Goal: Task Accomplishment & Management: Manage account settings

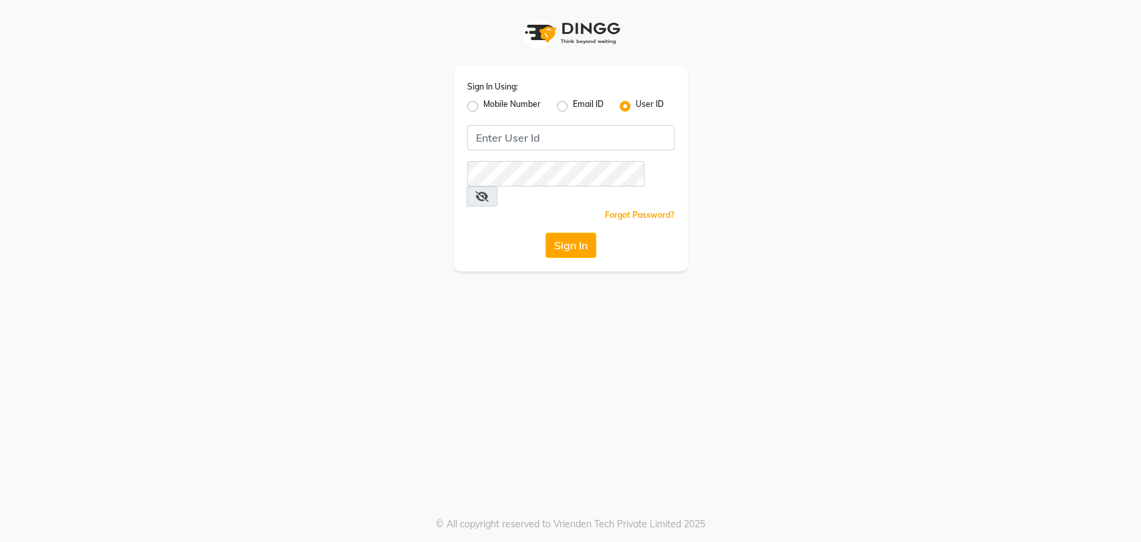
click at [483, 111] on label "Mobile Number" at bounding box center [511, 106] width 57 height 16
click at [483, 107] on input "Mobile Number" at bounding box center [487, 102] width 9 height 9
radio input "true"
radio input "false"
click at [519, 141] on input "Username" at bounding box center [593, 137] width 162 height 25
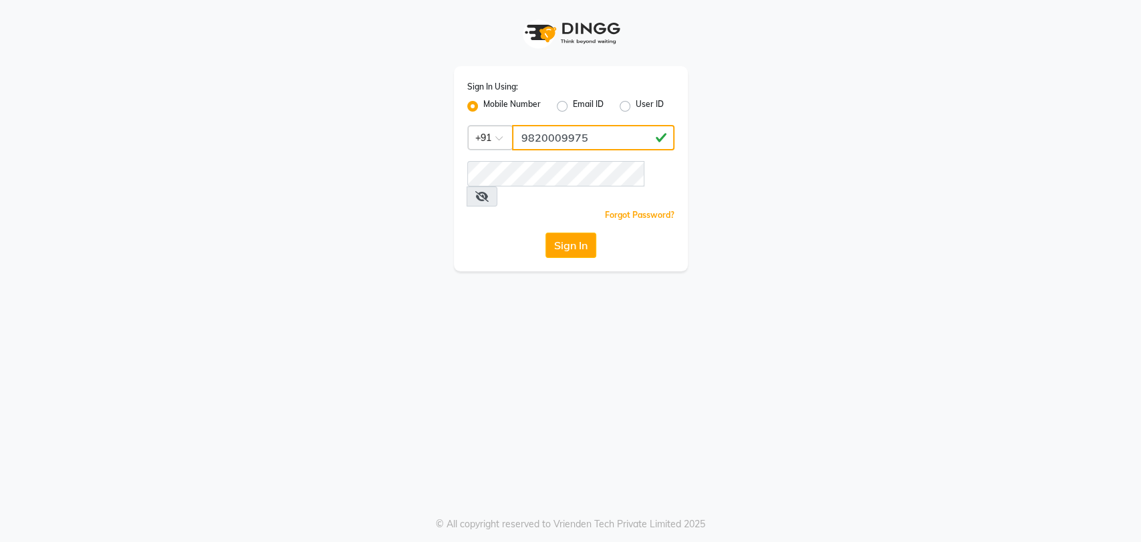
type input "9820009975"
click at [489, 191] on icon at bounding box center [481, 196] width 13 height 11
click at [483, 108] on label "Mobile Number" at bounding box center [511, 106] width 57 height 16
click at [483, 107] on input "Mobile Number" at bounding box center [487, 102] width 9 height 9
radio input "true"
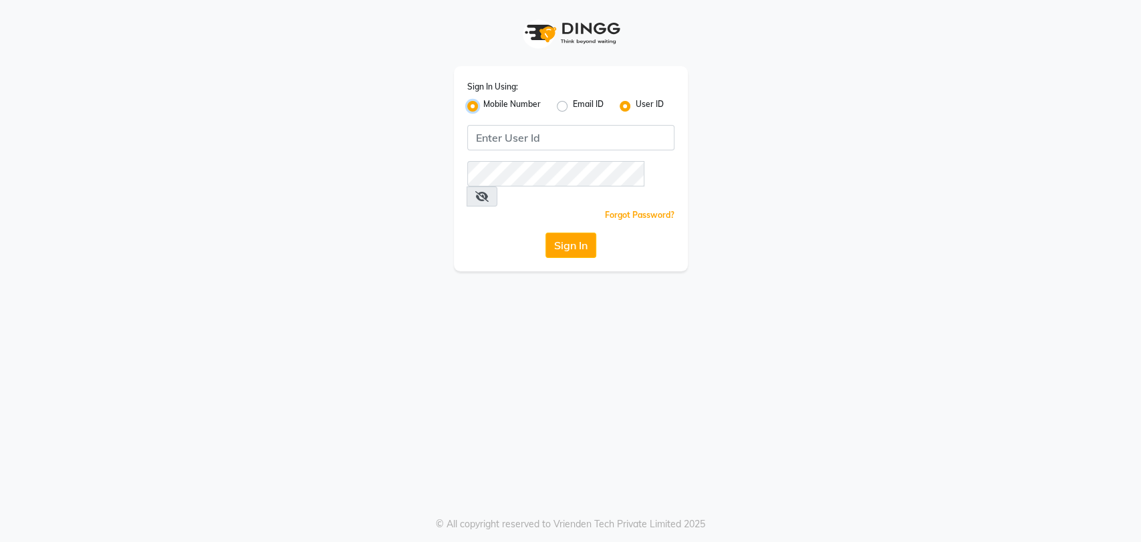
radio input "false"
click at [508, 130] on div at bounding box center [490, 137] width 43 height 14
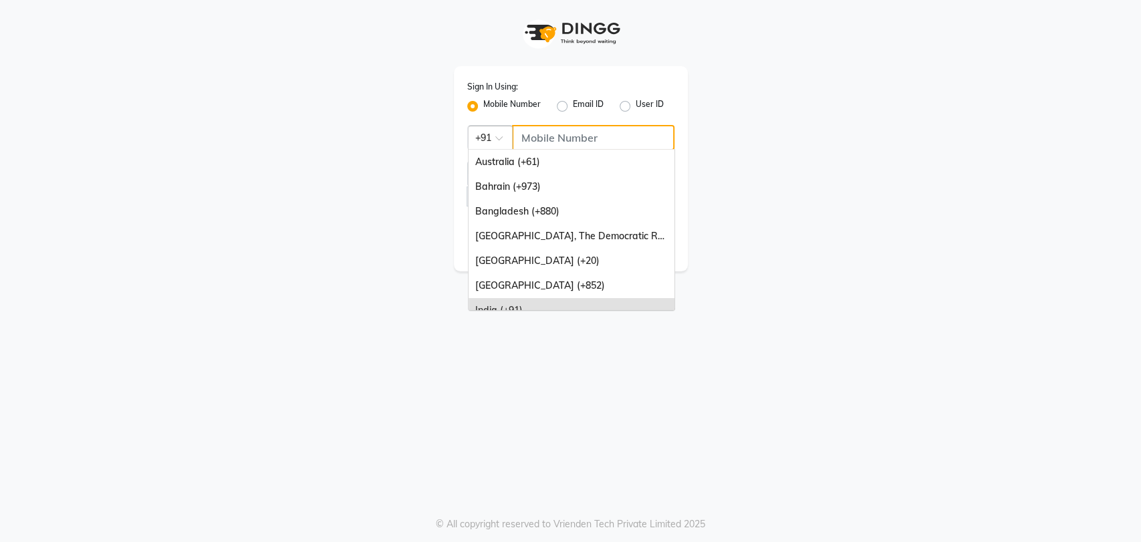
click at [565, 136] on input "Username" at bounding box center [593, 137] width 162 height 25
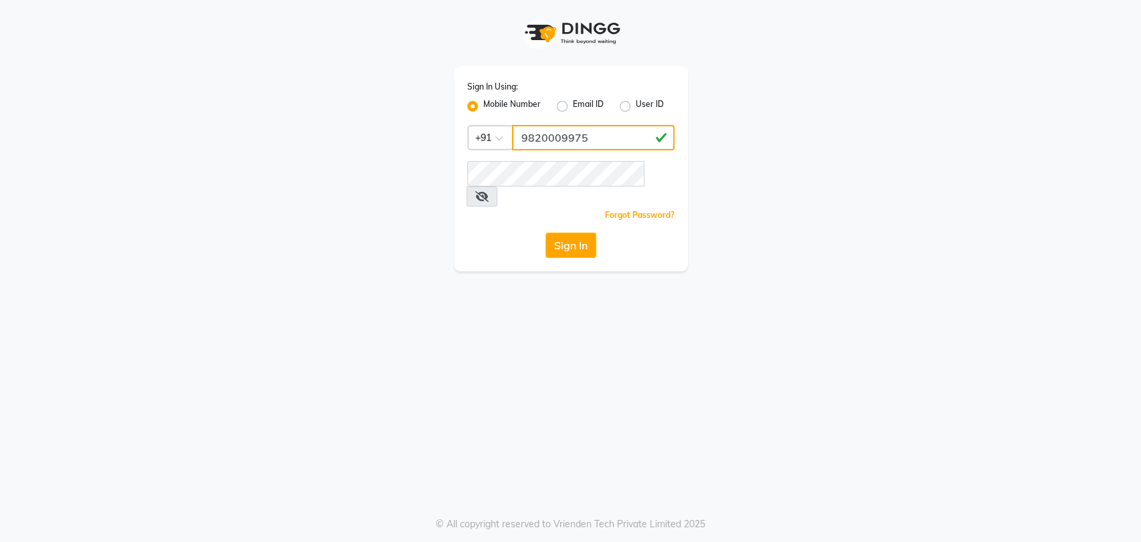
type input "9820009975"
click at [489, 191] on icon at bounding box center [481, 196] width 13 height 11
click at [561, 233] on button "Sign In" at bounding box center [570, 245] width 51 height 25
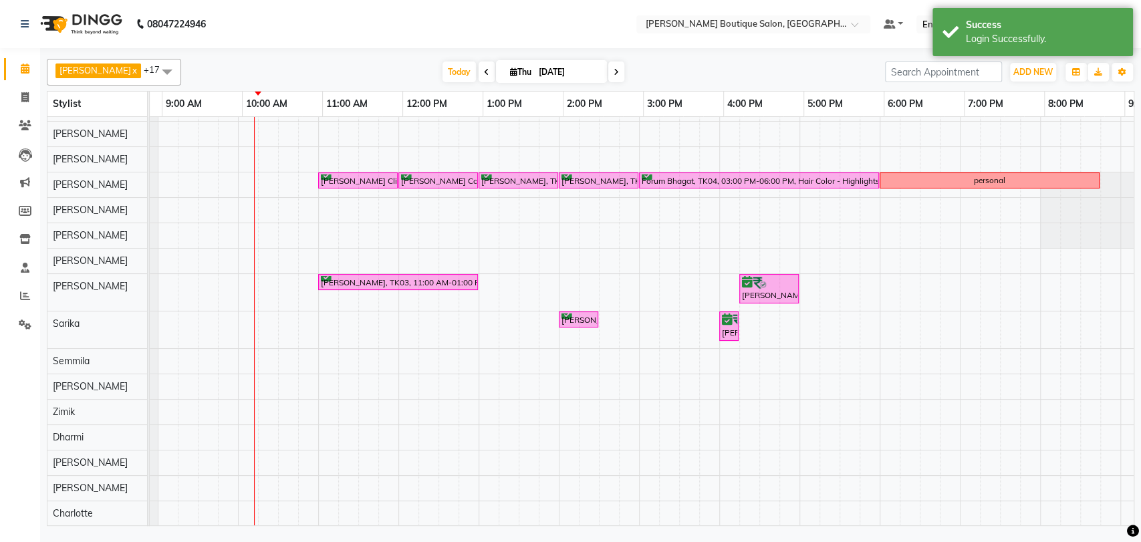
scroll to position [0, 72]
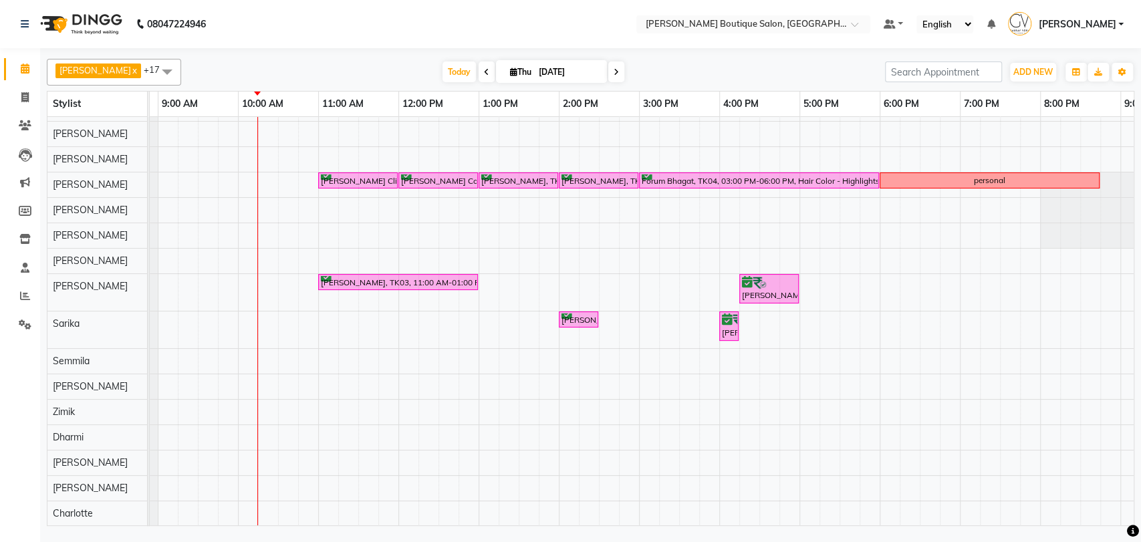
click at [608, 71] on span at bounding box center [616, 71] width 16 height 21
type input "[DATE]"
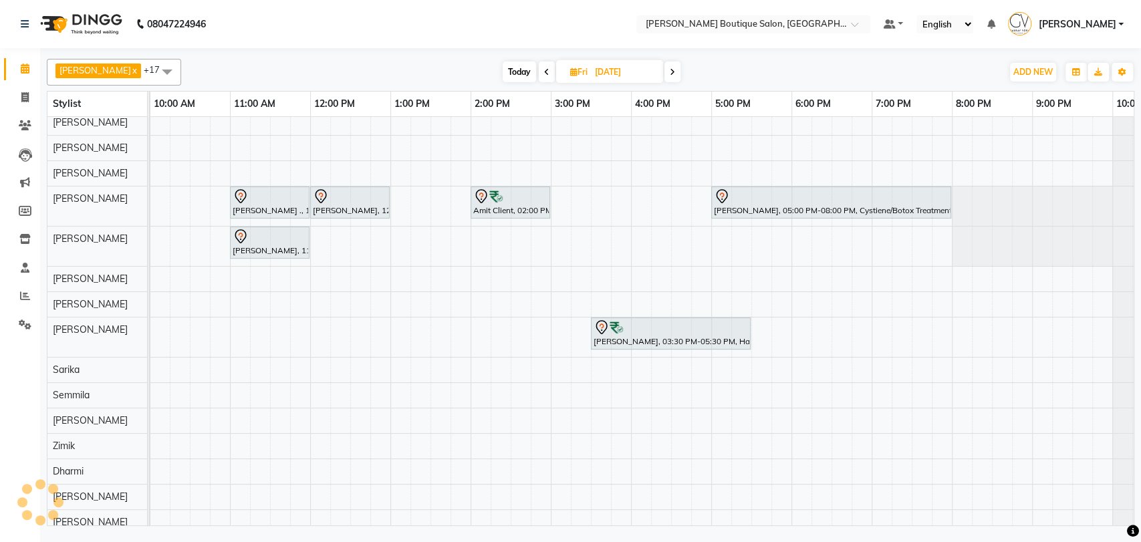
scroll to position [31, 0]
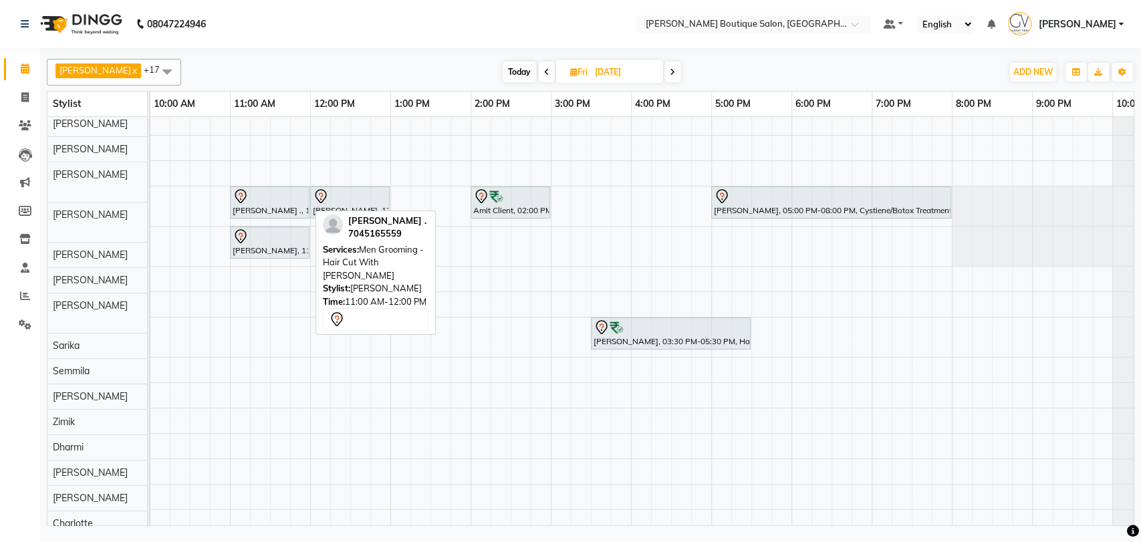
click at [245, 200] on icon at bounding box center [241, 196] width 16 height 16
select select "7"
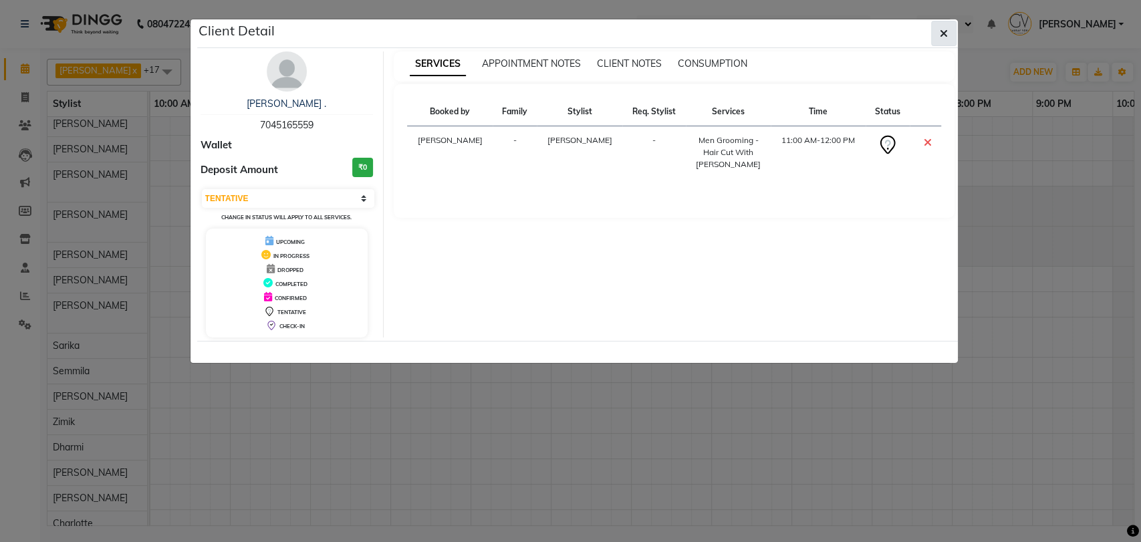
click at [938, 29] on button "button" at bounding box center [943, 33] width 25 height 25
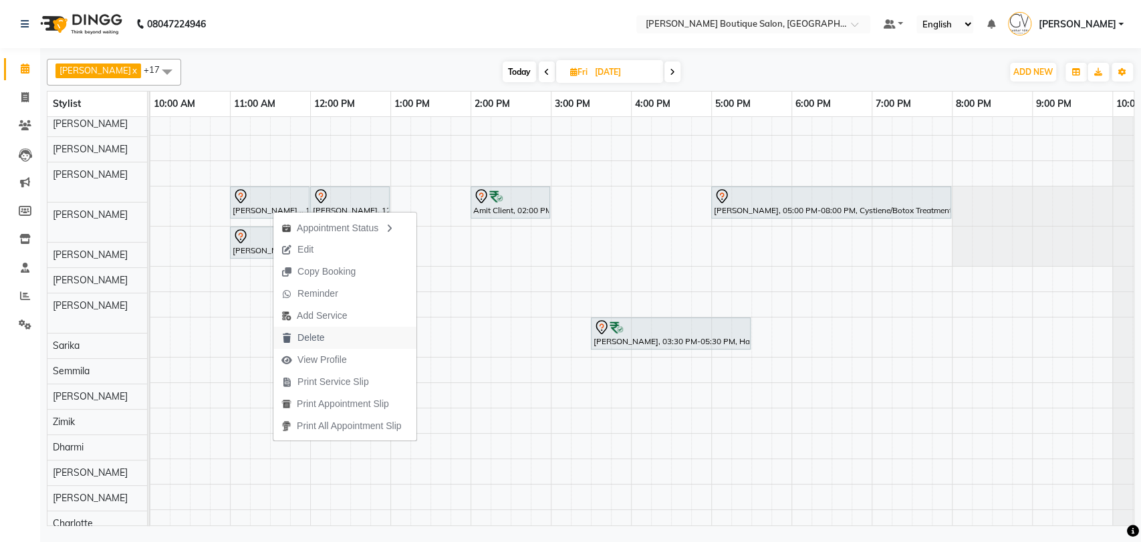
click at [303, 336] on span "Delete" at bounding box center [310, 338] width 27 height 14
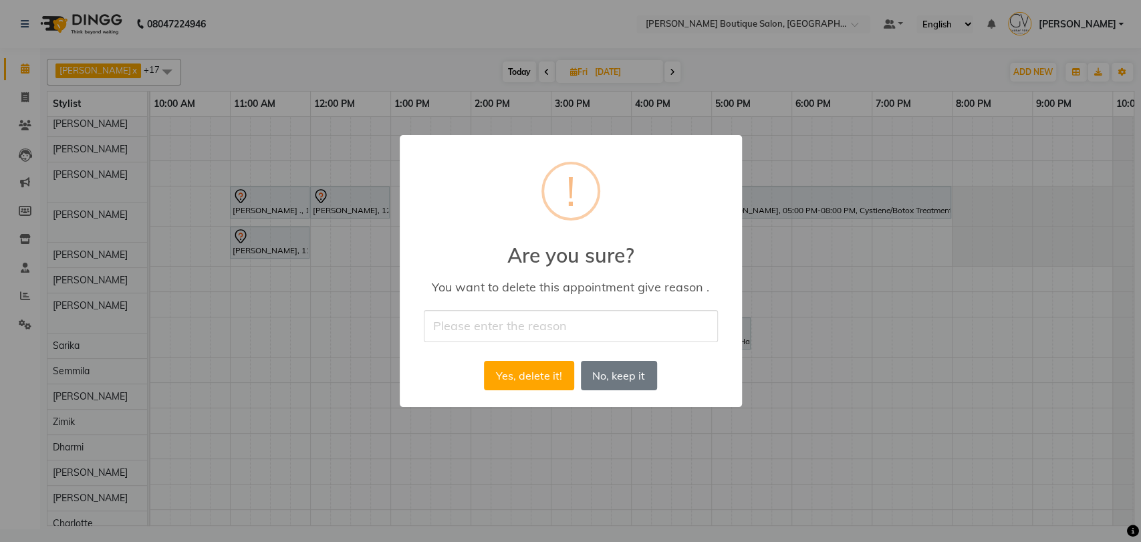
click at [489, 339] on input "text" at bounding box center [571, 325] width 294 height 31
type input "yes"
click at [518, 376] on button "Yes, delete it!" at bounding box center [529, 375] width 90 height 29
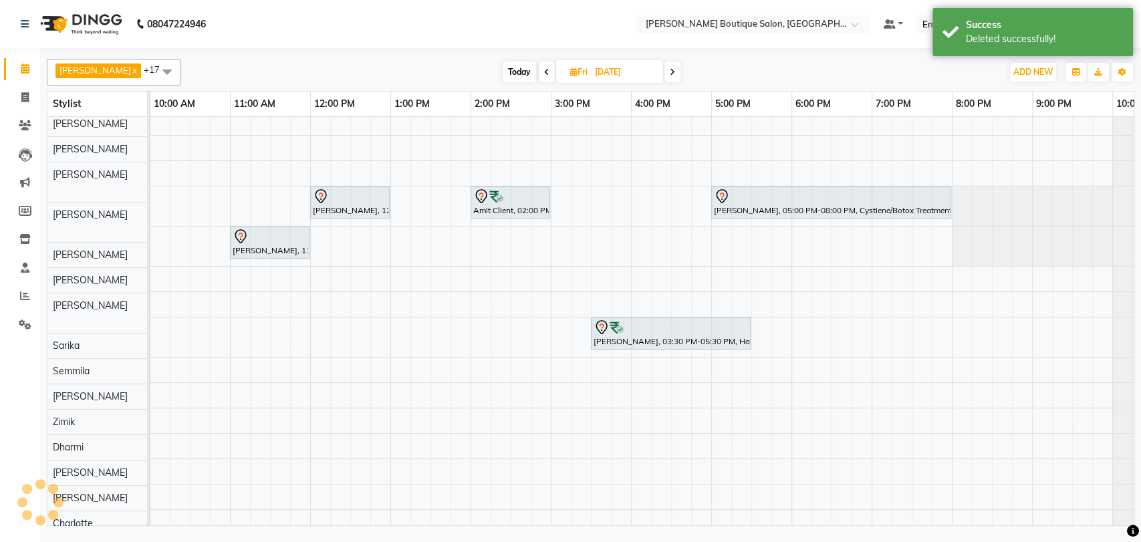
scroll to position [7, 0]
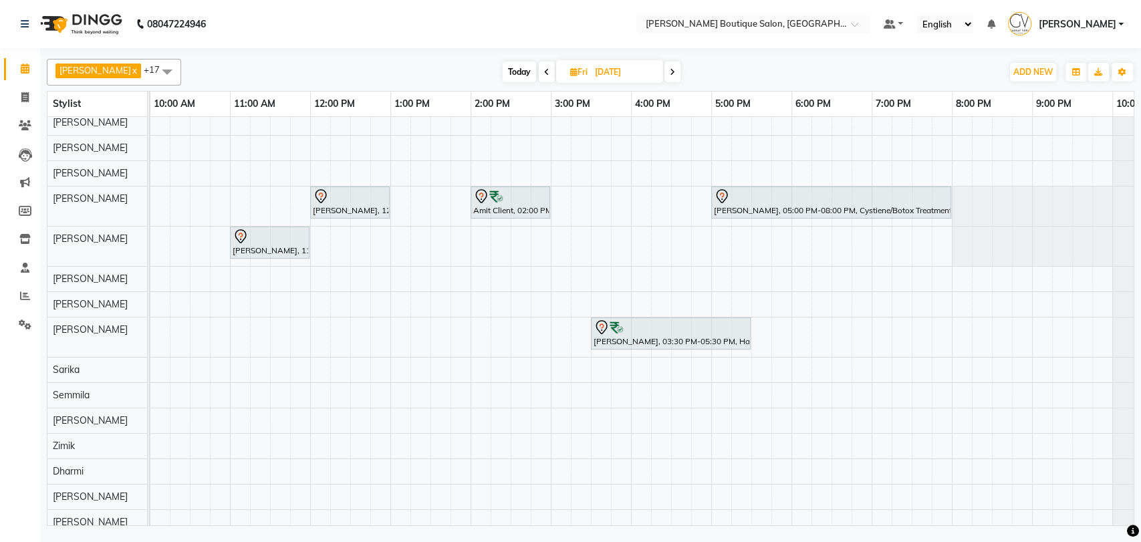
click at [503, 70] on span "Today" at bounding box center [519, 71] width 33 height 21
type input "[DATE]"
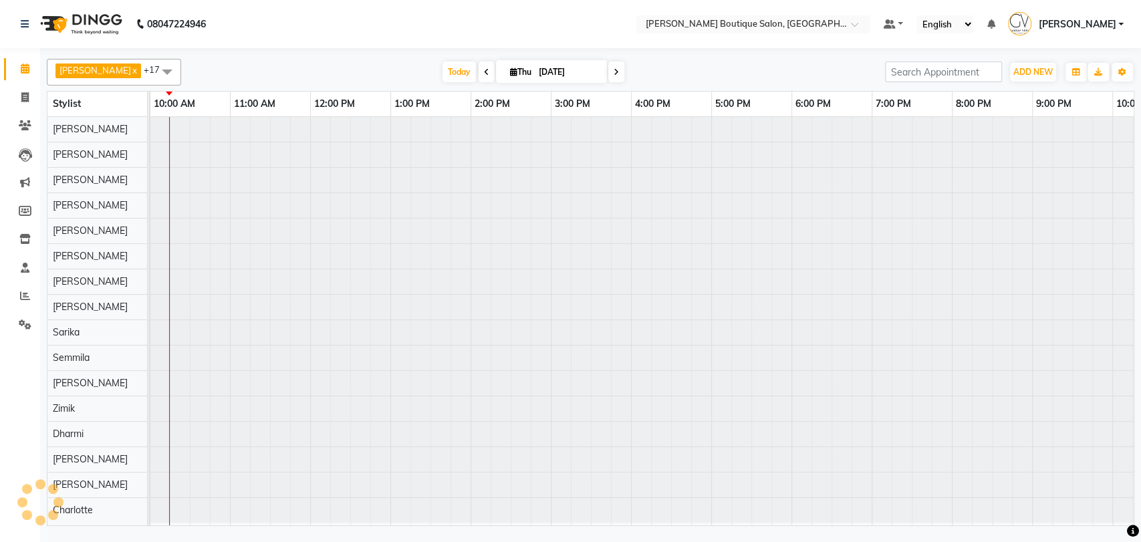
scroll to position [7, 160]
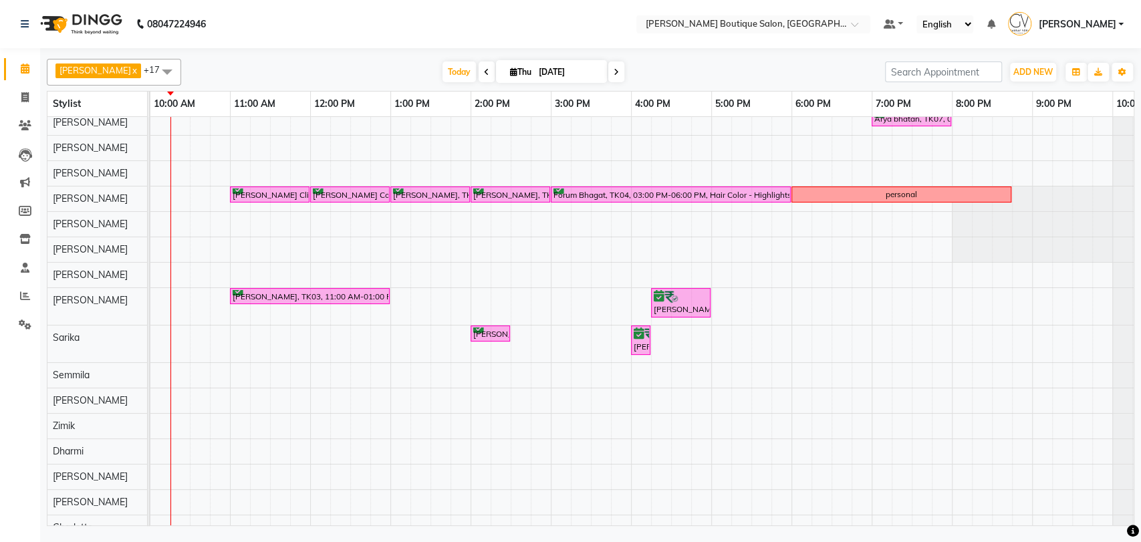
click at [551, 82] on input "[DATE]" at bounding box center [568, 72] width 67 height 20
select select "9"
select select "2025"
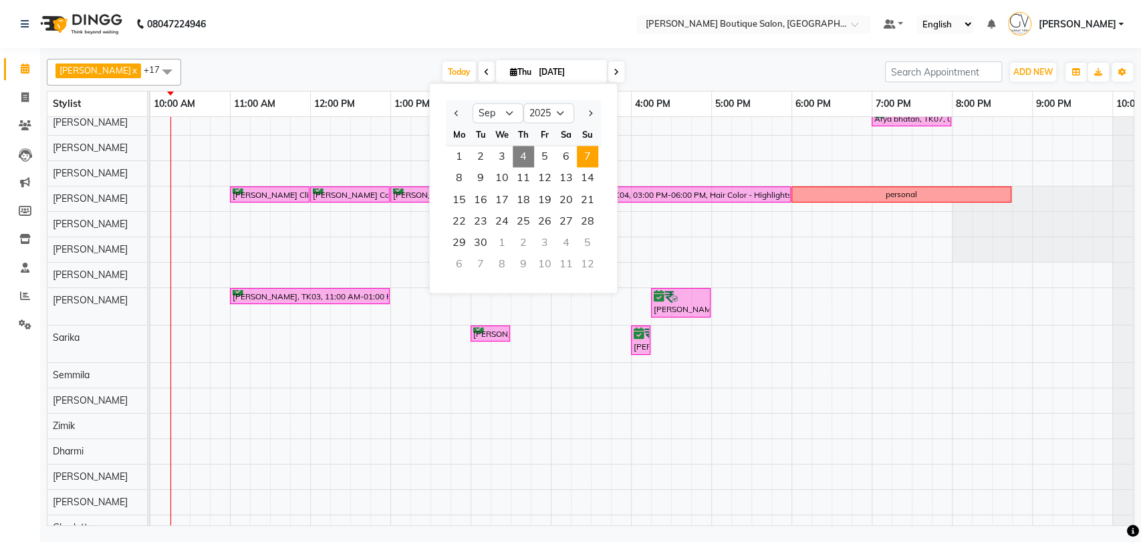
click at [588, 158] on span "7" at bounding box center [587, 156] width 21 height 21
type input "[DATE]"
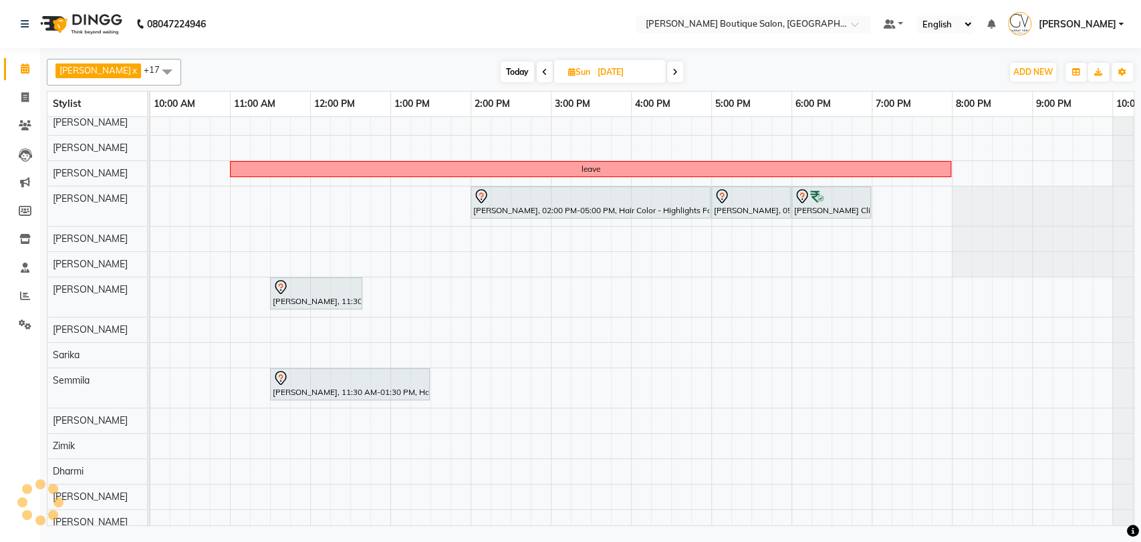
click at [232, 209] on div "leave Parul Shanghvi, 02:00 PM-05:00 PM, Hair Color - Highlights For Female Sho…" at bounding box center [590, 335] width 1203 height 450
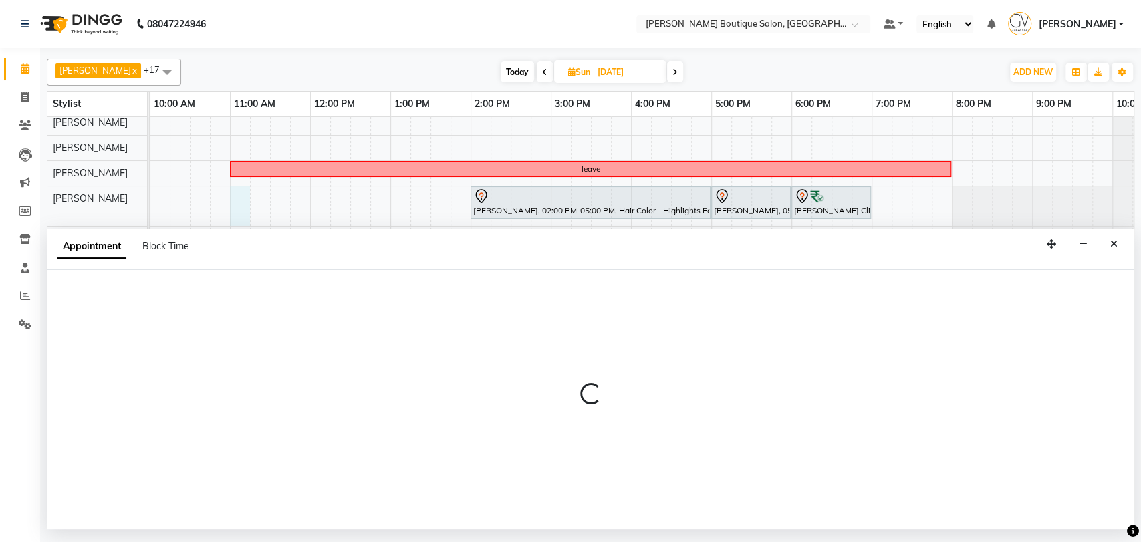
select select "35410"
select select "660"
select select "tentative"
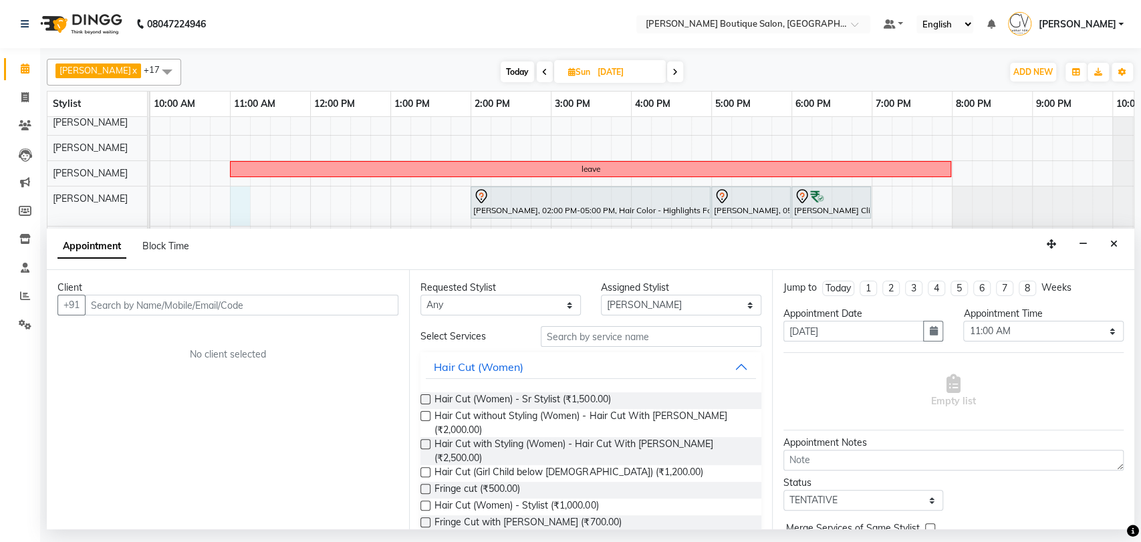
click at [123, 309] on input "text" at bounding box center [241, 305] width 313 height 21
type input "7977371180"
click at [381, 308] on span "Add Client" at bounding box center [370, 305] width 45 height 12
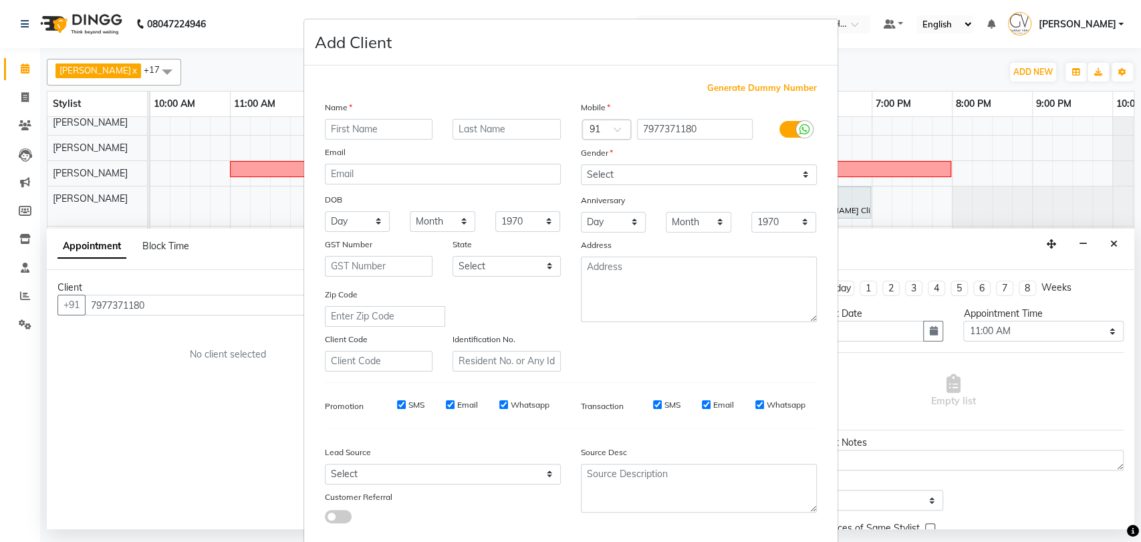
click at [384, 129] on input "text" at bounding box center [379, 129] width 108 height 21
type input "[PERSON_NAME]"
click at [513, 133] on input "text" at bounding box center [507, 129] width 108 height 21
type input "."
click at [619, 178] on select "Select Male Female Other Prefer Not To Say" at bounding box center [699, 174] width 236 height 21
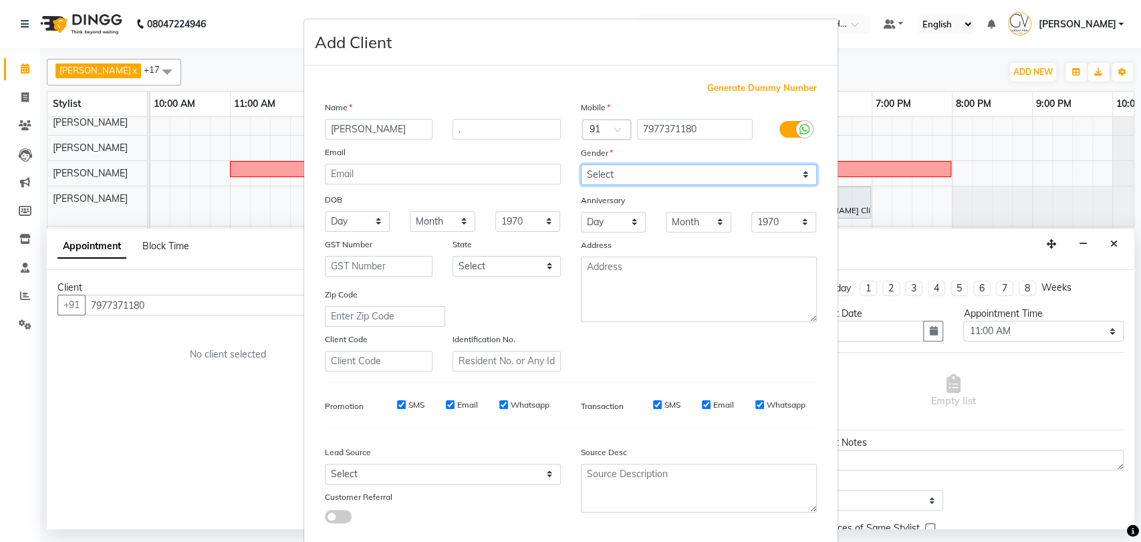
select select "[DEMOGRAPHIC_DATA]"
click at [581, 164] on select "Select Male Female Other Prefer Not To Say" at bounding box center [699, 174] width 236 height 21
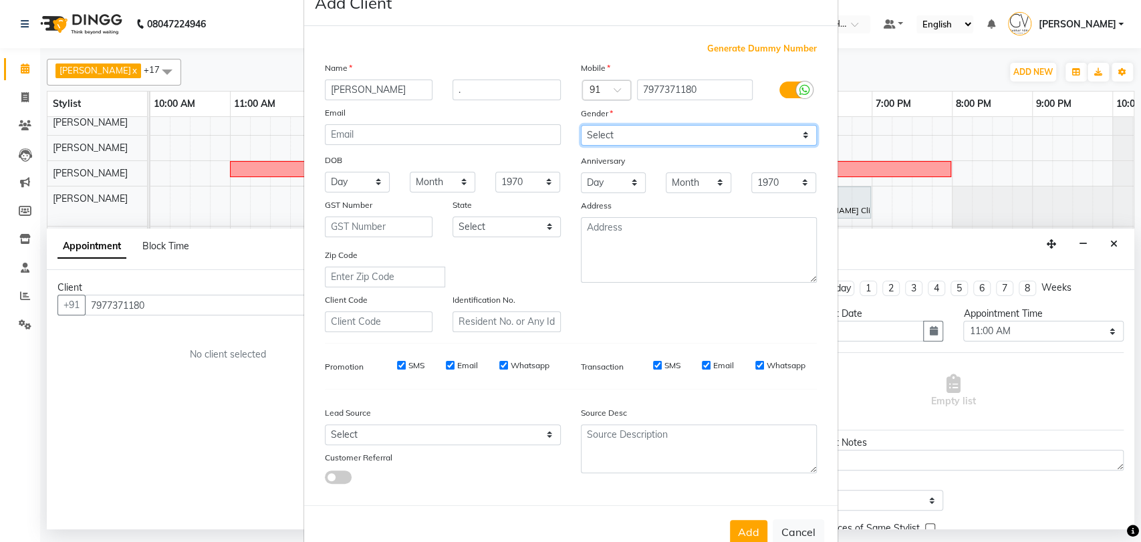
scroll to position [72, 0]
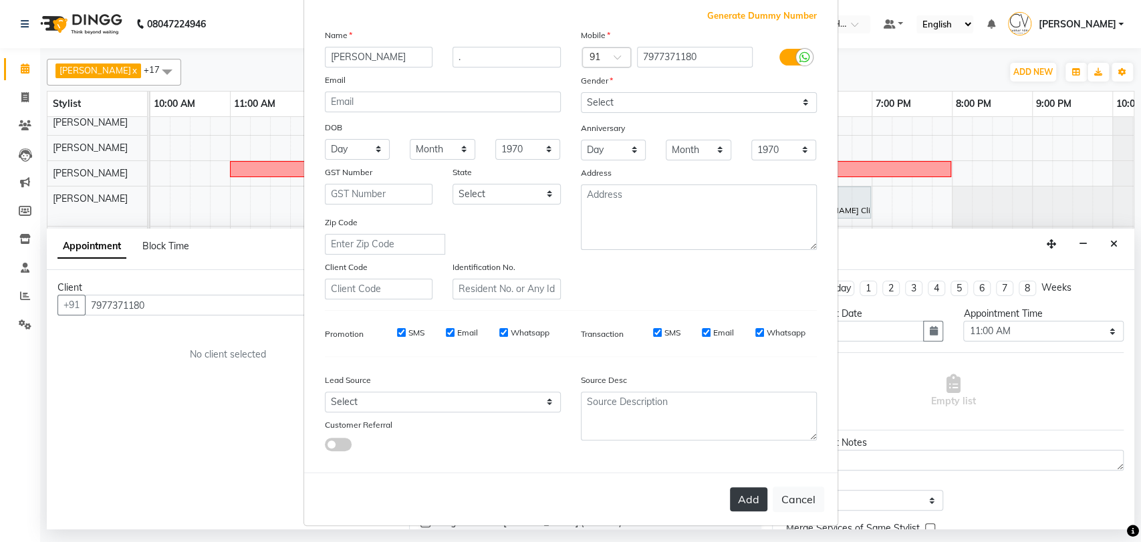
click at [755, 503] on button "Add" at bounding box center [748, 499] width 37 height 24
select select
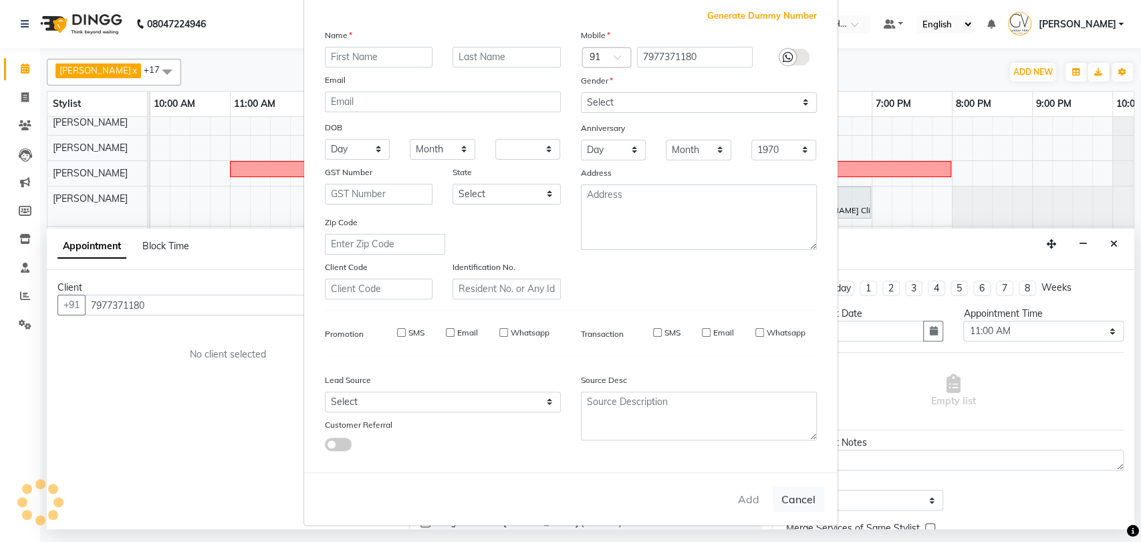
select select
checkbox input "false"
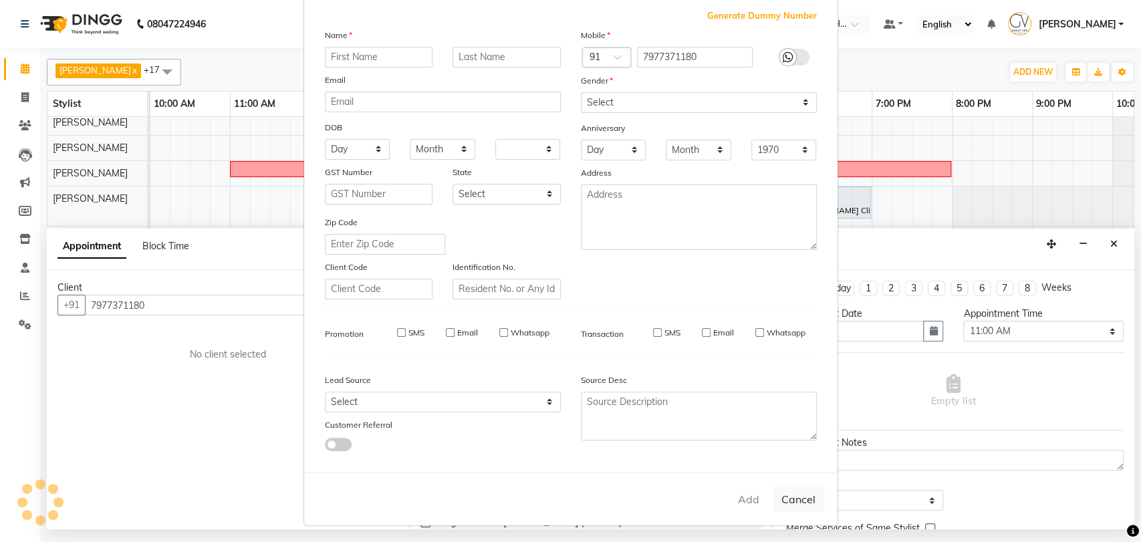
checkbox input "false"
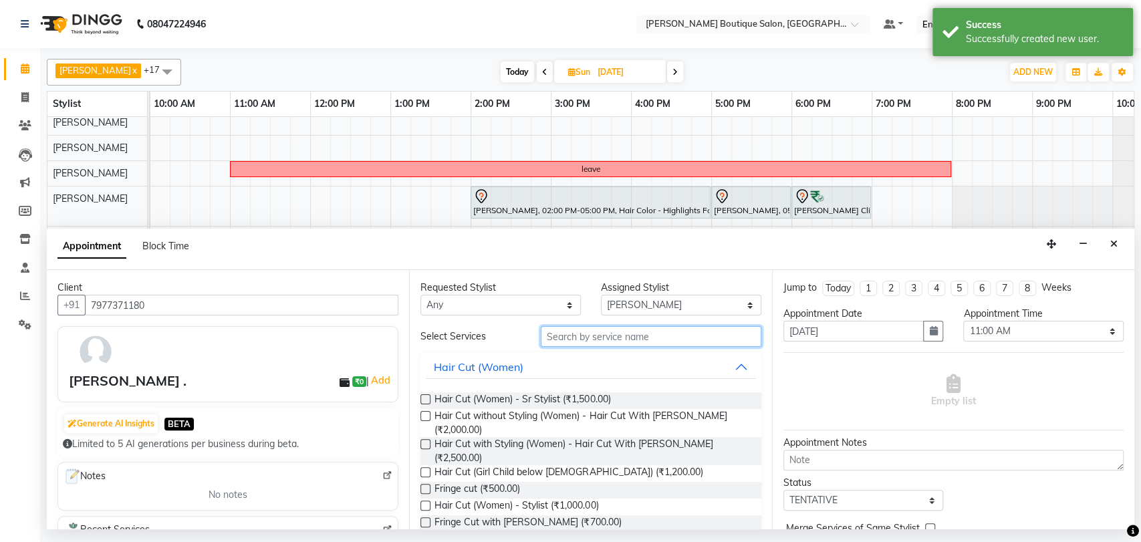
click at [608, 332] on input "text" at bounding box center [651, 336] width 221 height 21
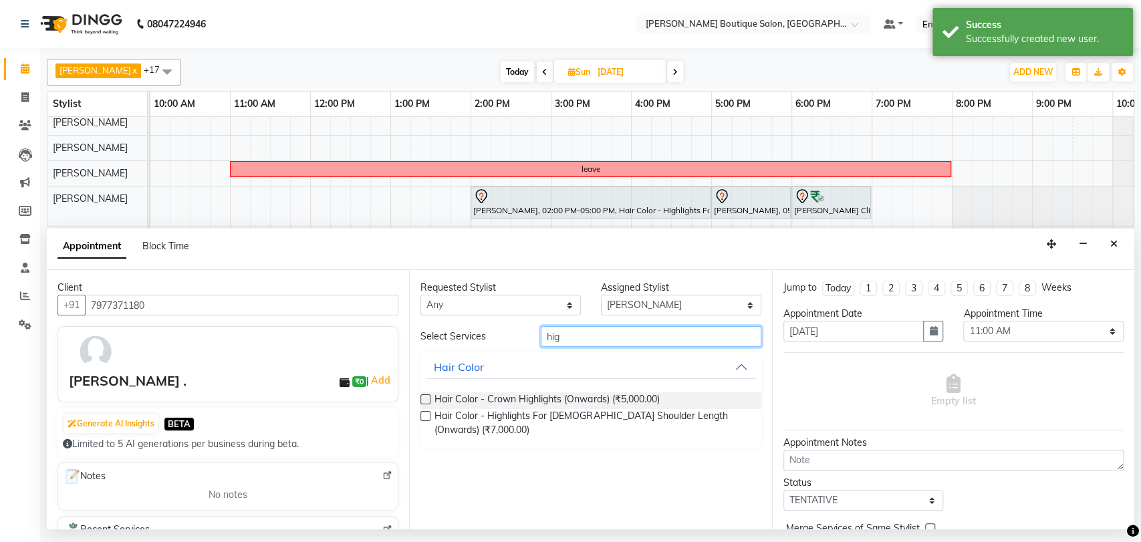
type input "hig"
click at [420, 413] on label at bounding box center [425, 416] width 10 height 10
click at [420, 413] on input "checkbox" at bounding box center [424, 417] width 9 height 9
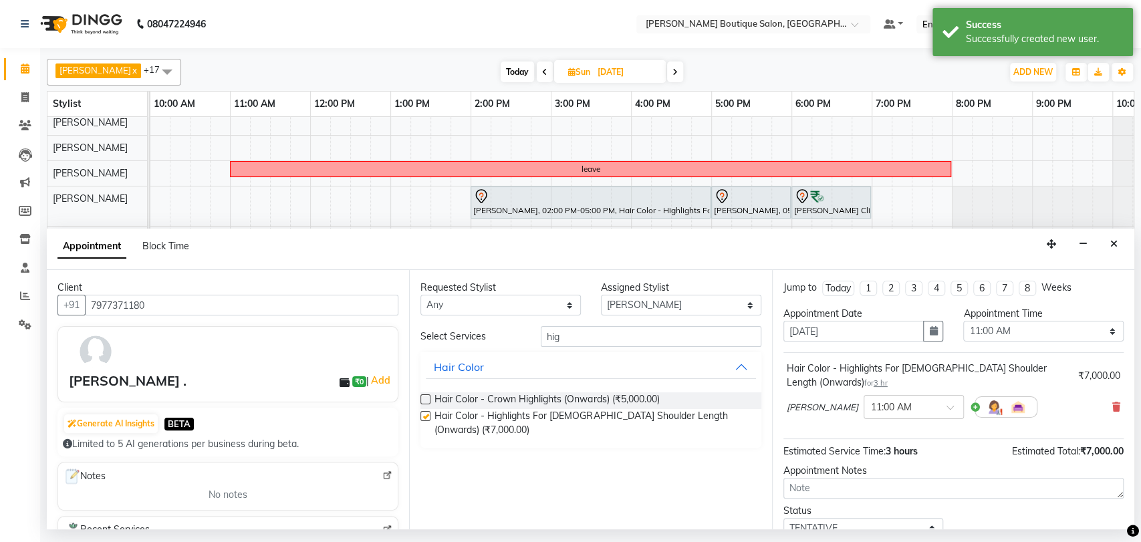
checkbox input "false"
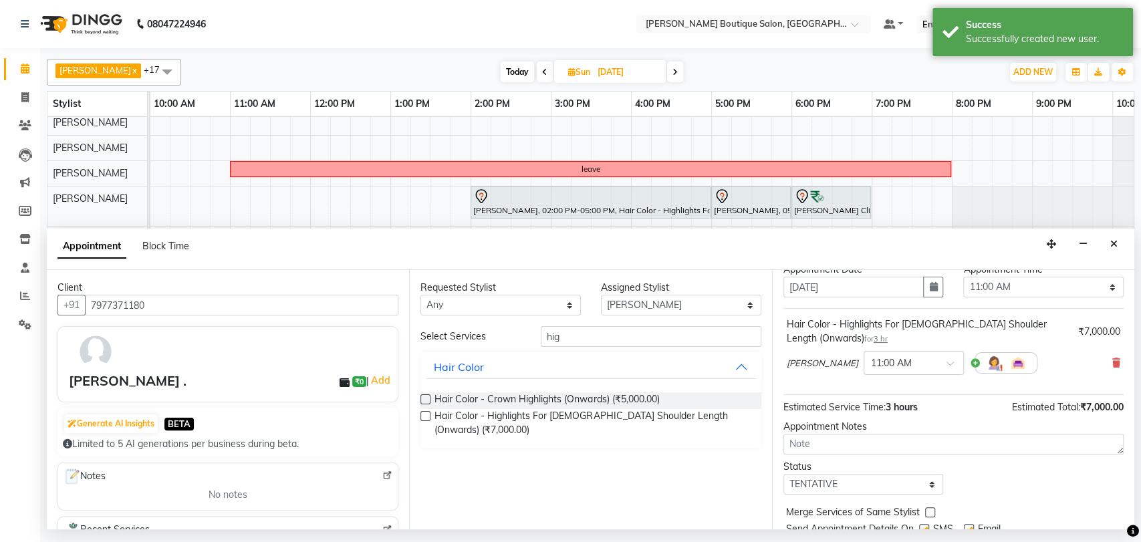
scroll to position [93, 0]
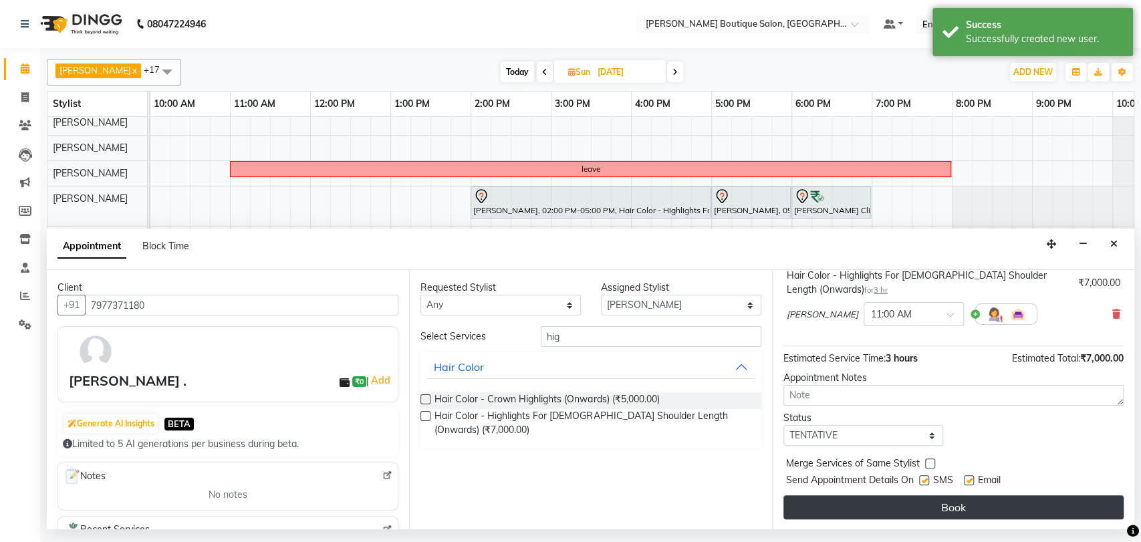
click at [935, 505] on button "Book" at bounding box center [953, 507] width 340 height 24
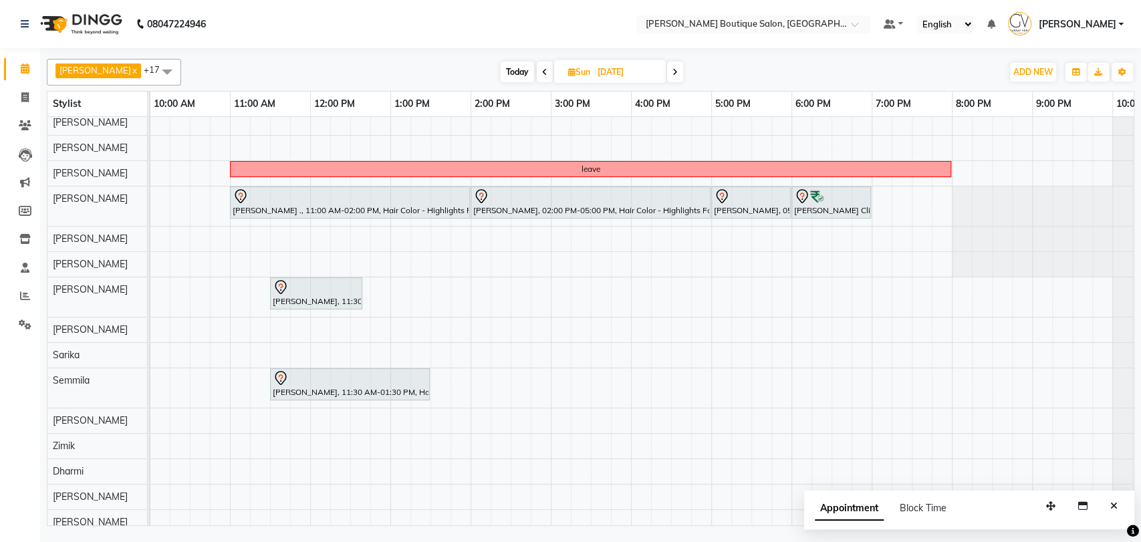
click at [238, 142] on div "leave Anisha ., 11:00 AM-02:00 PM, Hair Color - Highlights For Female Shoulder …" at bounding box center [590, 335] width 1203 height 450
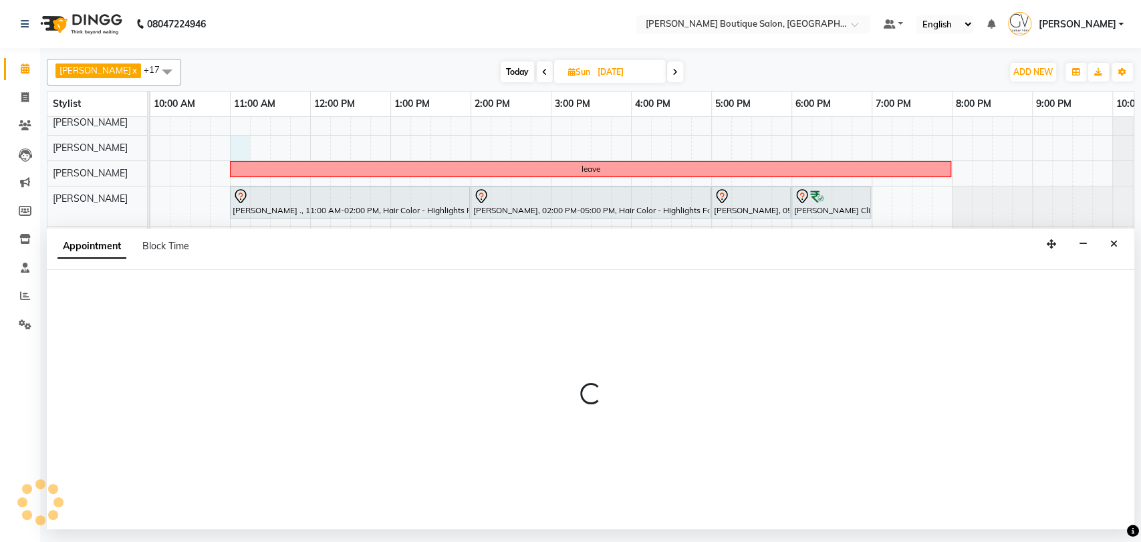
select select "86143"
select select "660"
select select "tentative"
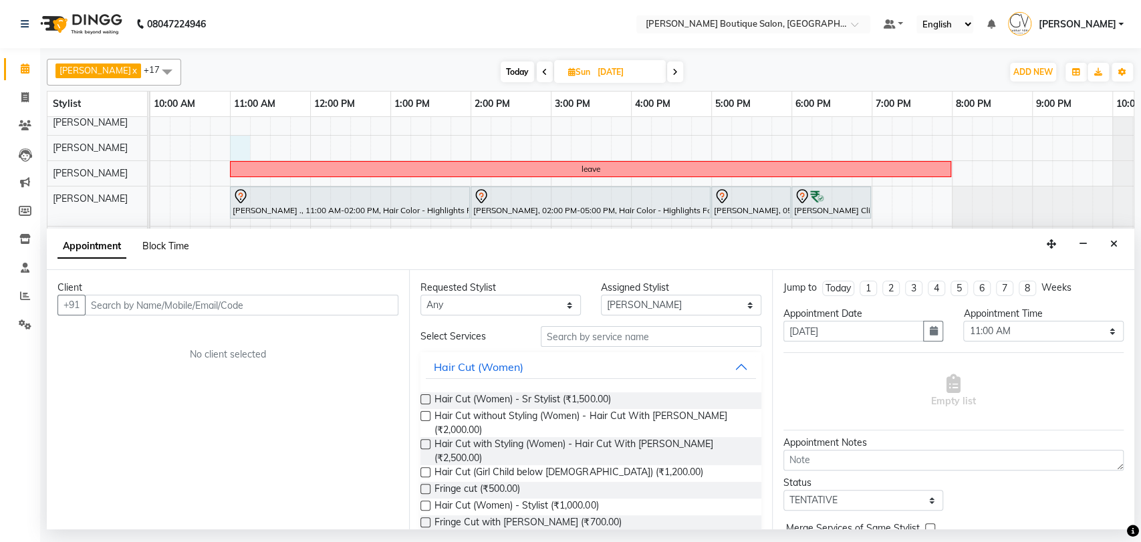
click at [158, 245] on span "Block Time" at bounding box center [165, 246] width 47 height 12
select select "86143"
select select "660"
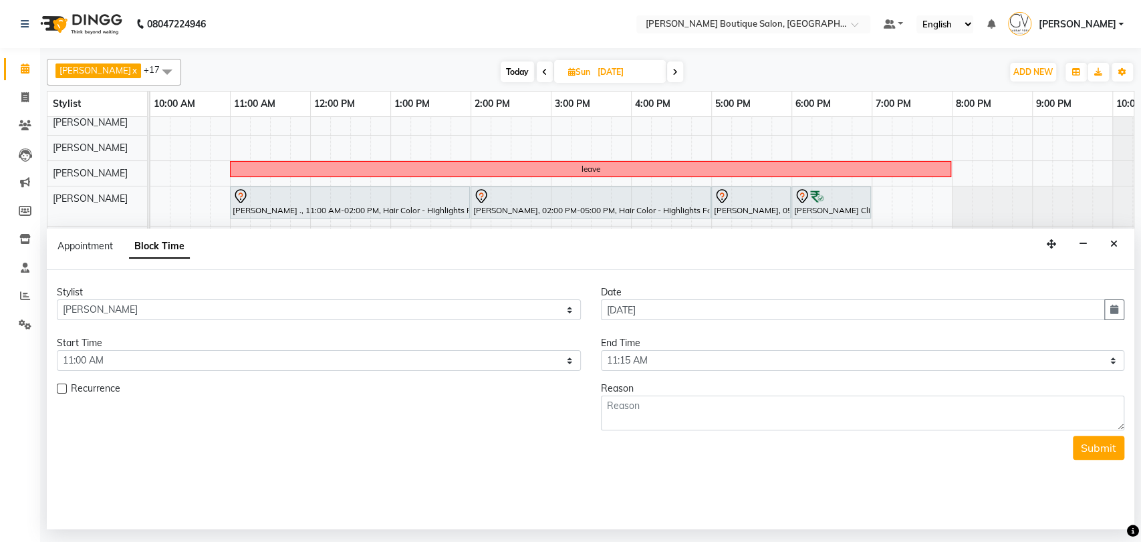
scroll to position [7, 160]
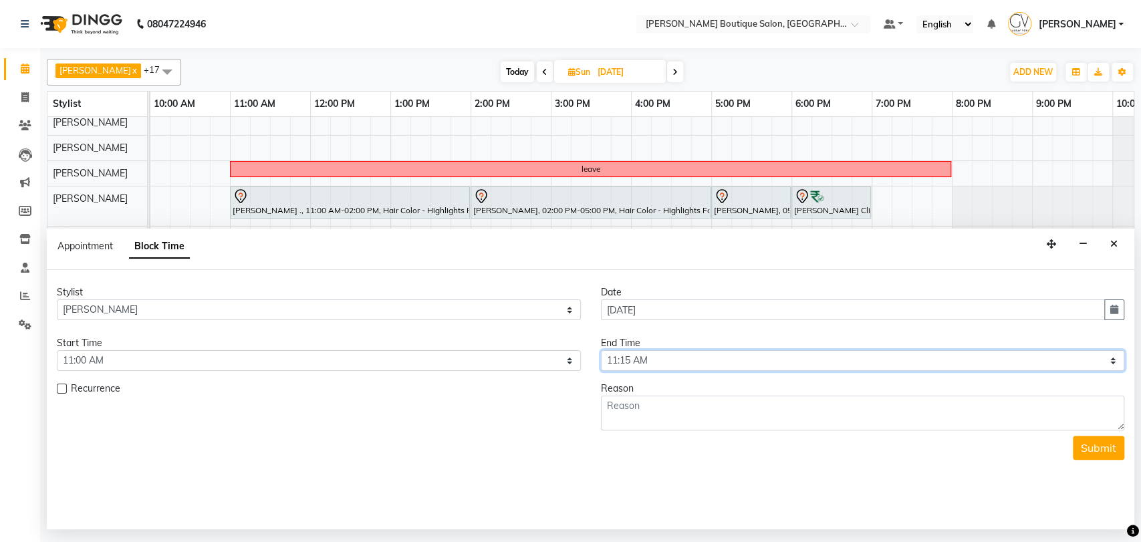
click at [635, 361] on select "Select 09:00 AM 09:15 AM 09:30 AM 09:45 AM 10:00 AM 10:15 AM 10:30 AM 10:45 AM …" at bounding box center [863, 360] width 524 height 21
select select "1200"
click at [601, 350] on select "Select 09:00 AM 09:15 AM 09:30 AM 09:45 AM 10:00 AM 10:15 AM 10:30 AM 10:45 AM …" at bounding box center [863, 360] width 524 height 21
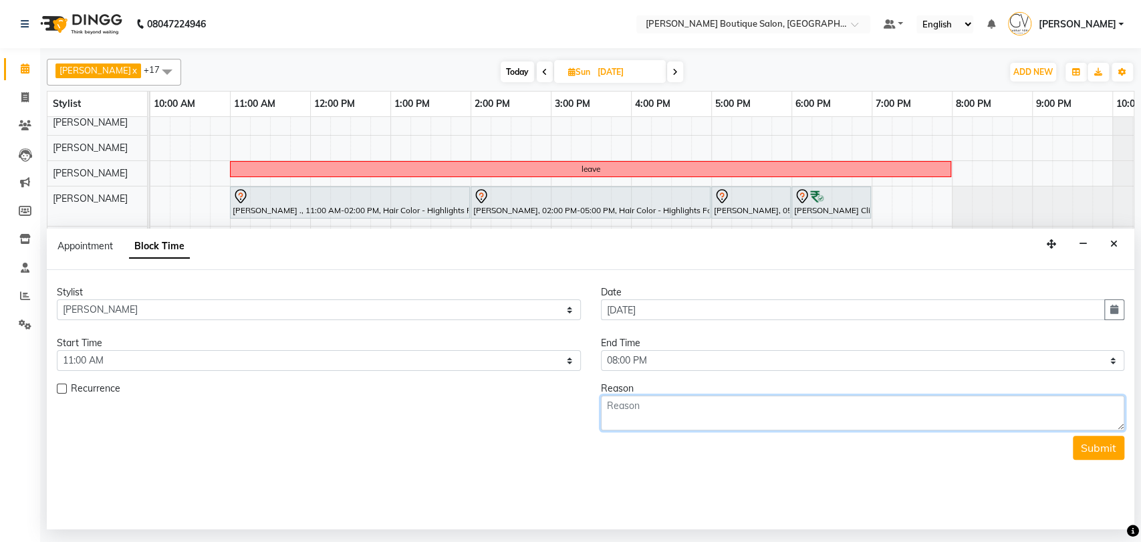
click at [680, 421] on textarea at bounding box center [863, 413] width 524 height 35
type textarea "absent"
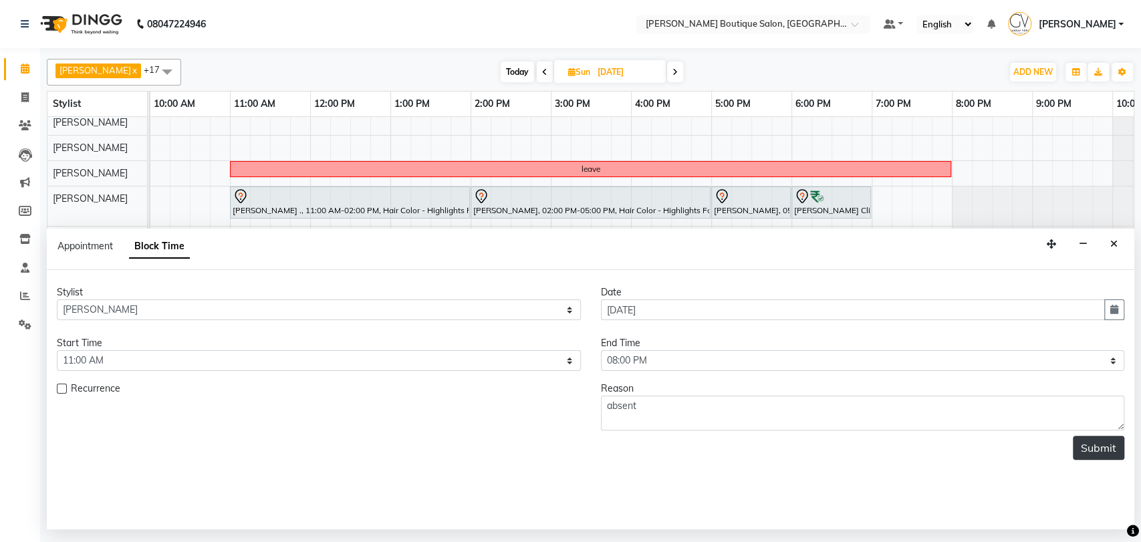
click at [1100, 454] on button "Submit" at bounding box center [1098, 448] width 51 height 24
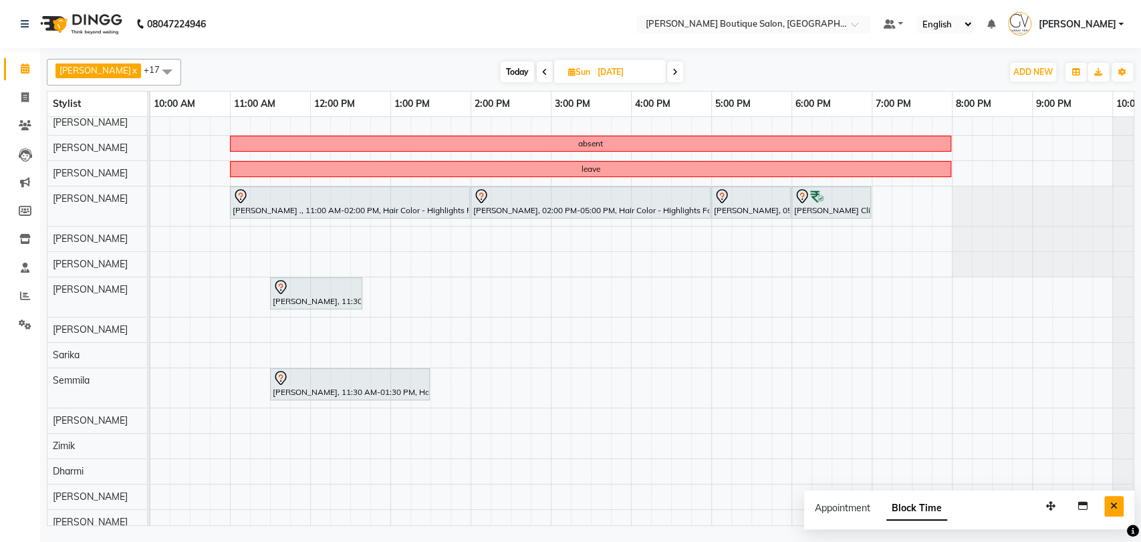
click at [1113, 503] on icon "Close" at bounding box center [1113, 505] width 7 height 9
click at [507, 71] on span "Today" at bounding box center [517, 71] width 33 height 21
type input "[DATE]"
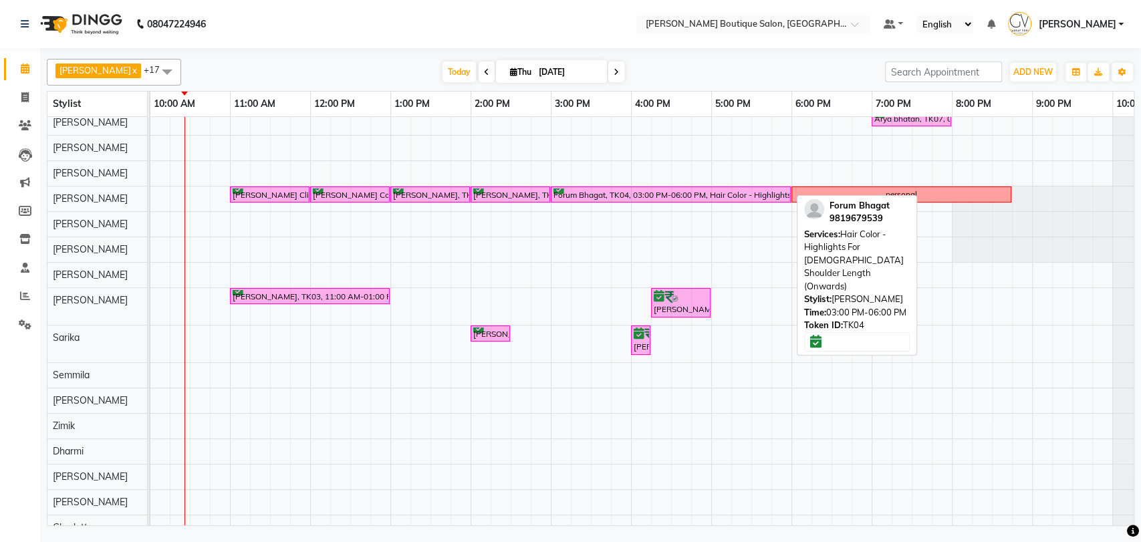
click at [570, 198] on div "Forum Bhagat, TK04, 03:00 PM-06:00 PM, Hair Color - Highlights For [DEMOGRAPHIC…" at bounding box center [670, 194] width 237 height 13
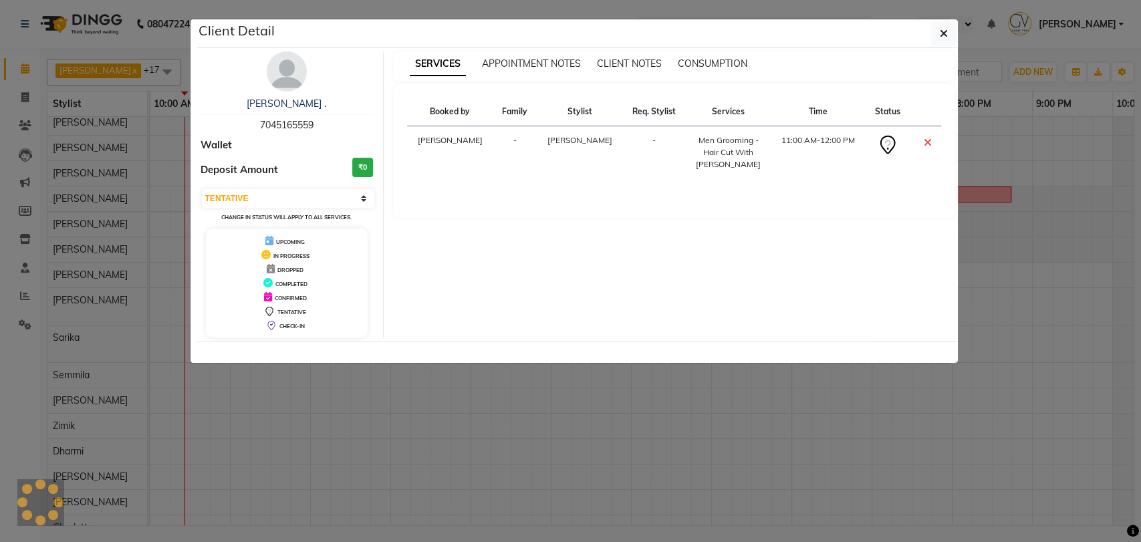
select select "6"
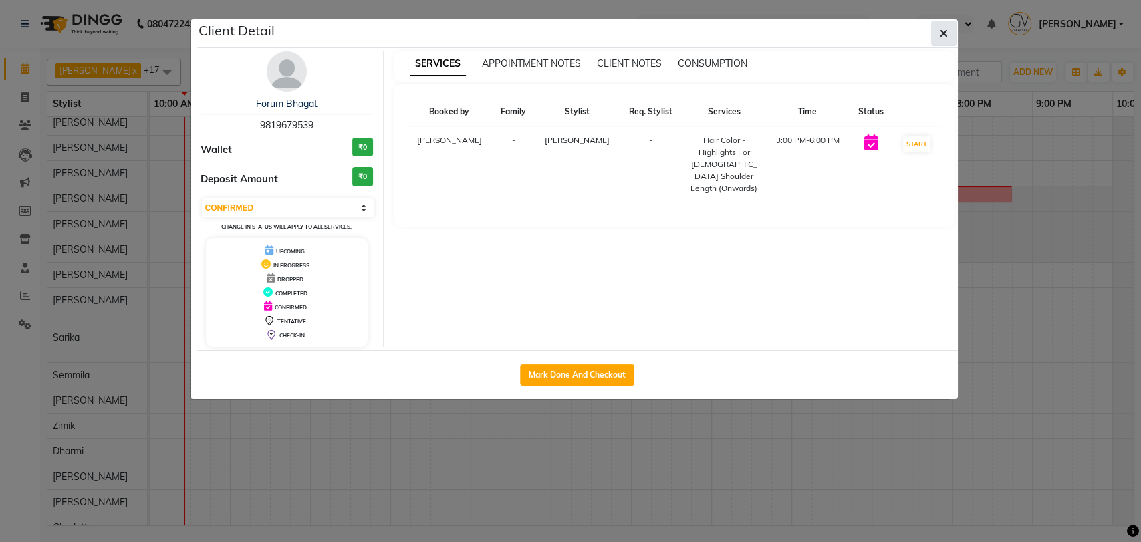
click at [941, 32] on icon "button" at bounding box center [944, 33] width 8 height 11
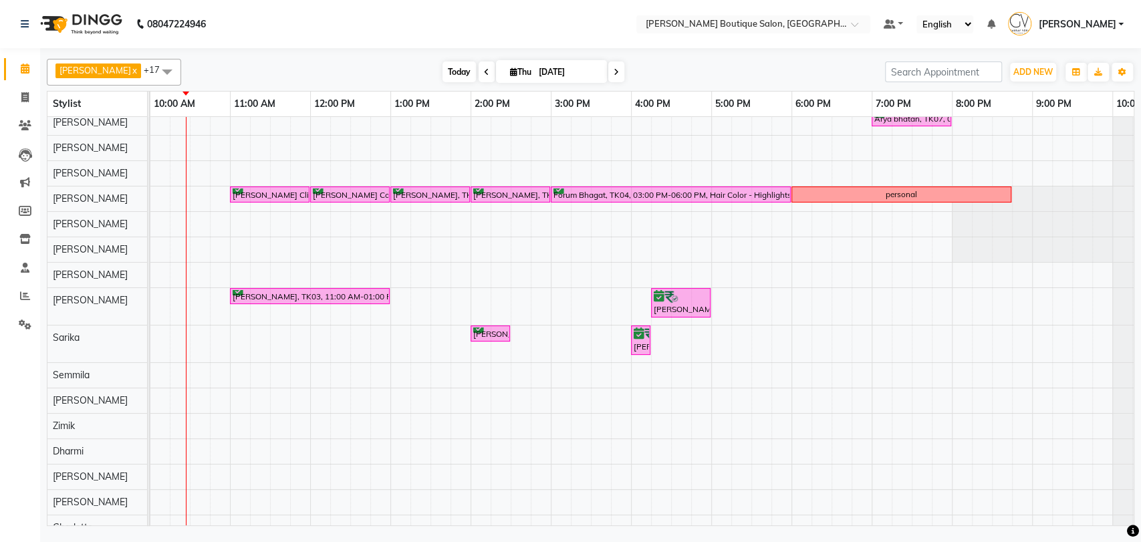
click at [444, 79] on span "Today" at bounding box center [458, 71] width 33 height 21
click at [608, 69] on span at bounding box center [616, 71] width 16 height 21
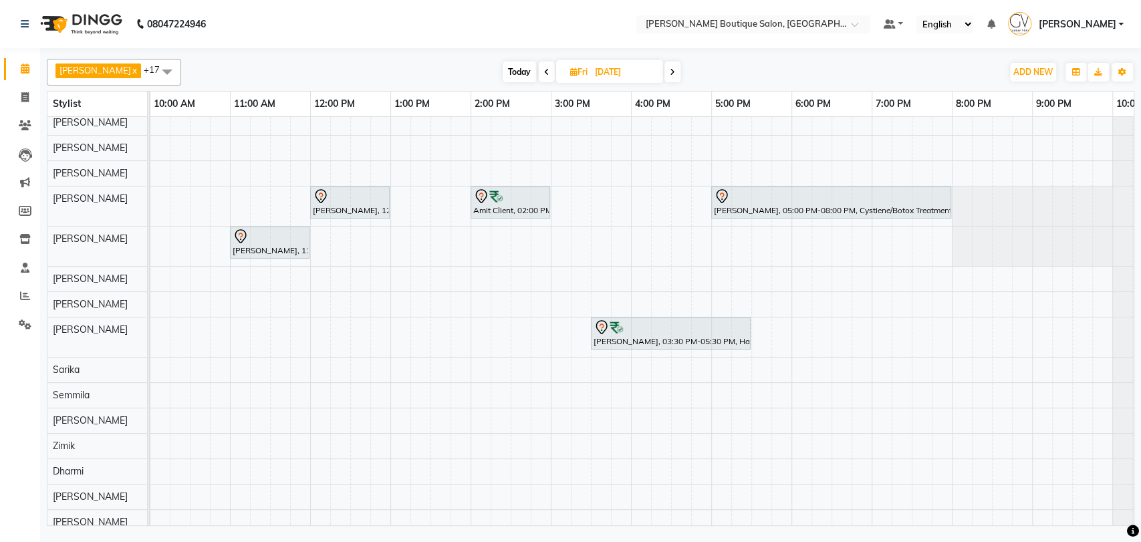
click at [503, 76] on span "Today" at bounding box center [519, 71] width 33 height 21
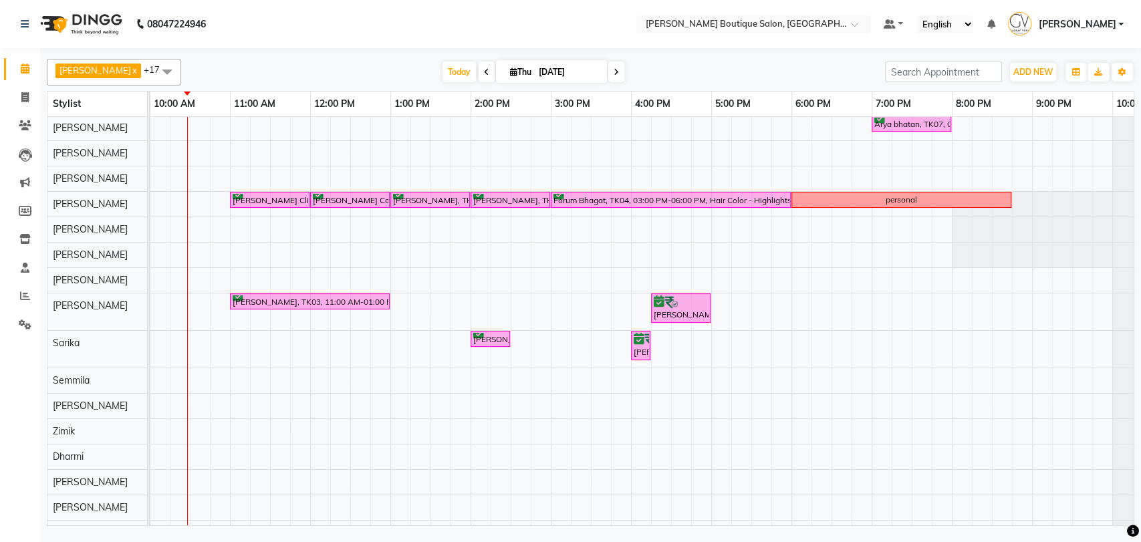
scroll to position [0, 0]
click at [455, 70] on div "Today Thu 04-09-2025" at bounding box center [533, 72] width 184 height 20
click at [442, 76] on span "Today" at bounding box center [458, 71] width 33 height 21
click at [614, 76] on icon at bounding box center [616, 72] width 5 height 8
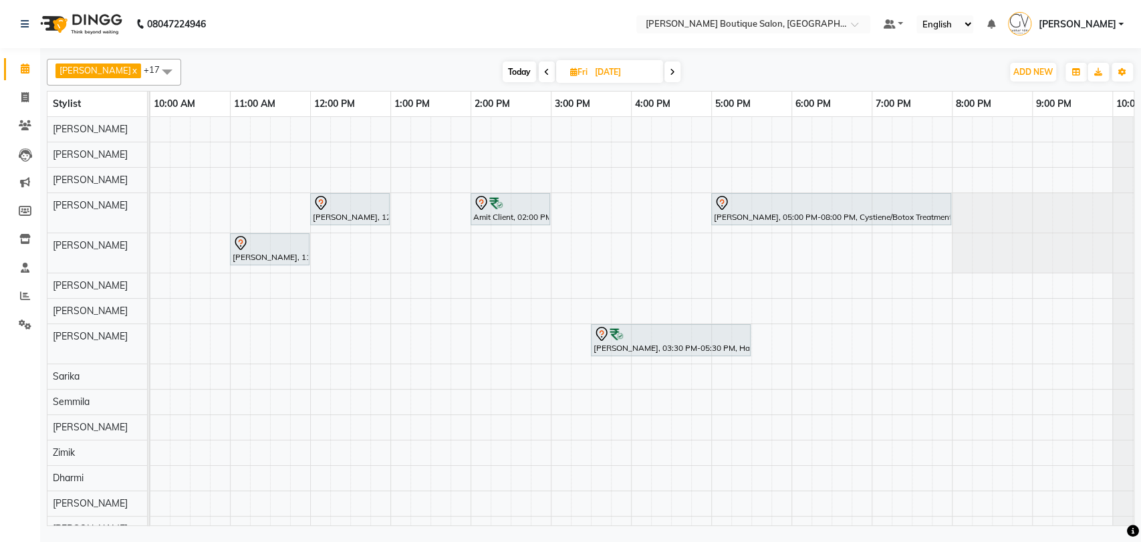
click at [664, 75] on span at bounding box center [672, 71] width 16 height 21
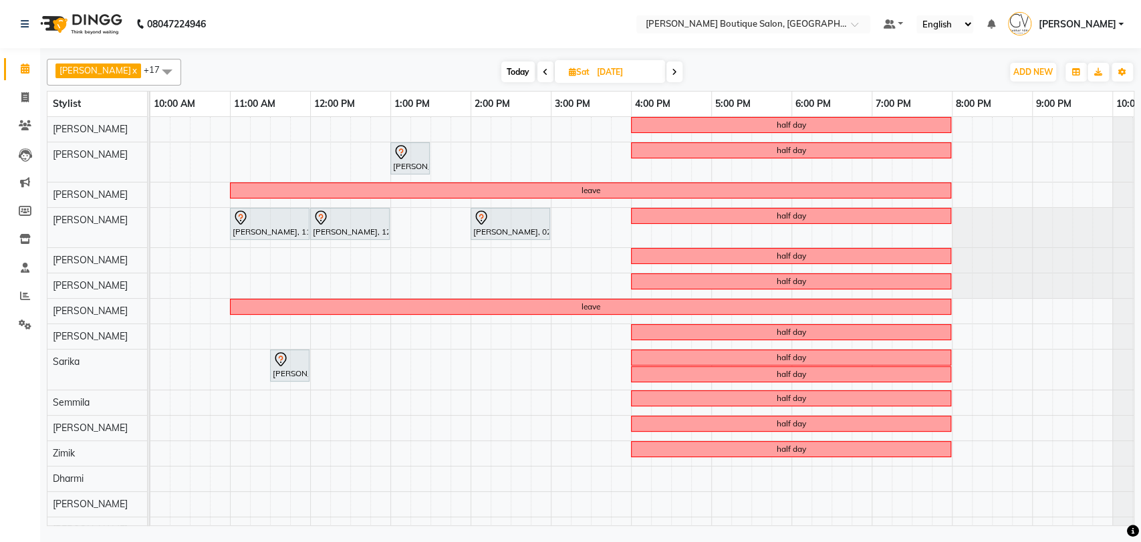
click at [666, 75] on span at bounding box center [674, 71] width 16 height 21
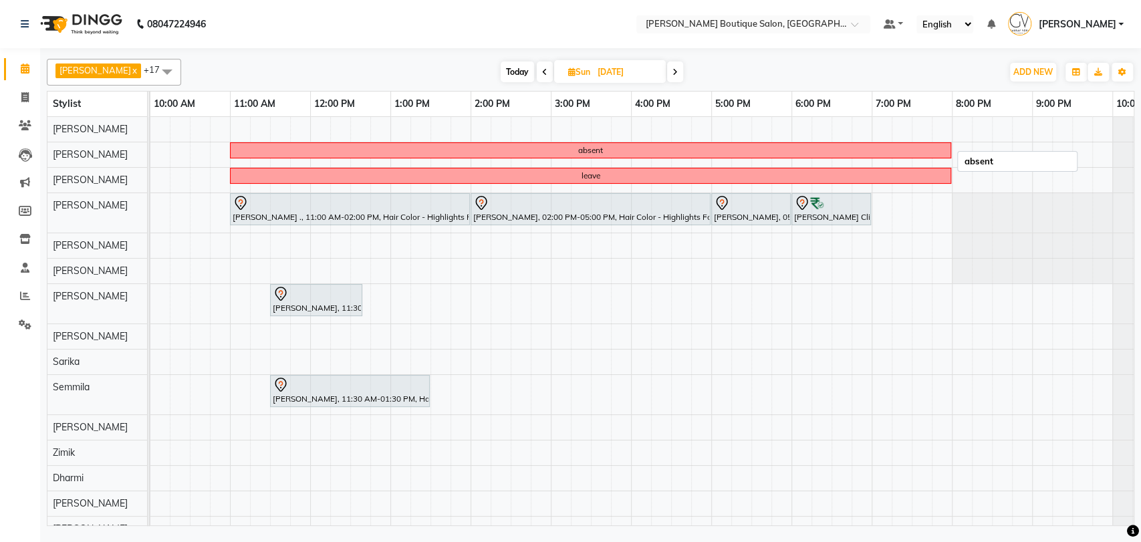
click at [519, 149] on div "absent" at bounding box center [590, 150] width 719 height 12
click at [566, 166] on span "Delete Block Time" at bounding box center [581, 165] width 76 height 14
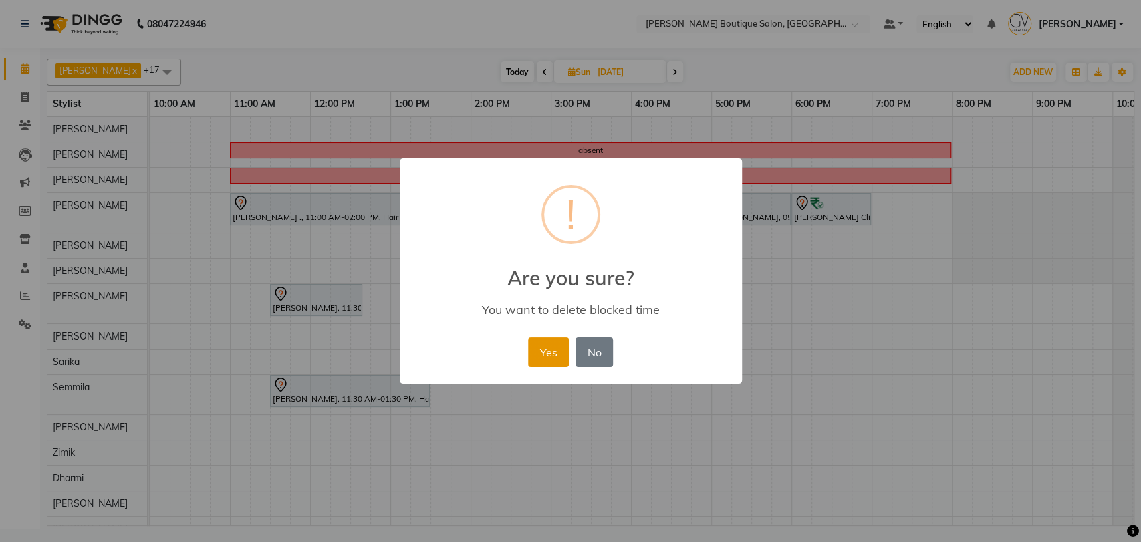
click at [535, 358] on button "Yes" at bounding box center [548, 352] width 41 height 29
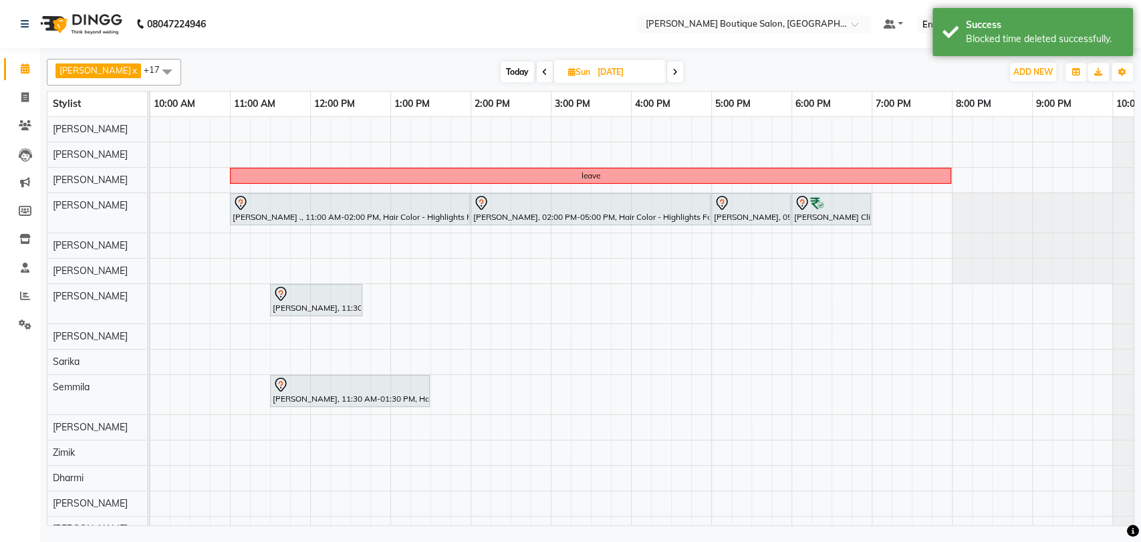
click at [501, 61] on span "Today" at bounding box center [517, 71] width 33 height 21
type input "[DATE]"
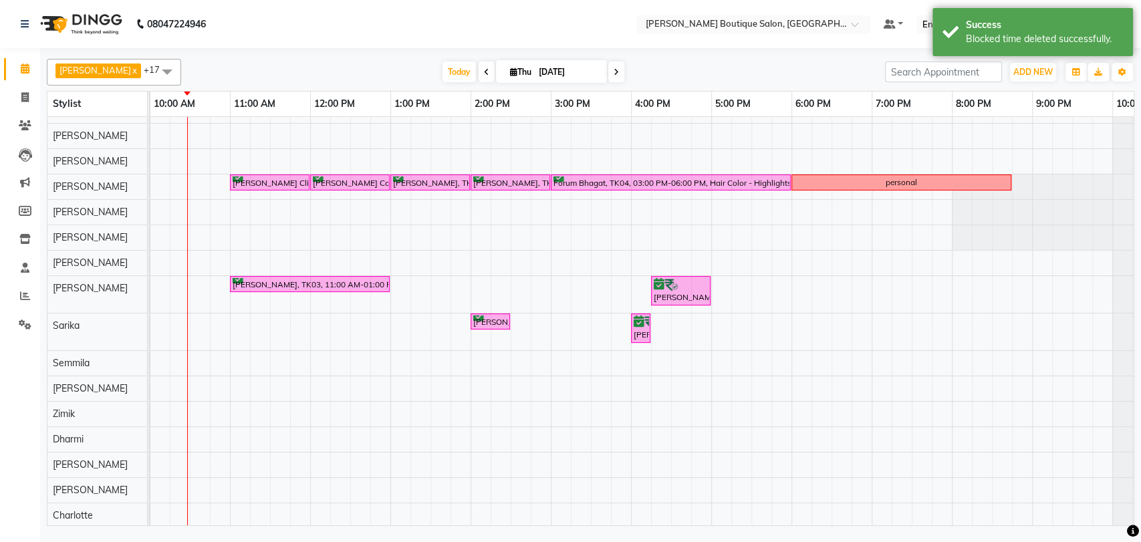
scroll to position [0, 0]
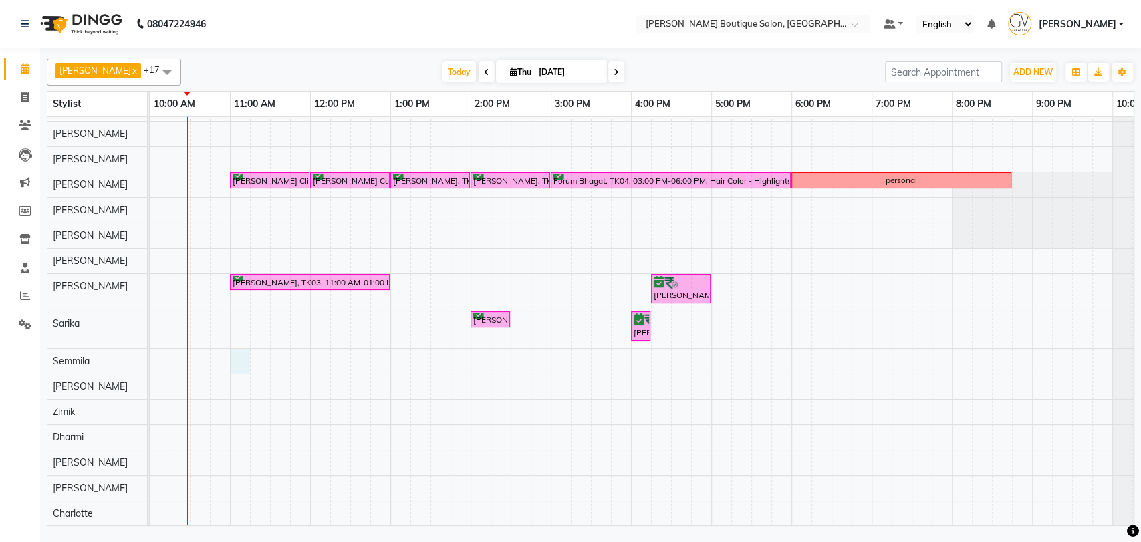
click at [235, 355] on div "Arya bhatan, TK07, 07:00 PM-08:00 PM, Men Grooming - Hair Cut Ujwala Ambrosia C…" at bounding box center [590, 311] width 1203 height 430
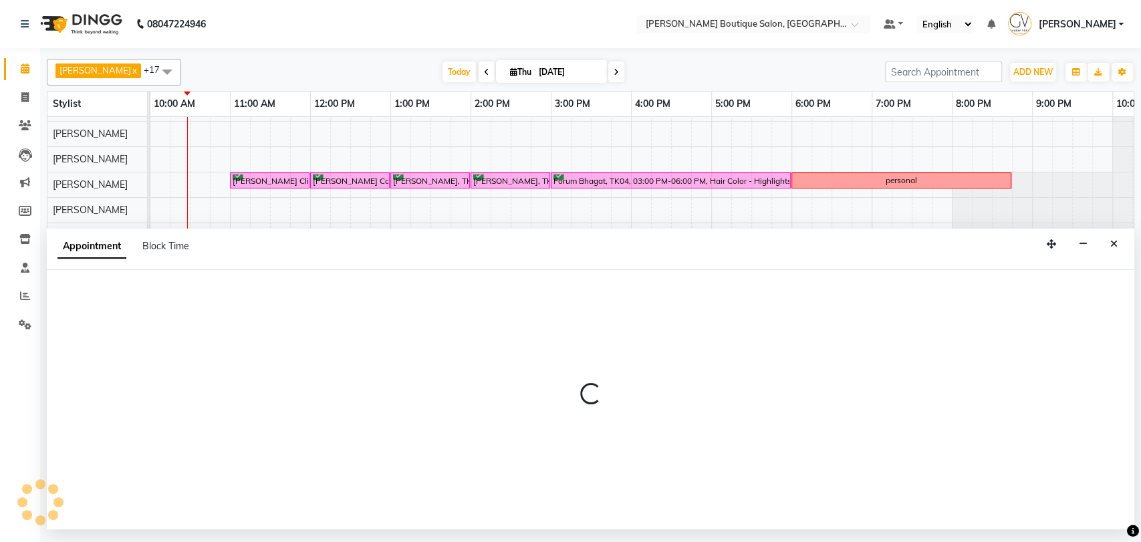
select select "63089"
select select "tentative"
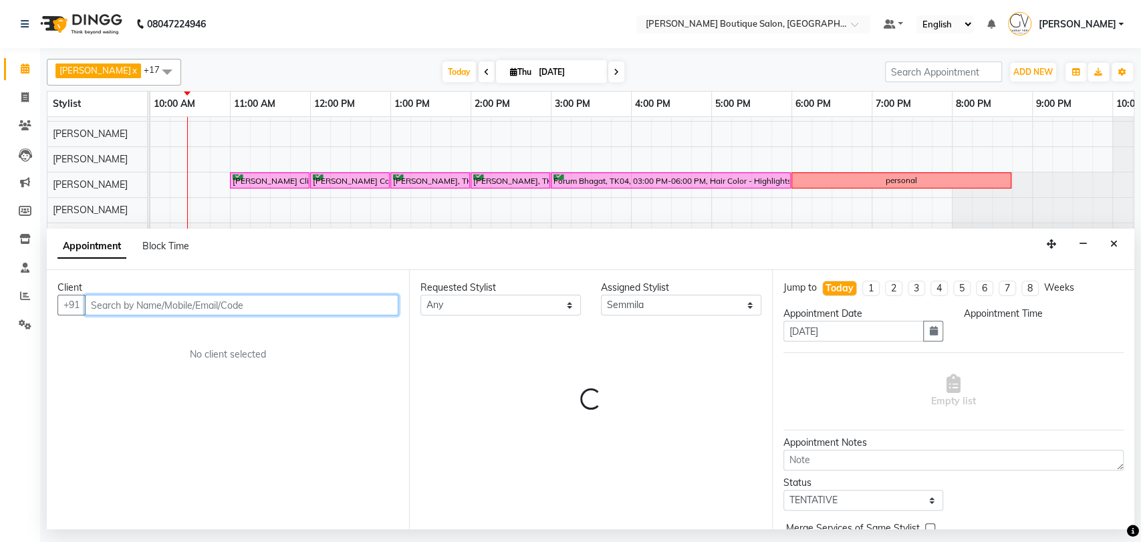
select select "660"
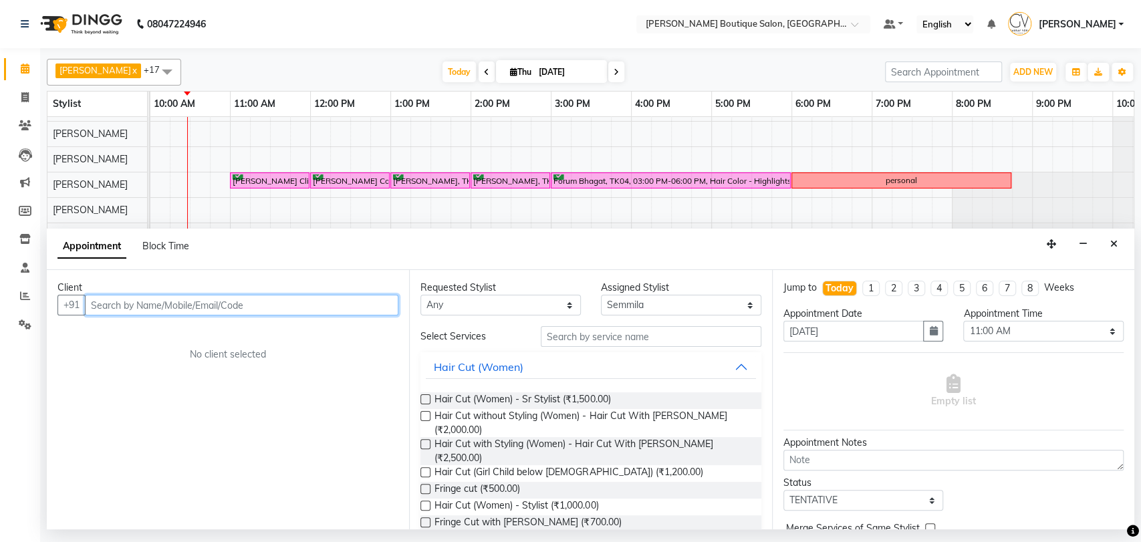
click at [144, 307] on input "text" at bounding box center [241, 305] width 313 height 21
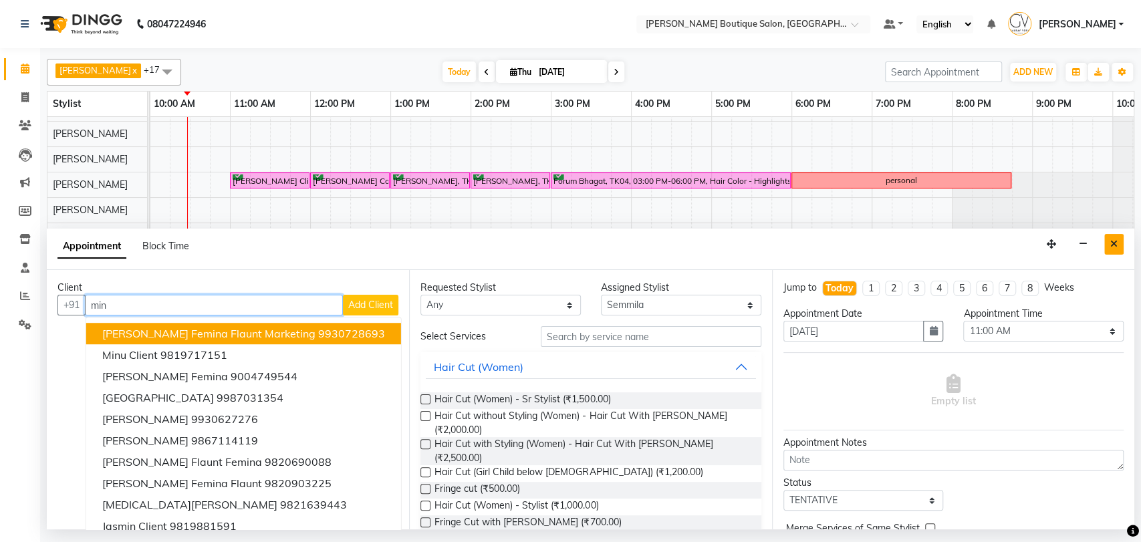
type input "min"
click at [1110, 250] on button "Close" at bounding box center [1113, 244] width 19 height 21
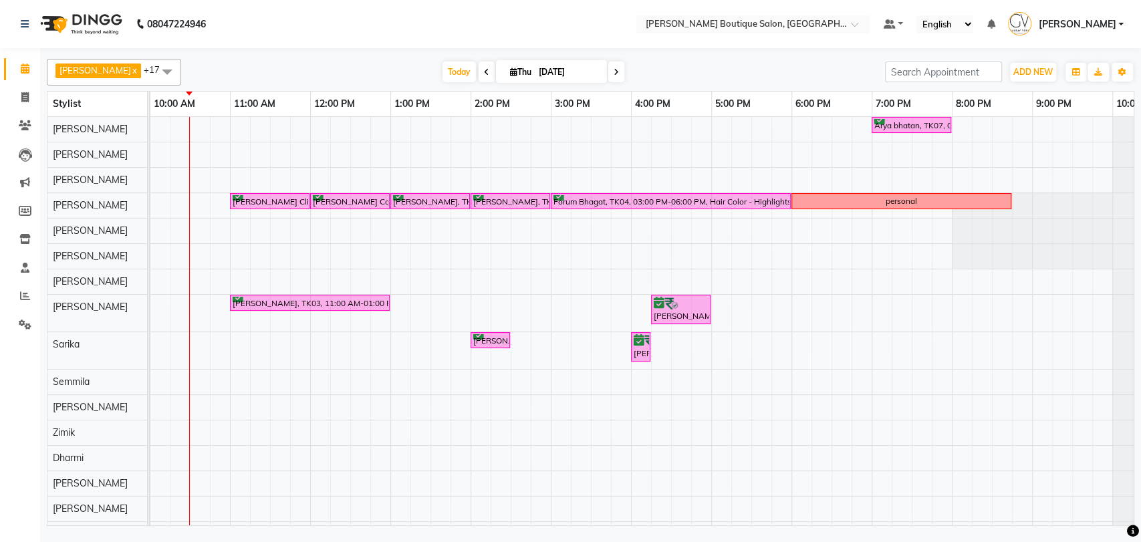
click at [229, 153] on div "Arya bhatan, TK07, 07:00 PM-08:00 PM, Men Grooming - Hair Cut Ujwala Ambrosia C…" at bounding box center [590, 332] width 1203 height 430
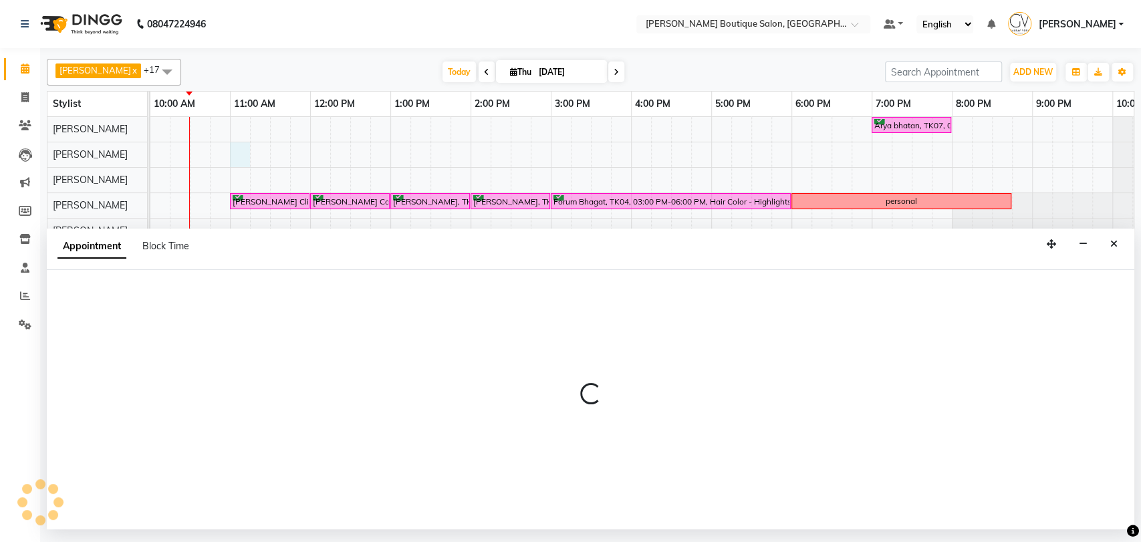
select select "86143"
select select "tentative"
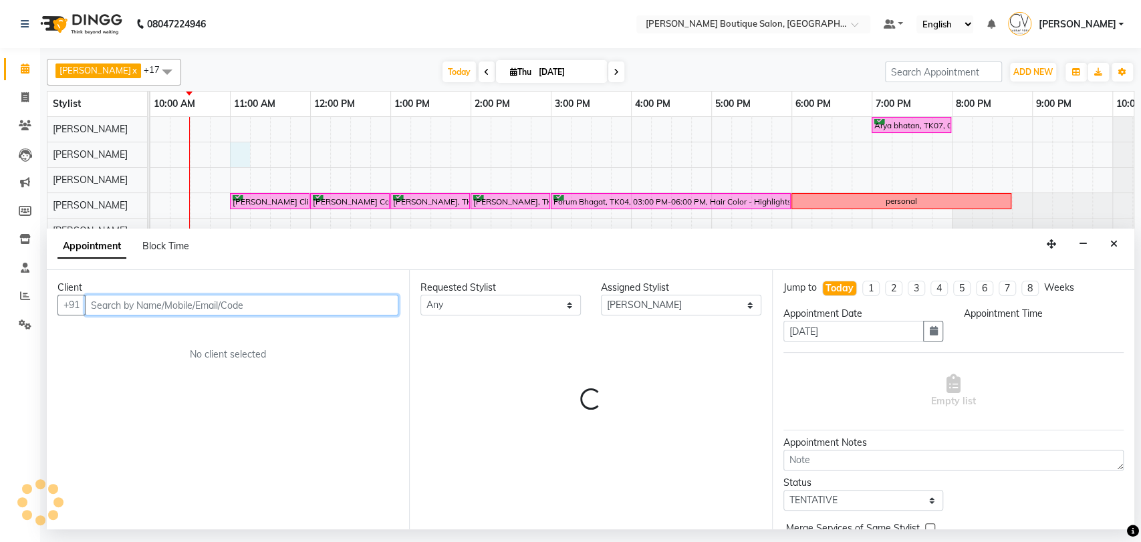
select select "660"
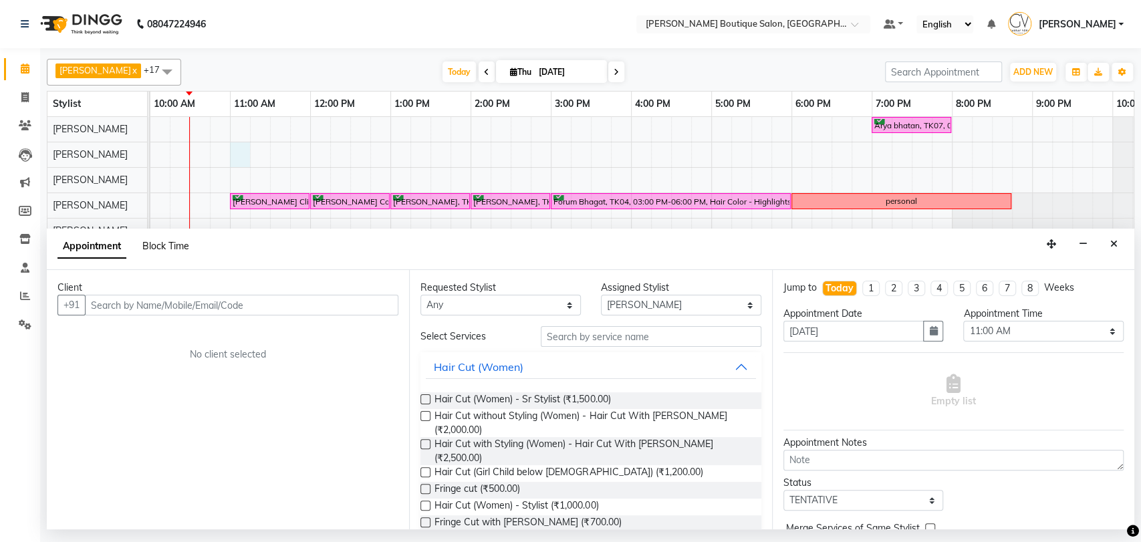
click at [170, 240] on span "Block Time" at bounding box center [165, 246] width 47 height 12
select select "86143"
select select "660"
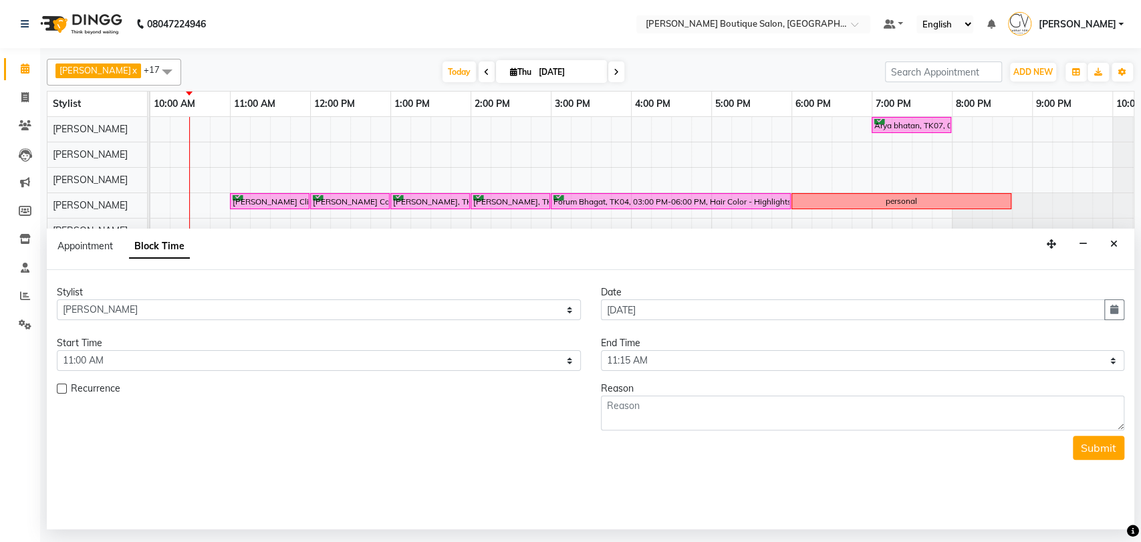
scroll to position [0, 160]
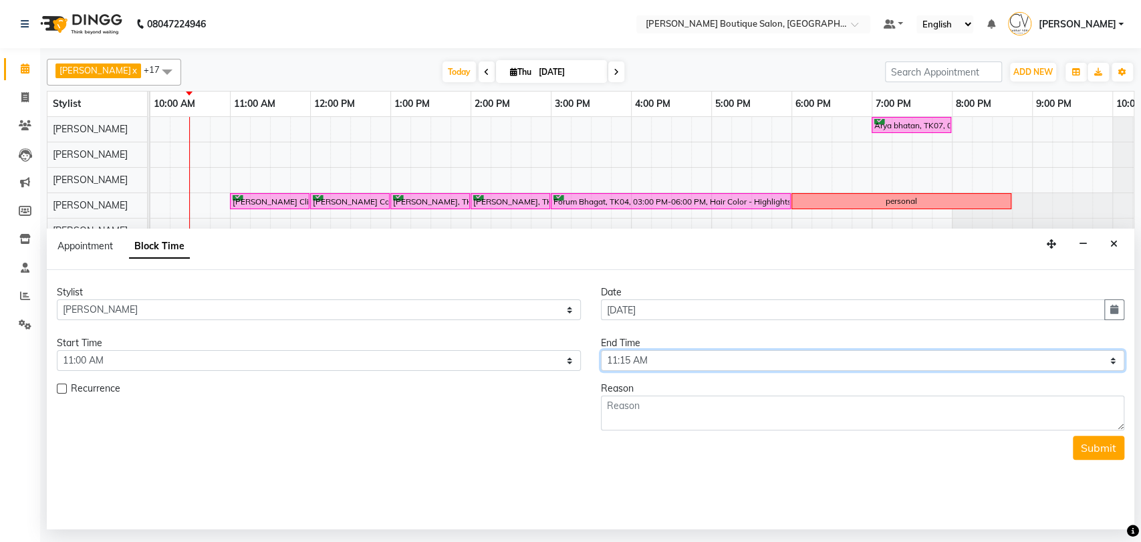
click at [650, 363] on select "Select 09:00 AM 09:15 AM 09:30 AM 09:45 AM 10:00 AM 10:15 AM 10:30 AM 10:45 AM …" at bounding box center [863, 360] width 524 height 21
select select "1200"
click at [601, 350] on select "Select 09:00 AM 09:15 AM 09:30 AM 09:45 AM 10:00 AM 10:15 AM 10:30 AM 10:45 AM …" at bounding box center [863, 360] width 524 height 21
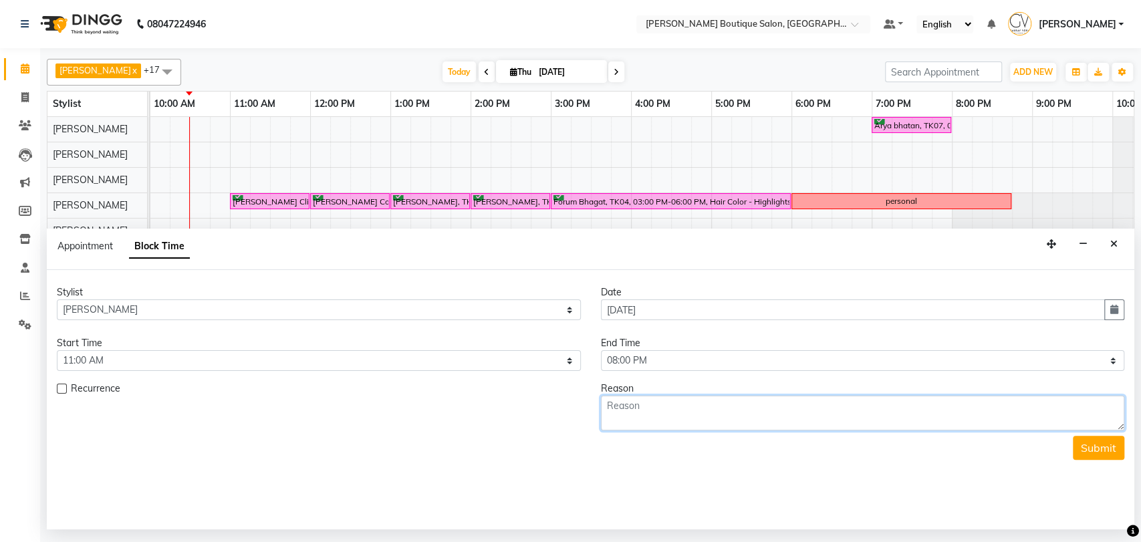
click at [669, 412] on textarea at bounding box center [863, 413] width 524 height 35
type textarea "absent"
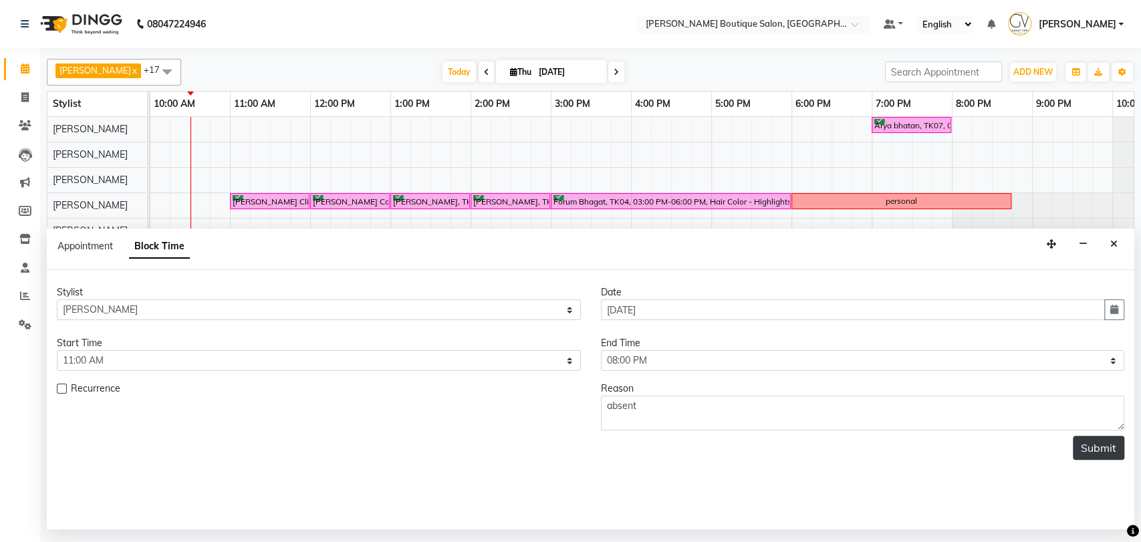
click at [1099, 451] on button "Submit" at bounding box center [1098, 448] width 51 height 24
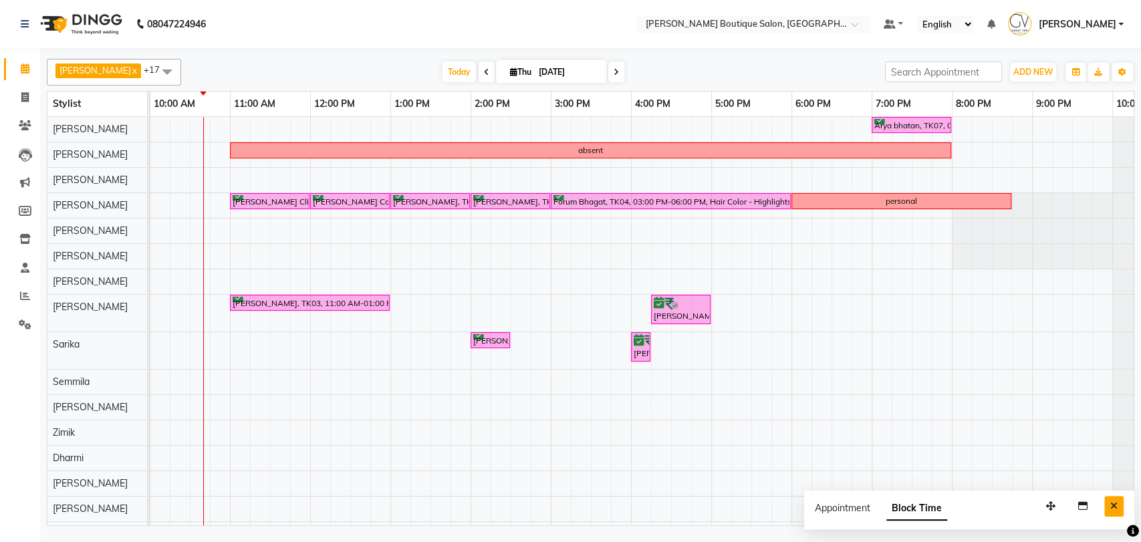
click at [1112, 501] on icon "Close" at bounding box center [1113, 505] width 7 height 9
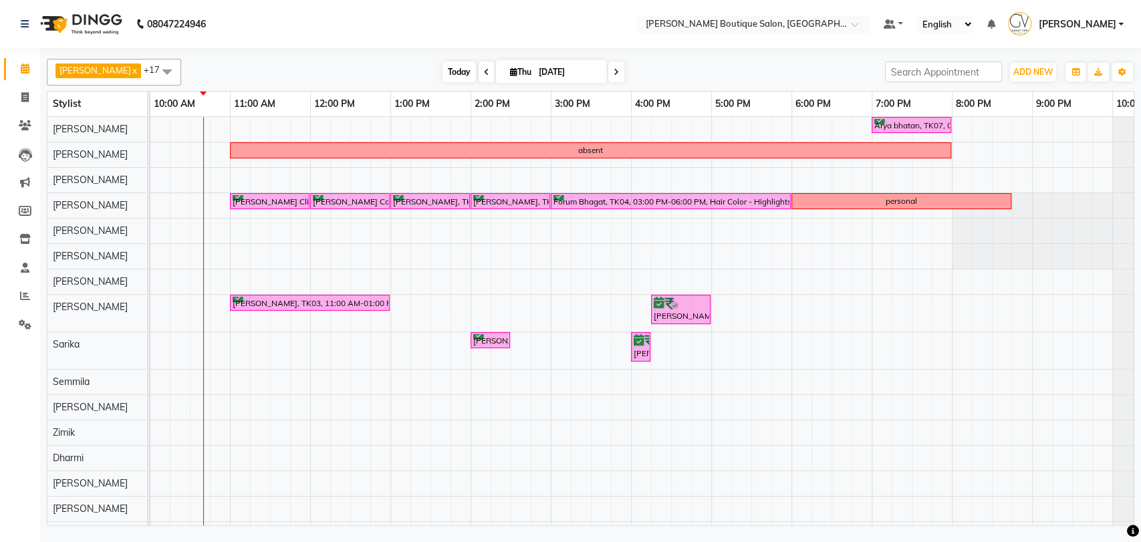
click at [444, 80] on span "Today" at bounding box center [458, 71] width 33 height 21
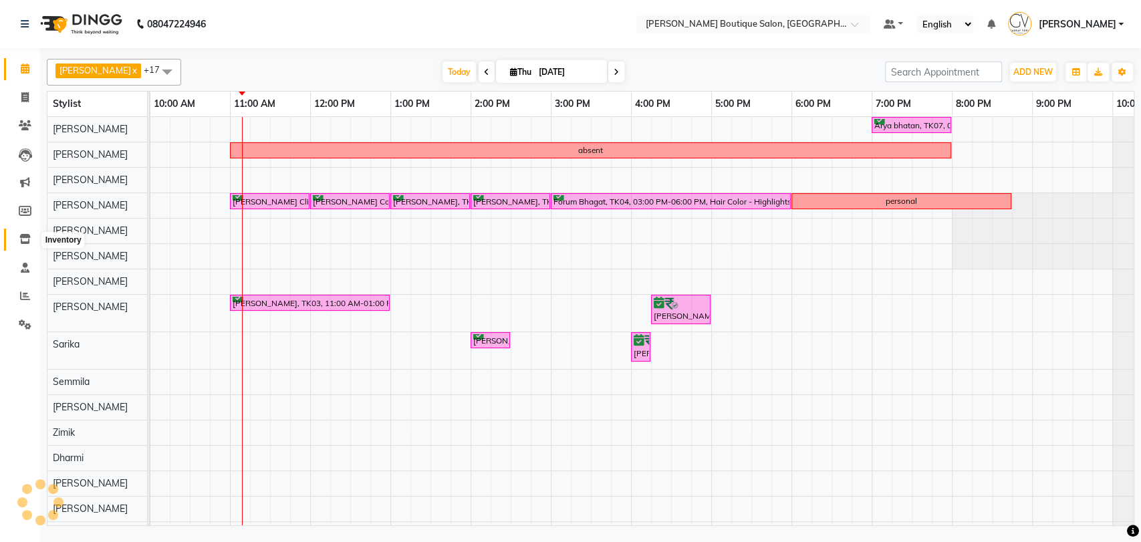
click at [30, 235] on icon at bounding box center [24, 239] width 11 height 10
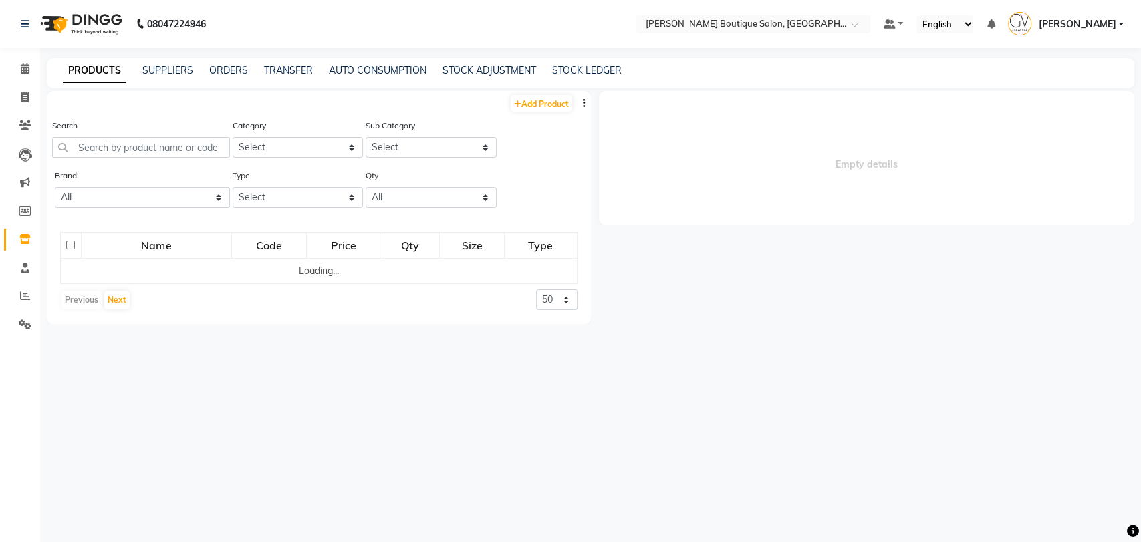
select select
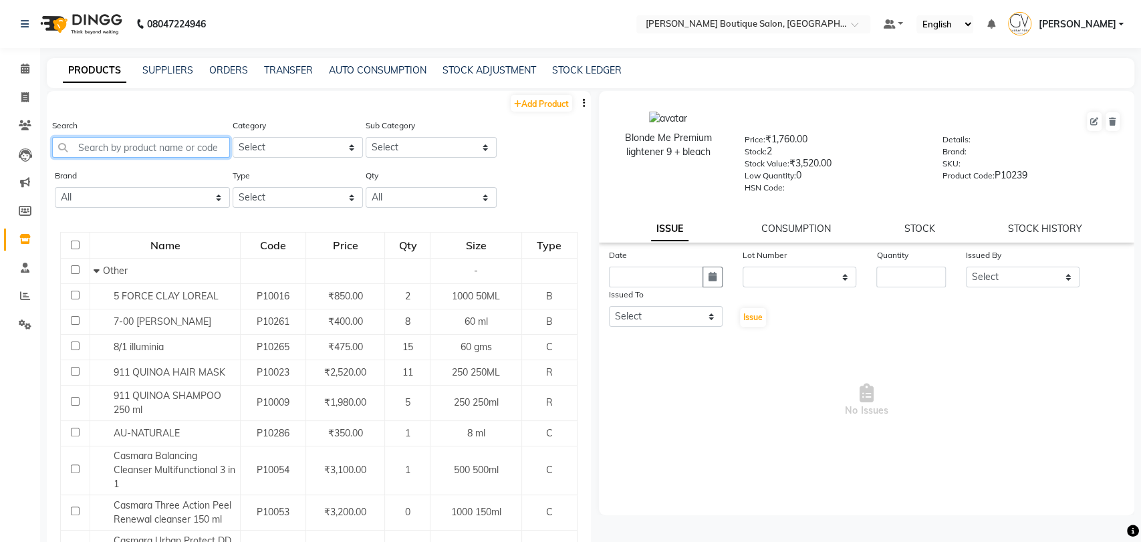
click at [133, 153] on input "text" at bounding box center [141, 147] width 178 height 21
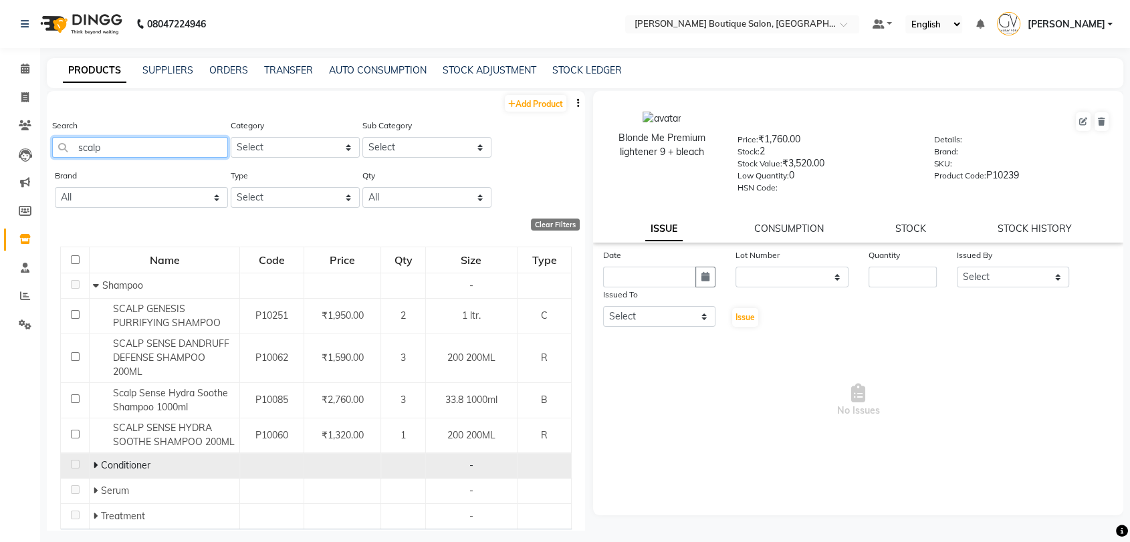
type input "scalp"
click at [96, 462] on span at bounding box center [97, 465] width 8 height 12
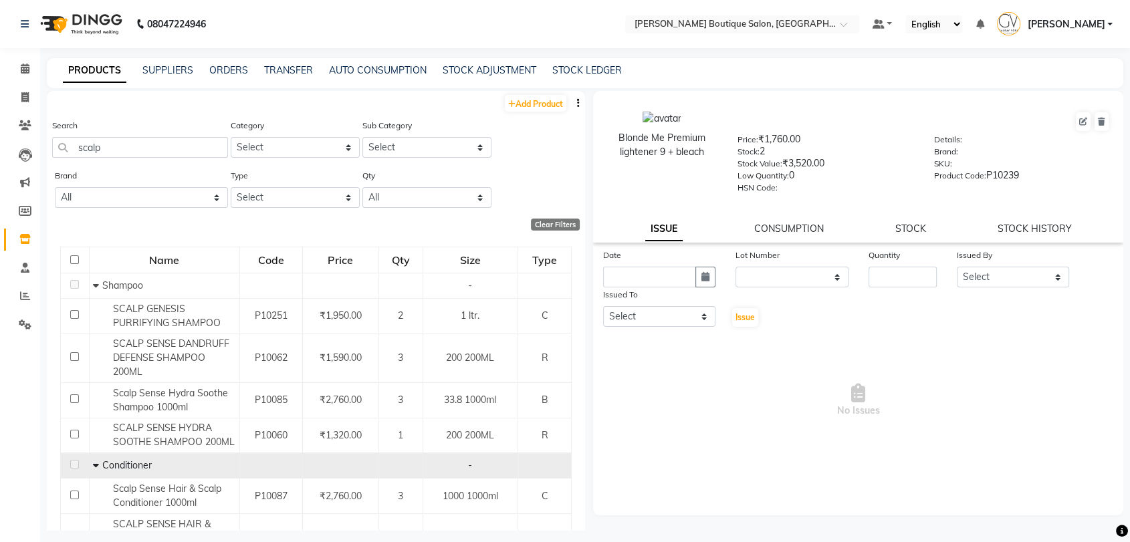
scroll to position [74, 0]
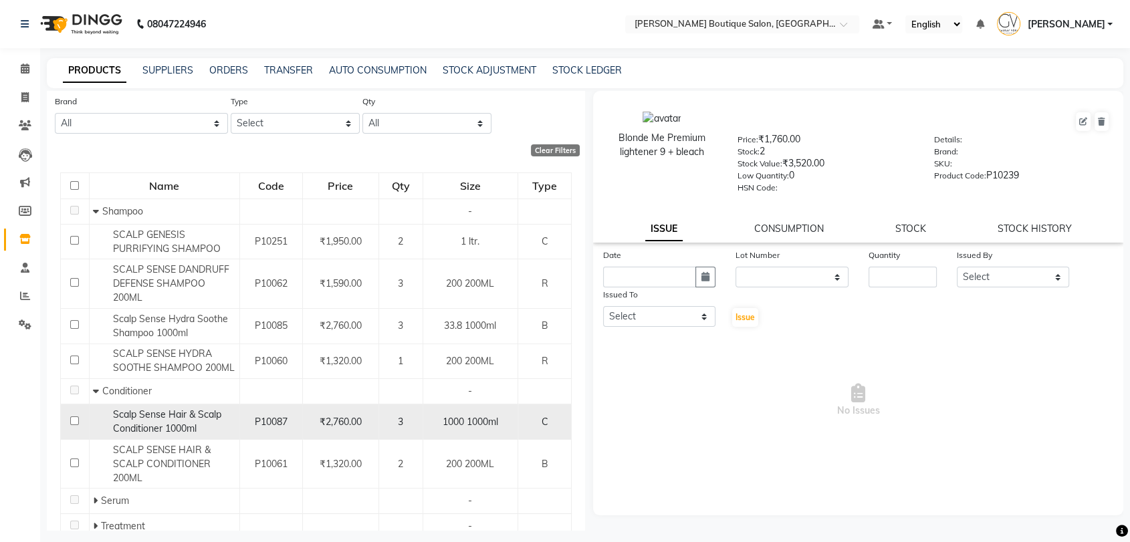
click at [70, 418] on input "checkbox" at bounding box center [74, 420] width 9 height 9
checkbox input "true"
select select
click at [930, 229] on div "ISSUE CONSUMPTION STOCK STOCK HISTORY" at bounding box center [858, 229] width 498 height 14
click at [900, 232] on link "STOCK" at bounding box center [910, 229] width 31 height 12
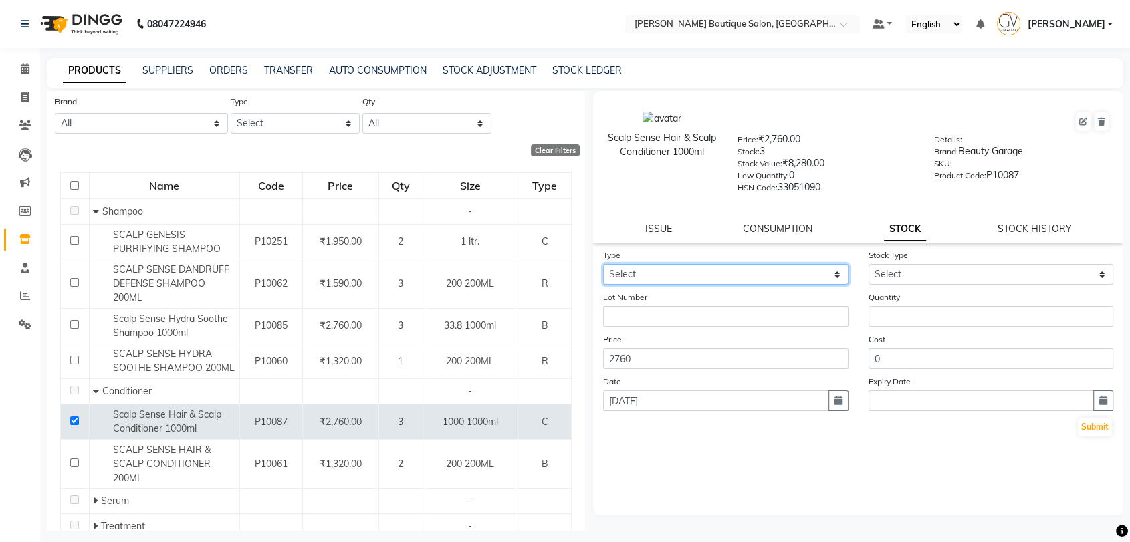
click at [650, 264] on select "Select In Out" at bounding box center [725, 274] width 245 height 21
select select "out"
click at [603, 264] on select "Select In Out" at bounding box center [725, 274] width 245 height 21
select select
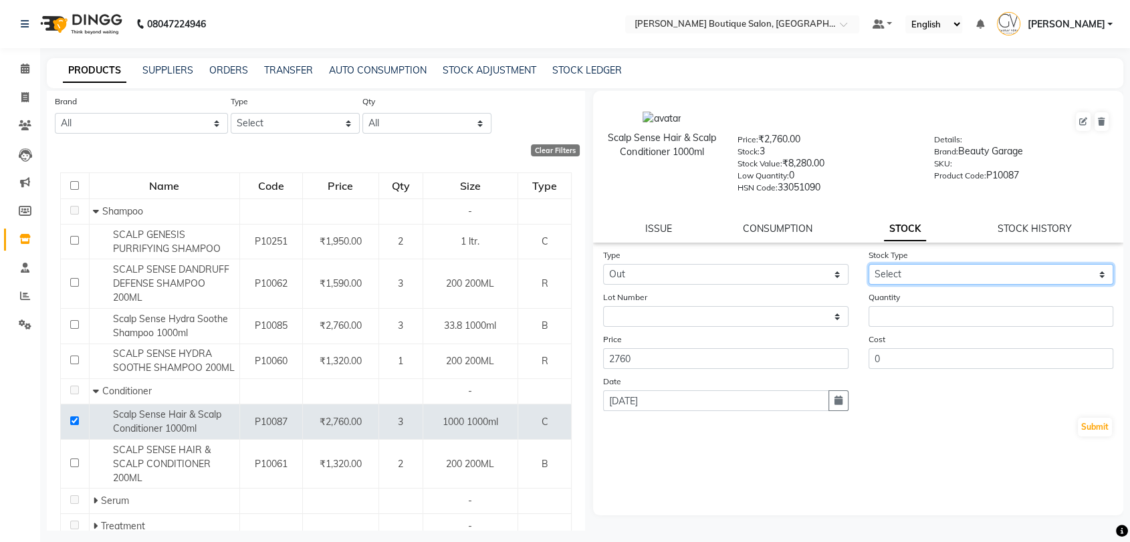
drag, startPoint x: 920, startPoint y: 275, endPoint x: 915, endPoint y: 281, distance: 8.2
click at [920, 275] on select "Select Internal Use Damaged Expired Adjustment Return Other" at bounding box center [990, 274] width 245 height 21
select select "internal use"
click at [868, 264] on select "Select Internal Use Damaged Expired Adjustment Return Other" at bounding box center [990, 274] width 245 height 21
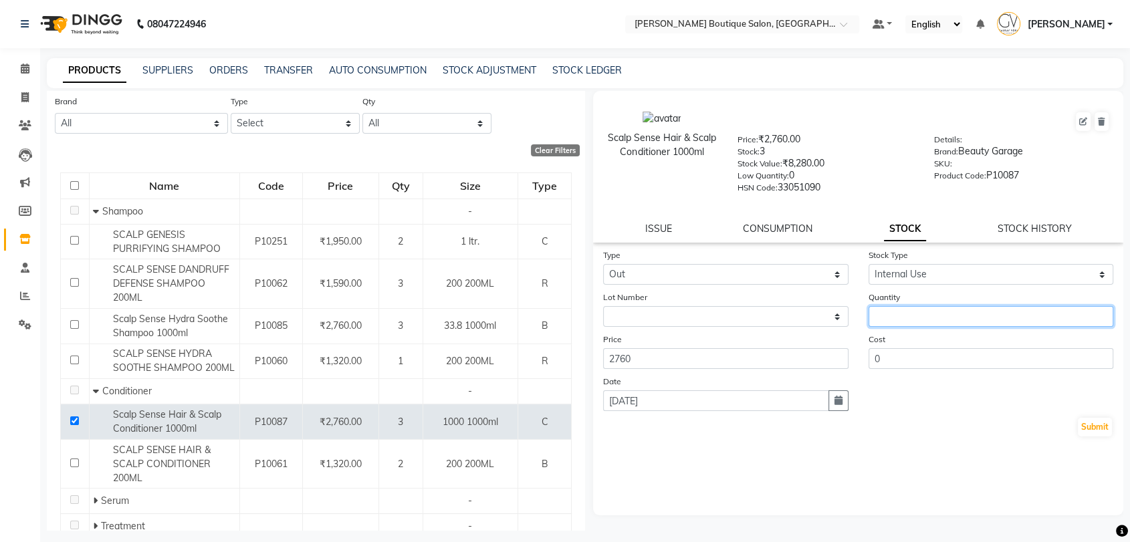
click at [899, 314] on input "number" at bounding box center [990, 316] width 245 height 21
type input "1"
click at [1096, 423] on button "Submit" at bounding box center [1094, 427] width 34 height 19
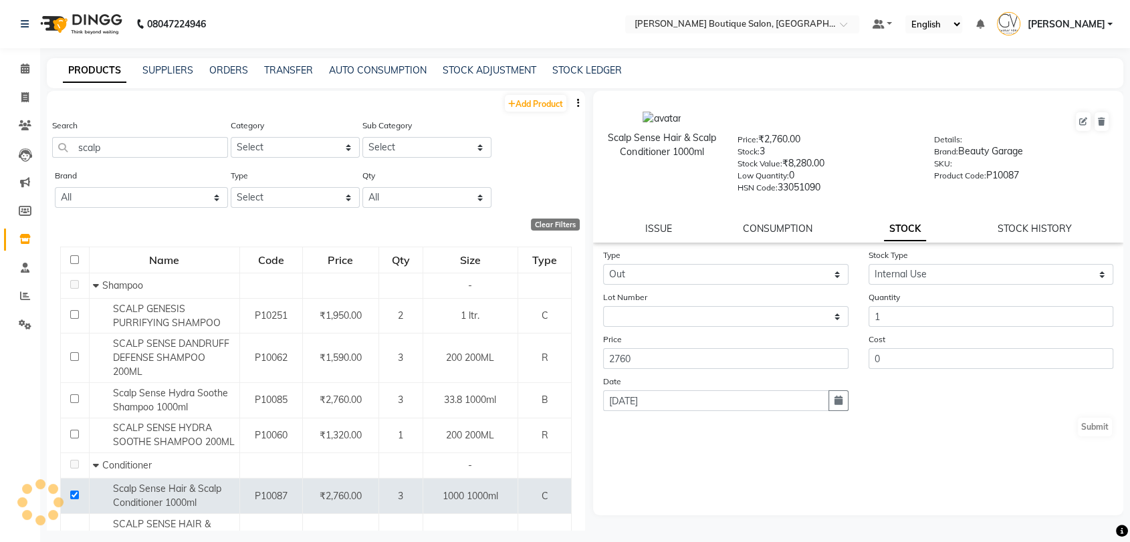
select select
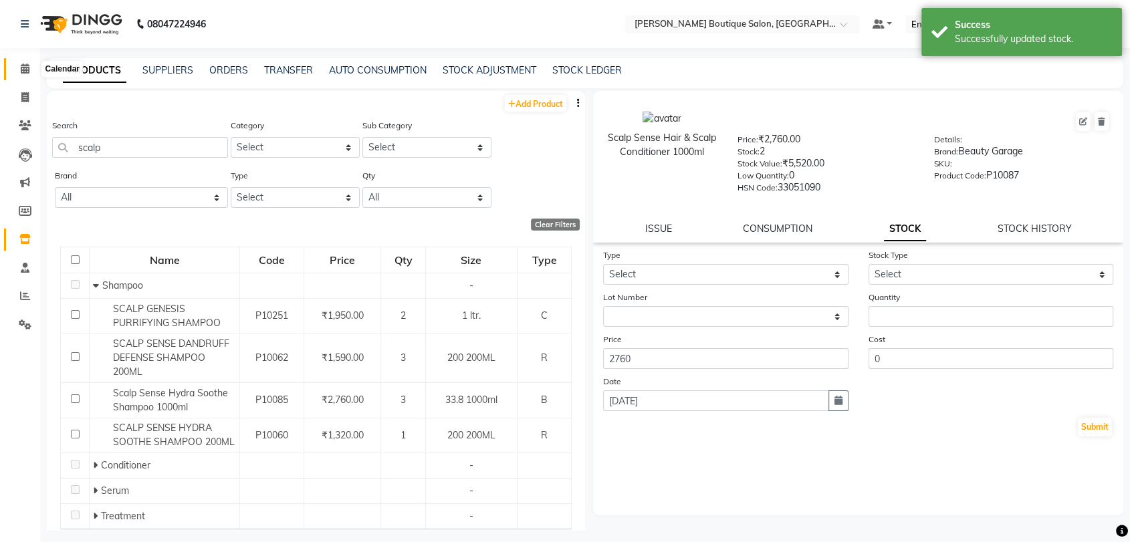
click at [21, 72] on icon at bounding box center [25, 68] width 9 height 10
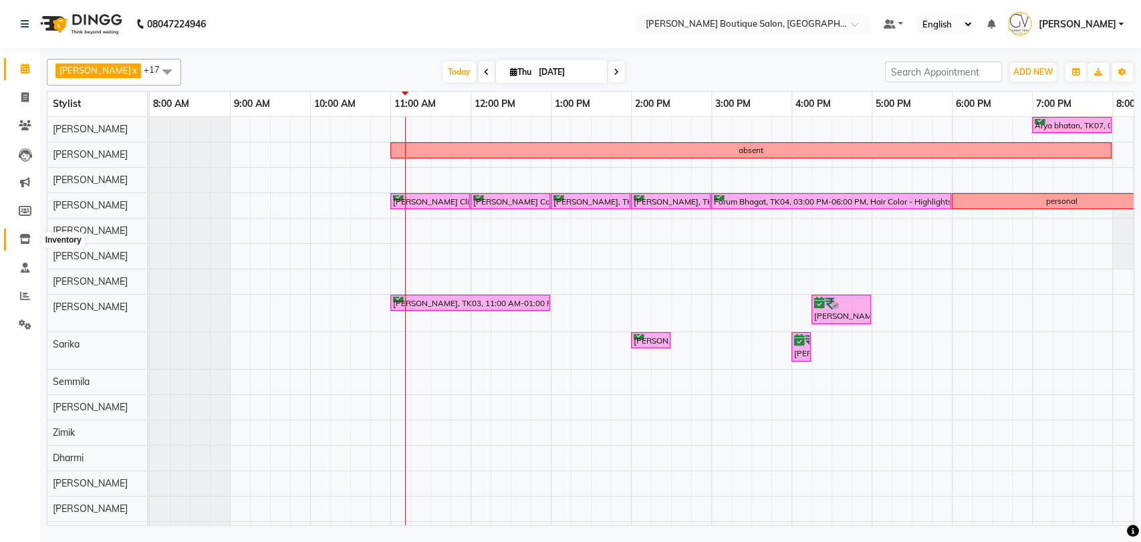
click at [27, 242] on icon at bounding box center [24, 239] width 11 height 10
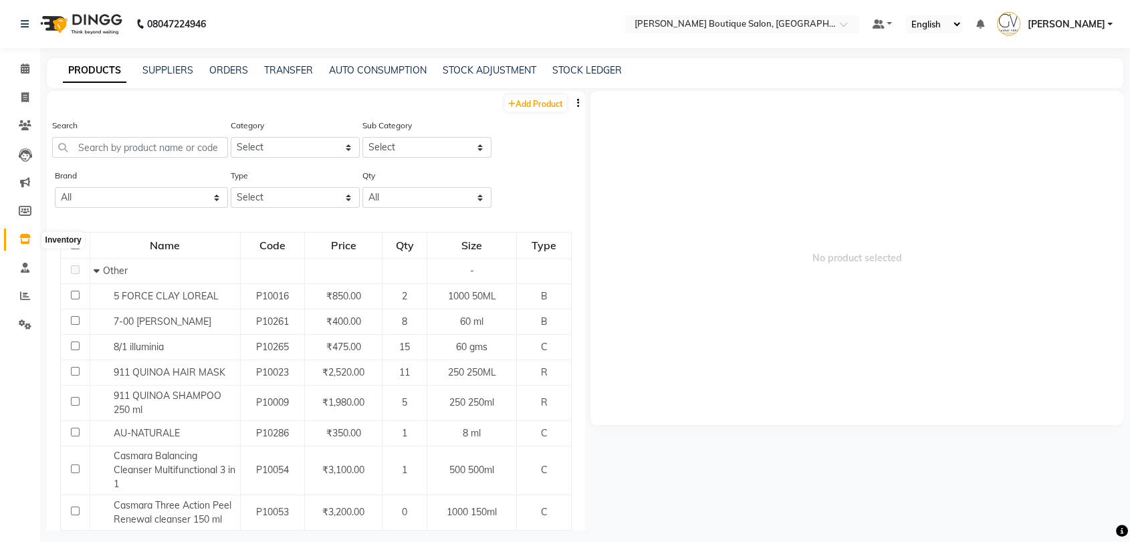
click at [25, 241] on icon at bounding box center [24, 239] width 11 height 10
click at [117, 148] on input "text" at bounding box center [140, 147] width 176 height 21
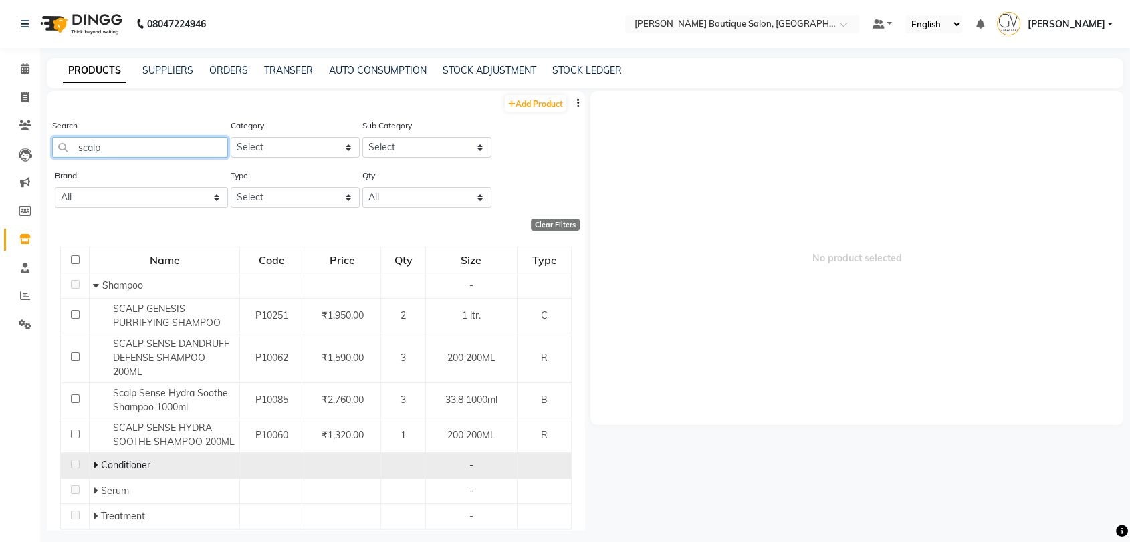
type input "scalp"
click at [104, 463] on span "Conditioner" at bounding box center [125, 465] width 49 height 12
click at [96, 465] on span at bounding box center [97, 465] width 8 height 12
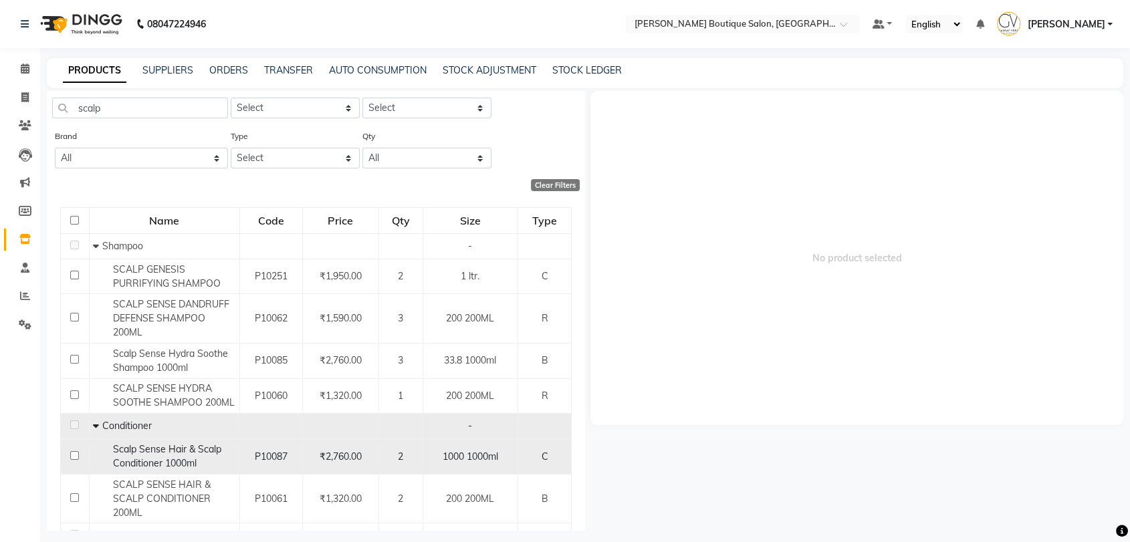
scroll to position [74, 0]
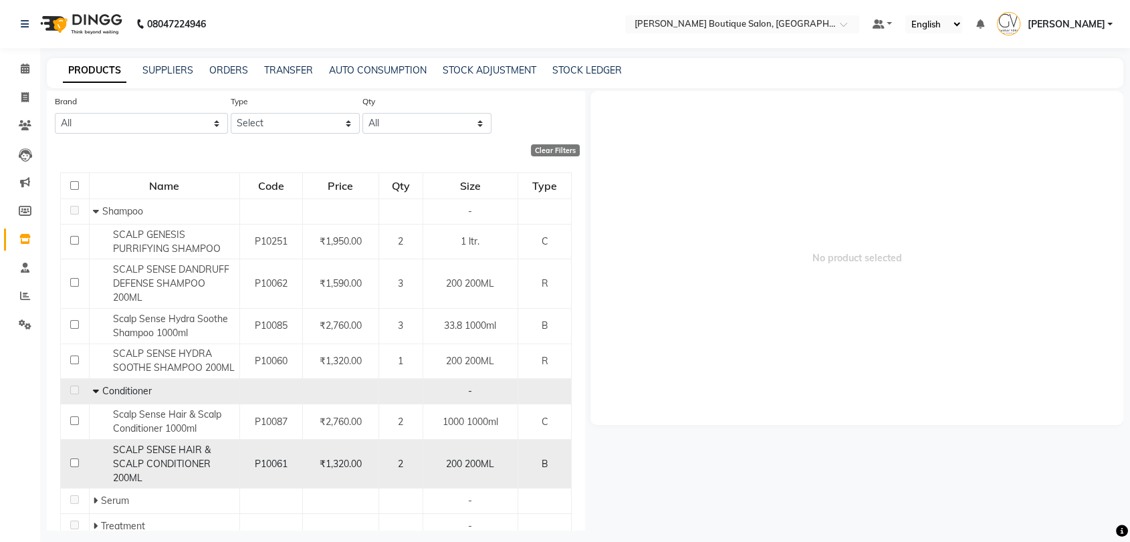
click at [72, 462] on input "checkbox" at bounding box center [74, 463] width 9 height 9
checkbox input "true"
select select
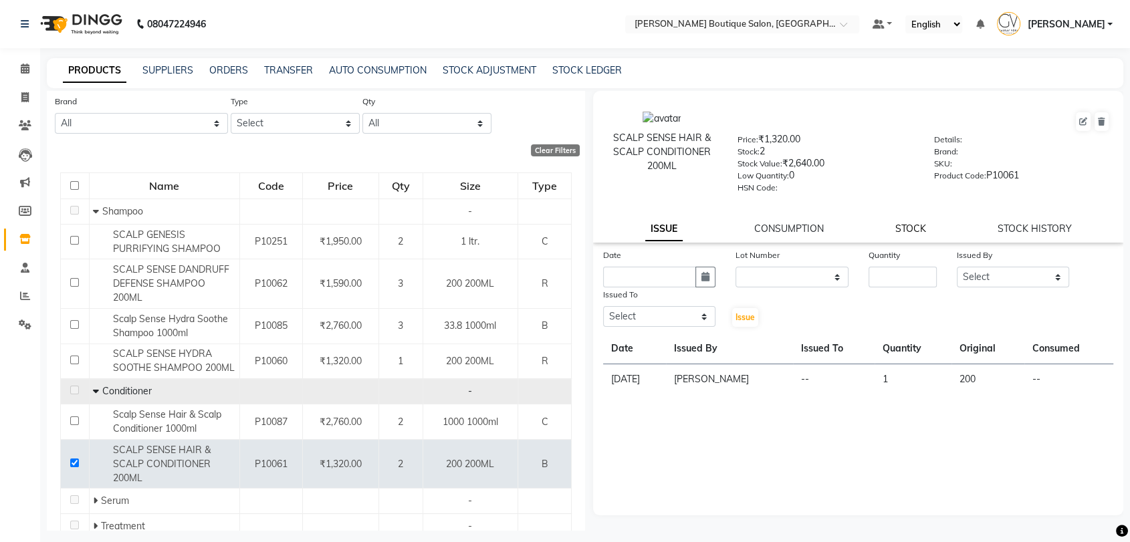
click at [920, 230] on link "STOCK" at bounding box center [910, 229] width 31 height 12
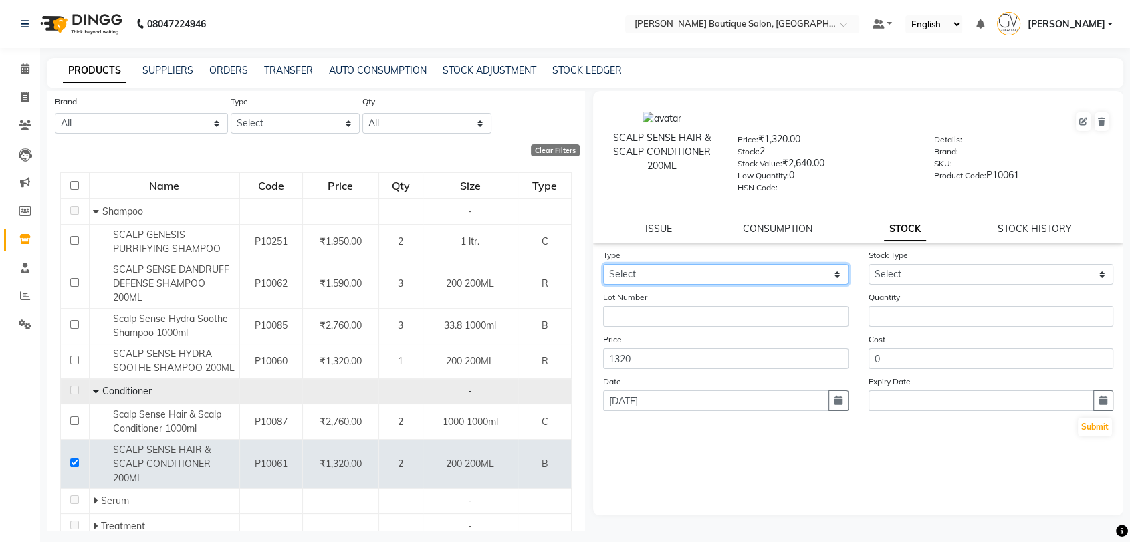
click at [618, 277] on select "Select In Out" at bounding box center [725, 274] width 245 height 21
select select "in"
click at [603, 264] on select "Select In Out" at bounding box center [725, 274] width 245 height 21
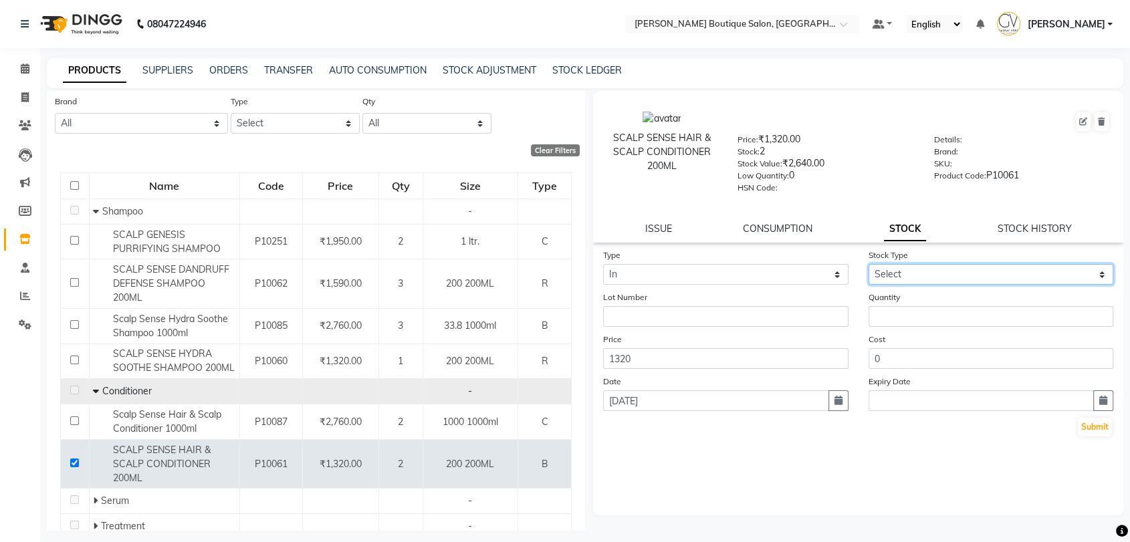
click at [893, 275] on select "Select New Stock Adjustment Return Other" at bounding box center [990, 274] width 245 height 21
select select "new stock"
click at [868, 264] on select "Select New Stock Adjustment Return Other" at bounding box center [990, 274] width 245 height 21
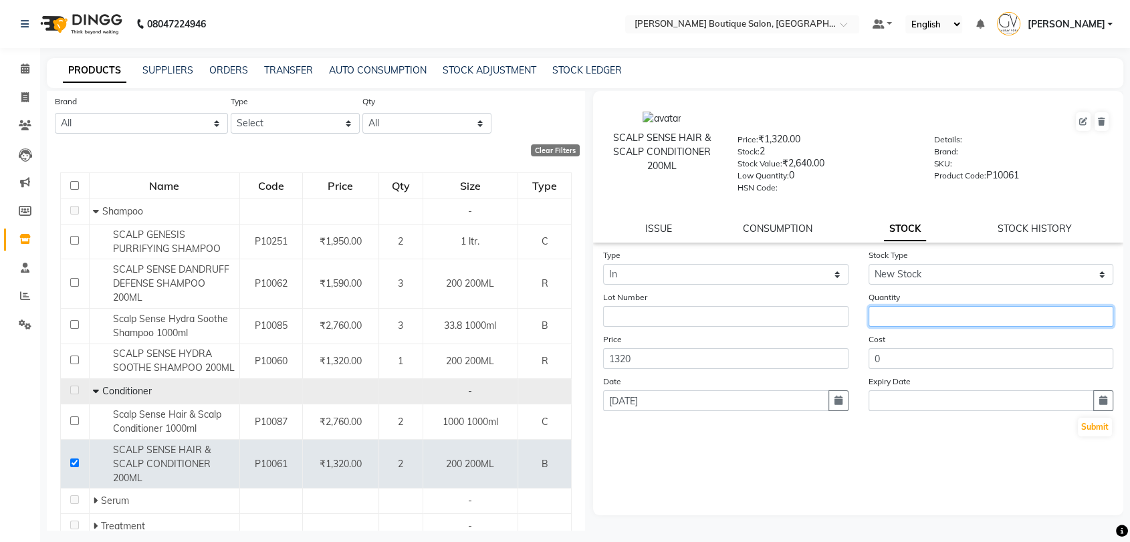
click at [893, 312] on input "number" at bounding box center [990, 316] width 245 height 21
type input "1"
click at [1093, 428] on button "Submit" at bounding box center [1094, 427] width 34 height 19
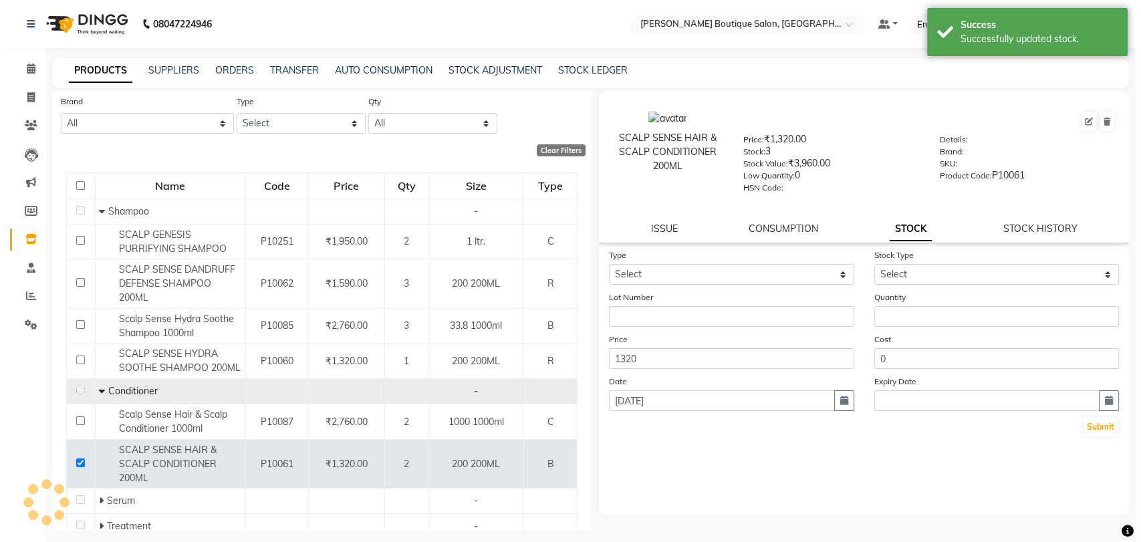
scroll to position [0, 0]
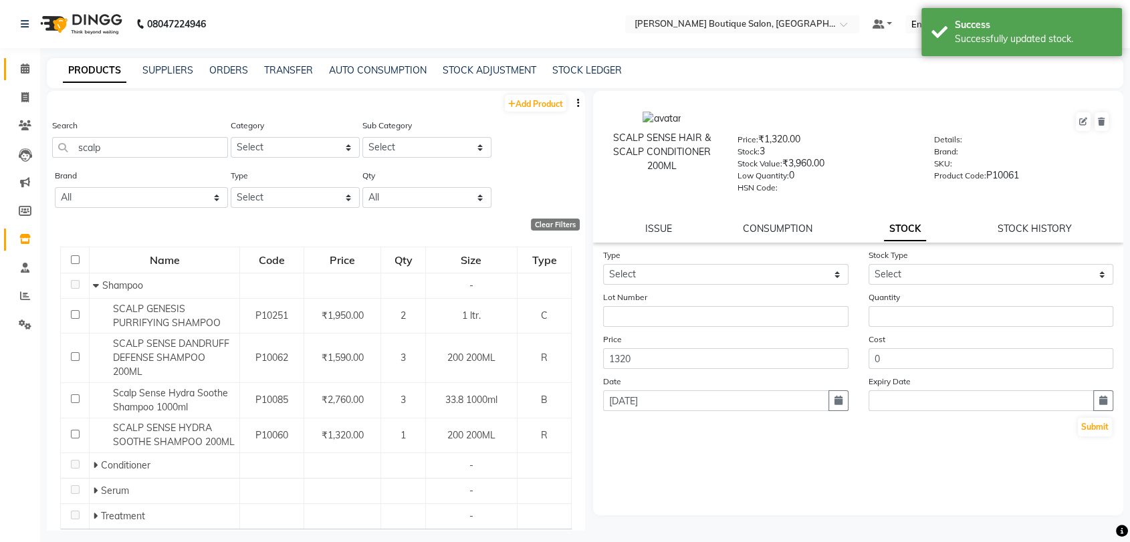
click at [29, 68] on icon at bounding box center [25, 68] width 9 height 10
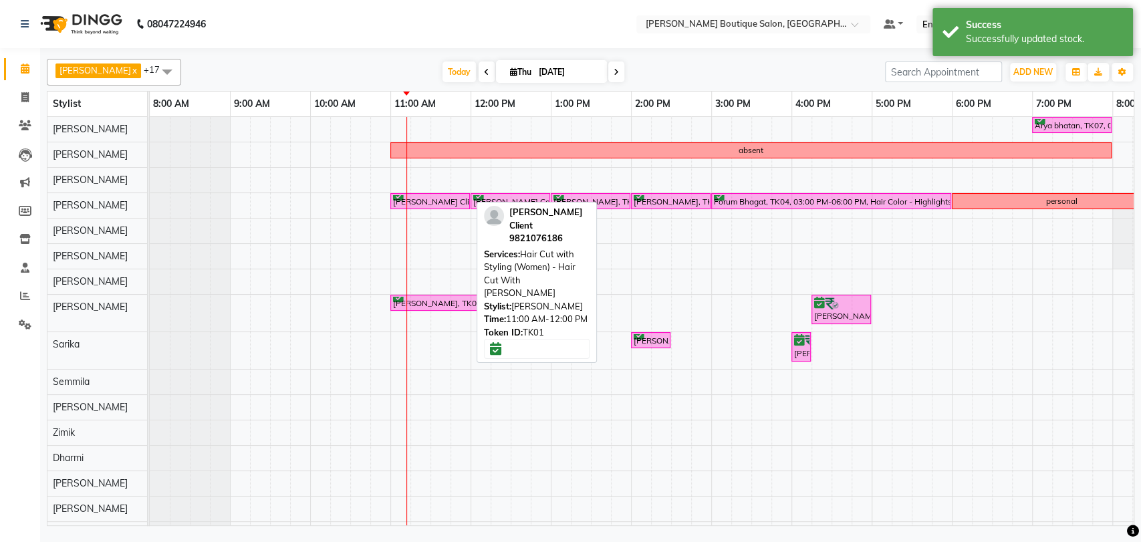
click at [404, 203] on div "[PERSON_NAME] Client, TK01, 11:00 AM-12:00 PM, Hair Cut with Styling (Women) - …" at bounding box center [430, 201] width 77 height 13
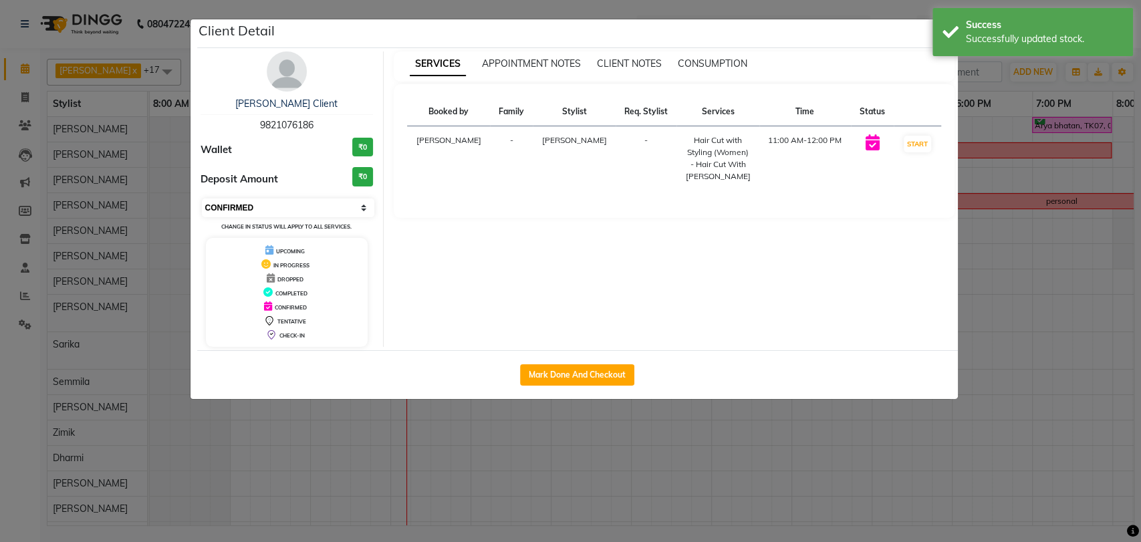
click at [265, 213] on select "Select IN SERVICE CONFIRMED TENTATIVE CHECK IN MARK DONE DROPPED UPCOMING" at bounding box center [288, 208] width 173 height 19
select select "1"
click at [202, 199] on select "Select IN SERVICE CONFIRMED TENTATIVE CHECK IN MARK DONE DROPPED UPCOMING" at bounding box center [288, 208] width 173 height 19
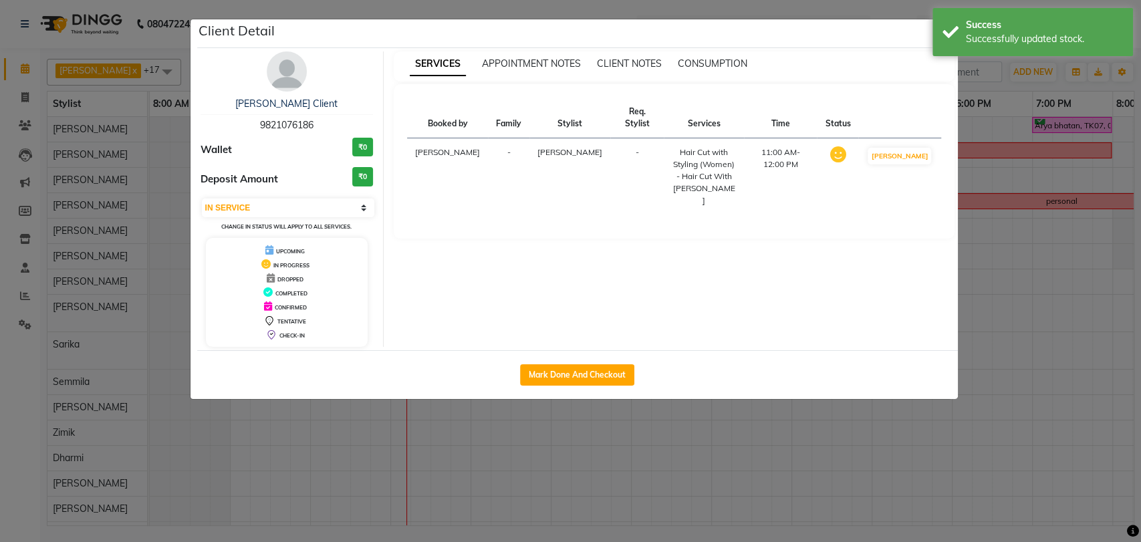
click at [1016, 320] on ngb-modal-window "Client Detail Ujwala Ambrosia Client 9821076186 Wallet ₹0 Deposit Amount ₹0 Sel…" at bounding box center [570, 271] width 1141 height 542
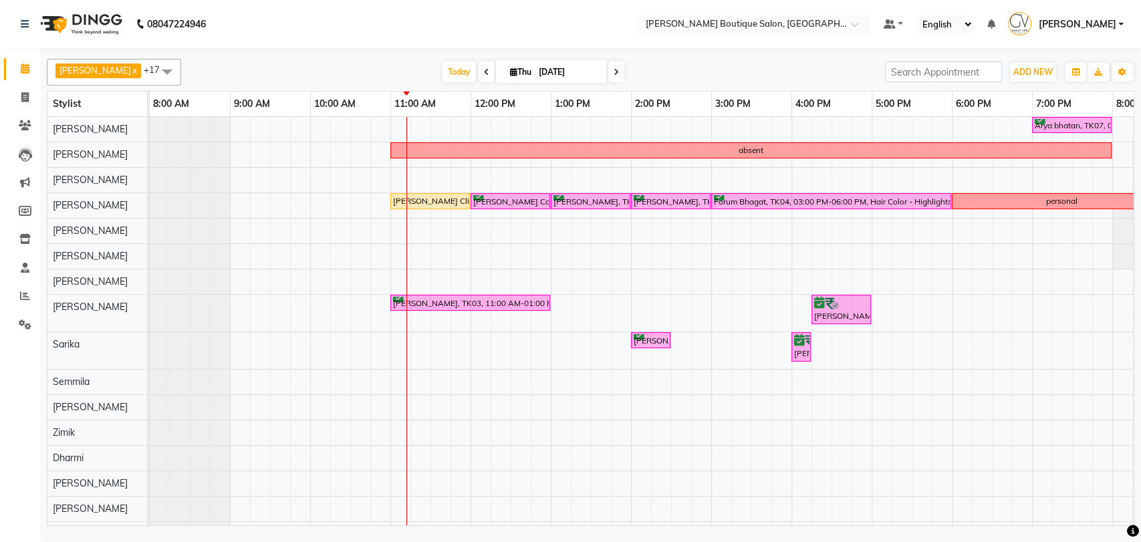
click at [880, 130] on div "Arya bhatan, TK07, 07:00 PM-08:00 PM, Men Grooming - Hair Cut absent Ujwala Amb…" at bounding box center [751, 332] width 1203 height 430
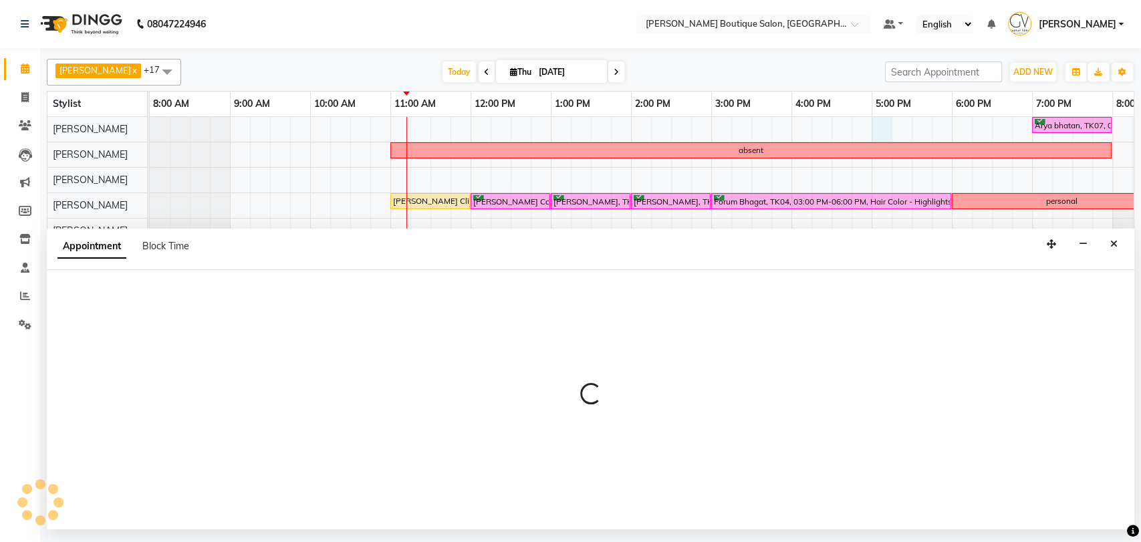
select select "63036"
select select "1020"
select select "tentative"
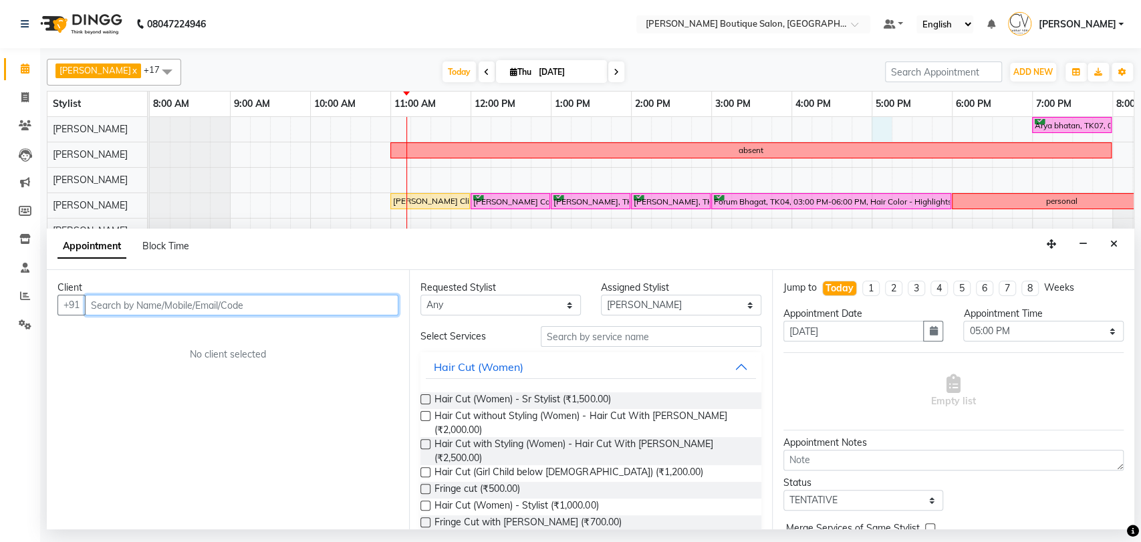
click at [132, 301] on input "text" at bounding box center [241, 305] width 313 height 21
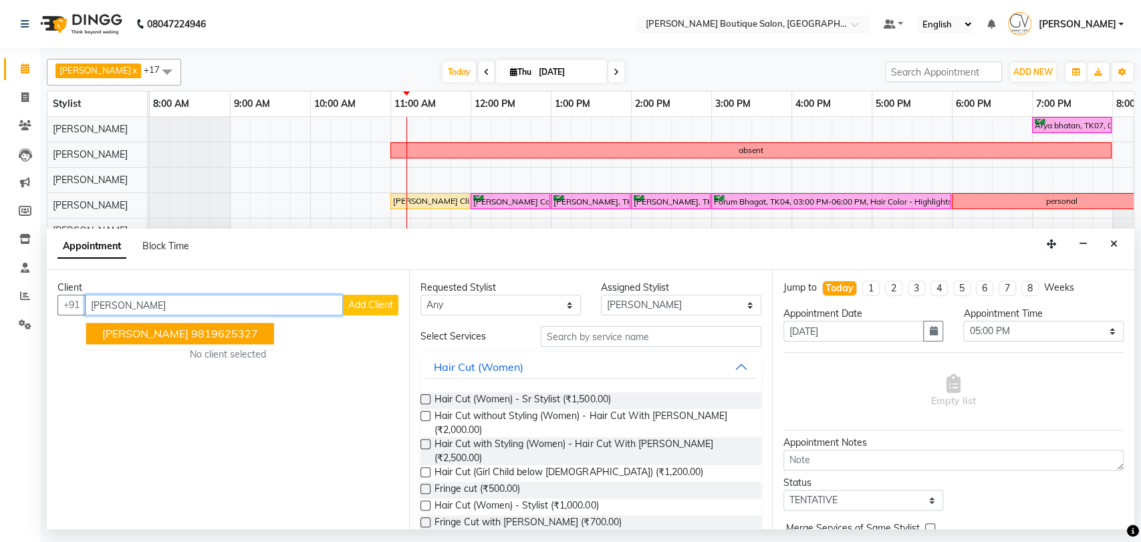
click at [118, 332] on span "[PERSON_NAME]" at bounding box center [145, 334] width 86 height 13
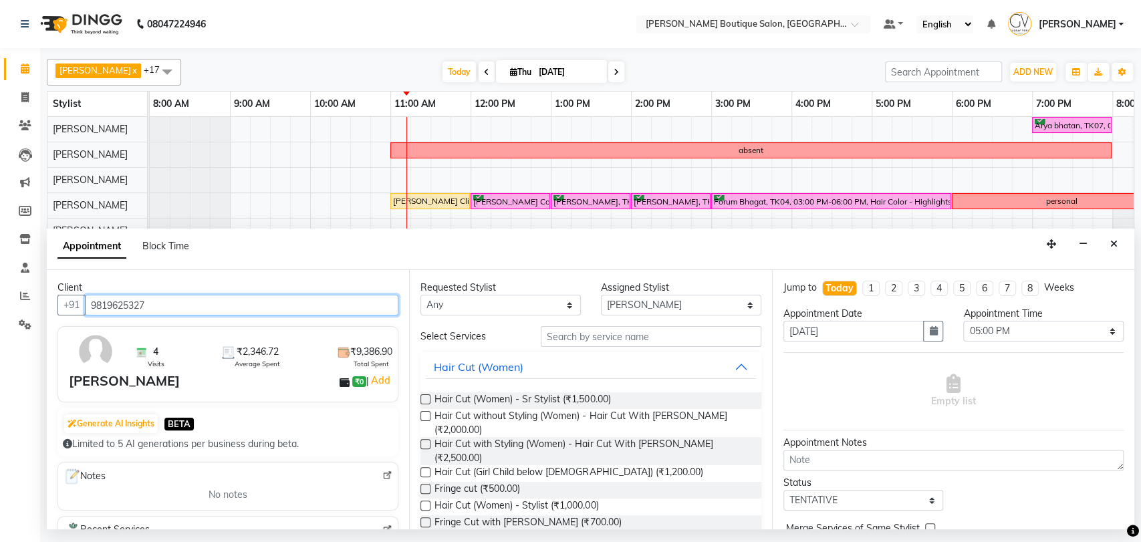
type input "9819625327"
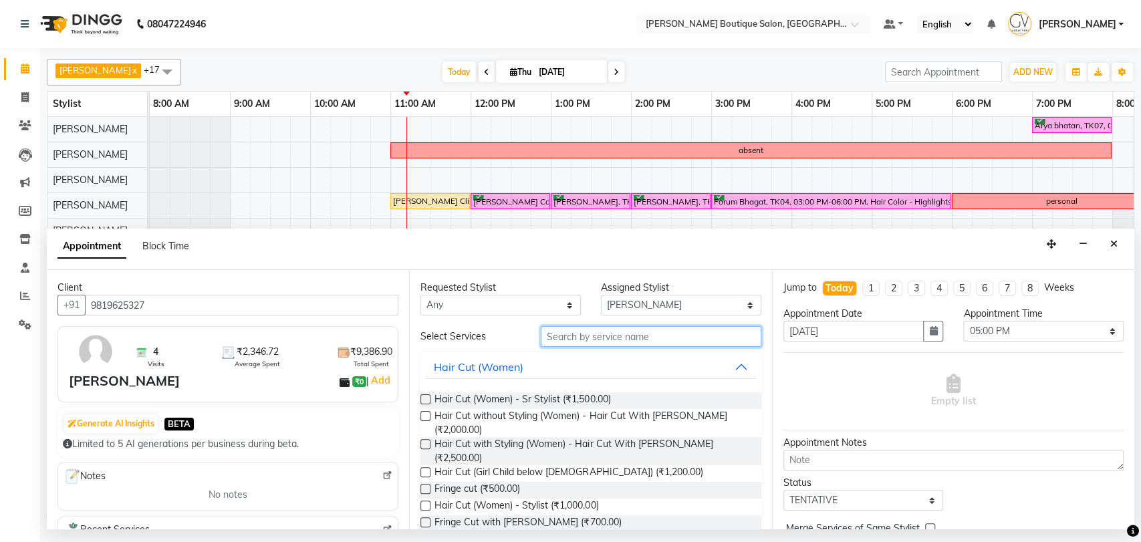
click at [597, 336] on input "text" at bounding box center [651, 336] width 221 height 21
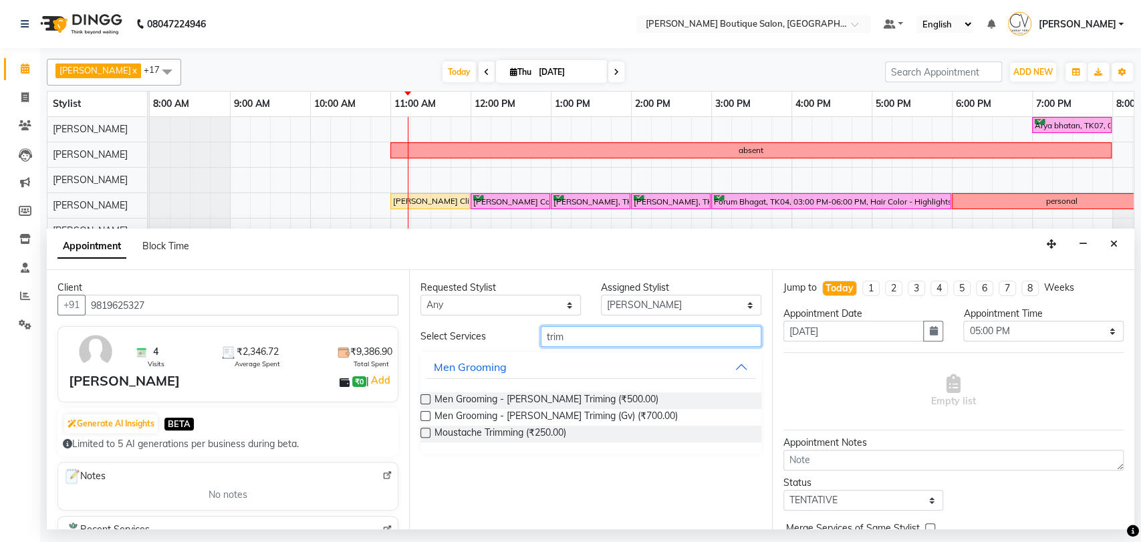
type input "trim"
click at [425, 400] on label at bounding box center [425, 399] width 10 height 10
click at [425, 400] on input "checkbox" at bounding box center [424, 400] width 9 height 9
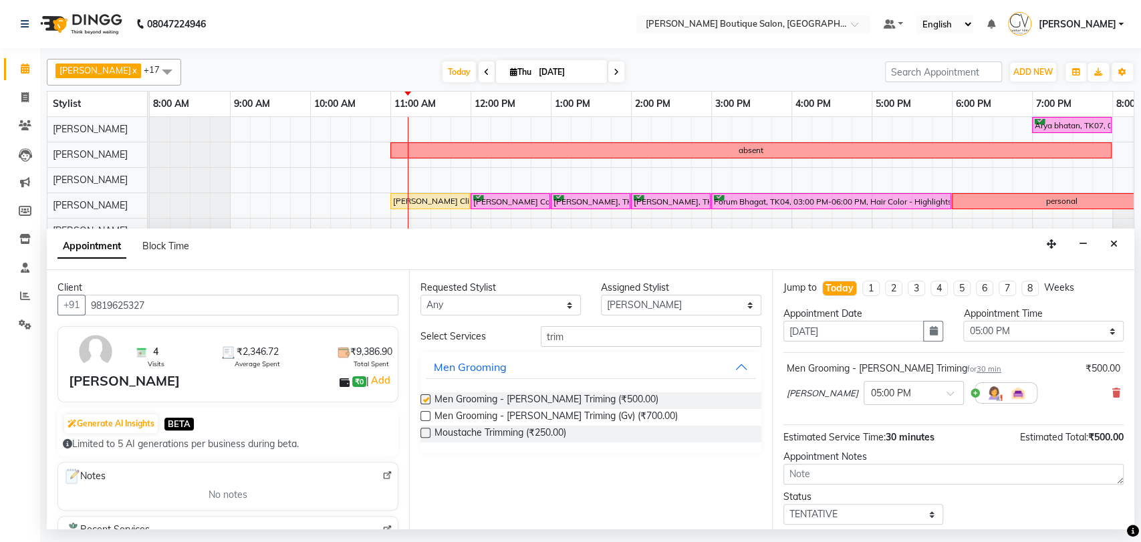
checkbox input "false"
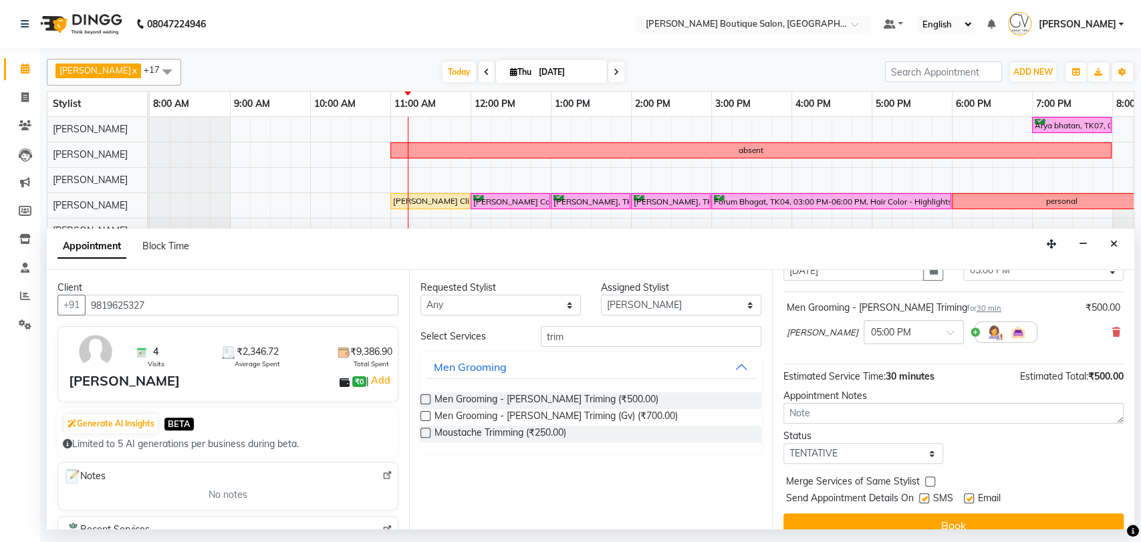
scroll to position [74, 0]
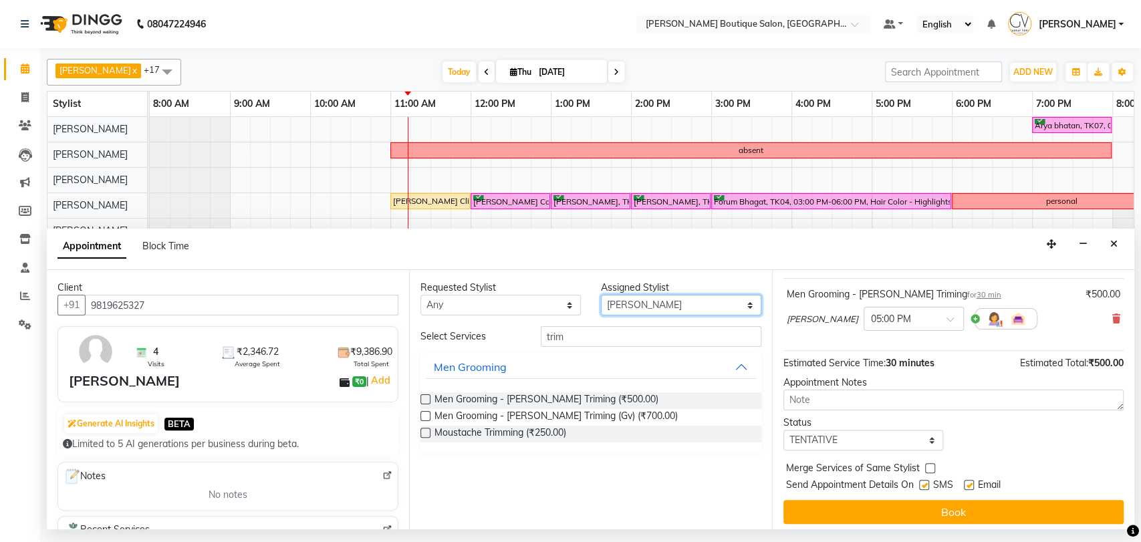
click at [638, 303] on select "Select Athar Ansari Charlotte Dablu Sharma Dashrat Dharmi Gaurav Vora Harshit J…" at bounding box center [681, 305] width 160 height 21
select select "52192"
click at [601, 295] on select "Select Athar Ansari Charlotte Dablu Sharma Dashrat Dharmi Gaurav Vora Harshit J…" at bounding box center [681, 305] width 160 height 21
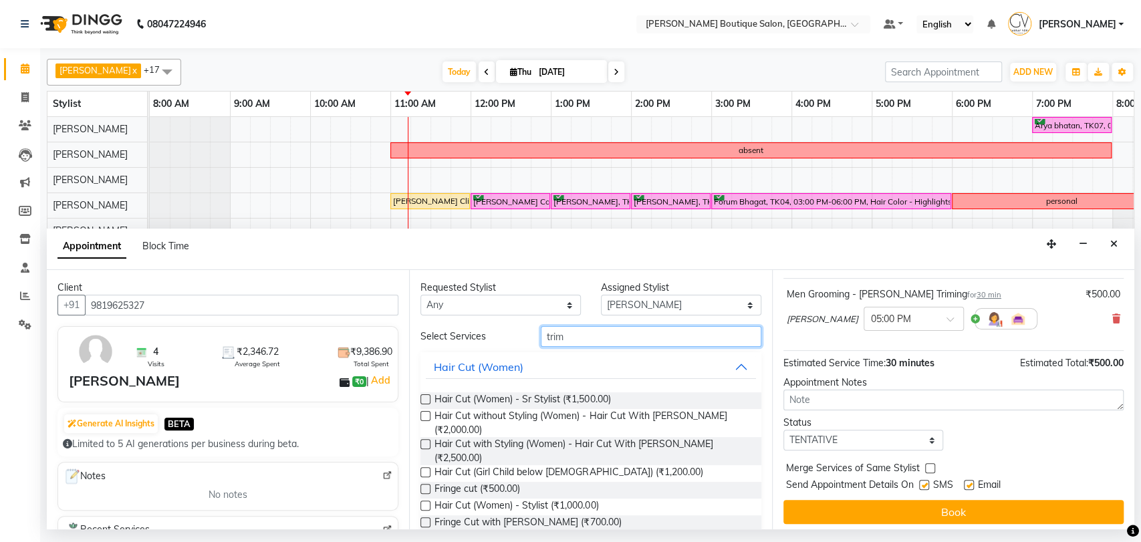
drag, startPoint x: 575, startPoint y: 330, endPoint x: 479, endPoint y: 333, distance: 95.6
click at [481, 332] on div "Select Services trim" at bounding box center [590, 336] width 360 height 21
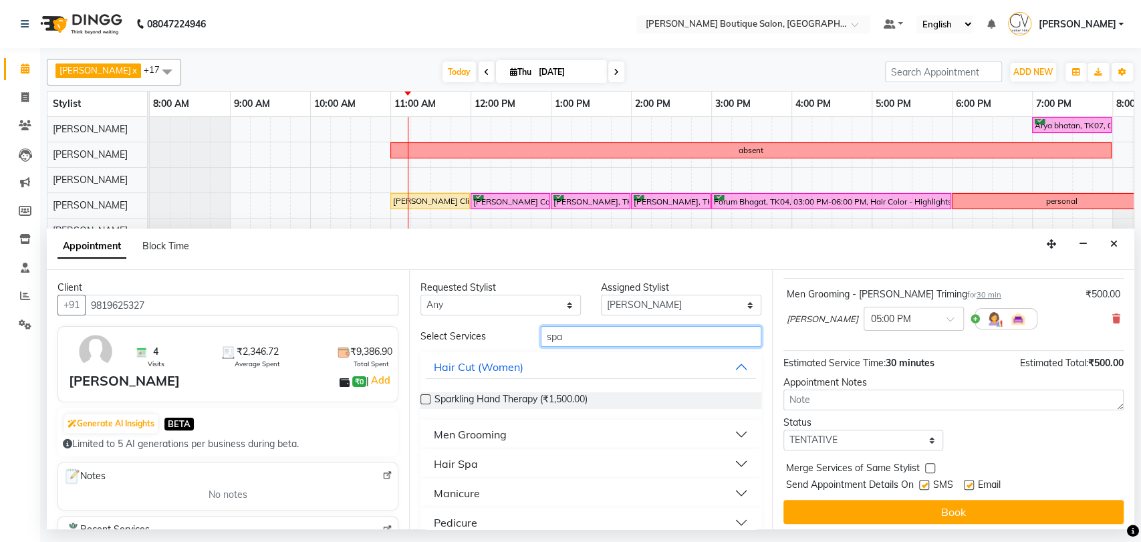
type input "spa"
click at [452, 527] on div "Pedicure" at bounding box center [455, 523] width 43 height 16
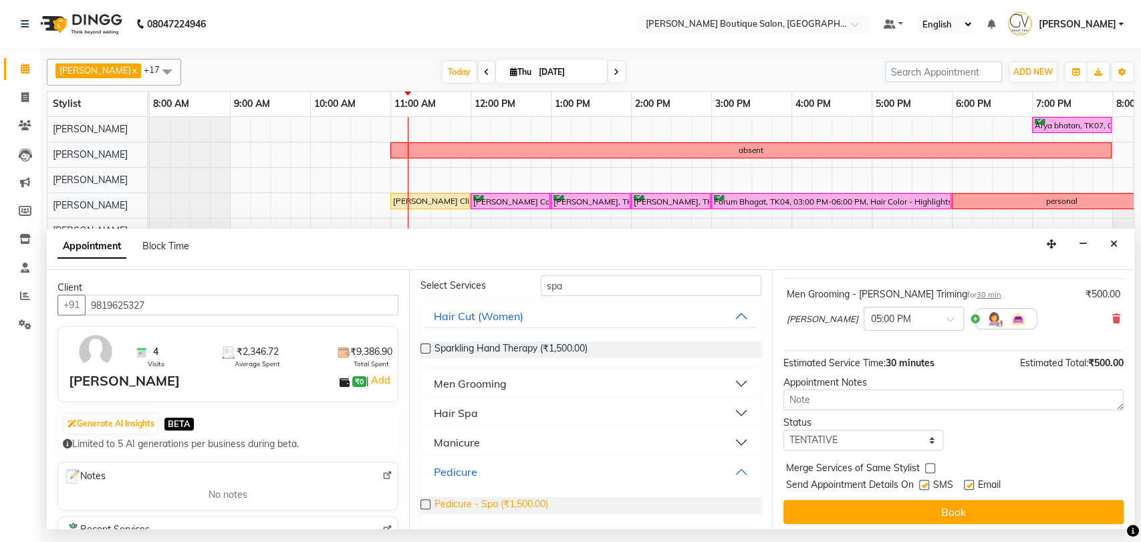
scroll to position [56, 0]
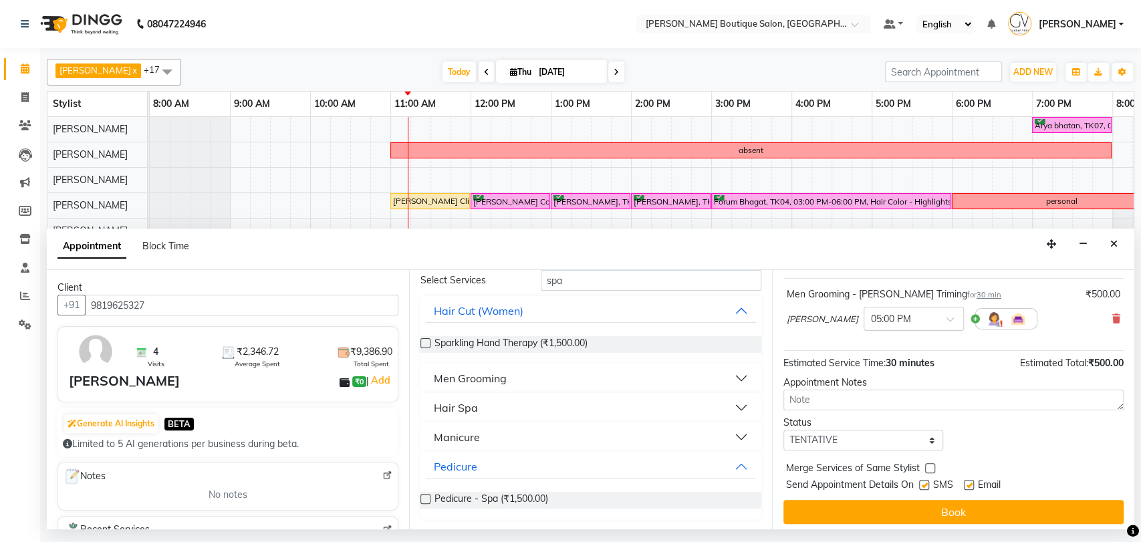
click at [430, 499] on label at bounding box center [425, 499] width 10 height 10
click at [429, 499] on input "checkbox" at bounding box center [424, 500] width 9 height 9
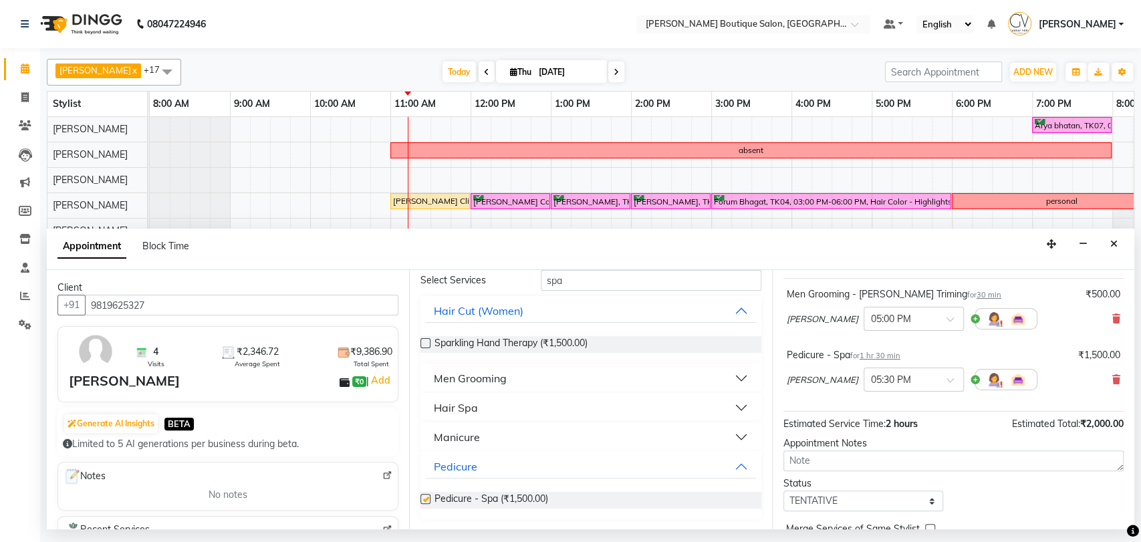
checkbox input "false"
click at [461, 440] on div "Manicure" at bounding box center [457, 437] width 46 height 16
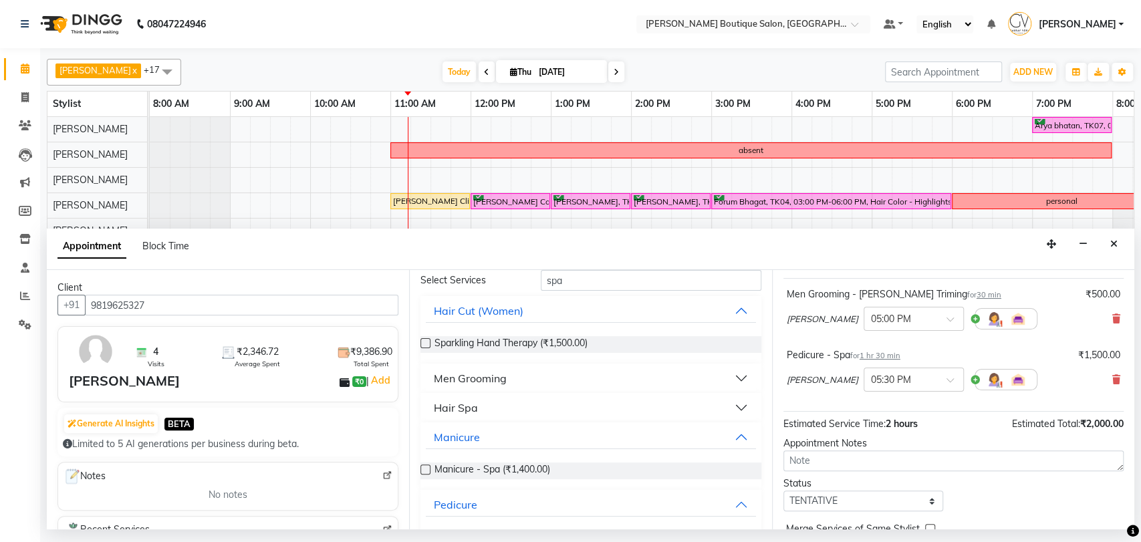
click at [423, 468] on label at bounding box center [425, 470] width 10 height 10
click at [423, 468] on input "checkbox" at bounding box center [424, 471] width 9 height 9
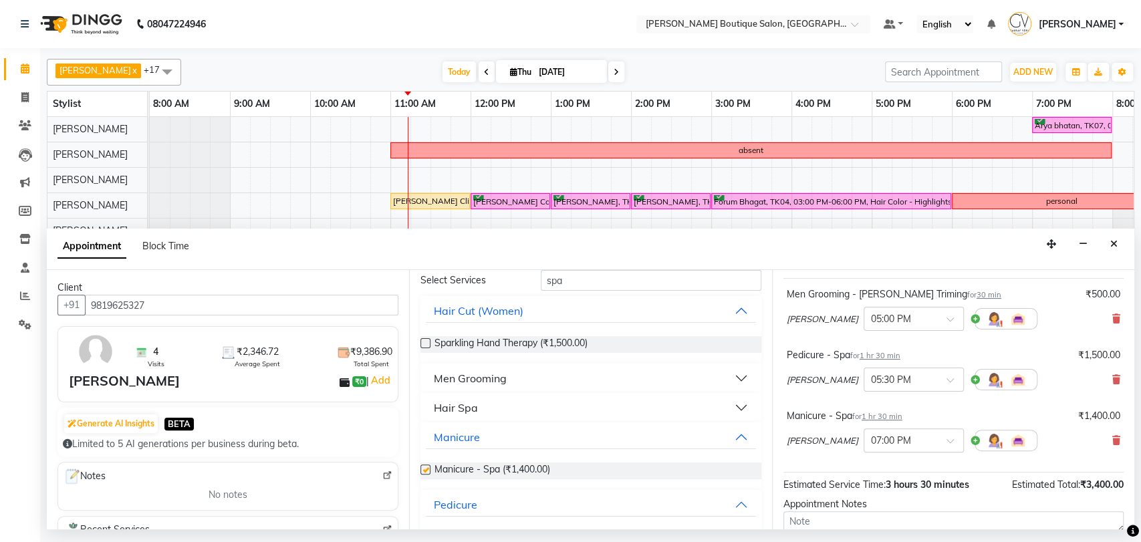
checkbox input "false"
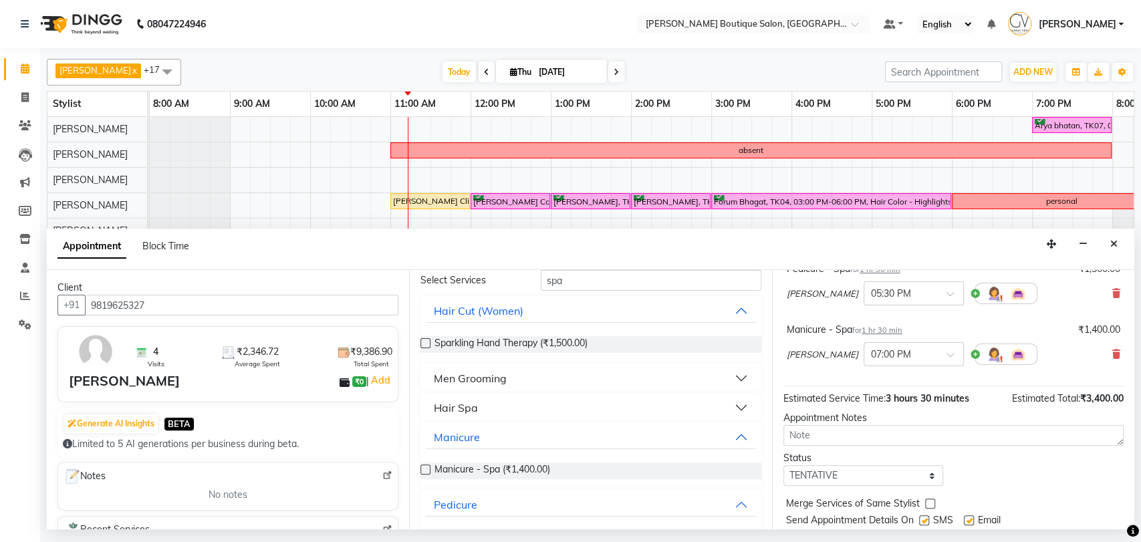
scroll to position [201, 0]
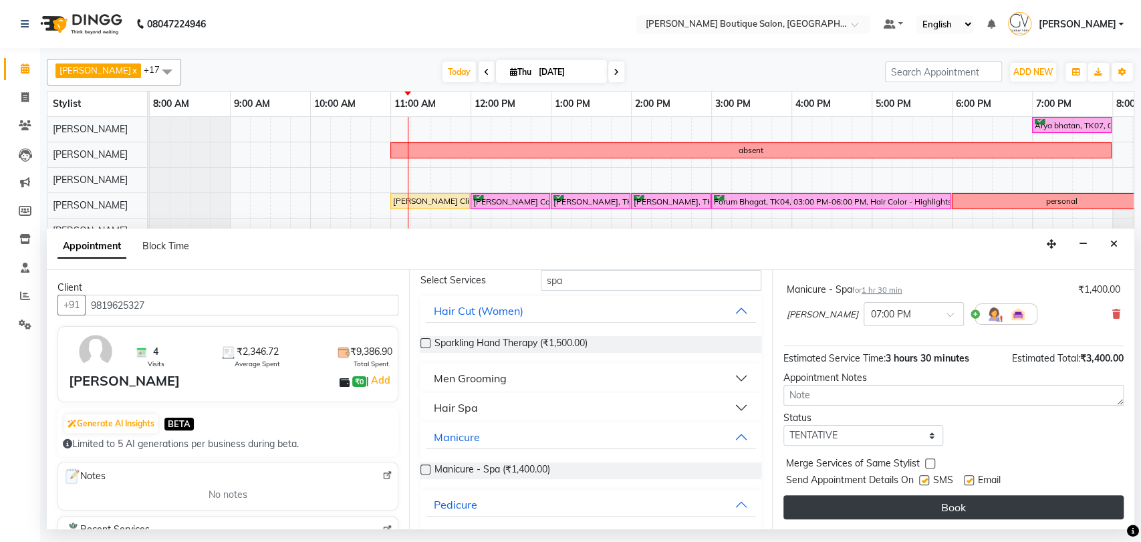
click at [961, 513] on button "Book" at bounding box center [953, 507] width 340 height 24
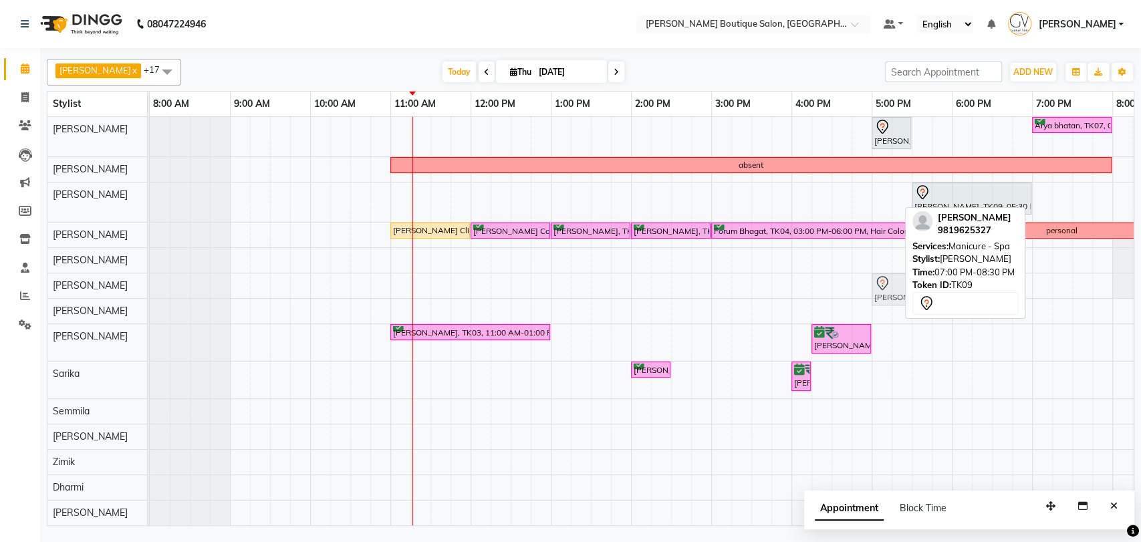
drag, startPoint x: 1053, startPoint y: 197, endPoint x: 896, endPoint y: 296, distance: 186.6
click at [896, 296] on tbody "Maurya Ghelani, TK09, 05:00 PM-05:30 PM, Men Grooming - Beard Triming Arya bhat…" at bounding box center [751, 346] width 1203 height 459
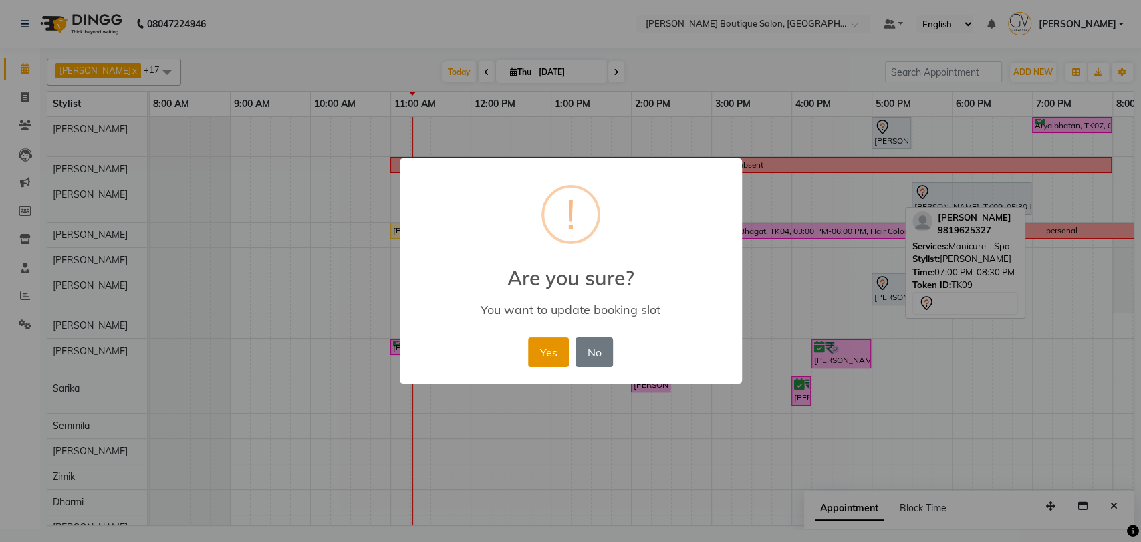
click at [545, 359] on button "Yes" at bounding box center [548, 352] width 41 height 29
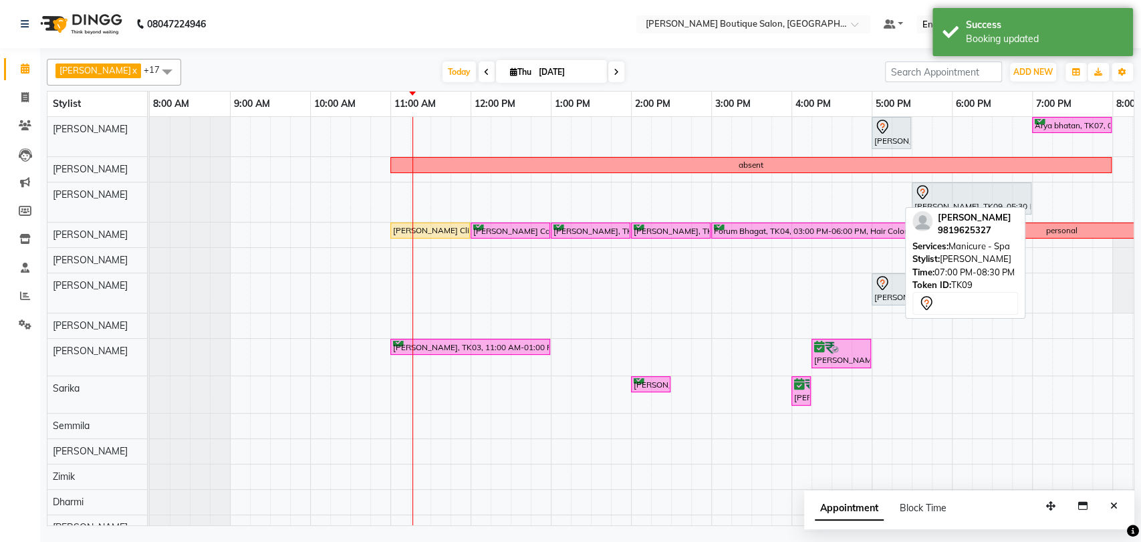
click at [1053, 289] on div "Maurya Ghelani, TK09, 05:00 PM-05:30 PM, Men Grooming - Beard Triming Arya bhat…" at bounding box center [751, 354] width 1203 height 474
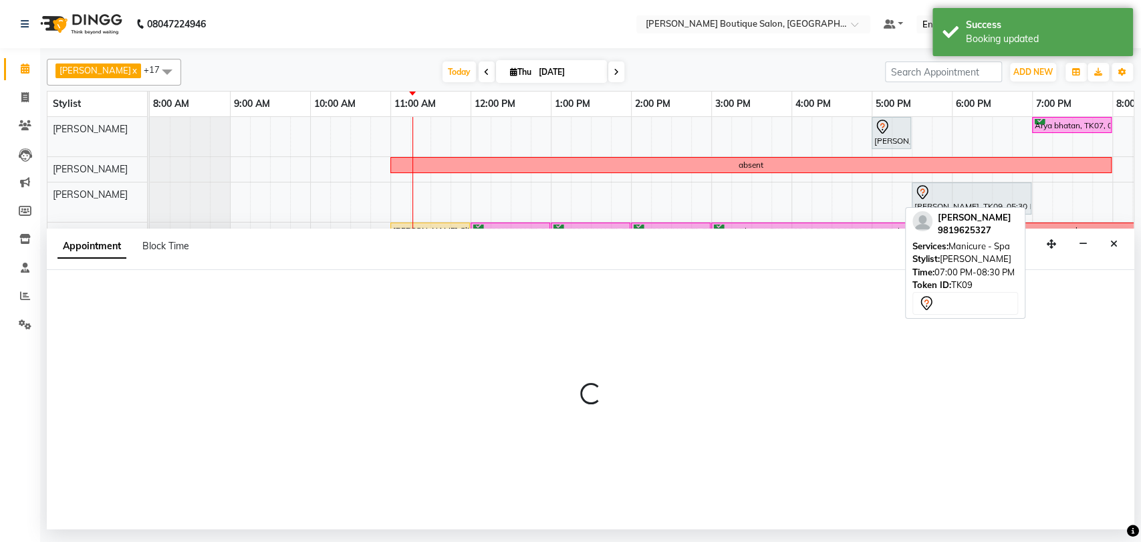
select select "38134"
select select "1155"
select select "tentative"
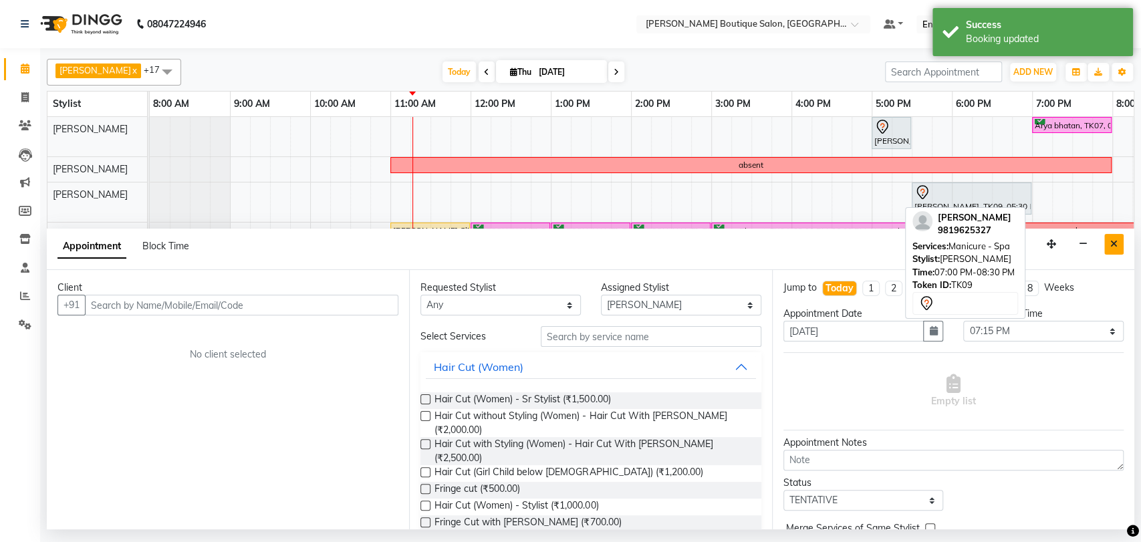
click at [1116, 251] on button "Close" at bounding box center [1113, 244] width 19 height 21
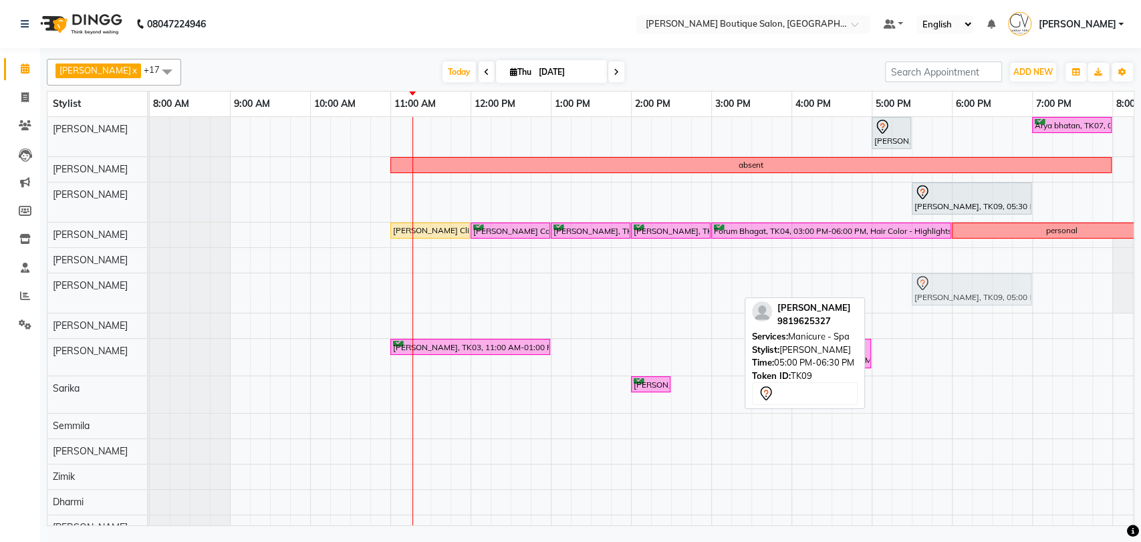
drag, startPoint x: 880, startPoint y: 291, endPoint x: 924, endPoint y: 295, distance: 44.3
click at [150, 295] on div "[PERSON_NAME], TK09, 05:00 PM-06:30 PM, Manicure - Spa [PERSON_NAME], TK09, 05:…" at bounding box center [150, 292] width 0 height 39
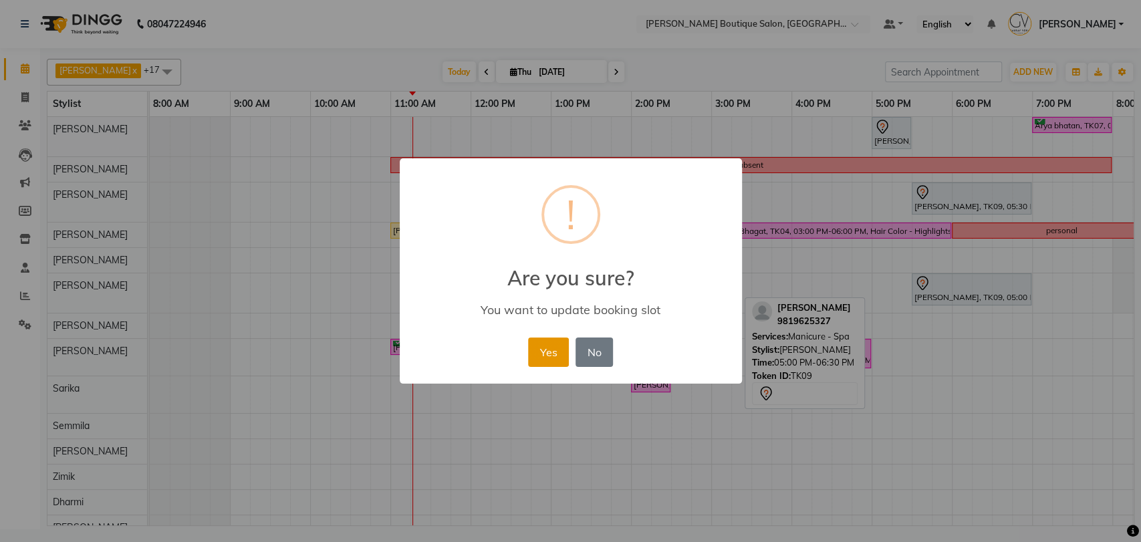
click at [556, 352] on button "Yes" at bounding box center [548, 352] width 41 height 29
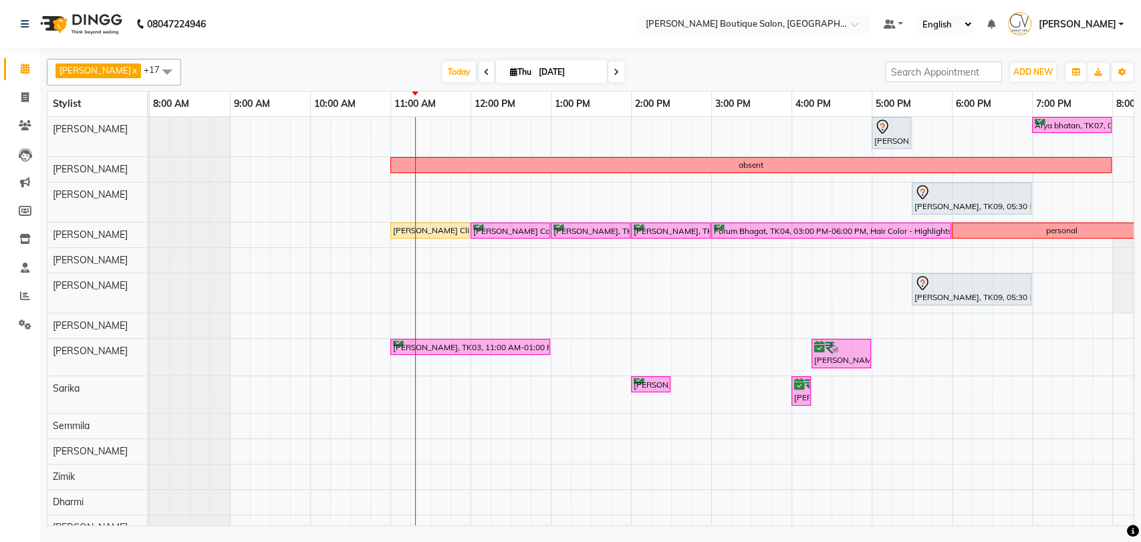
click at [543, 80] on input "[DATE]" at bounding box center [568, 72] width 67 height 20
select select "9"
select select "2025"
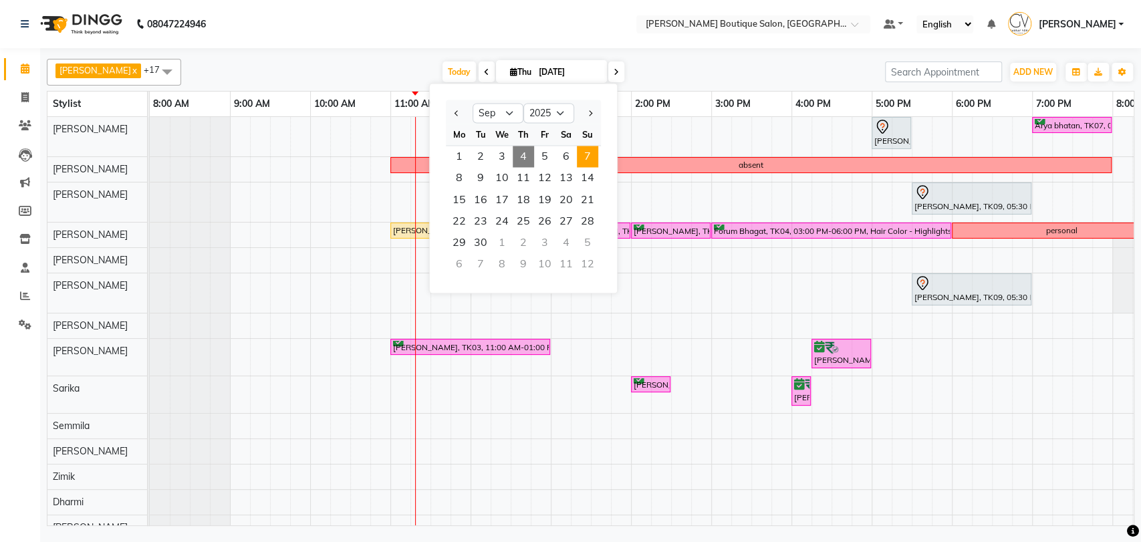
click at [586, 147] on span "7" at bounding box center [587, 156] width 21 height 21
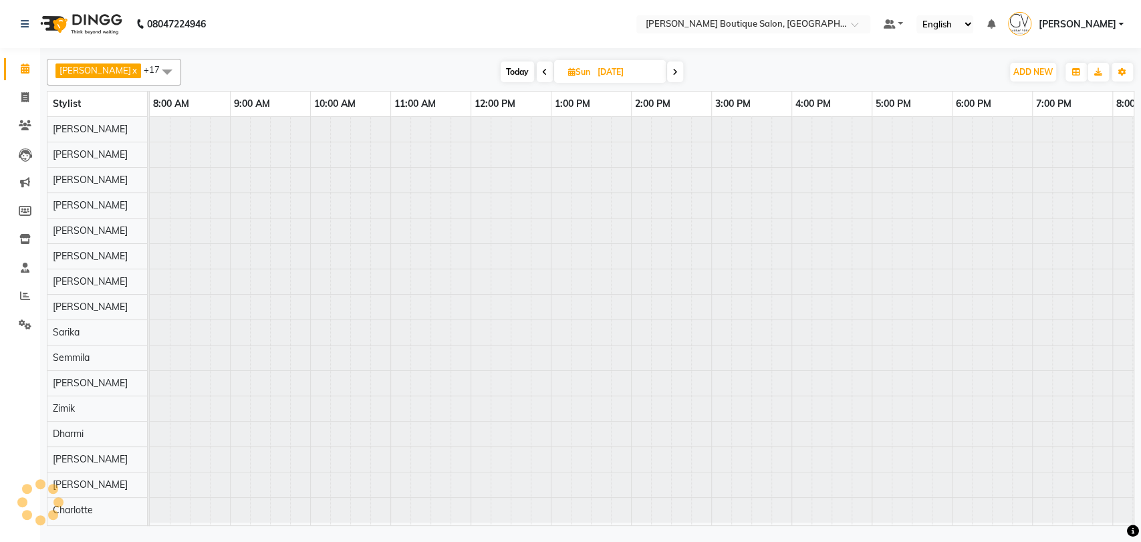
scroll to position [0, 219]
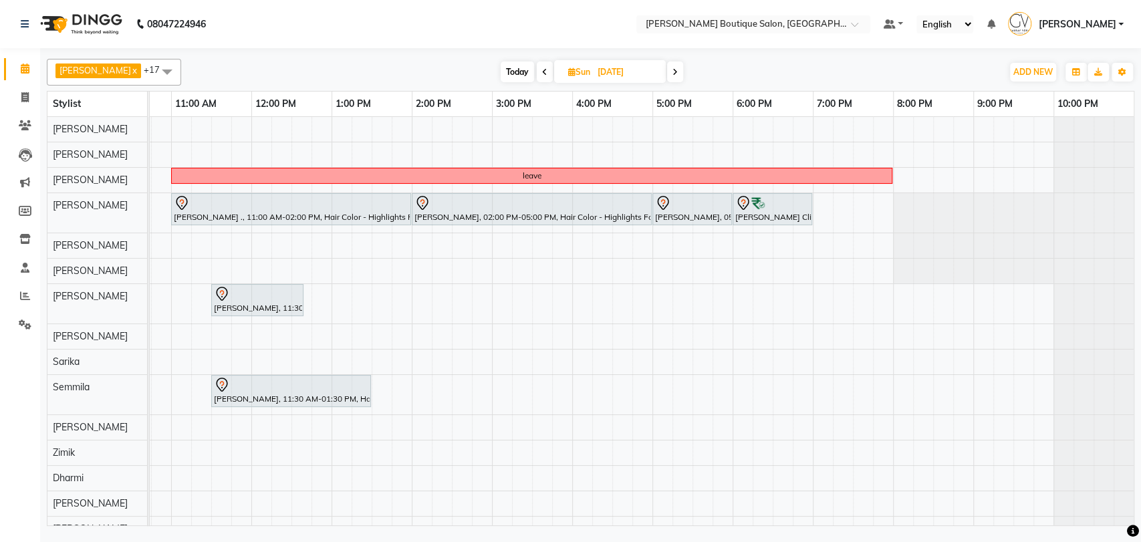
click at [501, 66] on span "Today" at bounding box center [517, 71] width 33 height 21
type input "[DATE]"
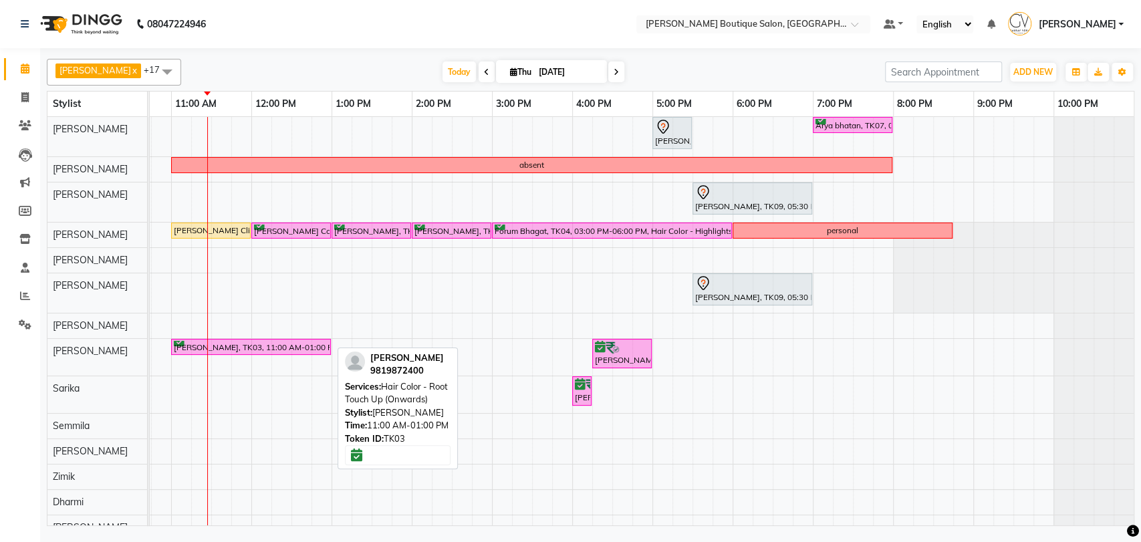
click at [199, 352] on div "[PERSON_NAME], TK03, 11:00 AM-01:00 PM, Hair Color - Root Touch Up (Onwards)" at bounding box center [250, 347] width 157 height 13
click at [199, 344] on div "[PERSON_NAME], TK03, 11:00 AM-01:00 PM, Hair Color - Root Touch Up (Onwards)" at bounding box center [250, 347] width 157 height 13
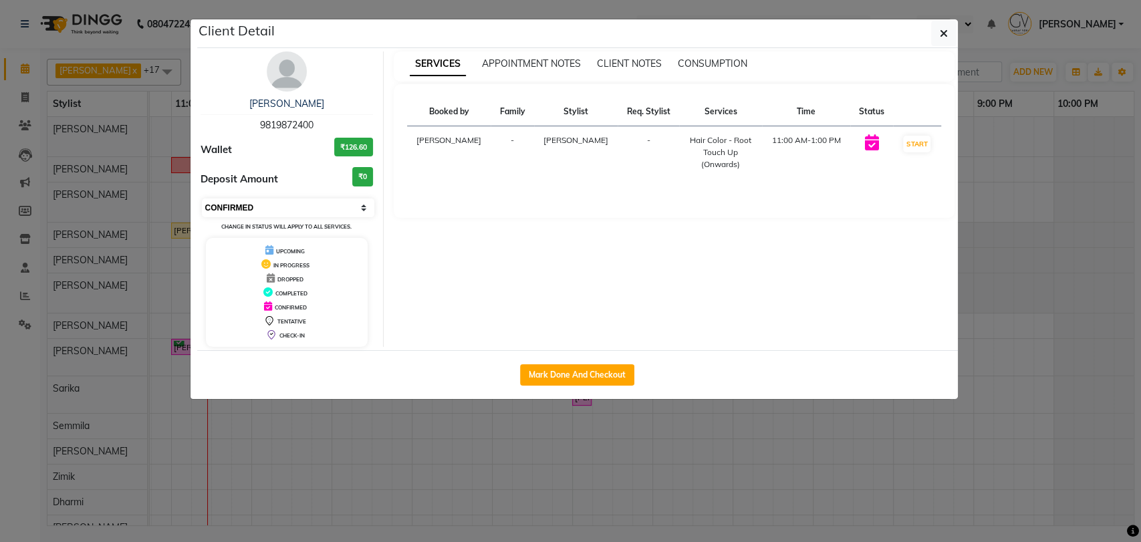
drag, startPoint x: 246, startPoint y: 201, endPoint x: 244, endPoint y: 215, distance: 14.8
click at [246, 201] on select "Select IN SERVICE CONFIRMED TENTATIVE CHECK IN MARK DONE DROPPED UPCOMING" at bounding box center [288, 208] width 173 height 19
select select "1"
click at [202, 199] on select "Select IN SERVICE CONFIRMED TENTATIVE CHECK IN MARK DONE DROPPED UPCOMING" at bounding box center [288, 208] width 173 height 19
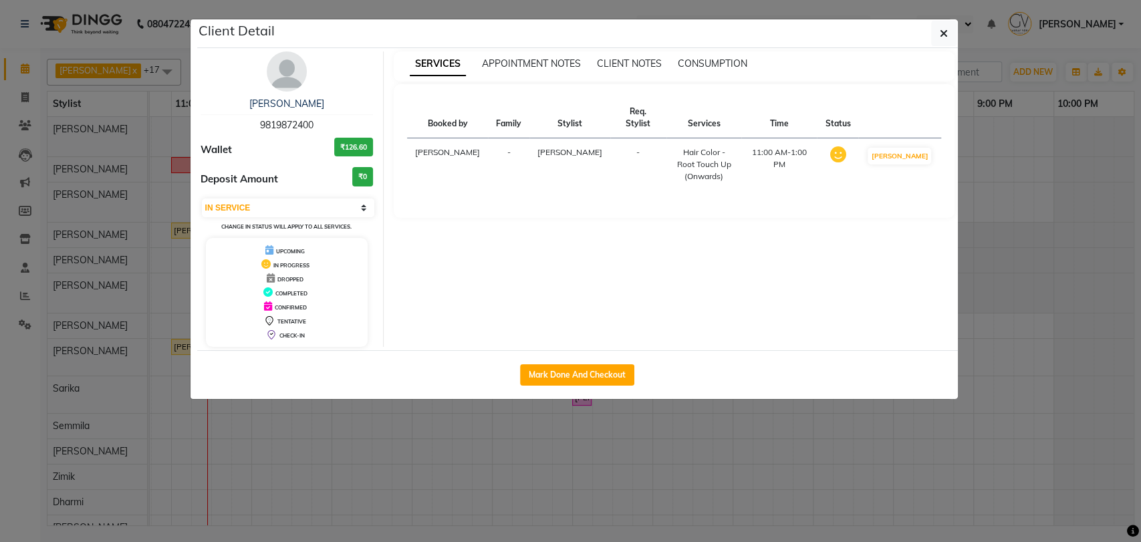
drag, startPoint x: 952, startPoint y: 34, endPoint x: 941, endPoint y: 58, distance: 26.3
click at [952, 37] on button "button" at bounding box center [943, 33] width 25 height 25
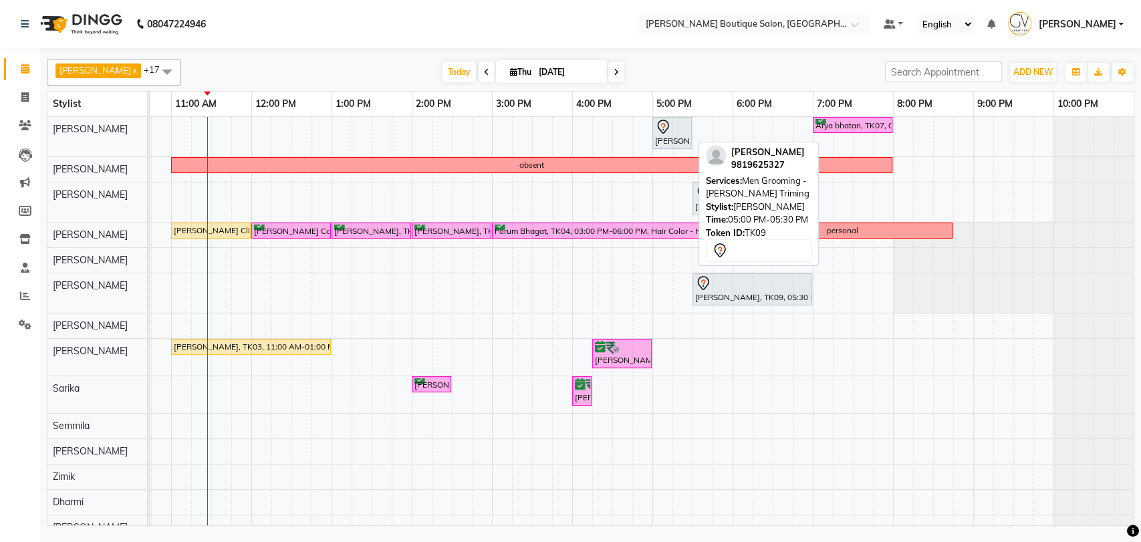
click at [668, 138] on div "[PERSON_NAME], TK09, 05:00 PM-05:30 PM, Men Grooming - [PERSON_NAME] Triming" at bounding box center [672, 133] width 37 height 28
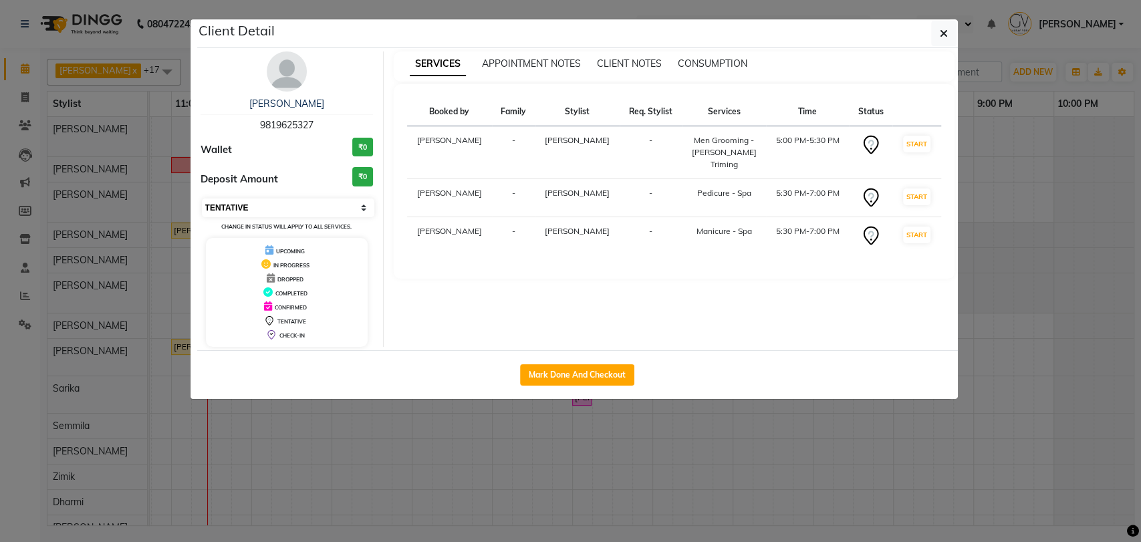
click at [232, 212] on select "Select IN SERVICE CONFIRMED TENTATIVE CHECK IN MARK DONE DROPPED UPCOMING" at bounding box center [288, 208] width 173 height 19
select select "1"
click at [202, 199] on select "Select IN SERVICE CONFIRMED TENTATIVE CHECK IN MARK DONE DROPPED UPCOMING" at bounding box center [288, 208] width 173 height 19
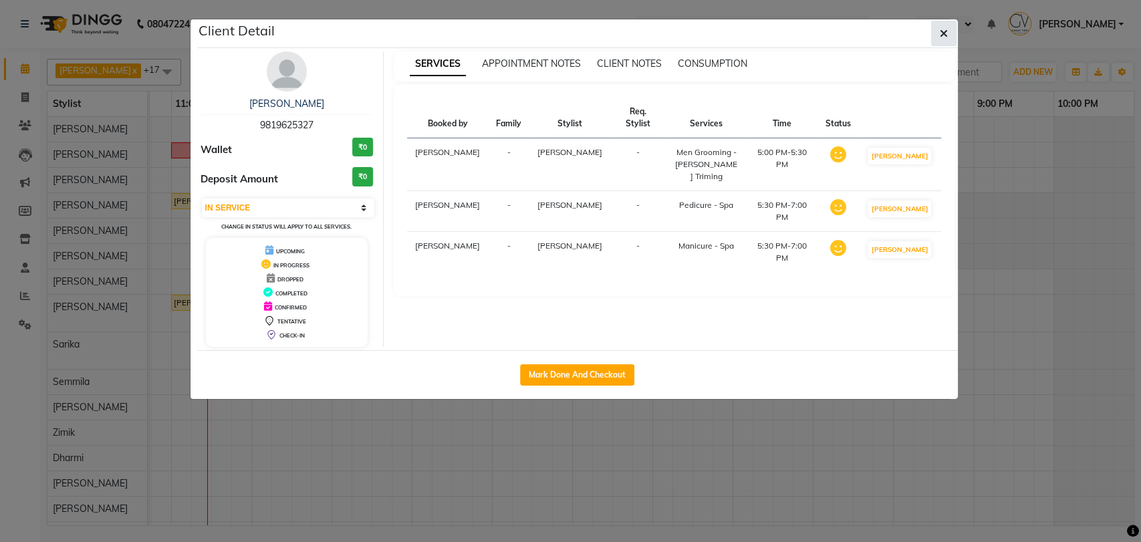
click at [945, 38] on icon "button" at bounding box center [944, 33] width 8 height 11
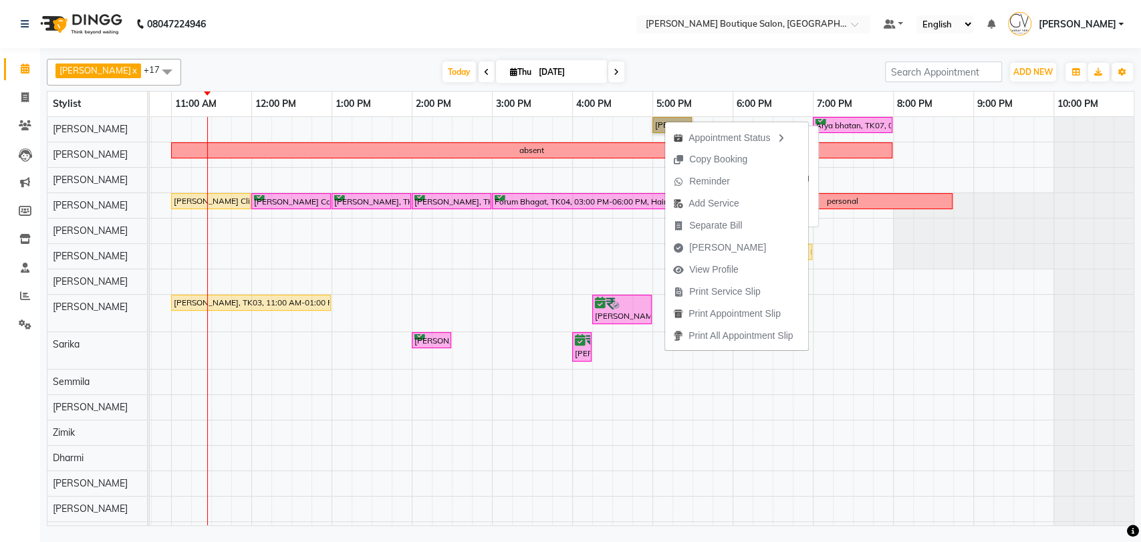
click at [658, 130] on link "Maurya Ghelani, TK09, 05:00 PM-05:30 PM, Men Grooming - Beard Triming" at bounding box center [671, 125] width 39 height 16
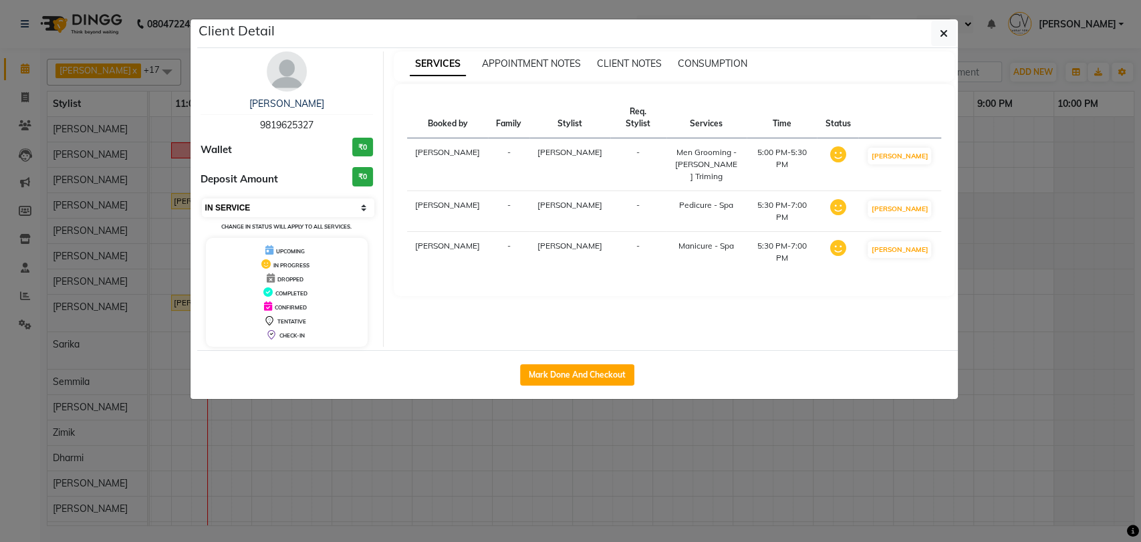
drag, startPoint x: 231, startPoint y: 199, endPoint x: 235, endPoint y: 205, distance: 6.9
click at [232, 199] on select "Select IN SERVICE CONFIRMED TENTATIVE CHECK IN MARK DONE DROPPED UPCOMING" at bounding box center [288, 208] width 173 height 19
select select "5"
click at [202, 199] on select "Select IN SERVICE CONFIRMED TENTATIVE CHECK IN MARK DONE DROPPED UPCOMING" at bounding box center [288, 208] width 173 height 19
drag, startPoint x: 945, startPoint y: 31, endPoint x: 889, endPoint y: 58, distance: 62.2
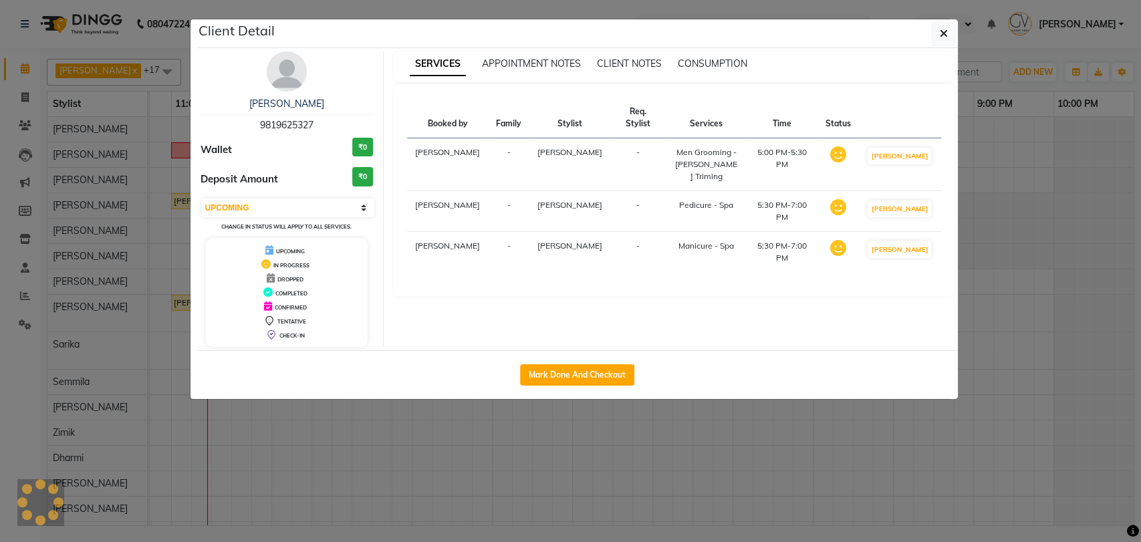
click at [944, 31] on icon "button" at bounding box center [944, 33] width 8 height 11
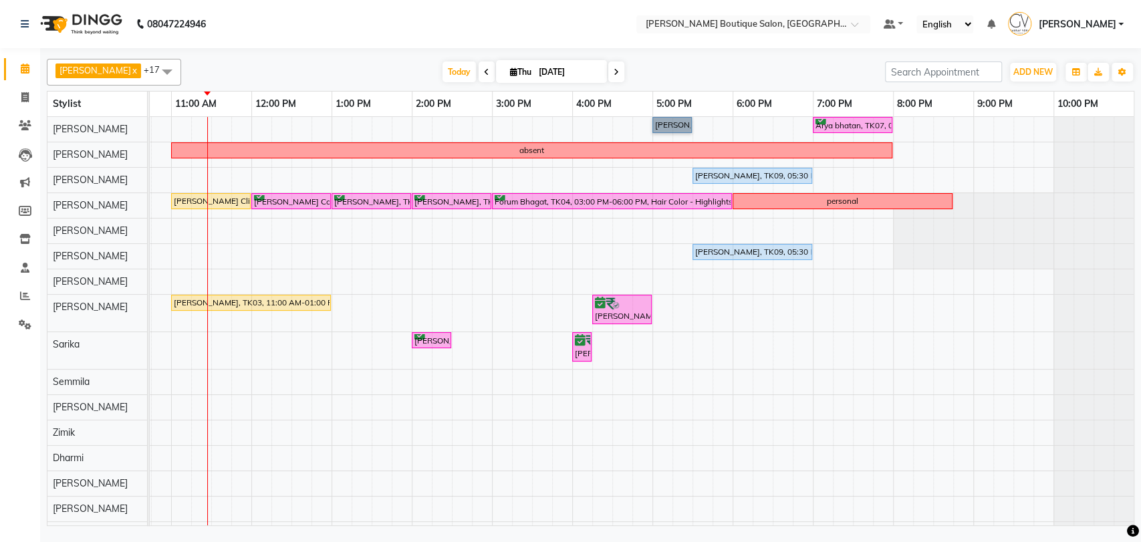
click at [648, 132] on div "Maurya Ghelani, TK09, 05:00 PM-05:30 PM, Men Grooming - Beard Triming Arya bhat…" at bounding box center [531, 332] width 1203 height 430
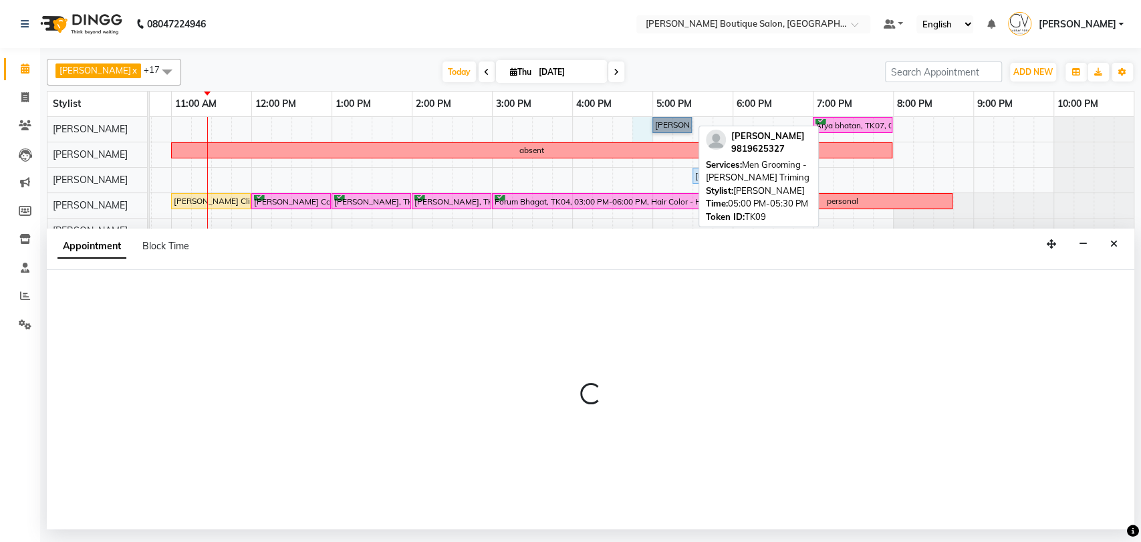
select select "63036"
select select "tentative"
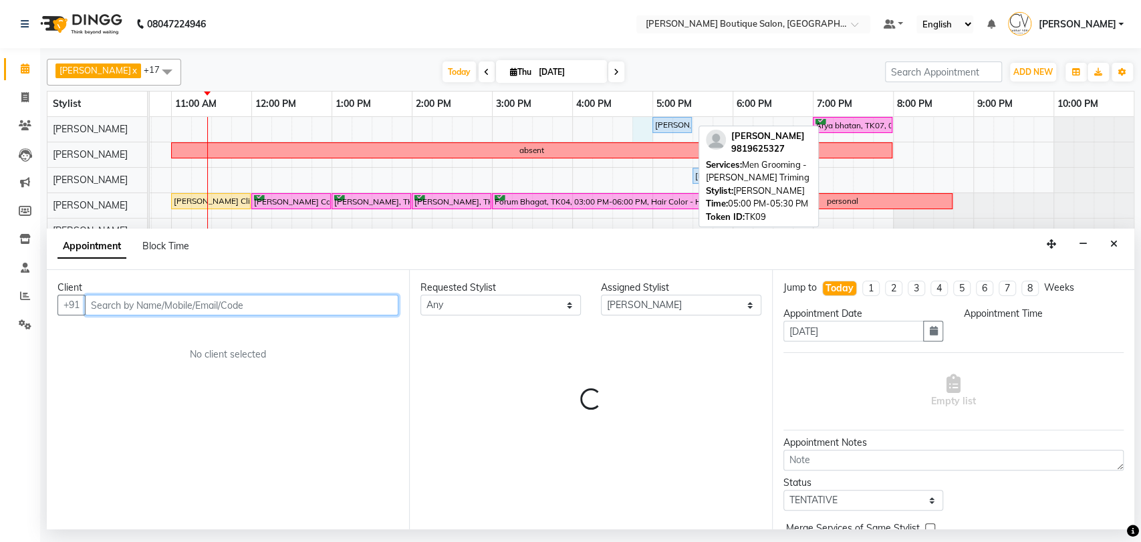
select select "1005"
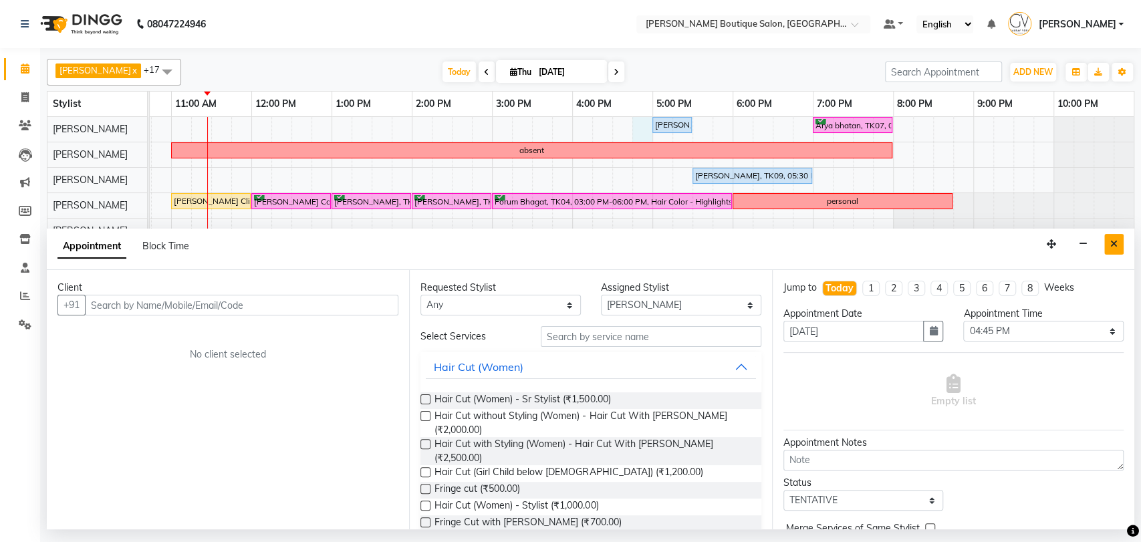
click at [1117, 243] on icon "Close" at bounding box center [1113, 243] width 7 height 9
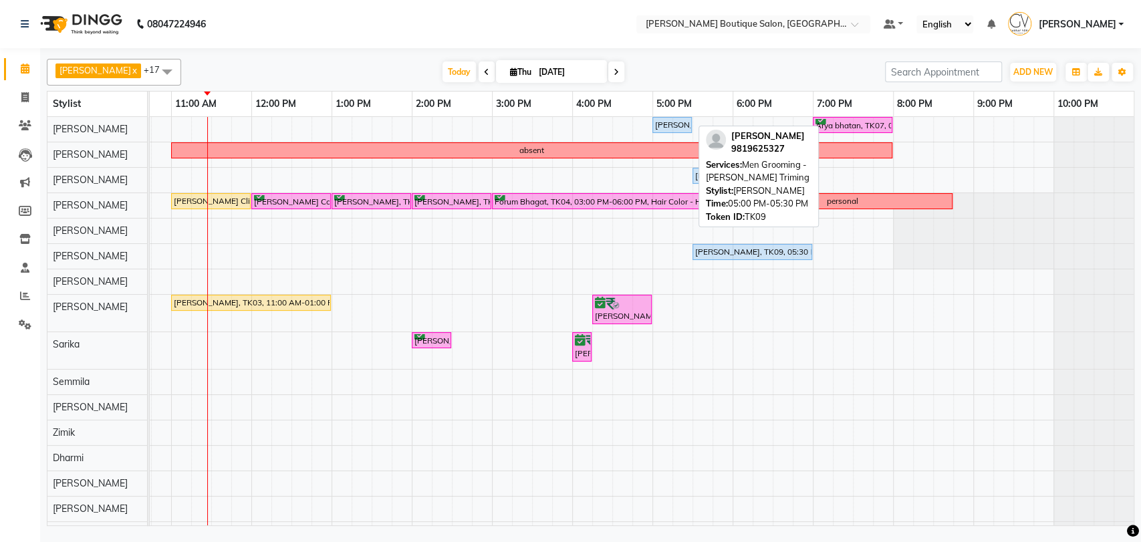
click at [665, 129] on div "Maurya Ghelani, TK09, 05:00 PM-05:30 PM, Men Grooming - Beard Triming" at bounding box center [672, 125] width 37 height 12
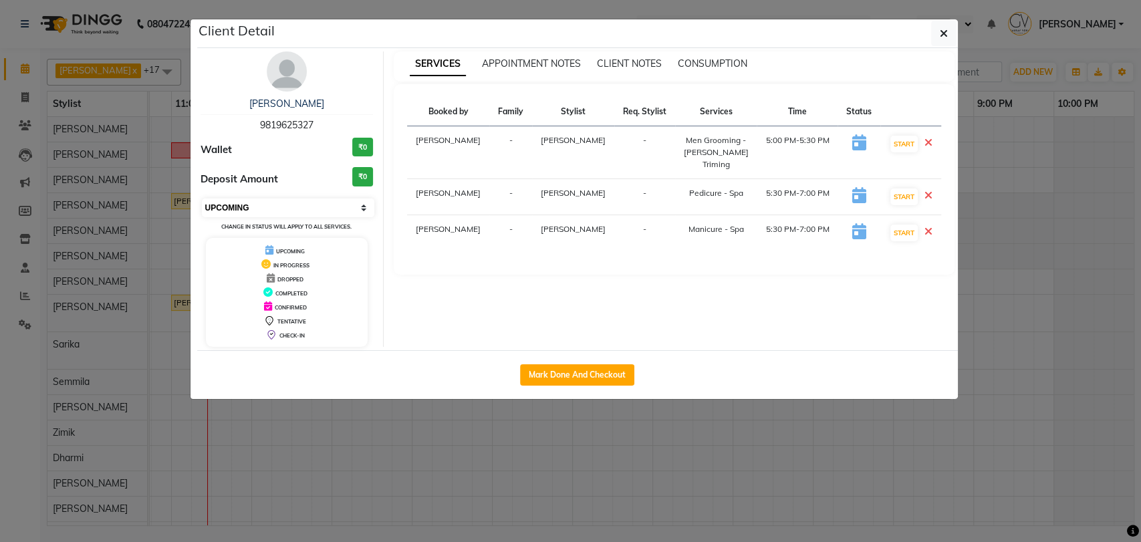
click at [281, 209] on select "Select IN SERVICE CONFIRMED TENTATIVE CHECK IN MARK DONE DROPPED UPCOMING" at bounding box center [288, 208] width 173 height 19
select select "6"
click at [202, 199] on select "Select IN SERVICE CONFIRMED TENTATIVE CHECK IN MARK DONE DROPPED UPCOMING" at bounding box center [288, 208] width 173 height 19
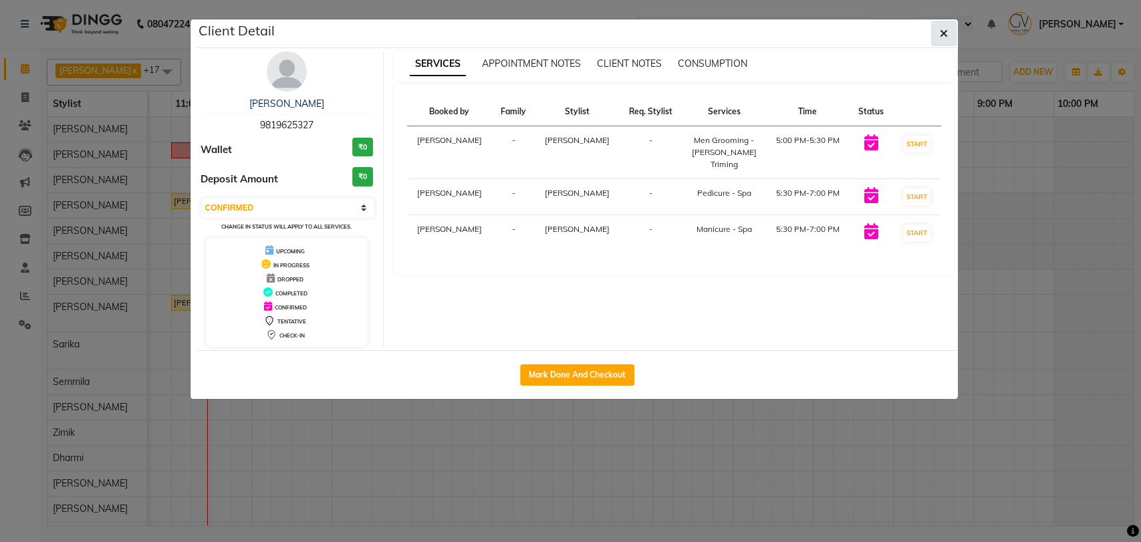
click at [944, 31] on icon "button" at bounding box center [944, 33] width 8 height 11
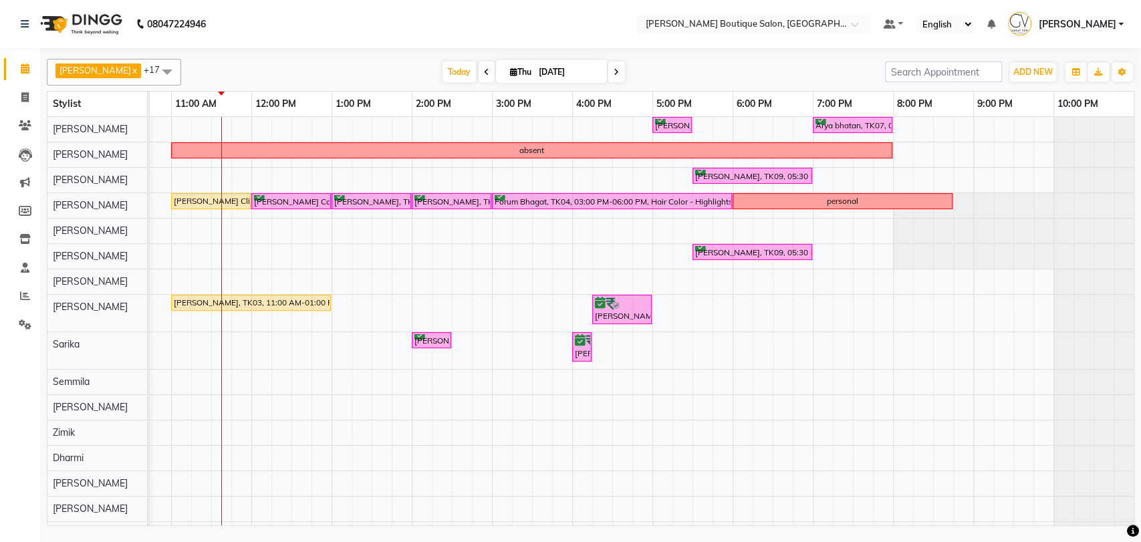
click at [546, 73] on input "[DATE]" at bounding box center [568, 72] width 67 height 20
select select "9"
select select "2025"
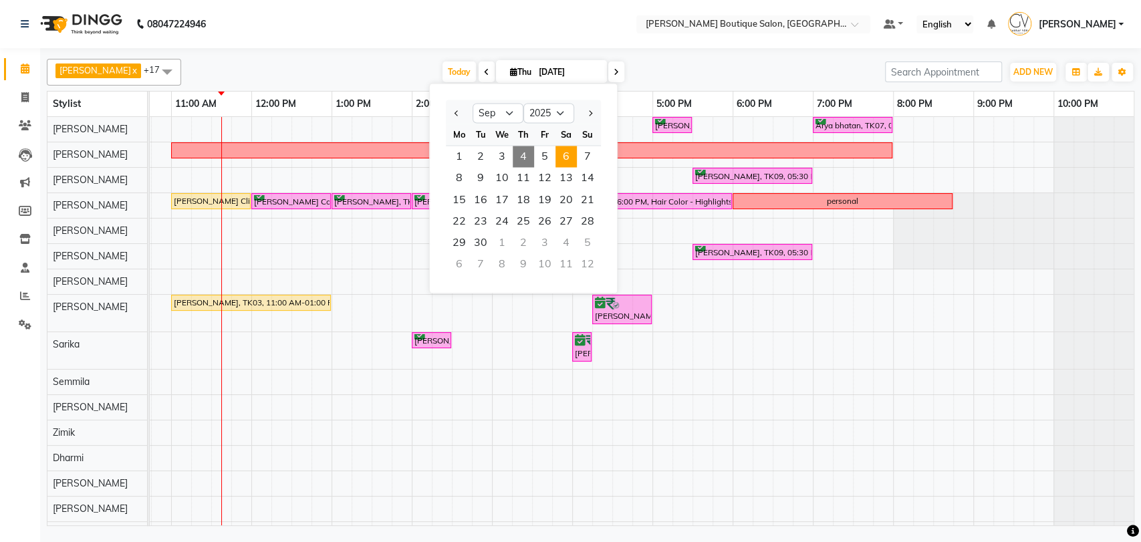
click at [572, 155] on span "6" at bounding box center [565, 156] width 21 height 21
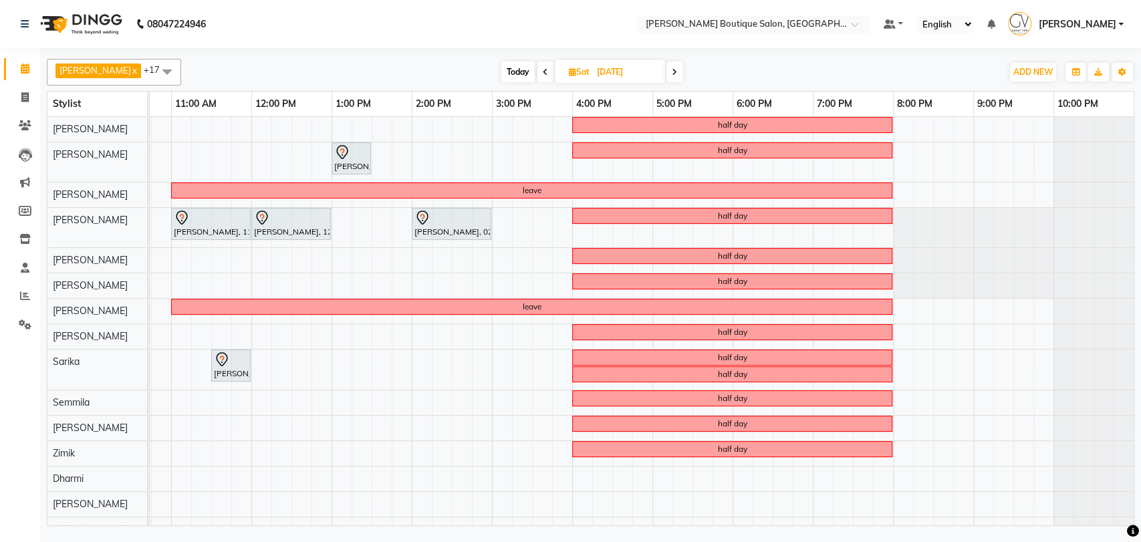
click at [672, 76] on icon at bounding box center [674, 72] width 5 height 8
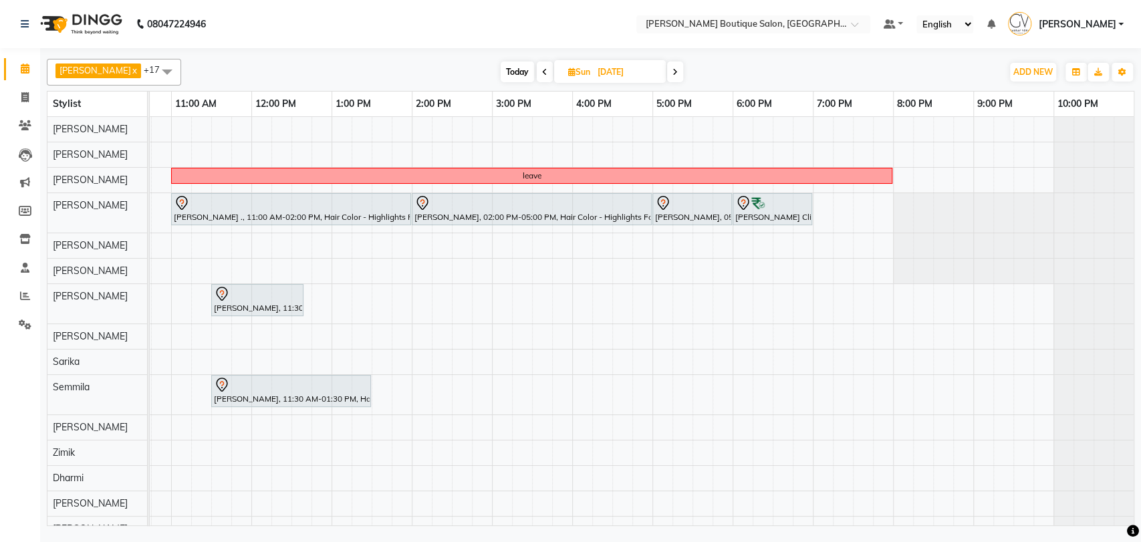
click at [503, 76] on span "Today" at bounding box center [517, 71] width 33 height 21
type input "[DATE]"
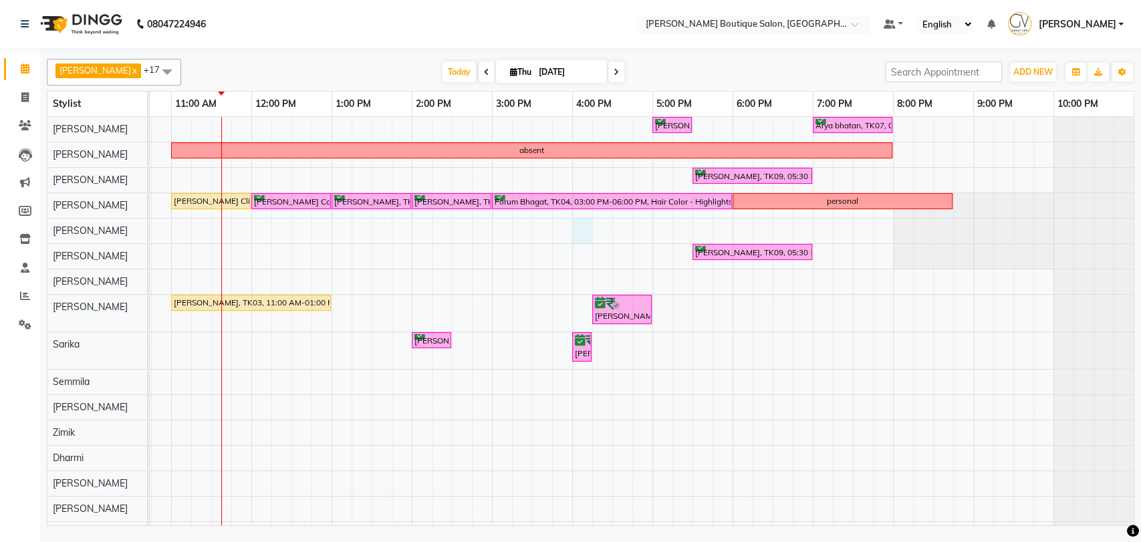
click at [580, 234] on div "Maurya Ghelani, TK09, 05:00 PM-05:30 PM, Men Grooming - Beard Triming Arya bhat…" at bounding box center [531, 332] width 1203 height 430
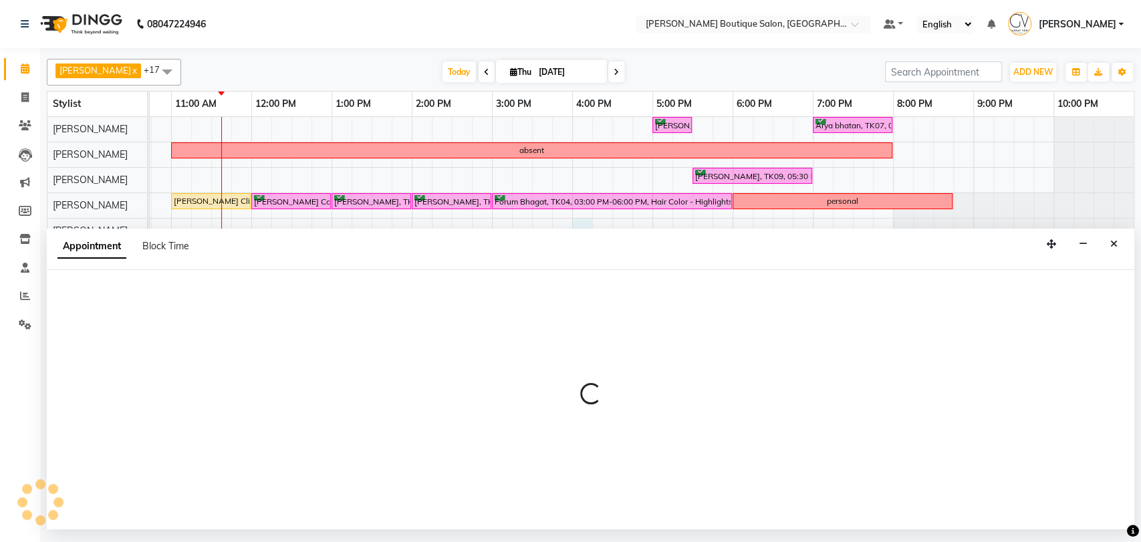
select select "35504"
select select "tentative"
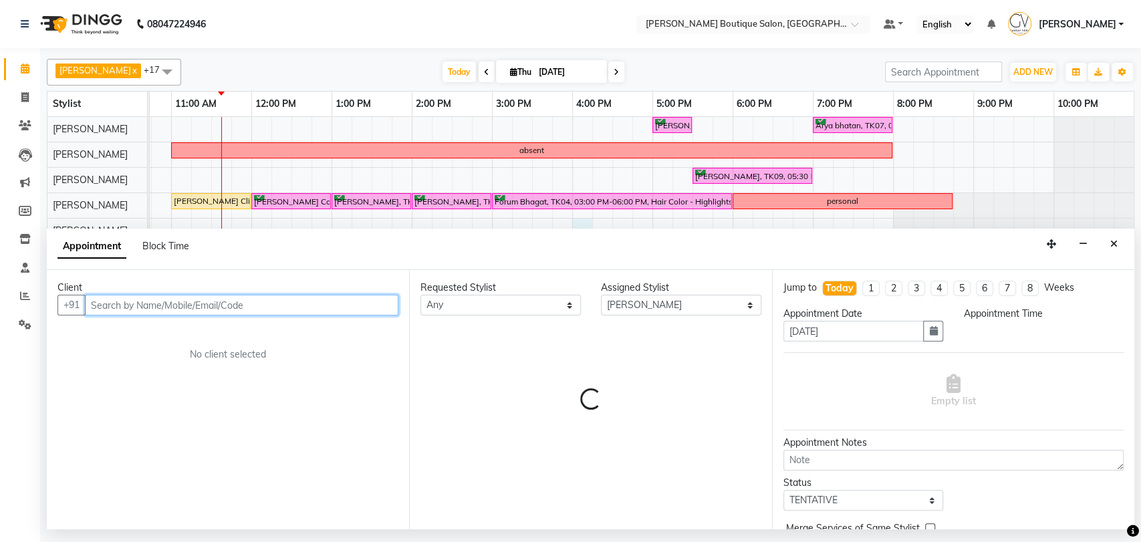
select select "960"
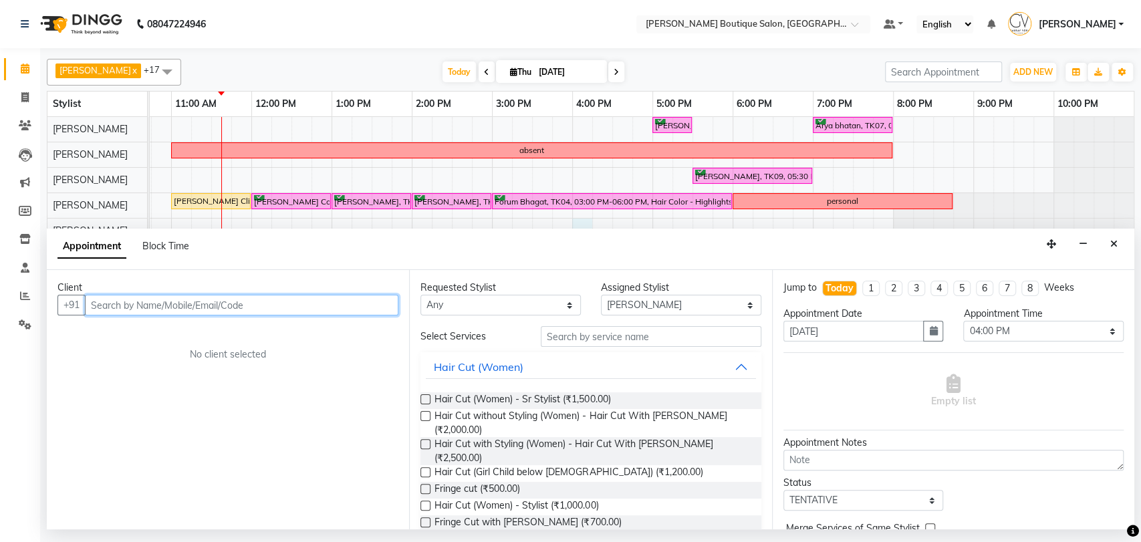
click at [186, 295] on input "text" at bounding box center [241, 305] width 313 height 21
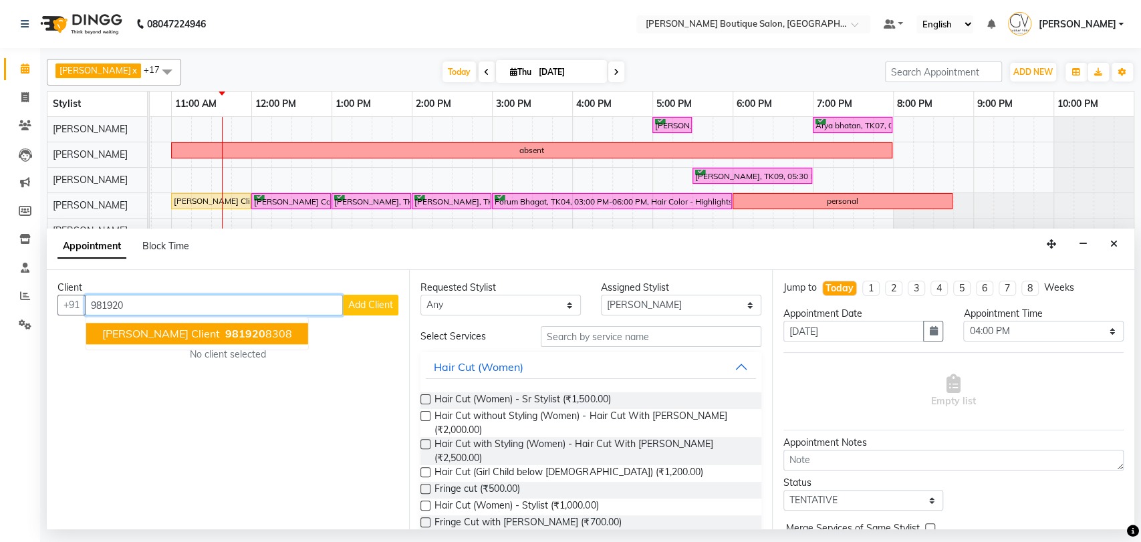
click at [175, 333] on span "[PERSON_NAME] Client" at bounding box center [161, 334] width 118 height 13
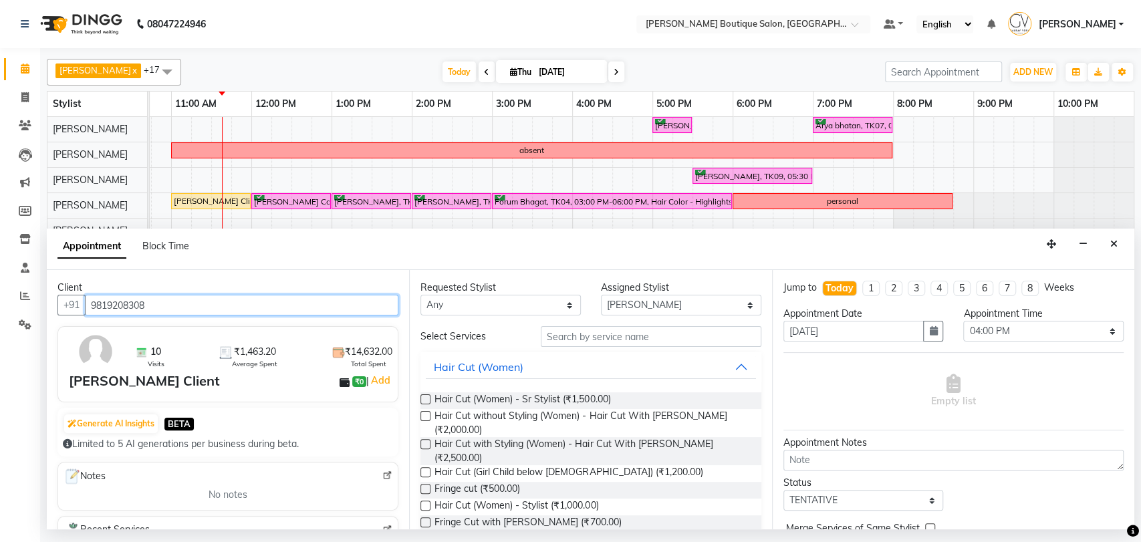
type input "9819208308"
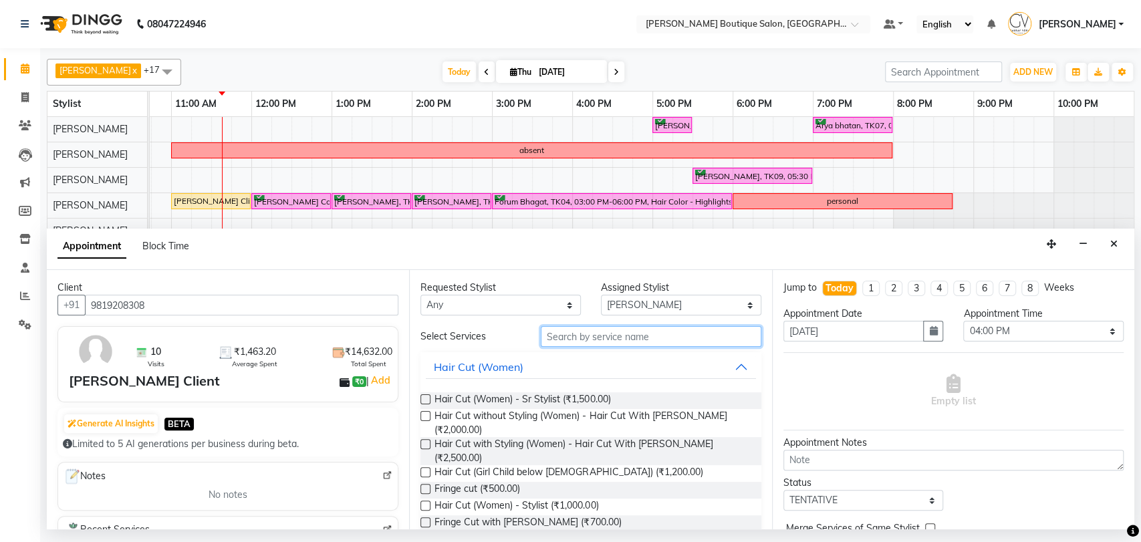
click at [566, 342] on input "text" at bounding box center [651, 336] width 221 height 21
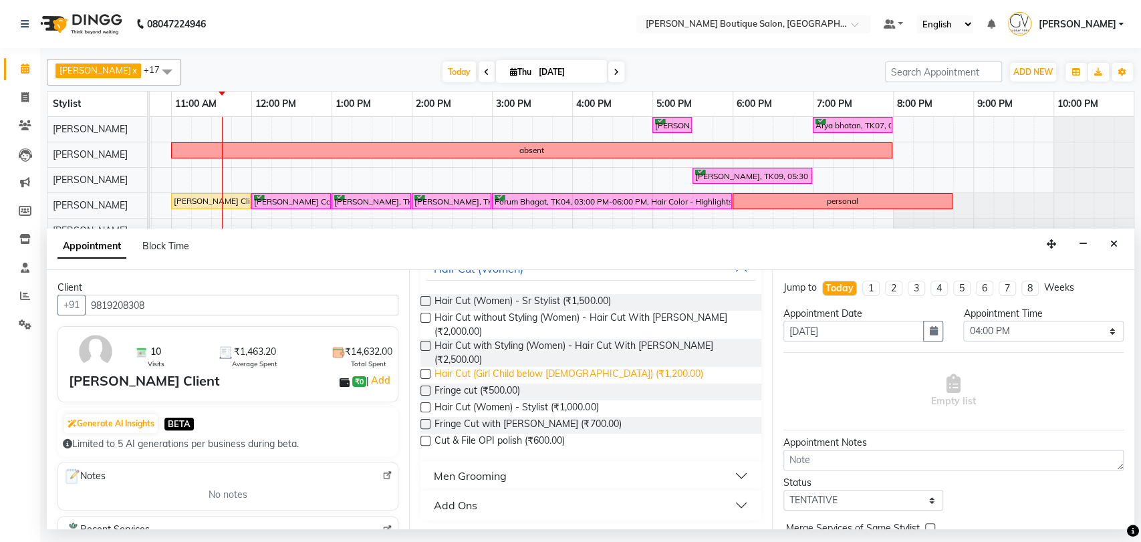
scroll to position [99, 0]
type input "cut"
click at [492, 482] on div "Men Grooming" at bounding box center [470, 475] width 73 height 16
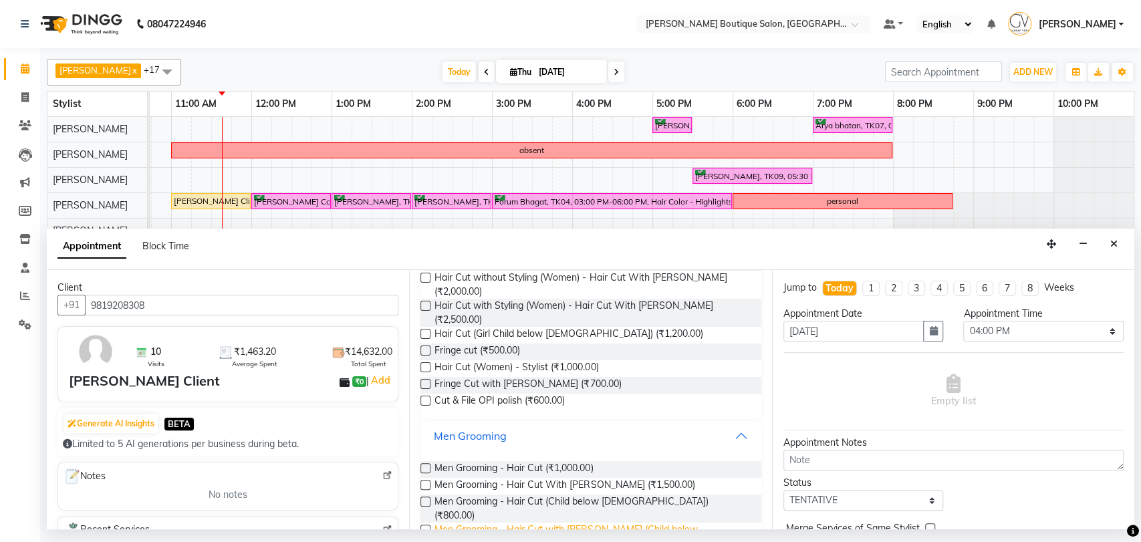
scroll to position [173, 0]
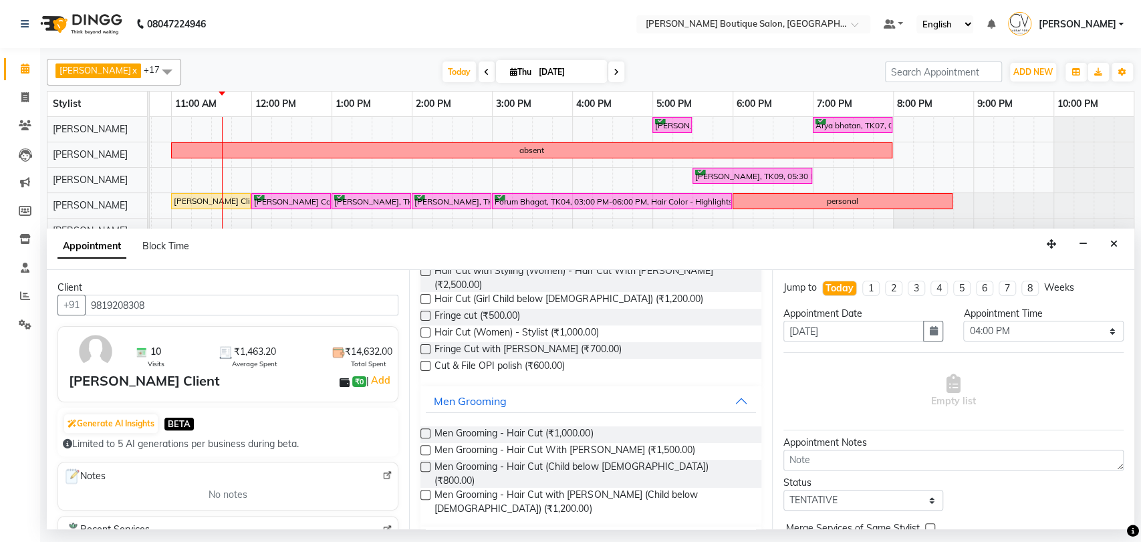
click at [426, 453] on label at bounding box center [425, 450] width 10 height 10
click at [426, 453] on input "checkbox" at bounding box center [424, 451] width 9 height 9
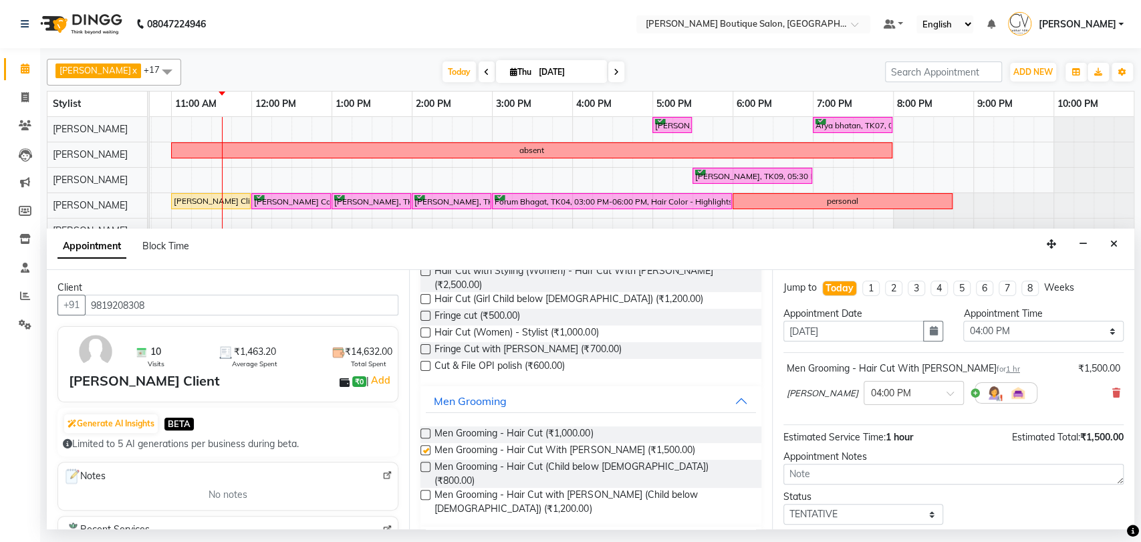
checkbox input "false"
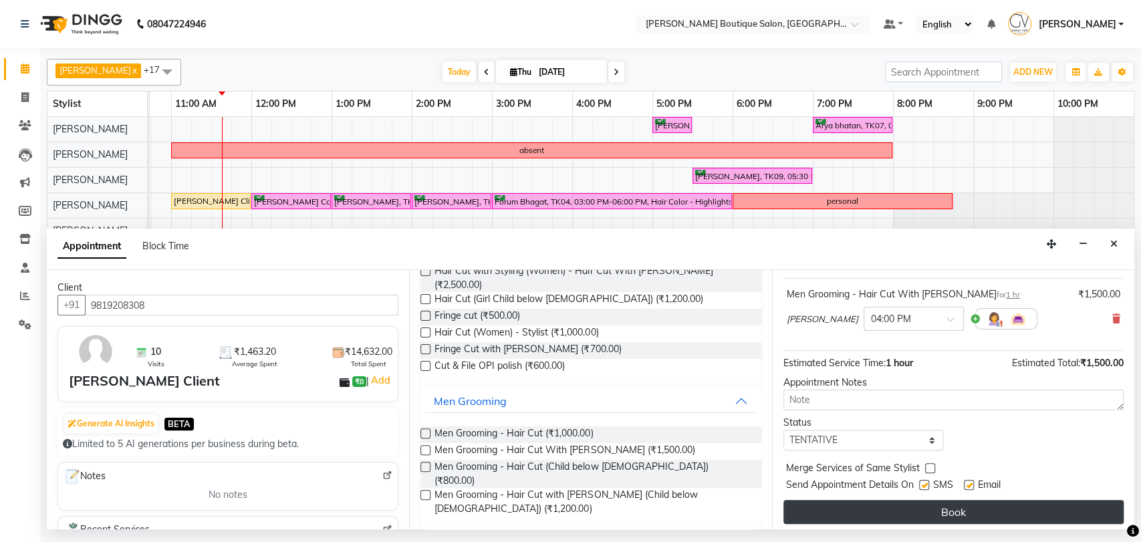
scroll to position [79, 0]
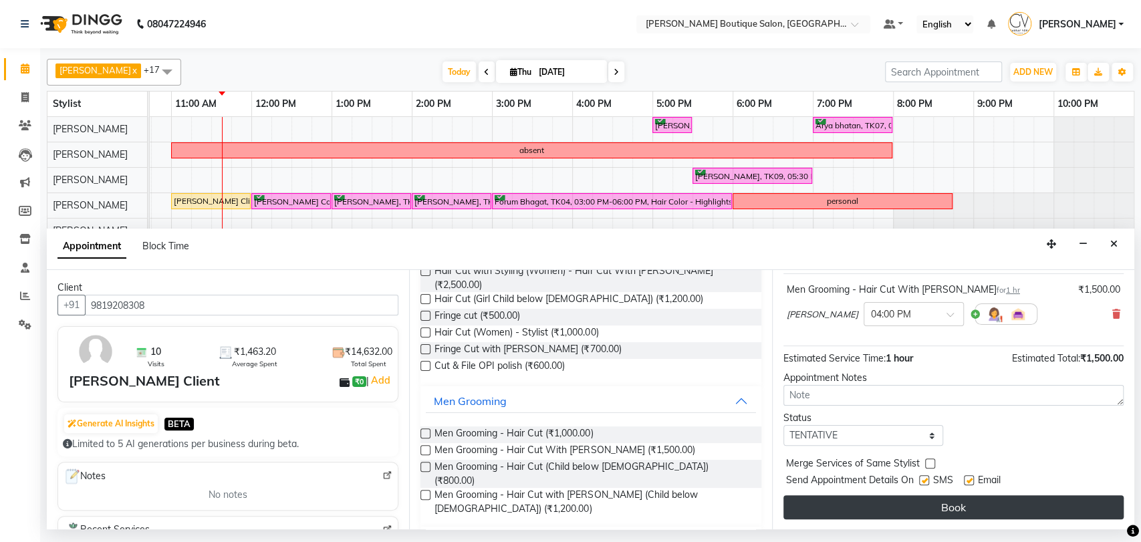
click at [963, 507] on button "Book" at bounding box center [953, 507] width 340 height 24
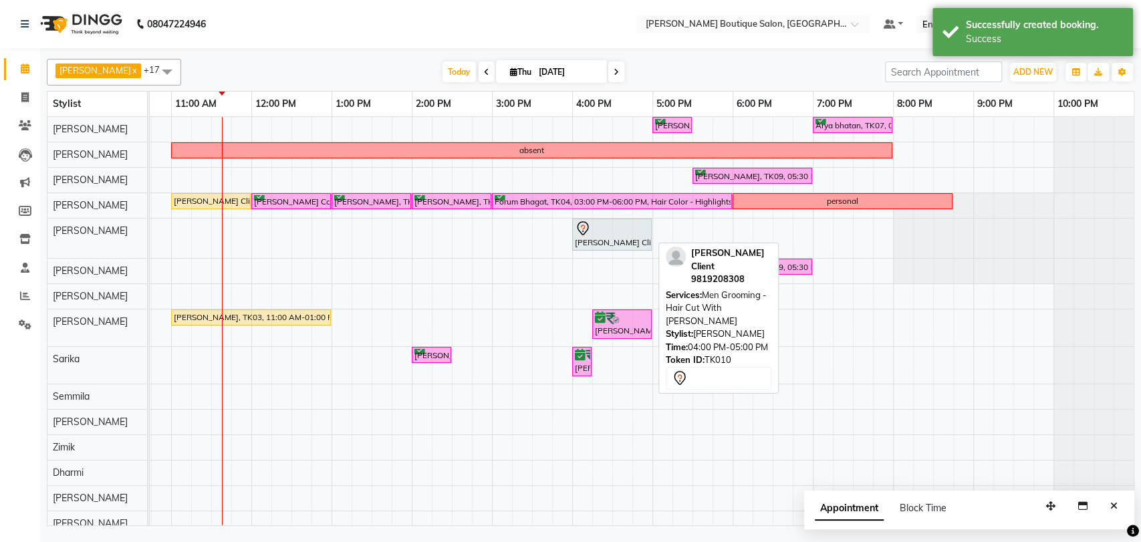
click at [604, 241] on div "Rushabh Client, TK10, 04:00 PM-05:00 PM, Men Grooming - Hair Cut With Gaurav Vo…" at bounding box center [611, 235] width 77 height 28
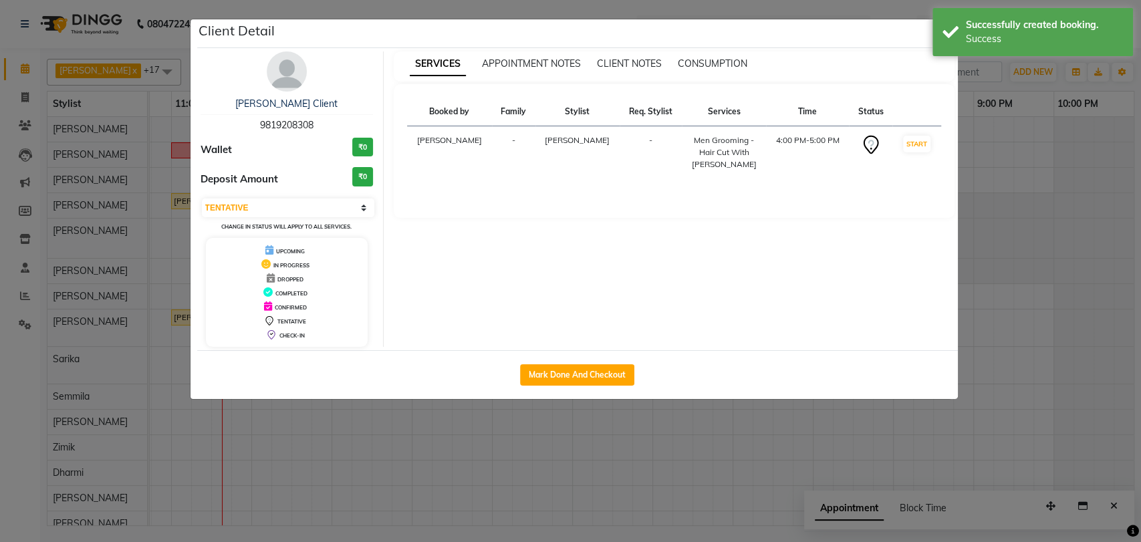
click at [247, 218] on div "Select IN SERVICE CONFIRMED TENTATIVE CHECK IN MARK DONE DROPPED UPCOMING Chang…" at bounding box center [287, 214] width 173 height 35
click at [243, 207] on select "Select IN SERVICE CONFIRMED TENTATIVE CHECK IN MARK DONE DROPPED UPCOMING" at bounding box center [288, 208] width 173 height 19
select select "6"
click at [202, 199] on select "Select IN SERVICE CONFIRMED TENTATIVE CHECK IN MARK DONE DROPPED UPCOMING" at bounding box center [288, 208] width 173 height 19
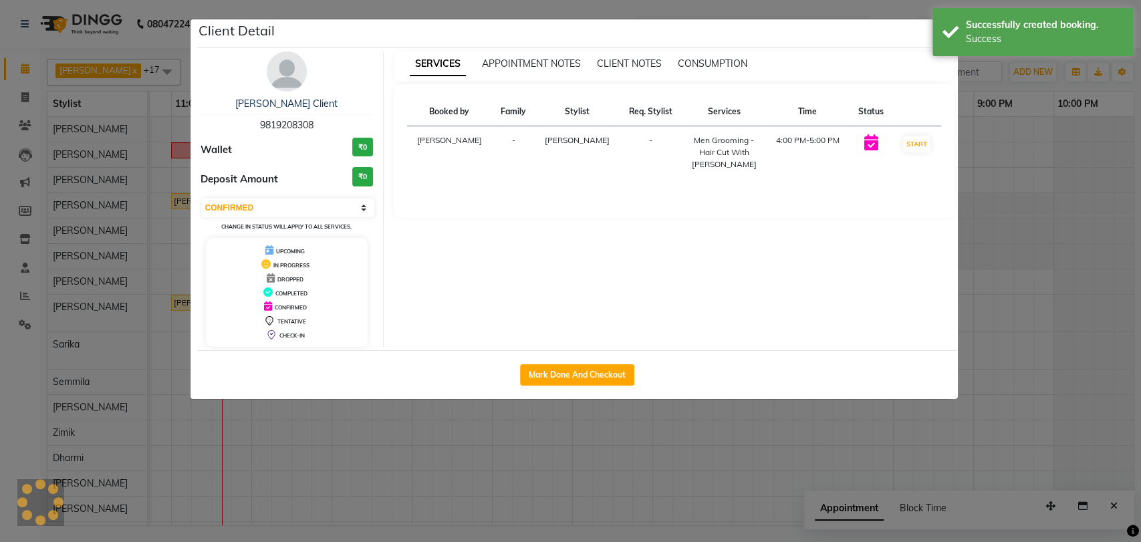
click at [1023, 263] on ngb-modal-window "Client Detail Rushabh Client 9819208308 Wallet ₹0 Deposit Amount ₹0 Select IN S…" at bounding box center [570, 271] width 1141 height 542
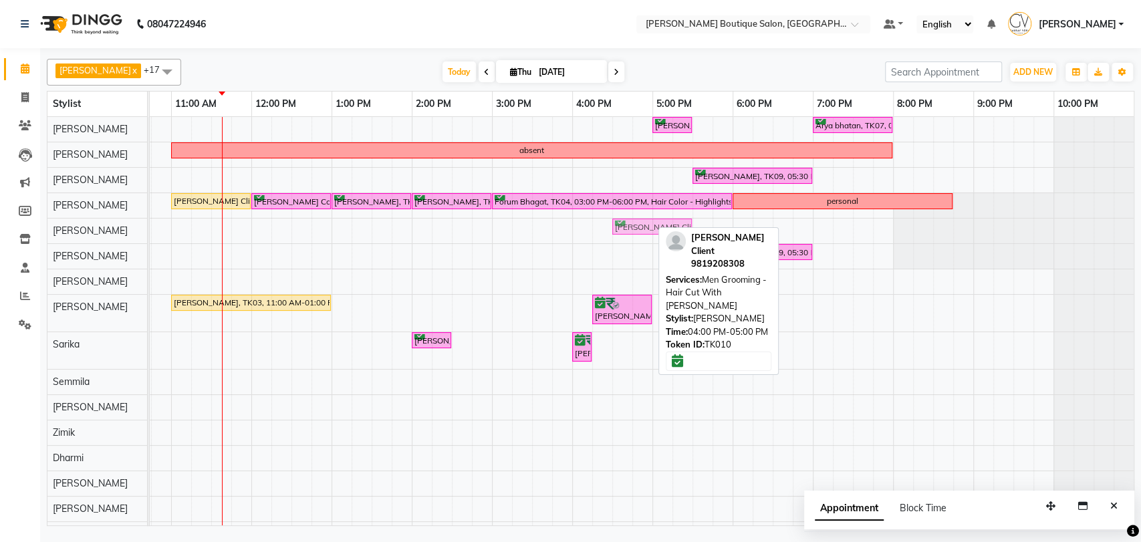
drag, startPoint x: 588, startPoint y: 226, endPoint x: 624, endPoint y: 232, distance: 36.6
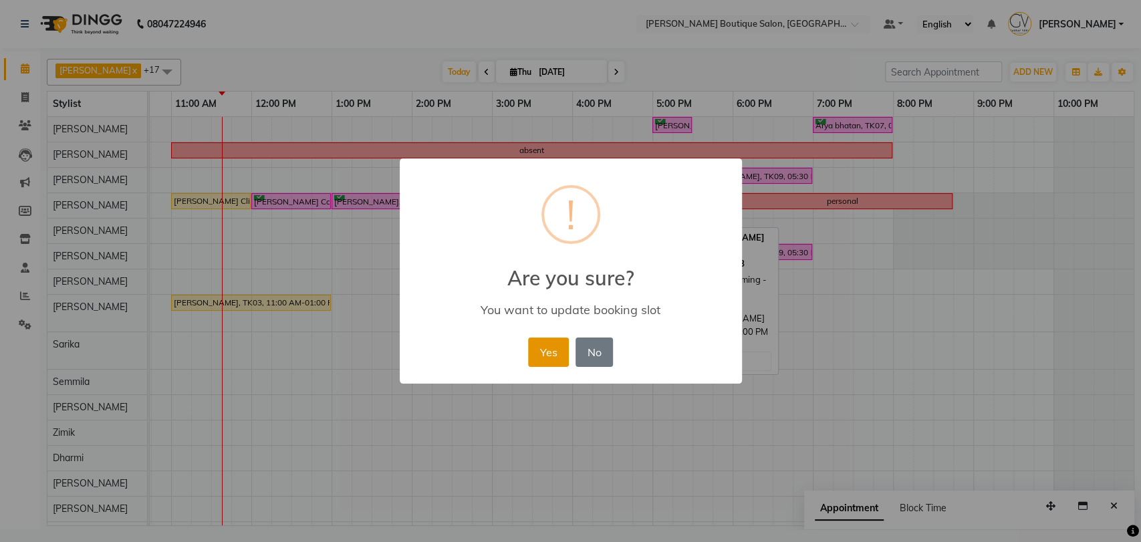
click at [545, 354] on button "Yes" at bounding box center [548, 352] width 41 height 29
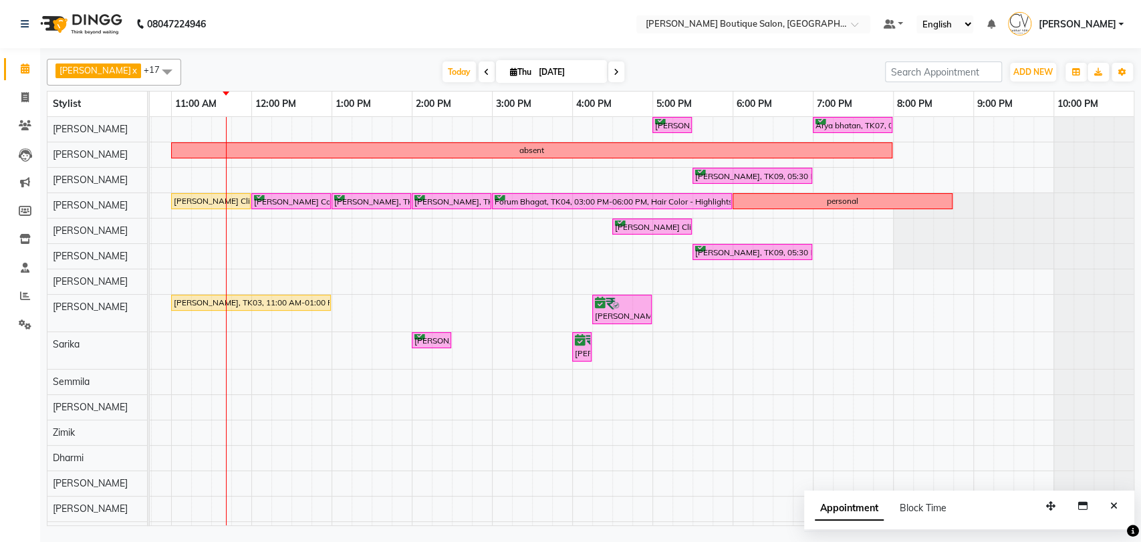
click at [608, 71] on span at bounding box center [616, 71] width 16 height 21
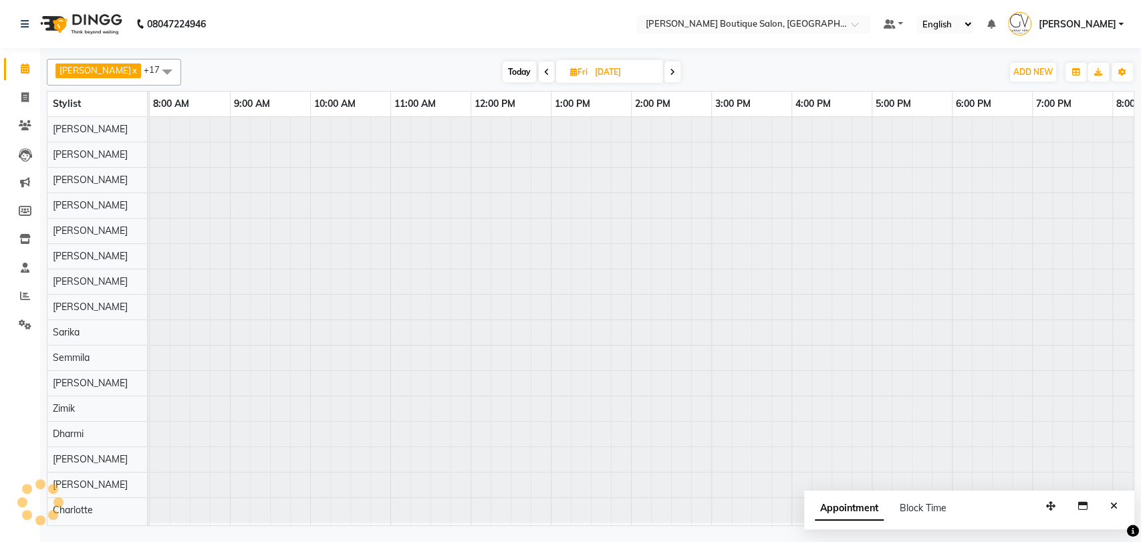
scroll to position [0, 219]
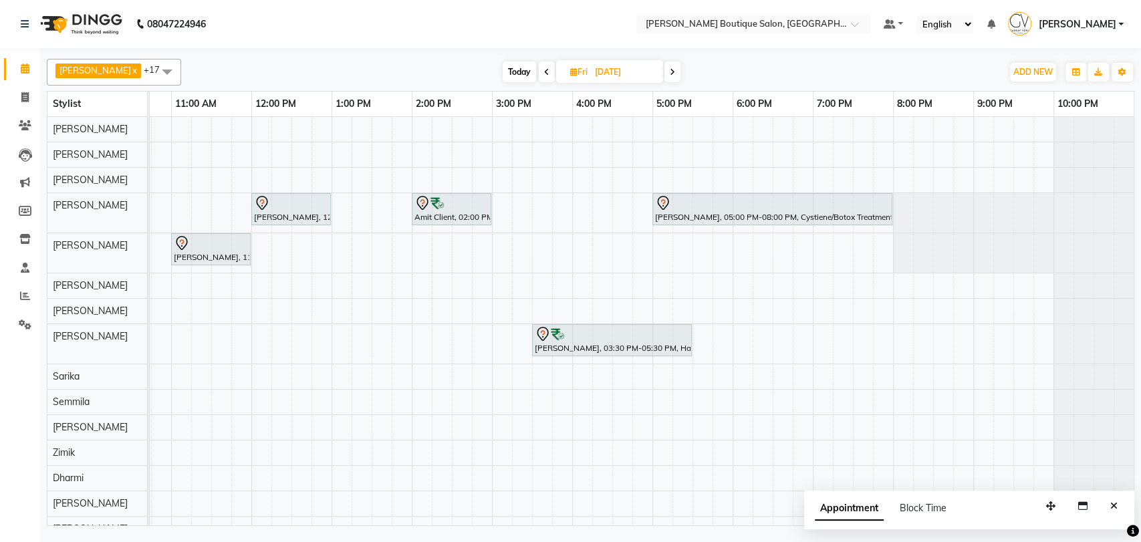
click at [670, 71] on icon at bounding box center [672, 72] width 5 height 8
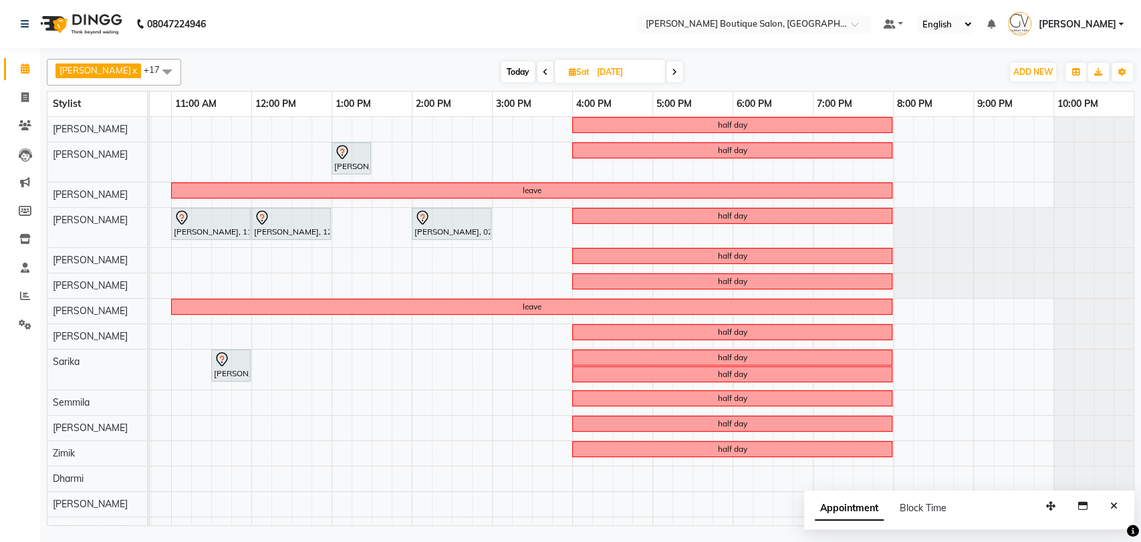
click at [666, 78] on span at bounding box center [674, 71] width 16 height 21
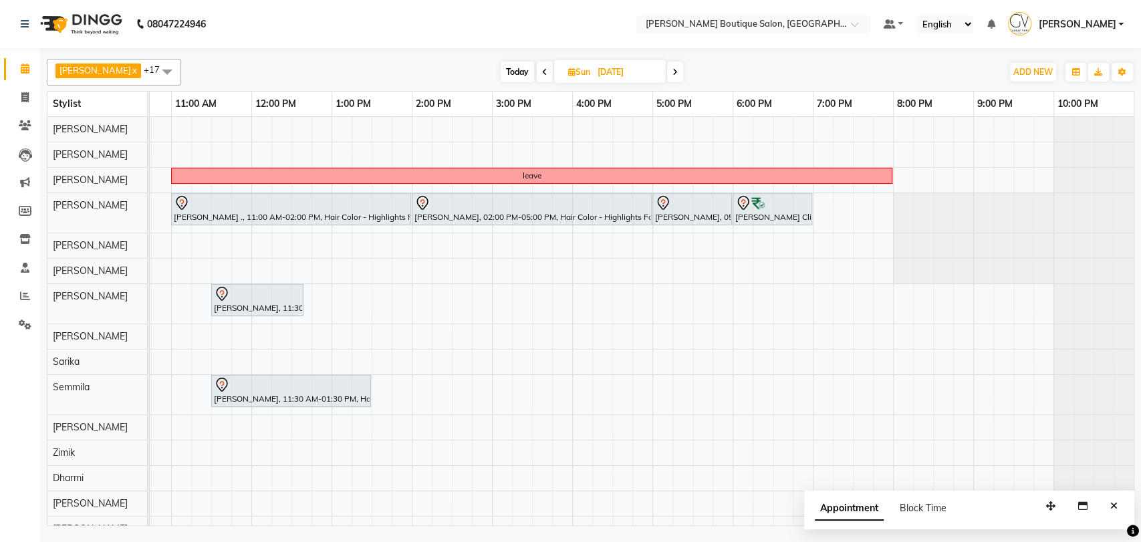
click at [501, 76] on span "Today" at bounding box center [517, 71] width 33 height 21
type input "[DATE]"
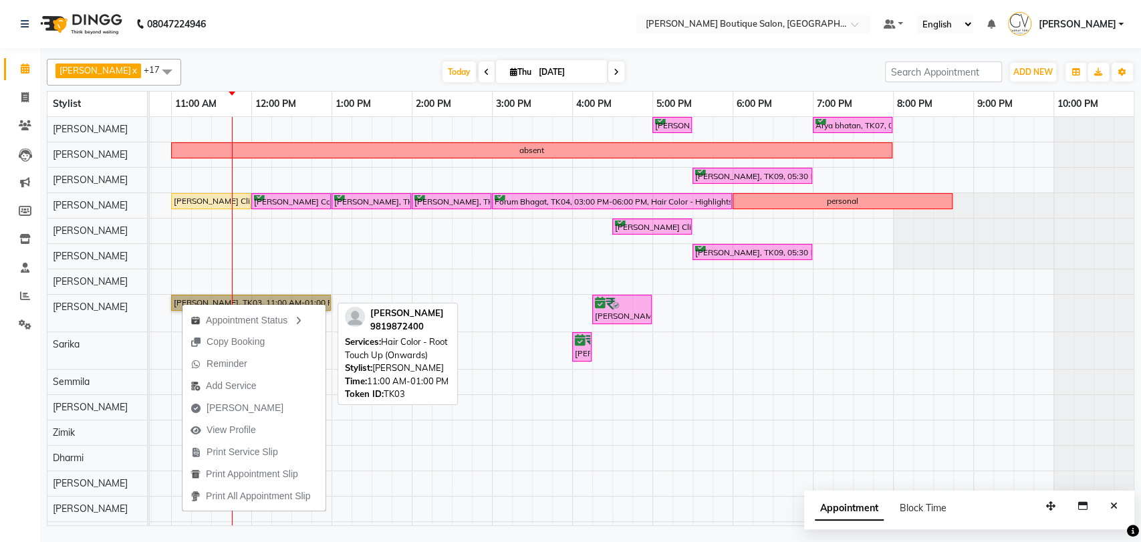
click at [186, 297] on link "NISHA DEDHIA, TK03, 11:00 AM-01:00 PM, Hair Color - Root Touch Up (Onwards)" at bounding box center [251, 303] width 160 height 16
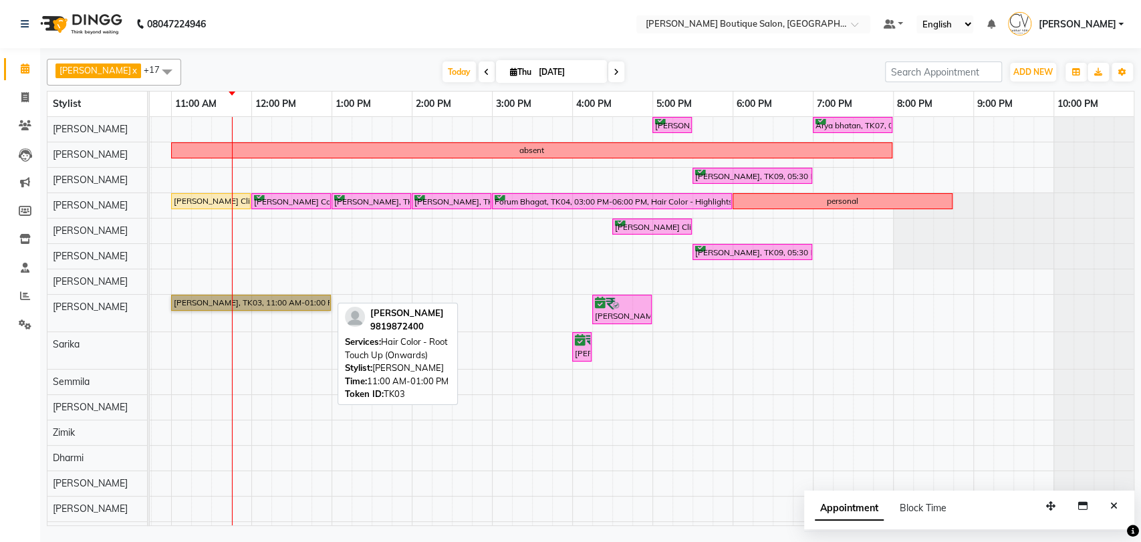
click at [186, 297] on link "NISHA DEDHIA, TK03, 11:00 AM-01:00 PM, Hair Color - Root Touch Up (Onwards)" at bounding box center [251, 303] width 160 height 16
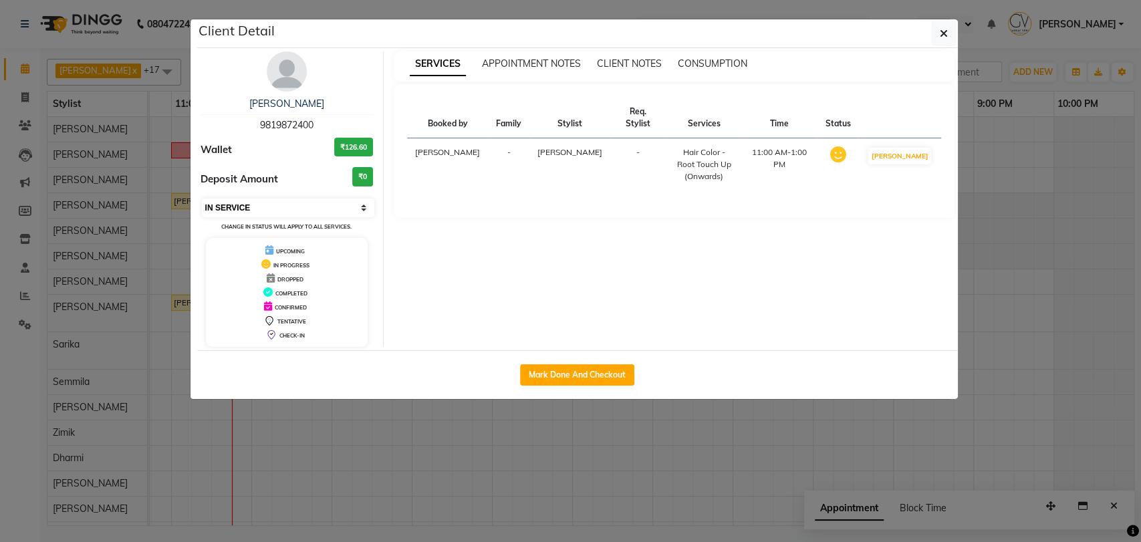
drag, startPoint x: 231, startPoint y: 207, endPoint x: 231, endPoint y: 215, distance: 7.4
click at [232, 207] on select "Select IN SERVICE CONFIRMED TENTATIVE CHECK IN MARK DONE DROPPED UPCOMING" at bounding box center [288, 208] width 173 height 19
select select "5"
click at [202, 199] on select "Select IN SERVICE CONFIRMED TENTATIVE CHECK IN MARK DONE DROPPED UPCOMING" at bounding box center [288, 208] width 173 height 19
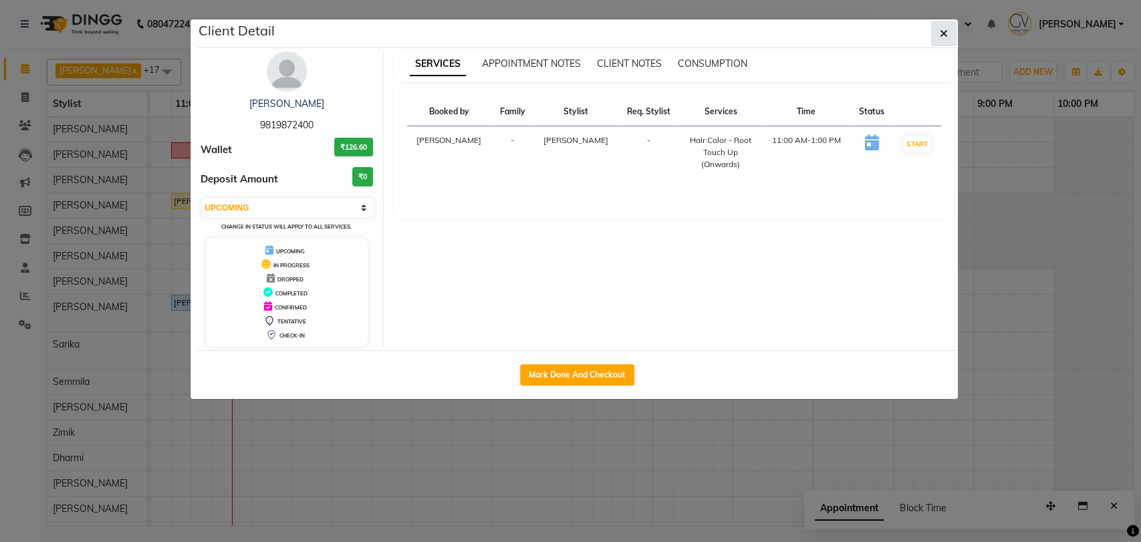
drag, startPoint x: 955, startPoint y: 35, endPoint x: 948, endPoint y: 39, distance: 8.4
click at [952, 38] on button "button" at bounding box center [943, 33] width 25 height 25
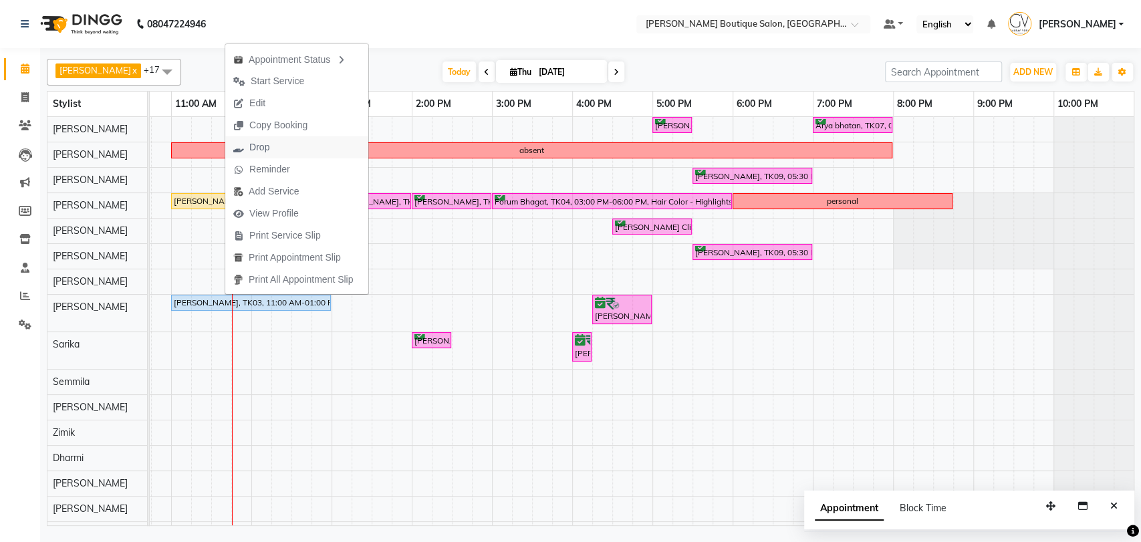
click at [267, 149] on span "Drop" at bounding box center [259, 147] width 20 height 14
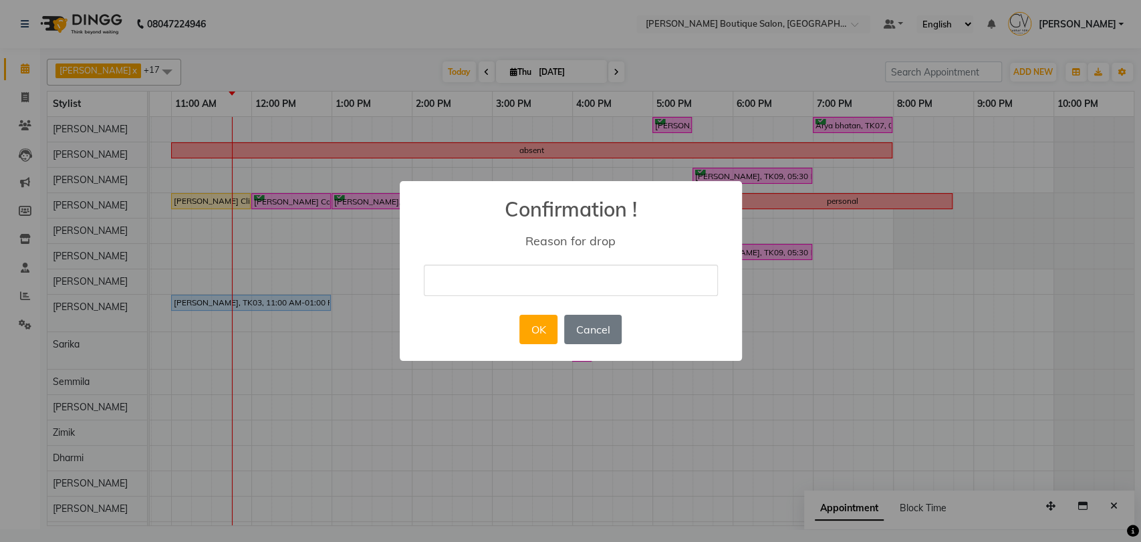
click at [461, 280] on input "text" at bounding box center [571, 280] width 294 height 31
type input "yes"
click at [541, 332] on button "OK" at bounding box center [538, 329] width 38 height 29
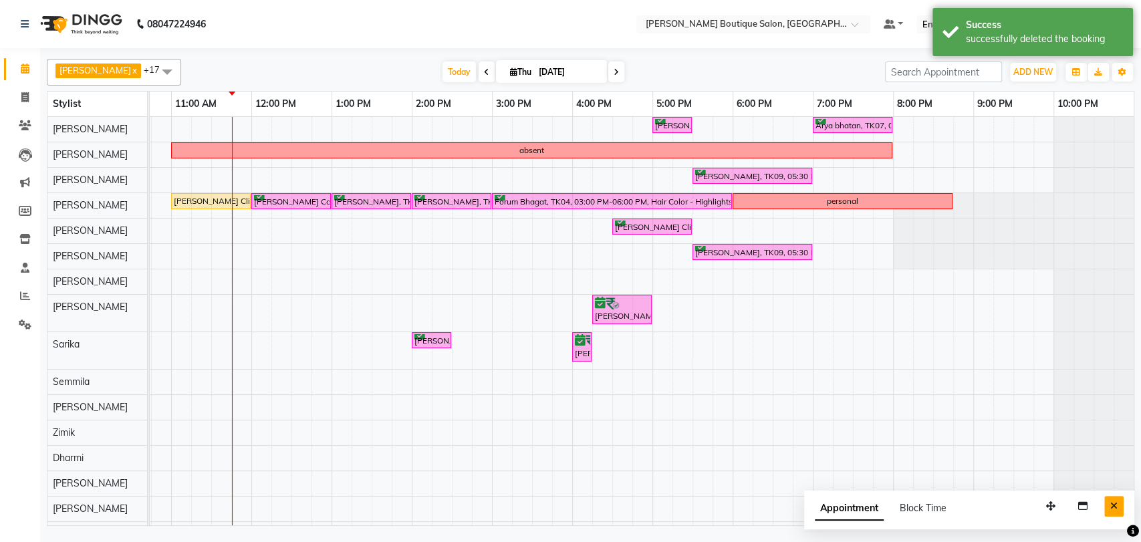
click at [1116, 507] on icon "Close" at bounding box center [1113, 505] width 7 height 9
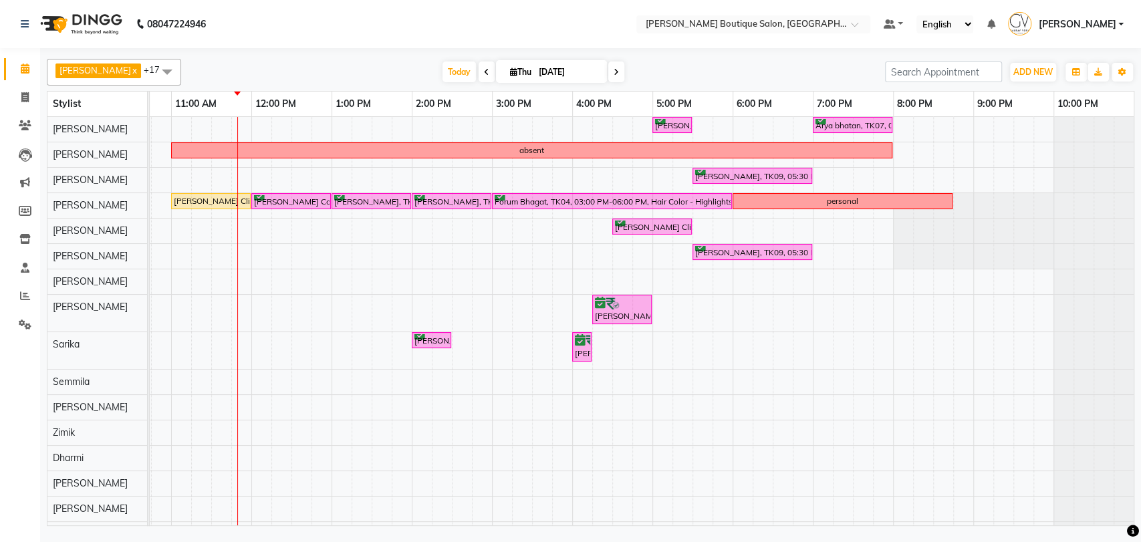
click at [608, 77] on span at bounding box center [616, 71] width 16 height 21
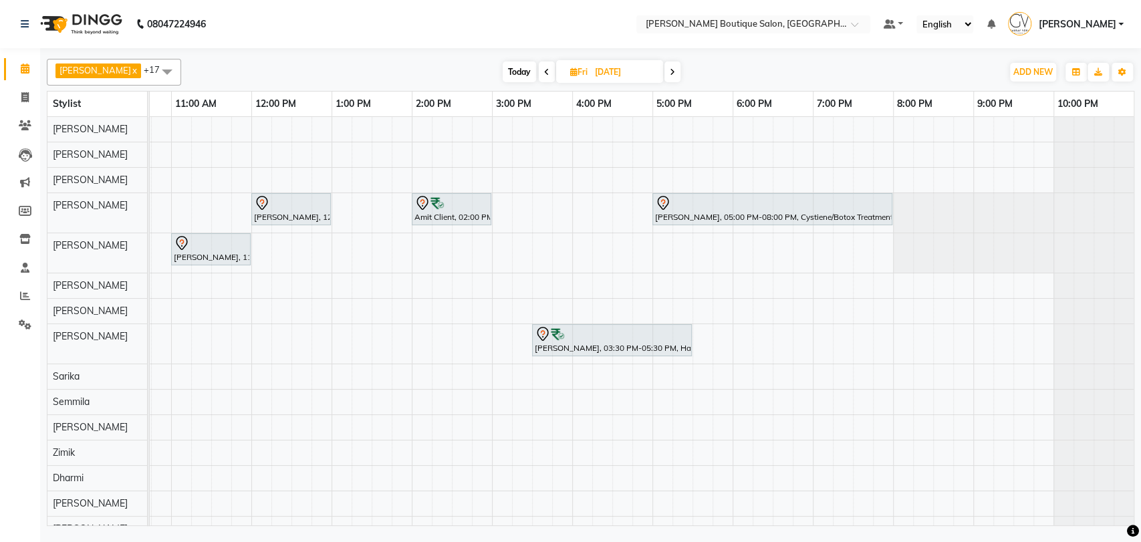
click at [503, 72] on span "Today" at bounding box center [519, 71] width 33 height 21
type input "[DATE]"
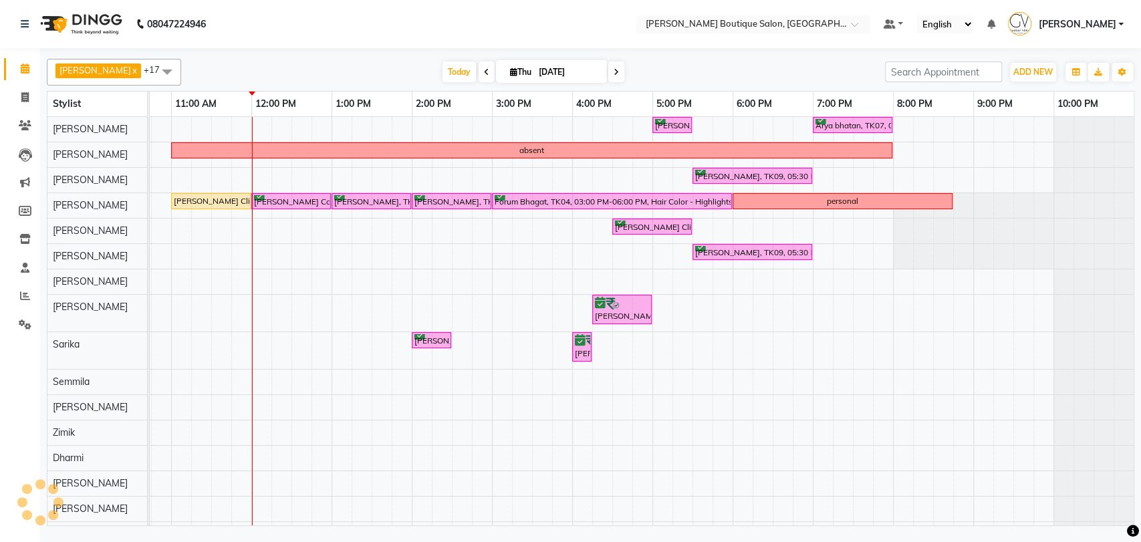
click at [547, 71] on input "[DATE]" at bounding box center [568, 72] width 67 height 20
select select "9"
select select "2025"
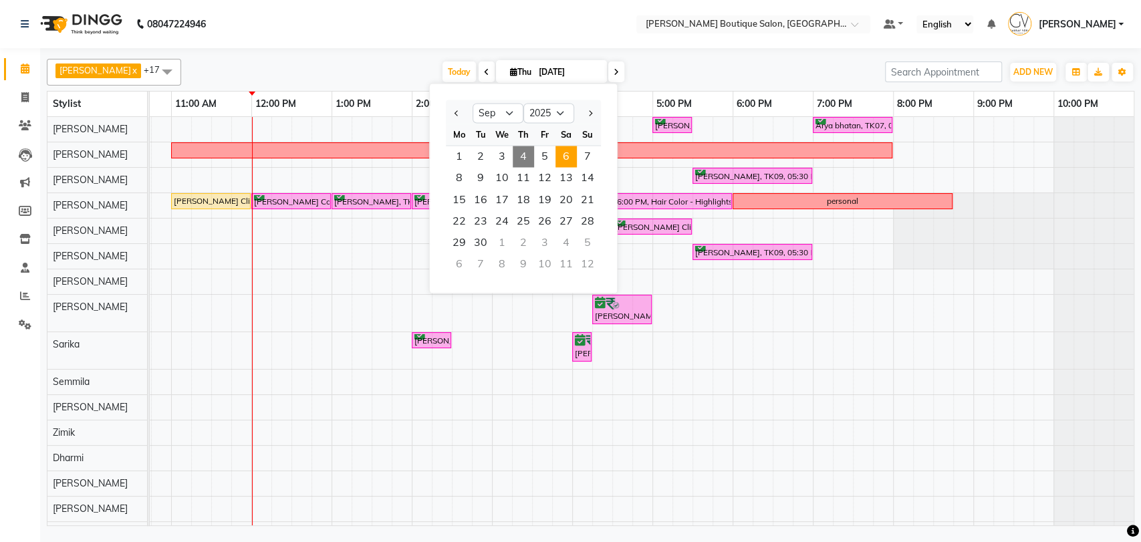
click at [565, 157] on span "6" at bounding box center [565, 156] width 21 height 21
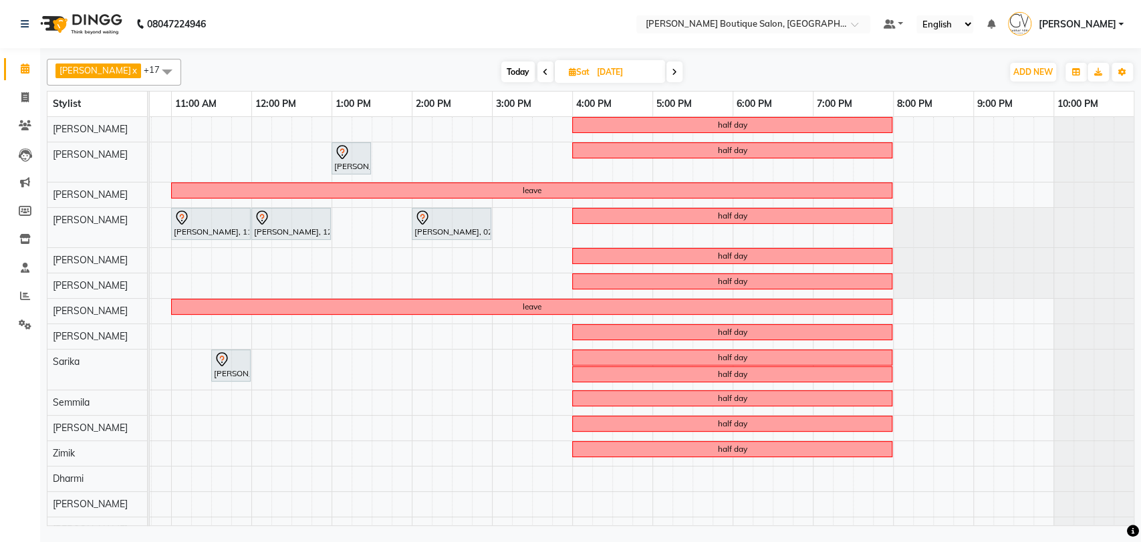
scroll to position [51, 0]
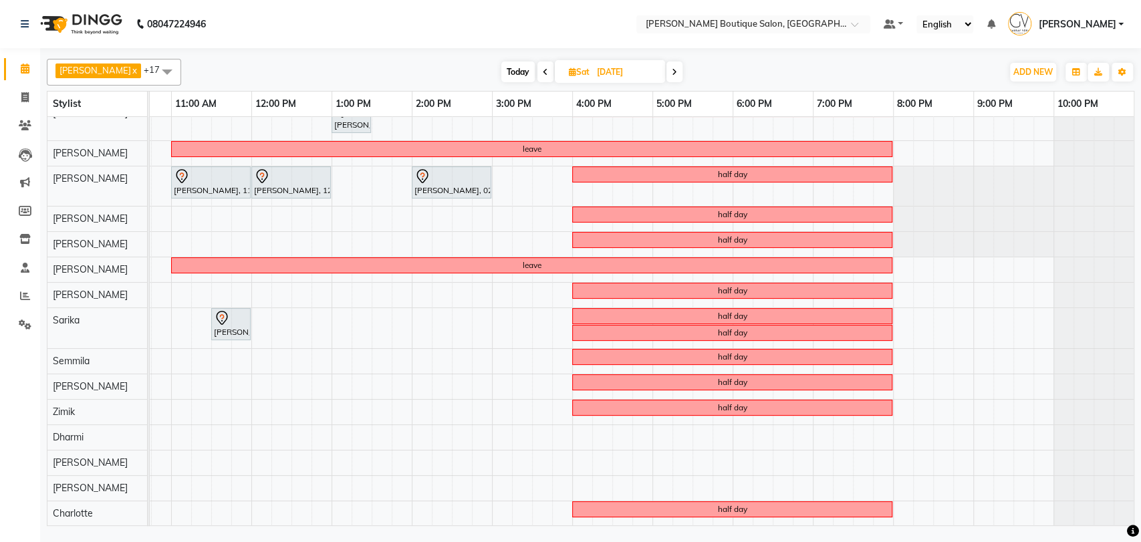
click at [503, 75] on span "Today" at bounding box center [517, 71] width 33 height 21
type input "[DATE]"
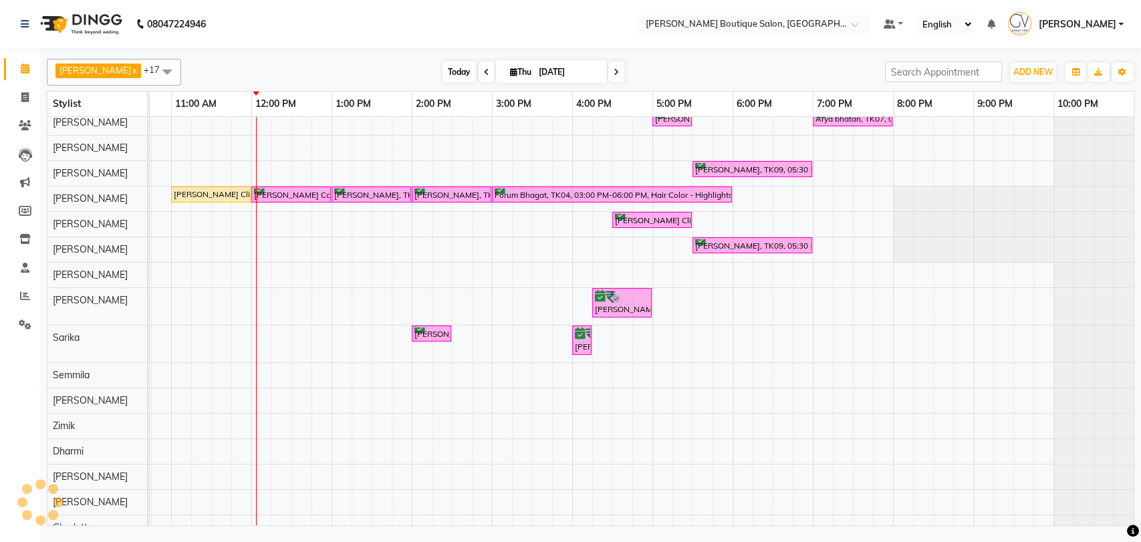
scroll to position [7, 0]
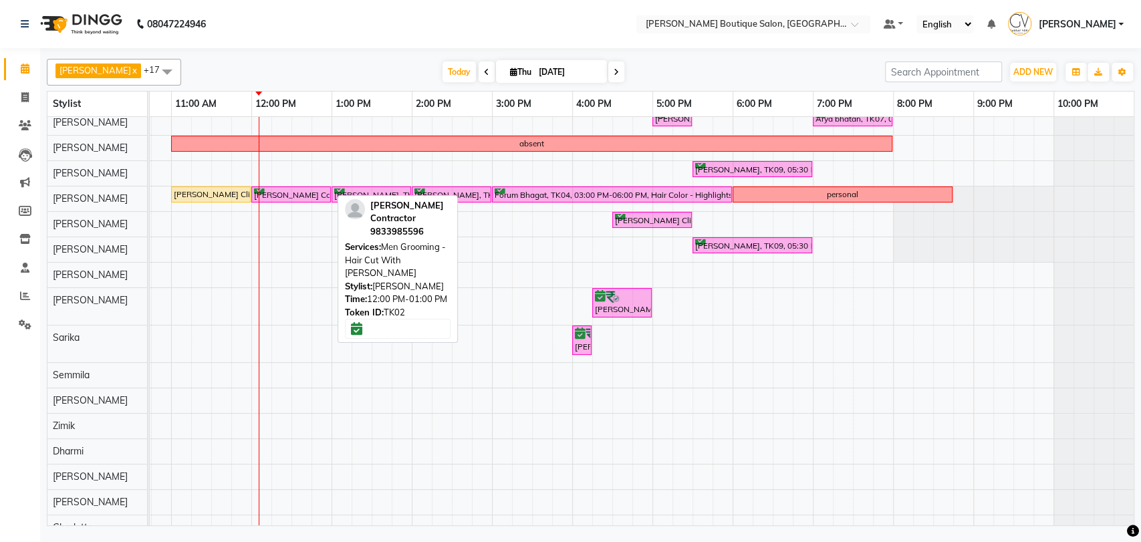
click at [281, 188] on div "[PERSON_NAME] Contractor, TK02, 12:00 PM-01:00 PM, Men Grooming - Hair Cut With…" at bounding box center [291, 194] width 77 height 13
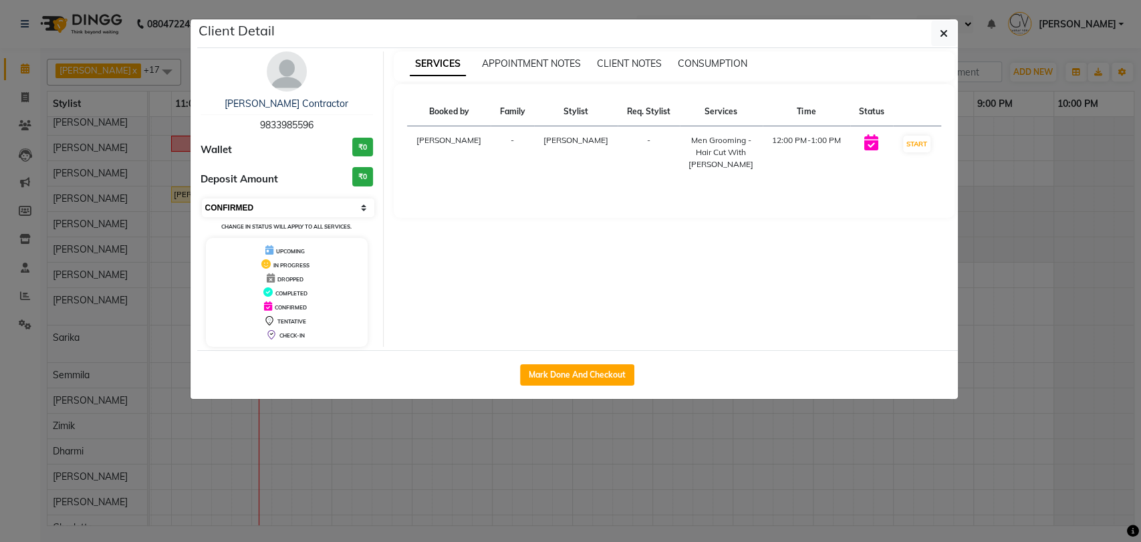
click at [265, 214] on select "Select IN SERVICE CONFIRMED TENTATIVE CHECK IN MARK DONE DROPPED UPCOMING" at bounding box center [288, 208] width 173 height 19
select select "1"
click at [202, 199] on select "Select IN SERVICE CONFIRMED TENTATIVE CHECK IN MARK DONE DROPPED UPCOMING" at bounding box center [288, 208] width 173 height 19
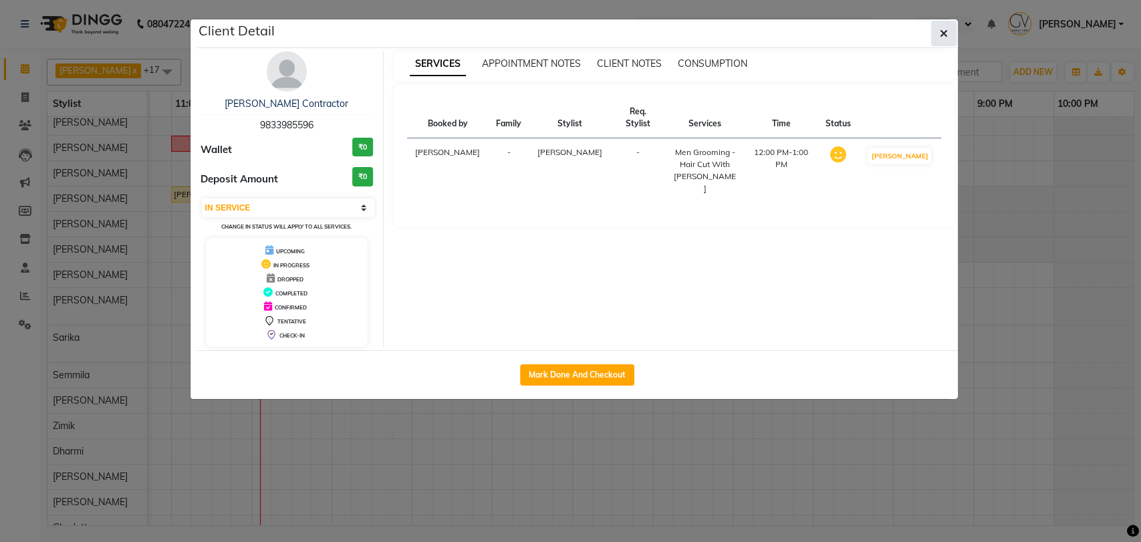
click at [940, 27] on span "button" at bounding box center [944, 33] width 8 height 13
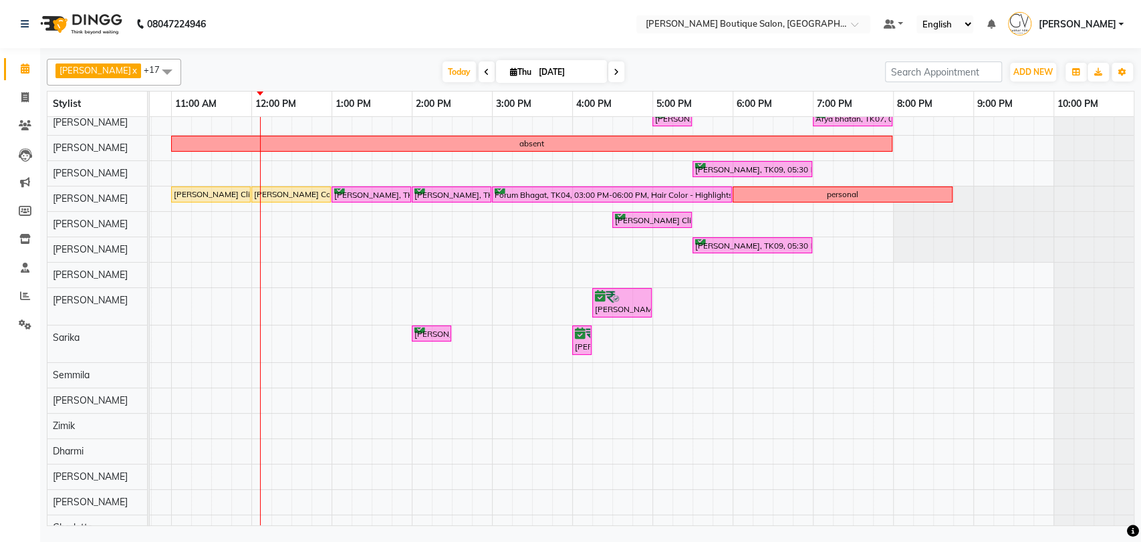
click at [267, 305] on div "Maurya Ghelani, TK09, 05:00 PM-05:30 PM, Men Grooming - Beard Triming Arya bhat…" at bounding box center [531, 325] width 1203 height 430
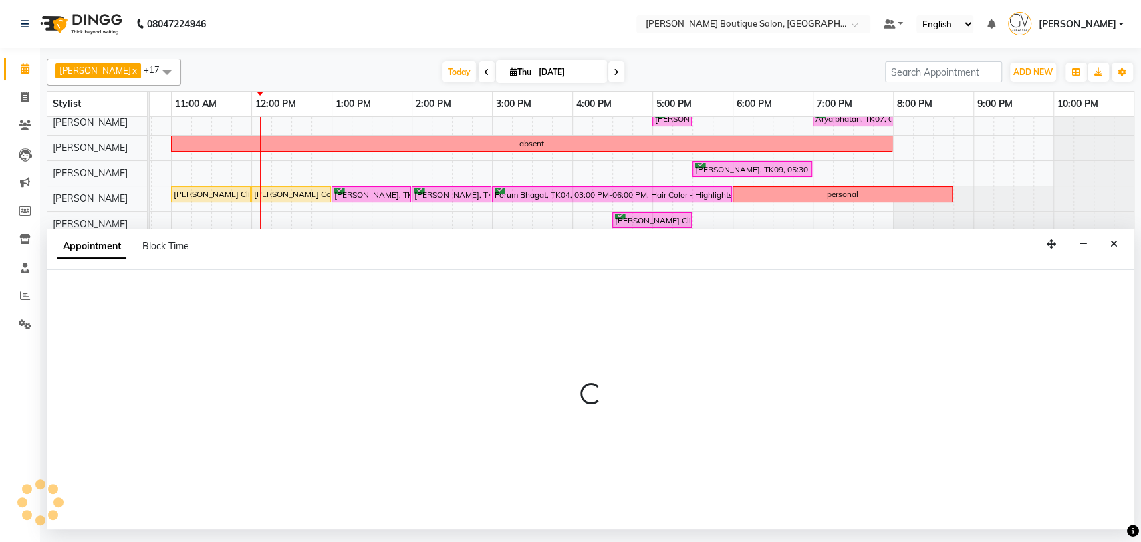
select select "57474"
select select "720"
select select "tentative"
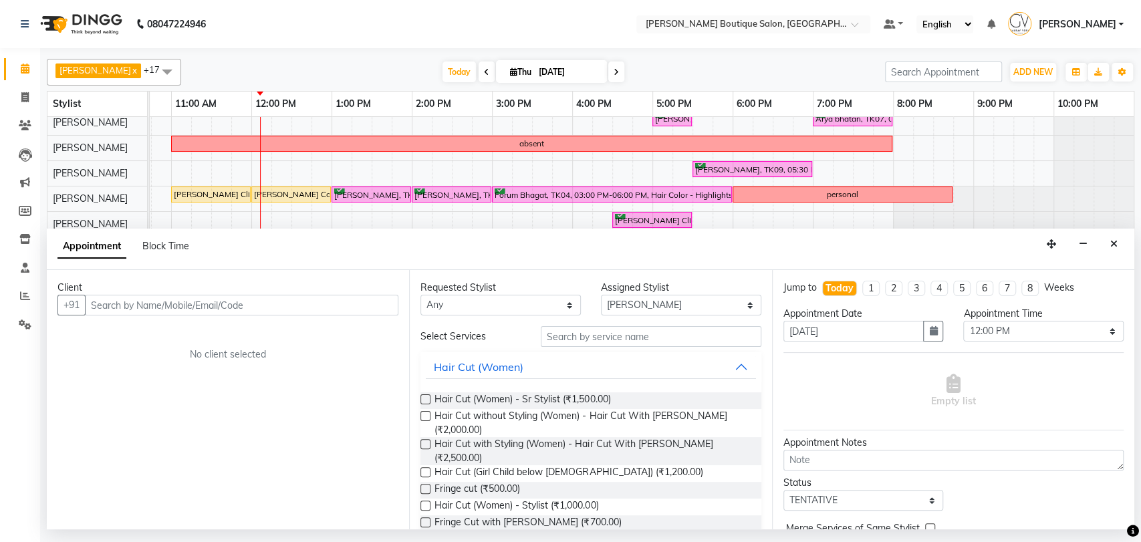
click at [203, 309] on input "text" at bounding box center [241, 305] width 313 height 21
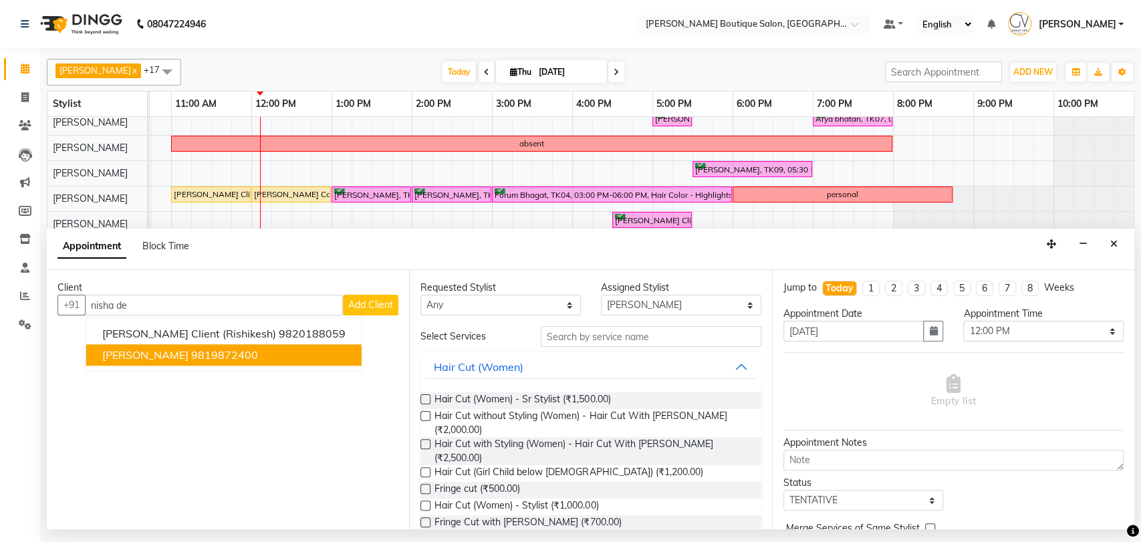
click at [219, 352] on ngb-highlight "9819872400" at bounding box center [224, 355] width 67 height 13
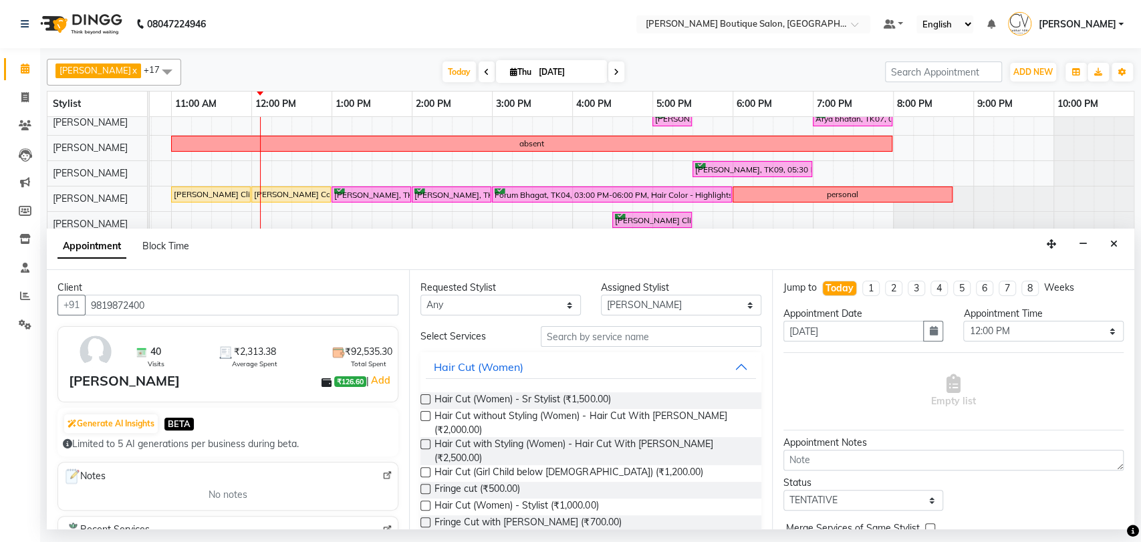
type input "9819872400"
click at [572, 338] on input "text" at bounding box center [651, 336] width 221 height 21
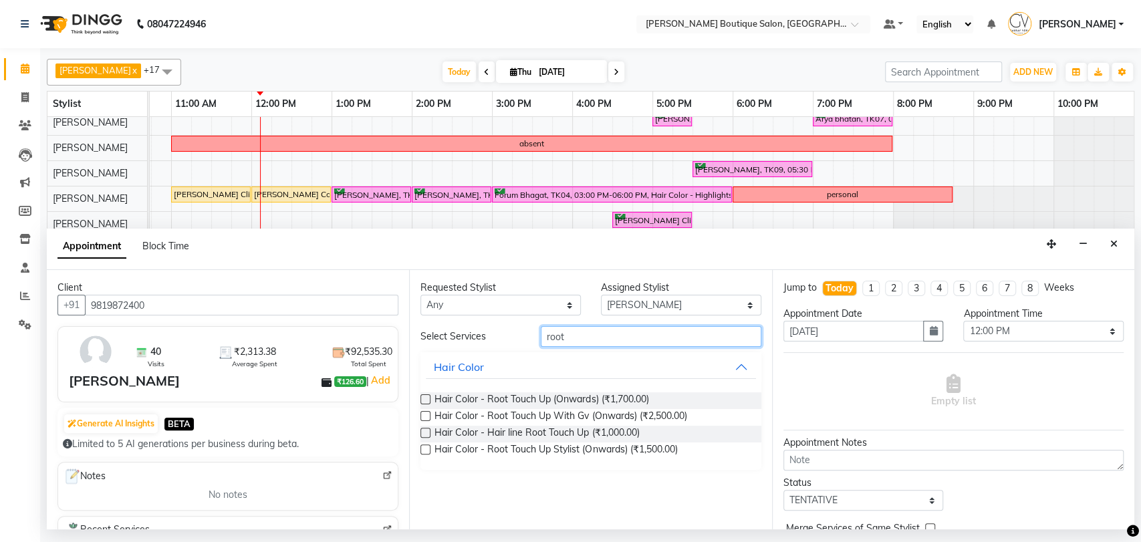
type input "root"
click at [426, 399] on label at bounding box center [425, 399] width 10 height 10
click at [426, 399] on input "checkbox" at bounding box center [424, 400] width 9 height 9
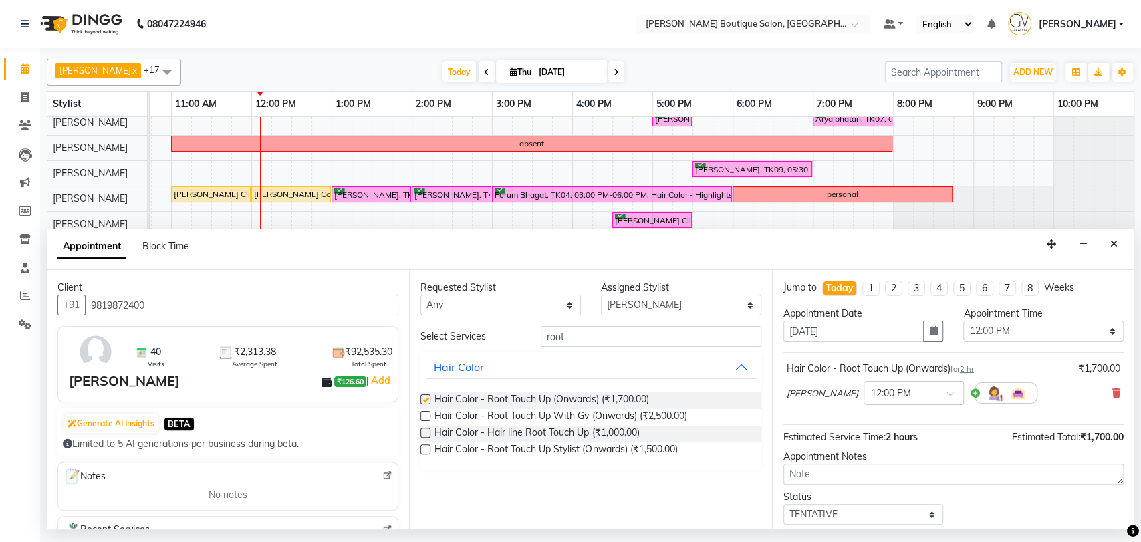
checkbox input "false"
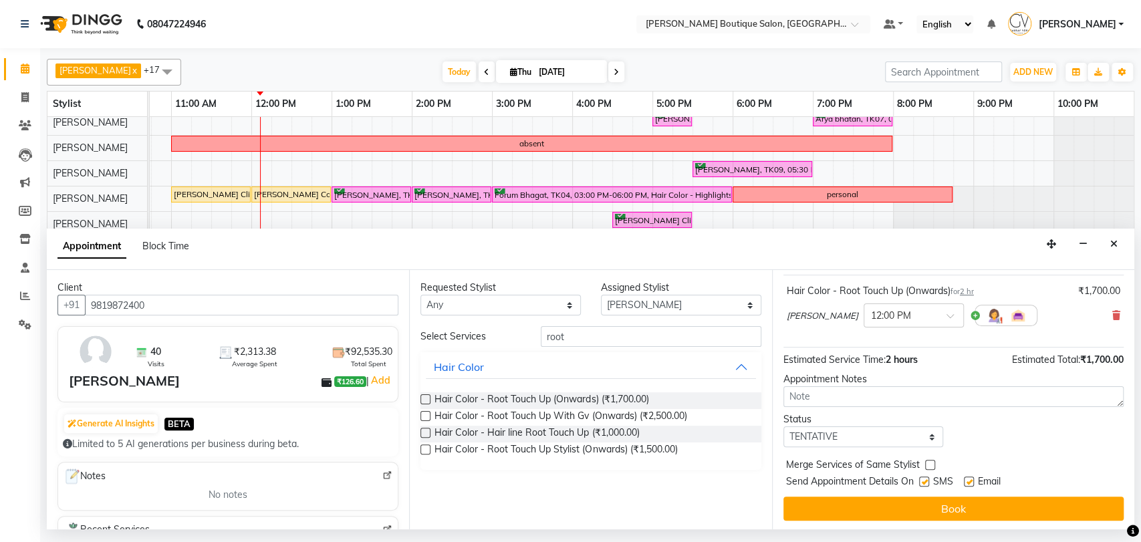
scroll to position [79, 0]
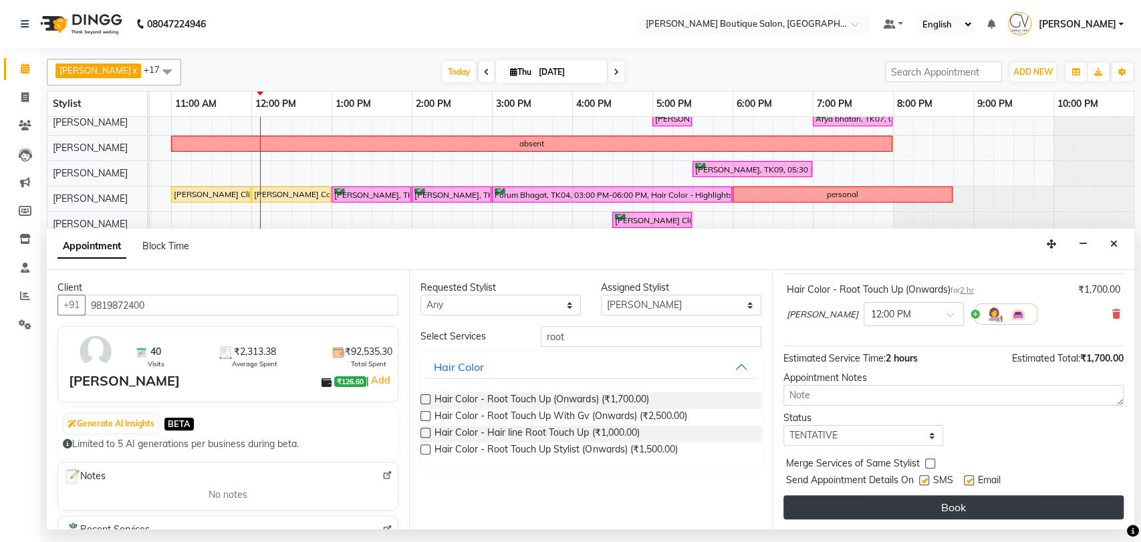
click at [936, 509] on button "Book" at bounding box center [953, 507] width 340 height 24
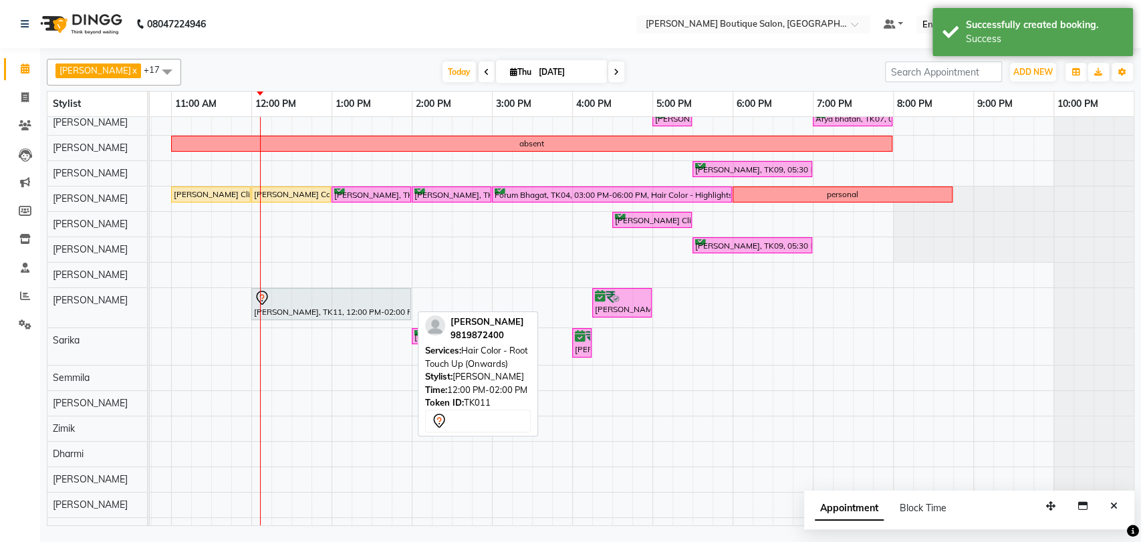
click at [323, 310] on div "[PERSON_NAME], TK11, 12:00 PM-02:00 PM, Hair Color - Root Touch Up (Onwards)" at bounding box center [331, 304] width 157 height 28
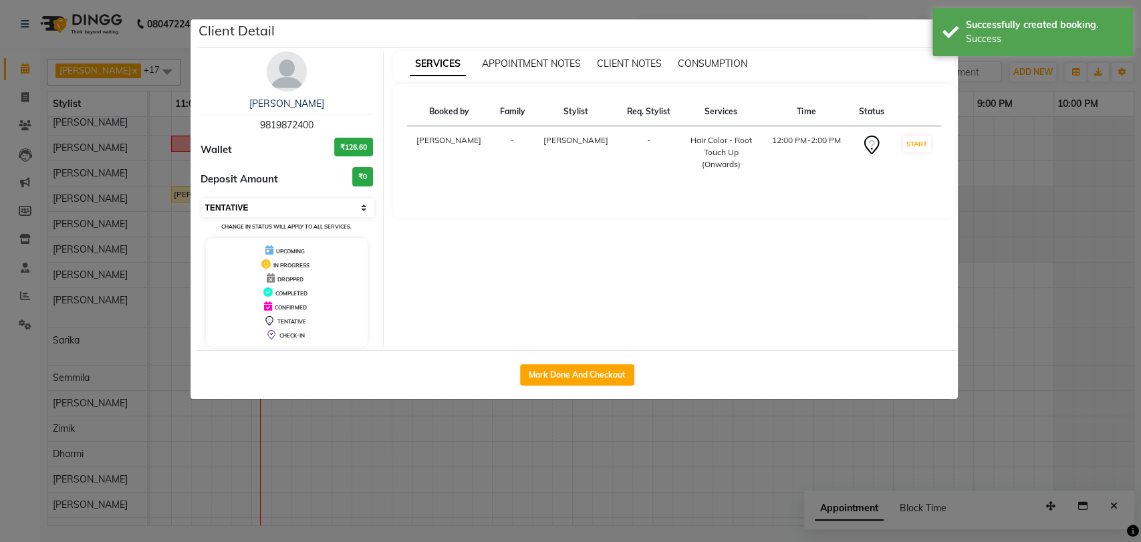
drag, startPoint x: 254, startPoint y: 211, endPoint x: 246, endPoint y: 215, distance: 9.3
click at [254, 211] on select "Select IN SERVICE CONFIRMED TENTATIVE CHECK IN MARK DONE DROPPED UPCOMING" at bounding box center [288, 208] width 173 height 19
select select "1"
click at [202, 199] on select "Select IN SERVICE CONFIRMED TENTATIVE CHECK IN MARK DONE DROPPED UPCOMING" at bounding box center [288, 208] width 173 height 19
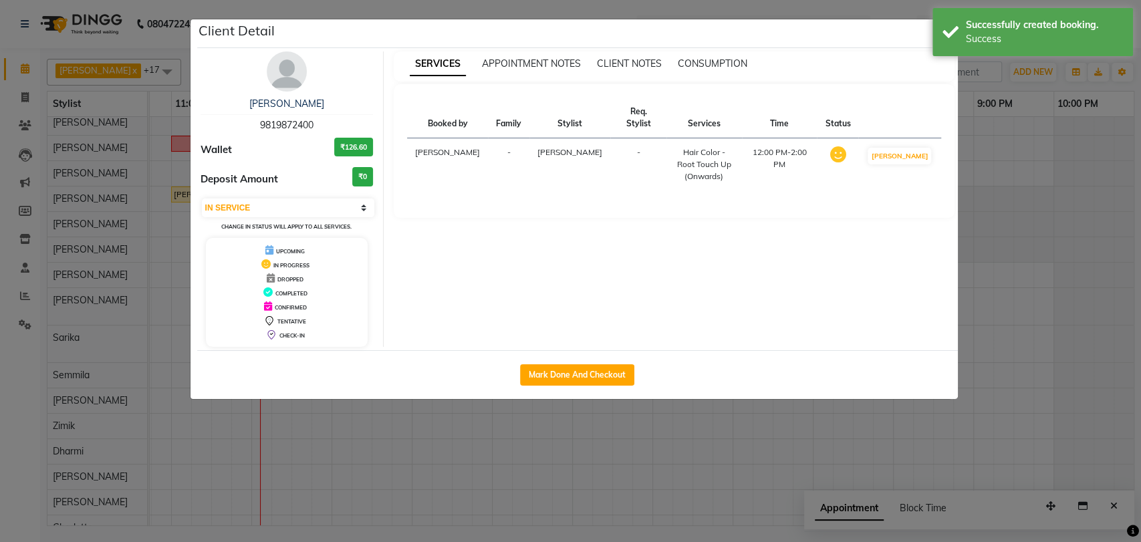
click at [1118, 328] on ngb-modal-window "Client Detail NISHA DEDHIA 9819872400 Wallet ₹126.60 Deposit Amount ₹0 Select I…" at bounding box center [570, 271] width 1141 height 542
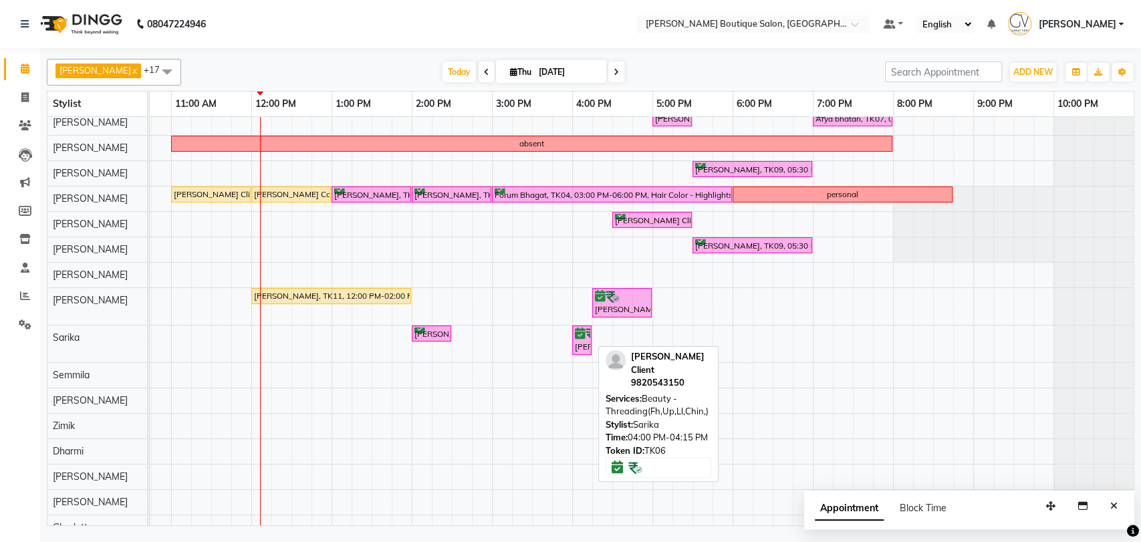
click at [580, 344] on div "Sneha Valia Client, TK06, 04:00 PM-04:15 PM, Beauty - Threading(Fh,Up,Ll,Chin,)" at bounding box center [581, 340] width 17 height 25
select select "6"
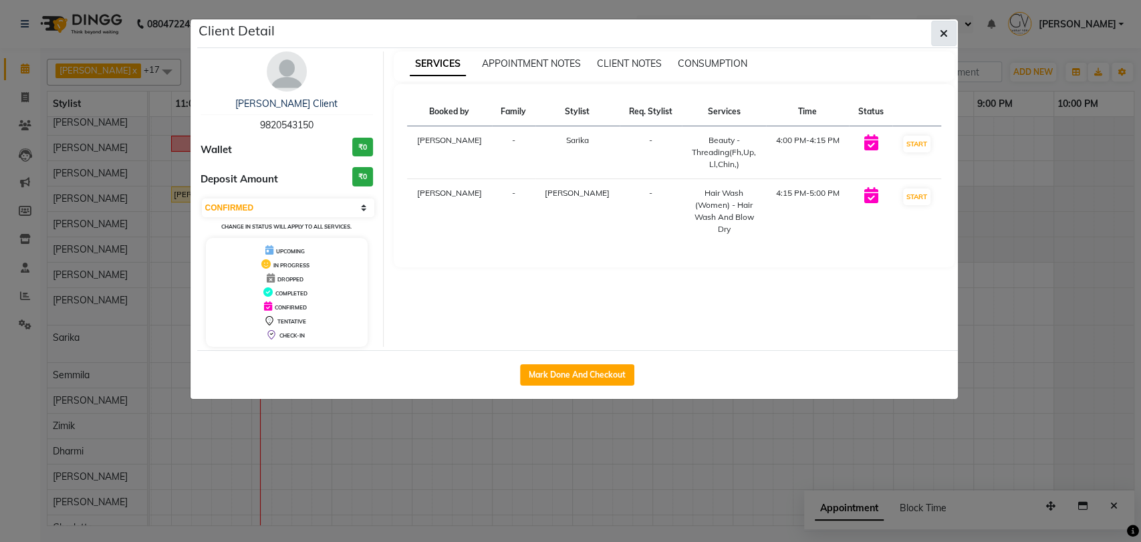
click at [950, 26] on button "button" at bounding box center [943, 33] width 25 height 25
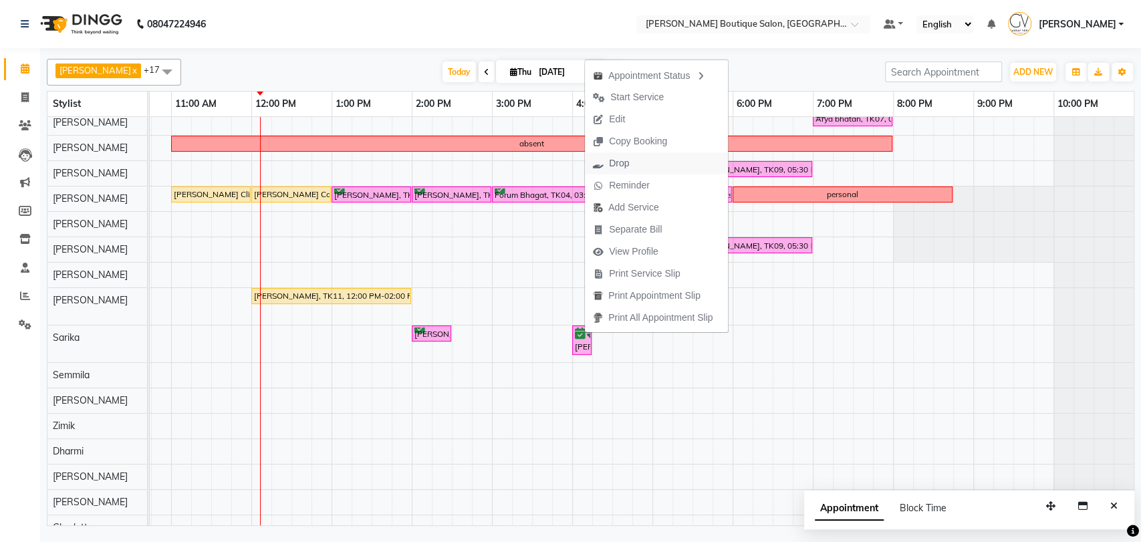
click at [631, 172] on span "Drop" at bounding box center [611, 163] width 52 height 22
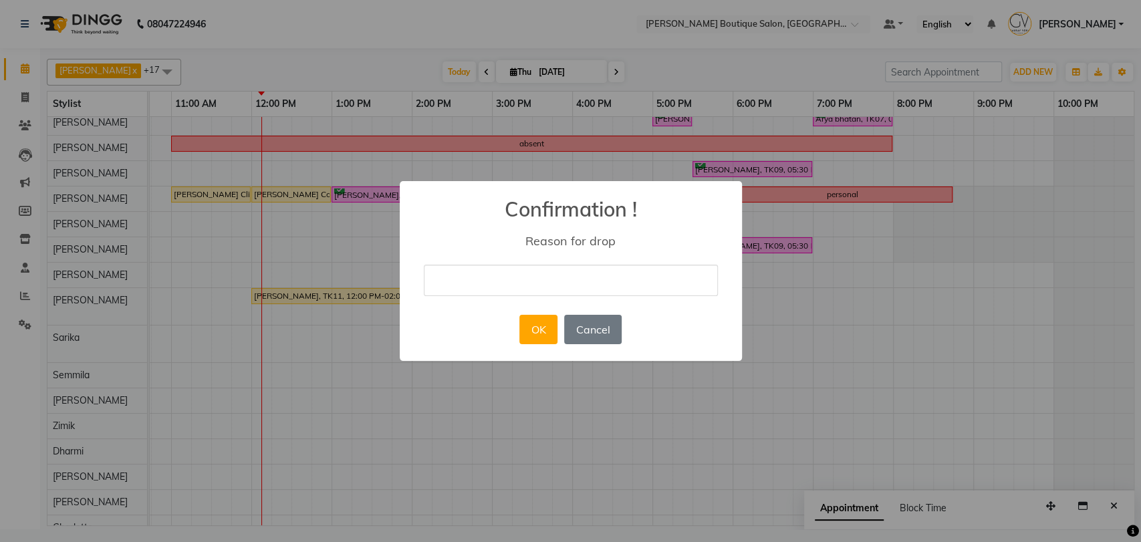
click at [560, 267] on input "text" at bounding box center [571, 280] width 294 height 31
type input "yes"
click at [543, 326] on button "OK" at bounding box center [538, 329] width 38 height 29
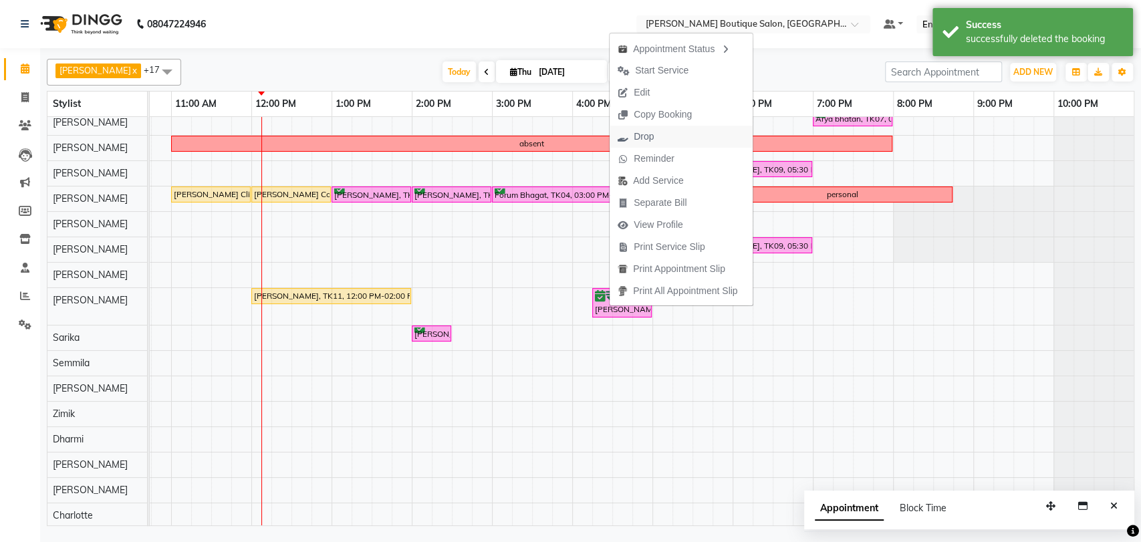
click at [654, 138] on span "Drop" at bounding box center [636, 137] width 52 height 22
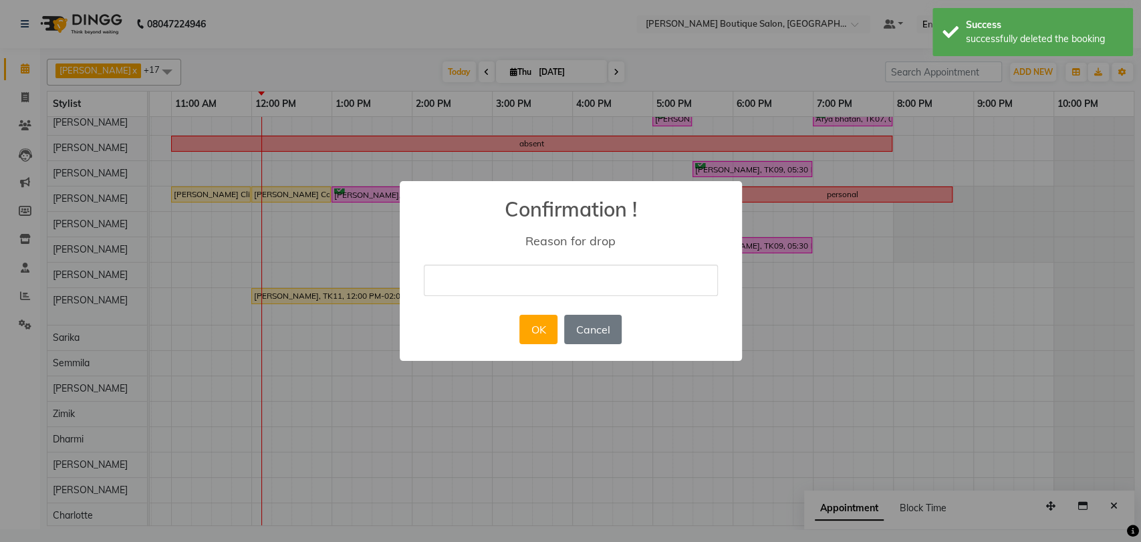
click at [522, 279] on input "text" at bounding box center [571, 280] width 294 height 31
type input "yes"
click at [547, 319] on button "OK" at bounding box center [538, 329] width 38 height 29
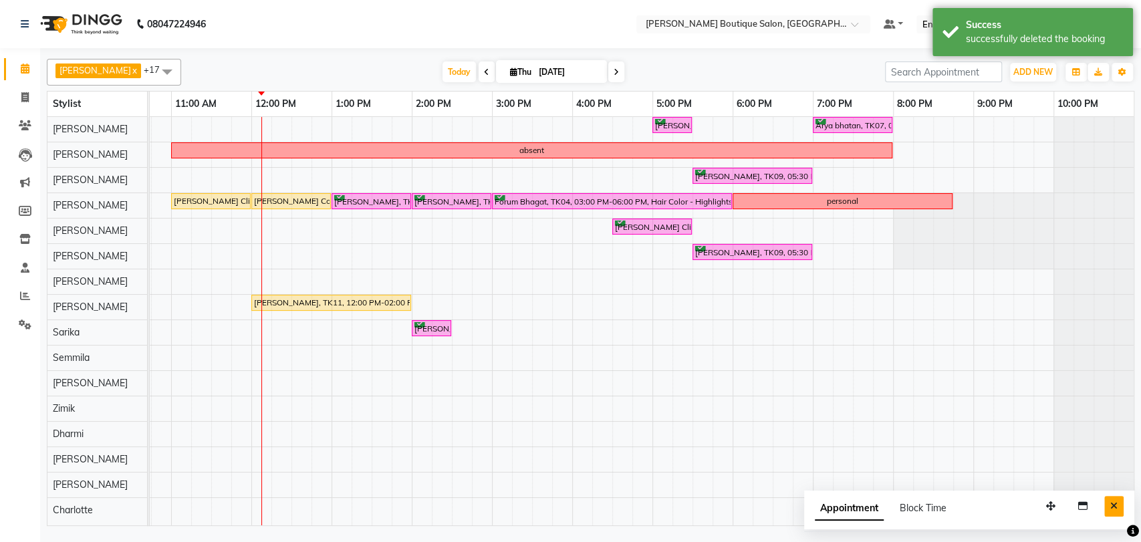
click at [1110, 506] on icon "Close" at bounding box center [1113, 505] width 7 height 9
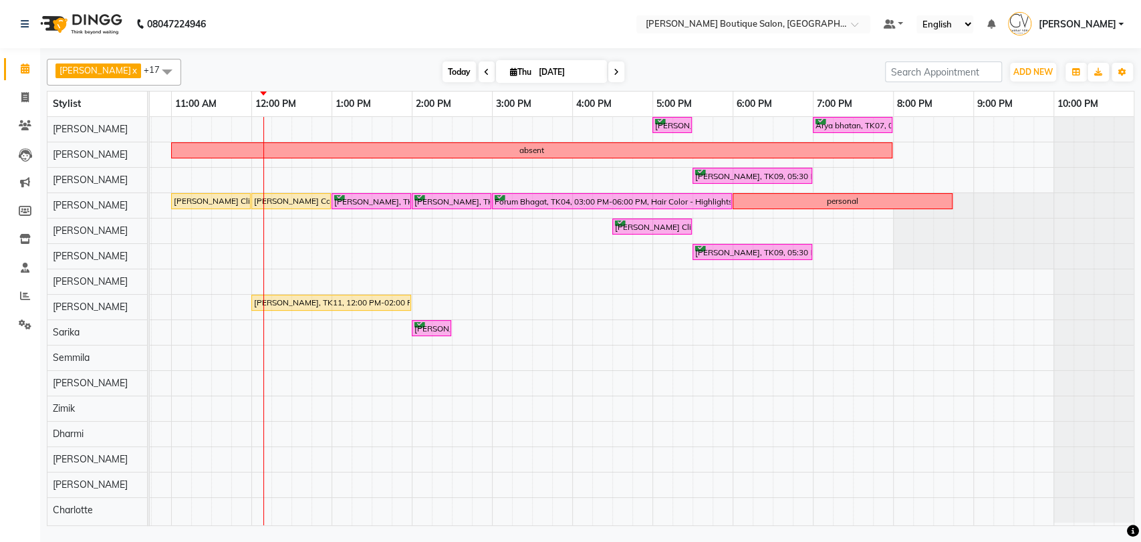
click at [442, 72] on span "Today" at bounding box center [458, 71] width 33 height 21
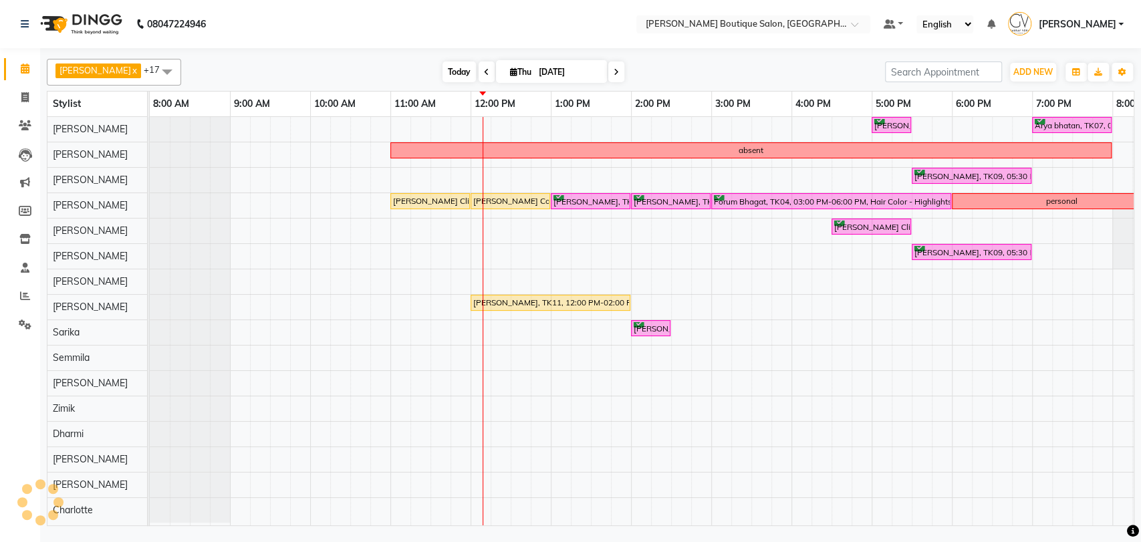
scroll to position [7, 219]
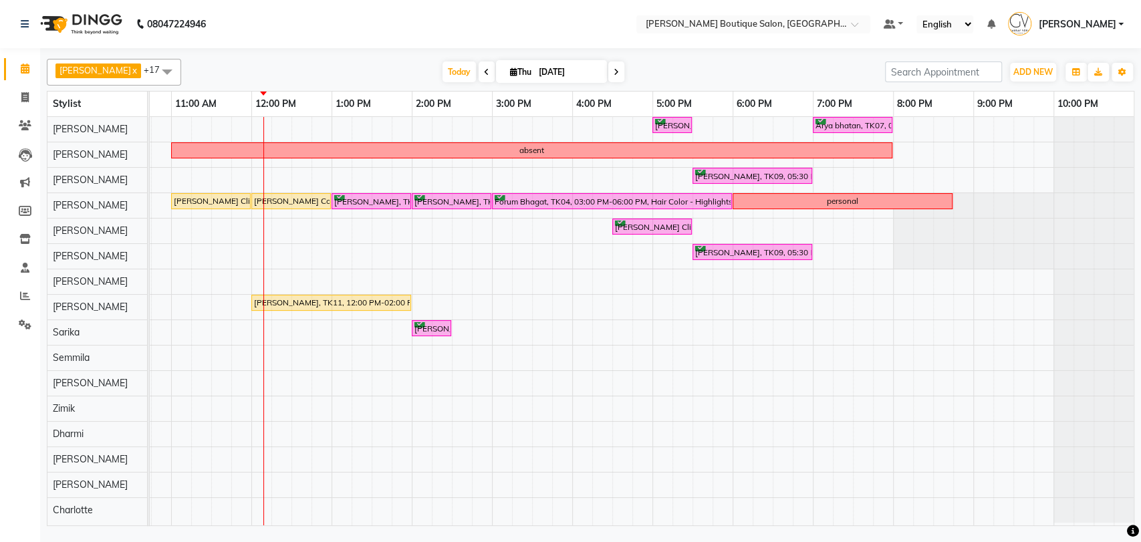
click at [614, 70] on icon at bounding box center [616, 72] width 5 height 8
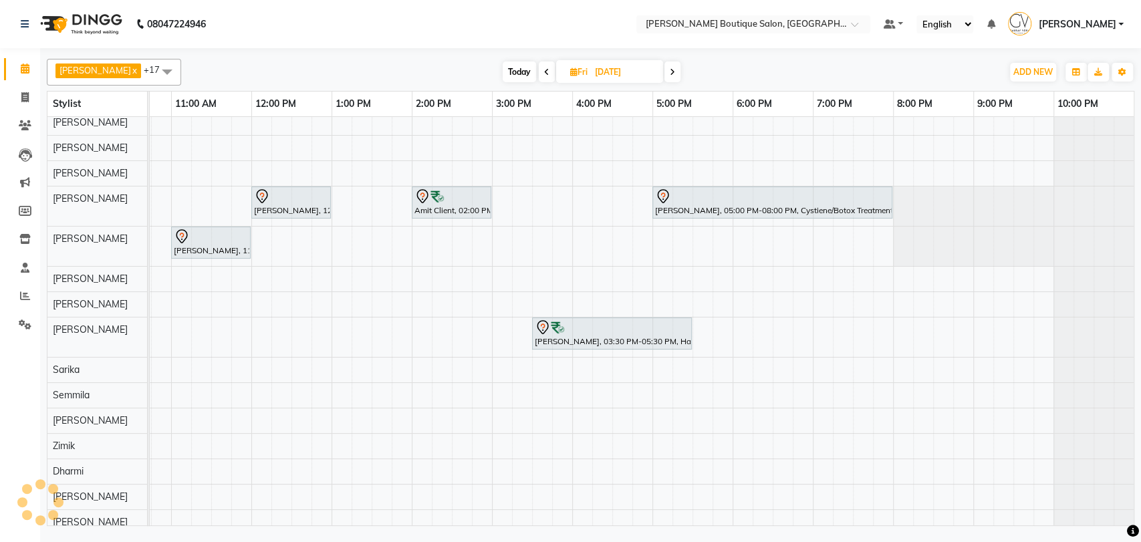
click at [664, 69] on span at bounding box center [672, 71] width 16 height 21
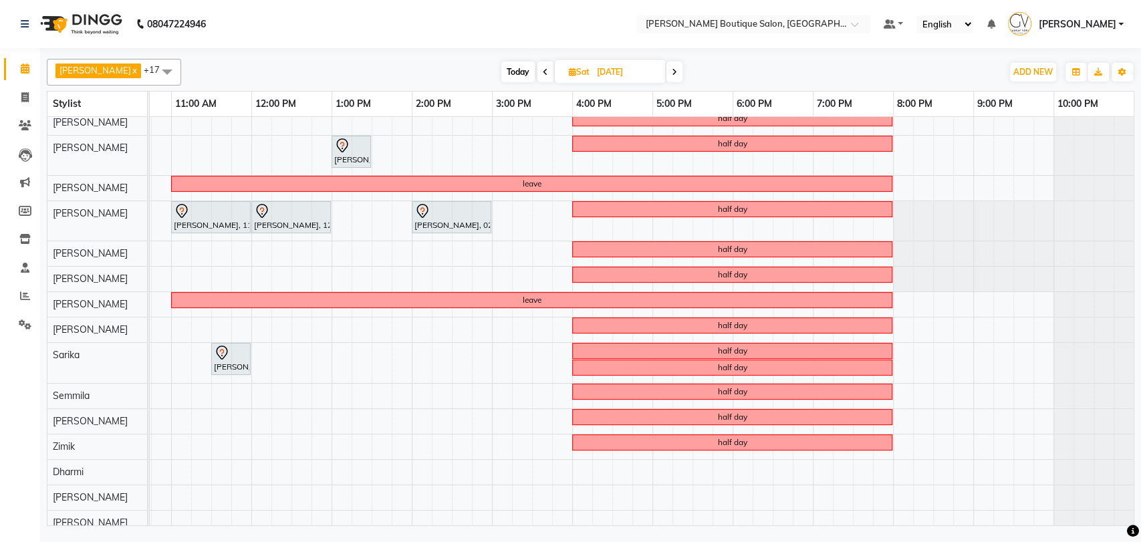
click at [537, 76] on span at bounding box center [545, 71] width 16 height 21
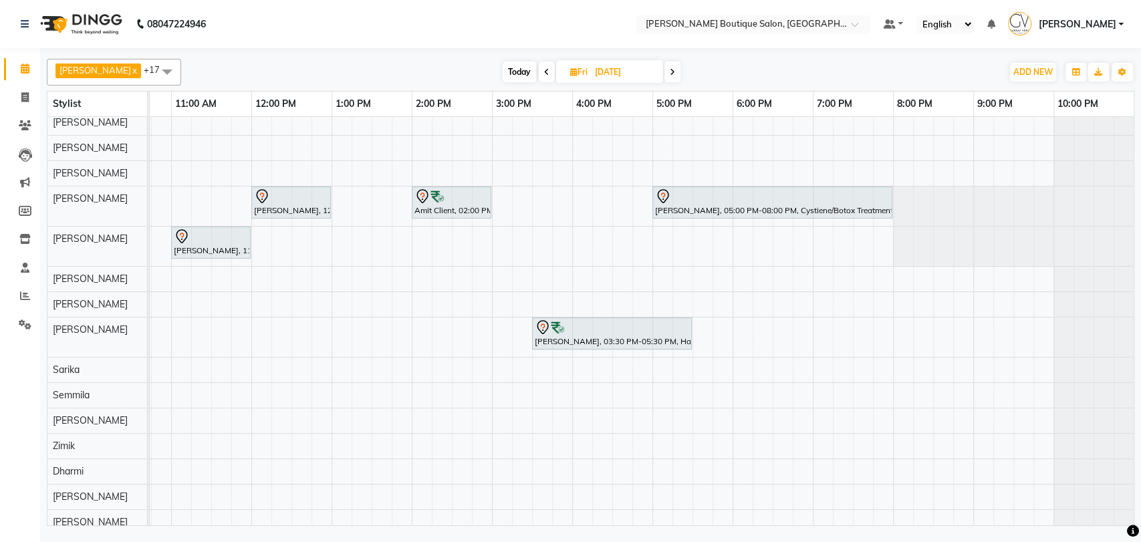
click at [539, 73] on span at bounding box center [547, 71] width 16 height 21
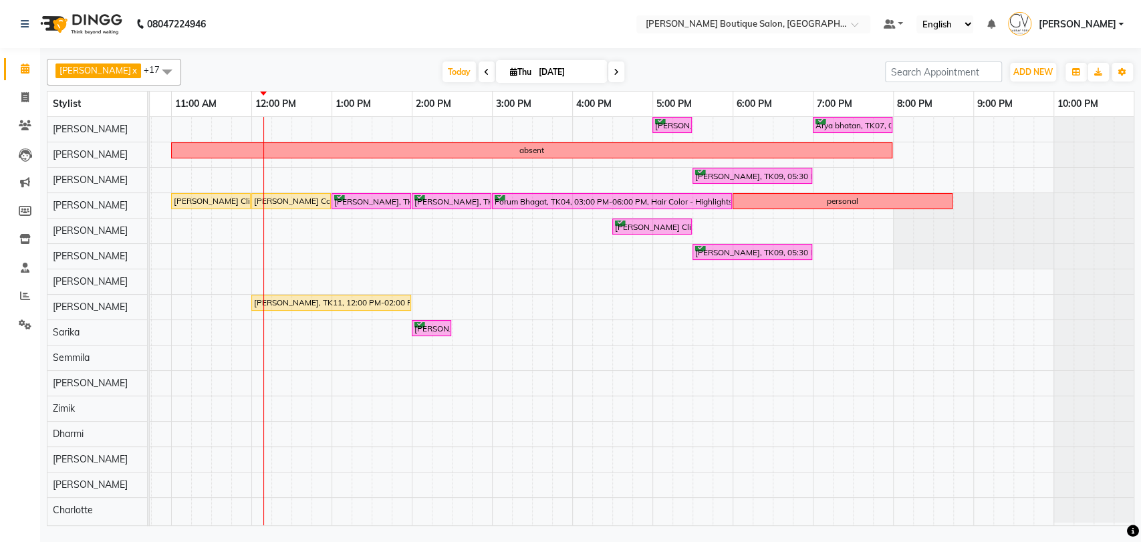
click at [608, 70] on span at bounding box center [616, 71] width 16 height 21
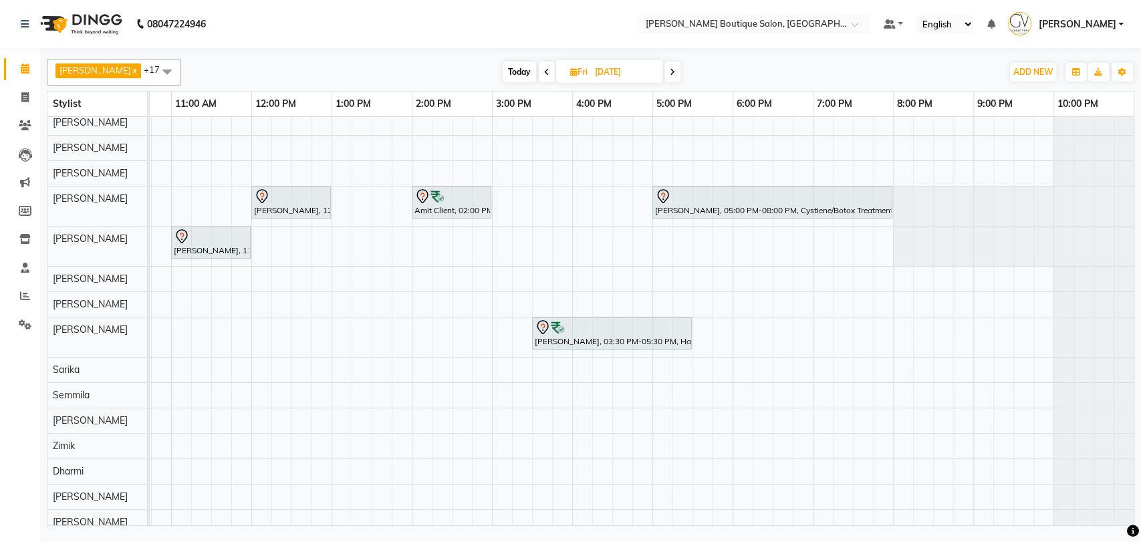
click at [503, 77] on span "Today" at bounding box center [519, 71] width 33 height 21
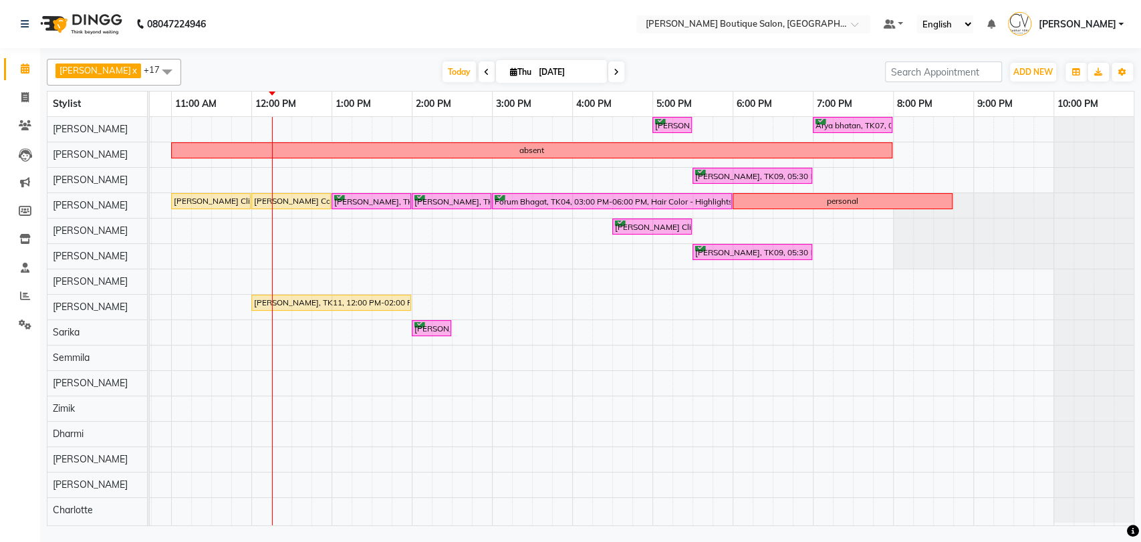
click at [614, 75] on icon at bounding box center [616, 72] width 5 height 8
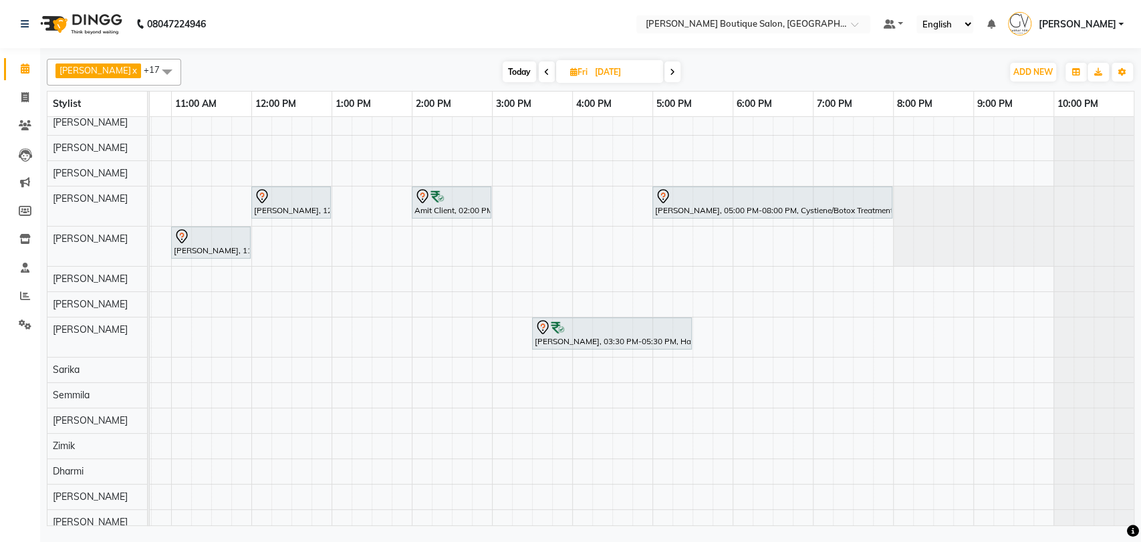
click at [670, 76] on icon at bounding box center [672, 72] width 5 height 8
type input "06-09-2025"
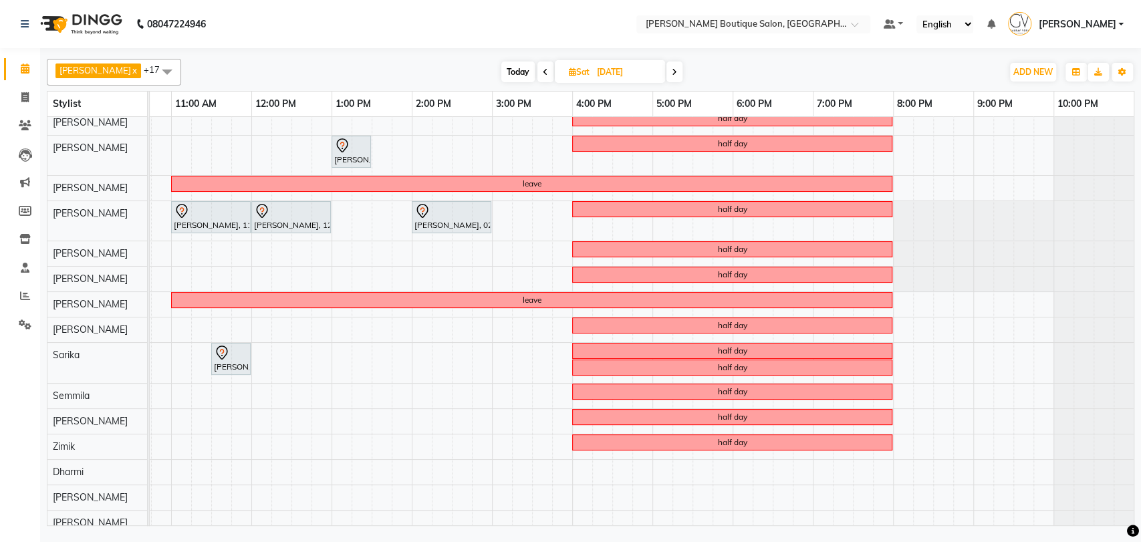
click at [614, 77] on input "06-09-2025" at bounding box center [626, 72] width 67 height 20
select select "9"
select select "2025"
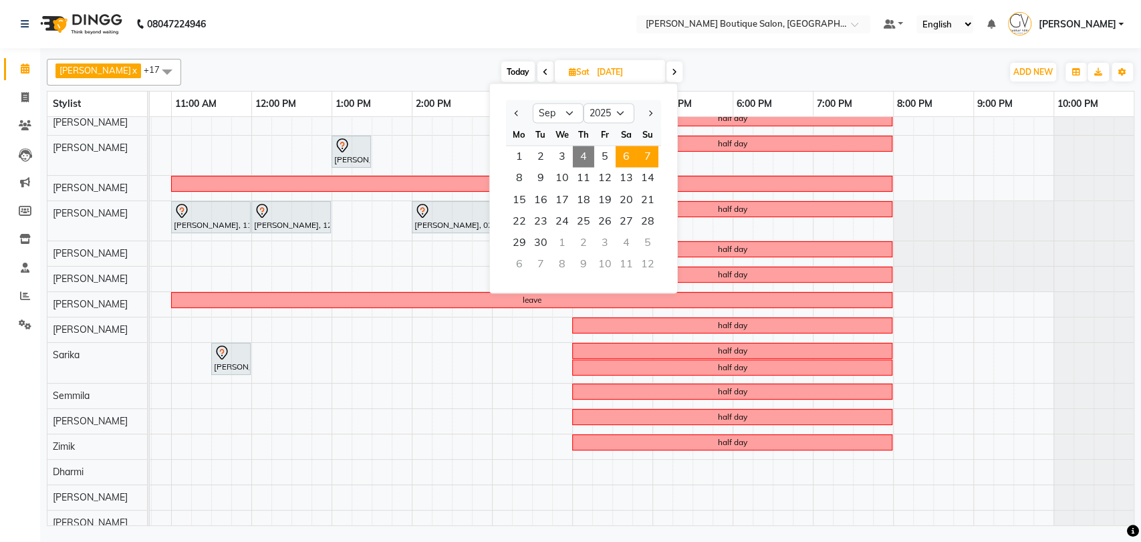
click at [648, 158] on span "7" at bounding box center [647, 156] width 21 height 21
type input "07-09-2025"
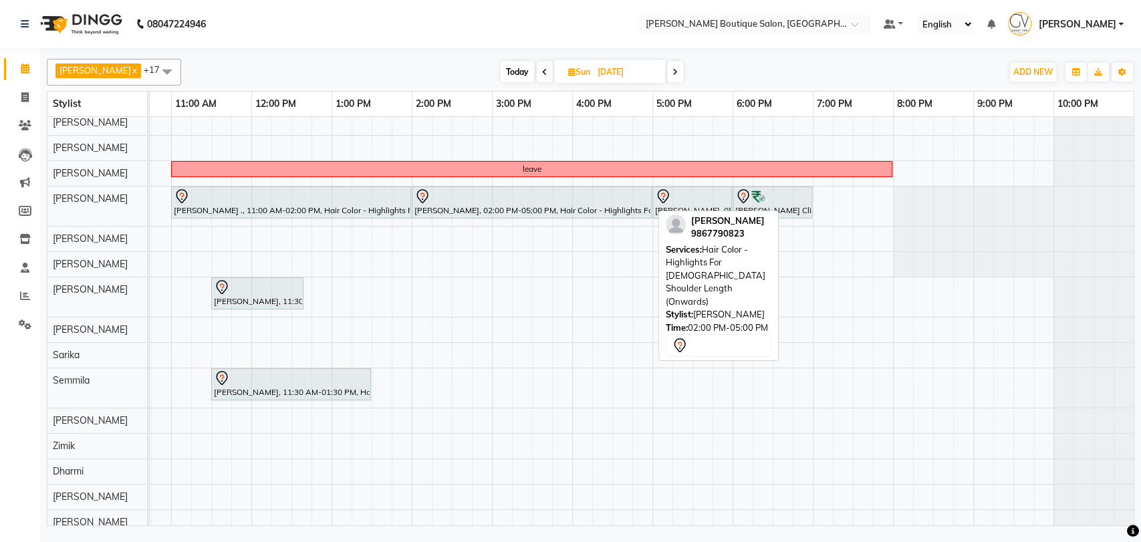
click at [576, 215] on link "Parul Shanghvi, 02:00 PM-05:00 PM, Hair Color - Highlights For Female Shoulder …" at bounding box center [532, 202] width 240 height 32
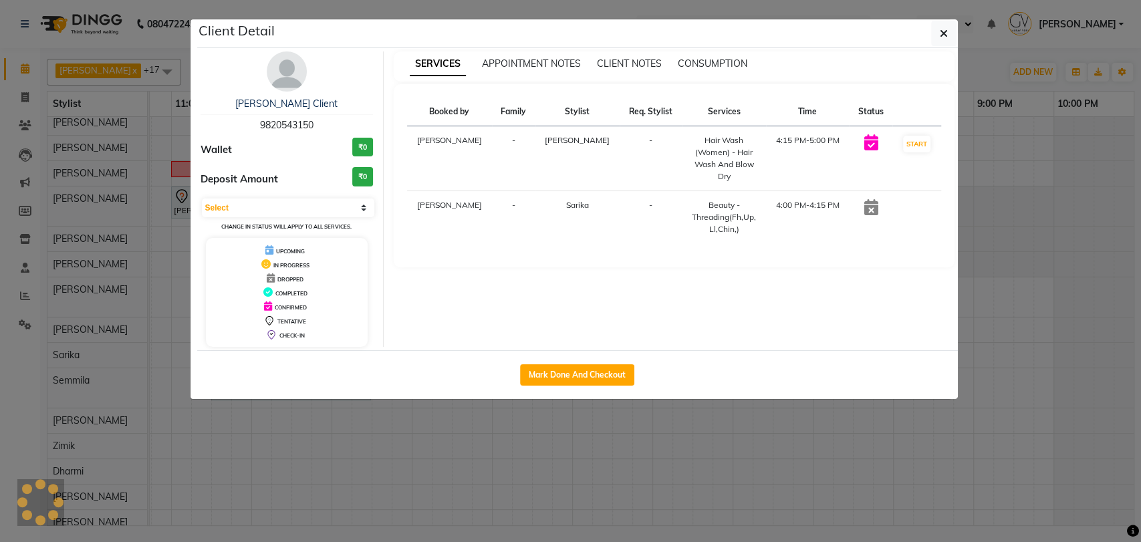
select select "7"
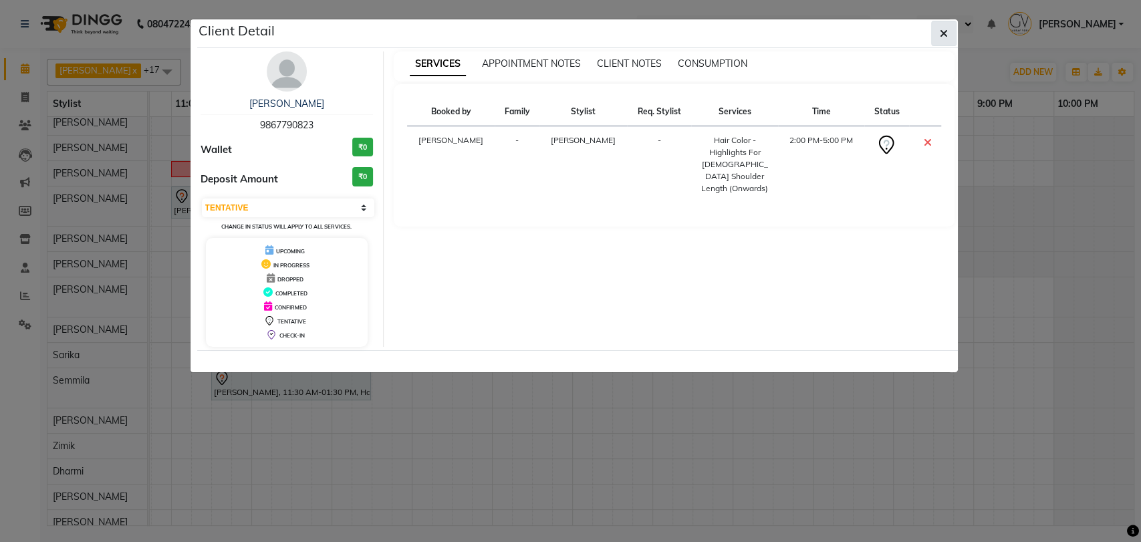
click at [942, 33] on icon "button" at bounding box center [944, 33] width 8 height 11
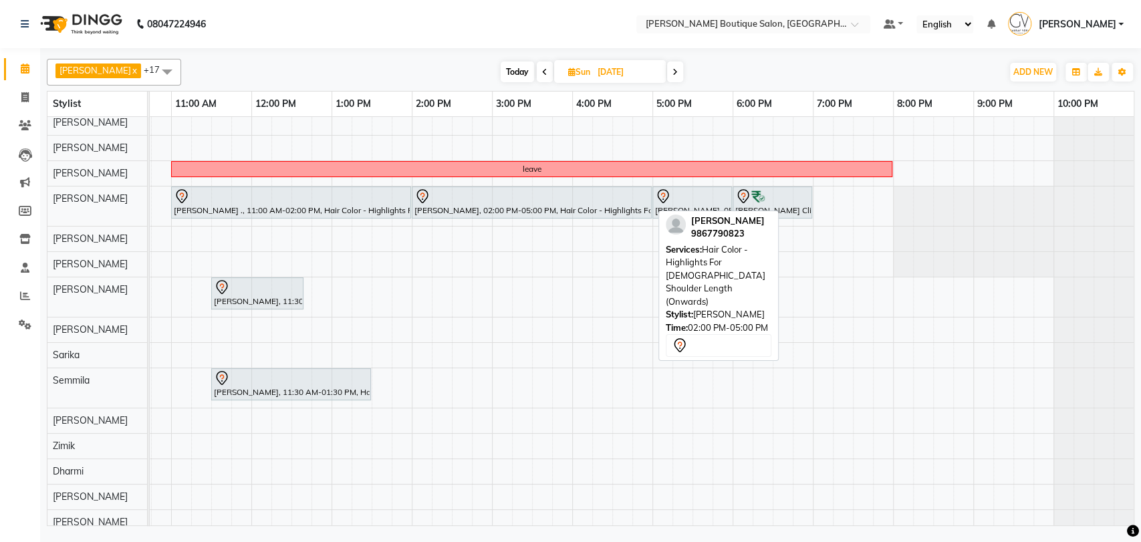
click at [578, 213] on div "Parul Shanghvi, 02:00 PM-05:00 PM, Hair Color - Highlights For Female Shoulder …" at bounding box center [531, 202] width 237 height 28
select select "7"
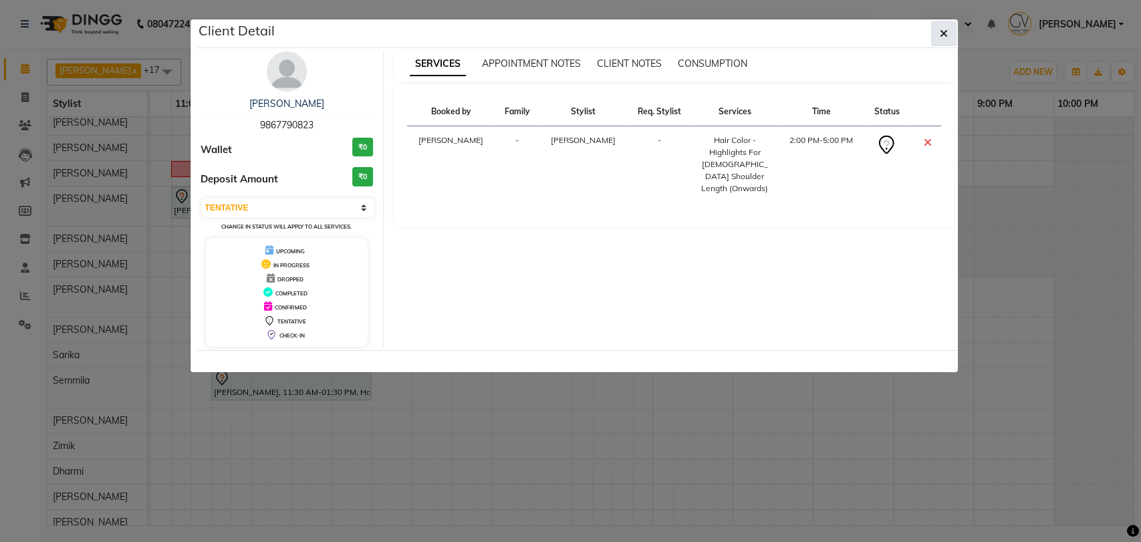
click at [941, 37] on icon "button" at bounding box center [944, 33] width 8 height 11
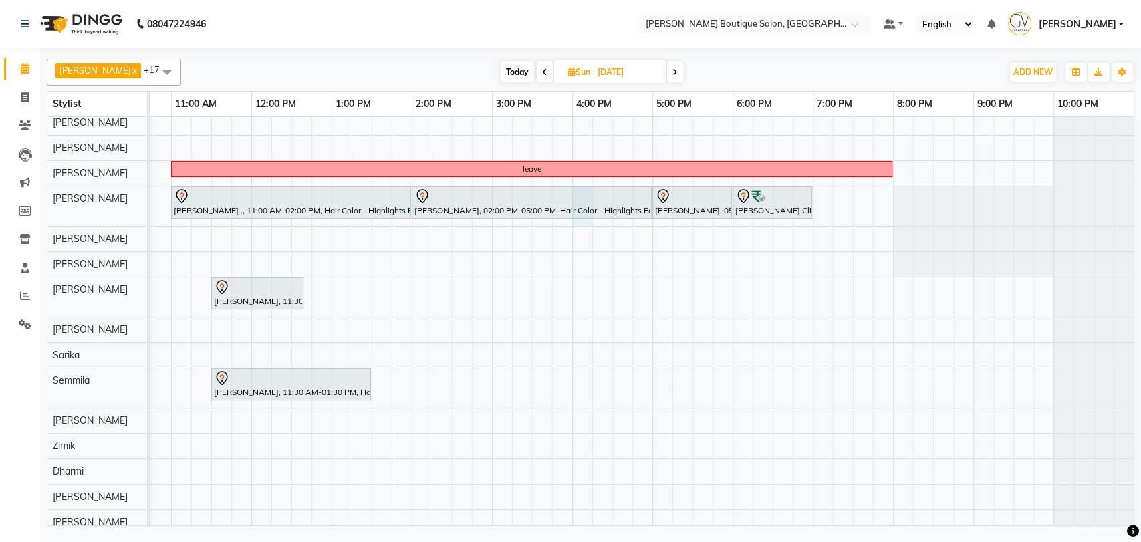
click at [578, 221] on div "leave Anisha ., 11:00 AM-02:00 PM, Hair Color - Highlights For Female Shoulder …" at bounding box center [531, 335] width 1203 height 450
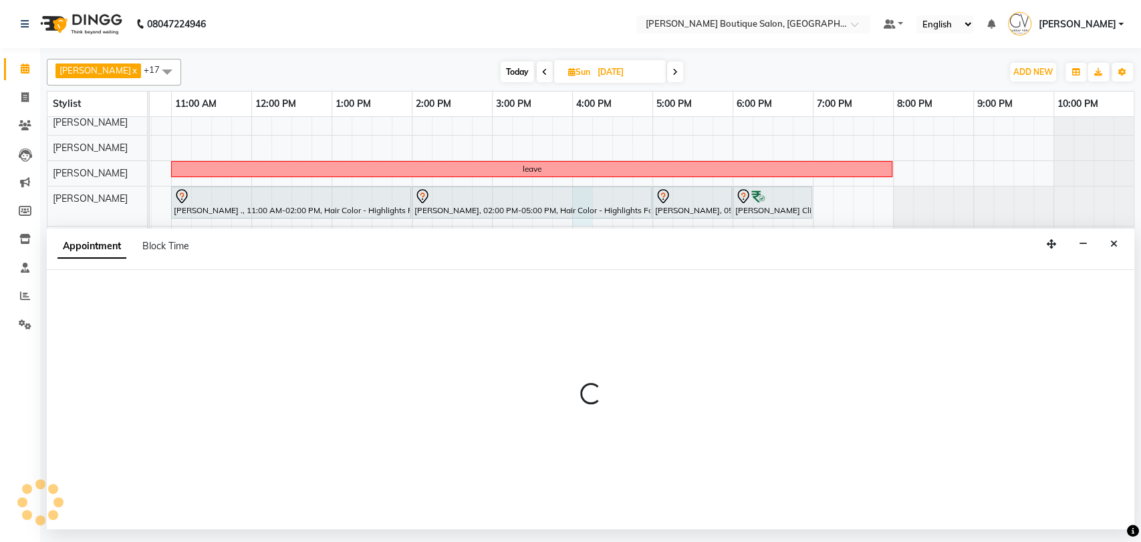
select select "35410"
select select "tentative"
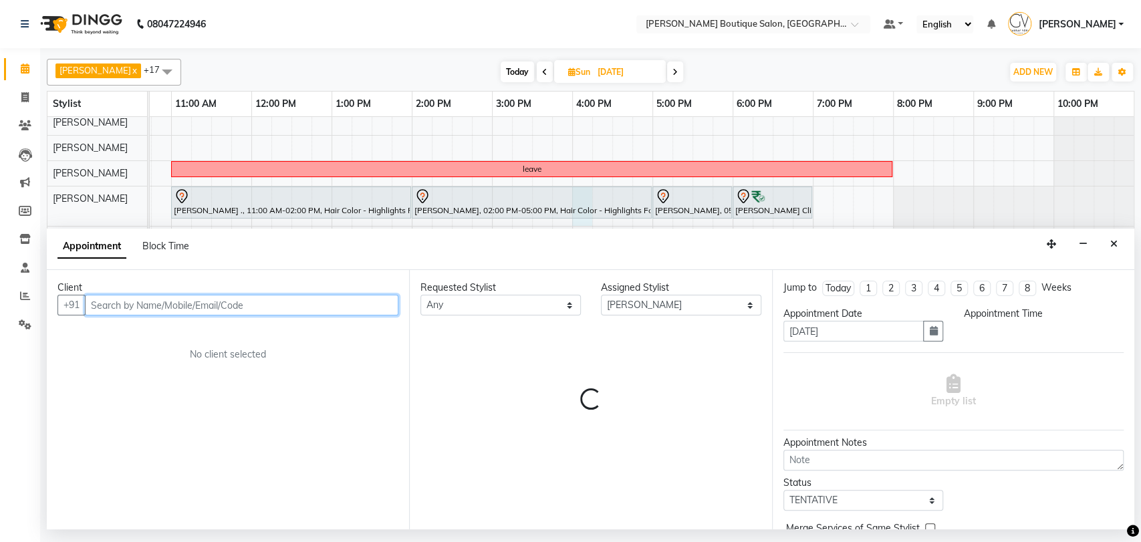
select select "960"
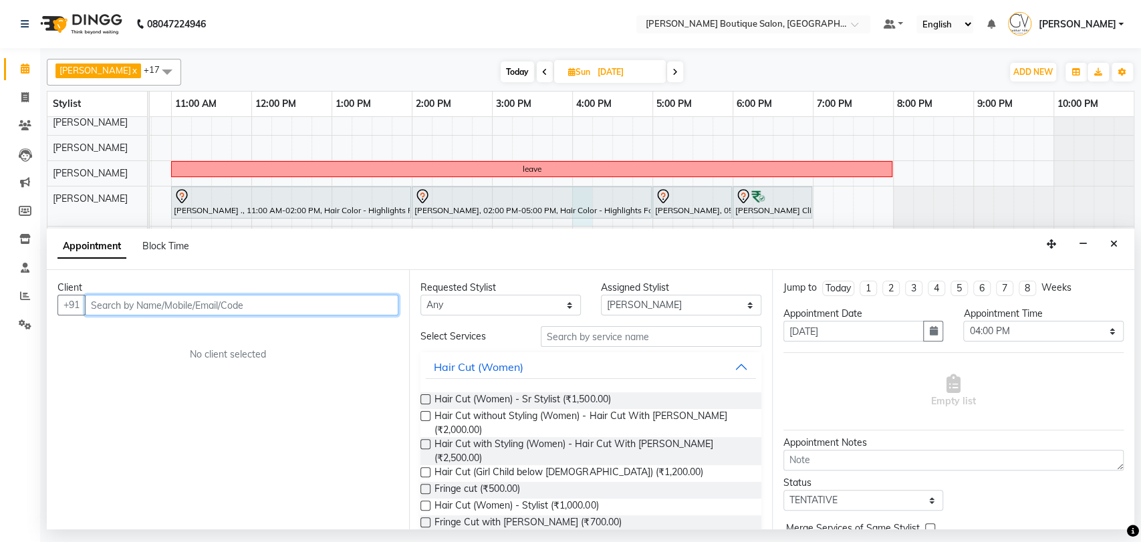
click at [217, 305] on input "text" at bounding box center [241, 305] width 313 height 21
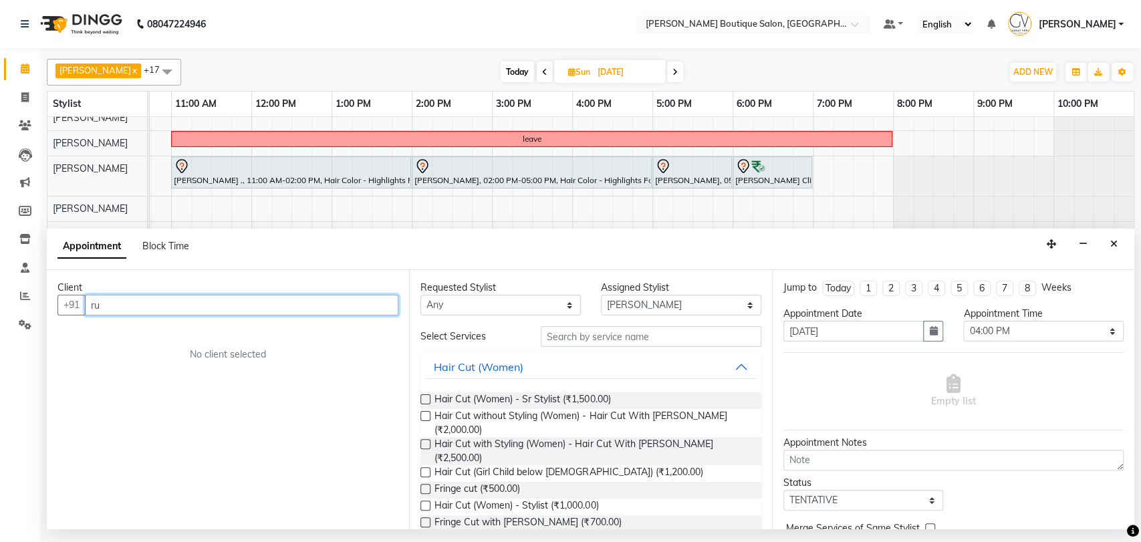
click at [166, 304] on input "ru" at bounding box center [241, 305] width 313 height 21
type input "r"
type input "rusab"
drag, startPoint x: 159, startPoint y: 304, endPoint x: 0, endPoint y: 305, distance: 159.1
click at [19, 301] on app-home "08047224946 Select Location × Gaurav Vora Boutique Salon, Dadar East Default Pa…" at bounding box center [570, 264] width 1141 height 529
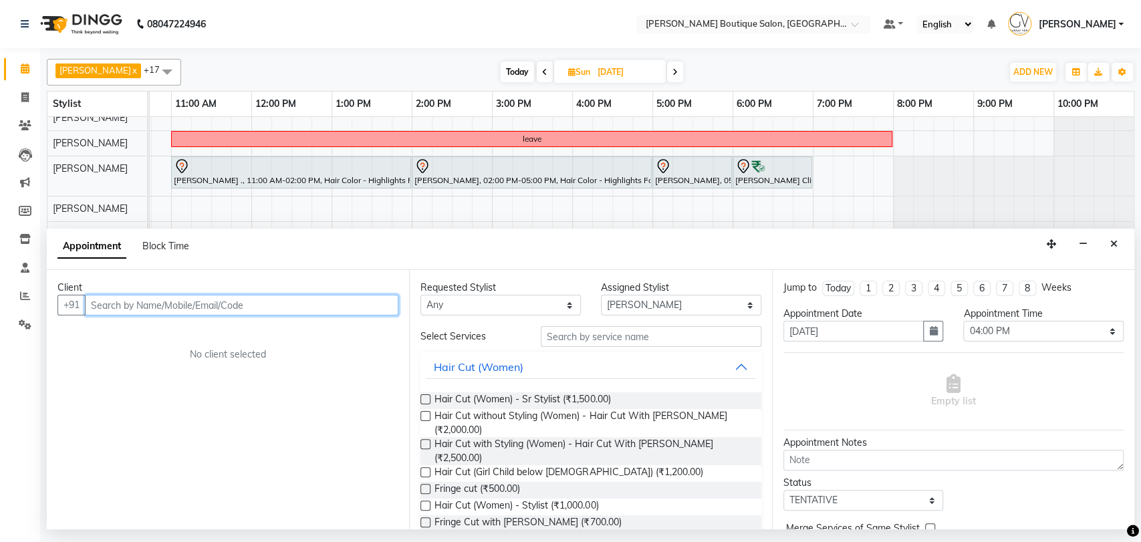
click at [144, 299] on input "text" at bounding box center [241, 305] width 313 height 21
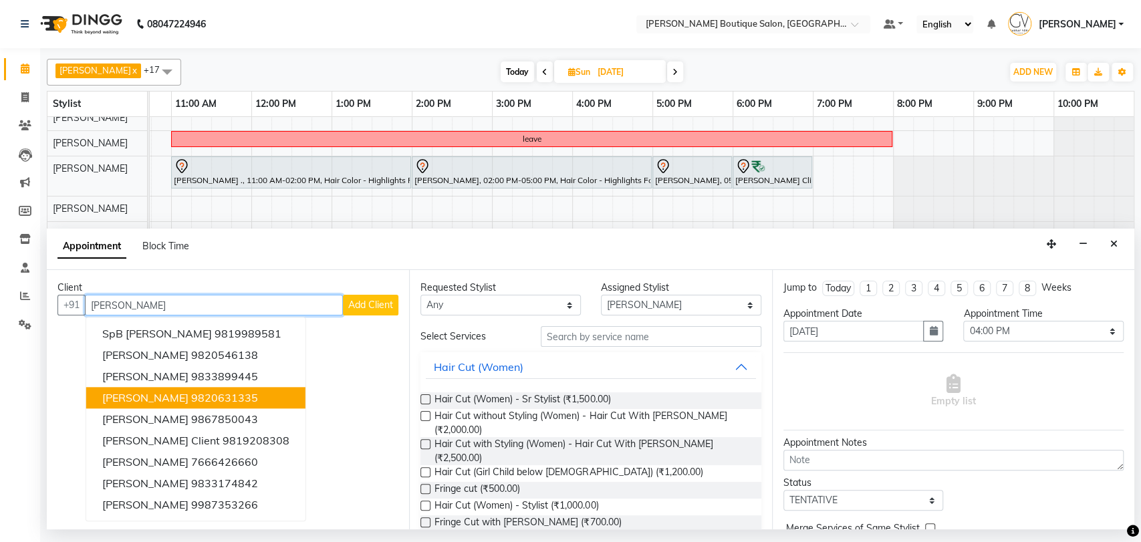
click at [244, 404] on ngb-highlight "9820631335" at bounding box center [224, 398] width 67 height 13
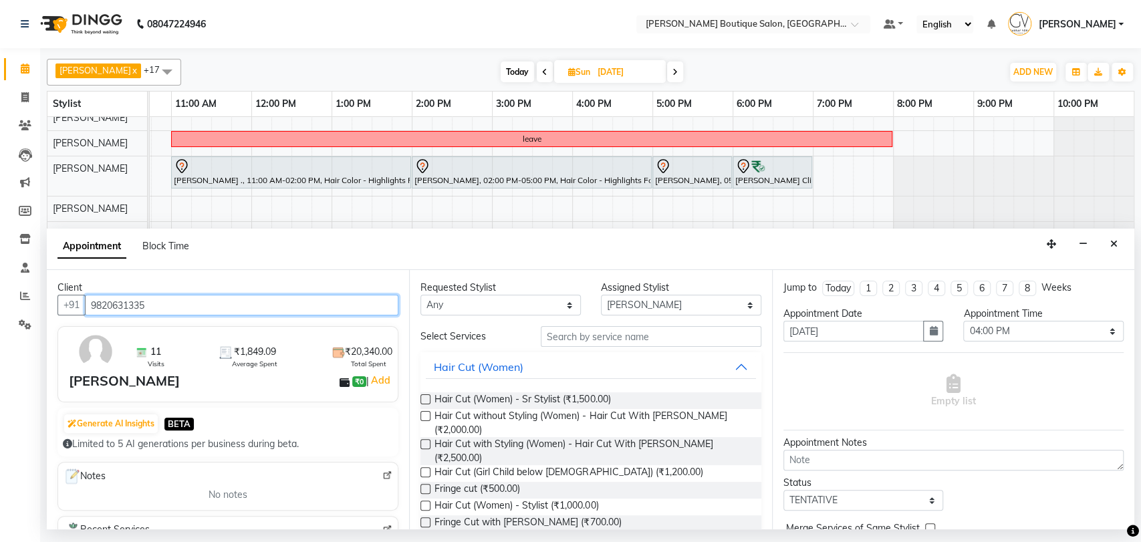
type input "9820631335"
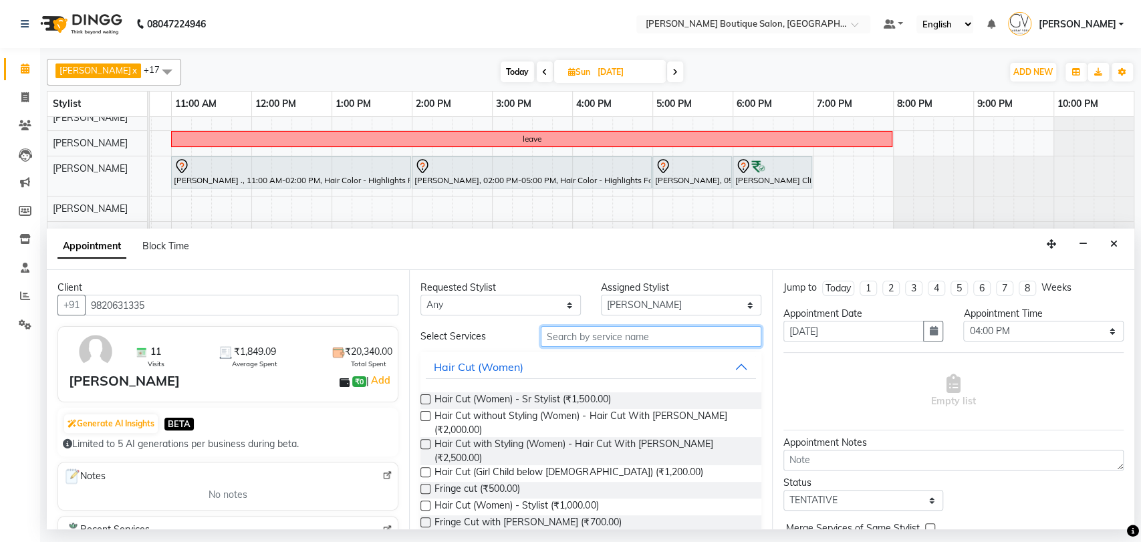
click at [596, 340] on input "text" at bounding box center [651, 336] width 221 height 21
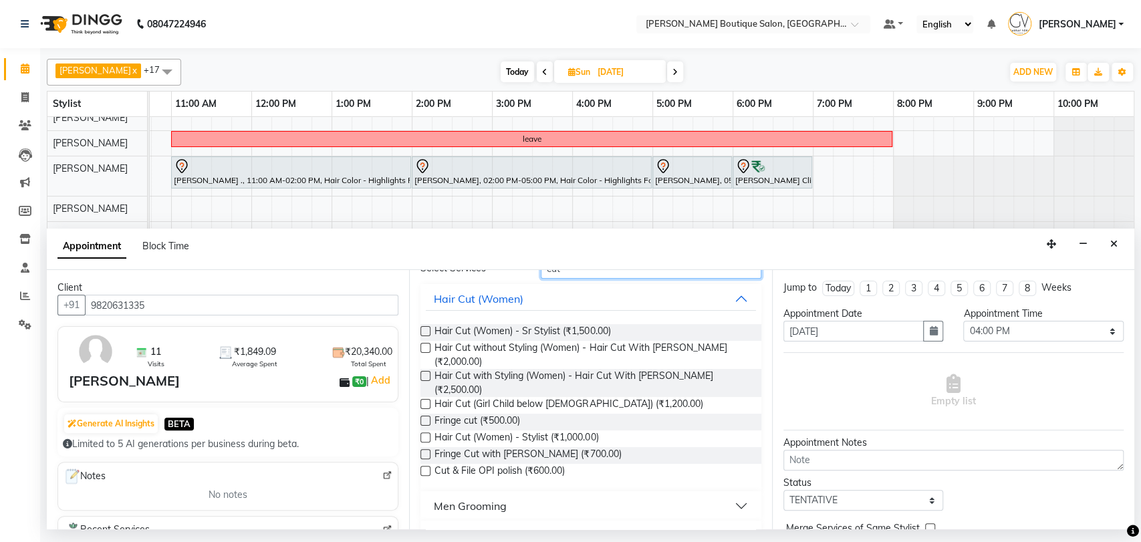
scroll to position [74, 0]
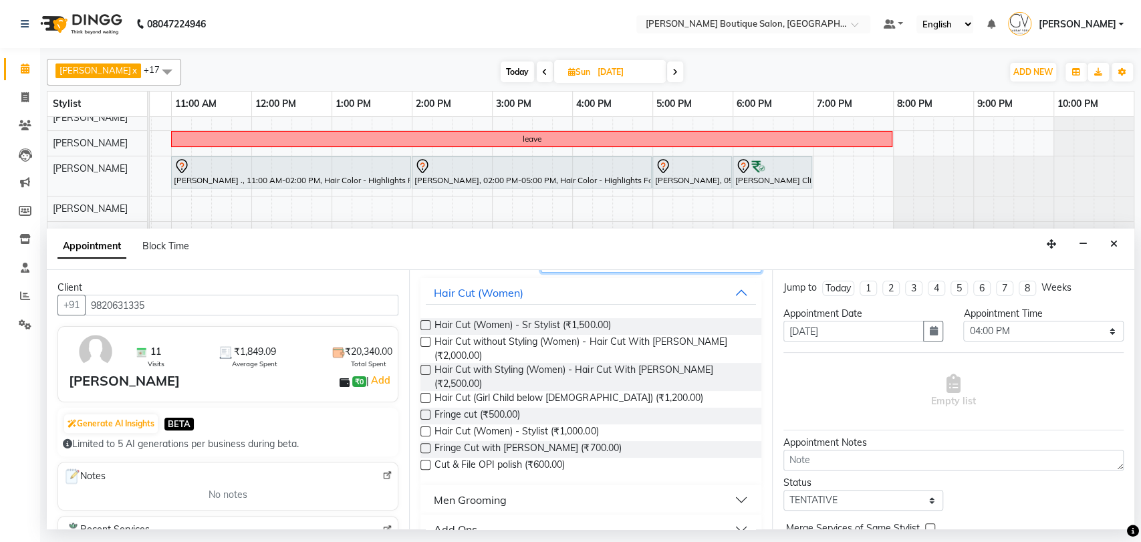
type input "cut"
click at [517, 497] on button "Men Grooming" at bounding box center [591, 500] width 330 height 24
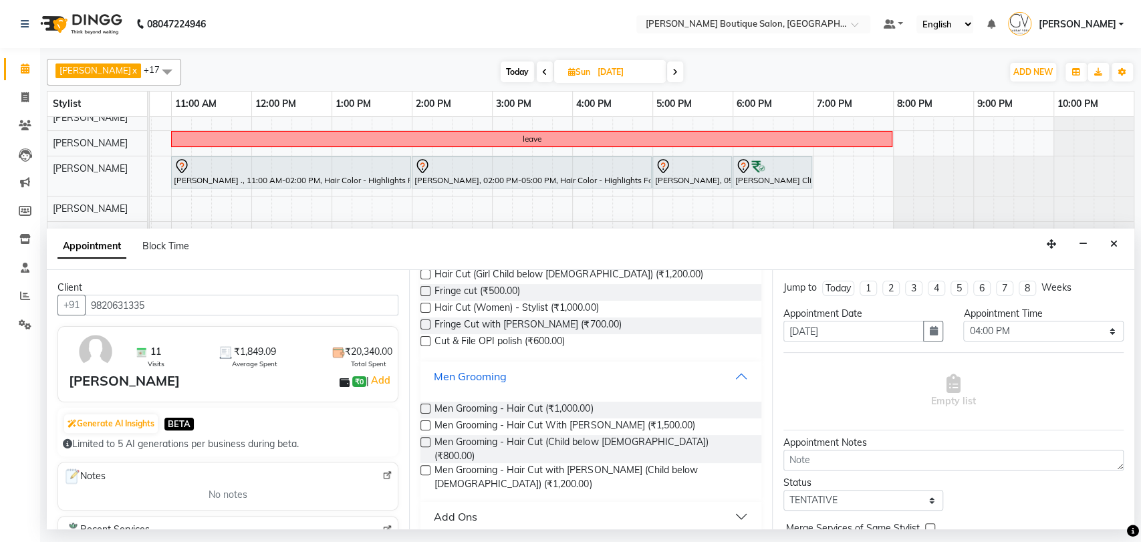
scroll to position [199, 0]
click at [425, 426] on label at bounding box center [425, 425] width 10 height 10
click at [425, 426] on input "checkbox" at bounding box center [424, 426] width 9 height 9
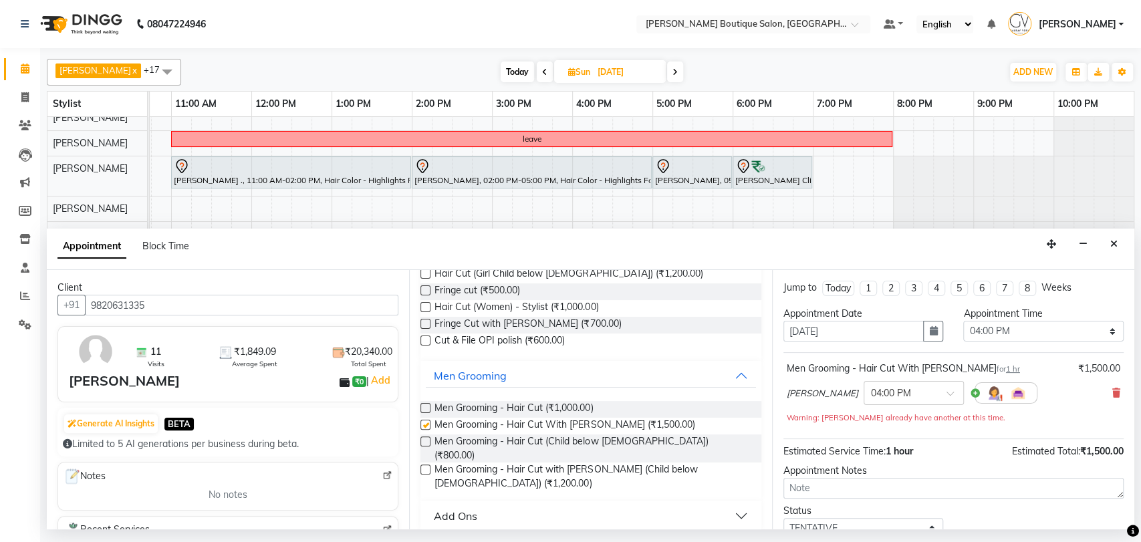
checkbox input "false"
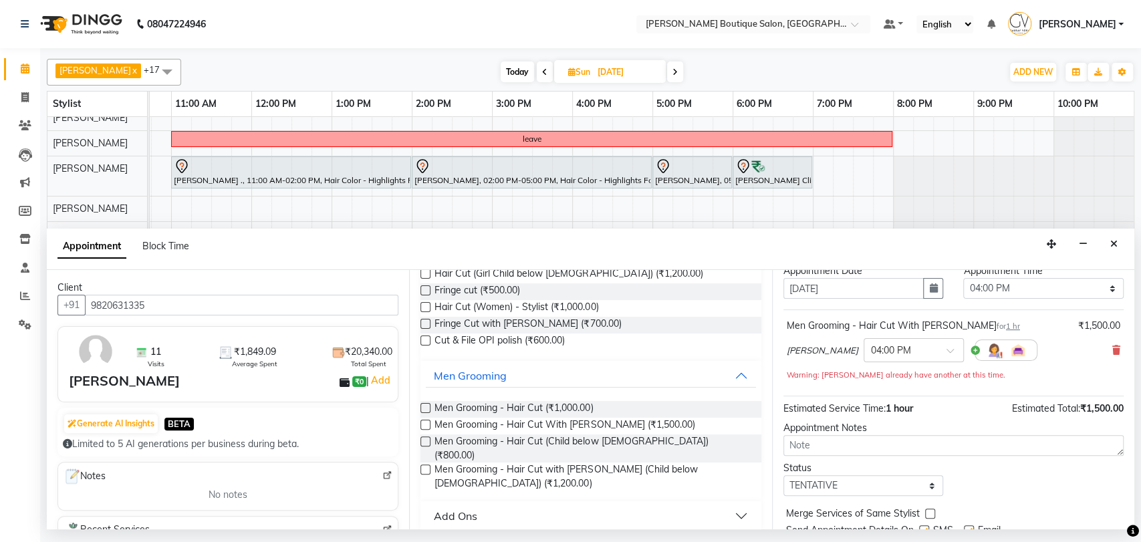
scroll to position [93, 0]
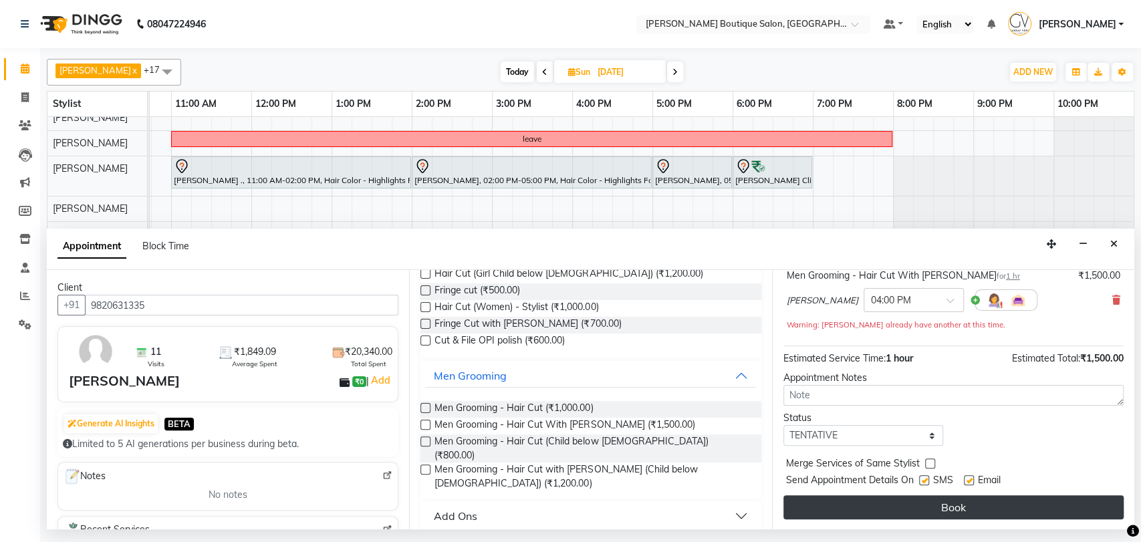
click at [946, 506] on button "Book" at bounding box center [953, 507] width 340 height 24
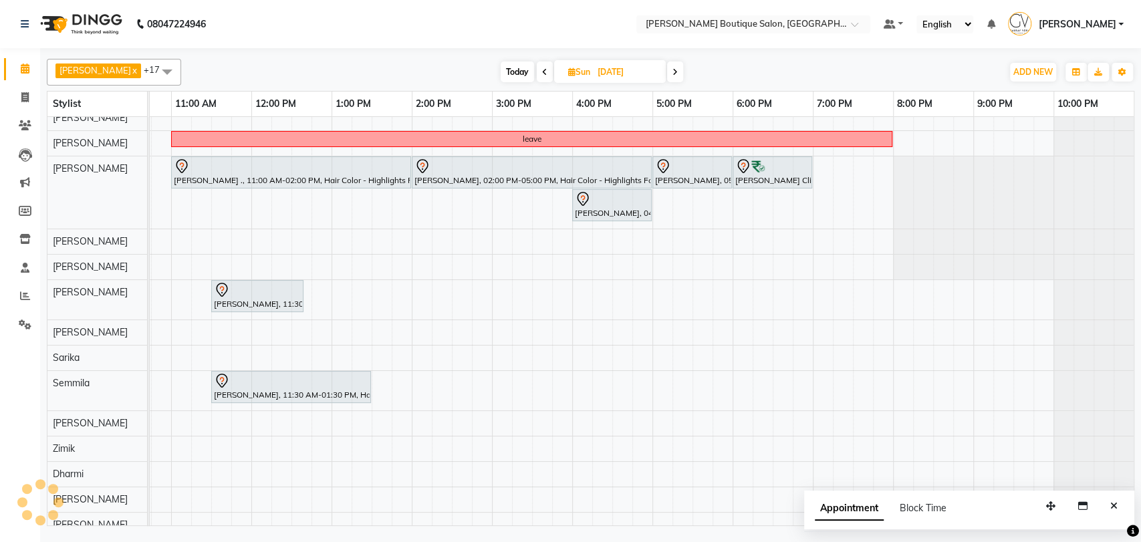
click at [667, 71] on span at bounding box center [675, 71] width 16 height 21
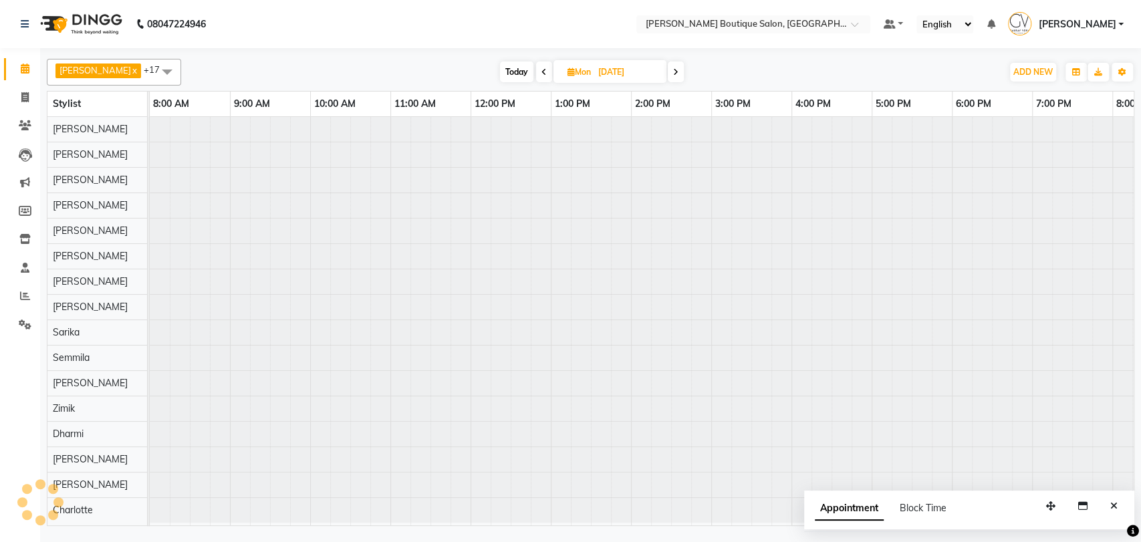
scroll to position [7, 219]
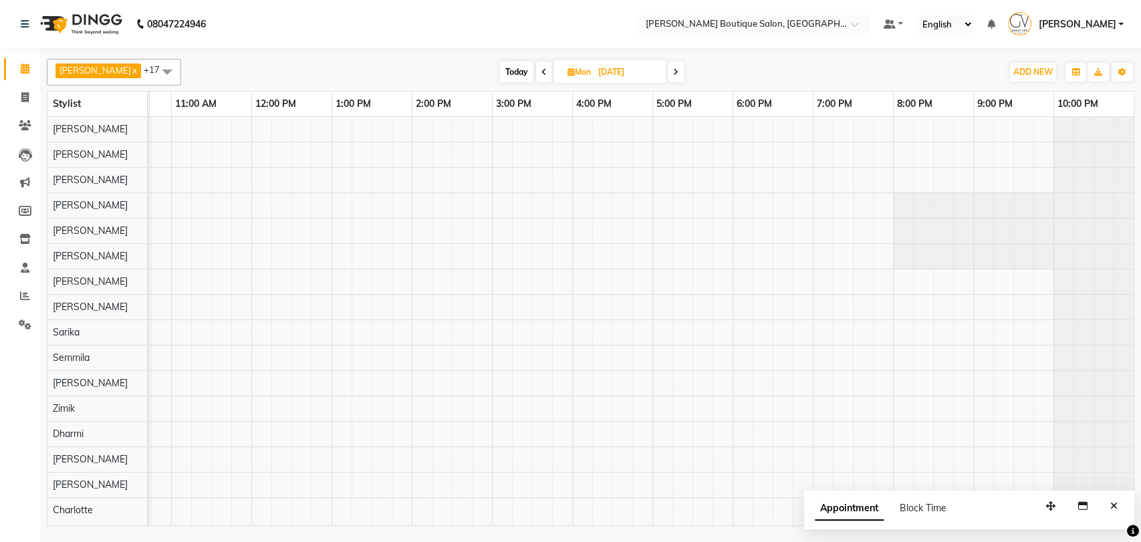
click at [500, 72] on span "Today" at bounding box center [516, 71] width 33 height 21
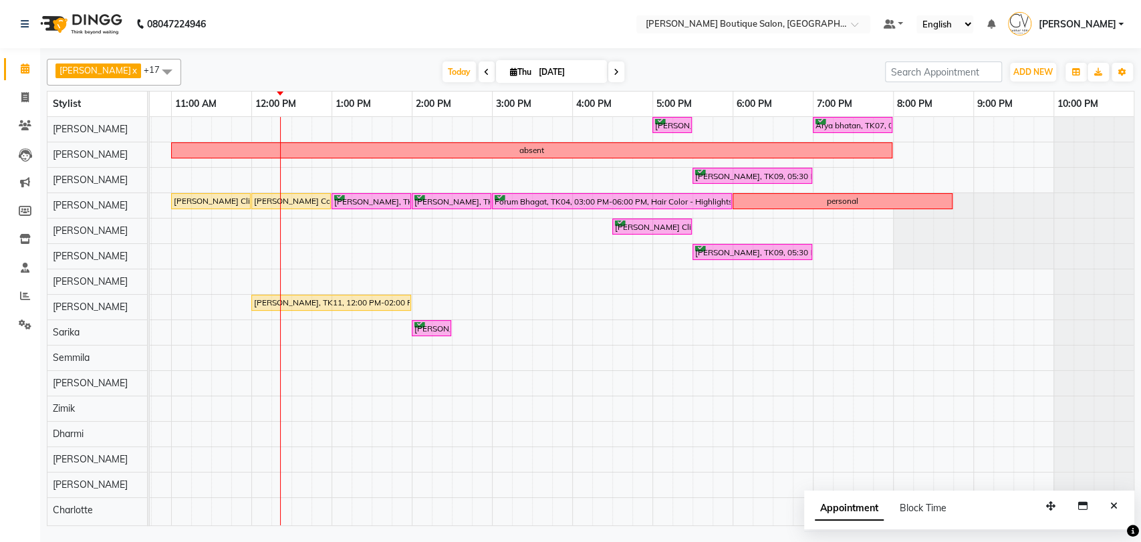
click at [608, 71] on span at bounding box center [616, 71] width 16 height 21
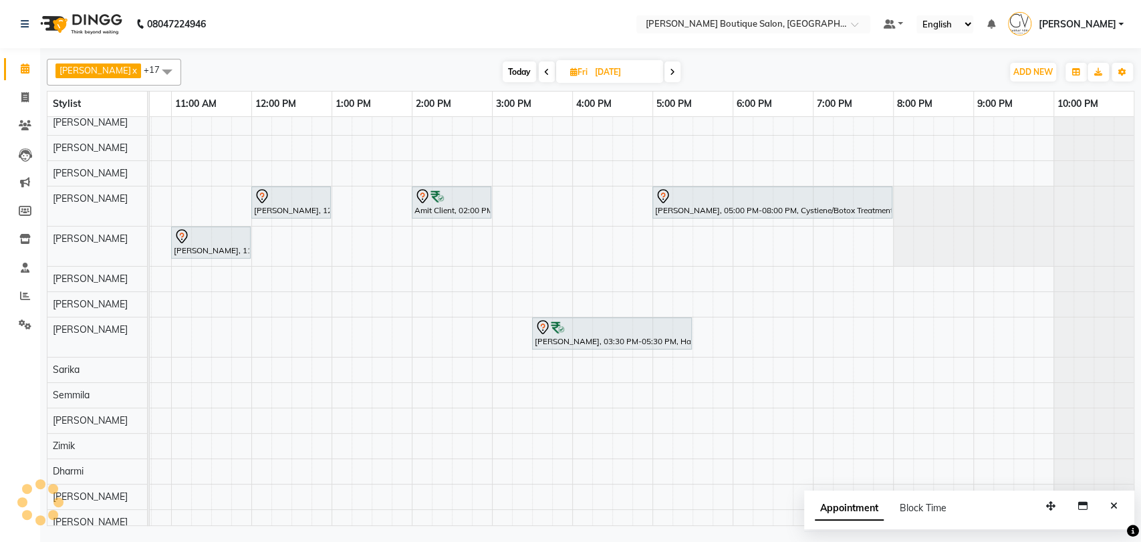
scroll to position [37, 0]
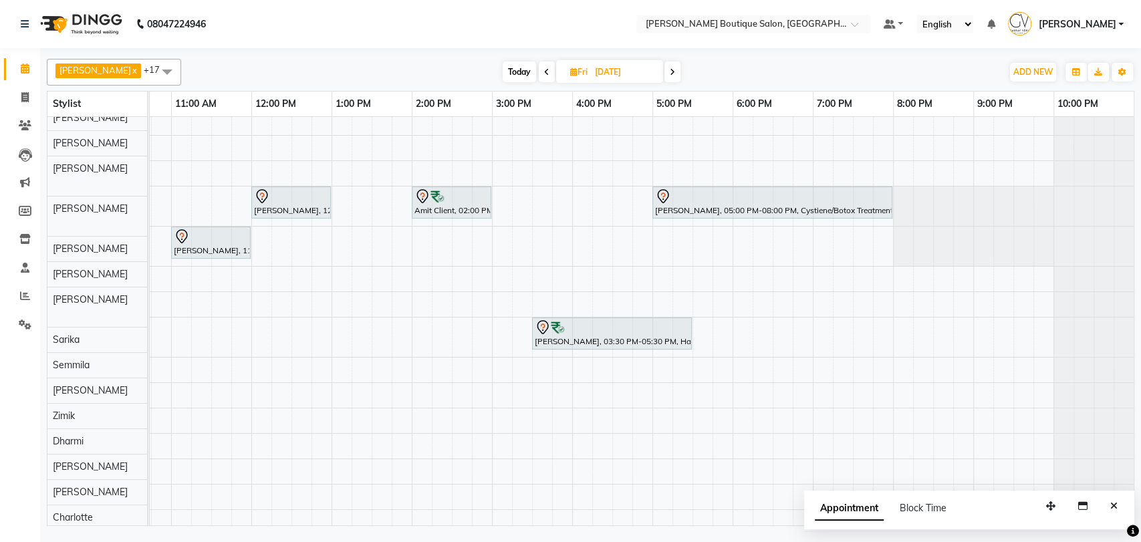
click at [664, 72] on span at bounding box center [672, 71] width 16 height 21
type input "06-09-2025"
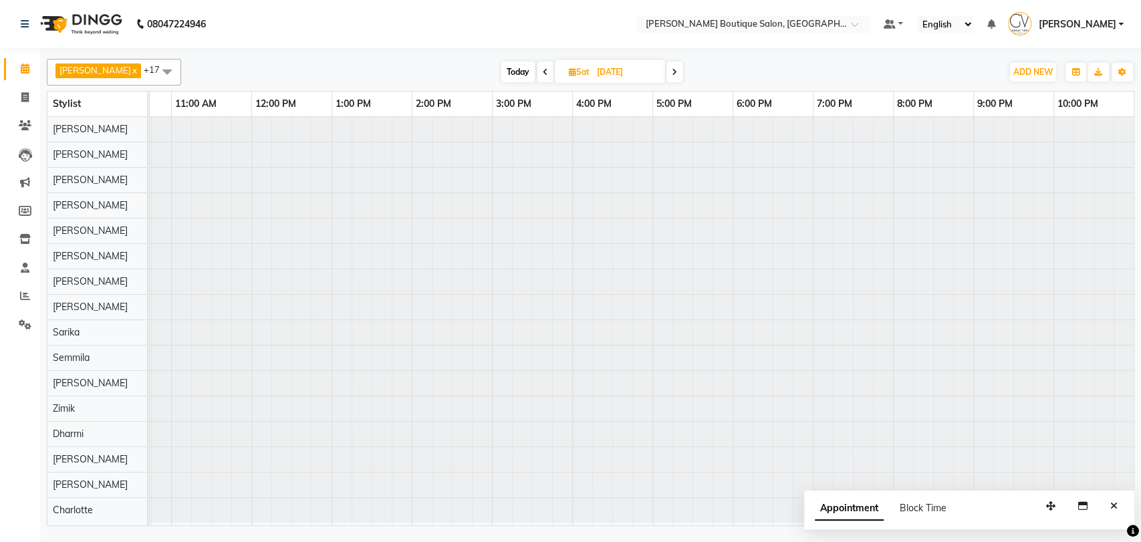
scroll to position [7, 0]
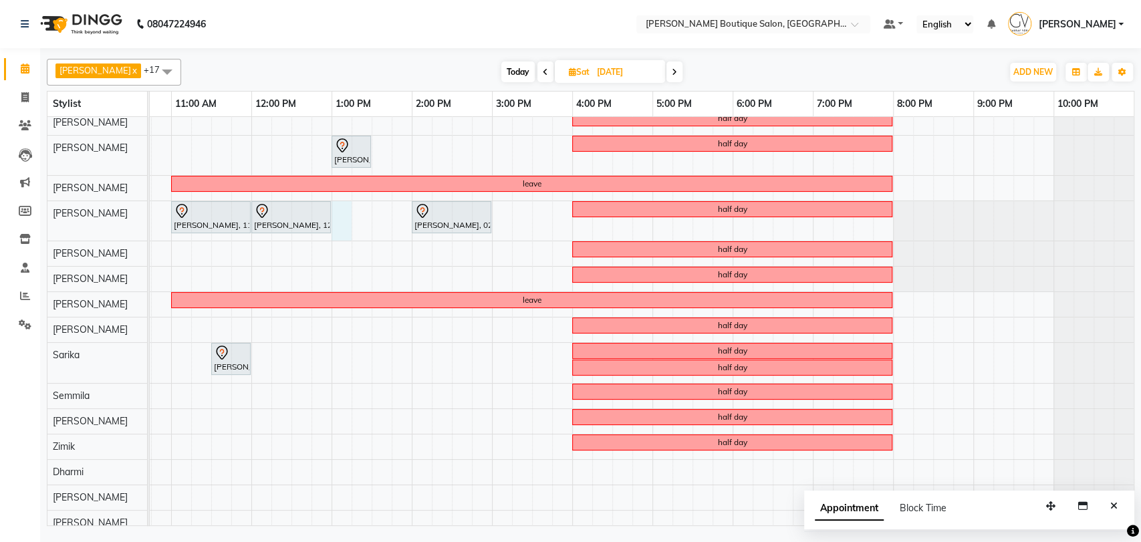
click at [339, 222] on div "half day Jay Patel, 01:00 PM-01:30 PM, Men Grooming - Beard Triming half day le…" at bounding box center [531, 335] width 1203 height 451
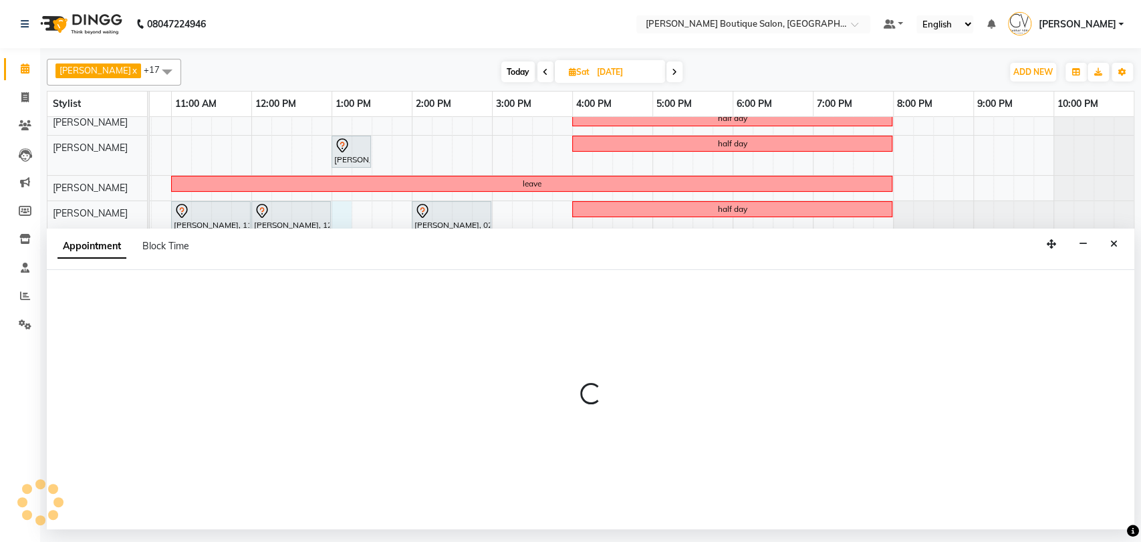
select select "35410"
select select "780"
select select "tentative"
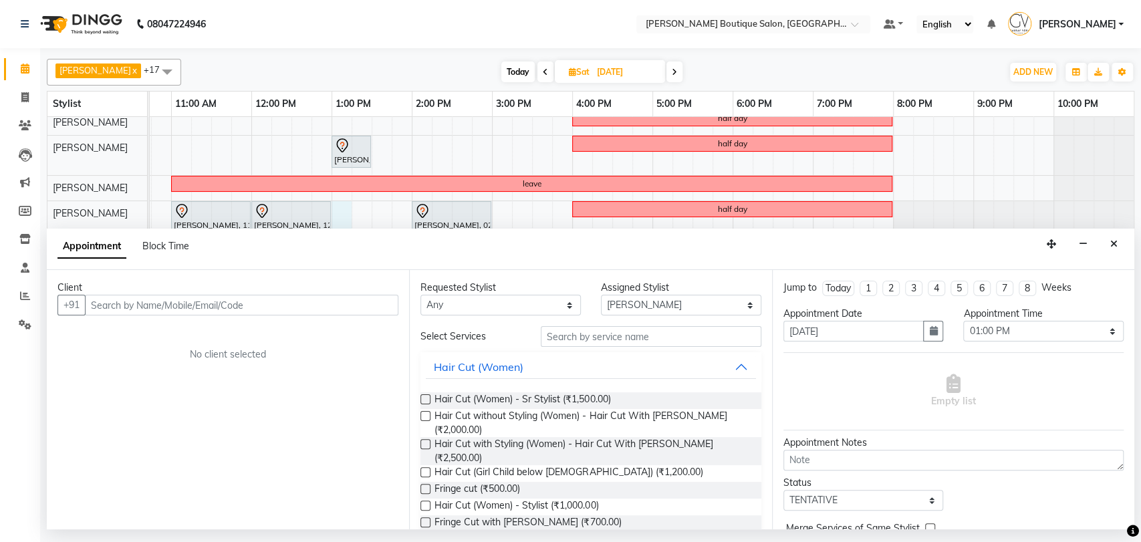
click at [164, 303] on input "text" at bounding box center [241, 305] width 313 height 21
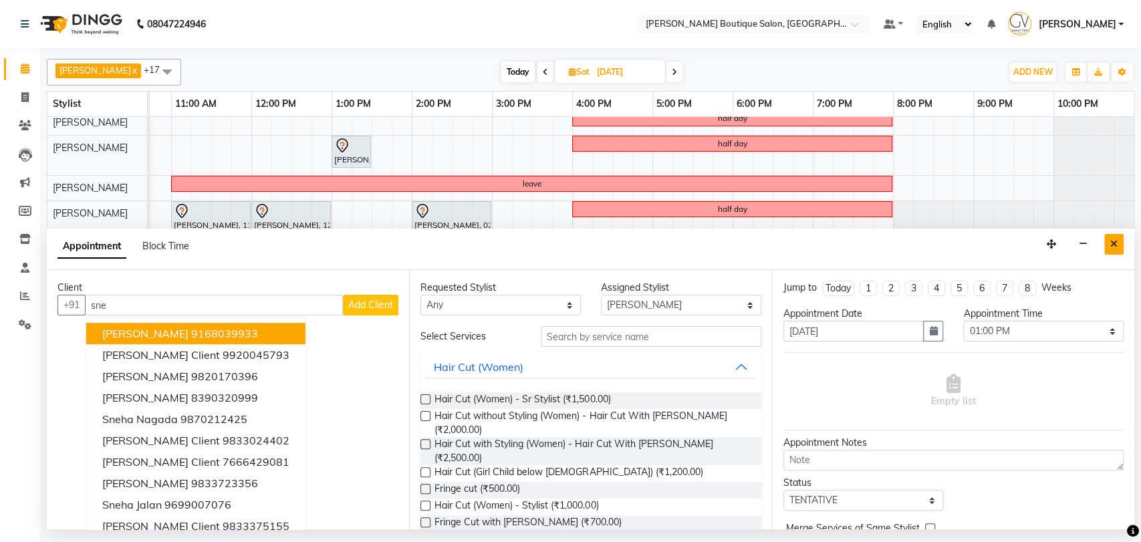
type input "sne"
click at [1118, 243] on button "Close" at bounding box center [1113, 244] width 19 height 21
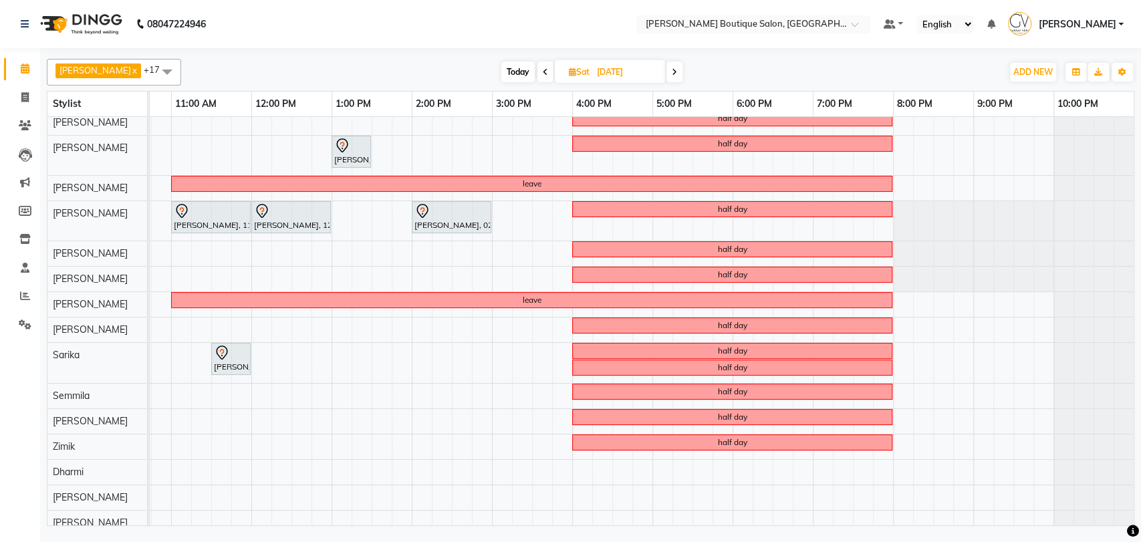
click at [666, 74] on span at bounding box center [674, 71] width 16 height 21
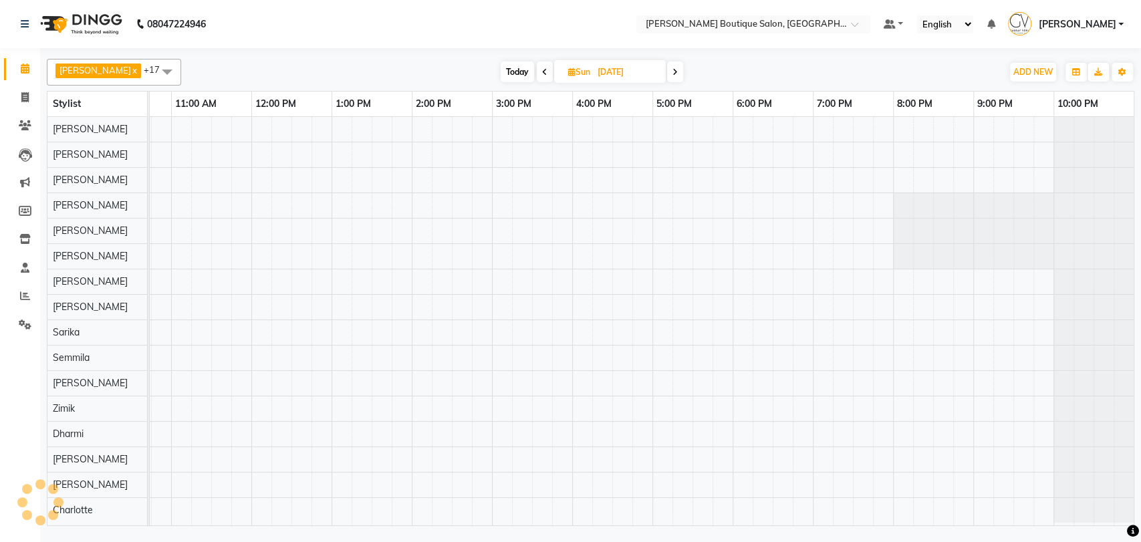
scroll to position [7, 219]
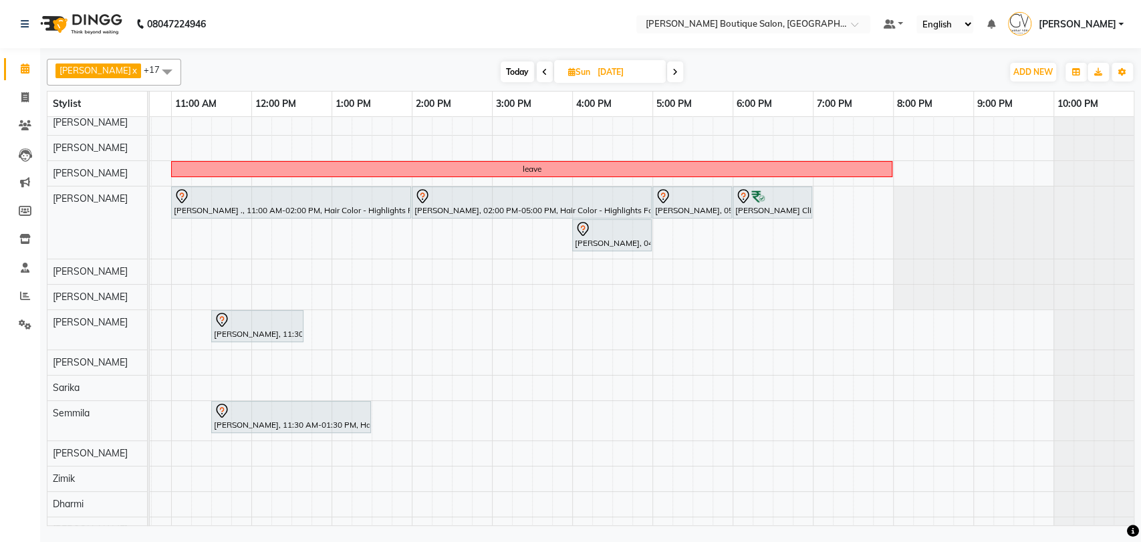
click at [537, 65] on span at bounding box center [545, 71] width 16 height 21
type input "06-09-2025"
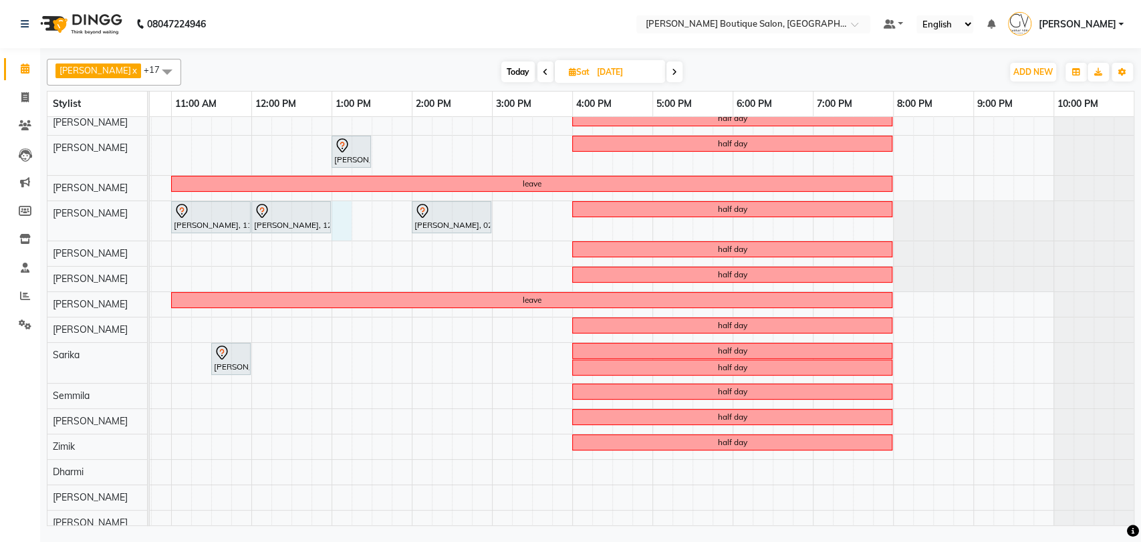
click at [343, 232] on div "half day Jay Patel, 01:00 PM-01:30 PM, Men Grooming - Beard Triming half day le…" at bounding box center [531, 335] width 1203 height 451
select select "35410"
select select "780"
select select "tentative"
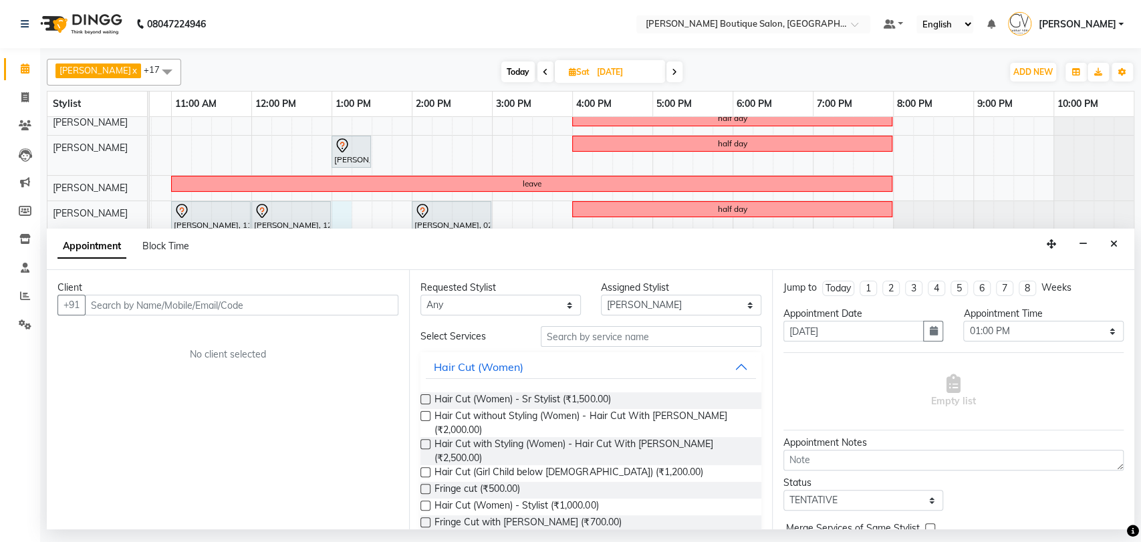
click at [209, 309] on input "text" at bounding box center [241, 305] width 313 height 21
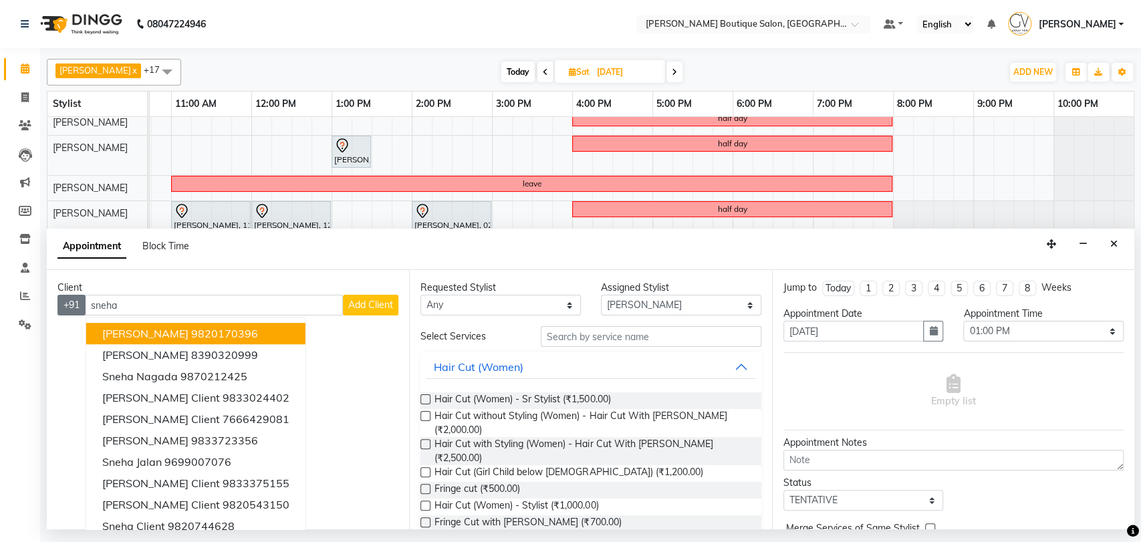
drag, startPoint x: 140, startPoint y: 306, endPoint x: 80, endPoint y: 300, distance: 59.8
click at [80, 300] on div "+91 sneha SNEHA MEHTA 9820170396 Sneha Nikte 8390320999 Sneha Nagada 9870212425…" at bounding box center [227, 305] width 341 height 21
click at [153, 306] on input "sneha" at bounding box center [214, 305] width 258 height 21
type input "s"
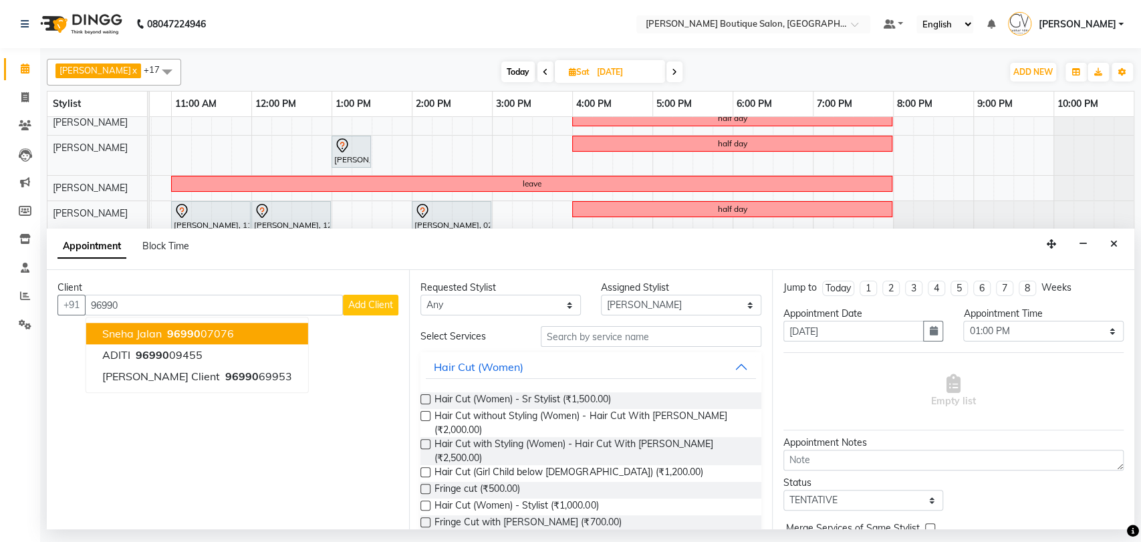
click at [181, 336] on span "96990" at bounding box center [183, 334] width 33 height 13
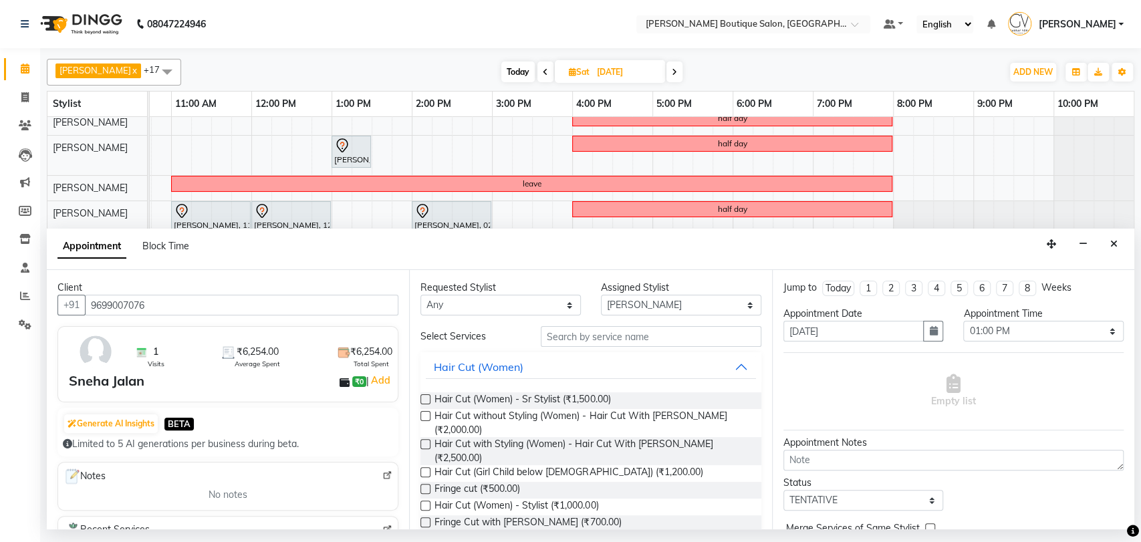
type input "9699007076"
click at [619, 335] on input "text" at bounding box center [651, 336] width 221 height 21
type input "cut"
click at [418, 444] on div "Requested Stylist Any Athar Ansari Charlotte Dablu Sharma Dashrat Dharmi Gaurav…" at bounding box center [590, 399] width 362 height 259
click at [422, 444] on label at bounding box center [425, 444] width 10 height 10
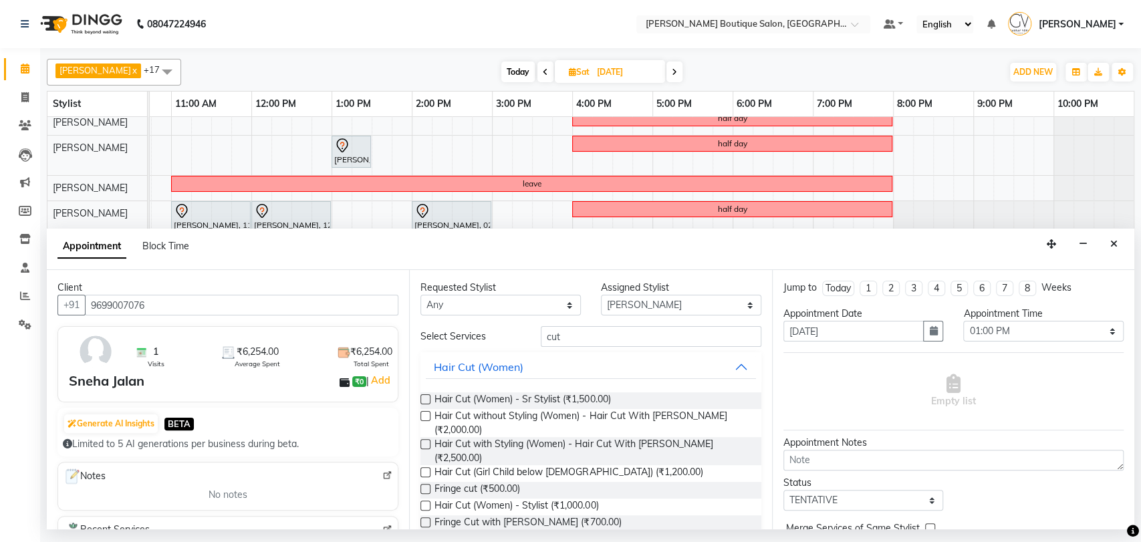
click at [422, 444] on input "checkbox" at bounding box center [424, 445] width 9 height 9
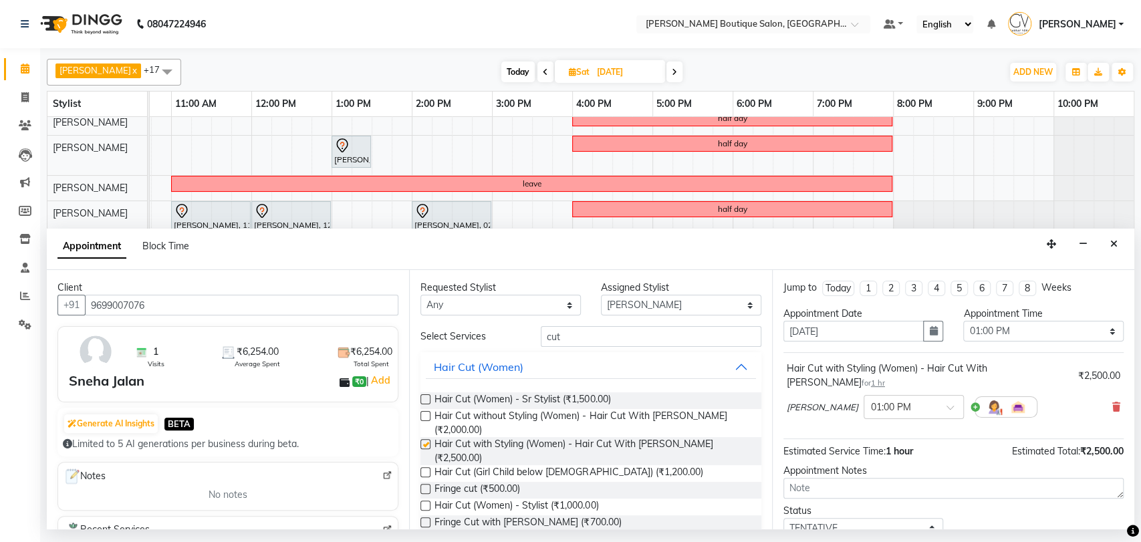
checkbox input "false"
drag, startPoint x: 592, startPoint y: 342, endPoint x: 473, endPoint y: 356, distance: 119.9
click at [509, 340] on div "Select Services cut" at bounding box center [590, 336] width 360 height 21
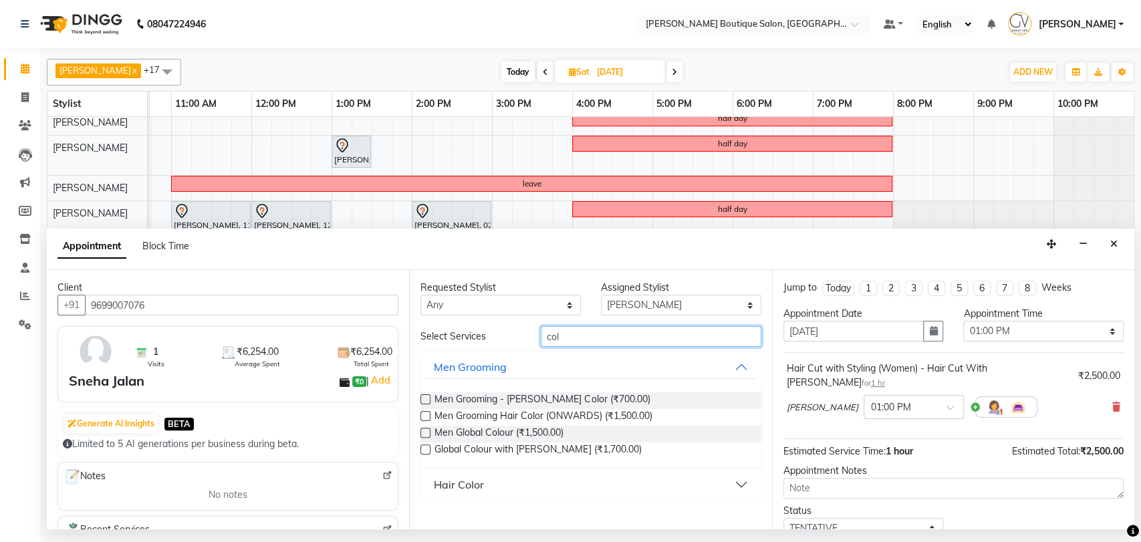
type input "colo"
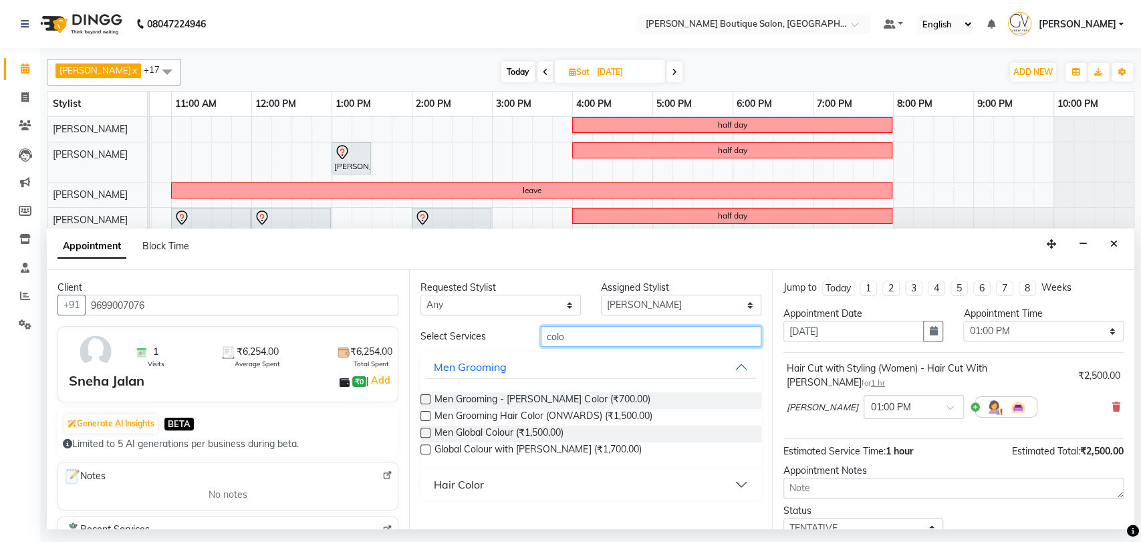
drag, startPoint x: 588, startPoint y: 343, endPoint x: 509, endPoint y: 336, distance: 79.2
click at [512, 335] on div "Select Services colo" at bounding box center [590, 336] width 360 height 21
type input "root"
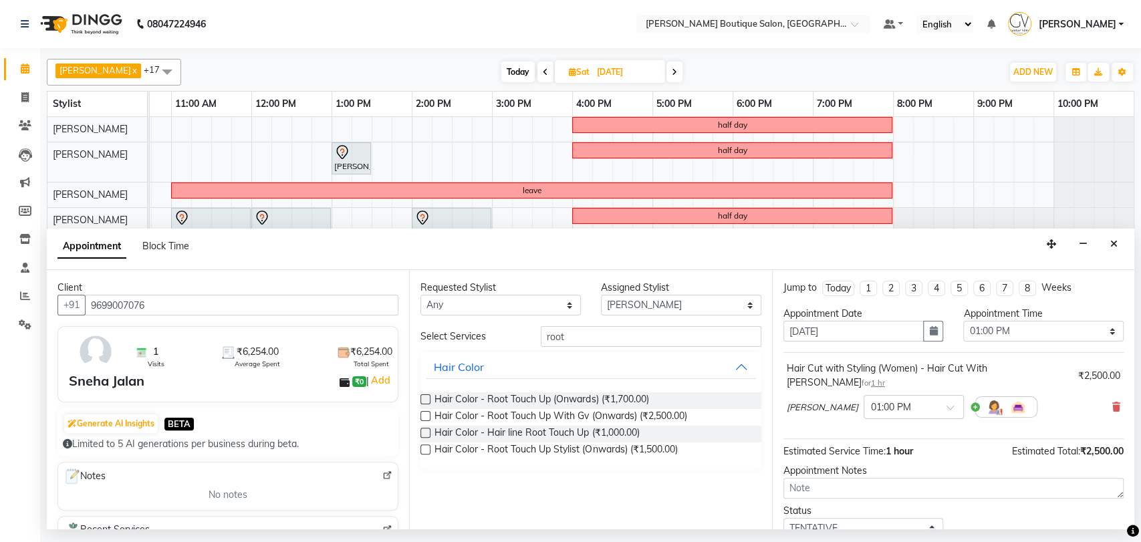
click at [422, 414] on label at bounding box center [425, 416] width 10 height 10
click at [422, 414] on input "checkbox" at bounding box center [424, 417] width 9 height 9
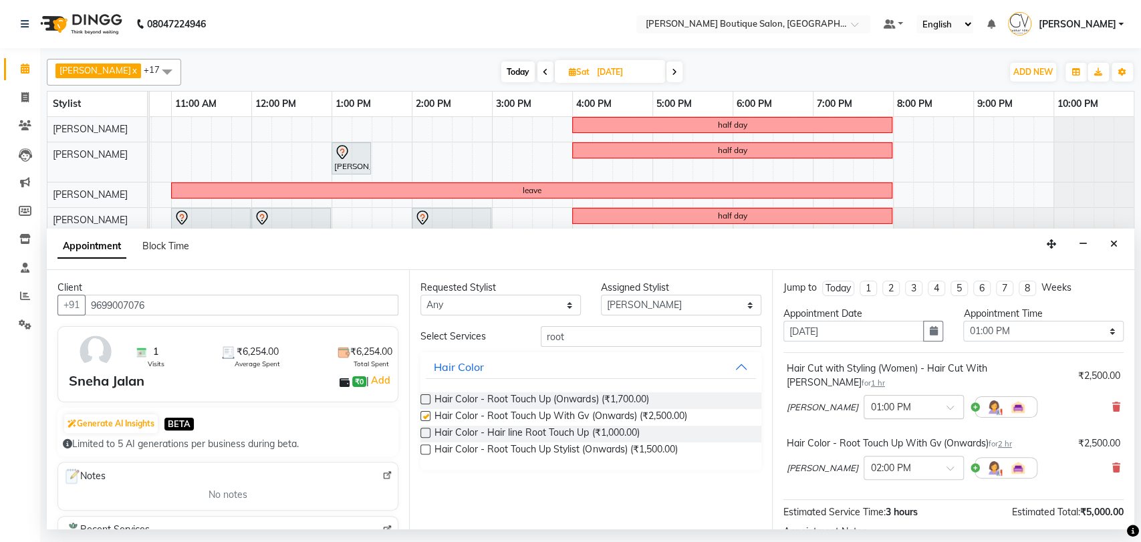
checkbox input "false"
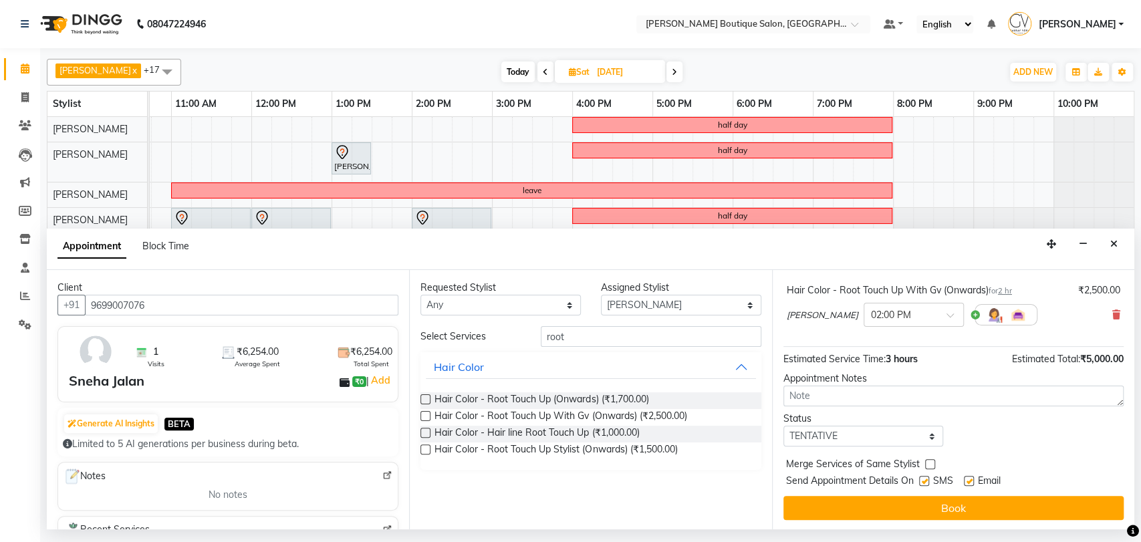
scroll to position [154, 0]
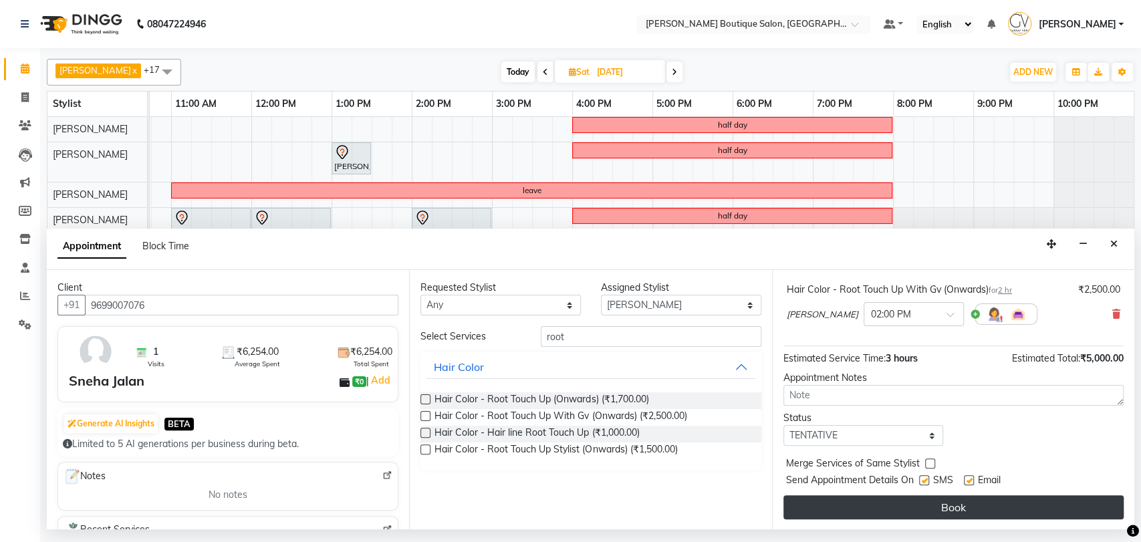
click at [936, 512] on button "Book" at bounding box center [953, 507] width 340 height 24
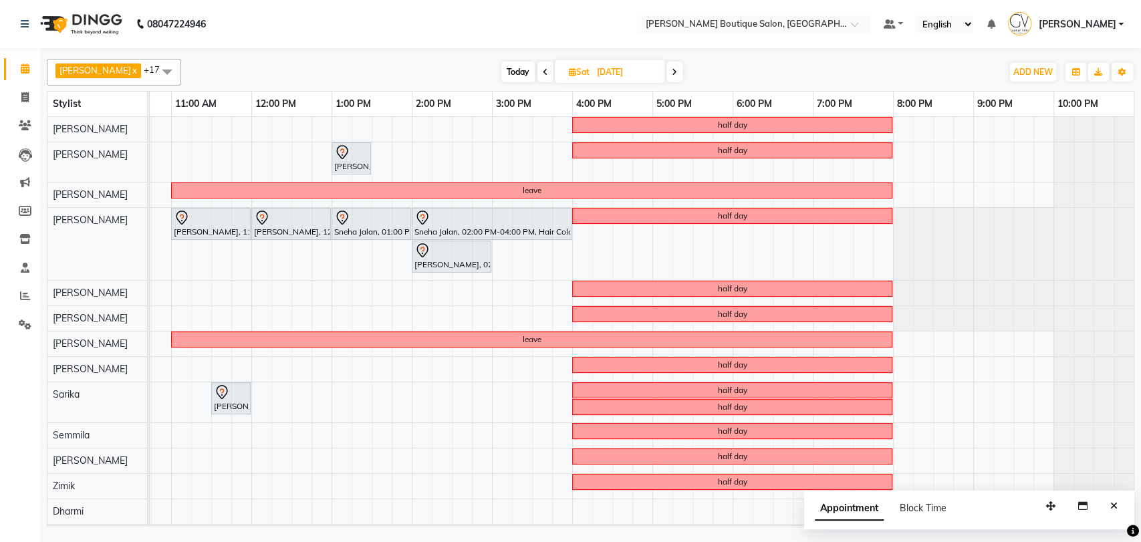
click at [501, 70] on span "Today" at bounding box center [517, 71] width 33 height 21
type input "[DATE]"
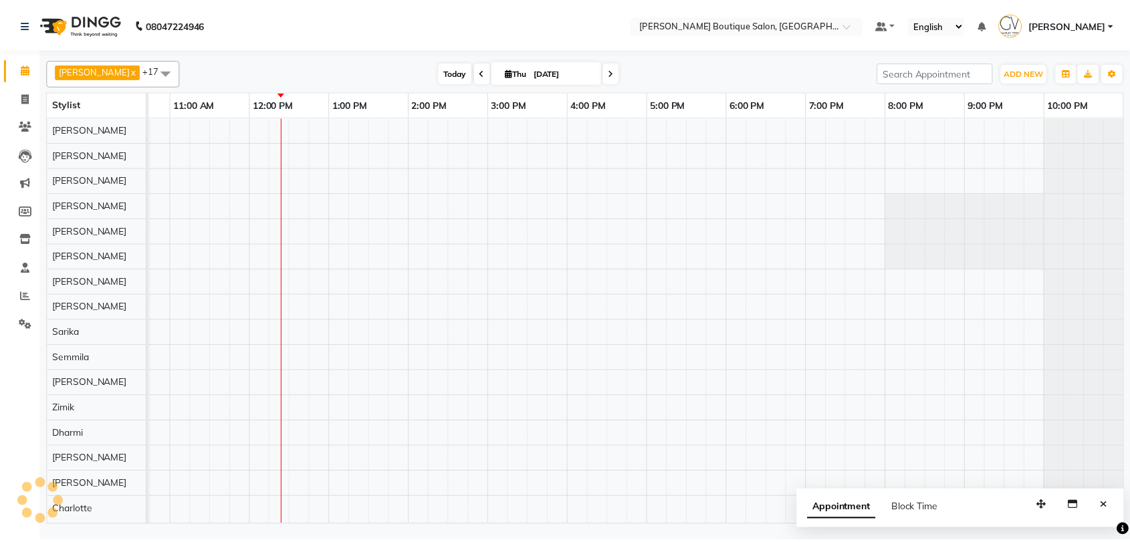
scroll to position [0, 219]
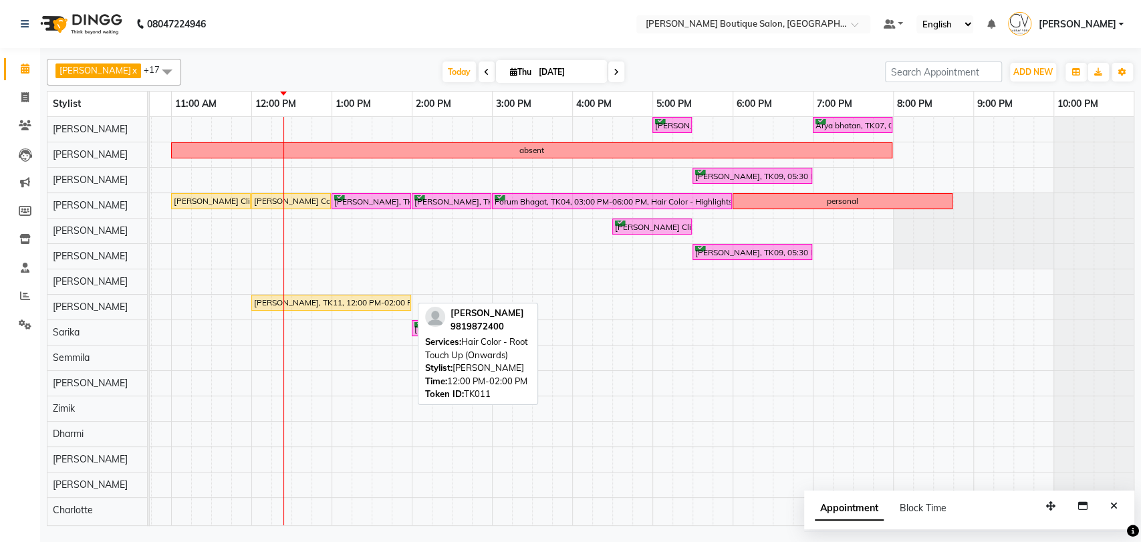
click at [289, 306] on div "[PERSON_NAME], TK11, 12:00 PM-02:00 PM, Hair Color - Root Touch Up (Onwards)" at bounding box center [331, 303] width 157 height 12
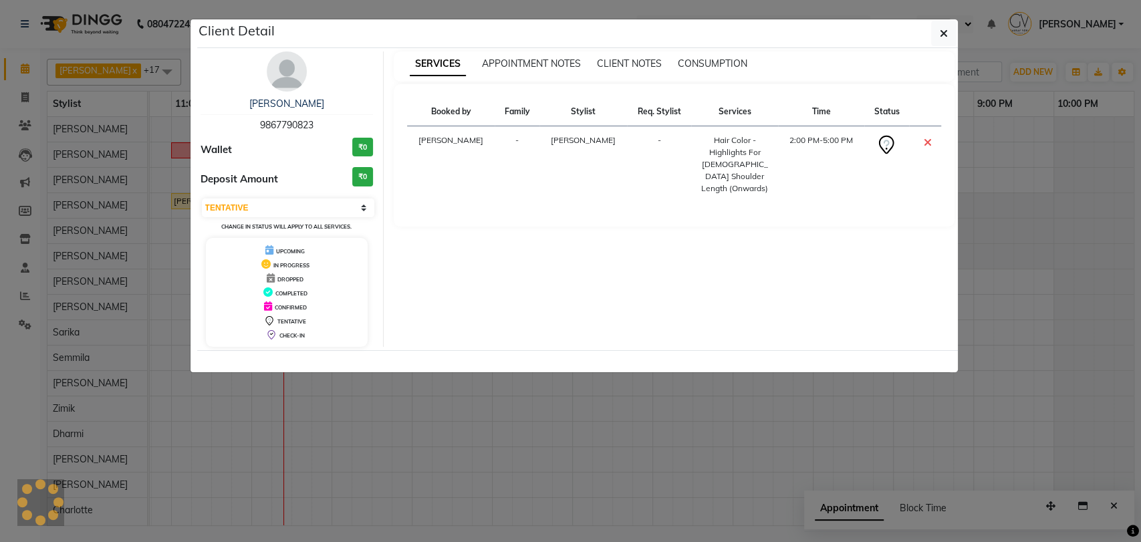
select select "1"
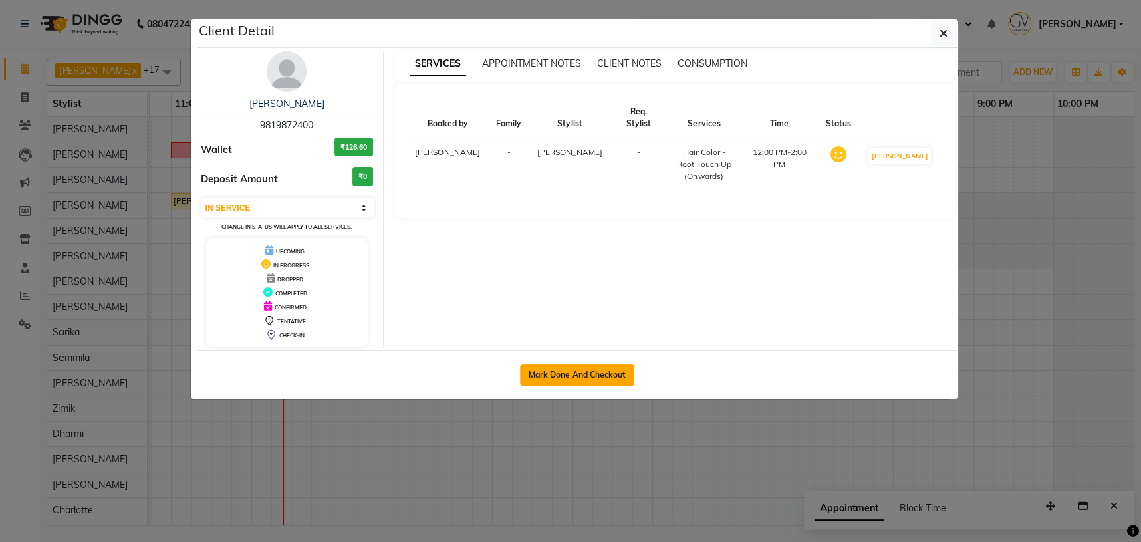
click at [556, 383] on button "Mark Done And Checkout" at bounding box center [577, 374] width 114 height 21
select select "service"
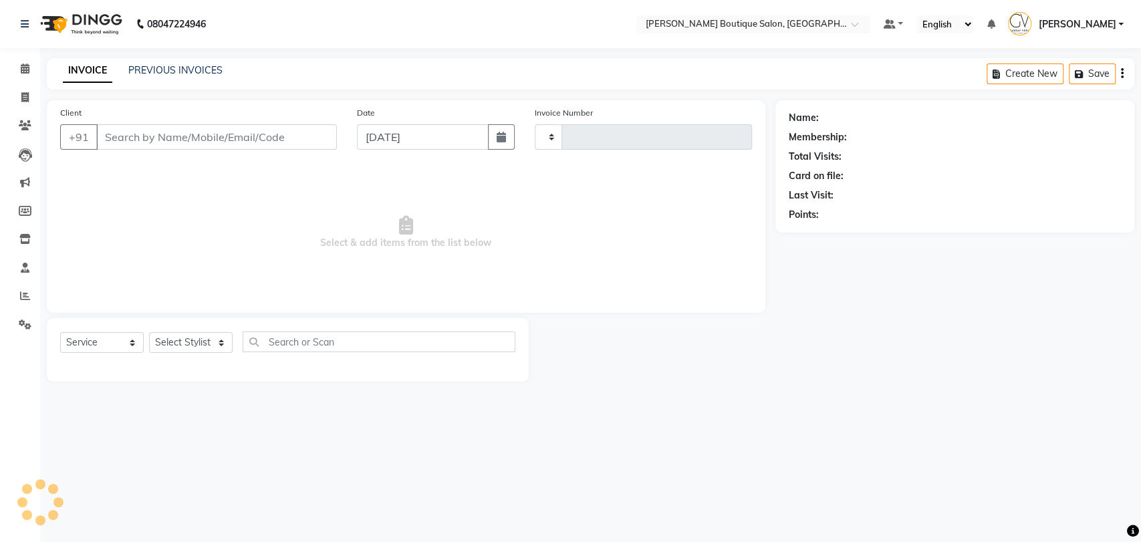
type input "1848"
select select "5350"
type input "9819872400"
select select "57474"
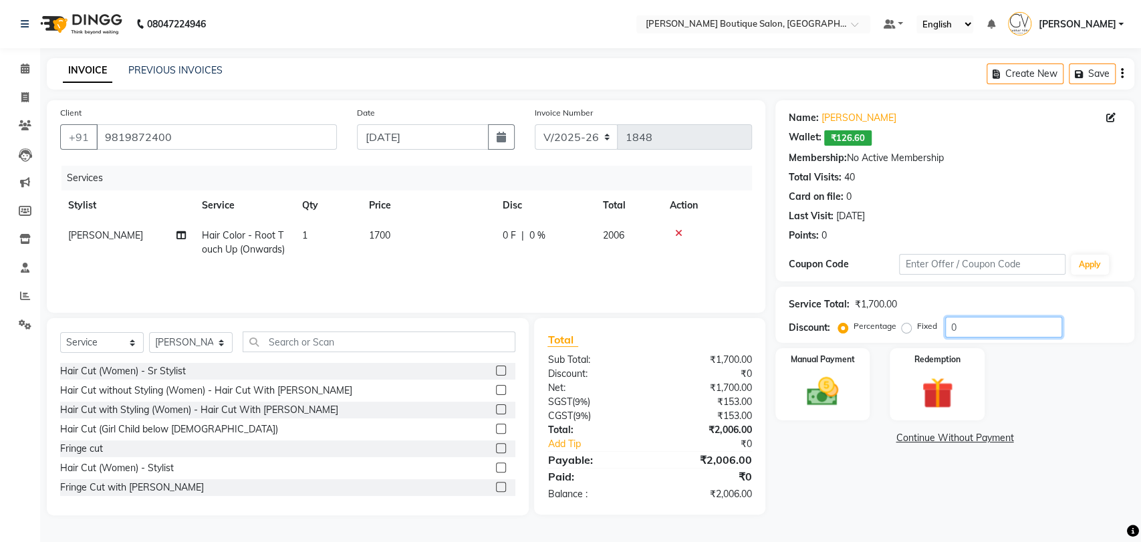
drag, startPoint x: 972, startPoint y: 322, endPoint x: 892, endPoint y: 338, distance: 81.1
click at [909, 330] on div "Percentage Fixed 0" at bounding box center [951, 327] width 221 height 21
type input "10"
click at [821, 453] on div "Name: Nisha Dedhia Wallet: ₹126.60 Membership: No Active Membership Total Visit…" at bounding box center [959, 307] width 369 height 415
click at [810, 392] on img at bounding box center [822, 391] width 53 height 37
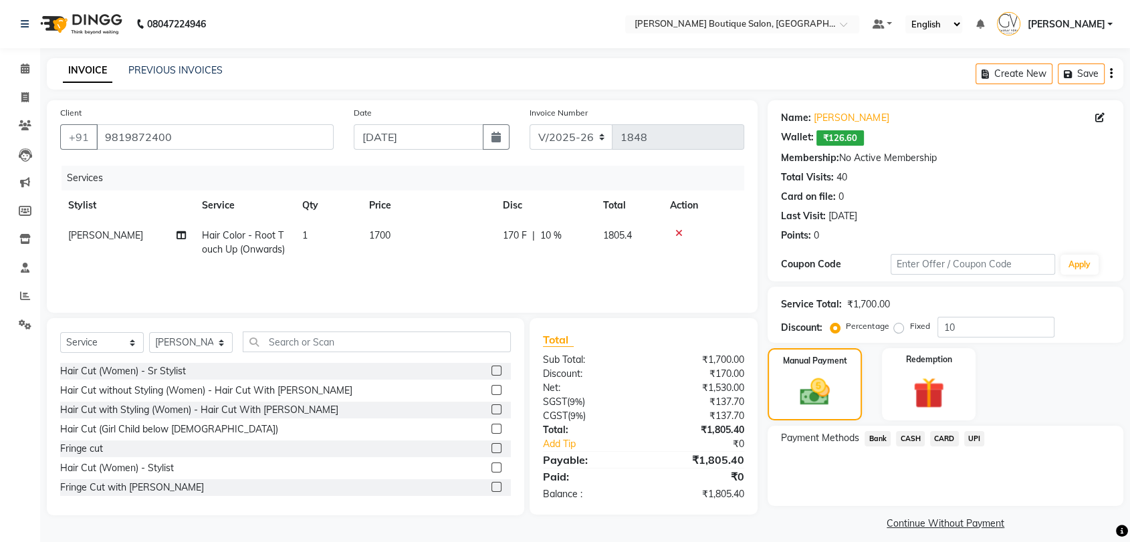
click at [908, 438] on span "CASH" at bounding box center [910, 438] width 29 height 15
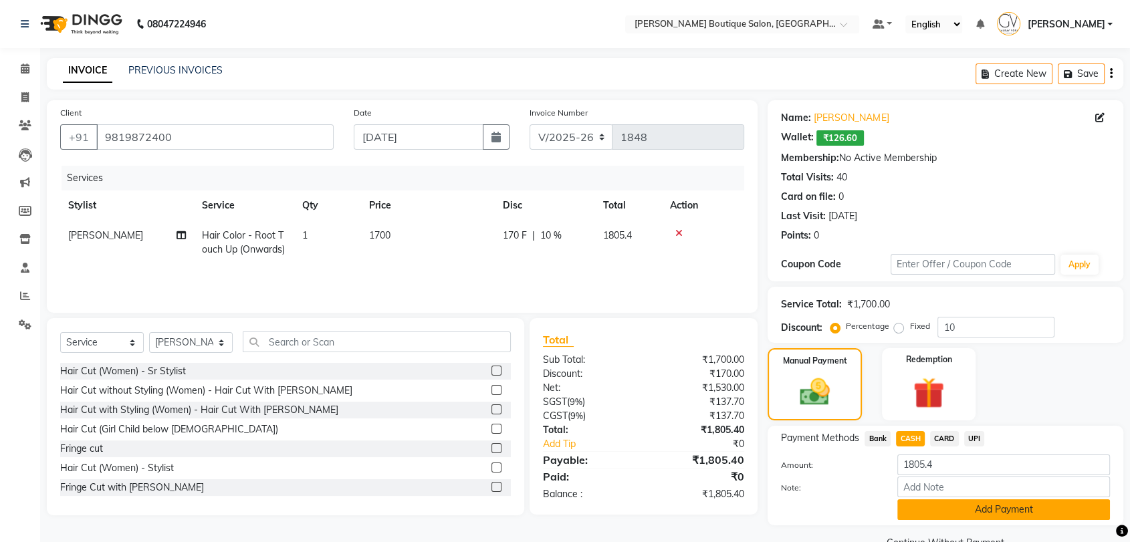
click at [993, 505] on button "Add Payment" at bounding box center [1003, 509] width 213 height 21
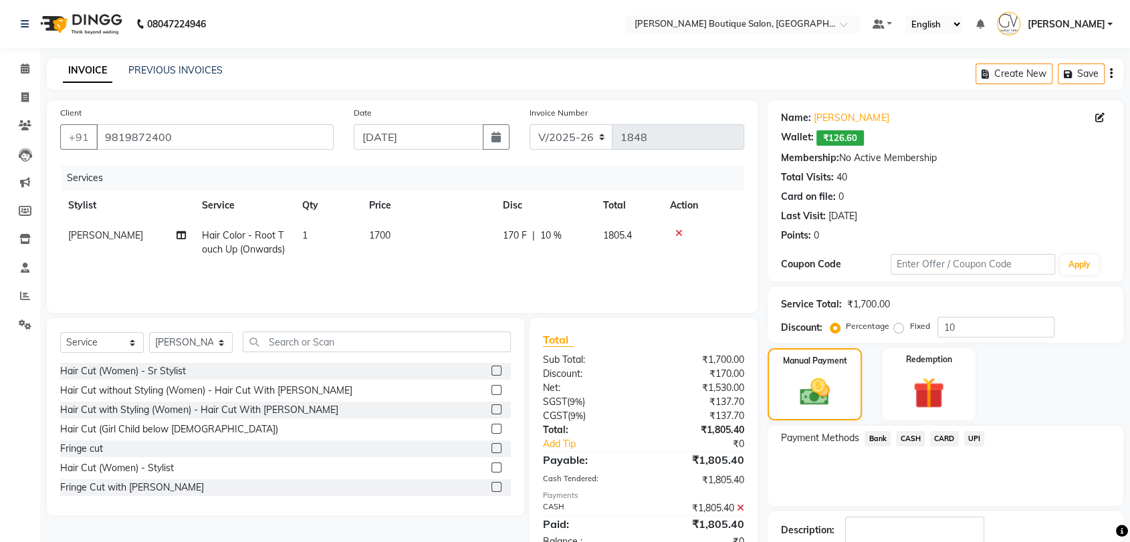
scroll to position [74, 0]
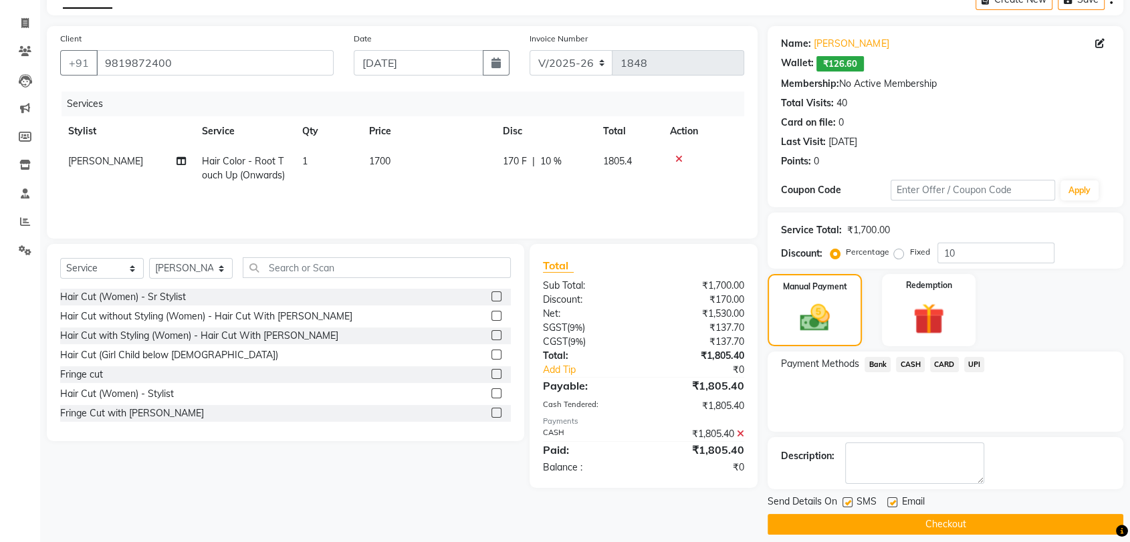
click at [946, 519] on button "Checkout" at bounding box center [945, 524] width 356 height 21
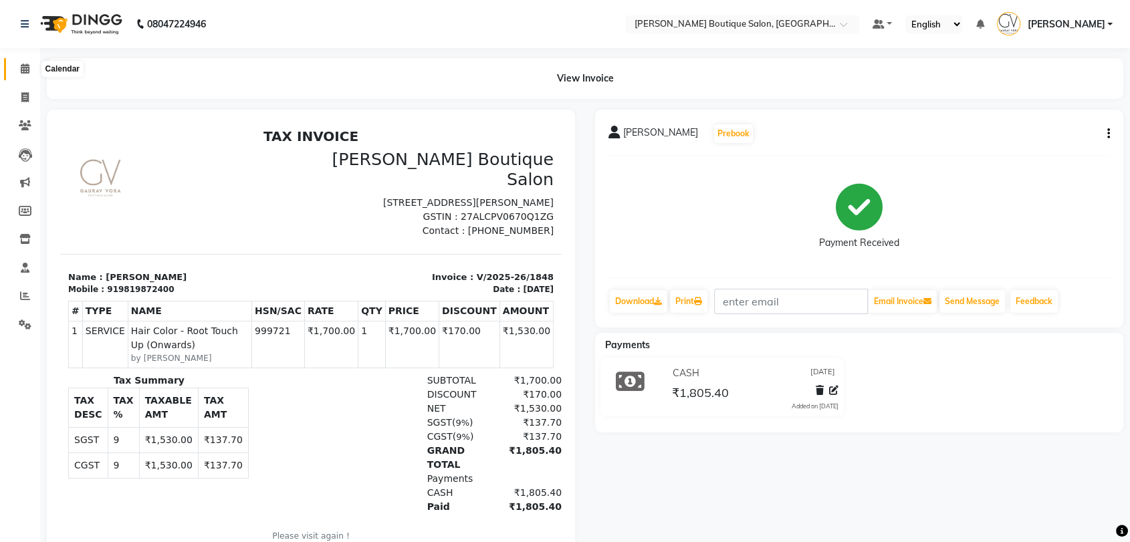
click at [19, 63] on span at bounding box center [24, 68] width 23 height 15
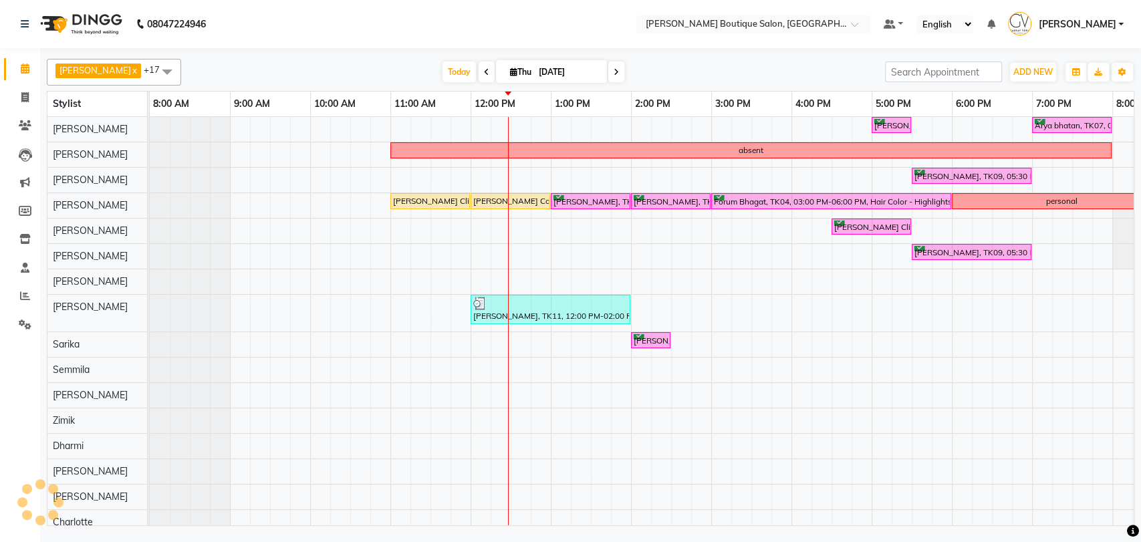
click at [551, 70] on input "[DATE]" at bounding box center [568, 72] width 67 height 20
select select "9"
select select "2025"
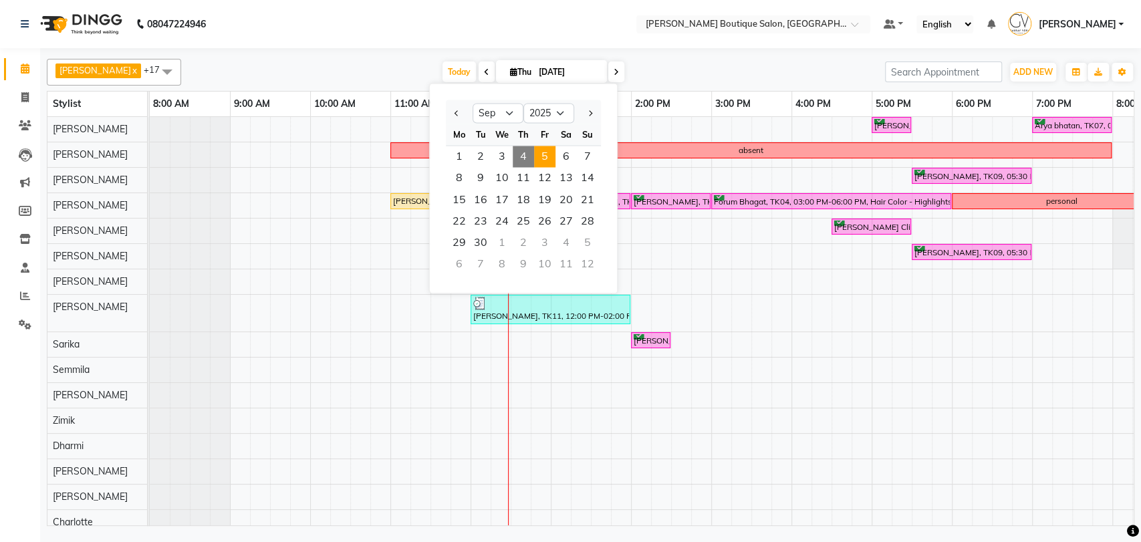
click at [547, 162] on span "5" at bounding box center [544, 156] width 21 height 21
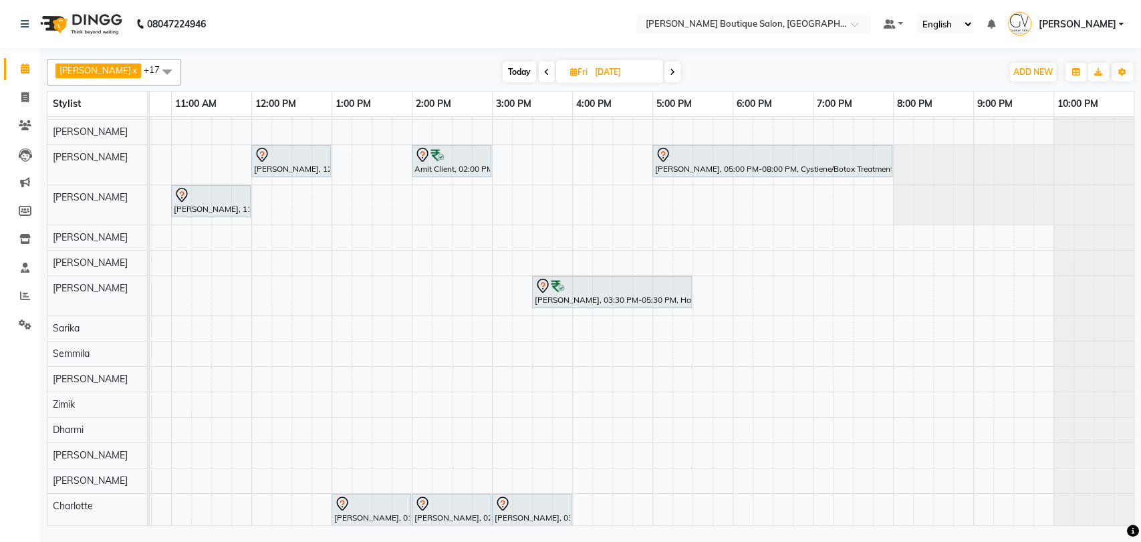
scroll to position [66, 0]
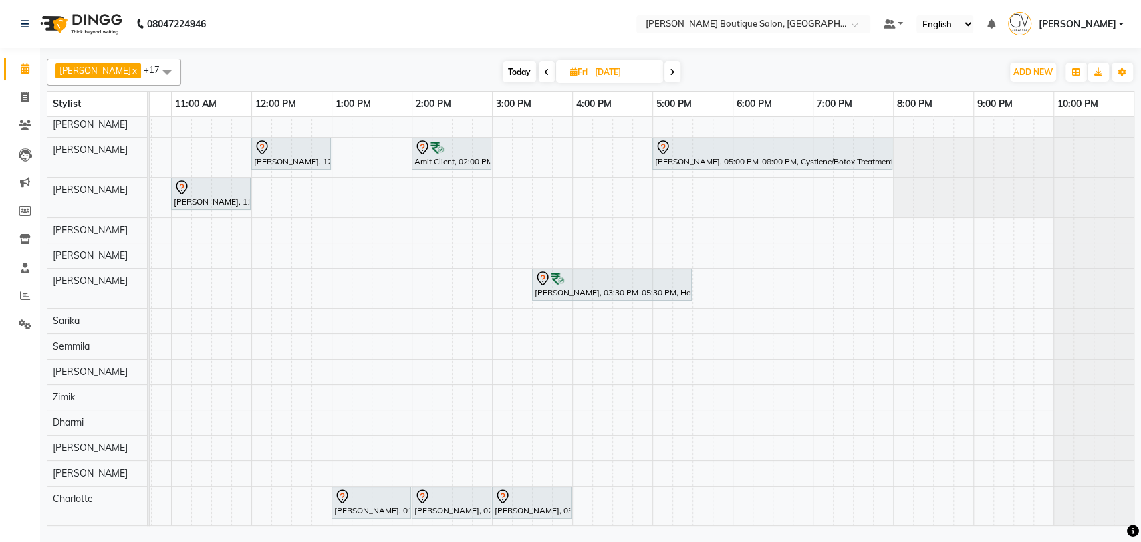
click at [503, 69] on span "Today" at bounding box center [519, 71] width 33 height 21
type input "[DATE]"
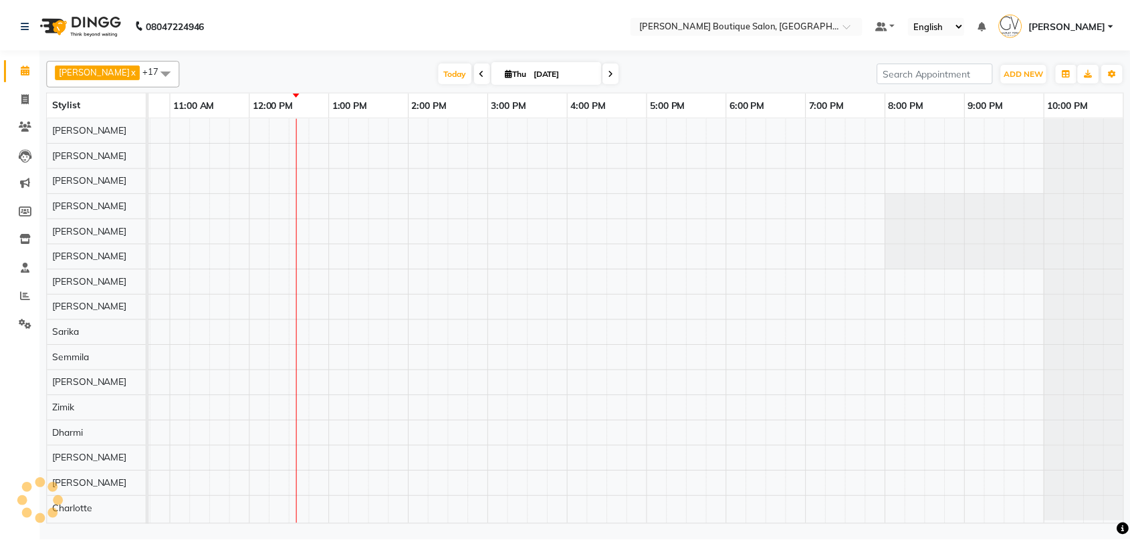
scroll to position [7, 0]
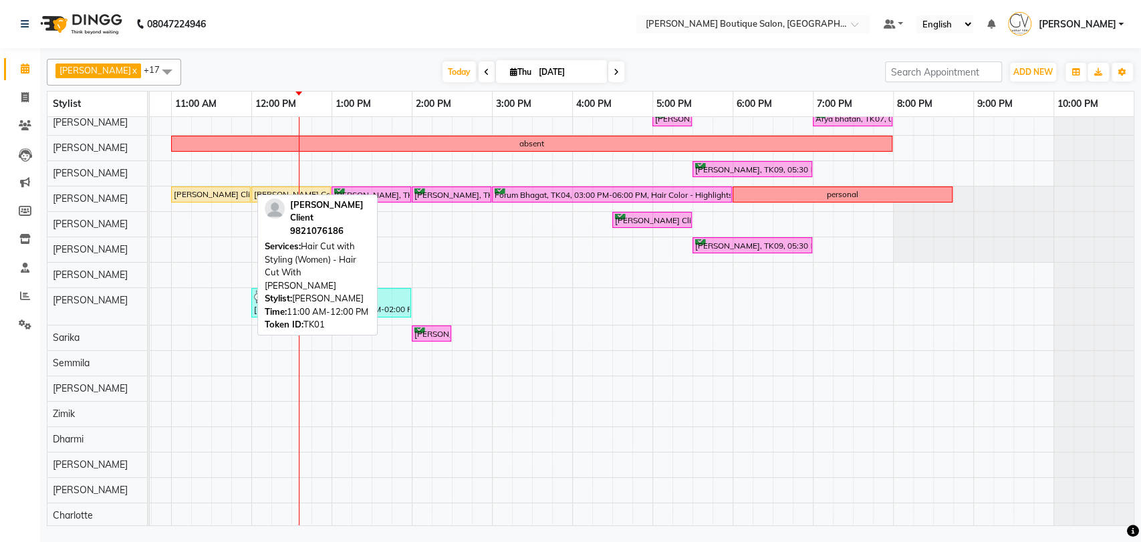
click at [219, 191] on div "[PERSON_NAME] Client, TK01, 11:00 AM-12:00 PM, Hair Cut with Styling (Women) - …" at bounding box center [210, 194] width 77 height 12
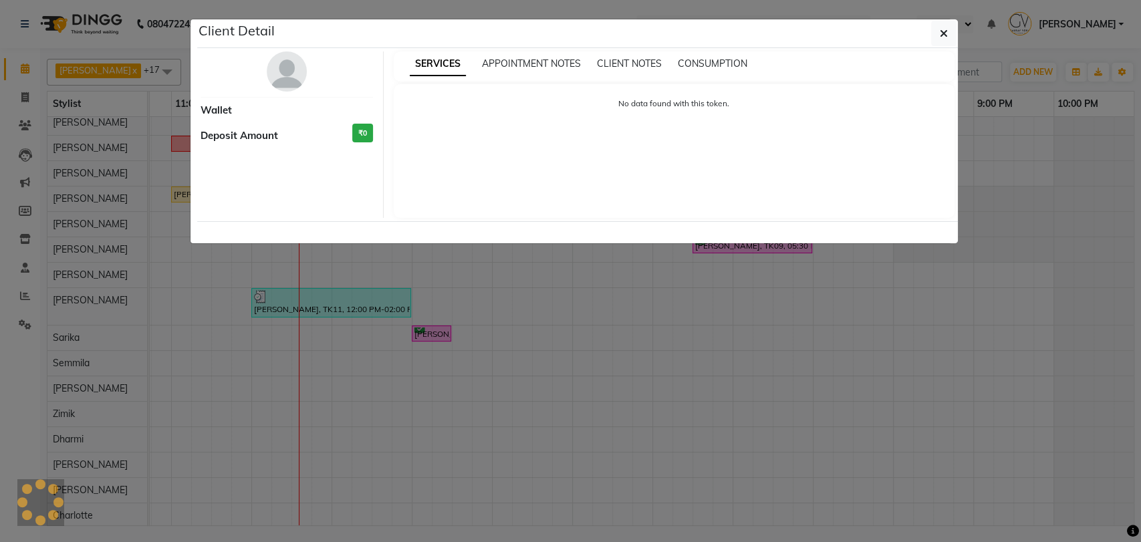
select select "1"
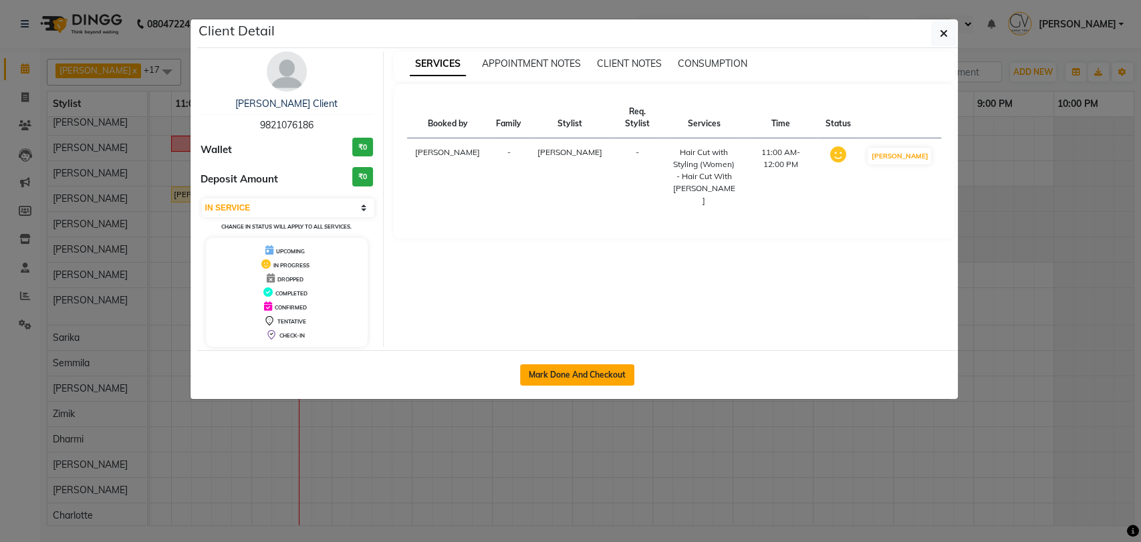
click at [563, 370] on button "Mark Done And Checkout" at bounding box center [577, 374] width 114 height 21
select select "service"
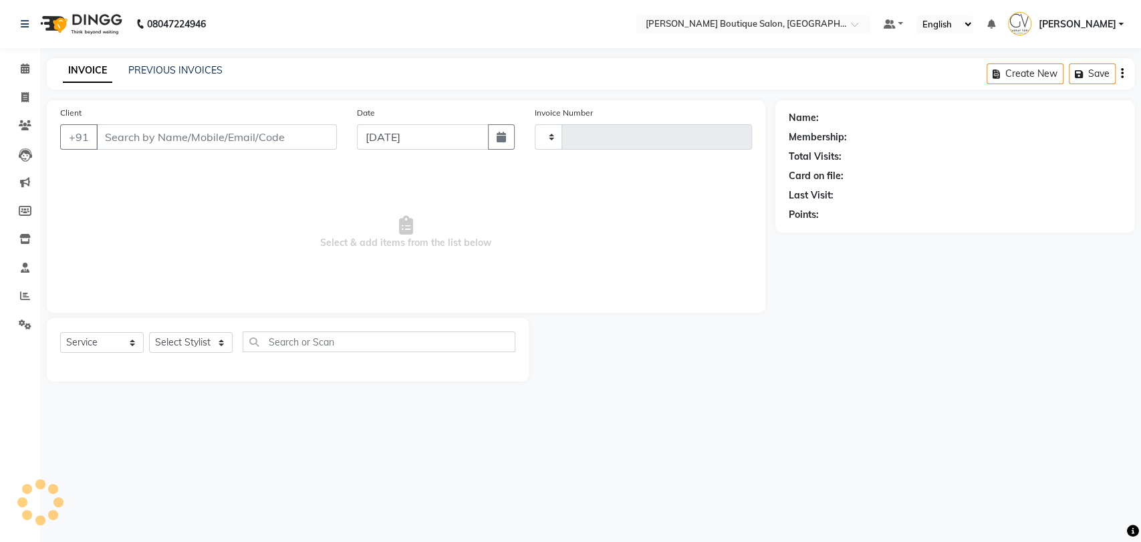
type input "1849"
select select "5350"
type input "9821076186"
select select "35410"
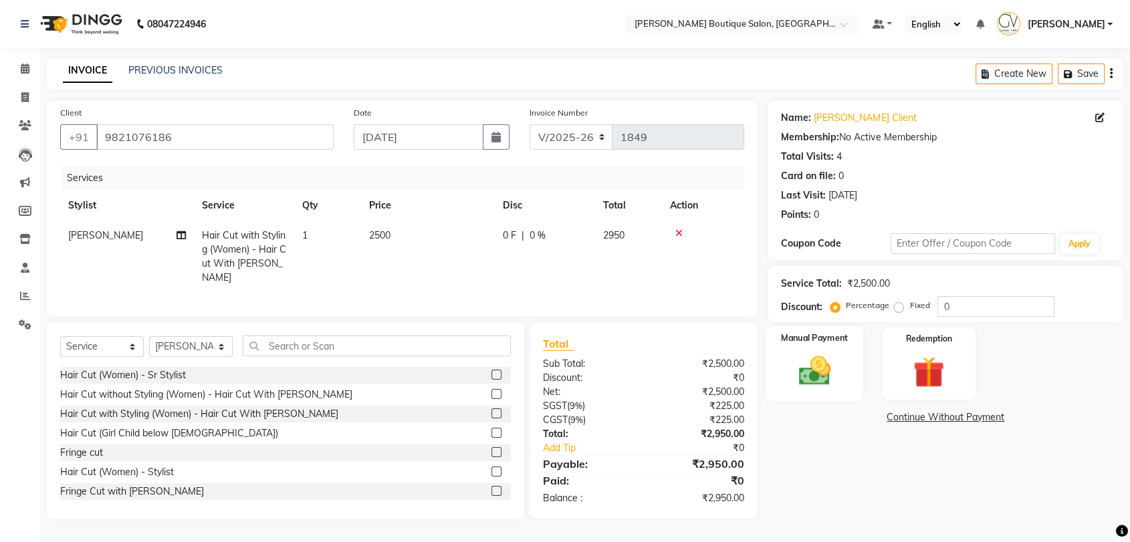
drag, startPoint x: 817, startPoint y: 376, endPoint x: 833, endPoint y: 377, distance: 15.4
click at [818, 376] on img at bounding box center [814, 370] width 52 height 37
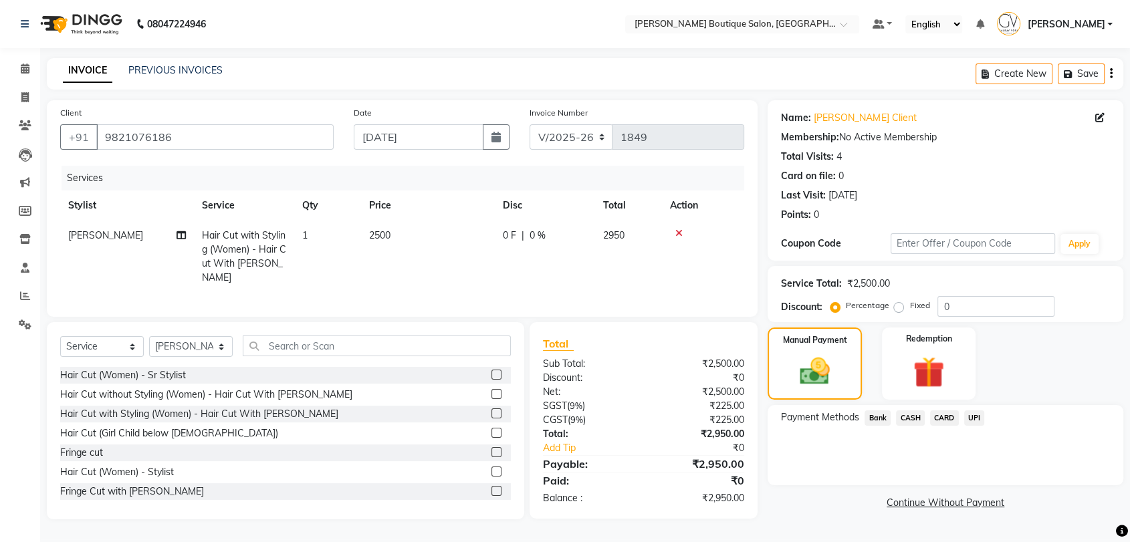
click at [987, 416] on div "Payment Methods Bank CASH CARD UPI" at bounding box center [945, 419] width 329 height 18
click at [971, 416] on span "UPI" at bounding box center [974, 417] width 21 height 15
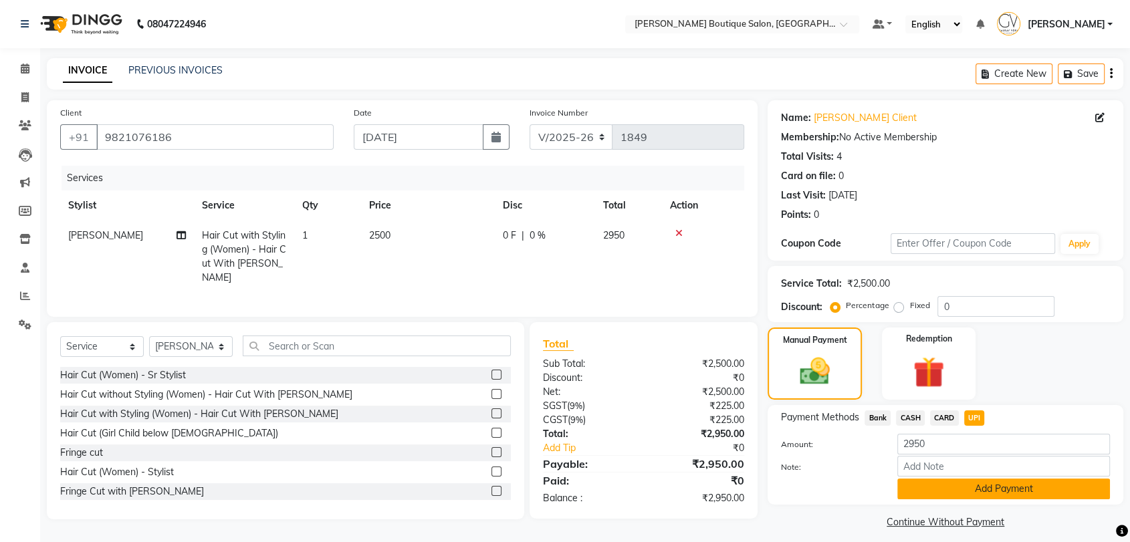
click at [973, 487] on button "Add Payment" at bounding box center [1003, 489] width 213 height 21
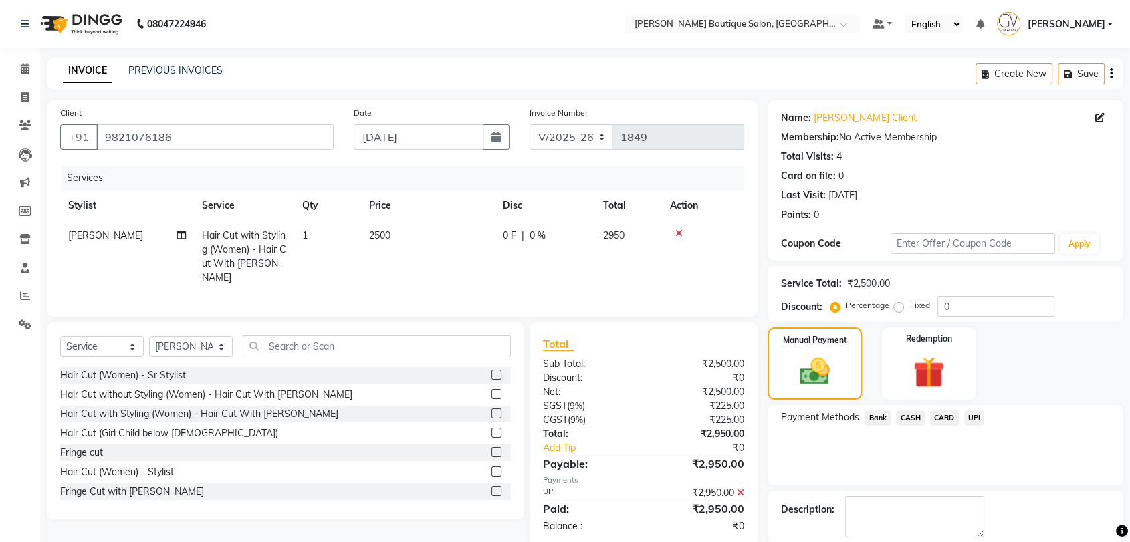
scroll to position [66, 0]
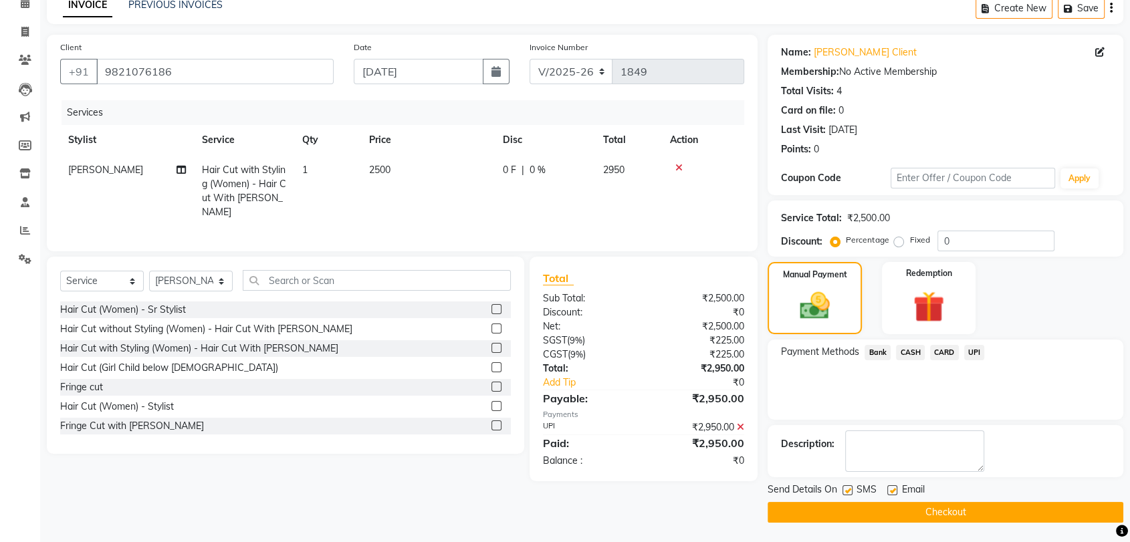
click at [960, 505] on button "Checkout" at bounding box center [945, 512] width 356 height 21
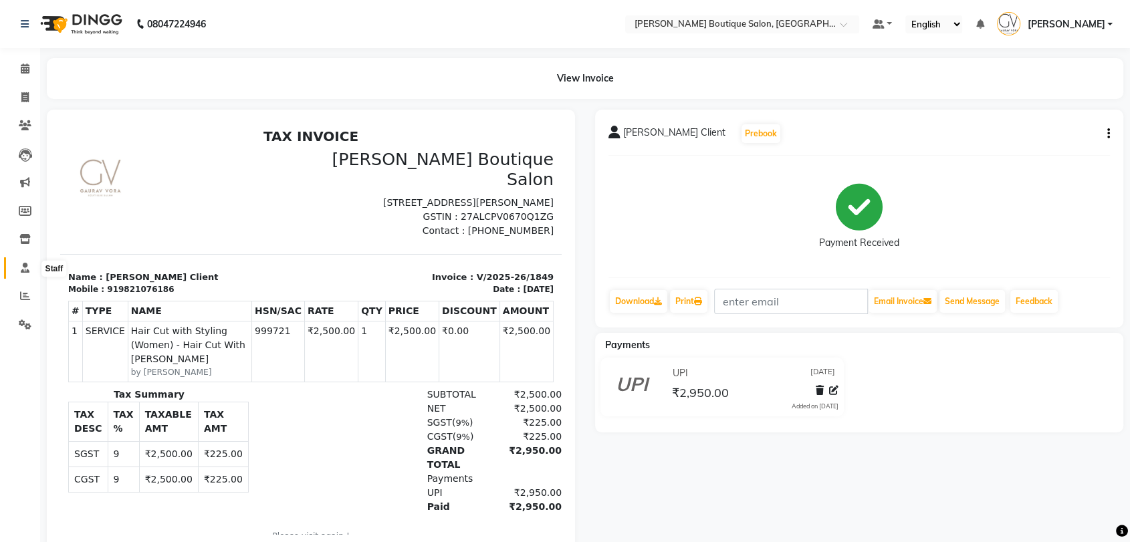
click at [23, 268] on icon at bounding box center [25, 268] width 9 height 10
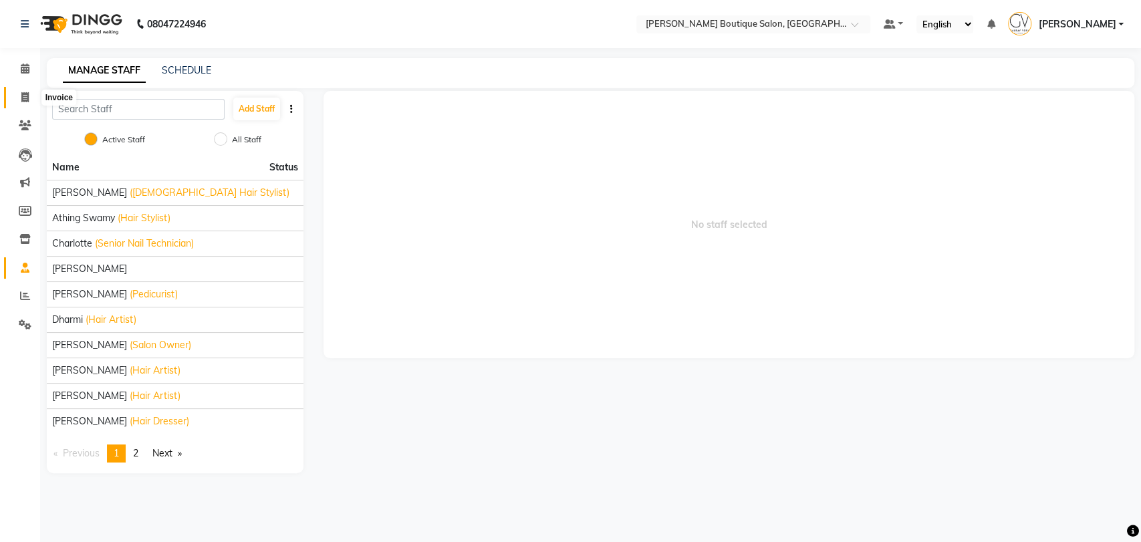
click at [27, 94] on icon at bounding box center [24, 97] width 7 height 10
select select "service"
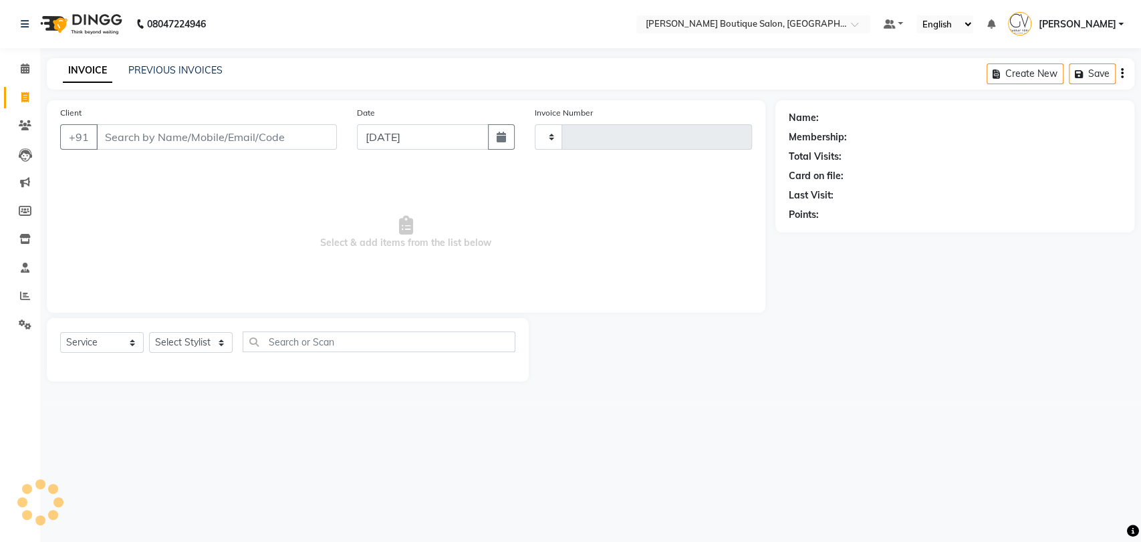
type input "1850"
select select "5350"
click at [174, 344] on select "Select Stylist Athar Ansari Athing Swamy Charlotte Dablu Sharma Dashrat Dharmi …" at bounding box center [191, 342] width 84 height 21
select select "63089"
click at [149, 332] on select "Select Stylist Athar Ansari Athing Swamy Charlotte Dablu Sharma Dashrat Dharmi …" at bounding box center [191, 342] width 84 height 21
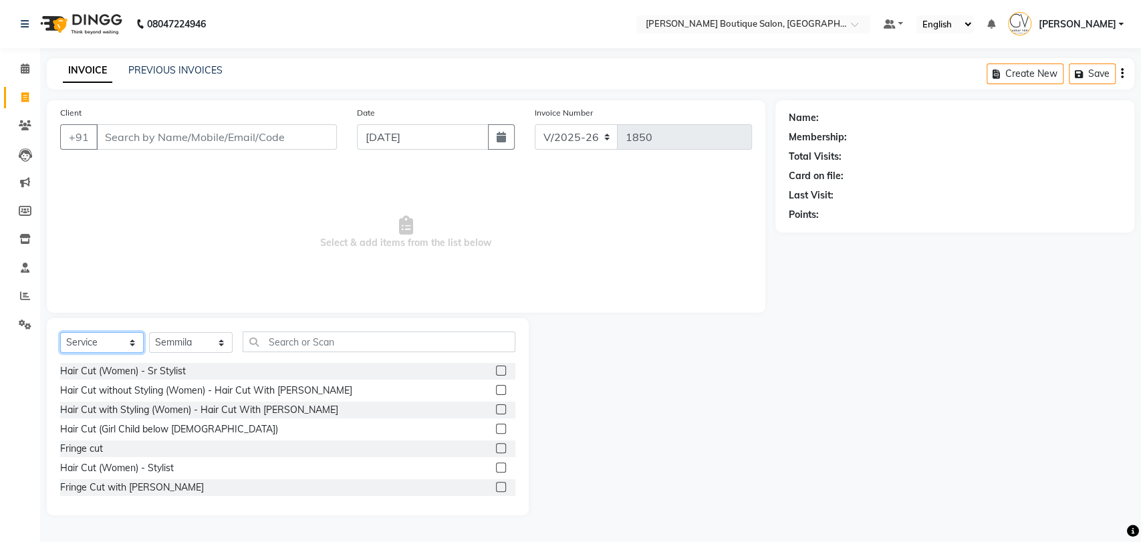
click at [108, 340] on select "Select Service Product Membership Package Voucher Prepaid Gift Card" at bounding box center [102, 342] width 84 height 21
select select "P"
click at [60, 332] on select "Select Service Product Membership Package Voucher Prepaid Gift Card" at bounding box center [102, 342] width 84 height 21
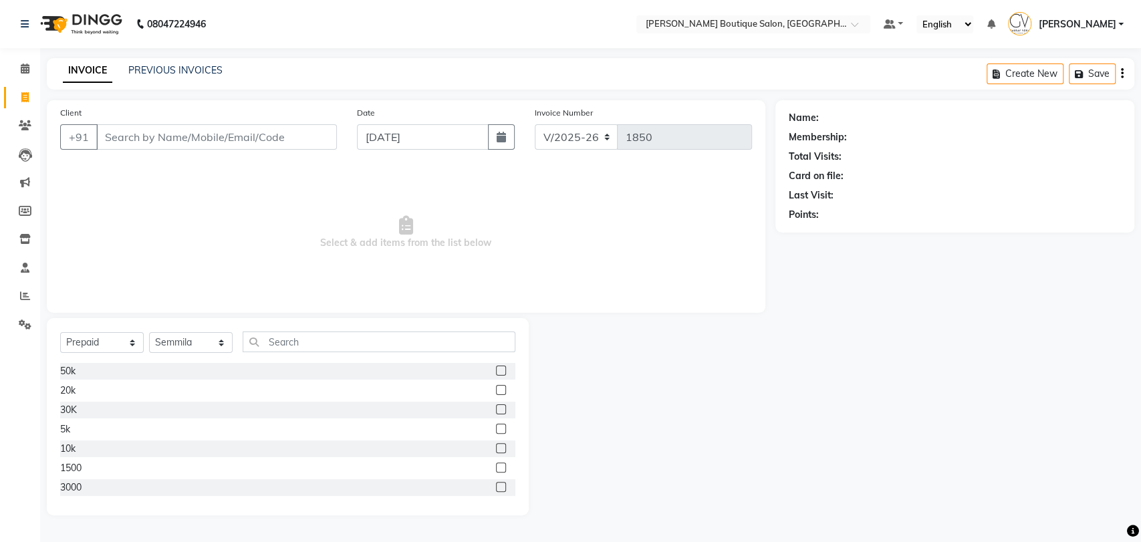
click at [496, 448] on label at bounding box center [501, 448] width 10 height 10
click at [496, 448] on input "checkbox" at bounding box center [500, 448] width 9 height 9
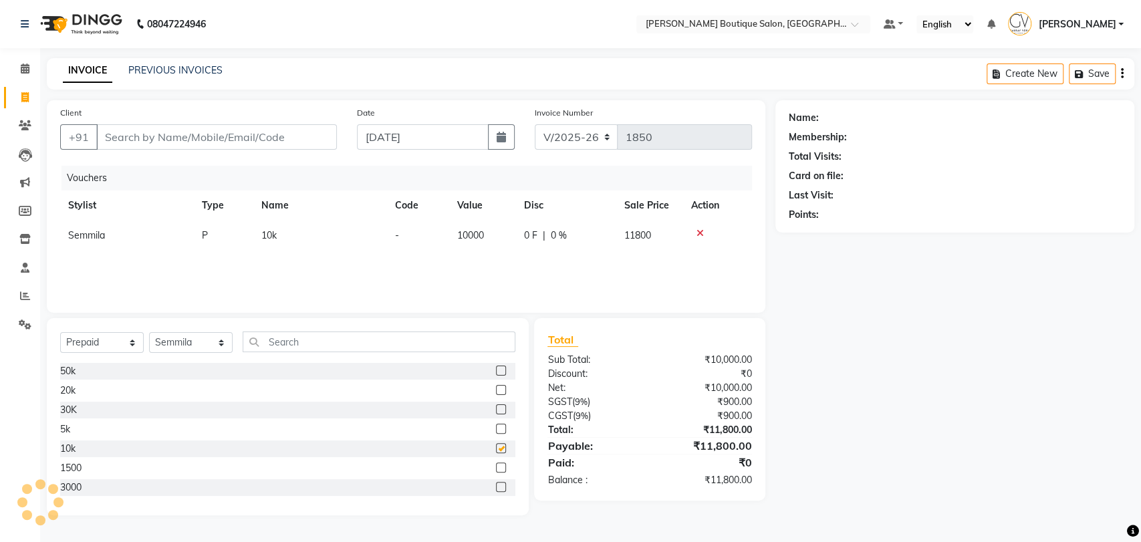
checkbox input "false"
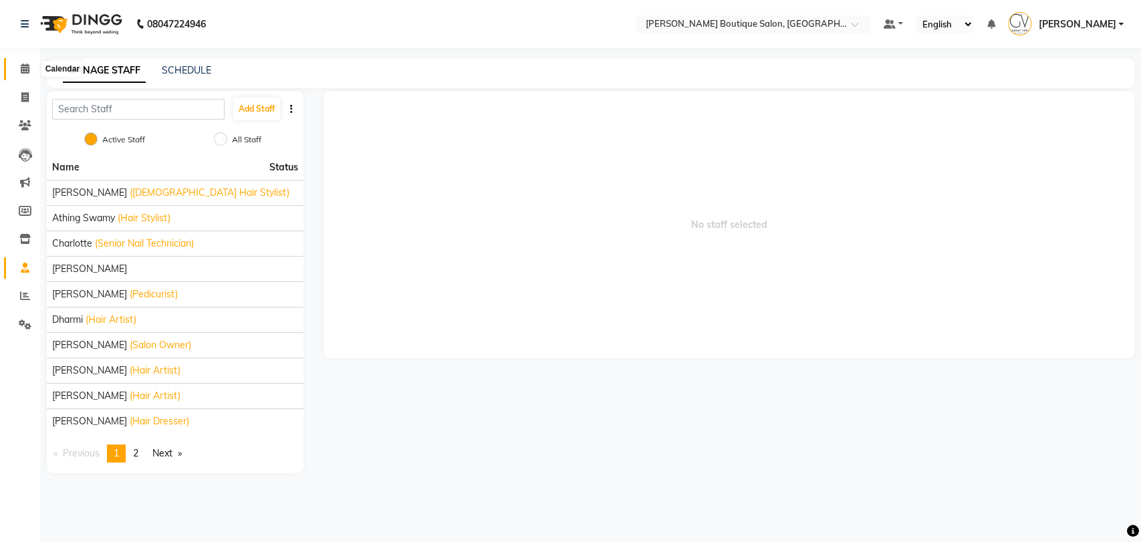
click at [21, 65] on icon at bounding box center [25, 68] width 9 height 10
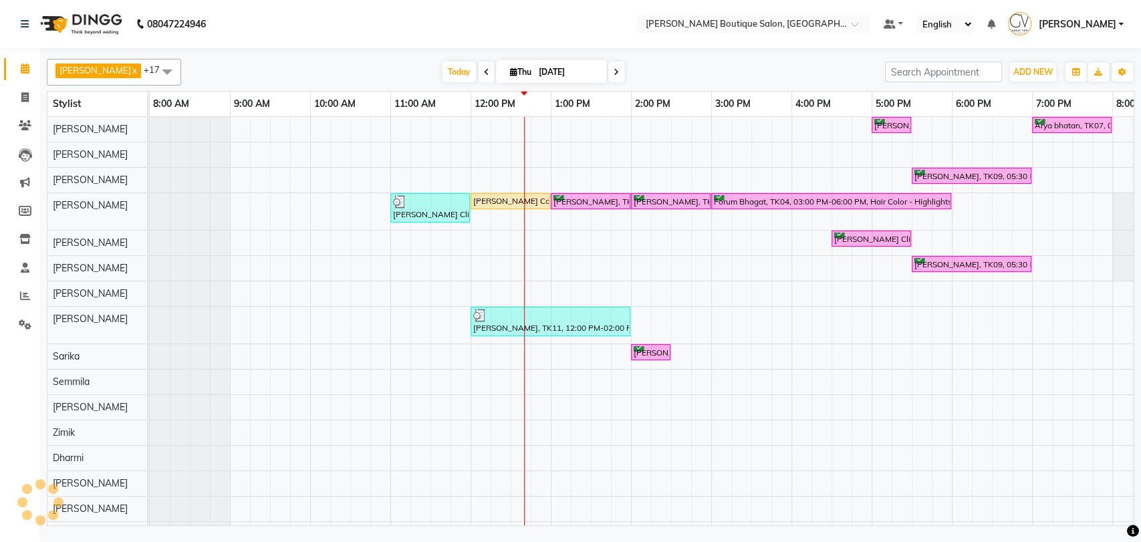
scroll to position [0, 219]
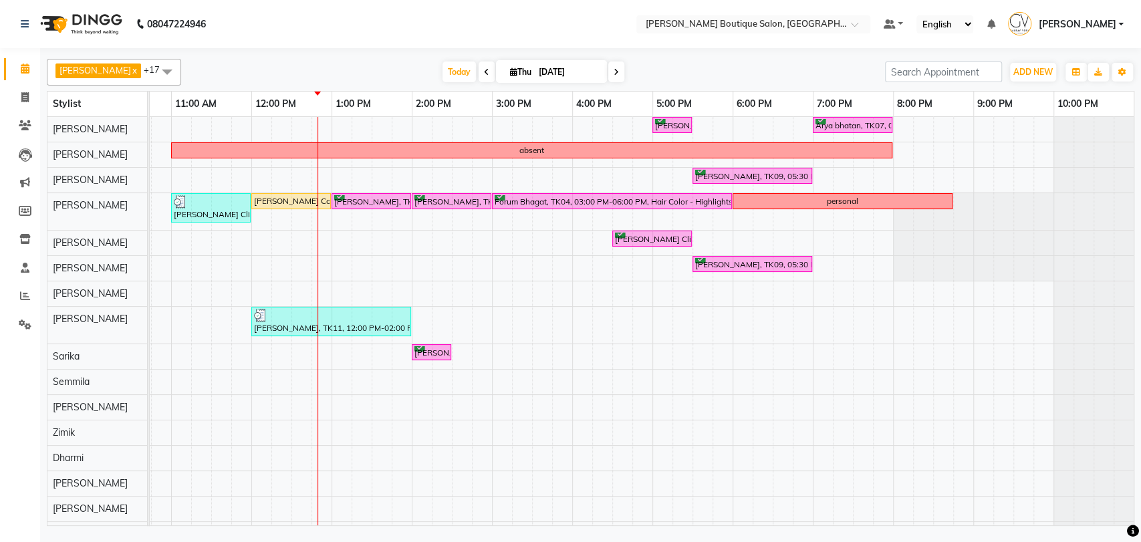
click at [535, 70] on input "[DATE]" at bounding box center [568, 72] width 67 height 20
select select "9"
select select "2025"
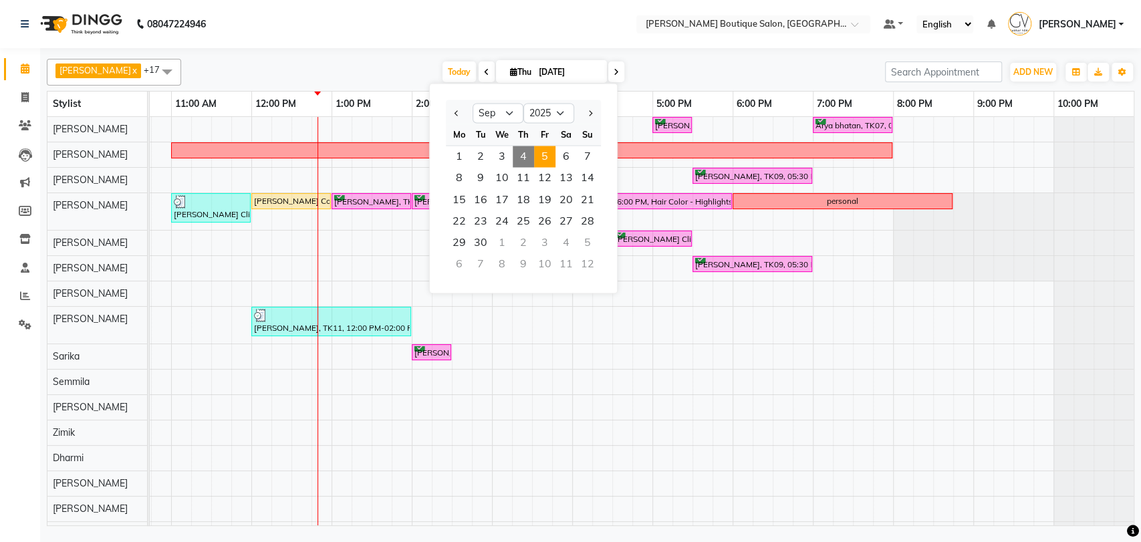
click at [545, 157] on span "5" at bounding box center [544, 156] width 21 height 21
type input "05-09-2025"
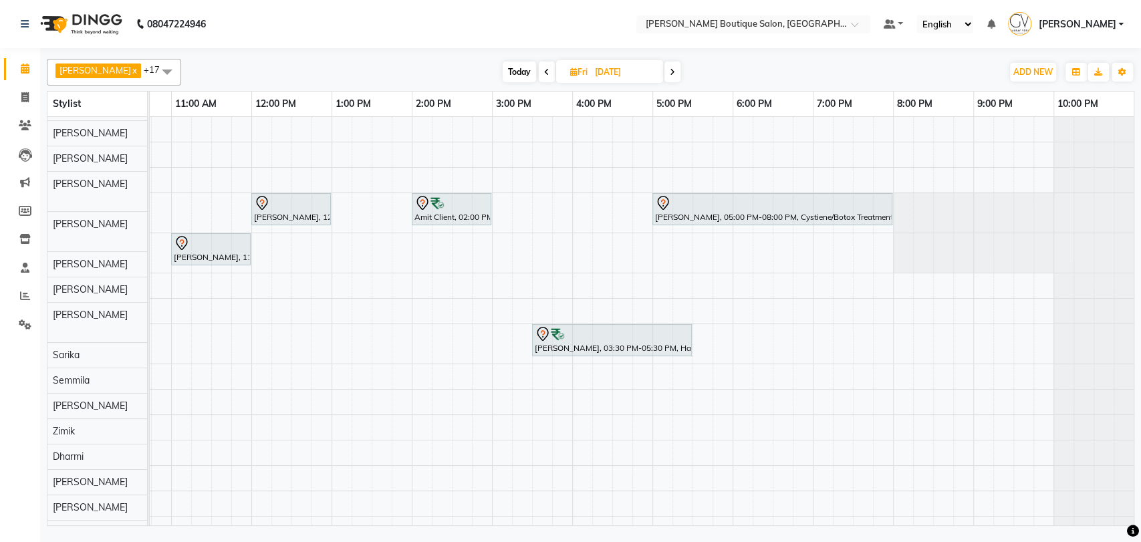
scroll to position [0, 0]
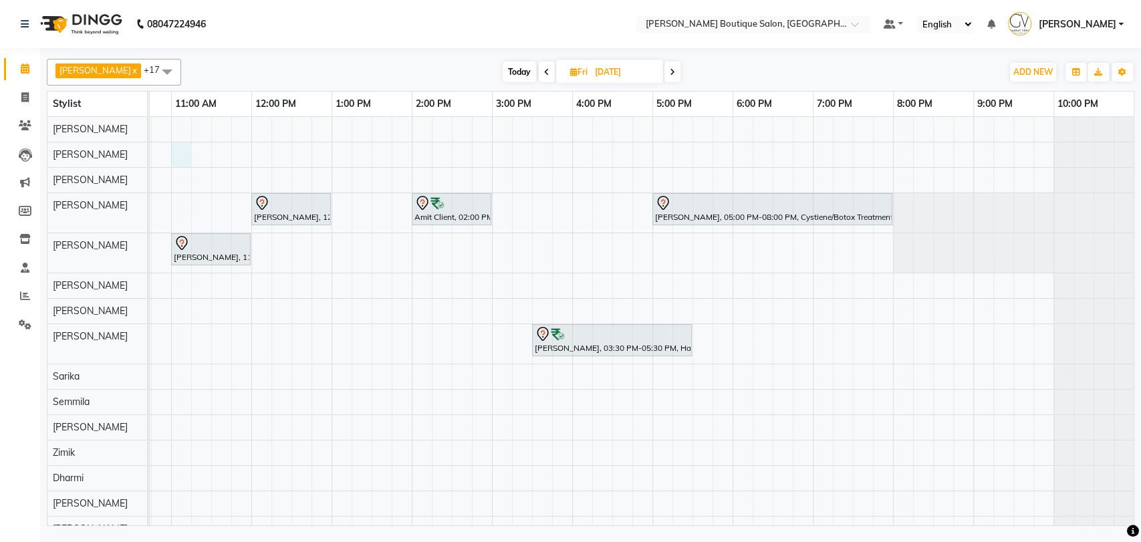
click at [178, 152] on div "Shirley Krishnan, 12:00 PM-01:00 PM, Hair Cut with Styling (Women) - Hair Cut W…" at bounding box center [531, 349] width 1203 height 465
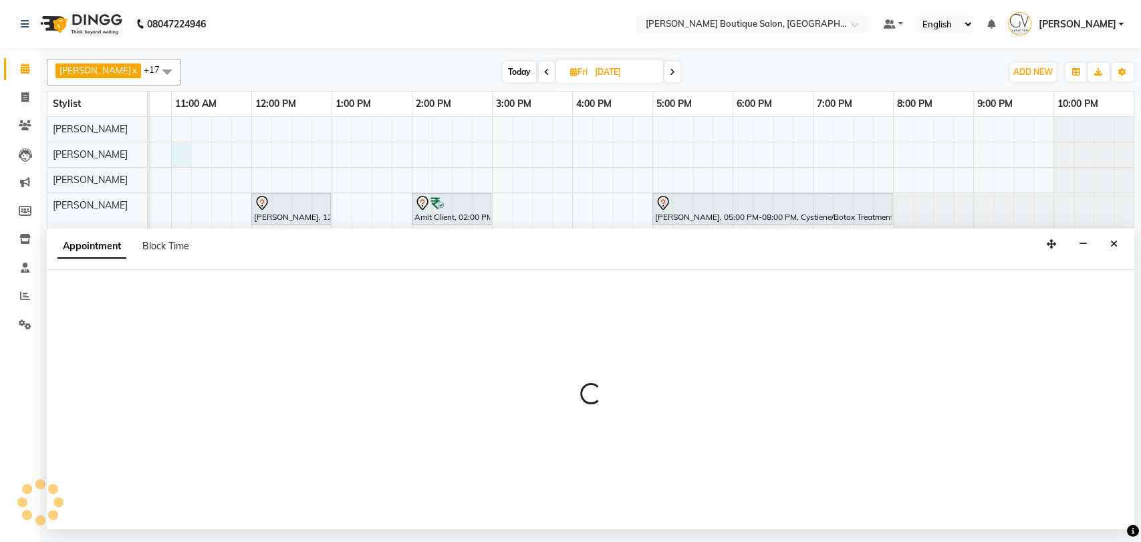
select select "86143"
select select "660"
select select "tentative"
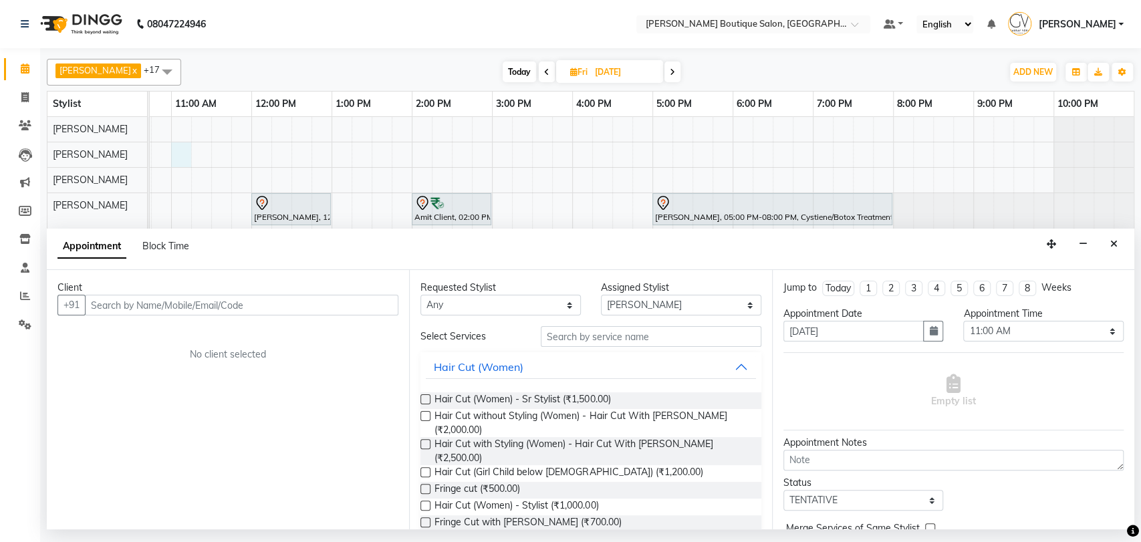
click at [112, 313] on input "text" at bounding box center [241, 305] width 313 height 21
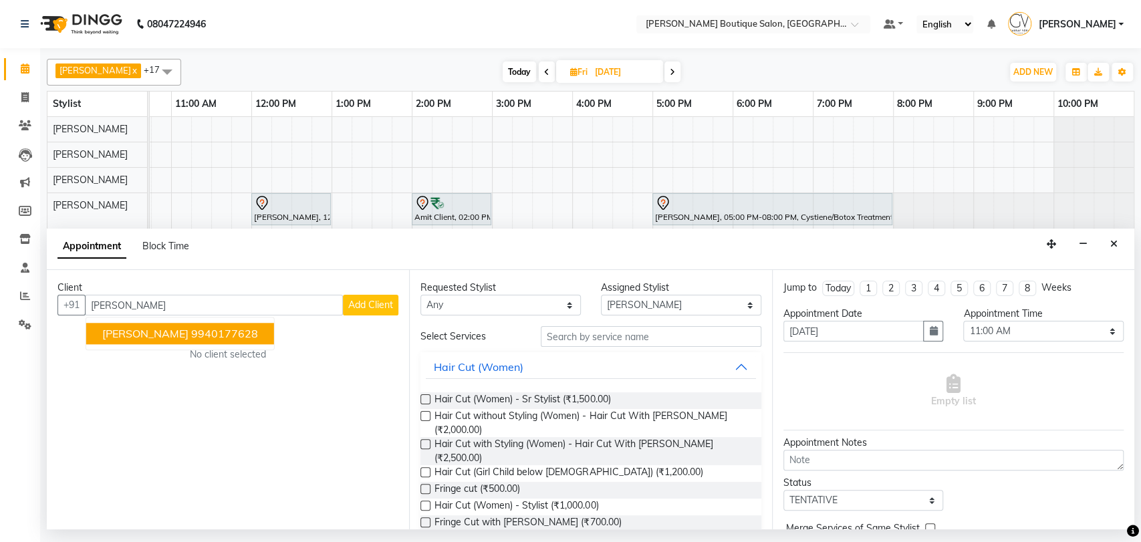
click at [191, 334] on ngb-highlight "9940177628" at bounding box center [224, 334] width 67 height 13
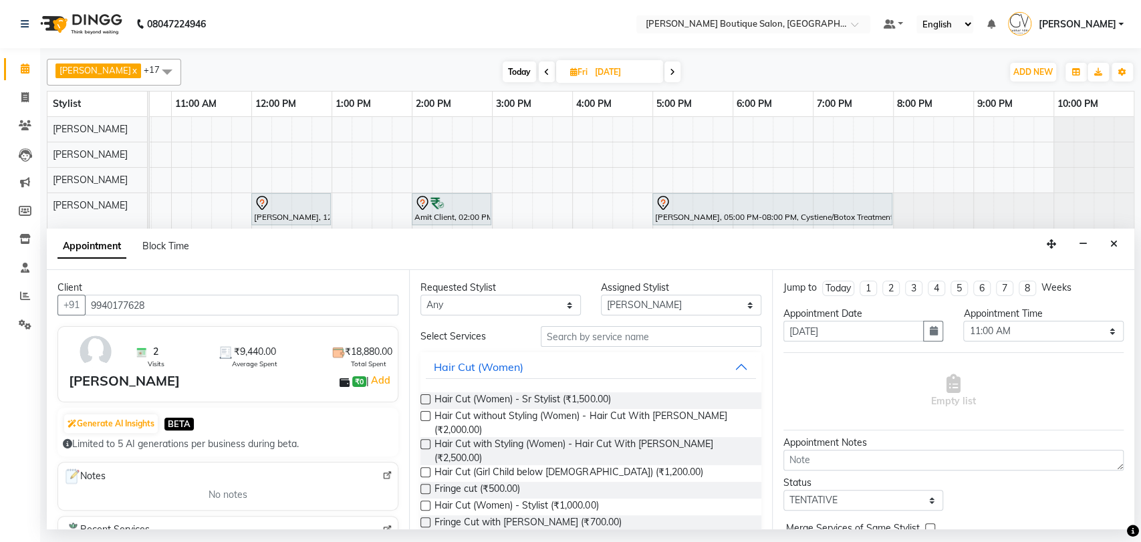
type input "9940177628"
click at [572, 336] on input "text" at bounding box center [651, 336] width 221 height 21
type input "cut"
click at [425, 398] on label at bounding box center [425, 399] width 10 height 10
click at [425, 398] on input "checkbox" at bounding box center [424, 400] width 9 height 9
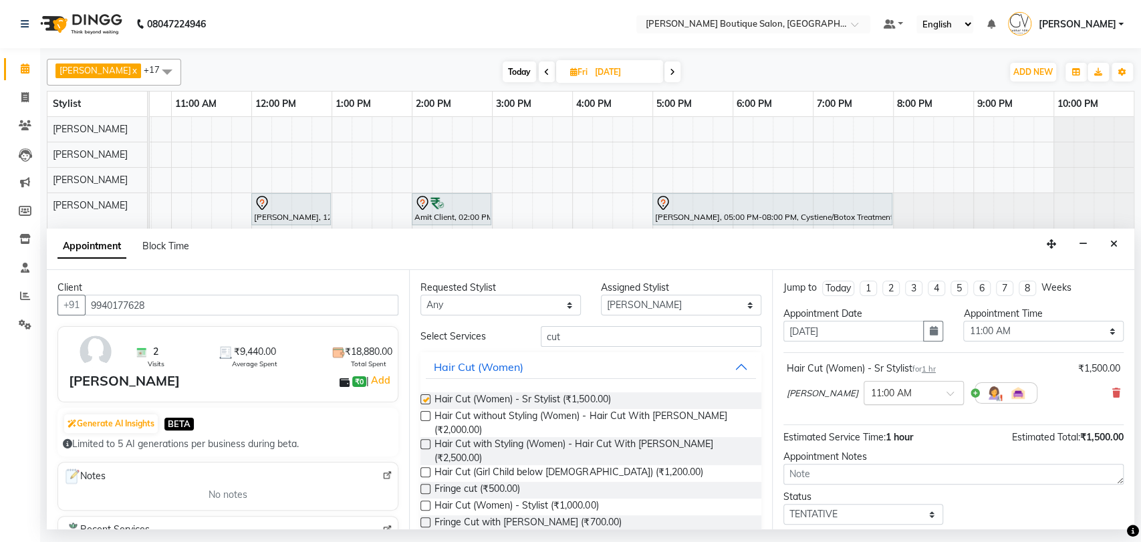
checkbox input "false"
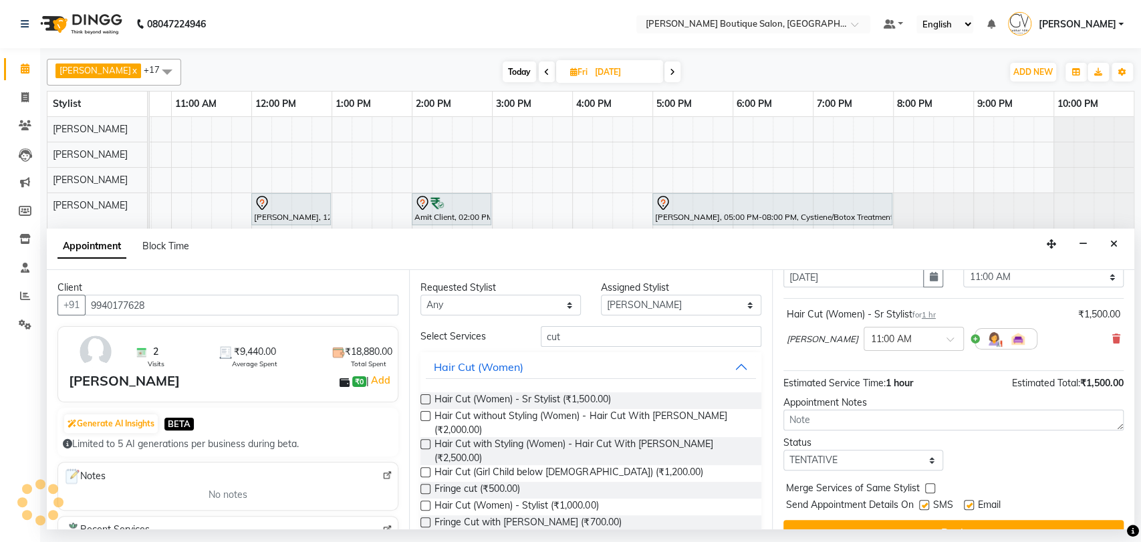
scroll to position [74, 0]
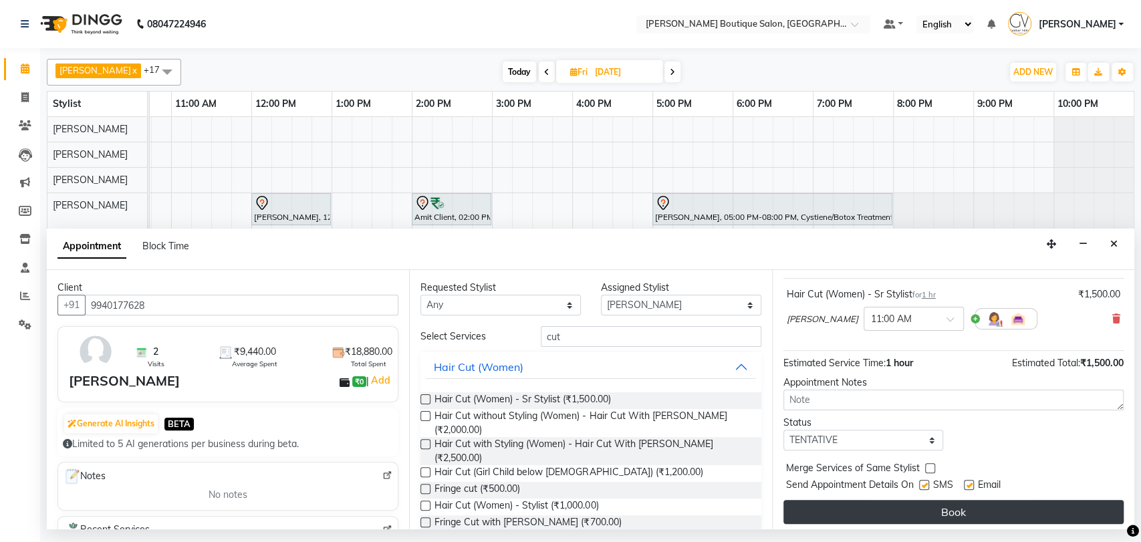
click at [948, 509] on button "Book" at bounding box center [953, 512] width 340 height 24
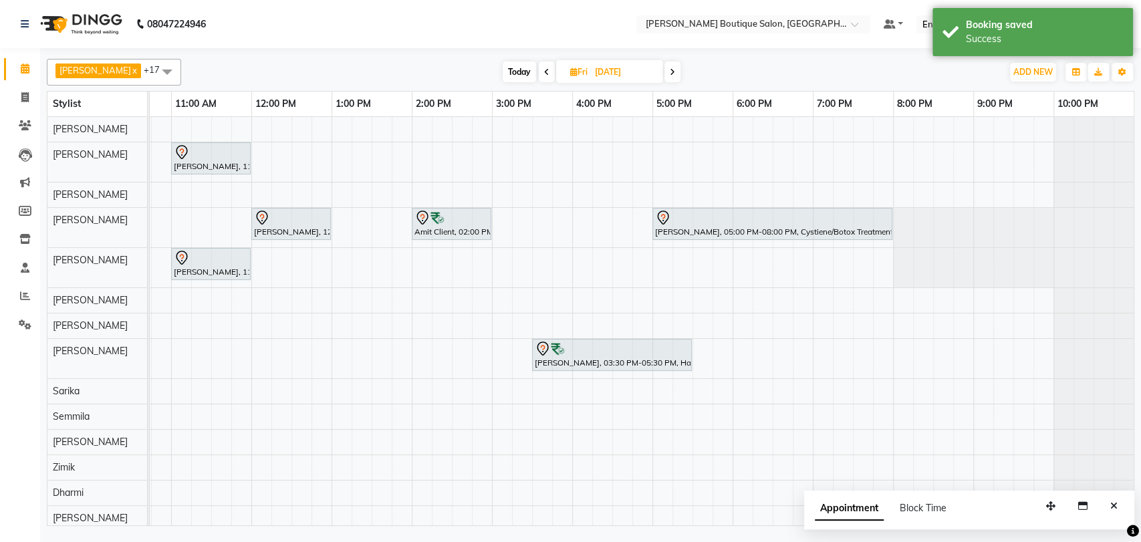
click at [539, 71] on span at bounding box center [547, 71] width 16 height 21
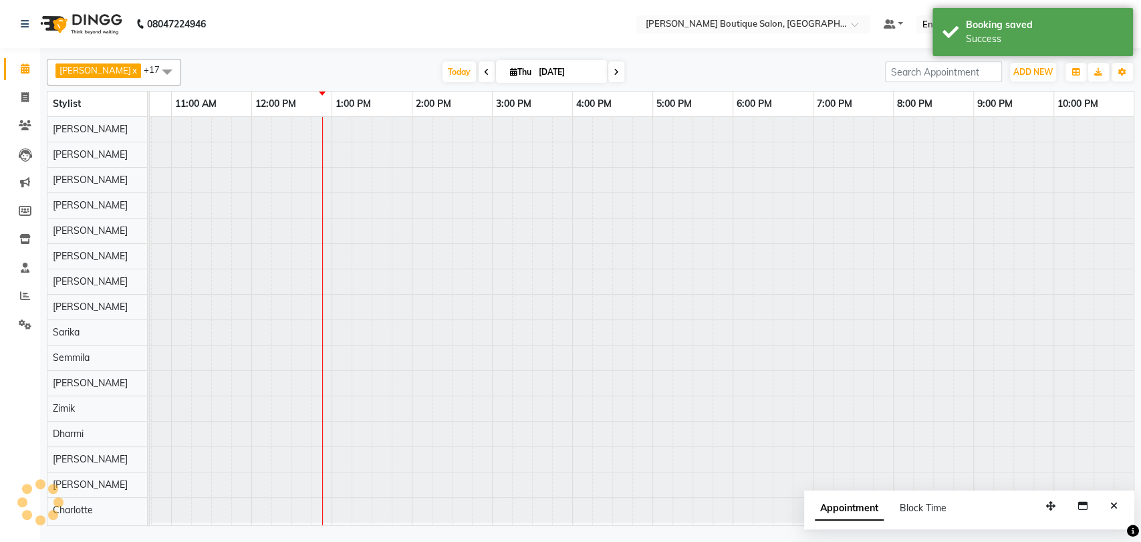
scroll to position [0, 219]
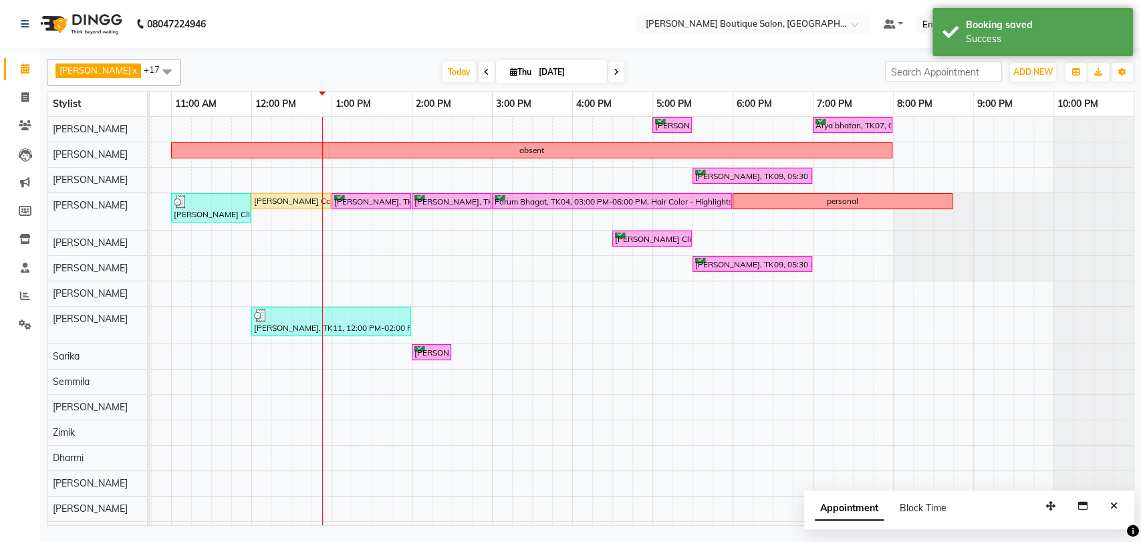
click at [614, 71] on icon at bounding box center [616, 72] width 5 height 8
type input "05-09-2025"
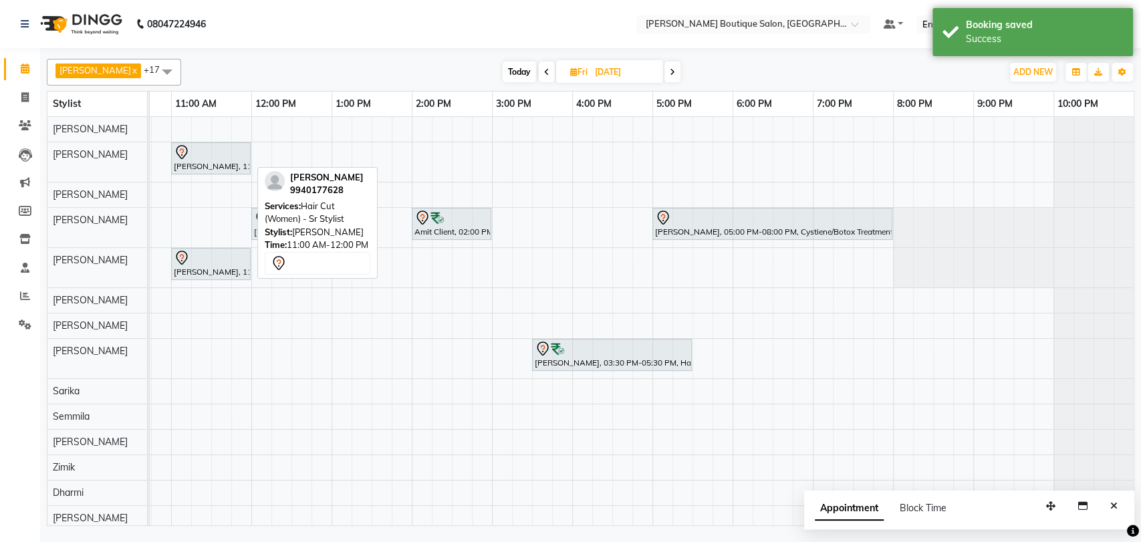
click at [187, 152] on icon at bounding box center [182, 152] width 16 height 16
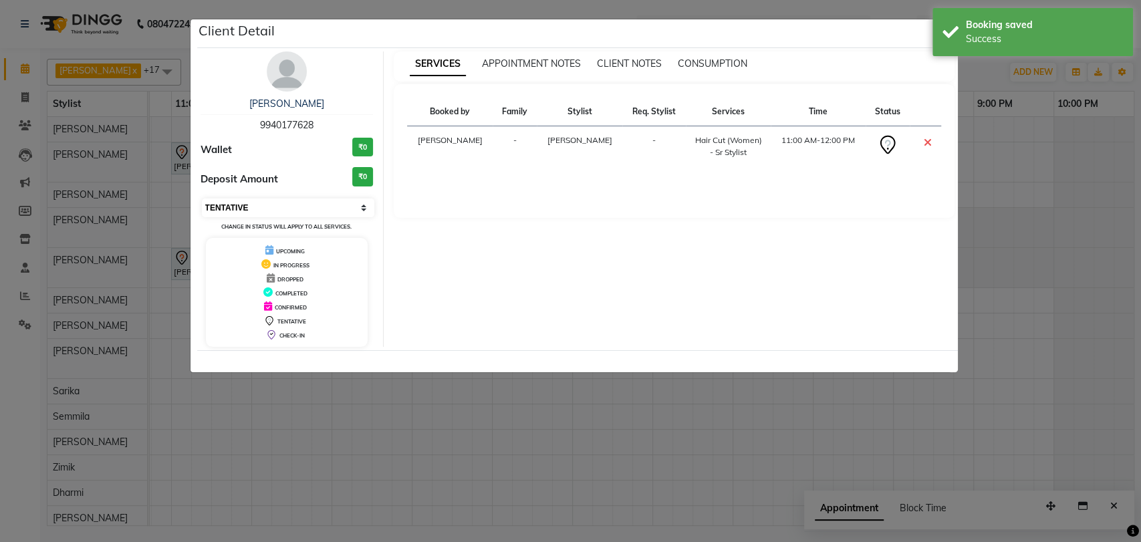
click at [225, 203] on select "Select CONFIRMED TENTATIVE" at bounding box center [288, 208] width 173 height 19
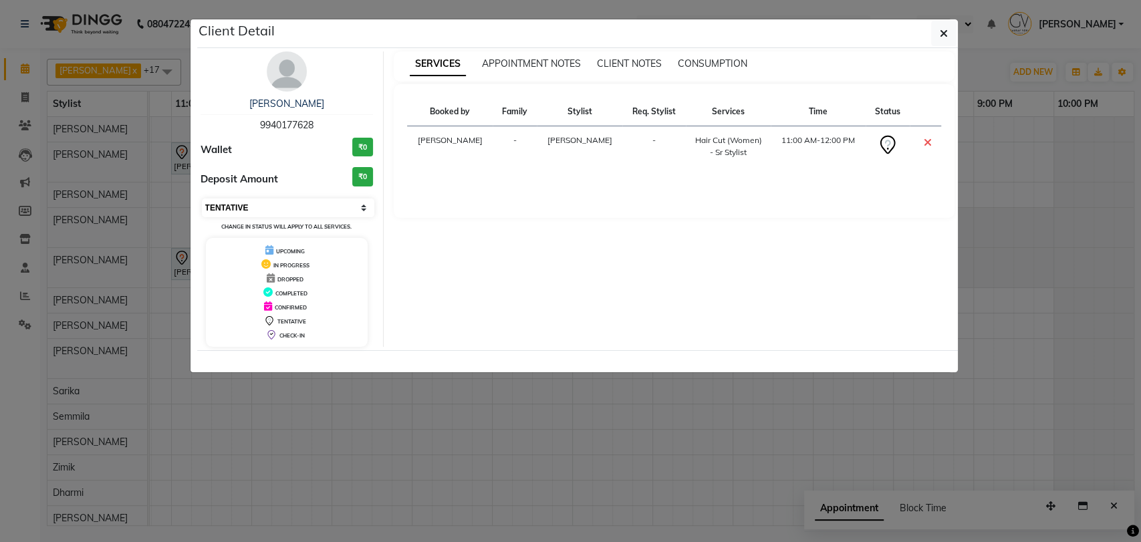
select select "6"
click at [202, 199] on select "Select CONFIRMED TENTATIVE" at bounding box center [288, 208] width 173 height 19
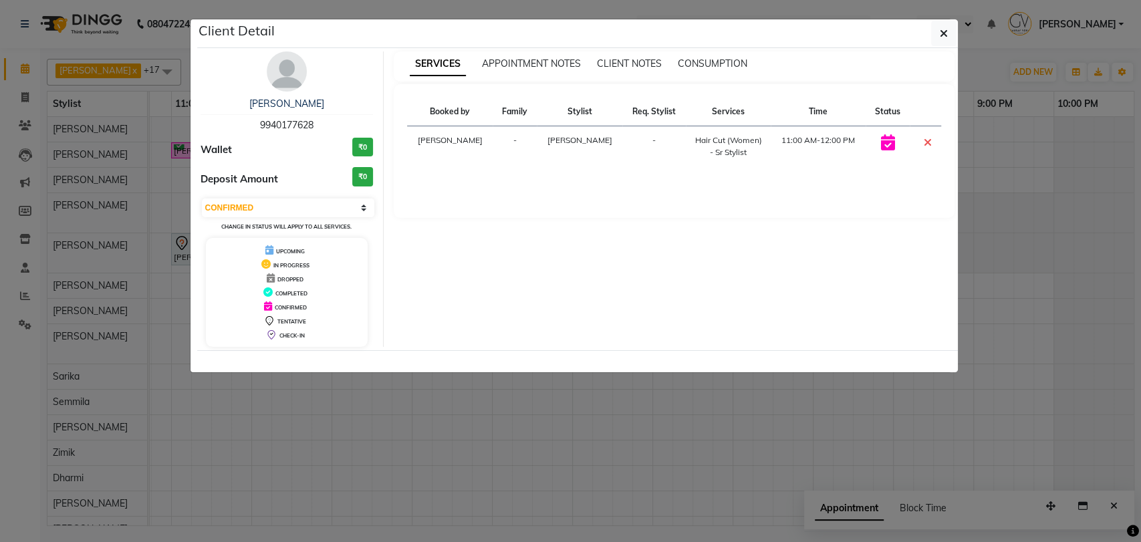
click at [1046, 271] on ngb-modal-window "Client Detail Harini 9940177628 Wallet ₹0 Deposit Amount ₹0 Select CONFIRMED TE…" at bounding box center [570, 271] width 1141 height 542
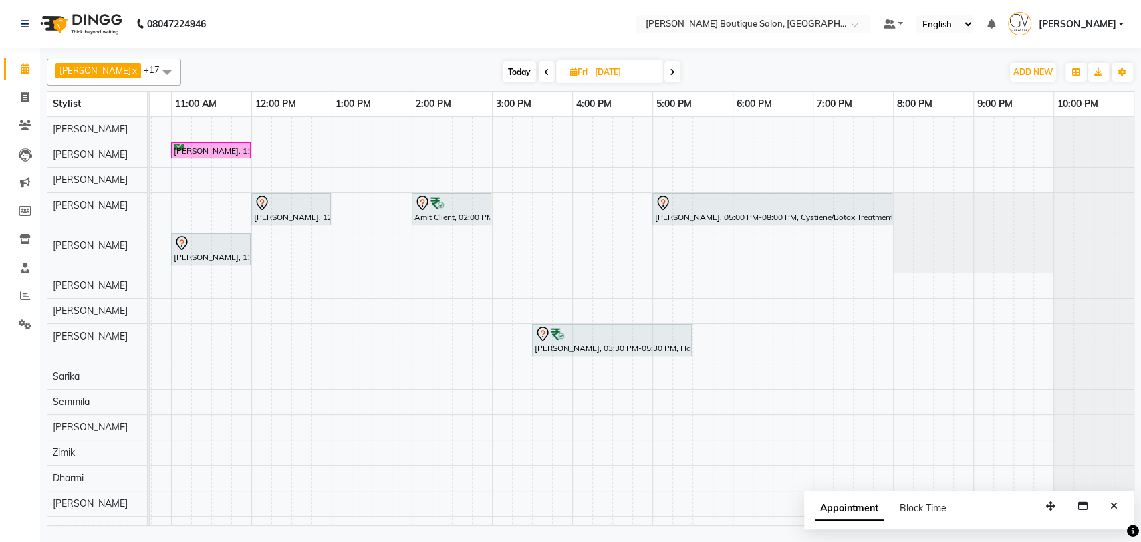
click at [515, 76] on span "Today" at bounding box center [519, 71] width 33 height 21
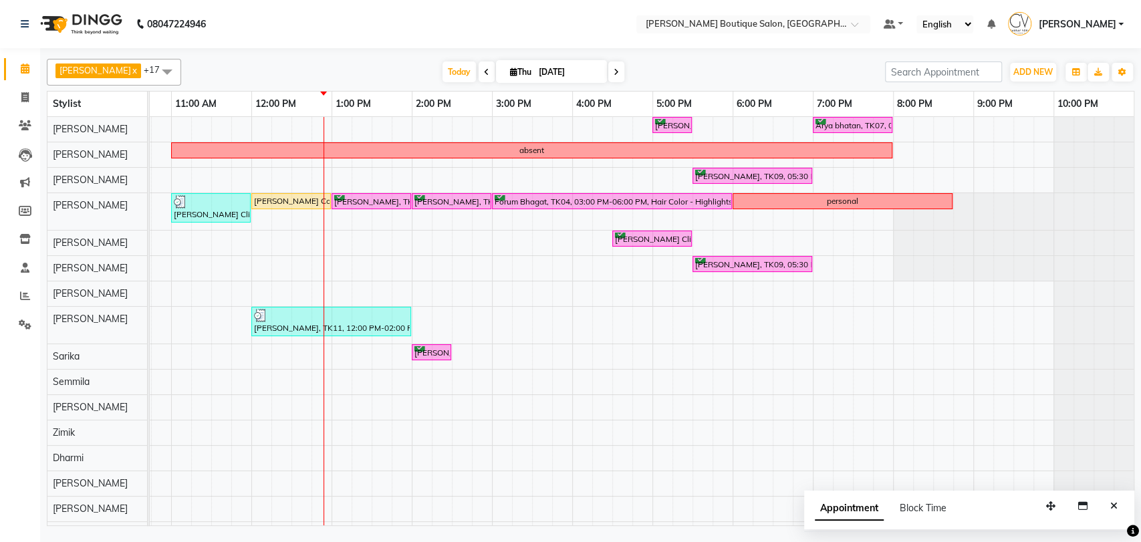
click at [608, 78] on span at bounding box center [616, 71] width 16 height 21
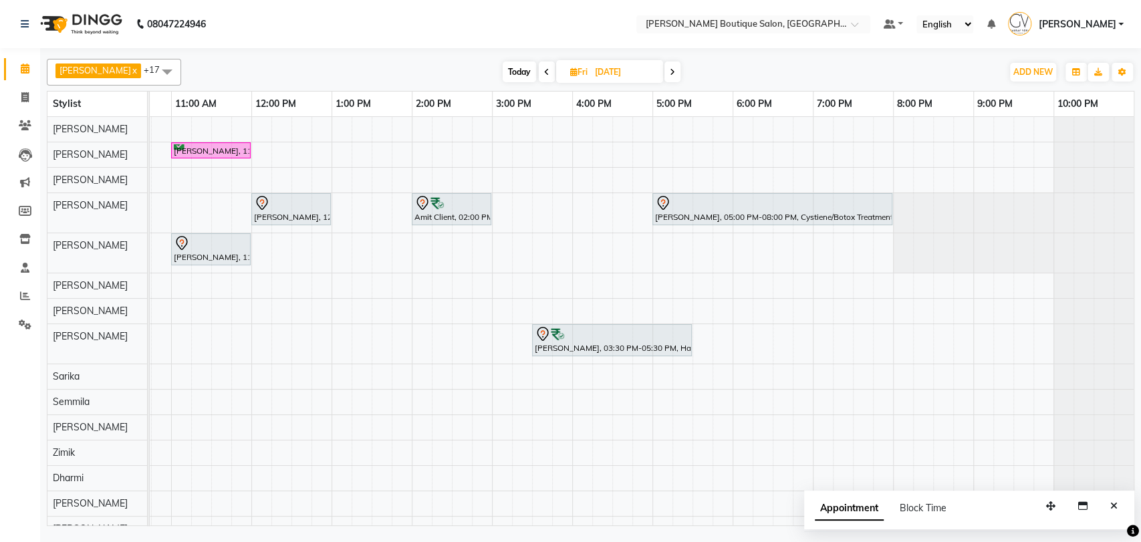
click at [670, 75] on icon at bounding box center [672, 72] width 5 height 8
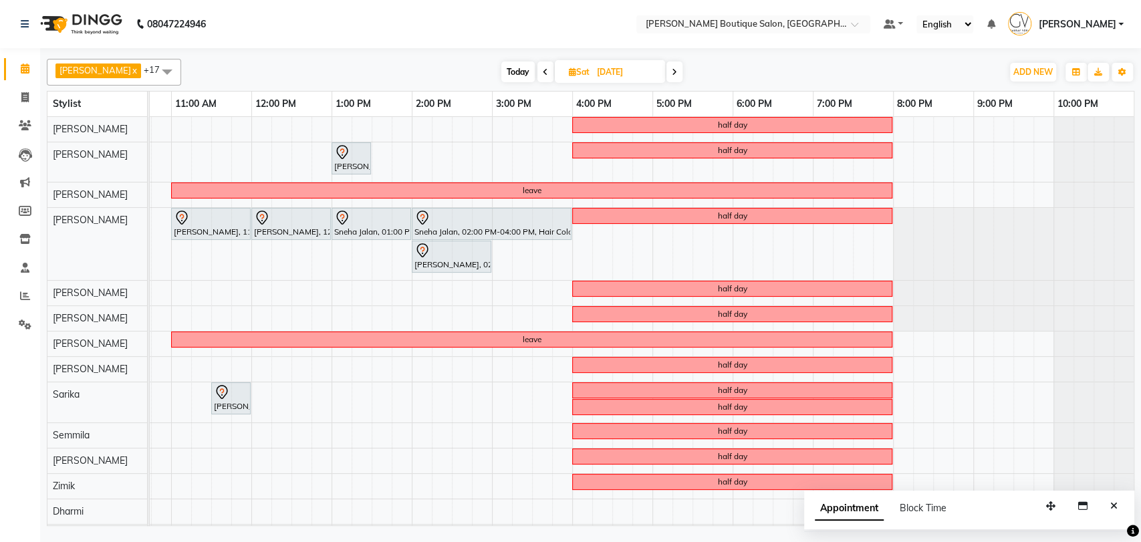
click at [672, 75] on icon at bounding box center [674, 72] width 5 height 8
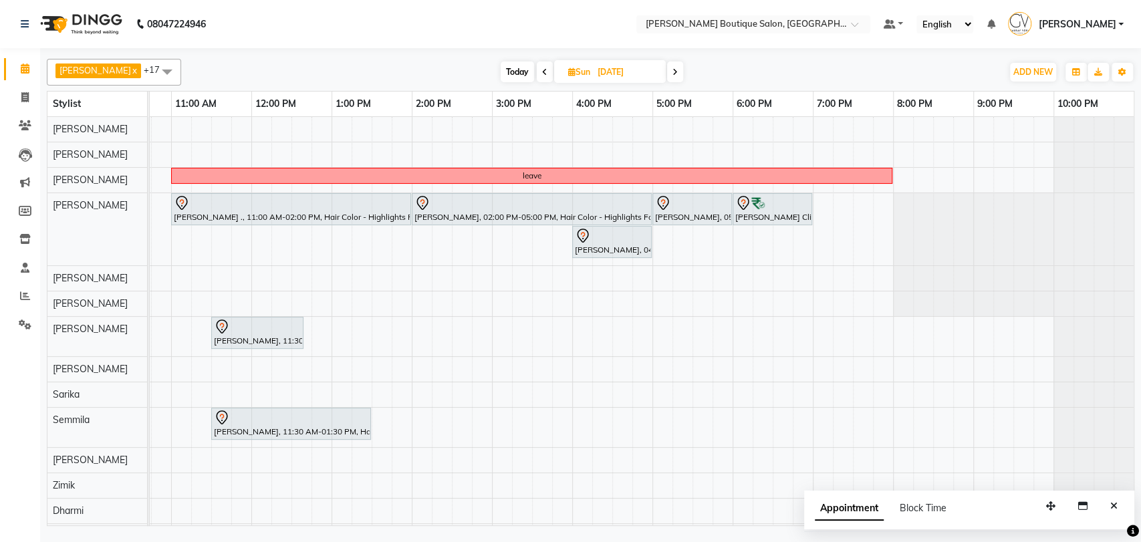
click at [537, 80] on span at bounding box center [545, 71] width 16 height 21
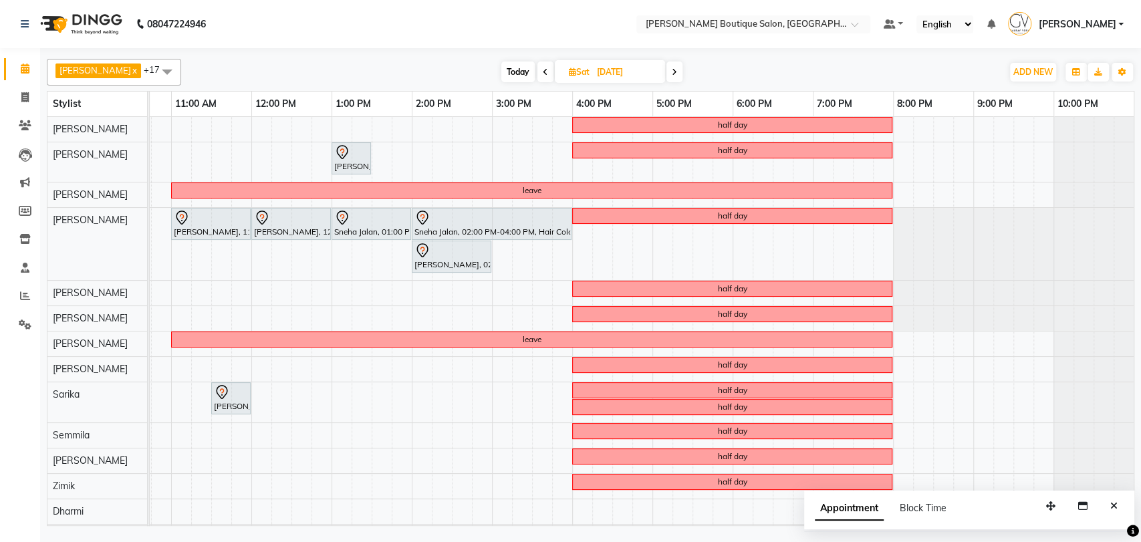
click at [501, 76] on span "Today" at bounding box center [517, 71] width 33 height 21
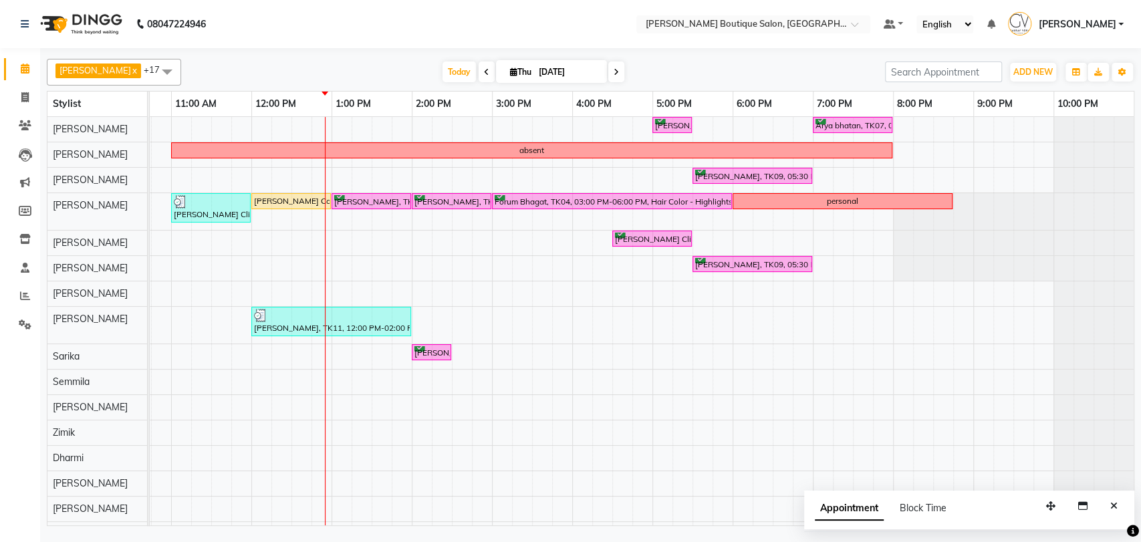
click at [614, 70] on icon at bounding box center [616, 72] width 5 height 8
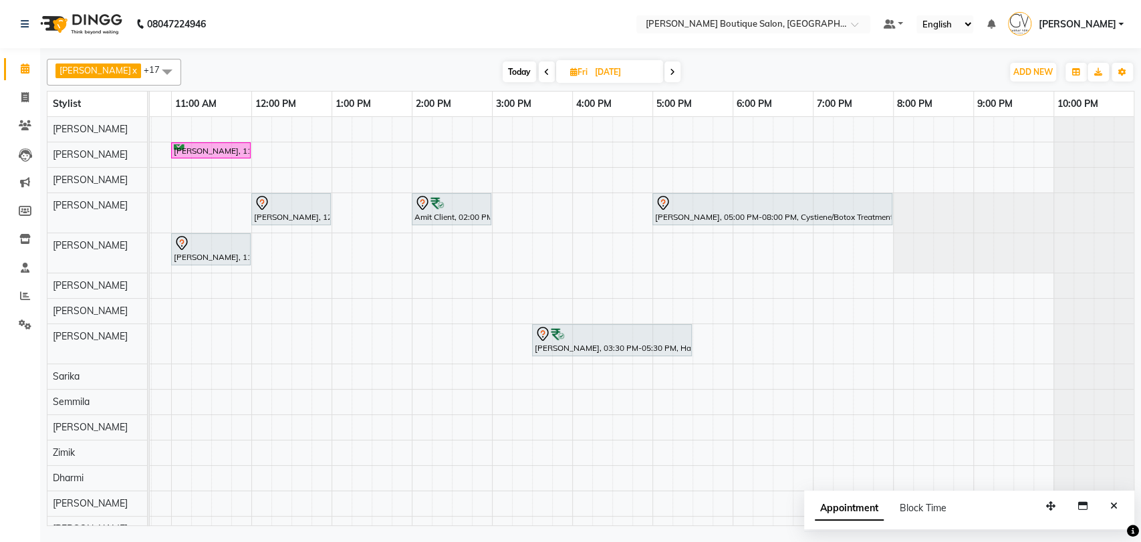
click at [544, 71] on icon at bounding box center [546, 72] width 5 height 8
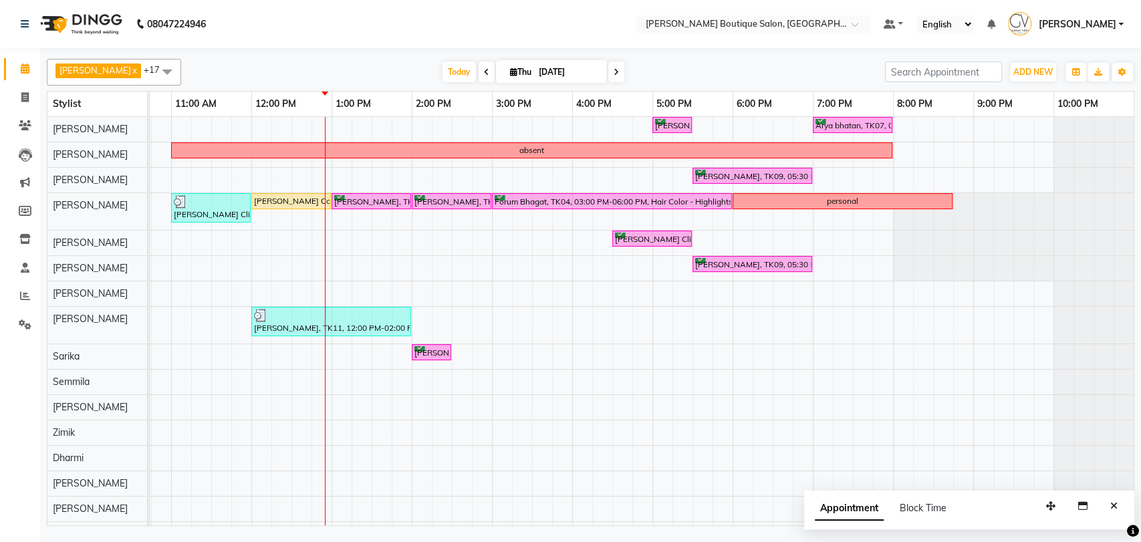
click at [614, 74] on icon at bounding box center [616, 72] width 5 height 8
type input "05-09-2025"
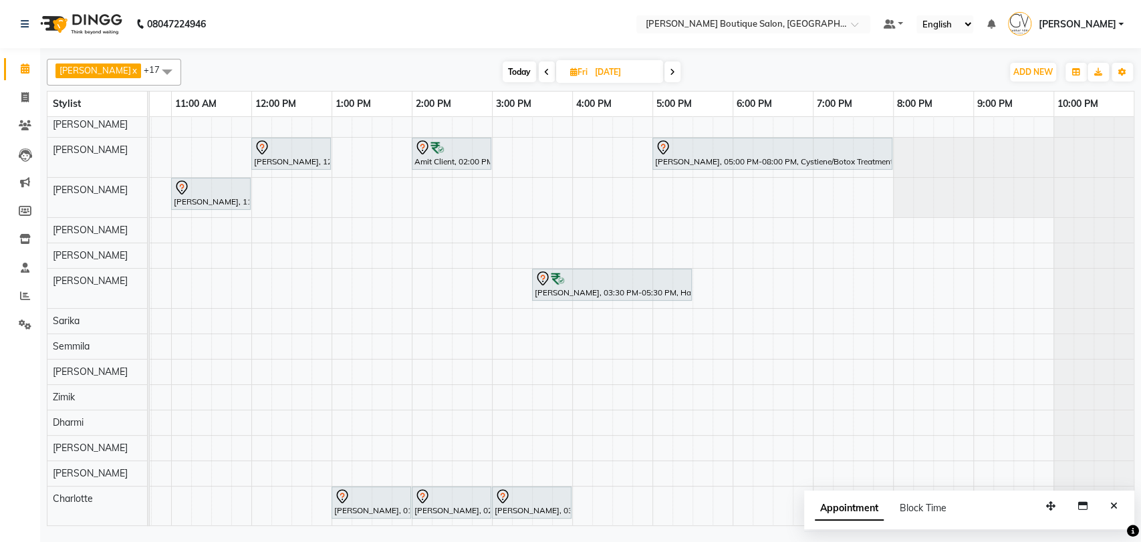
scroll to position [0, 0]
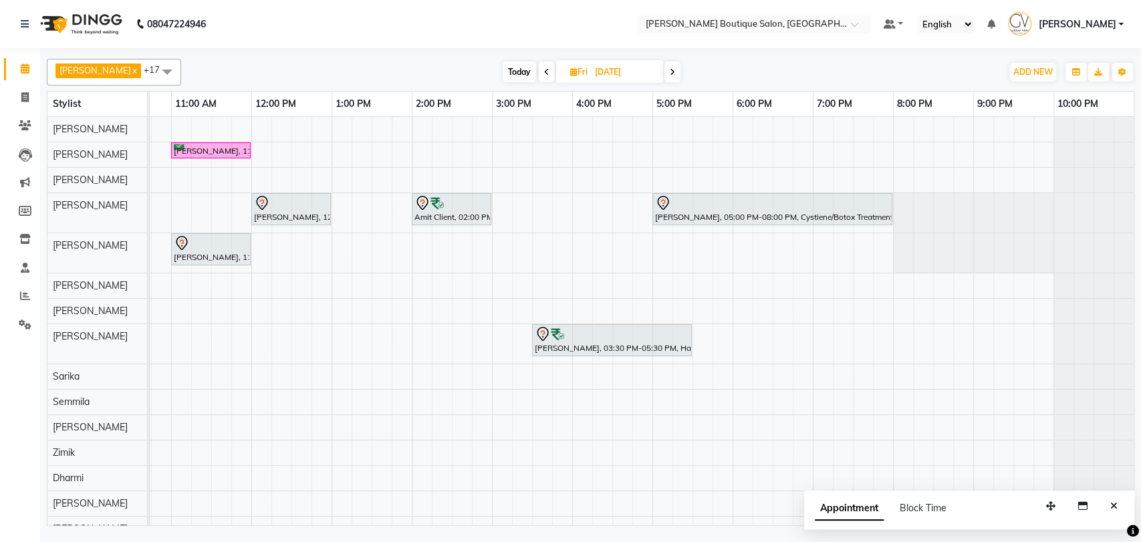
click at [216, 341] on div "Harini, 11:00 AM-12:00 PM, Hair Cut (Women) - Sr Stylist Shirley Krishnan, 12:0…" at bounding box center [531, 349] width 1203 height 465
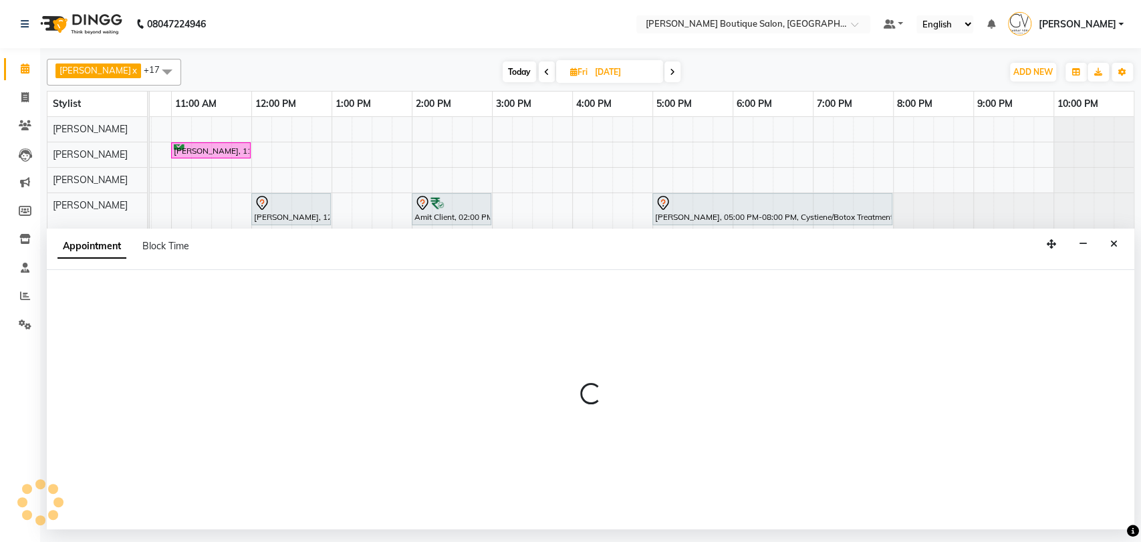
select select "57474"
select select "690"
select select "tentative"
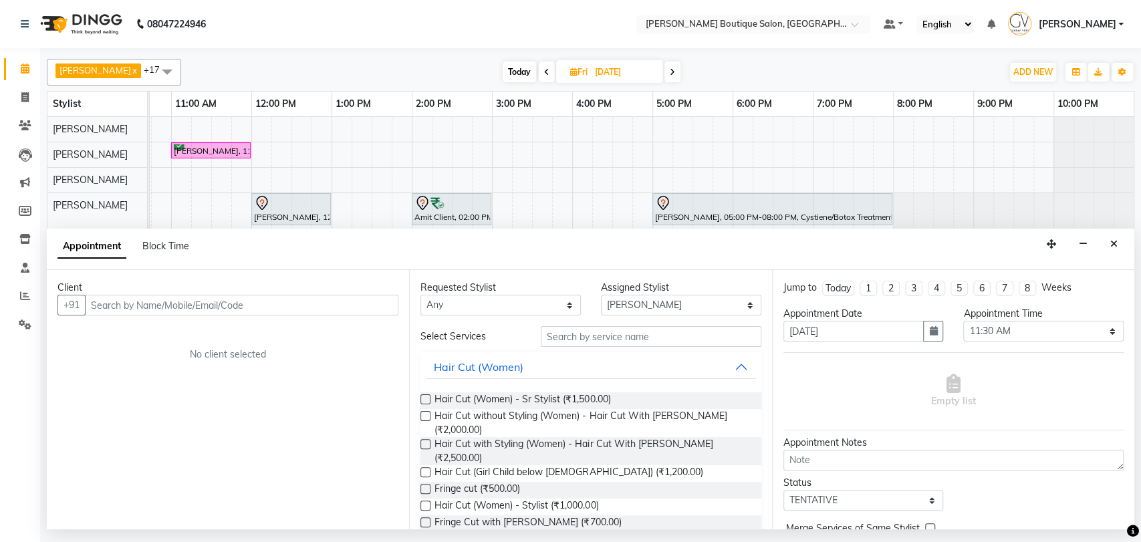
click at [136, 310] on input "text" at bounding box center [241, 305] width 313 height 21
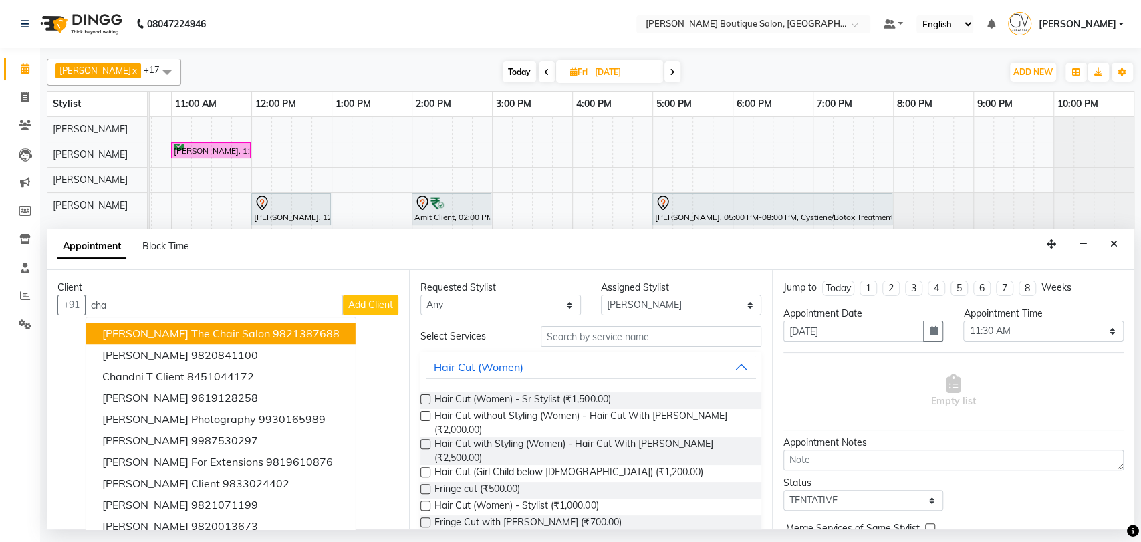
type input "cha"
click at [503, 74] on span "Today" at bounding box center [519, 71] width 33 height 21
type input "[DATE]"
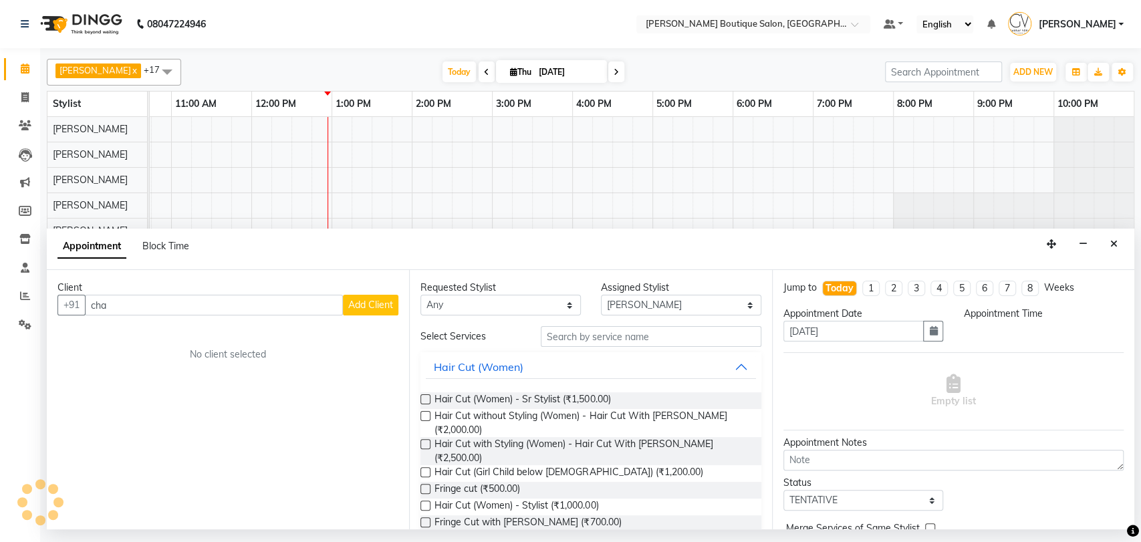
select select "690"
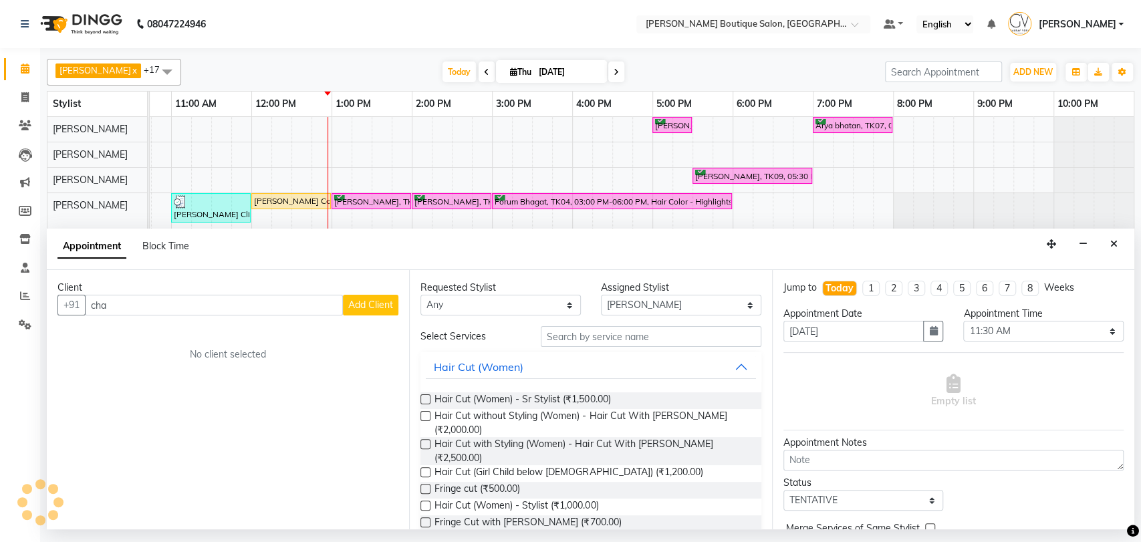
scroll to position [0, 219]
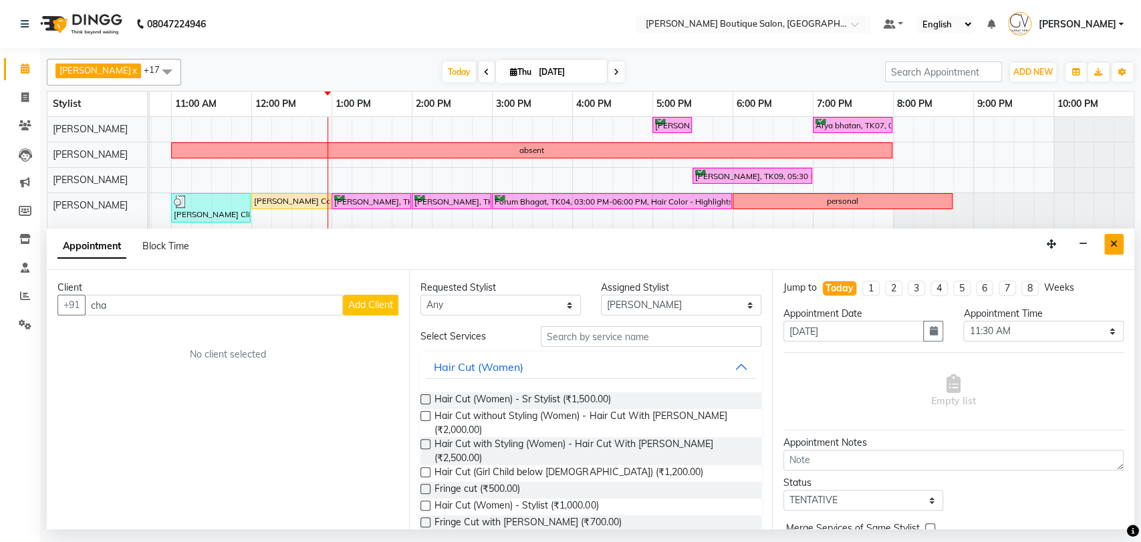
click at [1118, 245] on button "Close" at bounding box center [1113, 244] width 19 height 21
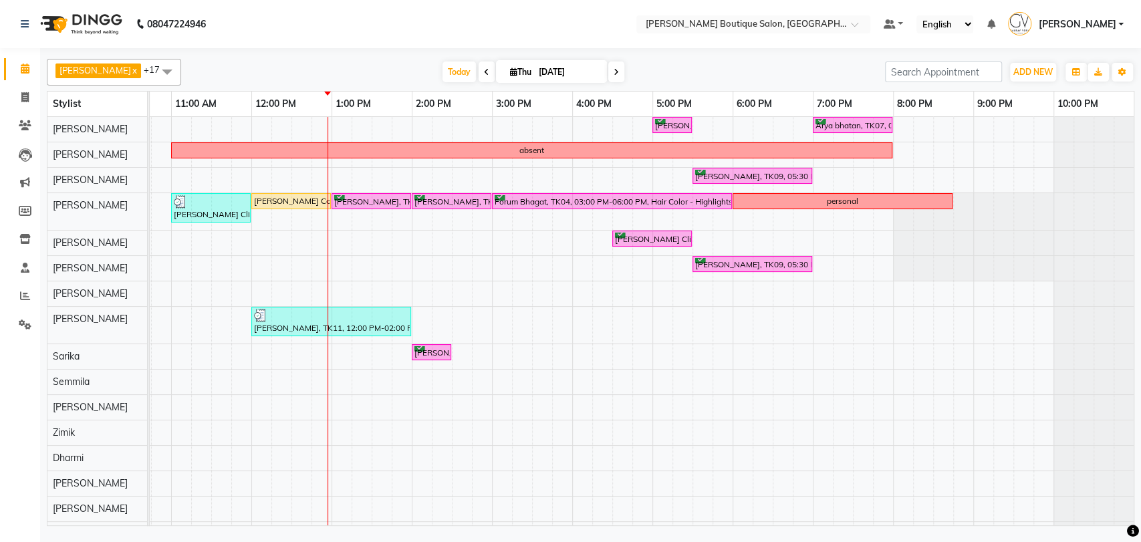
click at [614, 68] on icon at bounding box center [616, 72] width 5 height 8
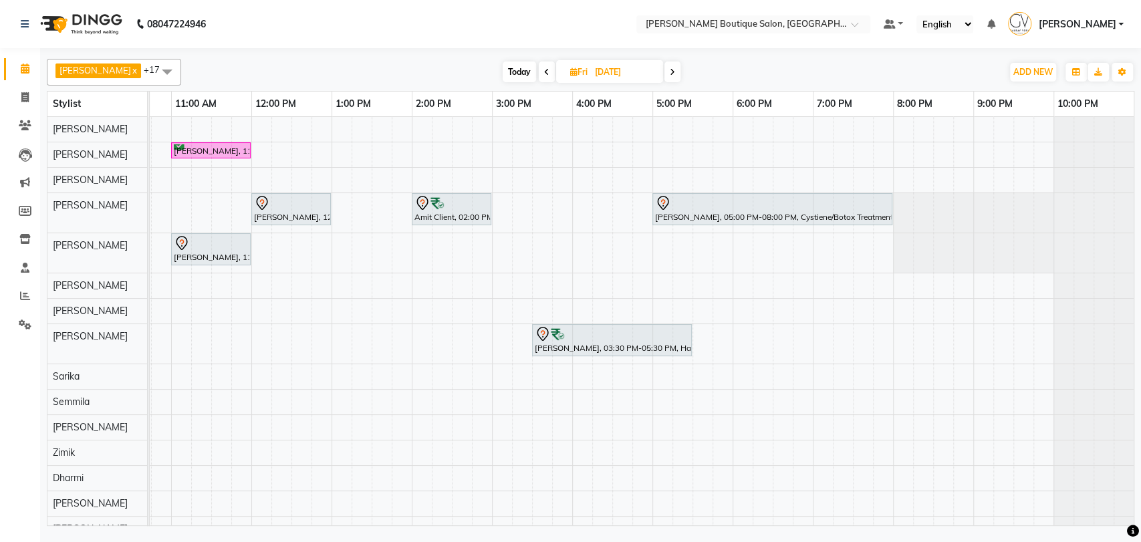
click at [670, 72] on icon at bounding box center [672, 72] width 5 height 8
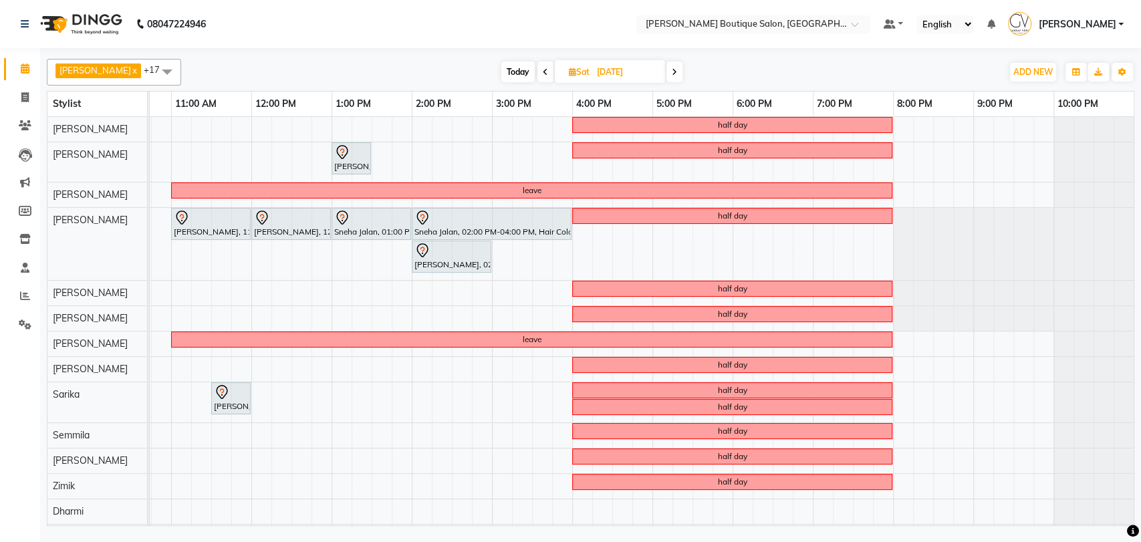
click at [672, 73] on icon at bounding box center [674, 72] width 5 height 8
type input "07-09-2025"
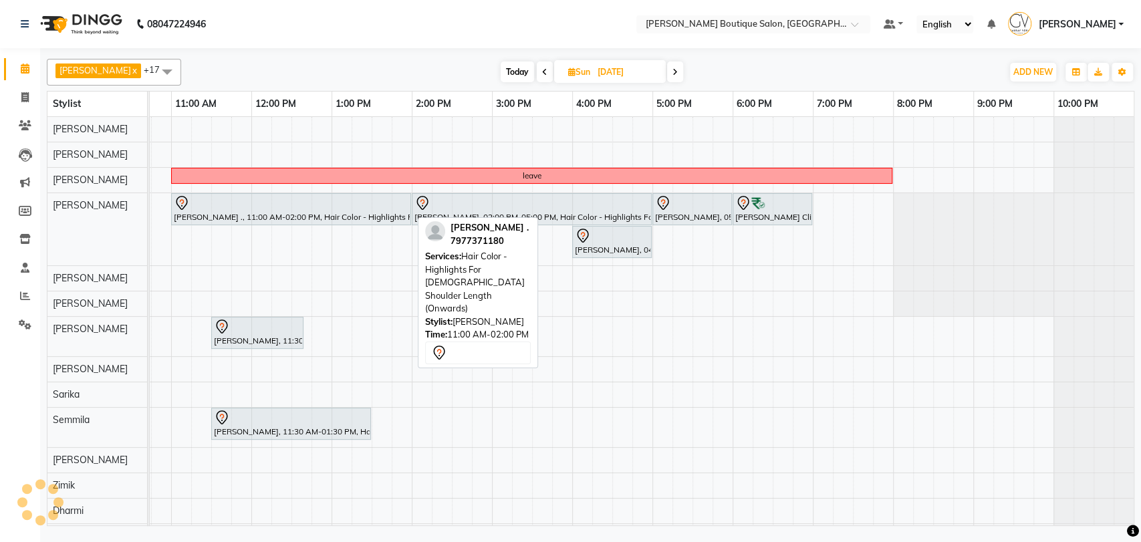
click at [277, 198] on div at bounding box center [291, 203] width 235 height 16
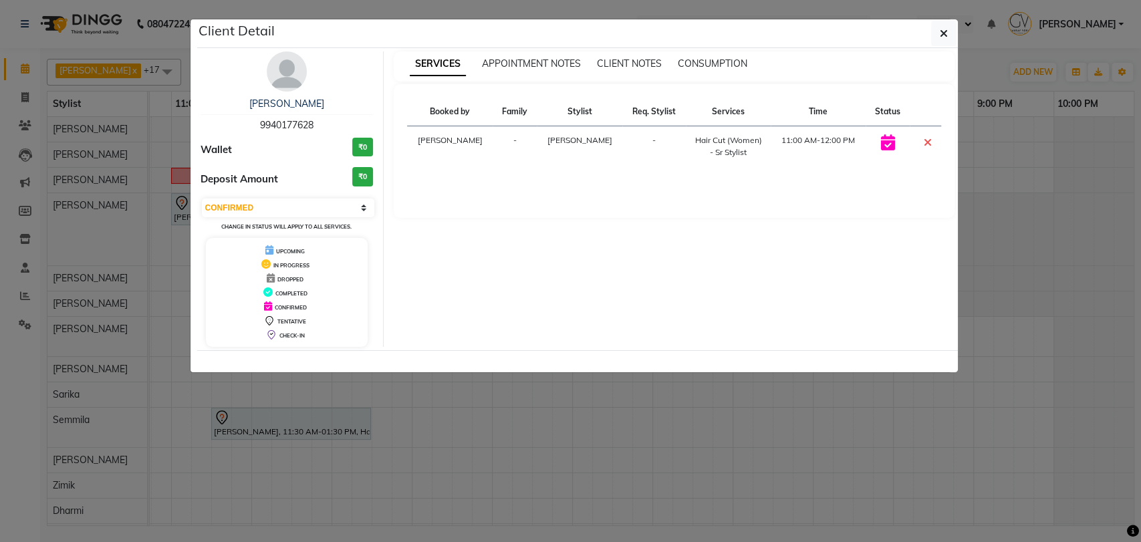
select select "7"
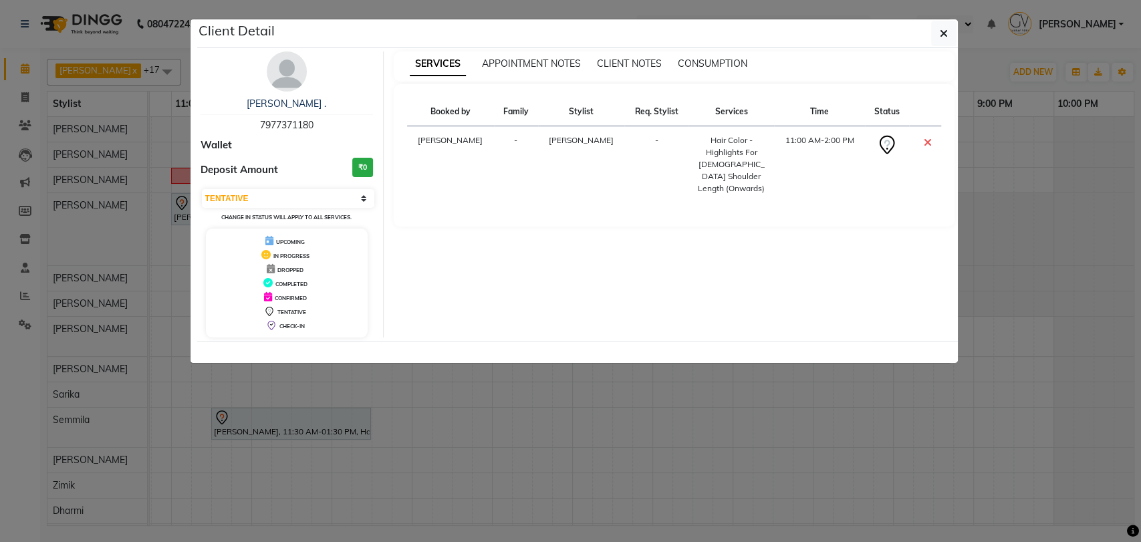
click at [276, 126] on span "7977371180" at bounding box center [286, 125] width 53 height 12
copy span "7977371180"
click at [935, 33] on button "button" at bounding box center [943, 33] width 25 height 25
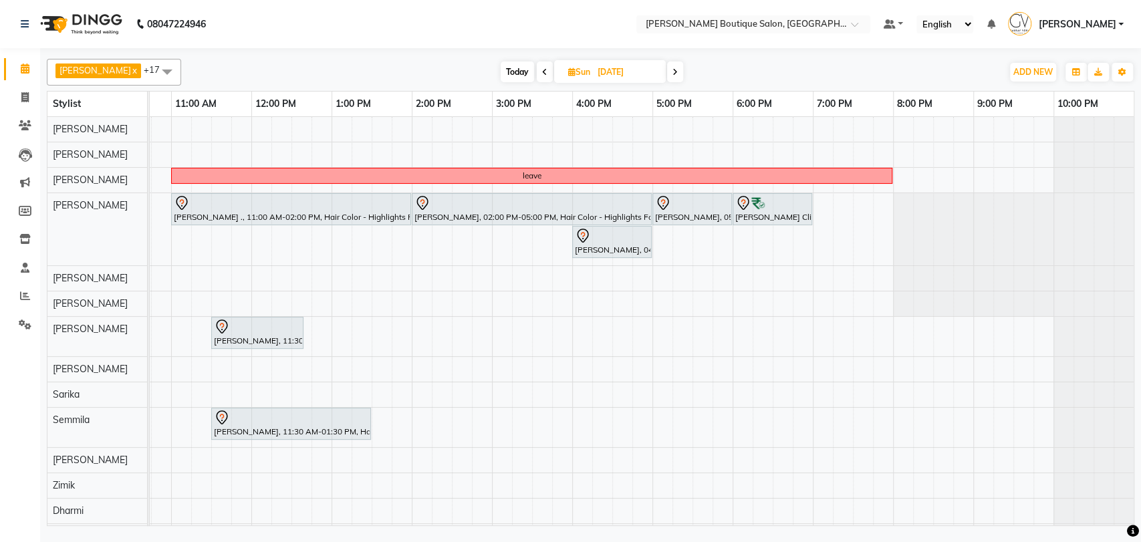
click at [502, 72] on span "Today" at bounding box center [517, 71] width 33 height 21
type input "[DATE]"
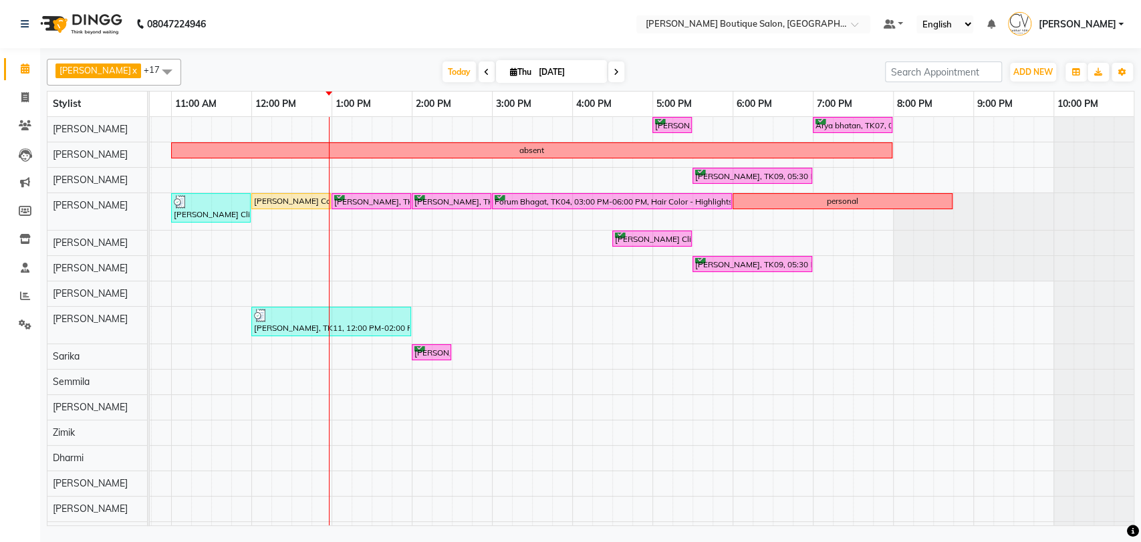
click at [612, 219] on div "Maurya Ghelani, TK09, 05:00 PM-05:30 PM, Men Grooming - Beard Triming Arya bhat…" at bounding box center [531, 332] width 1203 height 430
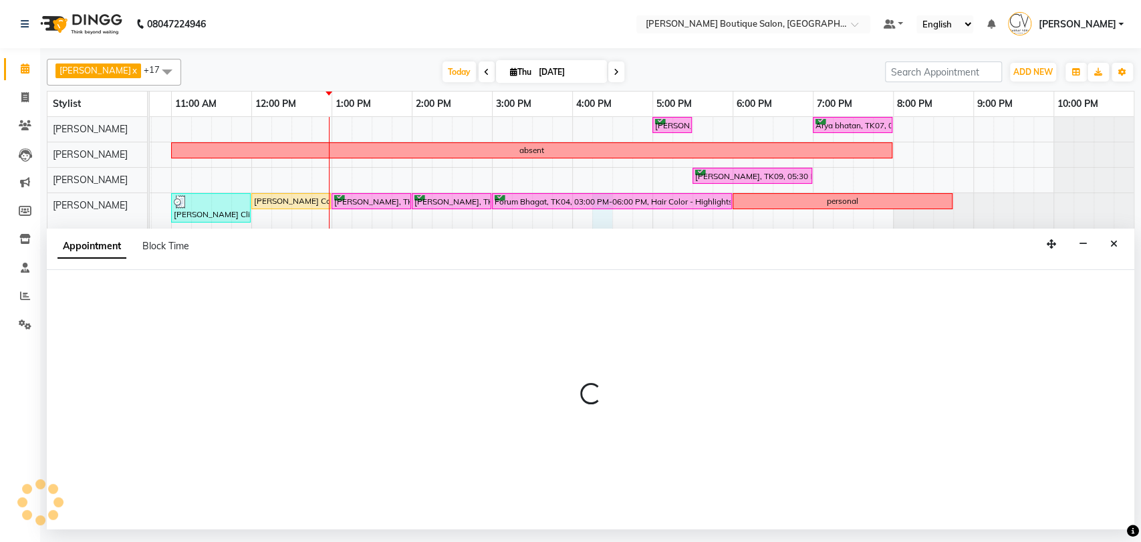
select select "35410"
select select "975"
select select "tentative"
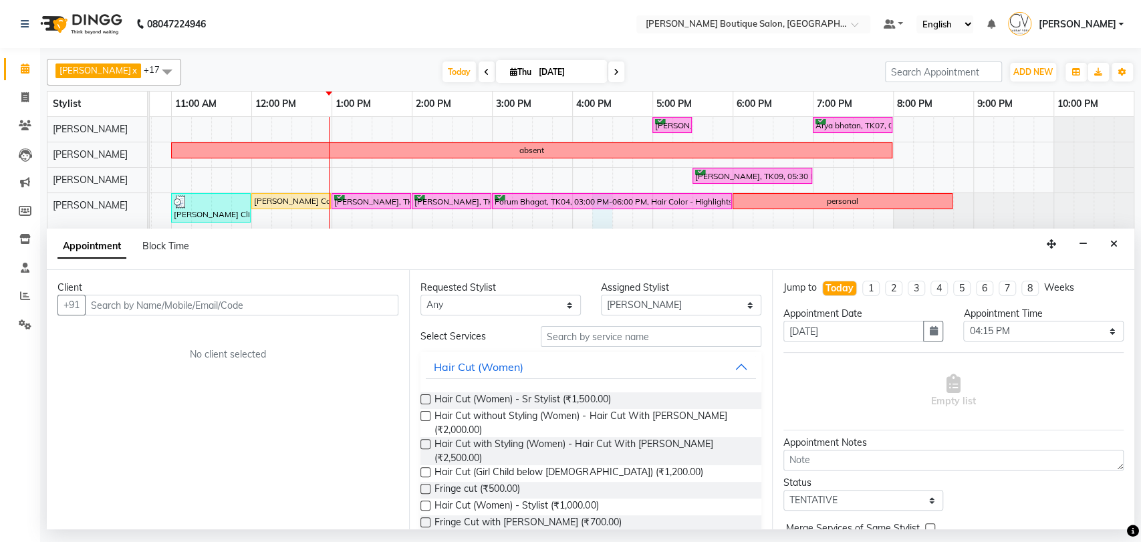
drag, startPoint x: 174, startPoint y: 311, endPoint x: 144, endPoint y: 301, distance: 31.9
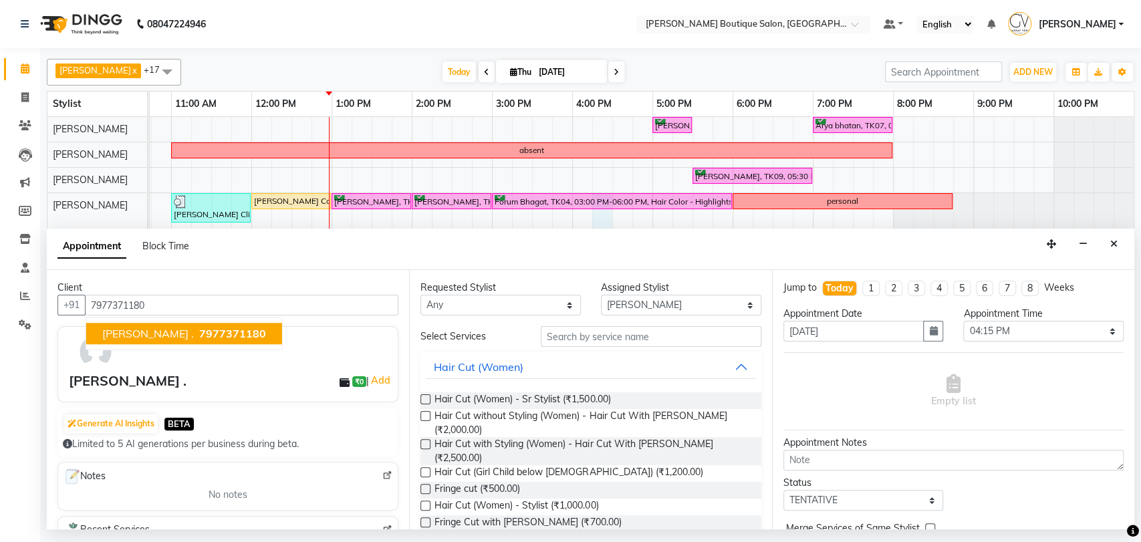
type input "7977371180"
click at [563, 344] on input "text" at bounding box center [651, 336] width 221 height 21
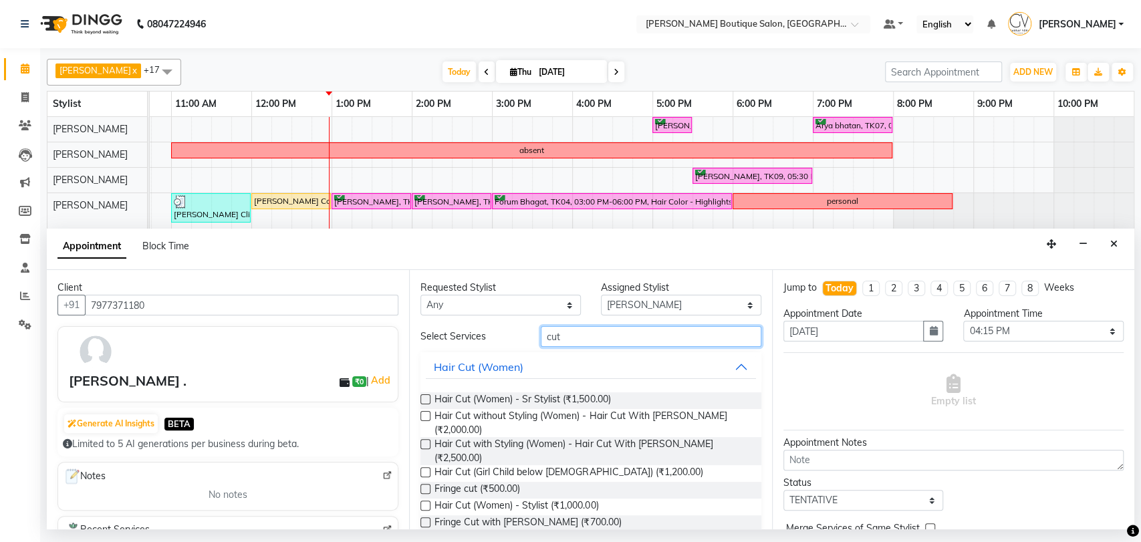
type input "cut"
click at [424, 444] on label at bounding box center [425, 444] width 10 height 10
click at [424, 444] on input "checkbox" at bounding box center [424, 445] width 9 height 9
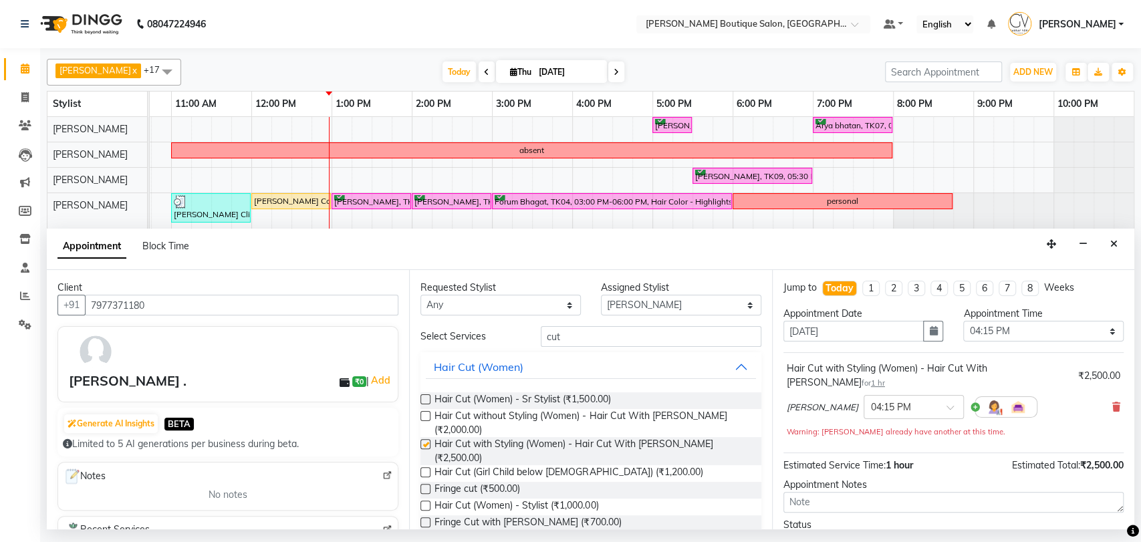
checkbox input "false"
click at [1009, 330] on select "Select 09:00 AM 09:15 AM 09:30 AM 09:45 AM 10:00 AM 10:15 AM 10:30 AM 10:45 AM …" at bounding box center [1043, 331] width 160 height 21
select select "990"
click at [963, 321] on select "Select 09:00 AM 09:15 AM 09:30 AM 09:45 AM 10:00 AM 10:15 AM 10:30 AM 10:45 AM …" at bounding box center [1043, 331] width 160 height 21
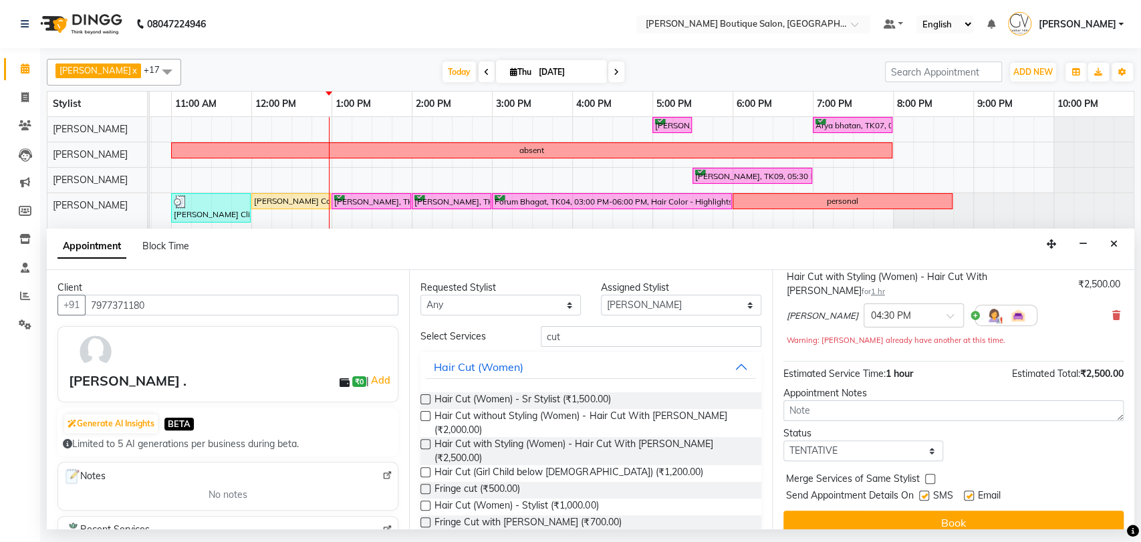
scroll to position [107, 0]
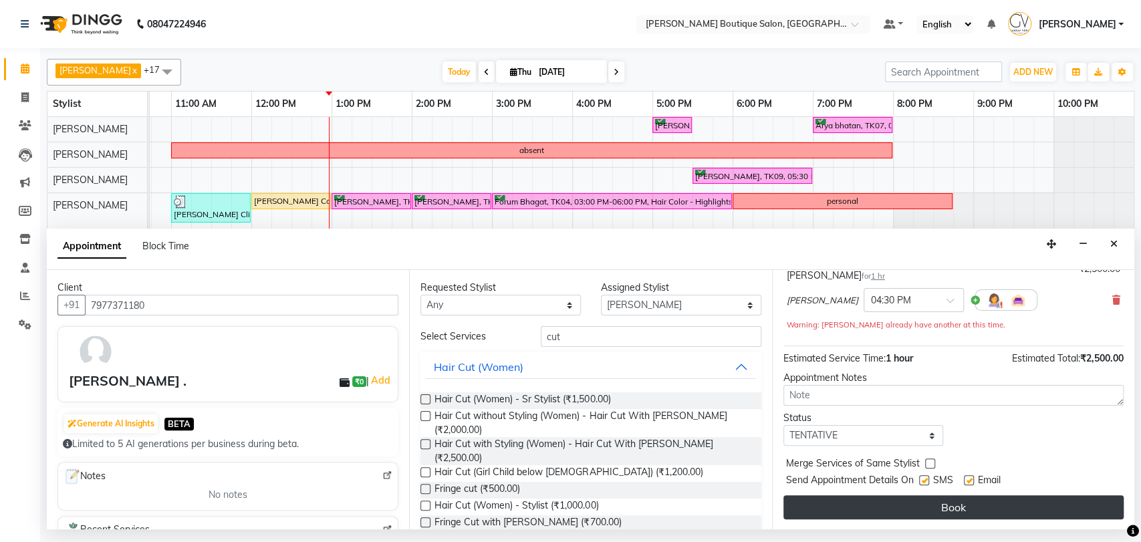
click at [956, 504] on button "Book" at bounding box center [953, 507] width 340 height 24
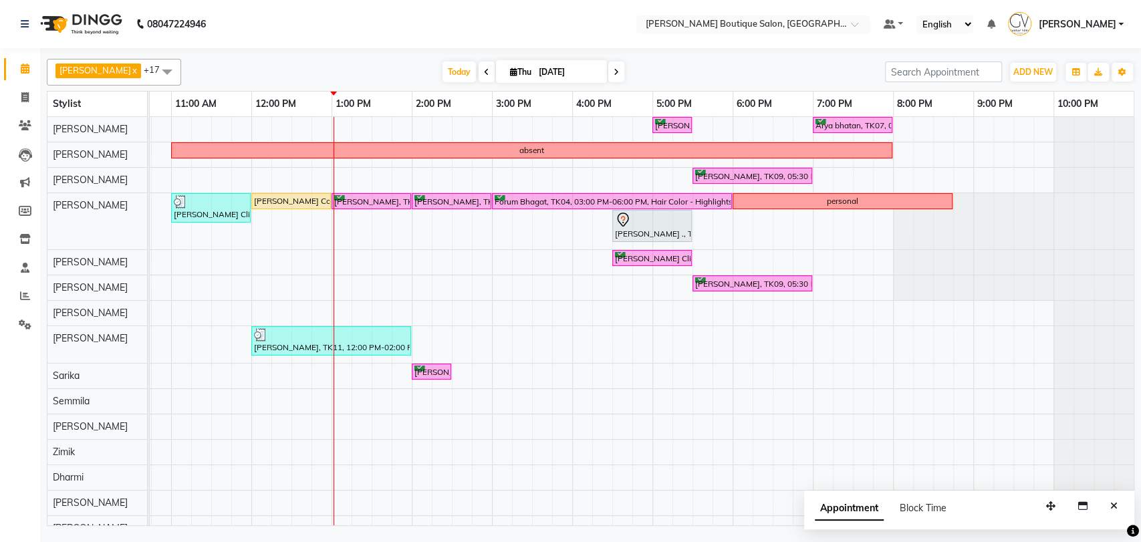
click at [535, 78] on input "[DATE]" at bounding box center [568, 72] width 67 height 20
select select "9"
select select "2025"
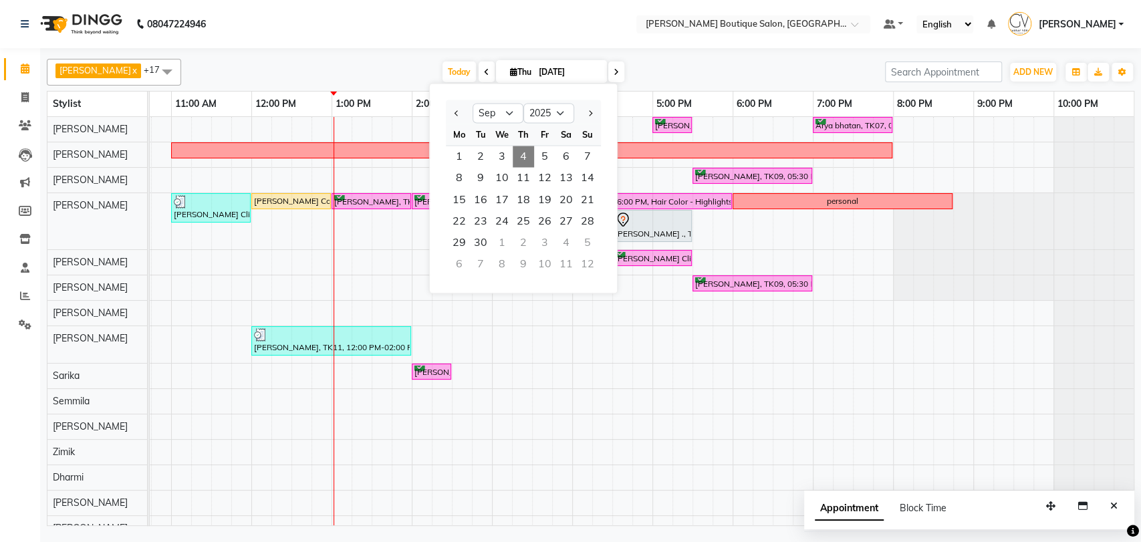
click at [686, 268] on div "Maurya Ghelani, TK09, 05:00 PM-05:30 PM, Men Grooming - Beard Triming Arya bhat…" at bounding box center [531, 341] width 1203 height 449
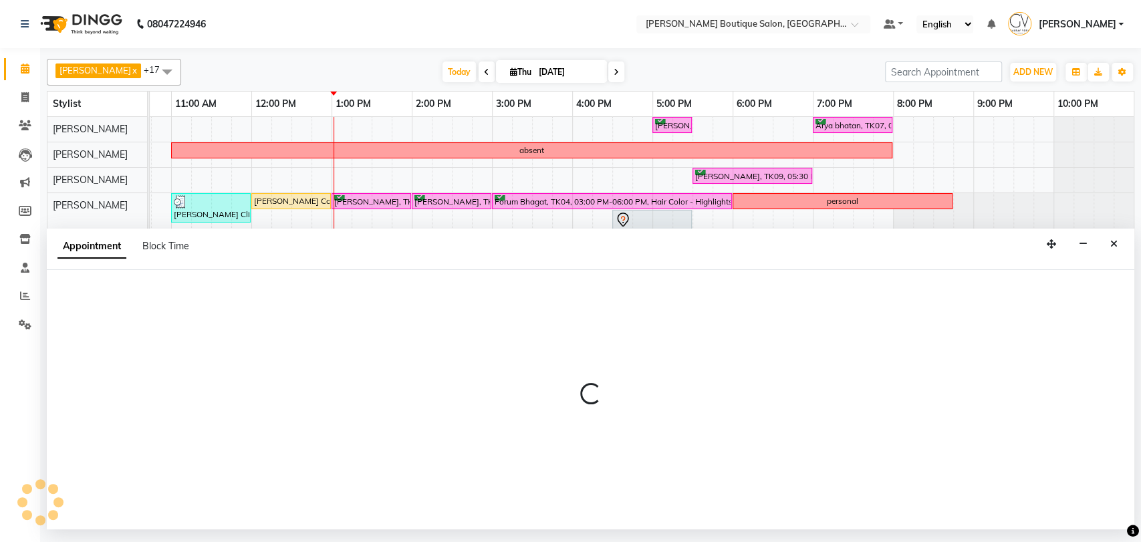
select select "35504"
select select "tentative"
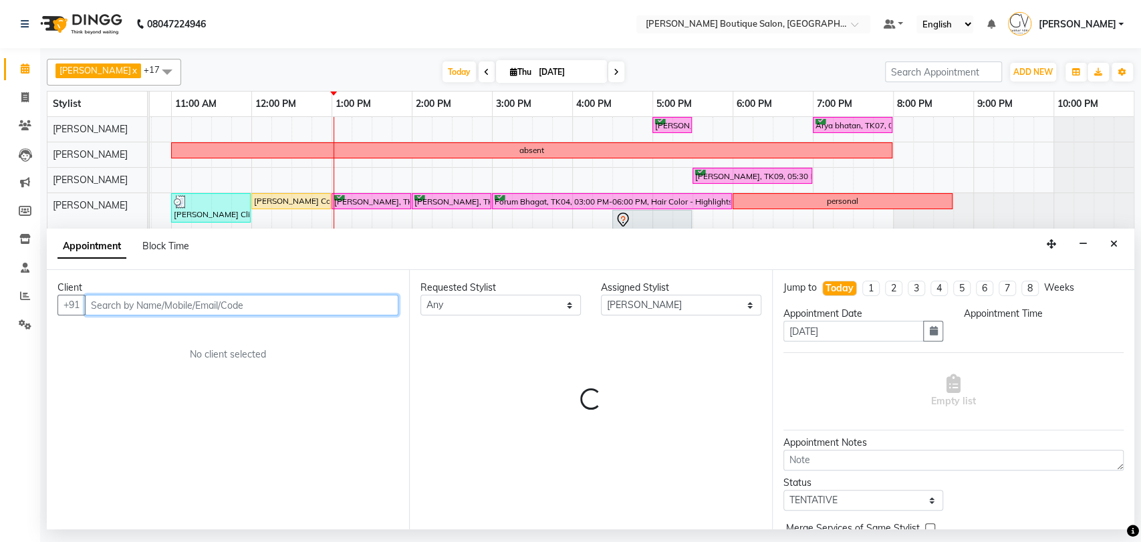
select select "1035"
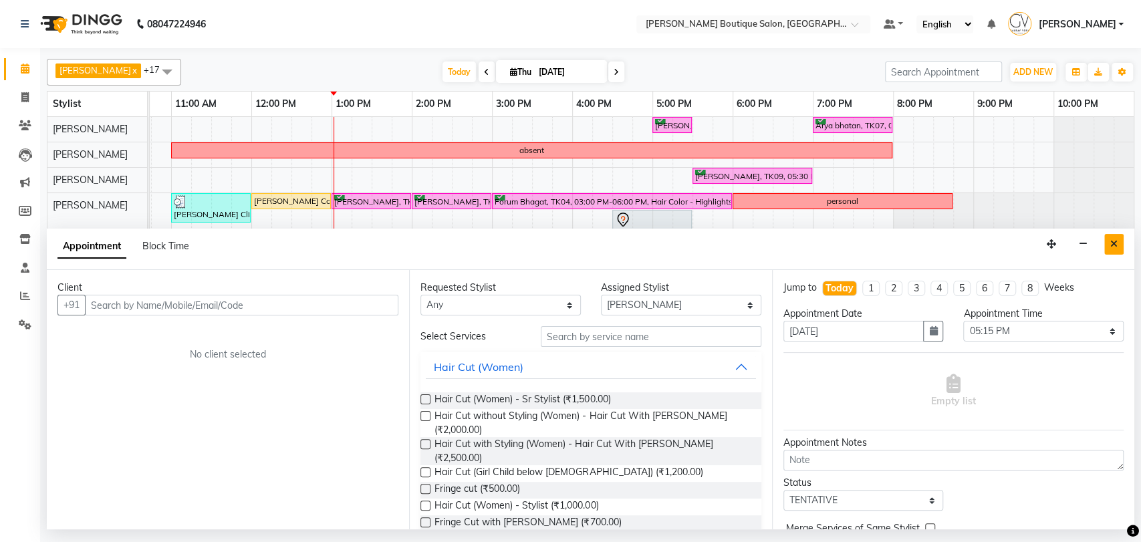
click at [1121, 242] on button "Close" at bounding box center [1113, 244] width 19 height 21
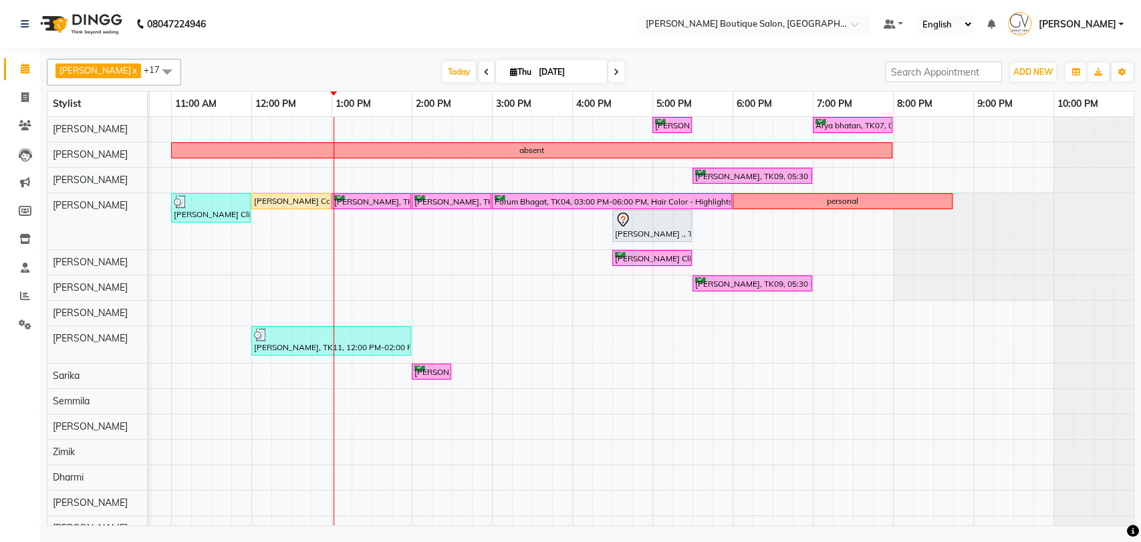
click at [557, 76] on input "[DATE]" at bounding box center [568, 72] width 67 height 20
select select "9"
select select "2025"
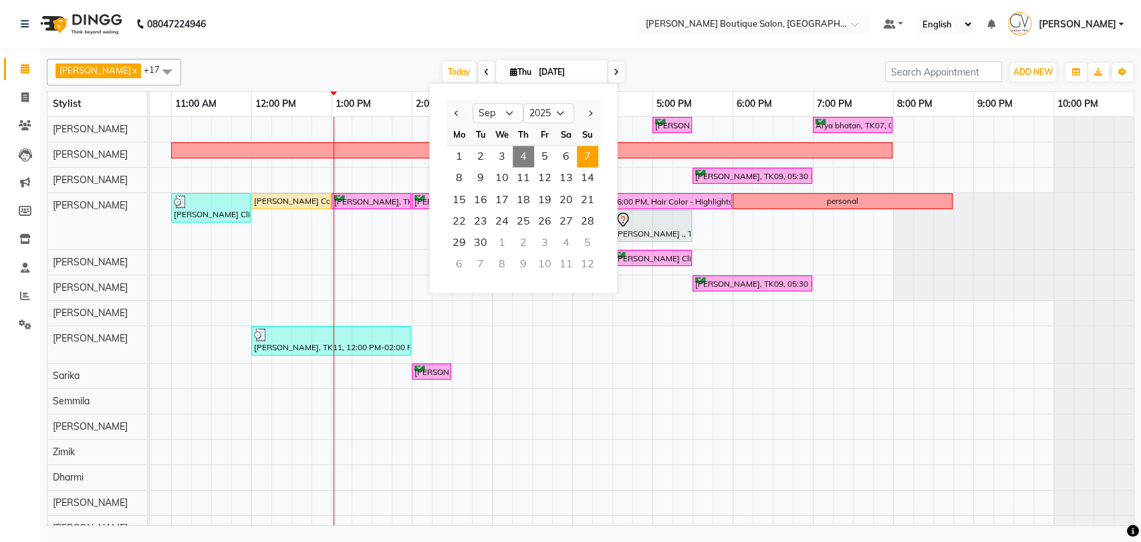
click at [588, 154] on span "7" at bounding box center [587, 156] width 21 height 21
type input "07-09-2025"
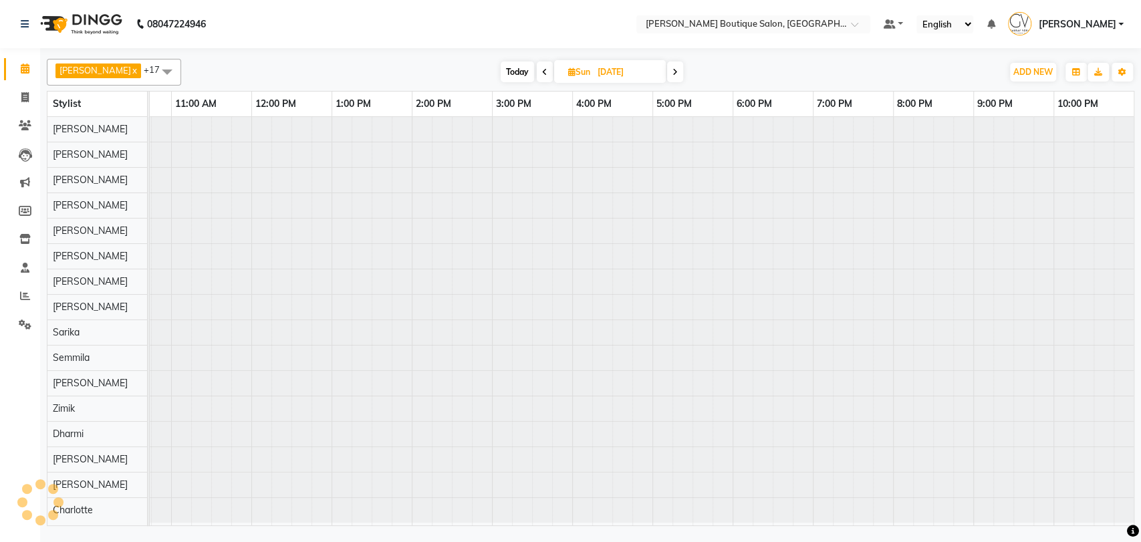
scroll to position [0, 219]
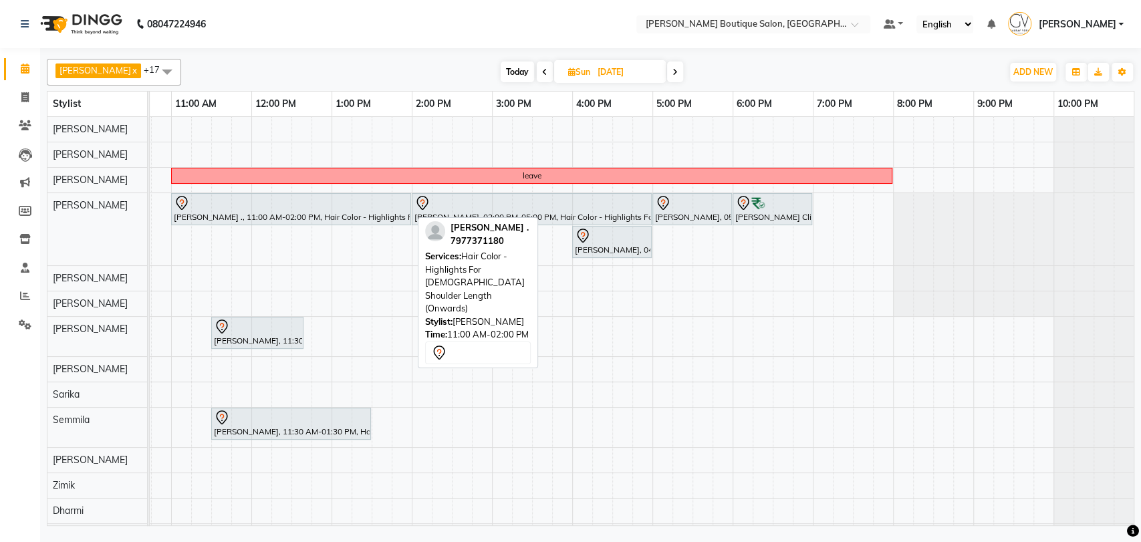
click at [217, 213] on div "Anisha ., 11:00 AM-02:00 PM, Hair Color - Highlights For Female Shoulder Length…" at bounding box center [290, 209] width 237 height 28
select select "7"
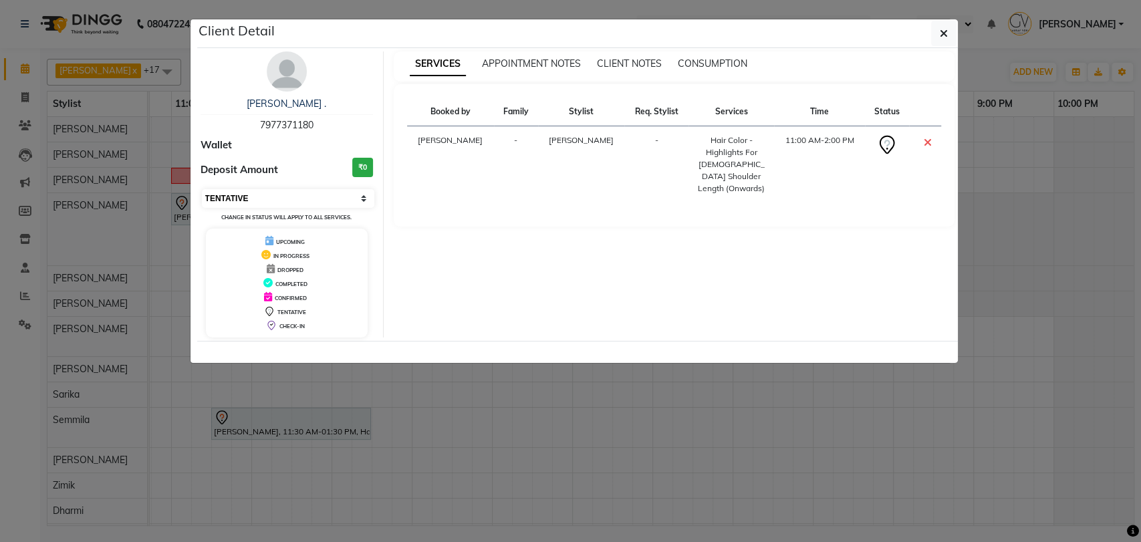
click at [257, 199] on select "Select CONFIRMED TENTATIVE" at bounding box center [288, 198] width 173 height 19
drag, startPoint x: 952, startPoint y: 33, endPoint x: 893, endPoint y: 57, distance: 63.6
click at [952, 33] on button "button" at bounding box center [943, 33] width 25 height 25
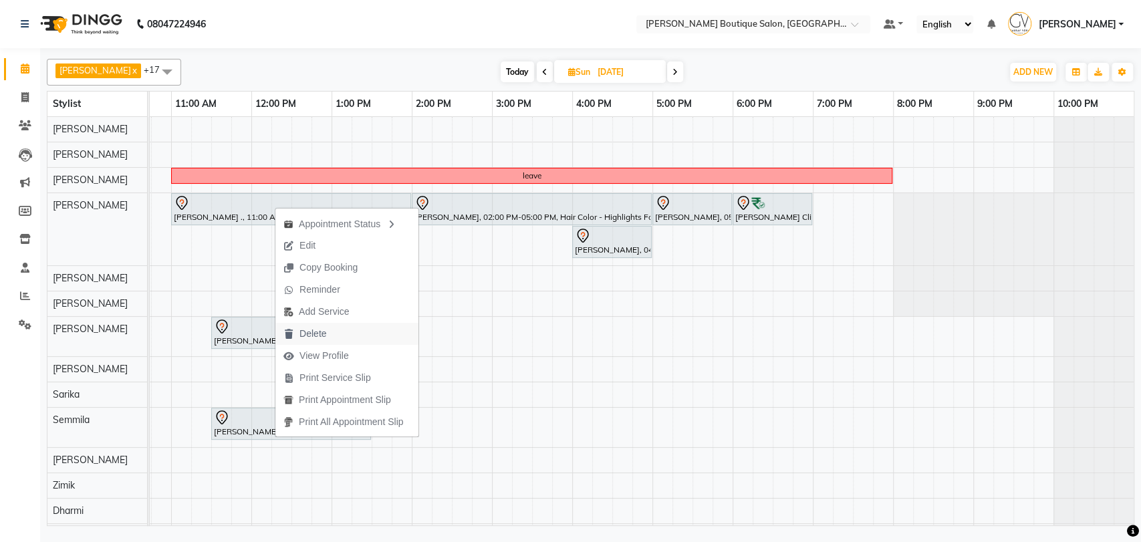
click at [313, 340] on span "Delete" at bounding box center [312, 334] width 27 height 14
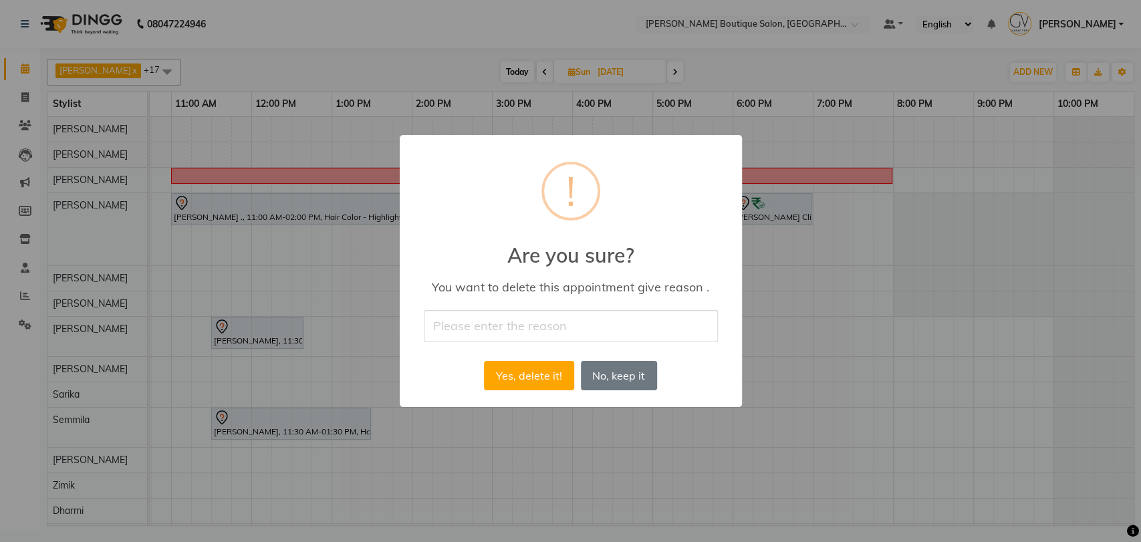
click at [487, 326] on input "text" at bounding box center [571, 325] width 294 height 31
type input "yes"
click at [535, 380] on button "Yes, delete it!" at bounding box center [529, 375] width 90 height 29
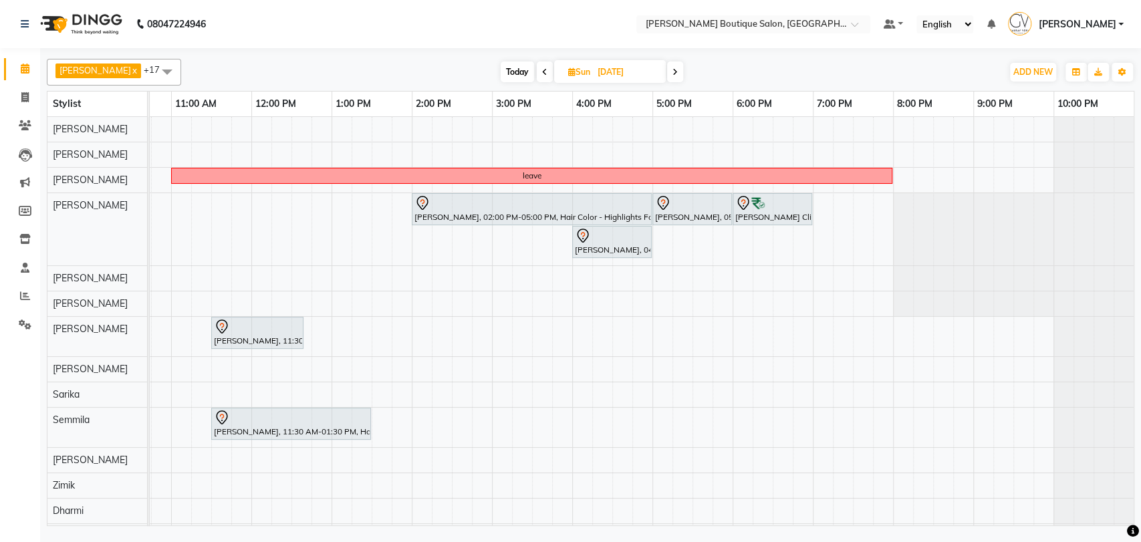
click at [501, 65] on span "Today" at bounding box center [517, 71] width 33 height 21
type input "[DATE]"
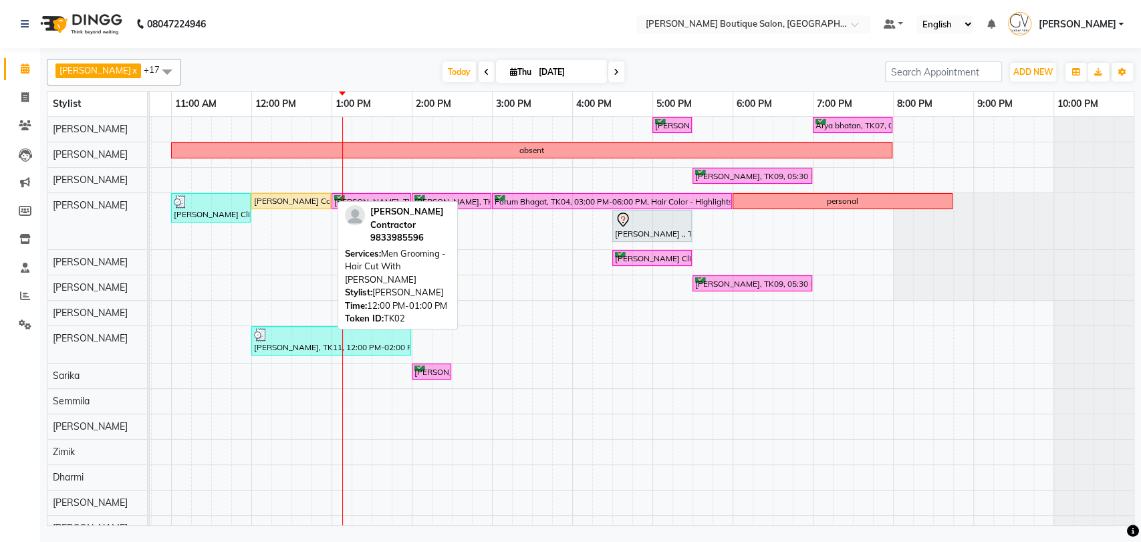
click at [289, 202] on div "[PERSON_NAME] Contractor, TK02, 12:00 PM-01:00 PM, Men Grooming - Hair Cut With…" at bounding box center [291, 201] width 77 height 12
select select "1"
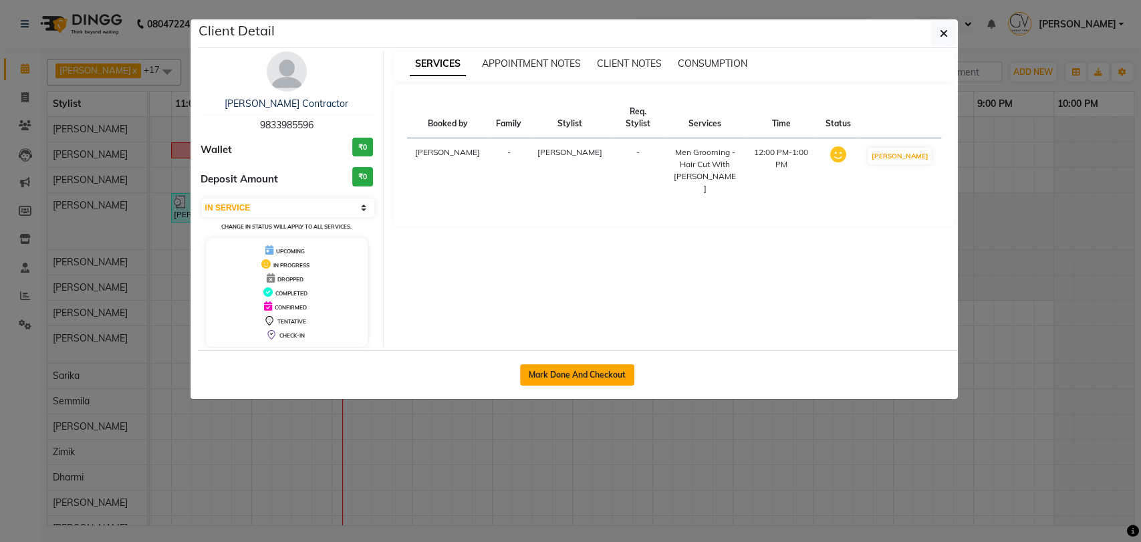
click at [549, 372] on button "Mark Done And Checkout" at bounding box center [577, 374] width 114 height 21
select select "service"
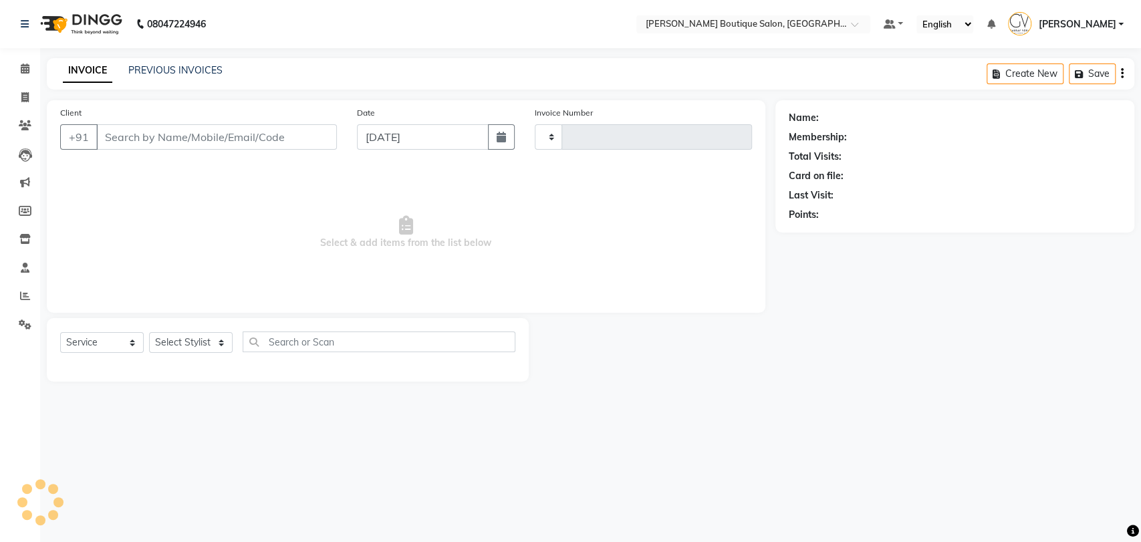
type input "1850"
select select "5350"
type input "9833985596"
select select "35410"
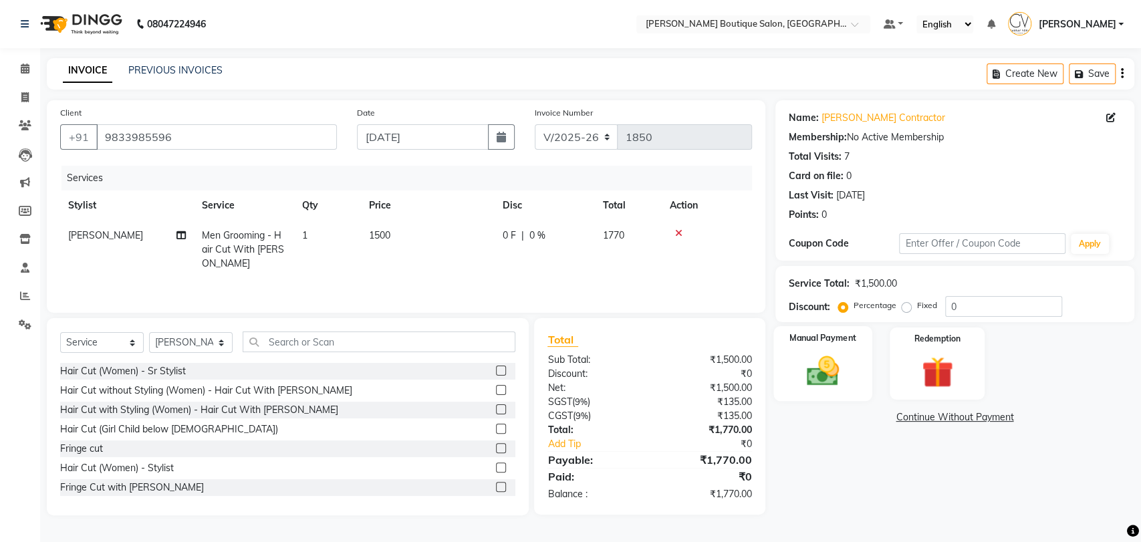
click at [832, 370] on img at bounding box center [822, 370] width 53 height 37
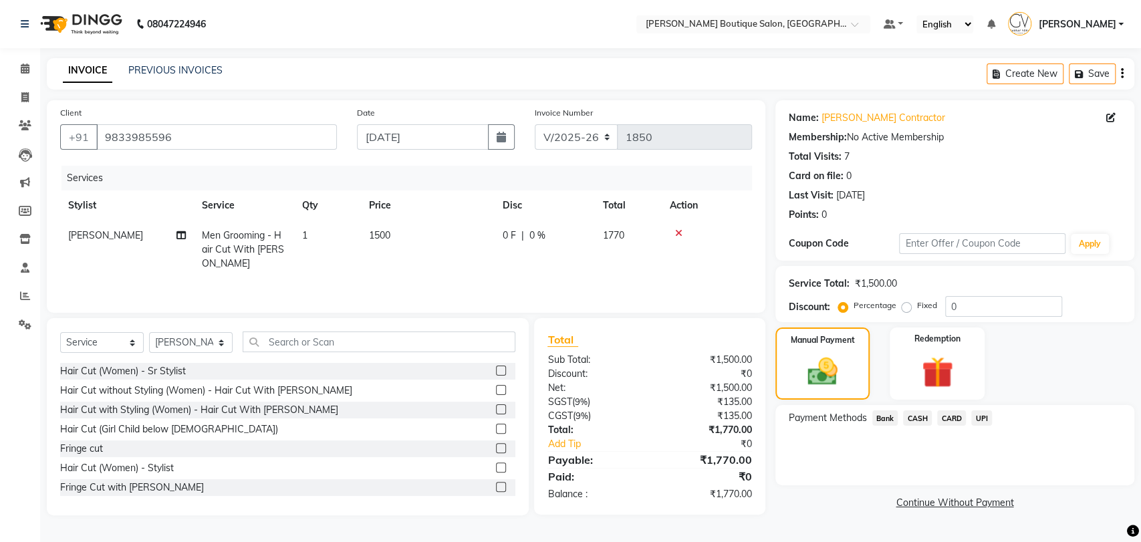
click at [948, 422] on span "CARD" at bounding box center [951, 417] width 29 height 15
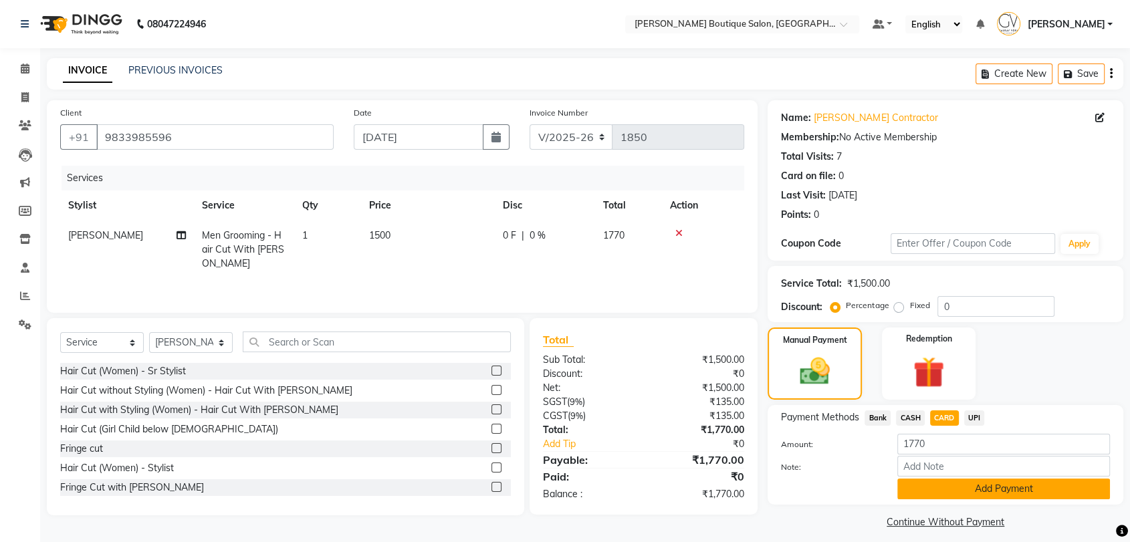
click at [986, 489] on button "Add Payment" at bounding box center [1003, 489] width 213 height 21
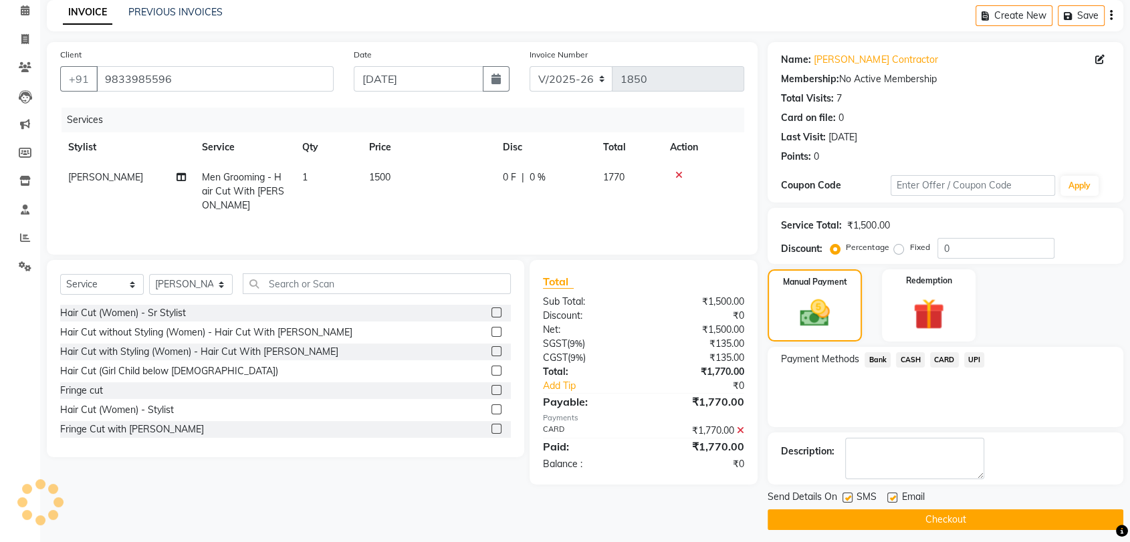
scroll to position [66, 0]
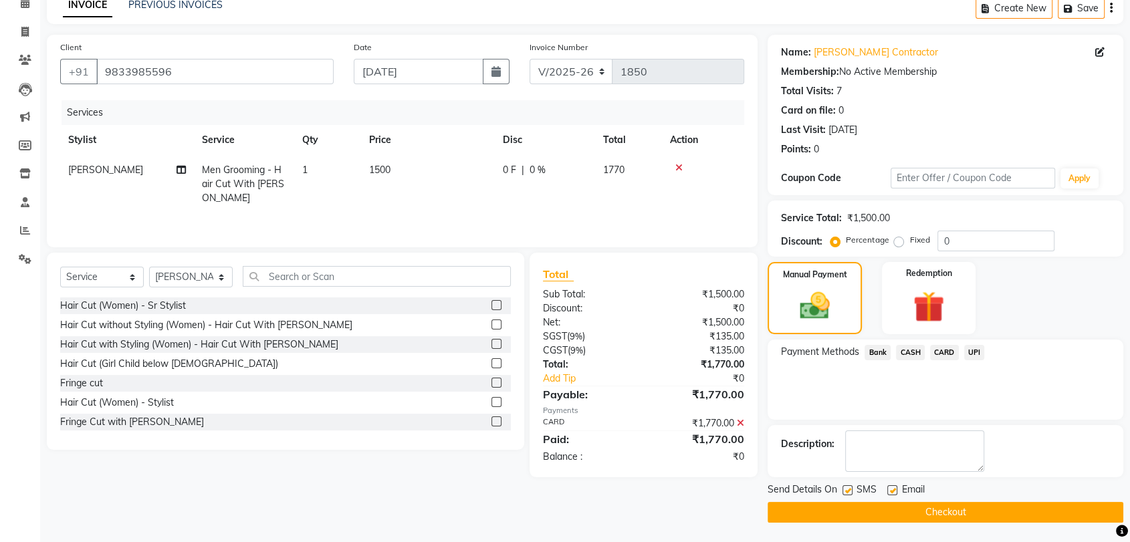
click at [952, 504] on button "Checkout" at bounding box center [945, 512] width 356 height 21
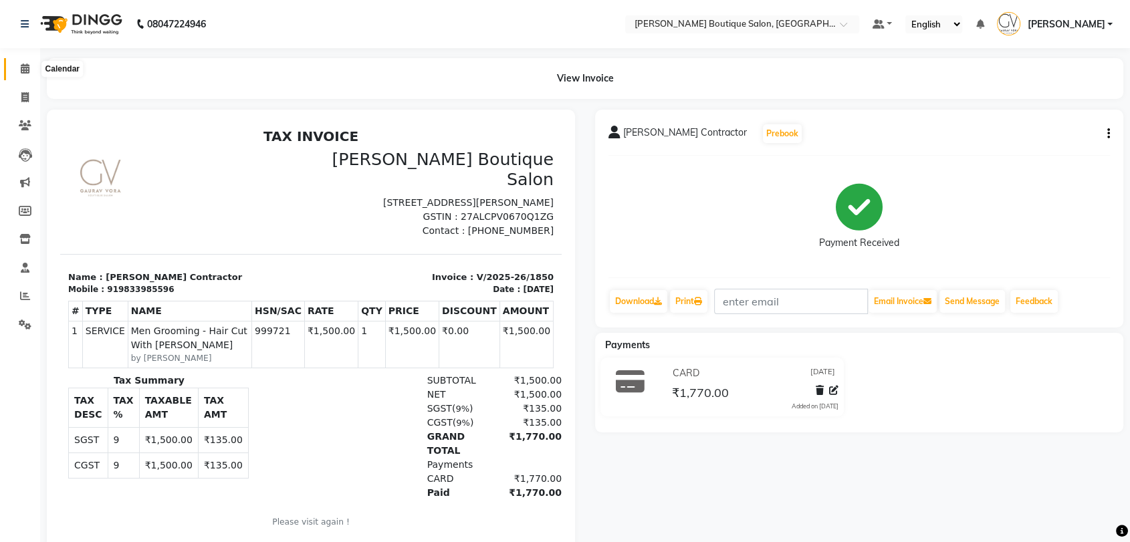
click at [19, 66] on span at bounding box center [24, 68] width 23 height 15
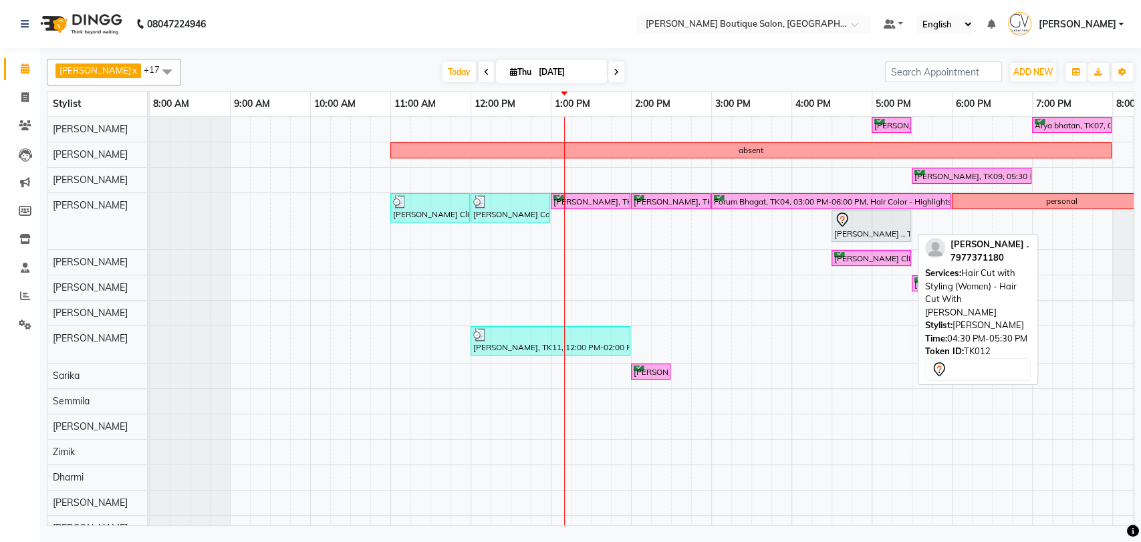
click at [856, 231] on div "Anisha ., TK12, 04:30 PM-05:30 PM, Hair Cut with Styling (Women) - Hair Cut Wit…" at bounding box center [871, 226] width 77 height 28
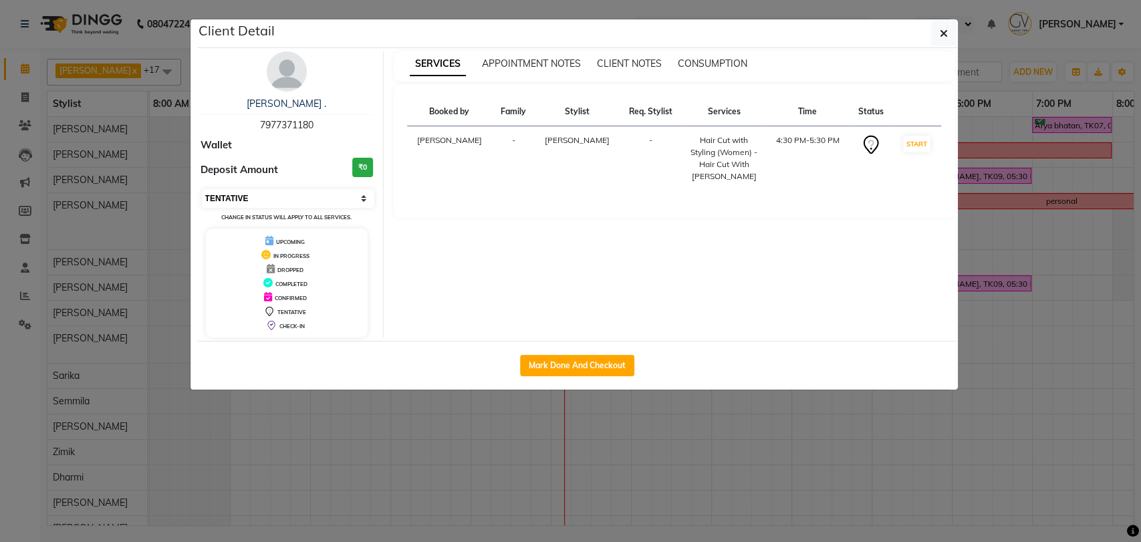
click at [251, 195] on select "Select IN SERVICE CONFIRMED TENTATIVE CHECK IN MARK DONE DROPPED UPCOMING" at bounding box center [288, 198] width 173 height 19
select select "6"
click at [202, 189] on select "Select IN SERVICE CONFIRMED TENTATIVE CHECK IN MARK DONE DROPPED UPCOMING" at bounding box center [288, 198] width 173 height 19
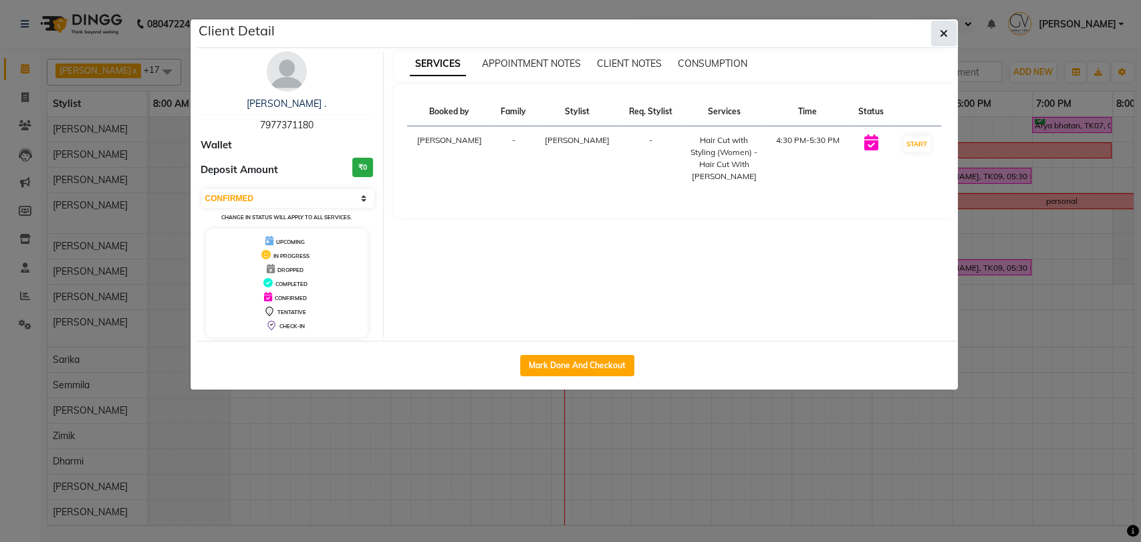
click at [948, 35] on button "button" at bounding box center [943, 33] width 25 height 25
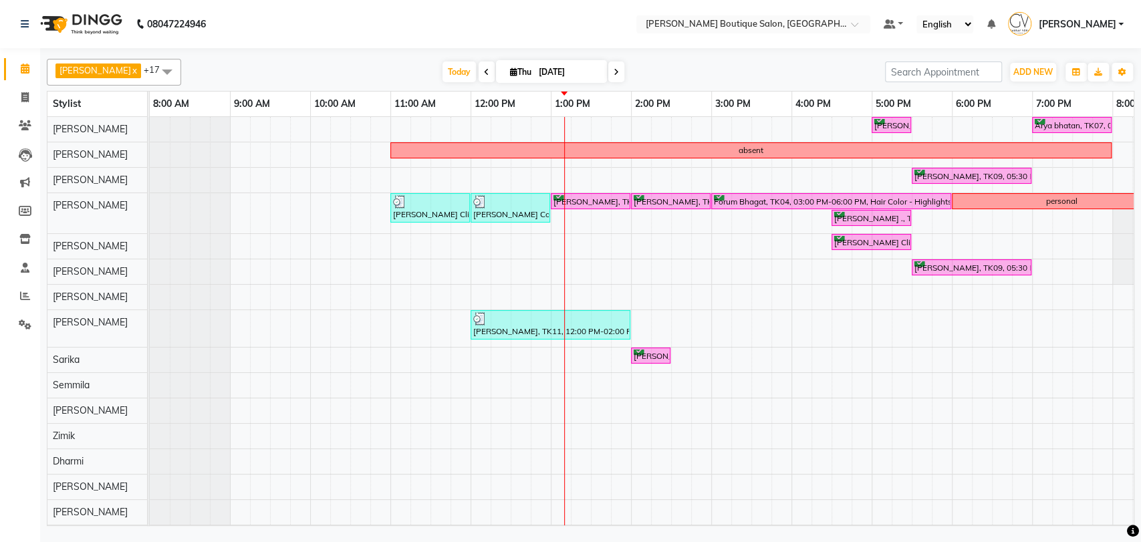
click at [614, 74] on icon at bounding box center [616, 72] width 5 height 8
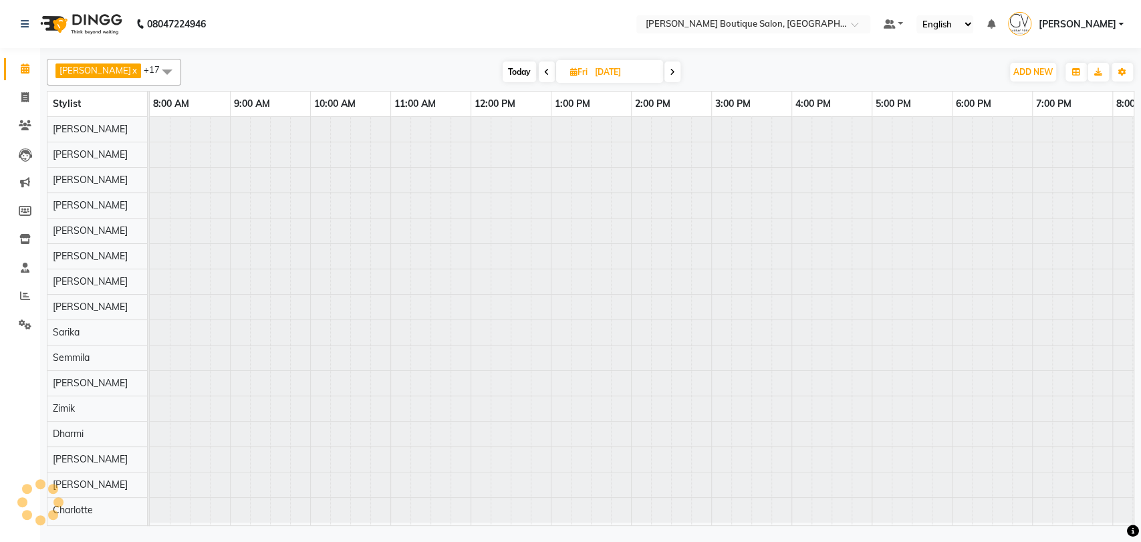
scroll to position [0, 219]
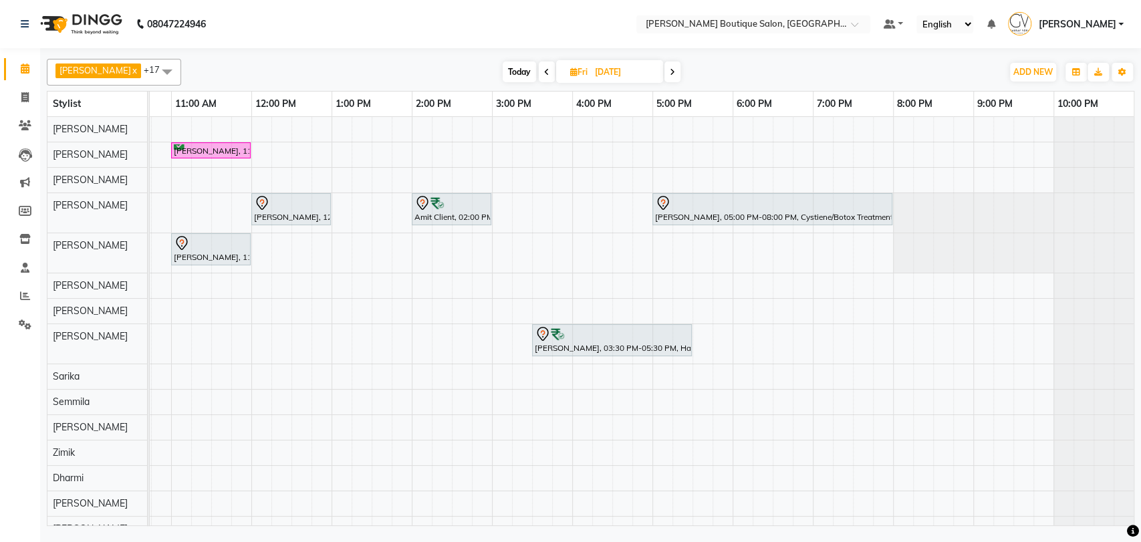
click at [670, 74] on icon at bounding box center [672, 72] width 5 height 8
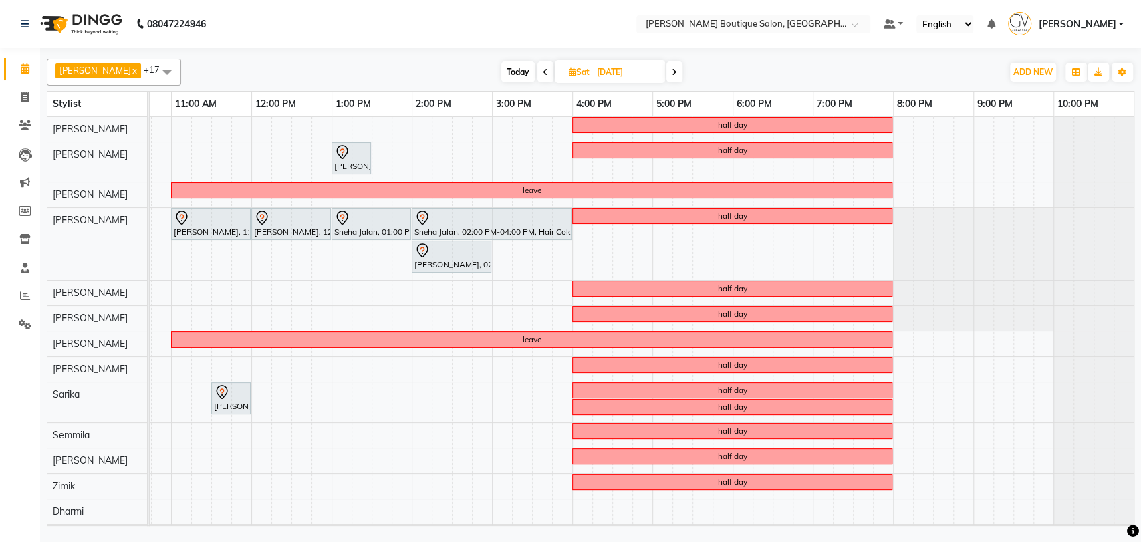
click at [672, 72] on icon at bounding box center [674, 72] width 5 height 8
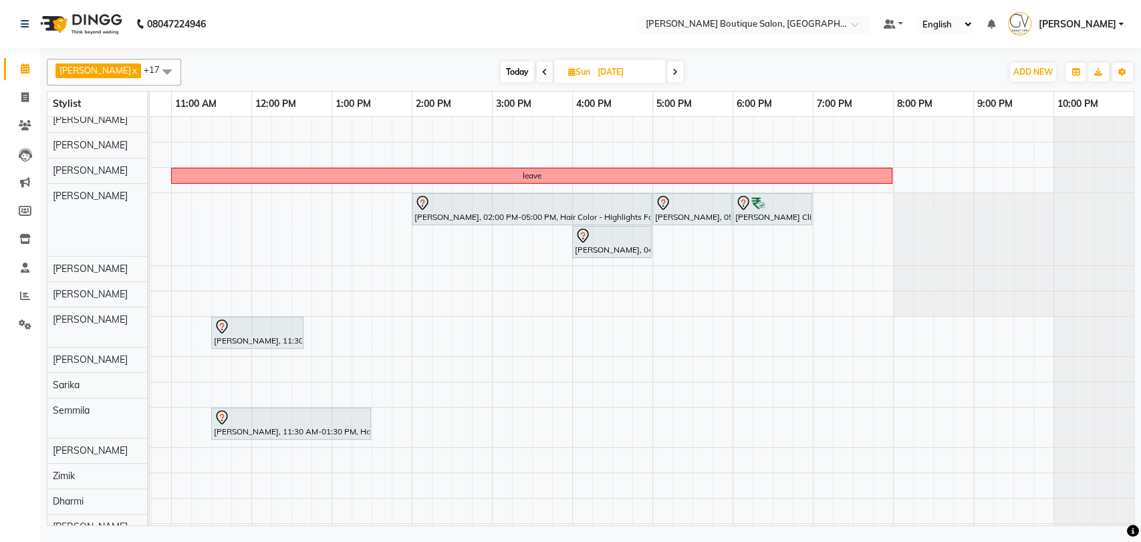
scroll to position [0, 0]
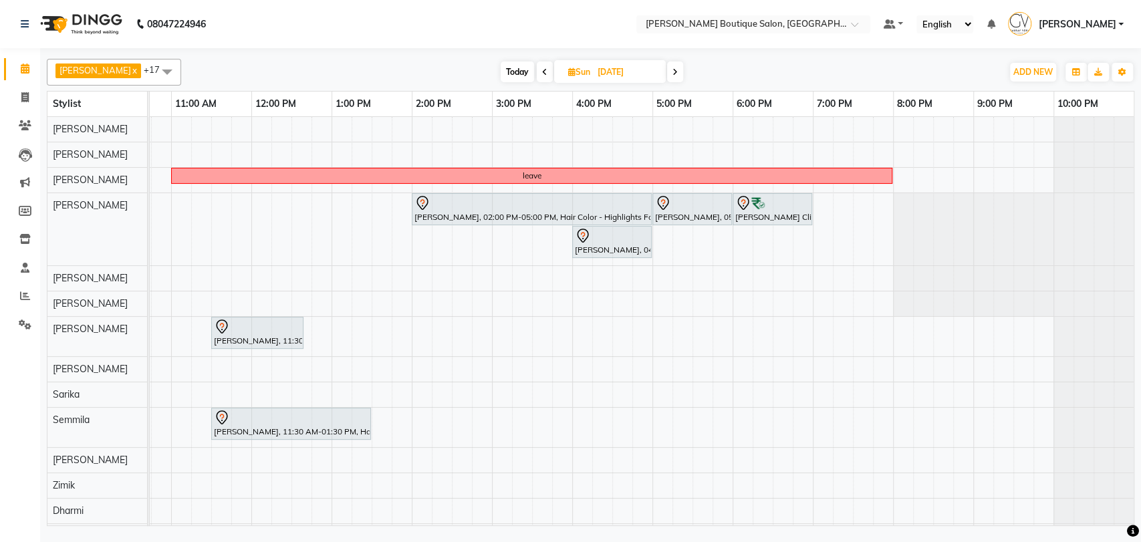
click at [501, 73] on span "Today" at bounding box center [517, 71] width 33 height 21
type input "[DATE]"
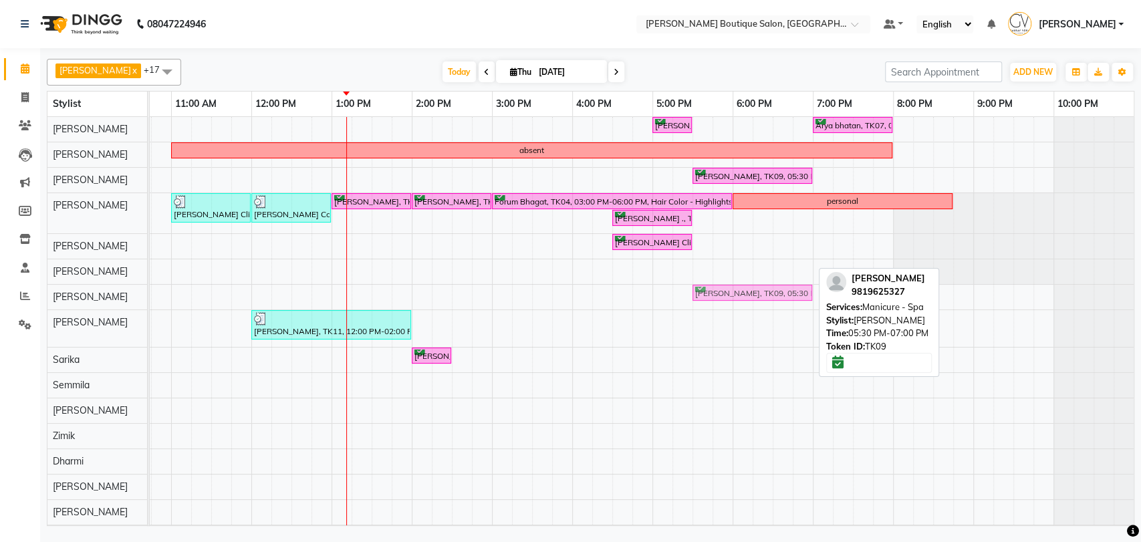
drag, startPoint x: 711, startPoint y: 264, endPoint x: 710, endPoint y: 283, distance: 18.7
click at [710, 288] on tbody "Maurya Ghelani, TK09, 05:00 PM-05:30 PM, Men Grooming - Beard Triming Arya bhat…" at bounding box center [531, 333] width 1203 height 433
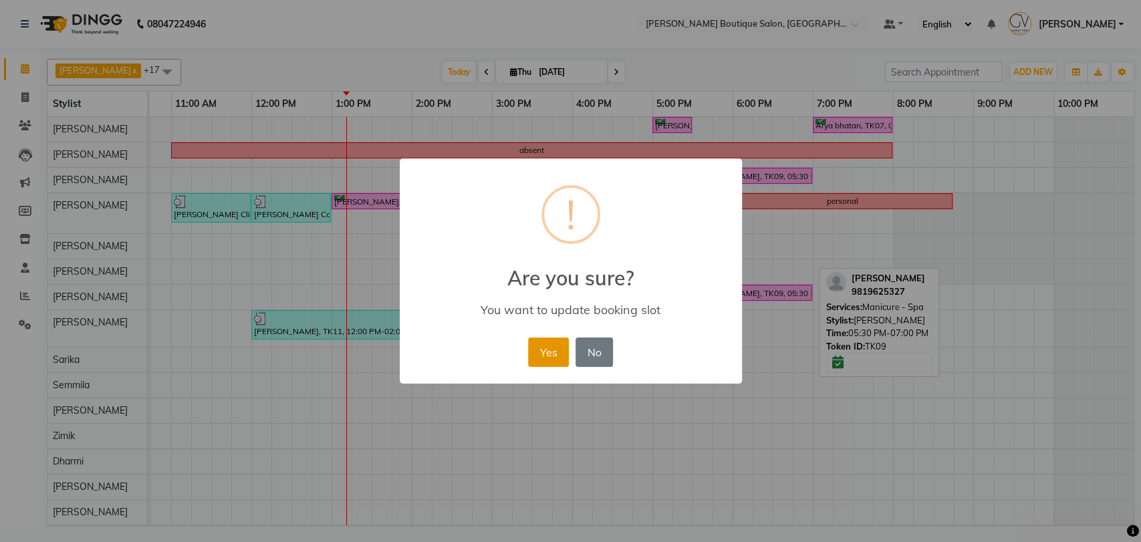
click at [546, 347] on button "Yes" at bounding box center [548, 352] width 41 height 29
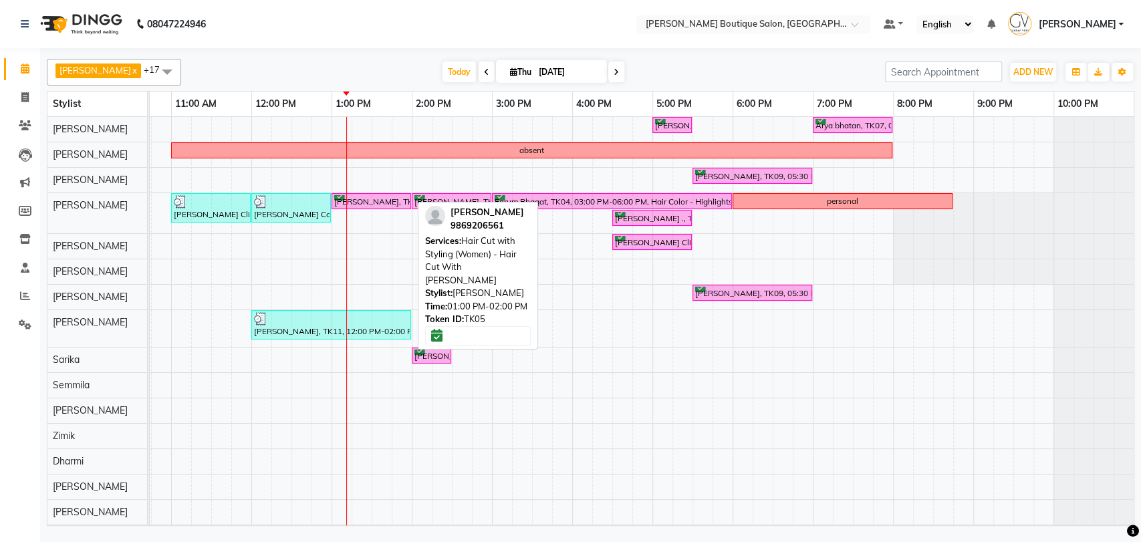
click at [360, 203] on div "[PERSON_NAME], TK05, 01:00 PM-02:00 PM, Hair Cut with Styling (Women) - Hair Cu…" at bounding box center [371, 201] width 77 height 13
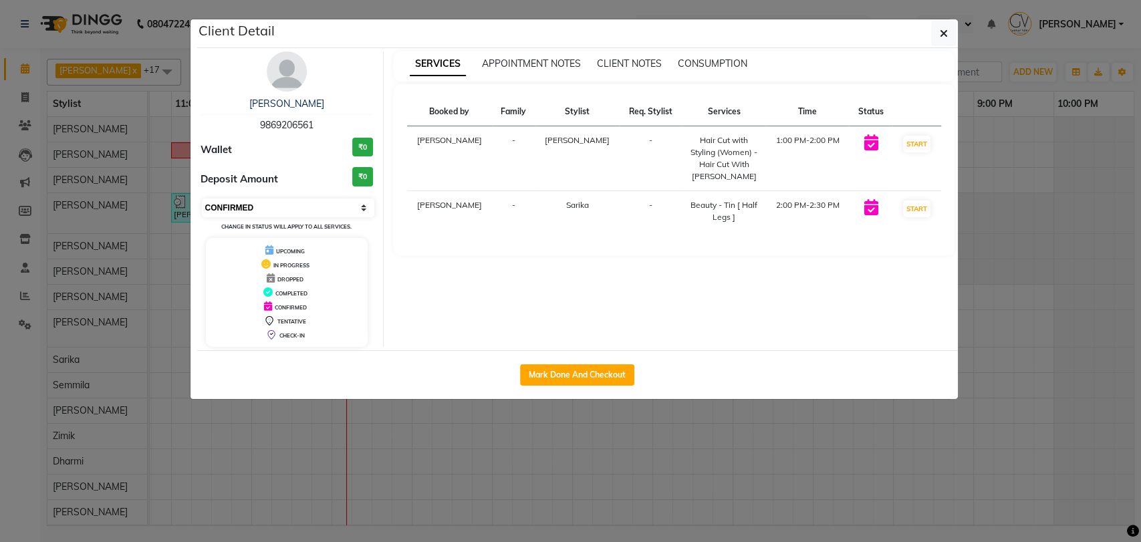
drag, startPoint x: 261, startPoint y: 204, endPoint x: 253, endPoint y: 209, distance: 9.6
click at [261, 204] on select "Select IN SERVICE CONFIRMED TENTATIVE CHECK IN MARK DONE DROPPED UPCOMING" at bounding box center [288, 208] width 173 height 19
select select "1"
click at [202, 199] on select "Select IN SERVICE CONFIRMED TENTATIVE CHECK IN MARK DONE DROPPED UPCOMING" at bounding box center [288, 208] width 173 height 19
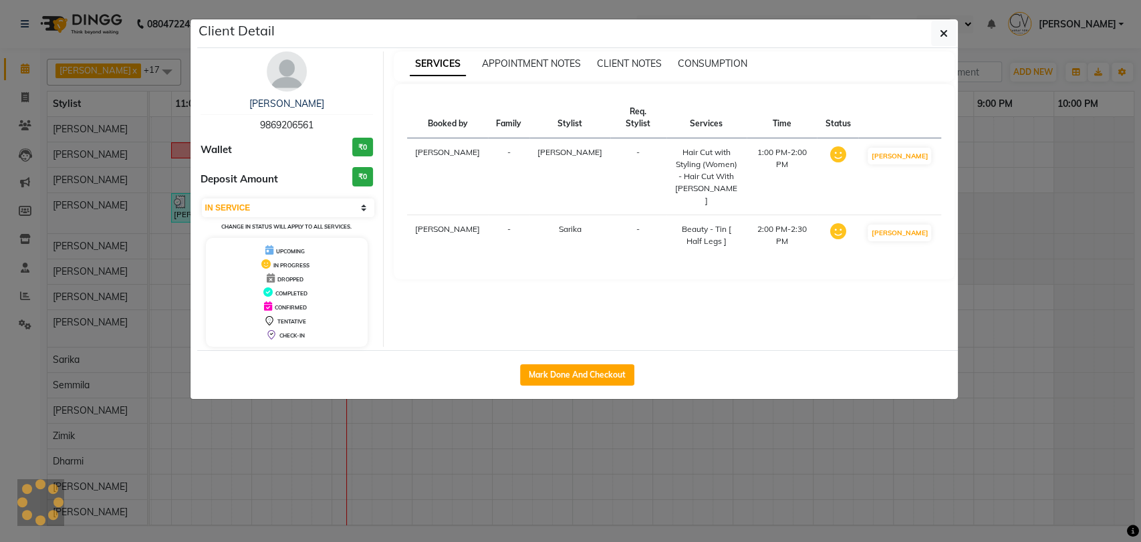
click at [1086, 262] on ngb-modal-window "Client Detail Shraddha Prabhu 9869206561 Wallet ₹0 Deposit Amount ₹0 Select IN …" at bounding box center [570, 271] width 1141 height 542
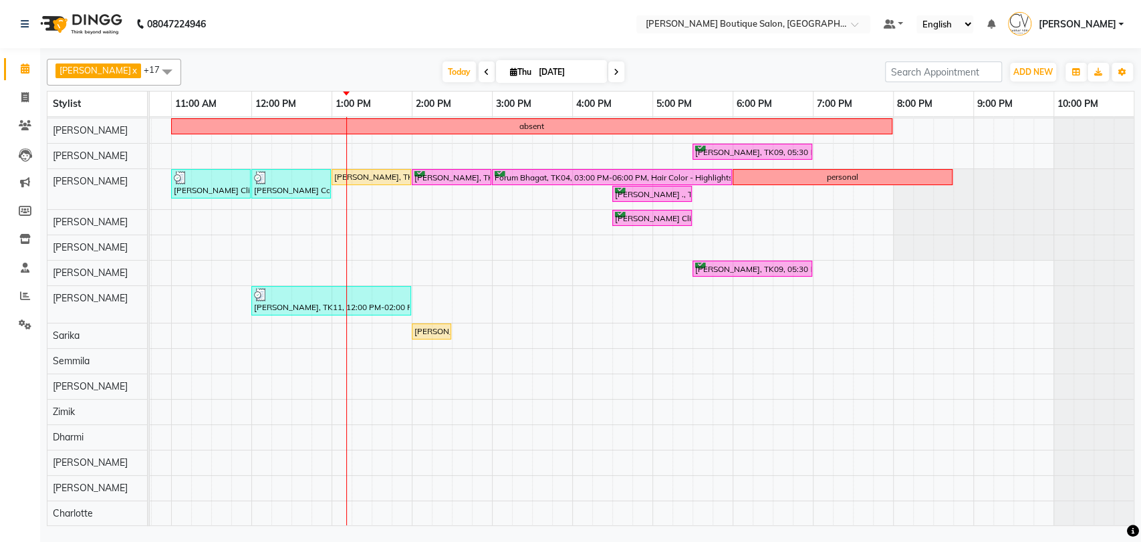
scroll to position [0, 0]
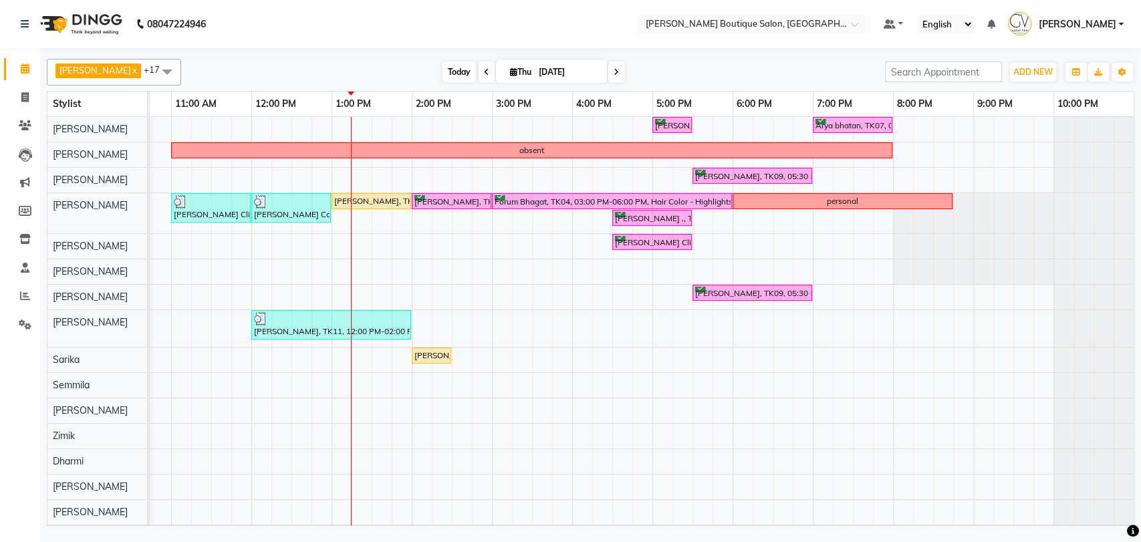
click at [442, 71] on span "Today" at bounding box center [458, 71] width 33 height 21
click at [614, 72] on icon at bounding box center [616, 72] width 5 height 8
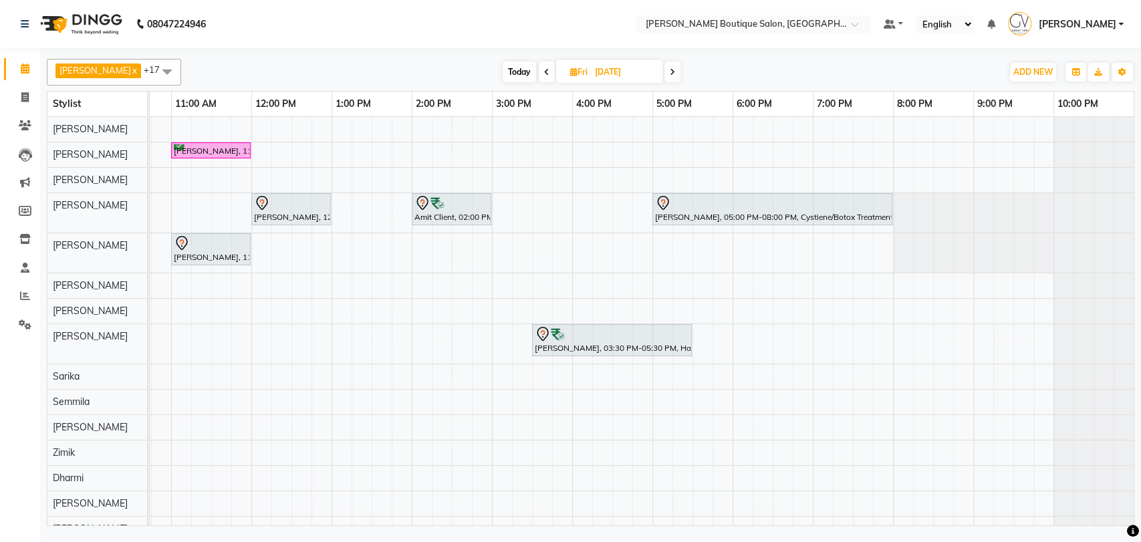
click at [664, 74] on span at bounding box center [672, 71] width 16 height 21
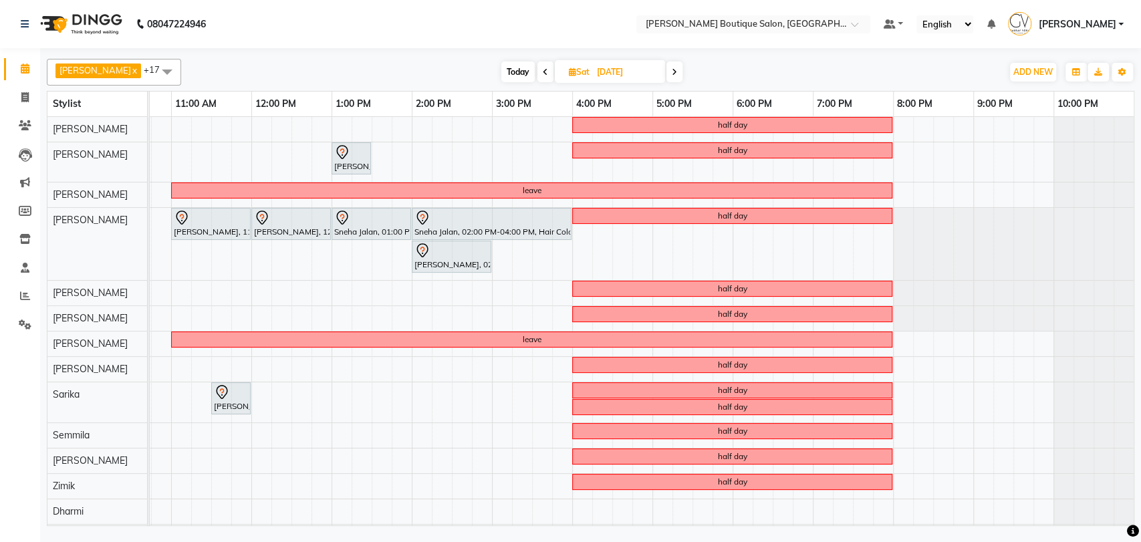
click at [501, 72] on span "Today" at bounding box center [517, 71] width 33 height 21
type input "[DATE]"
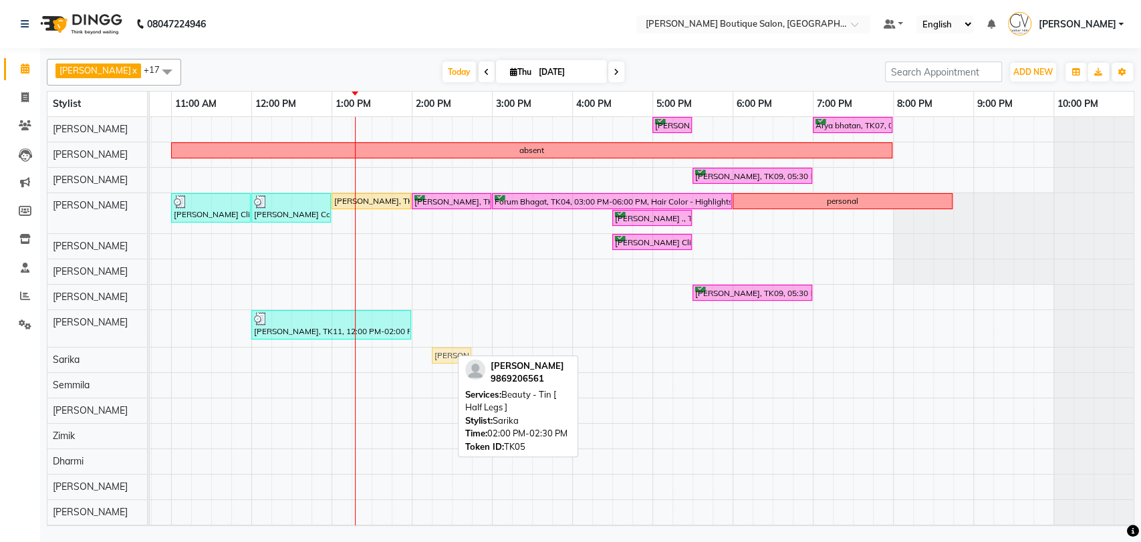
drag, startPoint x: 427, startPoint y: 354, endPoint x: 444, endPoint y: 354, distance: 17.4
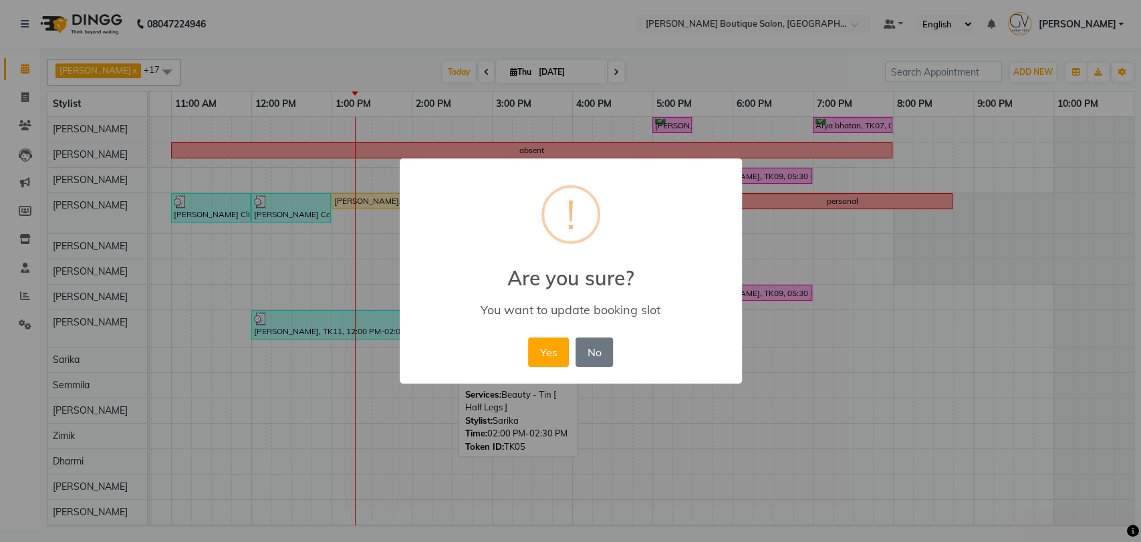
click at [535, 367] on div "Yes No No" at bounding box center [571, 352] width 92 height 36
click at [557, 366] on div "Yes No No" at bounding box center [571, 352] width 92 height 36
click at [557, 346] on button "Yes" at bounding box center [548, 352] width 41 height 29
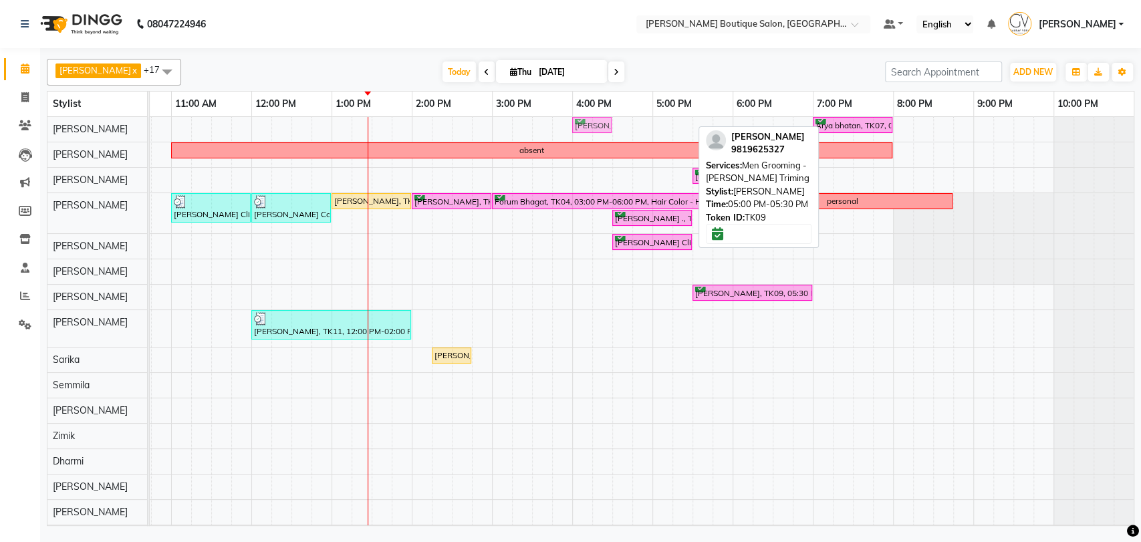
drag, startPoint x: 656, startPoint y: 127, endPoint x: 584, endPoint y: 128, distance: 72.9
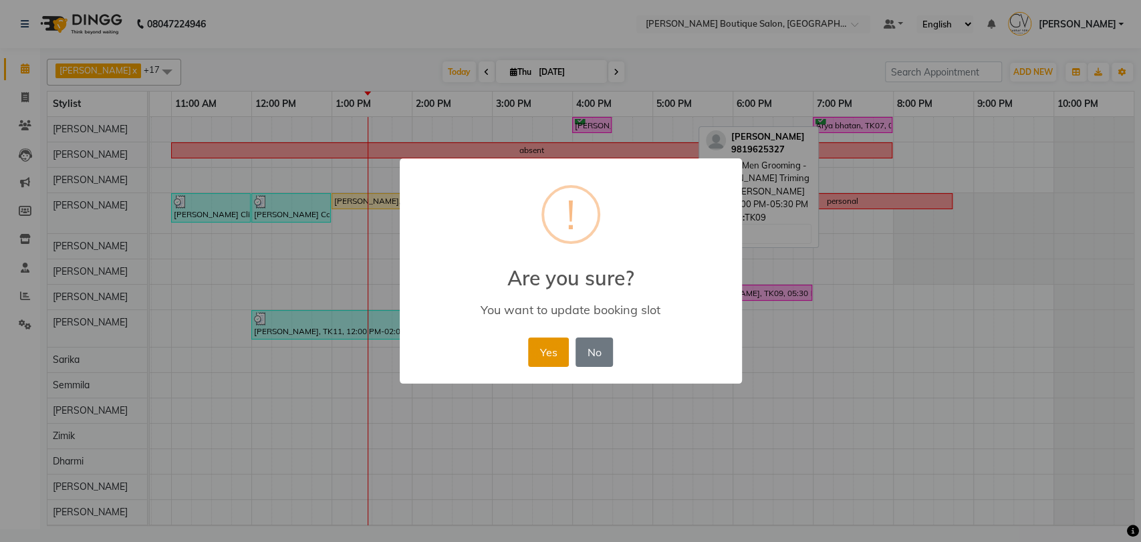
click at [550, 356] on button "Yes" at bounding box center [548, 352] width 41 height 29
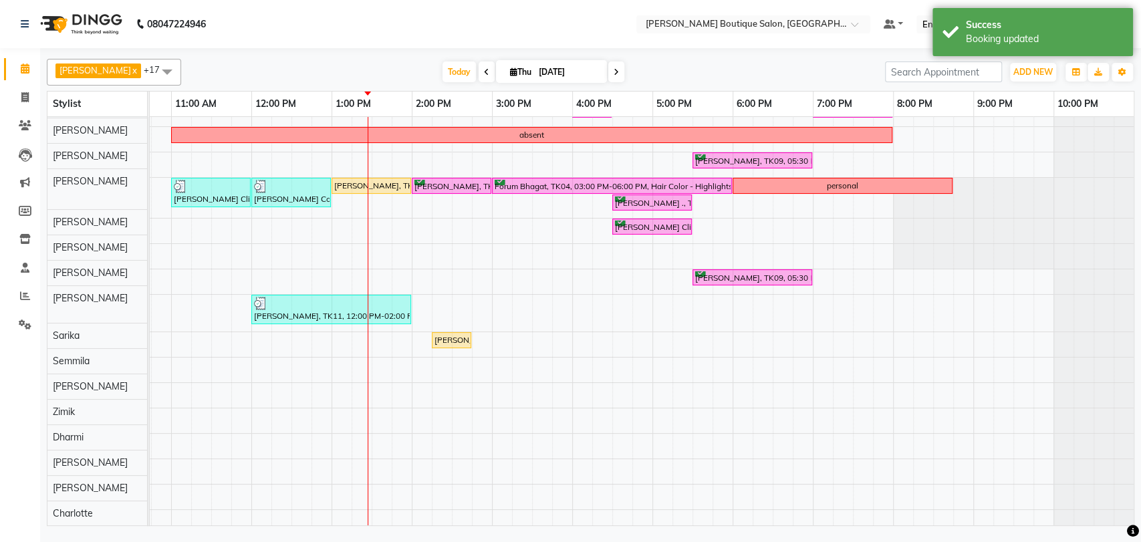
scroll to position [0, 0]
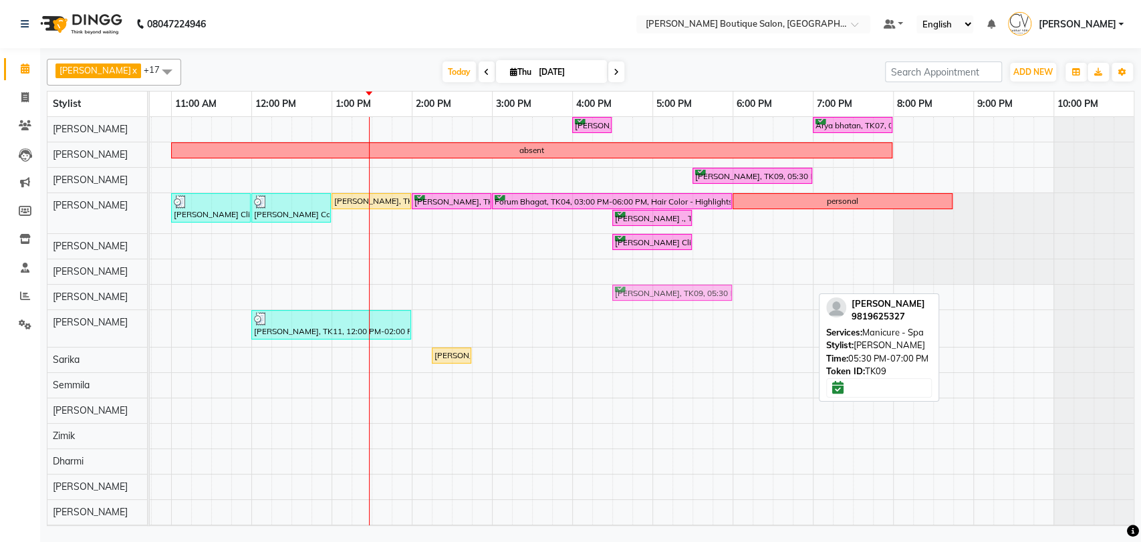
drag, startPoint x: 707, startPoint y: 293, endPoint x: 623, endPoint y: 296, distance: 84.3
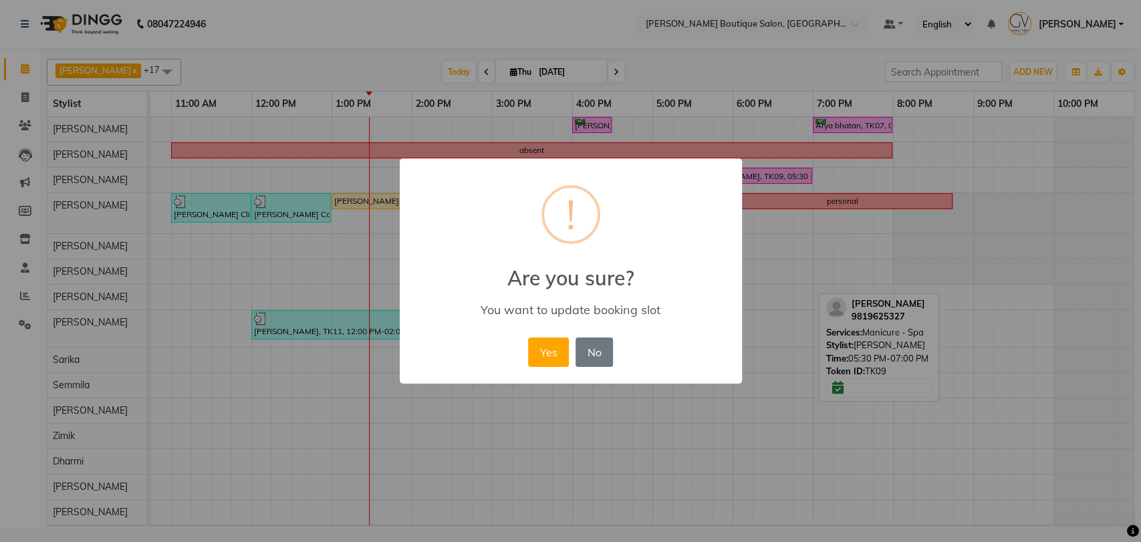
click at [562, 357] on button "Yes" at bounding box center [548, 352] width 41 height 29
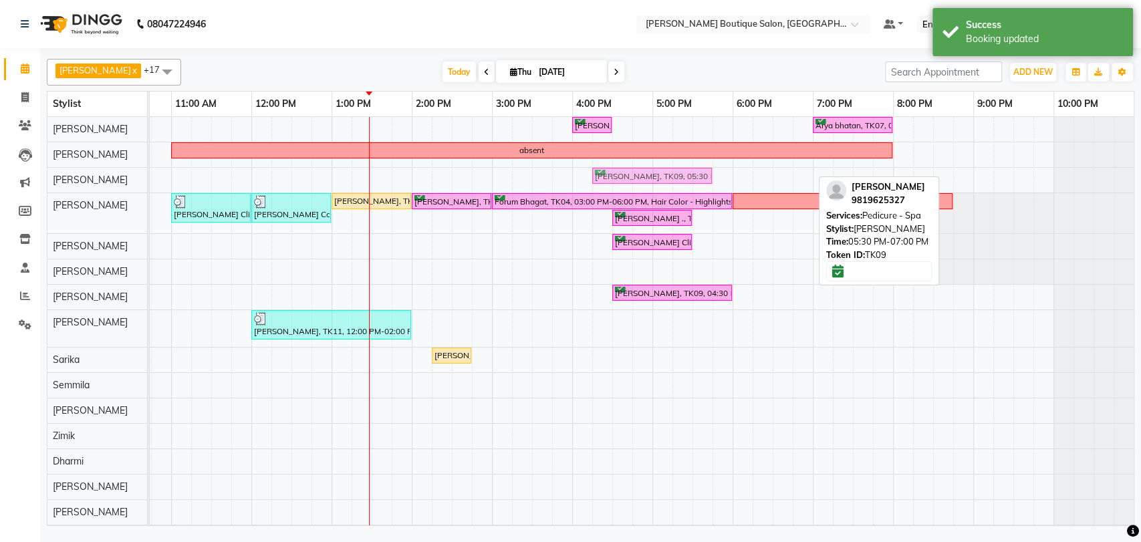
drag, startPoint x: 730, startPoint y: 171, endPoint x: 626, endPoint y: 178, distance: 104.5
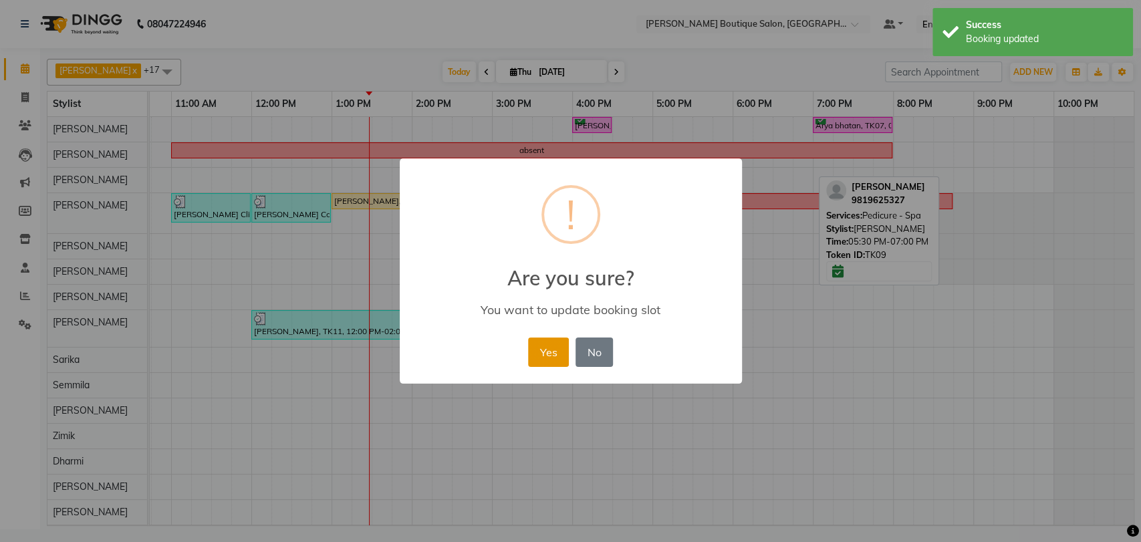
click at [543, 359] on button "Yes" at bounding box center [548, 352] width 41 height 29
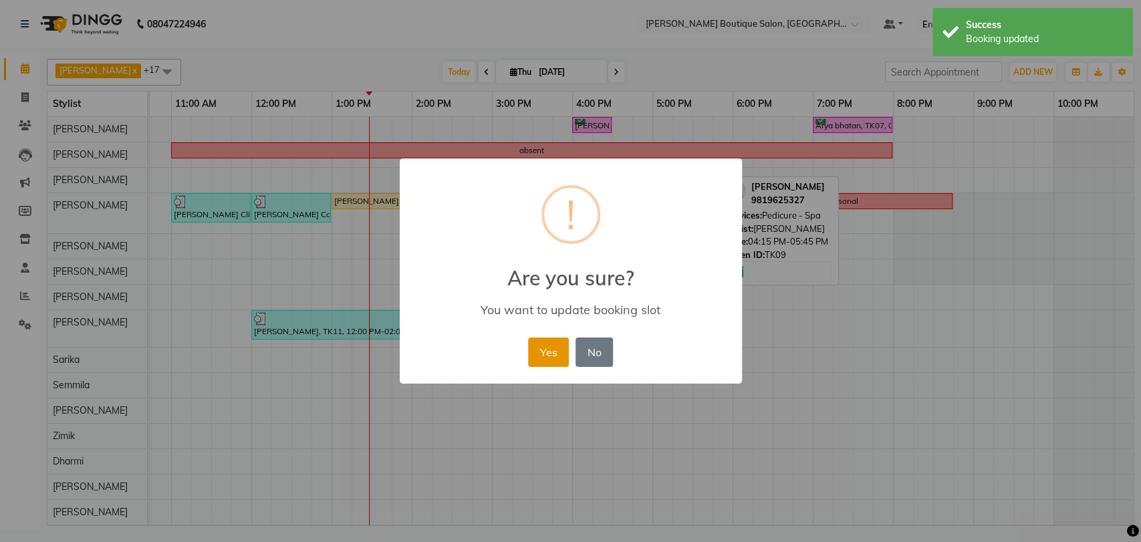
click at [543, 356] on button "Yes" at bounding box center [548, 352] width 41 height 29
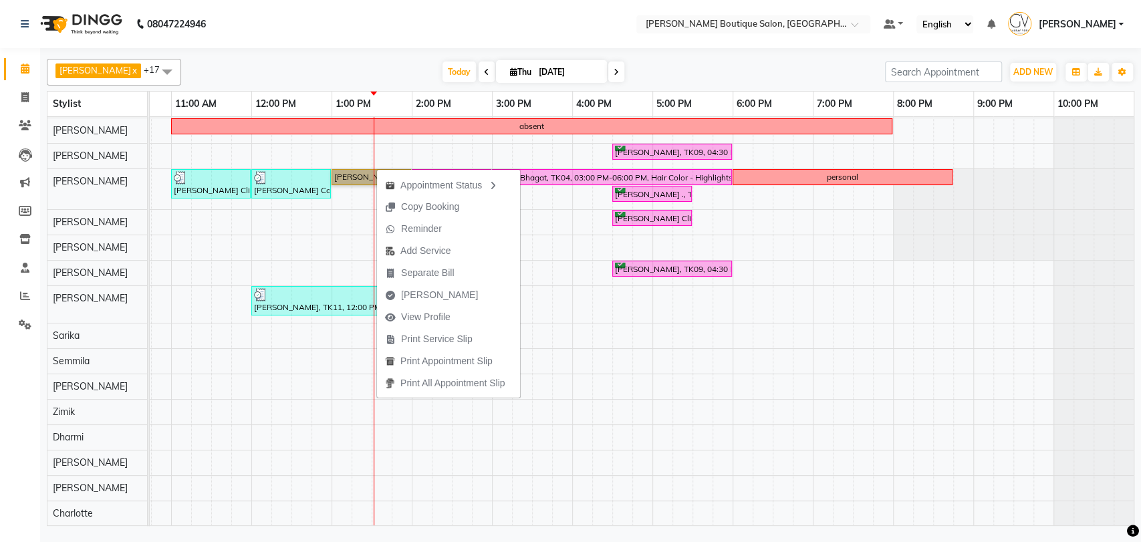
scroll to position [34, 0]
click at [943, 316] on div "Maurya Ghelani, TK09, 04:00 PM-04:30 PM, Men Grooming - Beard Triming Arya bhat…" at bounding box center [531, 309] width 1203 height 433
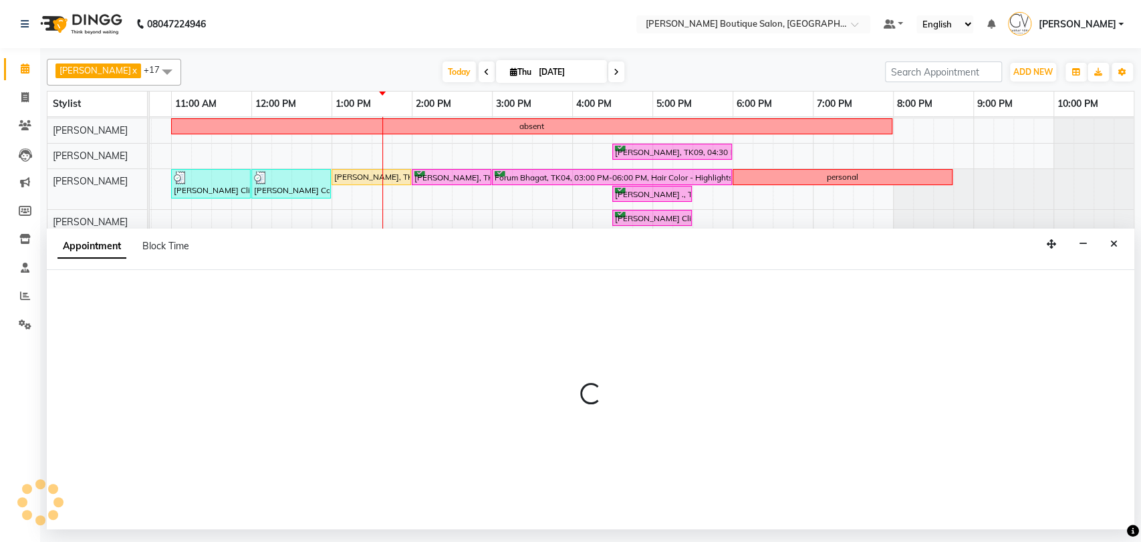
select select "43431"
select select "1230"
select select "tentative"
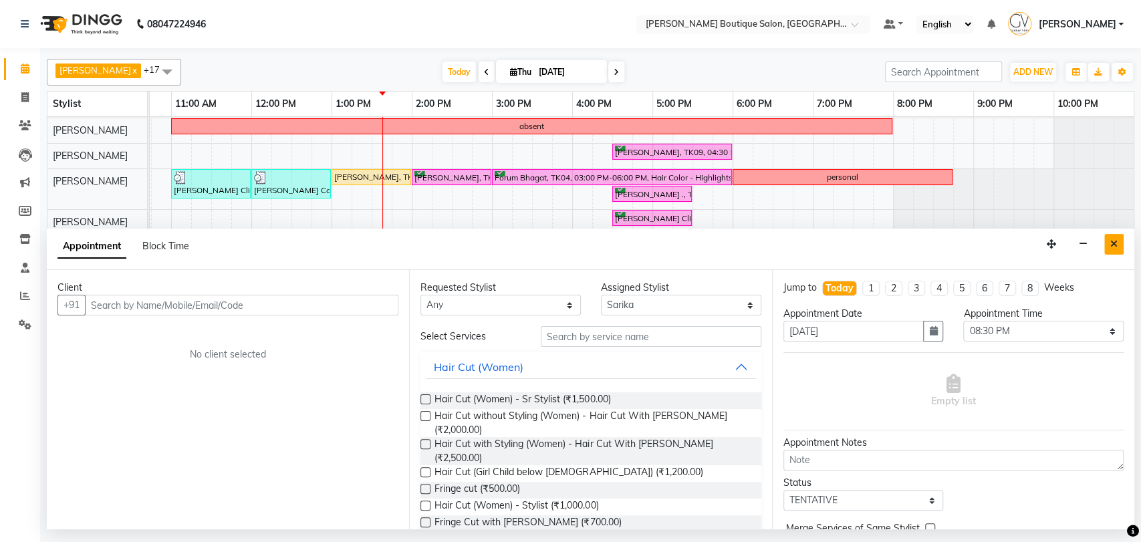
click at [1118, 247] on button "Close" at bounding box center [1113, 244] width 19 height 21
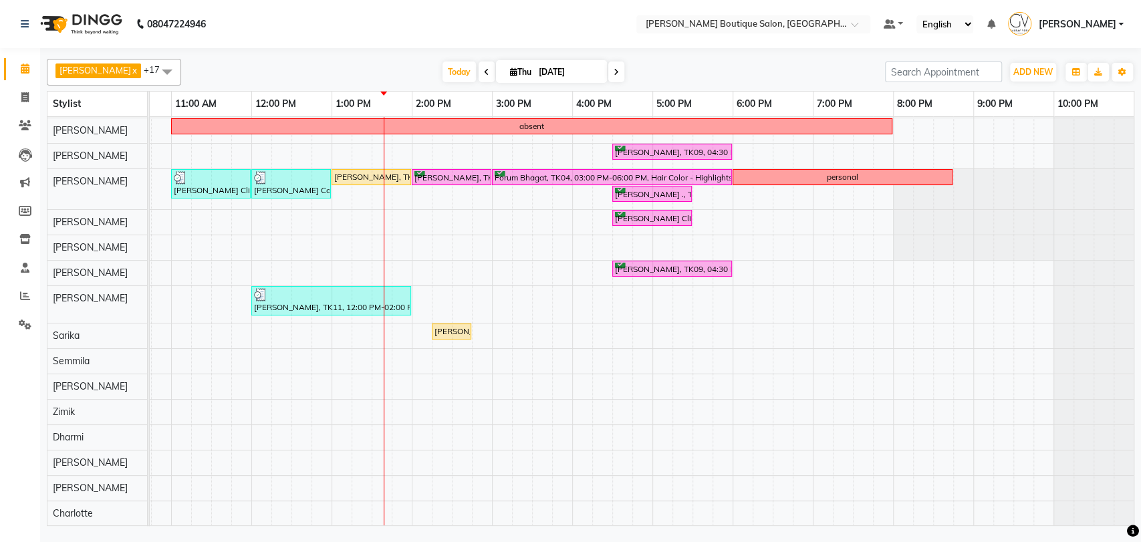
click at [608, 73] on span at bounding box center [616, 71] width 16 height 21
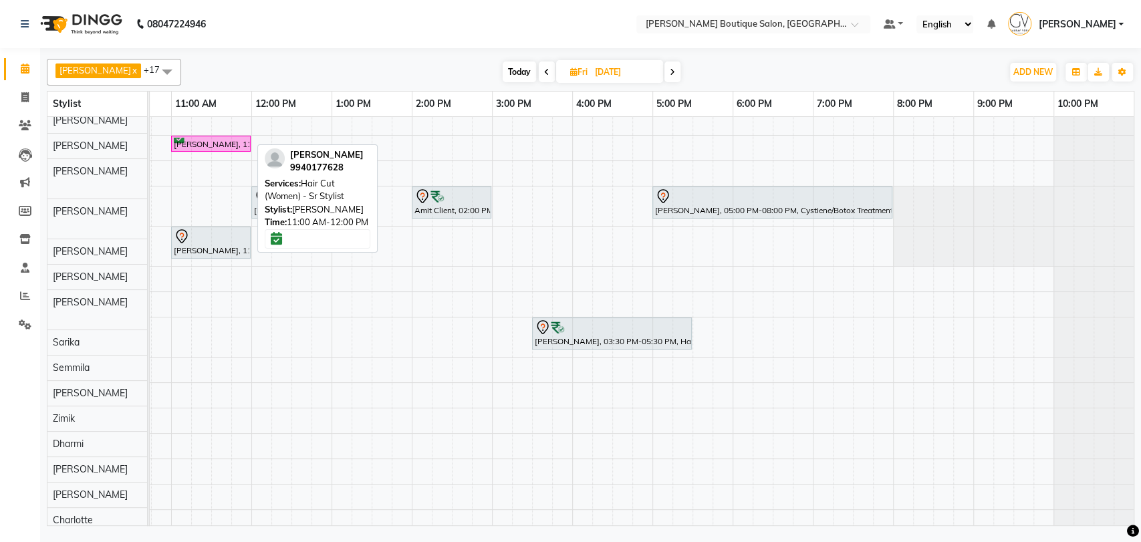
click at [229, 141] on div "Harini, 11:00 AM-12:00 PM, Hair Cut (Women) - Sr Stylist" at bounding box center [210, 144] width 77 height 13
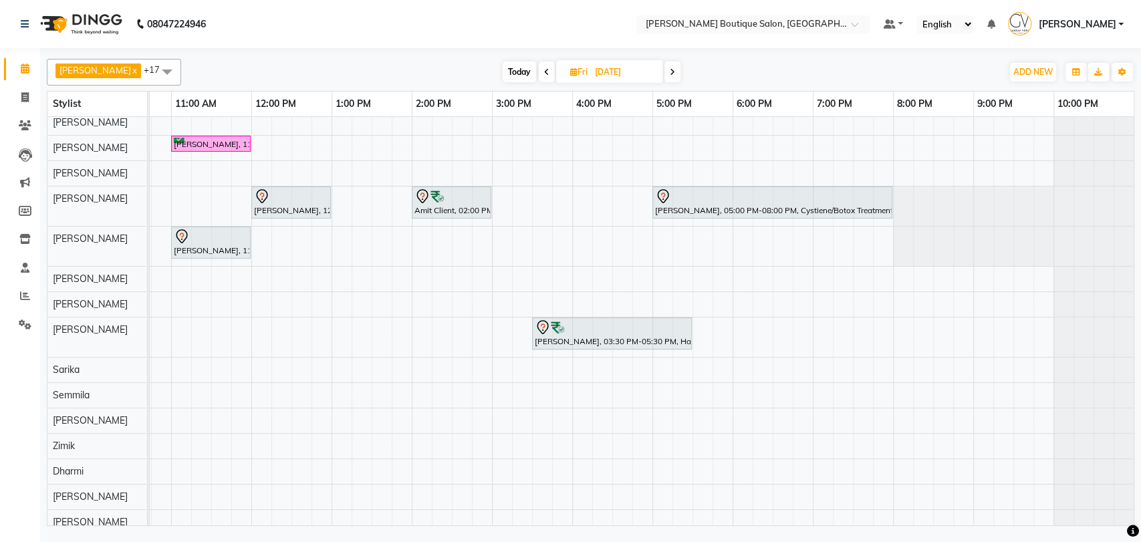
drag, startPoint x: 504, startPoint y: 70, endPoint x: 487, endPoint y: 70, distance: 16.7
click at [503, 70] on span "Today" at bounding box center [519, 71] width 33 height 21
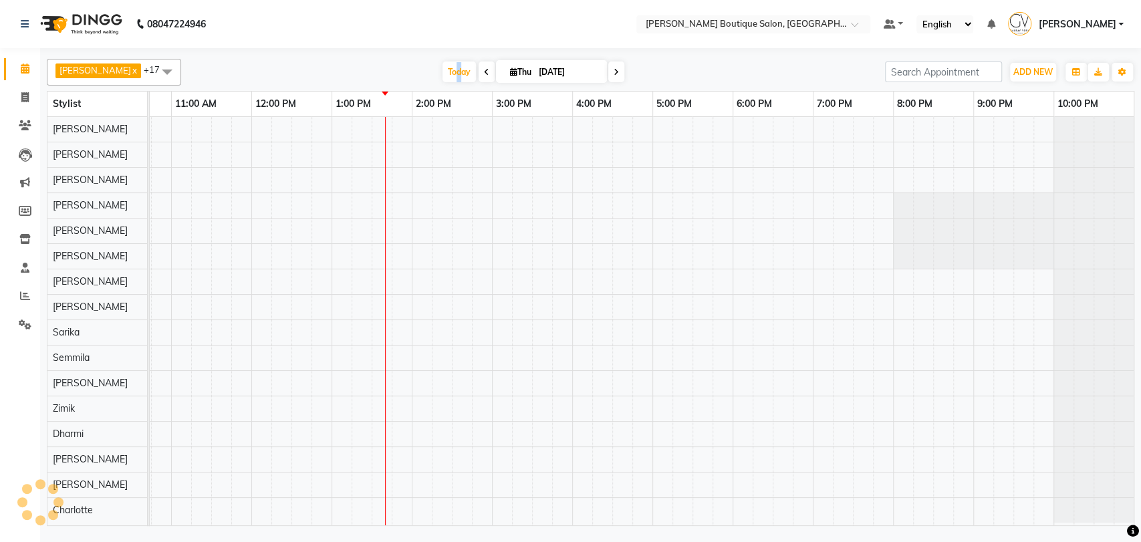
scroll to position [7, 219]
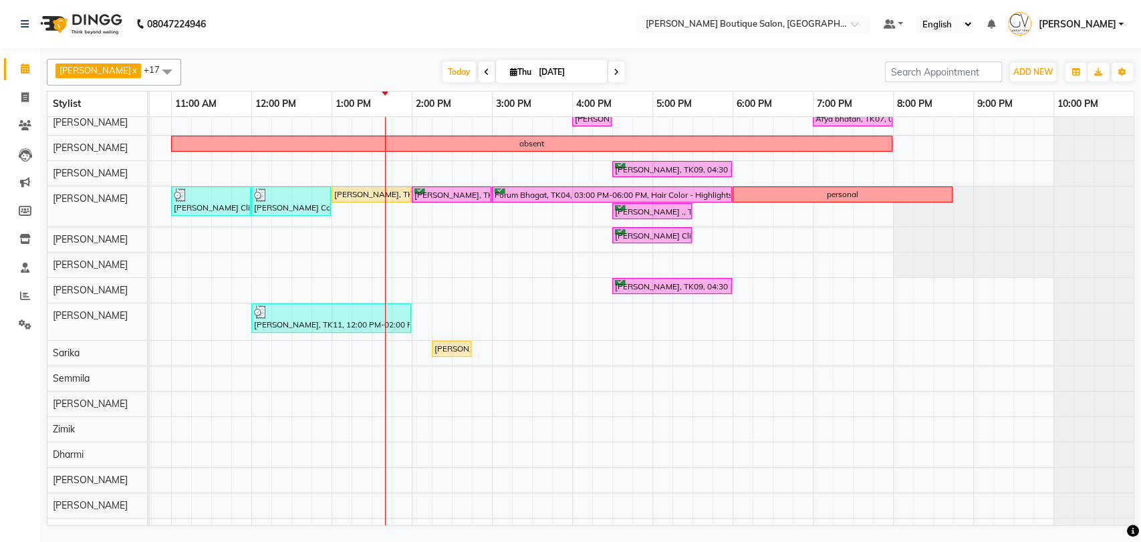
click at [614, 72] on icon at bounding box center [616, 72] width 5 height 8
type input "05-09-2025"
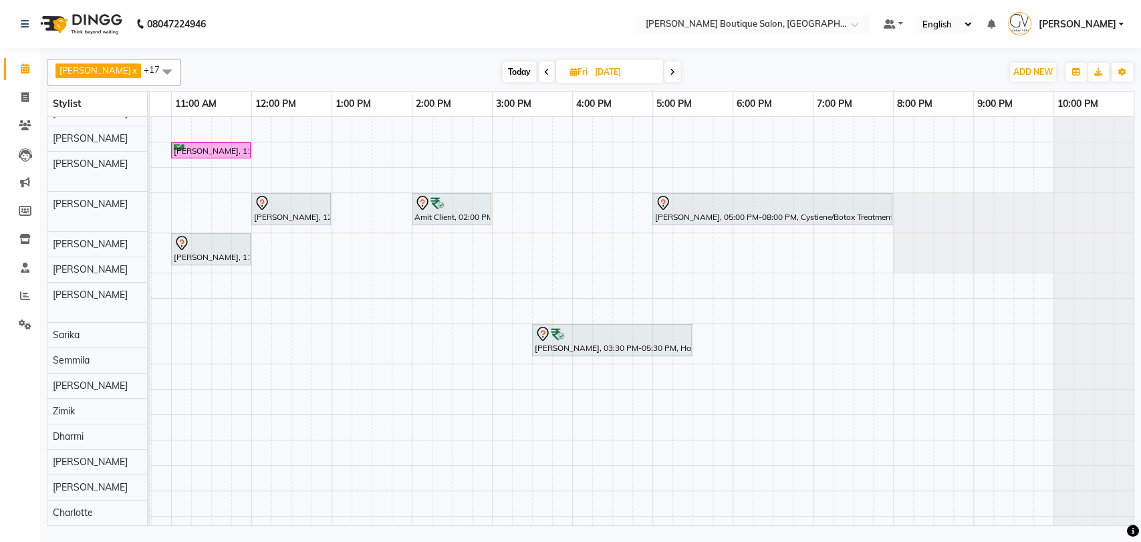
scroll to position [0, 0]
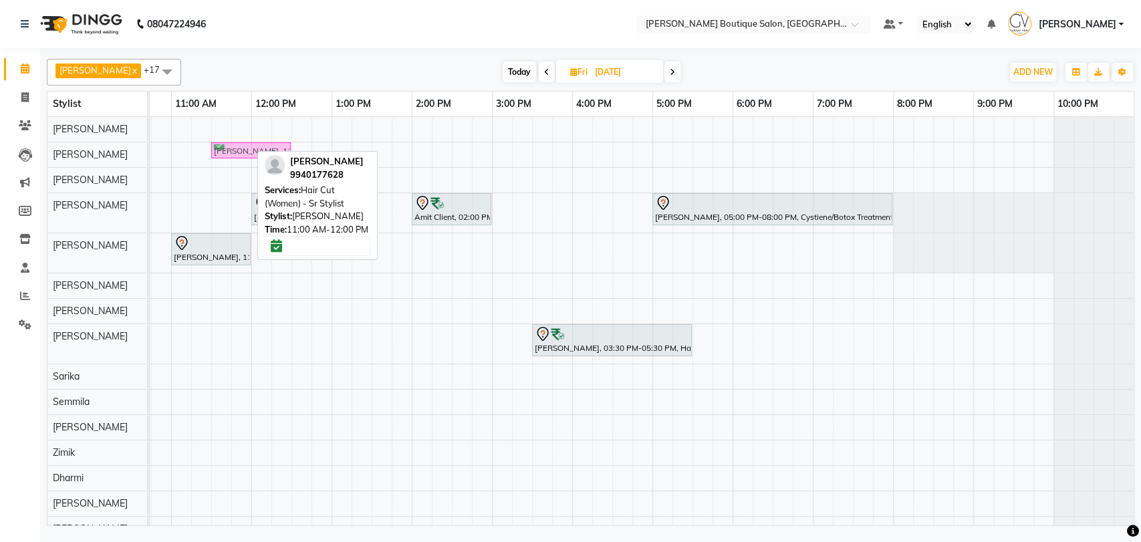
drag, startPoint x: 181, startPoint y: 150, endPoint x: 216, endPoint y: 152, distance: 34.9
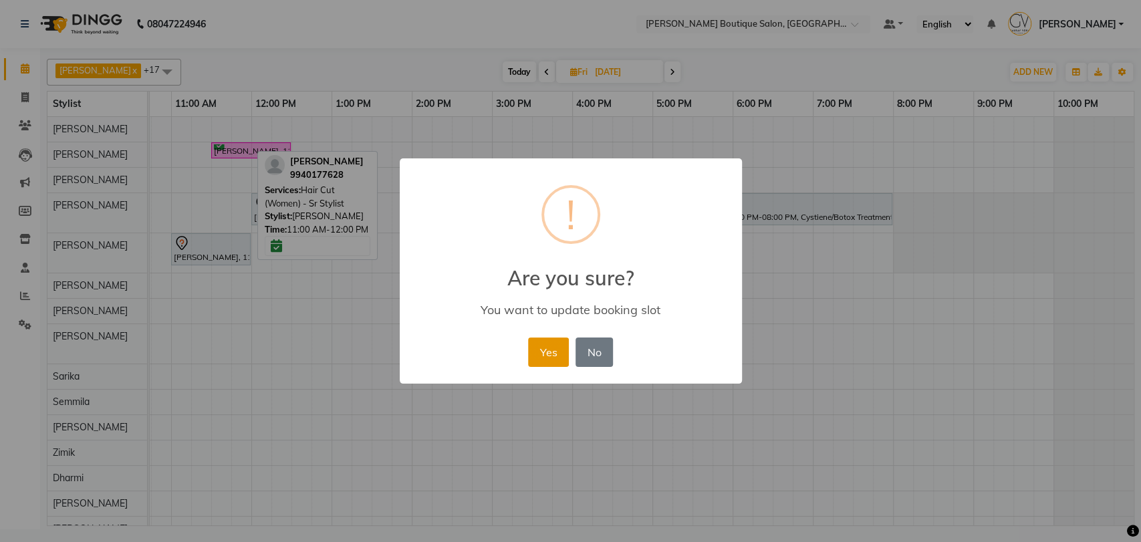
click at [535, 349] on button "Yes" at bounding box center [548, 352] width 41 height 29
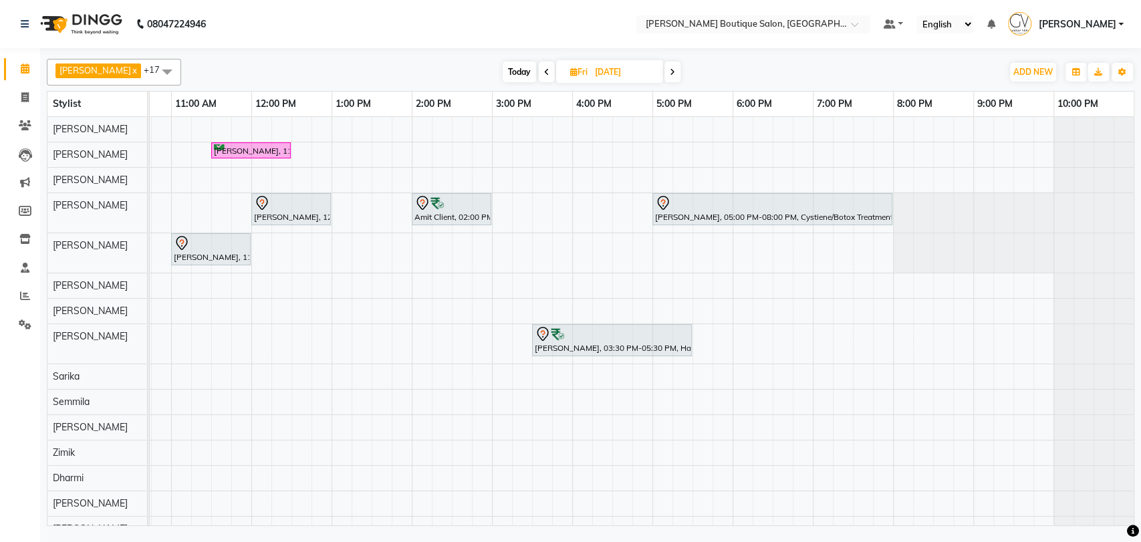
click at [611, 75] on input "05-09-2025" at bounding box center [624, 72] width 67 height 20
select select "9"
select select "2025"
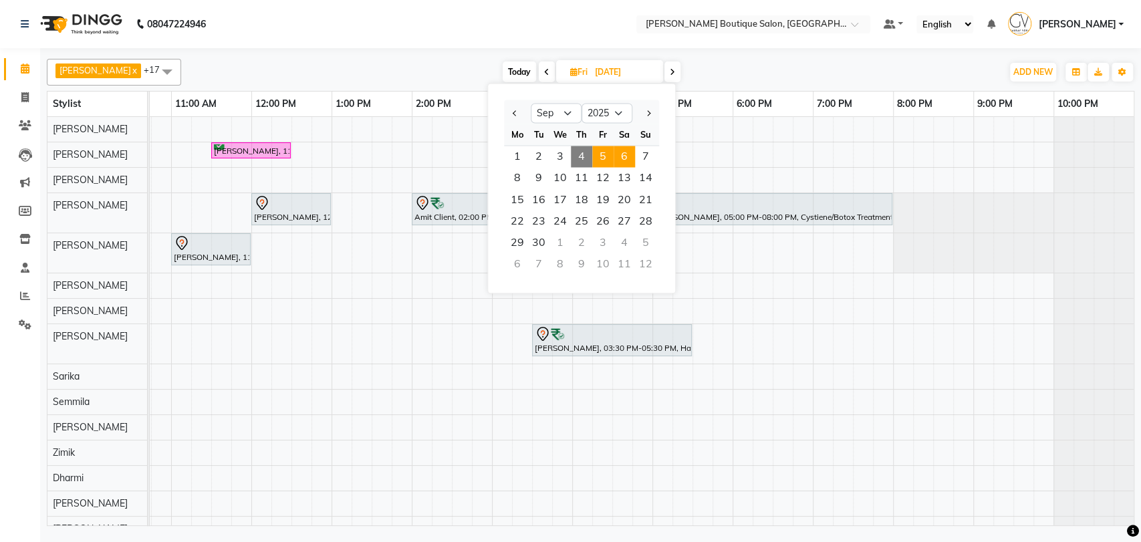
click at [632, 160] on span "6" at bounding box center [624, 156] width 21 height 21
type input "06-09-2025"
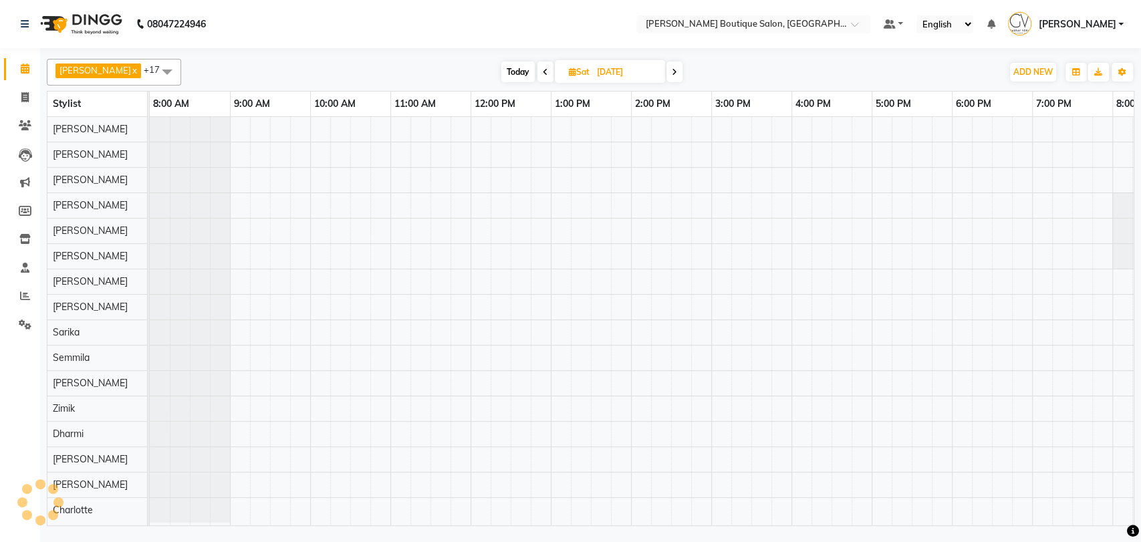
scroll to position [0, 219]
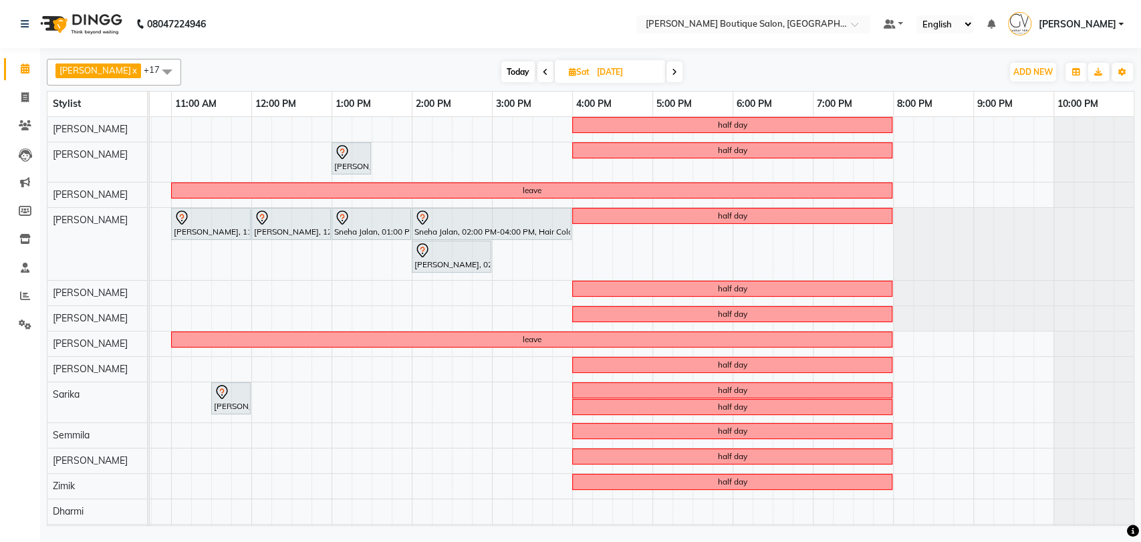
click at [593, 69] on input "06-09-2025" at bounding box center [626, 72] width 67 height 20
select select "9"
select select "2025"
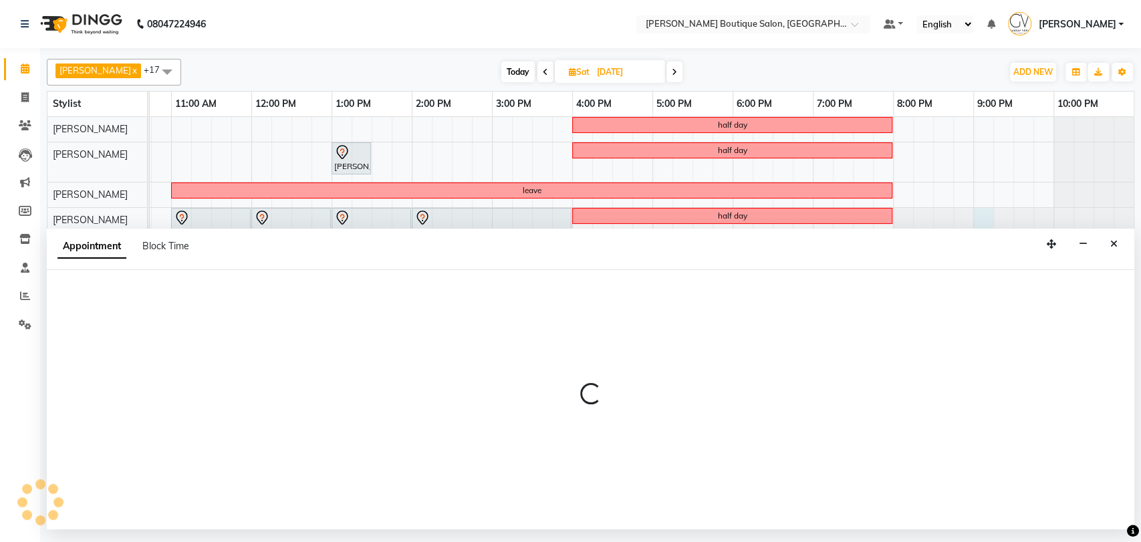
select select "35410"
select select "1260"
select select "tentative"
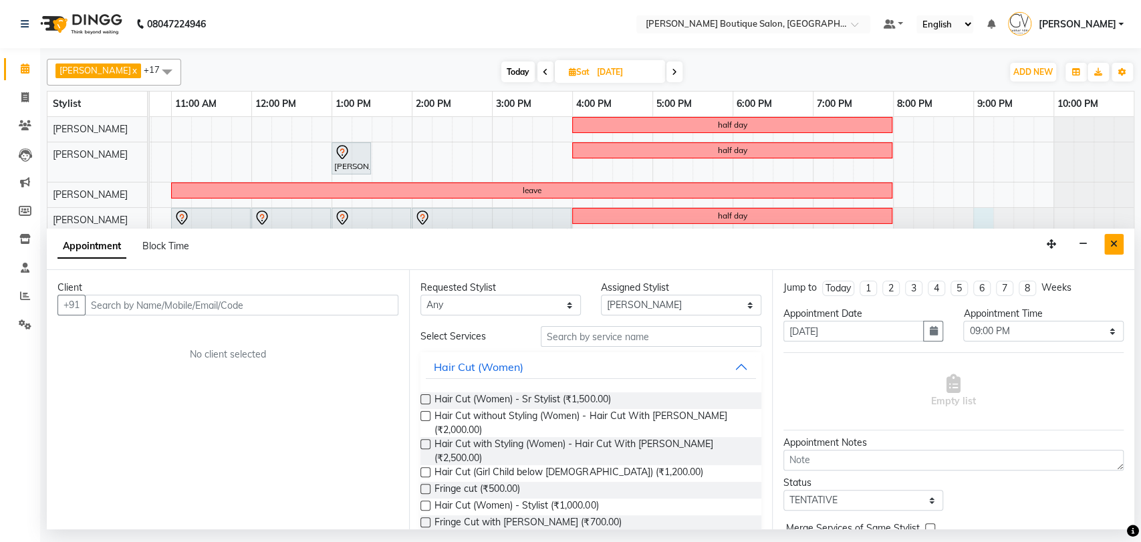
click at [1108, 243] on button "Close" at bounding box center [1113, 244] width 19 height 21
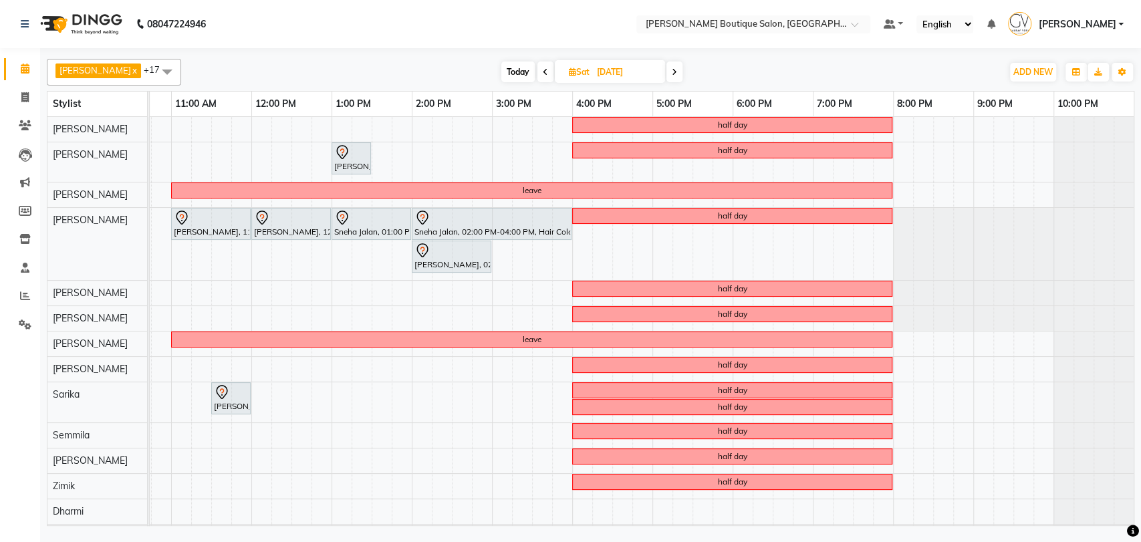
click at [672, 69] on icon at bounding box center [674, 72] width 5 height 8
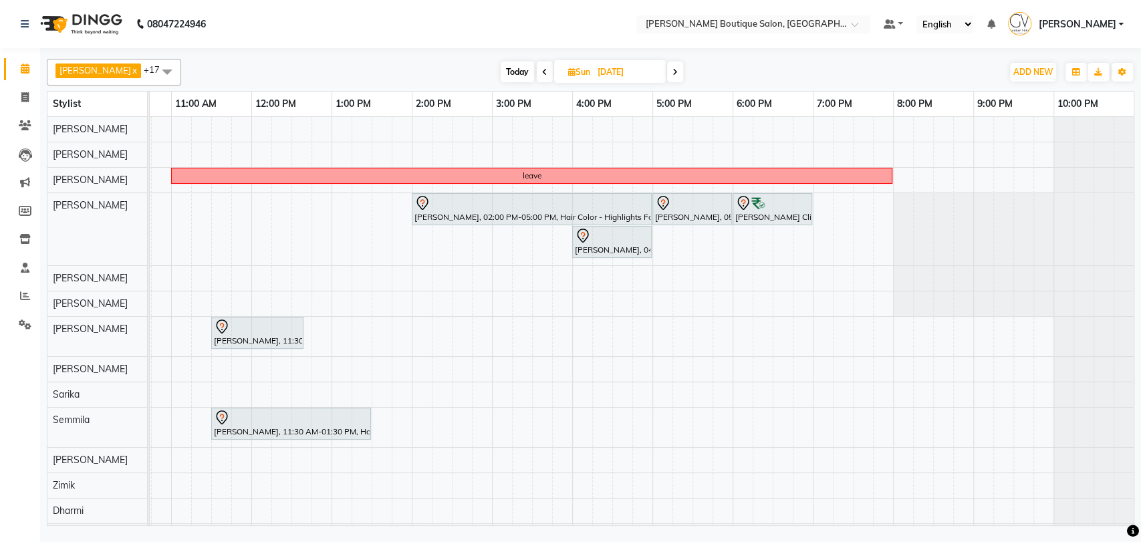
click at [672, 69] on icon at bounding box center [674, 72] width 5 height 8
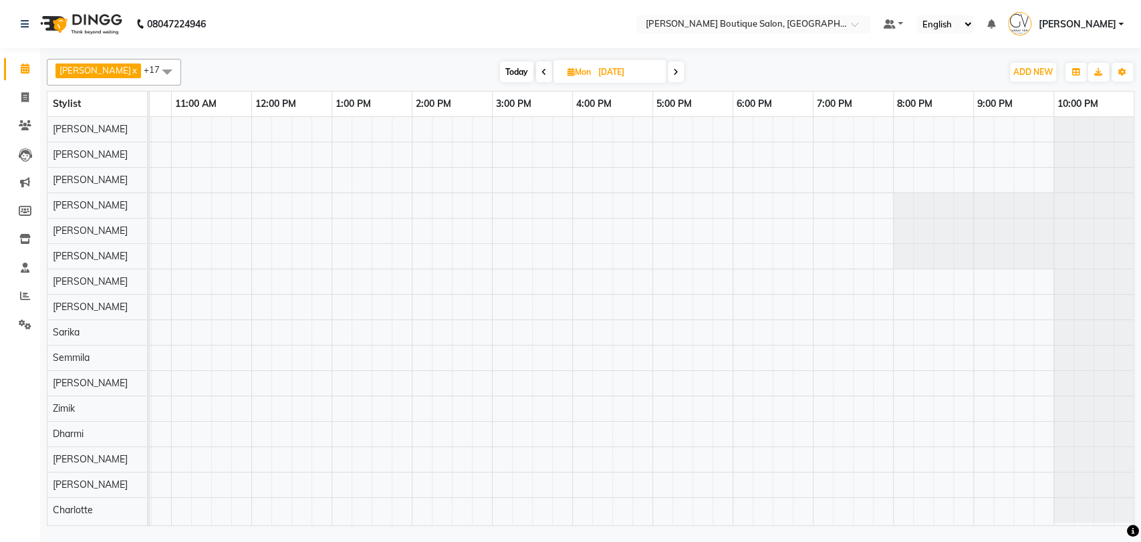
click at [673, 69] on icon at bounding box center [675, 72] width 5 height 8
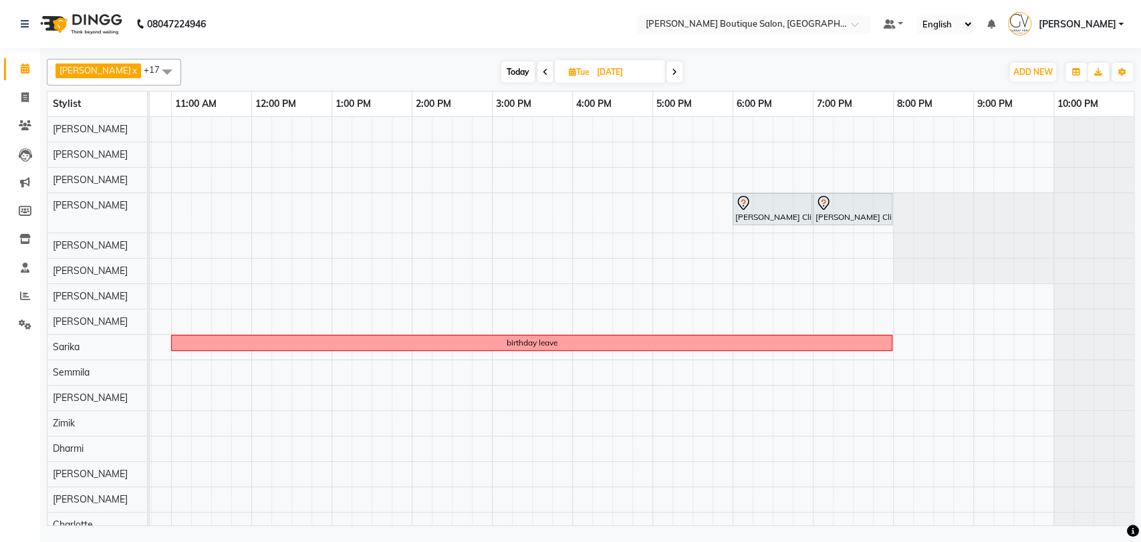
click at [505, 76] on span "Today" at bounding box center [517, 71] width 33 height 21
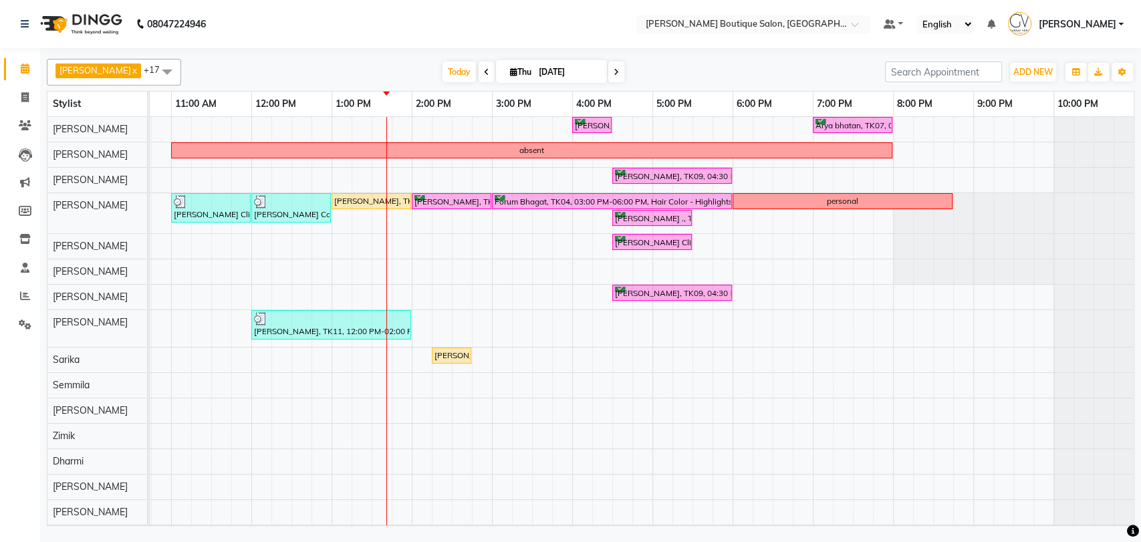
click at [479, 73] on span at bounding box center [487, 71] width 16 height 21
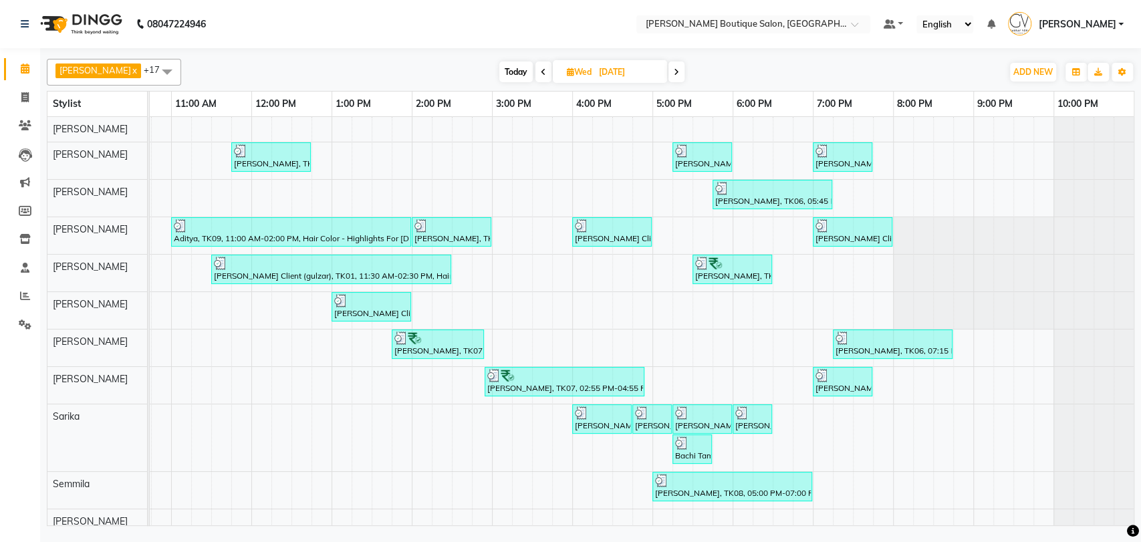
click at [674, 69] on icon at bounding box center [676, 72] width 5 height 8
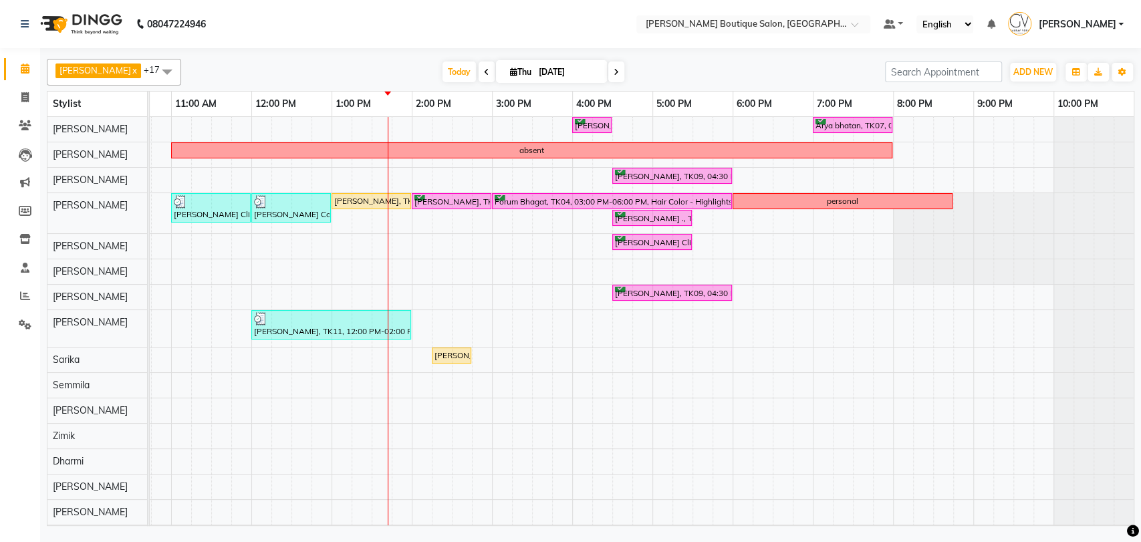
click at [614, 70] on icon at bounding box center [616, 72] width 5 height 8
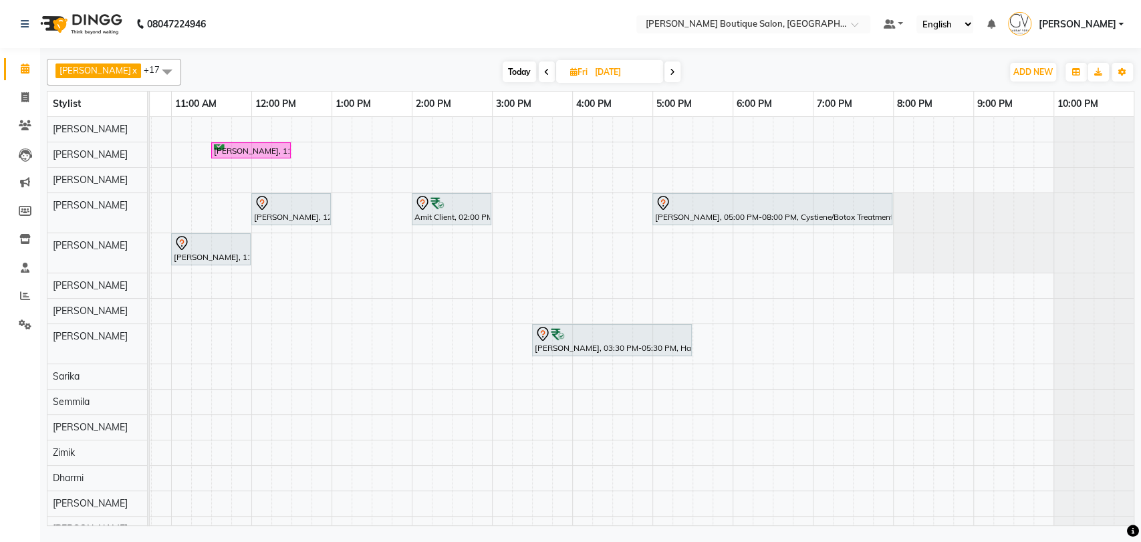
click at [670, 68] on icon at bounding box center [672, 72] width 5 height 8
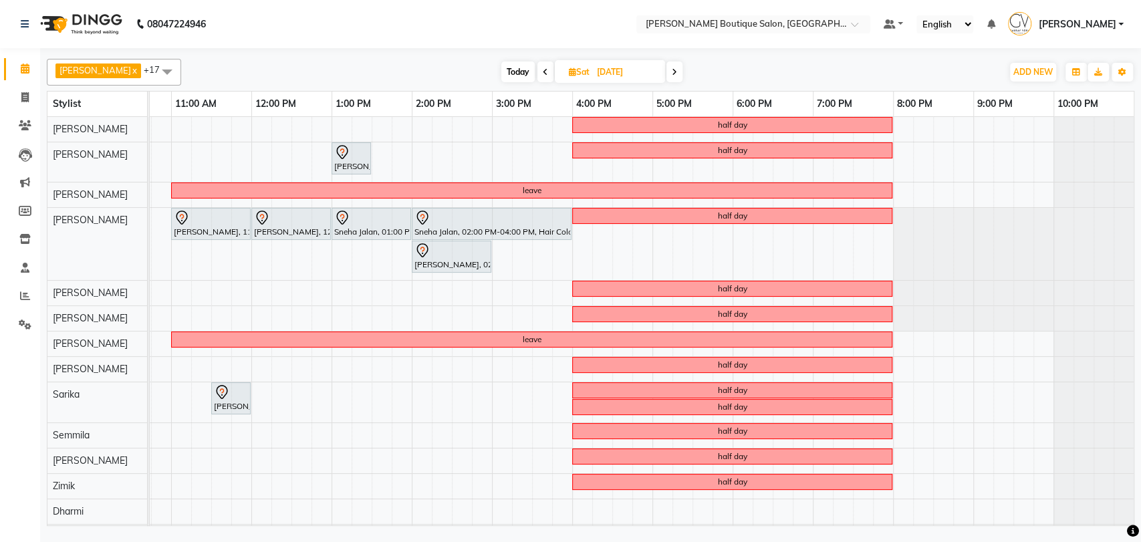
click at [508, 78] on span "Today" at bounding box center [517, 71] width 33 height 21
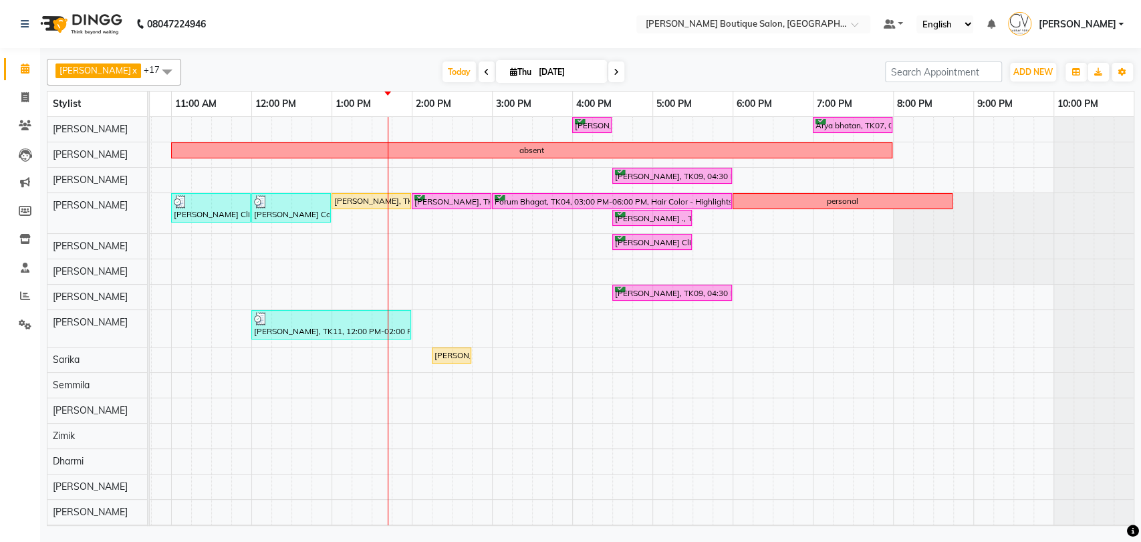
click at [614, 68] on icon at bounding box center [616, 72] width 5 height 8
type input "05-09-2025"
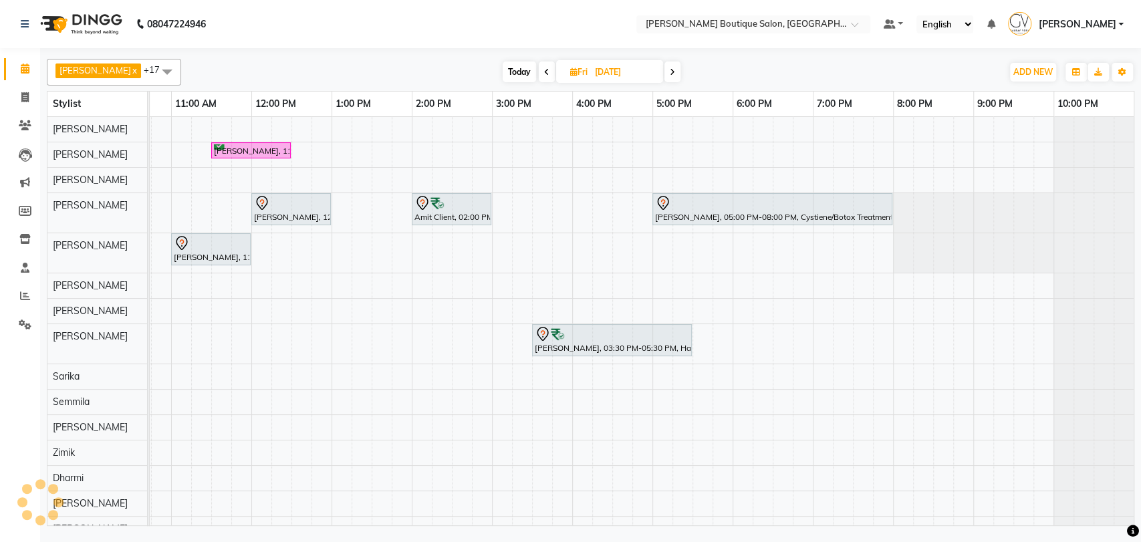
click at [183, 338] on div "Harini, 11:30 AM-12:30 PM, Hair Cut (Women) - Sr Stylist Shirley Krishnan, 12:0…" at bounding box center [531, 349] width 1203 height 465
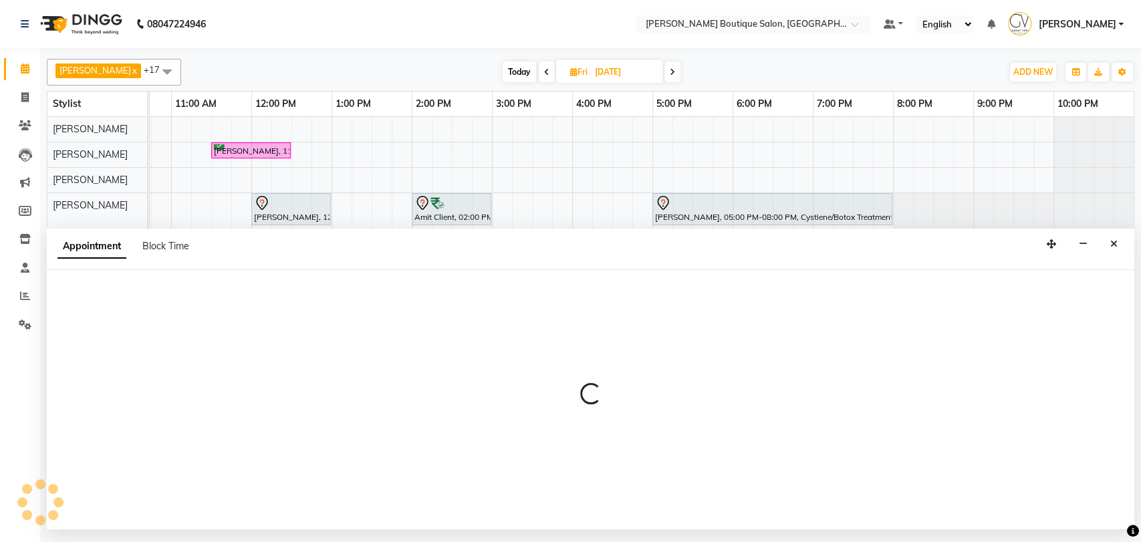
select select "57474"
select select "660"
select select "tentative"
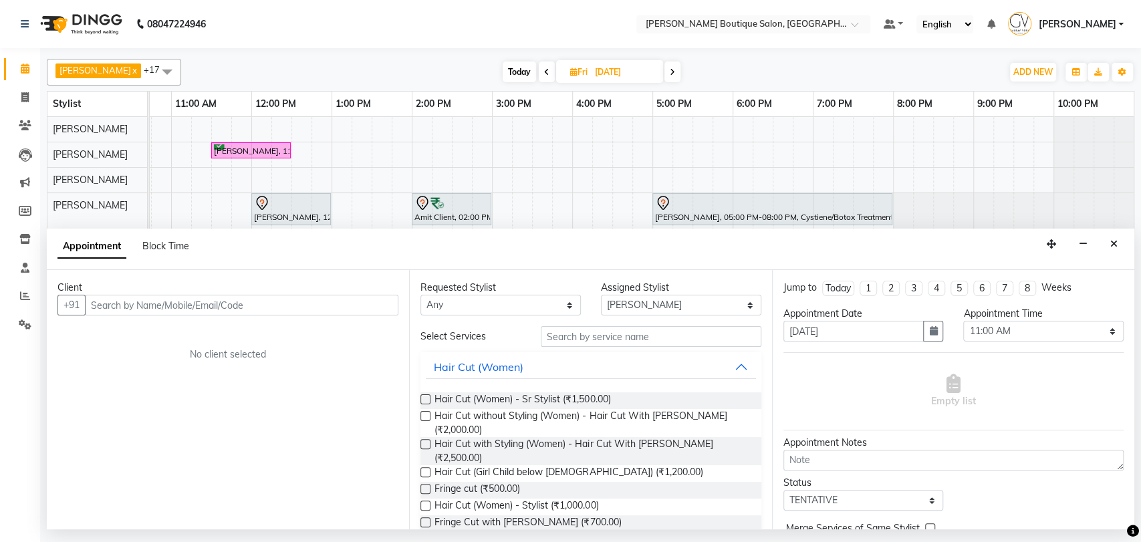
click at [160, 301] on input "text" at bounding box center [241, 305] width 313 height 21
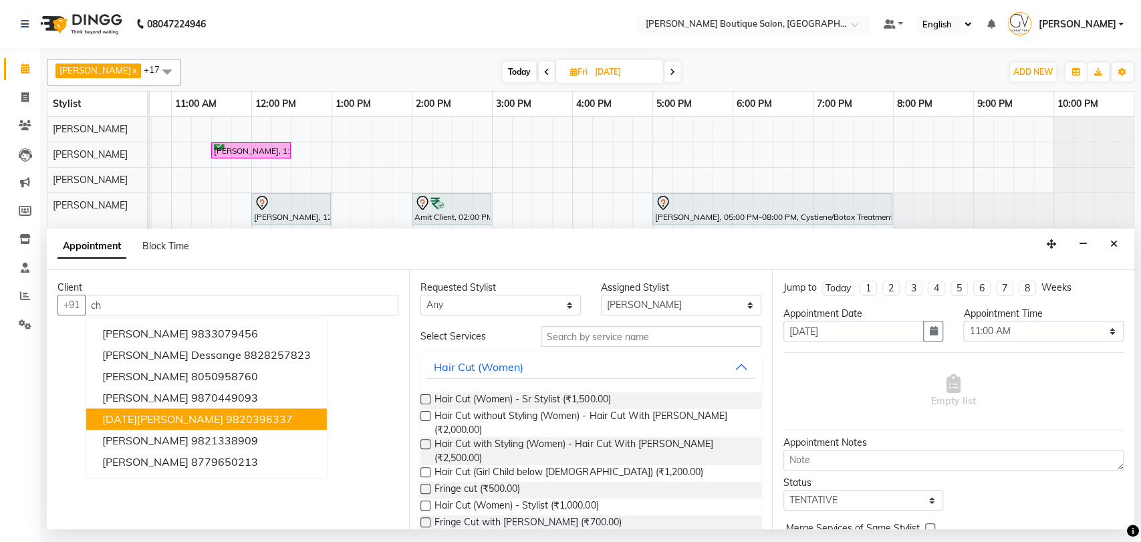
type input "c"
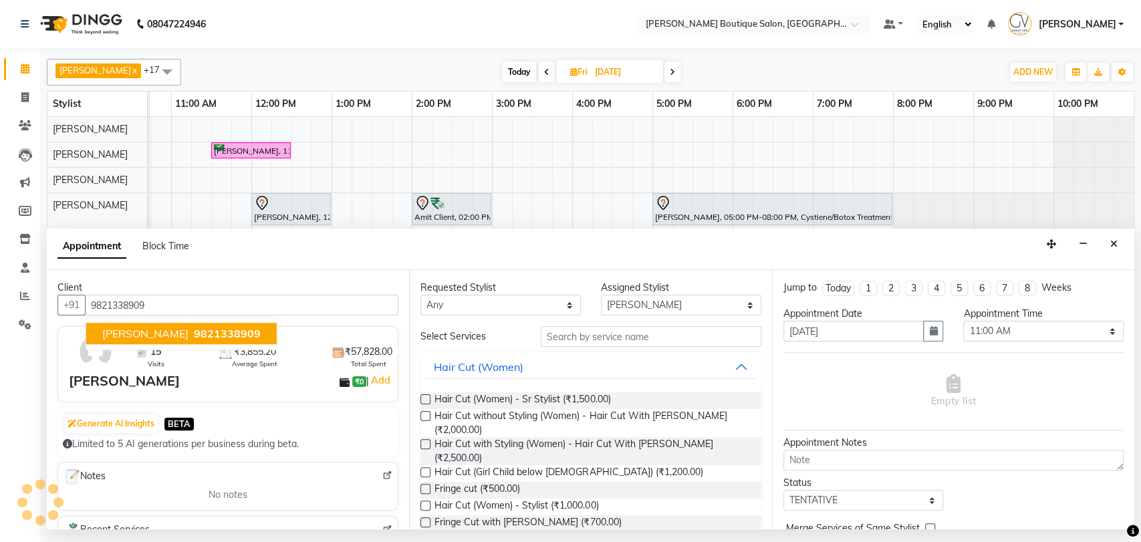
click at [214, 330] on span "9821338909" at bounding box center [227, 334] width 67 height 13
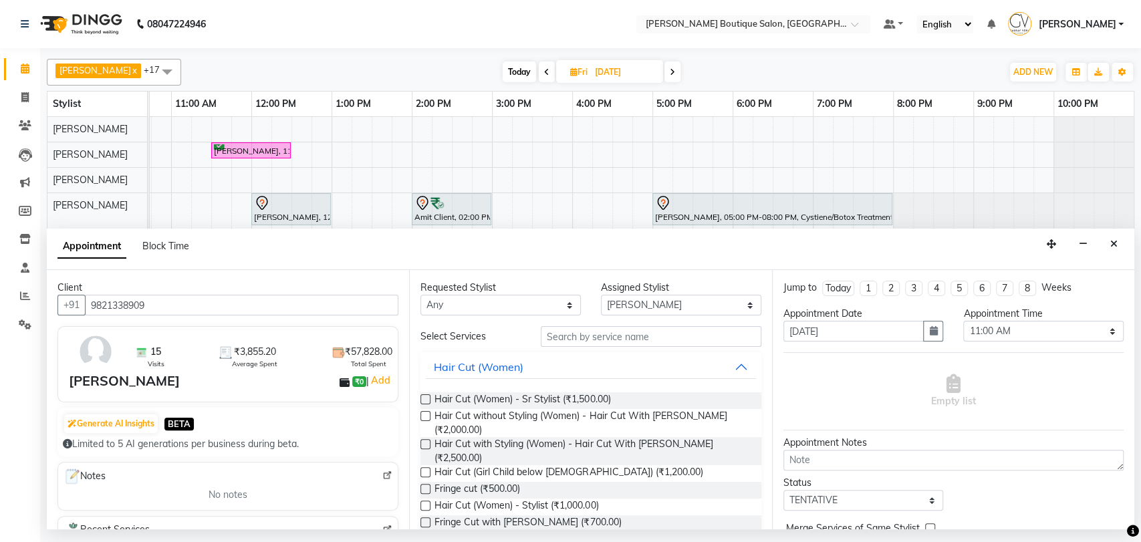
type input "9821338909"
click at [622, 344] on input "text" at bounding box center [651, 336] width 221 height 21
type input "cut"
click at [431, 400] on div "Hair Cut (Women) - Sr Stylist (₹1,500.00)" at bounding box center [590, 400] width 340 height 17
click at [428, 398] on label at bounding box center [425, 399] width 10 height 10
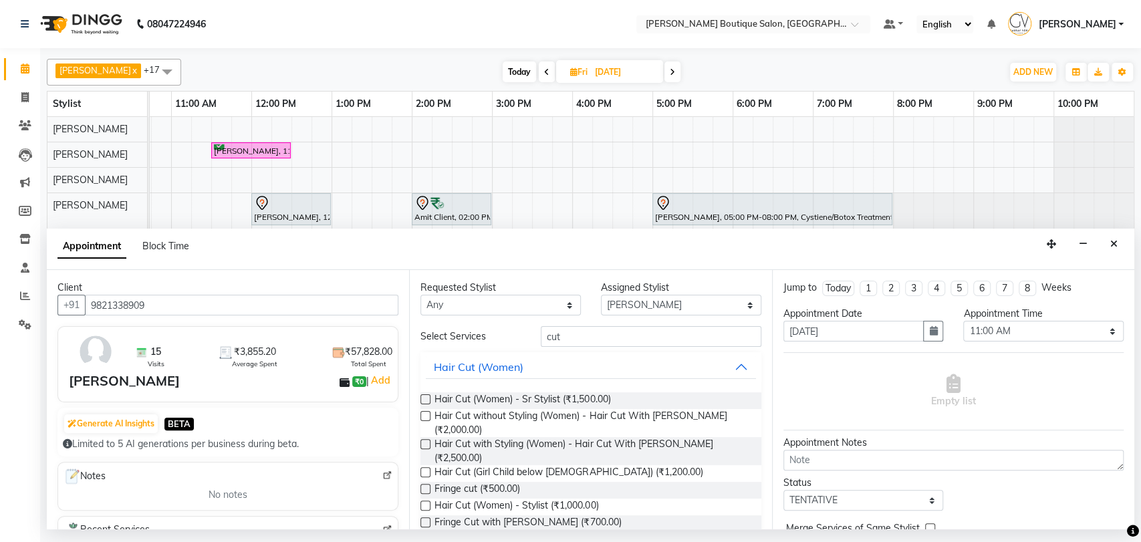
click at [428, 398] on input "checkbox" at bounding box center [424, 400] width 9 height 9
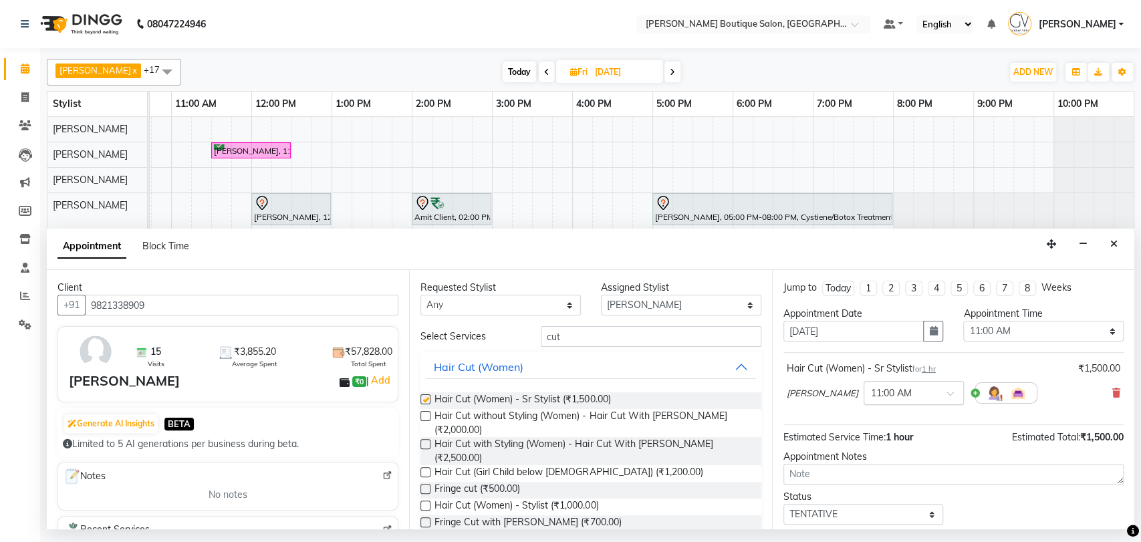
checkbox input "false"
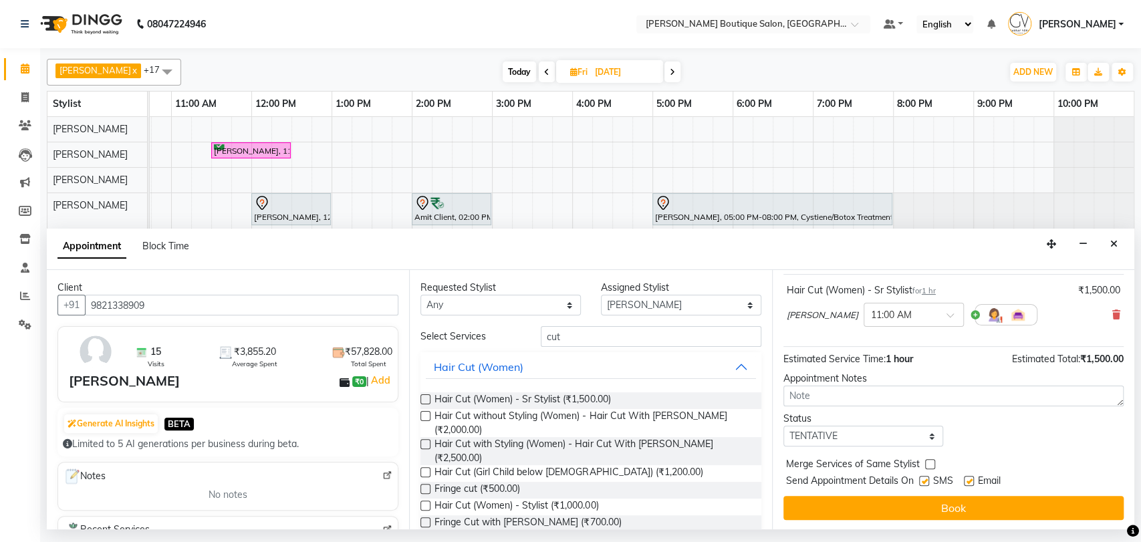
scroll to position [79, 0]
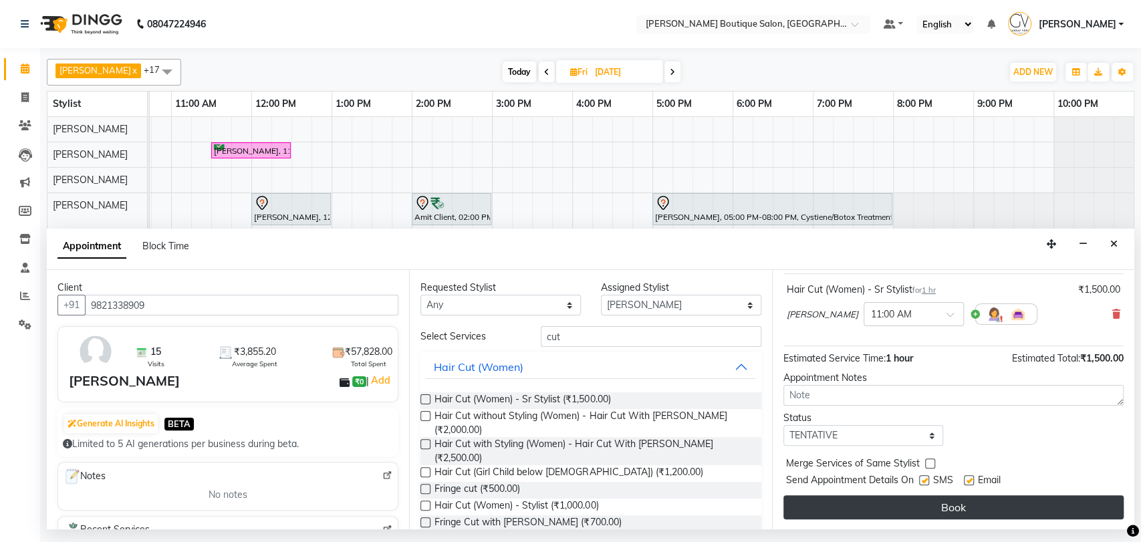
click at [946, 511] on button "Book" at bounding box center [953, 507] width 340 height 24
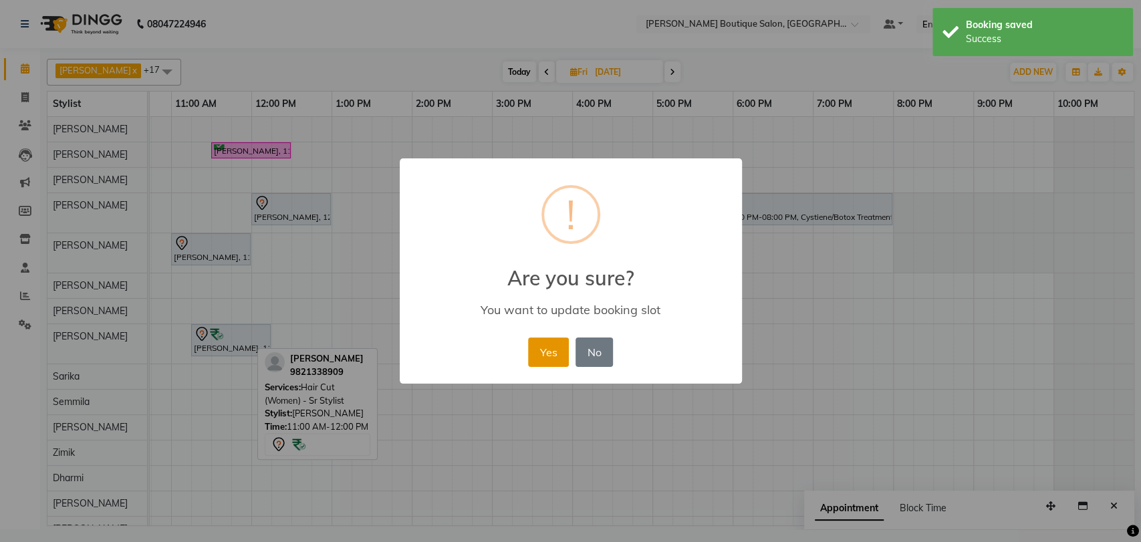
click at [557, 359] on button "Yes" at bounding box center [548, 352] width 41 height 29
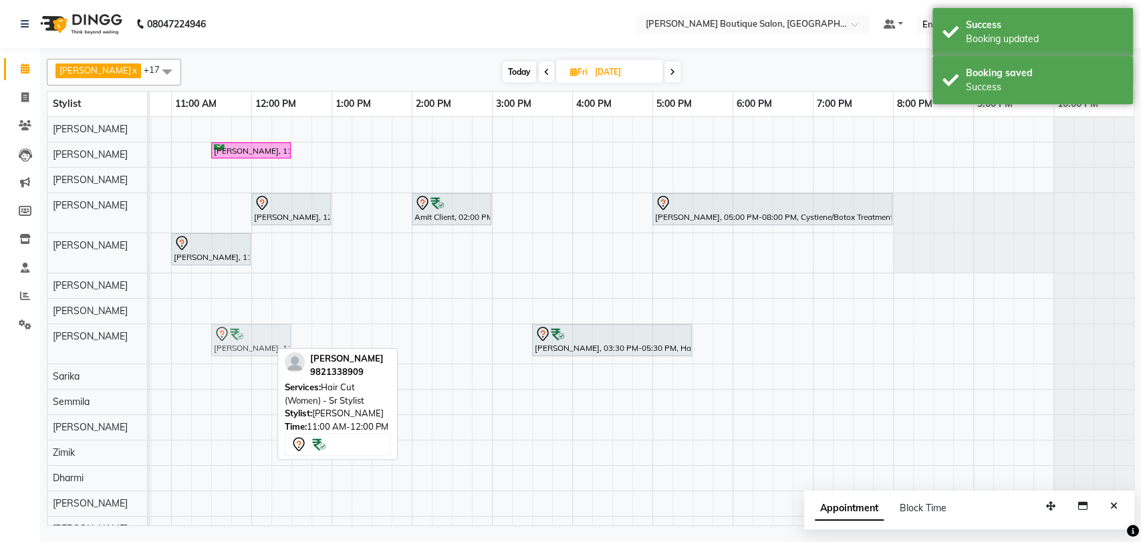
drag, startPoint x: 213, startPoint y: 343, endPoint x: 226, endPoint y: 343, distance: 13.4
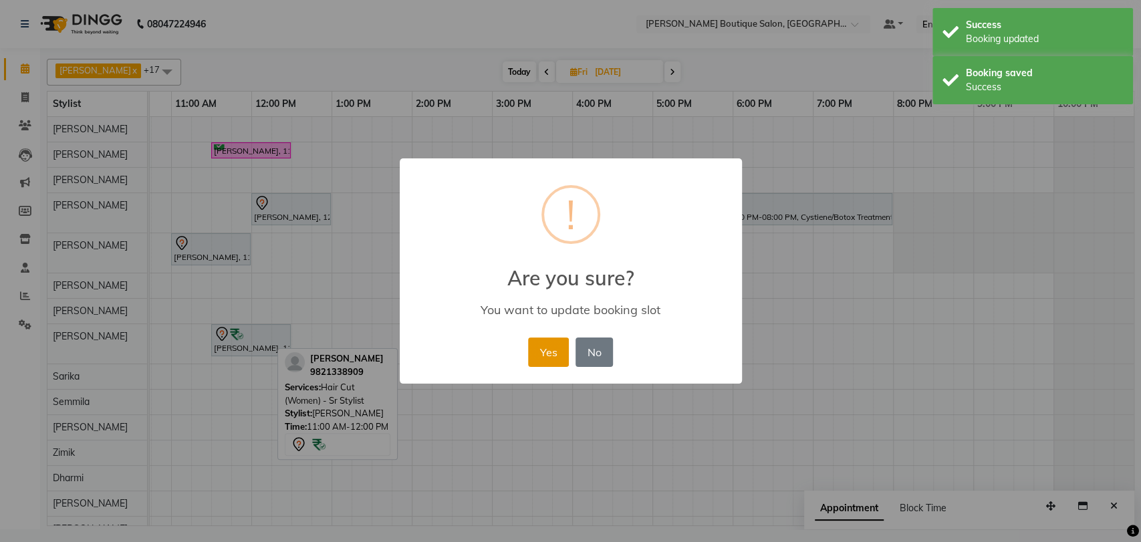
click at [529, 354] on button "Yes" at bounding box center [548, 352] width 41 height 29
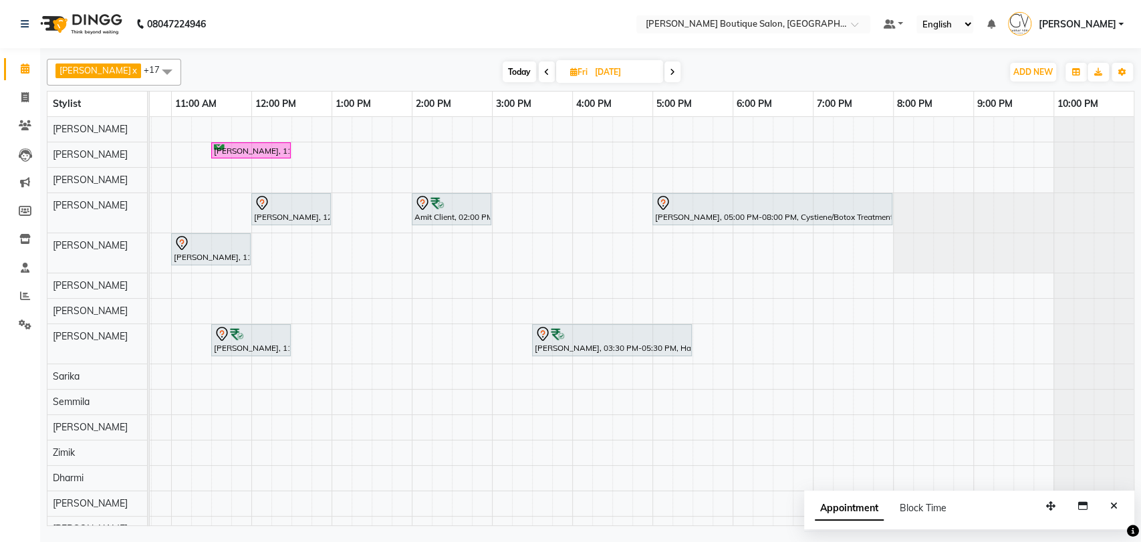
click at [503, 71] on span "Today" at bounding box center [519, 71] width 33 height 21
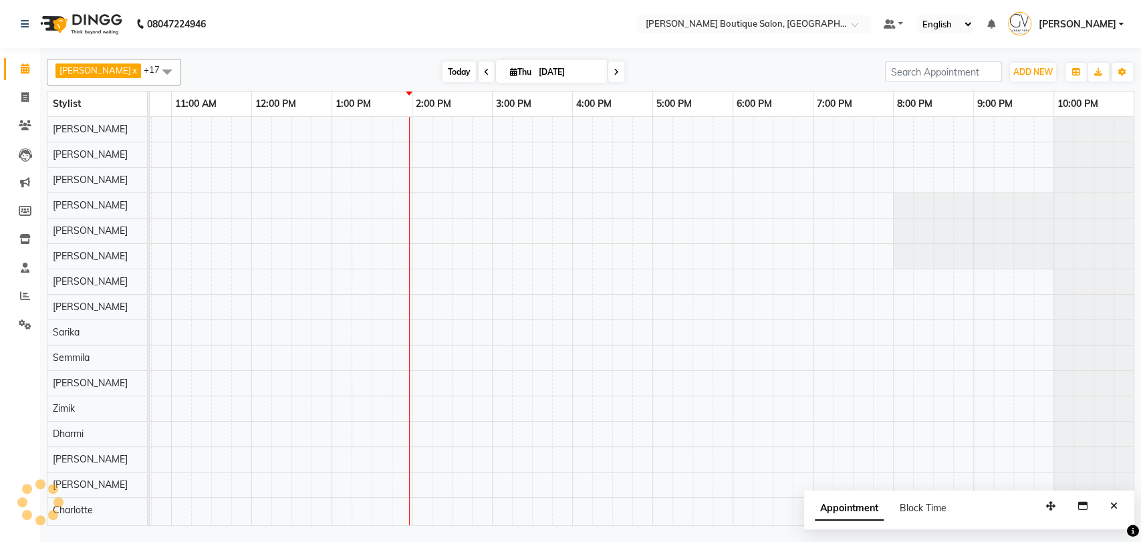
scroll to position [0, 219]
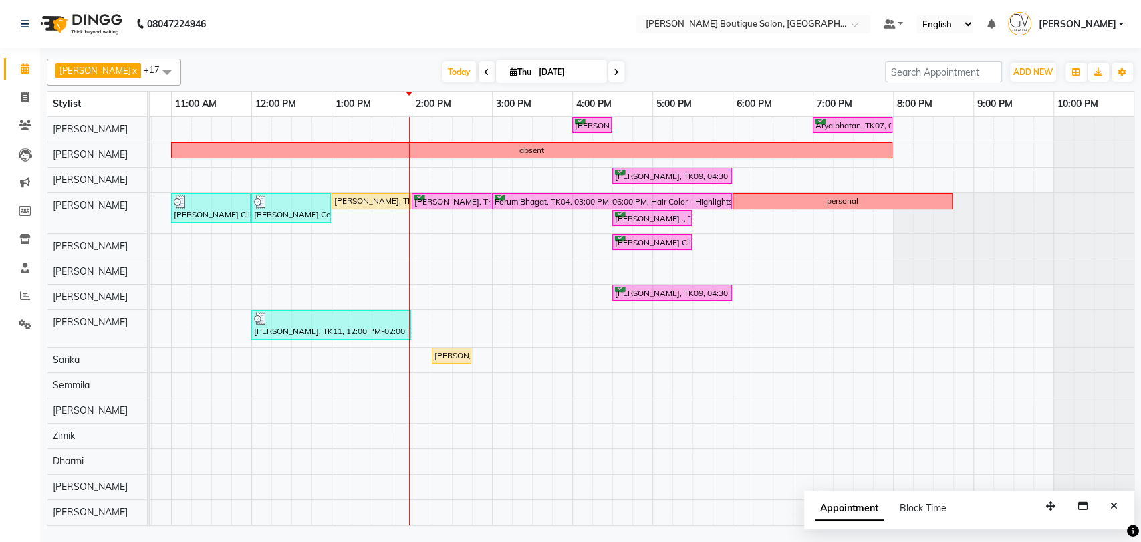
click at [614, 71] on icon at bounding box center [616, 72] width 5 height 8
type input "05-09-2025"
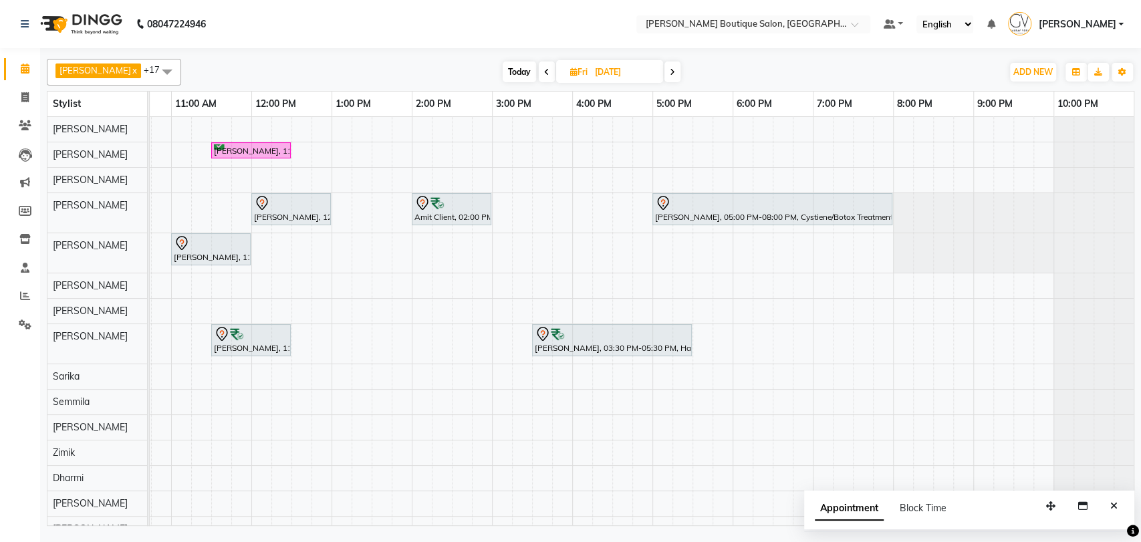
scroll to position [66, 0]
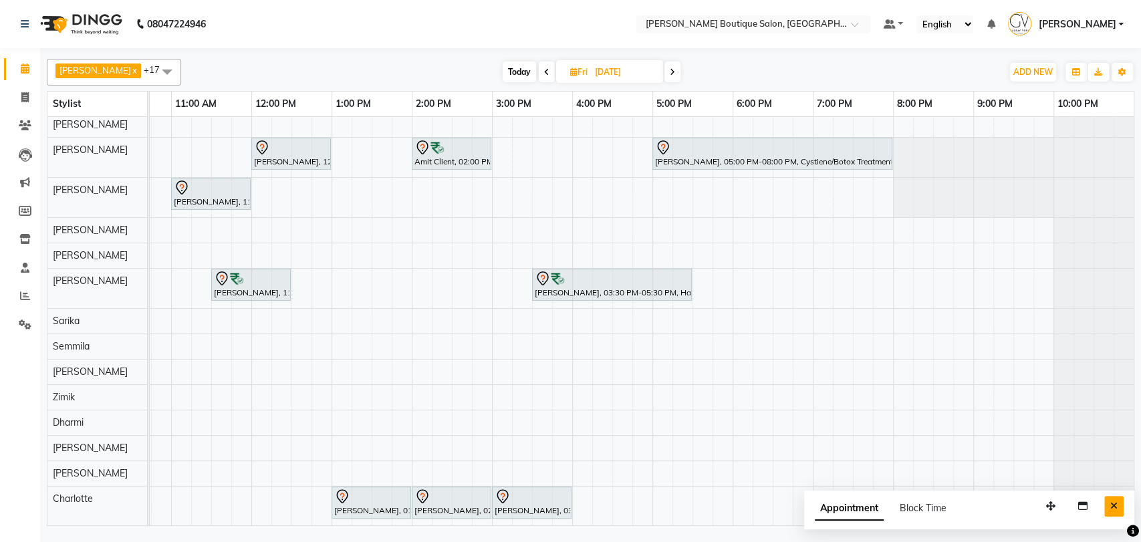
click at [1118, 505] on button "Close" at bounding box center [1113, 506] width 19 height 21
click at [739, 307] on div "Harini, 11:30 AM-12:30 PM, Hair Cut (Women) - Sr Stylist Shirley Krishnan, 12:0…" at bounding box center [531, 293] width 1203 height 465
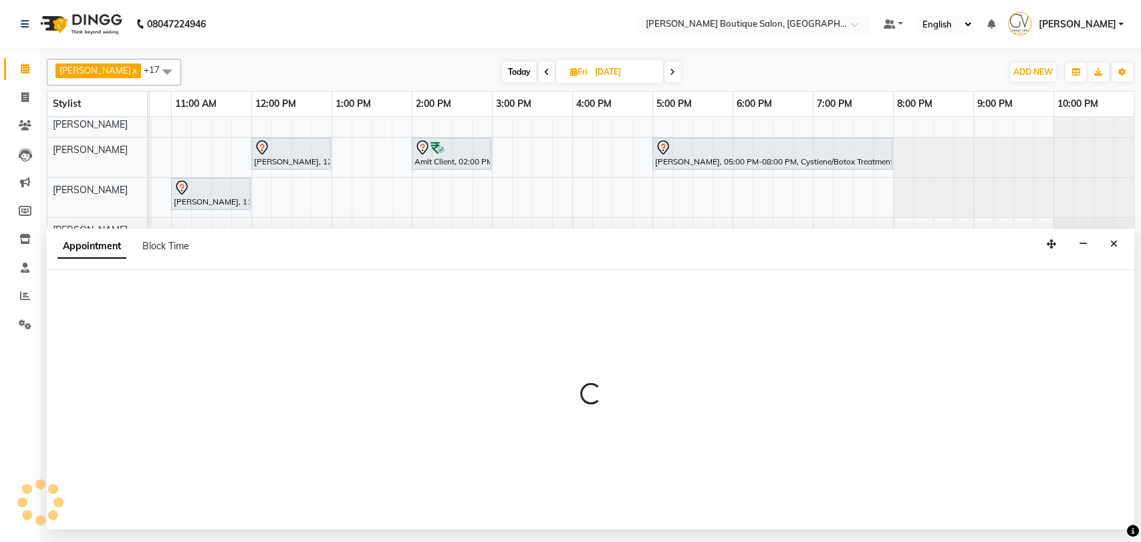
select select "43431"
select select "tentative"
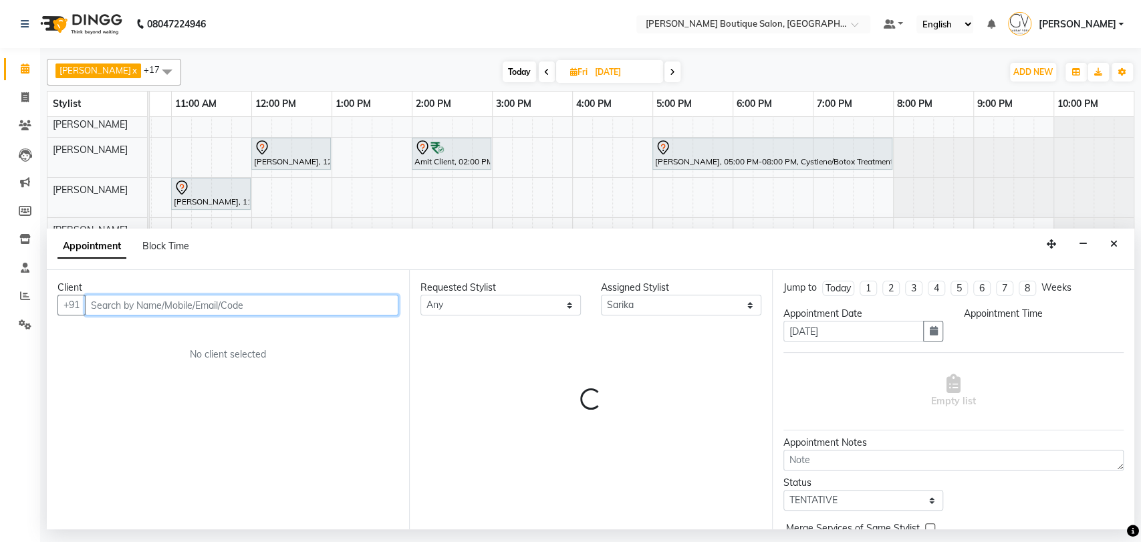
select select "1080"
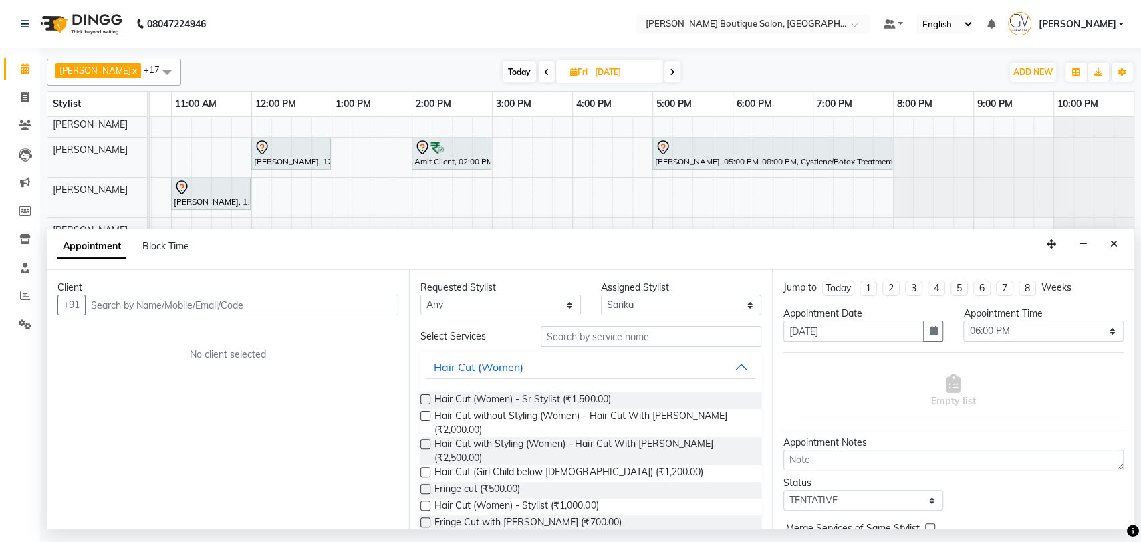
click at [176, 319] on div "Client +91 No client selected" at bounding box center [228, 399] width 362 height 259
click at [121, 313] on input "text" at bounding box center [241, 305] width 313 height 21
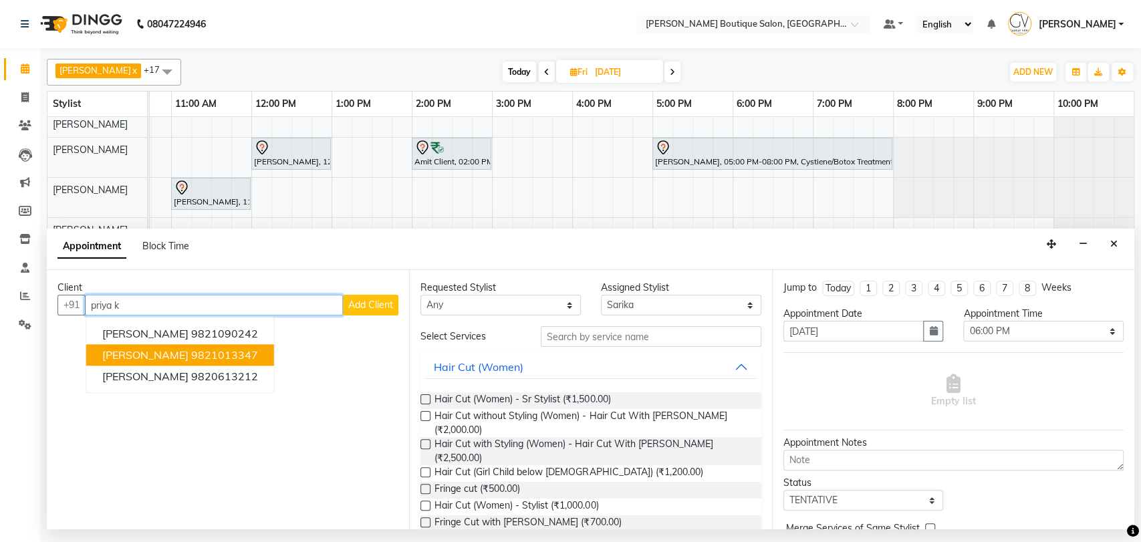
click at [197, 362] on button "PRIYA KOHLI 9821013347" at bounding box center [180, 355] width 188 height 21
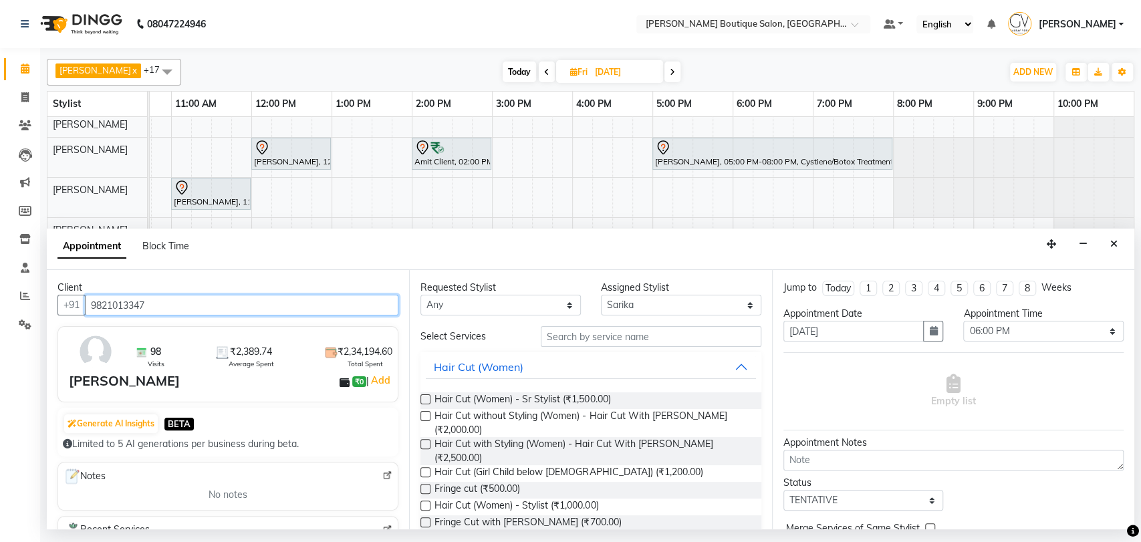
type input "9821013347"
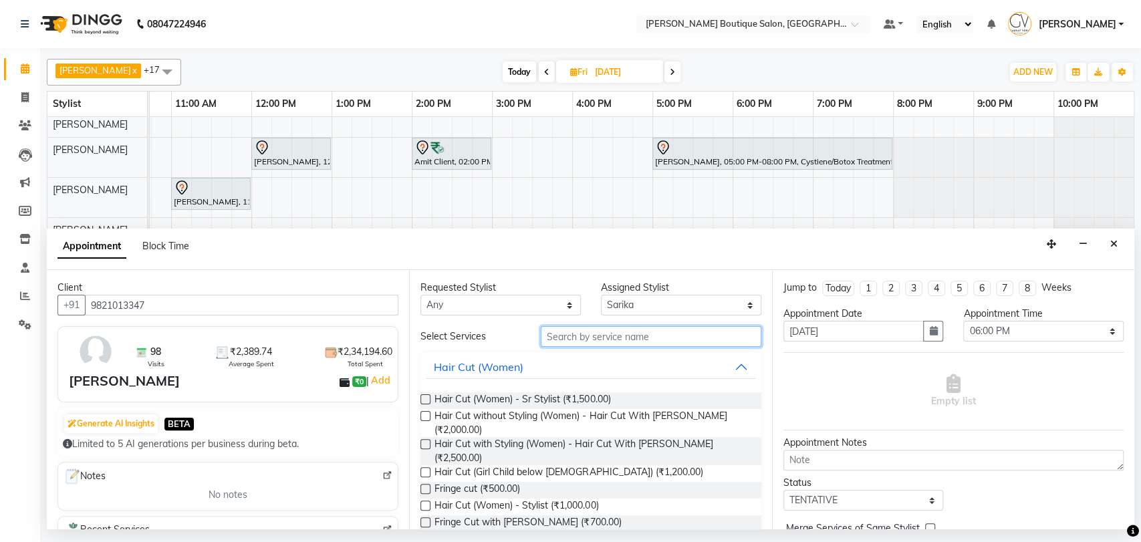
click at [594, 342] on input "text" at bounding box center [651, 336] width 221 height 21
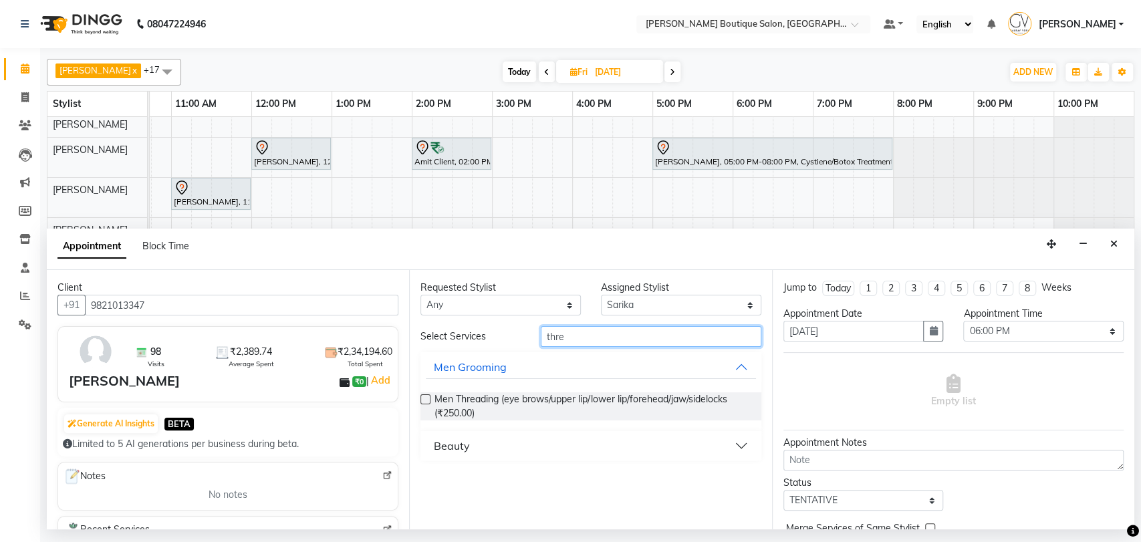
type input "thre"
click at [455, 443] on div "Beauty" at bounding box center [452, 446] width 36 height 16
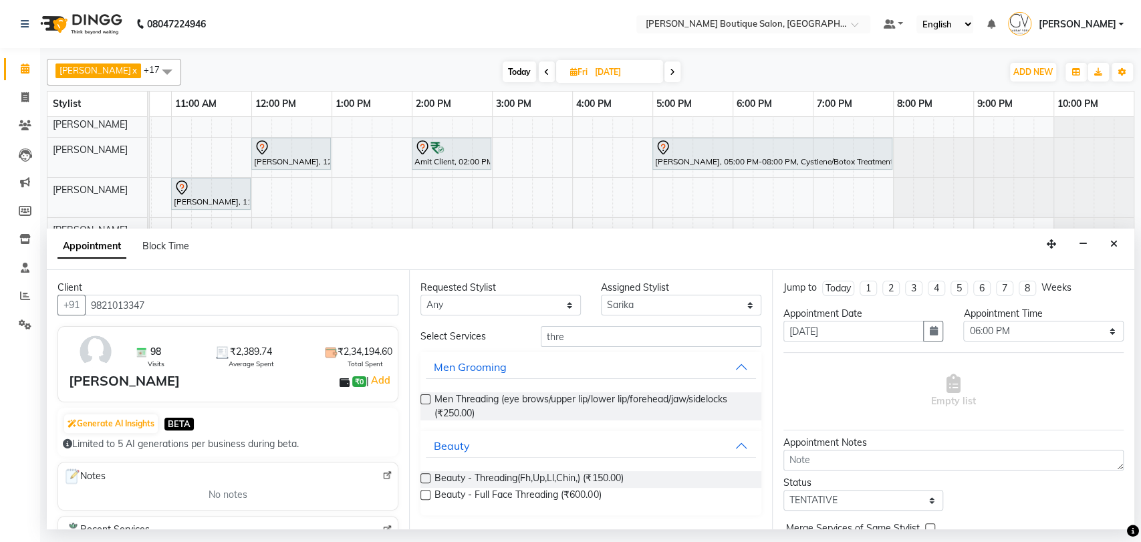
click at [422, 481] on label at bounding box center [425, 478] width 10 height 10
click at [422, 481] on input "checkbox" at bounding box center [424, 479] width 9 height 9
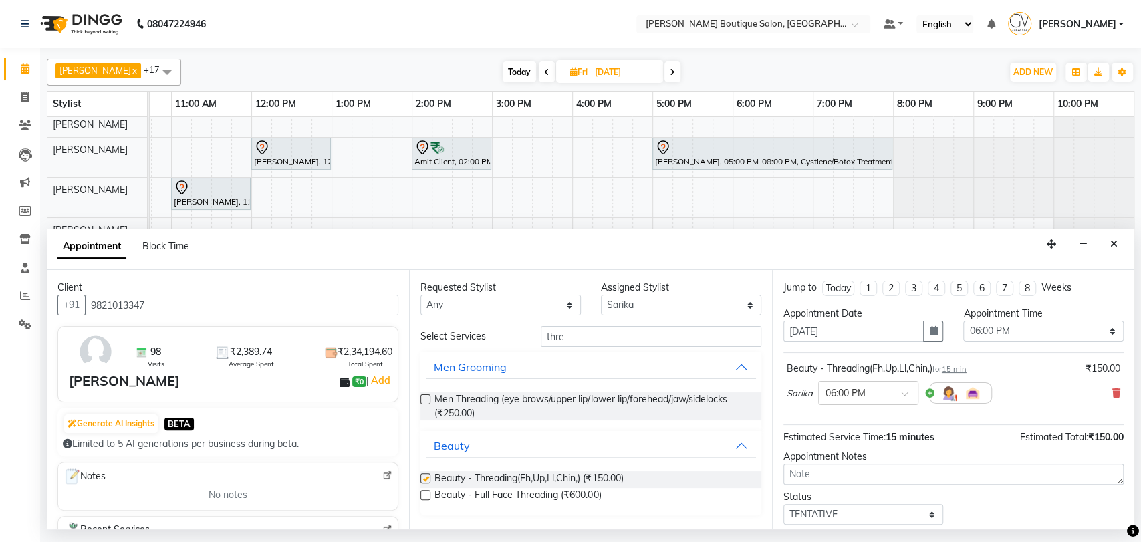
checkbox input "false"
click at [622, 306] on select "Select Athar Ansari Charlotte Dablu Sharma Dashrat Dharmi Gaurav Vora Harshit J…" at bounding box center [681, 305] width 160 height 21
click at [679, 362] on button "Men Grooming" at bounding box center [591, 367] width 330 height 24
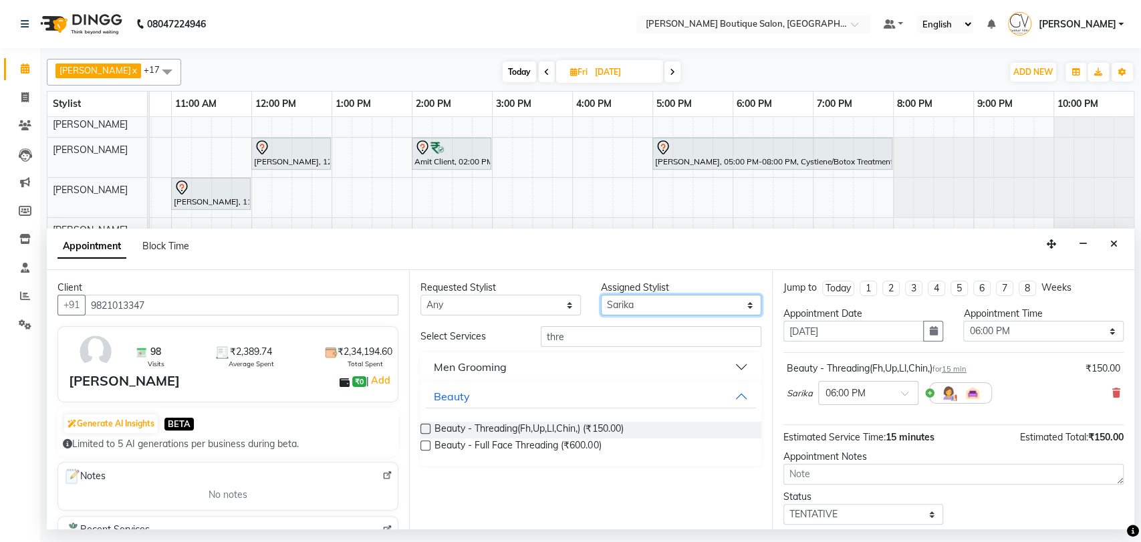
click at [666, 311] on select "Select Athar Ansari Charlotte Dablu Sharma Dashrat Dharmi Gaurav Vora Harshit J…" at bounding box center [681, 305] width 160 height 21
click at [583, 361] on button "Men Grooming" at bounding box center [591, 367] width 330 height 24
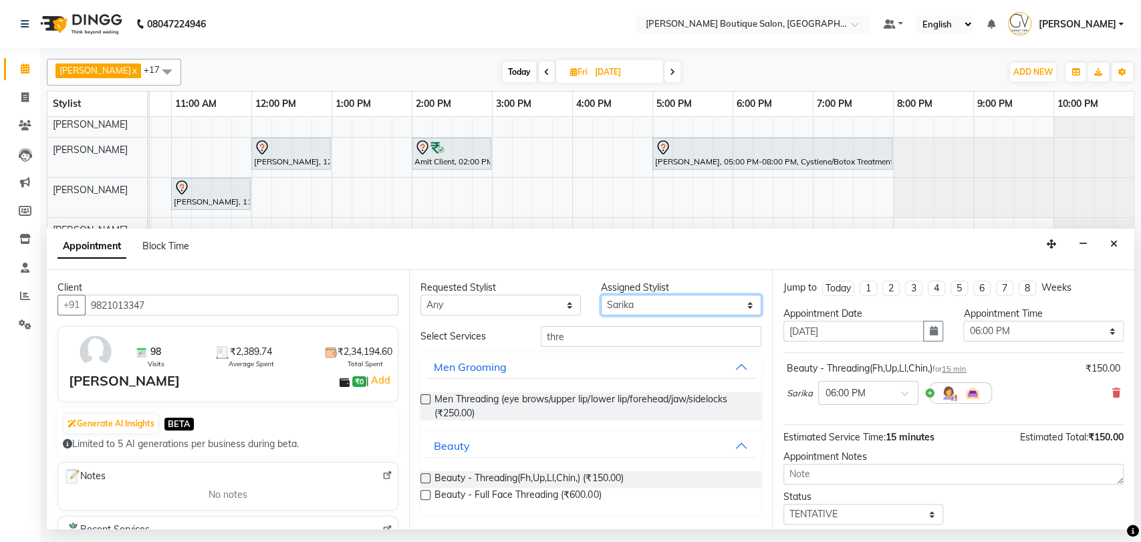
click at [645, 307] on select "Select Athar Ansari Charlotte Dablu Sharma Dashrat Dharmi Gaurav Vora Harshit J…" at bounding box center [681, 305] width 160 height 21
click at [624, 357] on button "Men Grooming" at bounding box center [591, 367] width 330 height 24
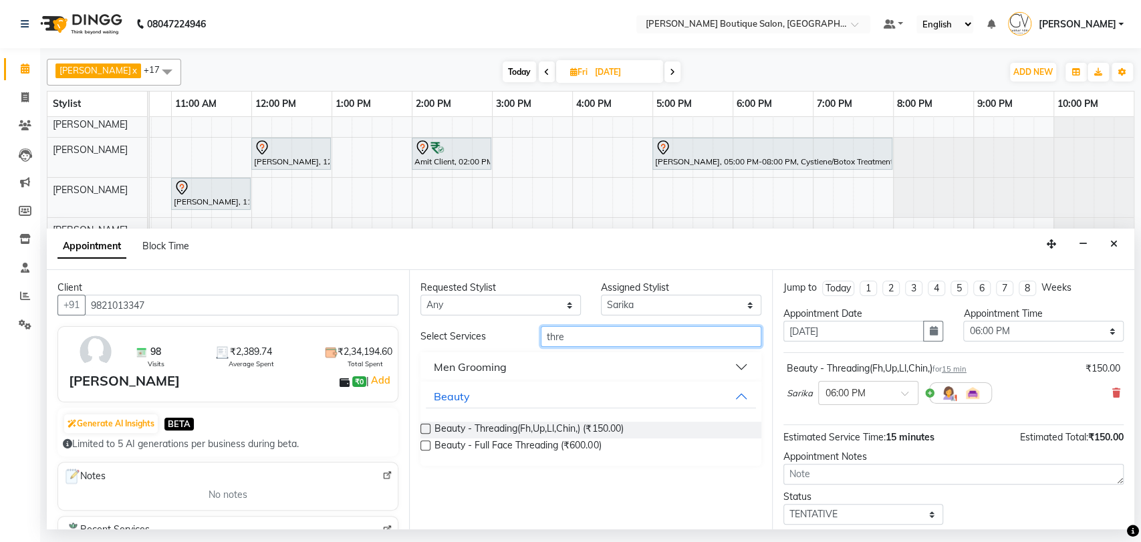
click at [578, 339] on input "thre" at bounding box center [651, 336] width 221 height 21
click at [634, 313] on select "Select Athar Ansari Charlotte Dablu Sharma Dashrat Dharmi Gaurav Vora Harshit J…" at bounding box center [681, 305] width 160 height 21
click at [592, 370] on button "Men Grooming" at bounding box center [591, 367] width 330 height 24
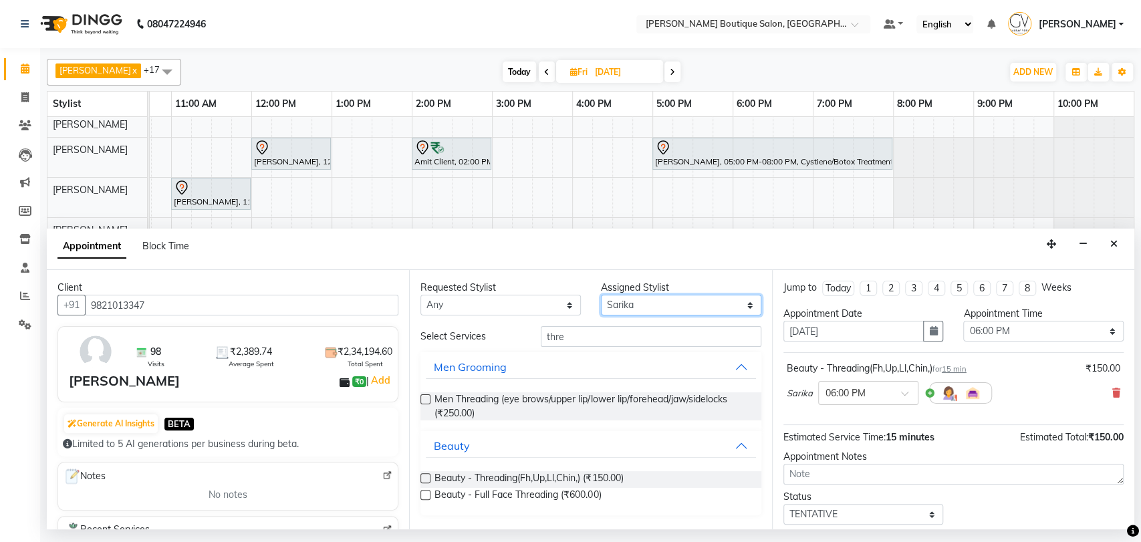
click at [630, 314] on select "Select Athar Ansari Charlotte Dablu Sharma Dashrat Dharmi Gaurav Vora Harshit J…" at bounding box center [681, 305] width 160 height 21
click at [583, 341] on input "thre" at bounding box center [651, 336] width 221 height 21
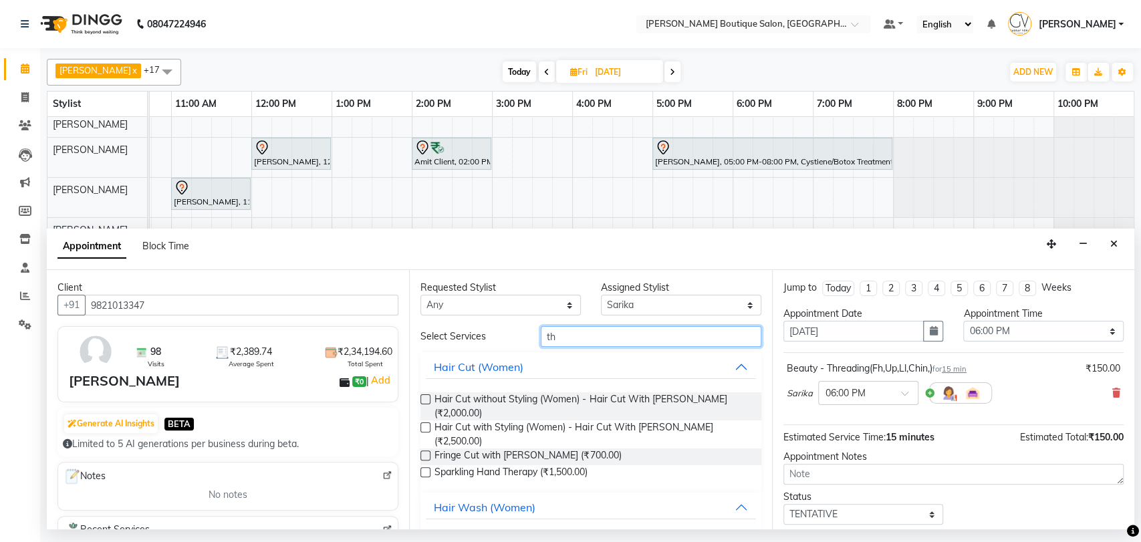
type input "t"
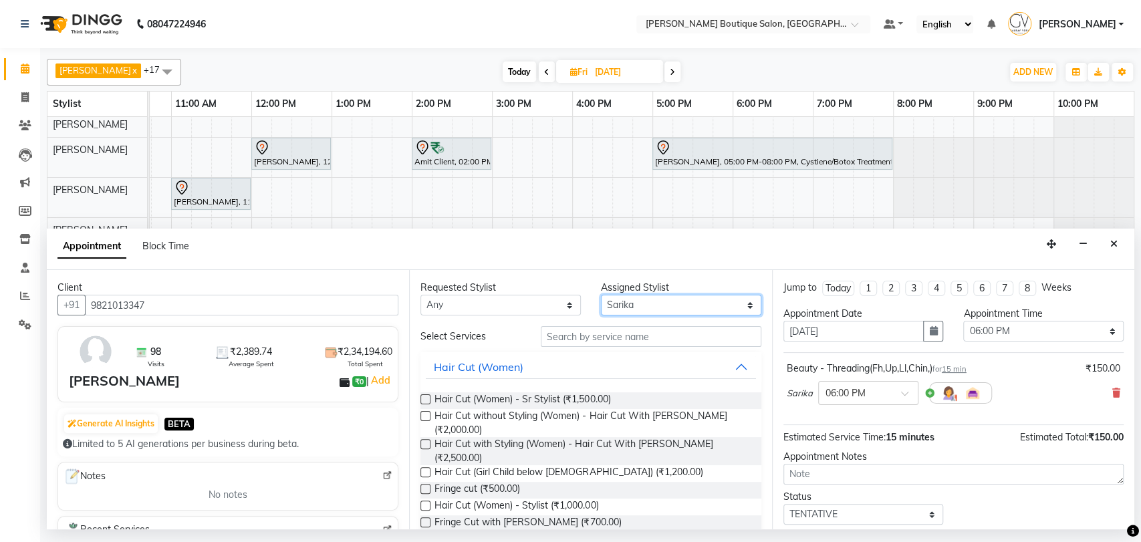
click at [659, 311] on select "Select Athar Ansari Charlotte Dablu Sharma Dashrat Dharmi Gaurav Vora Harshit J…" at bounding box center [681, 305] width 160 height 21
select select "57474"
click at [601, 295] on select "Select Athar Ansari Charlotte Dablu Sharma Dashrat Dharmi Gaurav Vora Harshit J…" at bounding box center [681, 305] width 160 height 21
click at [590, 344] on input "text" at bounding box center [651, 336] width 221 height 21
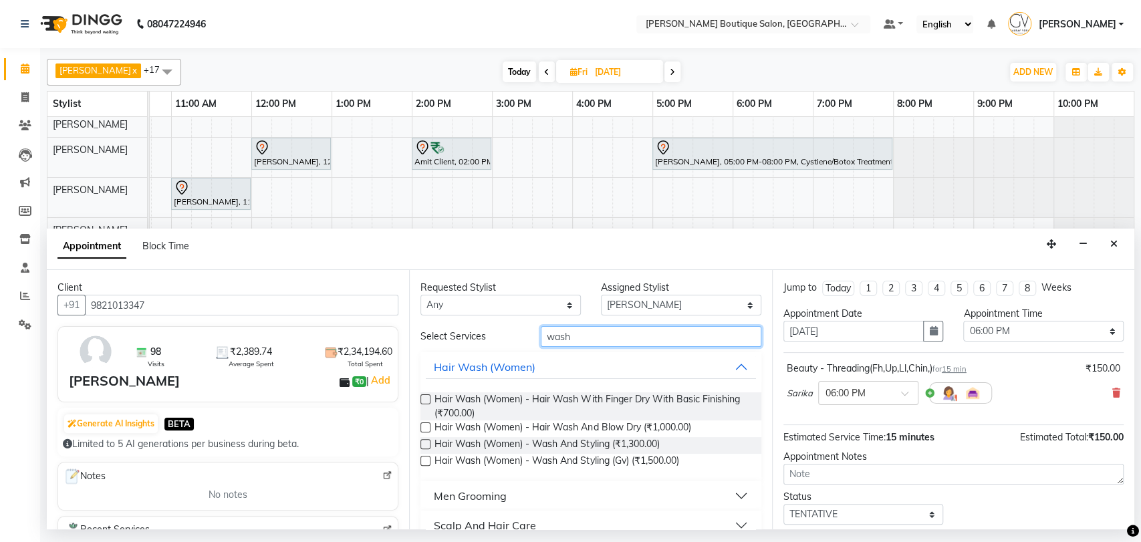
type input "wash"
click at [425, 399] on label at bounding box center [425, 399] width 10 height 10
click at [425, 399] on input "checkbox" at bounding box center [424, 400] width 9 height 9
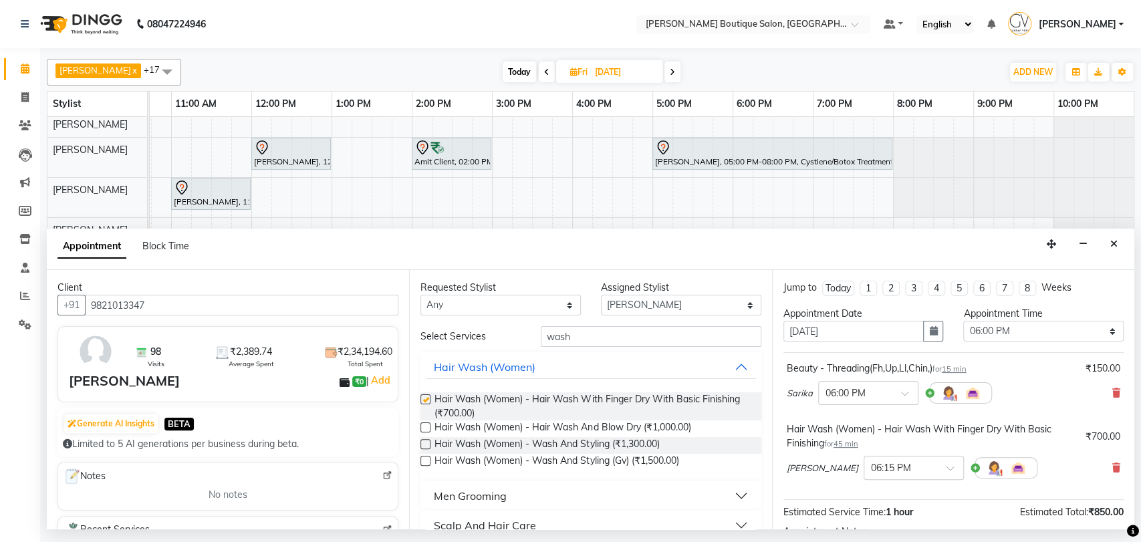
checkbox input "false"
click at [642, 310] on select "Select Athar Ansari Charlotte Dablu Sharma Dashrat Dharmi Gaurav Vora Harshit J…" at bounding box center [681, 305] width 160 height 21
select select "87818"
click at [601, 295] on select "Select Athar Ansari Charlotte Dablu Sharma Dashrat Dharmi Gaurav Vora Harshit J…" at bounding box center [681, 305] width 160 height 21
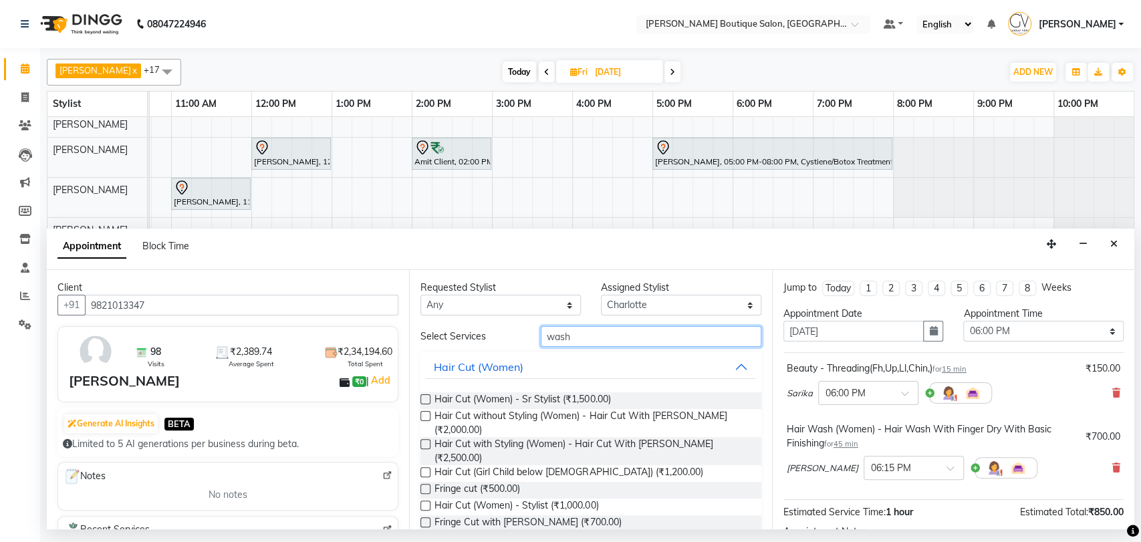
drag, startPoint x: 588, startPoint y: 342, endPoint x: 510, endPoint y: 338, distance: 78.3
click at [535, 337] on div "wash" at bounding box center [651, 336] width 241 height 21
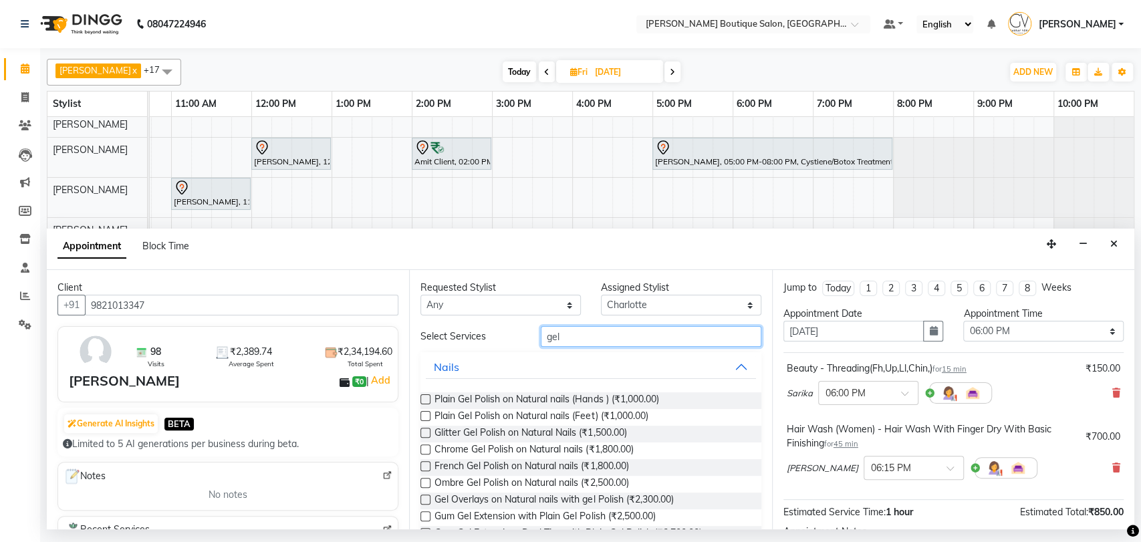
type input "gel"
click at [428, 404] on label at bounding box center [425, 399] width 10 height 10
click at [428, 404] on input "checkbox" at bounding box center [424, 400] width 9 height 9
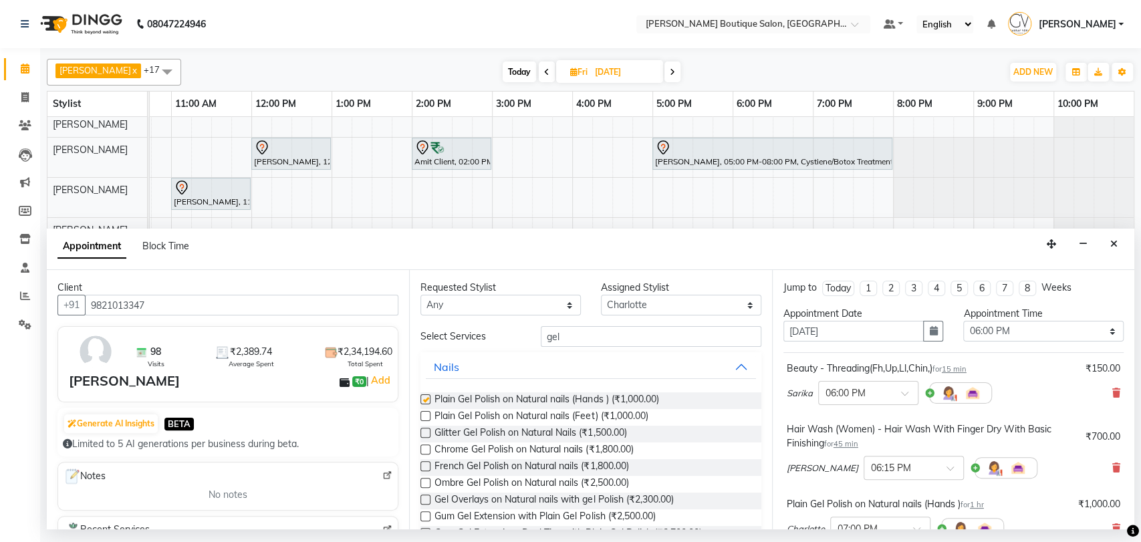
checkbox input "false"
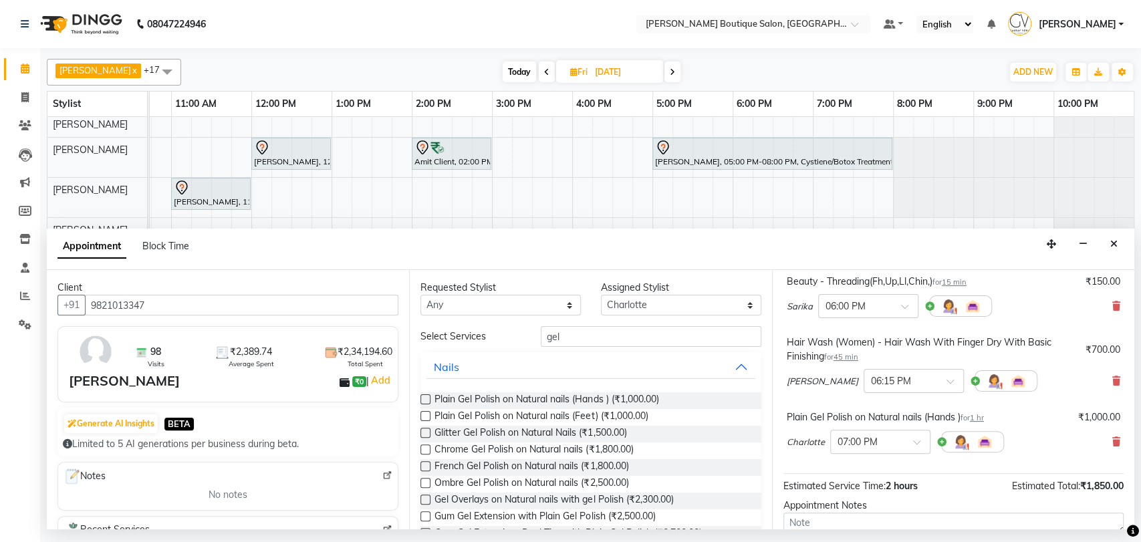
scroll to position [214, 0]
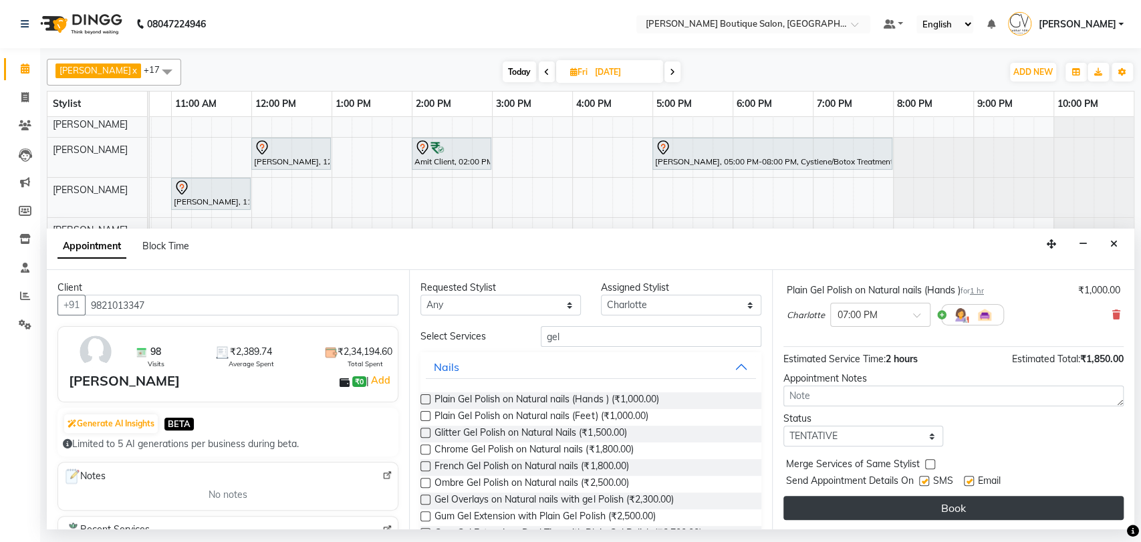
click at [932, 513] on button "Book" at bounding box center [953, 508] width 340 height 24
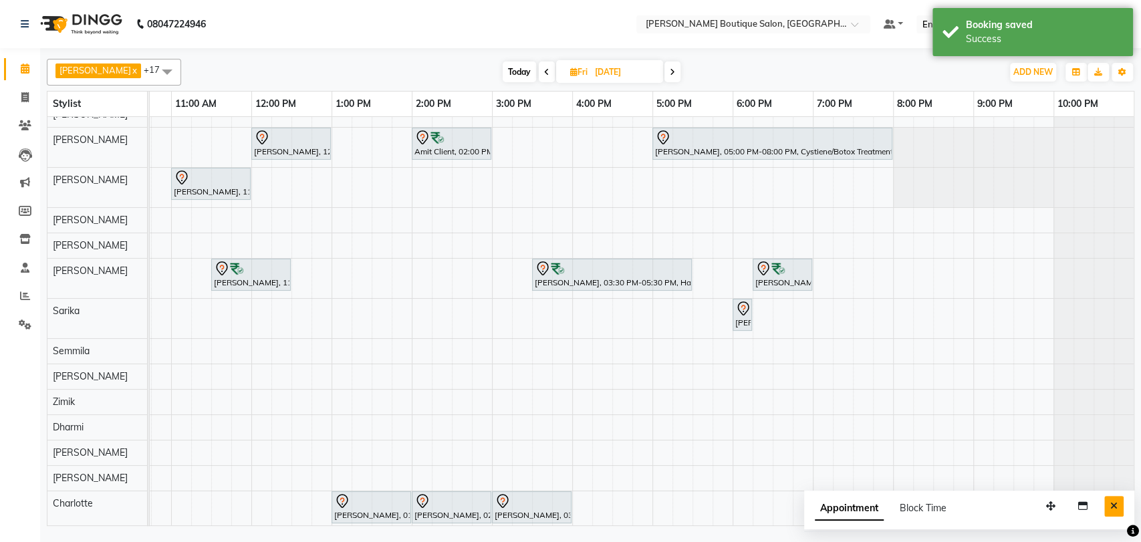
click at [1117, 507] on icon "Close" at bounding box center [1113, 505] width 7 height 9
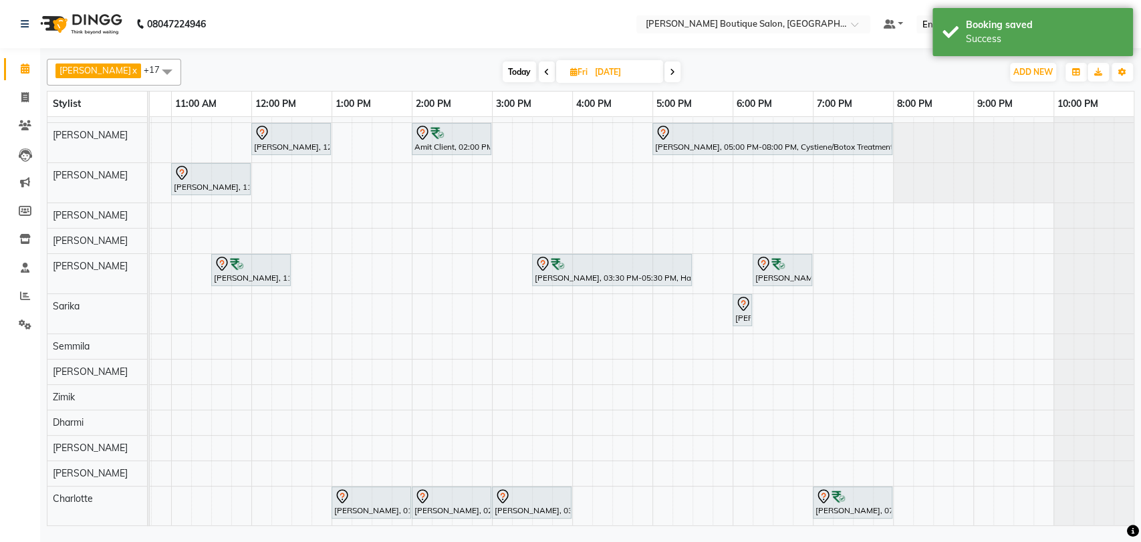
scroll to position [80, 0]
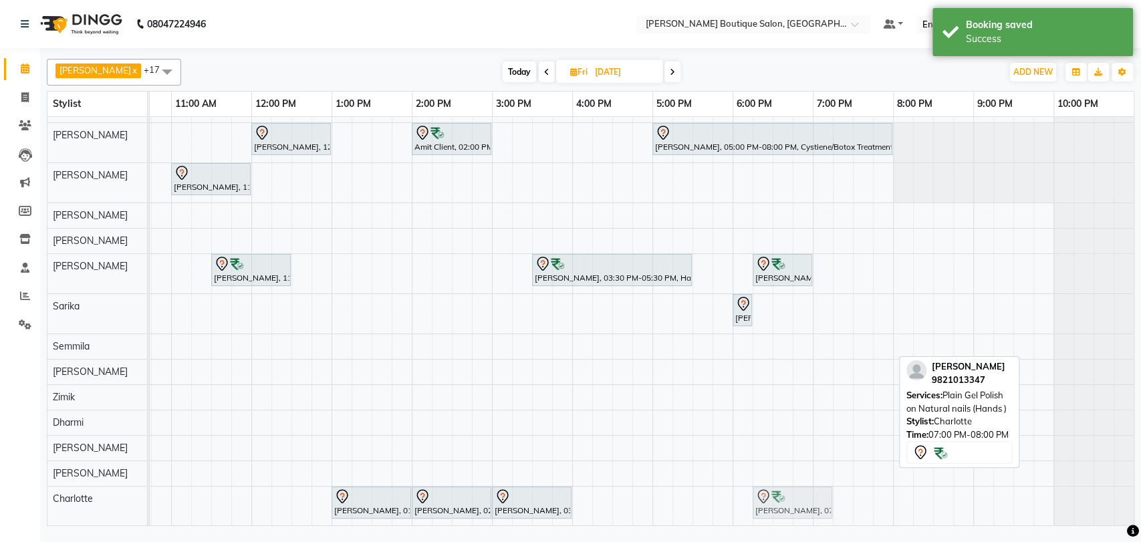
drag, startPoint x: 836, startPoint y: 492, endPoint x: 770, endPoint y: 492, distance: 66.2
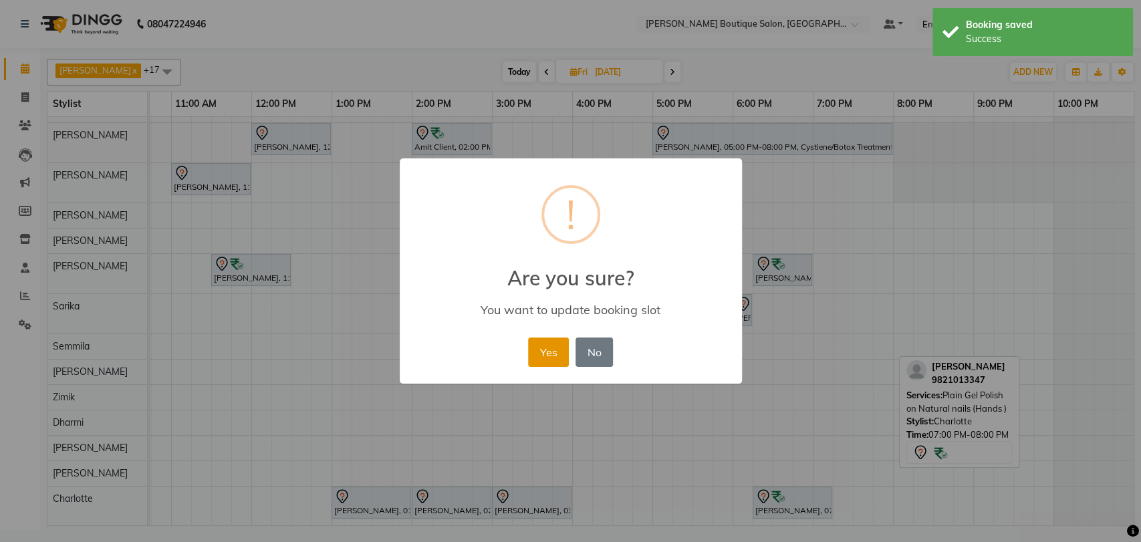
click at [546, 358] on button "Yes" at bounding box center [548, 352] width 41 height 29
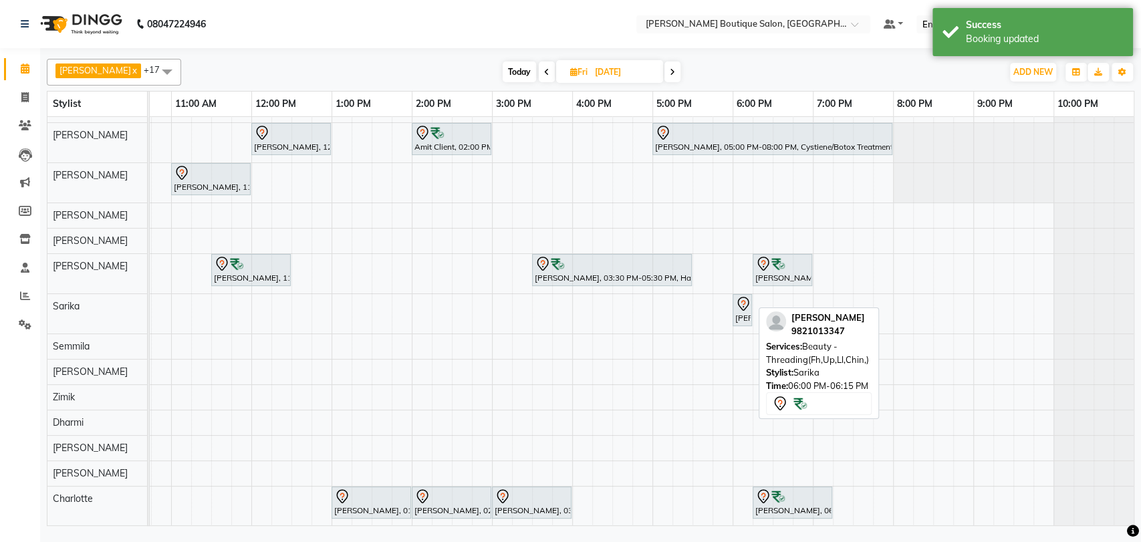
click at [741, 305] on div "PRIYA KOHLI, 06:00 PM-06:15 PM, Beauty - Threading(Fh,Up,Ll,Chin,)" at bounding box center [742, 310] width 17 height 28
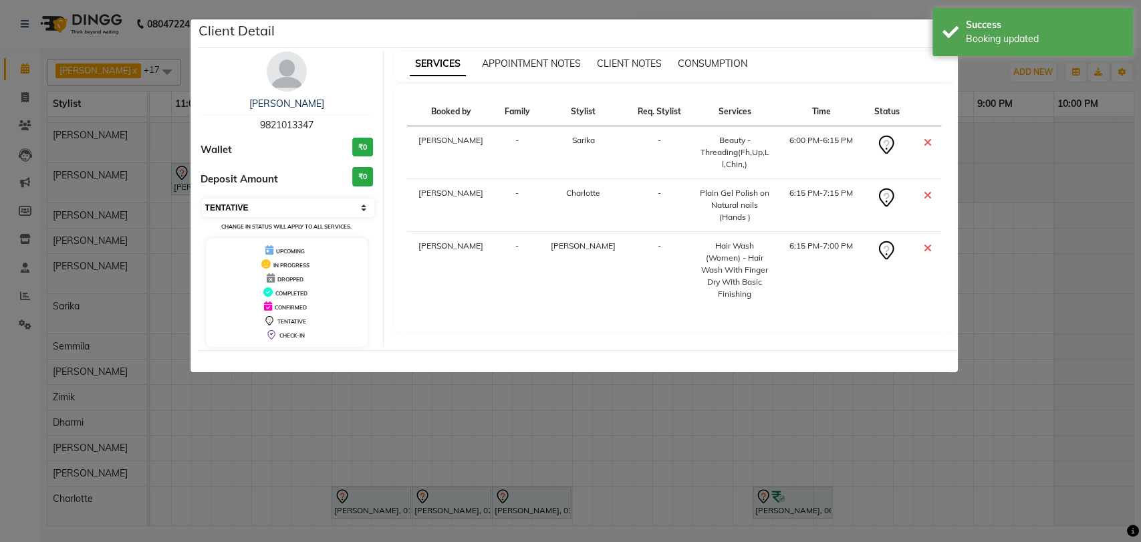
click at [237, 203] on select "Select CONFIRMED TENTATIVE" at bounding box center [288, 208] width 173 height 19
select select "6"
click at [202, 199] on select "Select CONFIRMED TENTATIVE" at bounding box center [288, 208] width 173 height 19
click at [1058, 272] on ngb-modal-window "Client Detail PRIYA KOHLI 9821013347 Wallet ₹0 Deposit Amount ₹0 Select CONFIRM…" at bounding box center [570, 271] width 1141 height 542
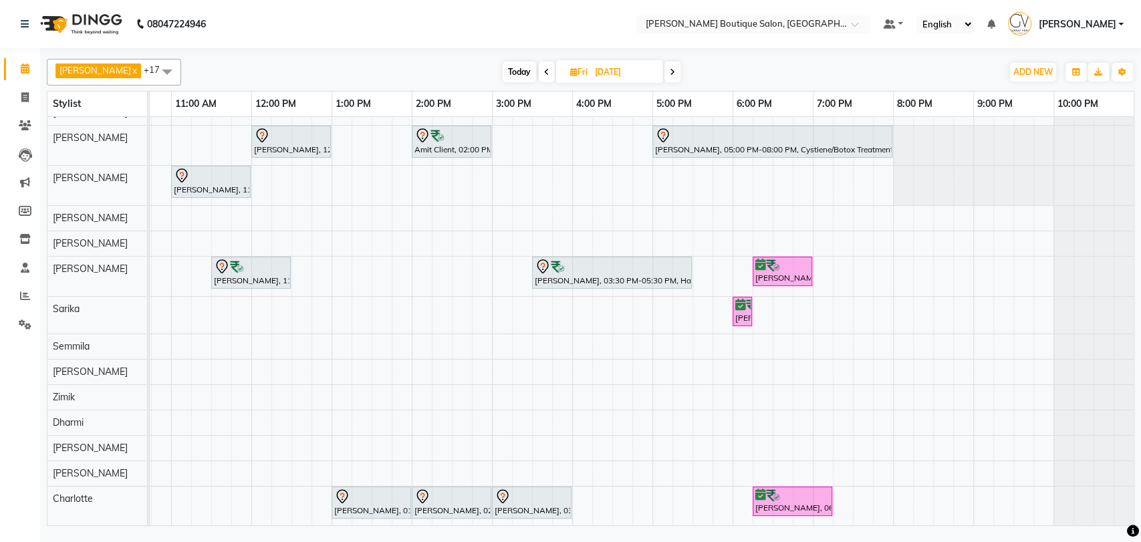
click at [503, 80] on span "Today" at bounding box center [519, 71] width 33 height 21
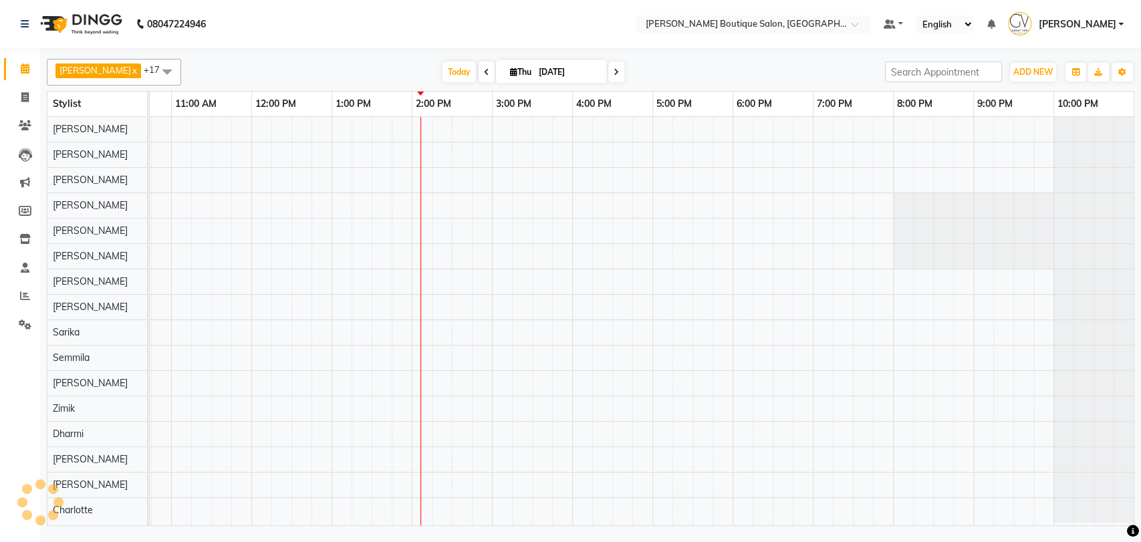
scroll to position [7, 0]
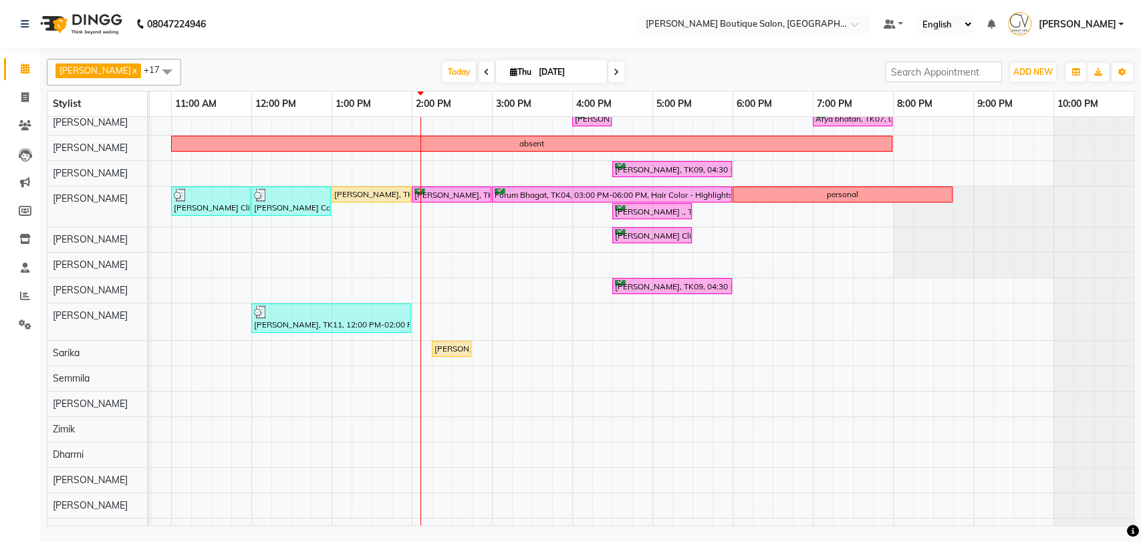
click at [614, 75] on icon at bounding box center [616, 72] width 5 height 8
type input "05-09-2025"
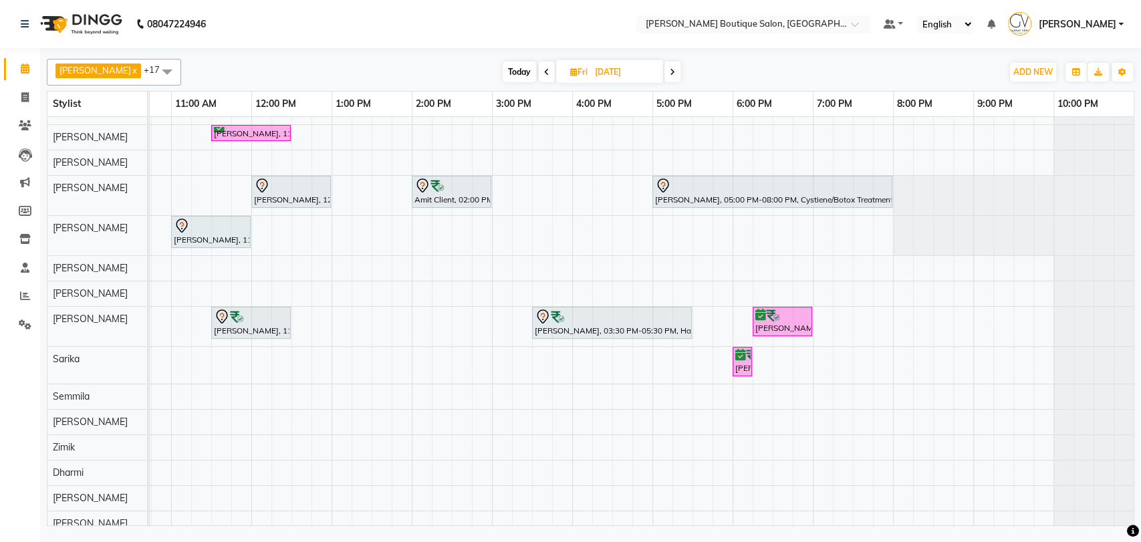
scroll to position [0, 0]
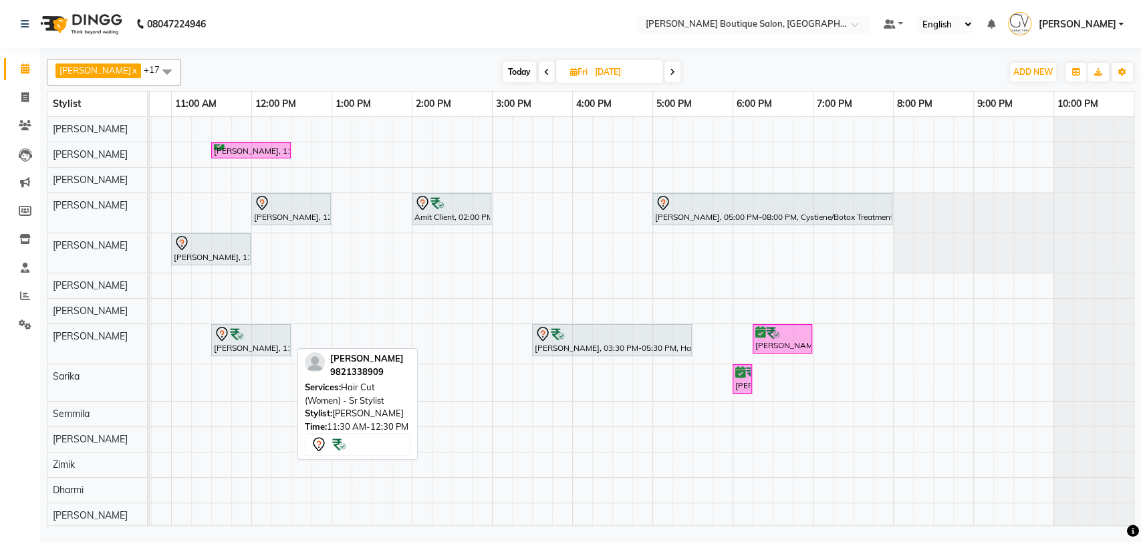
click at [251, 345] on div "Chaitali Shah, 11:30 AM-12:30 PM, Hair Cut (Women) - Sr Stylist" at bounding box center [251, 340] width 77 height 28
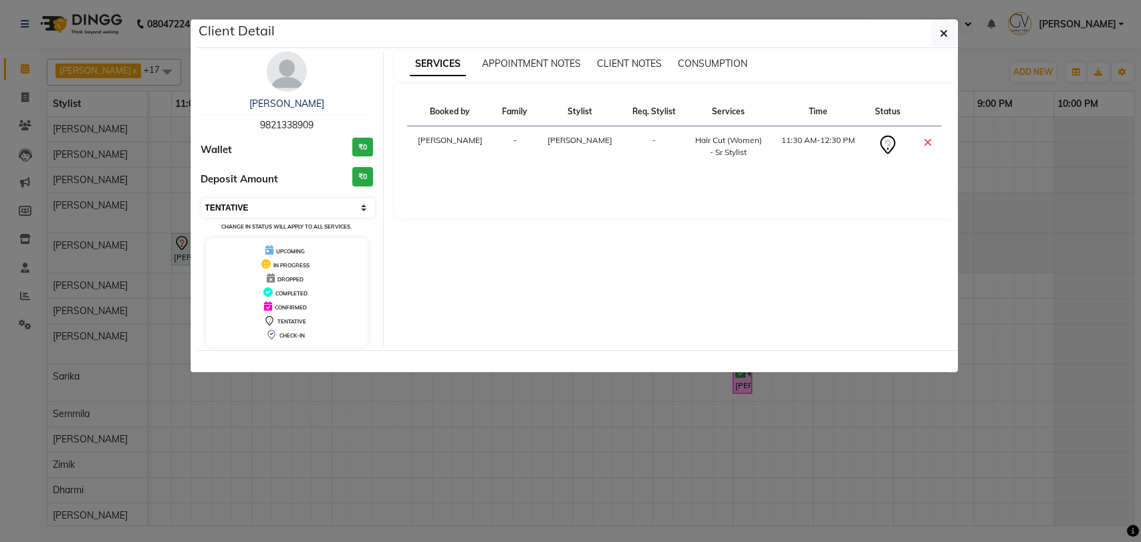
click at [255, 202] on select "Select CONFIRMED TENTATIVE" at bounding box center [288, 208] width 173 height 19
select select "6"
click at [202, 199] on select "Select CONFIRMED TENTATIVE" at bounding box center [288, 208] width 173 height 19
click at [1094, 260] on ngb-modal-window "Client Detail Chaitali Shah 9821338909 Wallet ₹0 Deposit Amount ₹0 Select CONFI…" at bounding box center [570, 271] width 1141 height 542
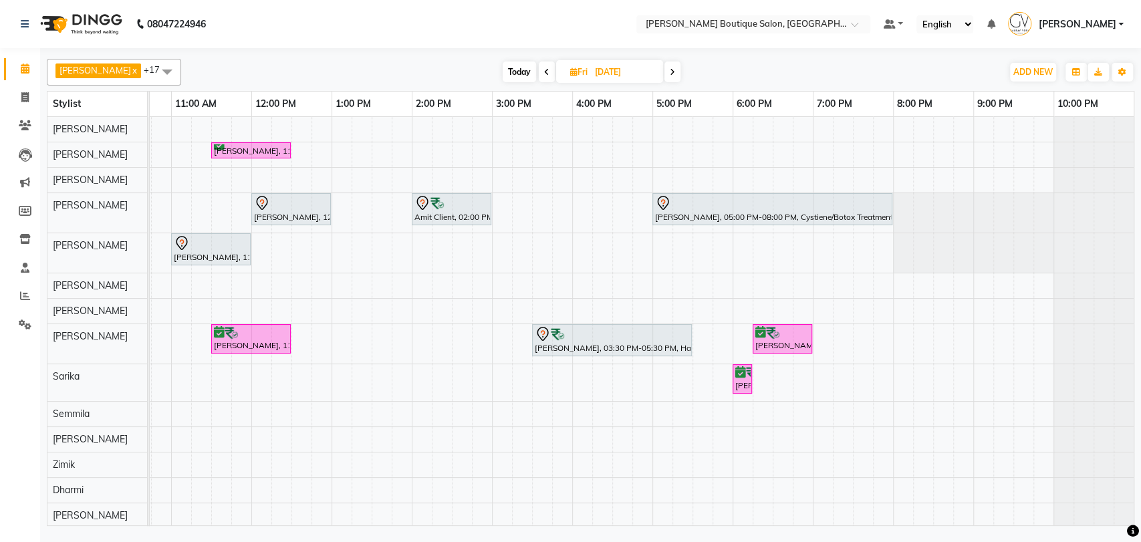
click at [503, 66] on span "Today" at bounding box center [519, 71] width 33 height 21
type input "[DATE]"
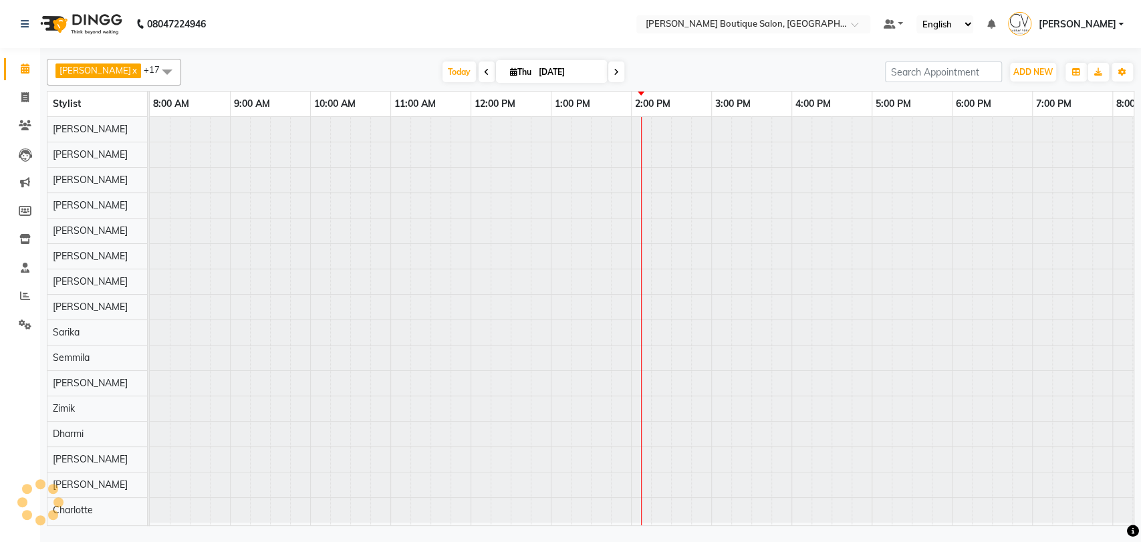
scroll to position [0, 219]
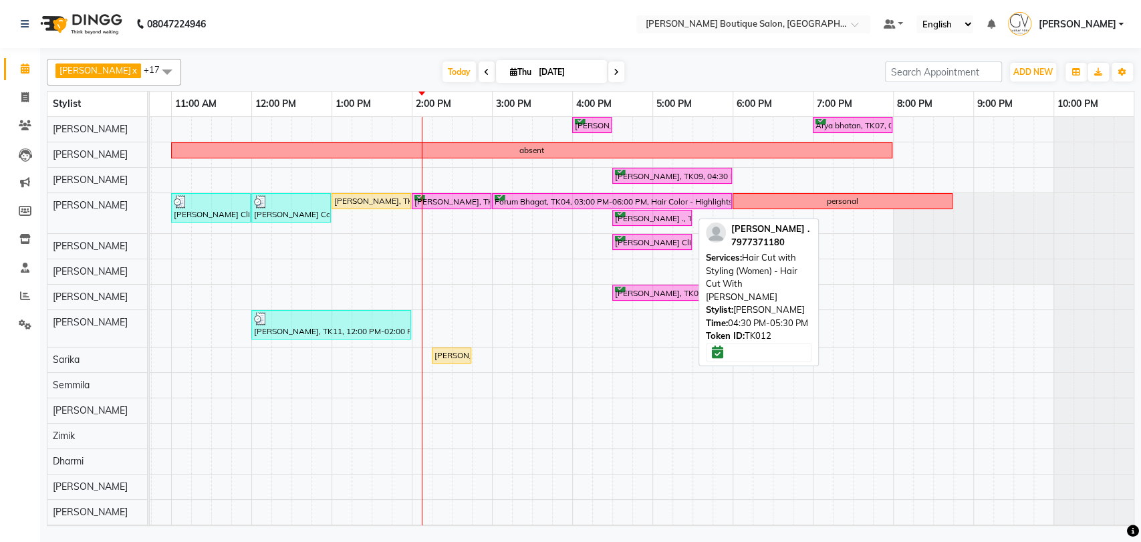
click at [630, 222] on div "Anisha ., TK12, 04:30 PM-05:30 PM, Hair Cut with Styling (Women) - Hair Cut Wit…" at bounding box center [652, 218] width 77 height 13
select select "6"
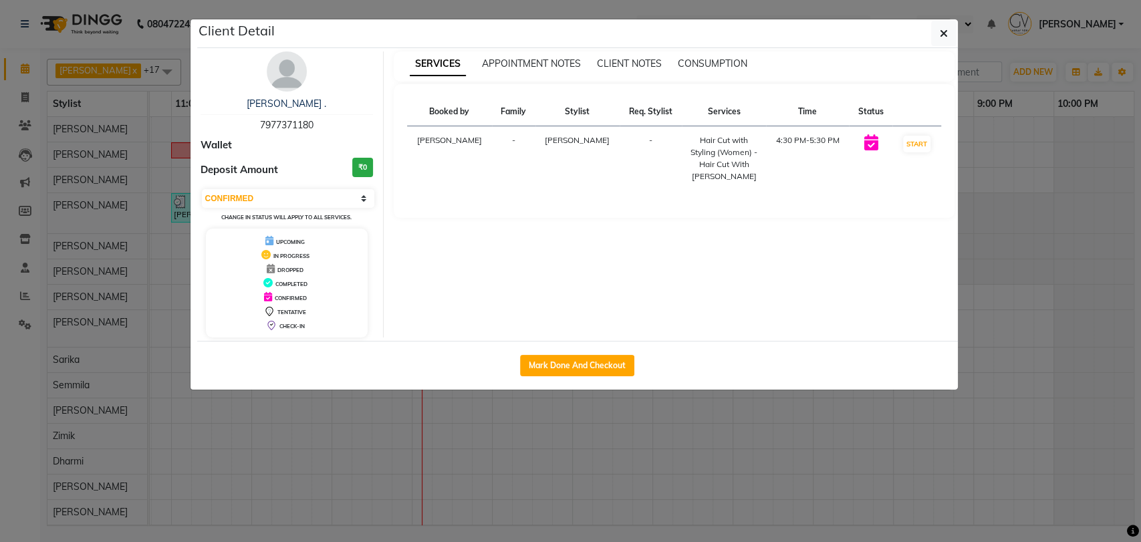
click at [930, 34] on div "Client Detail" at bounding box center [577, 33] width 761 height 29
click at [952, 33] on button "button" at bounding box center [943, 33] width 25 height 25
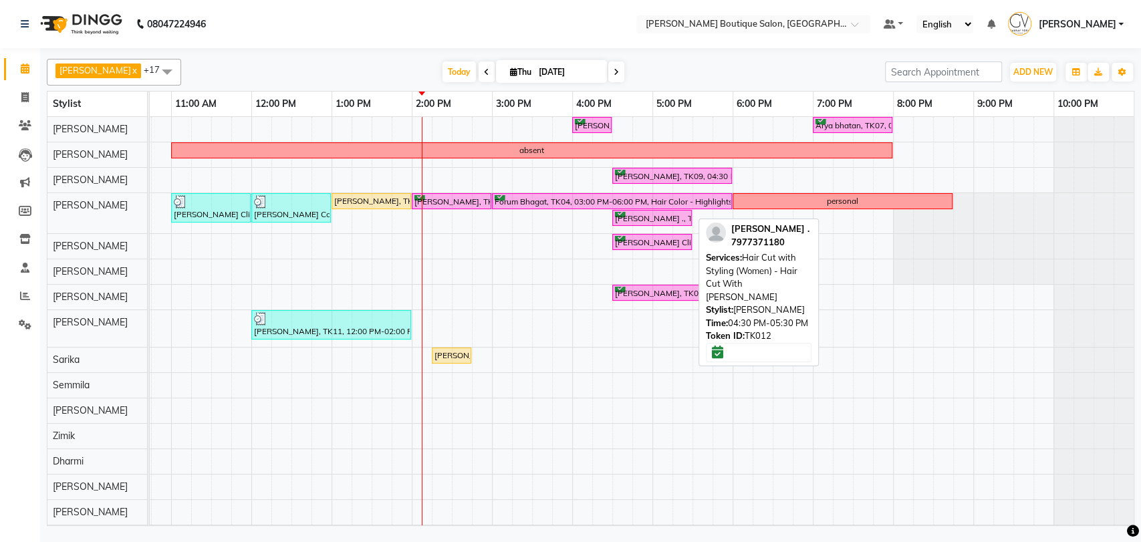
click at [644, 217] on div "Anisha ., TK12, 04:30 PM-05:30 PM, Hair Cut with Styling (Women) - Hair Cut Wit…" at bounding box center [652, 218] width 77 height 13
select select "6"
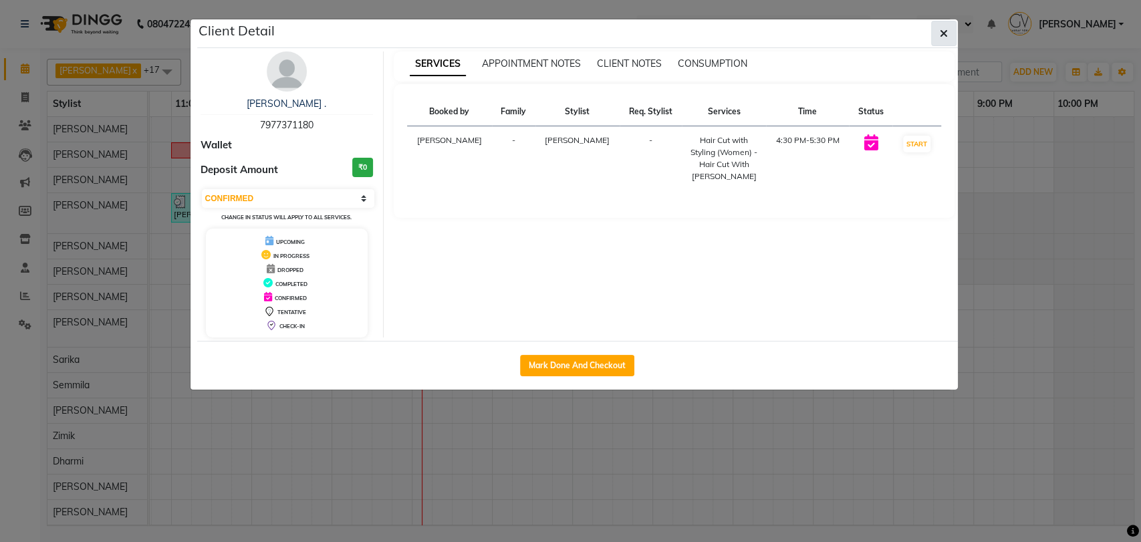
click at [947, 33] on button "button" at bounding box center [943, 33] width 25 height 25
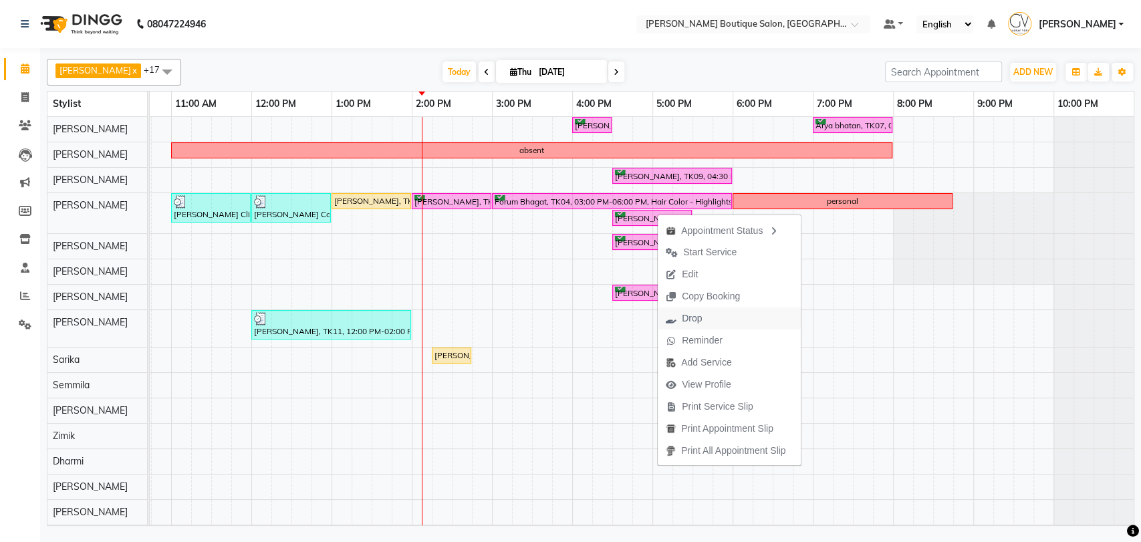
click at [705, 322] on span "Drop" at bounding box center [684, 318] width 52 height 22
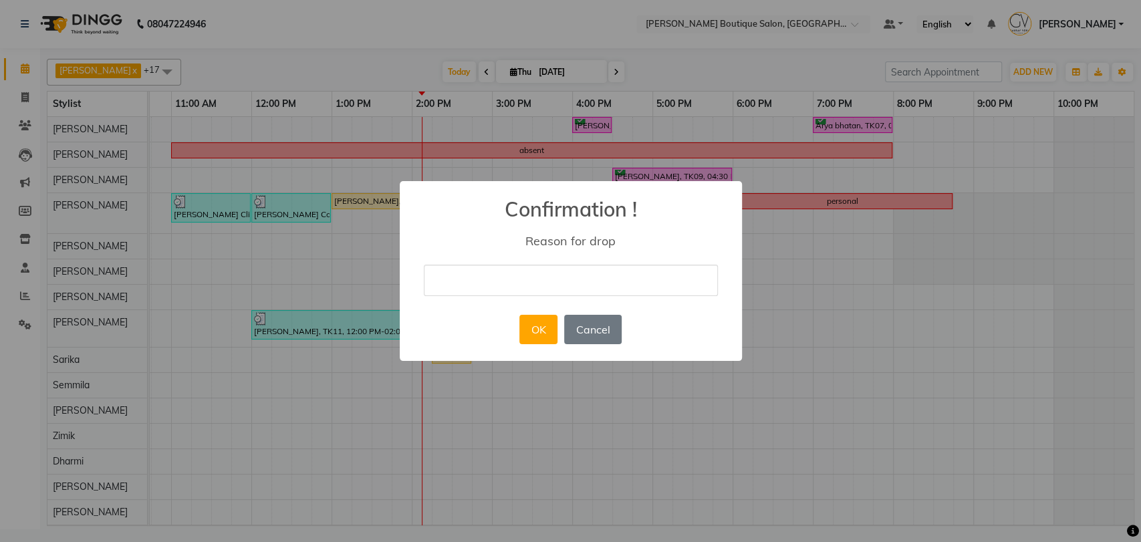
click at [561, 288] on input "text" at bounding box center [571, 280] width 294 height 31
type input "yes"
click at [536, 336] on button "OK" at bounding box center [538, 329] width 38 height 29
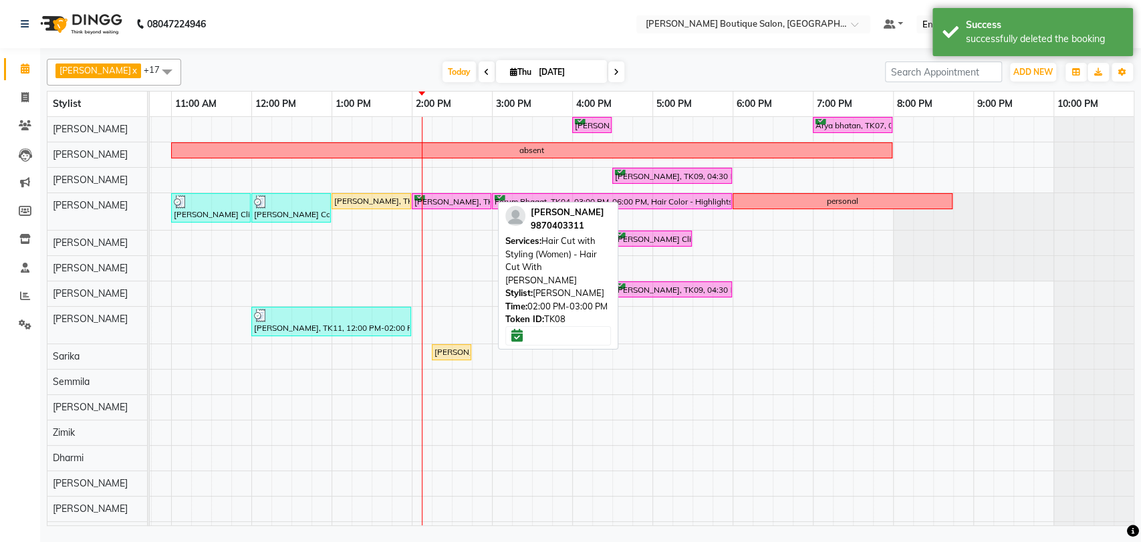
click at [444, 203] on div "[PERSON_NAME], TK08, 02:00 PM-03:00 PM, Hair Cut with Styling (Women) - Hair Cu…" at bounding box center [451, 201] width 77 height 13
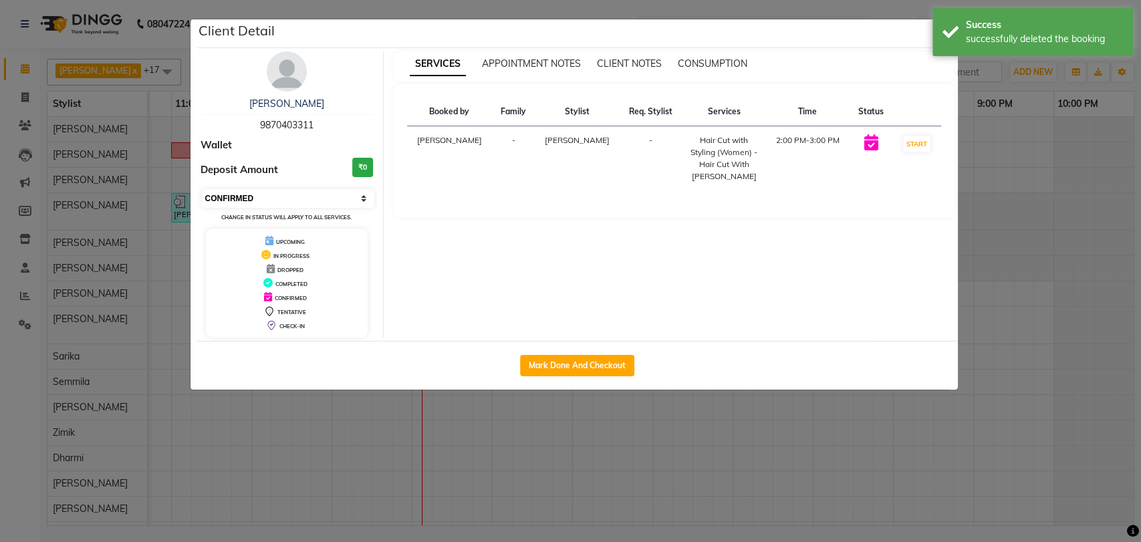
click at [261, 195] on select "Select IN SERVICE CONFIRMED TENTATIVE CHECK IN MARK DONE DROPPED UPCOMING" at bounding box center [288, 198] width 173 height 19
select select "1"
click at [202, 189] on select "Select IN SERVICE CONFIRMED TENTATIVE CHECK IN MARK DONE DROPPED UPCOMING" at bounding box center [288, 198] width 173 height 19
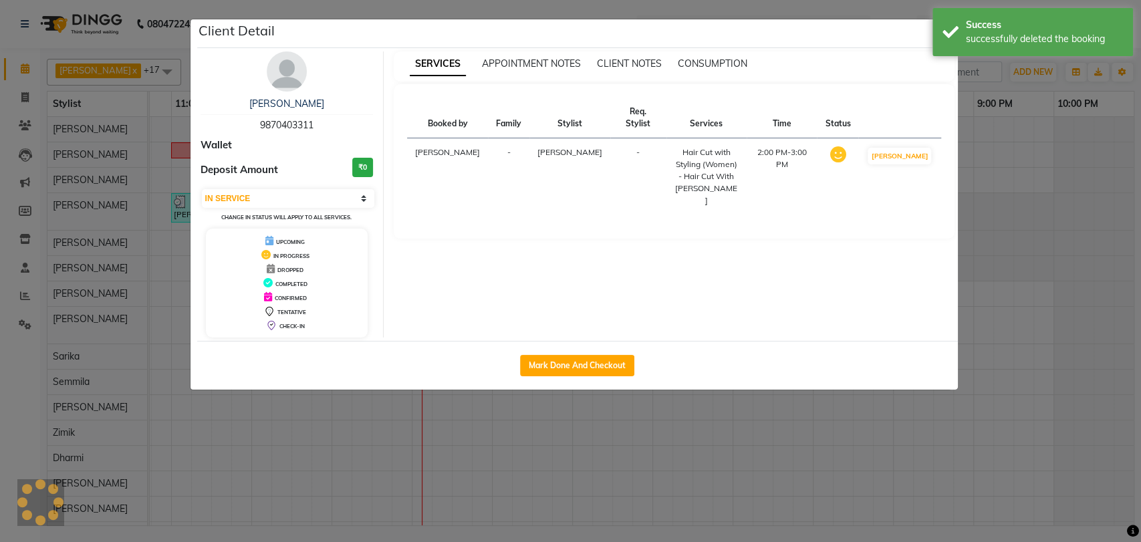
click at [1048, 241] on ngb-modal-window "Client Detail Vimi Nishar 9870403311 Wallet Deposit Amount ₹0 Select IN SERVICE…" at bounding box center [570, 271] width 1141 height 542
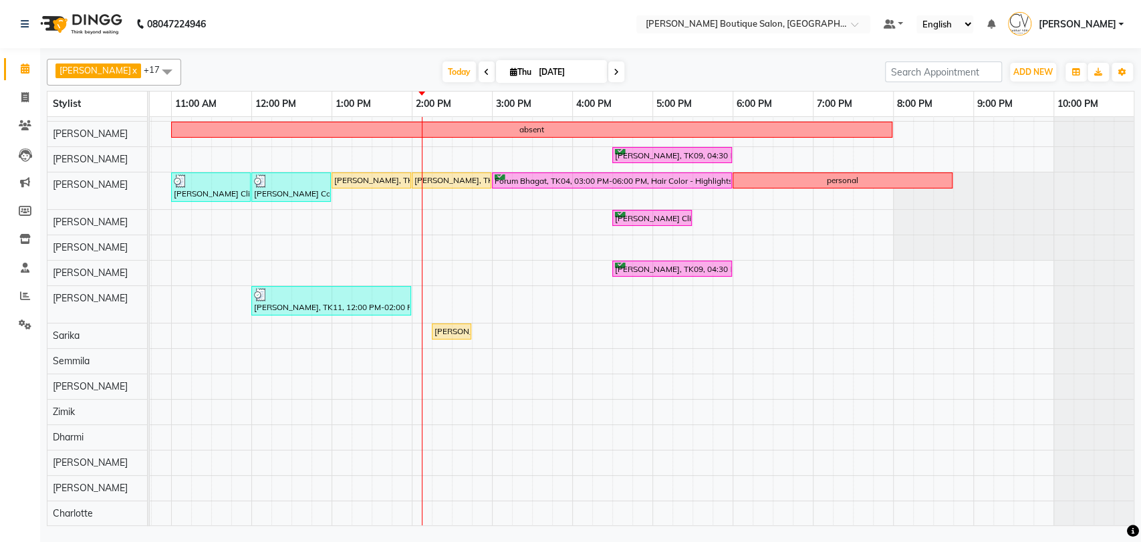
scroll to position [0, 0]
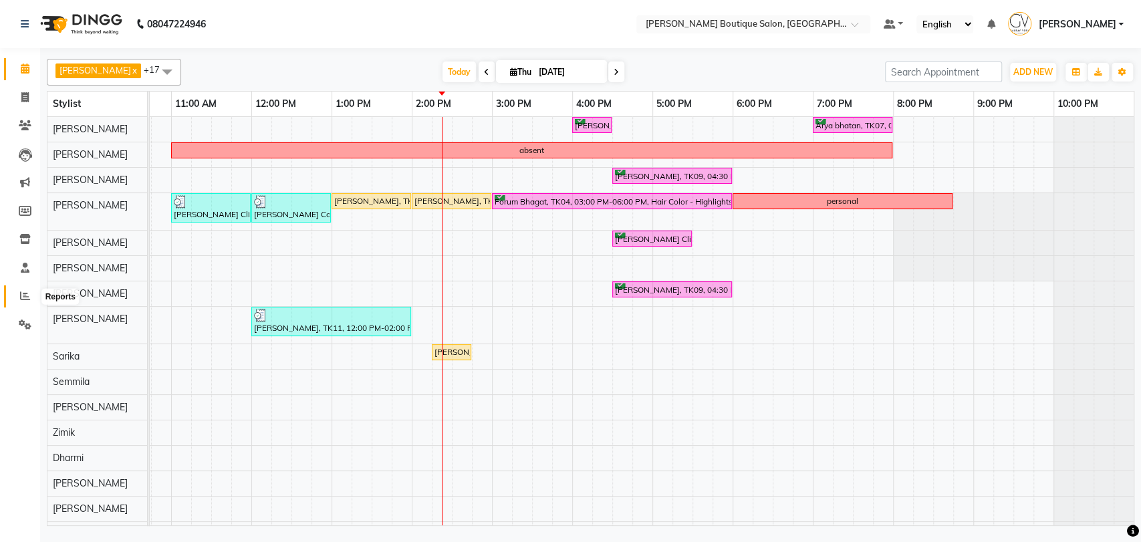
click at [21, 300] on icon at bounding box center [25, 296] width 10 height 10
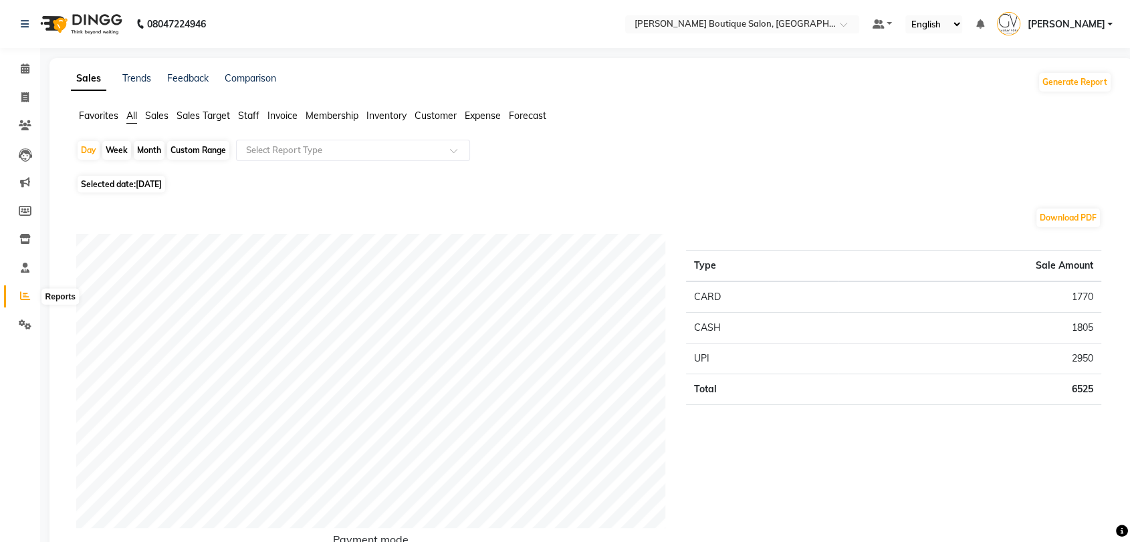
click at [25, 298] on icon at bounding box center [25, 296] width 10 height 10
click at [23, 331] on span at bounding box center [24, 324] width 23 height 15
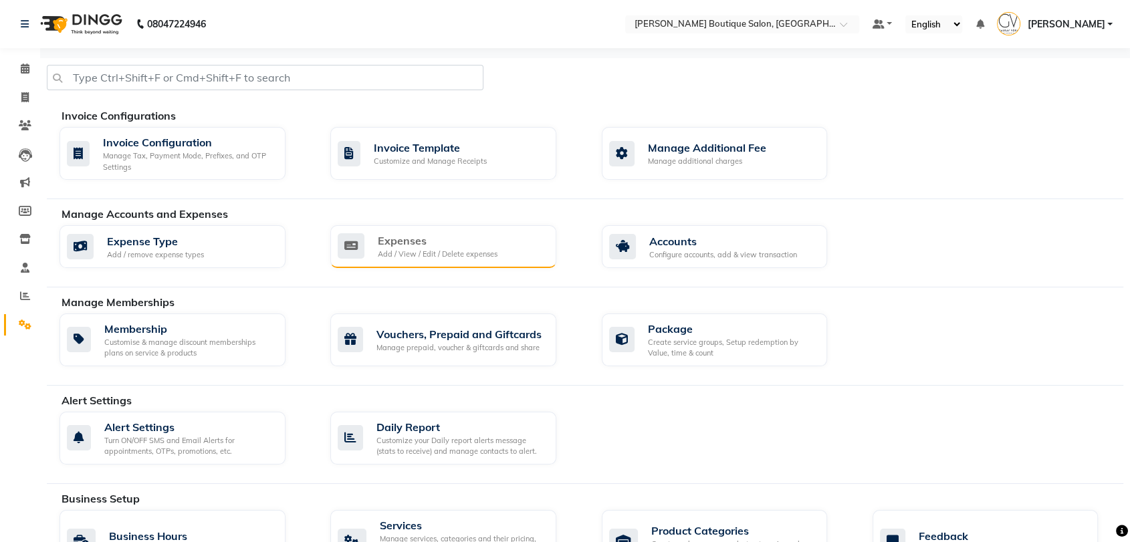
click at [412, 255] on div "Add / View / Edit / Delete expenses" at bounding box center [438, 254] width 120 height 11
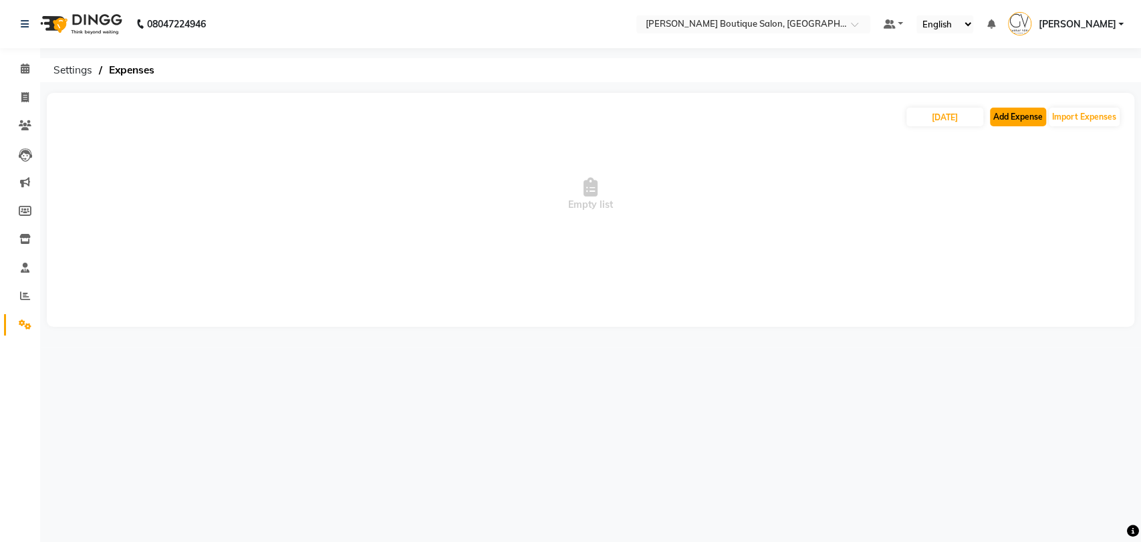
click at [1011, 118] on button "Add Expense" at bounding box center [1018, 117] width 56 height 19
select select "1"
select select "4277"
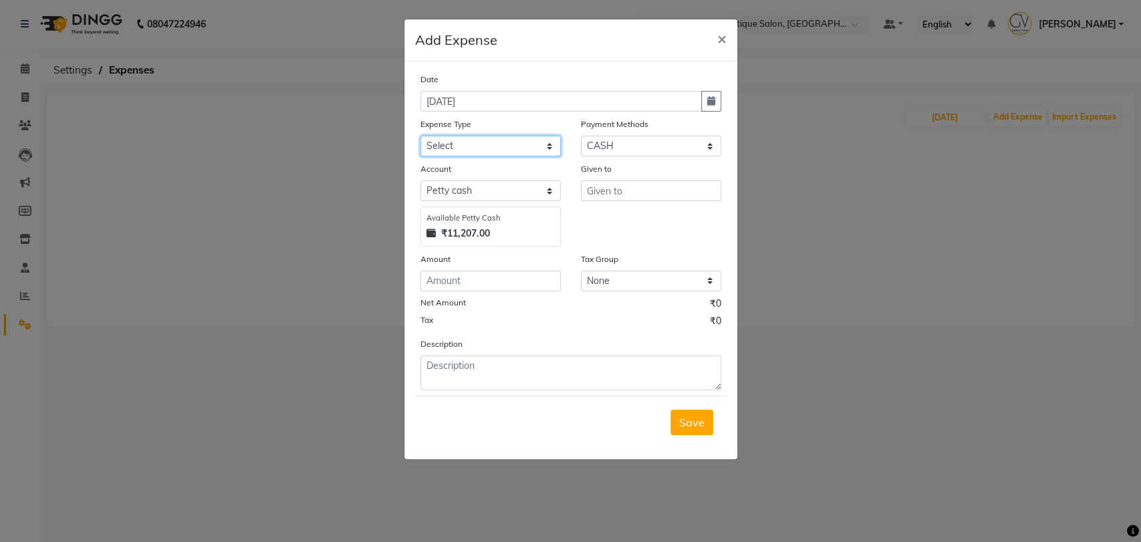
click at [449, 138] on select "Select Advance Salary Bank charges BIRTHDAY CAKE FOR STAFF Car maintenance Cash…" at bounding box center [490, 146] width 140 height 21
click at [420, 136] on select "Select Advance Salary Bank charges BIRTHDAY CAKE FOR STAFF Car maintenance Cash…" at bounding box center [490, 146] width 140 height 21
click at [486, 147] on select "Select Advance Salary Bank charges BIRTHDAY CAKE FOR STAFF Car maintenance Cash…" at bounding box center [490, 146] width 140 height 21
select select "10424"
click at [420, 136] on select "Select Advance Salary Bank charges BIRTHDAY CAKE FOR STAFF Car maintenance Cash…" at bounding box center [490, 146] width 140 height 21
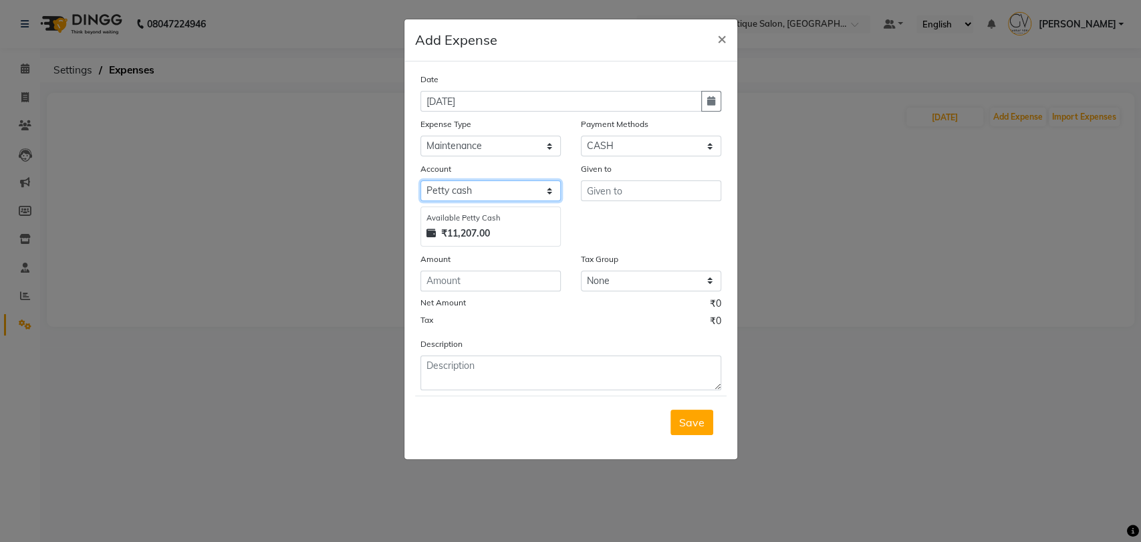
click at [523, 194] on select "Select Petty cash Default account" at bounding box center [490, 190] width 140 height 21
click at [420, 180] on select "Select Petty cash Default account" at bounding box center [490, 190] width 140 height 21
click at [606, 188] on input "text" at bounding box center [651, 190] width 140 height 21
type input "Electrician"
click at [453, 279] on input "number" at bounding box center [490, 281] width 140 height 21
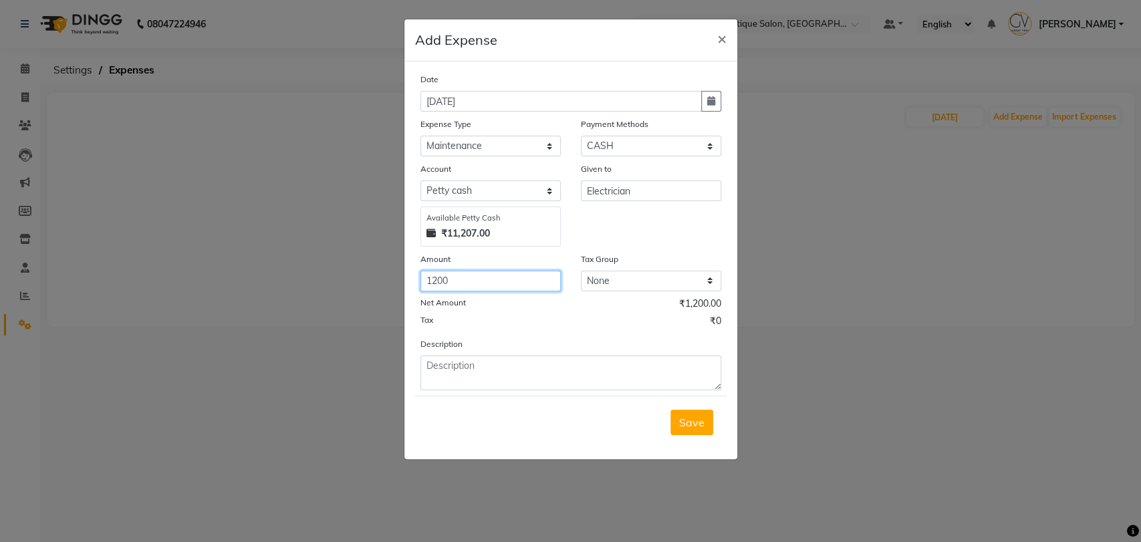
type input "1200"
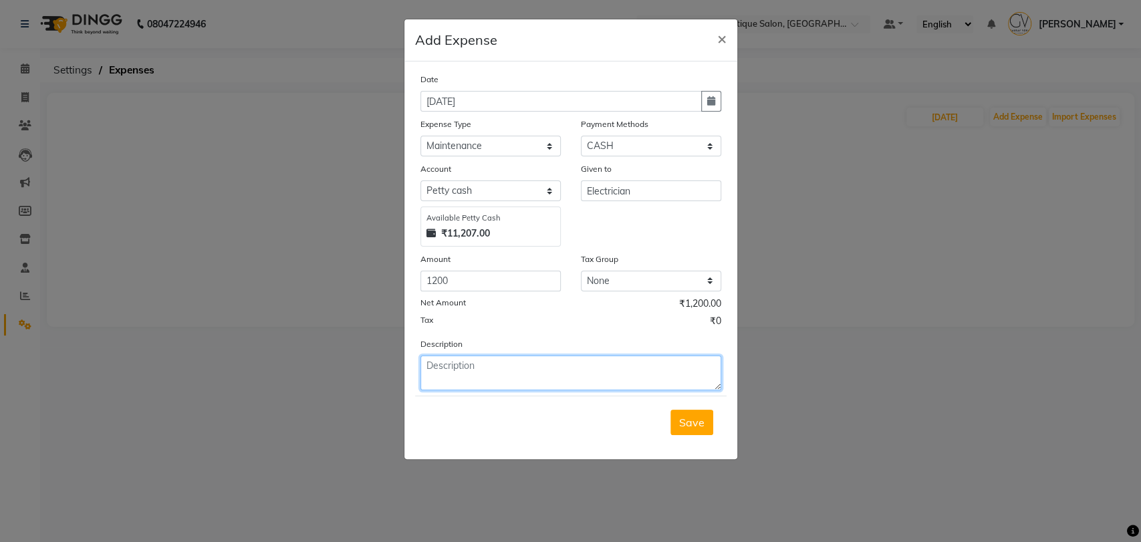
click at [478, 382] on textarea at bounding box center [570, 373] width 301 height 35
click at [534, 364] on textarea "cash given for light repair and socket change" at bounding box center [570, 373] width 301 height 35
type textarea "cash given for light and socket change"
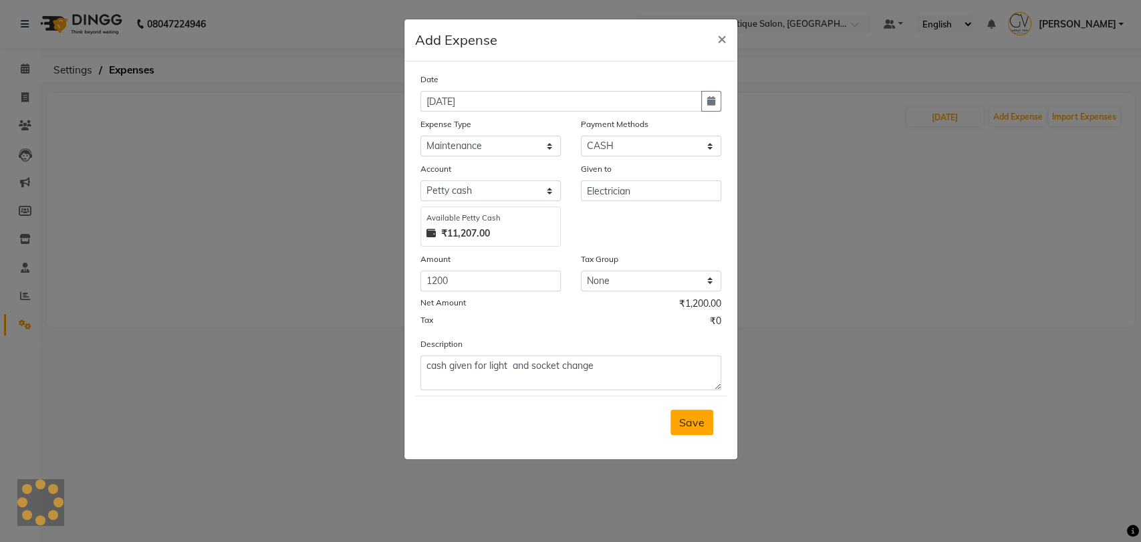
click at [700, 422] on span "Save" at bounding box center [691, 422] width 25 height 13
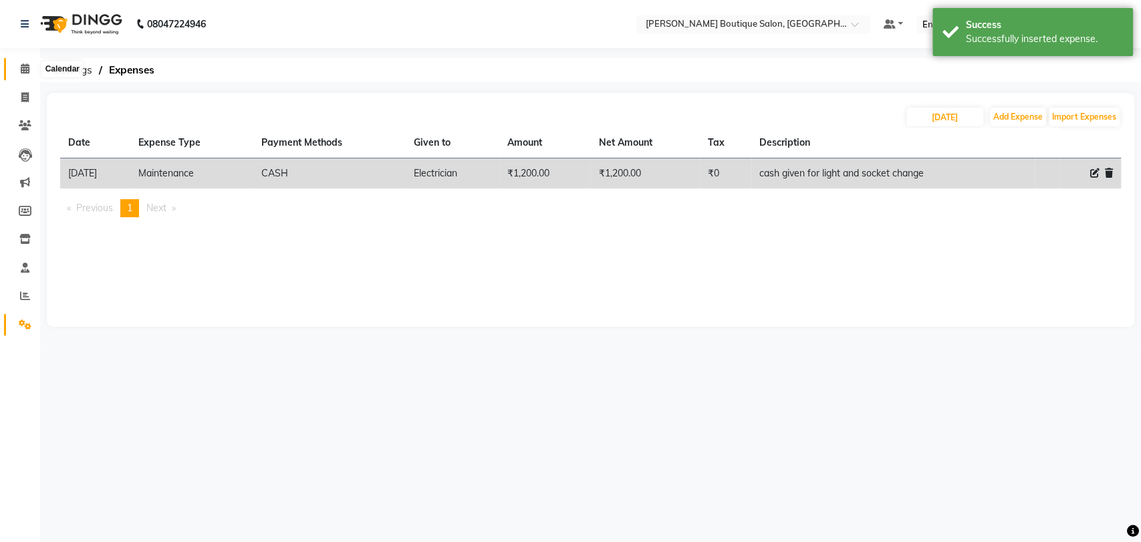
click at [21, 73] on icon at bounding box center [25, 68] width 9 height 10
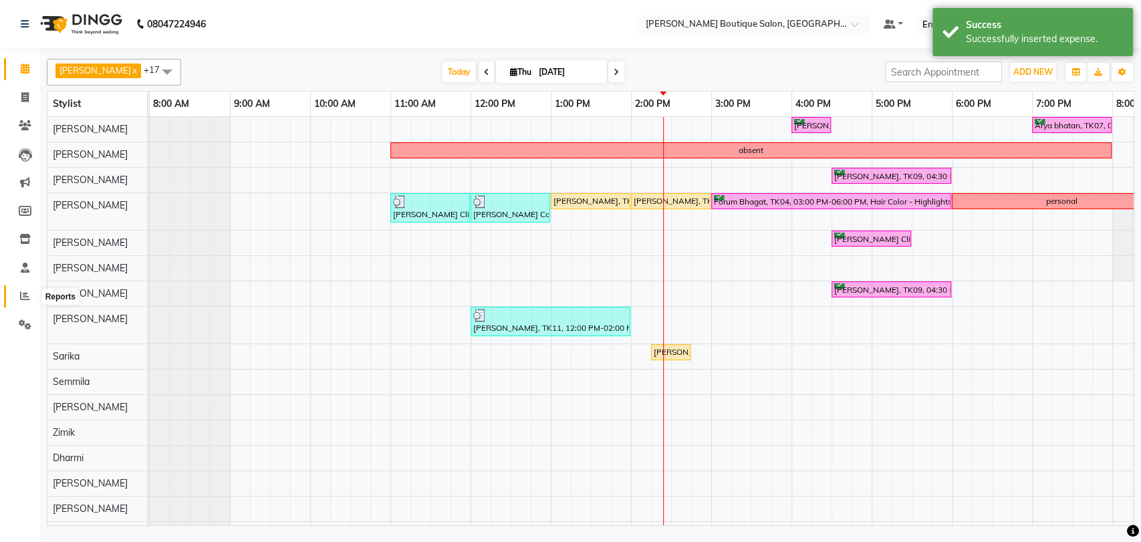
click at [21, 293] on icon at bounding box center [25, 296] width 10 height 10
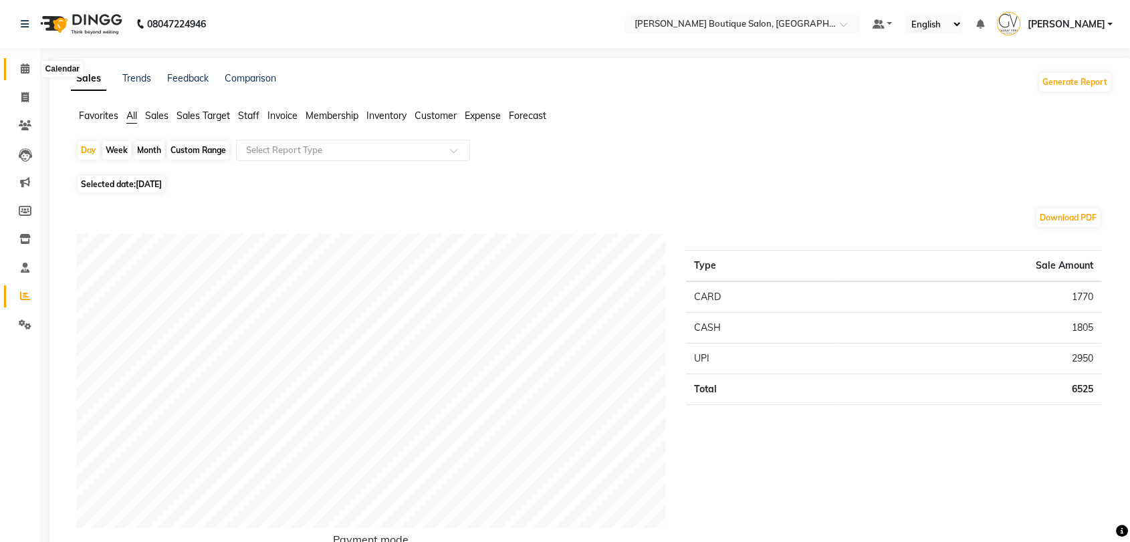
click at [21, 70] on icon at bounding box center [25, 68] width 9 height 10
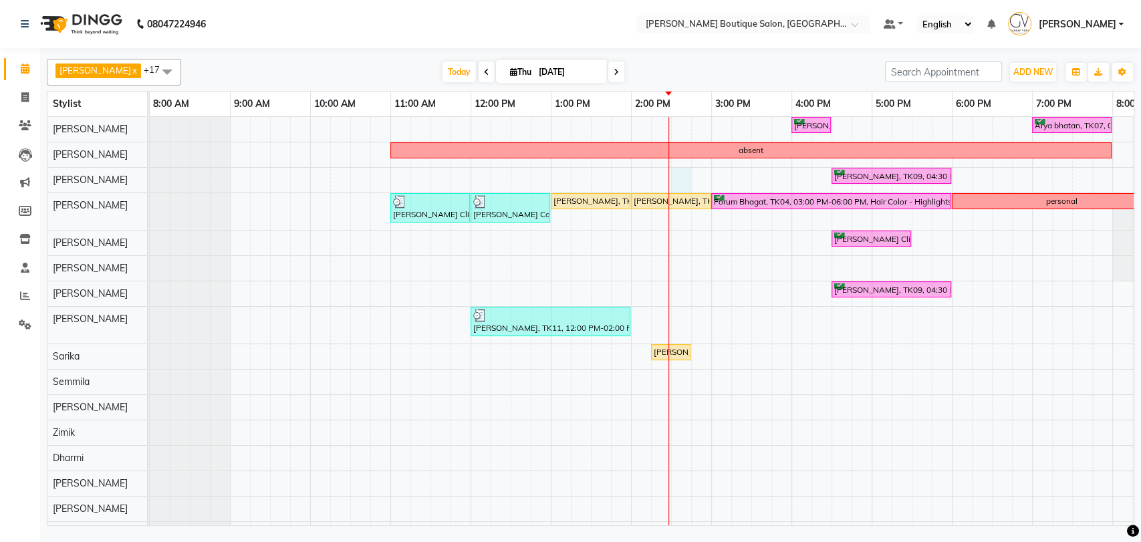
click at [682, 178] on div "Maurya Ghelani, TK09, 04:00 PM-04:30 PM, Men Grooming - Beard Triming Arya bhat…" at bounding box center [751, 332] width 1203 height 430
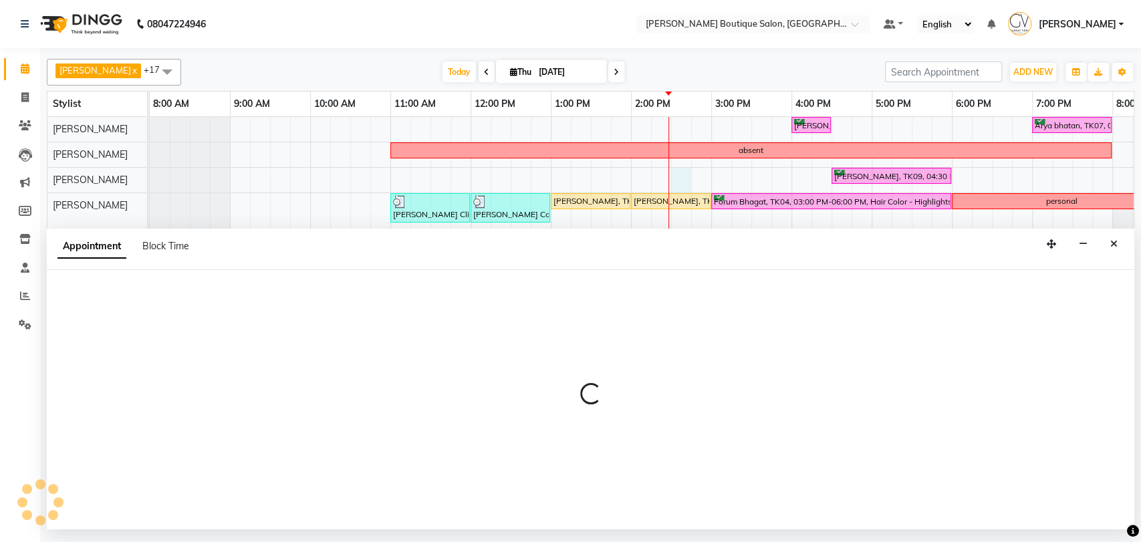
select select "52192"
select select "870"
select select "tentative"
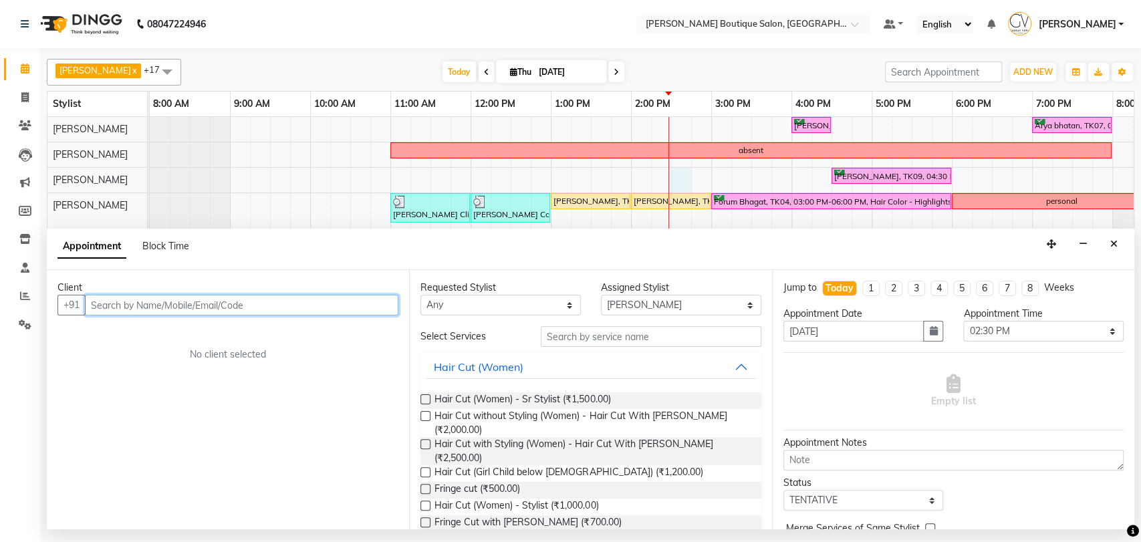
click at [230, 308] on input "text" at bounding box center [241, 305] width 313 height 21
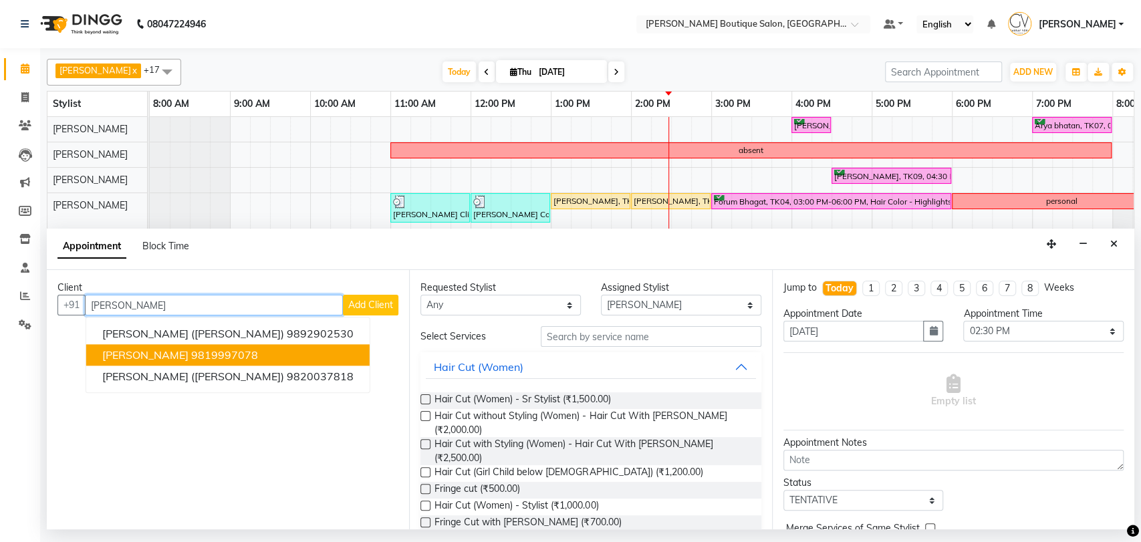
click at [209, 356] on ngb-highlight "9819997078" at bounding box center [224, 355] width 67 height 13
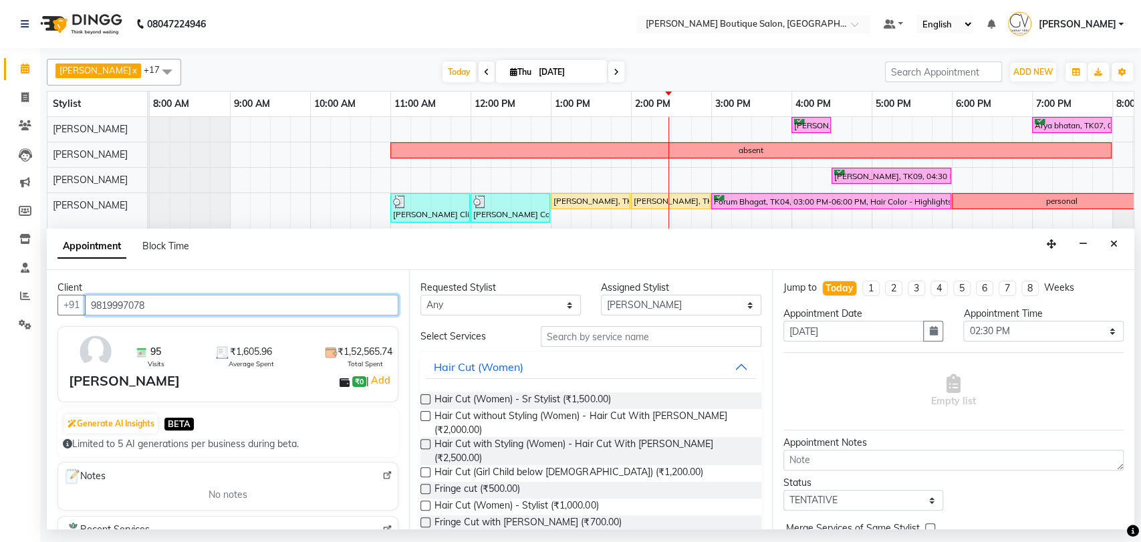
type input "9819997078"
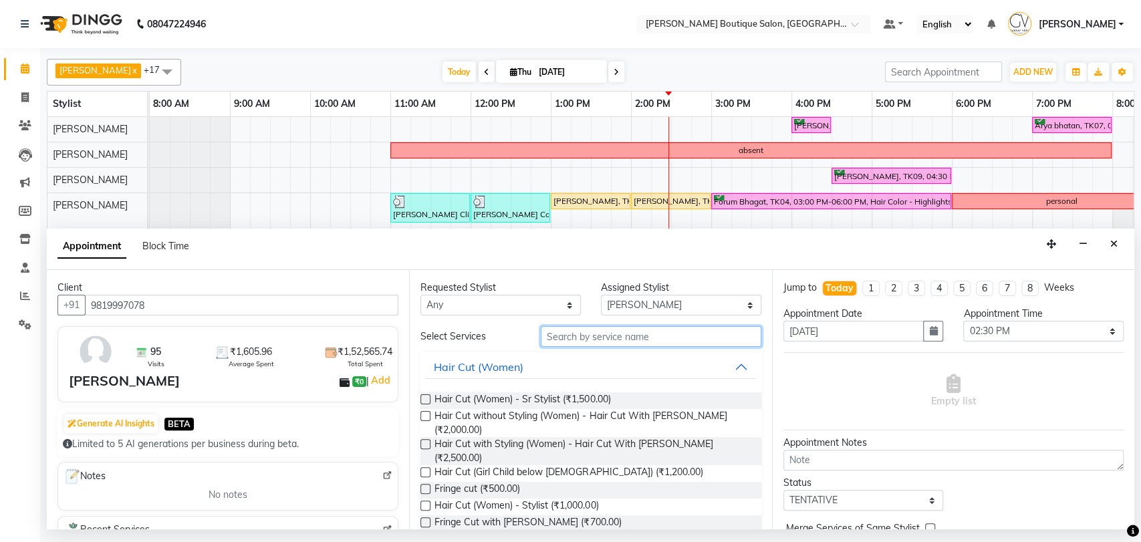
click at [572, 342] on input "text" at bounding box center [651, 336] width 221 height 21
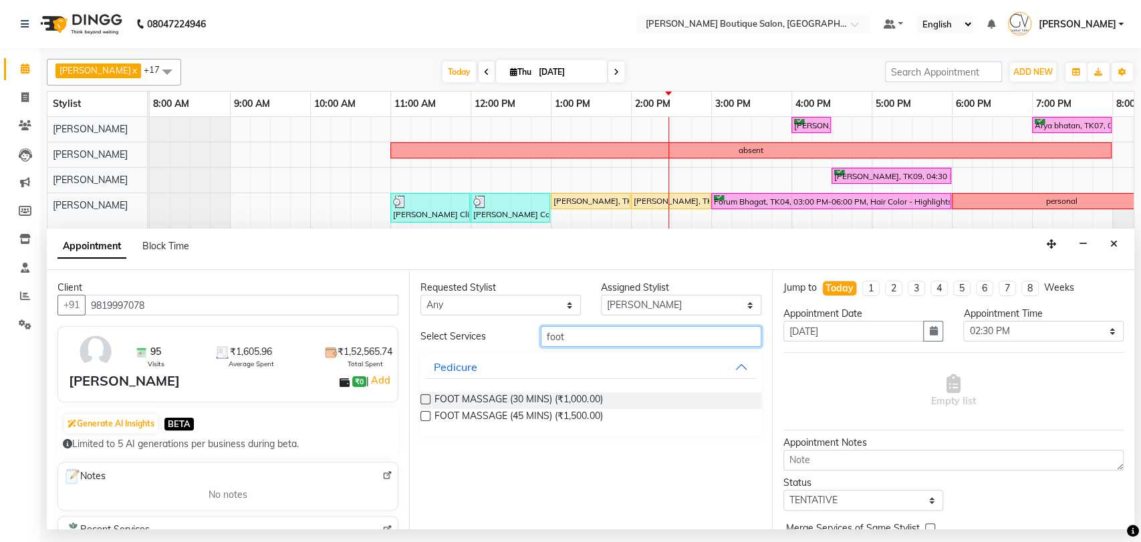
type input "foot"
click at [422, 397] on label at bounding box center [425, 399] width 10 height 10
click at [422, 397] on input "checkbox" at bounding box center [424, 400] width 9 height 9
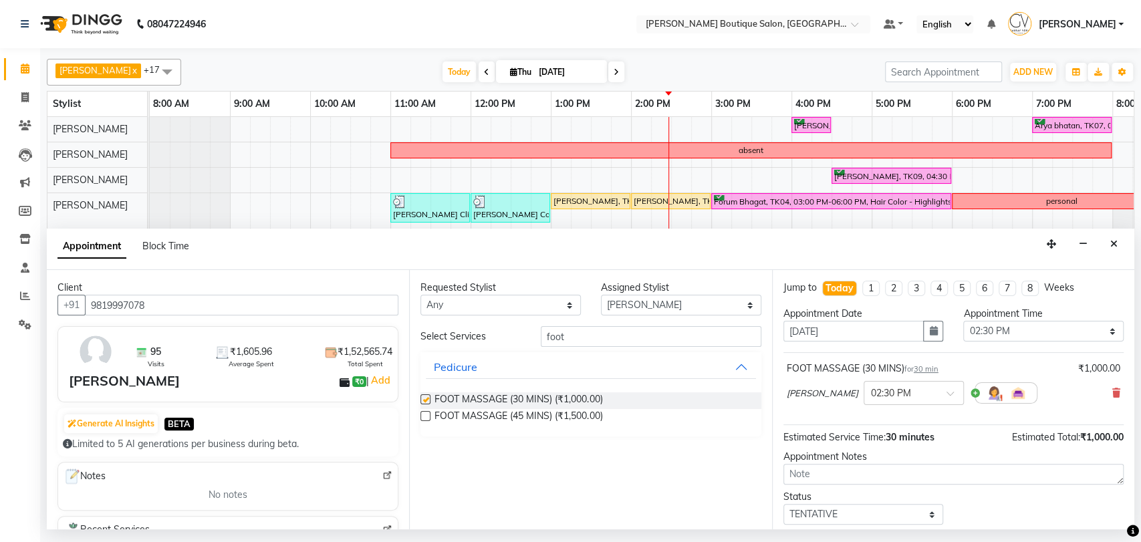
checkbox input "false"
click at [877, 386] on input "text" at bounding box center [900, 392] width 59 height 14
click at [864, 436] on div "02:45 PM" at bounding box center [913, 442] width 99 height 25
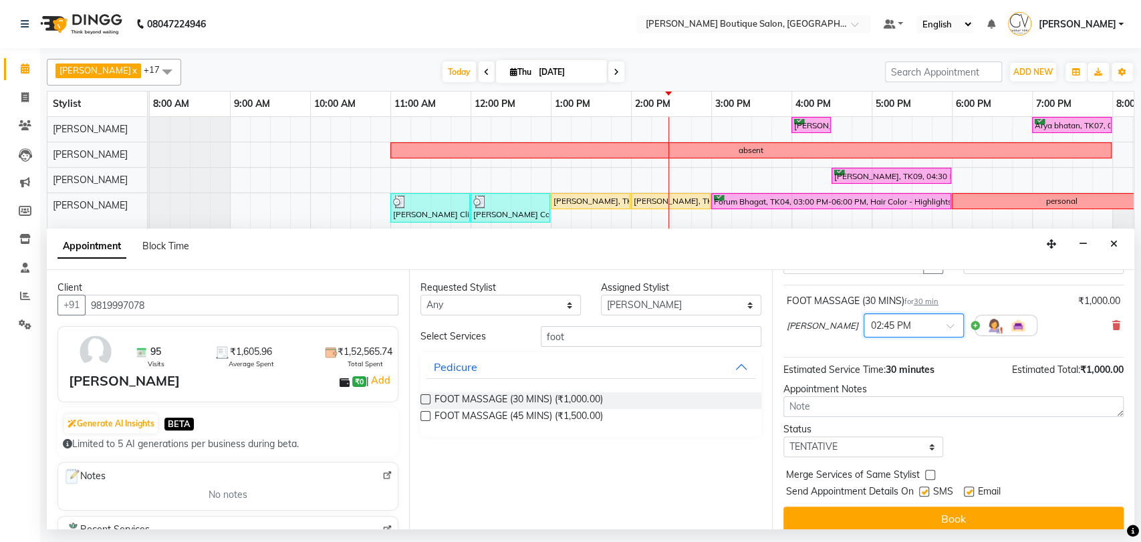
scroll to position [74, 0]
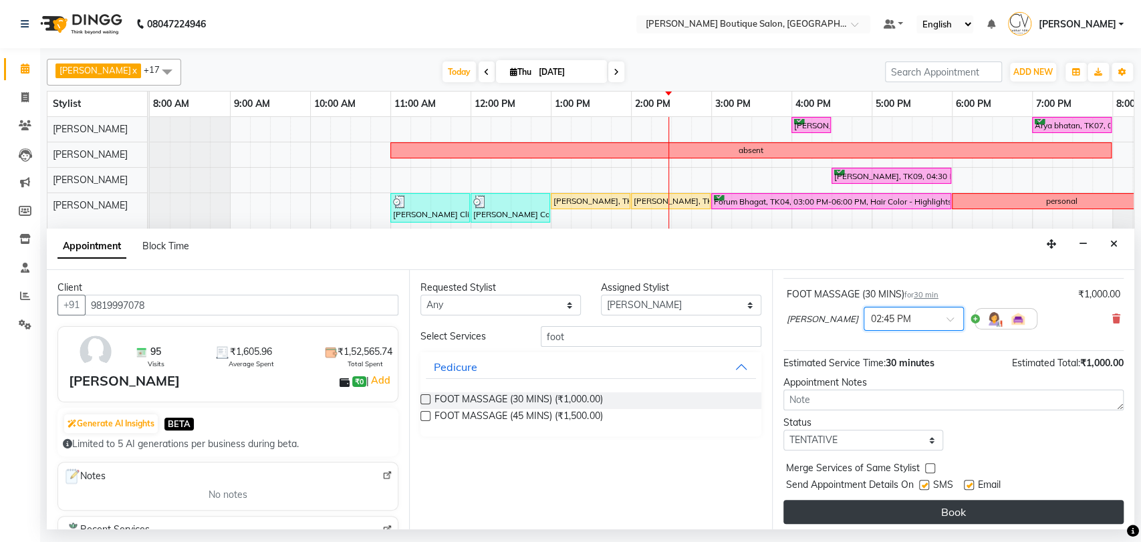
click at [960, 509] on button "Book" at bounding box center [953, 512] width 340 height 24
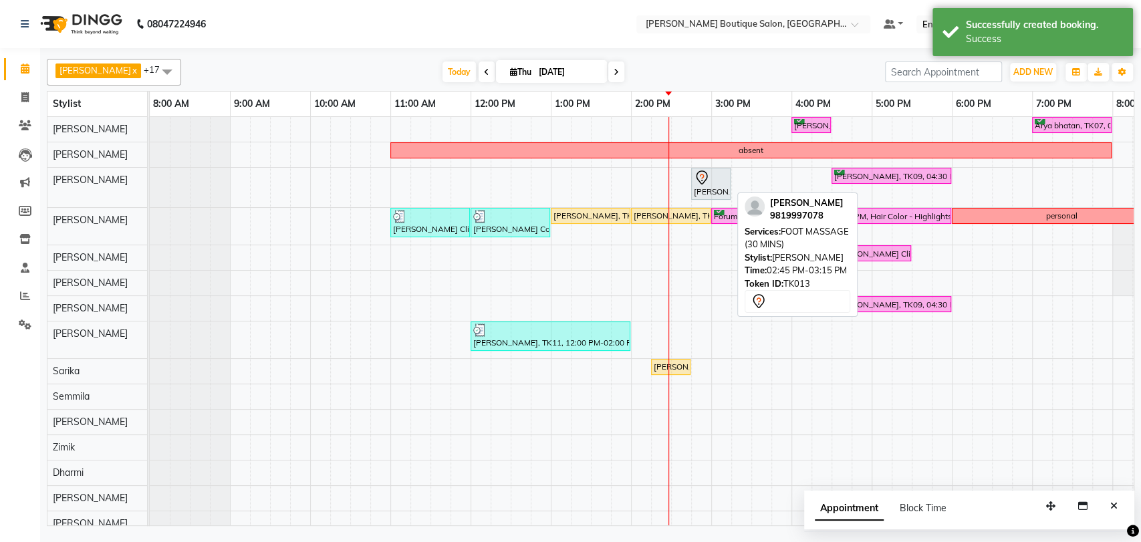
click at [718, 183] on div at bounding box center [711, 178] width 34 height 16
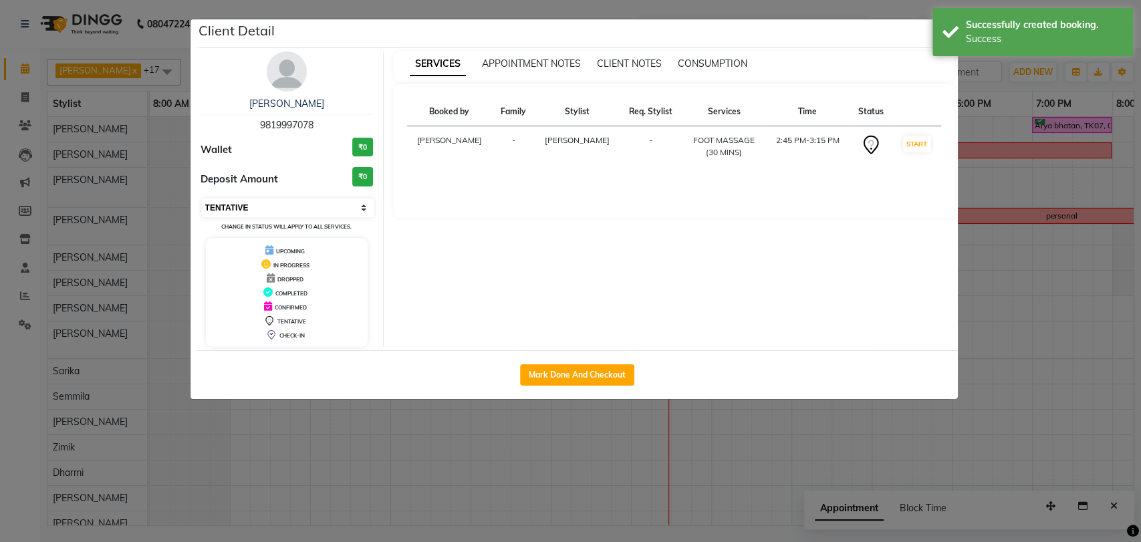
drag, startPoint x: 205, startPoint y: 207, endPoint x: 205, endPoint y: 215, distance: 8.0
click at [205, 207] on select "Select IN SERVICE CONFIRMED TENTATIVE CHECK IN MARK DONE DROPPED UPCOMING" at bounding box center [288, 208] width 173 height 19
select select "6"
click at [202, 199] on select "Select IN SERVICE CONFIRMED TENTATIVE CHECK IN MARK DONE DROPPED UPCOMING" at bounding box center [288, 208] width 173 height 19
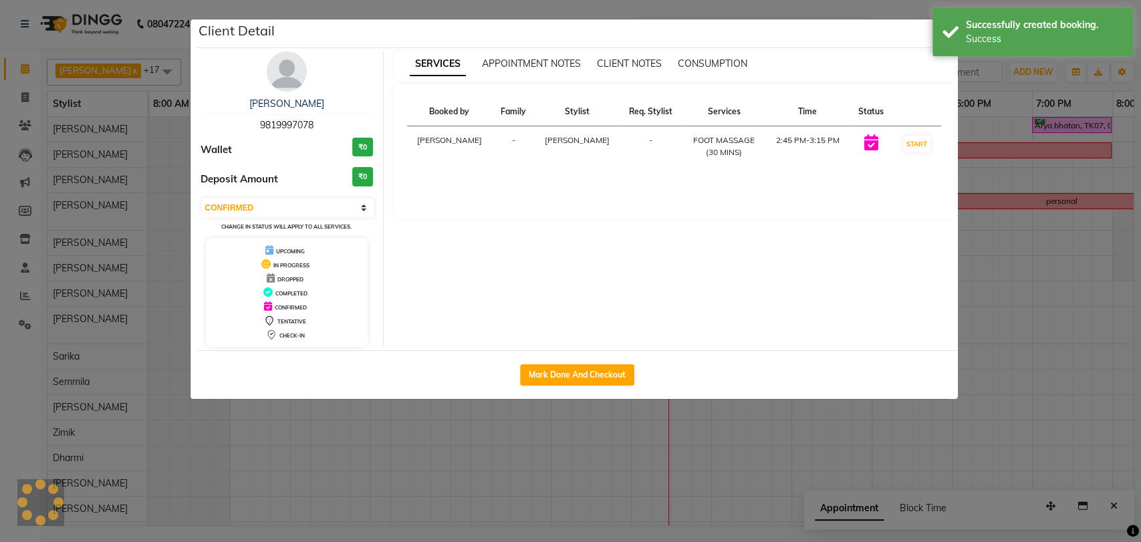
click at [1024, 301] on ngb-modal-window "Client Detail Kunjan Shanghavi 9819997078 Wallet ₹0 Deposit Amount ₹0 Select IN…" at bounding box center [570, 271] width 1141 height 542
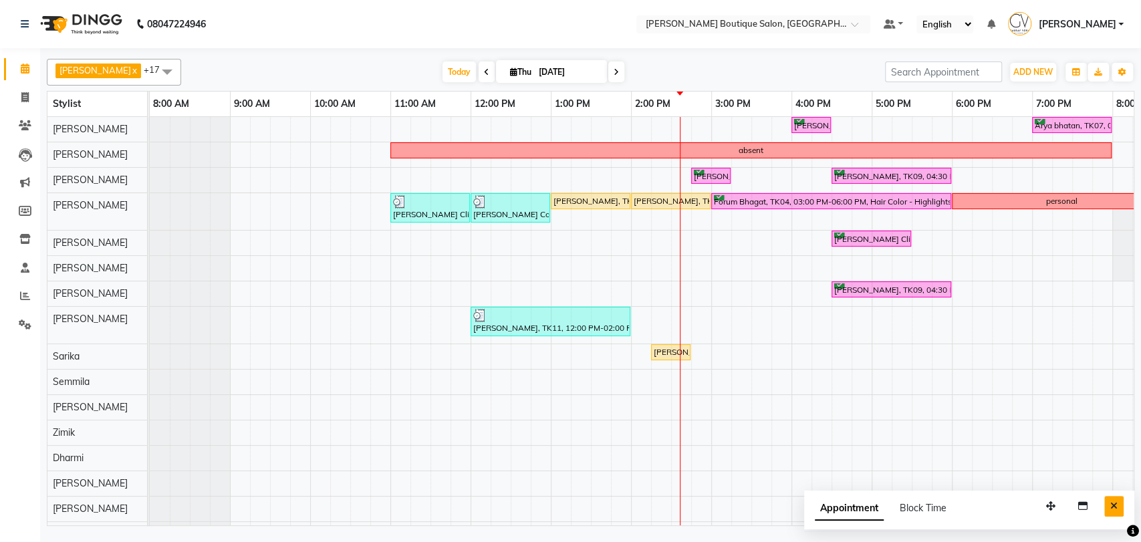
click at [1117, 503] on icon "Close" at bounding box center [1113, 505] width 7 height 9
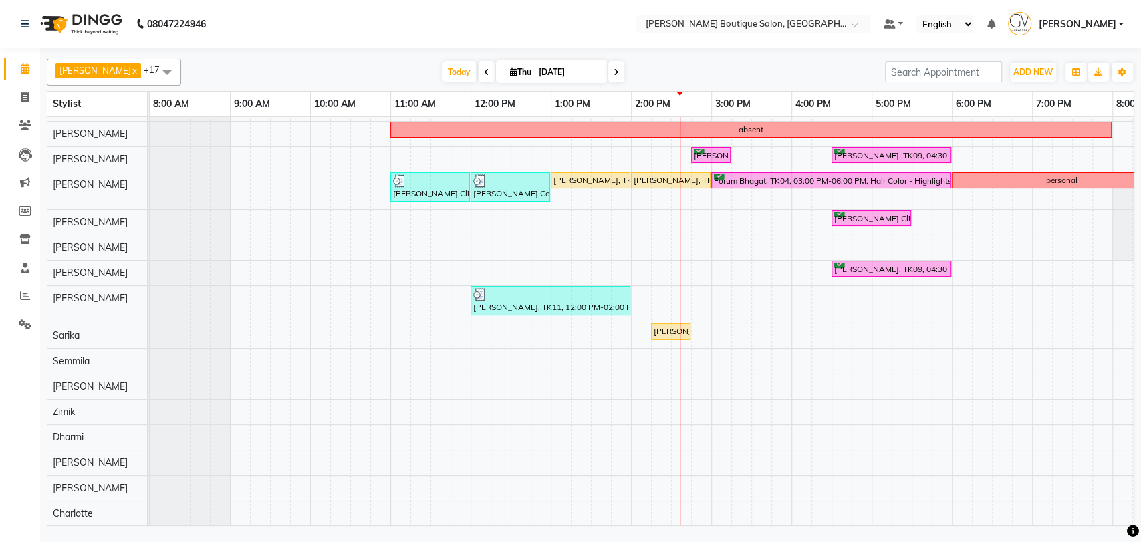
scroll to position [0, 0]
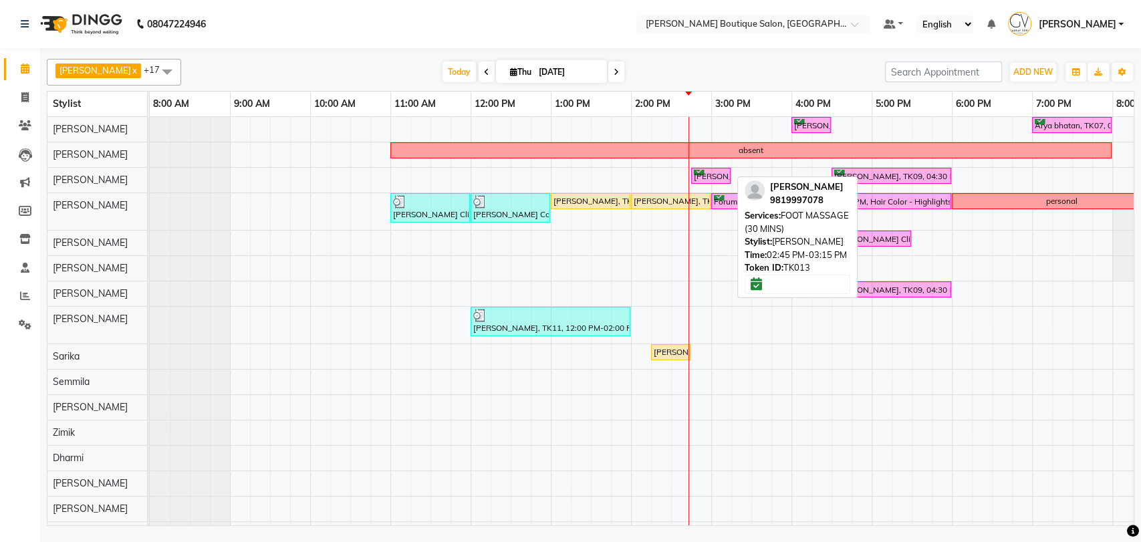
click at [706, 176] on div "[PERSON_NAME], TK13, 02:45 PM-03:15 PM, FOOT MASSAGE (30 MINS)" at bounding box center [710, 176] width 37 height 13
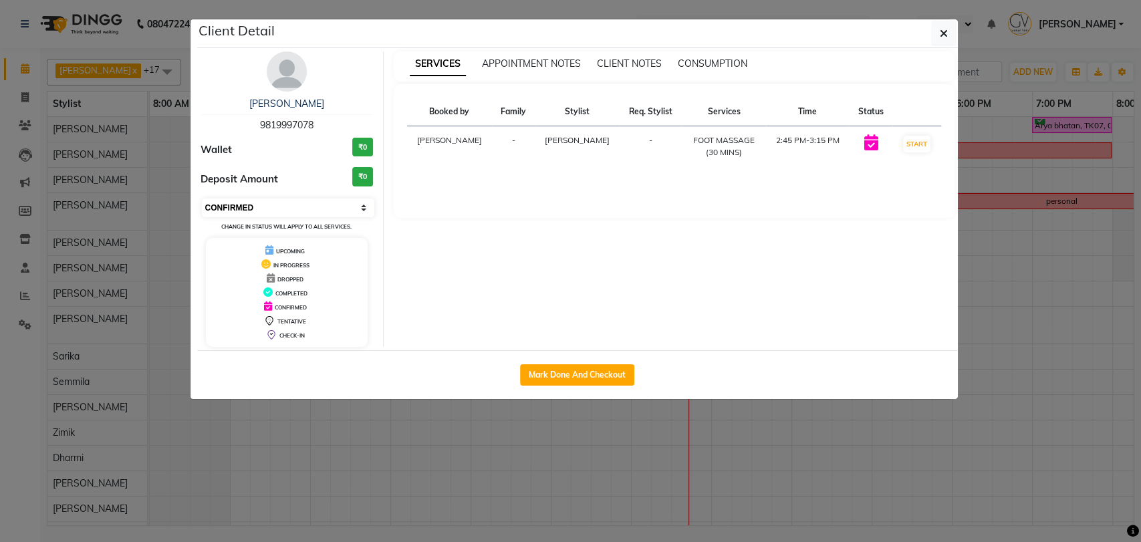
click at [282, 199] on select "Select IN SERVICE CONFIRMED TENTATIVE CHECK IN MARK DONE DROPPED UPCOMING" at bounding box center [288, 208] width 173 height 19
select select "1"
click at [202, 199] on select "Select IN SERVICE CONFIRMED TENTATIVE CHECK IN MARK DONE DROPPED UPCOMING" at bounding box center [288, 208] width 173 height 19
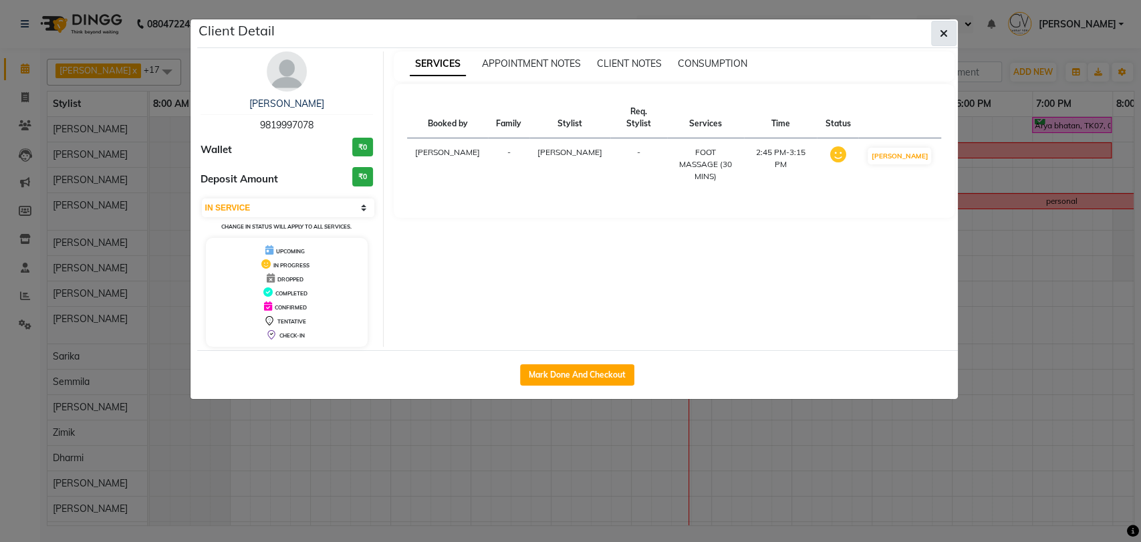
click at [941, 37] on icon "button" at bounding box center [944, 33] width 8 height 11
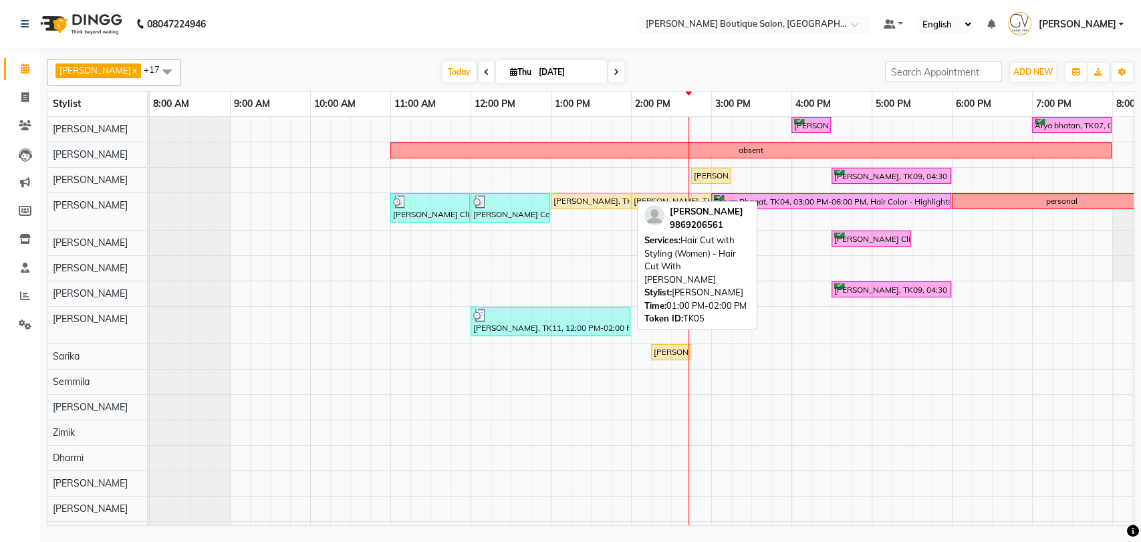
click at [580, 199] on div "[PERSON_NAME], TK05, 01:00 PM-02:00 PM, Hair Cut with Styling (Women) - Hair Cu…" at bounding box center [590, 201] width 77 height 12
select select "1"
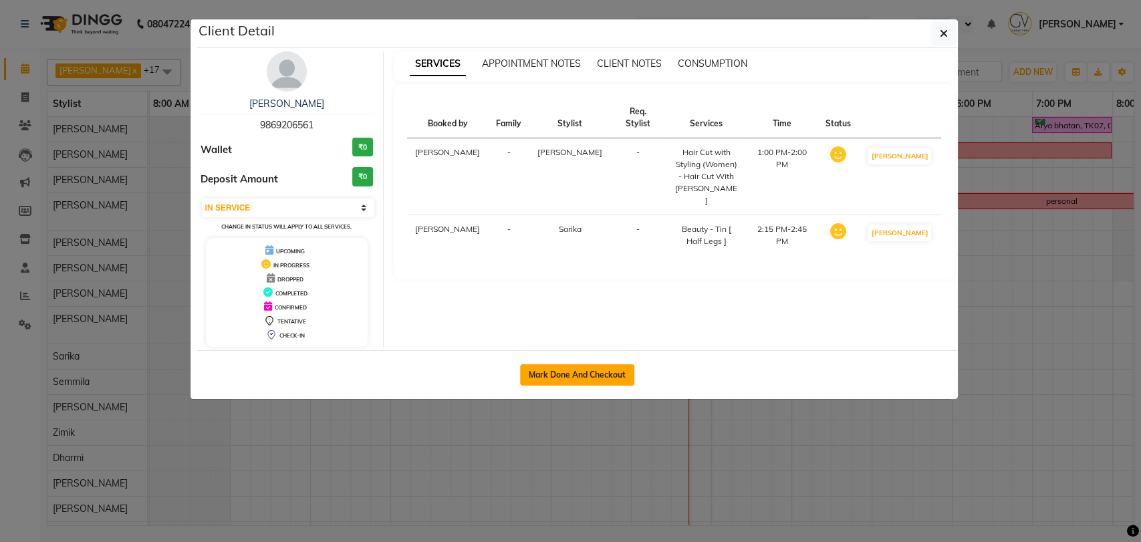
click at [571, 370] on button "Mark Done And Checkout" at bounding box center [577, 374] width 114 height 21
select select "service"
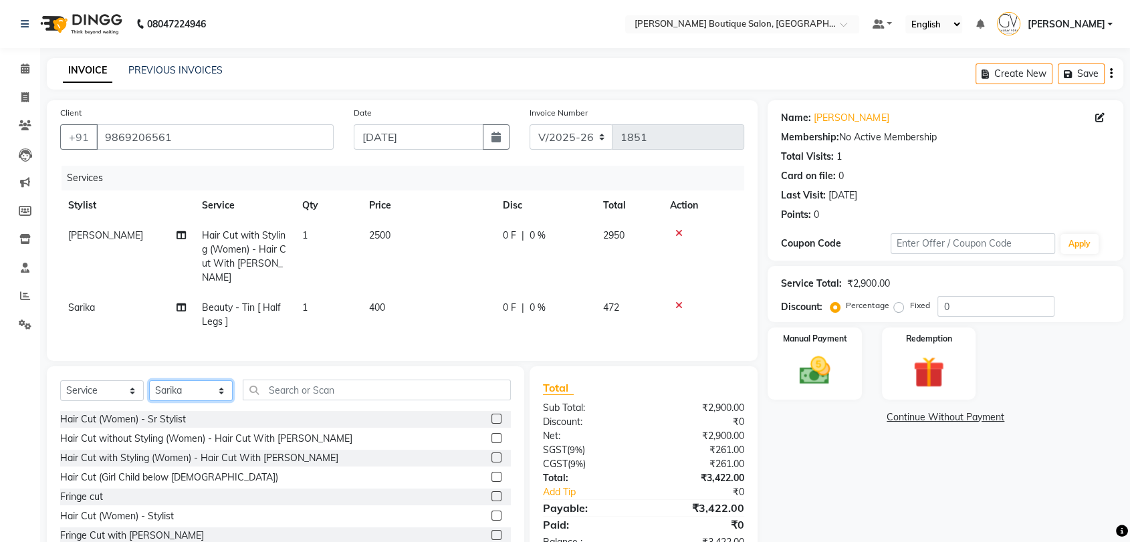
click at [197, 401] on select "Select Stylist Athar Ansari Athing Swamy Charlotte Dablu Sharma Dashrat Dharmi …" at bounding box center [191, 390] width 84 height 21
click at [149, 392] on select "Select Stylist Athar Ansari Athing Swamy Charlotte Dablu Sharma Dashrat Dharmi …" at bounding box center [191, 390] width 84 height 21
click at [317, 400] on input "text" at bounding box center [377, 390] width 268 height 21
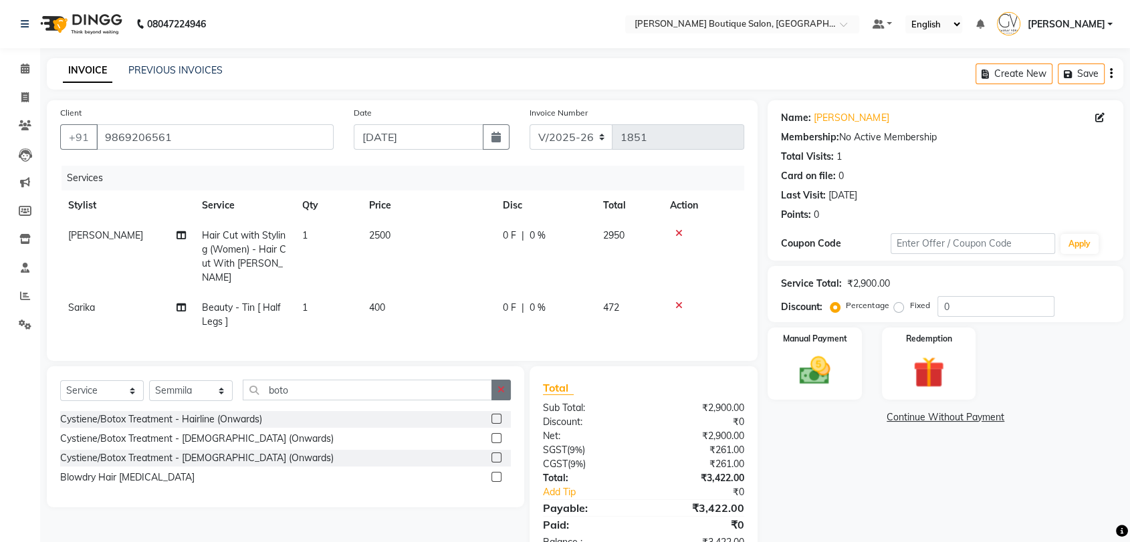
click at [497, 463] on label at bounding box center [496, 458] width 10 height 10
click at [497, 463] on input "checkbox" at bounding box center [495, 458] width 9 height 9
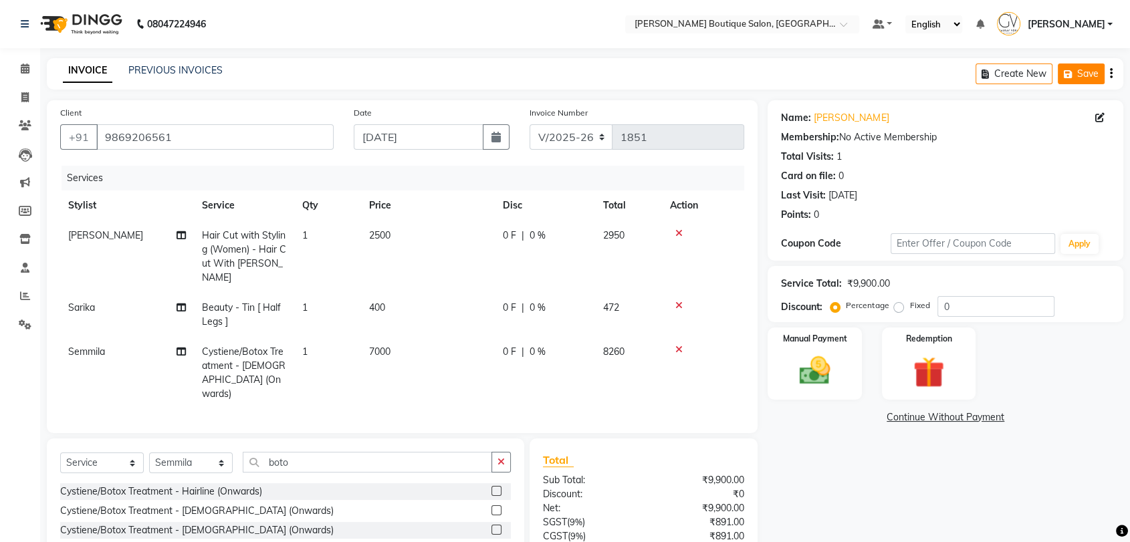
click at [1073, 78] on icon "button" at bounding box center [1069, 74] width 13 height 9
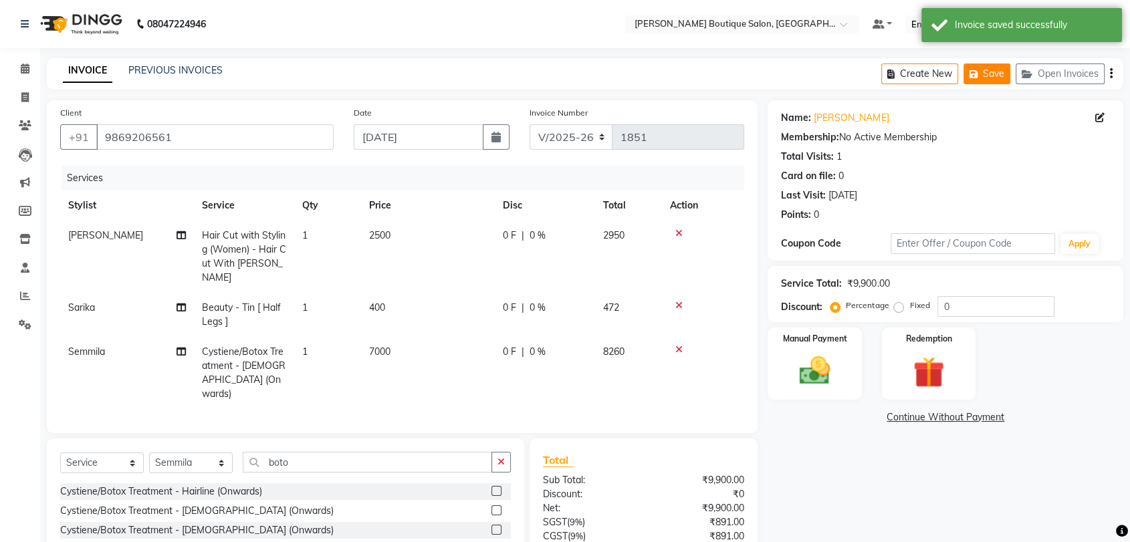
click at [986, 78] on button "Save" at bounding box center [986, 73] width 47 height 21
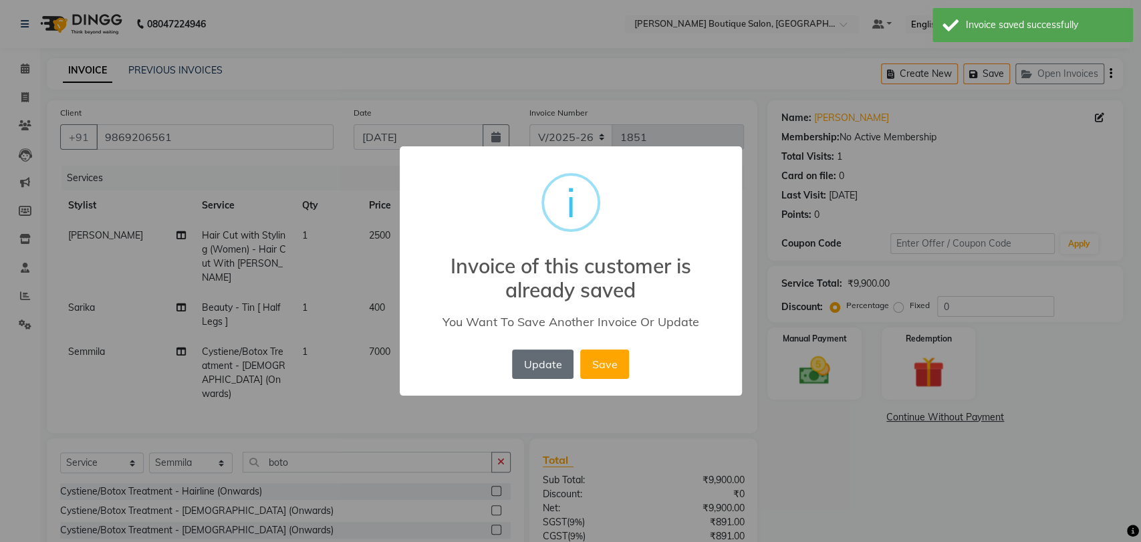
click at [527, 361] on button "Update" at bounding box center [542, 364] width 61 height 29
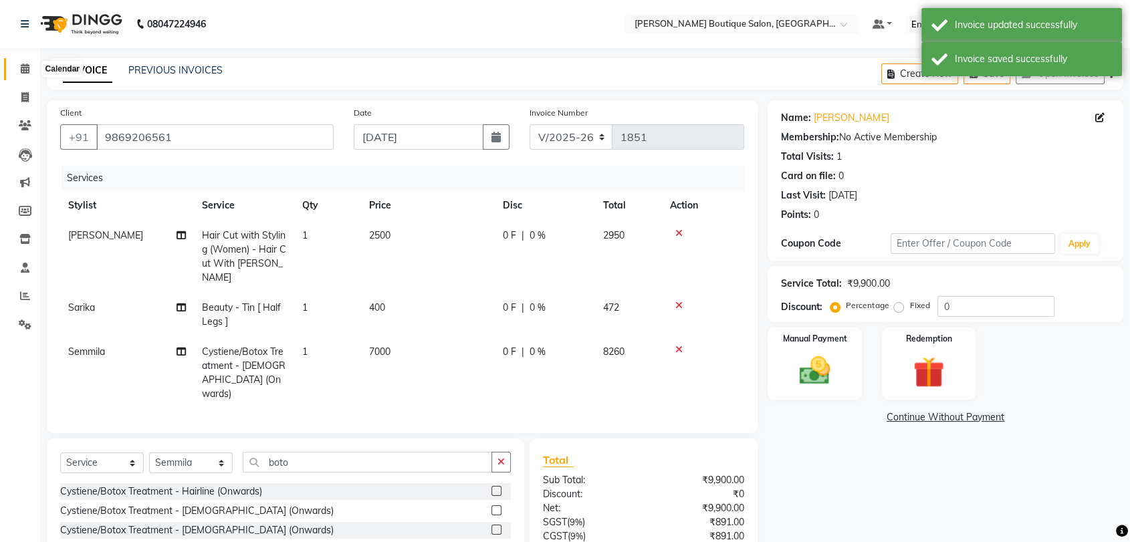
click at [25, 72] on icon at bounding box center [25, 68] width 9 height 10
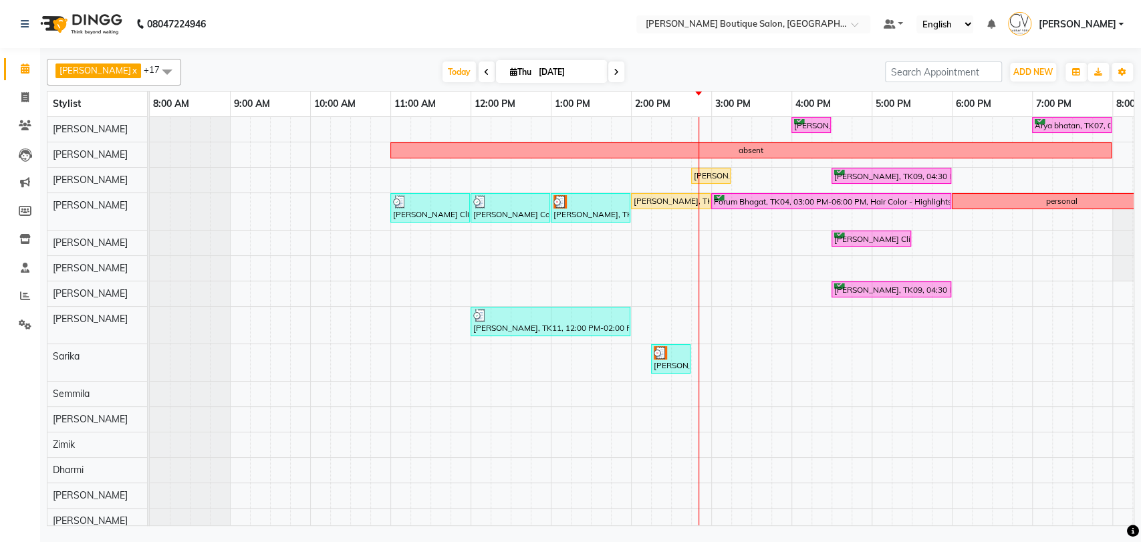
click at [605, 82] on div "Dashrat x Gaurav Vora x Harshit Jatwani x Ishita x MAX VALUI x Rehan Shaikh x s…" at bounding box center [591, 72] width 1088 height 27
click at [608, 68] on span at bounding box center [616, 71] width 16 height 21
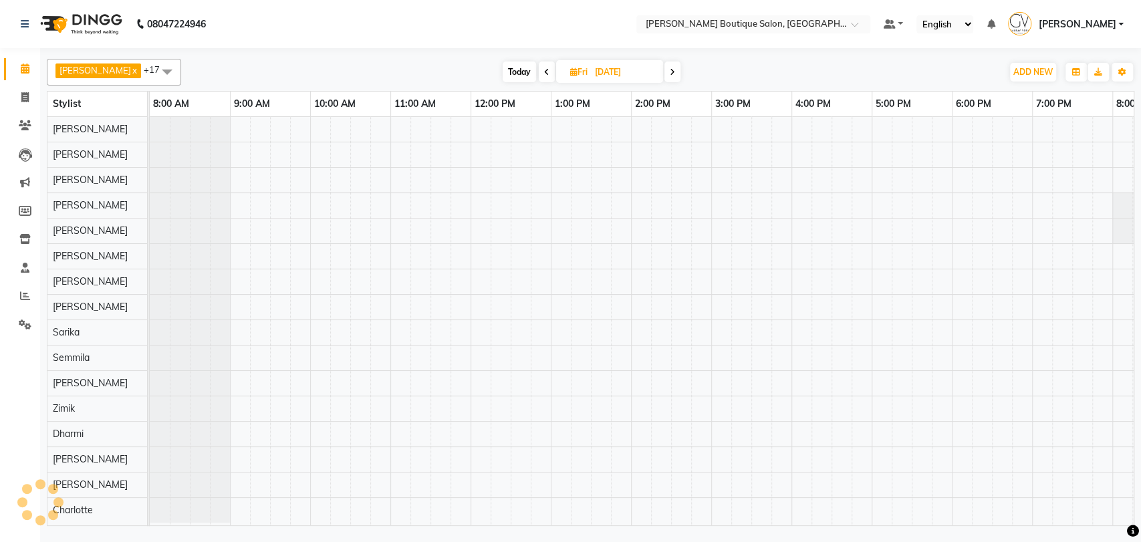
scroll to position [0, 219]
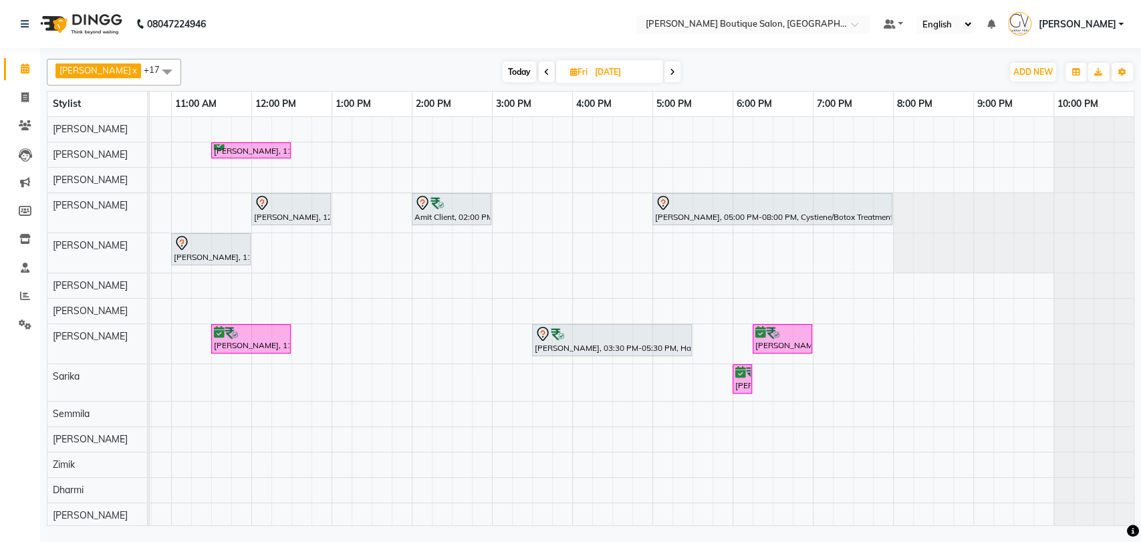
click at [664, 73] on span at bounding box center [672, 71] width 16 height 21
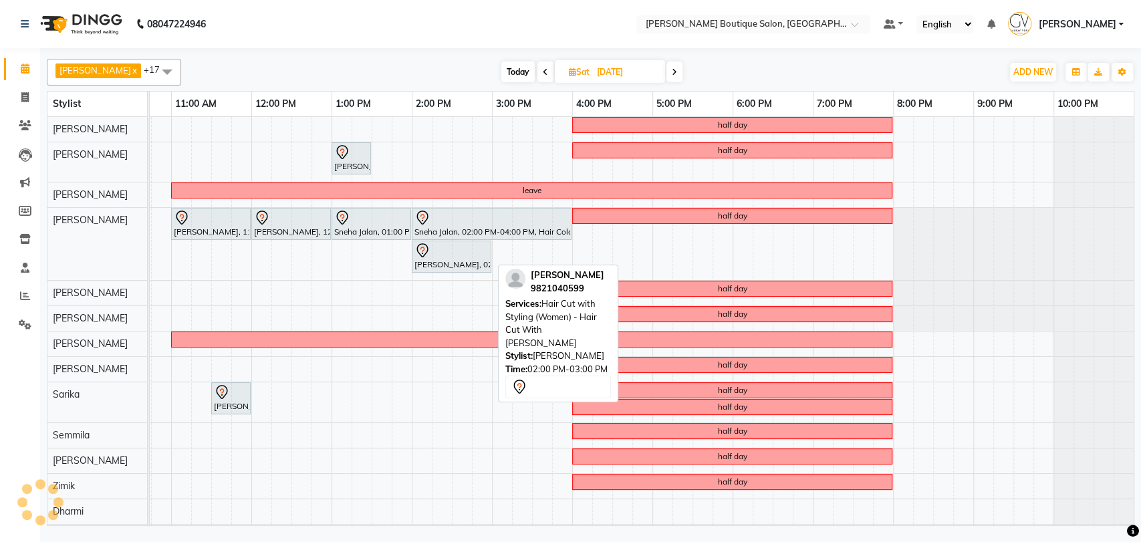
click at [471, 263] on div "Dea Ajmera, 02:00 PM-03:00 PM, Hair Cut with Styling (Women) - Hair Cut With Ga…" at bounding box center [451, 257] width 77 height 28
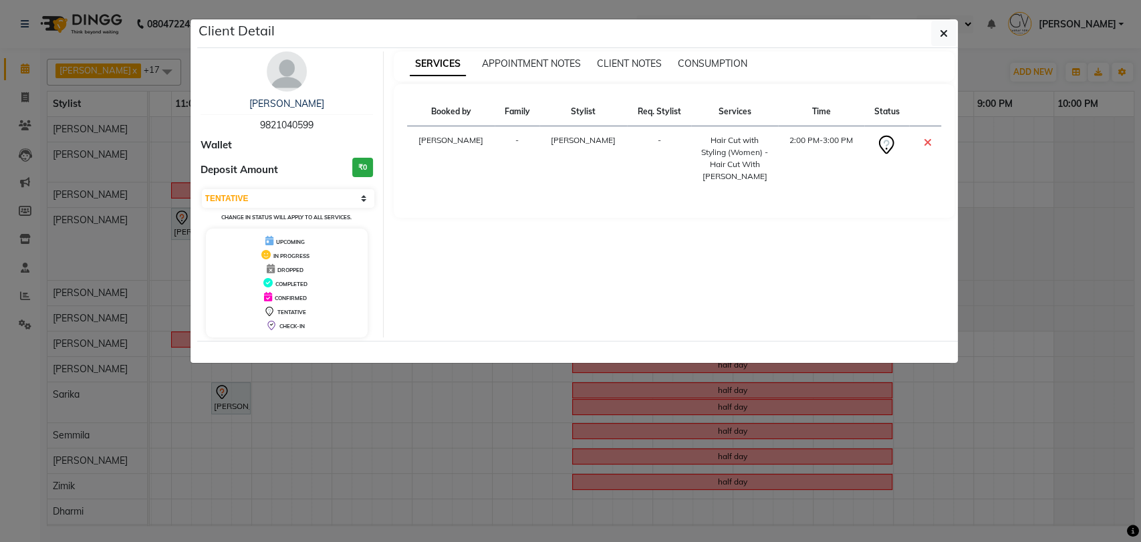
click at [289, 87] on img at bounding box center [287, 71] width 40 height 40
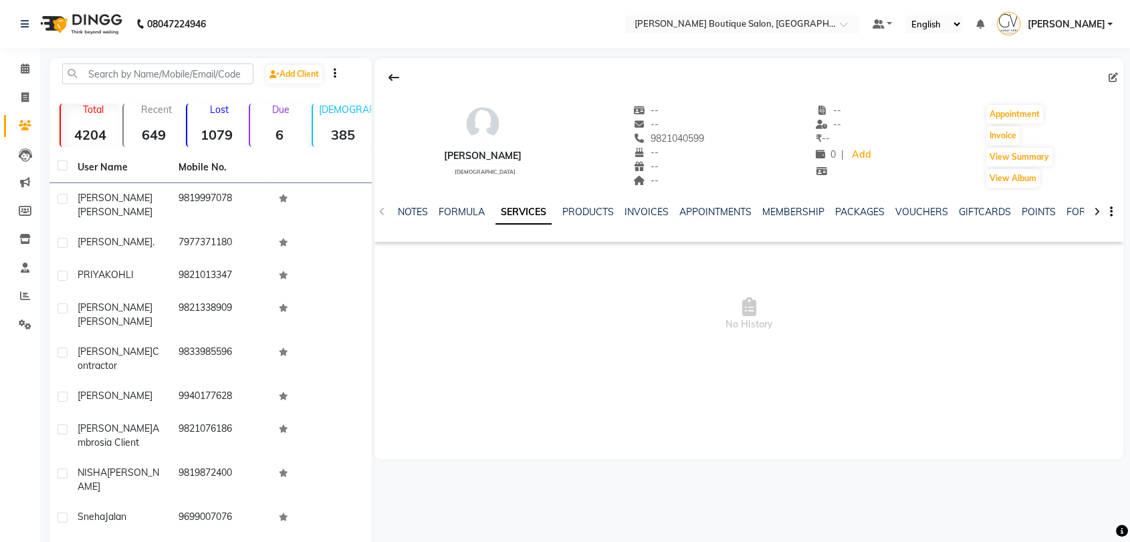
click at [519, 217] on link "SERVICES" at bounding box center [523, 213] width 56 height 24
click at [23, 66] on icon at bounding box center [25, 68] width 9 height 10
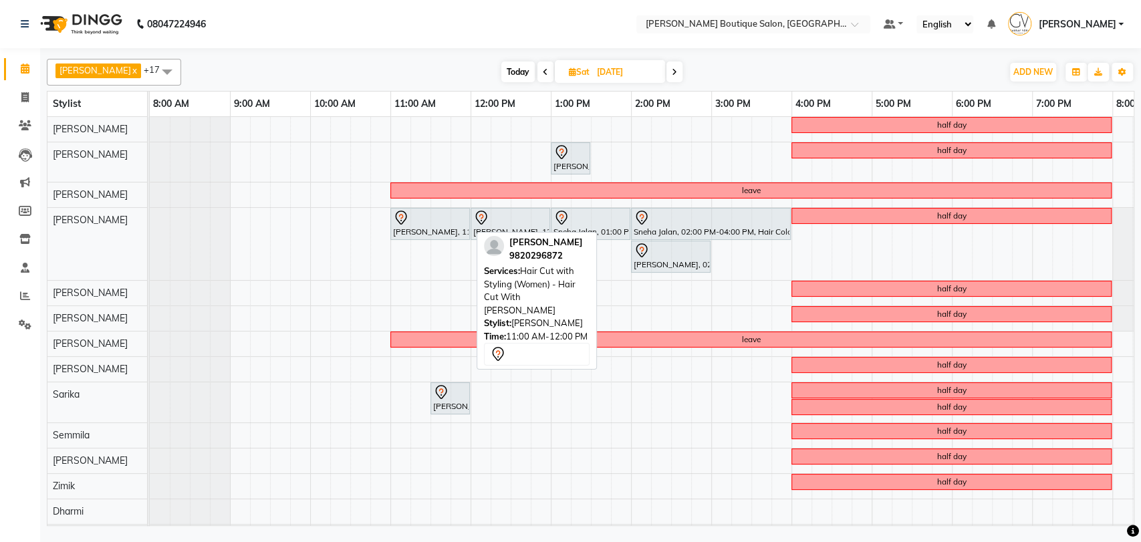
click at [412, 224] on div at bounding box center [430, 218] width 74 height 16
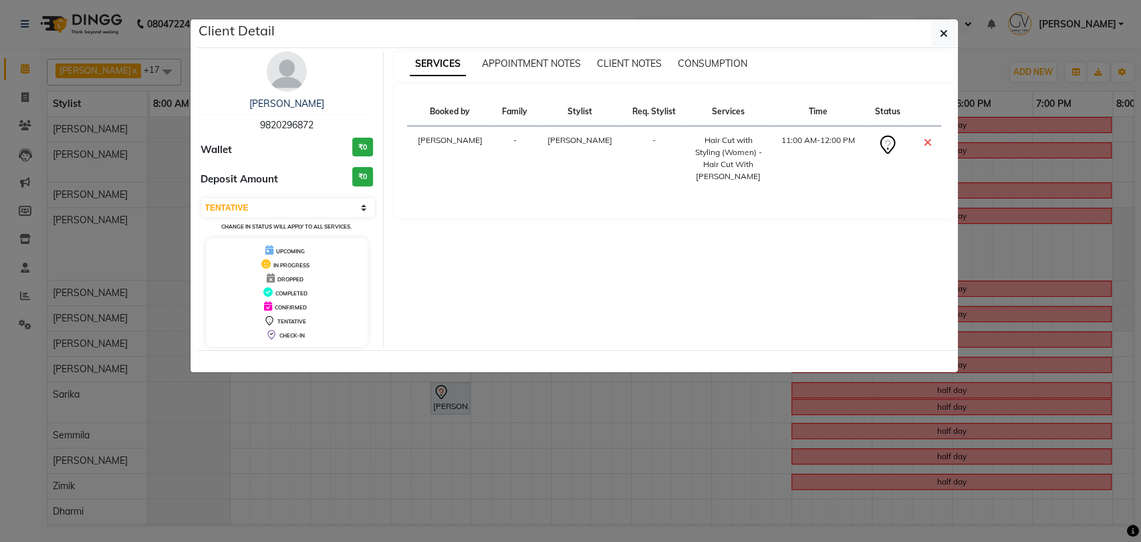
click at [291, 81] on img at bounding box center [287, 71] width 40 height 40
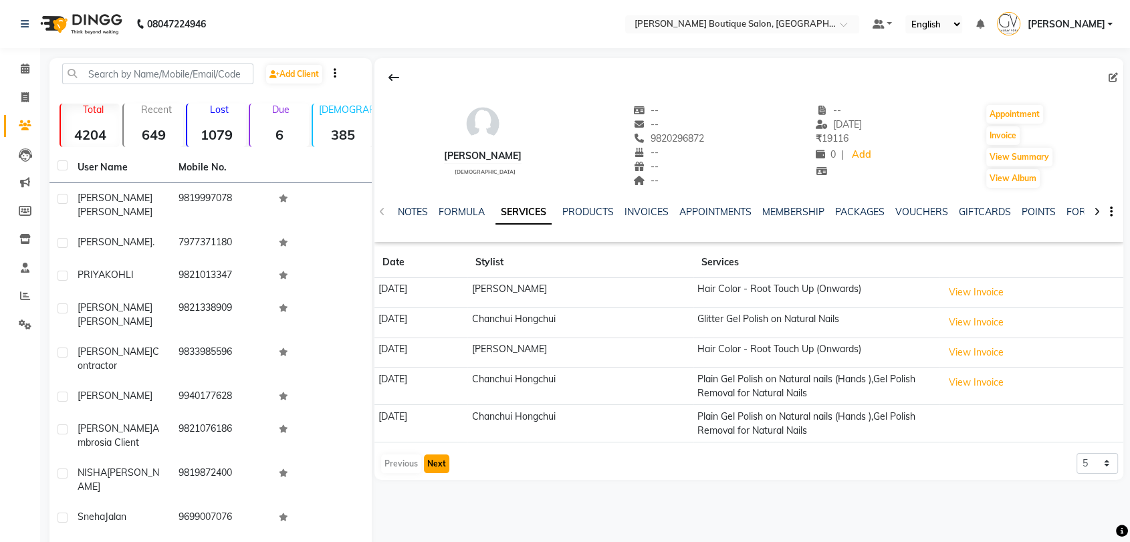
click at [442, 460] on button "Next" at bounding box center [436, 464] width 25 height 19
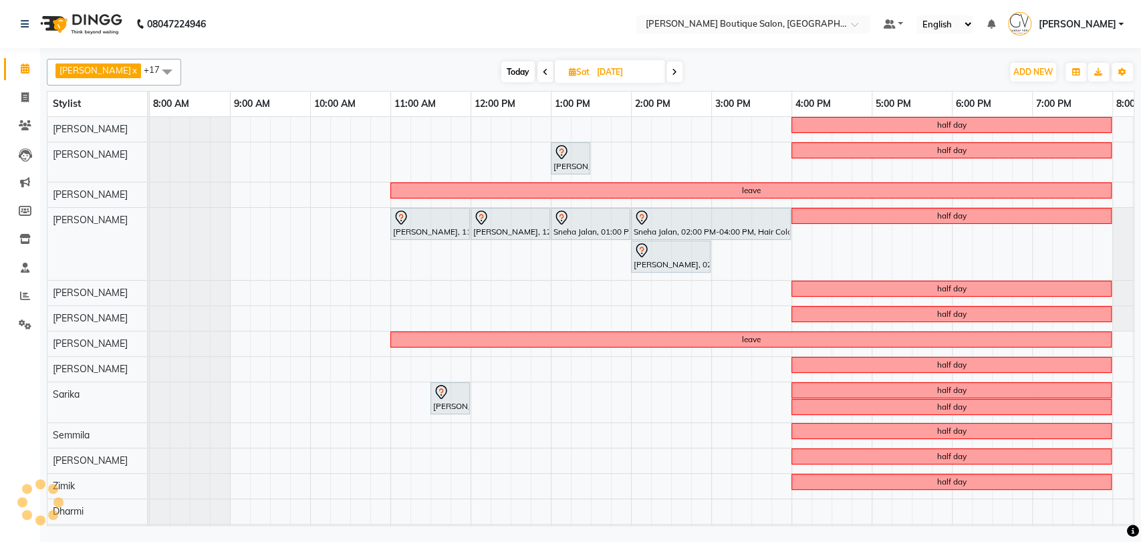
scroll to position [0, 219]
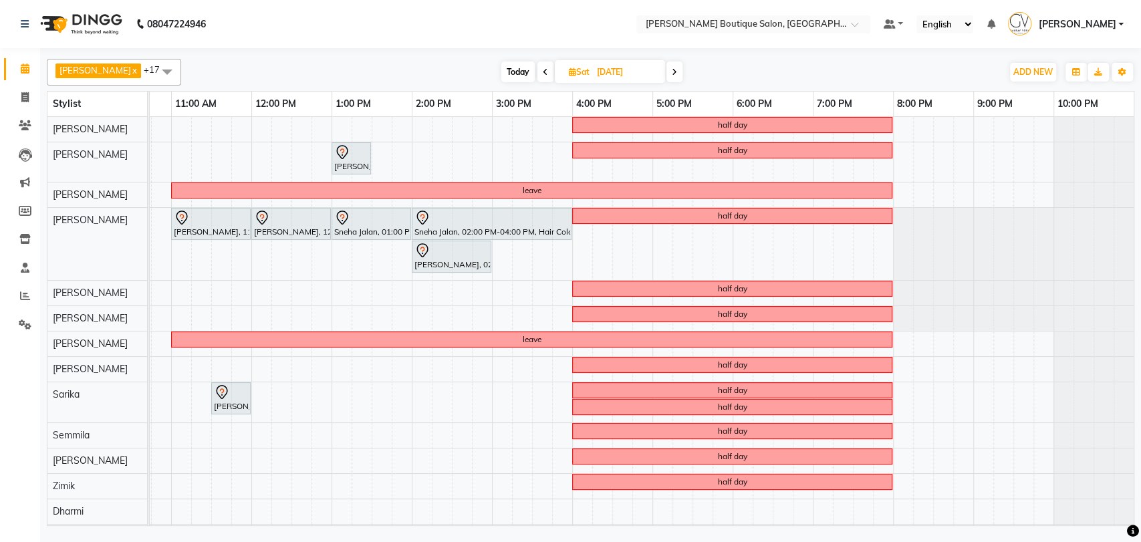
click at [502, 71] on span "Today" at bounding box center [517, 71] width 33 height 21
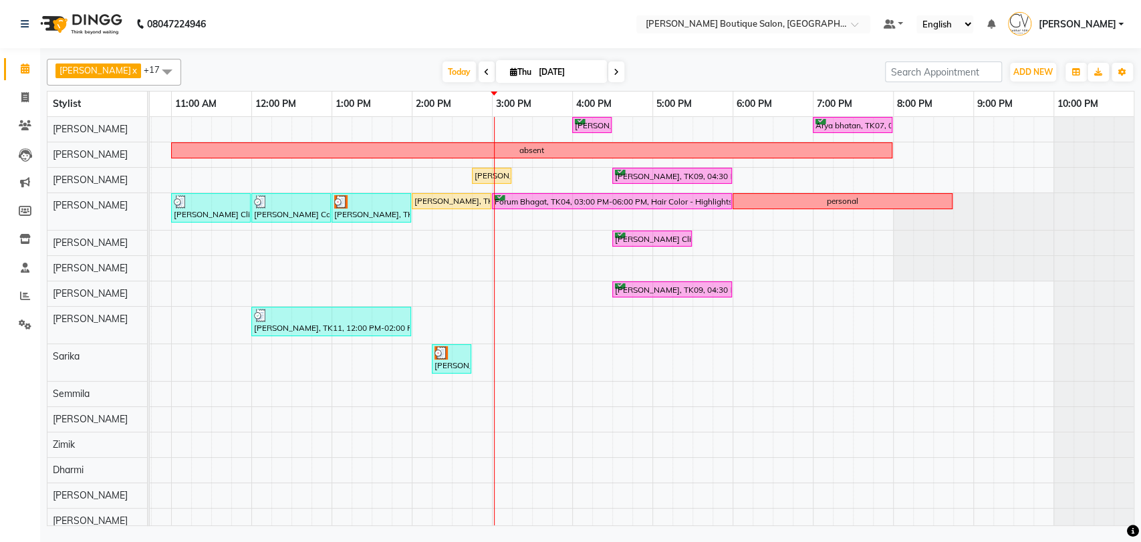
click at [614, 73] on icon at bounding box center [616, 72] width 5 height 8
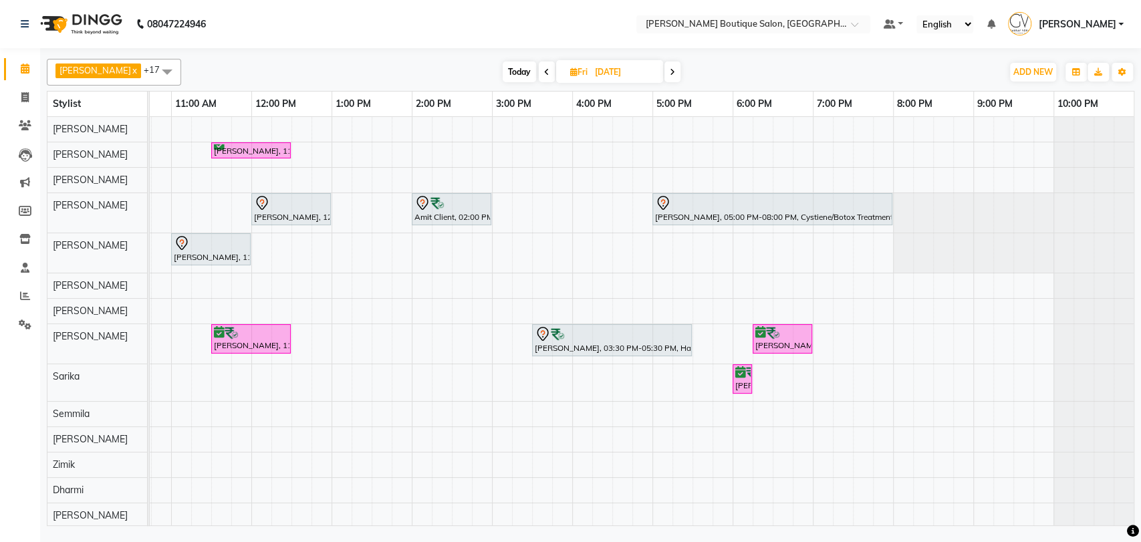
click at [503, 72] on span "Today" at bounding box center [519, 71] width 33 height 21
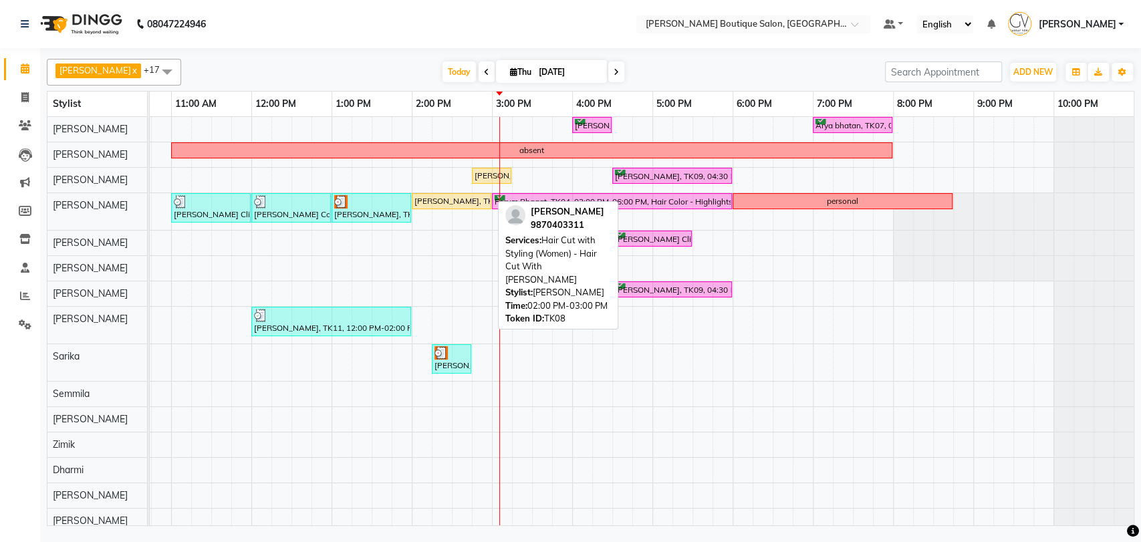
click at [432, 199] on div "[PERSON_NAME], TK08, 02:00 PM-03:00 PM, Hair Cut with Styling (Women) - Hair Cu…" at bounding box center [451, 201] width 77 height 12
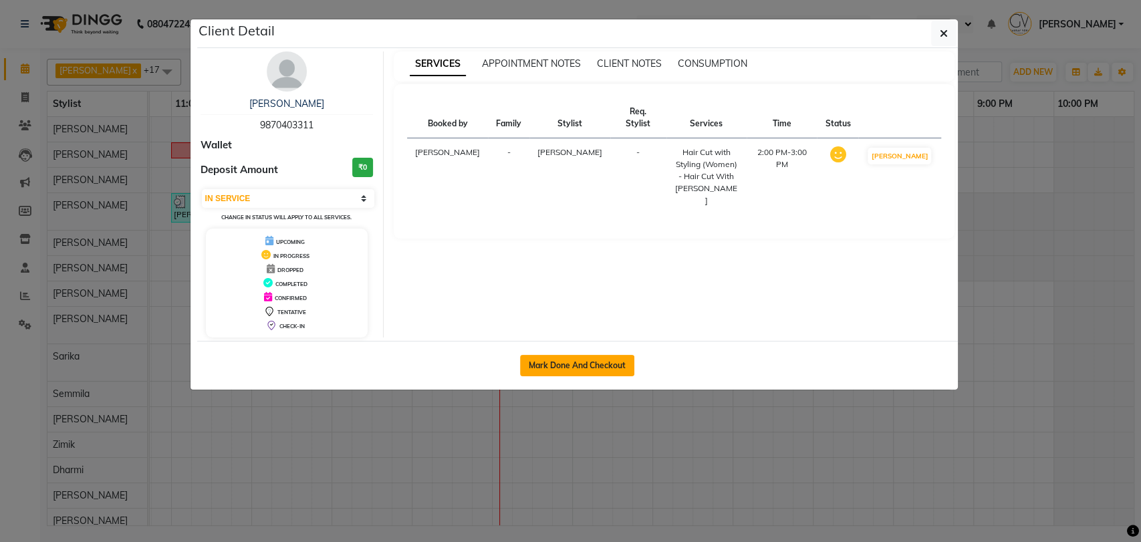
click at [556, 362] on button "Mark Done And Checkout" at bounding box center [577, 365] width 114 height 21
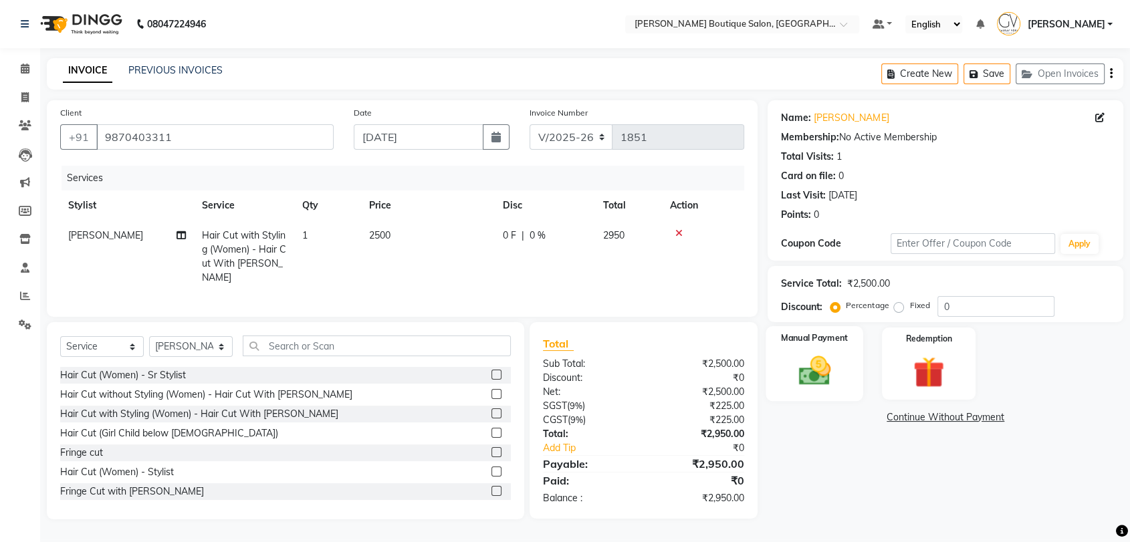
click at [805, 380] on img at bounding box center [814, 370] width 52 height 37
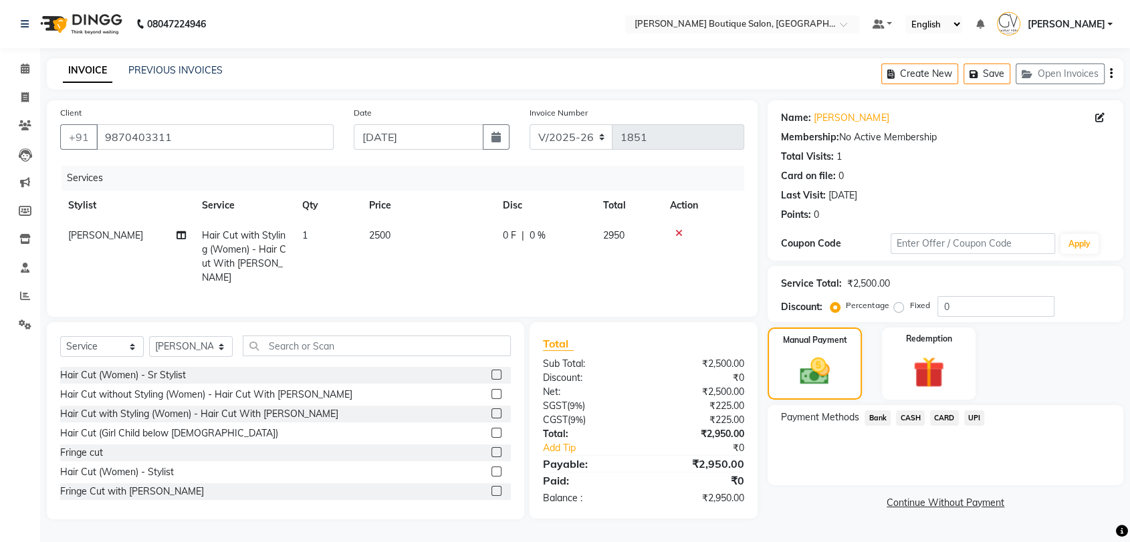
click at [909, 416] on span "CASH" at bounding box center [910, 417] width 29 height 15
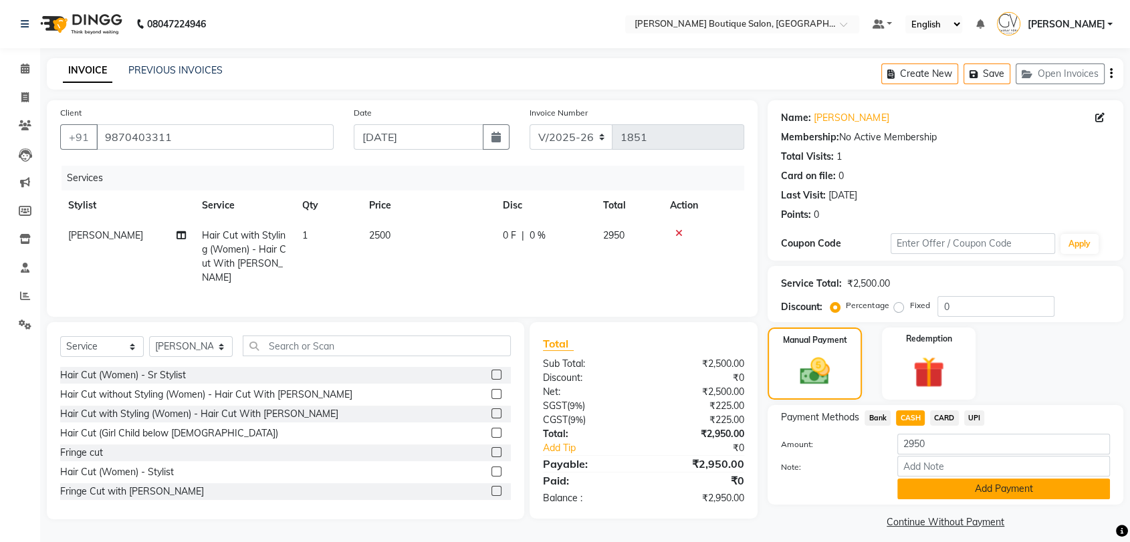
click at [1007, 492] on button "Add Payment" at bounding box center [1003, 489] width 213 height 21
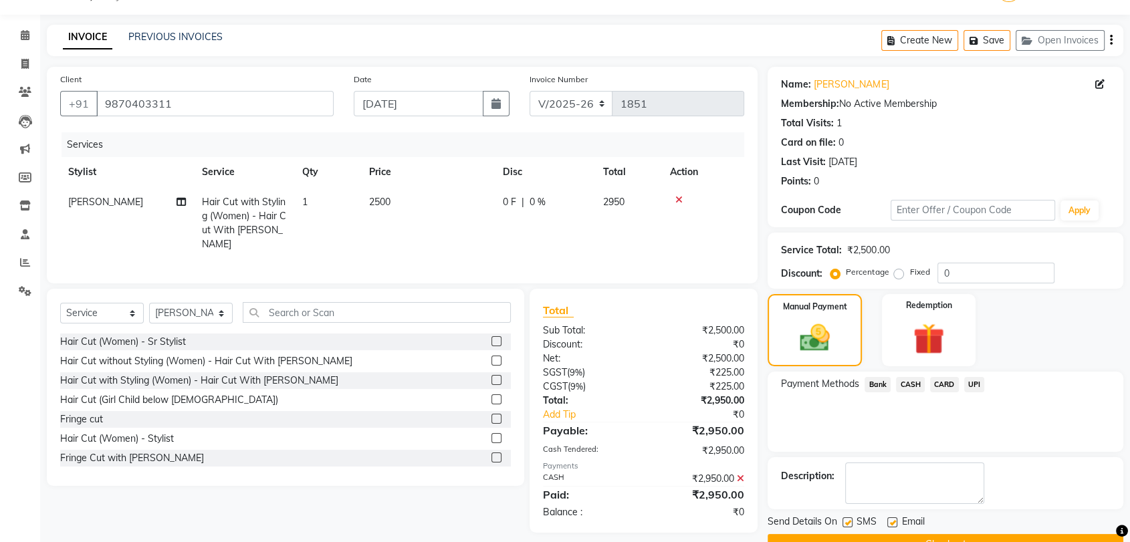
scroll to position [66, 0]
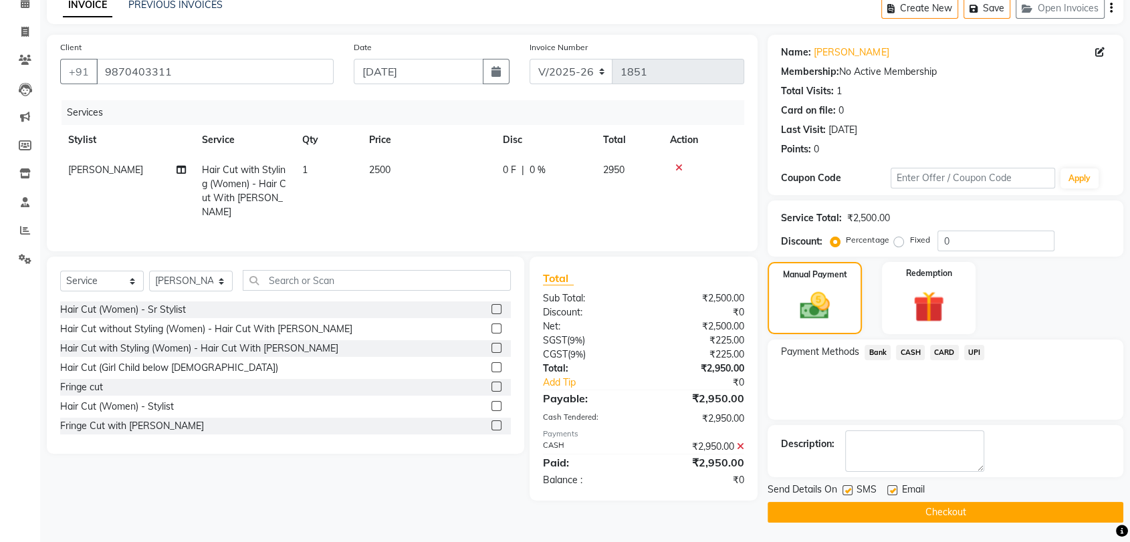
click at [946, 515] on button "Checkout" at bounding box center [945, 512] width 356 height 21
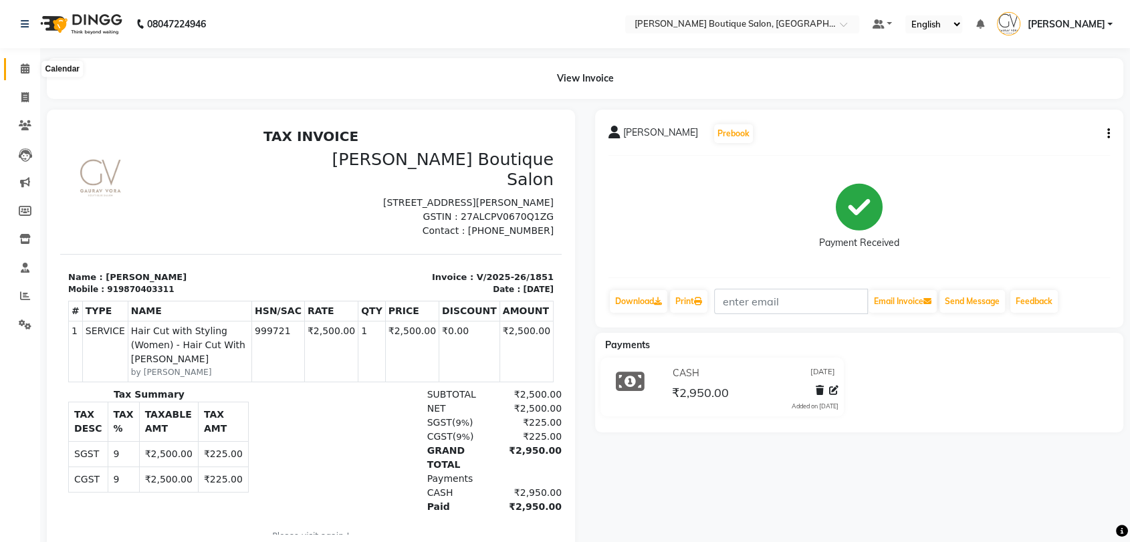
click at [26, 69] on icon at bounding box center [25, 68] width 9 height 10
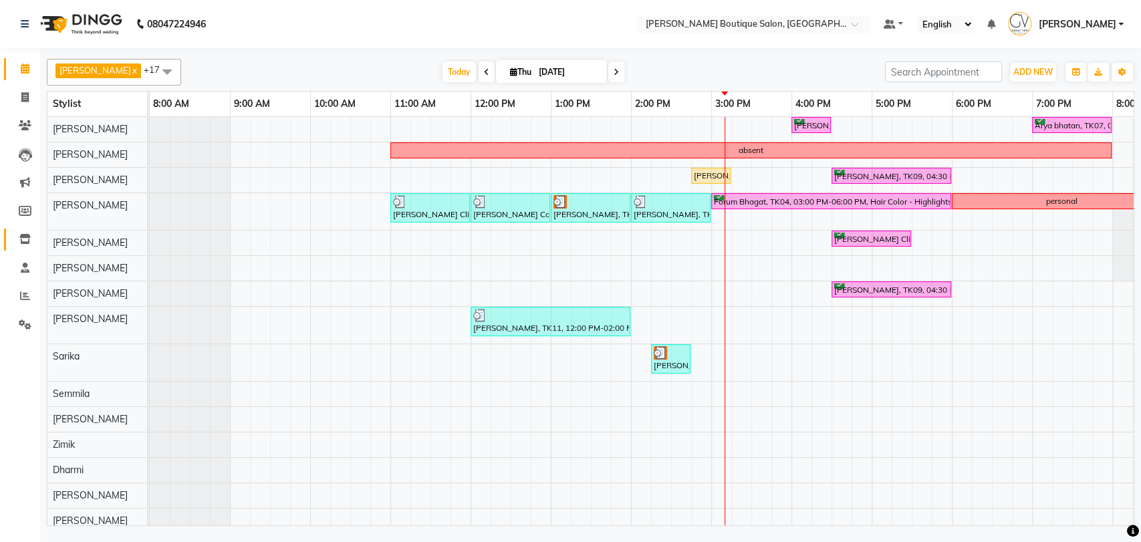
click at [28, 243] on icon at bounding box center [24, 239] width 11 height 10
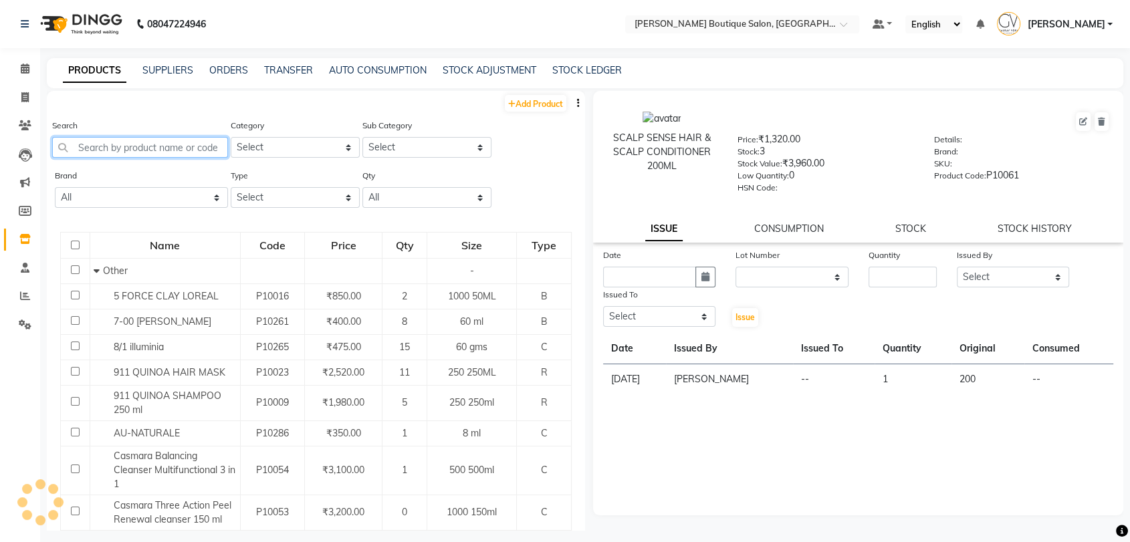
click at [134, 140] on input "text" at bounding box center [140, 147] width 176 height 21
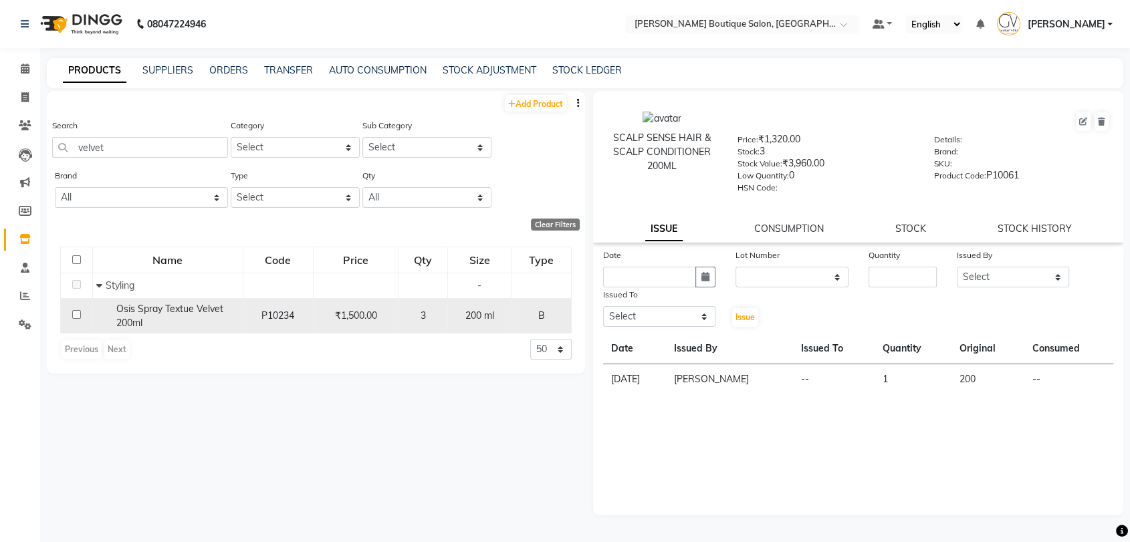
click at [80, 313] on input "checkbox" at bounding box center [76, 314] width 9 height 9
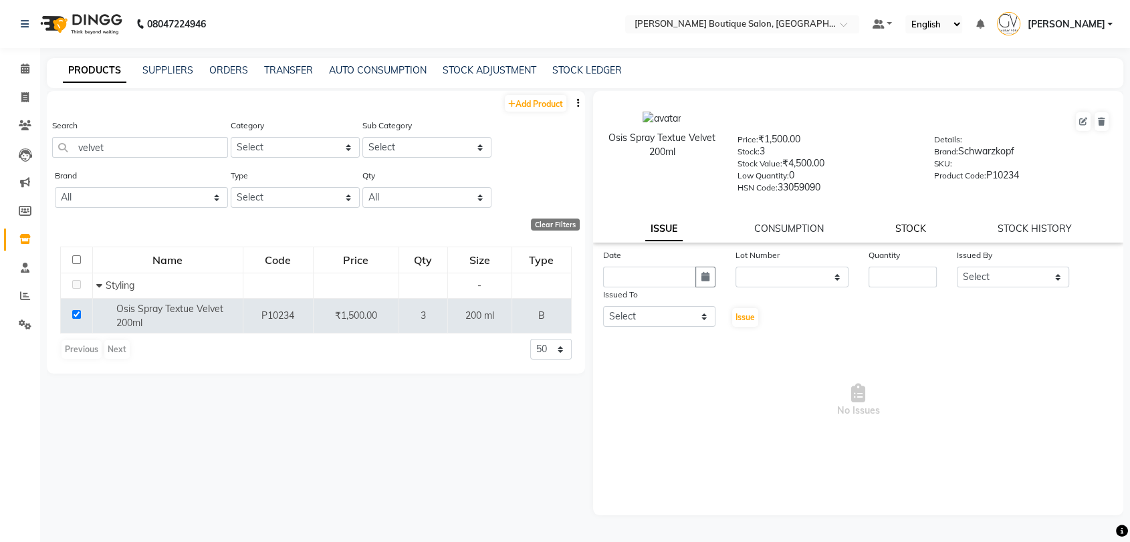
click at [911, 229] on link "STOCK" at bounding box center [910, 229] width 31 height 12
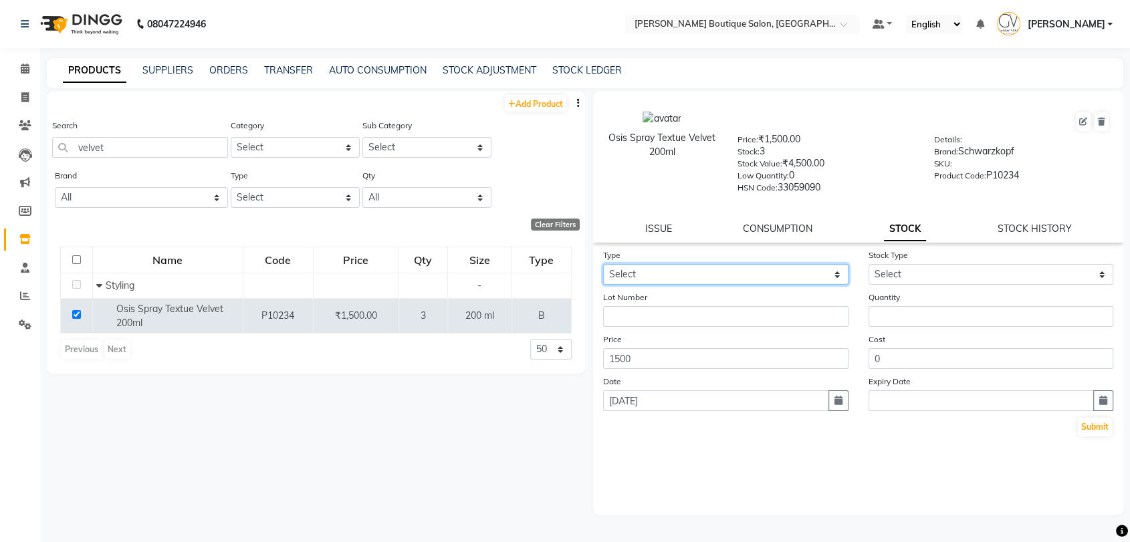
click at [641, 272] on select "Select In Out" at bounding box center [725, 274] width 245 height 21
click at [603, 264] on select "Select In Out" at bounding box center [725, 274] width 245 height 21
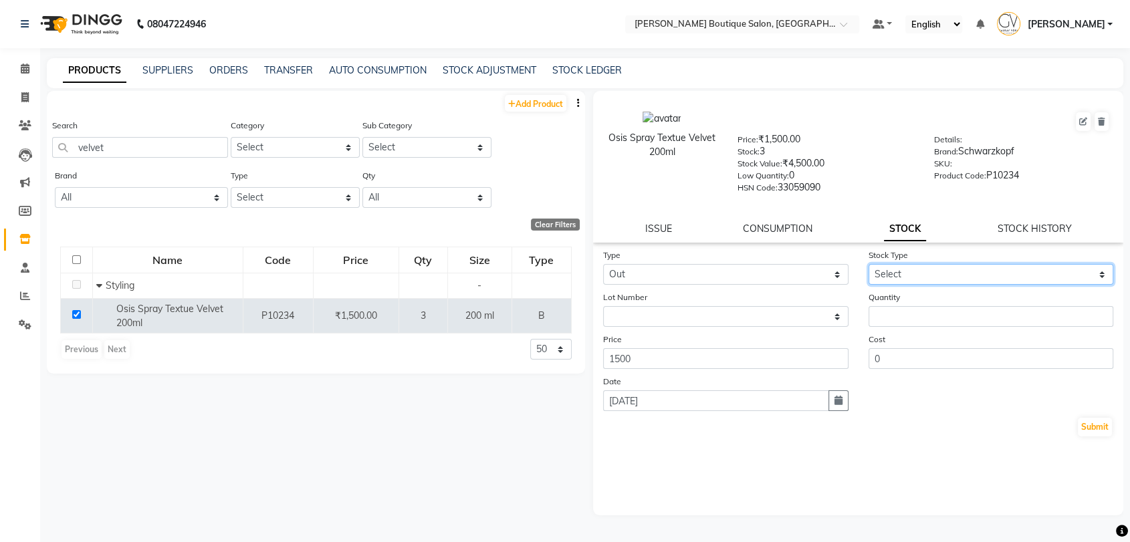
click at [902, 275] on select "Select Internal Use Damaged Expired Adjustment Return Other" at bounding box center [990, 274] width 245 height 21
click at [868, 264] on select "Select Internal Use Damaged Expired Adjustment Return Other" at bounding box center [990, 274] width 245 height 21
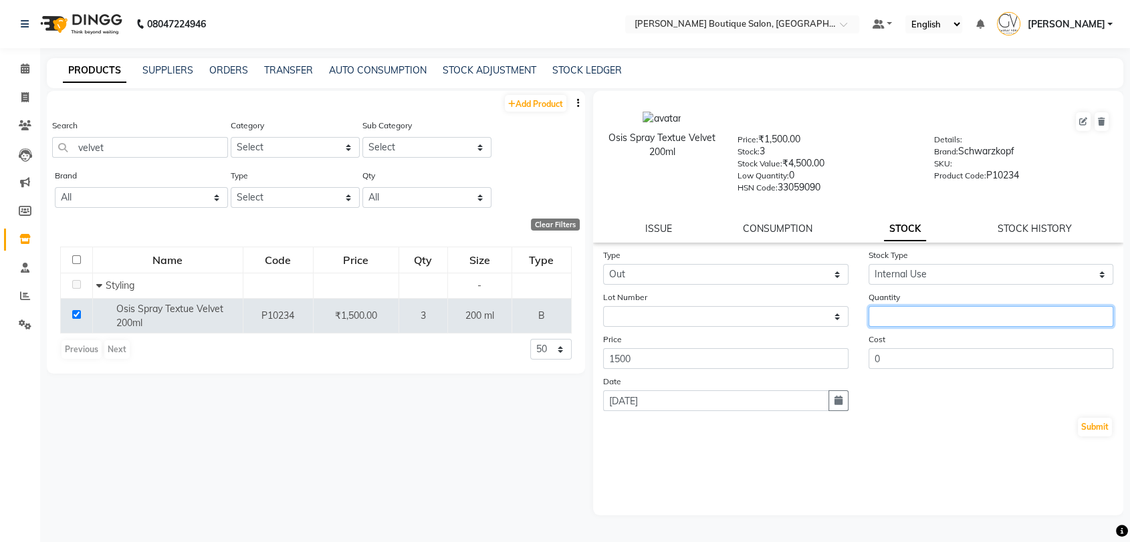
click at [905, 314] on input "number" at bounding box center [990, 316] width 245 height 21
click at [1098, 434] on button "Submit" at bounding box center [1094, 427] width 34 height 19
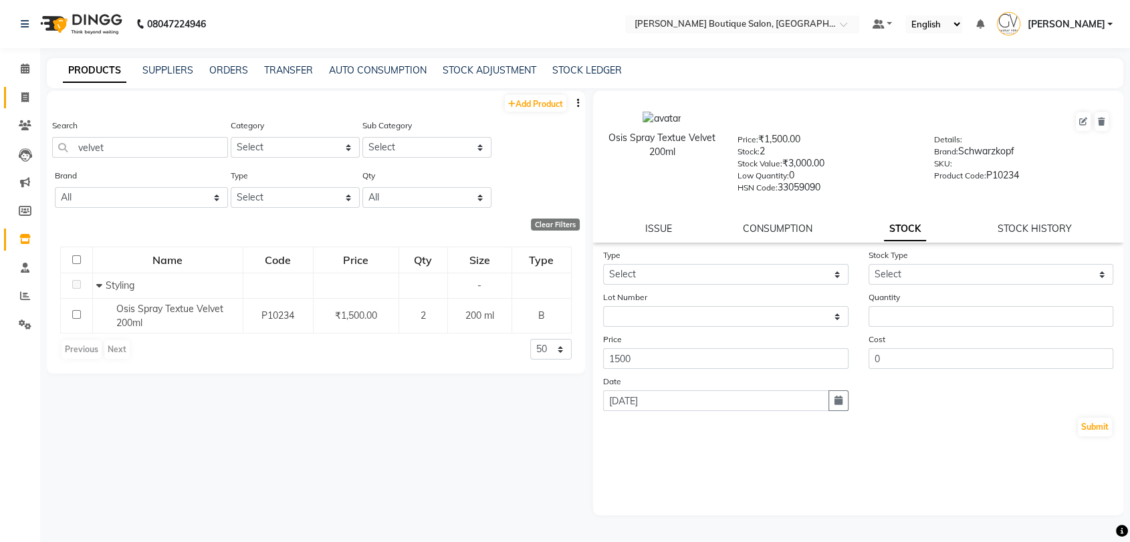
click at [18, 93] on span at bounding box center [24, 97] width 23 height 15
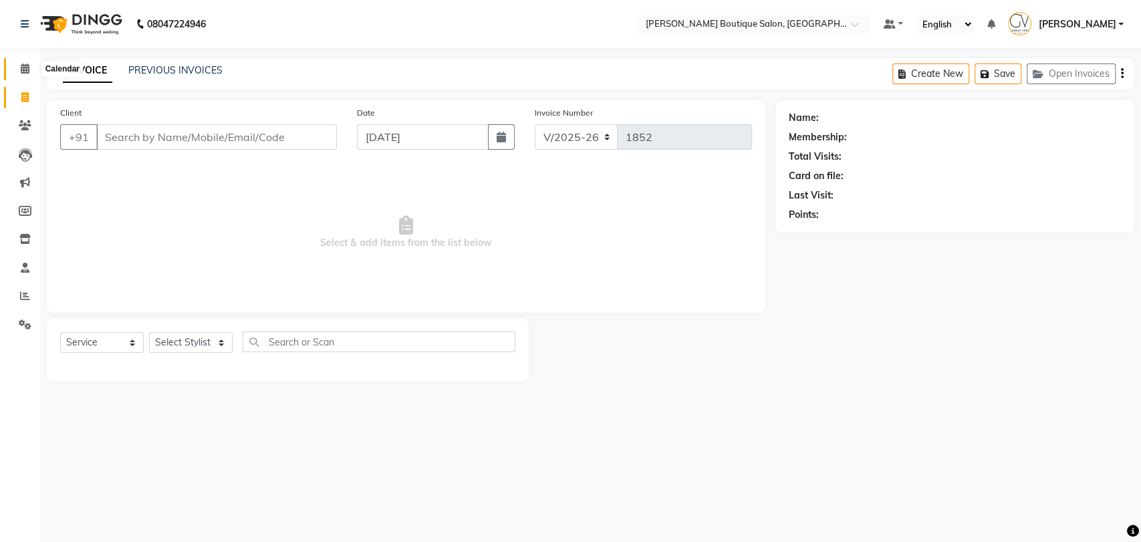
click at [20, 62] on span at bounding box center [24, 68] width 23 height 15
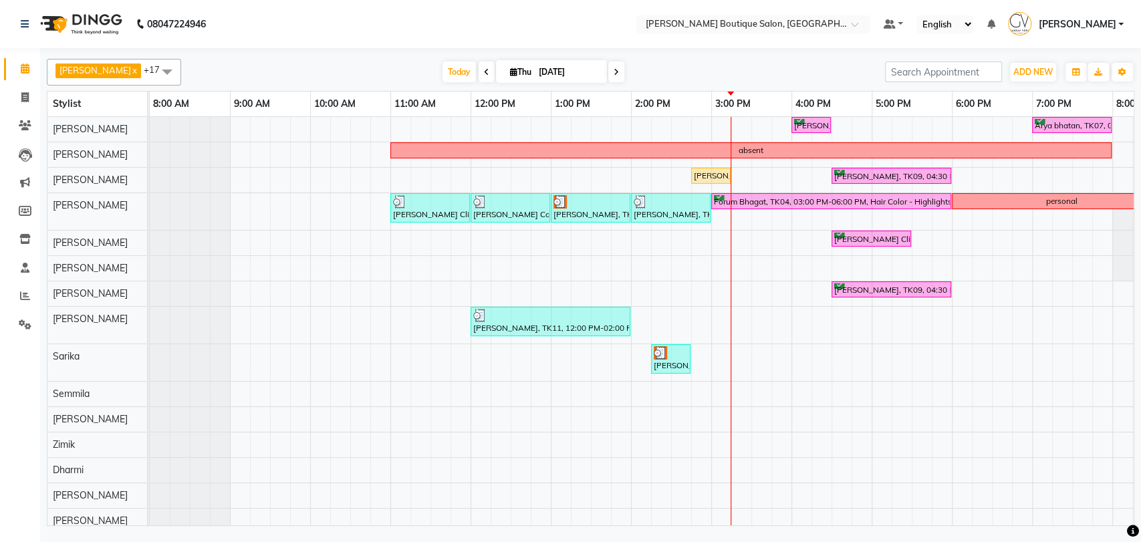
click at [963, 245] on div "Maurya Ghelani, TK09, 04:00 PM-04:30 PM, Men Grooming - Beard Triming Arya bhat…" at bounding box center [751, 338] width 1203 height 442
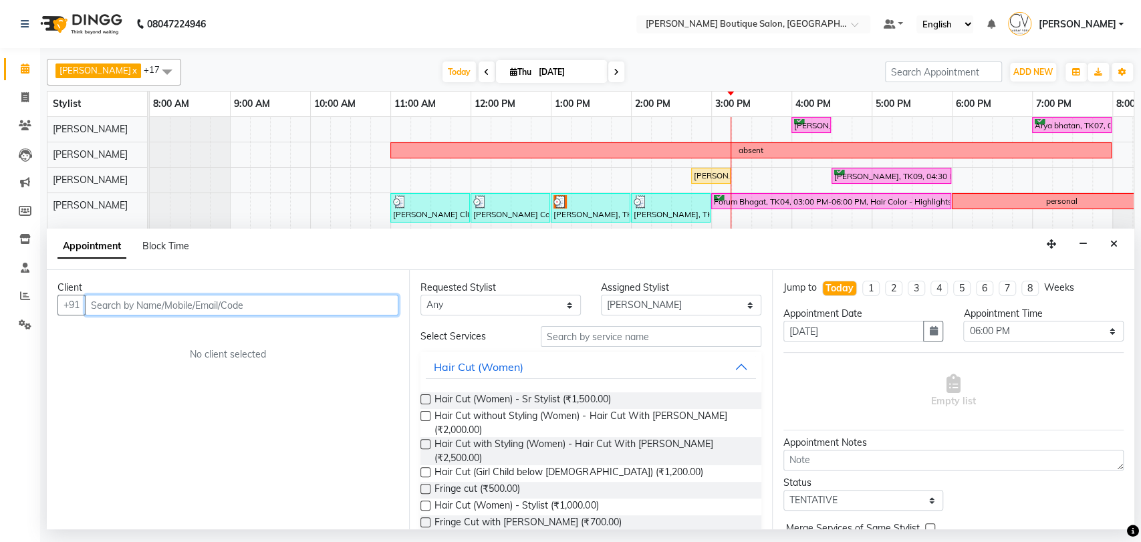
click at [320, 313] on input "text" at bounding box center [241, 305] width 313 height 21
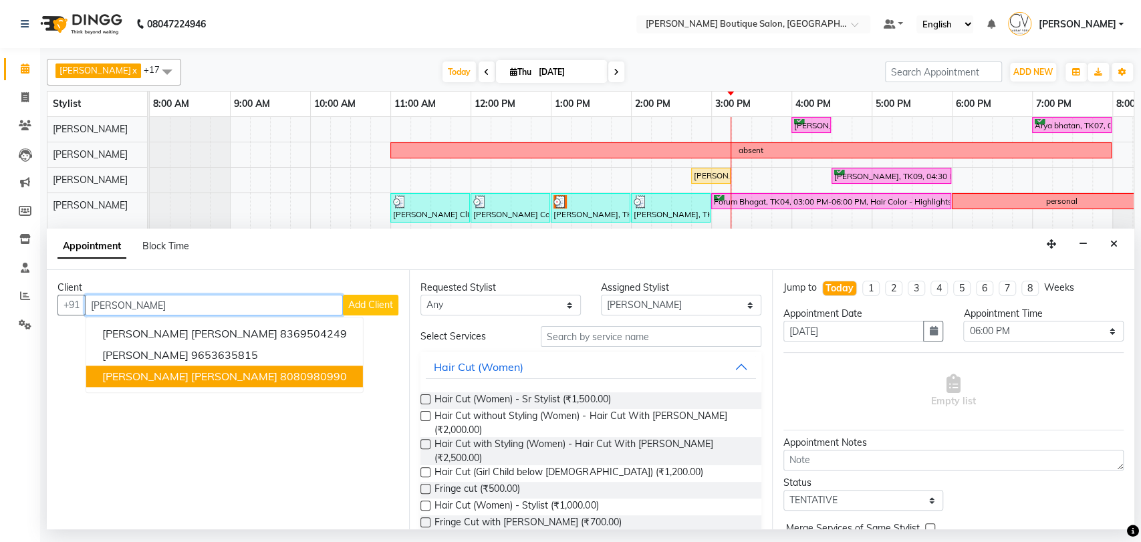
click at [280, 378] on ngb-highlight "8080980990" at bounding box center [313, 376] width 67 height 13
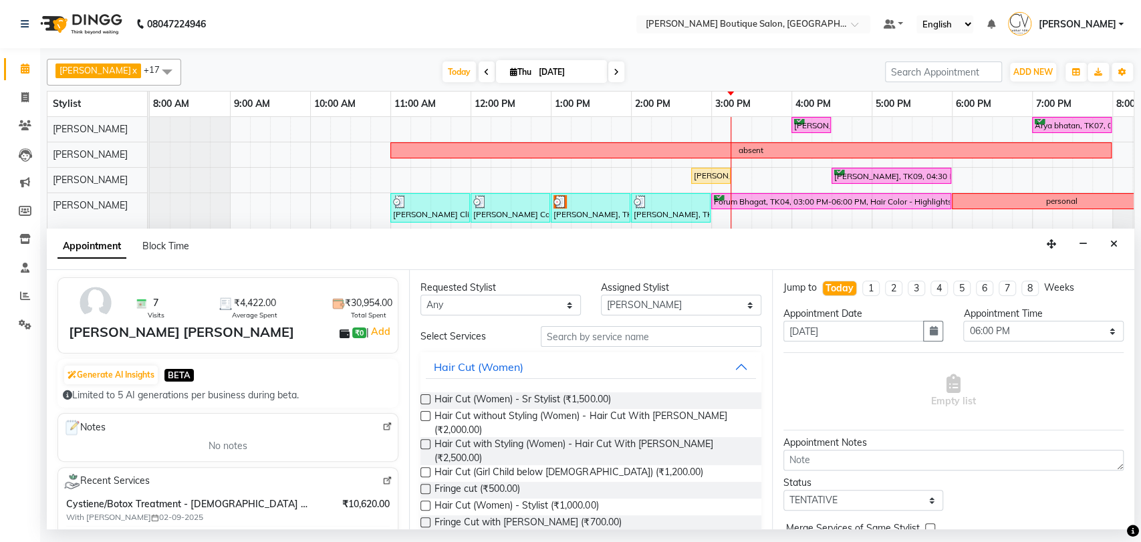
scroll to position [74, 0]
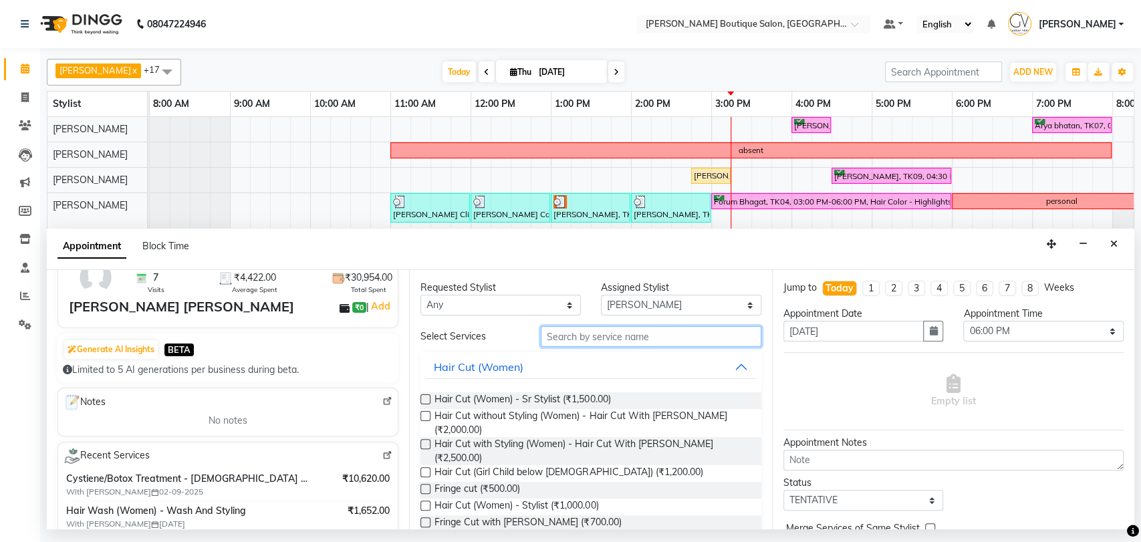
click at [592, 344] on input "text" at bounding box center [651, 336] width 221 height 21
click at [422, 399] on label at bounding box center [425, 399] width 10 height 10
click at [422, 399] on input "checkbox" at bounding box center [424, 400] width 9 height 9
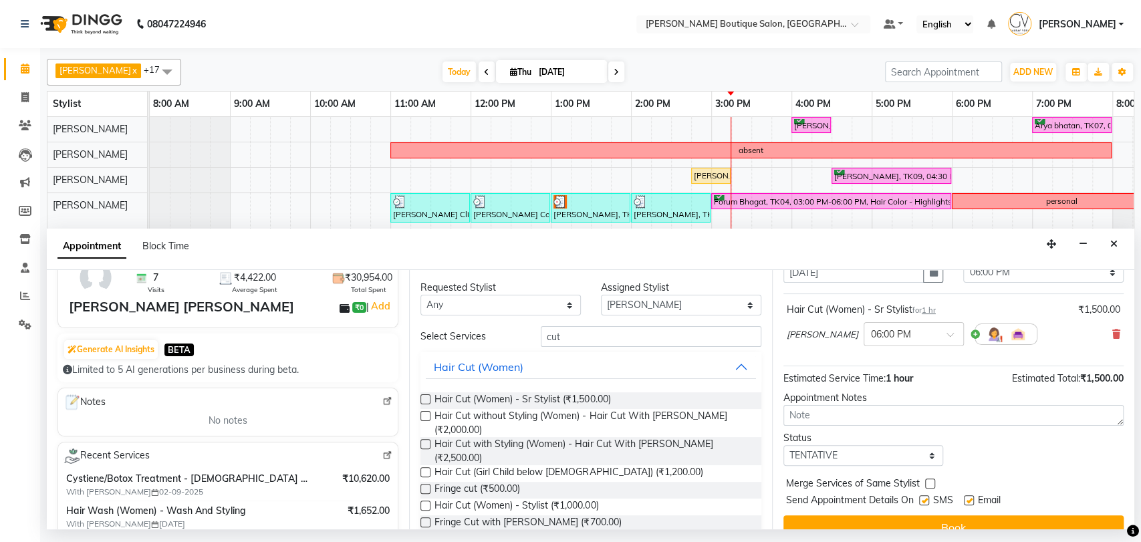
scroll to position [79, 0]
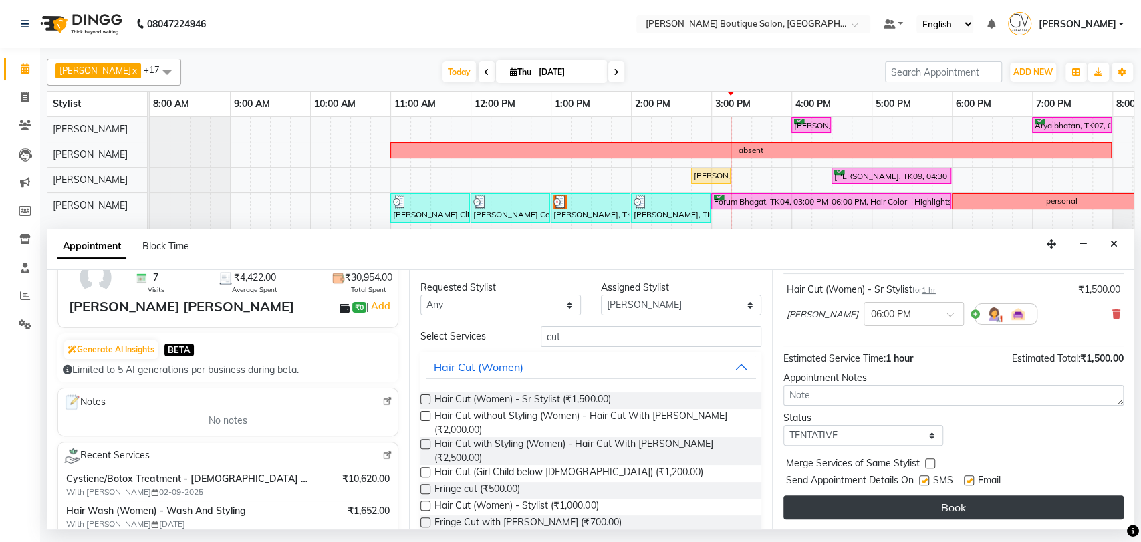
click at [937, 508] on button "Book" at bounding box center [953, 507] width 340 height 24
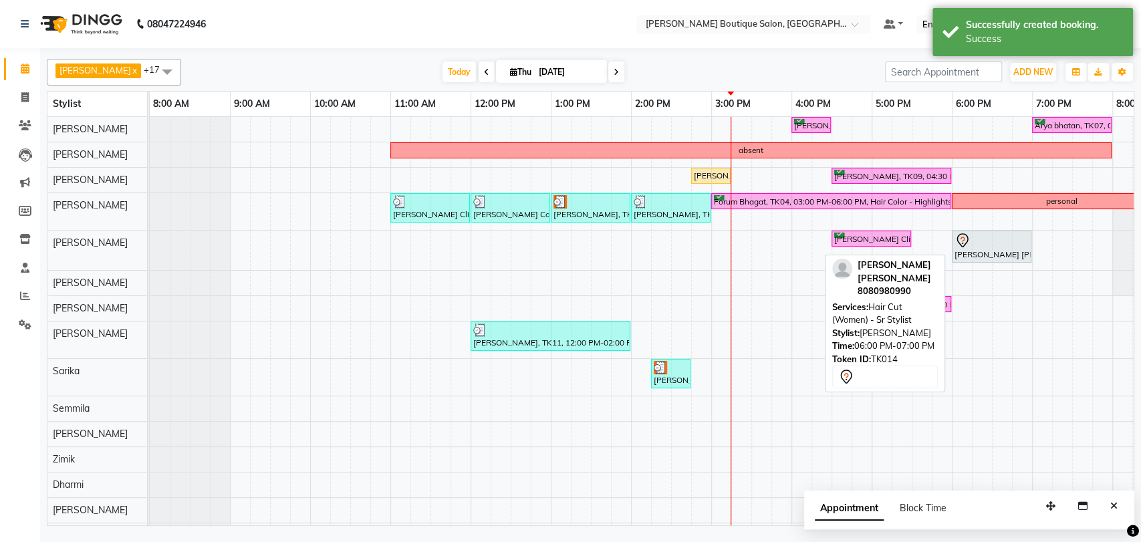
click at [989, 247] on div at bounding box center [991, 241] width 74 height 16
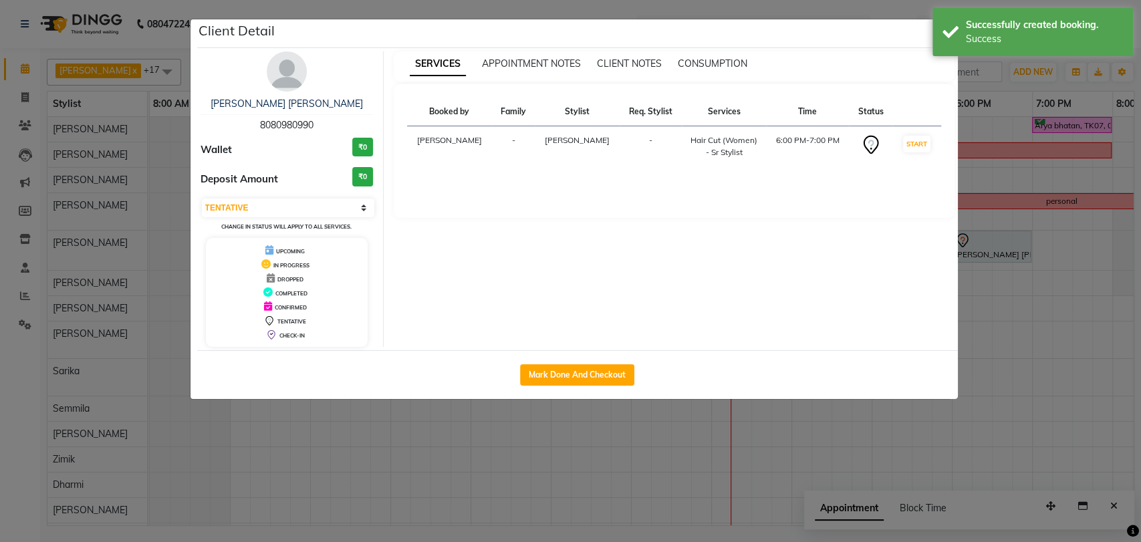
click at [283, 75] on img at bounding box center [287, 71] width 40 height 40
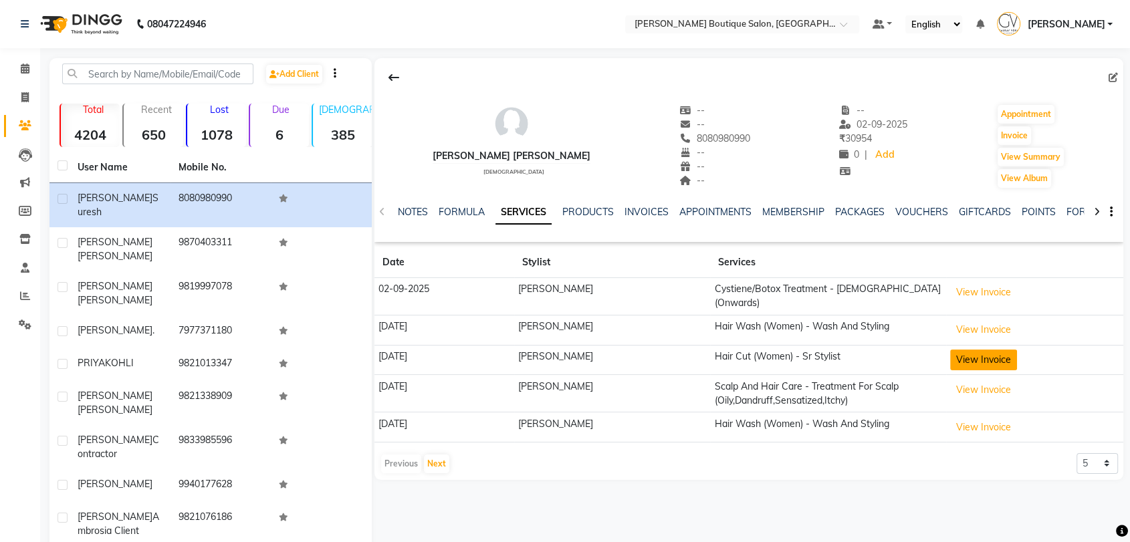
click at [981, 350] on button "View Invoice" at bounding box center [983, 360] width 67 height 21
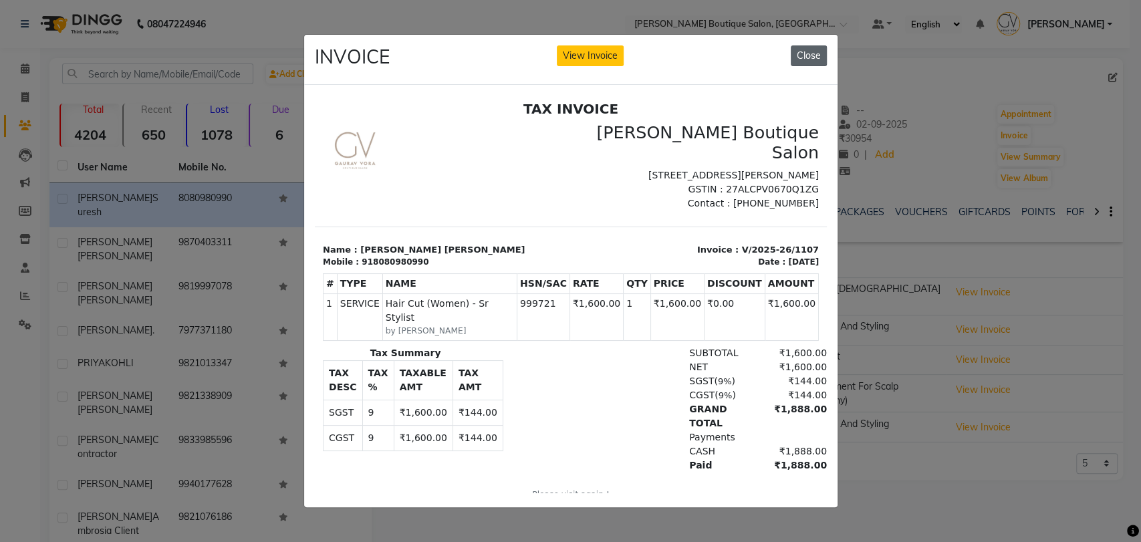
click at [791, 56] on button "Close" at bounding box center [809, 55] width 36 height 21
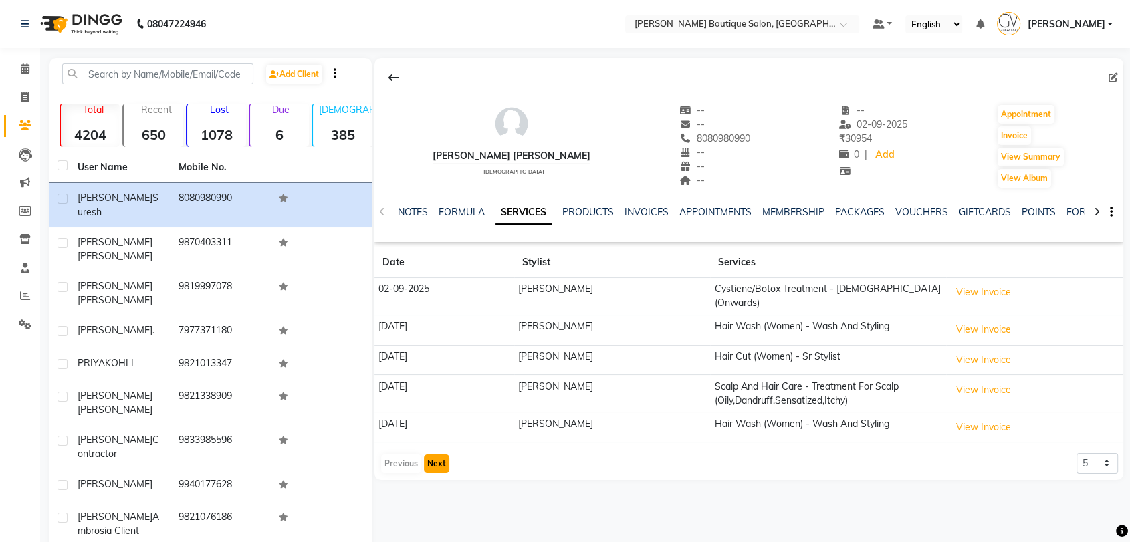
click at [438, 456] on button "Next" at bounding box center [436, 464] width 25 height 19
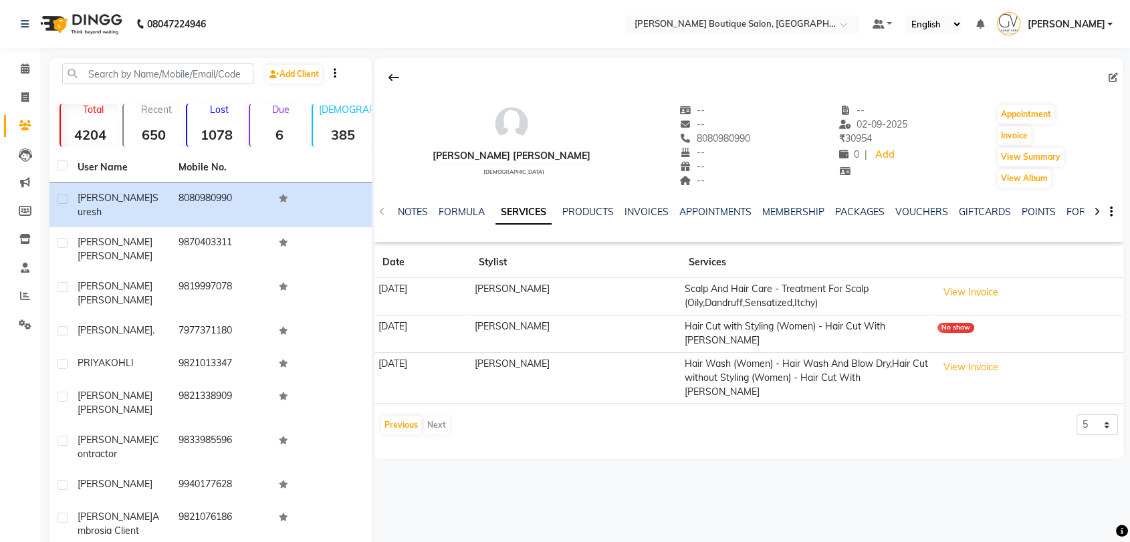
click at [437, 425] on div "Previous Next" at bounding box center [415, 424] width 71 height 21
click at [402, 426] on button "Previous" at bounding box center [401, 425] width 40 height 19
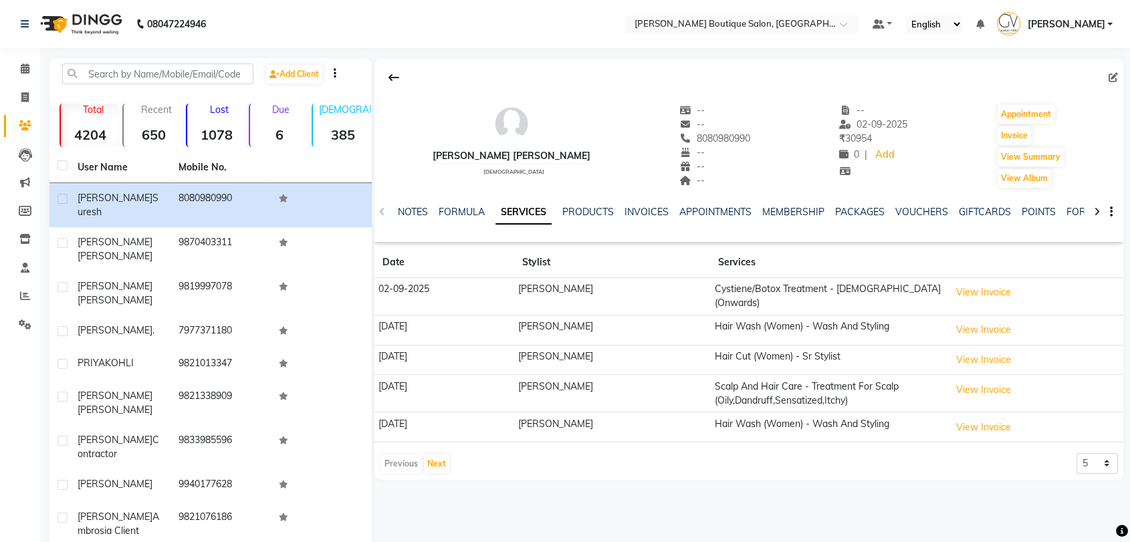
click at [402, 426] on td "30-05-2025" at bounding box center [444, 427] width 140 height 30
click at [21, 71] on icon at bounding box center [25, 68] width 9 height 10
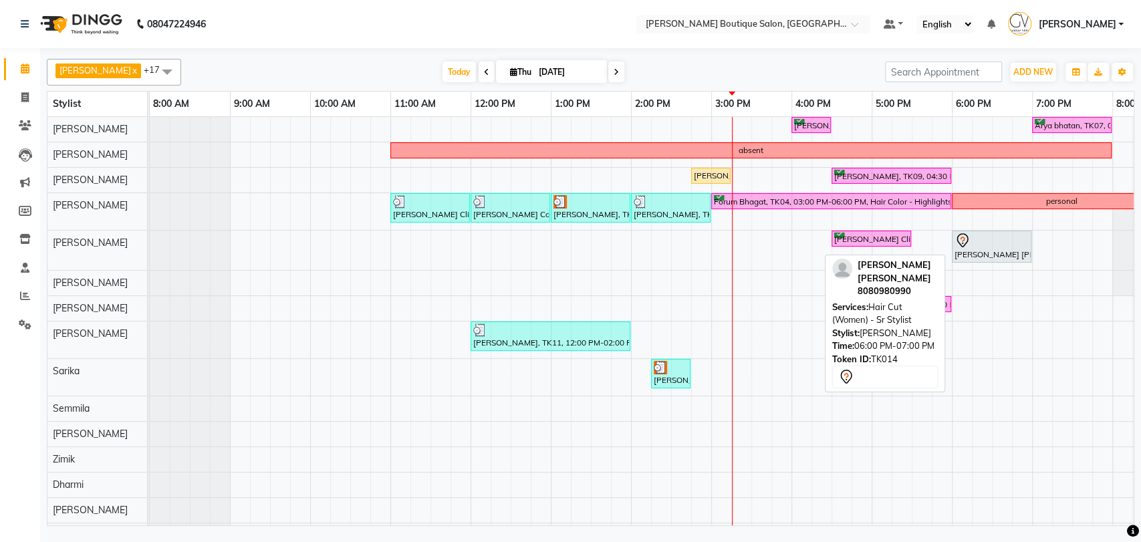
click at [979, 242] on div at bounding box center [991, 241] width 74 height 16
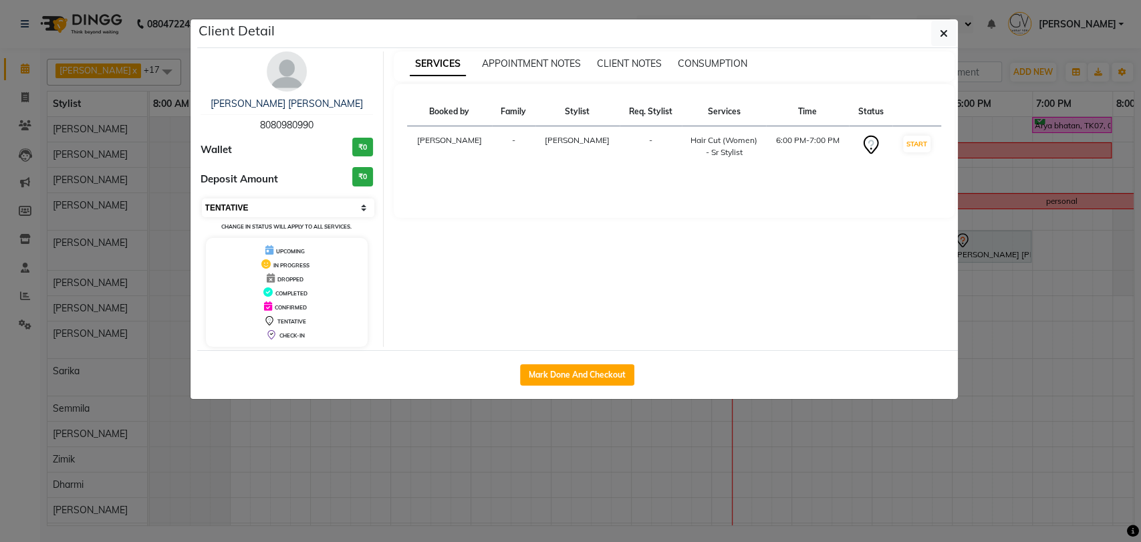
click at [254, 206] on select "Select IN SERVICE CONFIRMED TENTATIVE CHECK IN MARK DONE DROPPED UPCOMING" at bounding box center [288, 208] width 173 height 19
click at [202, 199] on select "Select IN SERVICE CONFIRMED TENTATIVE CHECK IN MARK DONE DROPPED UPCOMING" at bounding box center [288, 208] width 173 height 19
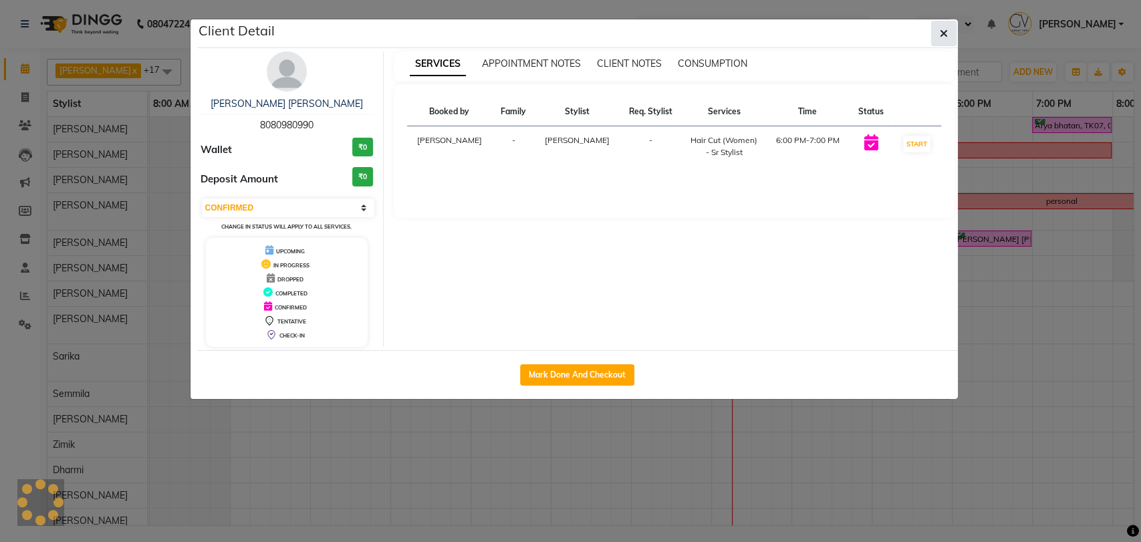
click at [943, 29] on icon "button" at bounding box center [944, 33] width 8 height 11
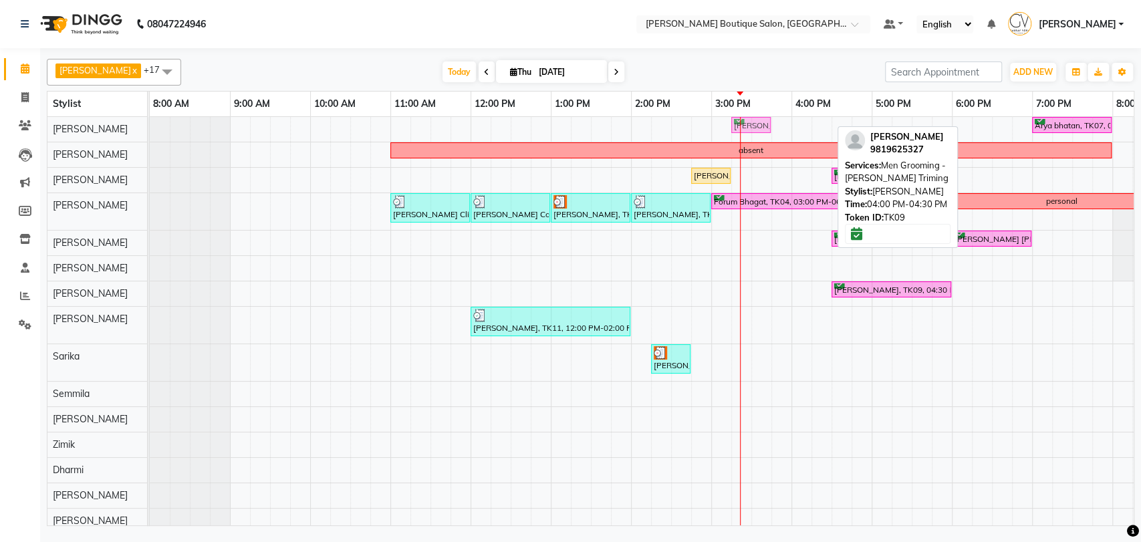
drag, startPoint x: 797, startPoint y: 124, endPoint x: 741, endPoint y: 127, distance: 56.2
click at [150, 127] on div "Maurya Ghelani, TK09, 04:00 PM-04:30 PM, Men Grooming - Beard Triming Arya bhat…" at bounding box center [150, 128] width 0 height 23
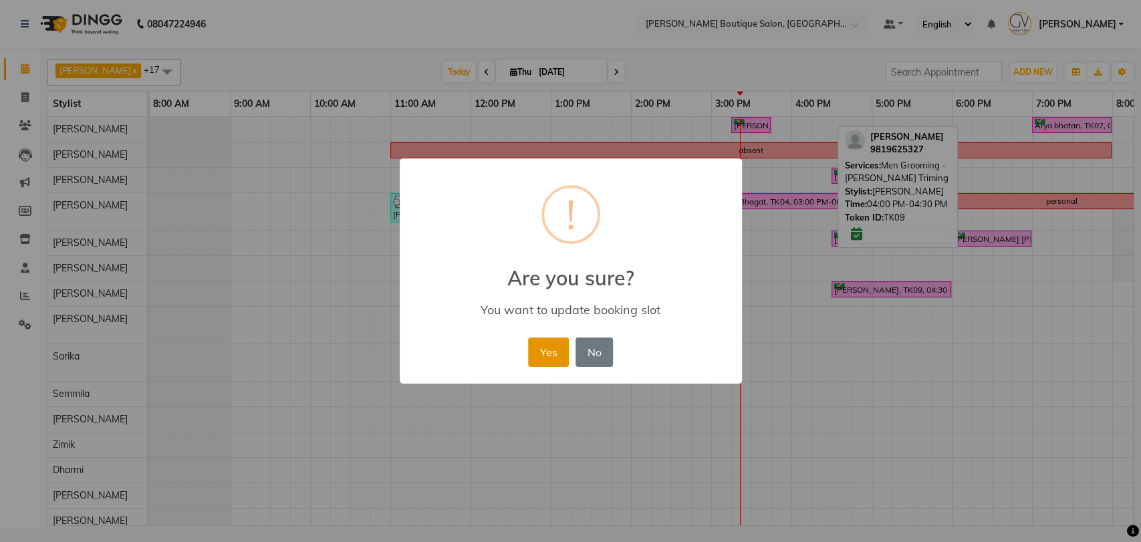
click at [535, 357] on button "Yes" at bounding box center [548, 352] width 41 height 29
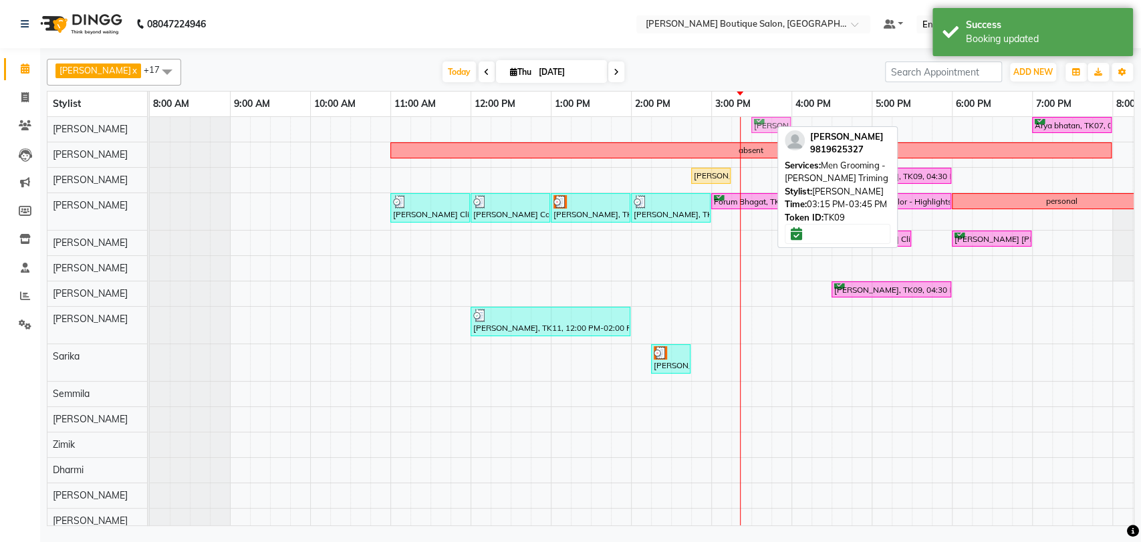
drag, startPoint x: 744, startPoint y: 124, endPoint x: 757, endPoint y: 124, distance: 12.7
click at [150, 124] on div "Maurya Ghelani, TK09, 03:15 PM-03:45 PM, Men Grooming - Beard Triming Arya bhat…" at bounding box center [150, 128] width 0 height 23
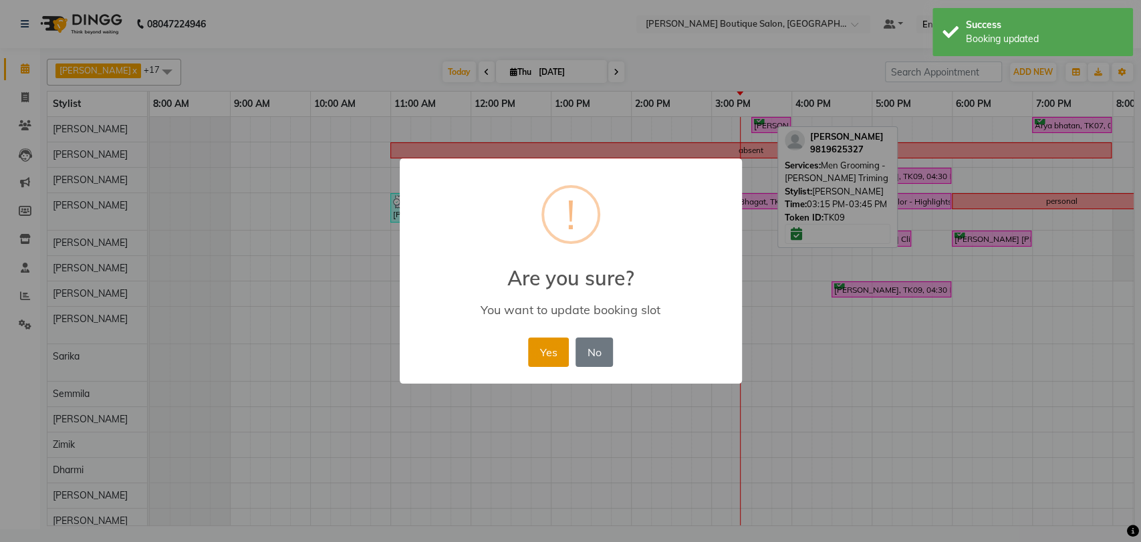
click at [545, 344] on button "Yes" at bounding box center [548, 352] width 41 height 29
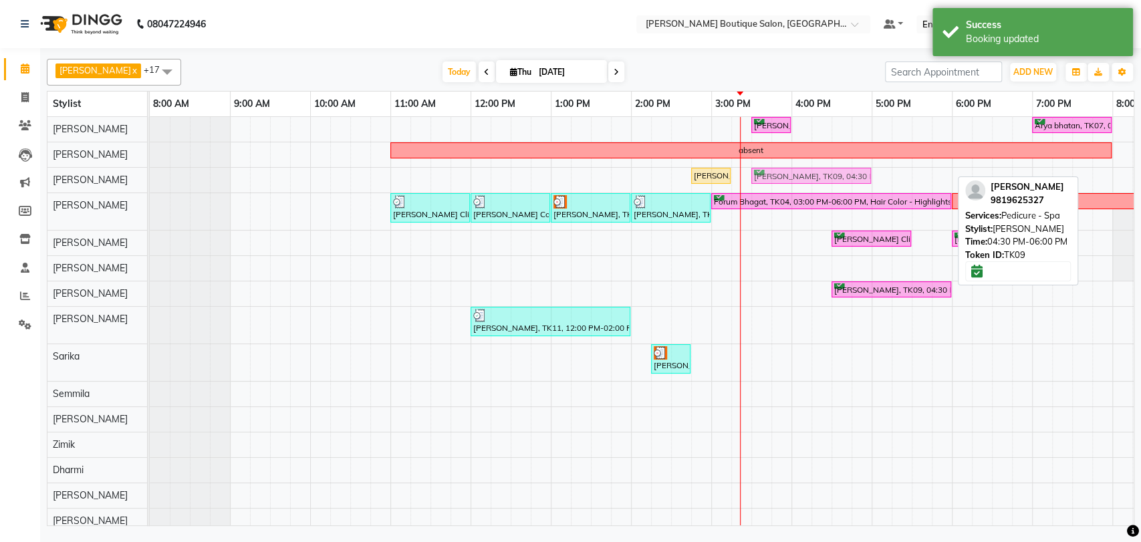
drag, startPoint x: 851, startPoint y: 170, endPoint x: 763, endPoint y: 172, distance: 88.3
click at [150, 172] on div "Kunjan Shanghavi, TK13, 02:45 PM-03:15 PM, FOOT MASSAGE (30 MINS) Maurya Ghelan…" at bounding box center [150, 179] width 0 height 23
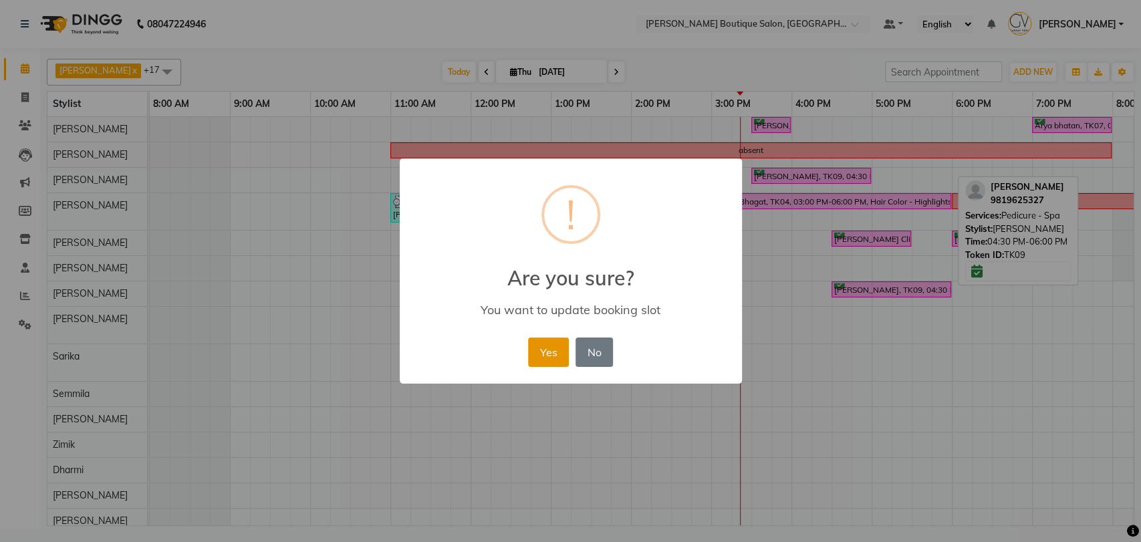
click at [551, 362] on button "Yes" at bounding box center [548, 352] width 41 height 29
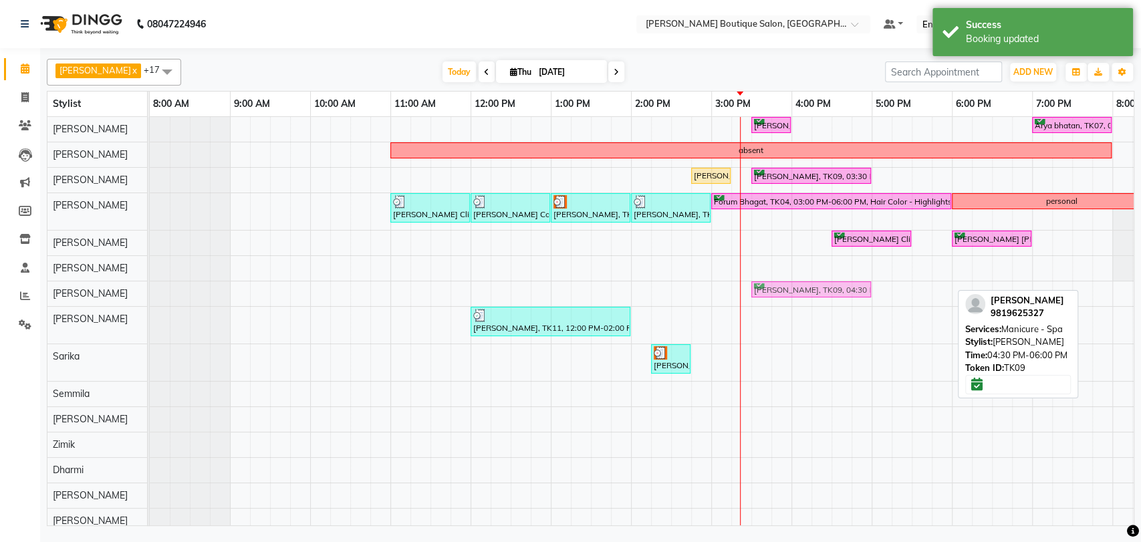
drag, startPoint x: 850, startPoint y: 287, endPoint x: 771, endPoint y: 296, distance: 80.1
click at [150, 296] on div "Maurya Ghelani, TK09, 04:30 PM-06:00 PM, Manicure - Spa Maurya Ghelani, TK09, 0…" at bounding box center [150, 292] width 0 height 23
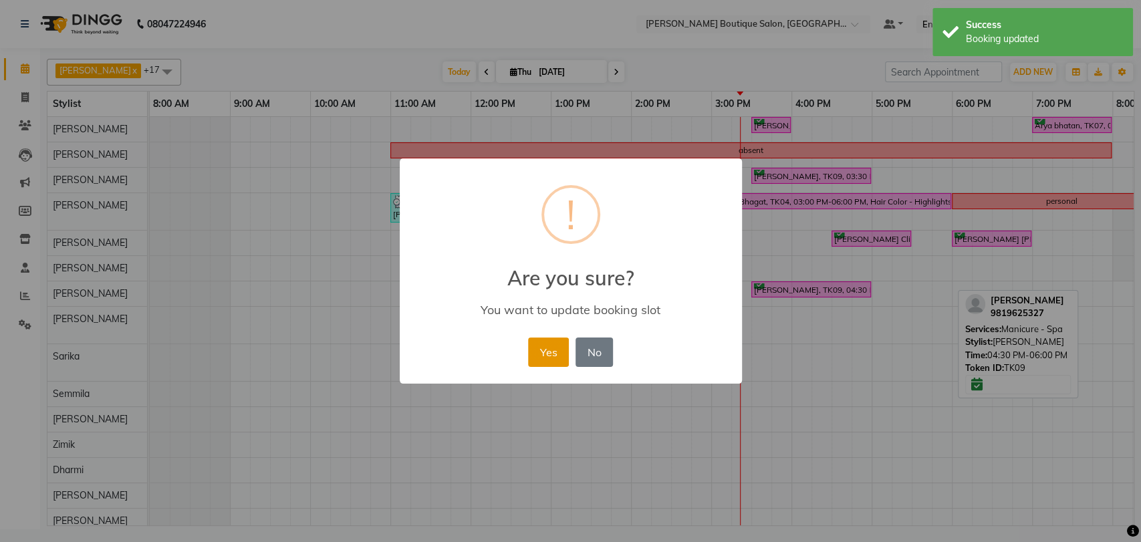
click at [552, 350] on button "Yes" at bounding box center [548, 352] width 41 height 29
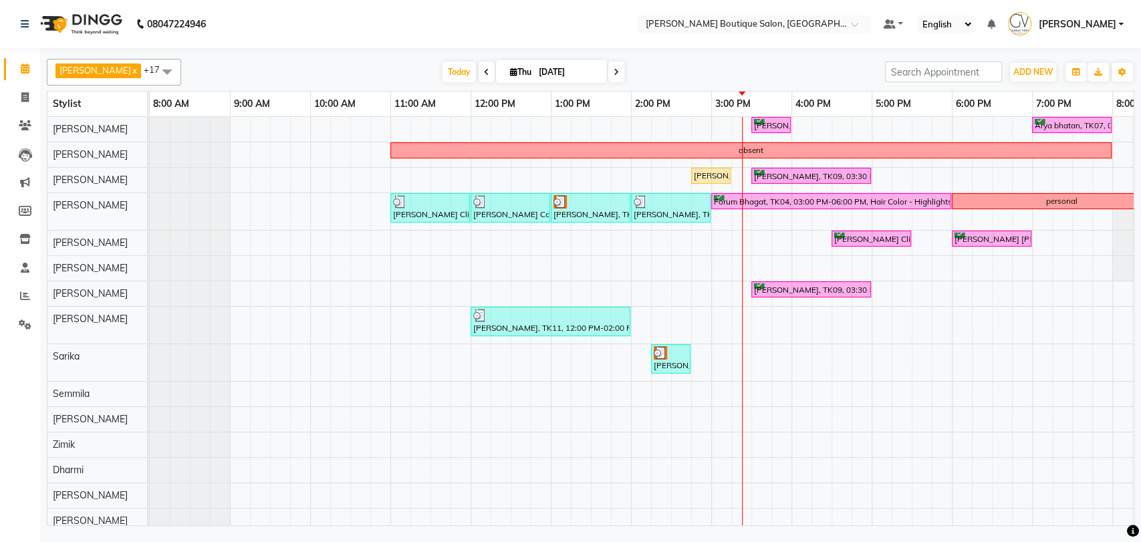
click at [543, 68] on input "[DATE]" at bounding box center [568, 72] width 67 height 20
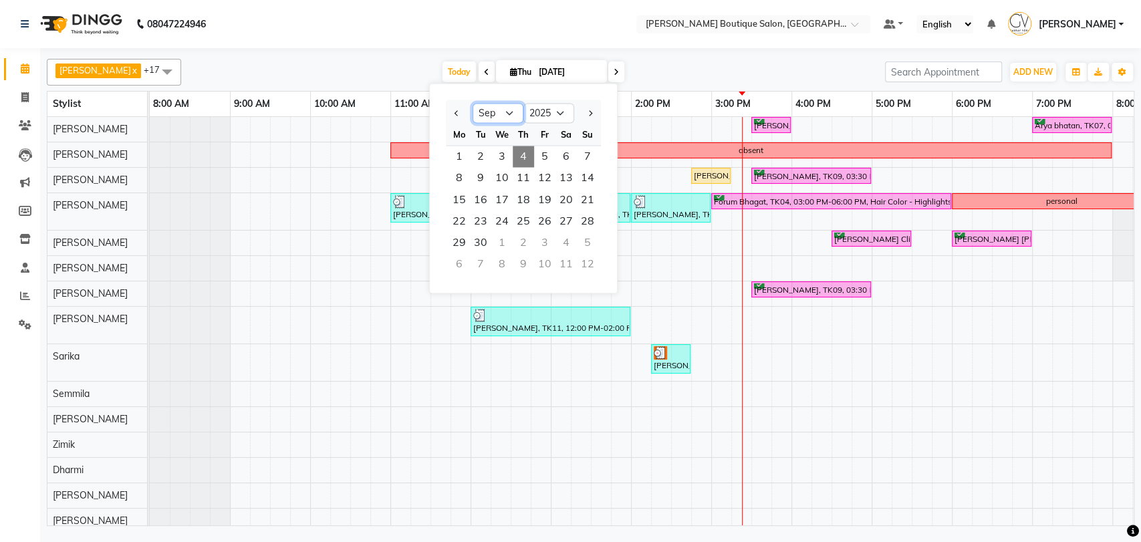
drag, startPoint x: 509, startPoint y: 108, endPoint x: 511, endPoint y: 120, distance: 12.1
click at [509, 108] on select "Jan Feb Mar Apr May Jun Jul Aug Sep Oct Nov Dec" at bounding box center [498, 114] width 51 height 20
click at [473, 104] on select "Jan Feb Mar Apr May Jun Jul Aug Sep Oct Nov Dec" at bounding box center [498, 114] width 51 height 20
click at [475, 243] on span "26" at bounding box center [480, 241] width 21 height 21
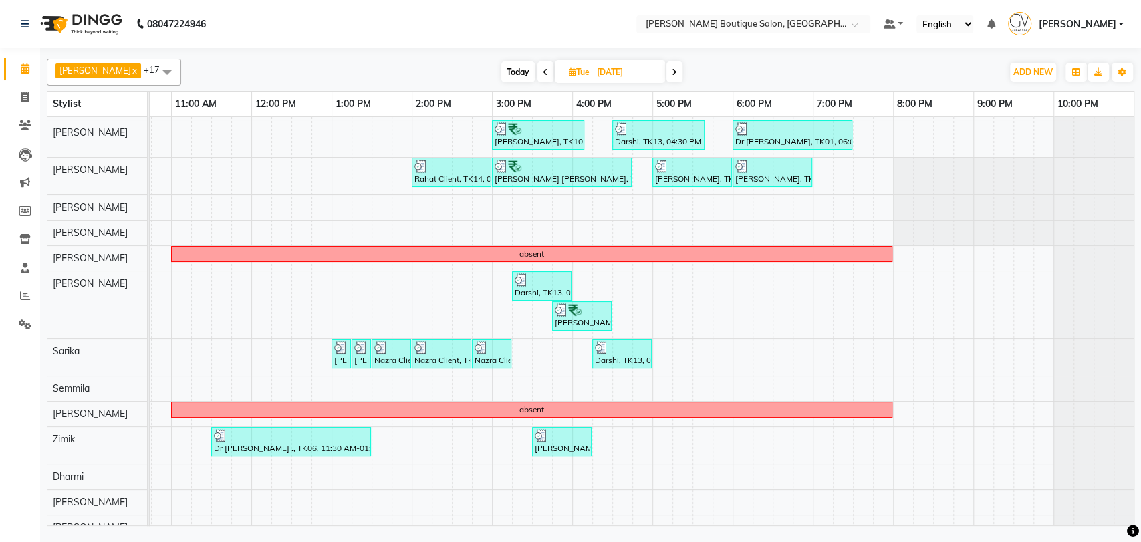
scroll to position [121, 0]
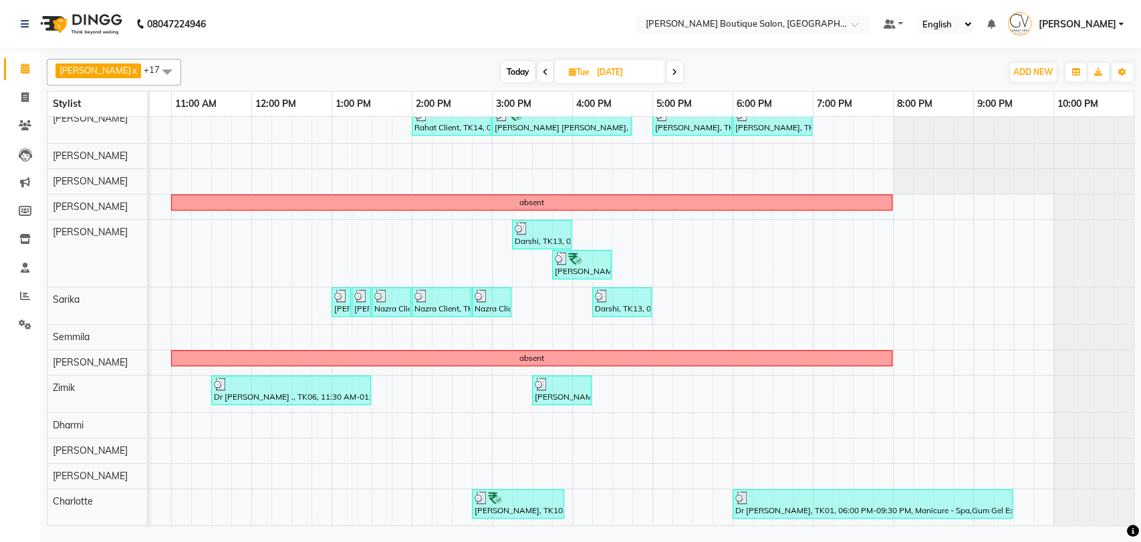
click at [666, 71] on span at bounding box center [674, 71] width 16 height 21
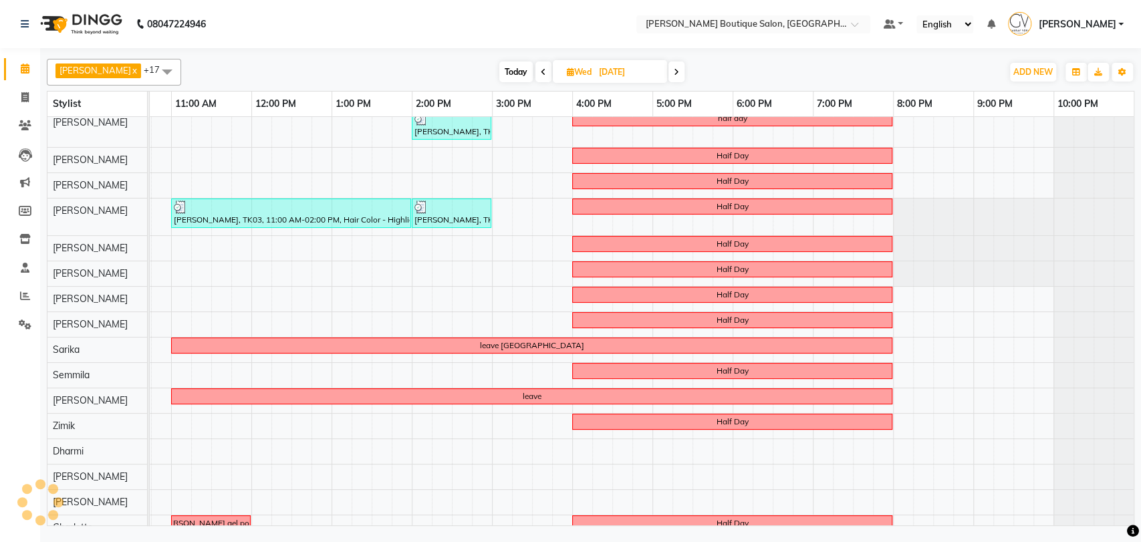
scroll to position [7, 0]
click at [668, 71] on span at bounding box center [676, 71] width 16 height 21
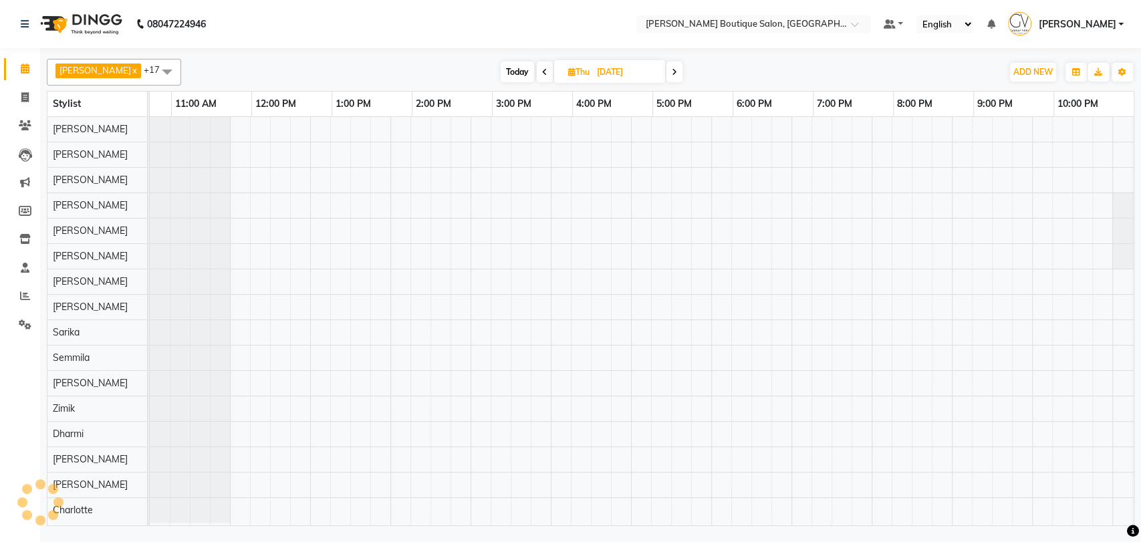
scroll to position [7, 219]
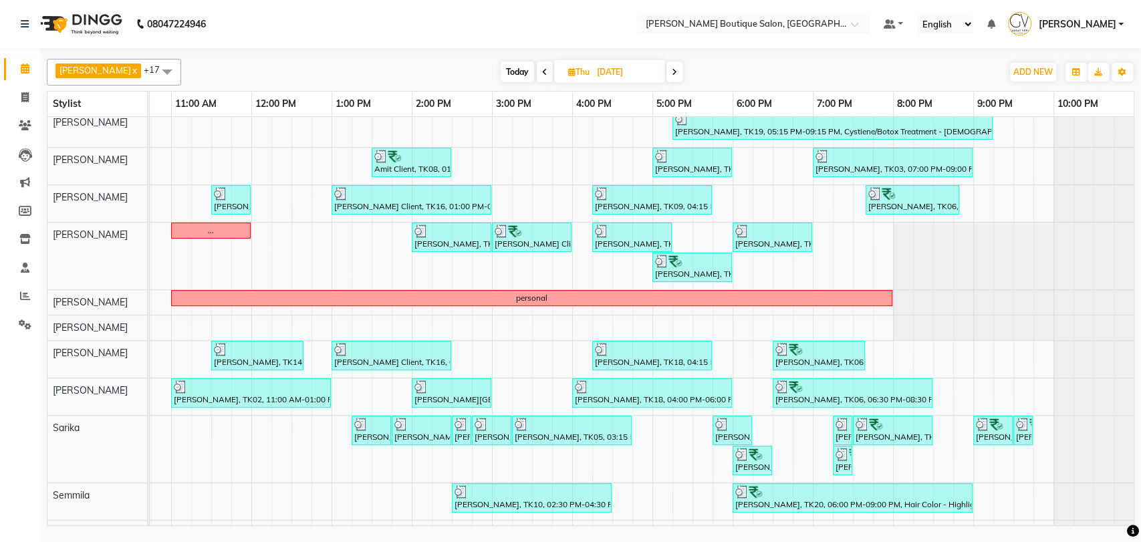
click at [672, 75] on icon at bounding box center [674, 72] width 5 height 8
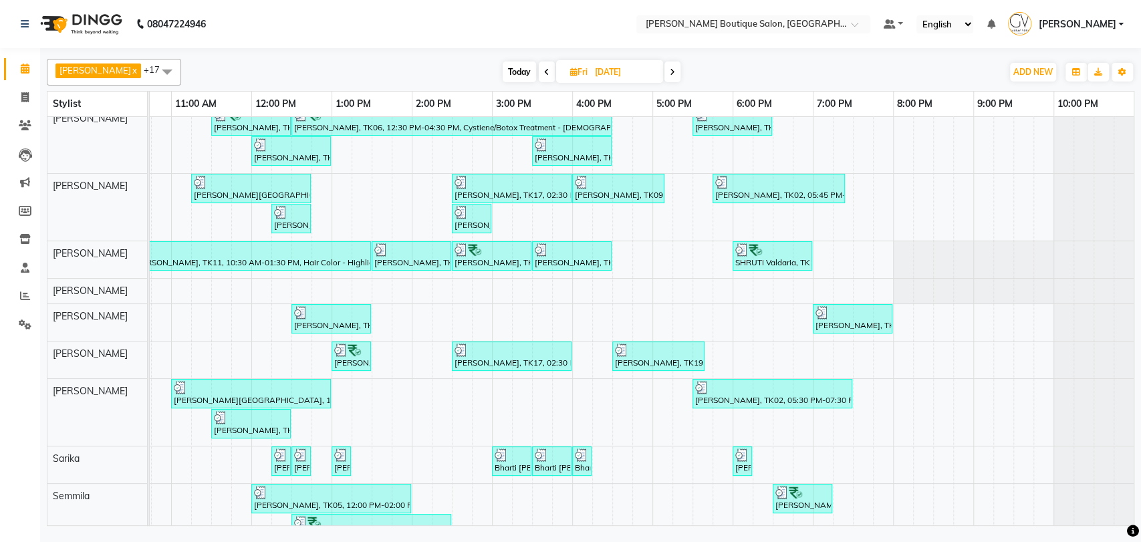
scroll to position [81, 0]
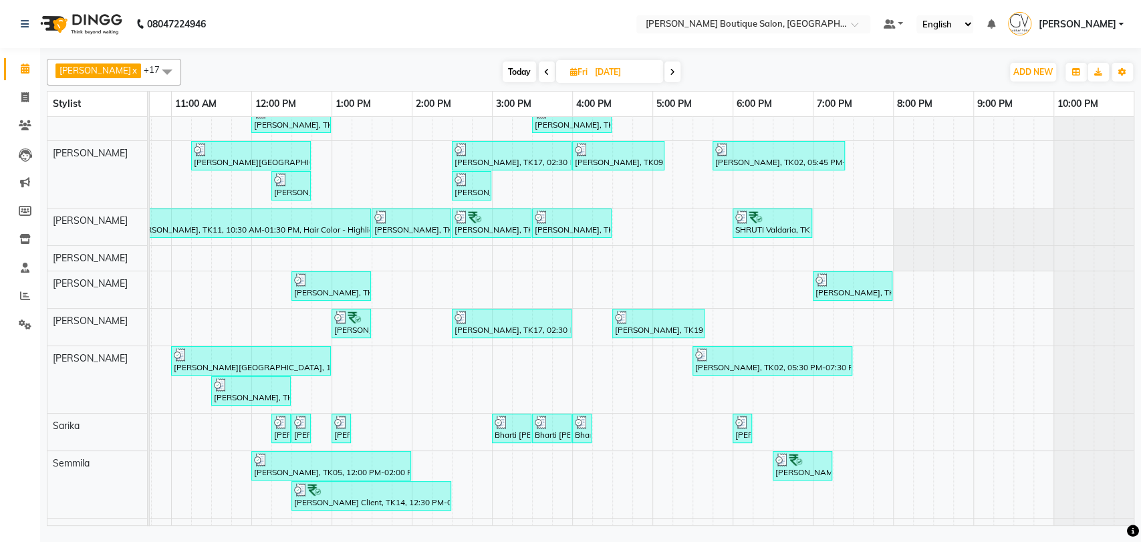
click at [664, 70] on span at bounding box center [672, 71] width 16 height 21
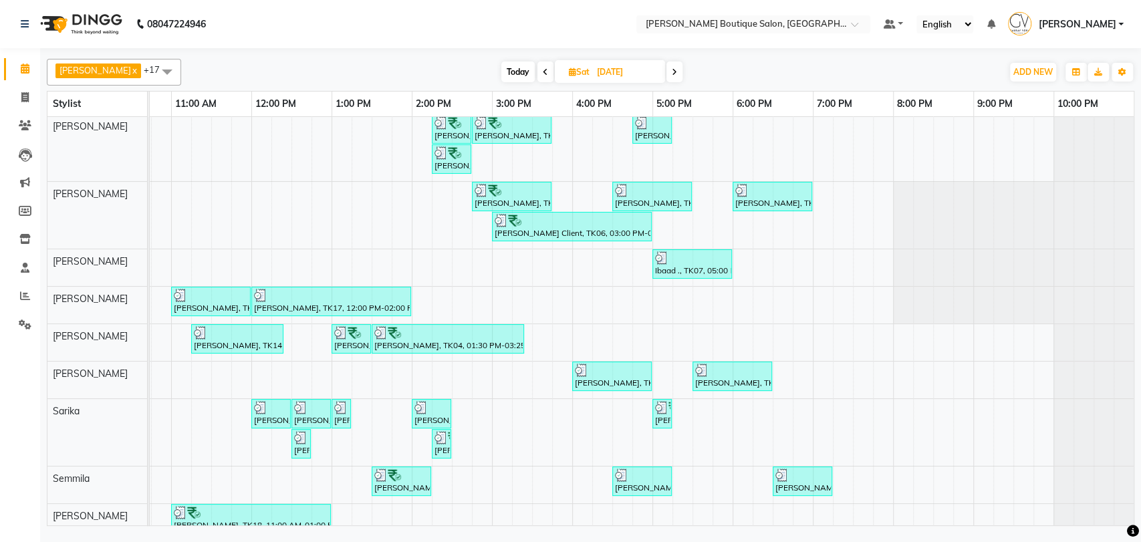
scroll to position [0, 0]
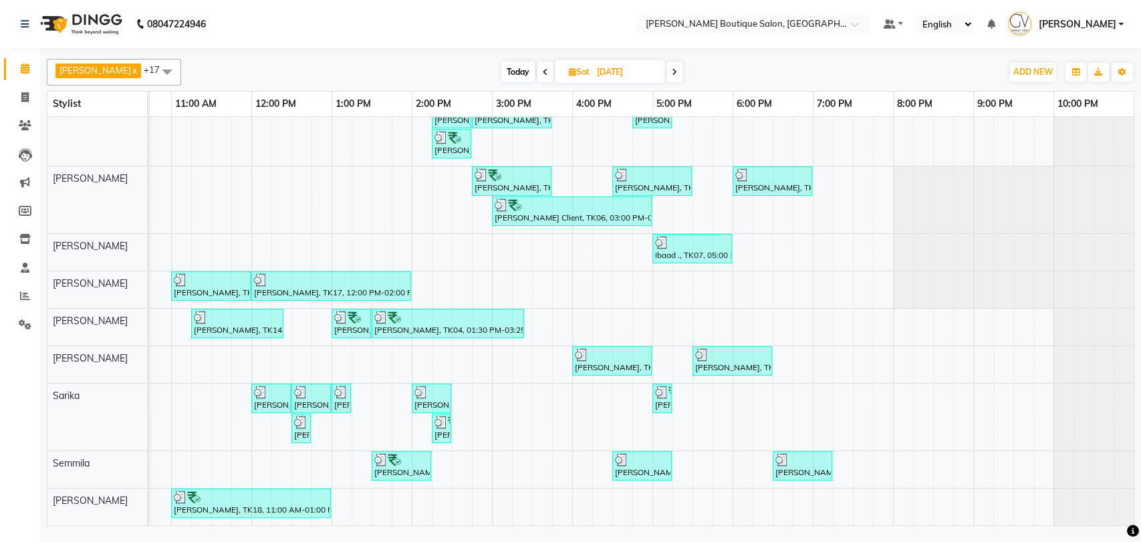
click at [672, 74] on icon at bounding box center [674, 72] width 5 height 8
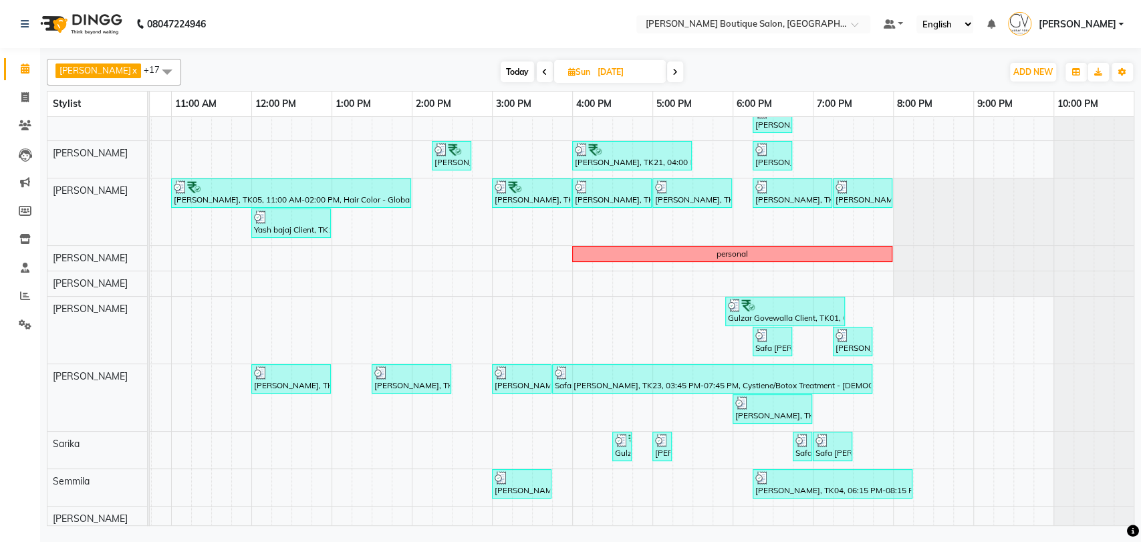
click at [667, 72] on span at bounding box center [675, 71] width 16 height 21
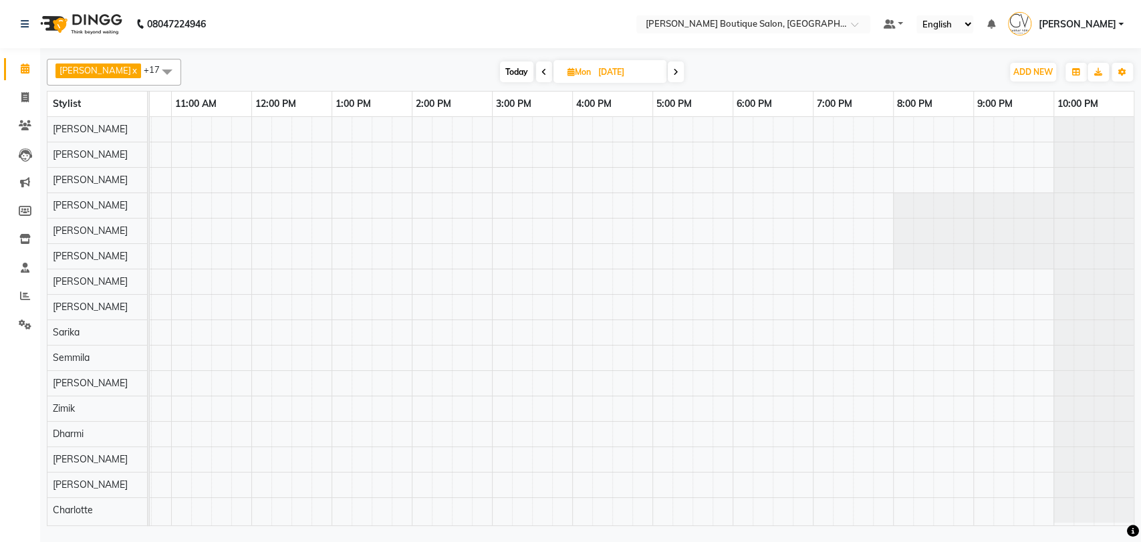
click at [673, 74] on icon at bounding box center [675, 72] width 5 height 8
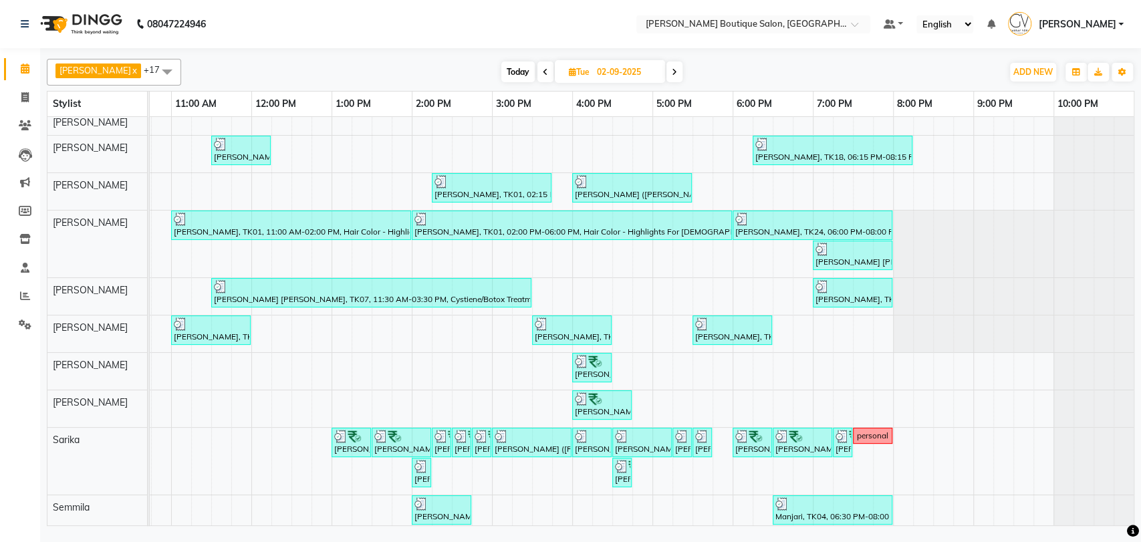
click at [672, 72] on icon at bounding box center [674, 72] width 5 height 8
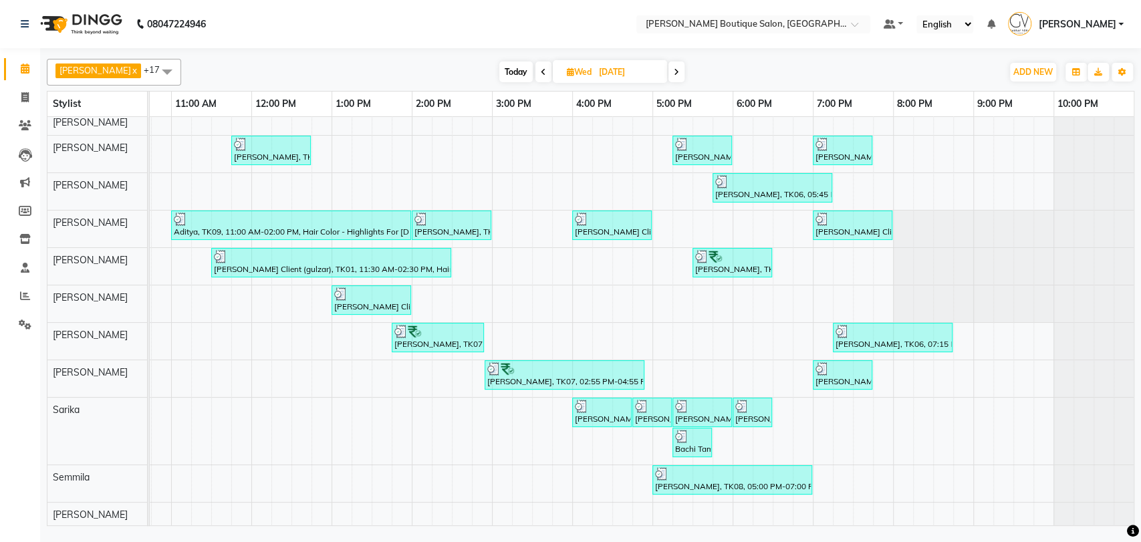
click at [668, 75] on span at bounding box center [676, 71] width 16 height 21
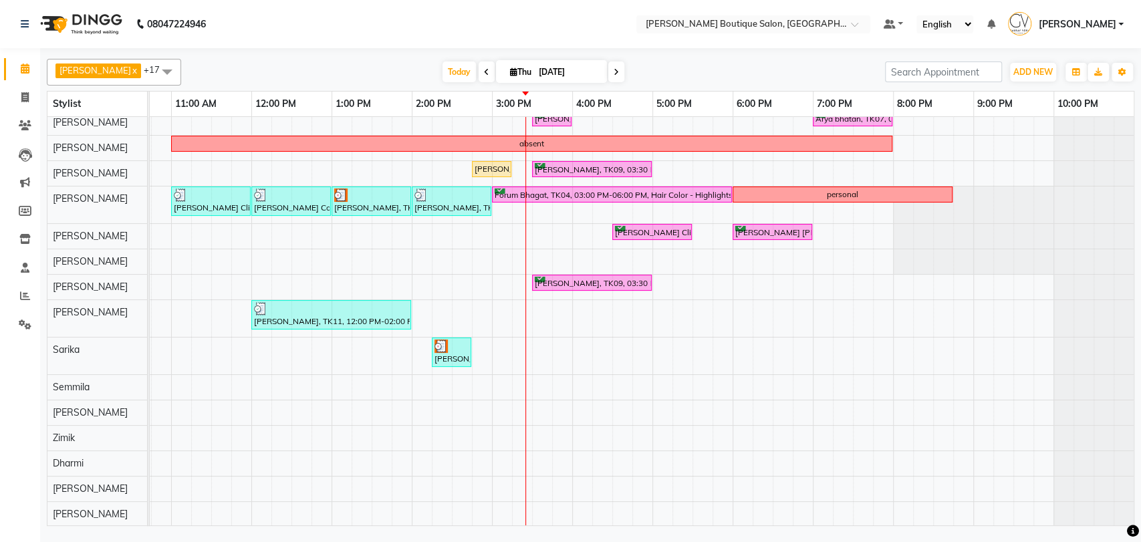
click at [198, 365] on div "Maurya Ghelani, TK09, 03:30 PM-04:00 PM, Men Grooming - Beard Triming Arya bhat…" at bounding box center [531, 331] width 1203 height 442
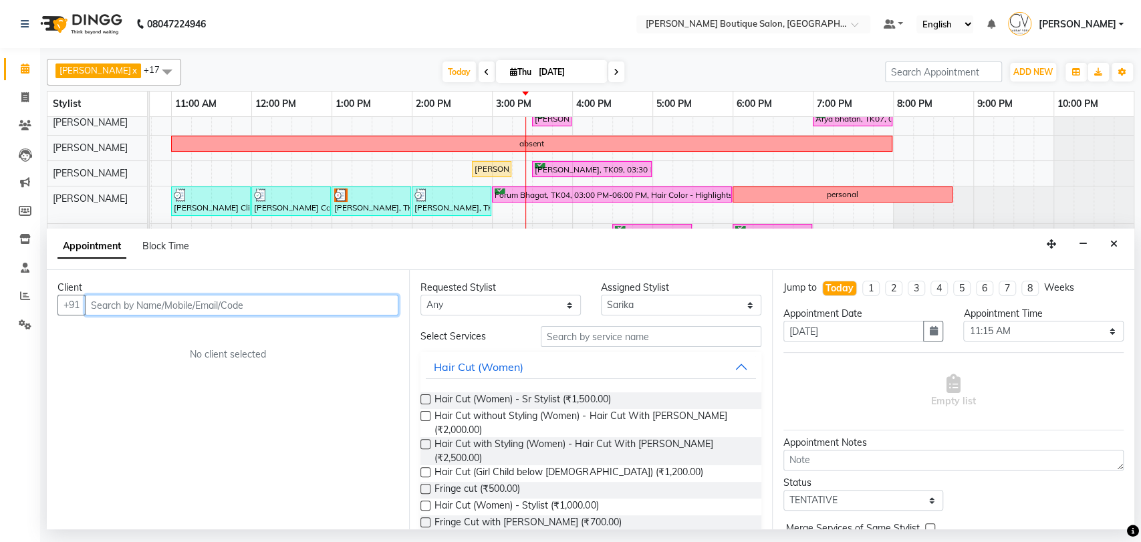
click at [111, 305] on input "text" at bounding box center [241, 305] width 313 height 21
click at [142, 305] on input "text" at bounding box center [241, 305] width 313 height 21
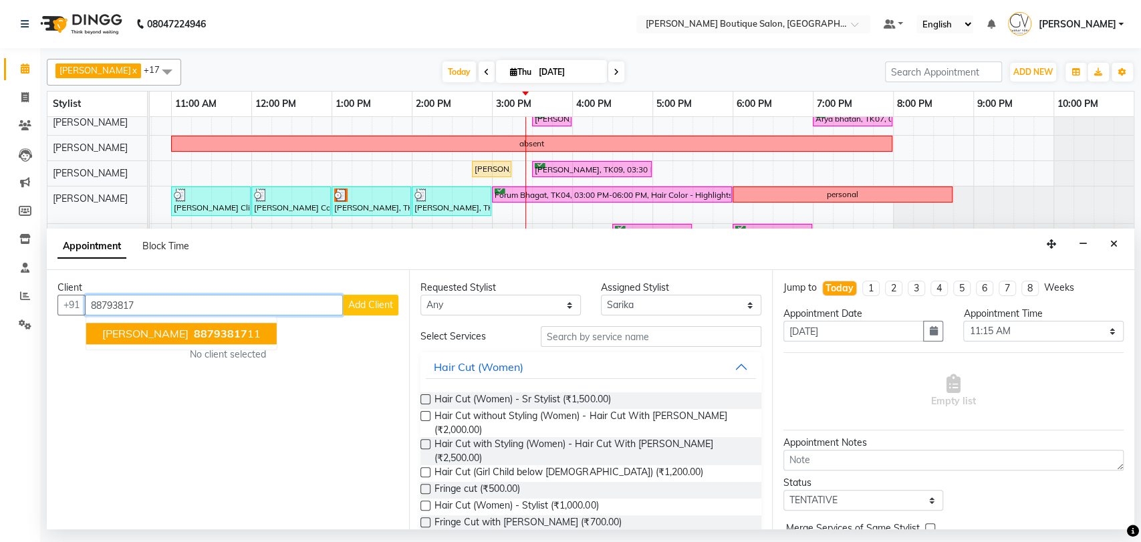
click at [191, 335] on ngb-highlight "88793817 11" at bounding box center [226, 334] width 70 height 13
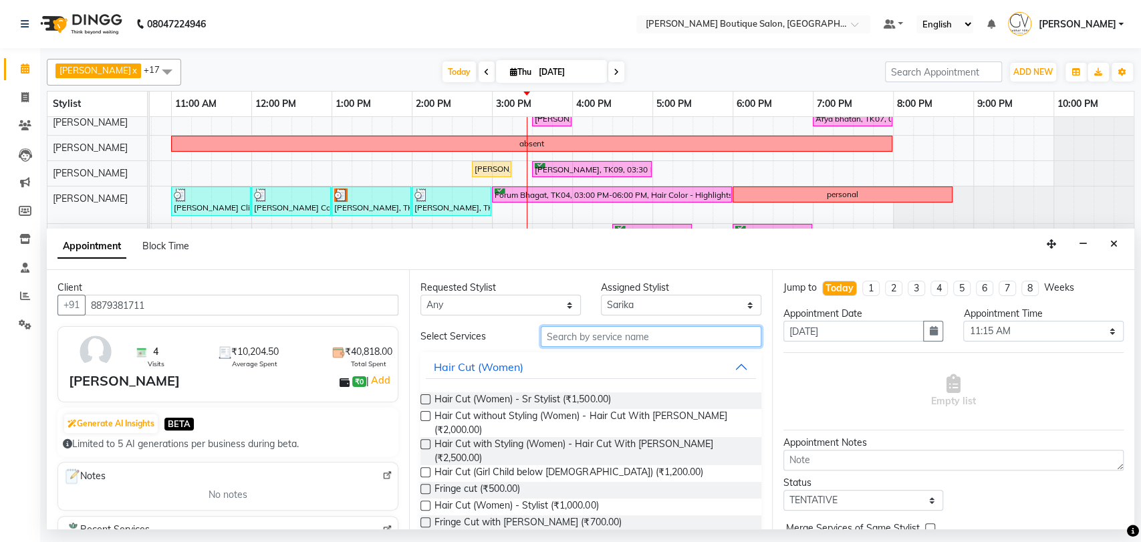
click at [590, 342] on input "text" at bounding box center [651, 336] width 221 height 21
click at [571, 333] on input "text" at bounding box center [651, 336] width 221 height 21
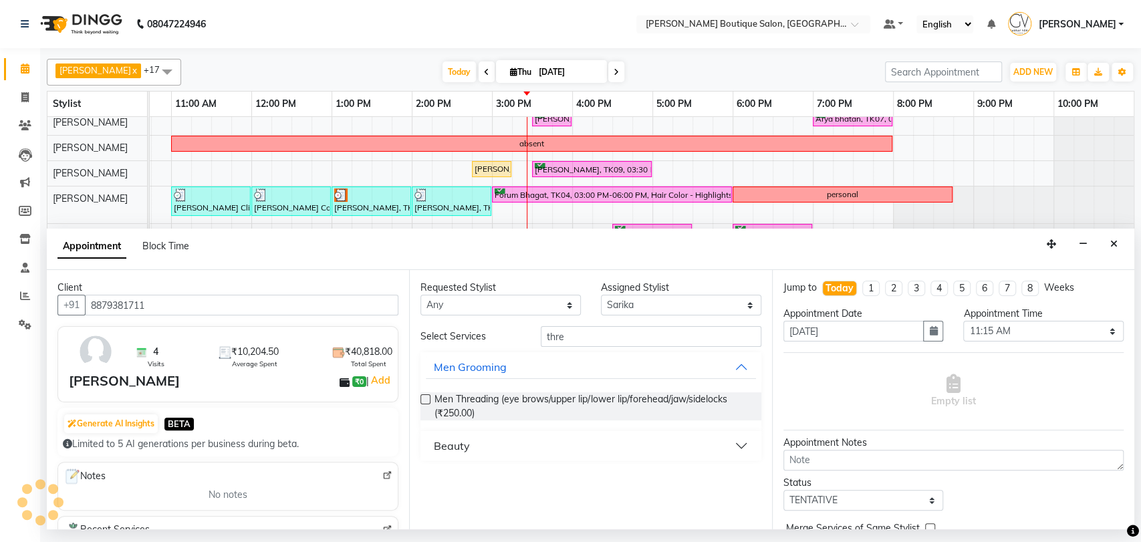
click at [455, 444] on div "Beauty" at bounding box center [452, 446] width 36 height 16
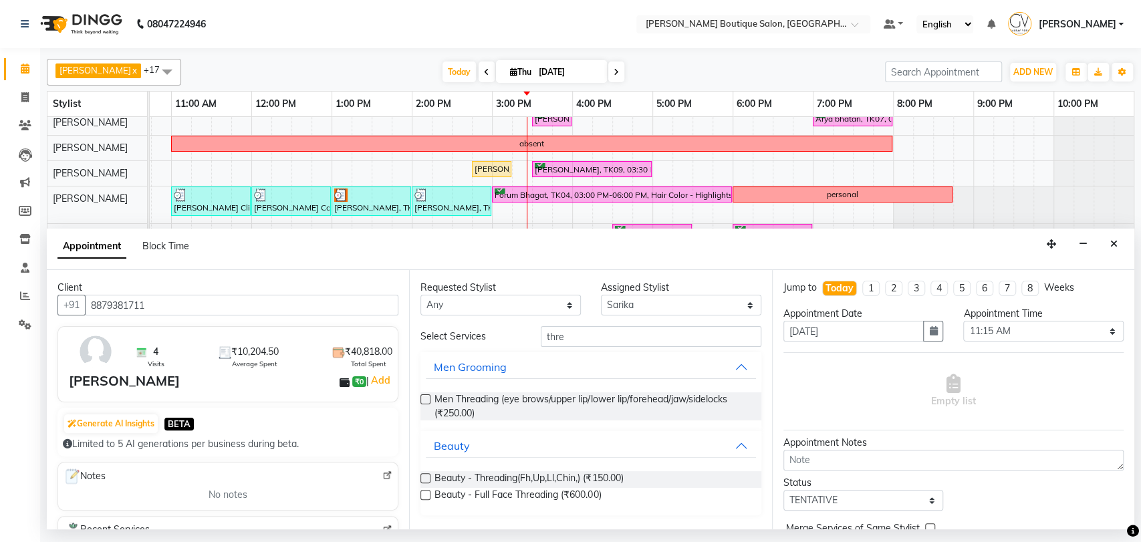
click at [426, 477] on label at bounding box center [425, 478] width 10 height 10
click at [426, 477] on input "checkbox" at bounding box center [424, 479] width 9 height 9
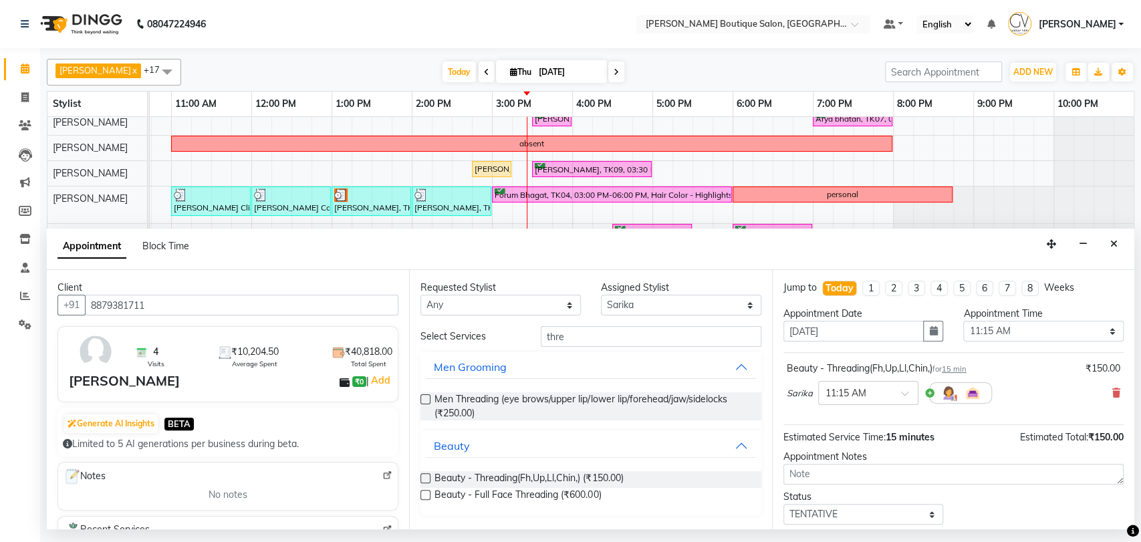
click at [429, 481] on label at bounding box center [425, 478] width 10 height 10
click at [429, 481] on input "checkbox" at bounding box center [424, 479] width 9 height 9
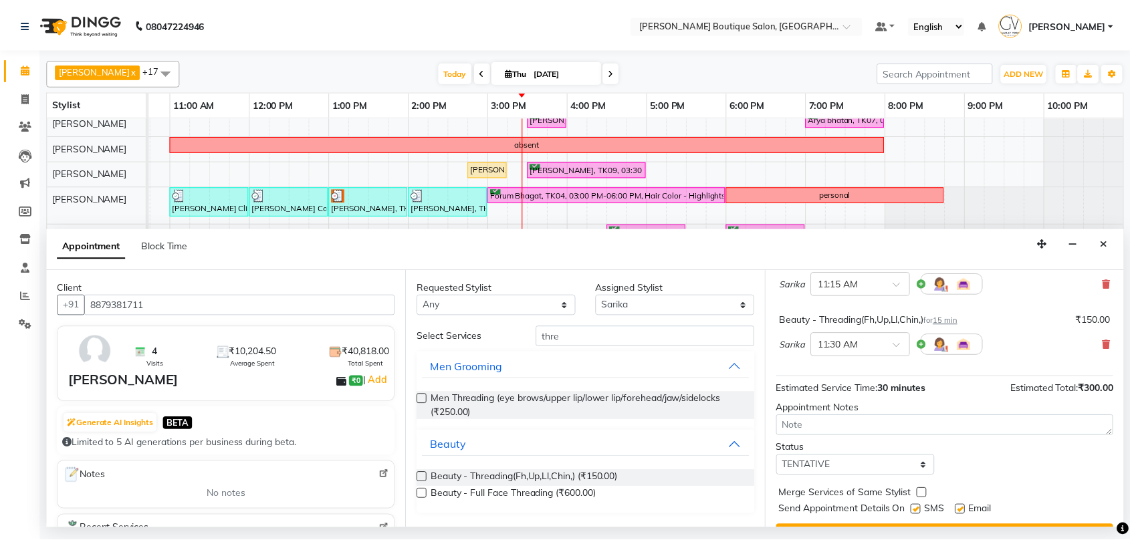
scroll to position [139, 0]
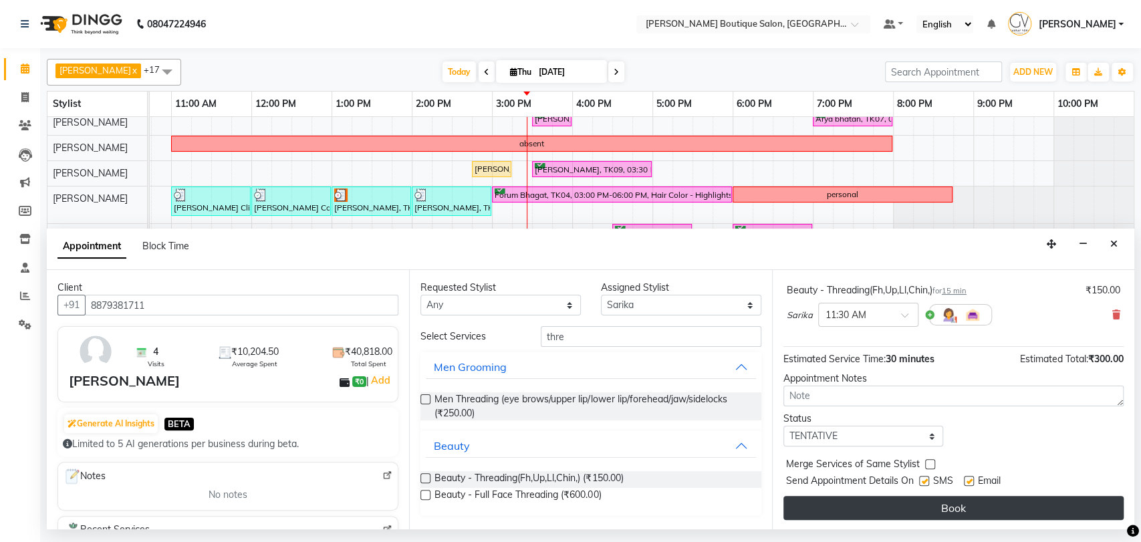
click at [963, 511] on button "Book" at bounding box center [953, 508] width 340 height 24
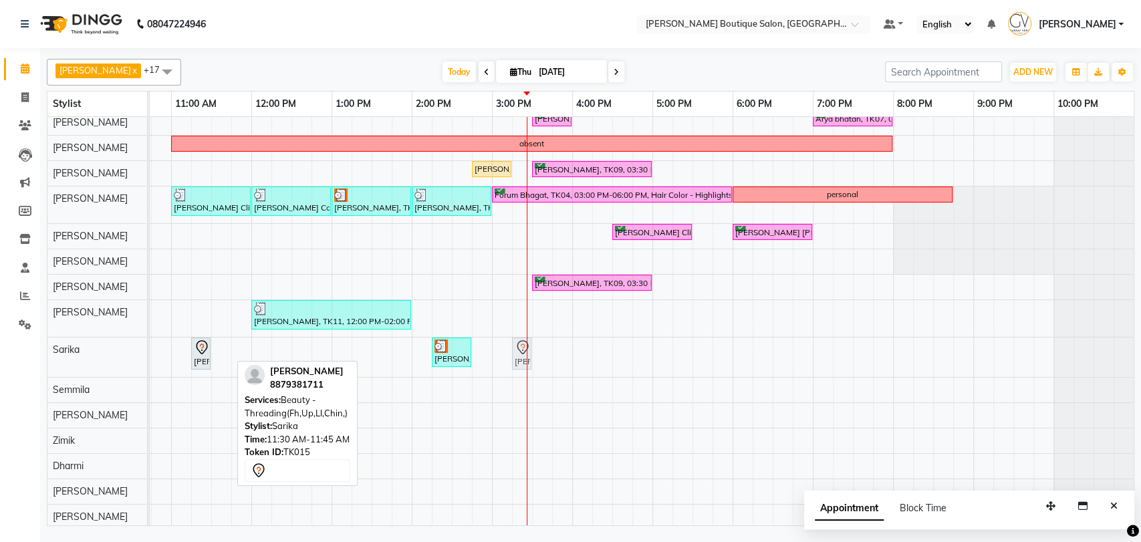
drag, startPoint x: 221, startPoint y: 356, endPoint x: 529, endPoint y: 353, distance: 308.1
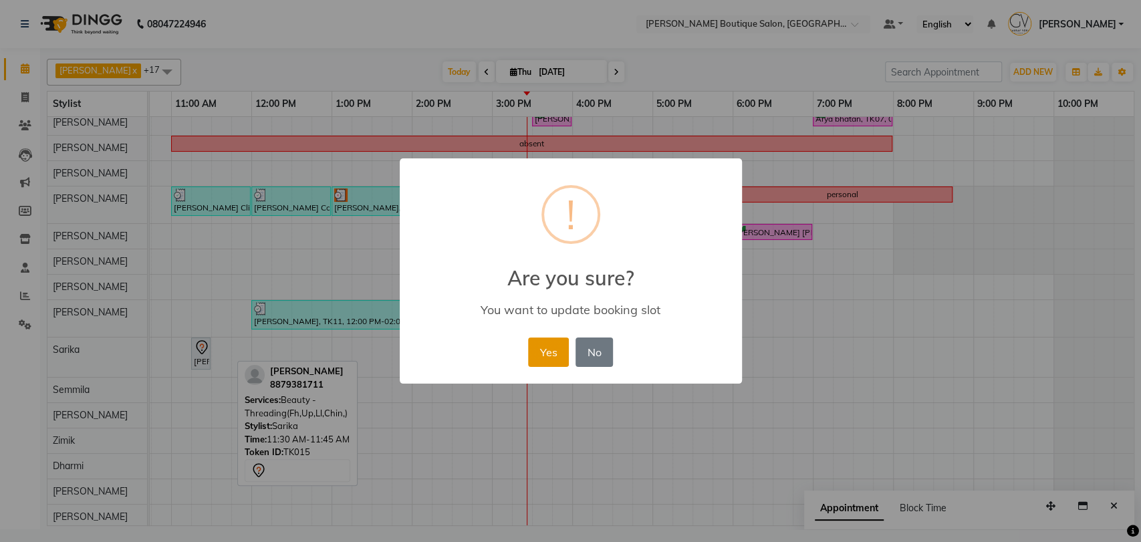
click at [546, 350] on button "Yes" at bounding box center [548, 352] width 41 height 29
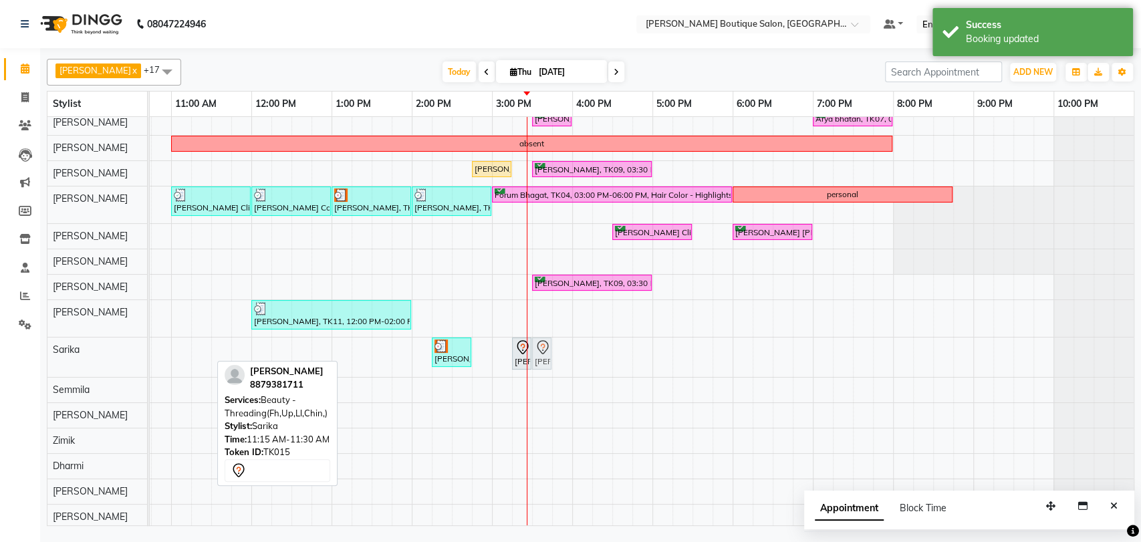
drag, startPoint x: 192, startPoint y: 357, endPoint x: 533, endPoint y: 360, distance: 340.9
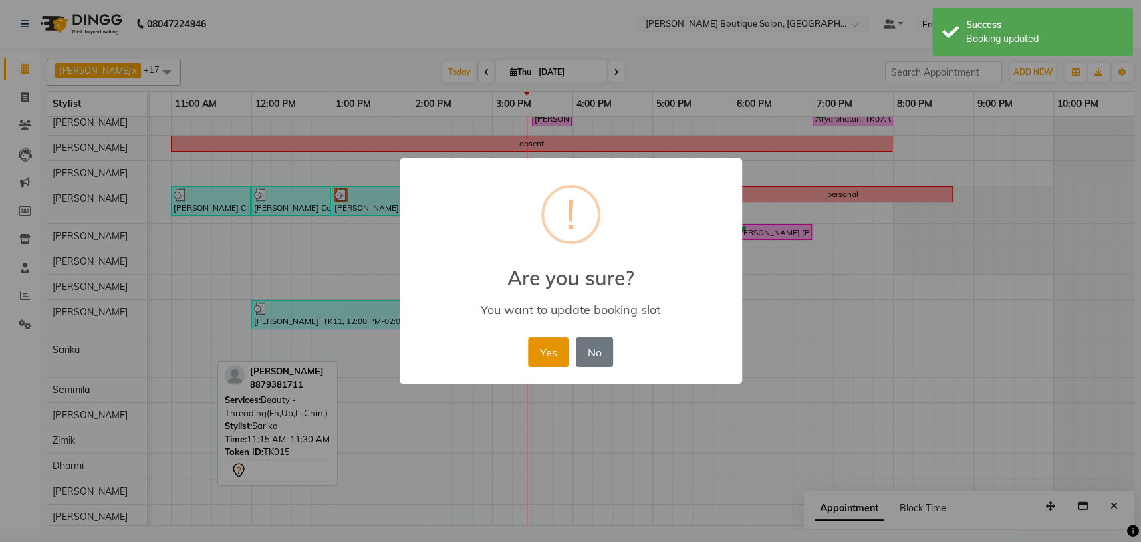
click at [555, 359] on button "Yes" at bounding box center [548, 352] width 41 height 29
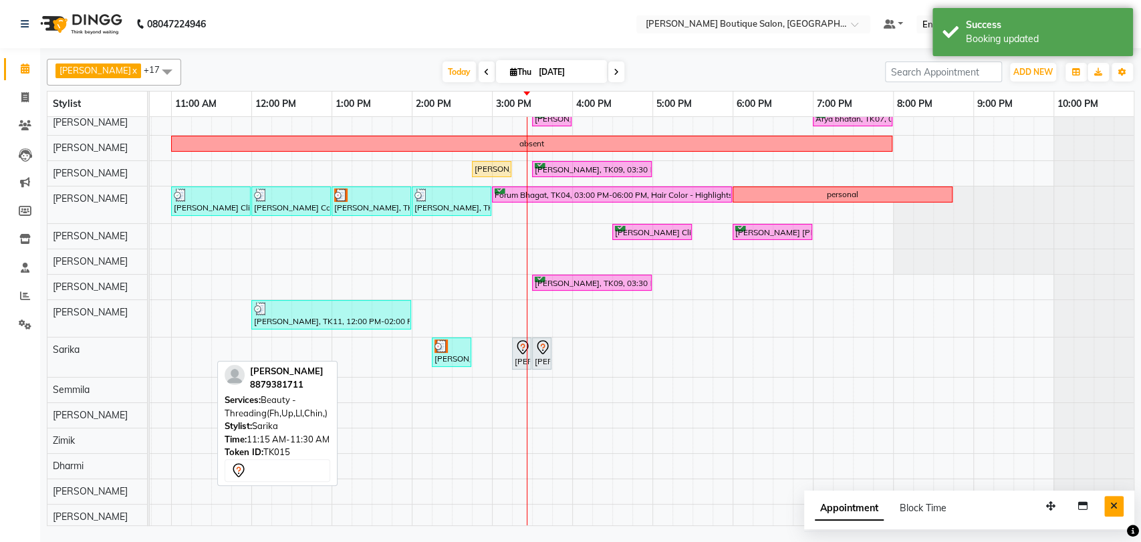
click at [1112, 505] on icon "Close" at bounding box center [1113, 505] width 7 height 9
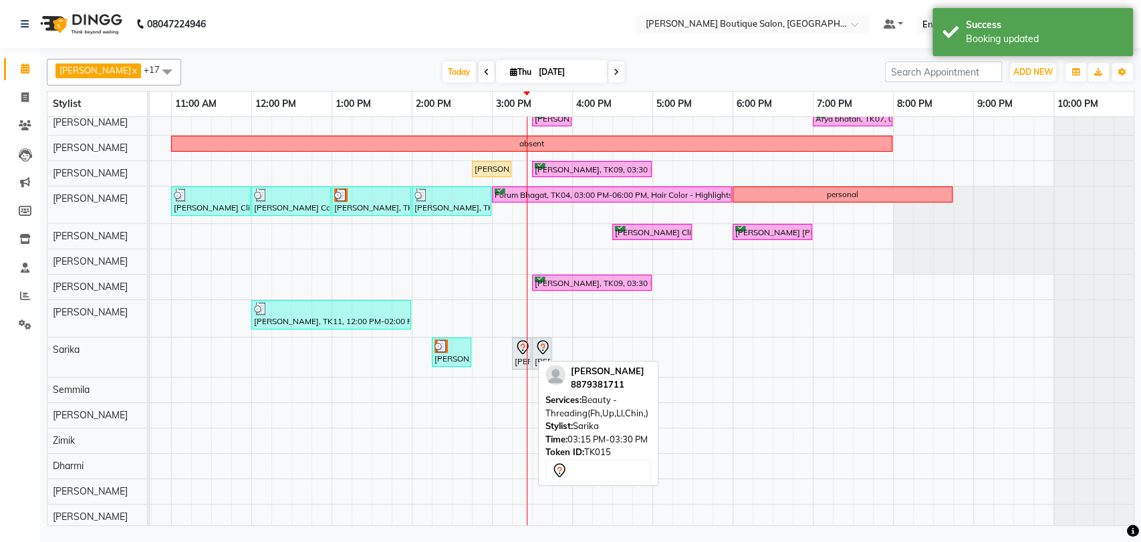
click at [523, 364] on div "[PERSON_NAME], TK15, 03:15 PM-03:30 PM, Beauty - Threading(Fh,Up,Ll,Chin,)" at bounding box center [521, 354] width 17 height 28
click at [523, 360] on div "[PERSON_NAME], TK15, 03:15 PM-03:30 PM, Beauty - Threading(Fh,Up,Ll,Chin,)" at bounding box center [521, 354] width 17 height 28
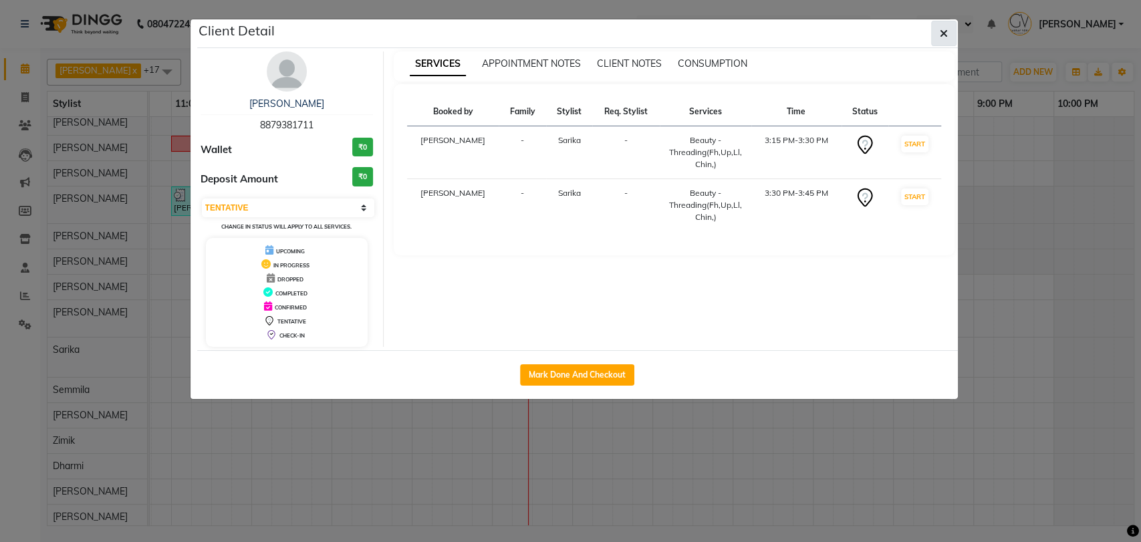
click at [943, 36] on icon "button" at bounding box center [944, 33] width 8 height 11
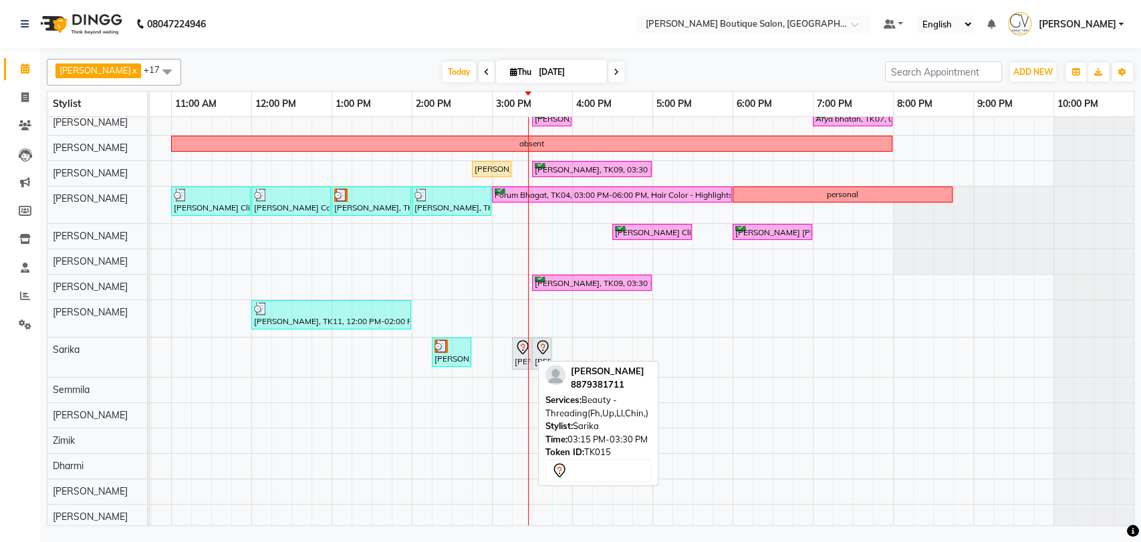
click at [519, 348] on icon at bounding box center [523, 348] width 16 height 16
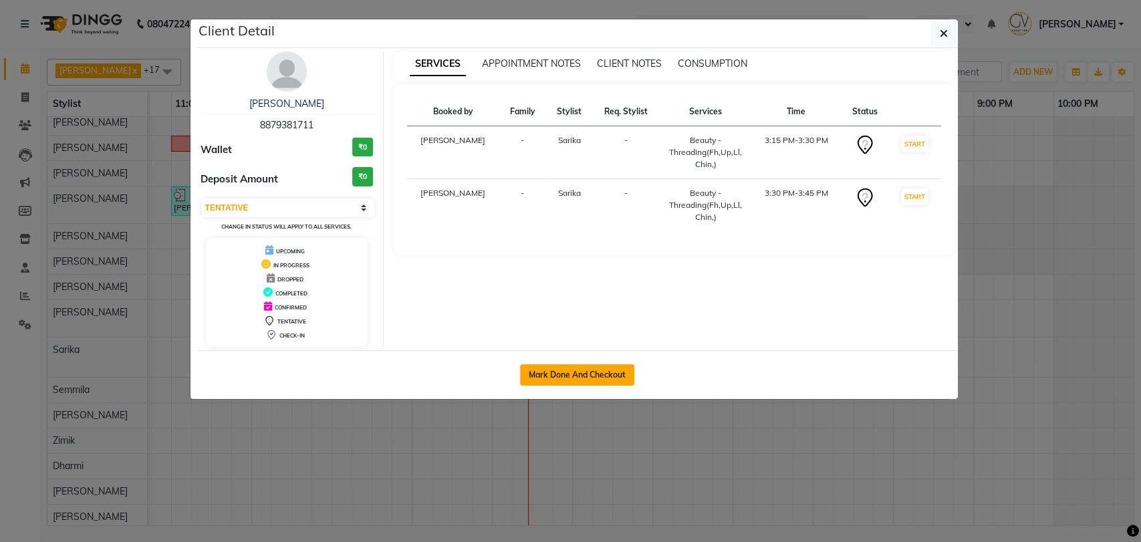
click at [559, 380] on button "Mark Done And Checkout" at bounding box center [577, 374] width 114 height 21
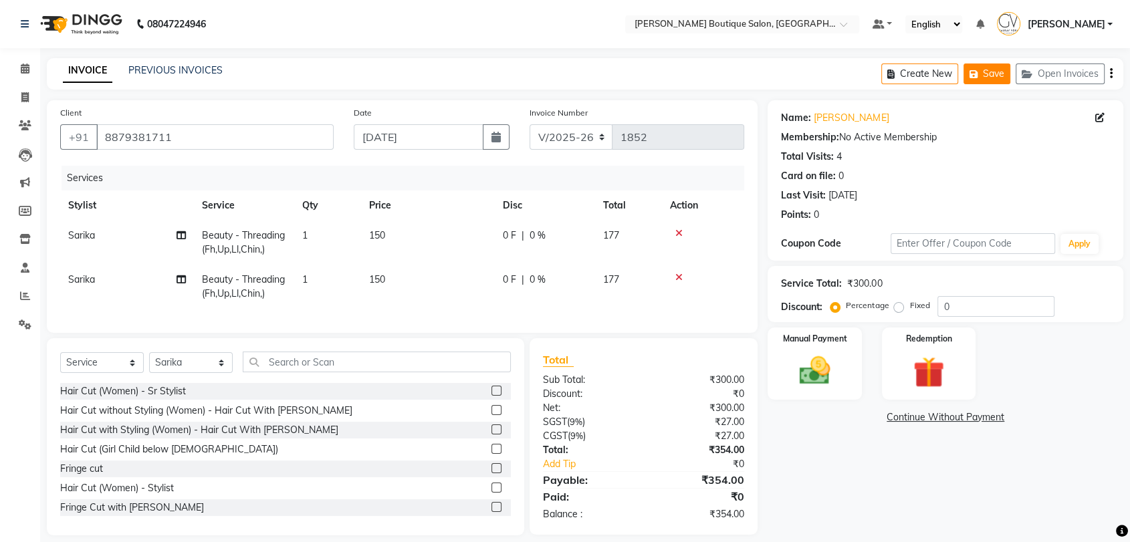
click at [993, 71] on button "Save" at bounding box center [986, 73] width 47 height 21
click at [994, 77] on button "Save" at bounding box center [986, 73] width 47 height 21
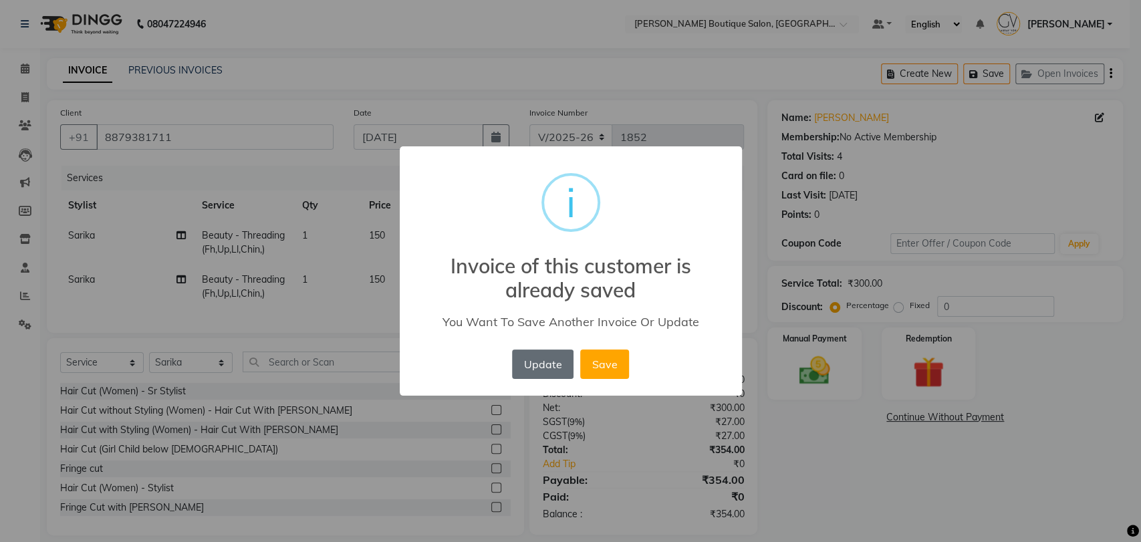
click at [545, 369] on button "Update" at bounding box center [542, 364] width 61 height 29
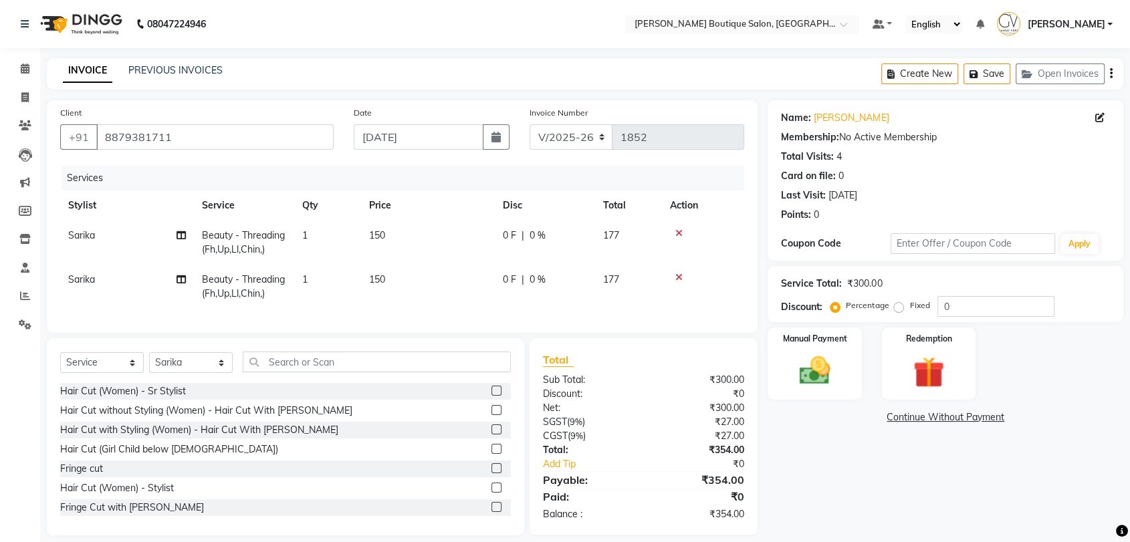
click at [676, 279] on icon at bounding box center [678, 277] width 7 height 9
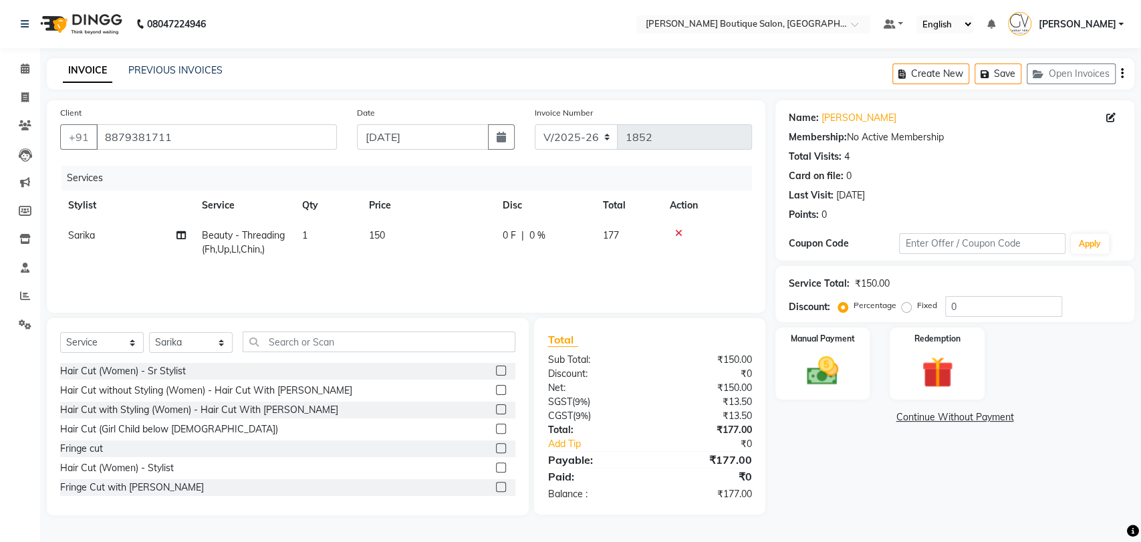
click at [309, 239] on td "1" at bounding box center [327, 243] width 67 height 44
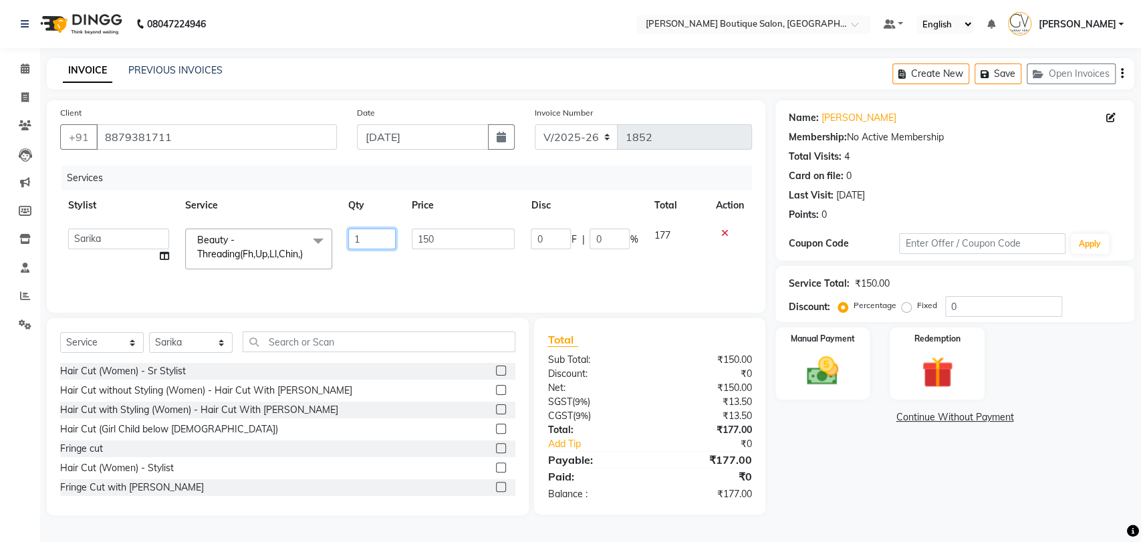
drag, startPoint x: 378, startPoint y: 239, endPoint x: 303, endPoint y: 242, distance: 75.6
click at [313, 241] on tr "Athar Ansari Athing Swamy Charlotte Dablu Sharma Dashrat Dharmi Gaurav Vora Har…" at bounding box center [406, 249] width 692 height 57
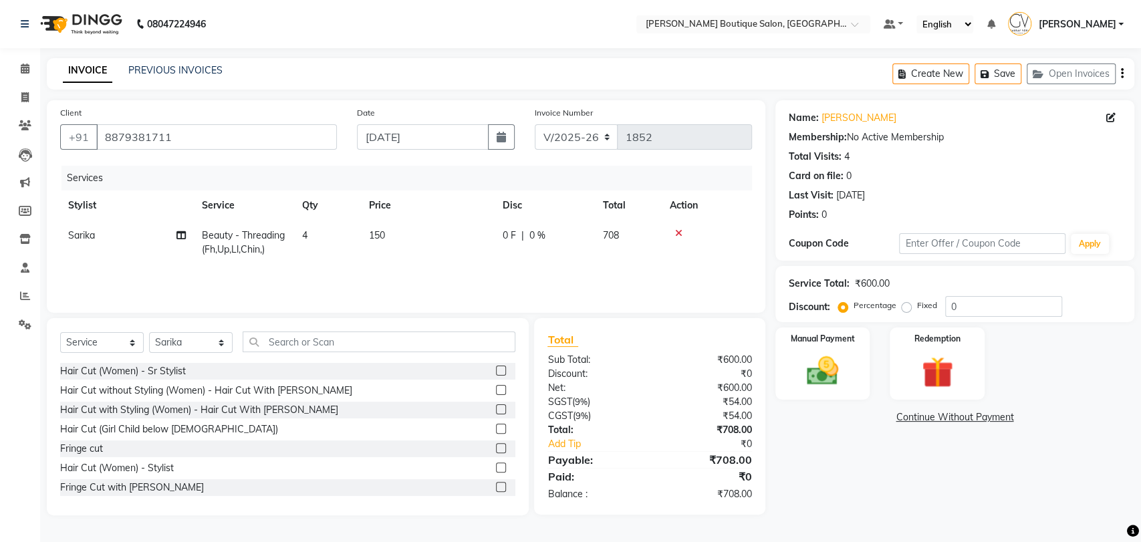
click at [515, 264] on div "Services Stylist Service Qty Price Disc Total Action Sarika Beauty - Threading(…" at bounding box center [406, 233] width 692 height 134
click at [827, 367] on img at bounding box center [822, 370] width 53 height 37
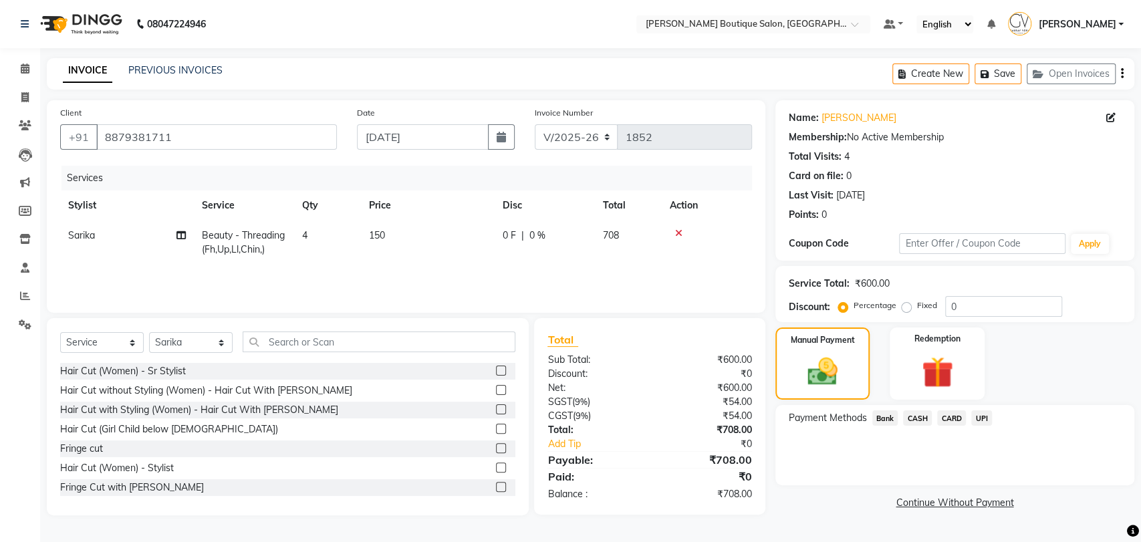
click at [920, 428] on div "CASH" at bounding box center [915, 419] width 34 height 18
click at [954, 422] on span "CARD" at bounding box center [951, 417] width 29 height 15
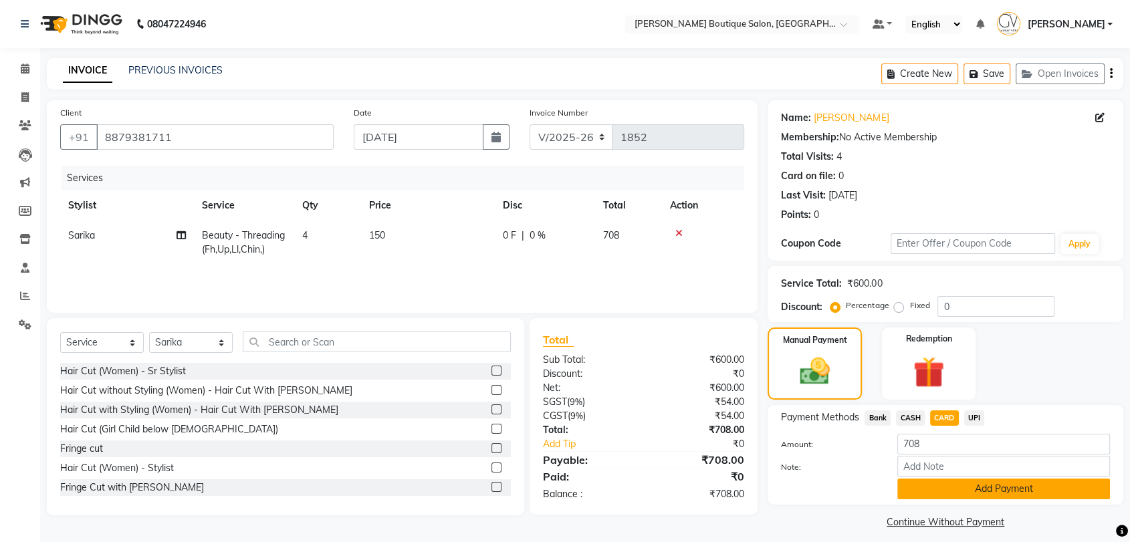
click at [999, 491] on button "Add Payment" at bounding box center [1003, 489] width 213 height 21
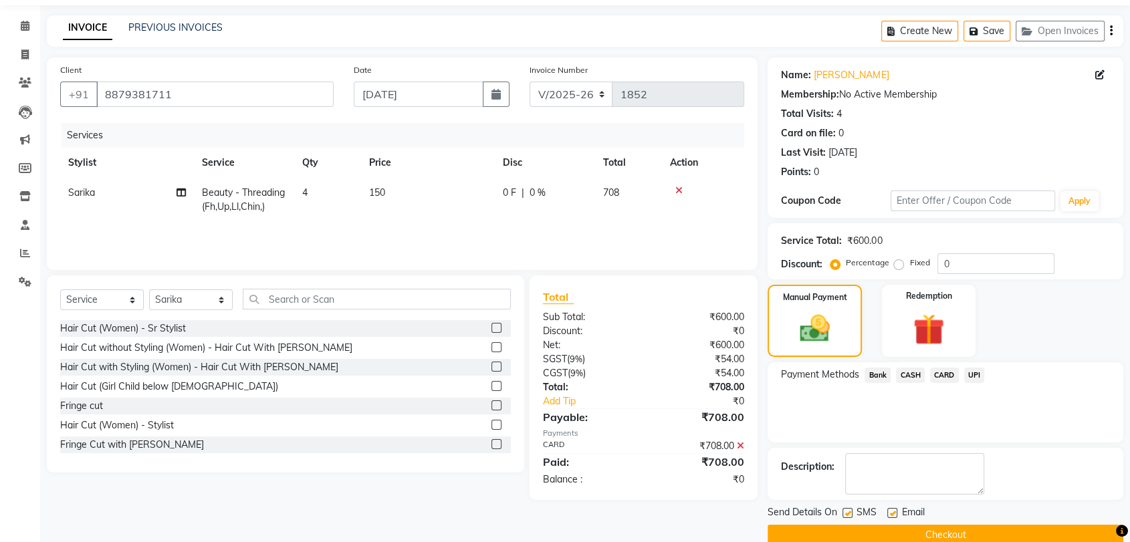
scroll to position [66, 0]
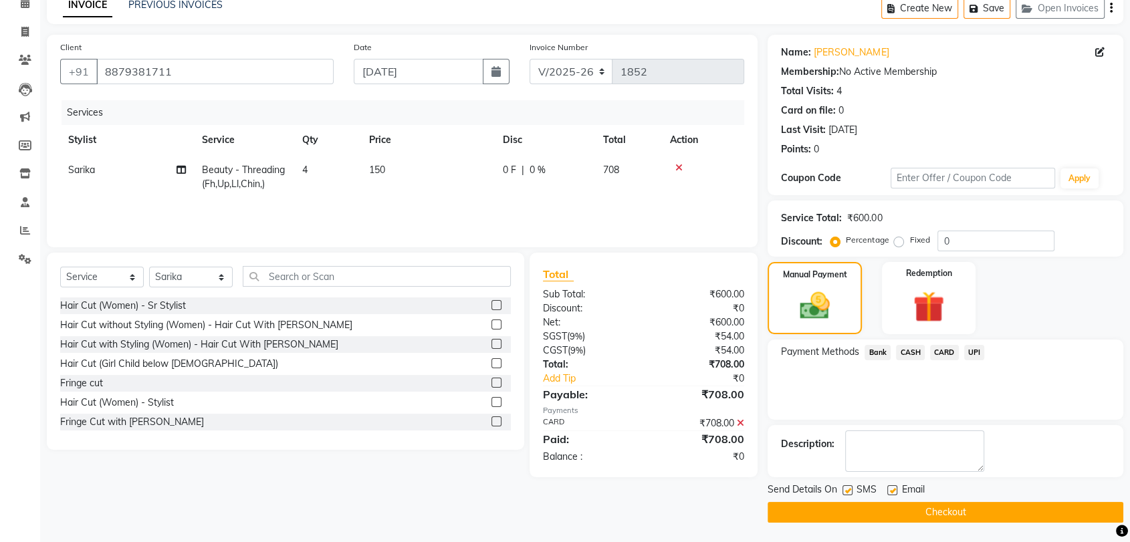
click at [955, 513] on button "Checkout" at bounding box center [945, 512] width 356 height 21
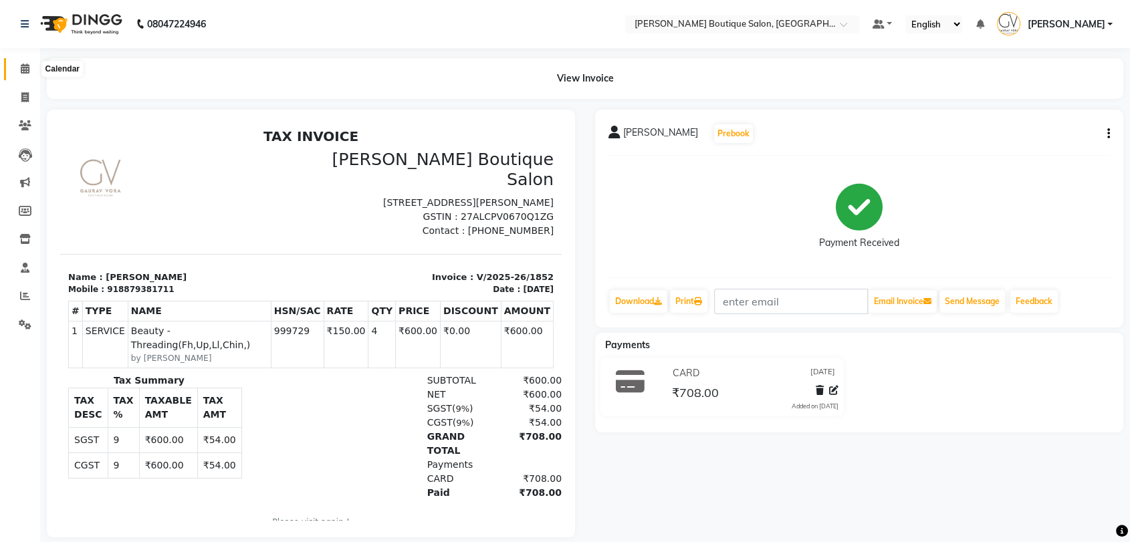
click at [22, 70] on icon at bounding box center [25, 68] width 9 height 10
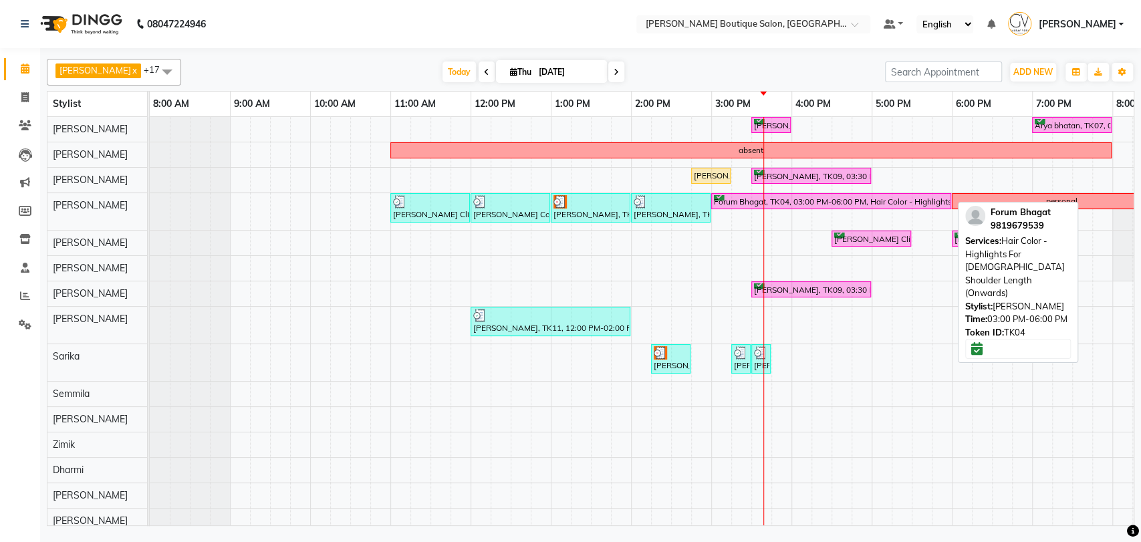
click at [739, 201] on div "Forum Bhagat, TK04, 03:00 PM-06:00 PM, Hair Color - Highlights For [DEMOGRAPHIC…" at bounding box center [831, 201] width 237 height 13
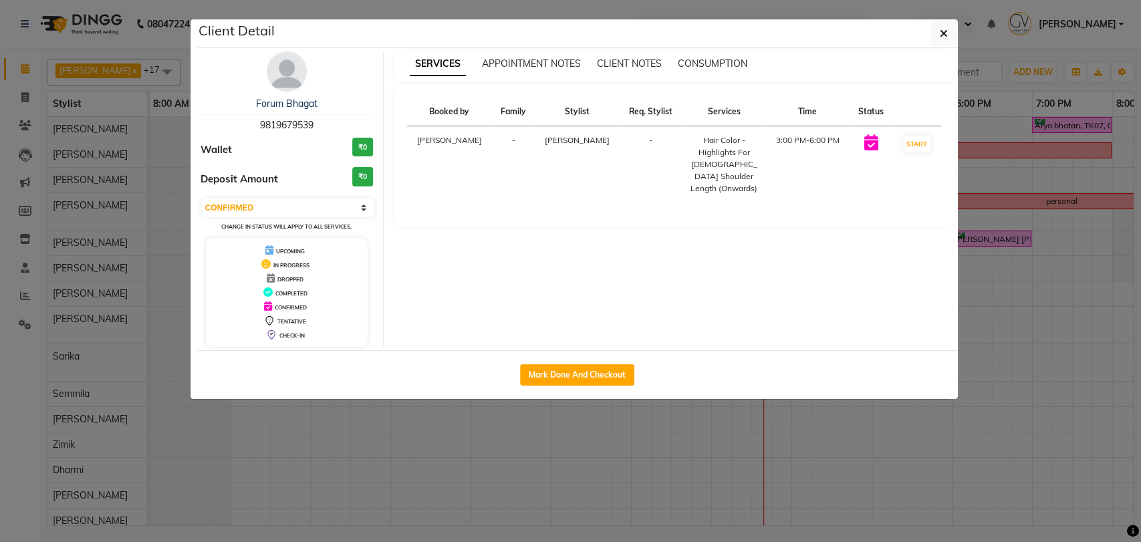
click at [931, 31] on button "button" at bounding box center [943, 33] width 25 height 25
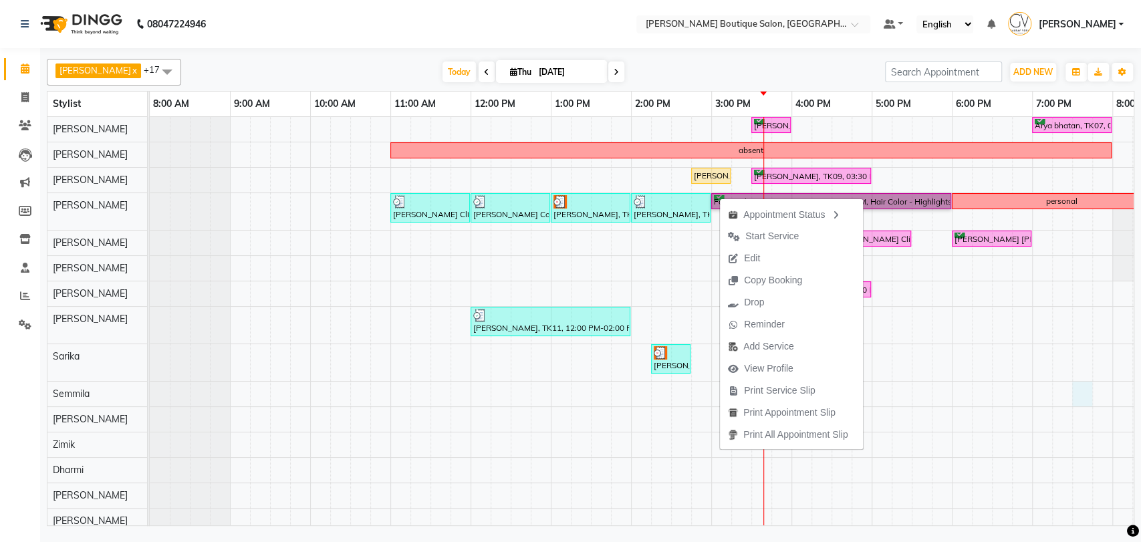
click at [1085, 405] on td at bounding box center [1082, 338] width 20 height 442
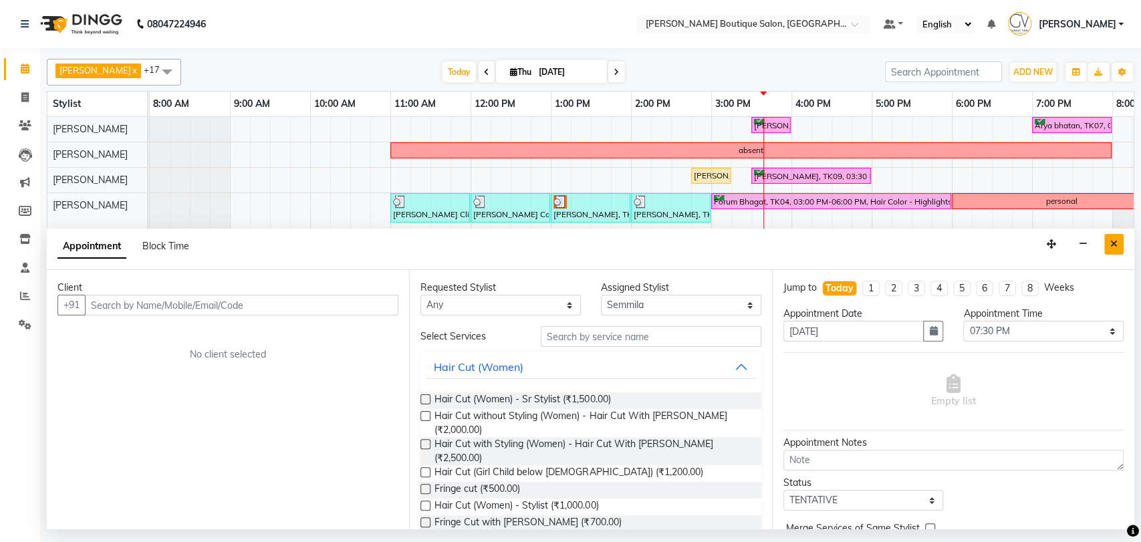
click at [1114, 247] on icon "Close" at bounding box center [1113, 243] width 7 height 9
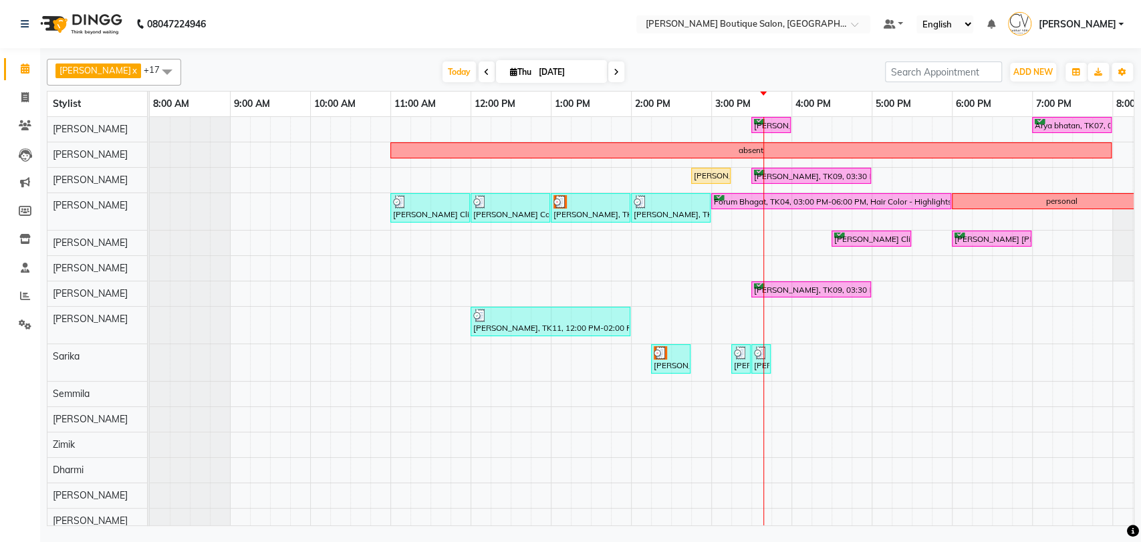
click at [733, 210] on div "Maurya Ghelani, TK09, 03:30 PM-04:00 PM, Men Grooming - Beard Triming Arya bhat…" at bounding box center [751, 338] width 1203 height 442
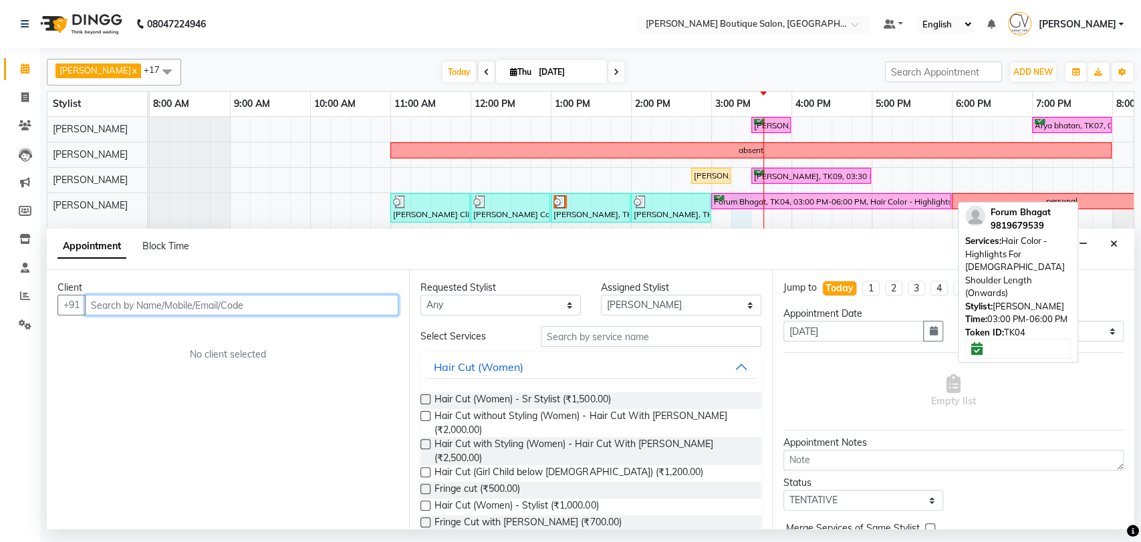
click at [732, 205] on div "Forum Bhagat, TK04, 03:00 PM-06:00 PM, Hair Color - Highlights For [DEMOGRAPHIC…" at bounding box center [831, 201] width 237 height 13
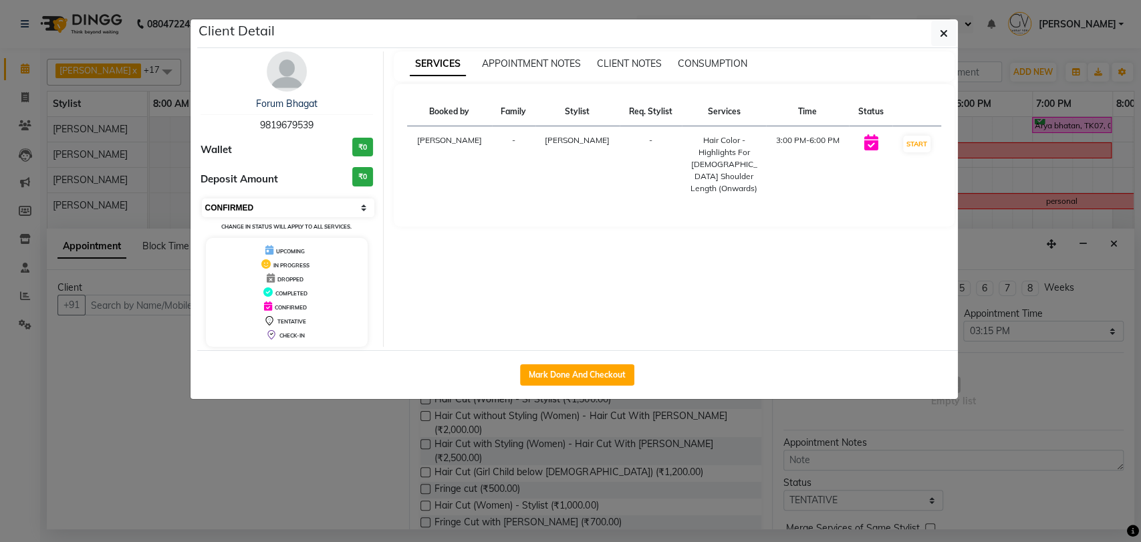
drag, startPoint x: 274, startPoint y: 208, endPoint x: 278, endPoint y: 215, distance: 7.8
click at [275, 208] on select "Select IN SERVICE CONFIRMED TENTATIVE CHECK IN MARK DONE DROPPED UPCOMING" at bounding box center [288, 208] width 173 height 19
click at [202, 199] on select "Select IN SERVICE CONFIRMED TENTATIVE CHECK IN MARK DONE DROPPED UPCOMING" at bounding box center [288, 208] width 173 height 19
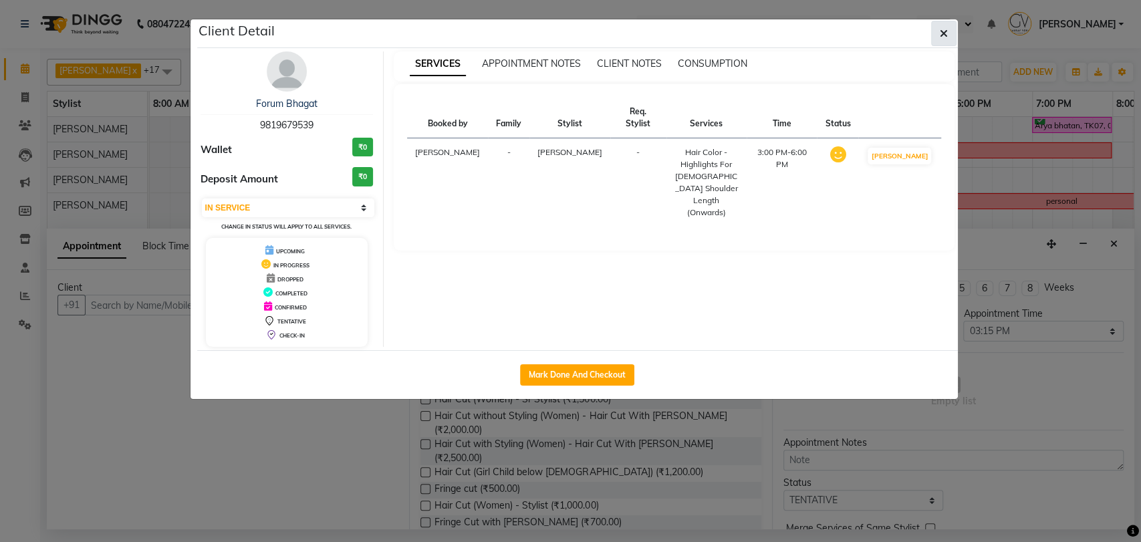
click at [931, 33] on button "button" at bounding box center [943, 33] width 25 height 25
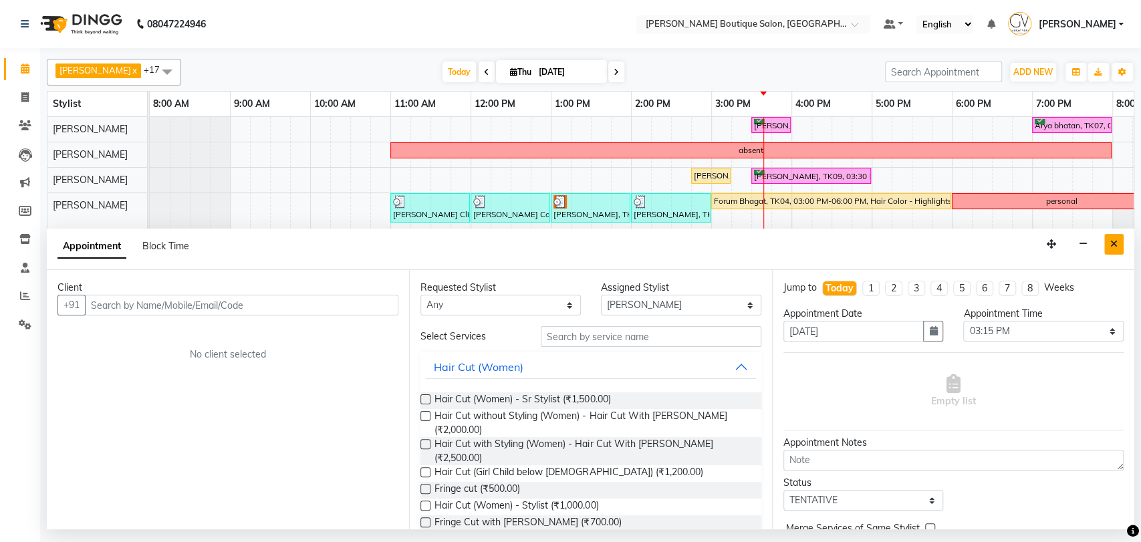
click at [1112, 246] on icon "Close" at bounding box center [1113, 243] width 7 height 9
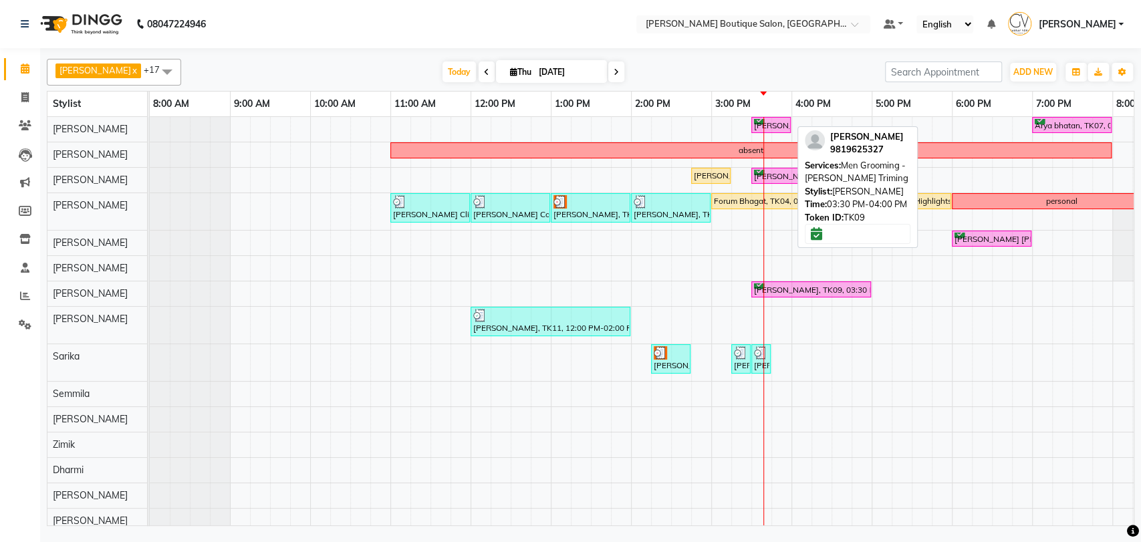
click at [775, 122] on div "[PERSON_NAME], TK09, 03:30 PM-04:00 PM, Men Grooming - [PERSON_NAME] Triming" at bounding box center [771, 125] width 37 height 13
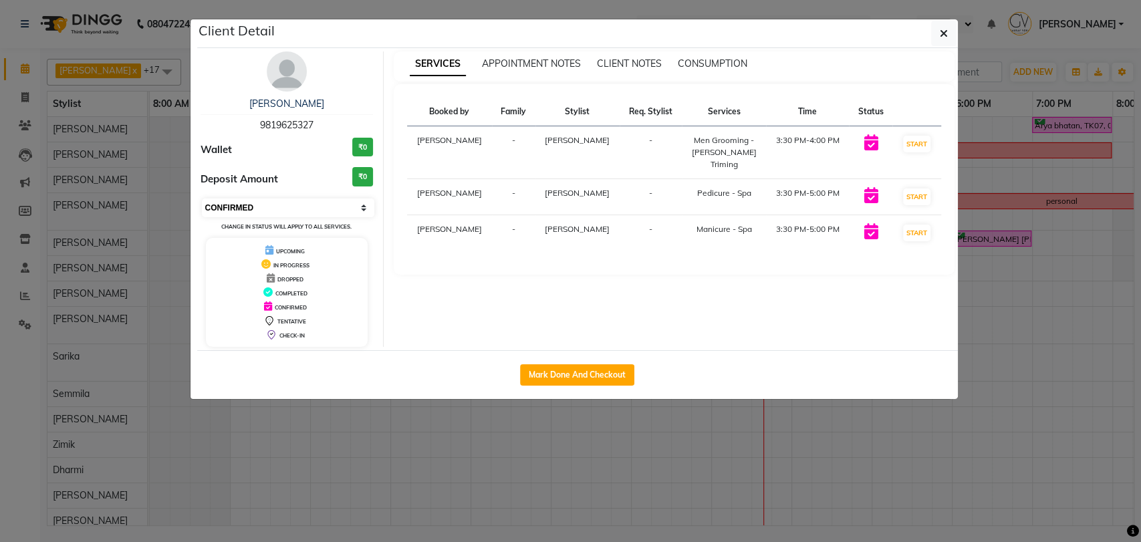
click at [251, 210] on select "Select IN SERVICE CONFIRMED TENTATIVE CHECK IN MARK DONE DROPPED UPCOMING" at bounding box center [288, 208] width 173 height 19
click at [202, 199] on select "Select IN SERVICE CONFIRMED TENTATIVE CHECK IN MARK DONE DROPPED UPCOMING" at bounding box center [288, 208] width 173 height 19
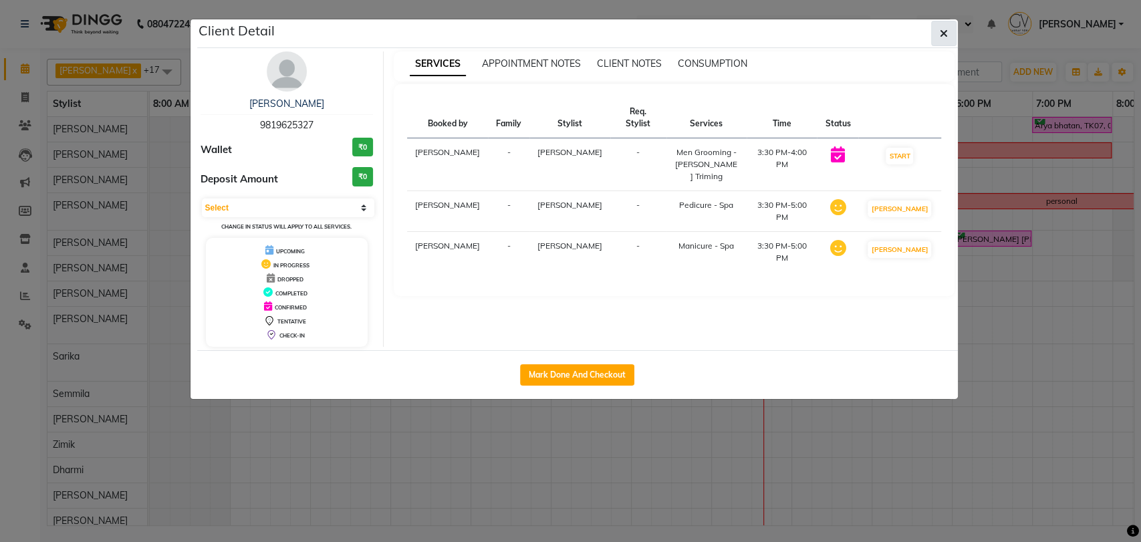
click at [940, 33] on icon "button" at bounding box center [944, 33] width 8 height 11
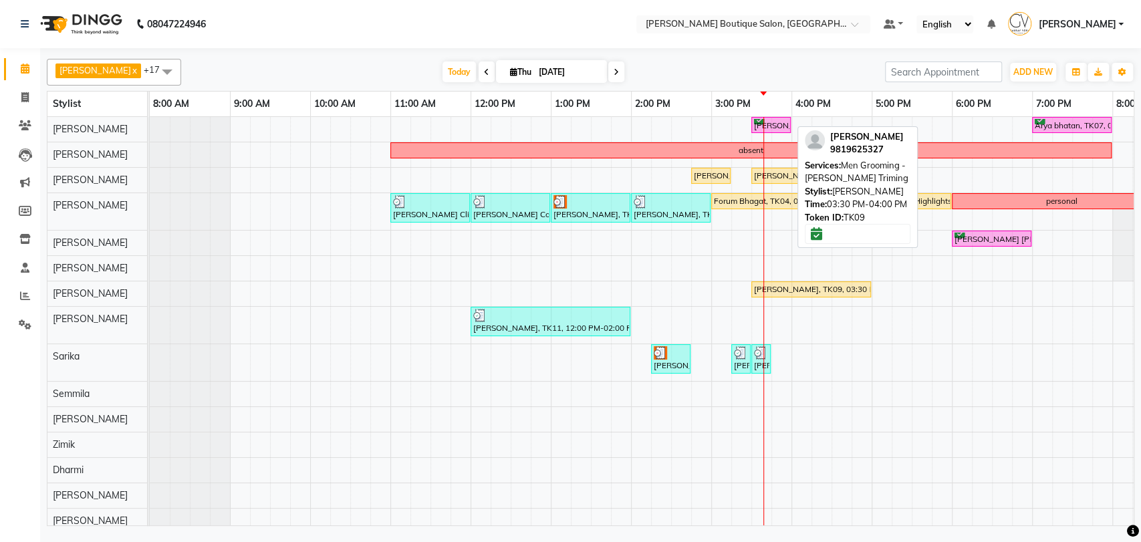
click at [778, 125] on div "[PERSON_NAME], TK09, 03:30 PM-04:00 PM, Men Grooming - [PERSON_NAME] Triming" at bounding box center [771, 125] width 37 height 13
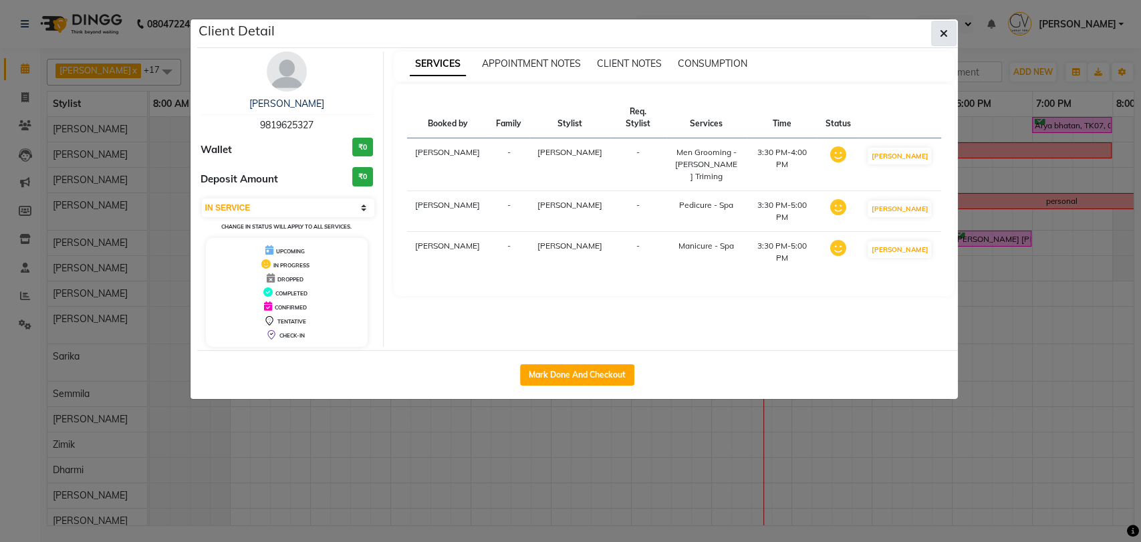
click at [946, 37] on icon "button" at bounding box center [944, 33] width 8 height 11
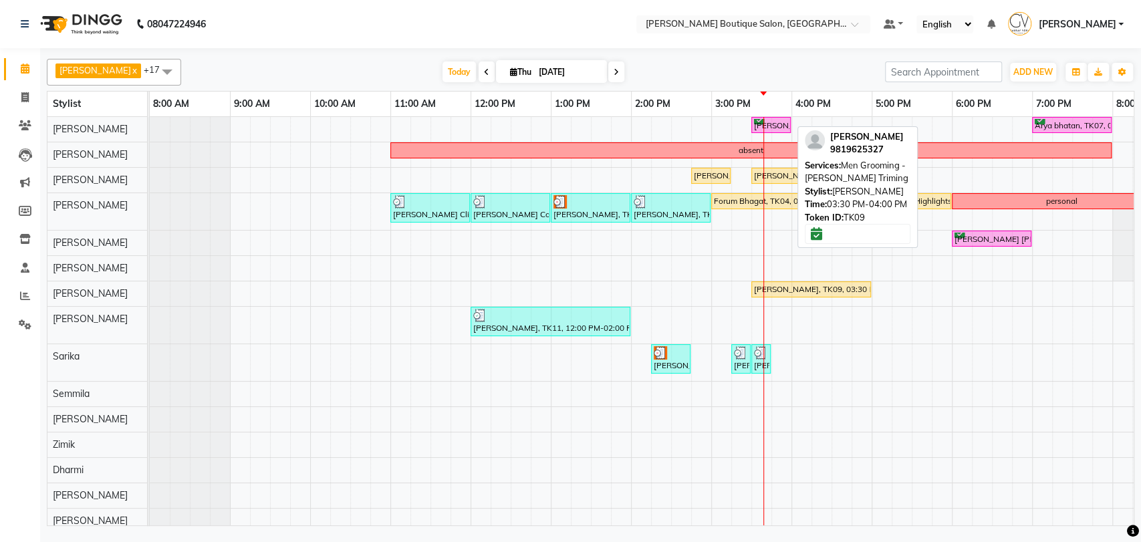
click at [773, 122] on div "[PERSON_NAME], TK09, 03:30 PM-04:00 PM, Men Grooming - [PERSON_NAME] Triming" at bounding box center [771, 125] width 37 height 13
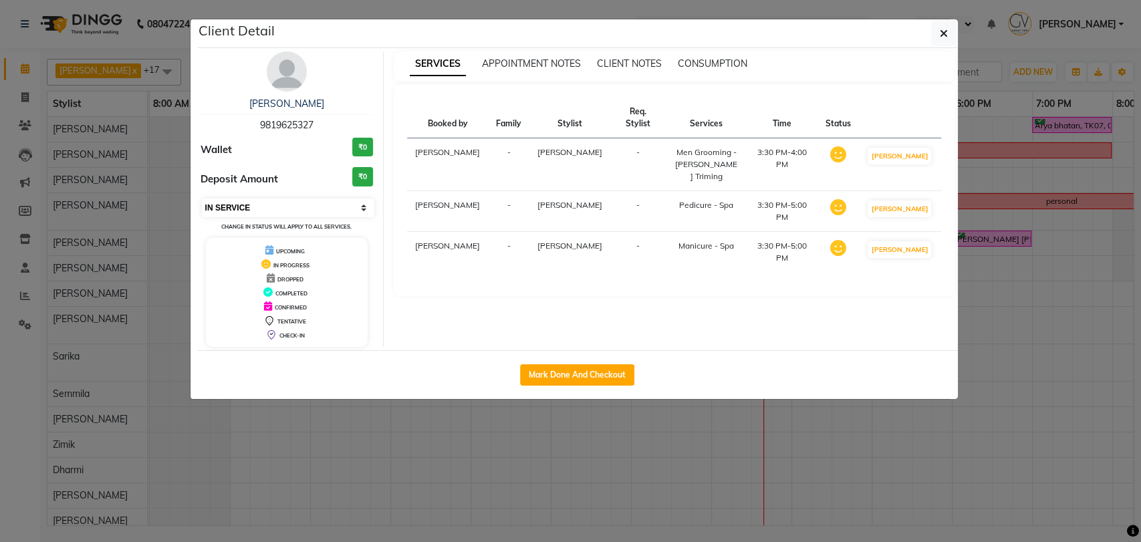
click at [273, 205] on select "Select IN SERVICE CONFIRMED TENTATIVE CHECK IN MARK DONE DROPPED UPCOMING" at bounding box center [288, 208] width 173 height 19
click at [202, 199] on select "Select IN SERVICE CONFIRMED TENTATIVE CHECK IN MARK DONE DROPPED UPCOMING" at bounding box center [288, 208] width 173 height 19
click at [948, 38] on button "button" at bounding box center [943, 33] width 25 height 25
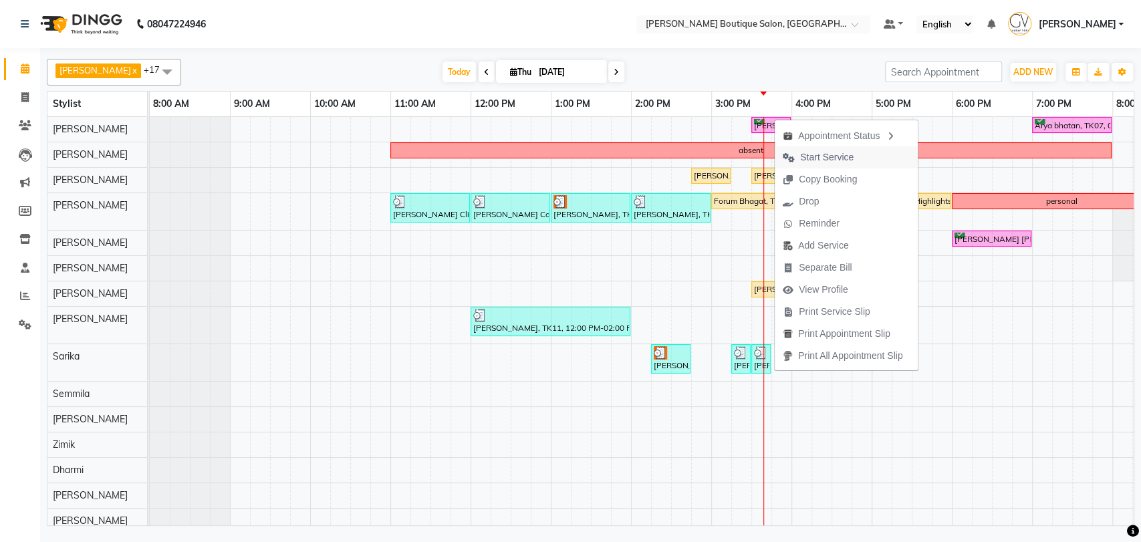
click at [832, 146] on span "Start Service" at bounding box center [818, 157] width 87 height 22
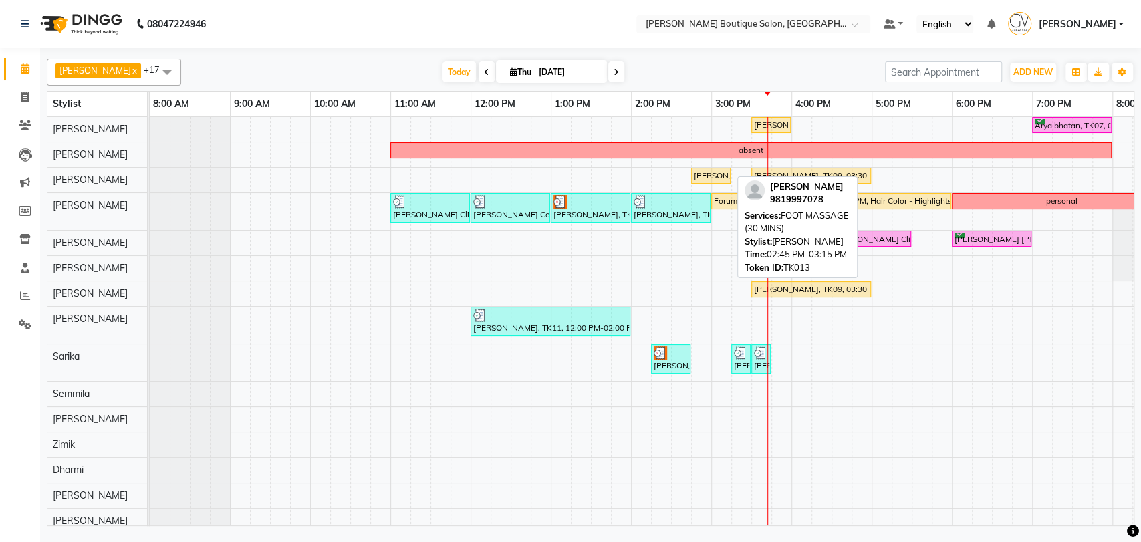
click at [717, 178] on div "[PERSON_NAME], TK13, 02:45 PM-03:15 PM, FOOT MASSAGE (30 MINS)" at bounding box center [710, 176] width 37 height 12
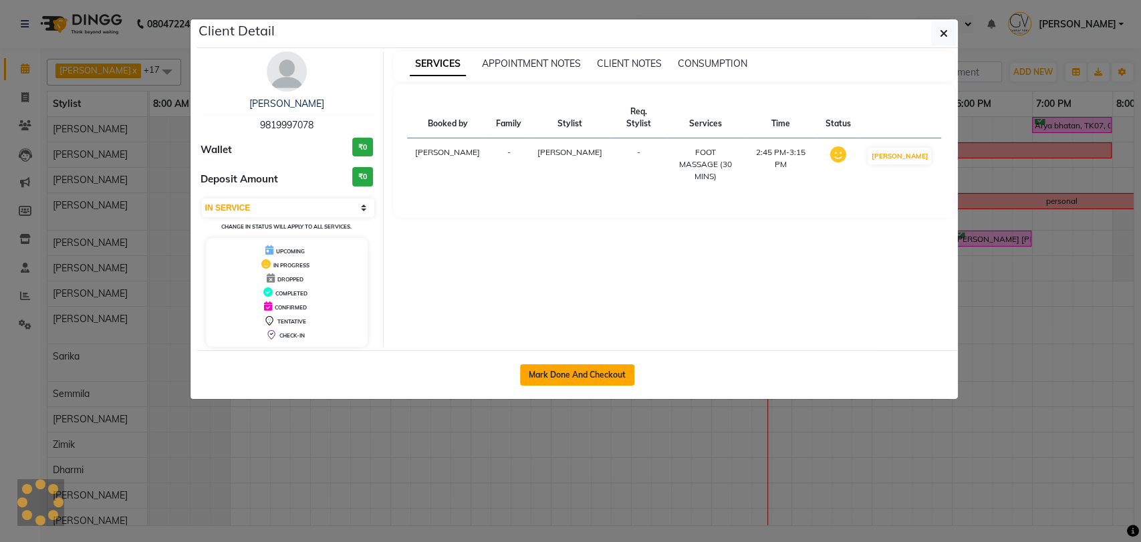
click at [603, 378] on button "Mark Done And Checkout" at bounding box center [577, 374] width 114 height 21
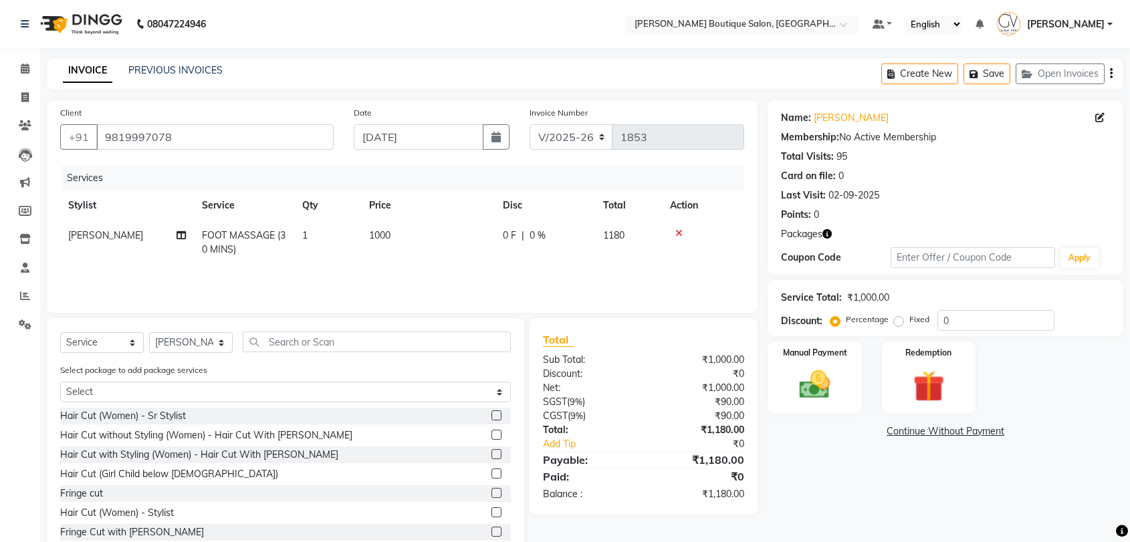
select select "5350"
select select "service"
select select "52192"
drag, startPoint x: 979, startPoint y: 329, endPoint x: 888, endPoint y: 328, distance: 90.2
click at [894, 328] on div "Percentage Fixed 0" at bounding box center [943, 320] width 221 height 21
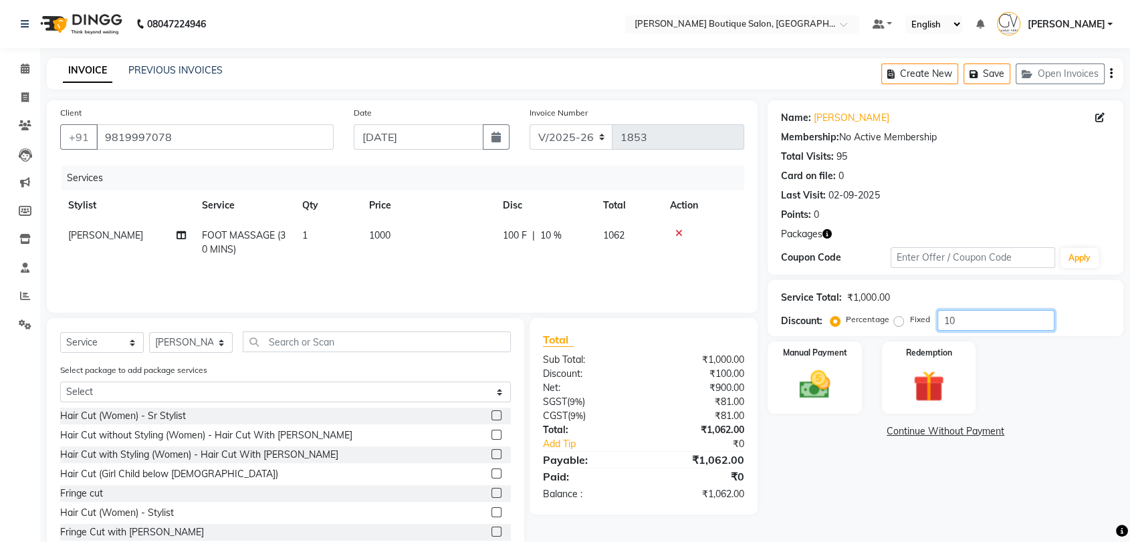
type input "10"
click at [1031, 396] on div "Manual Payment Redemption" at bounding box center [945, 378] width 376 height 72
click at [809, 400] on img at bounding box center [814, 384] width 52 height 37
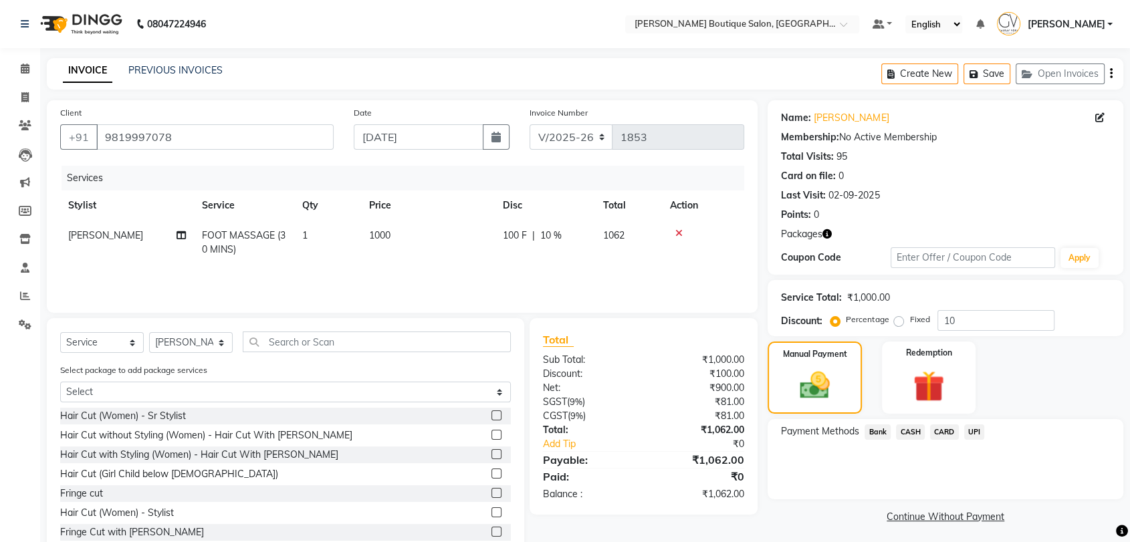
drag, startPoint x: 972, startPoint y: 430, endPoint x: 973, endPoint y: 437, distance: 7.5
click at [973, 435] on span "UPI" at bounding box center [974, 431] width 21 height 15
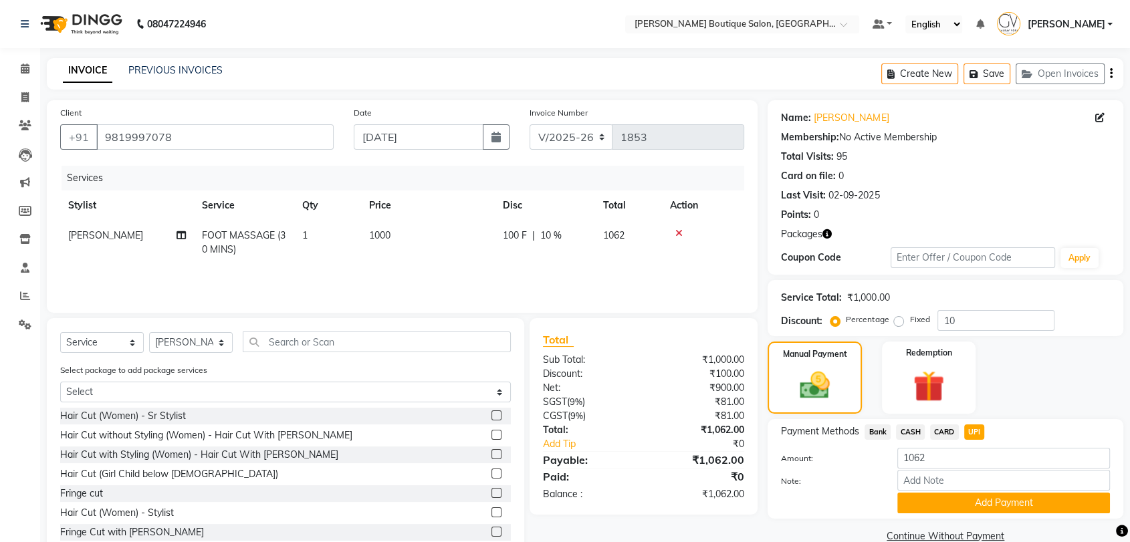
click at [986, 517] on div "Payment Methods Bank CASH CARD UPI Amount: 1062 Note: Add Payment" at bounding box center [945, 469] width 356 height 100
click at [978, 498] on button "Add Payment" at bounding box center [1003, 503] width 213 height 21
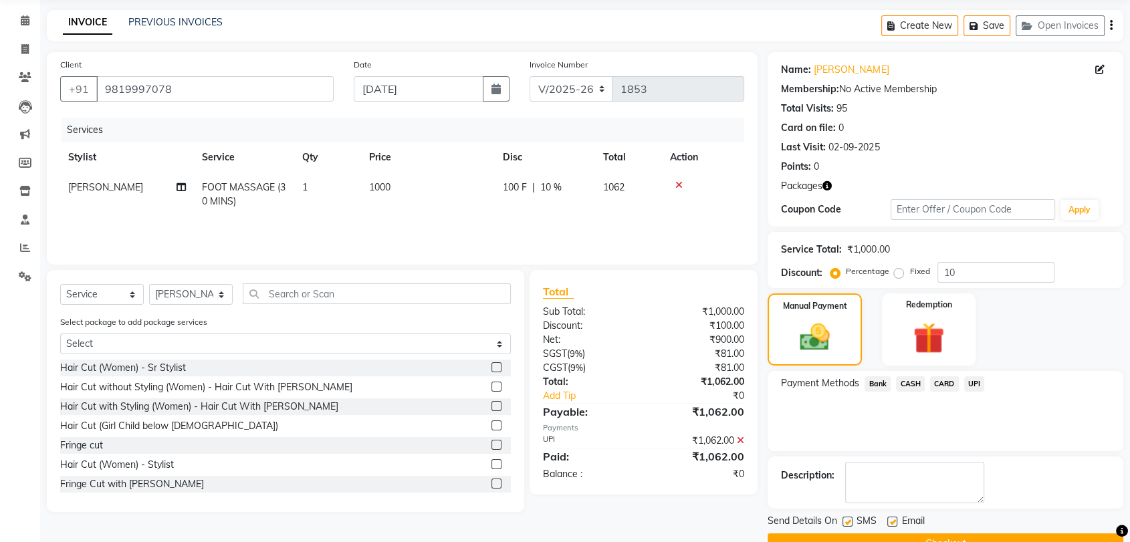
scroll to position [74, 0]
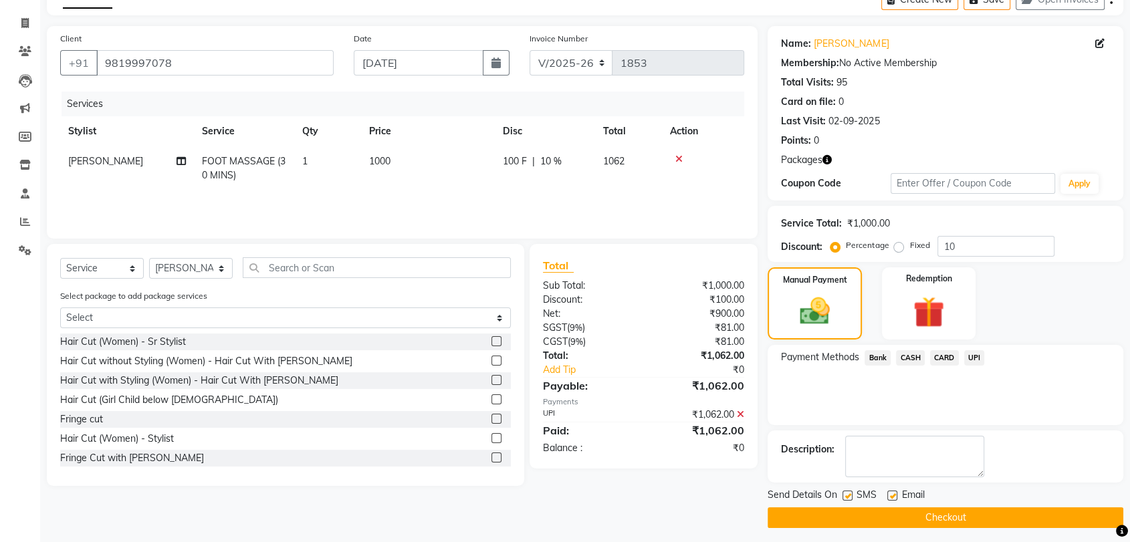
click at [913, 524] on button "Checkout" at bounding box center [945, 517] width 356 height 21
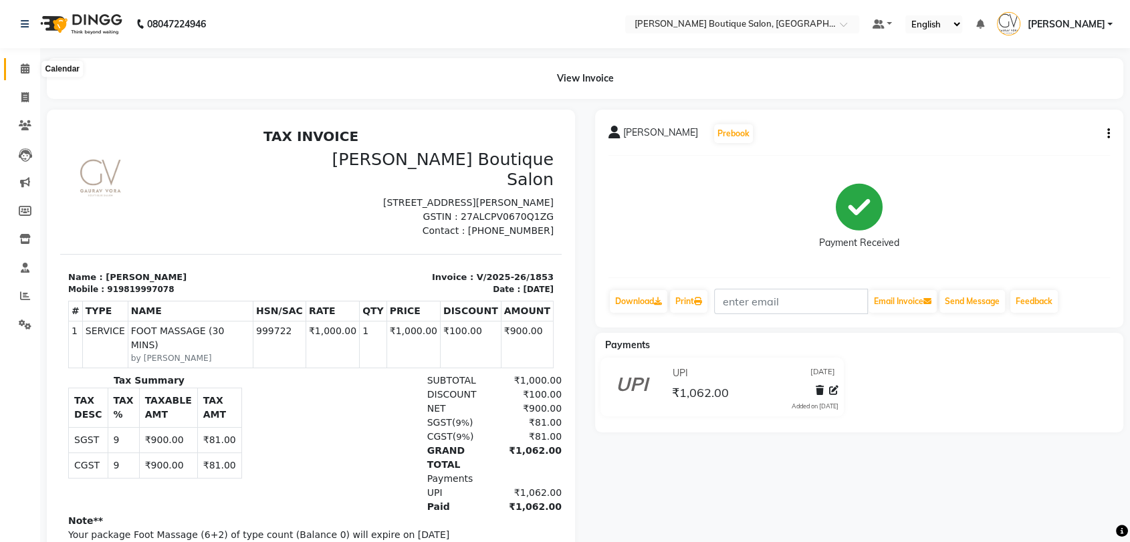
click at [30, 69] on span at bounding box center [24, 68] width 23 height 15
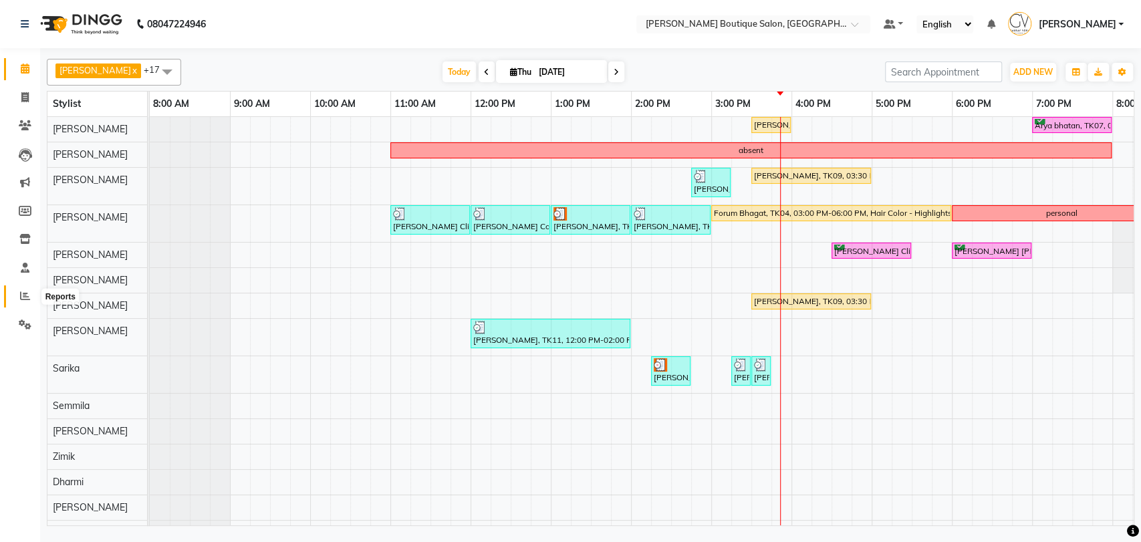
click at [27, 289] on span at bounding box center [24, 296] width 23 height 15
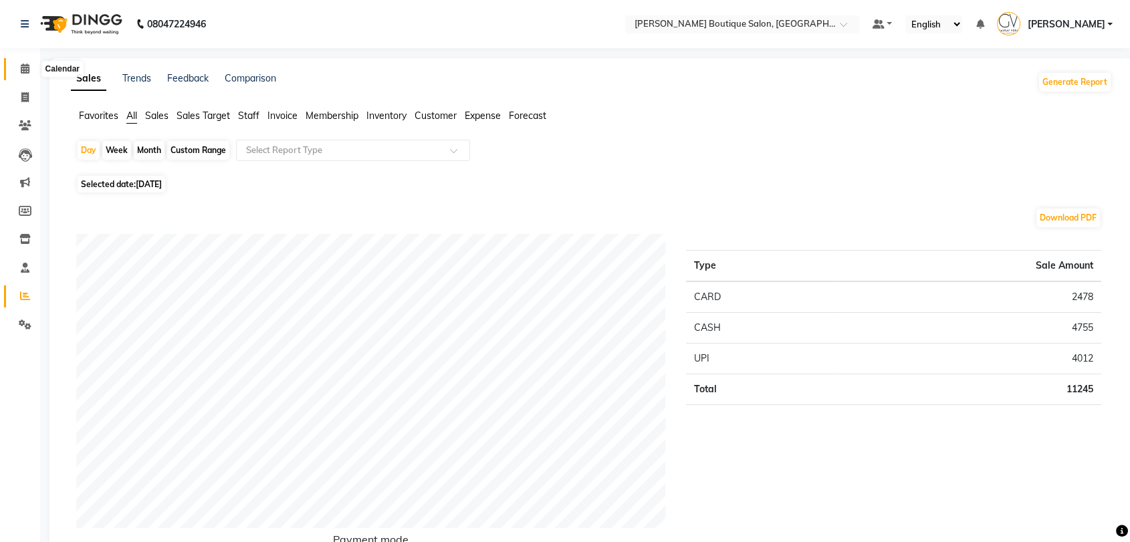
click at [21, 71] on icon at bounding box center [25, 68] width 9 height 10
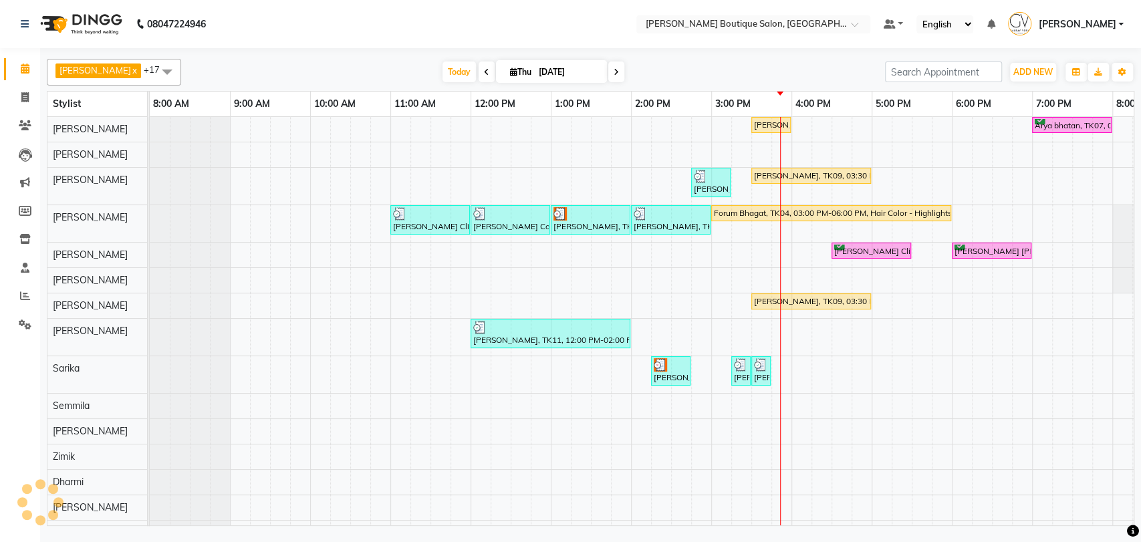
scroll to position [0, 219]
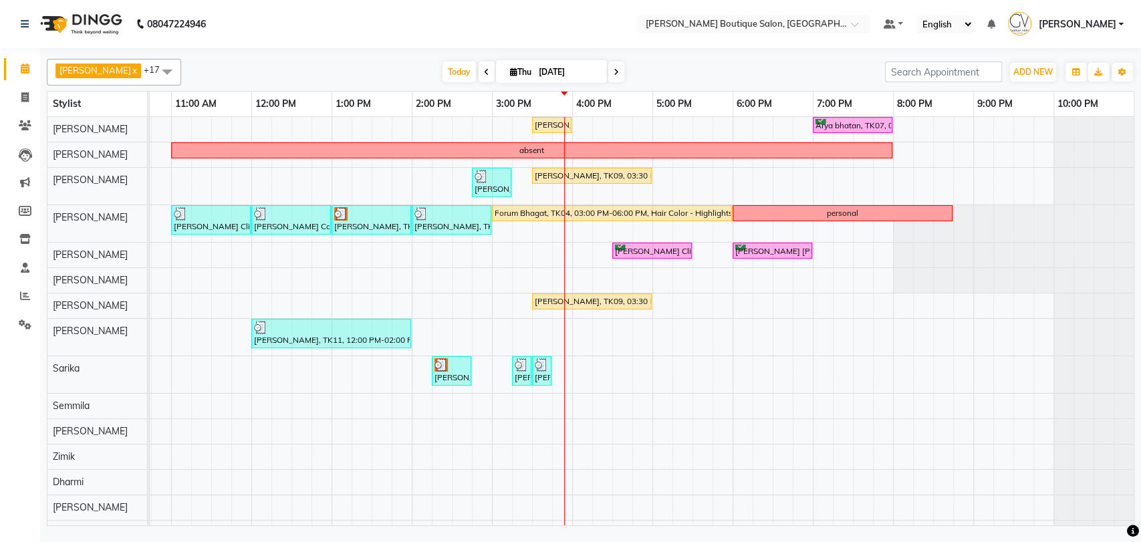
click at [567, 68] on input "[DATE]" at bounding box center [568, 72] width 67 height 20
select select "9"
select select "2025"
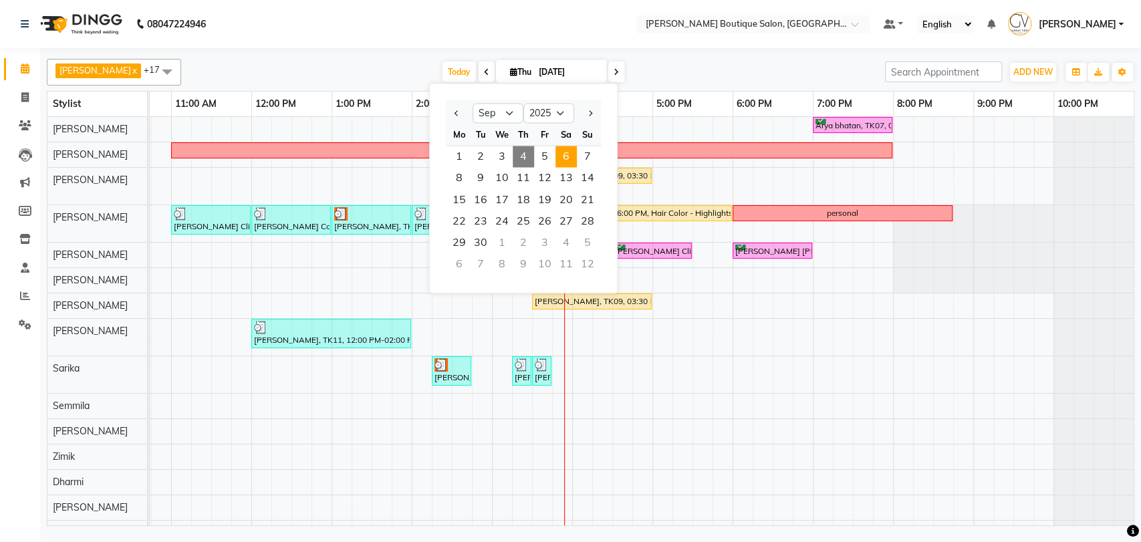
click at [567, 162] on span "6" at bounding box center [565, 156] width 21 height 21
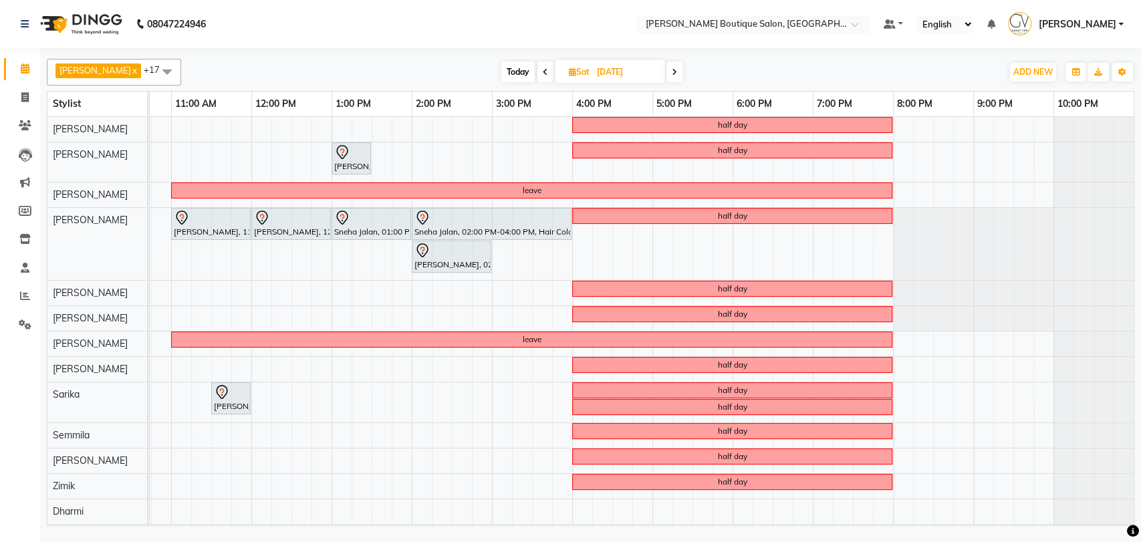
click at [501, 76] on span "Today" at bounding box center [517, 71] width 33 height 21
type input "[DATE]"
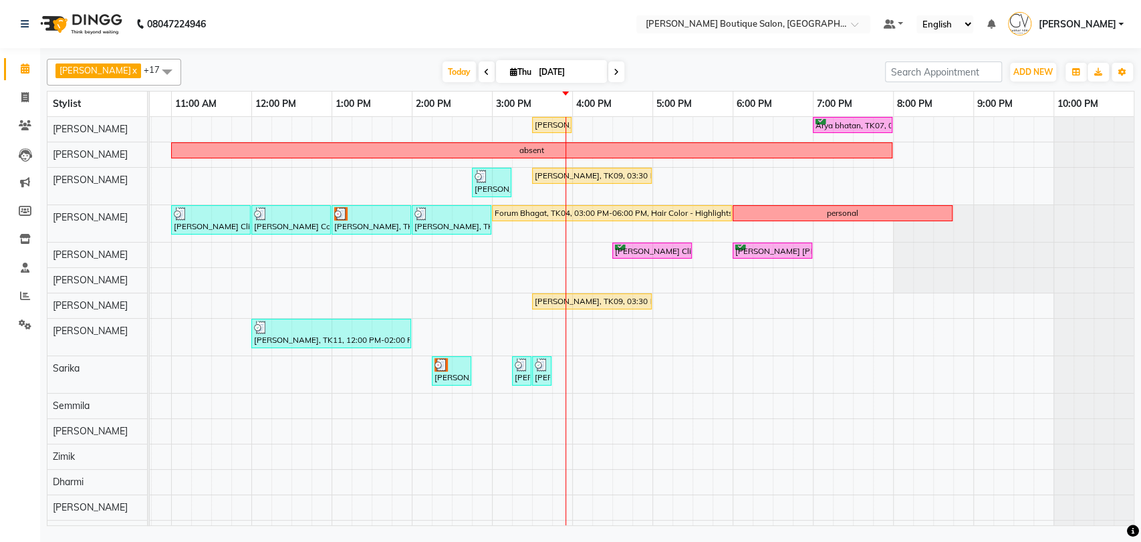
click at [535, 66] on input "[DATE]" at bounding box center [568, 72] width 67 height 20
select select "9"
select select "2025"
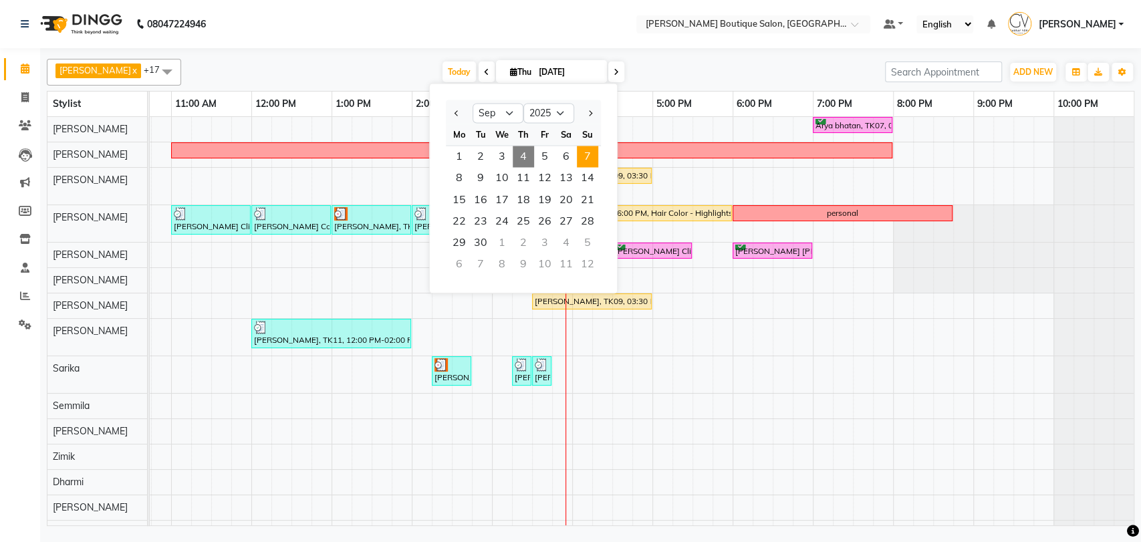
click at [586, 156] on span "7" at bounding box center [587, 156] width 21 height 21
type input "[DATE]"
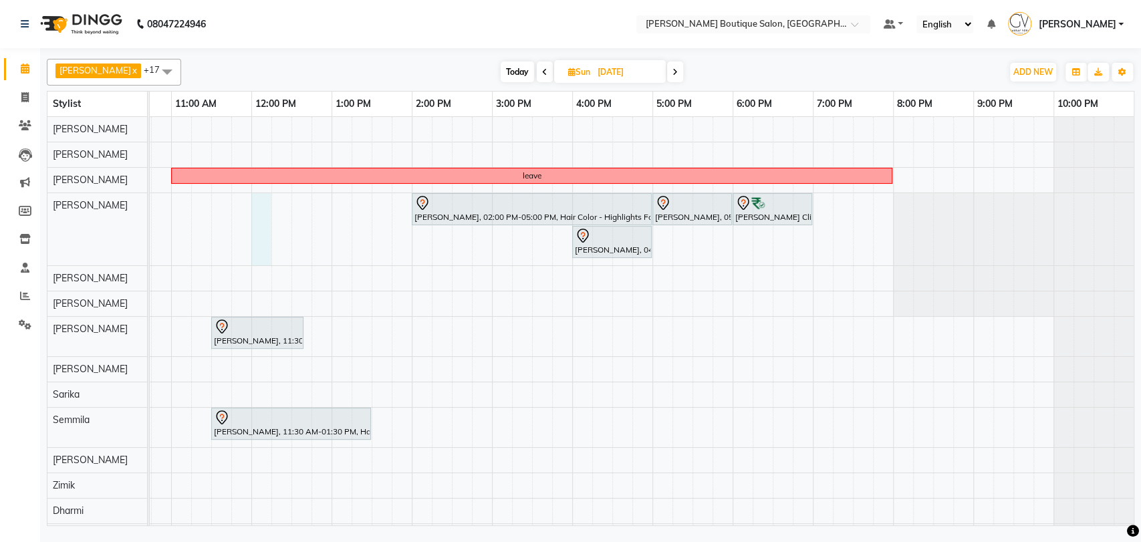
click at [259, 215] on div "leave Parul Shanghvi, 02:00 PM-05:00 PM, Hair Color - Highlights For Female Sho…" at bounding box center [531, 358] width 1203 height 483
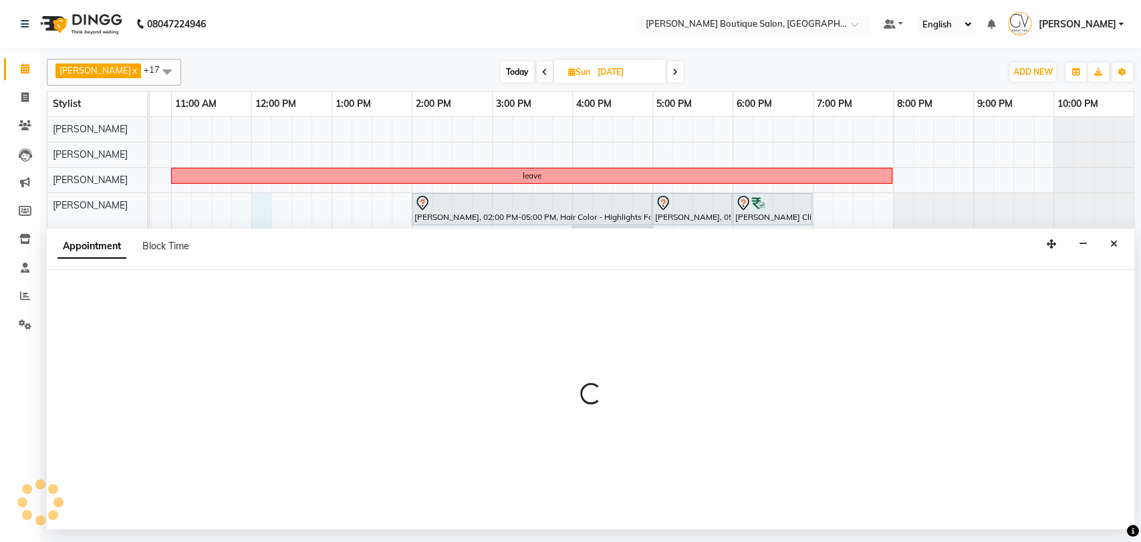
select select "35410"
select select "720"
select select "tentative"
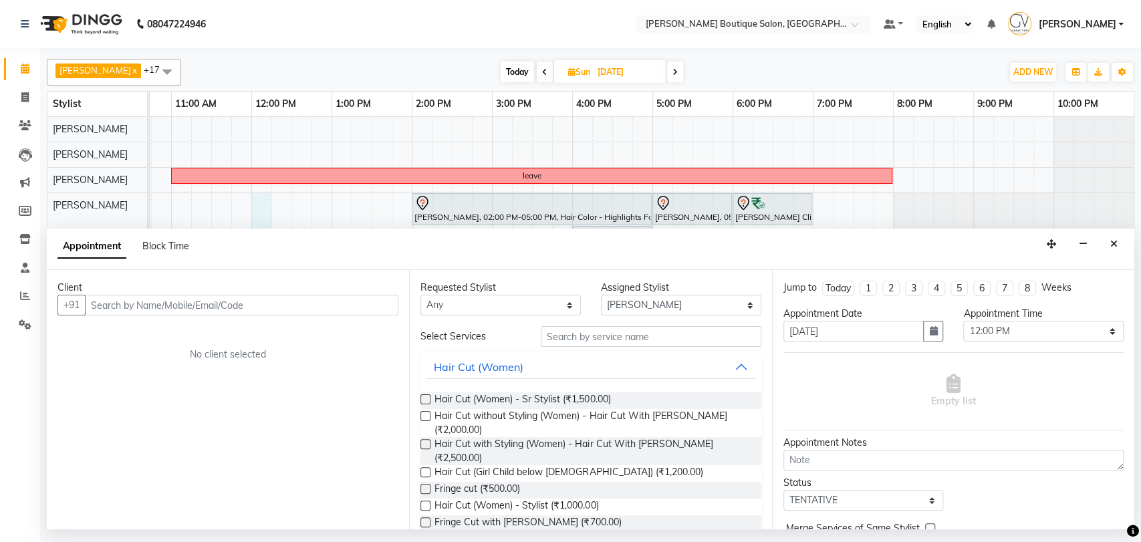
click at [148, 304] on input "text" at bounding box center [241, 305] width 313 height 21
click at [148, 306] on input "text" at bounding box center [241, 305] width 313 height 21
type input "98200073389"
click at [369, 309] on span "Add Client" at bounding box center [370, 305] width 45 height 12
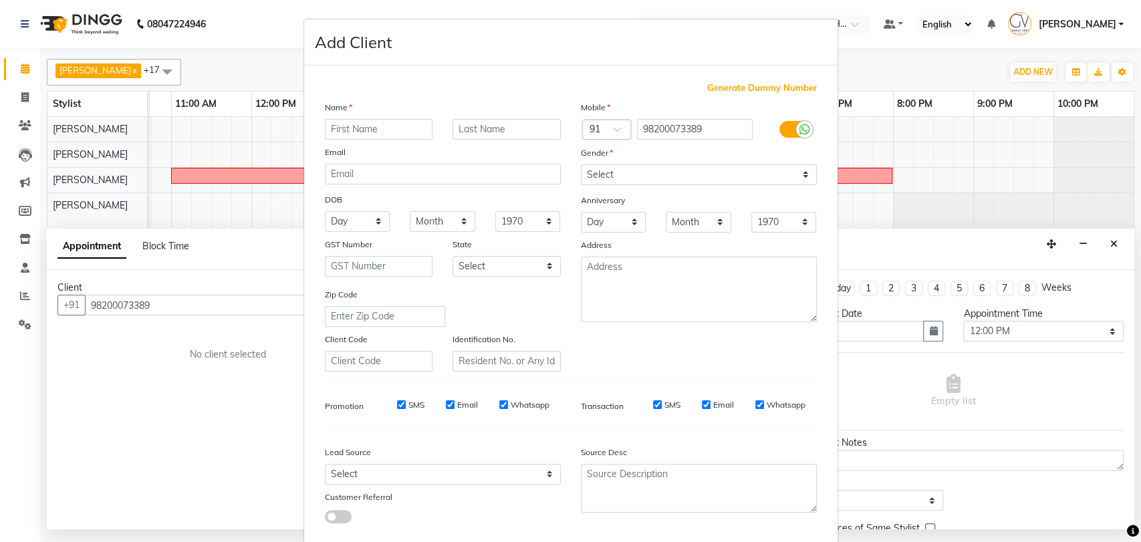
click at [356, 129] on input "text" at bounding box center [379, 129] width 108 height 21
type input "Farida"
click at [521, 136] on input "text" at bounding box center [507, 129] width 108 height 21
type input "Dala"
click at [586, 171] on select "Select Male Female Other Prefer Not To Say" at bounding box center [699, 174] width 236 height 21
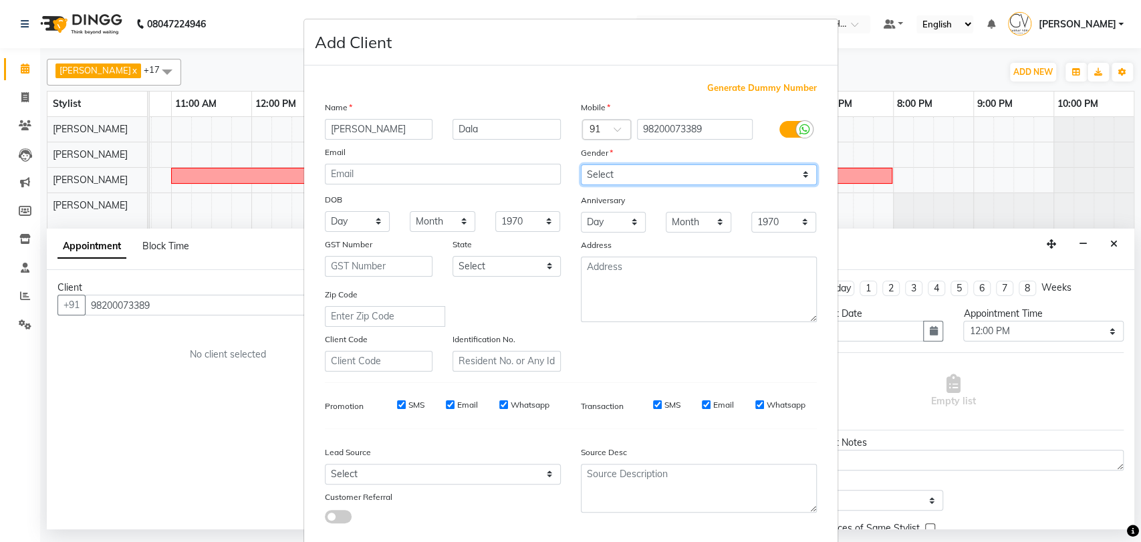
select select "[DEMOGRAPHIC_DATA]"
click at [581, 164] on select "Select Male Female Other Prefer Not To Say" at bounding box center [699, 174] width 236 height 21
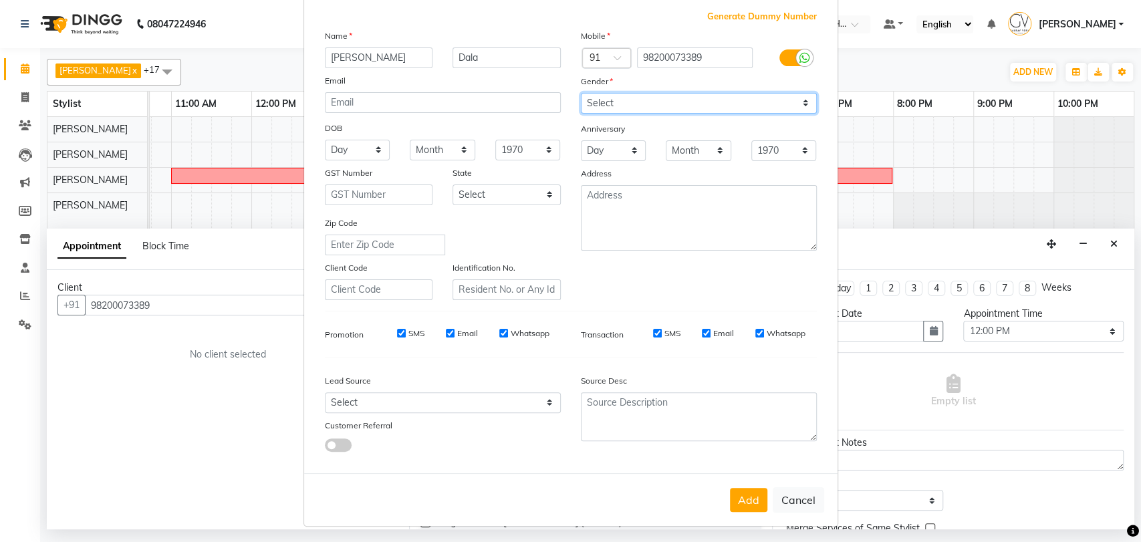
scroll to position [72, 0]
click at [736, 504] on button "Add" at bounding box center [748, 499] width 37 height 24
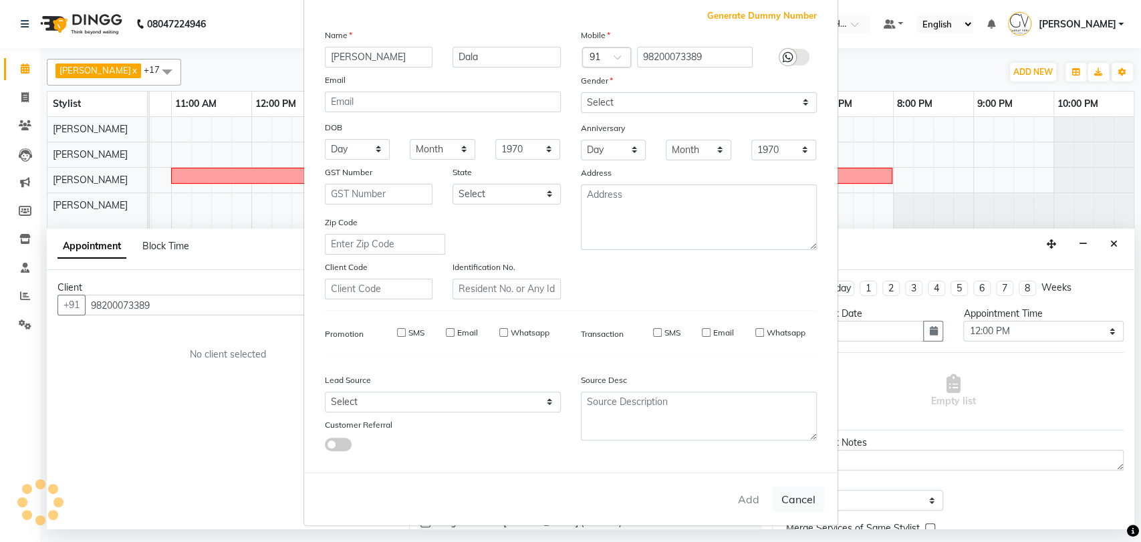
select select
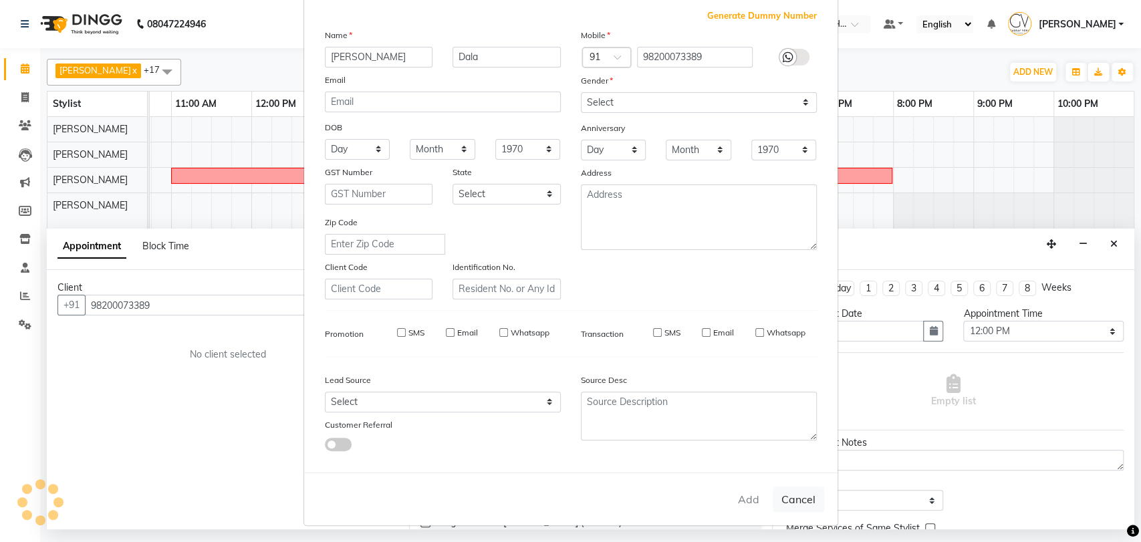
select select
checkbox input "false"
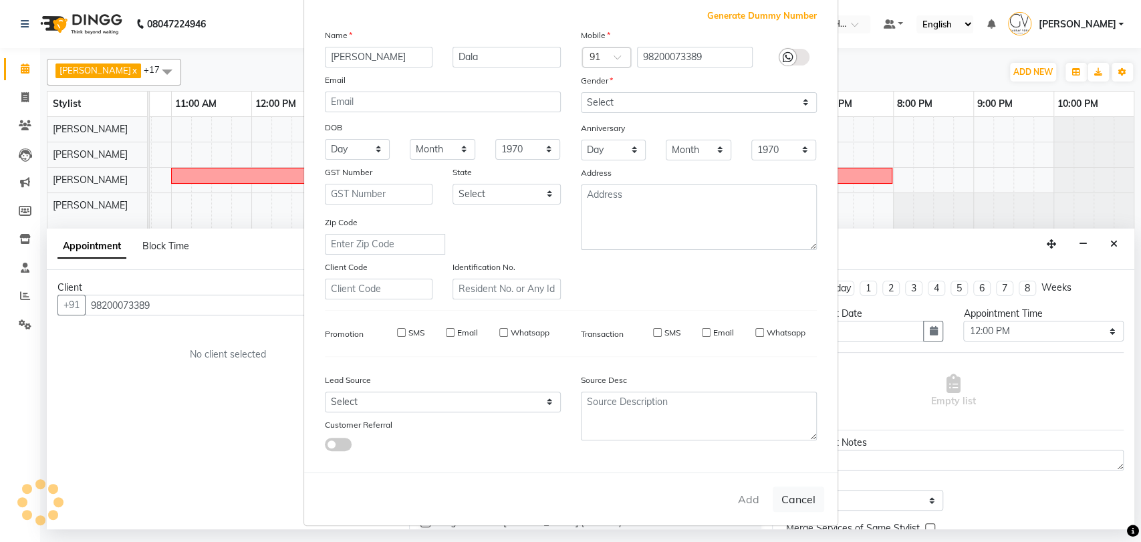
checkbox input "false"
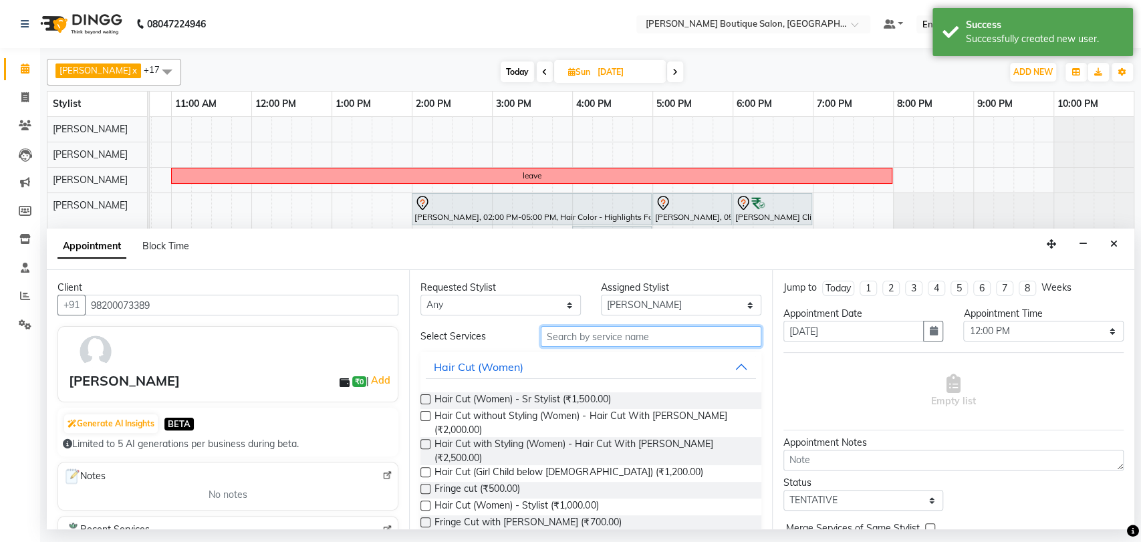
click at [595, 338] on input "text" at bounding box center [651, 336] width 221 height 21
type input "cut"
click at [424, 442] on label at bounding box center [425, 444] width 10 height 10
click at [424, 442] on input "checkbox" at bounding box center [424, 445] width 9 height 9
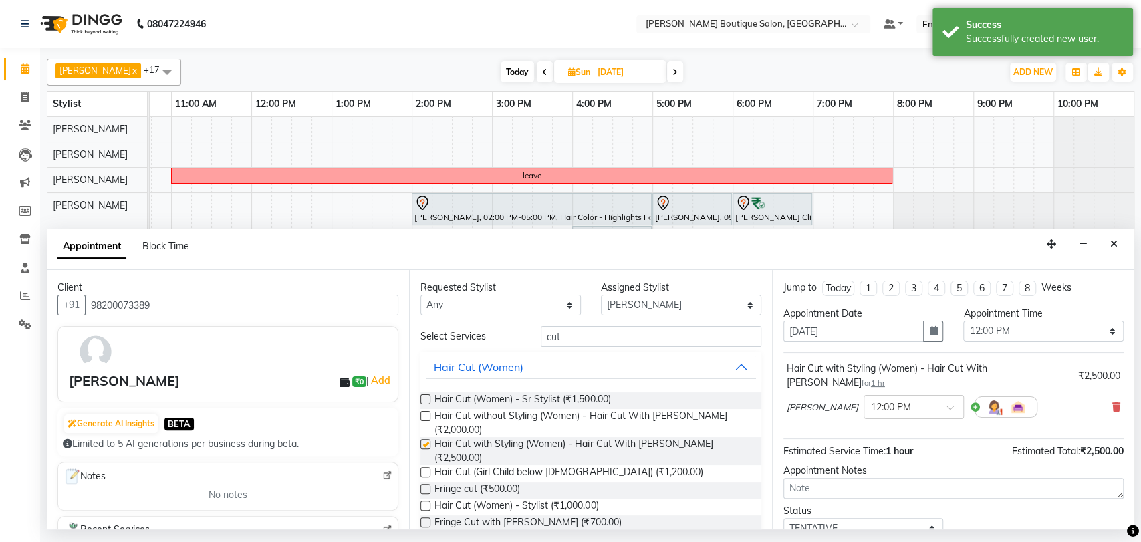
checkbox input "false"
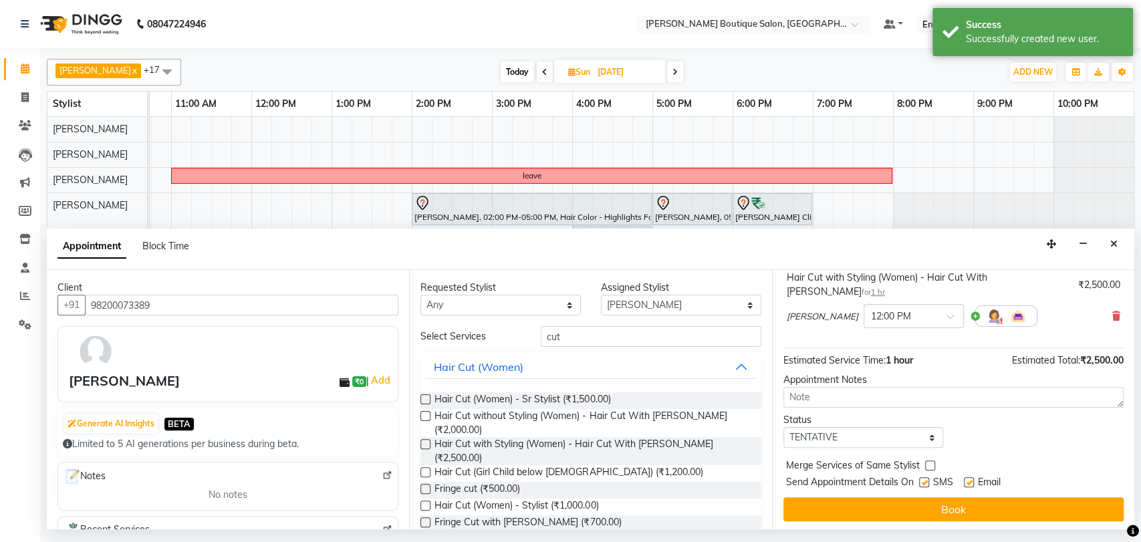
scroll to position [93, 0]
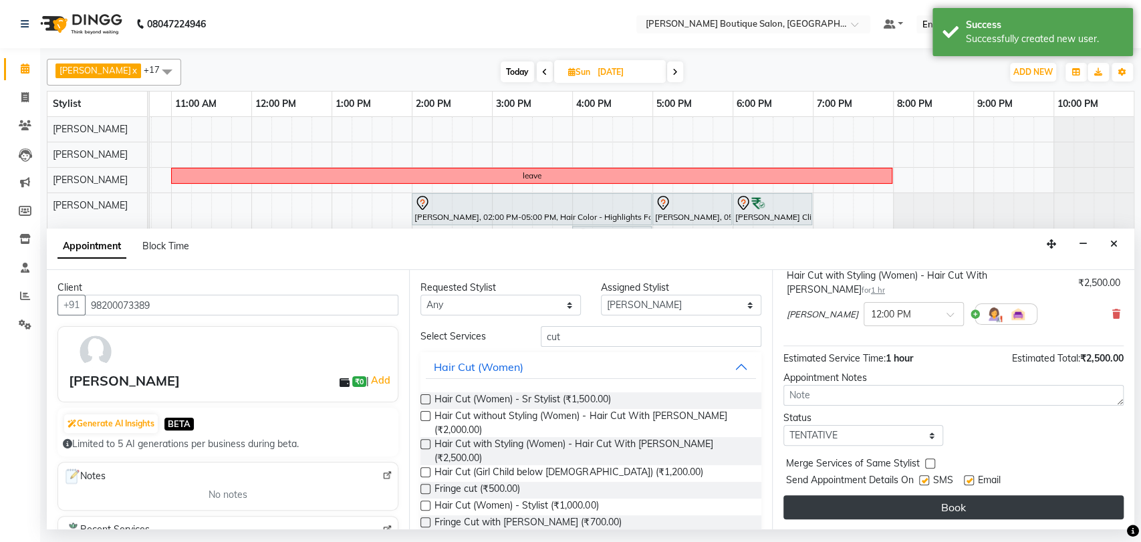
click at [965, 506] on button "Book" at bounding box center [953, 507] width 340 height 24
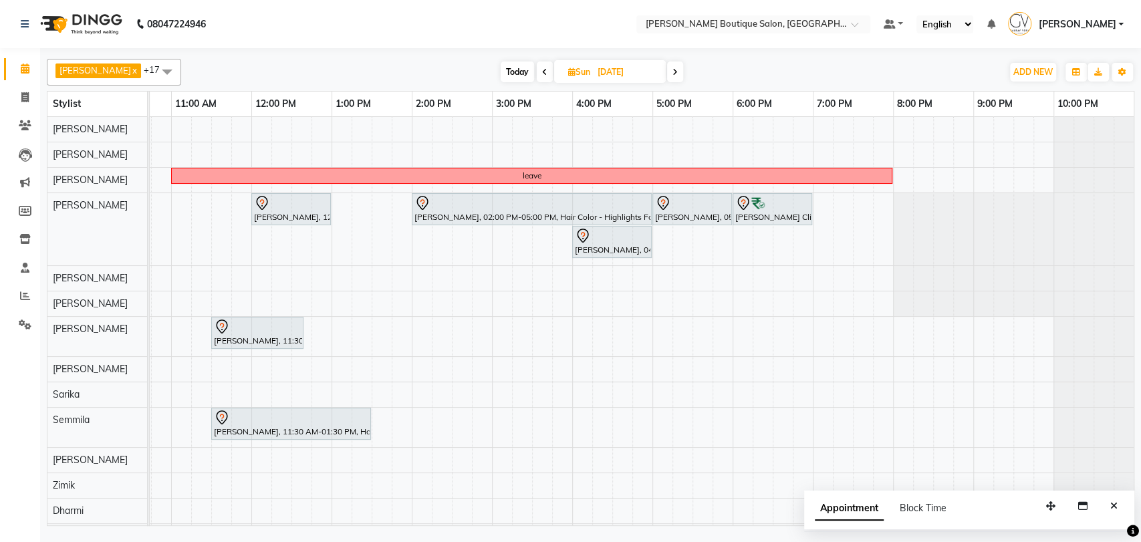
click at [501, 70] on span "Today" at bounding box center [517, 71] width 33 height 21
type input "[DATE]"
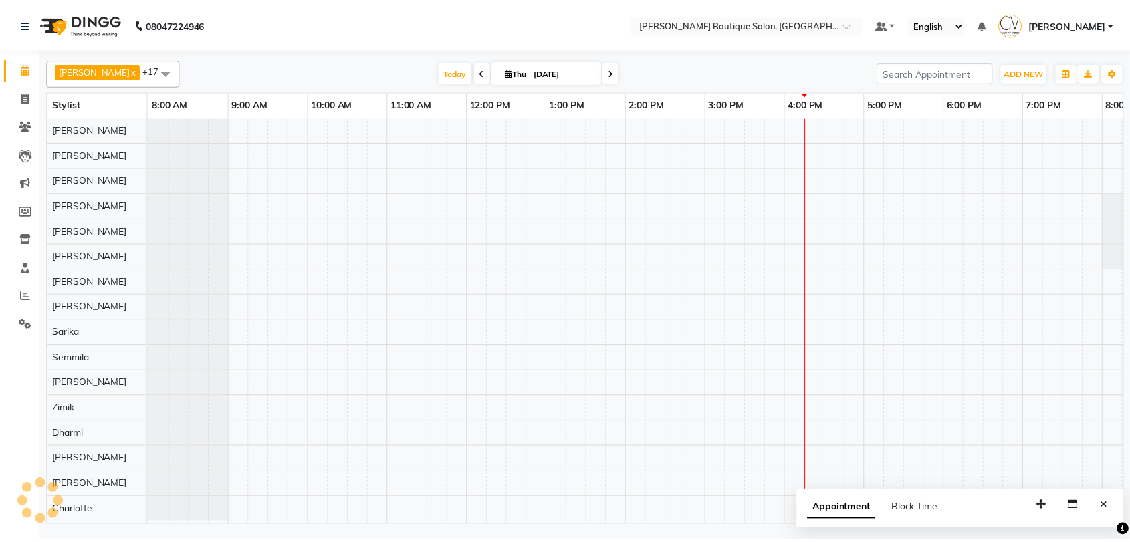
scroll to position [0, 219]
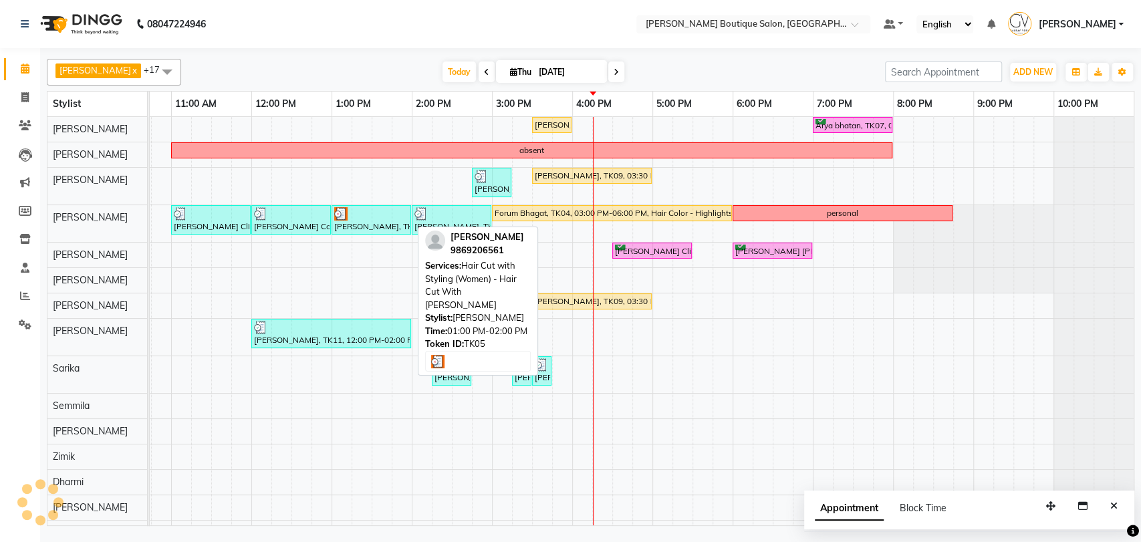
click at [353, 226] on div "[PERSON_NAME], TK05, 01:00 PM-02:00 PM, Hair Cut with Styling (Women) - Hair Cu…" at bounding box center [371, 219] width 77 height 25
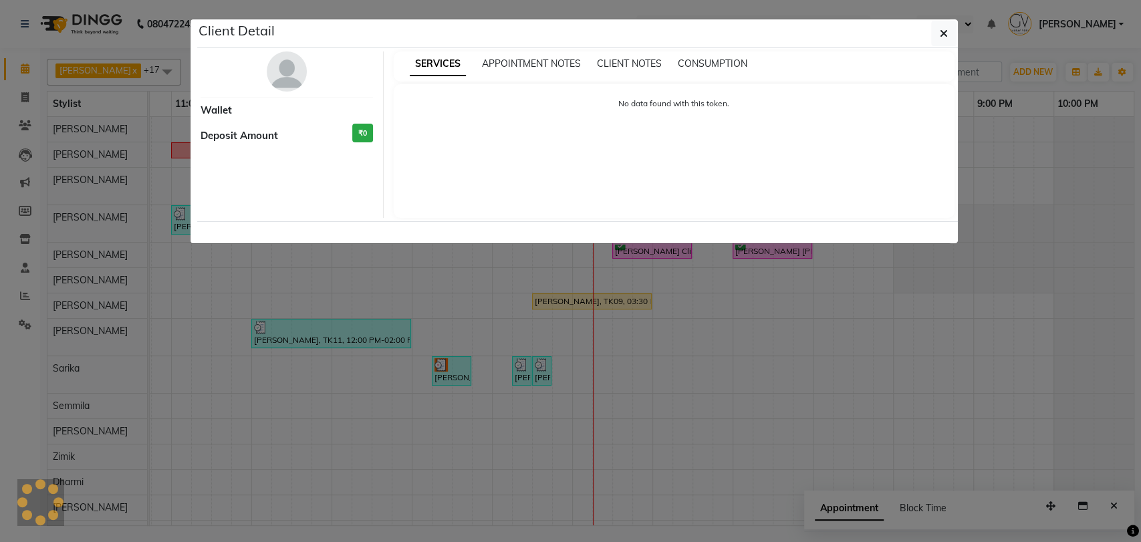
select select "3"
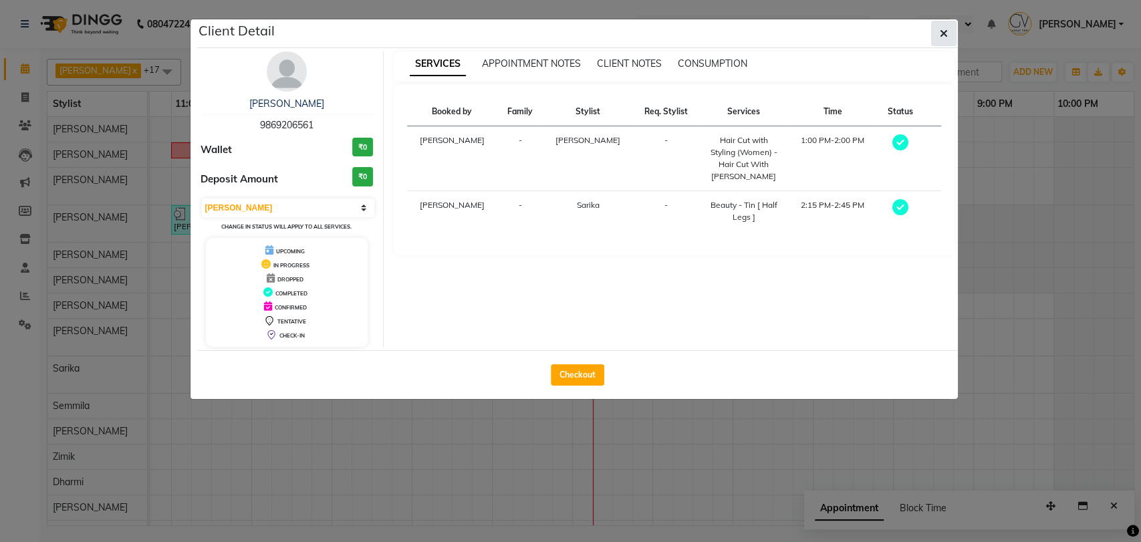
click at [942, 33] on icon "button" at bounding box center [944, 33] width 8 height 11
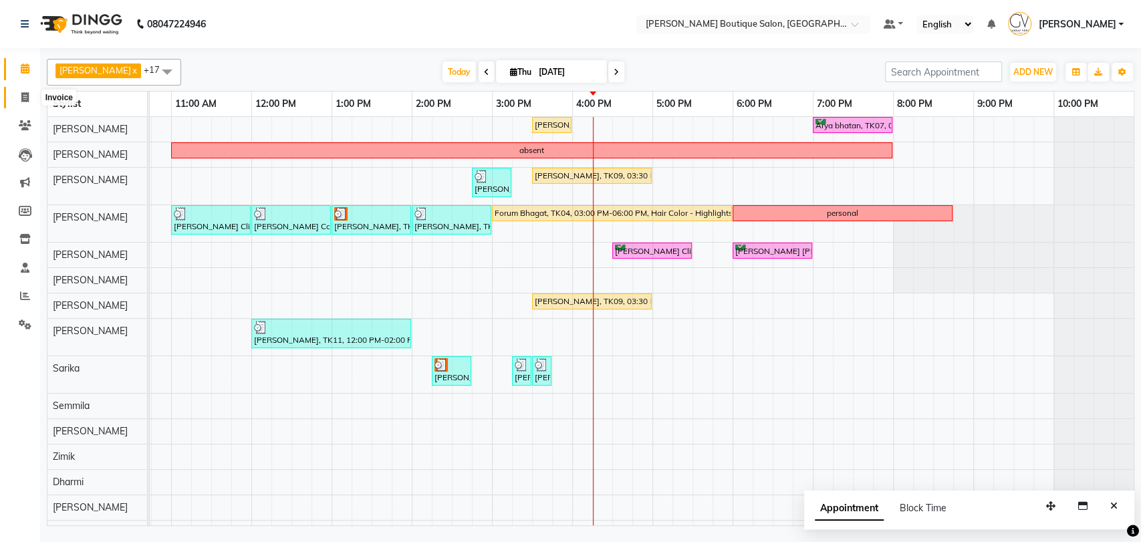
click at [23, 98] on icon at bounding box center [24, 97] width 7 height 10
select select "service"
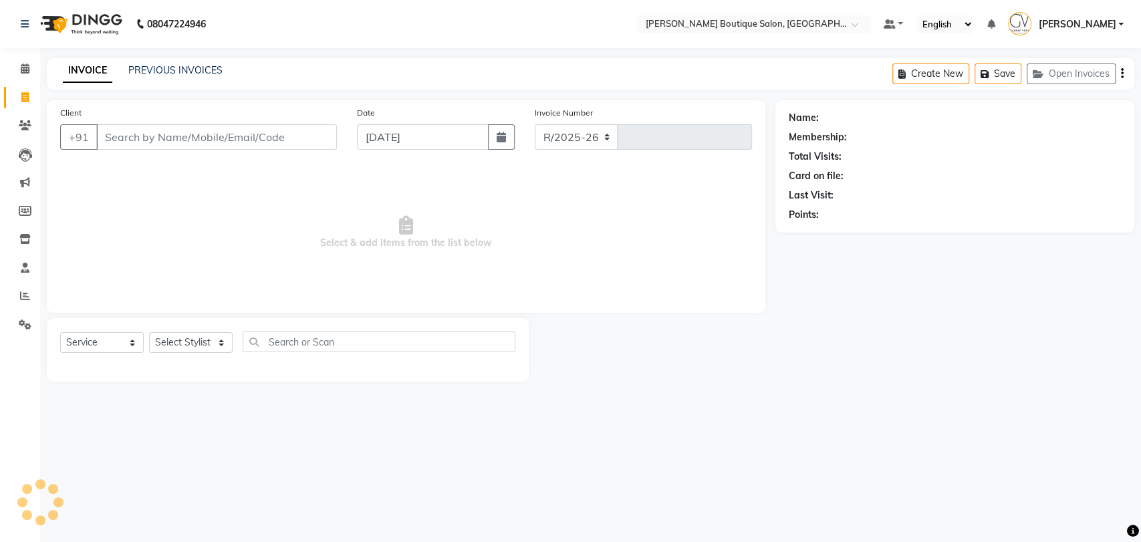
select select "5350"
type input "1854"
click at [1064, 70] on button "Open Invoices" at bounding box center [1071, 73] width 89 height 21
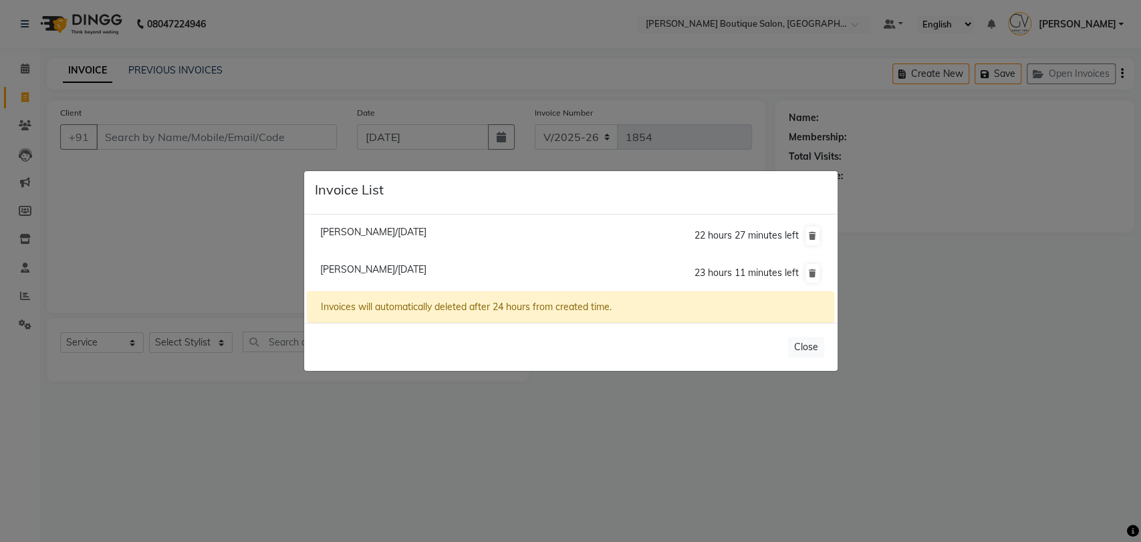
click at [408, 238] on li "Shraddha Prabhu/04 September 2025 22 hours 27 minutes left" at bounding box center [570, 236] width 527 height 38
click at [412, 234] on span "Shraddha Prabhu/04 September 2025" at bounding box center [373, 232] width 106 height 12
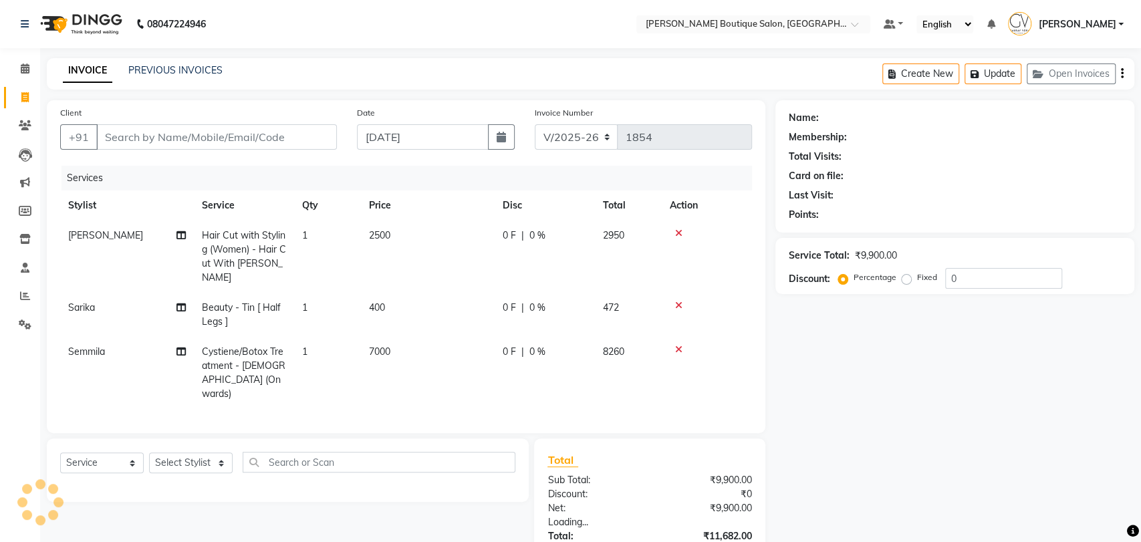
type input "9869206561"
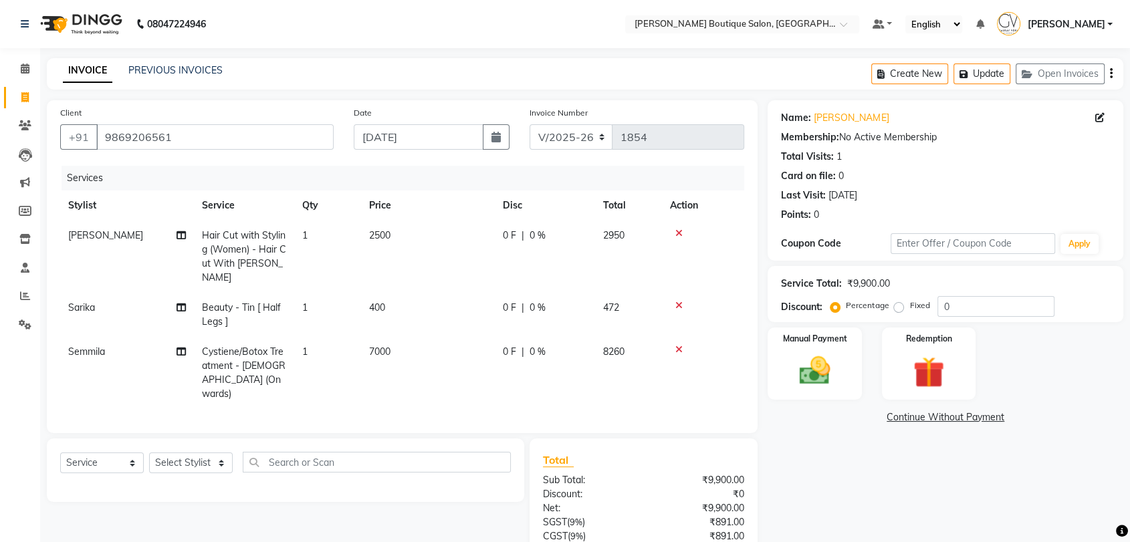
click at [390, 352] on span "7000" at bounding box center [379, 352] width 21 height 12
select select "63089"
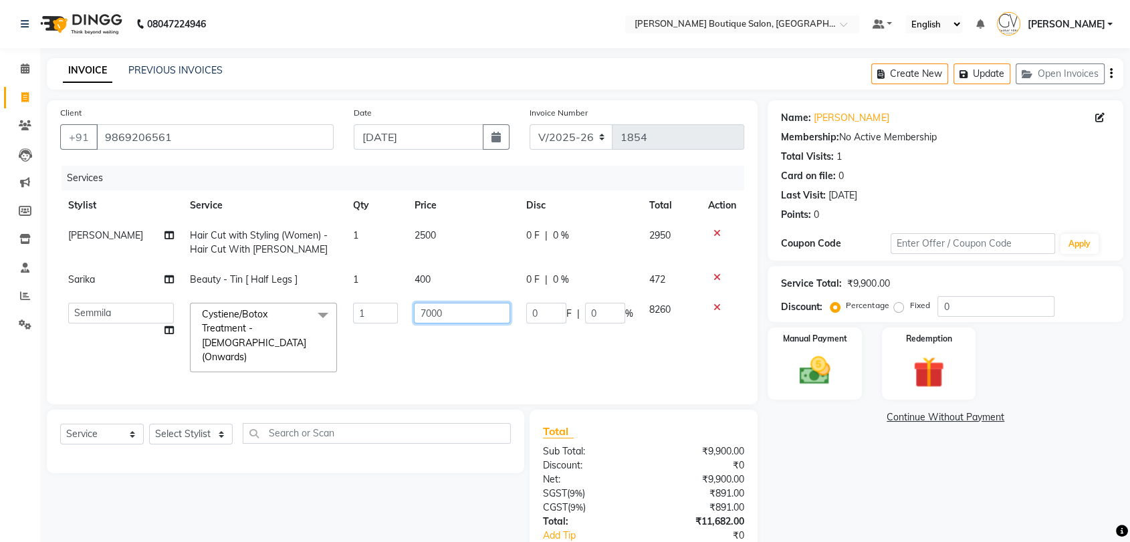
drag, startPoint x: 442, startPoint y: 311, endPoint x: 303, endPoint y: 295, distance: 140.0
click at [305, 295] on tr "Athar Ansari Athing Swamy Charlotte Dablu Sharma Dashrat Dharmi Gaurav Vora Har…" at bounding box center [402, 338] width 684 height 86
type input "7500"
click at [422, 256] on td "2500" at bounding box center [462, 243] width 112 height 44
select select "35410"
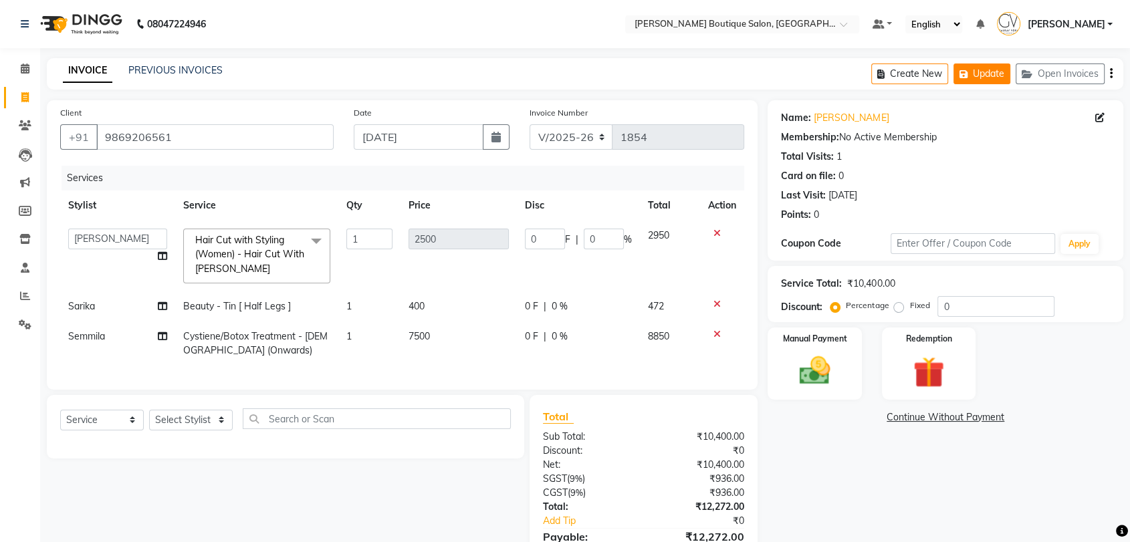
click at [991, 68] on button "Update" at bounding box center [981, 73] width 57 height 21
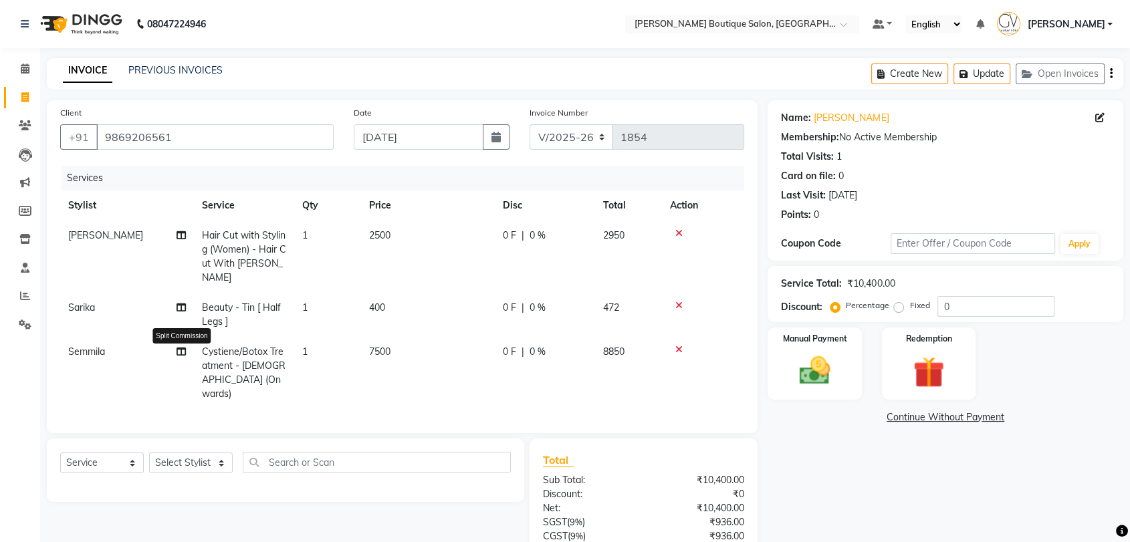
click at [182, 354] on icon at bounding box center [180, 351] width 9 height 9
select select "63089"
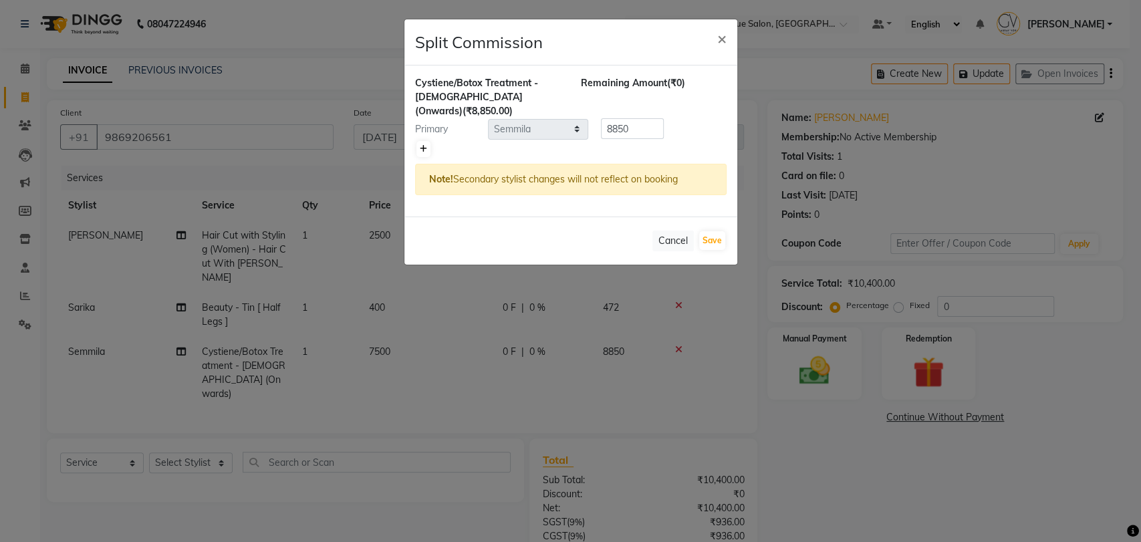
click at [428, 141] on link at bounding box center [423, 149] width 14 height 16
type input "4425"
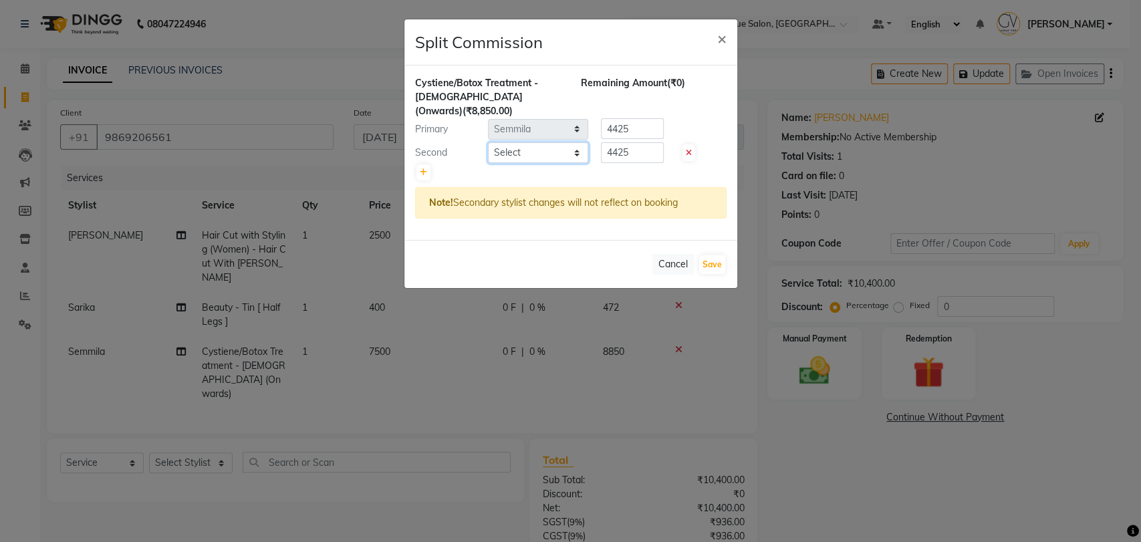
click at [529, 142] on select "Select Athar Ansari Athing Swamy Charlotte Dablu Sharma Dashrat Dharmi Gaurav V…" at bounding box center [538, 152] width 100 height 21
select select "65807"
click at [488, 142] on select "Select Athar Ansari Athing Swamy Charlotte Dablu Sharma Dashrat Dharmi Gaurav V…" at bounding box center [538, 152] width 100 height 21
click at [715, 257] on button "Save" at bounding box center [712, 264] width 26 height 19
select select "Select"
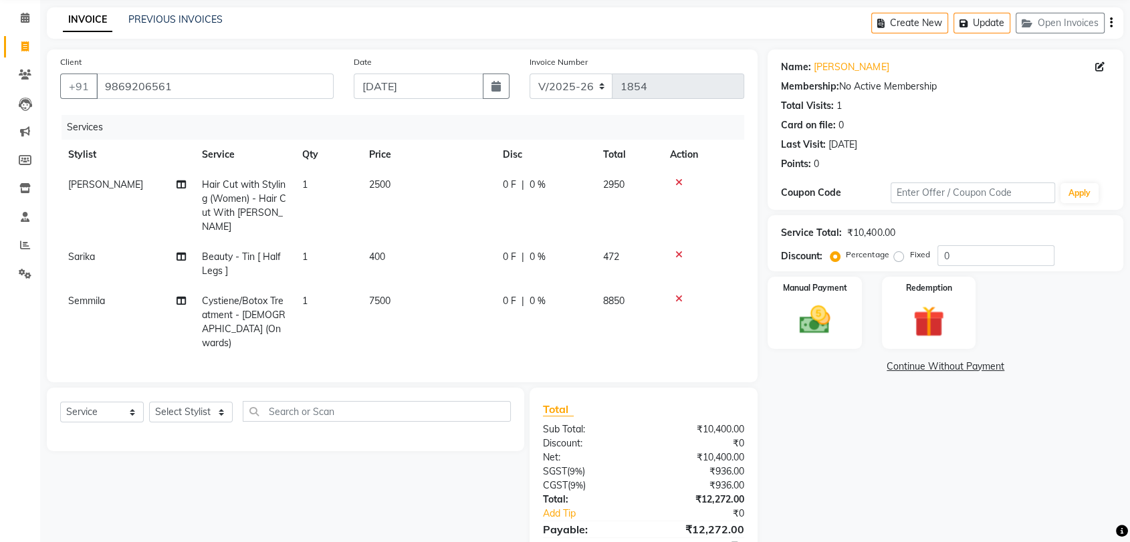
scroll to position [110, 0]
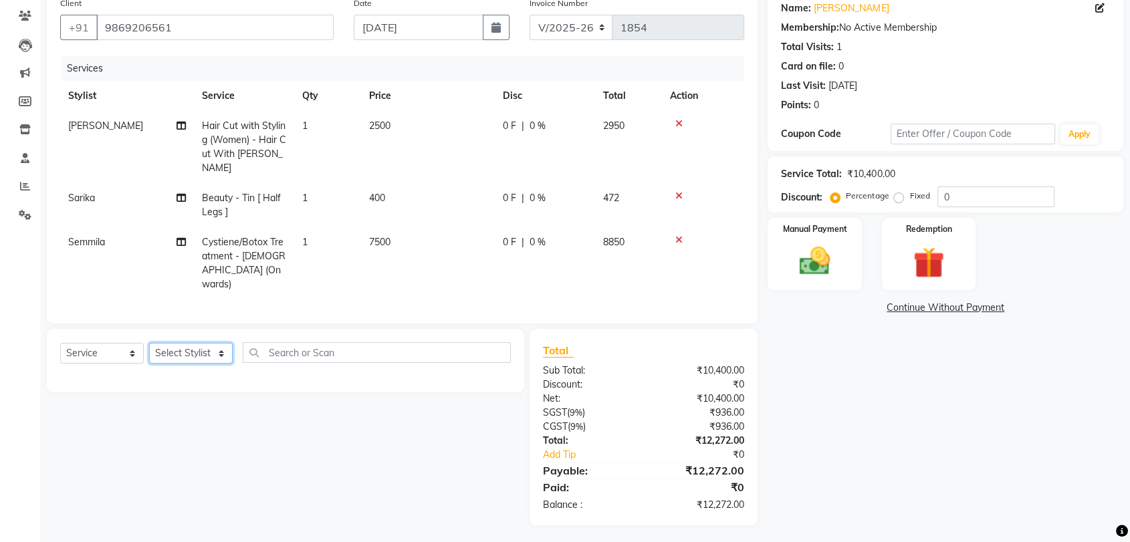
click at [172, 357] on select "Select Stylist Athar Ansari Athing Swamy Charlotte Dablu Sharma Dashrat Dharmi …" at bounding box center [191, 353] width 84 height 21
select select "35410"
click at [149, 343] on select "Select Stylist Athar Ansari Athing Swamy Charlotte Dablu Sharma Dashrat Dharmi …" at bounding box center [191, 353] width 84 height 21
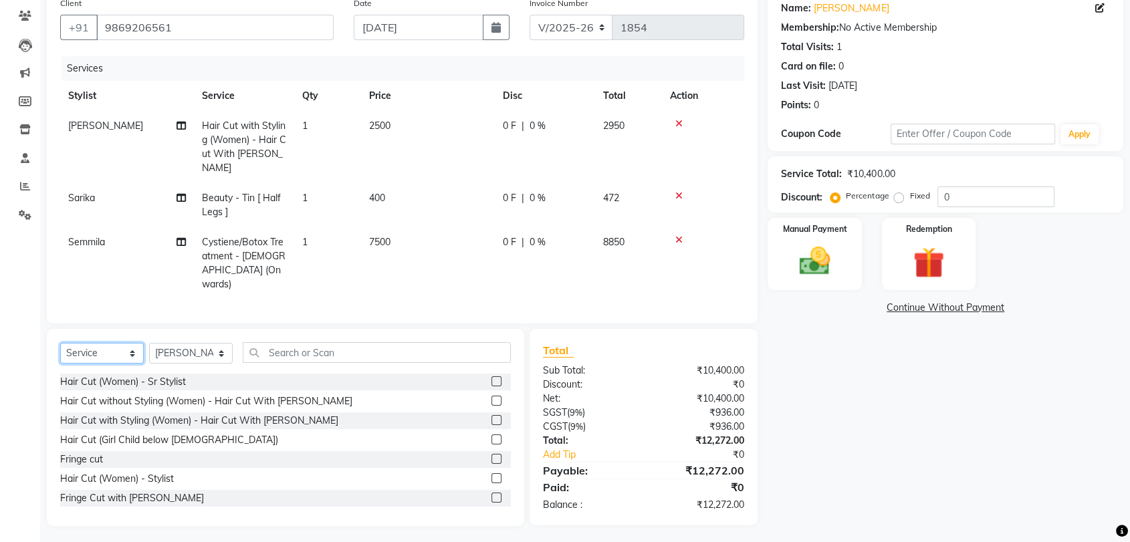
click at [92, 359] on select "Select Service Product Membership Package Voucher Prepaid Gift Card" at bounding box center [102, 353] width 84 height 21
select select "product"
click at [60, 343] on select "Select Service Product Membership Package Voucher Prepaid Gift Card" at bounding box center [102, 353] width 84 height 21
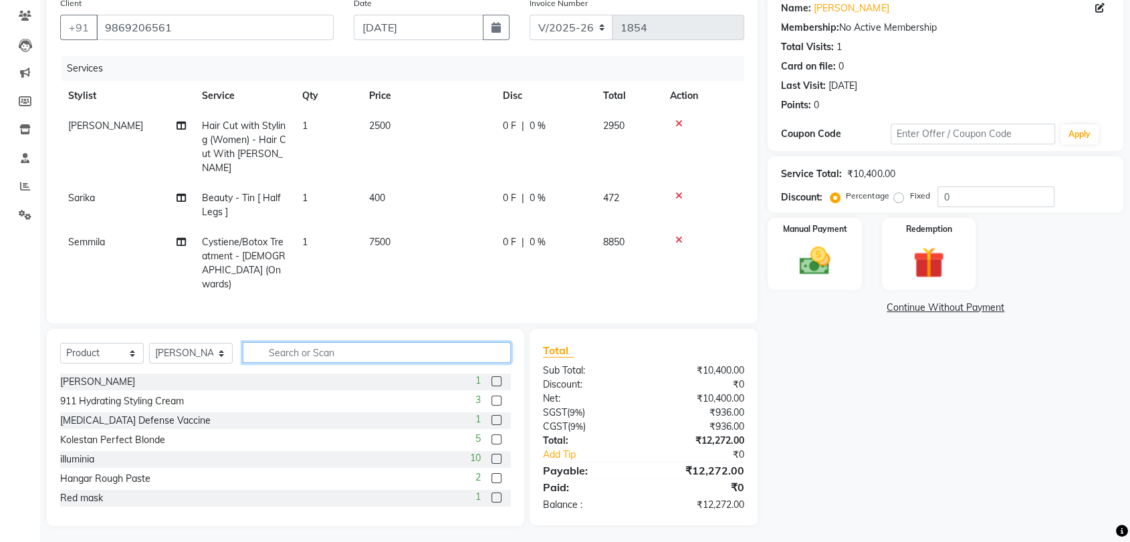
click at [303, 346] on input "text" at bounding box center [377, 352] width 268 height 21
type input "silver"
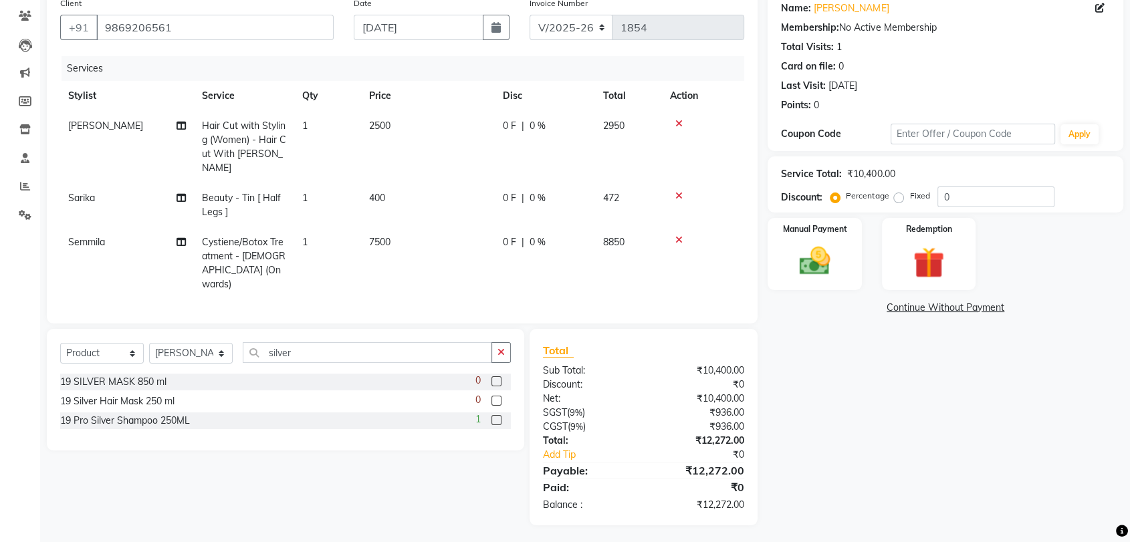
click at [499, 415] on label at bounding box center [496, 420] width 10 height 10
click at [499, 416] on input "checkbox" at bounding box center [495, 420] width 9 height 9
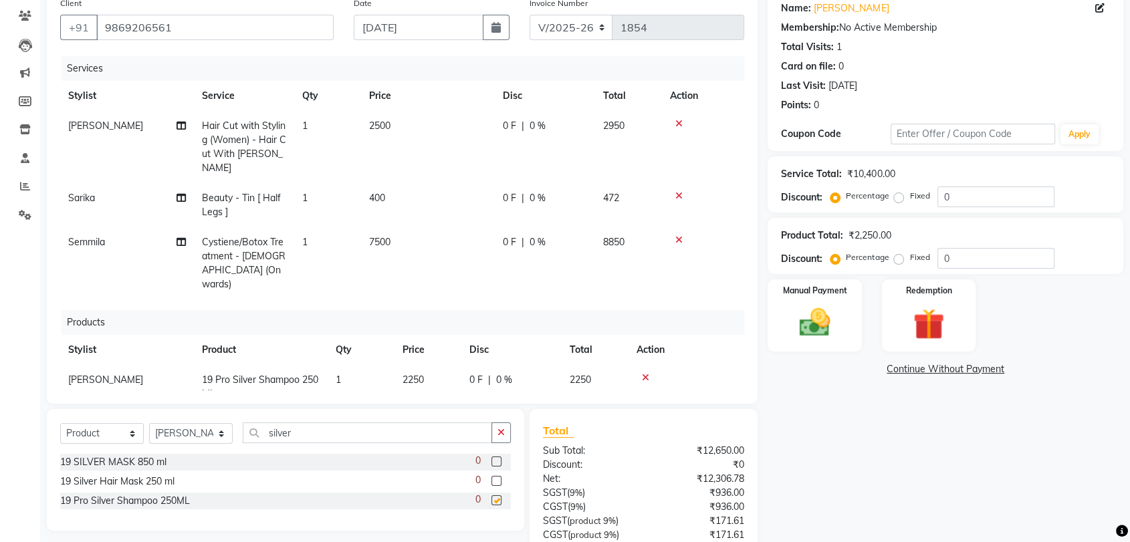
checkbox input "false"
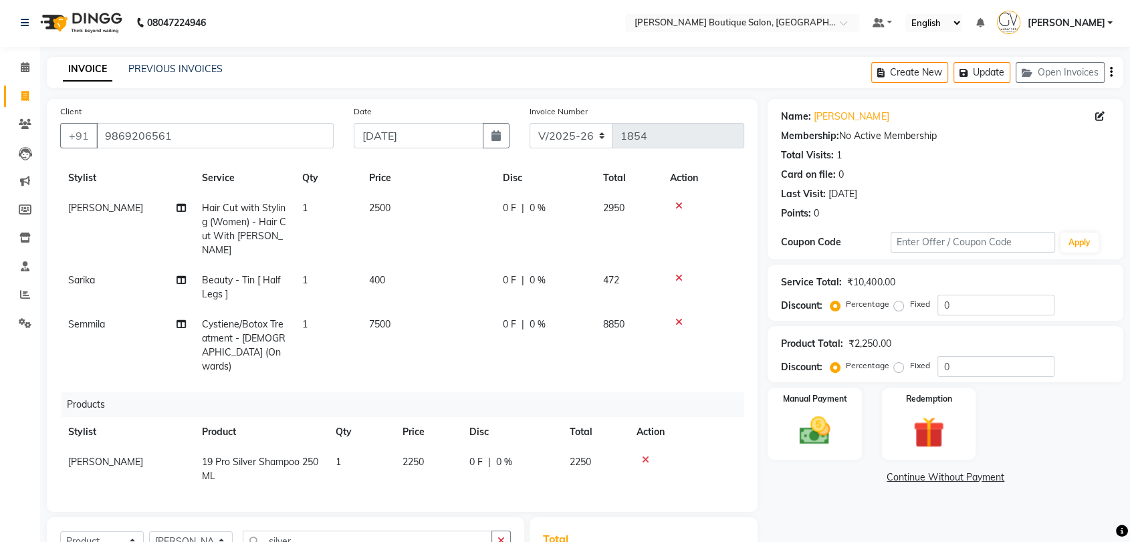
scroll to position [0, 0]
click at [531, 281] on span "0 %" at bounding box center [537, 282] width 16 height 14
select select "43431"
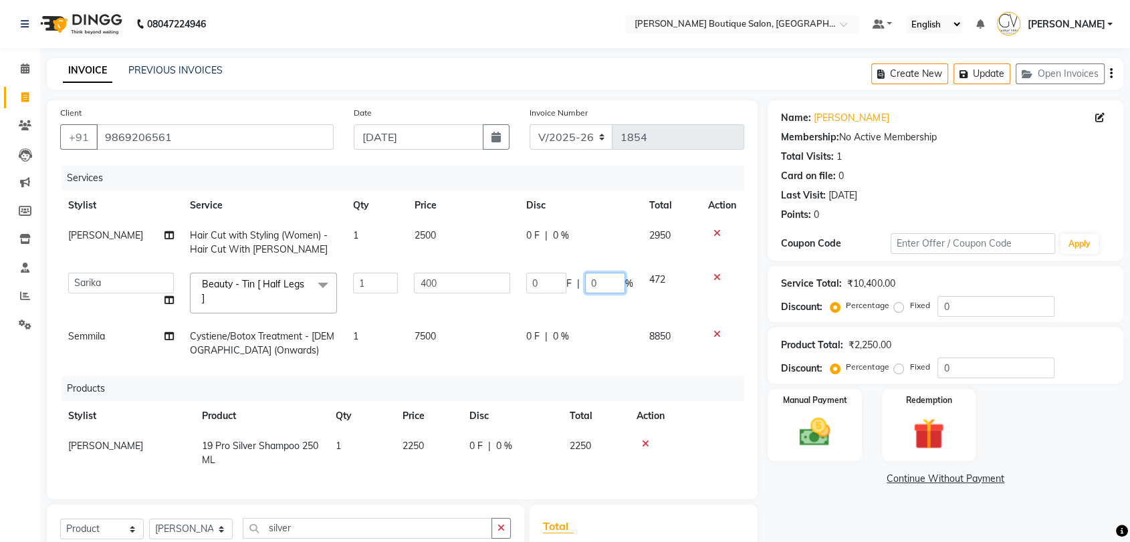
drag, startPoint x: 606, startPoint y: 288, endPoint x: 569, endPoint y: 290, distance: 36.1
click at [572, 290] on div "0 F | 0 %" at bounding box center [579, 283] width 107 height 21
type input "20"
click at [636, 321] on tbody "Gaurav Vora Hair Cut with Styling (Women) - Hair Cut With Gaurav Vora 1 2500 0 …" at bounding box center [402, 293] width 684 height 145
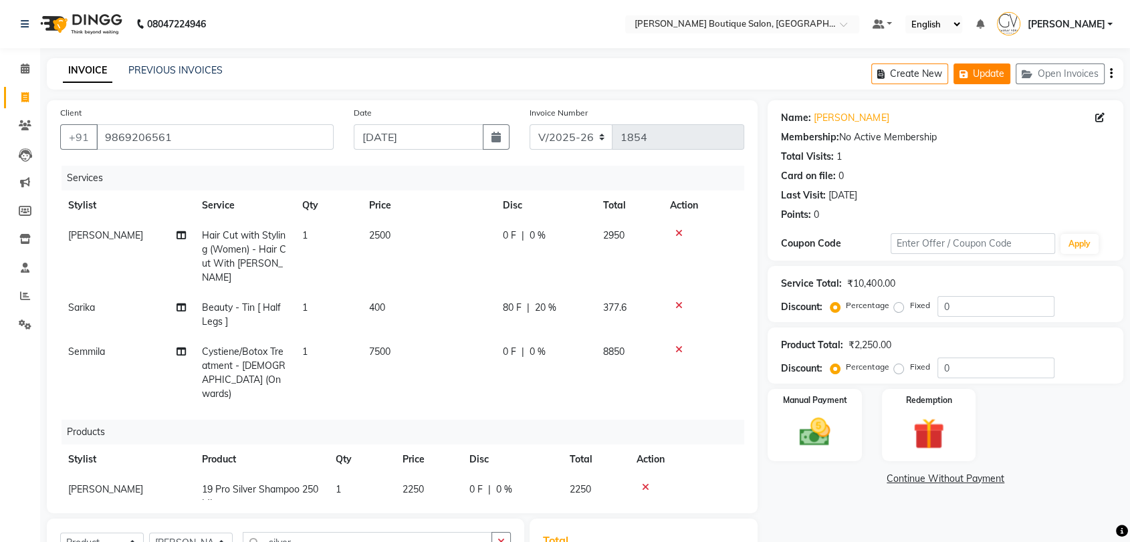
click at [987, 80] on button "Update" at bounding box center [981, 73] width 57 height 21
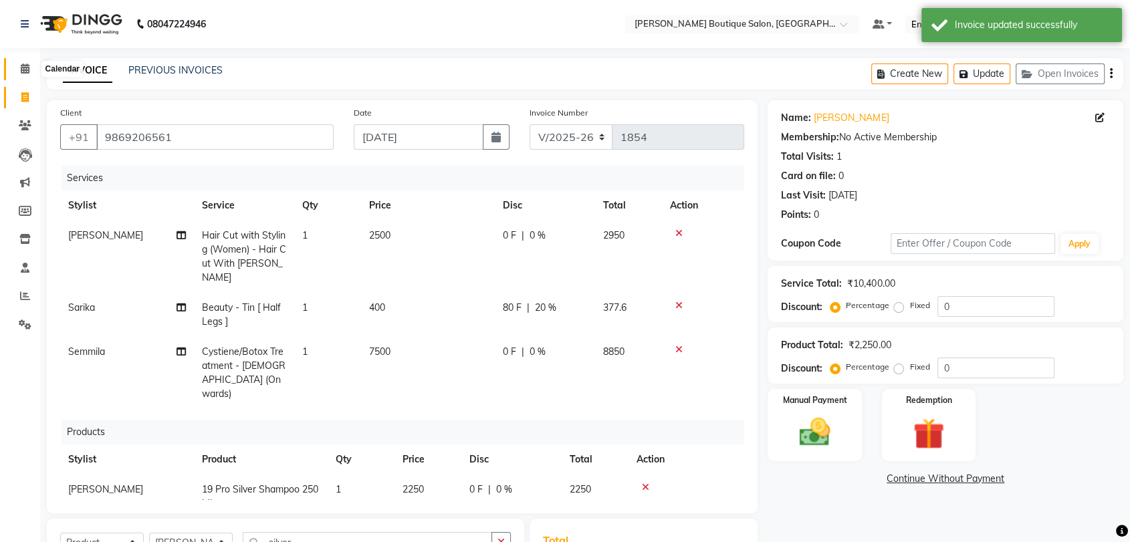
click at [33, 70] on span at bounding box center [24, 68] width 23 height 15
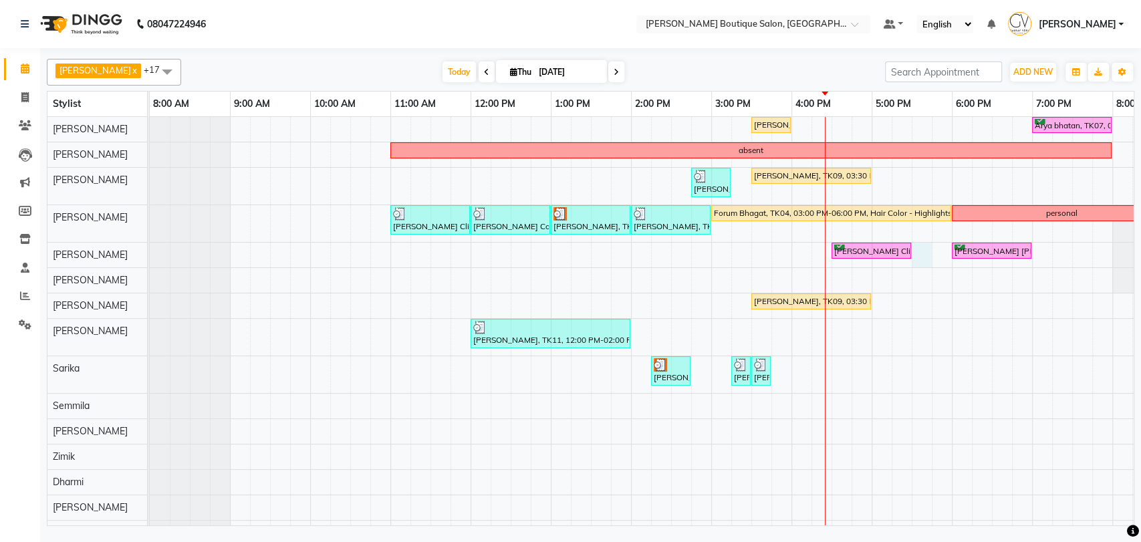
click at [922, 266] on div "Maurya Ghelani, TK09, 03:30 PM-04:00 PM, Men Grooming - Beard Triming Arya bhat…" at bounding box center [751, 344] width 1203 height 454
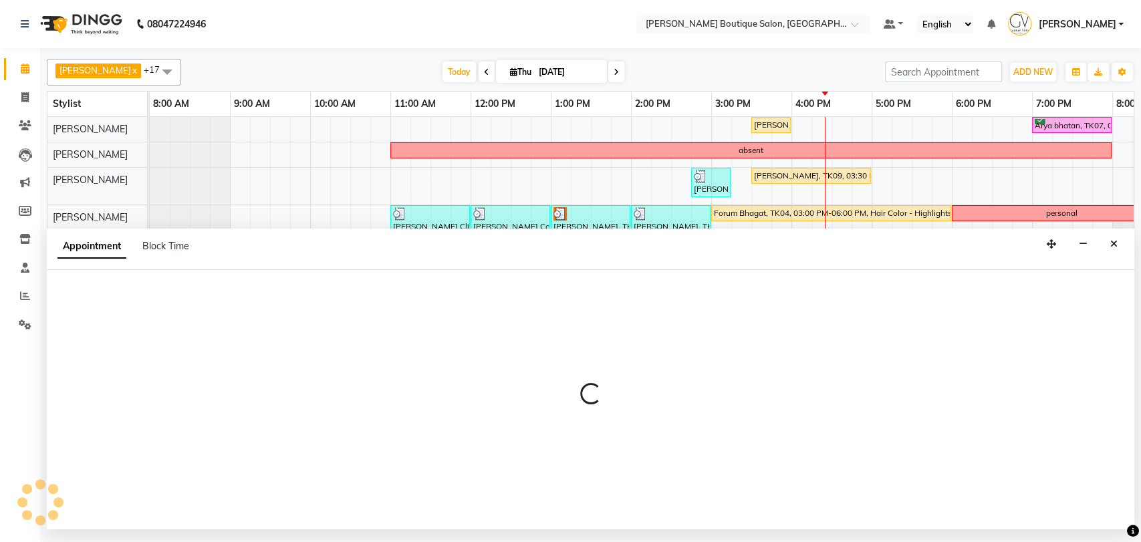
select select "35504"
select select "tentative"
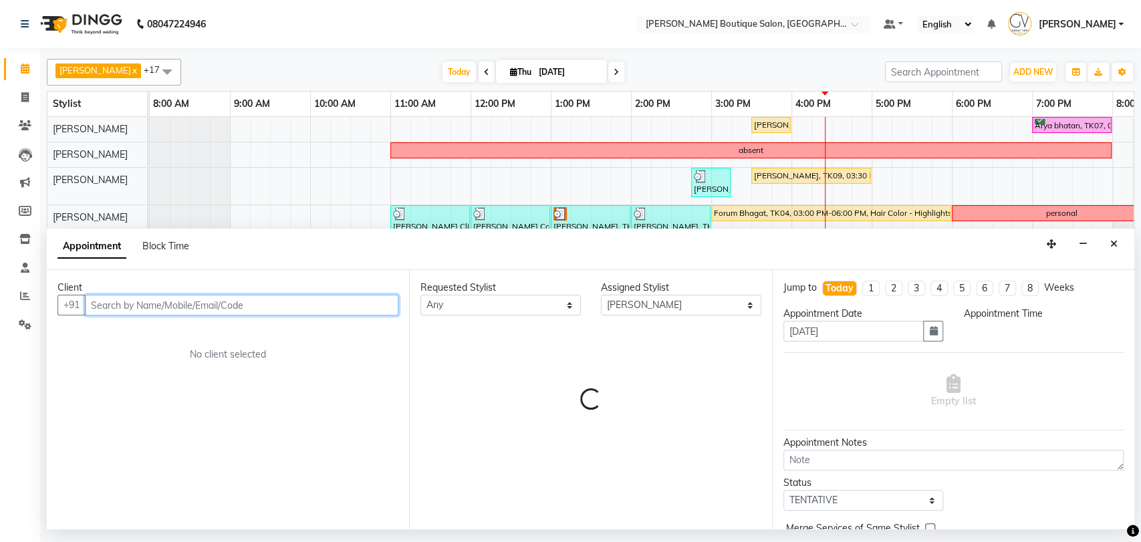
select select "1050"
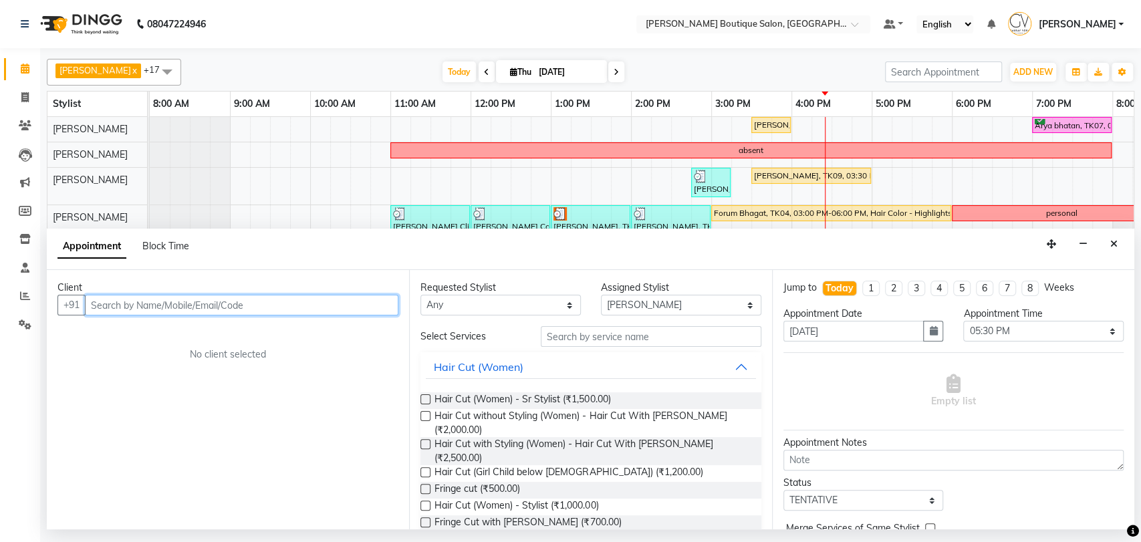
click at [155, 309] on input "text" at bounding box center [241, 305] width 313 height 21
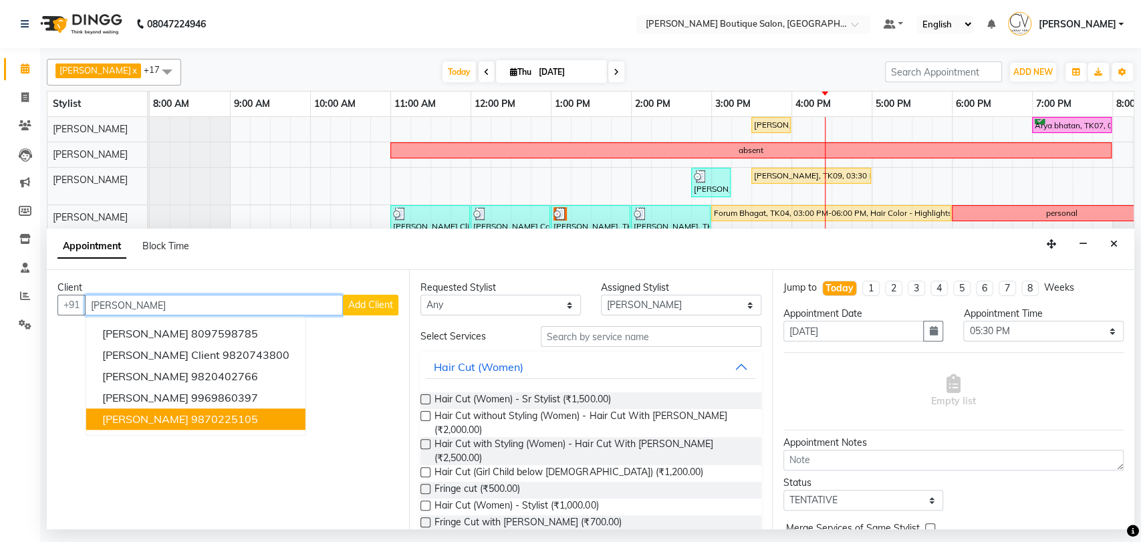
click at [156, 420] on span "[PERSON_NAME]" at bounding box center [145, 419] width 86 height 13
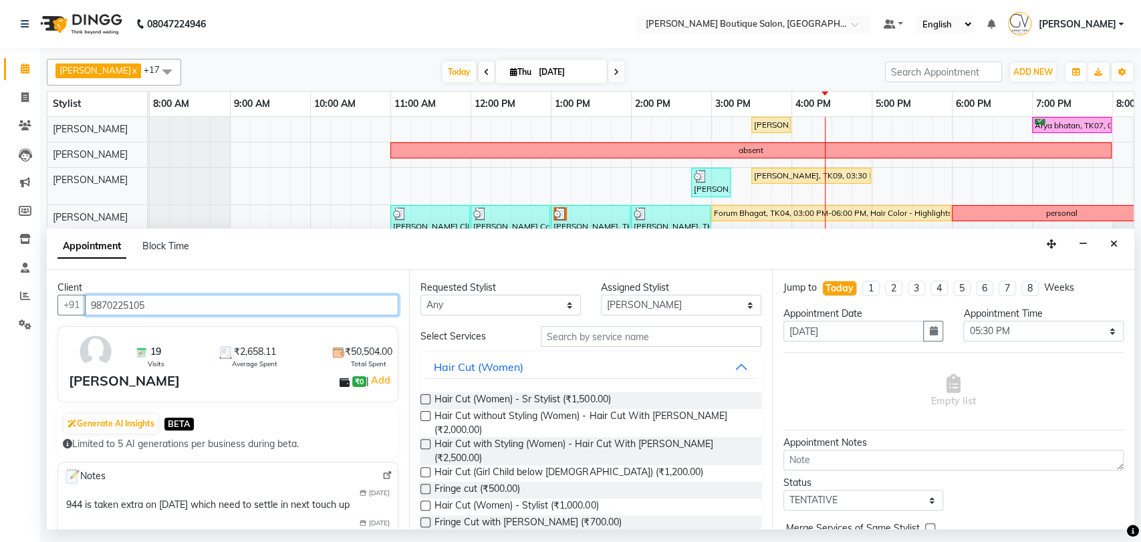
type input "9870225105"
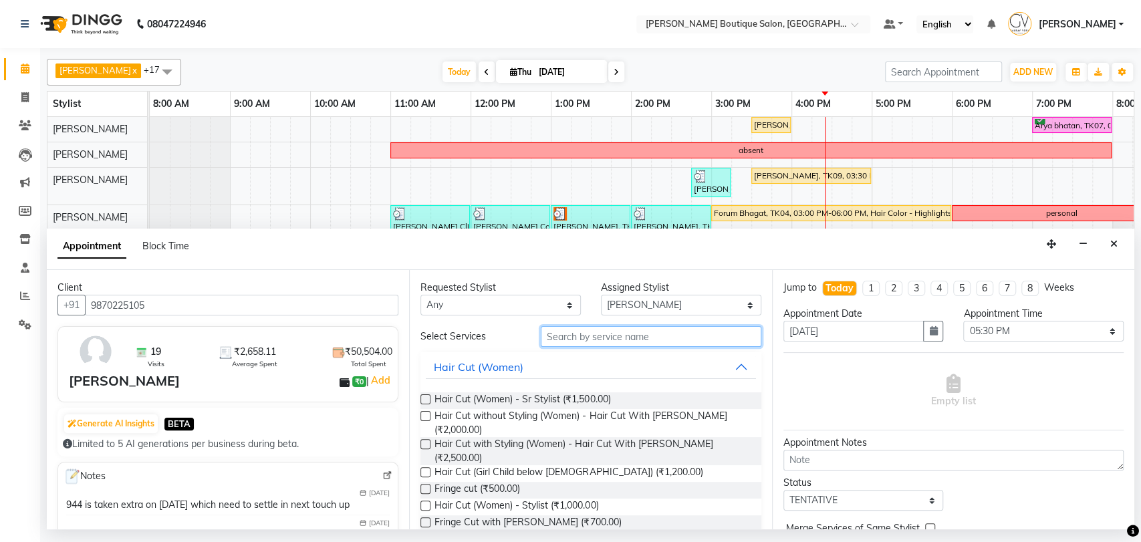
click at [573, 340] on input "text" at bounding box center [651, 336] width 221 height 21
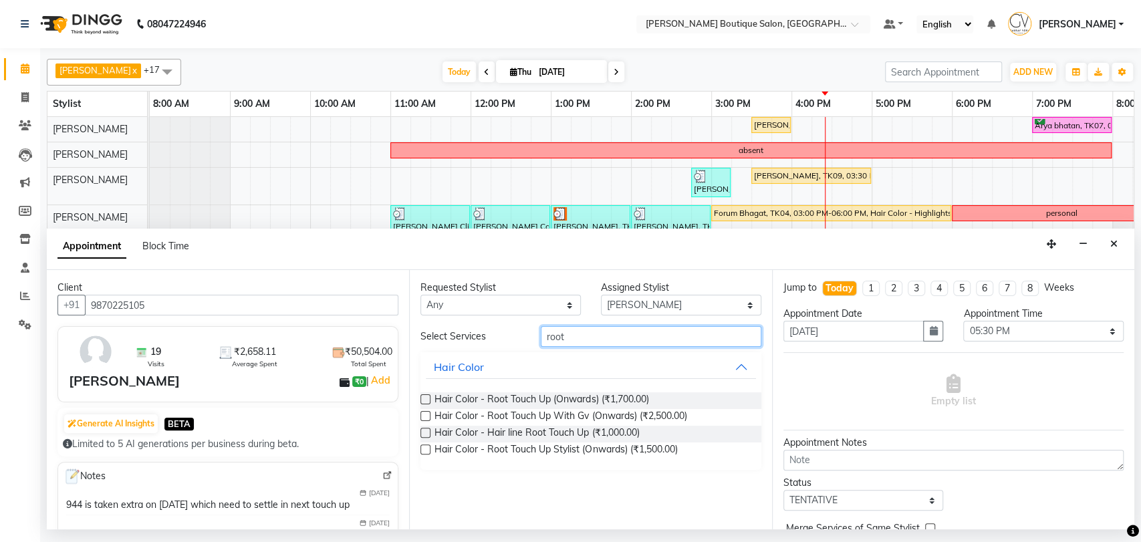
type input "root"
click at [425, 401] on label at bounding box center [425, 399] width 10 height 10
click at [425, 401] on input "checkbox" at bounding box center [424, 400] width 9 height 9
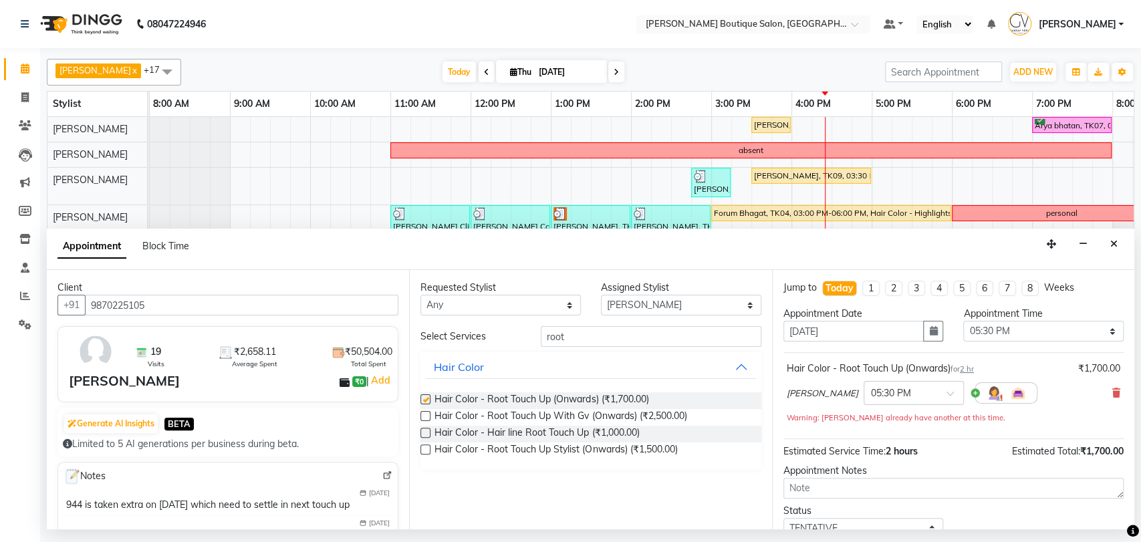
checkbox input "false"
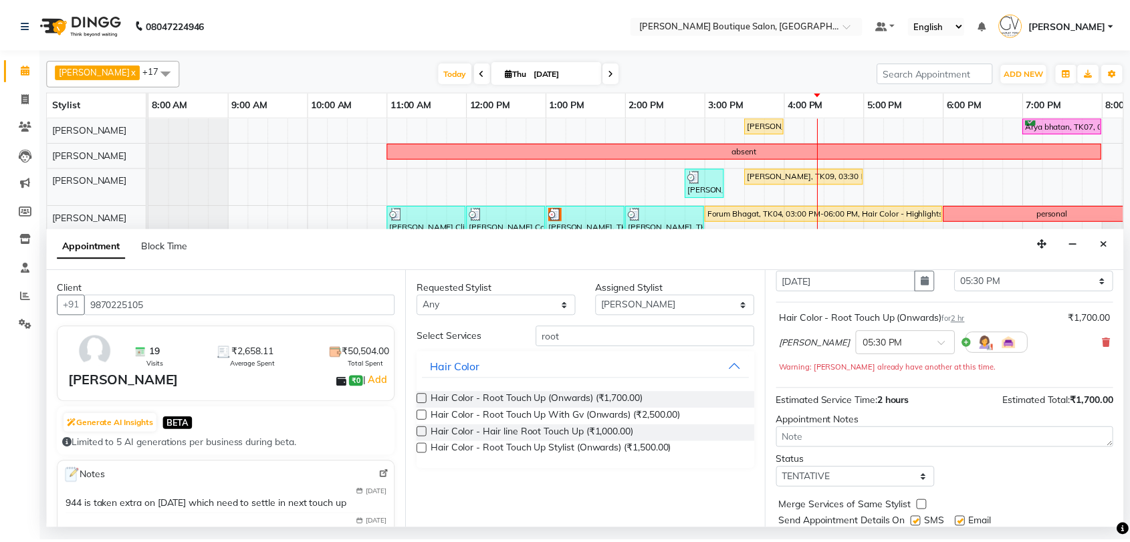
scroll to position [74, 0]
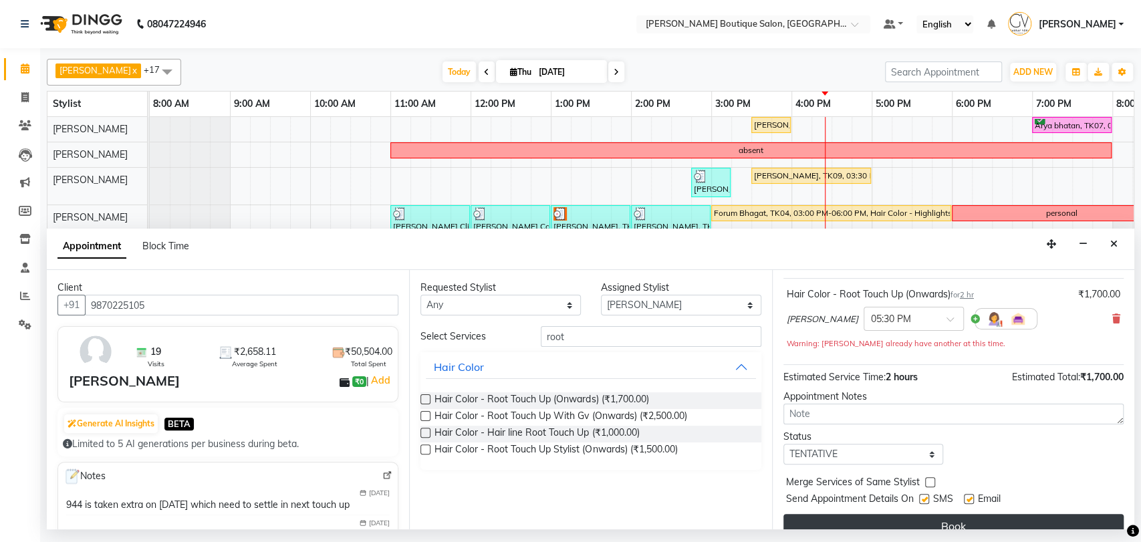
click at [930, 522] on button "Book" at bounding box center [953, 526] width 340 height 24
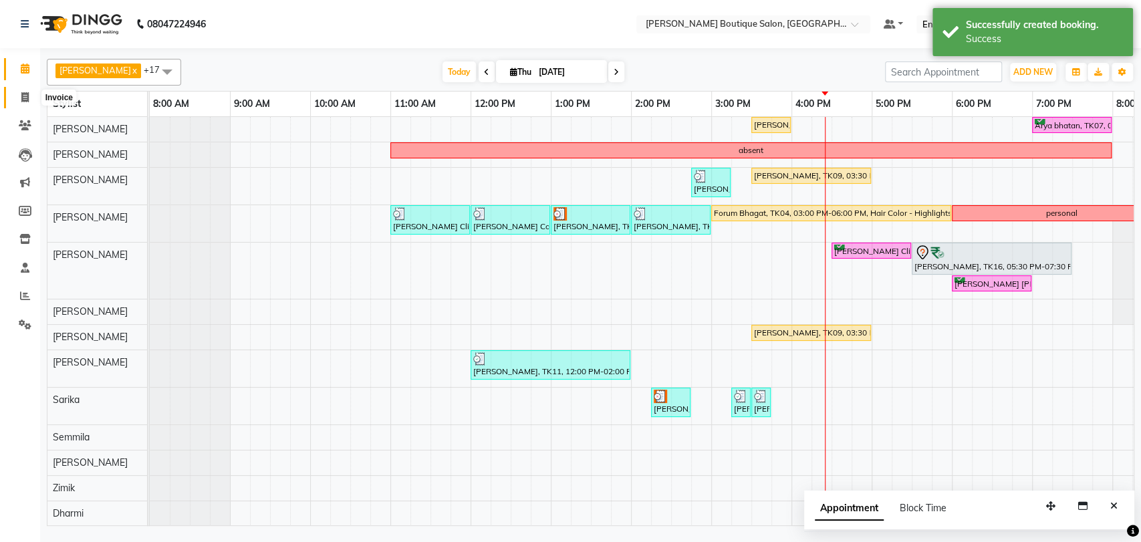
click at [25, 96] on icon at bounding box center [24, 97] width 7 height 10
select select "service"
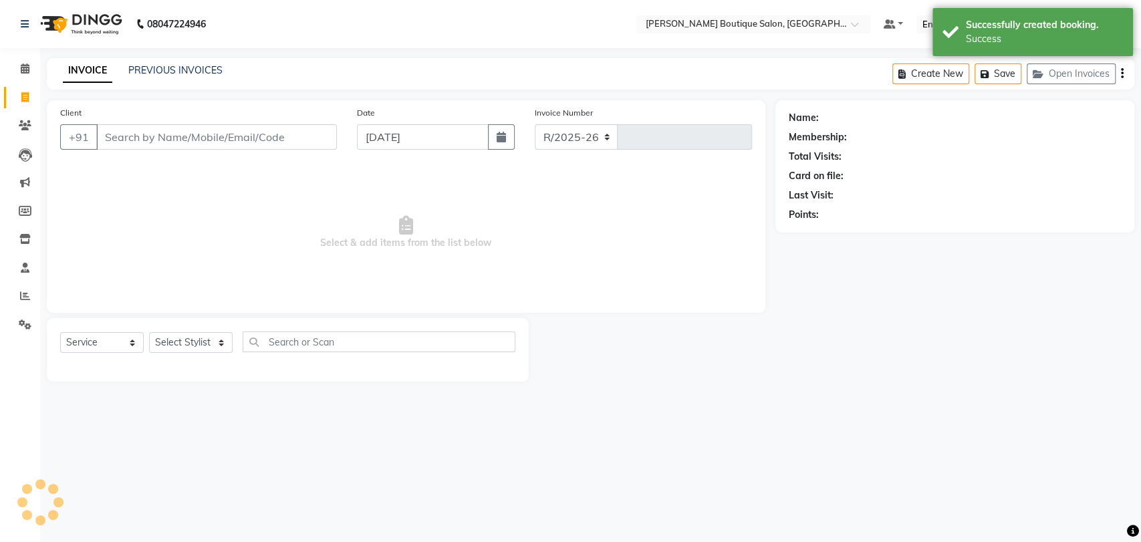
select select "5350"
type input "1854"
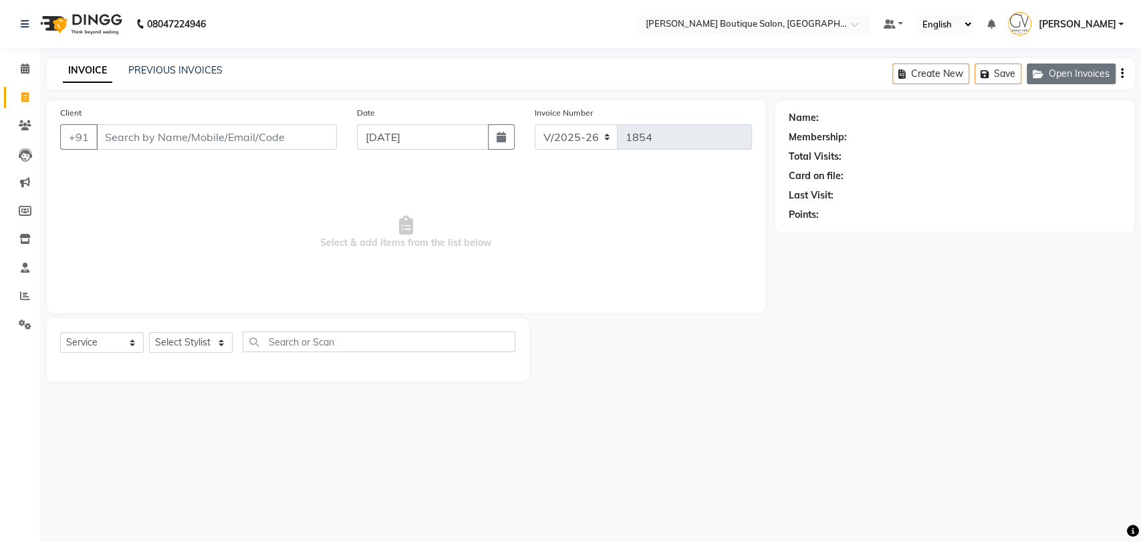
click at [1074, 80] on button "Open Invoices" at bounding box center [1071, 73] width 89 height 21
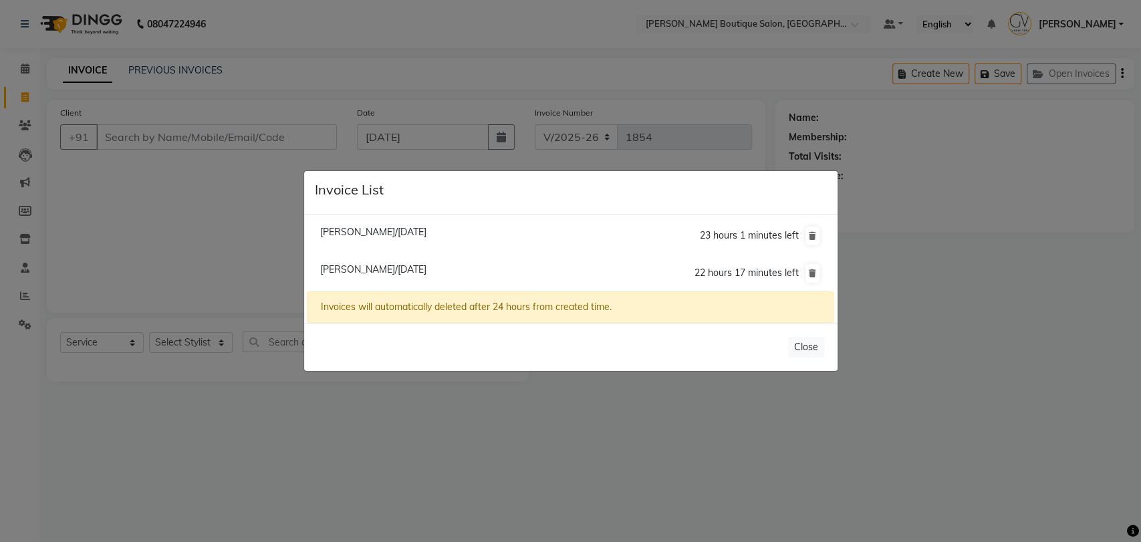
click at [392, 271] on span "Shraddha Prabhu/04 September 2025" at bounding box center [373, 269] width 106 height 12
type input "9869206561"
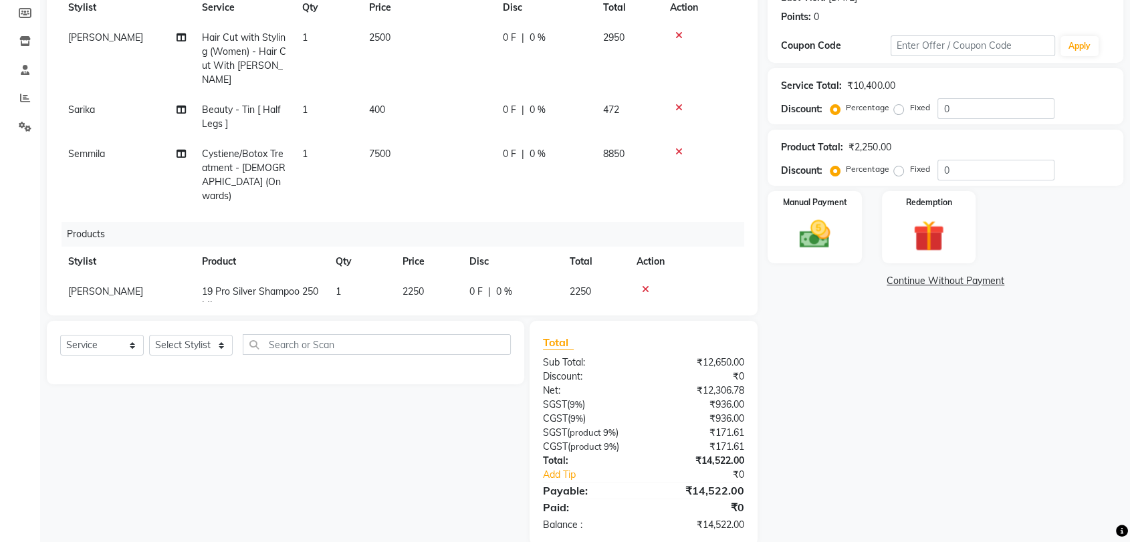
scroll to position [221, 0]
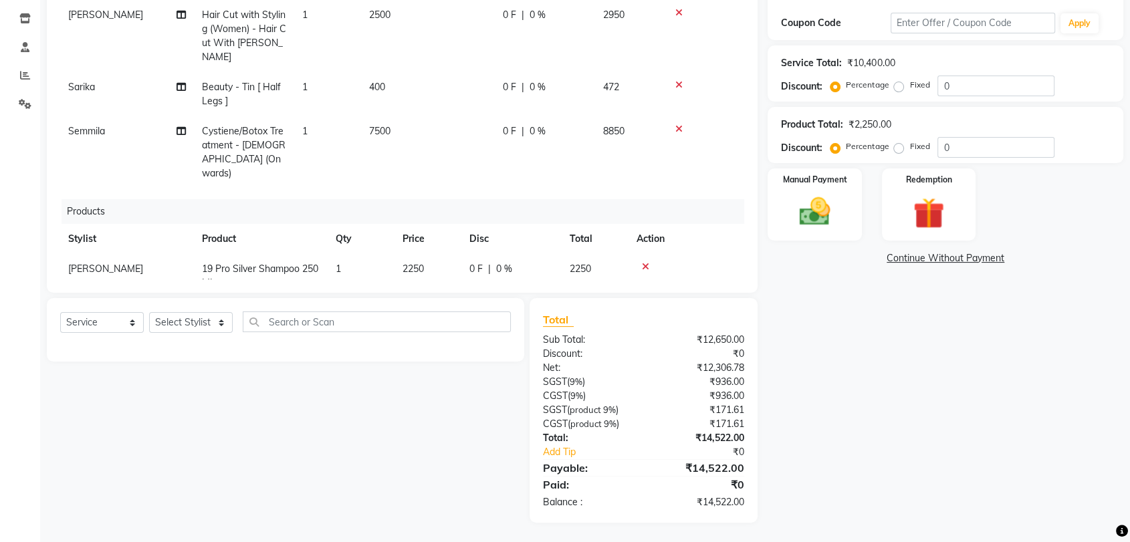
click at [536, 87] on span "0 %" at bounding box center [537, 87] width 16 height 14
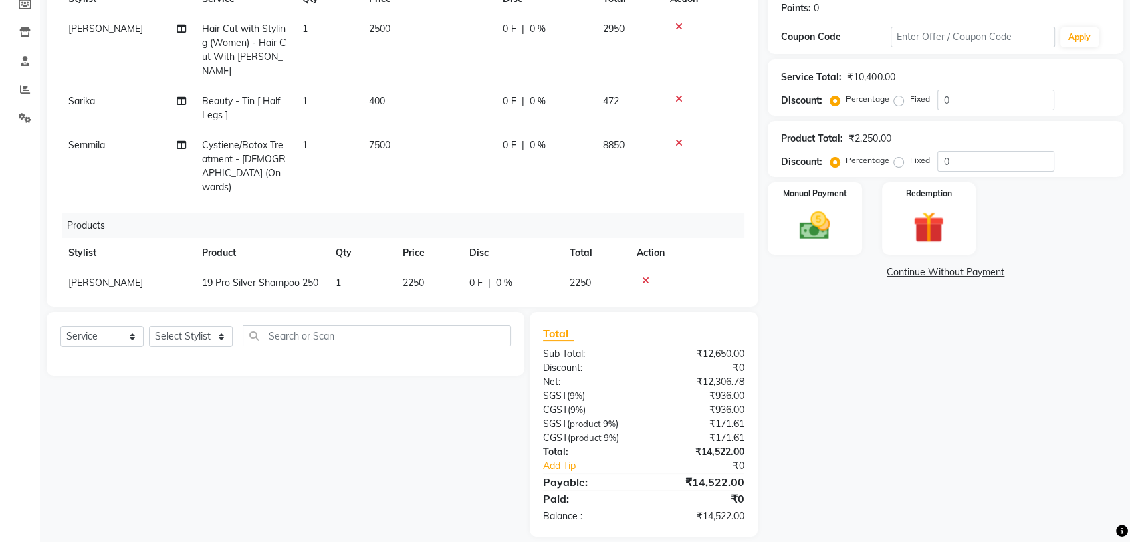
select select "43431"
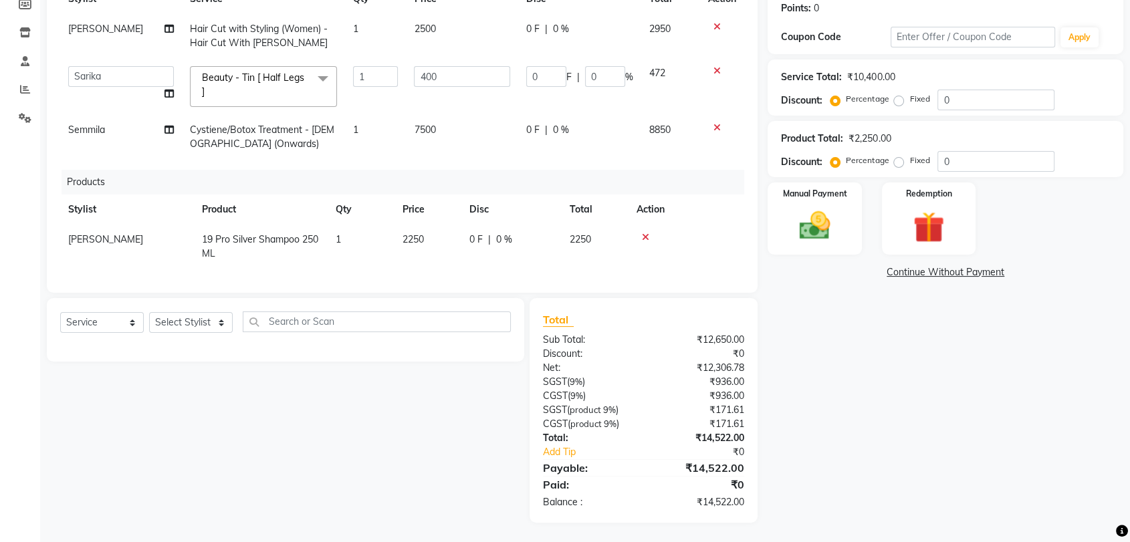
scroll to position [218, 0]
drag, startPoint x: 610, startPoint y: 81, endPoint x: 557, endPoint y: 68, distance: 54.5
click at [564, 66] on td "0 F | 0 %" at bounding box center [579, 85] width 123 height 57
type input "20"
click at [614, 104] on tbody "Gaurav Vora Hair Cut with Styling (Women) - Hair Cut With Gaurav Vora 1 2500 0 …" at bounding box center [402, 85] width 684 height 145
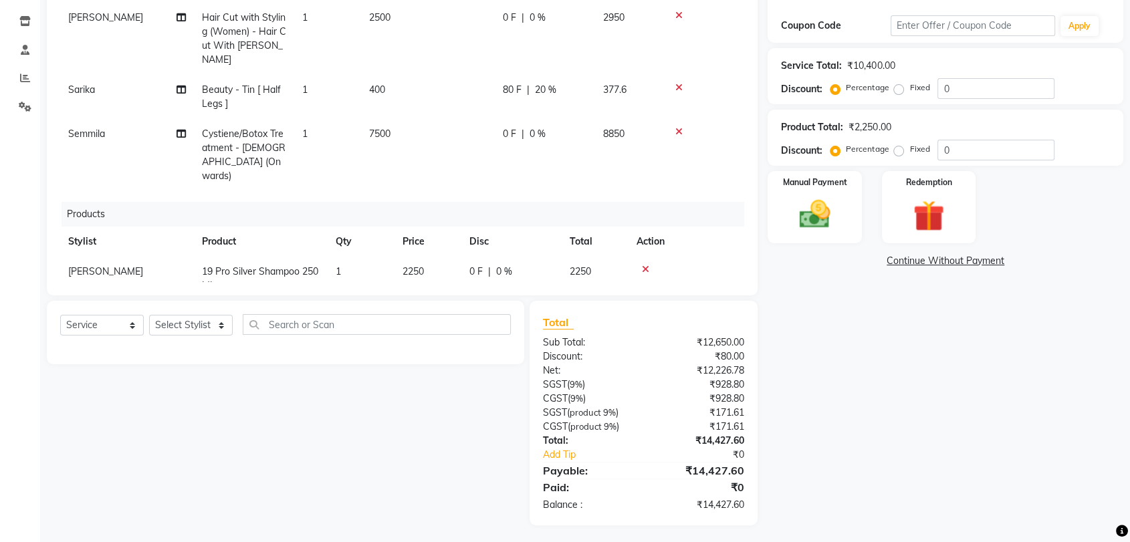
scroll to position [221, 0]
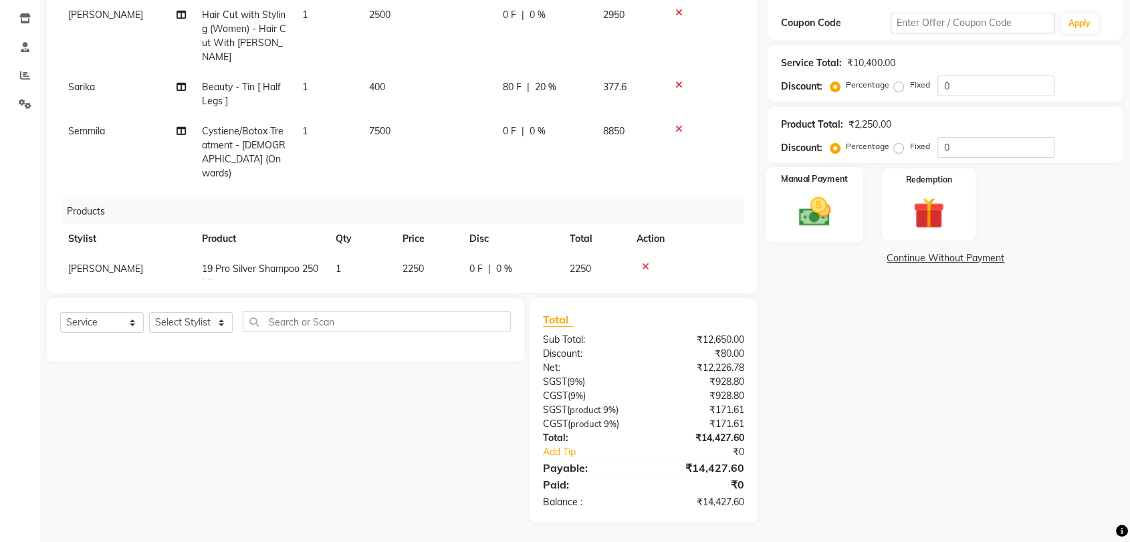
click at [815, 215] on img at bounding box center [814, 211] width 52 height 37
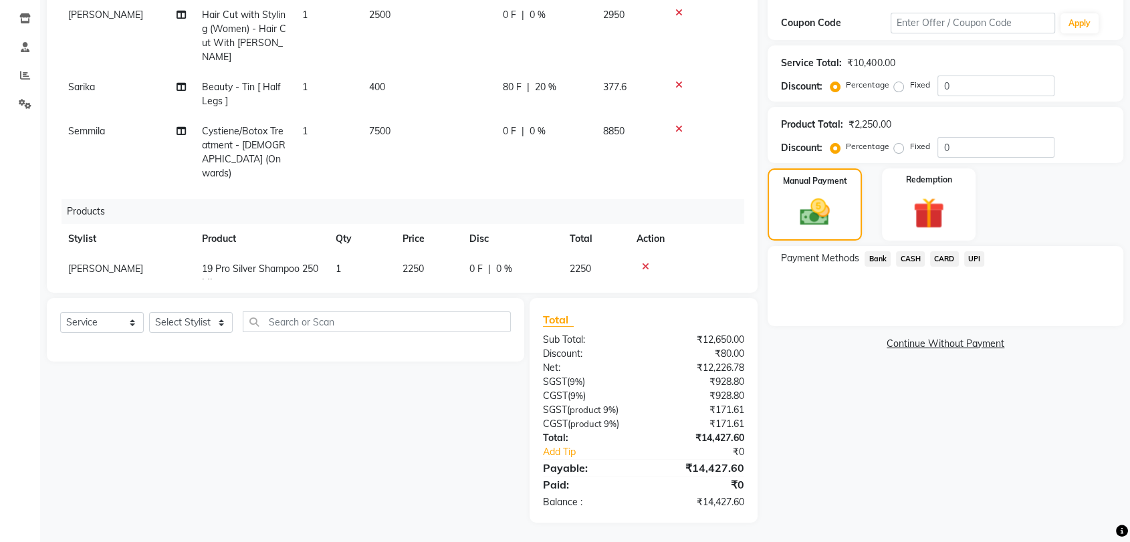
click at [936, 258] on span "CARD" at bounding box center [944, 258] width 29 height 15
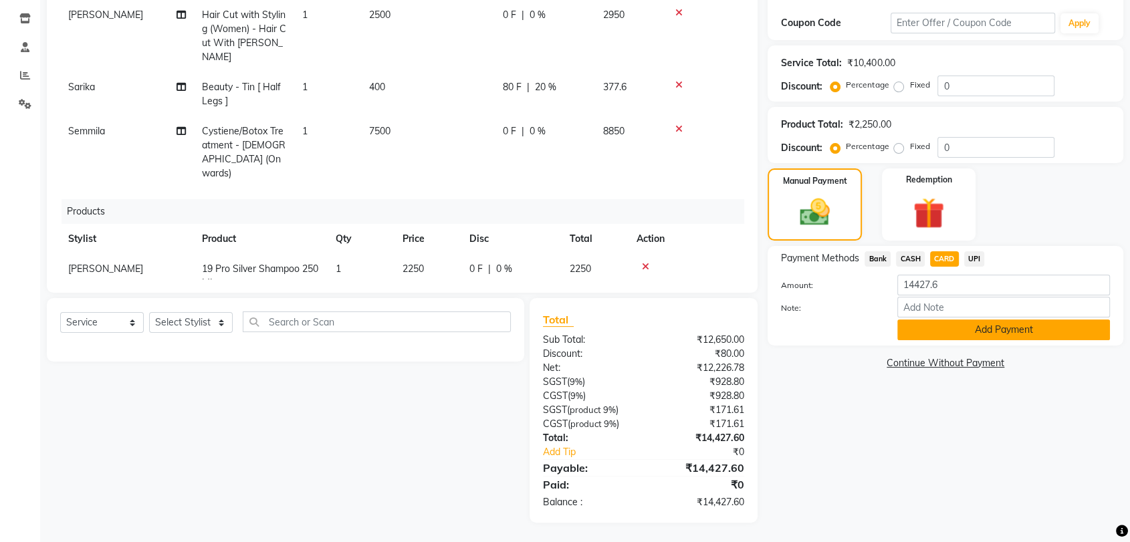
click at [971, 328] on button "Add Payment" at bounding box center [1003, 330] width 213 height 21
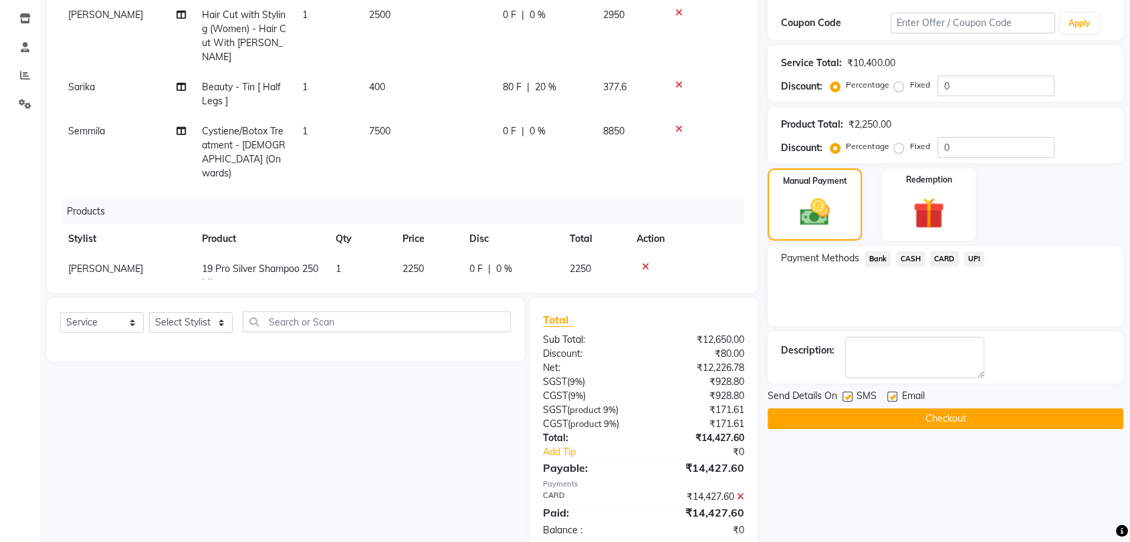
click at [956, 416] on button "Checkout" at bounding box center [945, 418] width 356 height 21
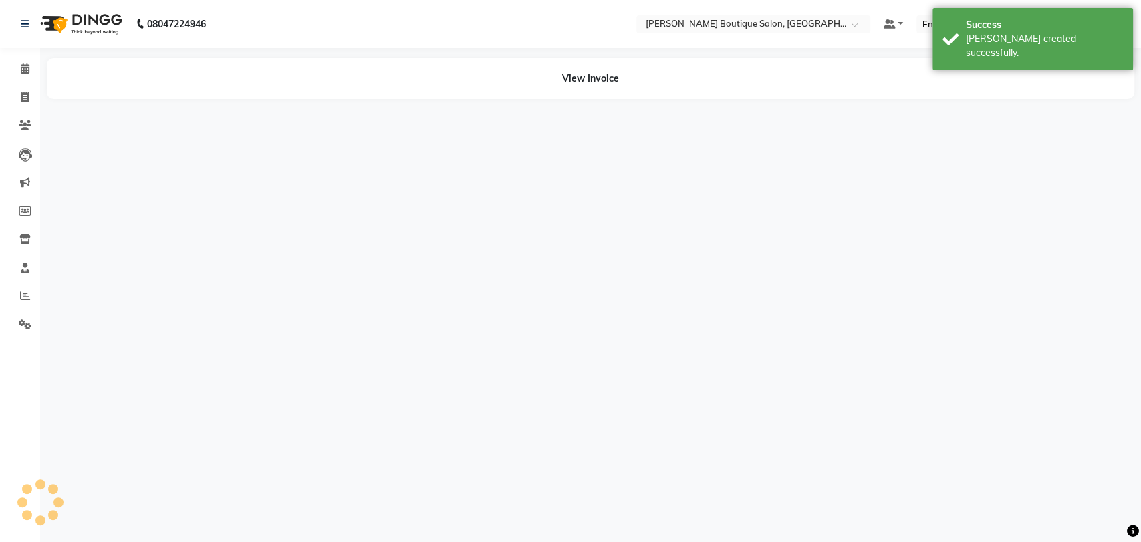
select select "35410"
select select "43431"
select select "63089"
select select "65807"
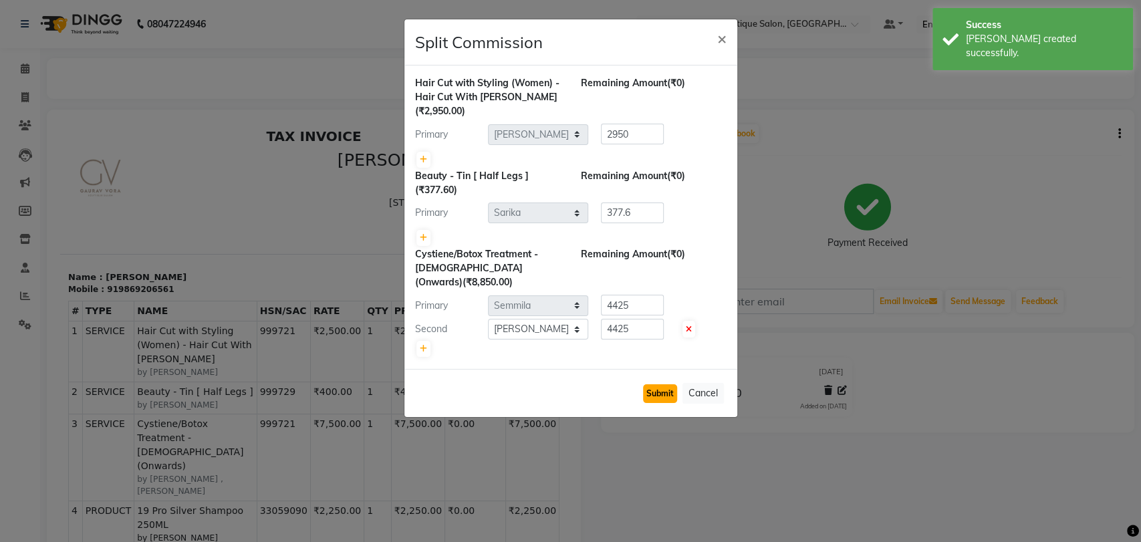
click at [656, 387] on button "Submit" at bounding box center [660, 393] width 34 height 19
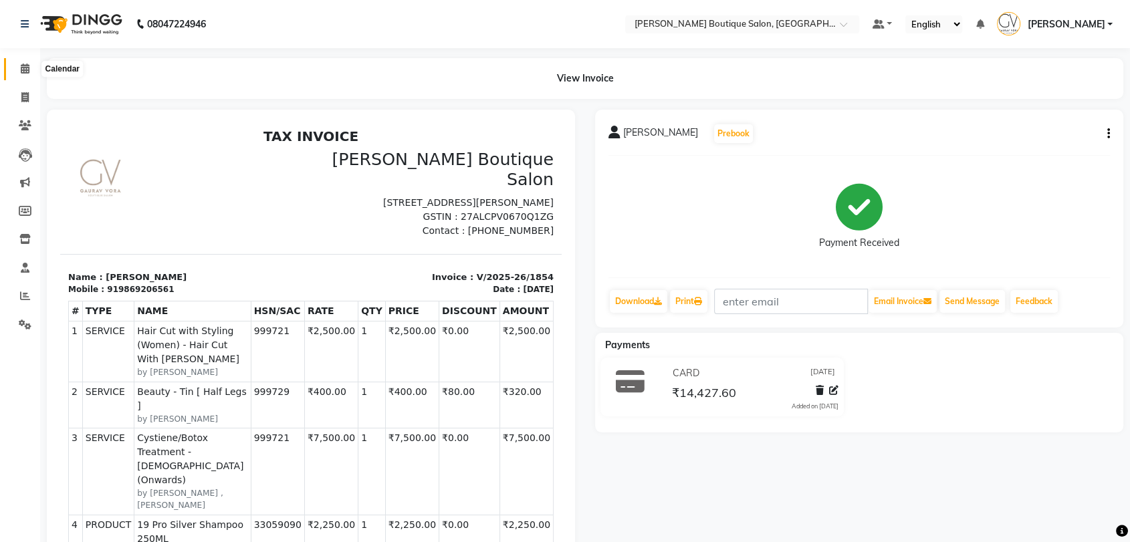
click at [21, 72] on icon at bounding box center [25, 68] width 9 height 10
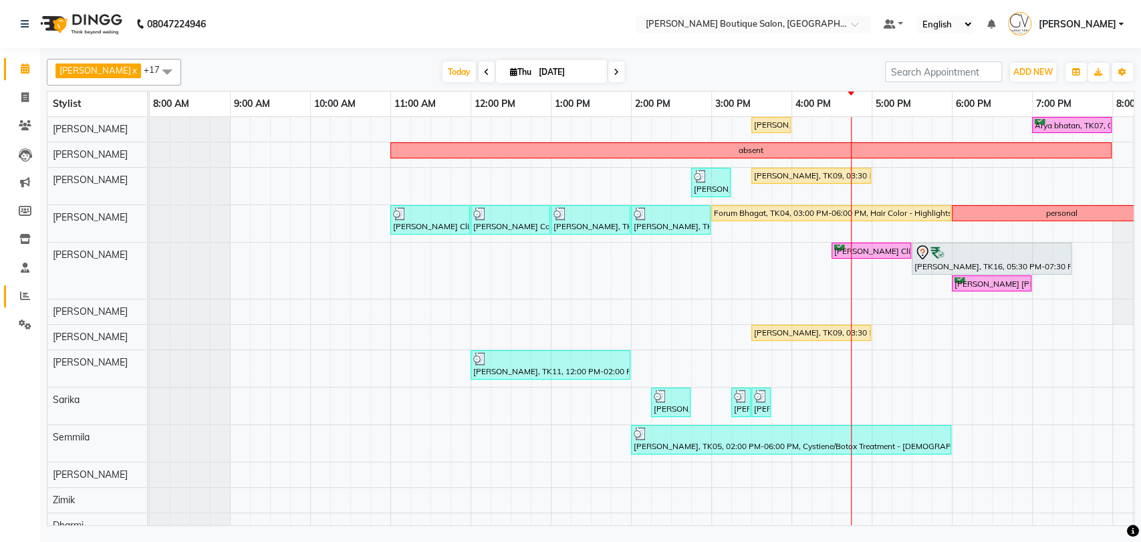
click at [26, 303] on span at bounding box center [24, 296] width 23 height 15
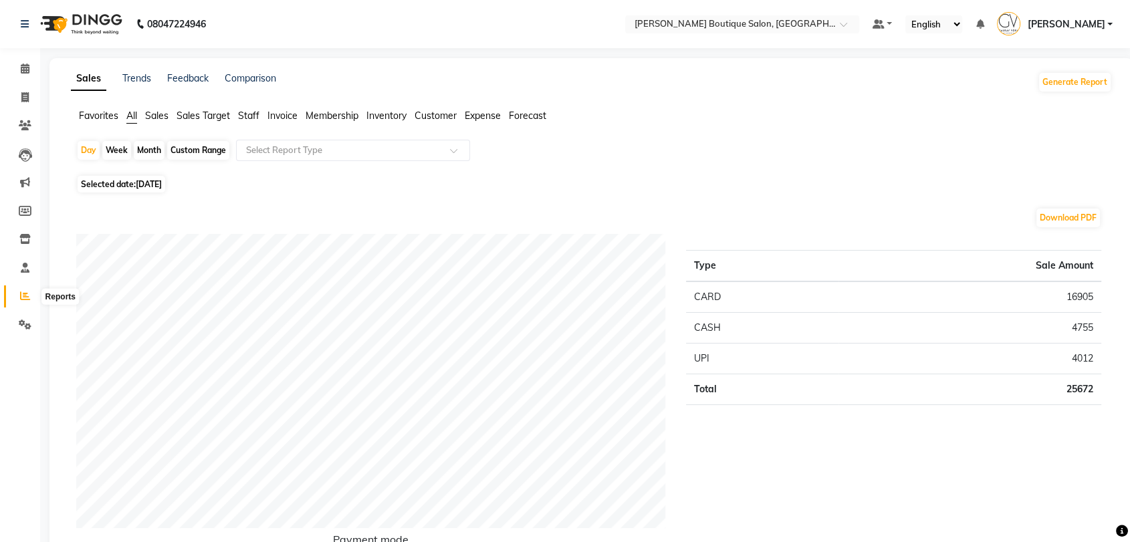
click at [21, 301] on icon at bounding box center [25, 296] width 10 height 10
click at [25, 321] on icon at bounding box center [25, 325] width 13 height 10
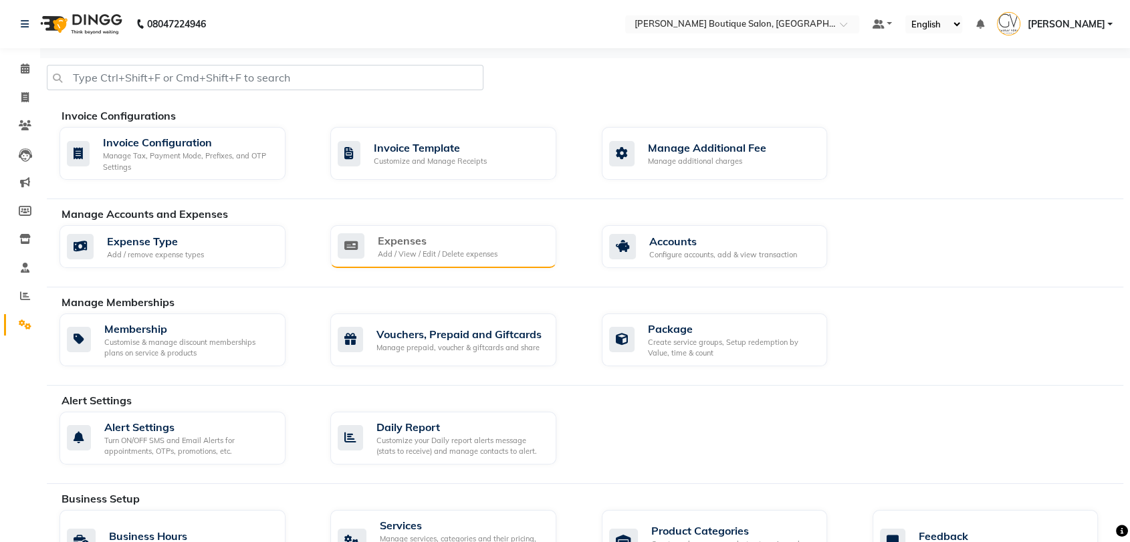
click at [392, 233] on div "Expenses" at bounding box center [438, 241] width 120 height 16
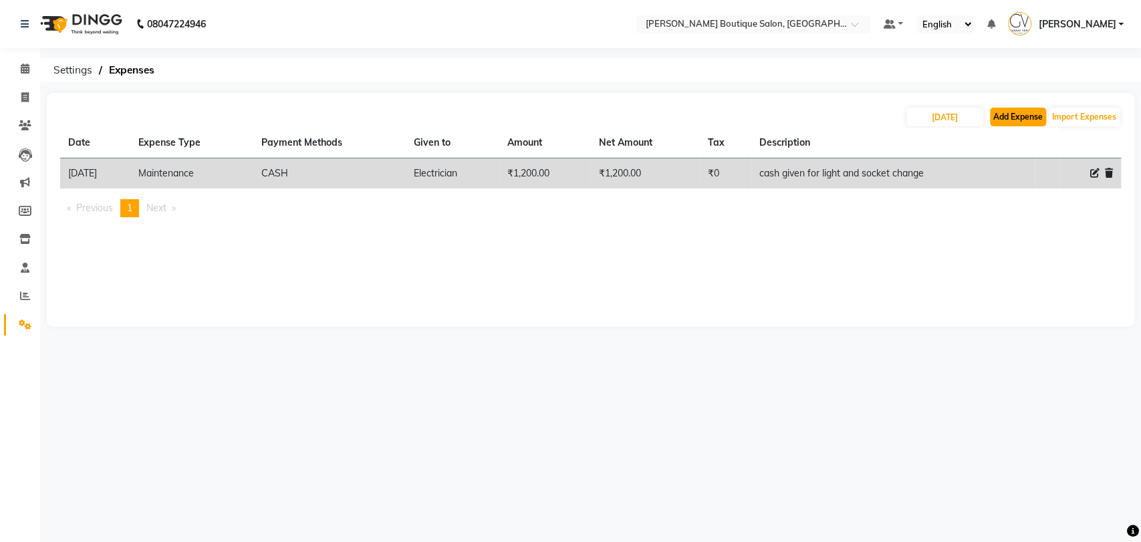
click at [1027, 118] on button "Add Expense" at bounding box center [1018, 117] width 56 height 19
select select "1"
select select "4277"
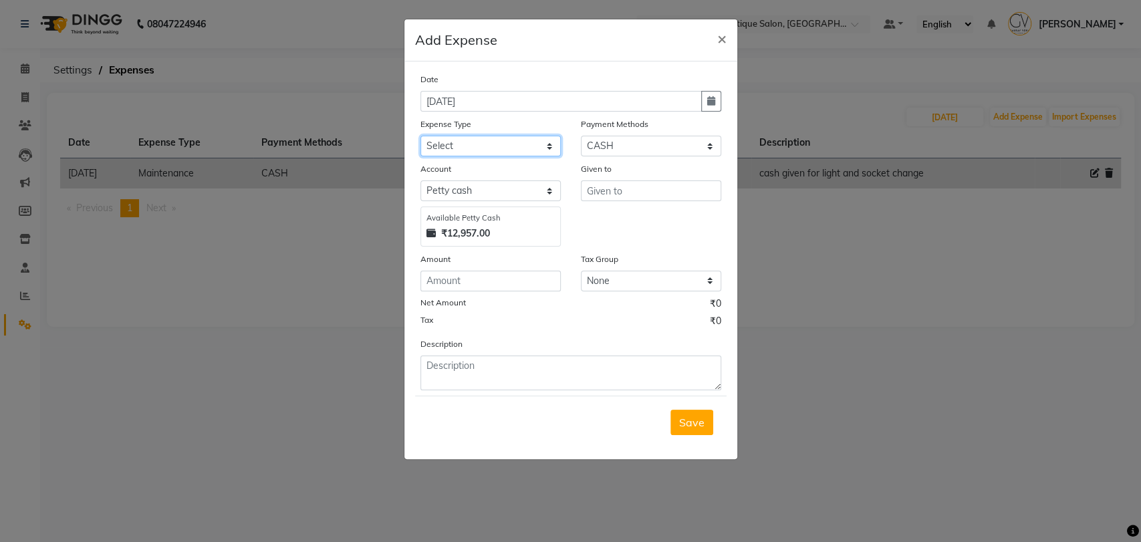
click at [465, 146] on select "Select Advance Salary Bank charges BIRTHDAY CAKE FOR STAFF Car maintenance Cash…" at bounding box center [490, 146] width 140 height 21
select select "10438"
click at [420, 136] on select "Select Advance Salary Bank charges BIRTHDAY CAKE FOR STAFF Car maintenance Cash…" at bounding box center [490, 146] width 140 height 21
click at [610, 193] on input "text" at bounding box center [651, 190] width 140 height 21
type input "Blinkit"
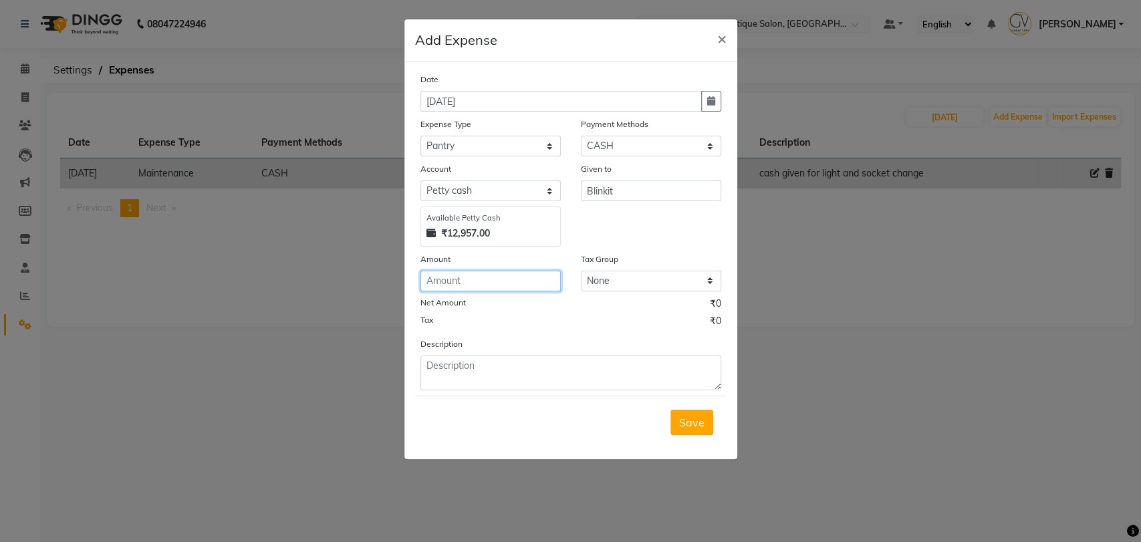
click at [465, 283] on input "number" at bounding box center [490, 281] width 140 height 21
type input "2427"
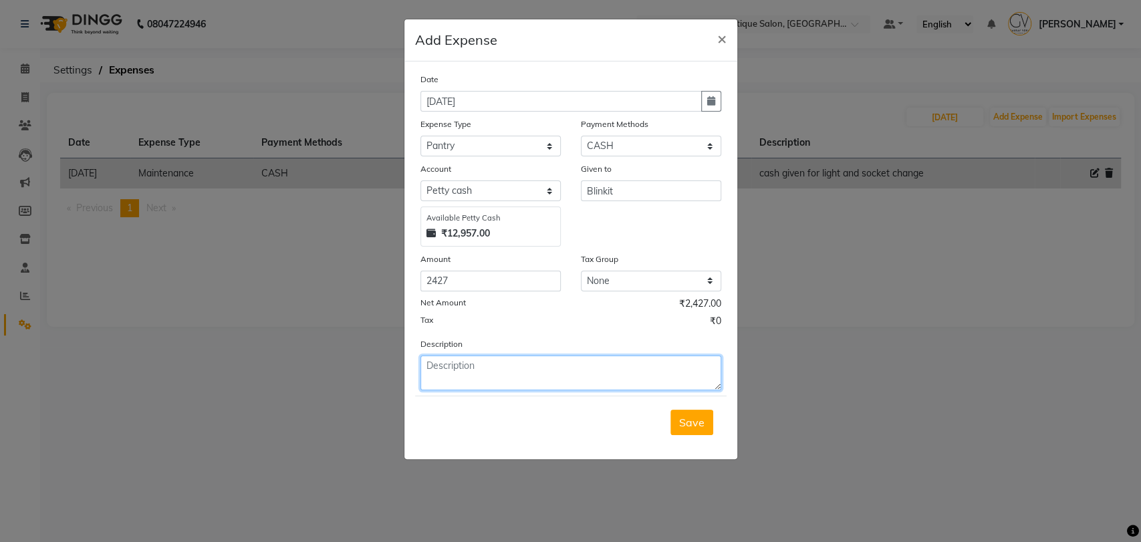
click at [436, 369] on textarea at bounding box center [570, 373] width 301 height 35
click at [456, 359] on textarea at bounding box center [570, 373] width 301 height 35
drag, startPoint x: 576, startPoint y: 370, endPoint x: 554, endPoint y: 374, distance: 22.4
click at [554, 374] on textarea "Cash for Pantry Stock Toilet Roll Harpick" at bounding box center [570, 373] width 301 height 35
click at [616, 366] on textarea "Cash for Pantry Stock Toilet Roll Harpick" at bounding box center [570, 373] width 301 height 35
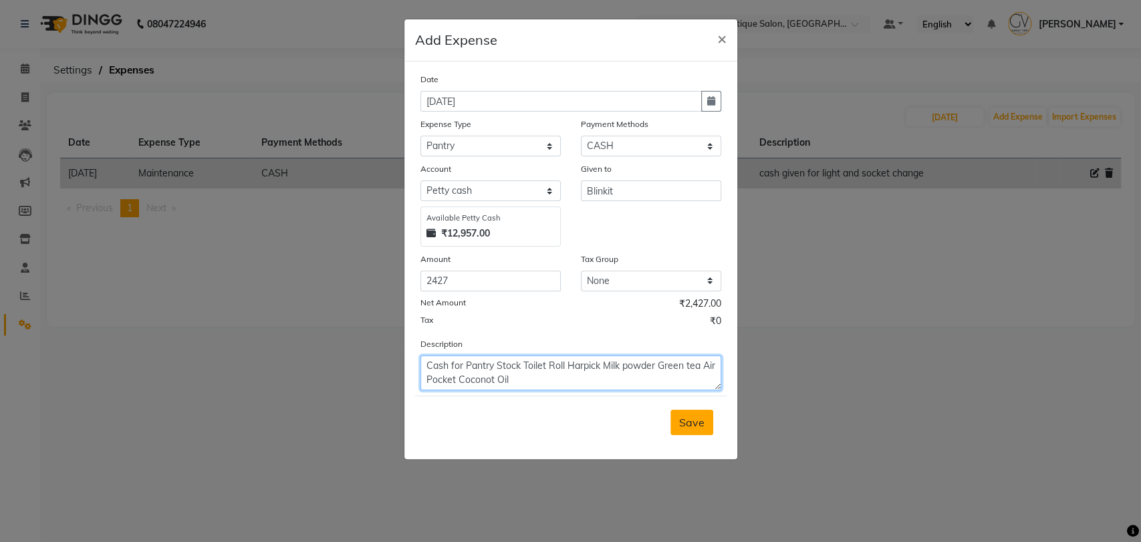
type textarea "Cash for Pantry Stock Toilet Roll Harpick Milk powder Green tea Air Pocket Coco…"
click at [690, 424] on span "Save" at bounding box center [691, 422] width 25 height 13
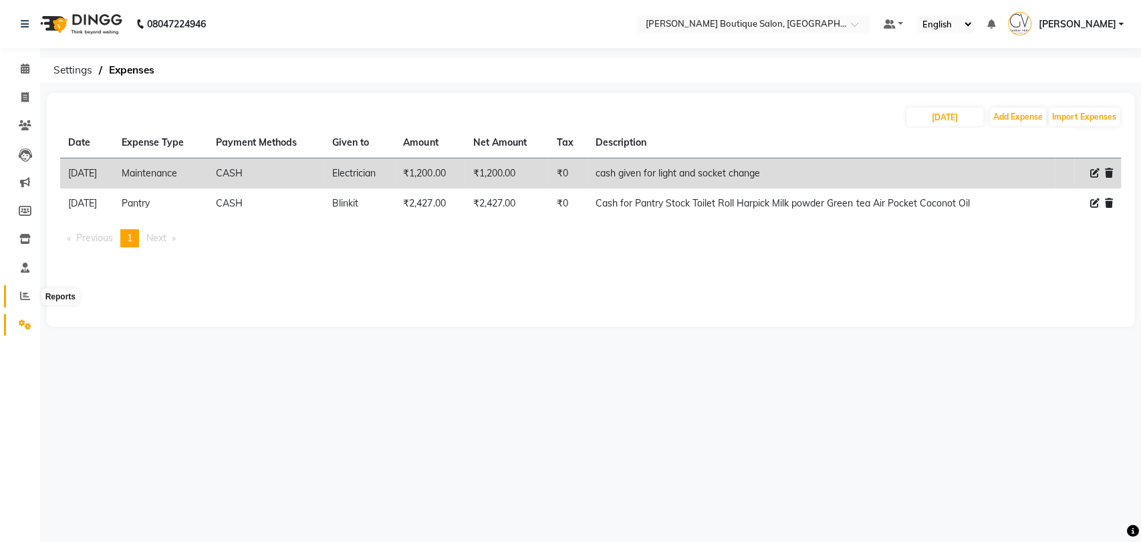
click at [20, 295] on icon at bounding box center [25, 296] width 10 height 10
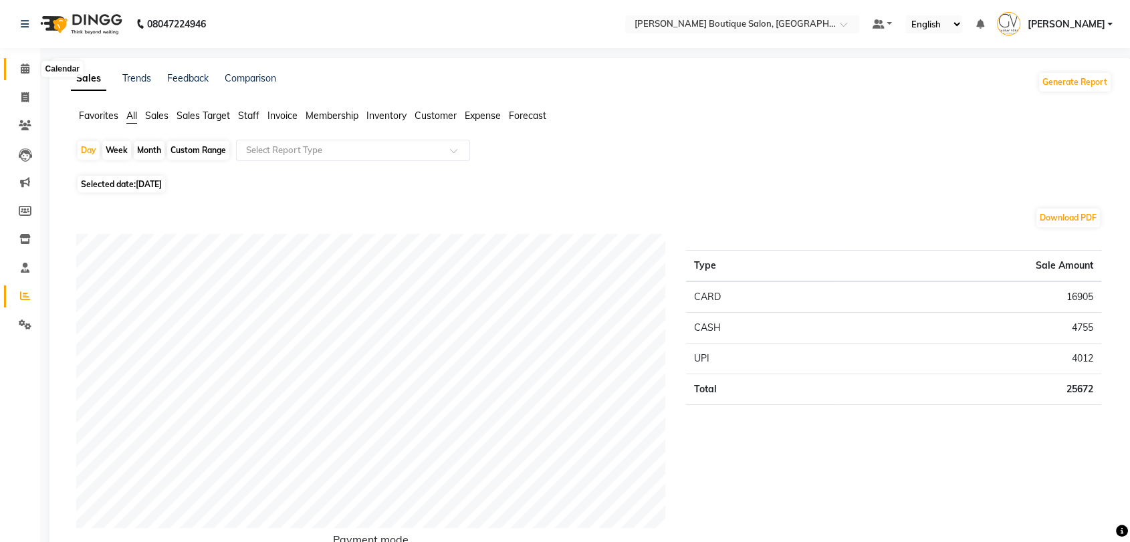
click at [27, 69] on icon at bounding box center [25, 68] width 9 height 10
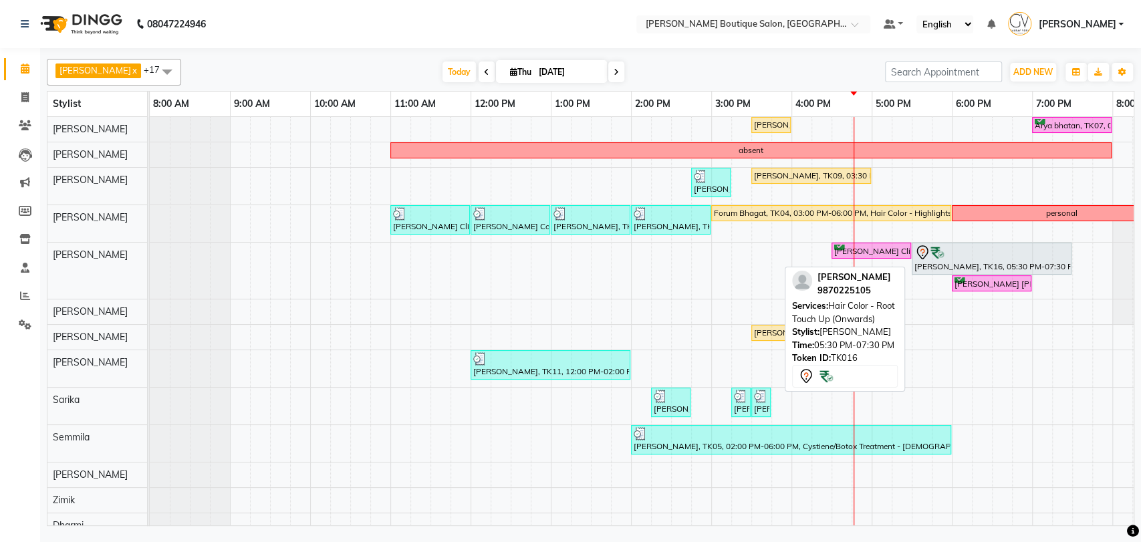
click at [930, 260] on div "[PERSON_NAME], TK16, 05:30 PM-07:30 PM, Hair Color - Root Touch Up (Onwards)" at bounding box center [991, 259] width 157 height 28
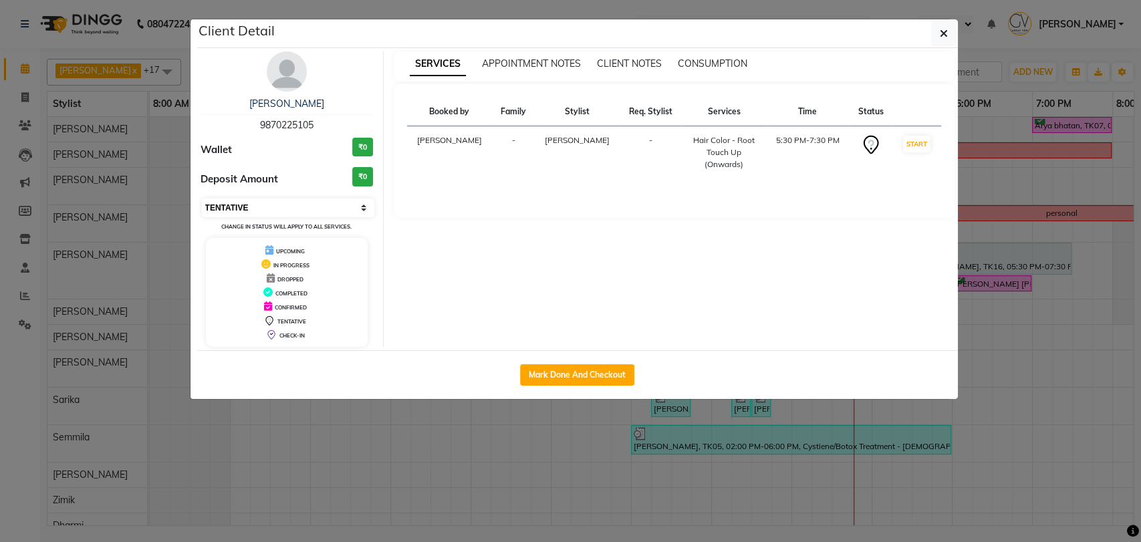
click at [233, 205] on select "Select IN SERVICE CONFIRMED TENTATIVE CHECK IN MARK DONE DROPPED UPCOMING" at bounding box center [288, 208] width 173 height 19
select select "6"
click at [202, 199] on select "Select IN SERVICE CONFIRMED TENTATIVE CHECK IN MARK DONE DROPPED UPCOMING" at bounding box center [288, 208] width 173 height 19
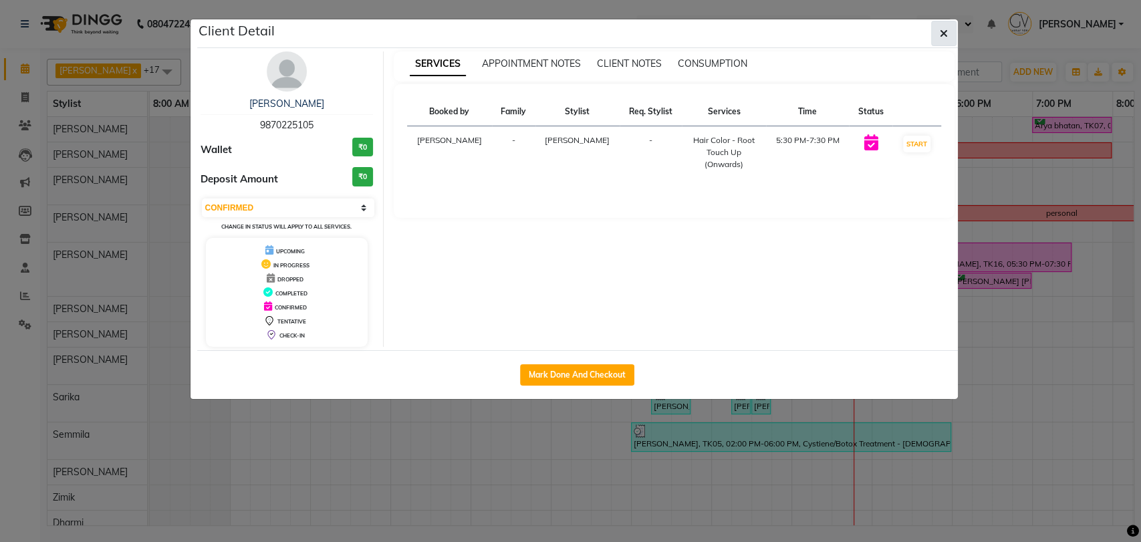
click at [944, 38] on icon "button" at bounding box center [944, 33] width 8 height 11
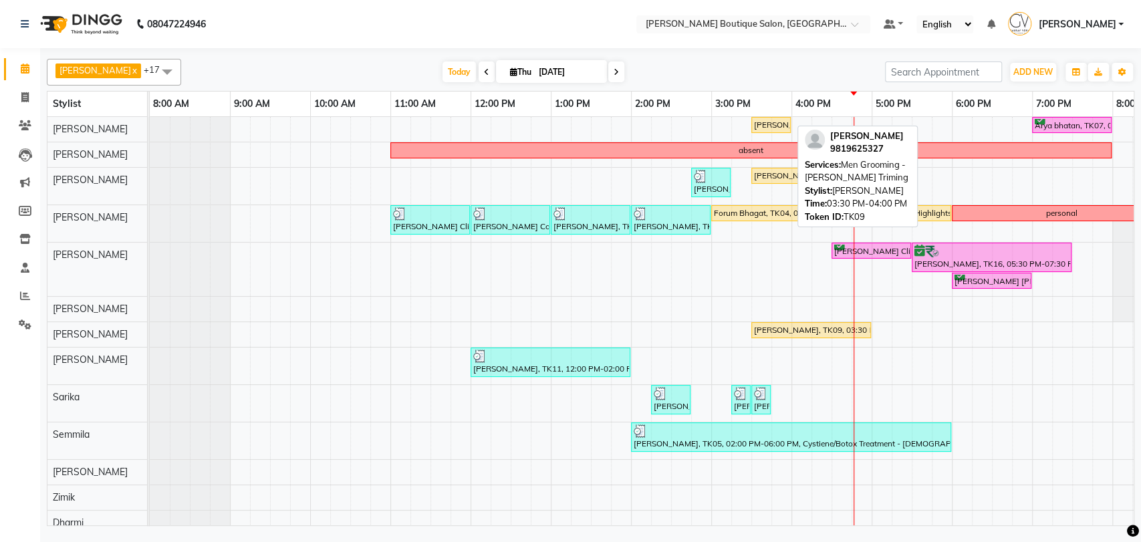
click at [762, 127] on div "[PERSON_NAME], TK09, 03:30 PM-04:00 PM, Men Grooming - [PERSON_NAME] Triming" at bounding box center [771, 125] width 37 height 12
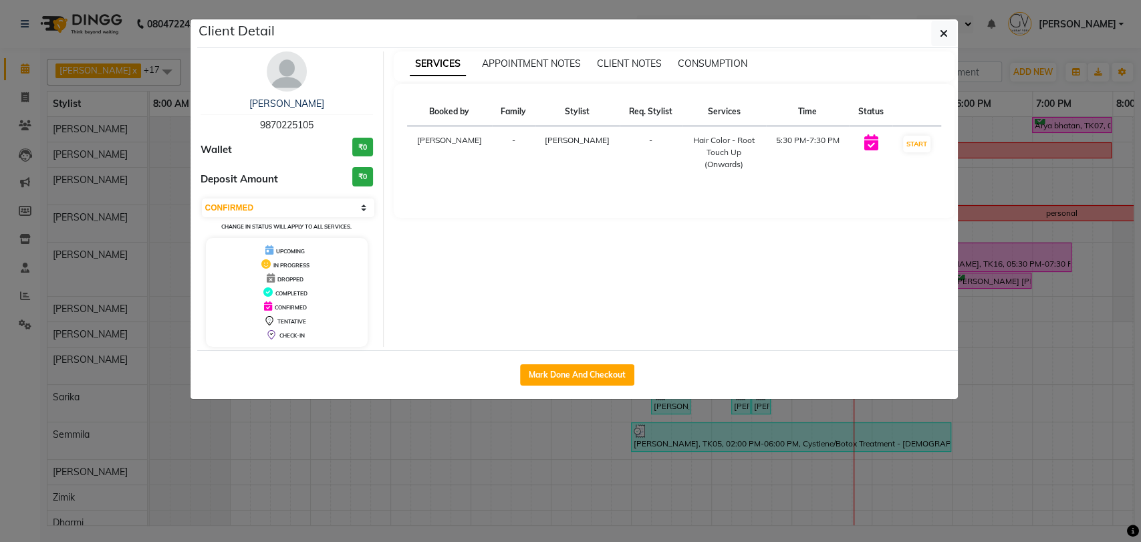
select select "1"
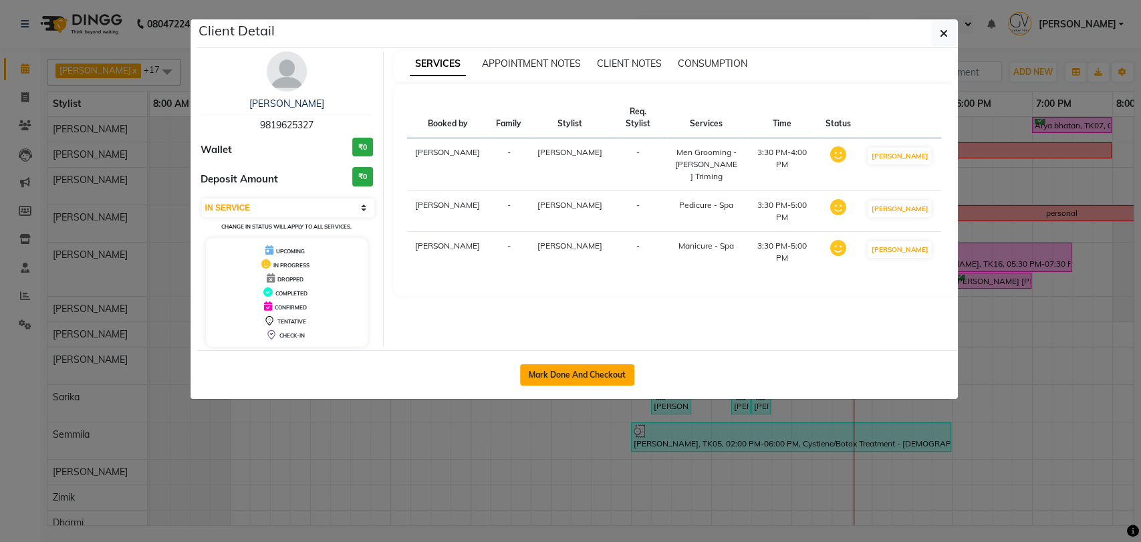
click at [565, 370] on button "Mark Done And Checkout" at bounding box center [577, 374] width 114 height 21
select select "5350"
select select "service"
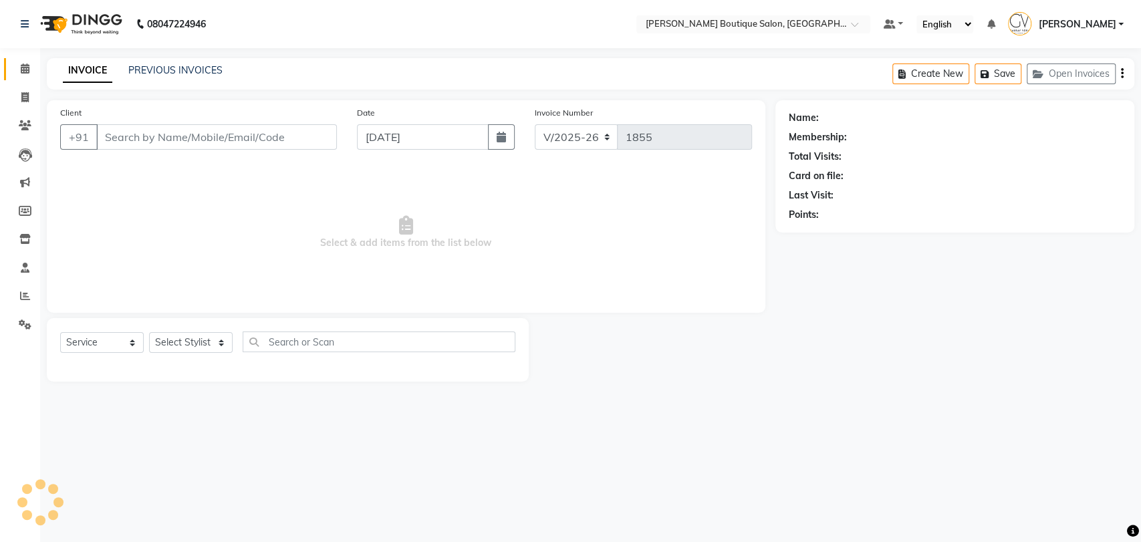
type input "9819625327"
select select "63036"
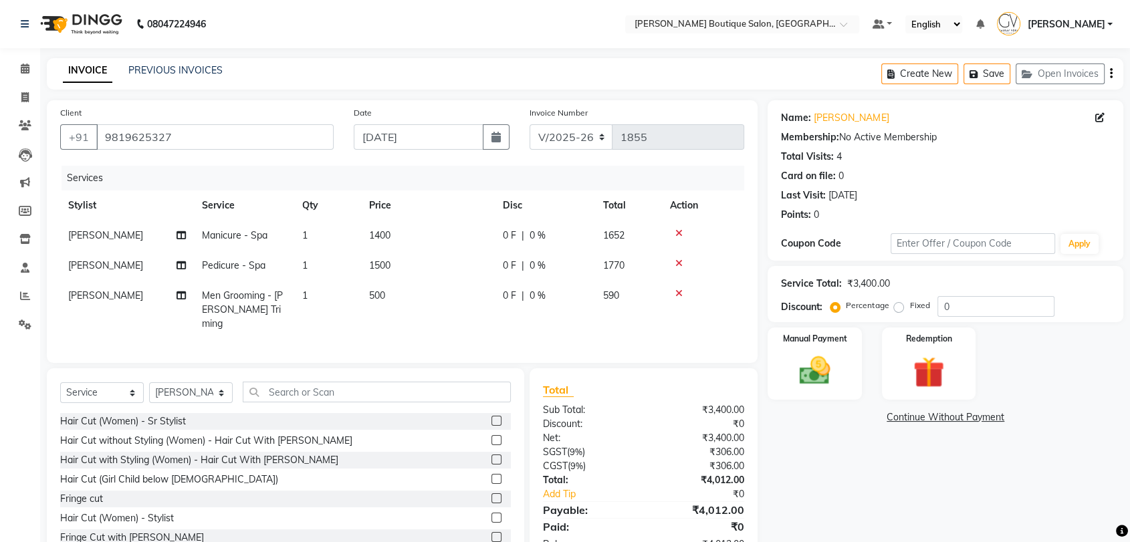
click at [80, 237] on span "[PERSON_NAME]" at bounding box center [105, 235] width 75 height 12
select select "84269"
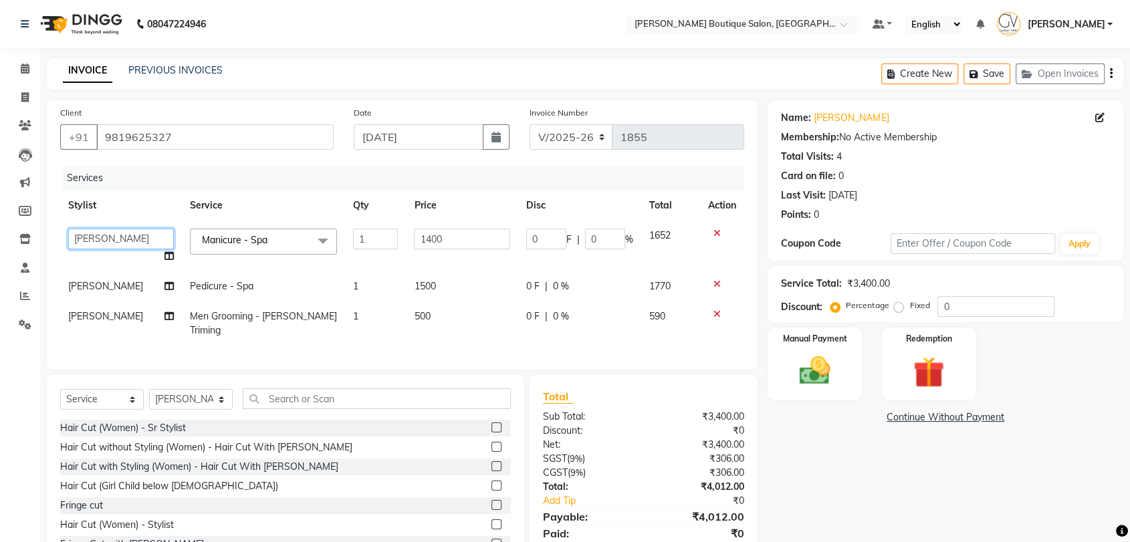
click at [88, 239] on select "Athar Ansari Athing Swamy Charlotte Dablu Sharma Dashrat Dharmi Gaurav Vora Har…" at bounding box center [121, 239] width 106 height 21
select select "52192"
click at [496, 281] on td "1500" at bounding box center [462, 286] width 112 height 30
select select "52192"
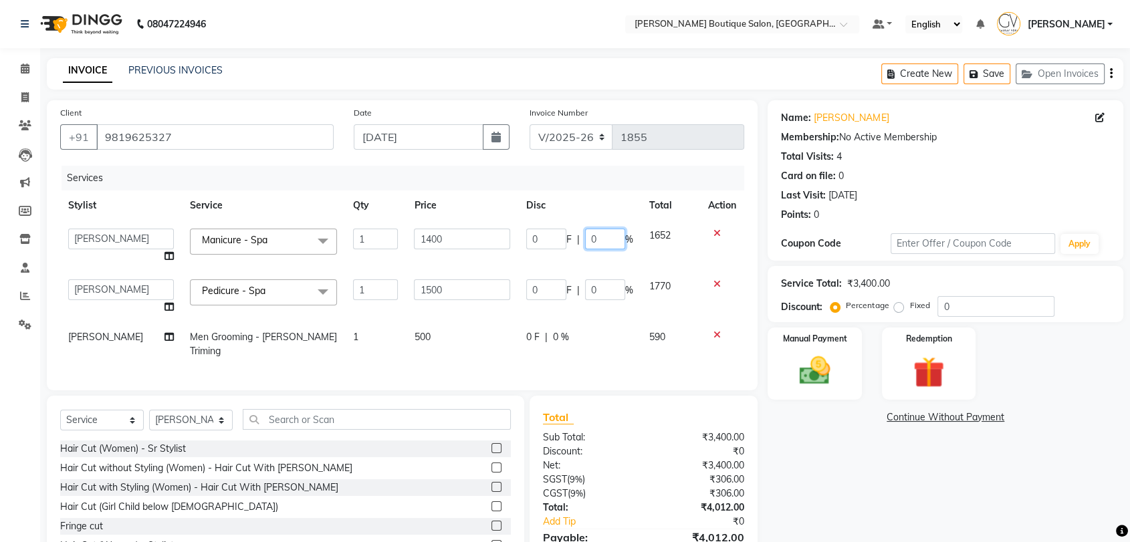
drag, startPoint x: 606, startPoint y: 239, endPoint x: 555, endPoint y: 232, distance: 50.7
click at [555, 232] on div "0 F | 0 %" at bounding box center [579, 239] width 107 height 21
type input "30"
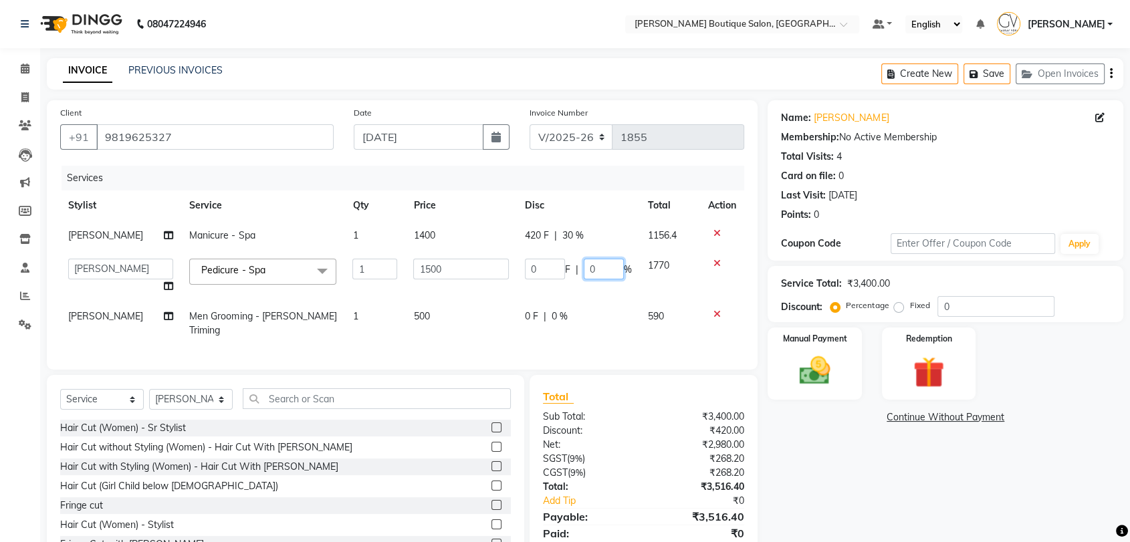
drag, startPoint x: 606, startPoint y: 291, endPoint x: 562, endPoint y: 289, distance: 43.5
click at [563, 289] on td "0 F | 0 %" at bounding box center [578, 276] width 123 height 51
click at [610, 267] on input "0" at bounding box center [604, 269] width 40 height 21
drag, startPoint x: 610, startPoint y: 267, endPoint x: 591, endPoint y: 269, distance: 18.8
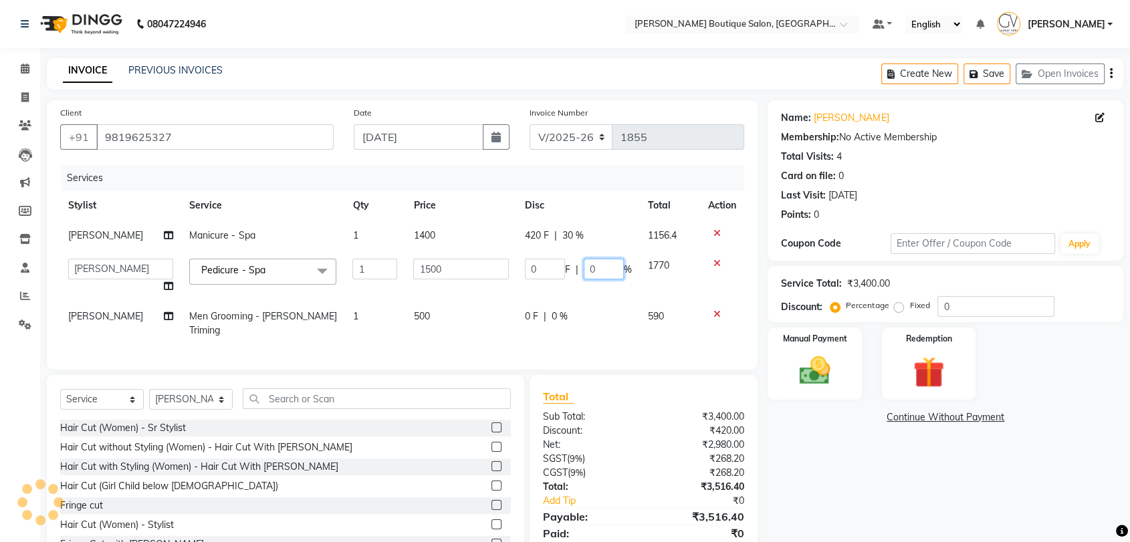
click at [591, 269] on input "0" at bounding box center [604, 269] width 40 height 21
type input "30"
click at [602, 312] on tr "Athar Ansari Men Grooming - Beard Triming 1 500 0 F | 0 % 590" at bounding box center [402, 323] width 684 height 44
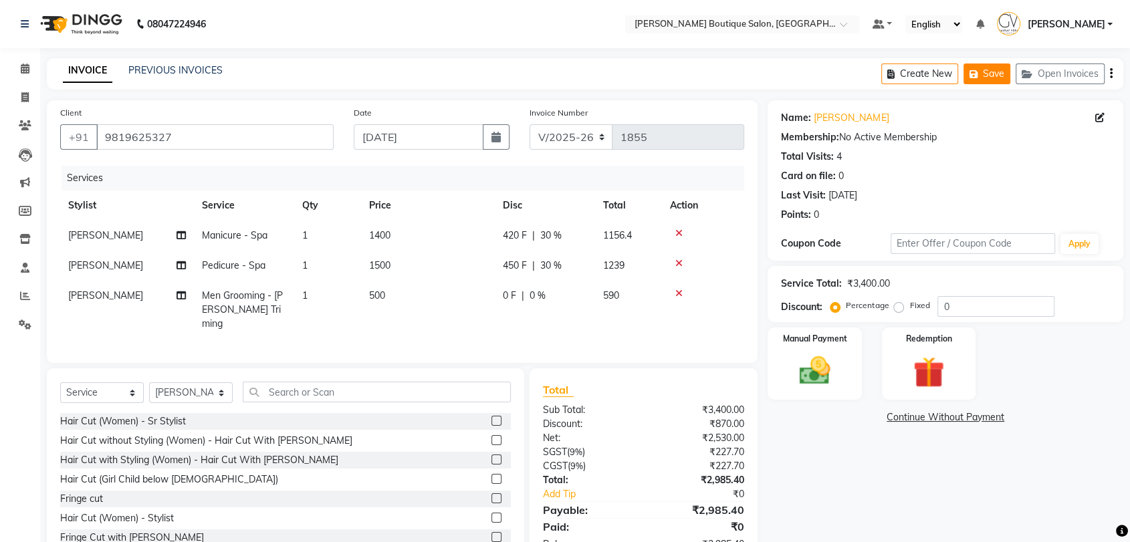
click at [993, 73] on button "Save" at bounding box center [986, 73] width 47 height 21
click at [997, 77] on button "Save" at bounding box center [986, 73] width 47 height 21
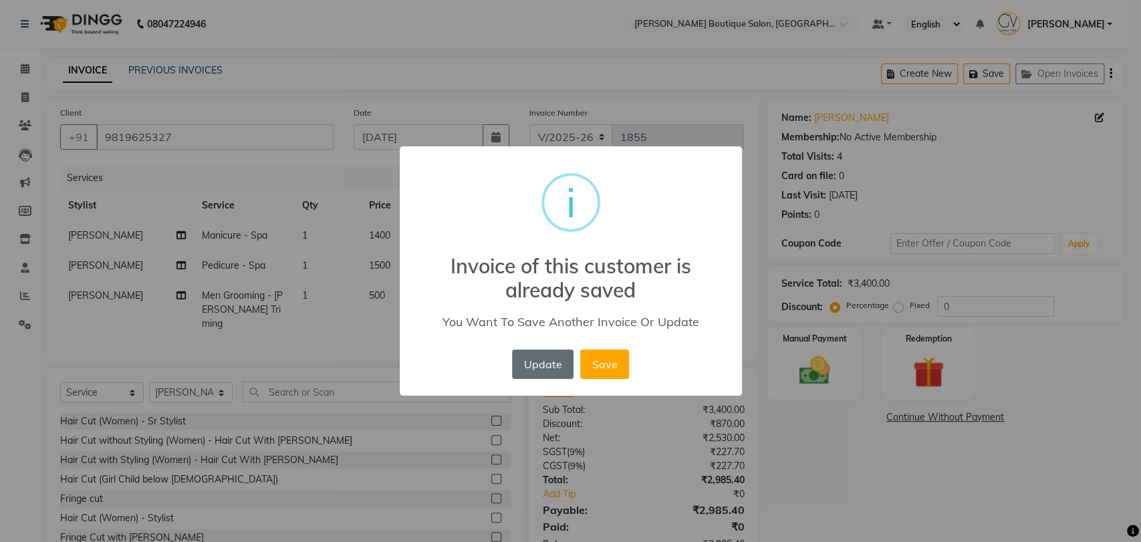
click at [545, 366] on button "Update" at bounding box center [542, 364] width 61 height 29
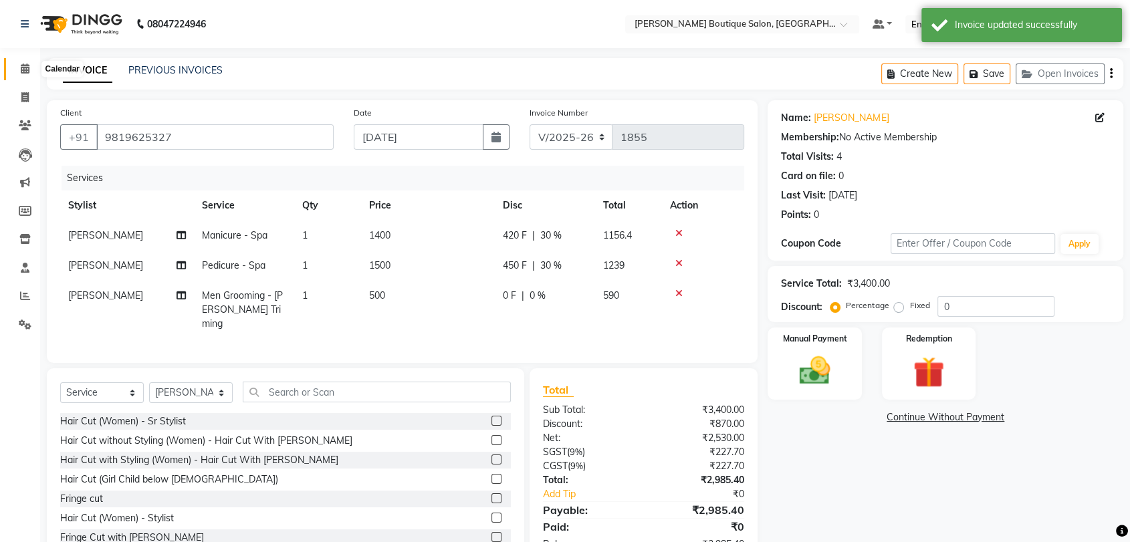
click at [29, 75] on span at bounding box center [24, 68] width 23 height 15
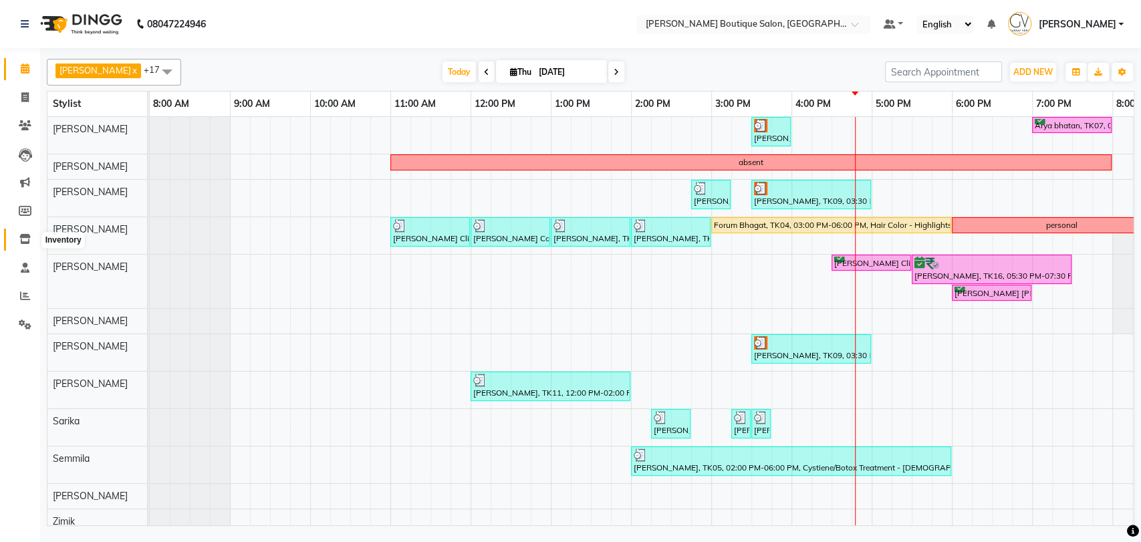
click at [24, 242] on icon at bounding box center [24, 239] width 11 height 10
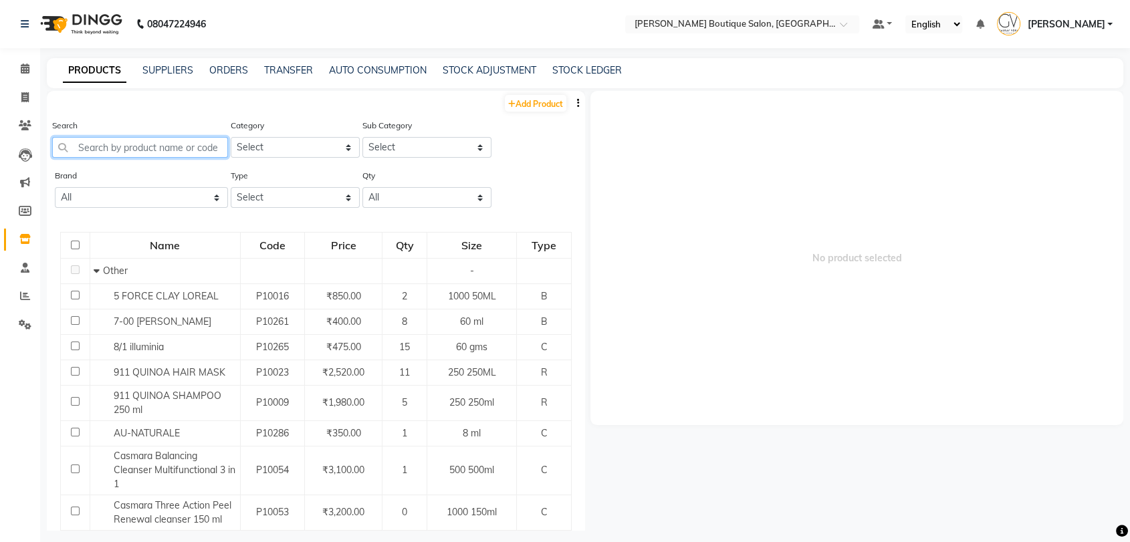
click at [119, 146] on input "text" at bounding box center [140, 147] width 176 height 21
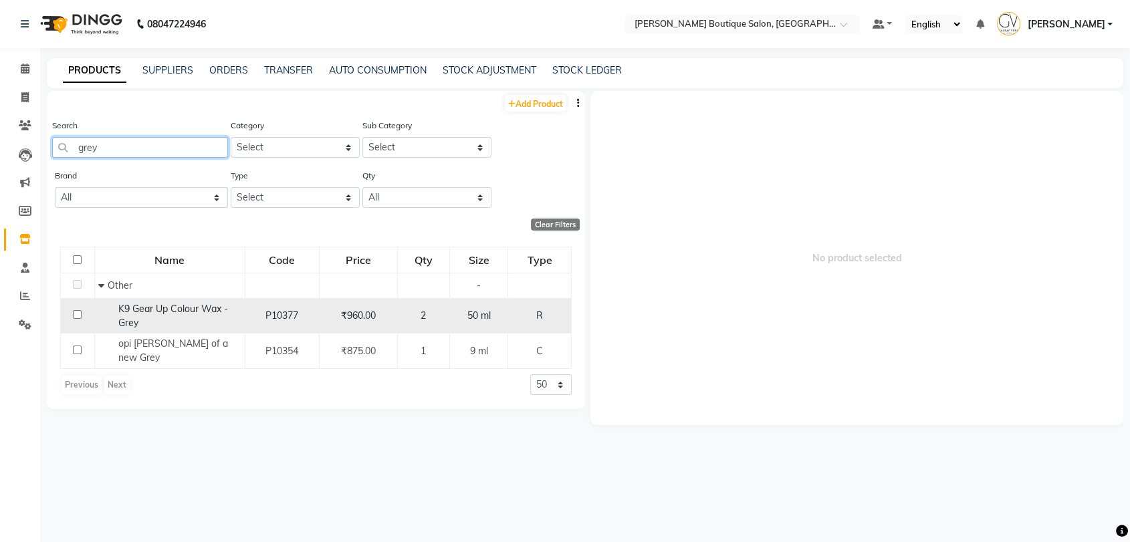
type input "grey"
click at [78, 317] on input "checkbox" at bounding box center [77, 314] width 9 height 9
checkbox input "true"
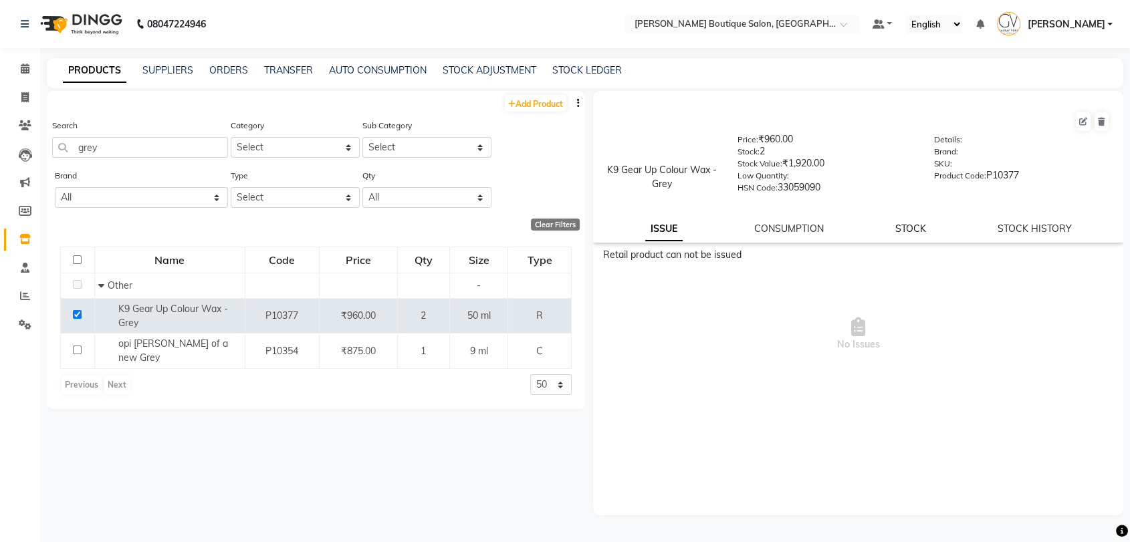
click at [922, 231] on link "STOCK" at bounding box center [910, 229] width 31 height 12
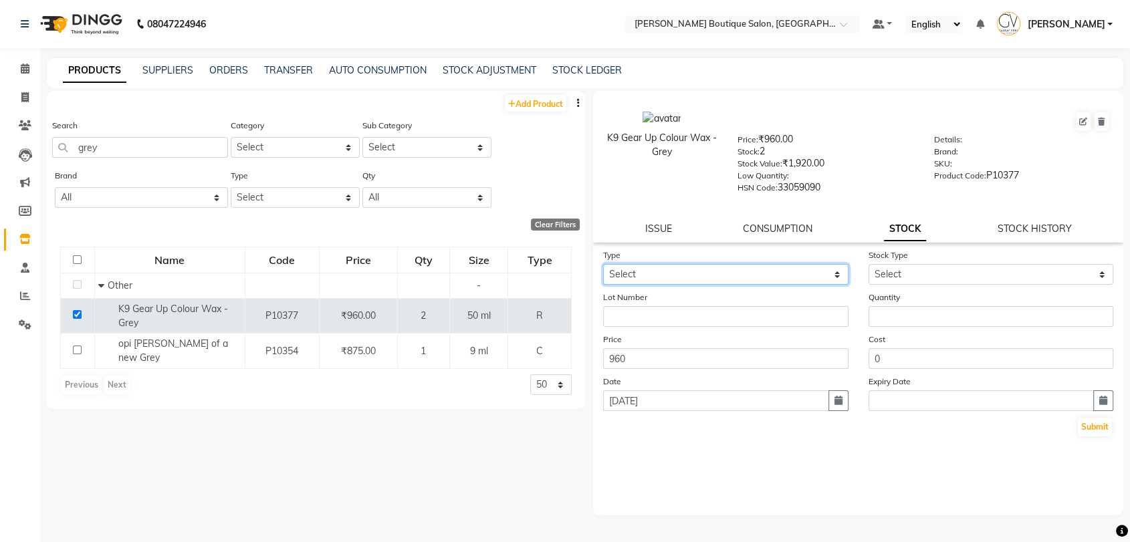
click at [658, 273] on select "Select In Out" at bounding box center [725, 274] width 245 height 21
select select "out"
click at [603, 264] on select "Select In Out" at bounding box center [725, 274] width 245 height 21
select select
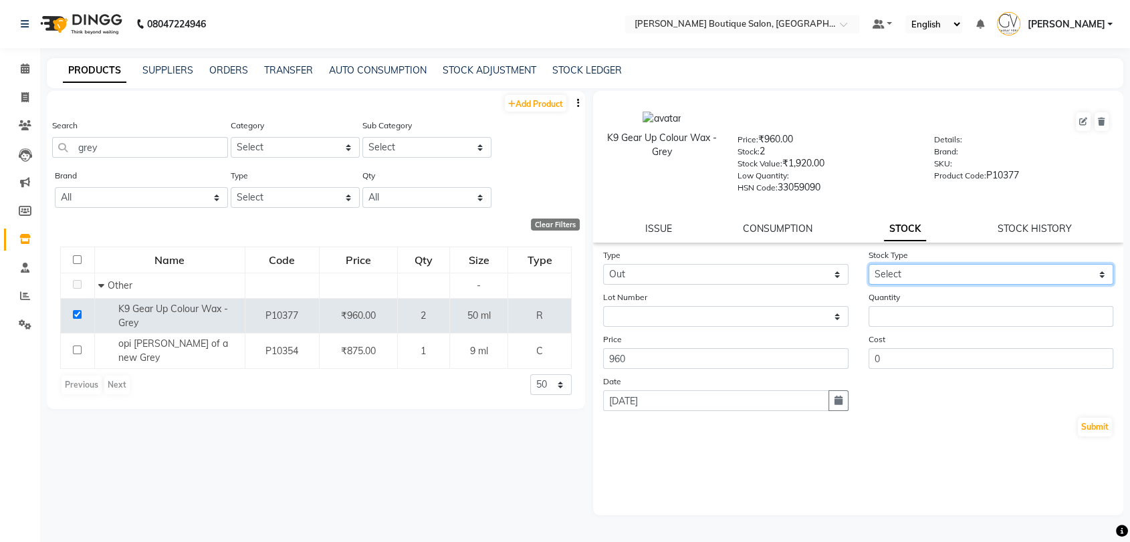
click at [887, 271] on select "Select Internal Use Damaged Expired Adjustment Return Other" at bounding box center [990, 274] width 245 height 21
select select "internal use"
click at [868, 264] on select "Select Internal Use Damaged Expired Adjustment Return Other" at bounding box center [990, 274] width 245 height 21
click at [898, 326] on div "Quantity" at bounding box center [990, 308] width 265 height 37
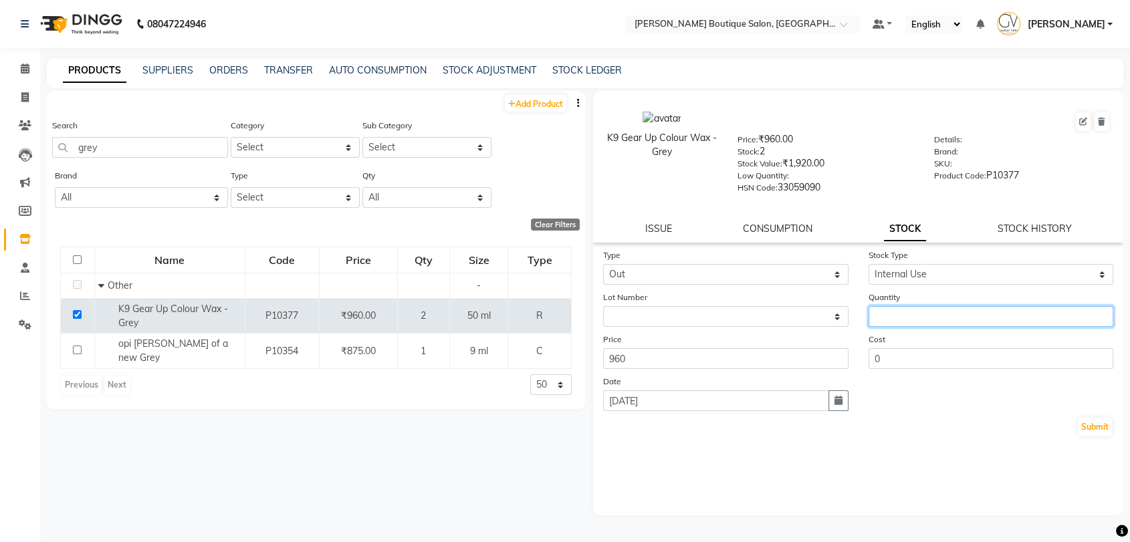
click at [900, 322] on input "number" at bounding box center [990, 316] width 245 height 21
type input "1"
click at [1095, 430] on button "Submit" at bounding box center [1094, 427] width 34 height 19
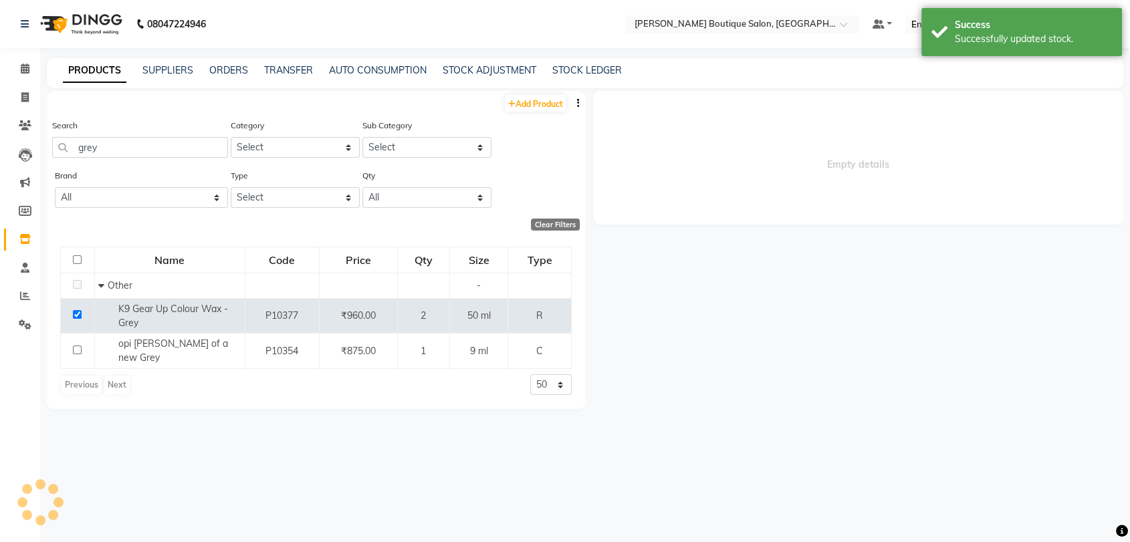
select select
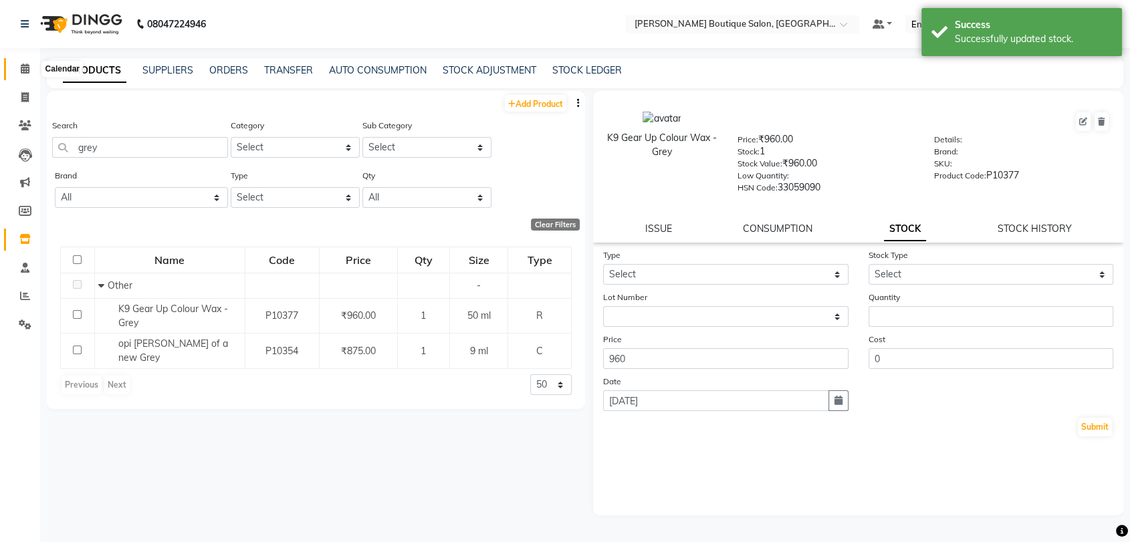
click at [27, 66] on icon at bounding box center [25, 68] width 9 height 10
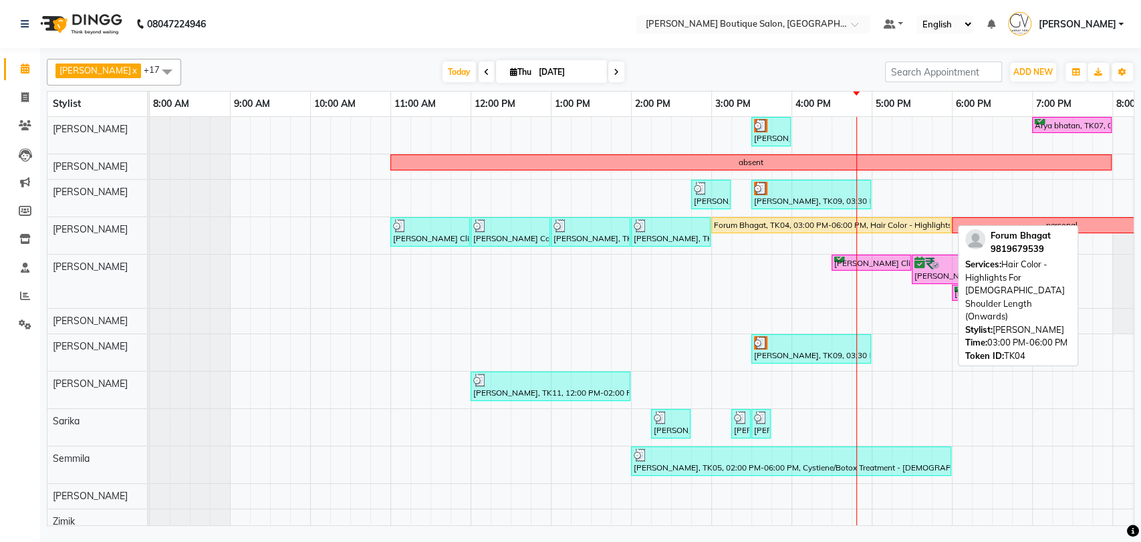
click at [733, 223] on div "Forum Bhagat, TK04, 03:00 PM-06:00 PM, Hair Color - Highlights For [DEMOGRAPHIC…" at bounding box center [831, 225] width 237 height 12
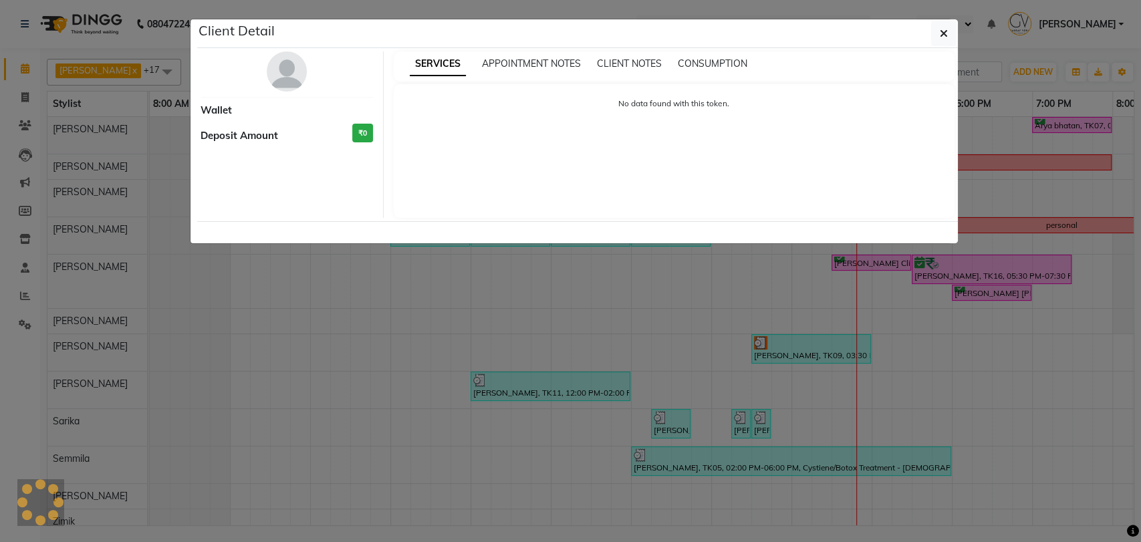
select select "1"
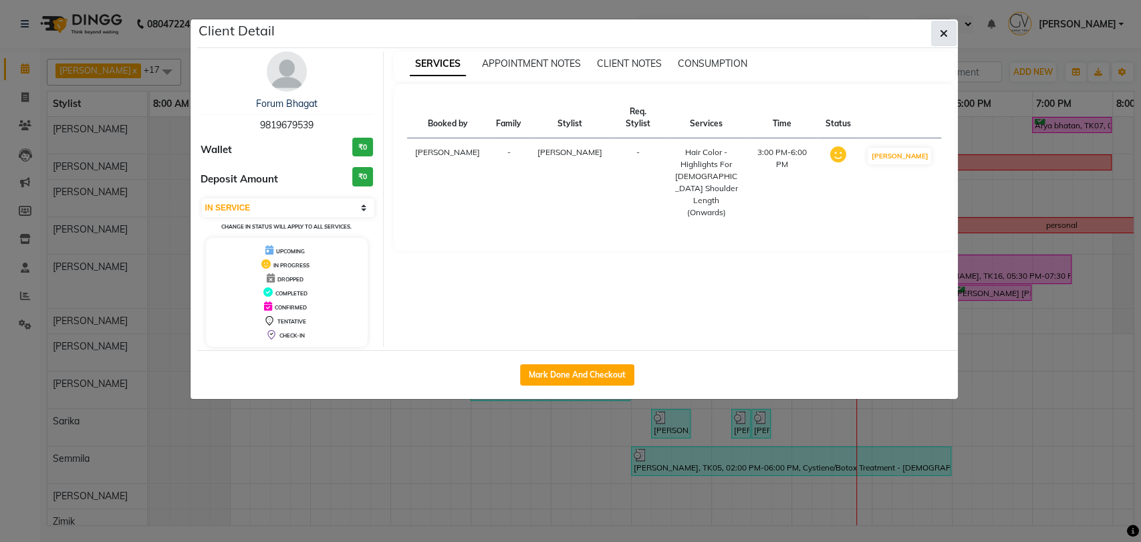
click at [942, 36] on icon "button" at bounding box center [944, 33] width 8 height 11
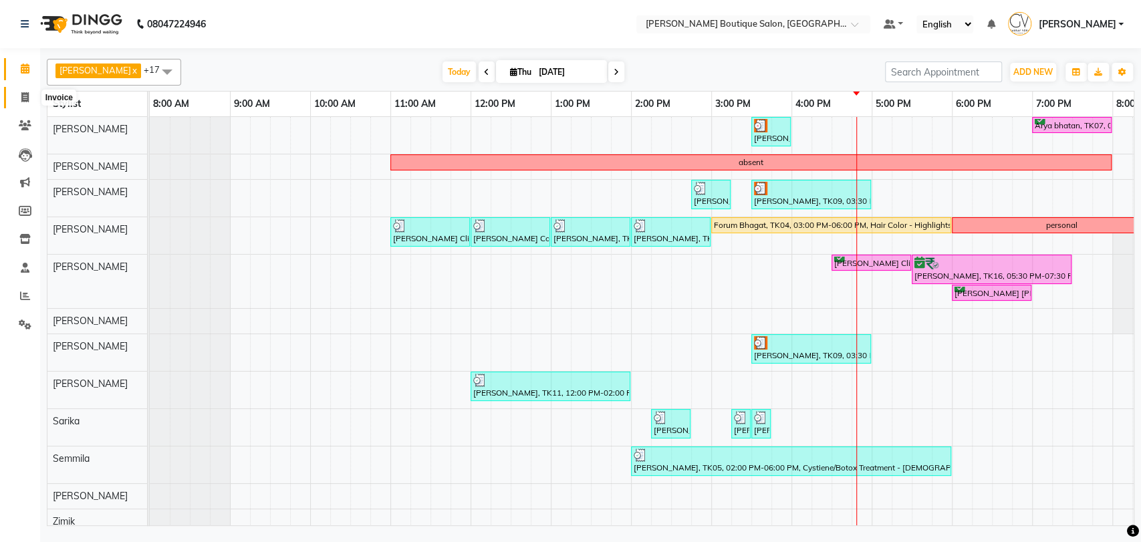
click at [21, 96] on icon at bounding box center [24, 97] width 7 height 10
select select "5350"
select select "service"
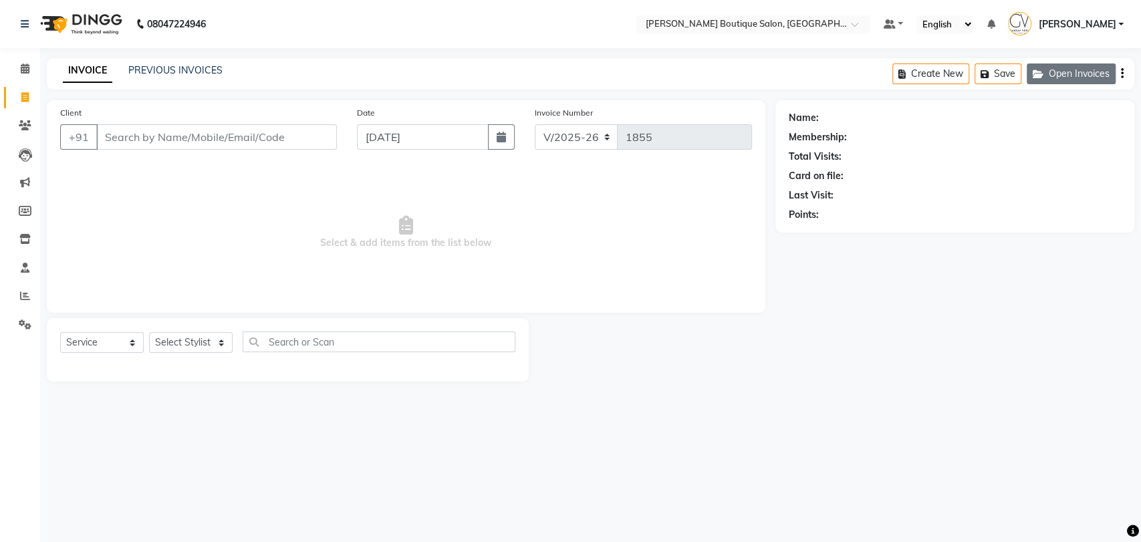
click at [1068, 67] on button "Open Invoices" at bounding box center [1071, 73] width 89 height 21
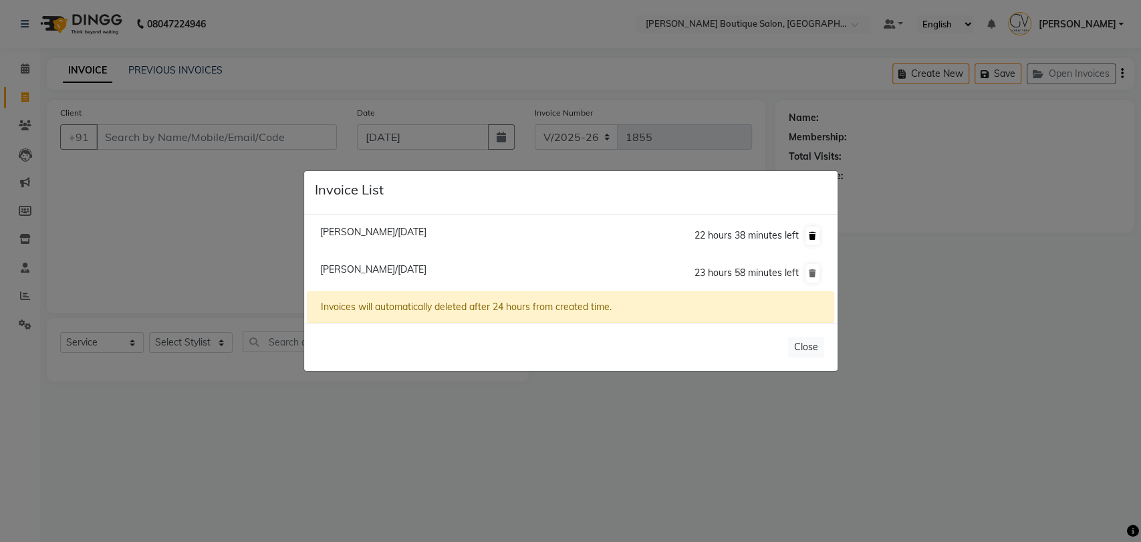
click at [816, 238] on button at bounding box center [812, 236] width 14 height 19
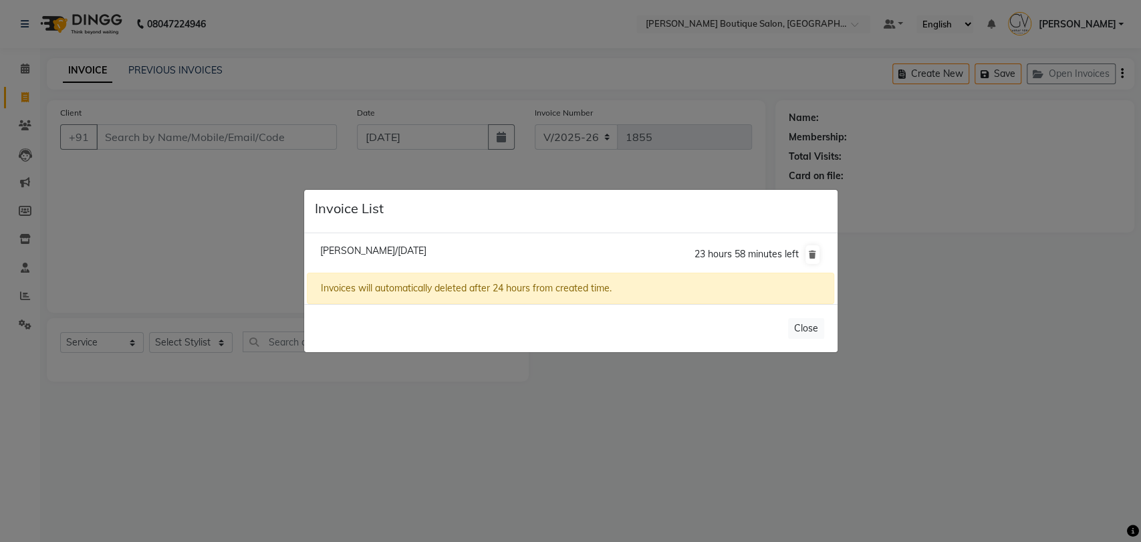
click at [980, 317] on ngb-modal-window "Invoice List Maurya Ghelani/04 September 2025 23 hours 58 minutes left Invoices…" at bounding box center [570, 271] width 1141 height 542
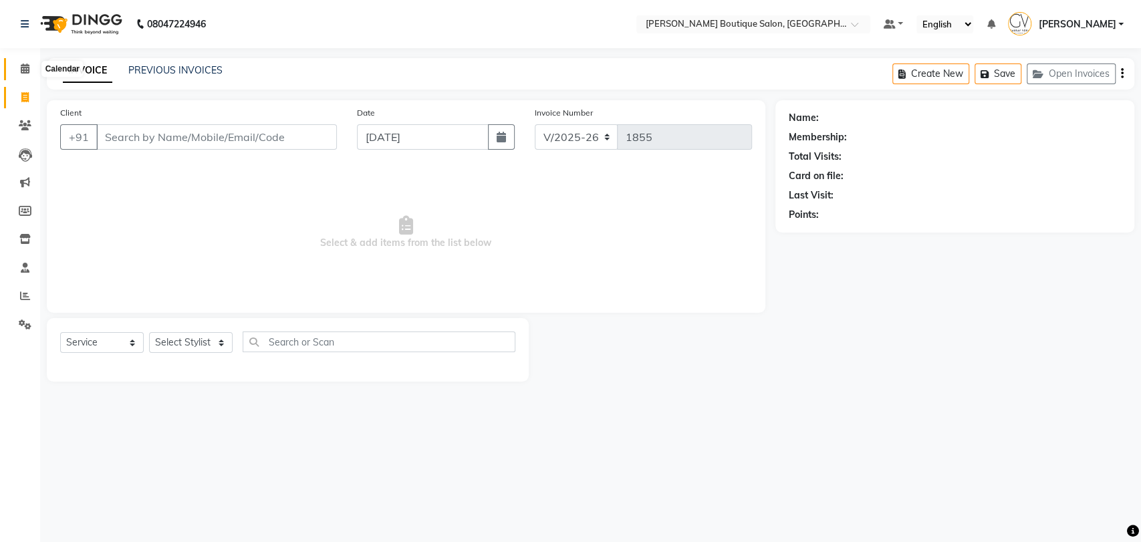
click at [24, 73] on icon at bounding box center [25, 68] width 9 height 10
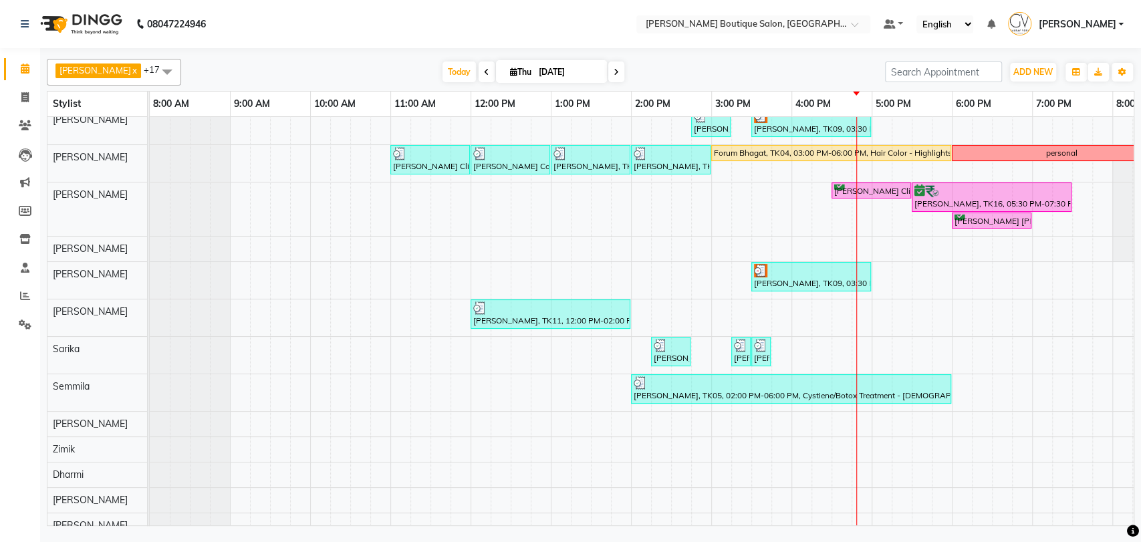
scroll to position [74, 0]
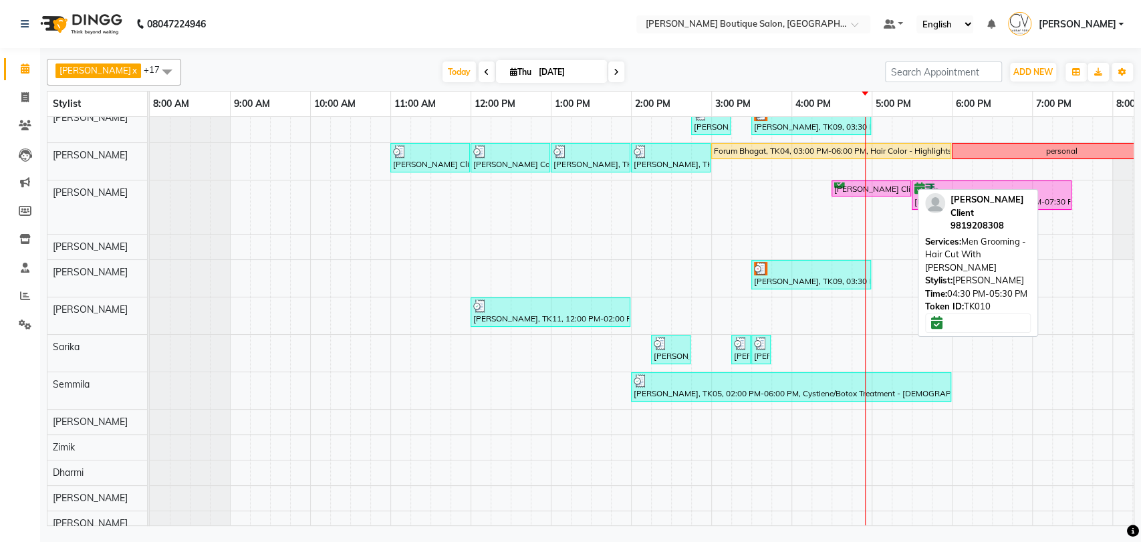
click at [850, 188] on div "[PERSON_NAME] Client, TK10, 04:30 PM-05:30 PM, Men Grooming - Hair Cut With [PE…" at bounding box center [871, 188] width 77 height 13
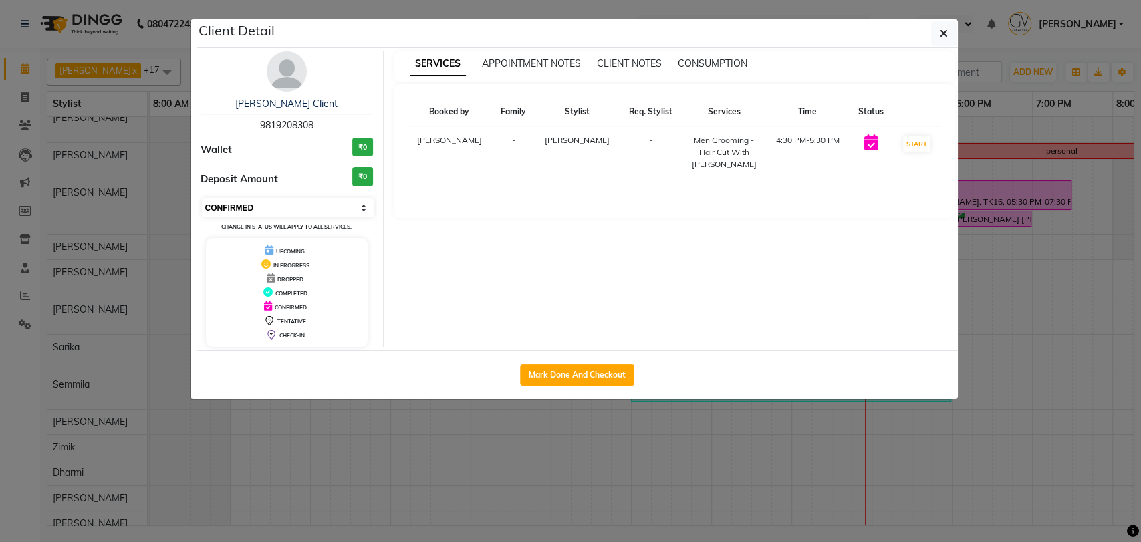
click at [232, 203] on select "Select IN SERVICE CONFIRMED TENTATIVE CHECK IN MARK DONE DROPPED UPCOMING" at bounding box center [288, 208] width 173 height 19
select select "1"
click at [202, 199] on select "Select IN SERVICE CONFIRMED TENTATIVE CHECK IN MARK DONE DROPPED UPCOMING" at bounding box center [288, 208] width 173 height 19
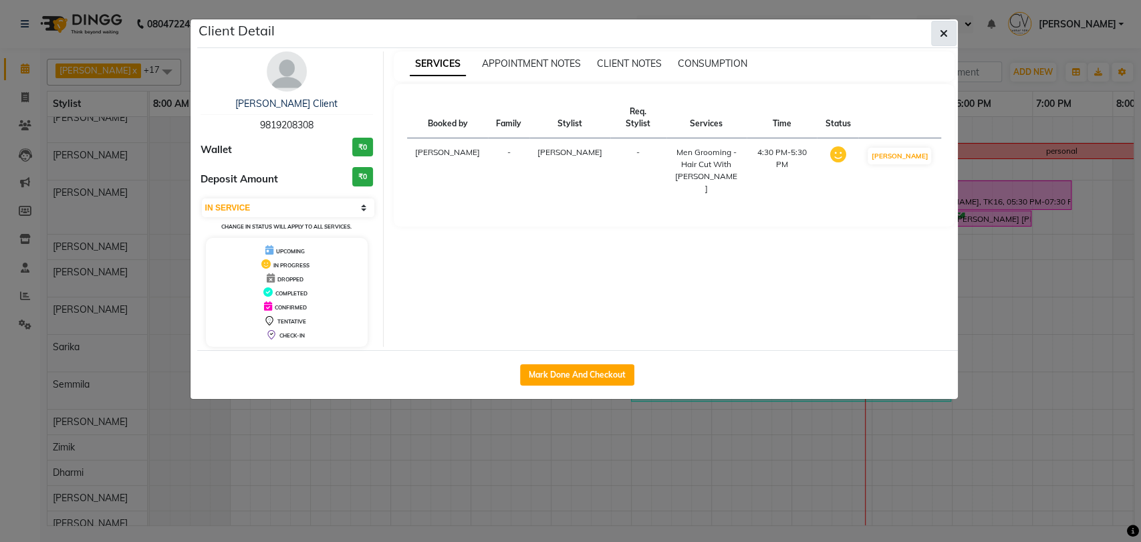
click at [943, 34] on icon "button" at bounding box center [944, 33] width 8 height 11
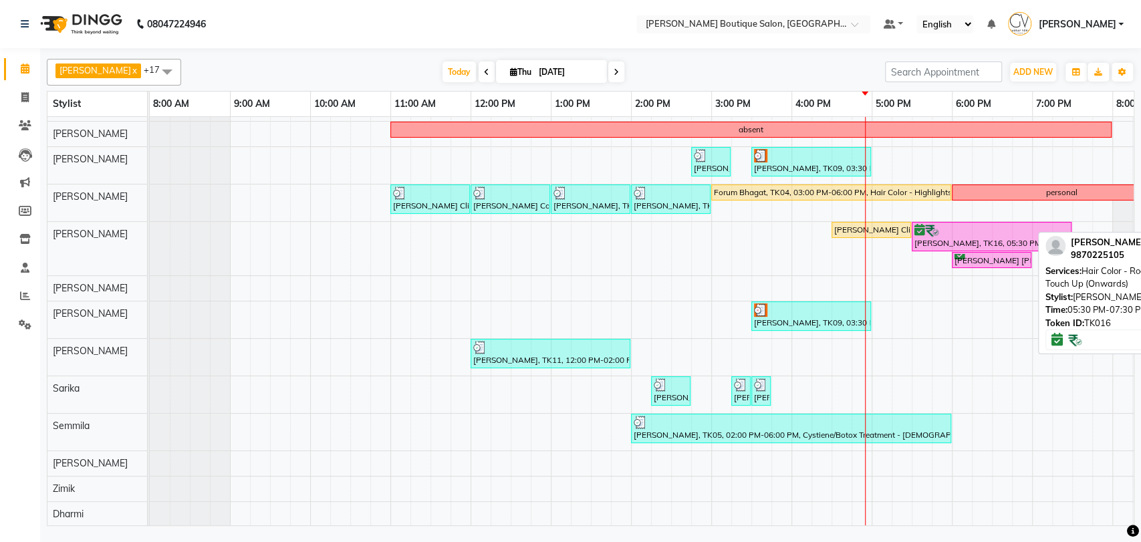
scroll to position [0, 0]
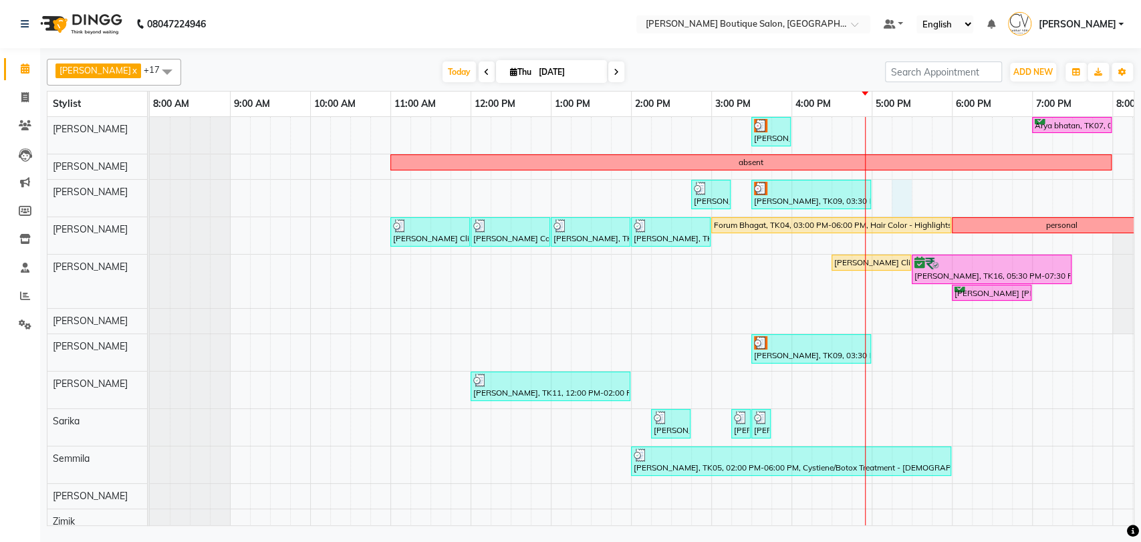
click at [892, 195] on div "Maurya Ghelani, TK09, 03:30 PM-04:00 PM, Men Grooming - Beard Triming Arya bhat…" at bounding box center [751, 376] width 1203 height 519
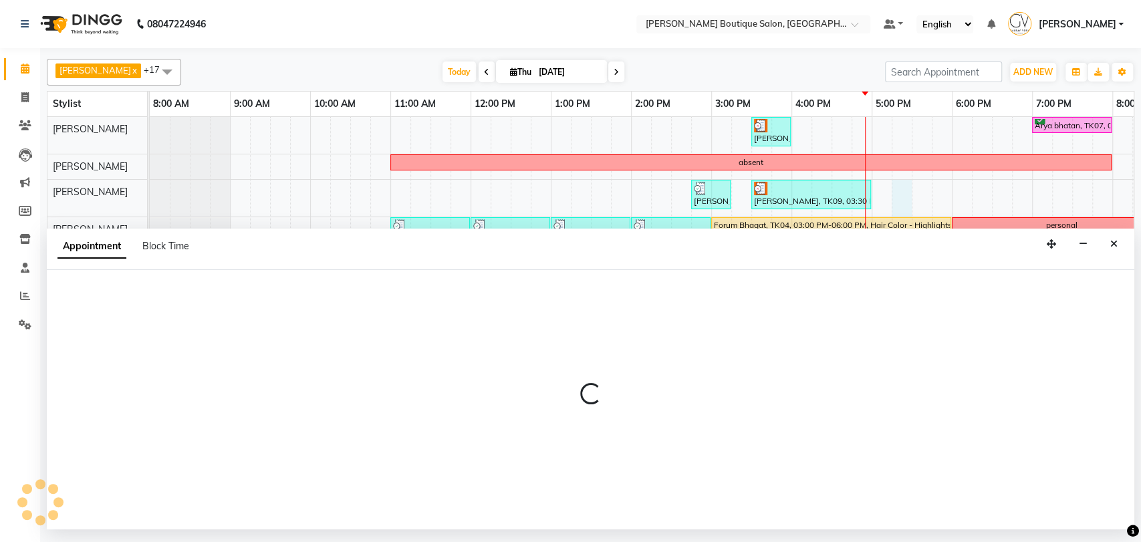
select select "52192"
select select "1035"
select select "tentative"
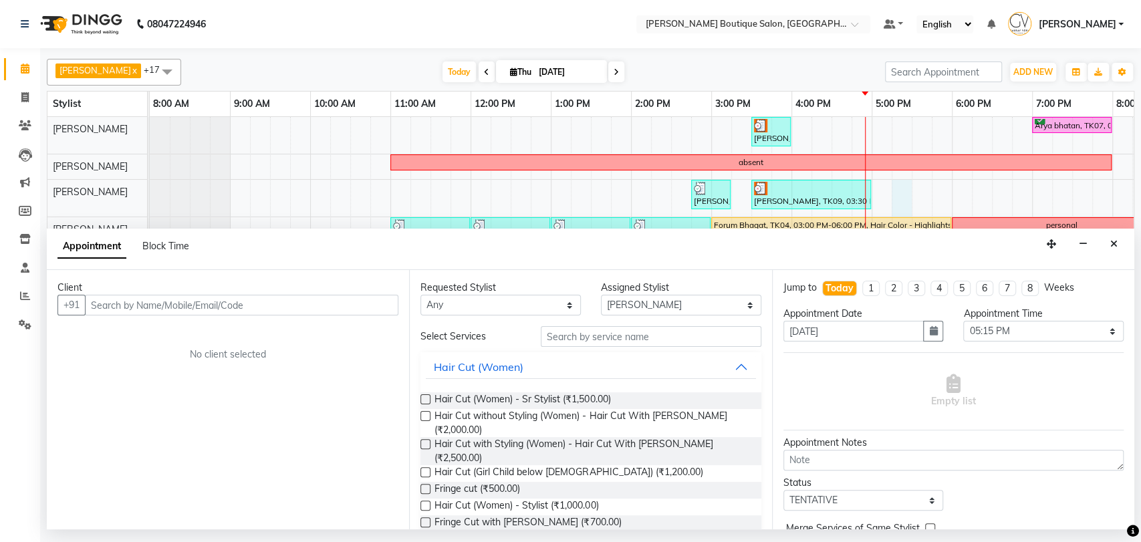
click at [261, 312] on input "text" at bounding box center [241, 305] width 313 height 21
type input "s"
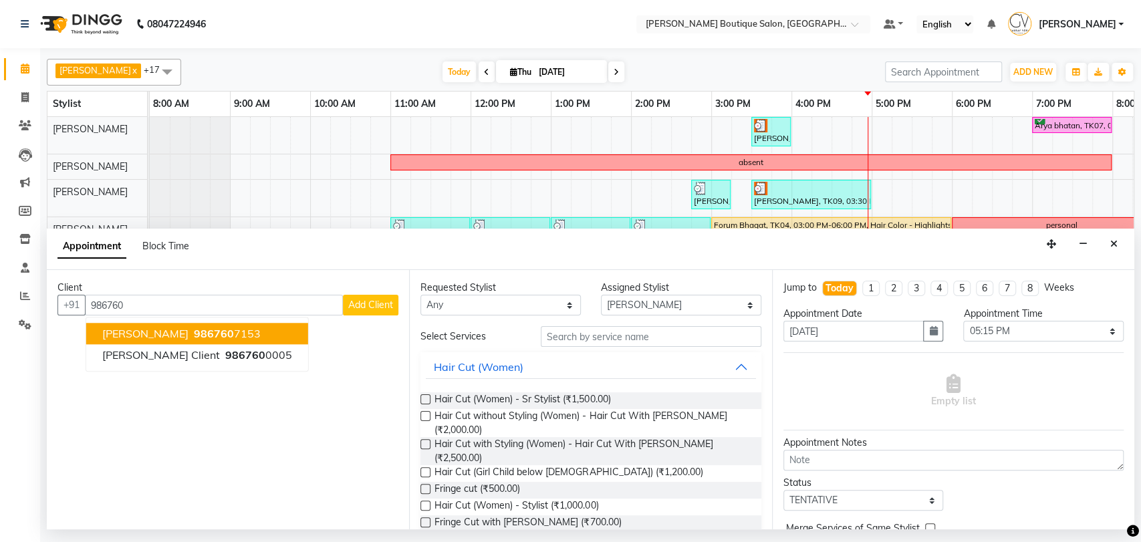
click at [216, 336] on ngb-highlight "986760 7153" at bounding box center [226, 334] width 70 height 13
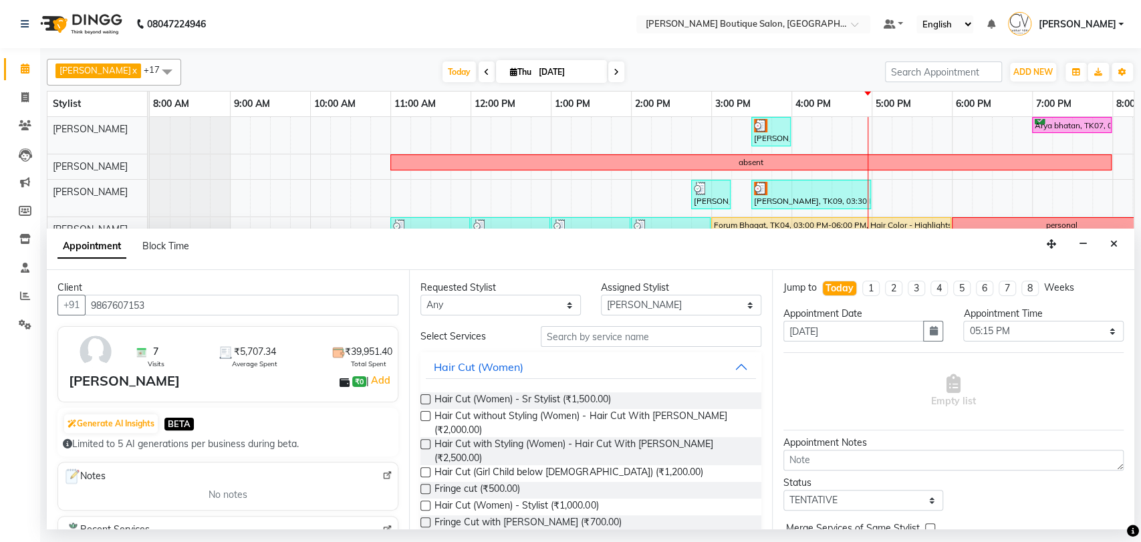
type input "9867607153"
click at [592, 336] on input "text" at bounding box center [651, 336] width 221 height 21
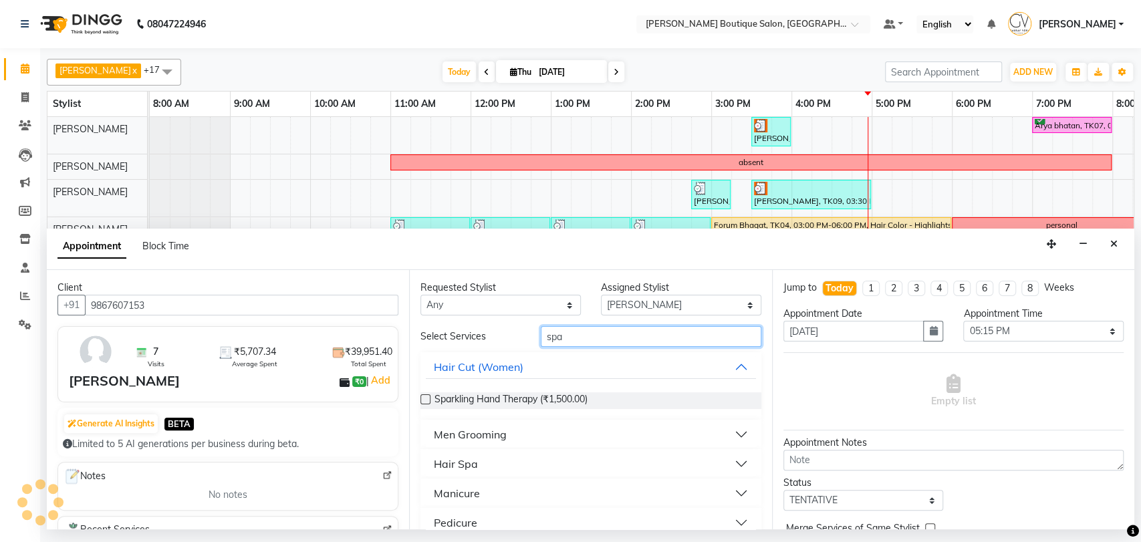
scroll to position [18, 0]
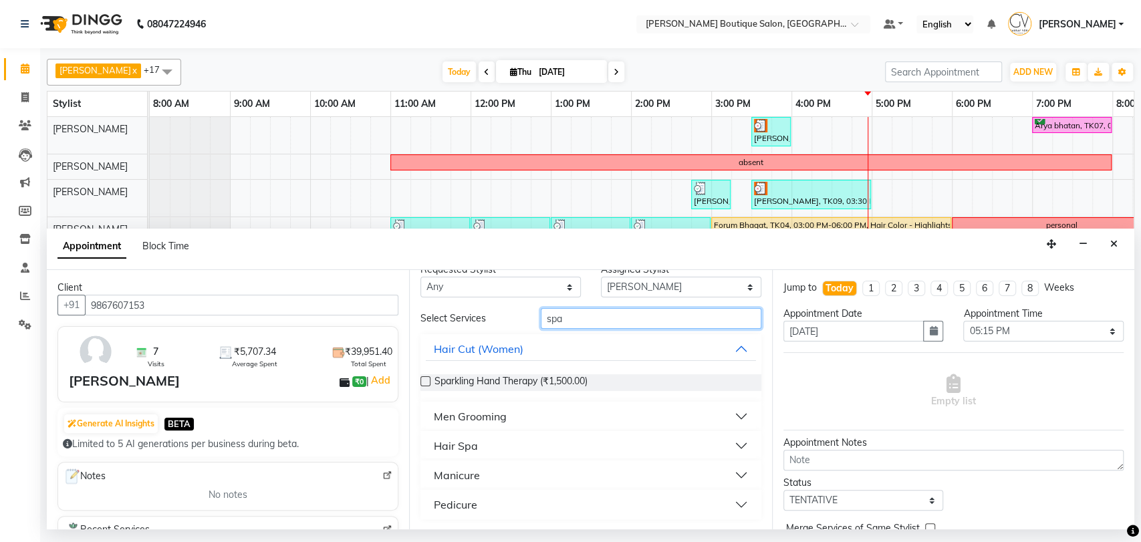
type input "spa"
click at [465, 499] on div "Pedicure" at bounding box center [455, 505] width 43 height 16
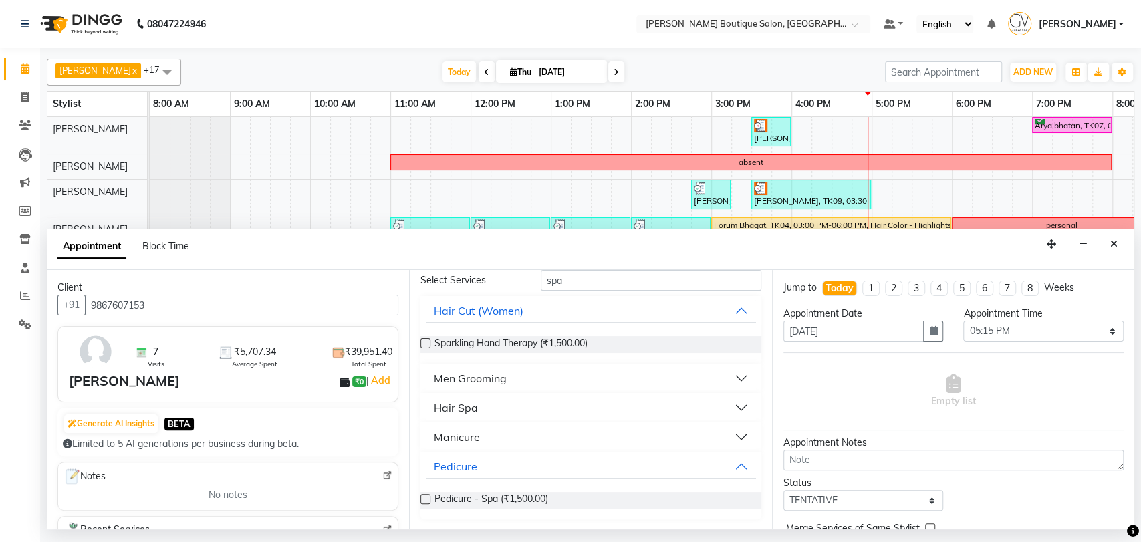
click at [428, 498] on label at bounding box center [425, 499] width 10 height 10
click at [428, 498] on input "checkbox" at bounding box center [424, 500] width 9 height 9
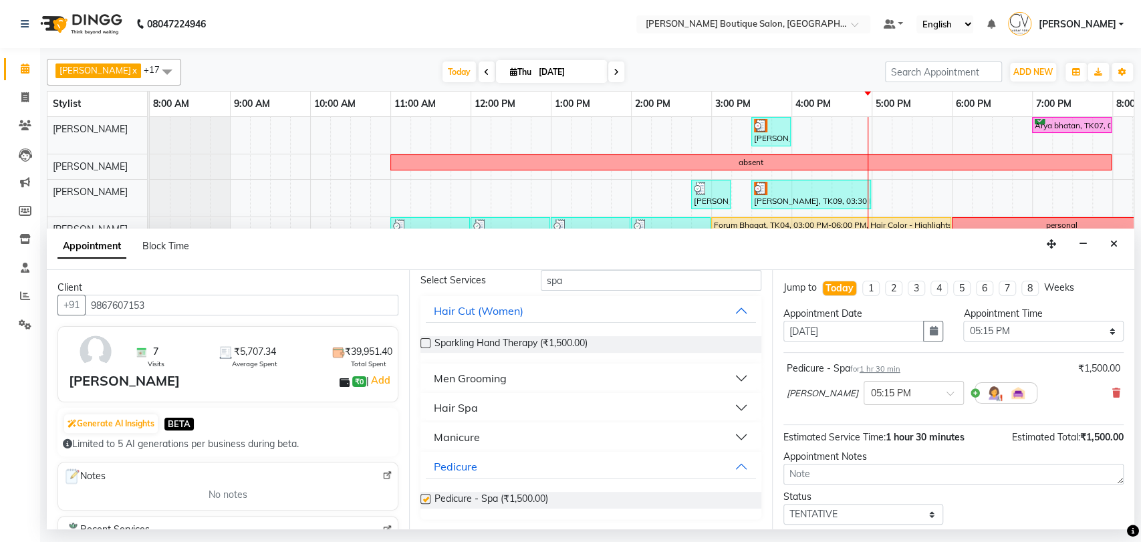
checkbox input "false"
click at [463, 434] on div "Manicure" at bounding box center [457, 437] width 46 height 16
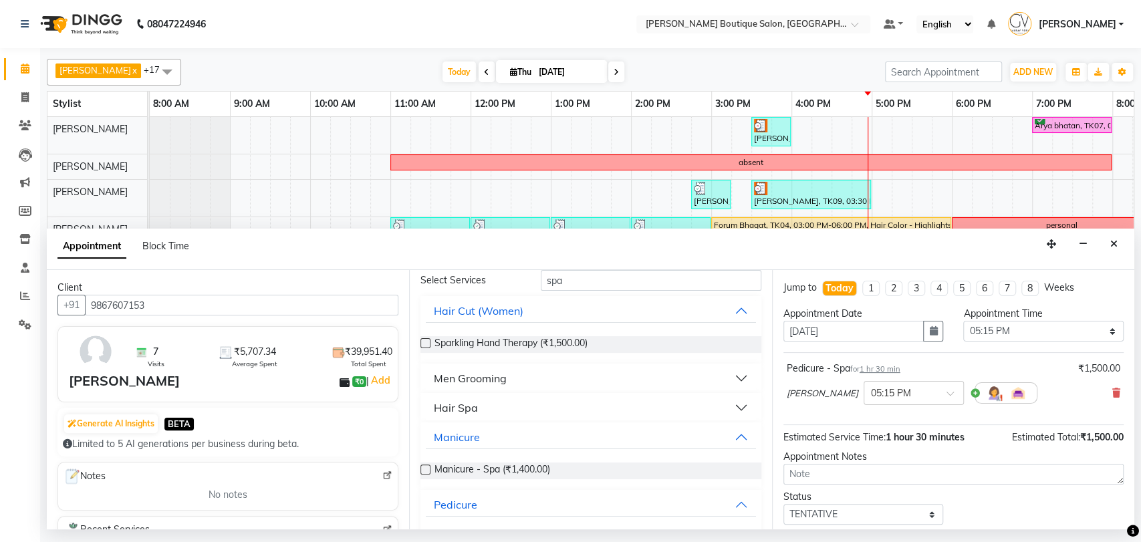
click at [428, 467] on label at bounding box center [425, 470] width 10 height 10
click at [428, 467] on input "checkbox" at bounding box center [424, 471] width 9 height 9
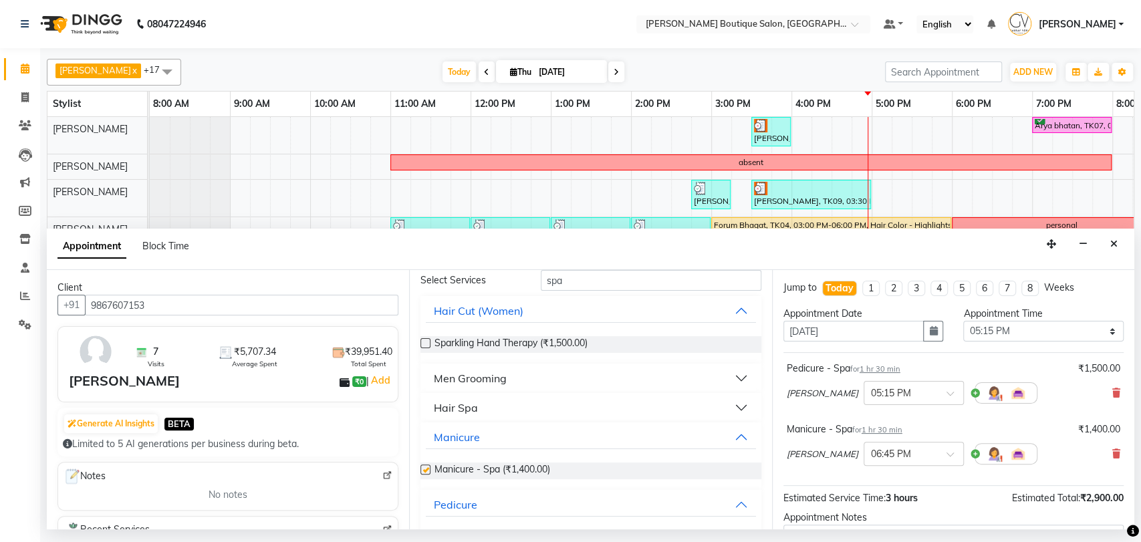
checkbox input "false"
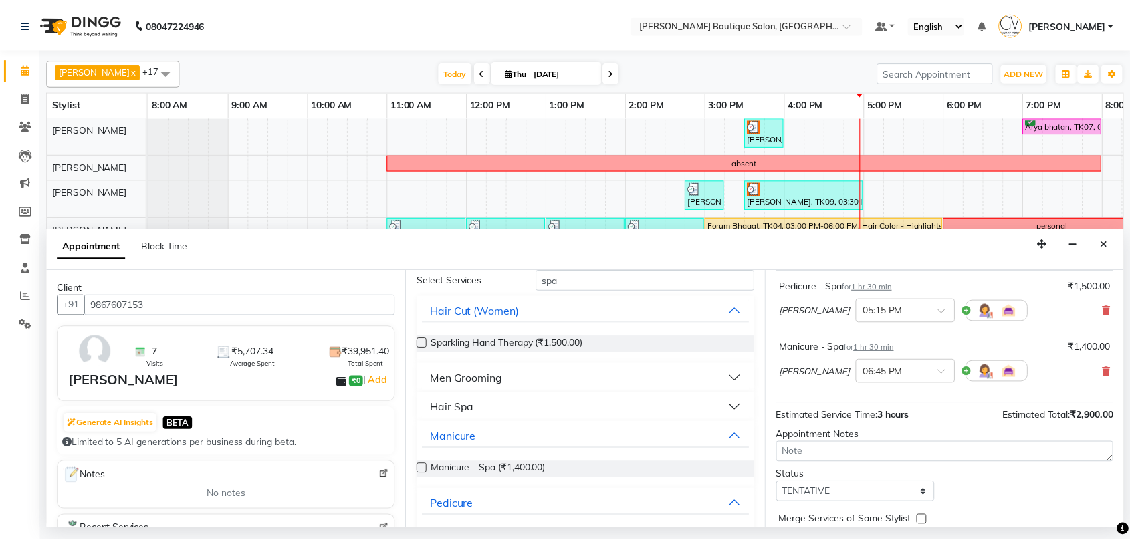
scroll to position [139, 0]
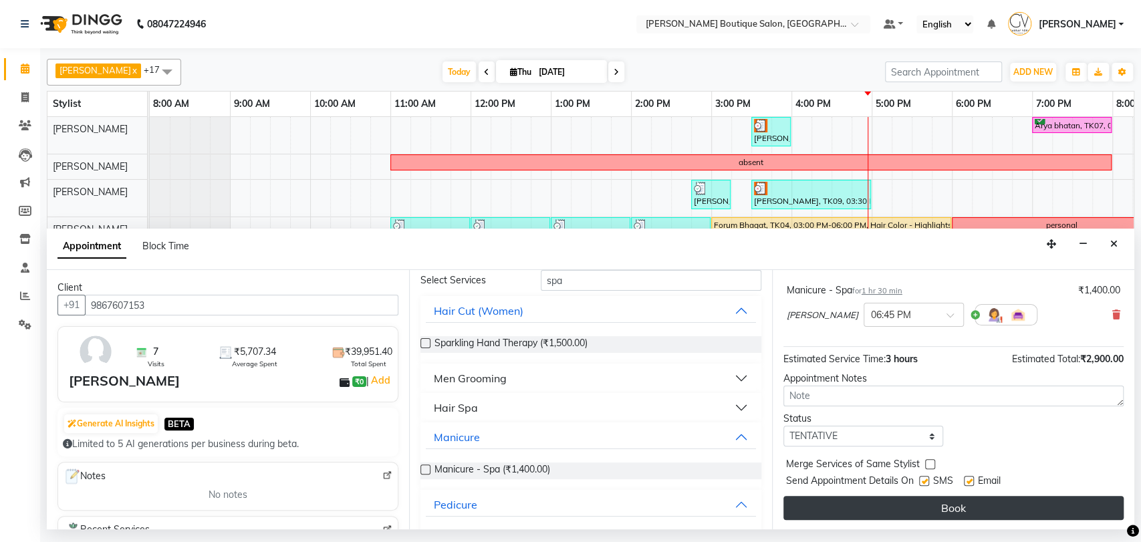
click at [954, 515] on button "Book" at bounding box center [953, 508] width 340 height 24
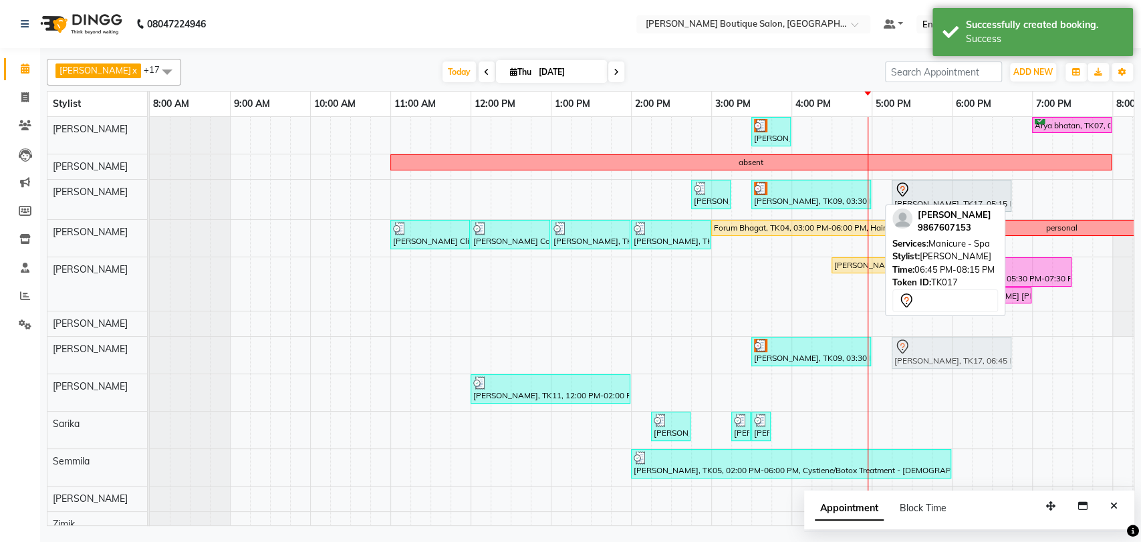
drag, startPoint x: 1037, startPoint y: 199, endPoint x: 910, endPoint y: 349, distance: 196.8
click at [910, 349] on tbody "Maurya Ghelani, TK09, 03:30 PM-04:00 PM, Men Grooming - Beard Triming Arya bhat…" at bounding box center [751, 377] width 1203 height 521
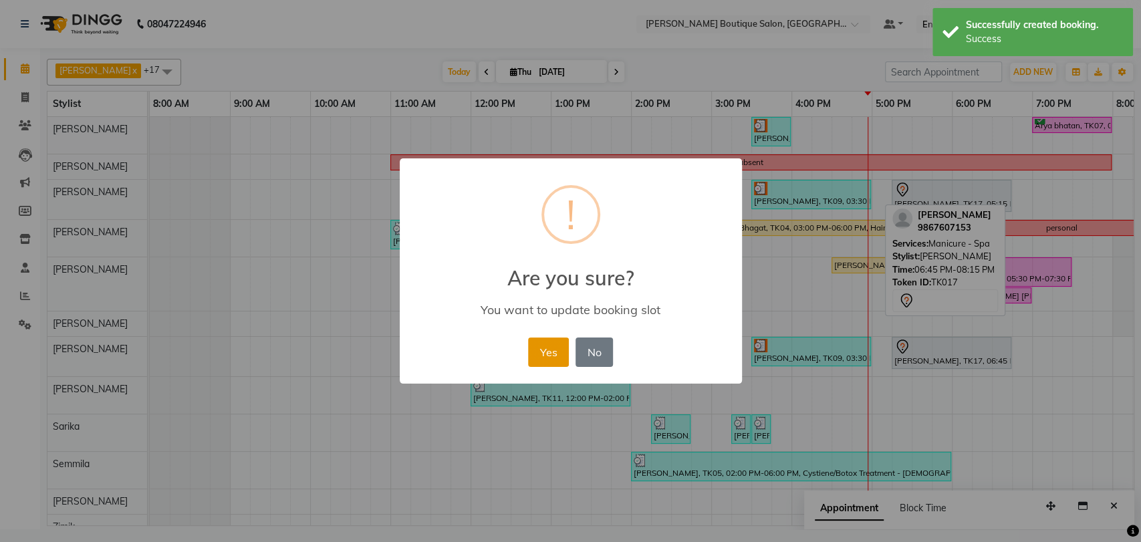
click at [556, 358] on button "Yes" at bounding box center [548, 352] width 41 height 29
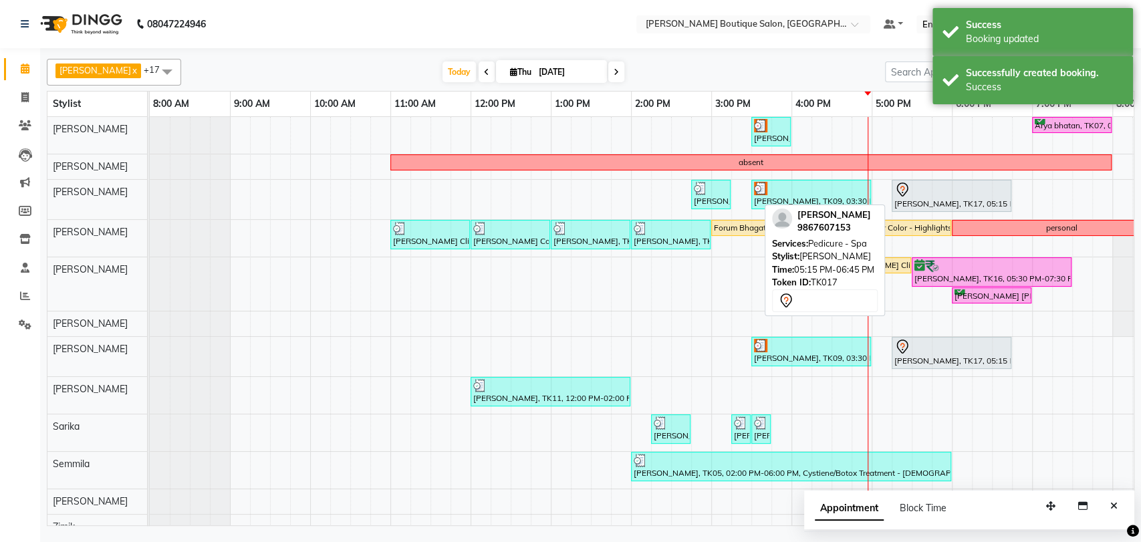
click at [917, 200] on div "[PERSON_NAME], TK17, 05:15 PM-06:45 PM, Pedicure - Spa" at bounding box center [951, 196] width 117 height 28
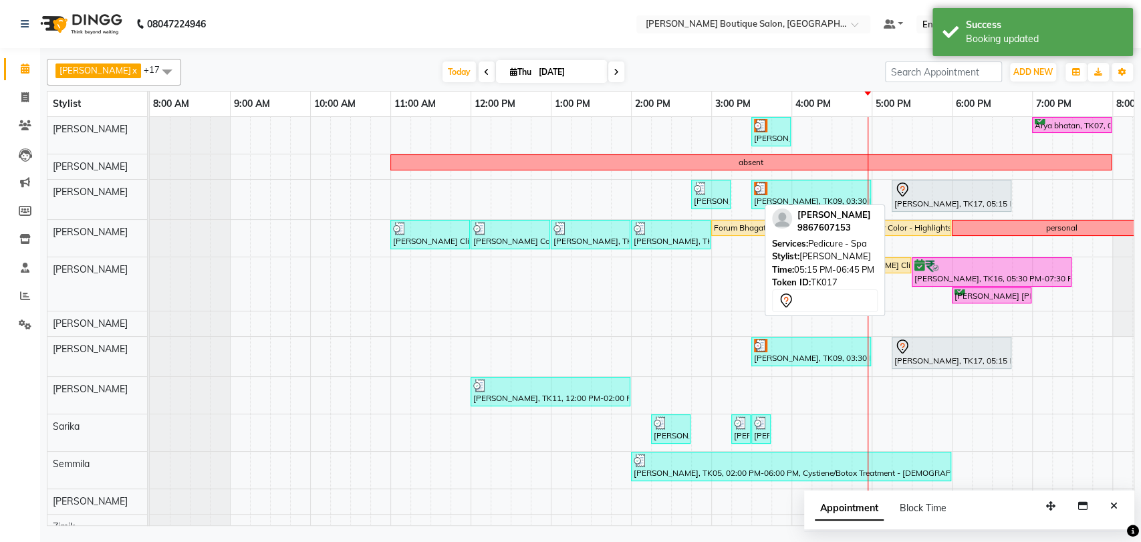
click at [903, 199] on div "[PERSON_NAME], TK17, 05:15 PM-06:45 PM, Pedicure - Spa" at bounding box center [951, 196] width 117 height 28
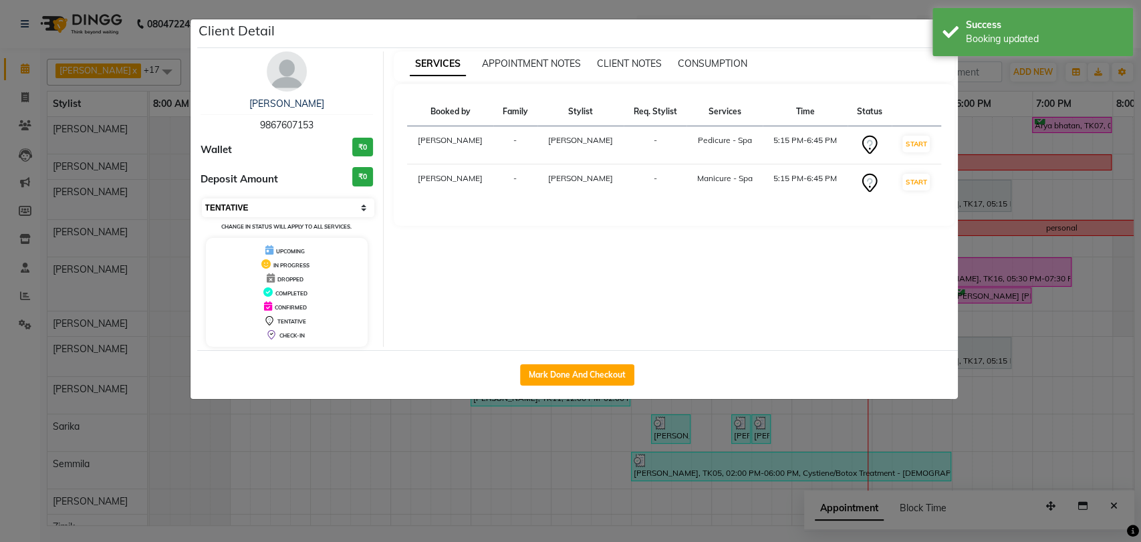
click at [296, 204] on select "Select IN SERVICE CONFIRMED TENTATIVE CHECK IN MARK DONE DROPPED UPCOMING" at bounding box center [288, 208] width 173 height 19
select select "6"
click at [202, 199] on select "Select IN SERVICE CONFIRMED TENTATIVE CHECK IN MARK DONE DROPPED UPCOMING" at bounding box center [288, 208] width 173 height 19
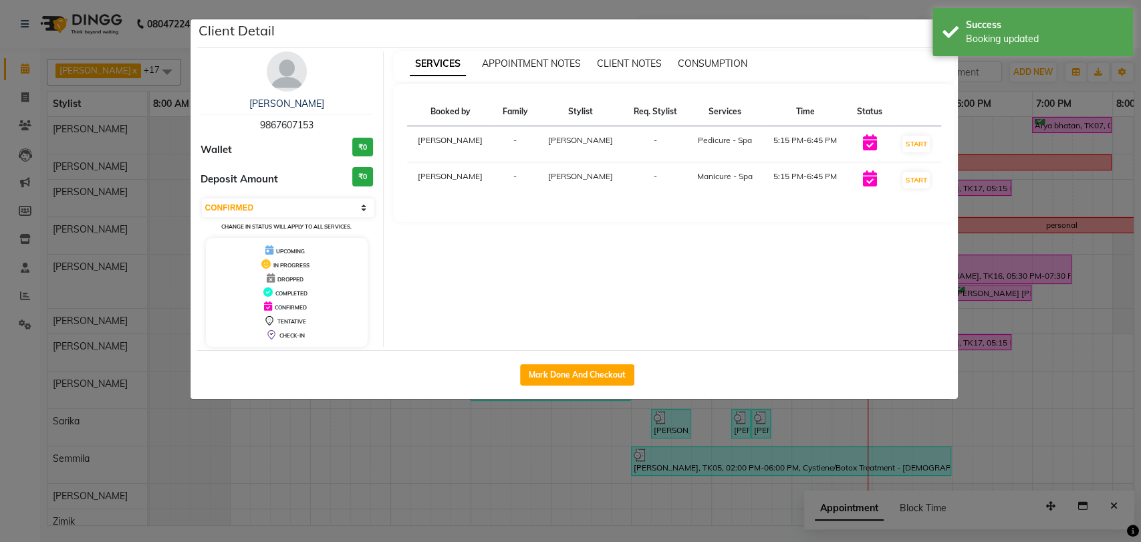
click at [1116, 336] on ngb-modal-window "Client Detail Shirin Patel 9867607153 Wallet ₹0 Deposit Amount ₹0 Select IN SER…" at bounding box center [570, 271] width 1141 height 542
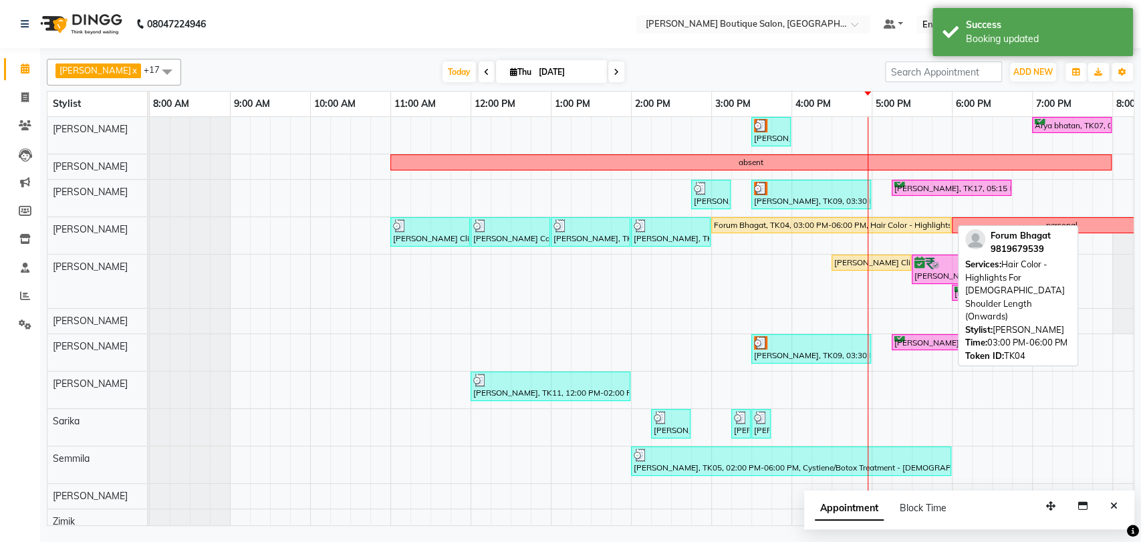
click at [734, 229] on div "Forum Bhagat, TK04, 03:00 PM-06:00 PM, Hair Color - Highlights For [DEMOGRAPHIC…" at bounding box center [831, 225] width 237 height 12
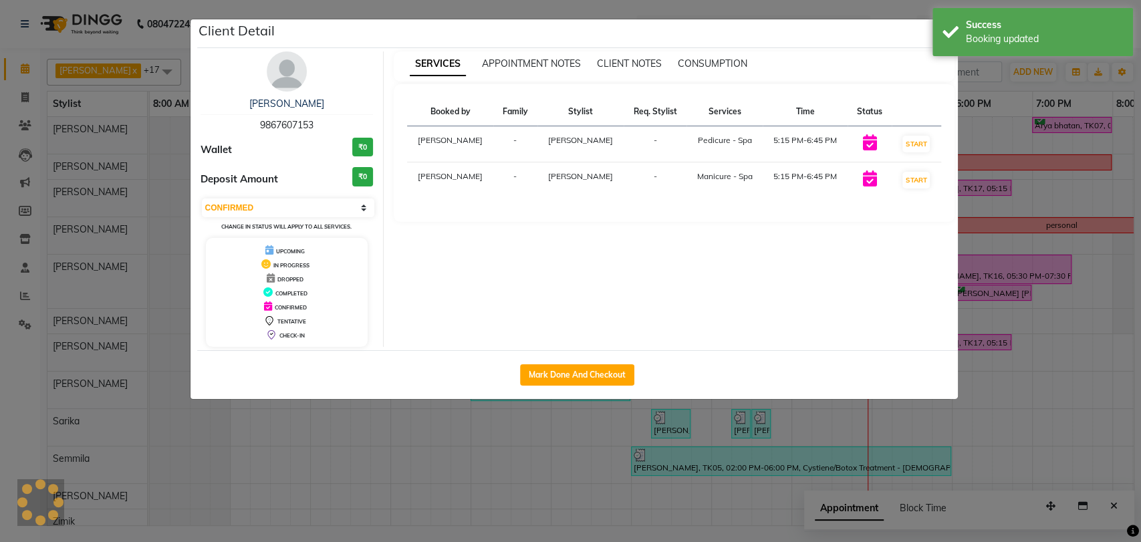
select select "1"
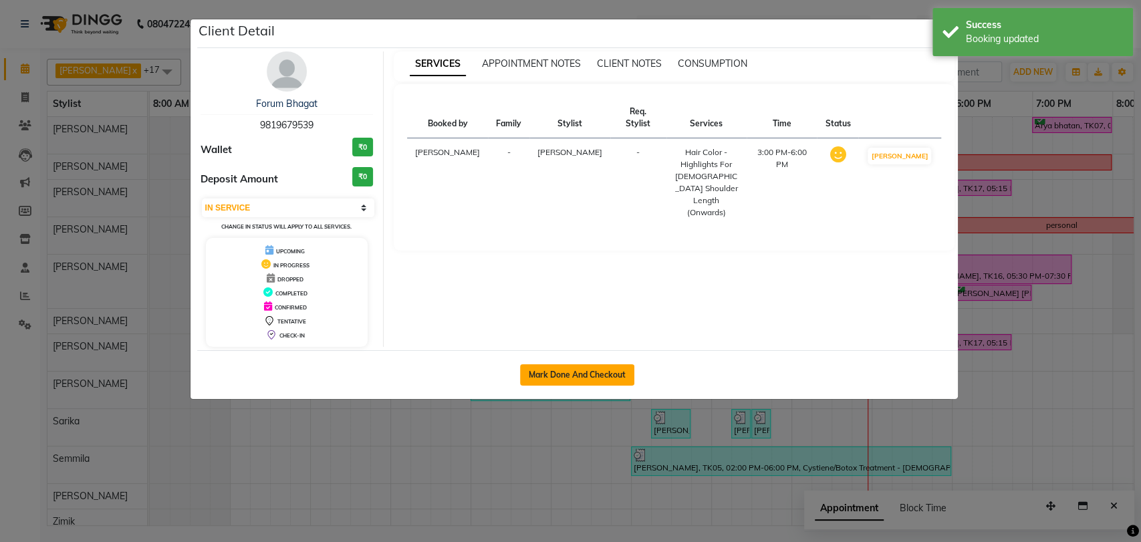
click at [584, 379] on button "Mark Done And Checkout" at bounding box center [577, 374] width 114 height 21
select select "service"
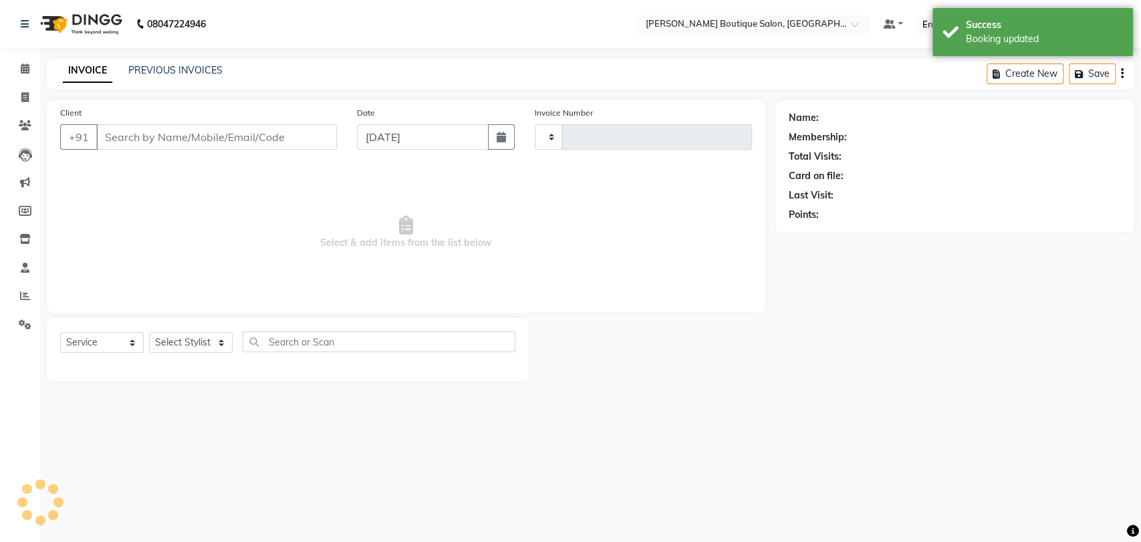
type input "1855"
select select "3"
select select "5350"
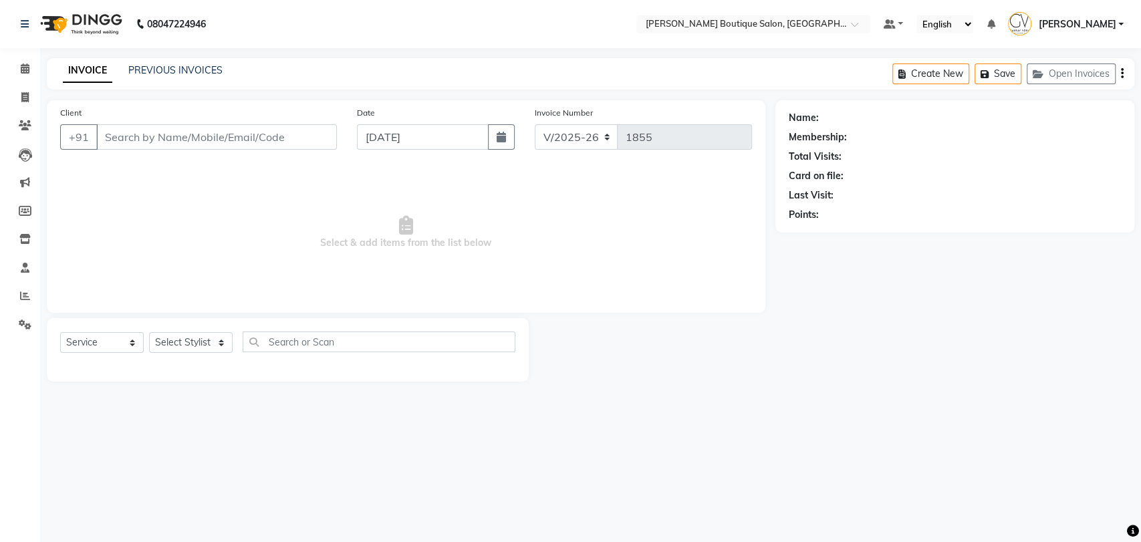
type input "9819679539"
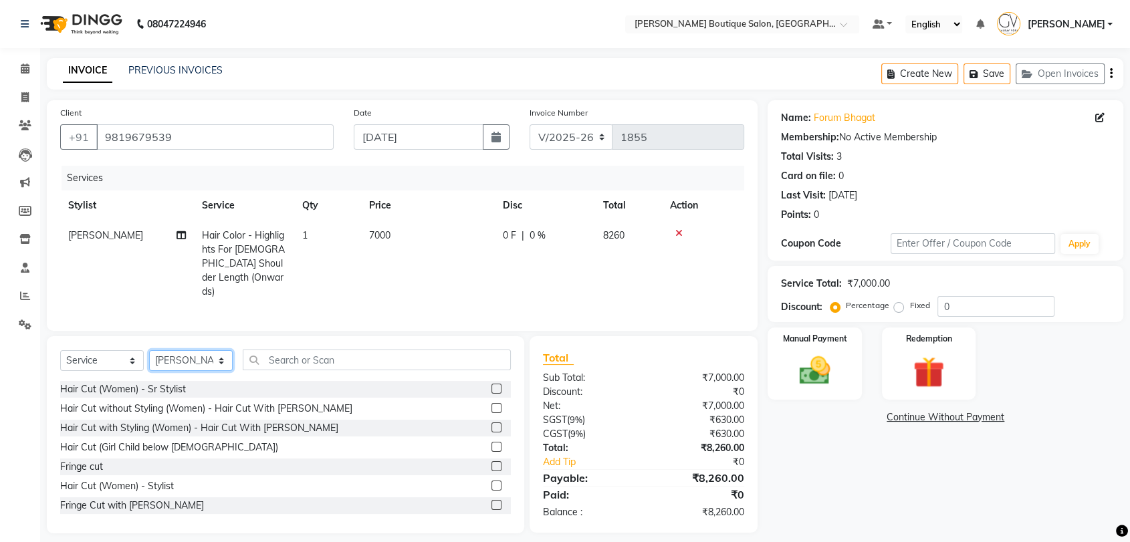
click at [225, 354] on select "Select Stylist Athar Ansari Athing Swamy Charlotte Dablu Sharma Dashrat Dharmi …" at bounding box center [191, 360] width 84 height 21
select select "84269"
click at [149, 350] on select "Select Stylist Athar Ansari Athing Swamy Charlotte Dablu Sharma Dashrat Dharmi …" at bounding box center [191, 360] width 84 height 21
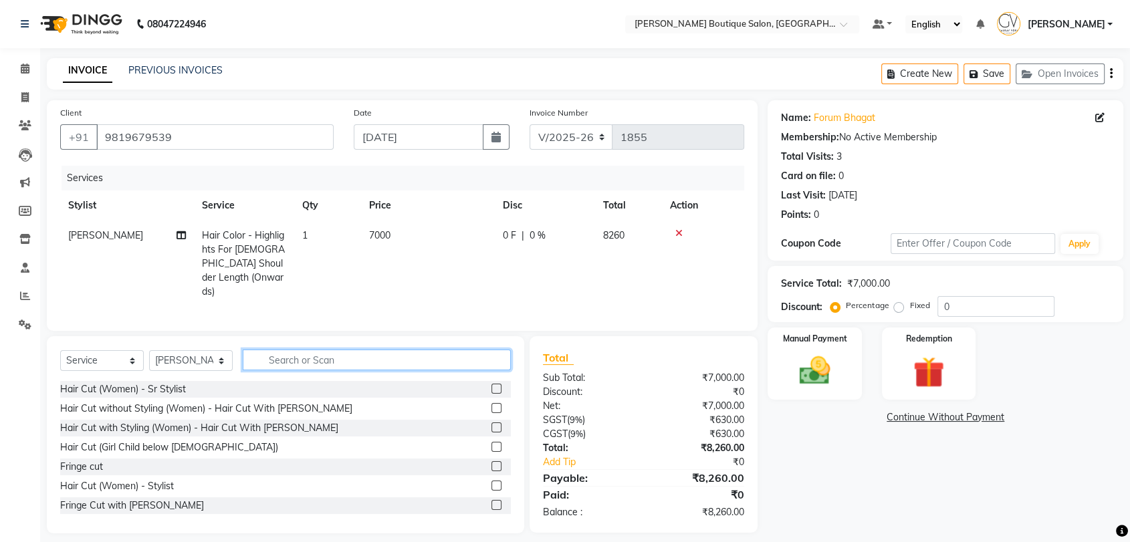
click at [310, 351] on input "text" at bounding box center [377, 360] width 268 height 21
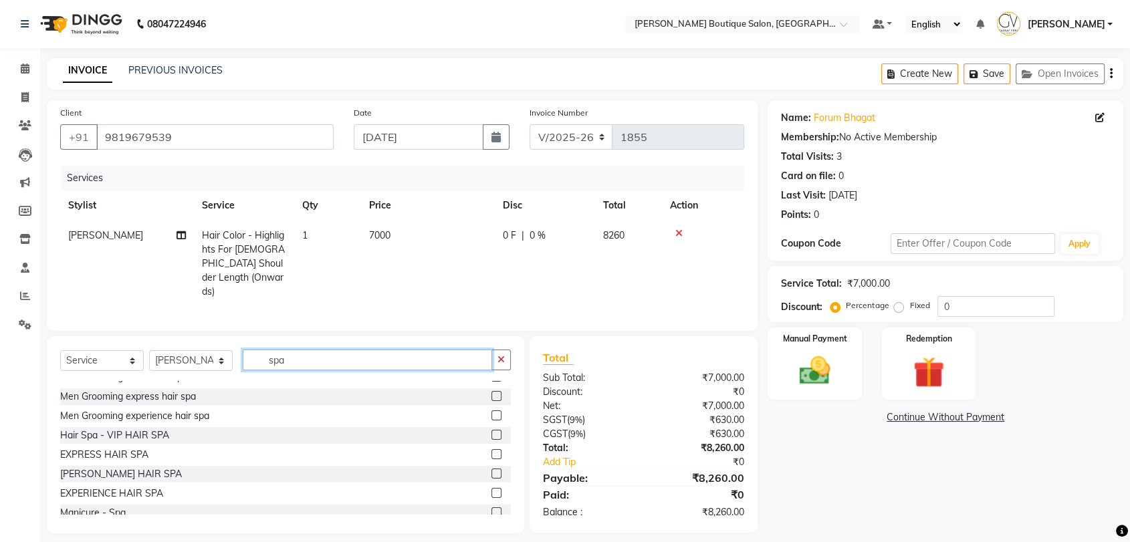
scroll to position [59, 0]
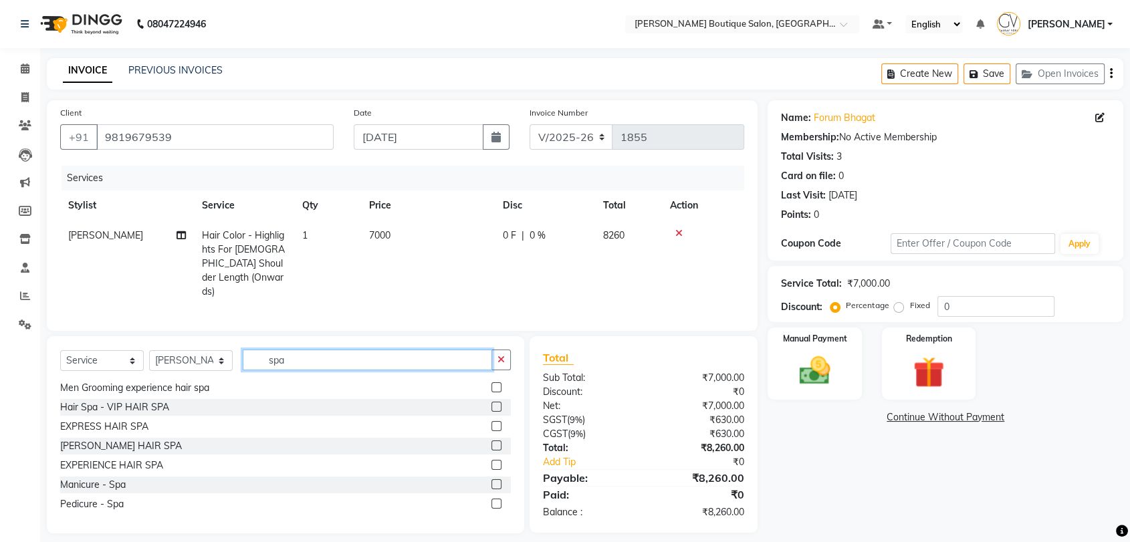
type input "spa"
click at [491, 499] on label at bounding box center [496, 504] width 10 height 10
click at [491, 500] on input "checkbox" at bounding box center [495, 504] width 9 height 9
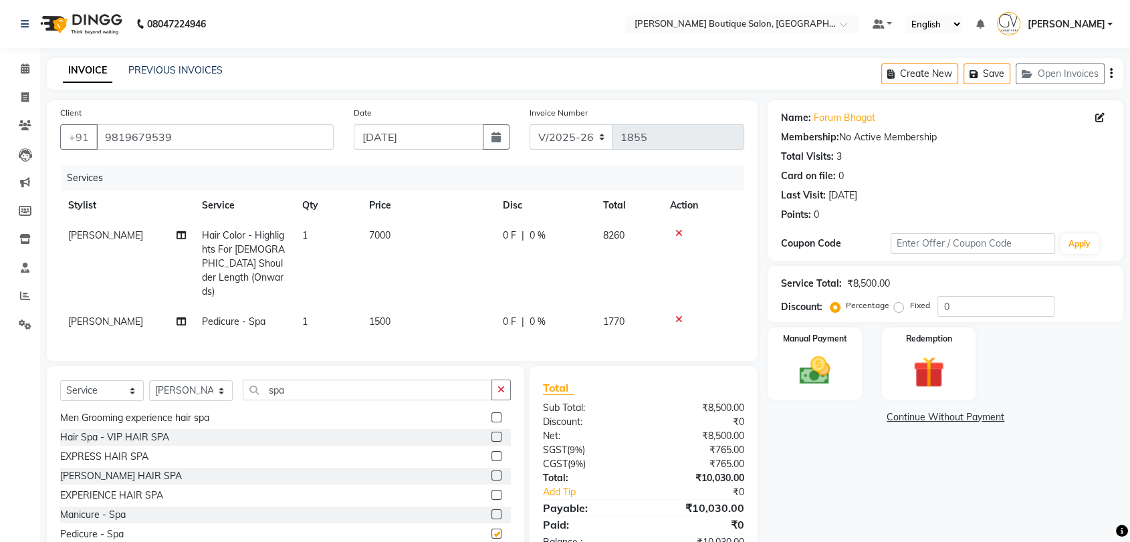
checkbox input "false"
click at [172, 388] on select "Select Stylist Athar Ansari Athing Swamy Charlotte Dablu Sharma Dashrat Dharmi …" at bounding box center [191, 390] width 84 height 21
select select "87818"
click at [149, 380] on select "Select Stylist Athar Ansari Athing Swamy Charlotte Dablu Sharma Dashrat Dharmi …" at bounding box center [191, 390] width 84 height 21
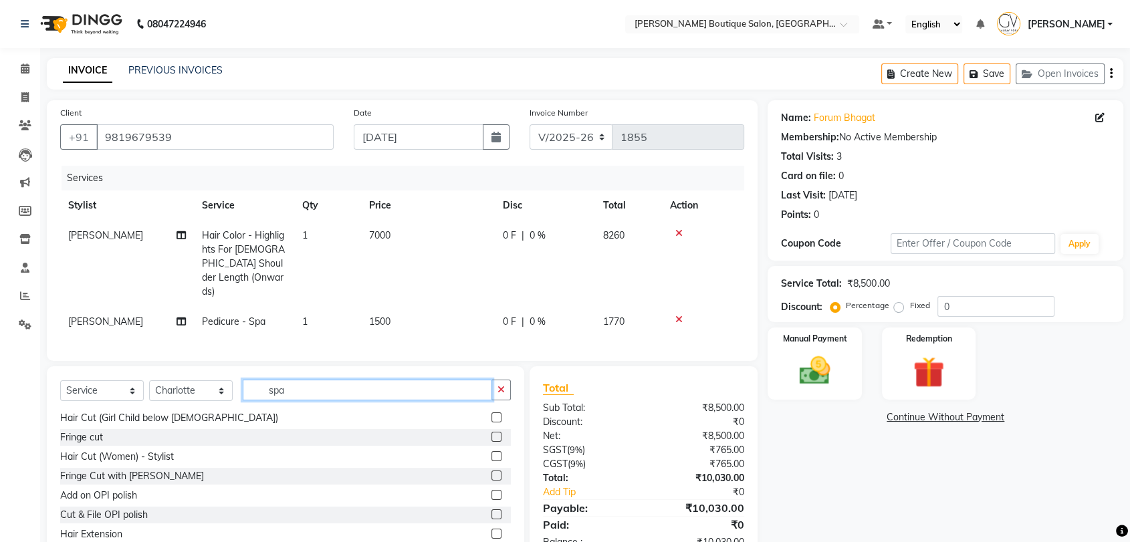
drag, startPoint x: 297, startPoint y: 389, endPoint x: 213, endPoint y: 392, distance: 84.9
click at [216, 392] on div "Select Service Product Membership Package Voucher Prepaid Gift Card Select Styl…" at bounding box center [285, 395] width 451 height 31
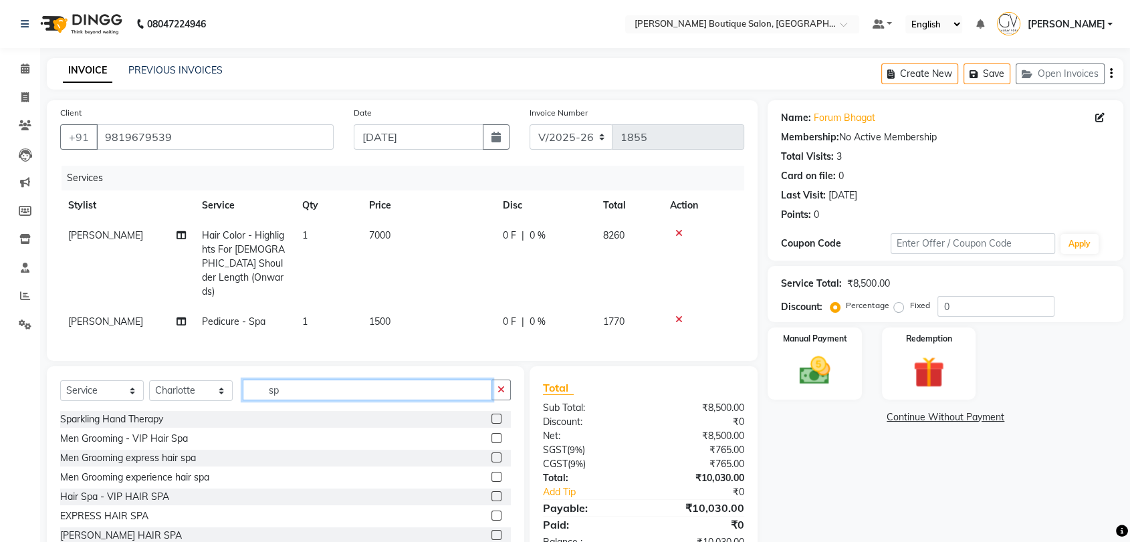
type input "spa"
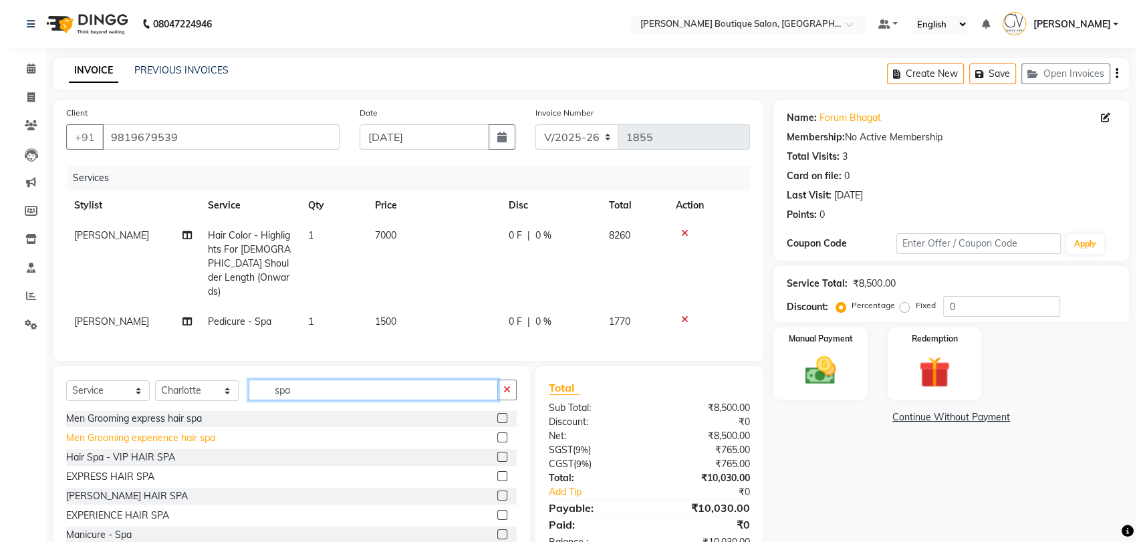
scroll to position [59, 0]
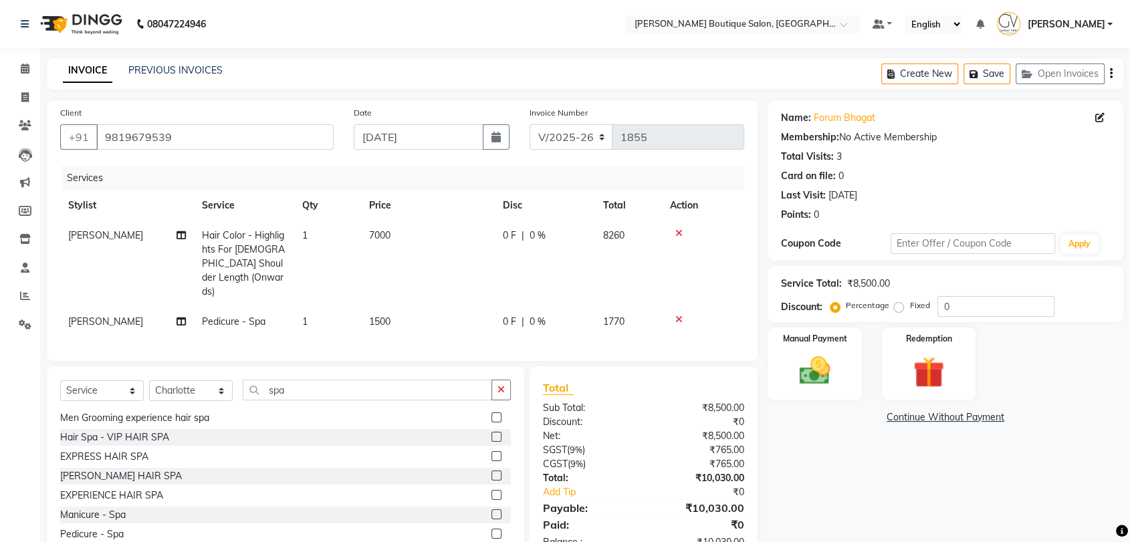
click at [491, 511] on label at bounding box center [496, 514] width 10 height 10
click at [491, 511] on input "checkbox" at bounding box center [495, 515] width 9 height 9
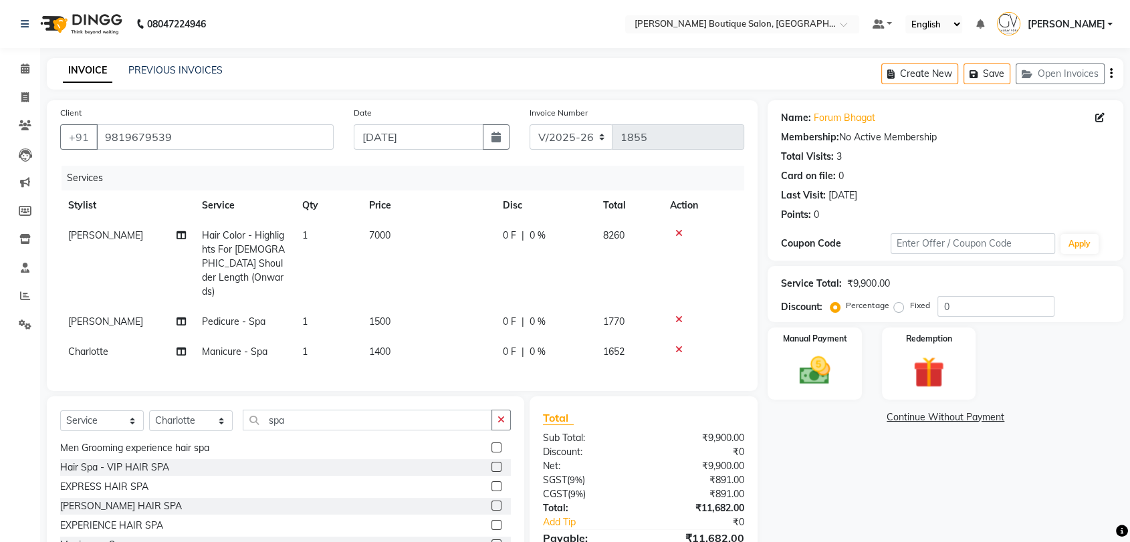
checkbox input "false"
click at [1001, 76] on button "Save" at bounding box center [986, 73] width 47 height 21
click at [997, 70] on button "Save" at bounding box center [986, 73] width 47 height 21
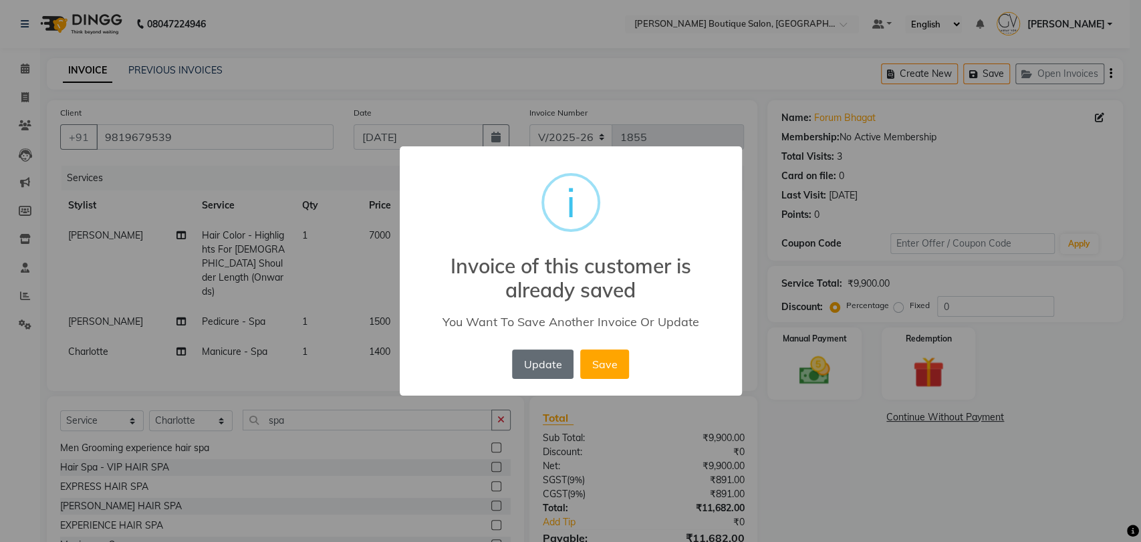
click at [546, 370] on button "Update" at bounding box center [542, 364] width 61 height 29
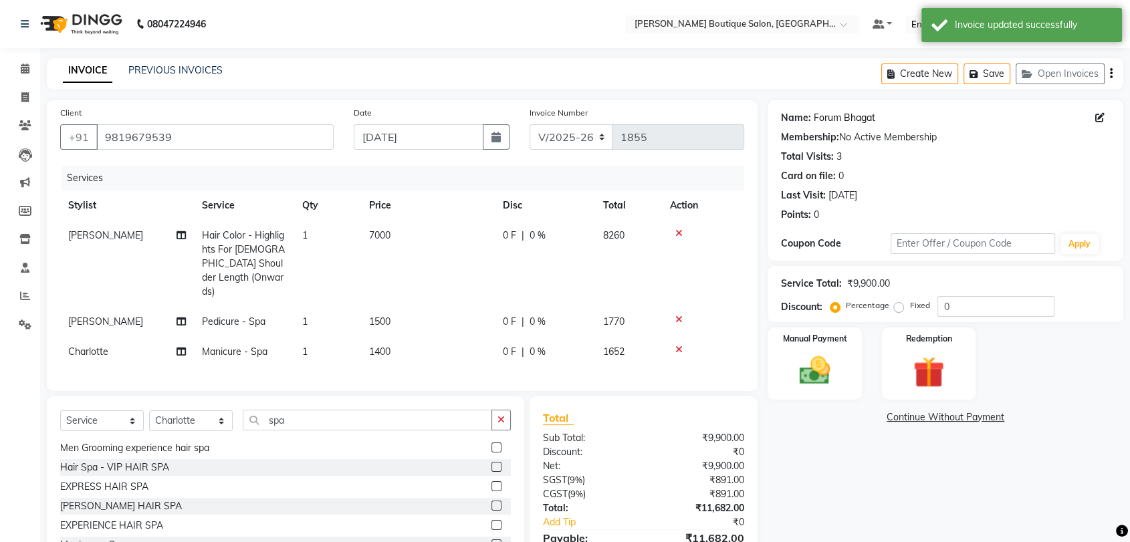
click at [860, 123] on link "Forum Bhagat" at bounding box center [843, 118] width 61 height 14
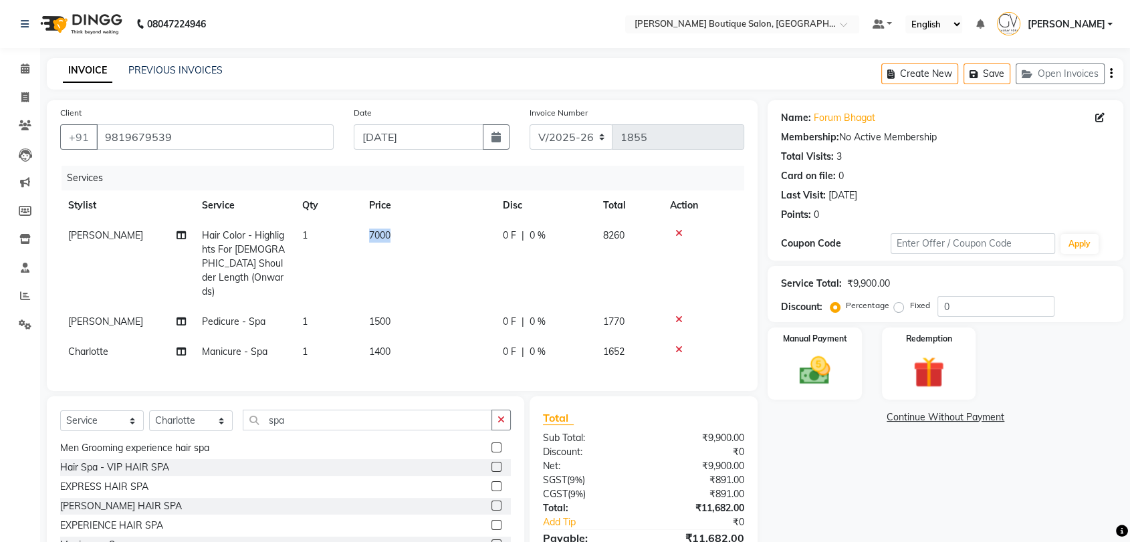
drag, startPoint x: 400, startPoint y: 231, endPoint x: 357, endPoint y: 233, distance: 42.8
click at [357, 233] on tr "Gaurav Vora Hair Color - Highlights For Female Shoulder Length (Onwards) 1 7000…" at bounding box center [402, 264] width 684 height 86
click at [410, 269] on td "7000" at bounding box center [428, 264] width 134 height 86
select select "35410"
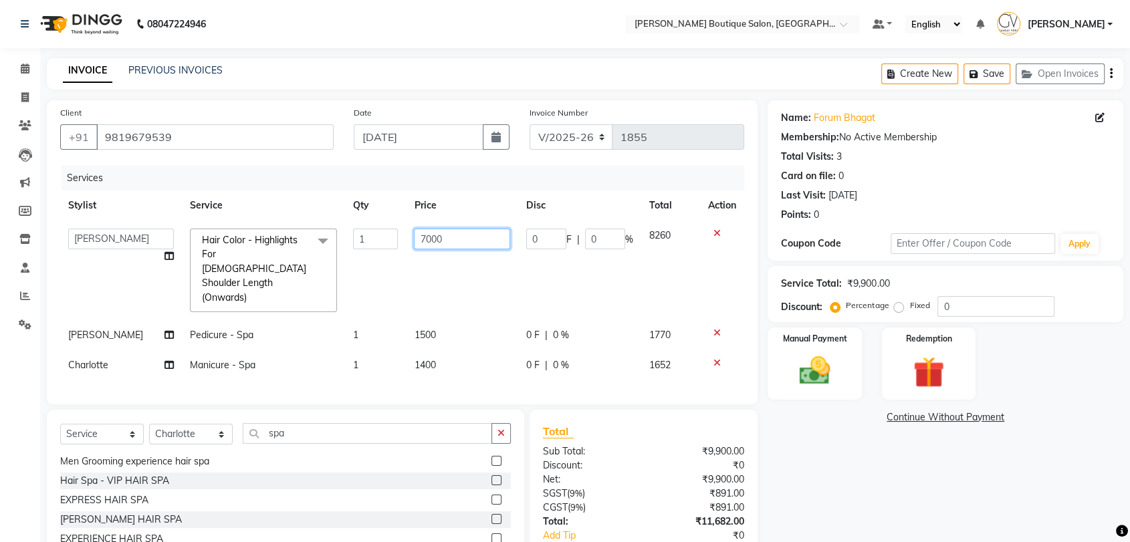
click at [417, 237] on input "7000" at bounding box center [462, 239] width 96 height 21
drag, startPoint x: 474, startPoint y: 241, endPoint x: 353, endPoint y: 241, distance: 121.0
click at [368, 240] on tr "Athar Ansari Athing Swamy Charlotte Dablu Sharma Dashrat Dharmi Gaurav Vora Har…" at bounding box center [402, 271] width 684 height 100
type input "9000"
click at [468, 285] on td "9000" at bounding box center [462, 271] width 112 height 100
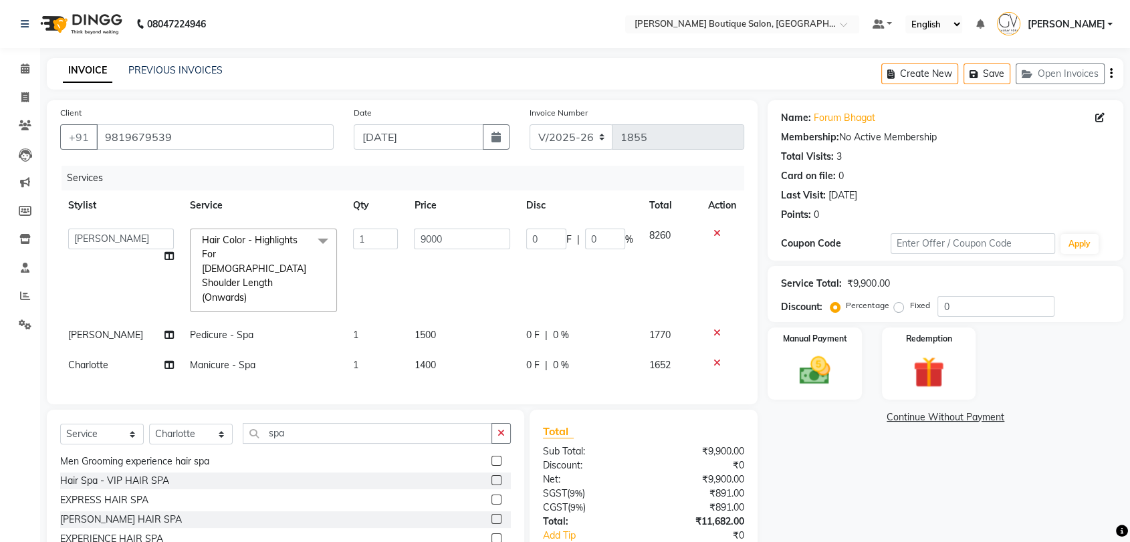
select select "35410"
click at [993, 74] on button "Save" at bounding box center [986, 73] width 47 height 21
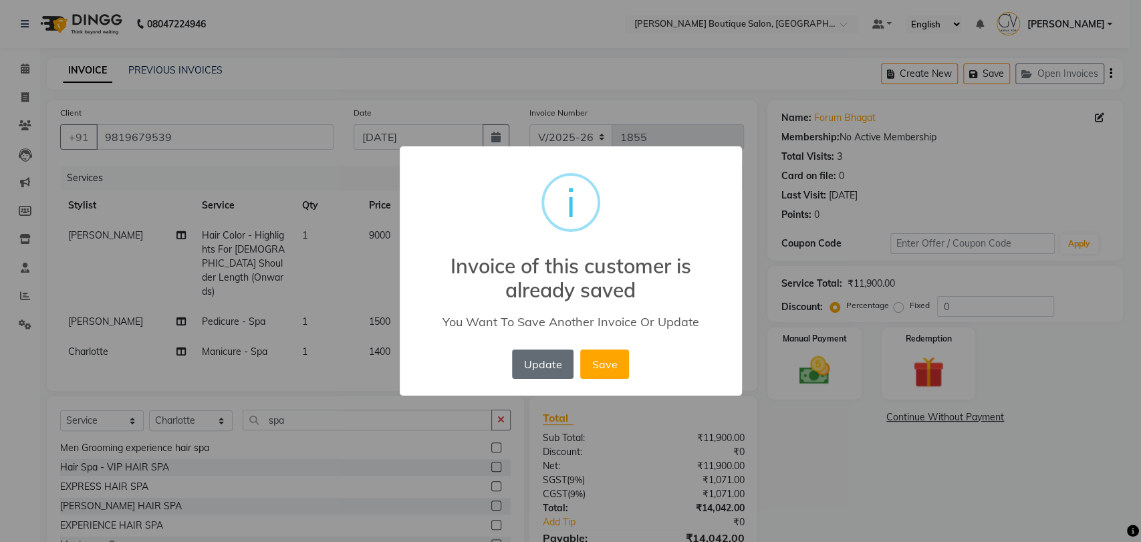
click at [546, 366] on button "Update" at bounding box center [542, 364] width 61 height 29
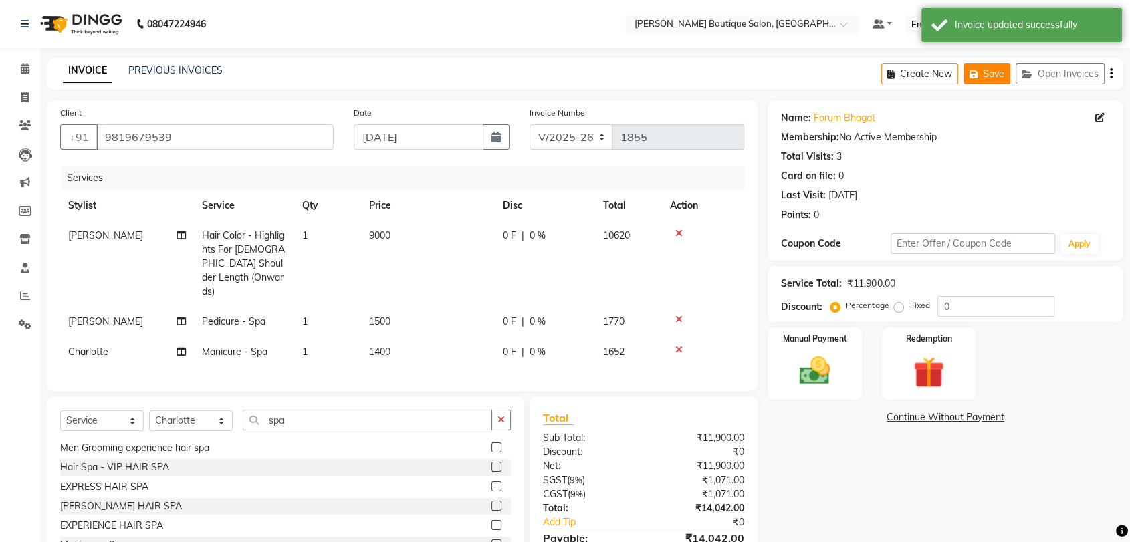
click at [1000, 81] on button "Save" at bounding box center [986, 73] width 47 height 21
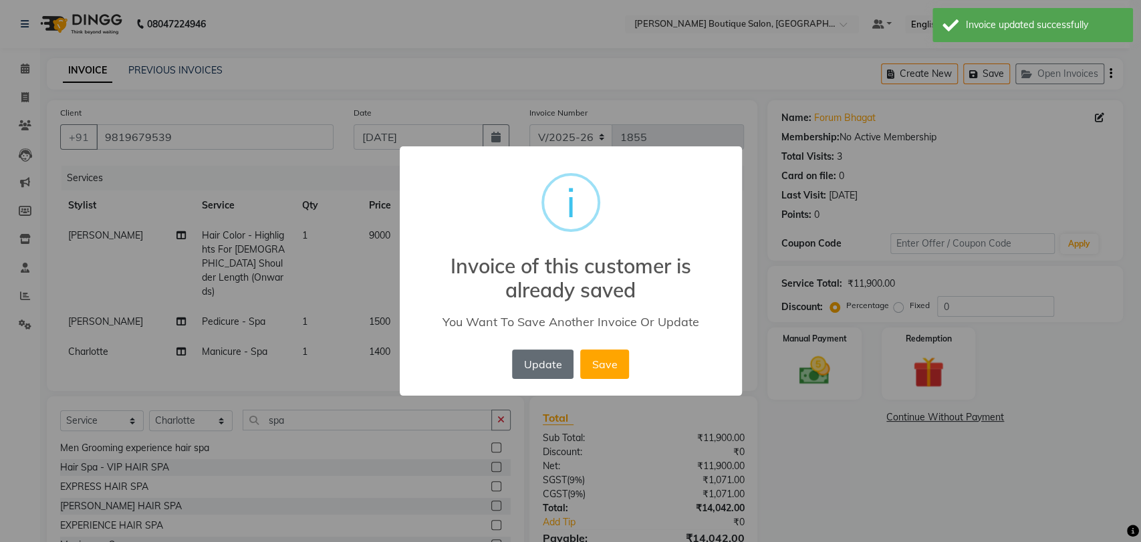
click at [545, 362] on button "Update" at bounding box center [542, 364] width 61 height 29
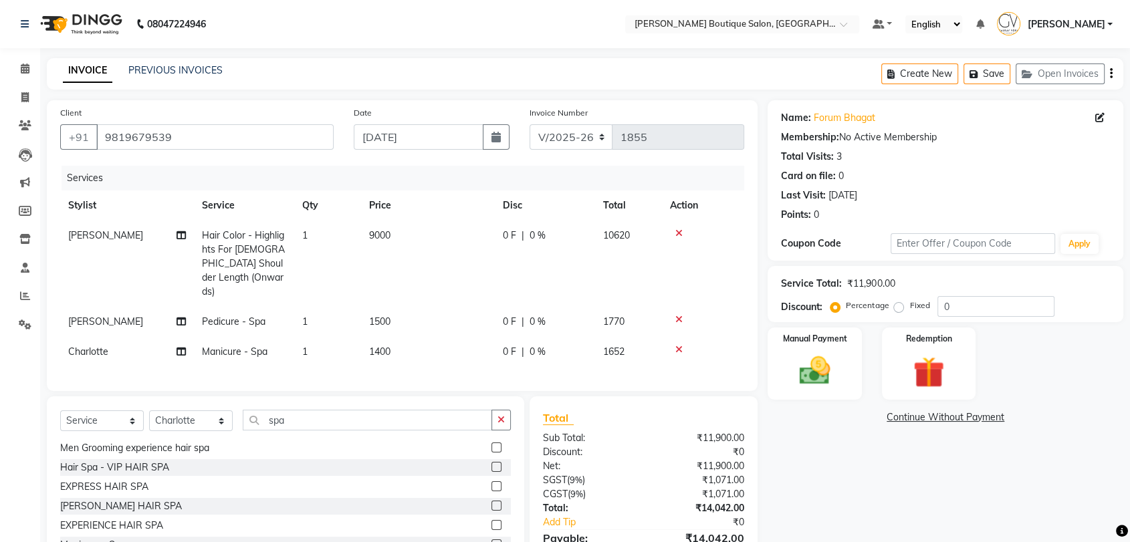
click at [531, 315] on span "0 %" at bounding box center [537, 322] width 16 height 14
select select "84269"
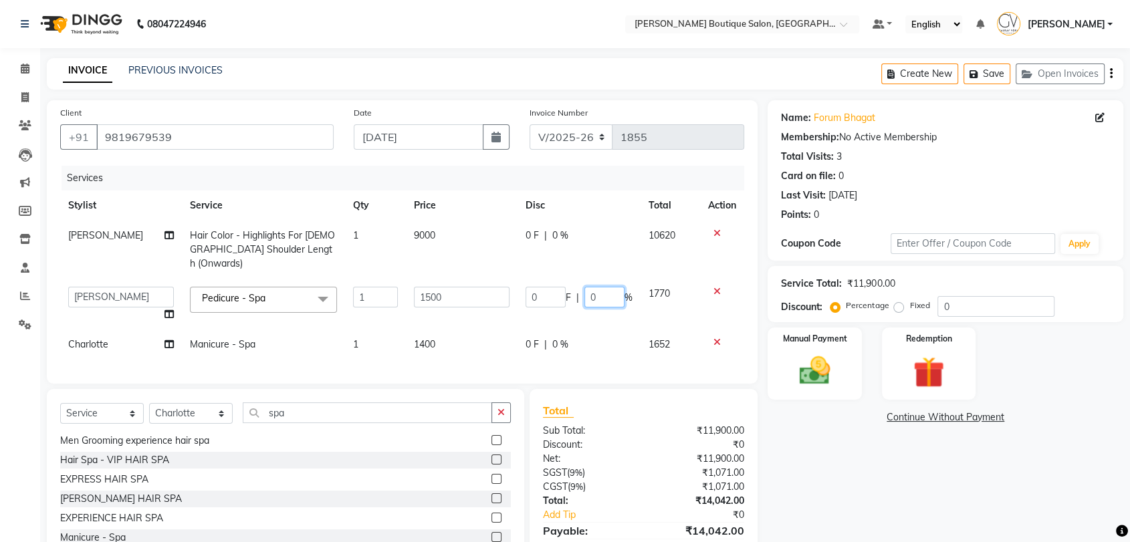
drag, startPoint x: 603, startPoint y: 285, endPoint x: 551, endPoint y: 277, distance: 52.7
click at [556, 287] on div "0 F | 0 %" at bounding box center [578, 297] width 107 height 21
type input "30"
click at [608, 332] on tr "Charlotte Manicure - Spa 1 1400 0 F | 0 % 1652" at bounding box center [402, 345] width 684 height 30
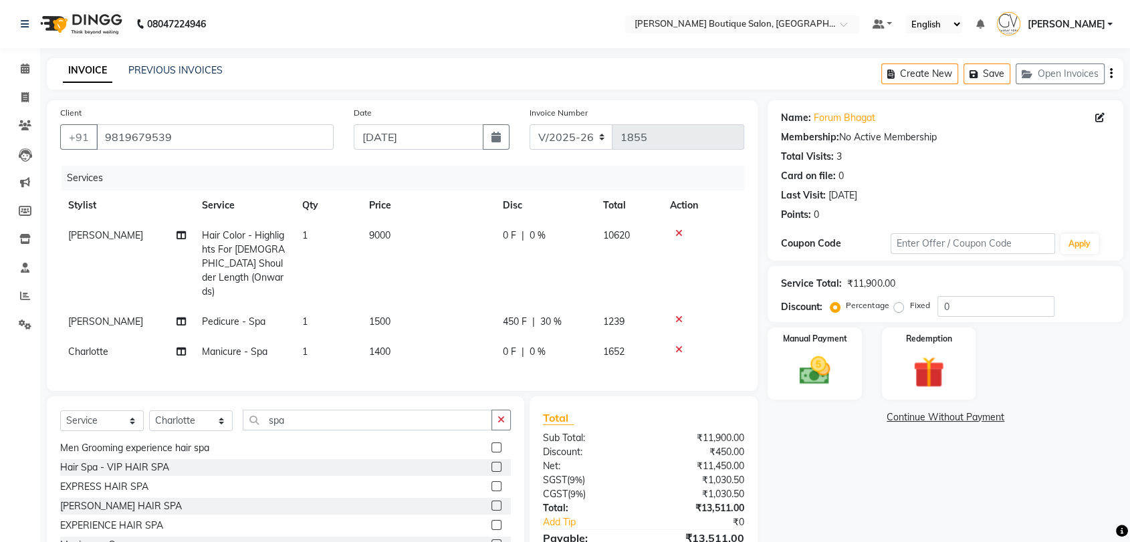
click at [533, 345] on span "0 %" at bounding box center [537, 352] width 16 height 14
select select "87818"
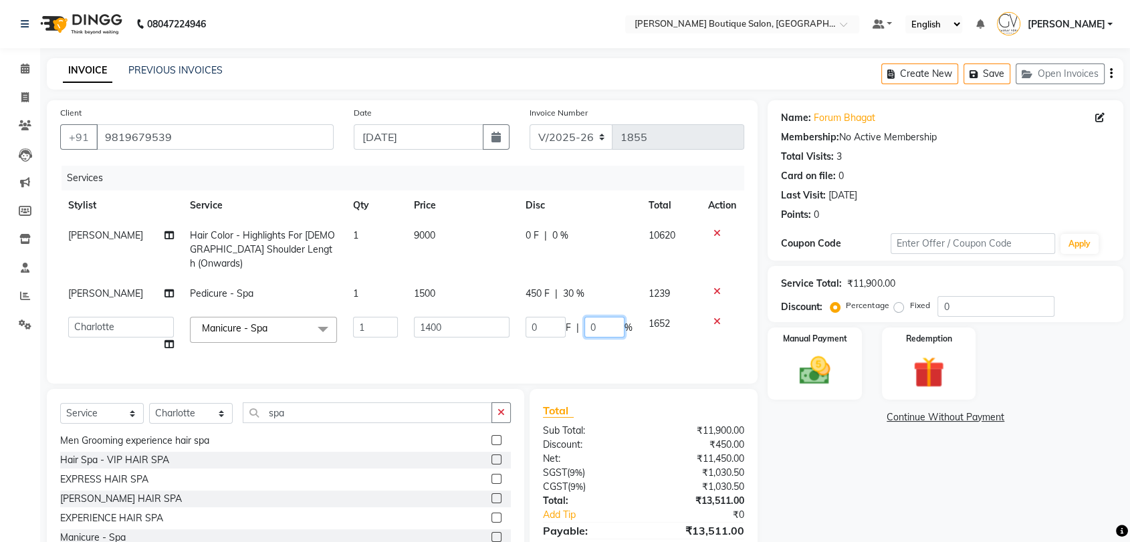
drag, startPoint x: 598, startPoint y: 313, endPoint x: 569, endPoint y: 311, distance: 29.5
click at [572, 317] on div "0 F | 0 %" at bounding box center [578, 327] width 107 height 21
type input "30"
click at [634, 249] on tr "Gaurav Vora Hair Color - Highlights For Female Shoulder Length (Onwards) 1 9000…" at bounding box center [402, 250] width 684 height 58
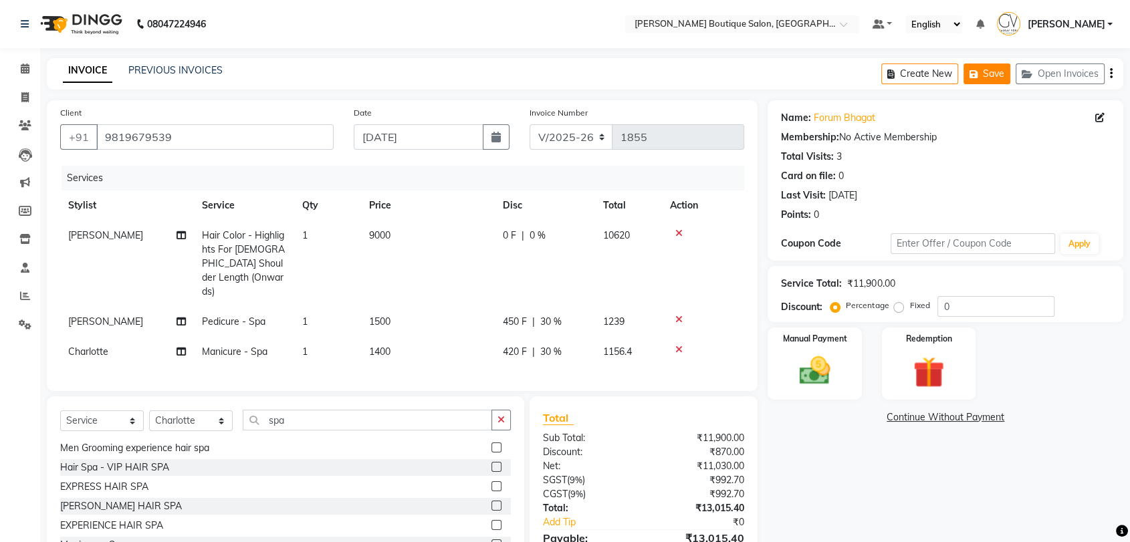
click at [992, 68] on button "Save" at bounding box center [986, 73] width 47 height 21
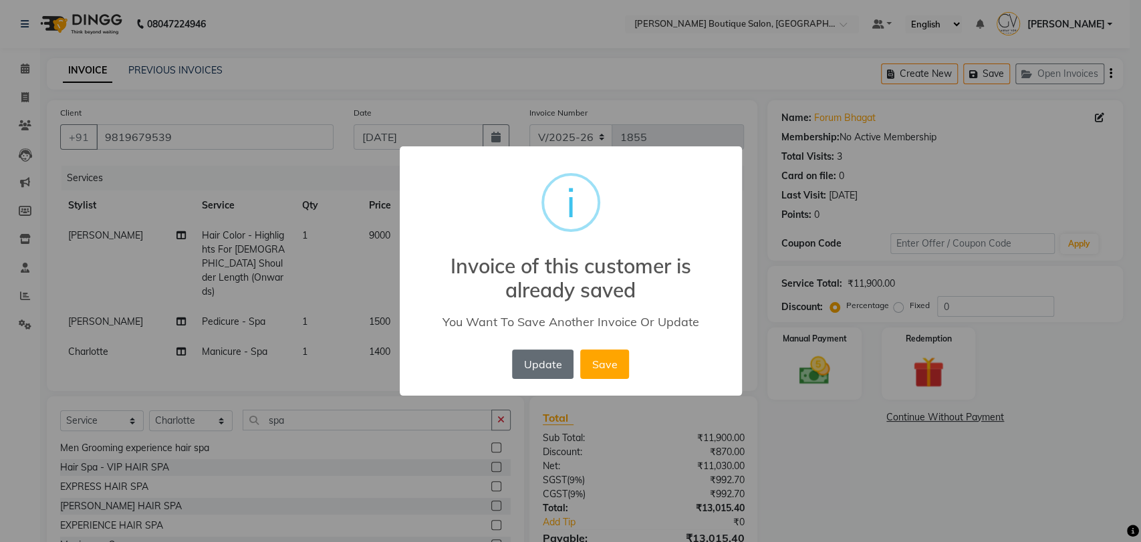
click at [541, 366] on button "Update" at bounding box center [542, 364] width 61 height 29
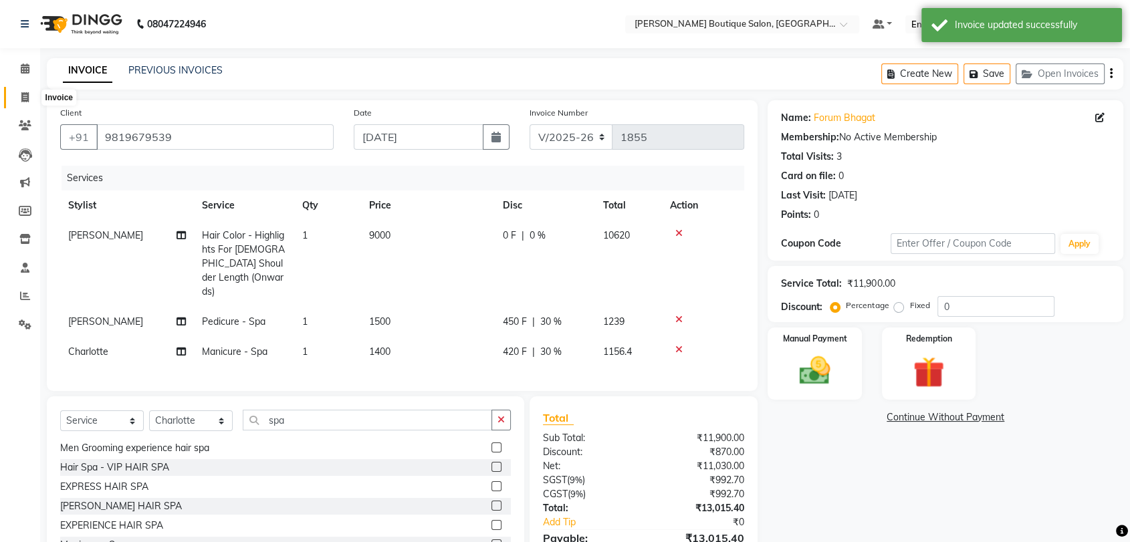
click at [26, 98] on icon at bounding box center [24, 97] width 7 height 10
select select "service"
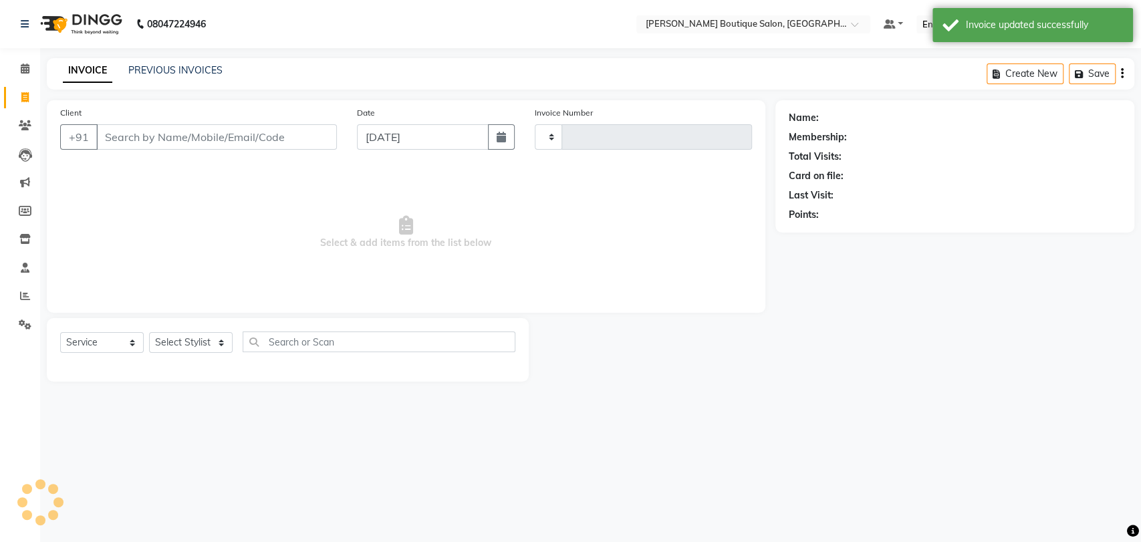
type input "1856"
select select "5350"
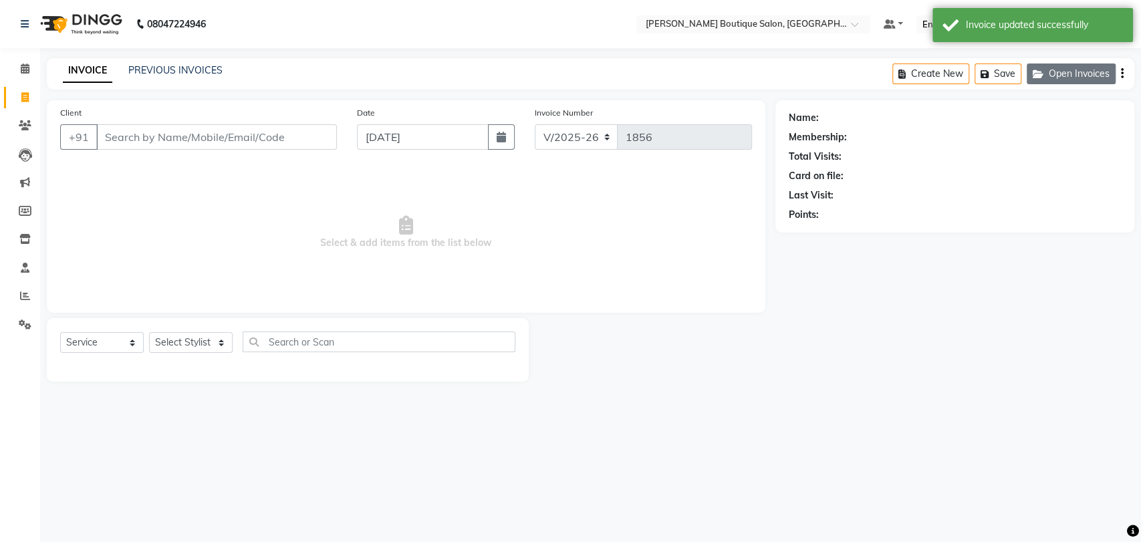
click at [1097, 74] on button "Open Invoices" at bounding box center [1071, 73] width 89 height 21
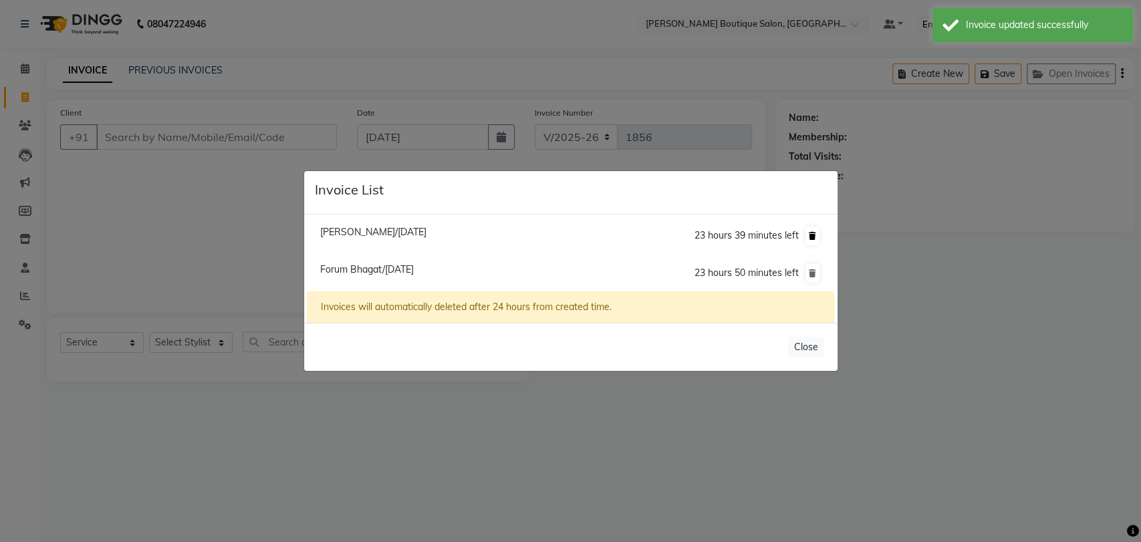
click at [813, 233] on icon at bounding box center [812, 236] width 7 height 8
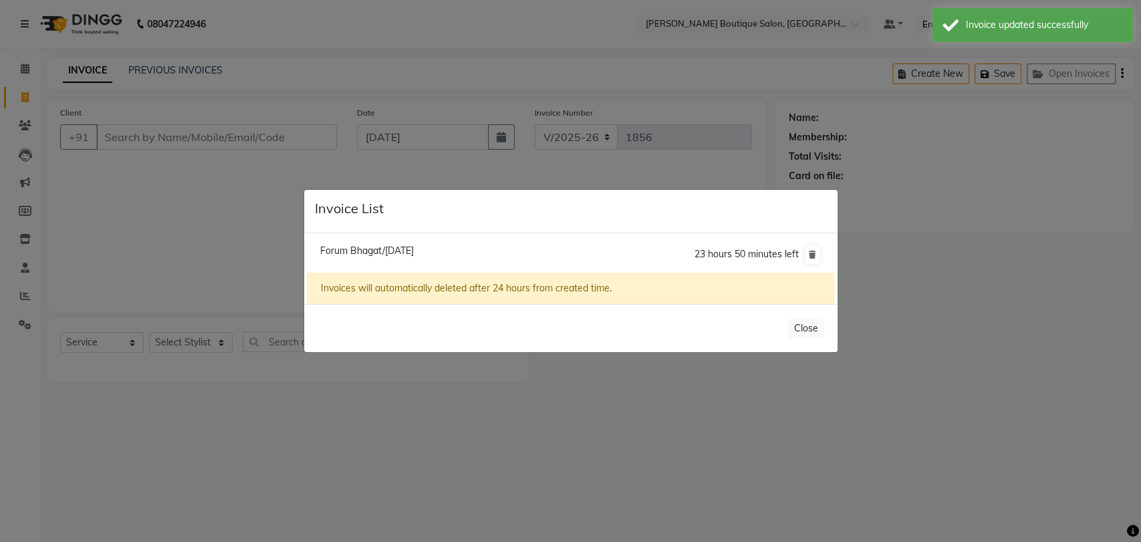
click at [973, 314] on ngb-modal-window "Invoice List Forum Bhagat/04 September 2025 23 hours 50 minutes left Invoices w…" at bounding box center [570, 271] width 1141 height 542
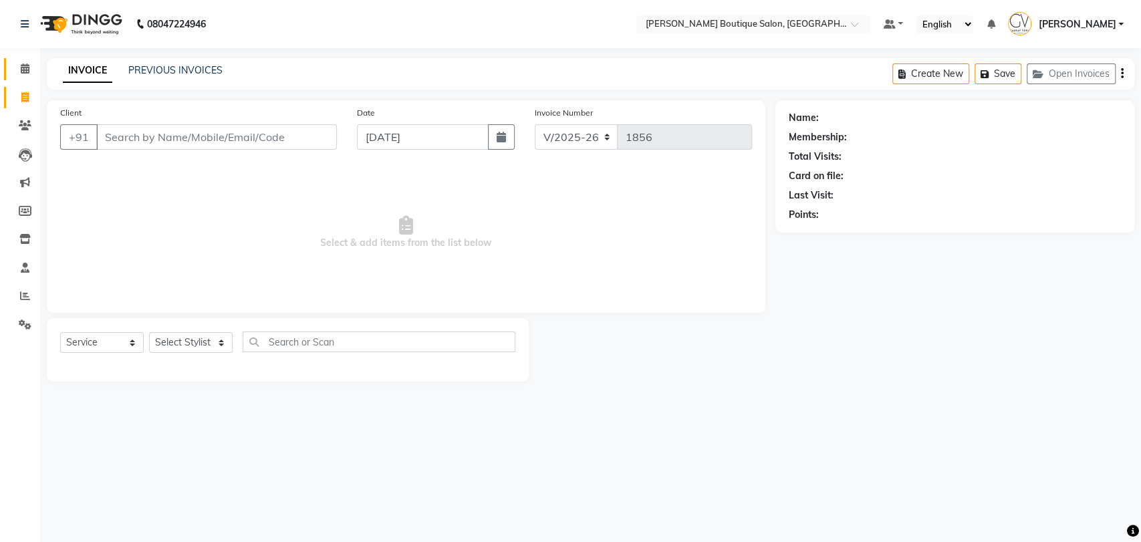
click at [19, 68] on span at bounding box center [24, 68] width 23 height 15
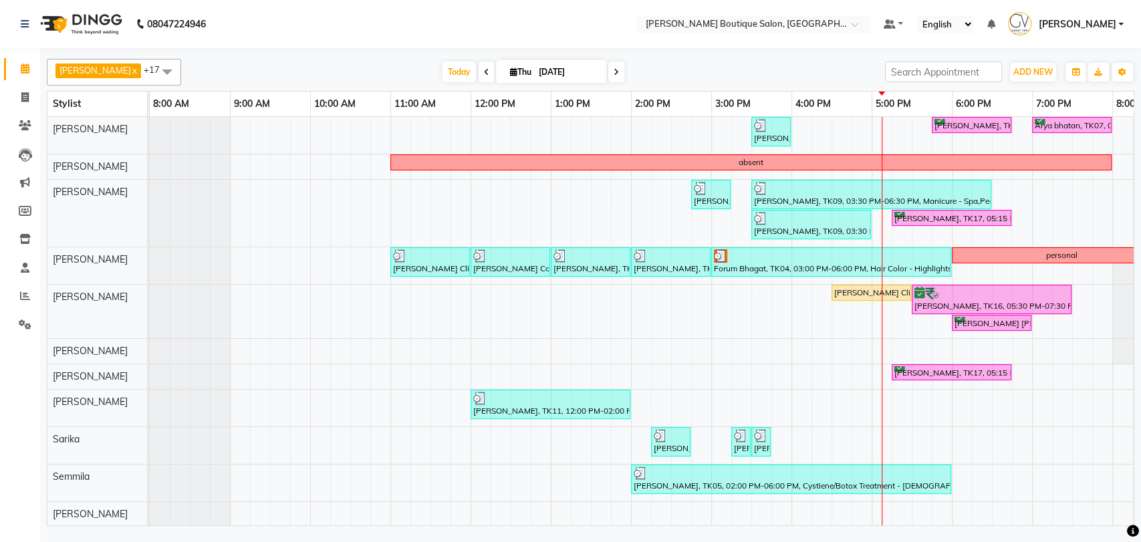
scroll to position [74, 0]
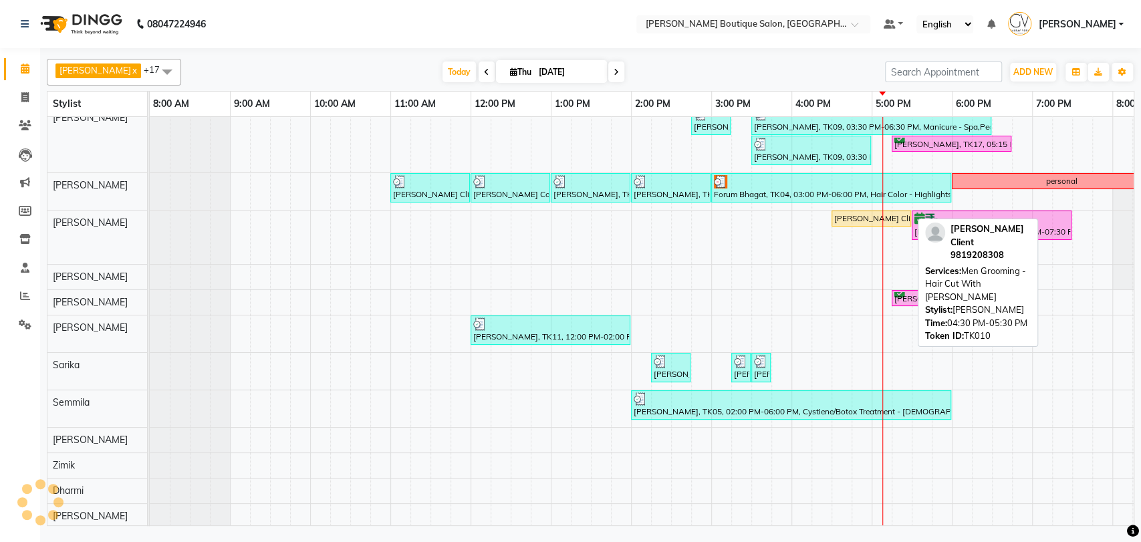
click at [848, 211] on link "[PERSON_NAME] Client, TK10, 04:30 PM-05:30 PM, Men Grooming - Hair Cut With [PE…" at bounding box center [872, 219] width 80 height 16
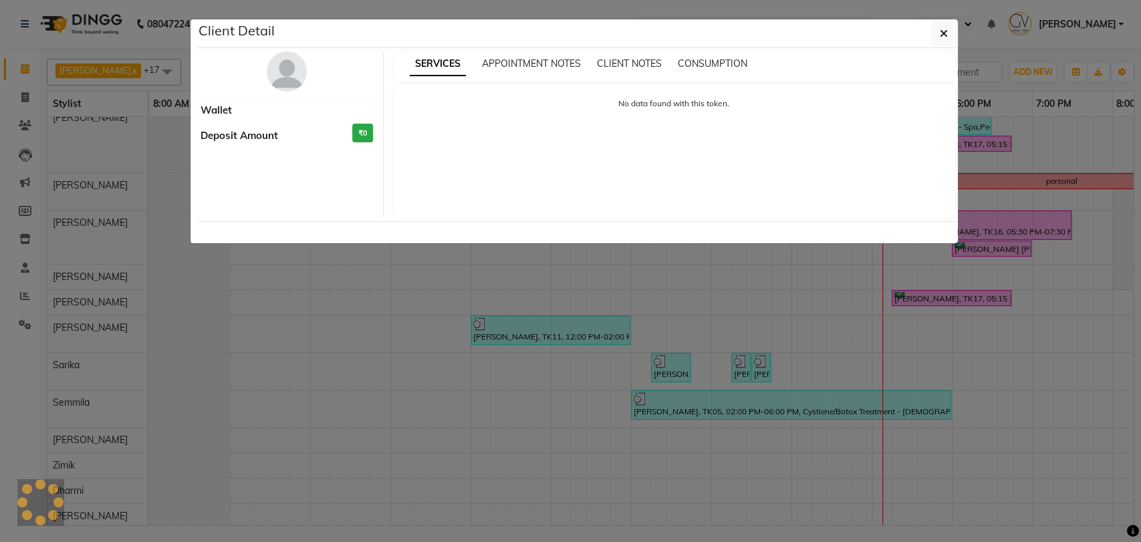
select select "1"
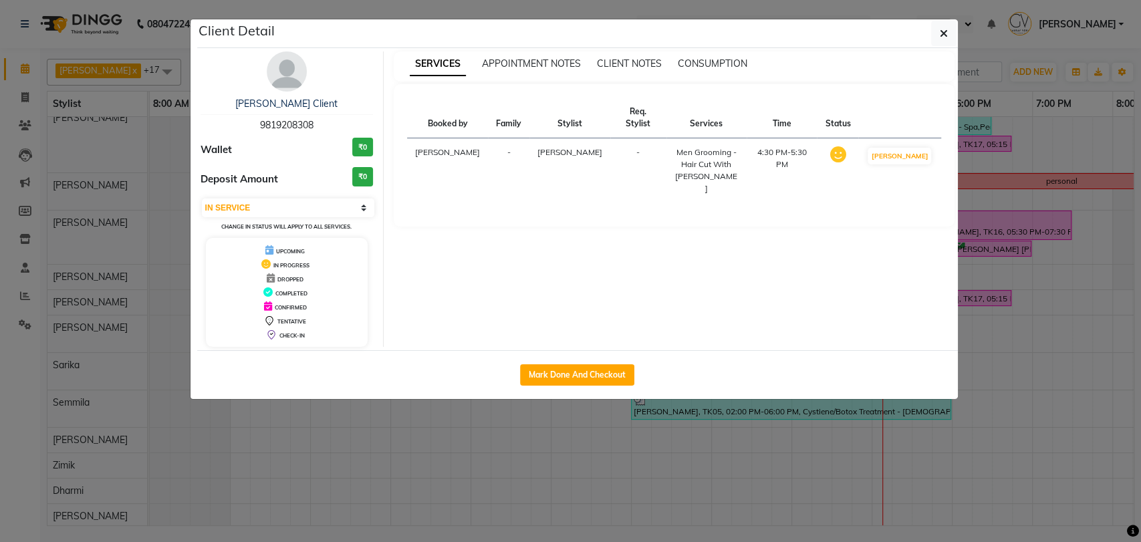
click at [283, 87] on img at bounding box center [287, 71] width 40 height 40
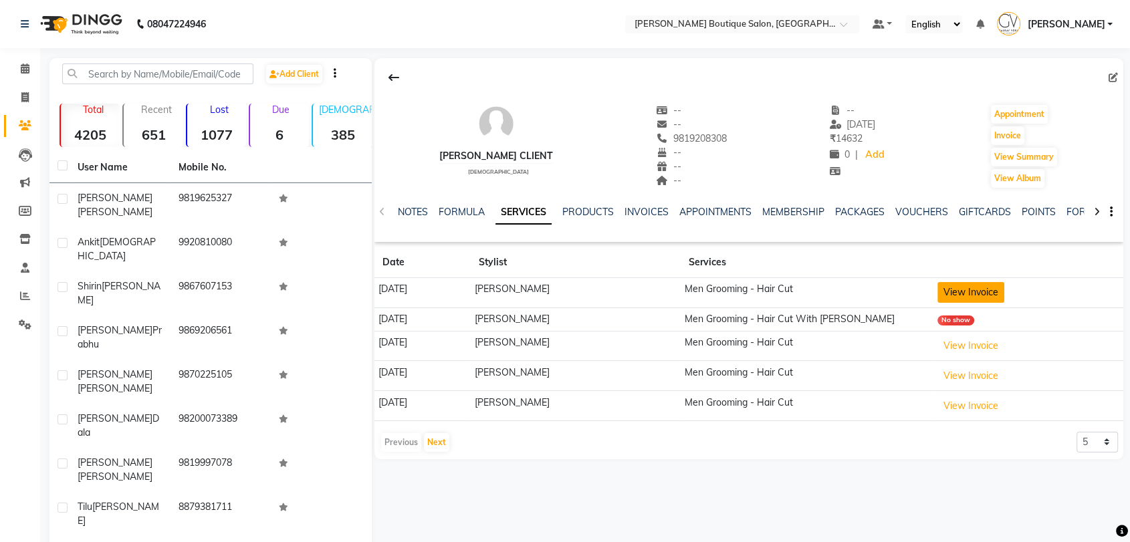
click at [987, 294] on button "View Invoice" at bounding box center [970, 292] width 67 height 21
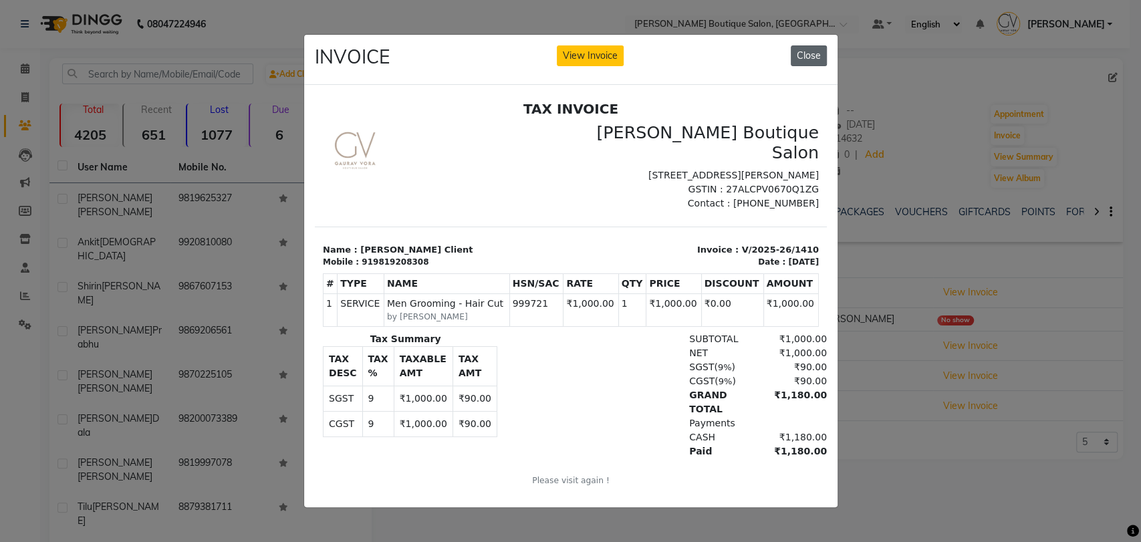
click at [805, 51] on button "Close" at bounding box center [809, 55] width 36 height 21
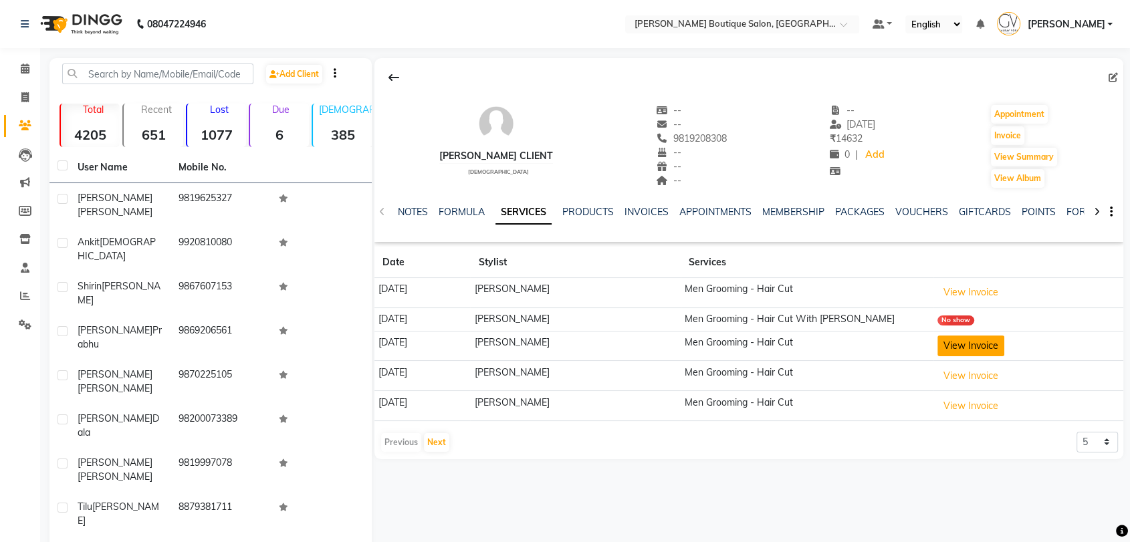
click at [985, 347] on button "View Invoice" at bounding box center [970, 346] width 67 height 21
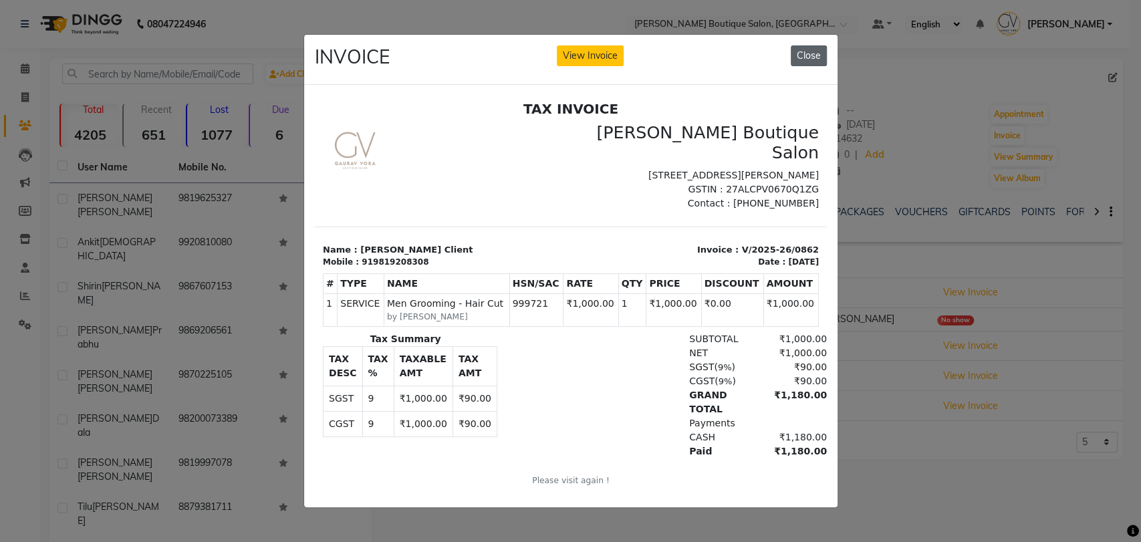
click at [799, 56] on button "Close" at bounding box center [809, 55] width 36 height 21
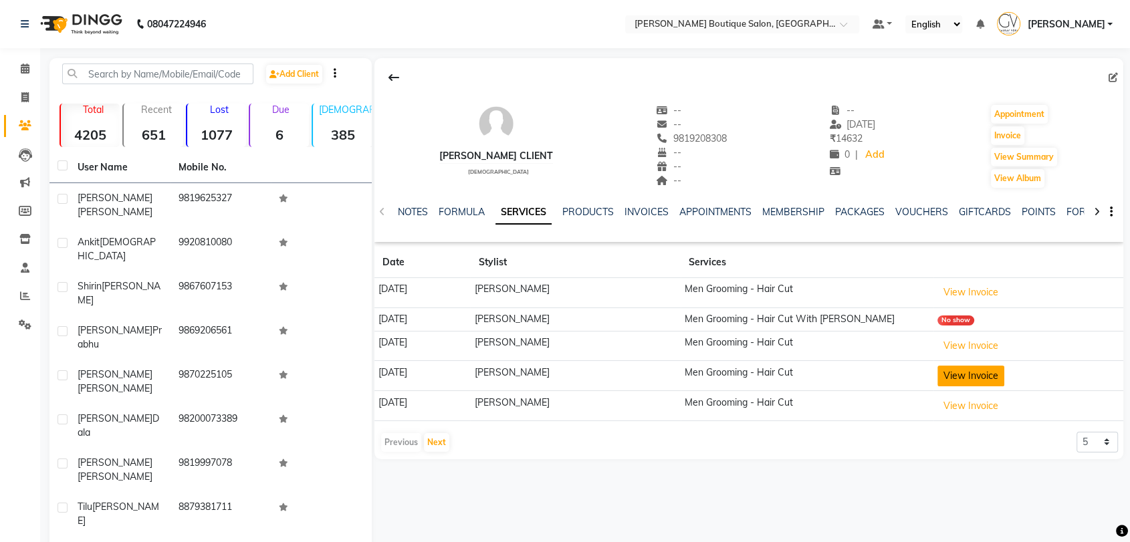
click at [968, 374] on button "View Invoice" at bounding box center [970, 376] width 67 height 21
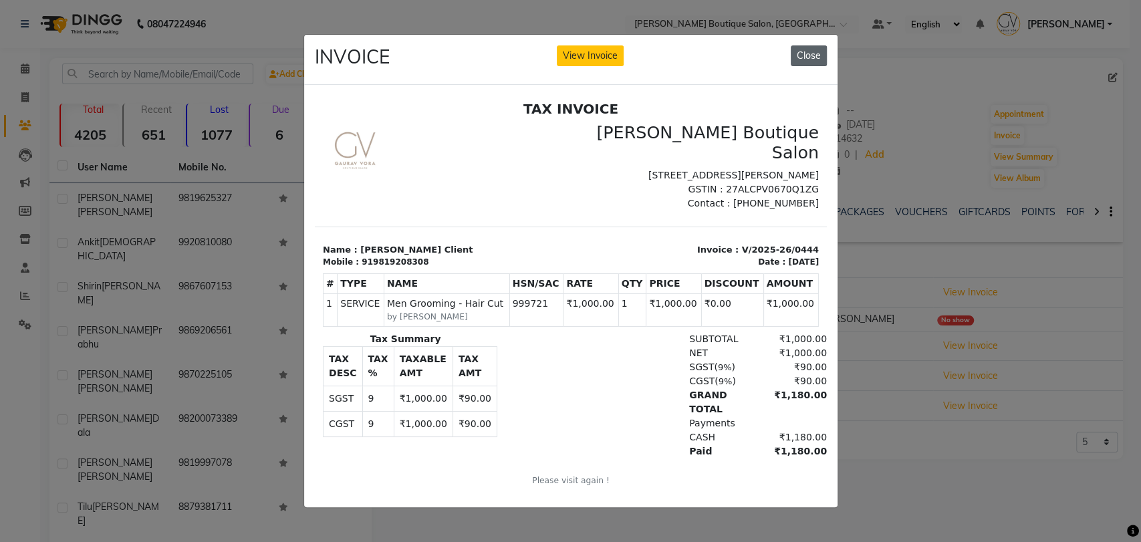
click at [808, 45] on button "Close" at bounding box center [809, 55] width 36 height 21
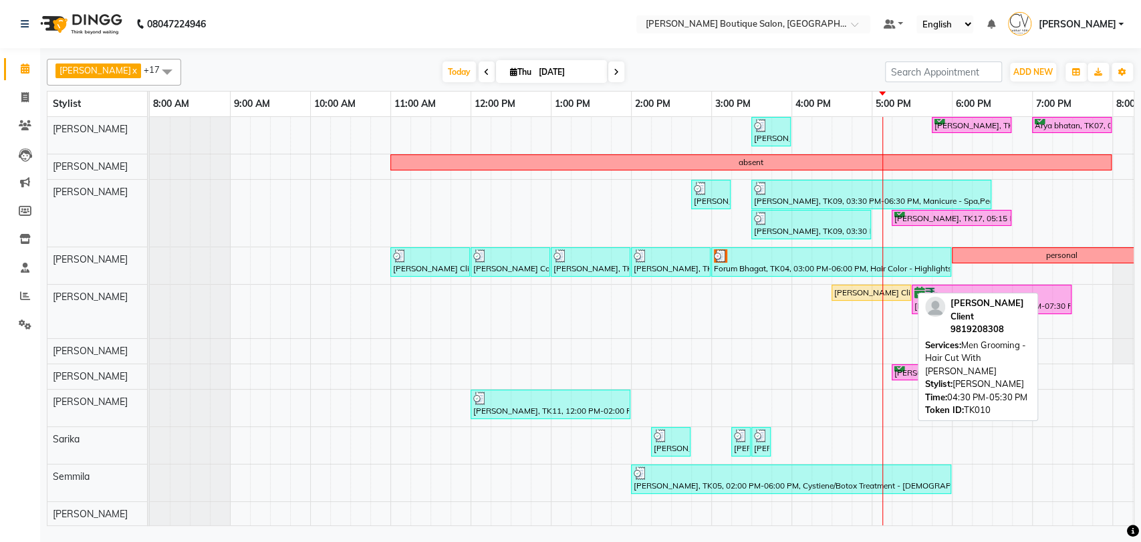
click at [856, 291] on div "[PERSON_NAME] Client, TK10, 04:30 PM-05:30 PM, Men Grooming - Hair Cut With [PE…" at bounding box center [871, 293] width 77 height 12
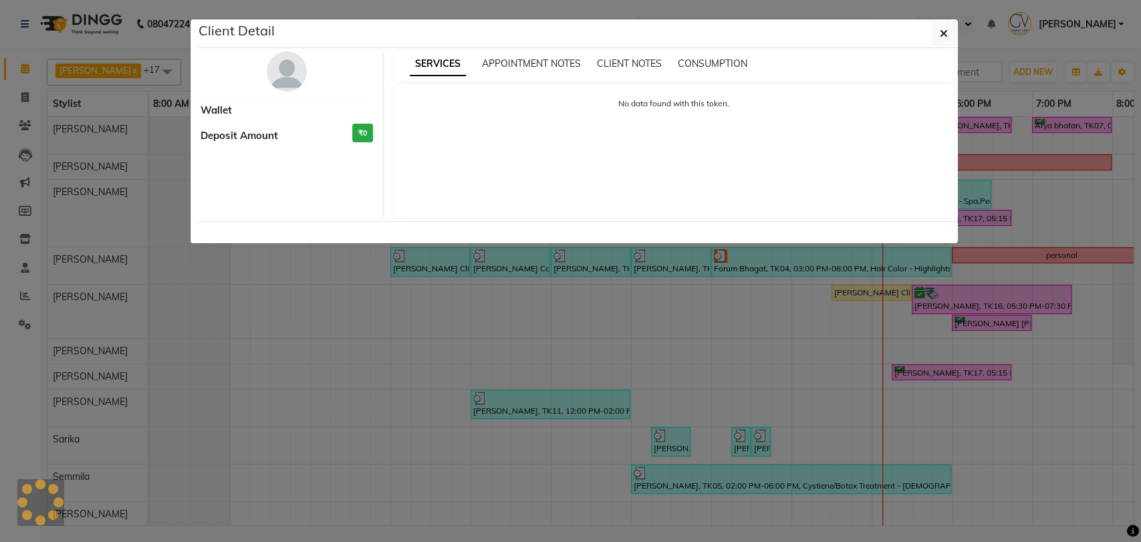
select select "1"
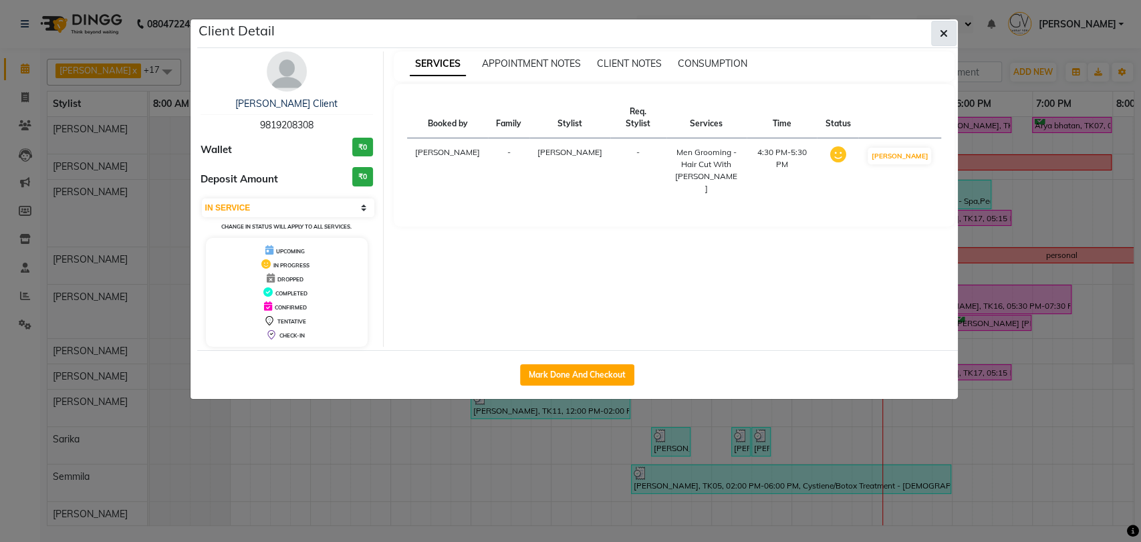
click at [946, 35] on icon "button" at bounding box center [944, 33] width 8 height 11
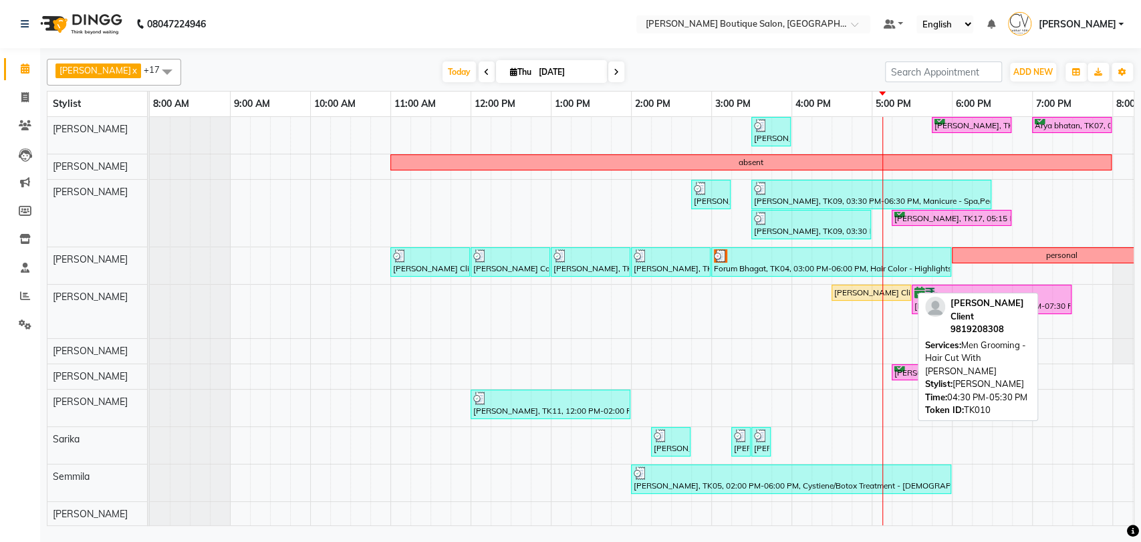
click at [860, 289] on div "[PERSON_NAME] Client, TK10, 04:30 PM-05:30 PM, Men Grooming - Hair Cut With [PE…" at bounding box center [871, 293] width 77 height 12
select select "1"
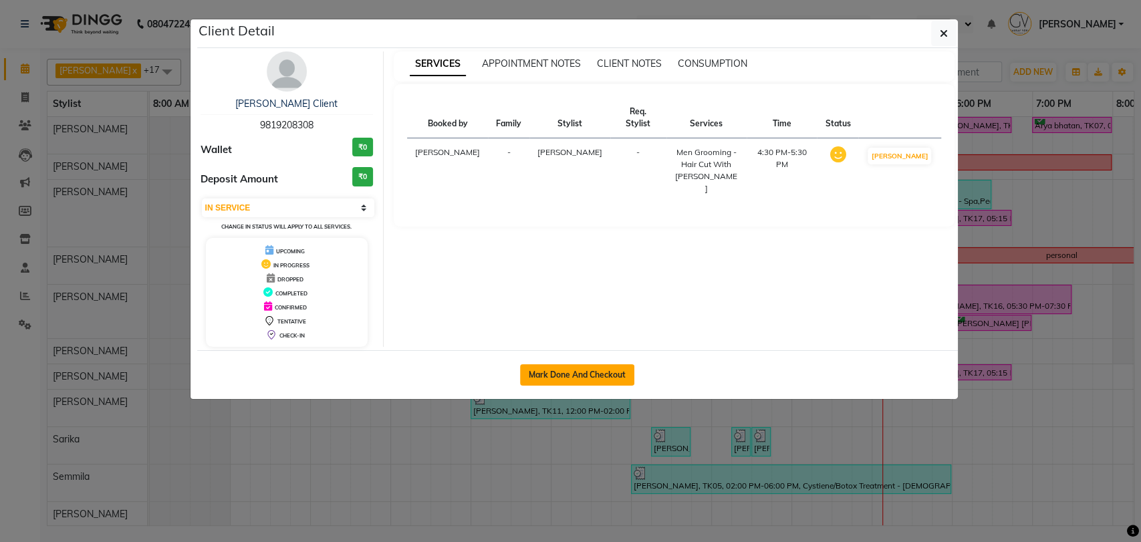
click at [556, 371] on button "Mark Done And Checkout" at bounding box center [577, 374] width 114 height 21
select select "5350"
select select "service"
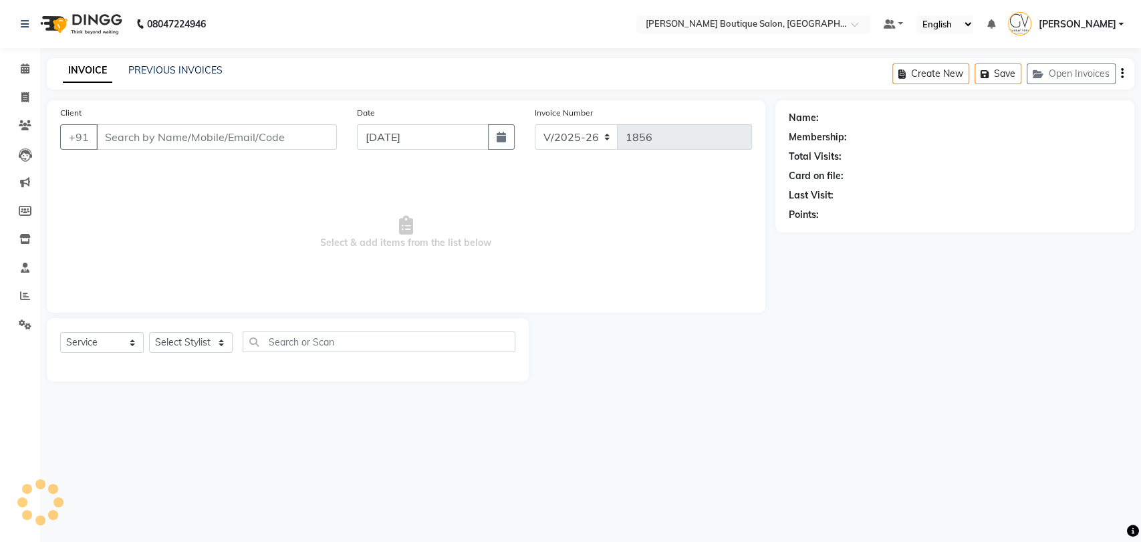
type input "9819208308"
select select "35504"
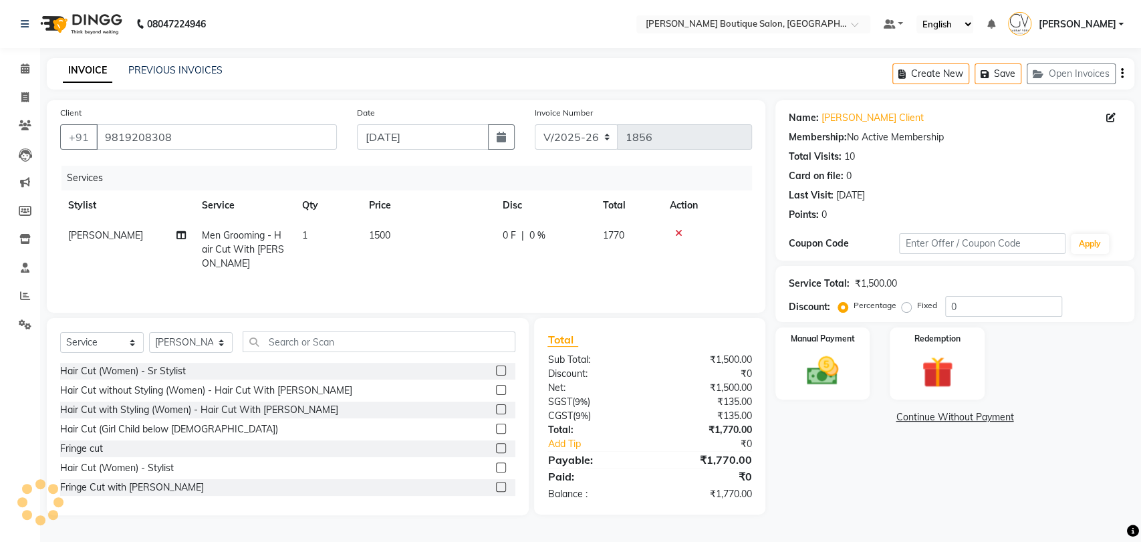
click at [256, 244] on span "Men Grooming - Hair Cut With [PERSON_NAME]" at bounding box center [243, 249] width 82 height 40
select select "35504"
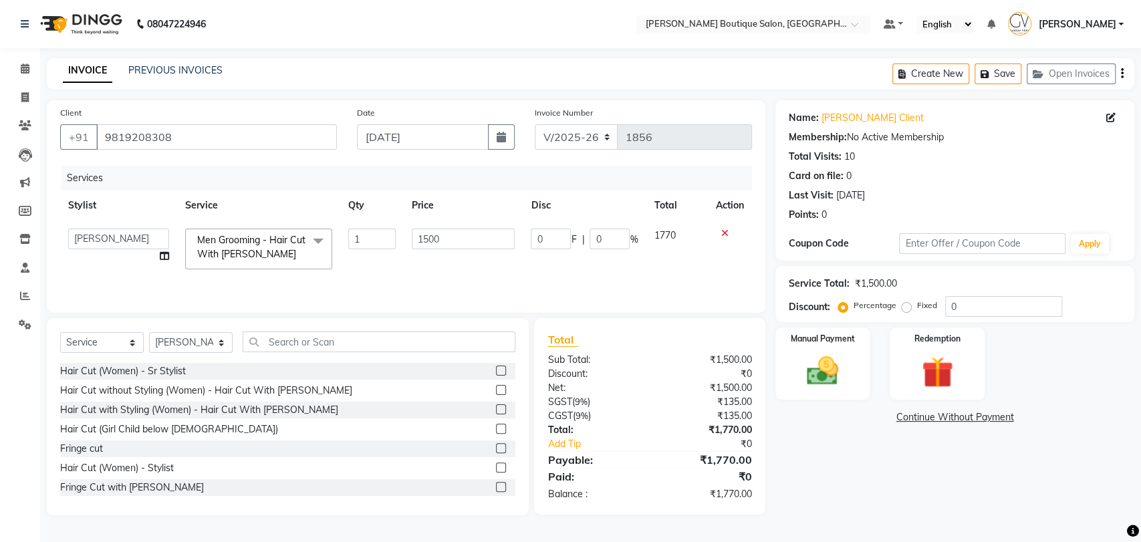
click at [315, 242] on span at bounding box center [318, 241] width 27 height 25
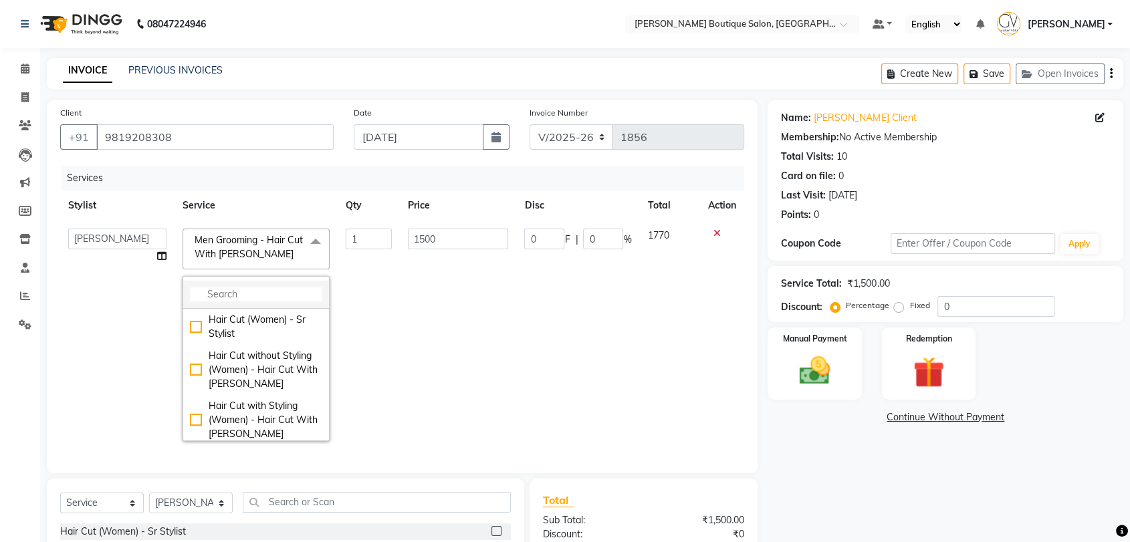
click at [243, 289] on input "multiselect-search" at bounding box center [256, 294] width 132 height 14
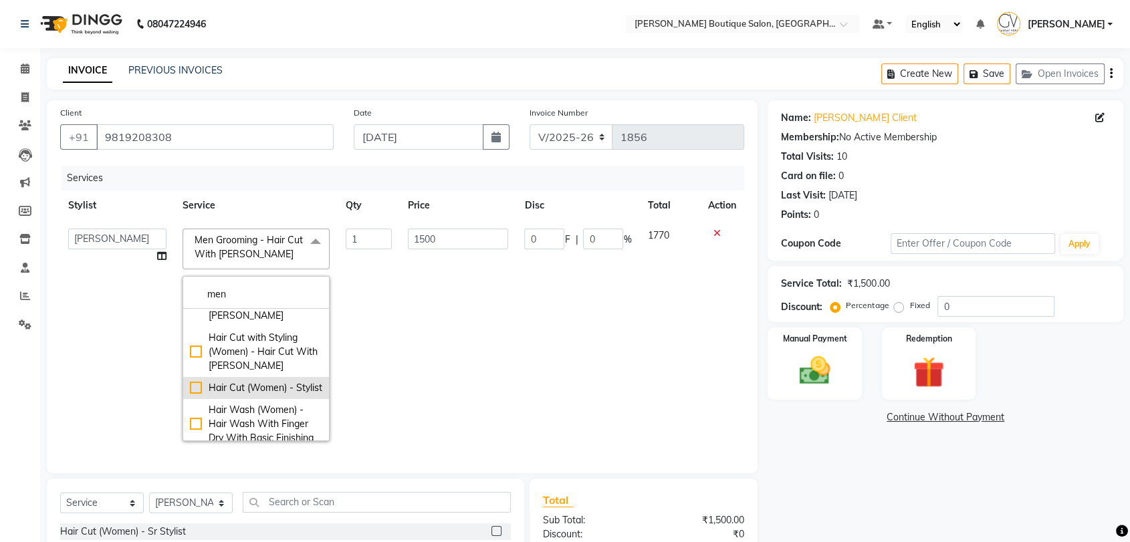
scroll to position [74, 0]
type input "men"
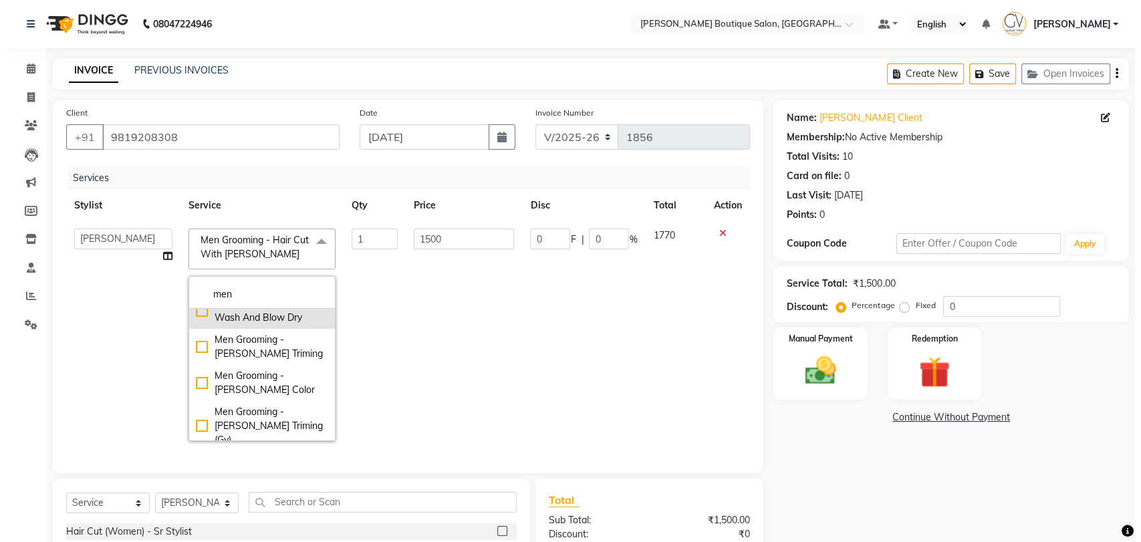
scroll to position [624, 0]
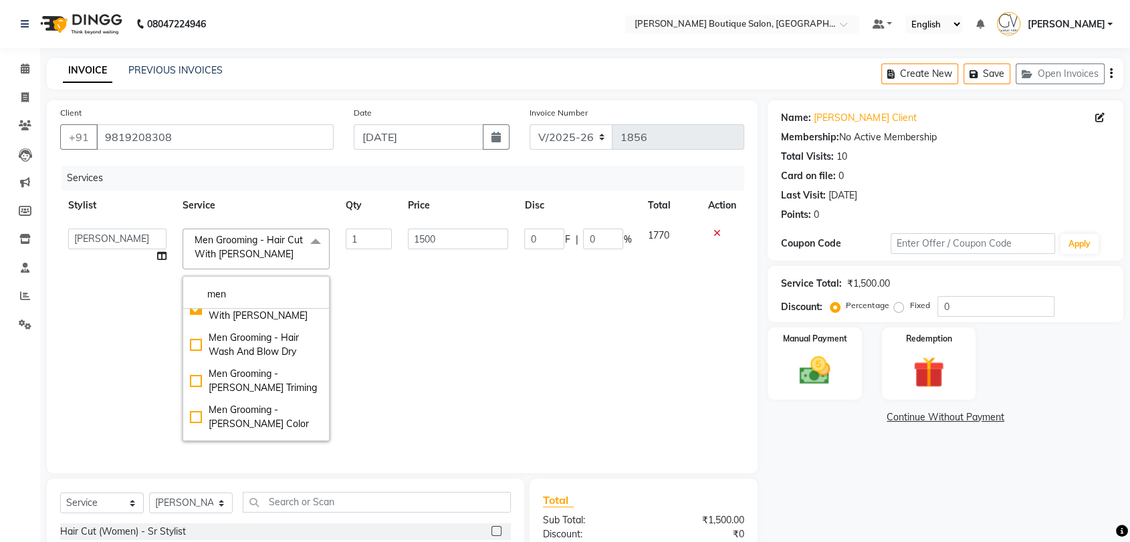
click at [190, 287] on div "Men Grooming - Hair Cut" at bounding box center [256, 280] width 132 height 14
checkbox input "true"
checkbox input "false"
type input "1000"
click at [503, 360] on td "1000" at bounding box center [458, 335] width 117 height 229
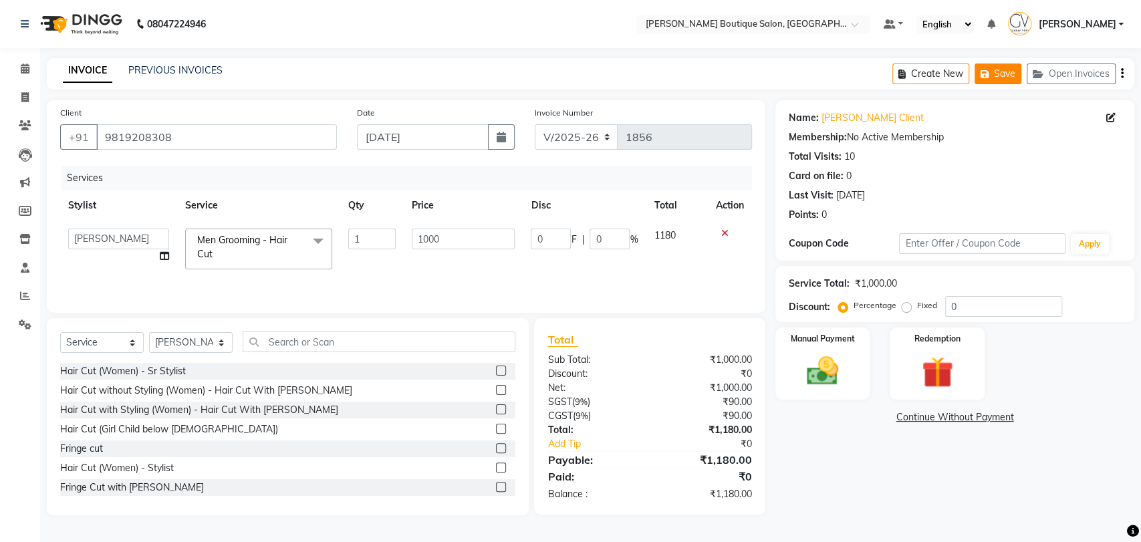
click at [1002, 81] on button "Save" at bounding box center [998, 73] width 47 height 21
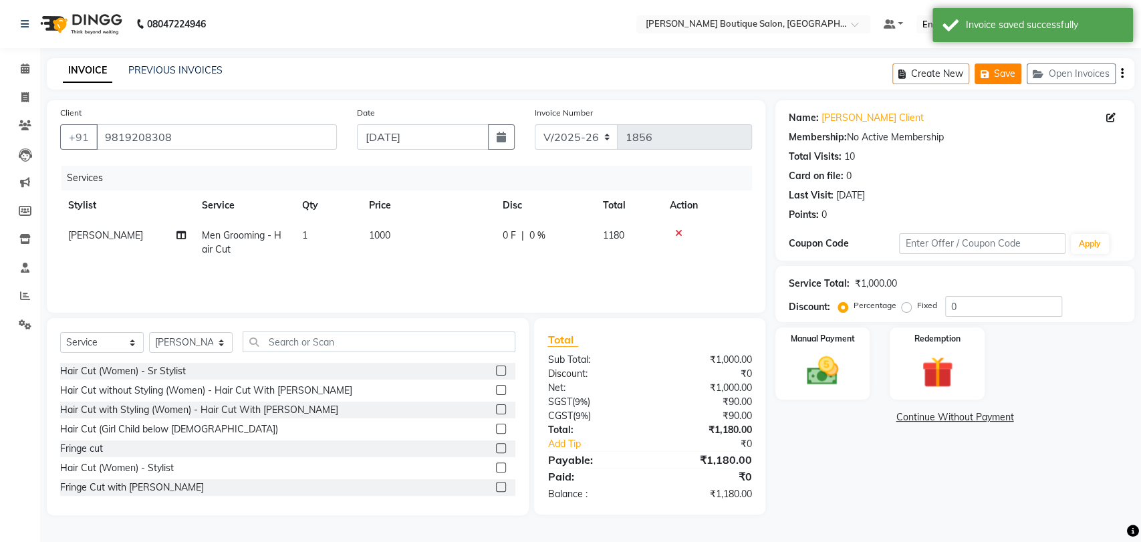
click at [1004, 80] on button "Save" at bounding box center [998, 73] width 47 height 21
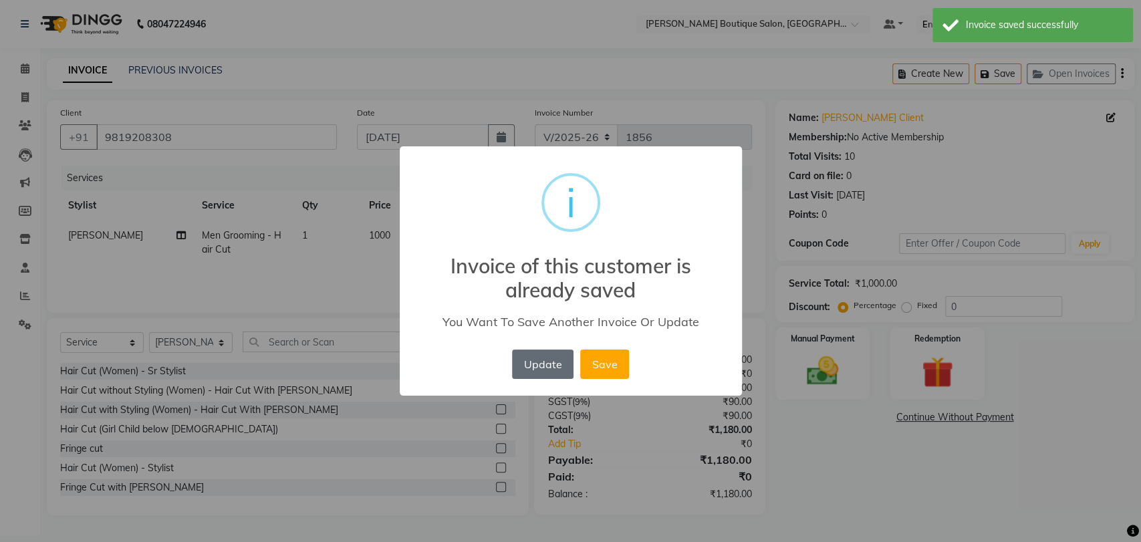
click at [566, 355] on button "Update" at bounding box center [542, 364] width 61 height 29
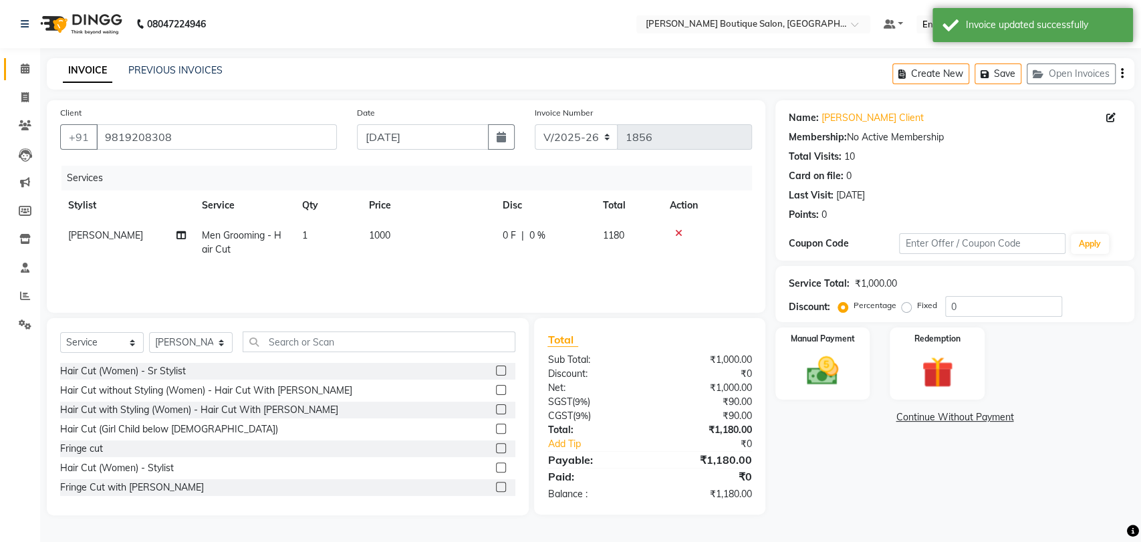
click at [29, 79] on link "Calendar" at bounding box center [20, 69] width 32 height 22
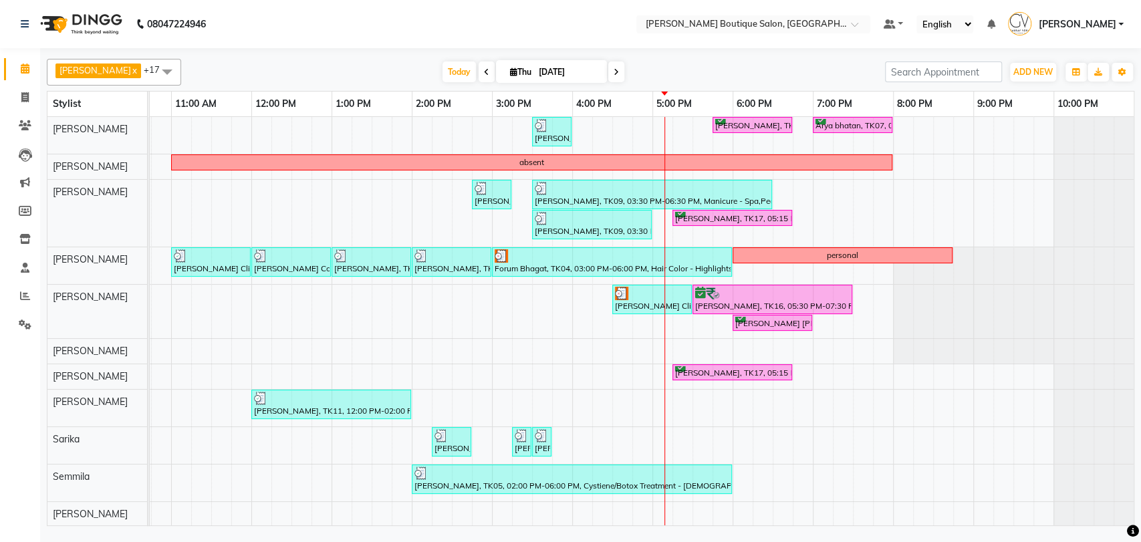
click at [608, 71] on span at bounding box center [616, 71] width 16 height 21
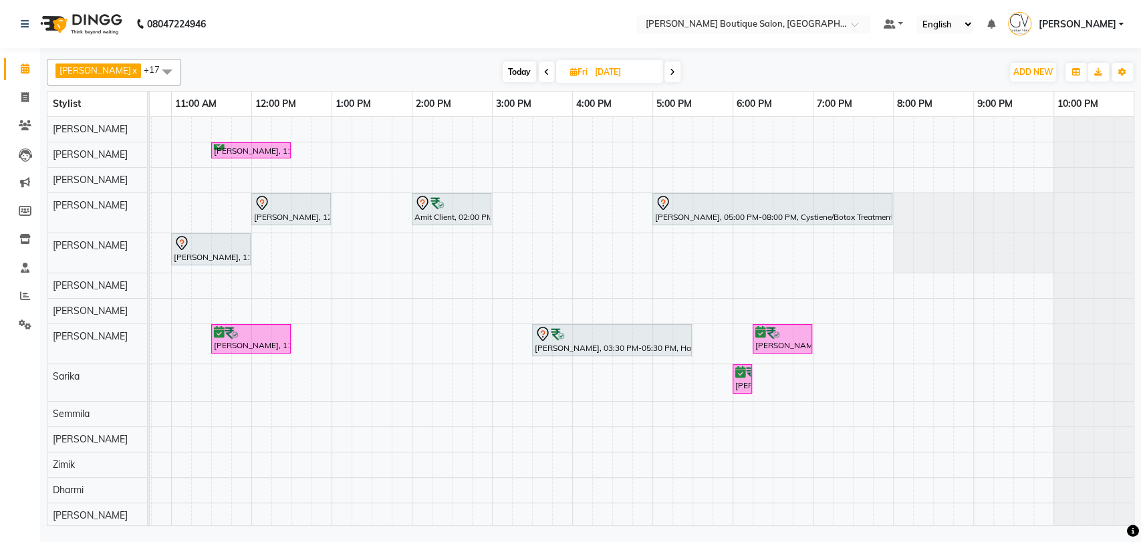
click at [503, 70] on span "Today" at bounding box center [519, 71] width 33 height 21
type input "[DATE]"
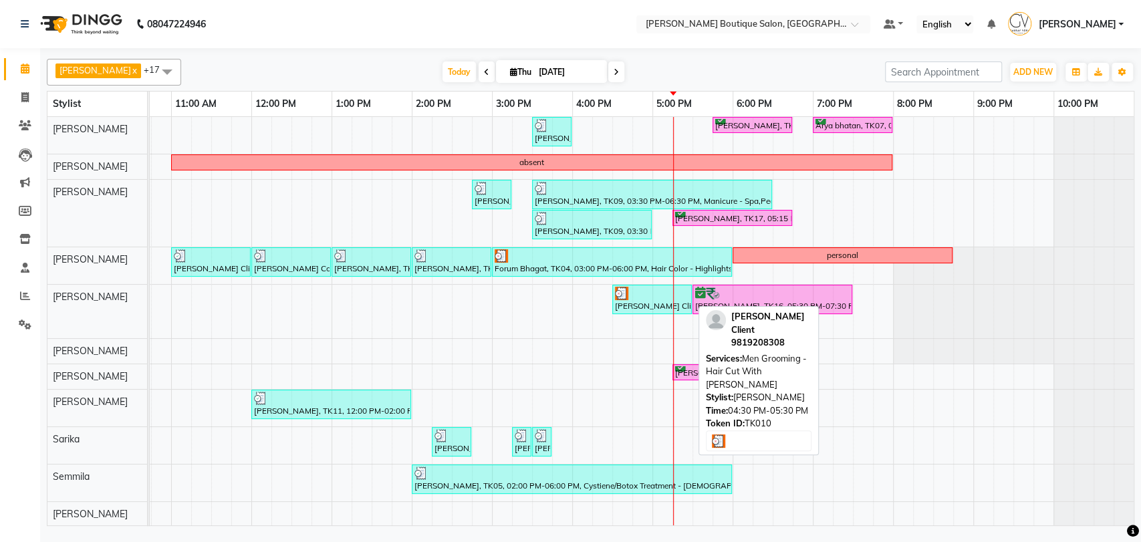
click at [644, 301] on div "[PERSON_NAME] Client, TK10, 04:30 PM-05:30 PM, Men Grooming - Hair Cut With [PE…" at bounding box center [652, 299] width 77 height 25
select select "3"
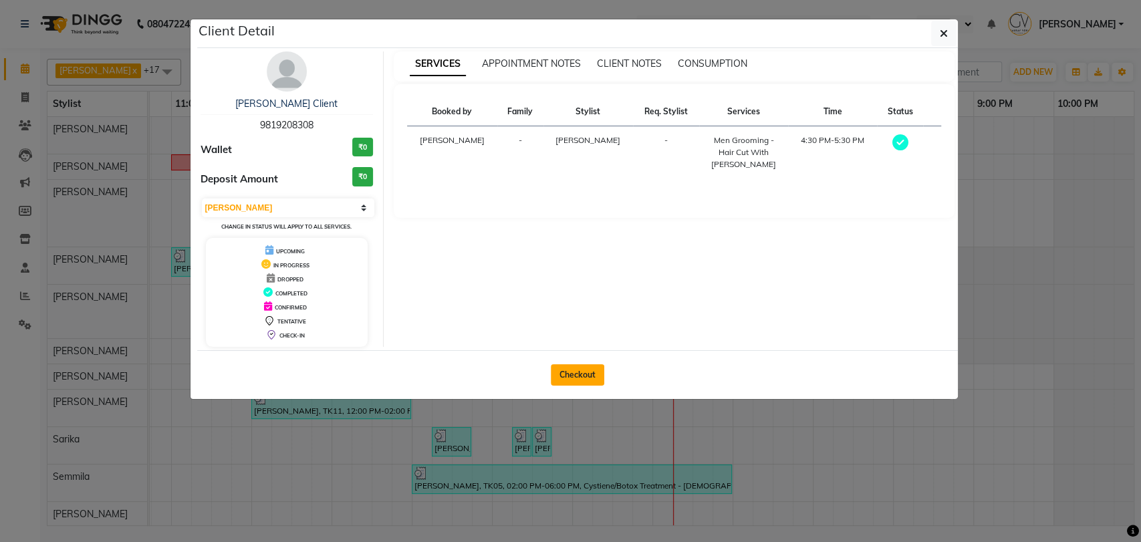
click at [576, 366] on button "Checkout" at bounding box center [577, 374] width 53 height 21
select select "service"
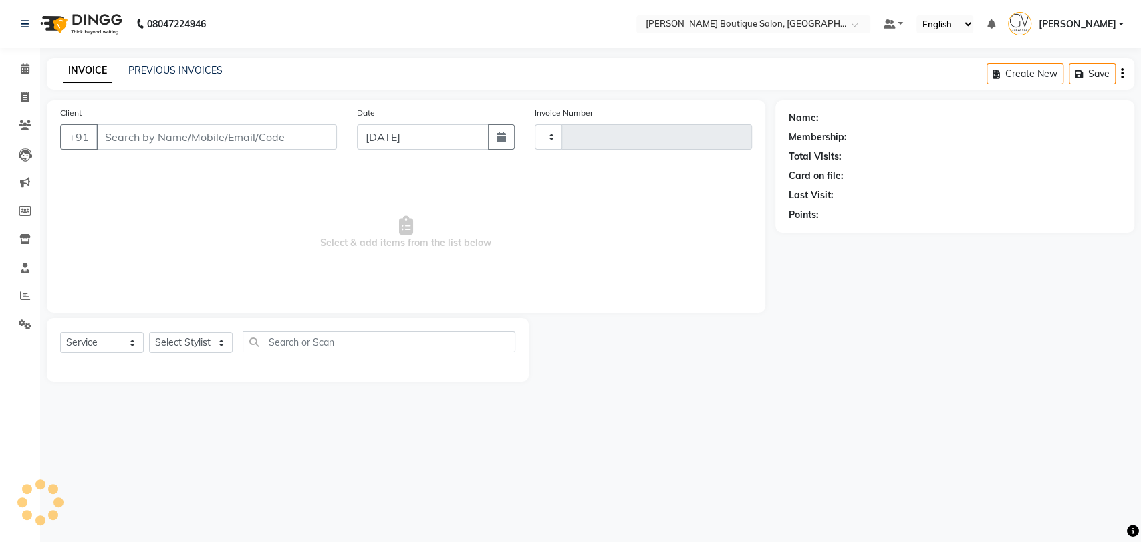
type input "1856"
select select "5350"
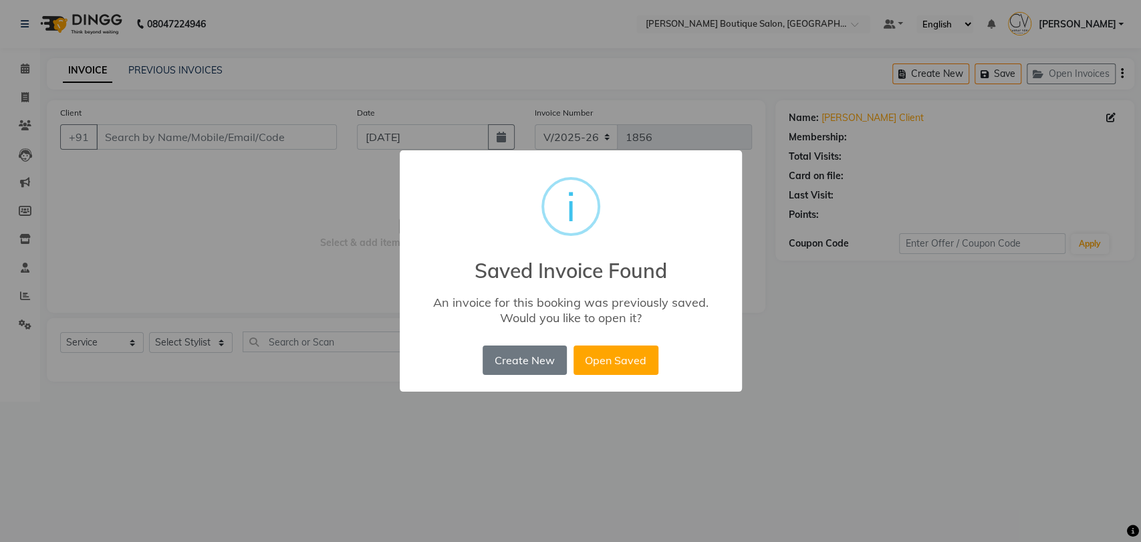
click at [883, 381] on div "× i Saved Invoice Found An invoice for this booking was previously saved. Would…" at bounding box center [570, 271] width 1141 height 542
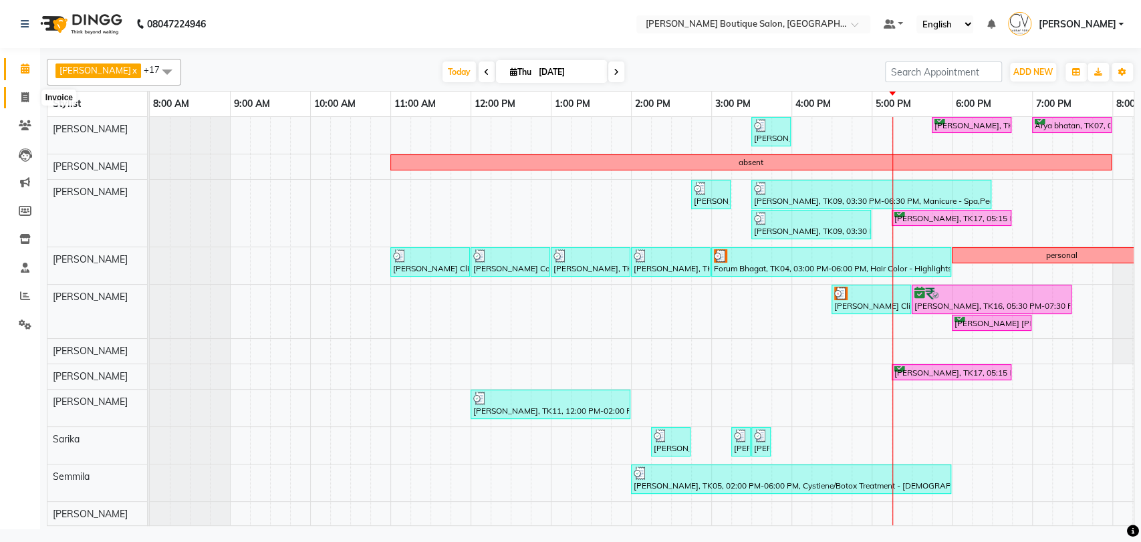
click at [24, 96] on icon at bounding box center [24, 97] width 7 height 10
select select "5350"
select select "service"
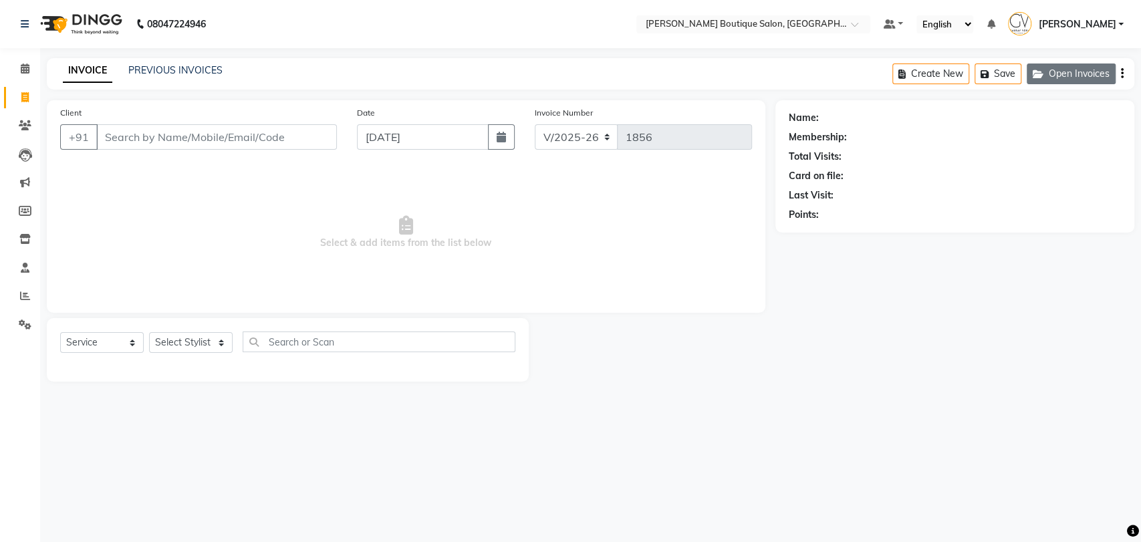
click at [1083, 82] on button "Open Invoices" at bounding box center [1071, 73] width 89 height 21
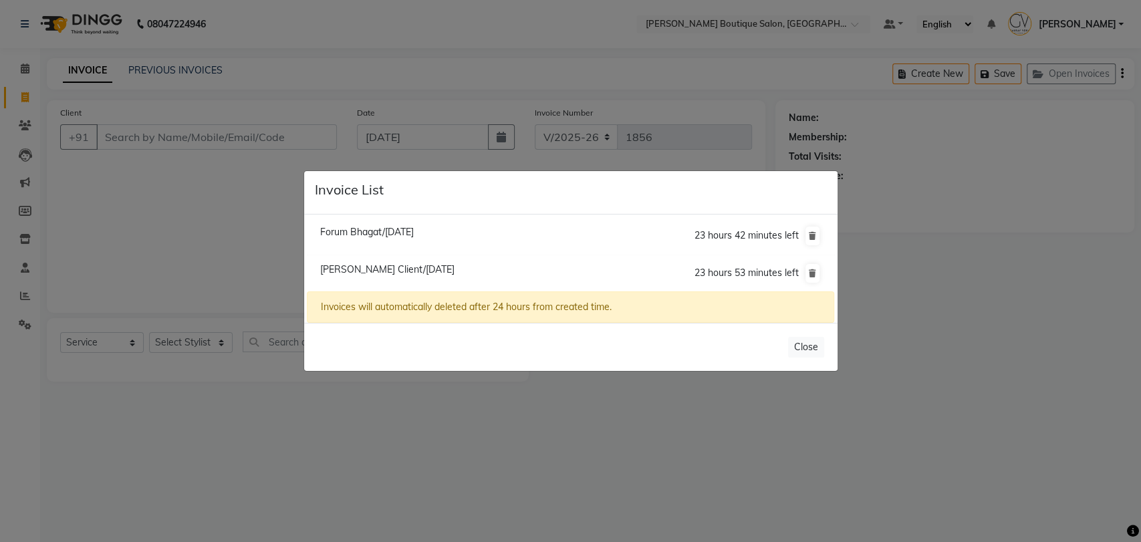
click at [389, 267] on span "Rushabh Client/04 September 2025" at bounding box center [387, 269] width 134 height 12
type input "9819208308"
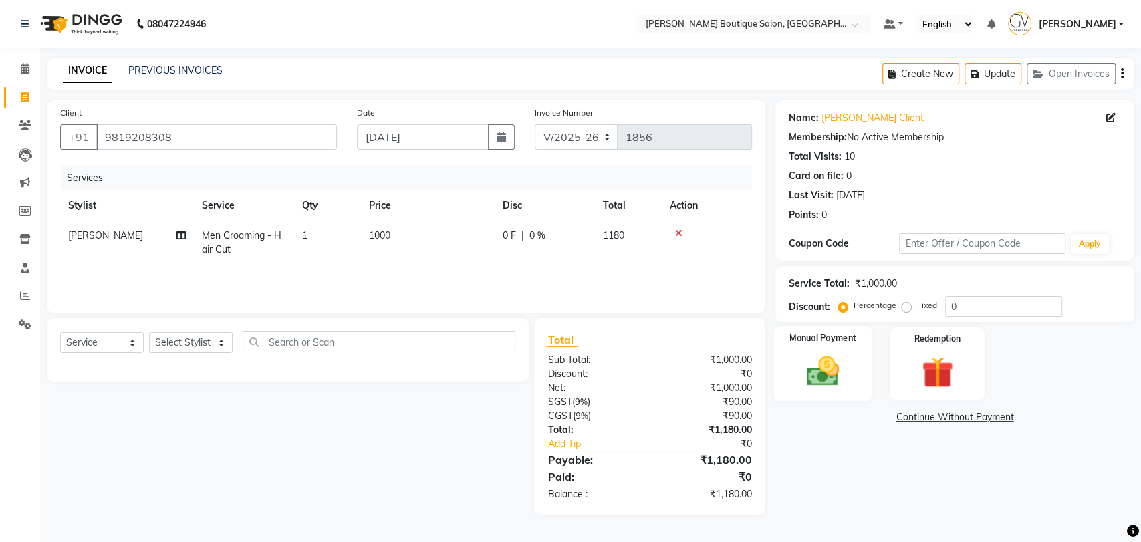
click at [807, 380] on img at bounding box center [822, 370] width 53 height 37
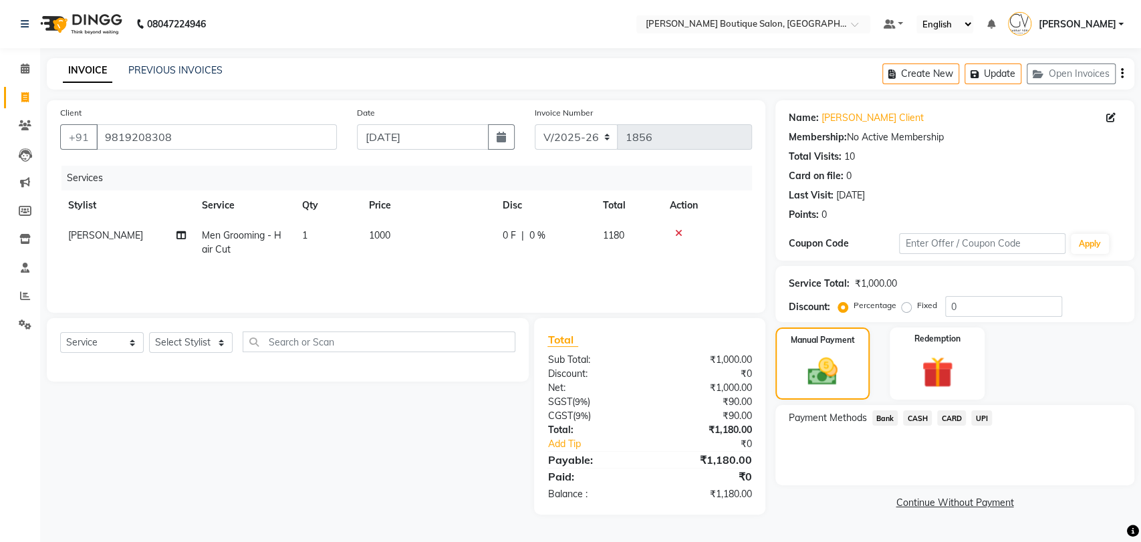
click at [924, 422] on span "CASH" at bounding box center [917, 417] width 29 height 15
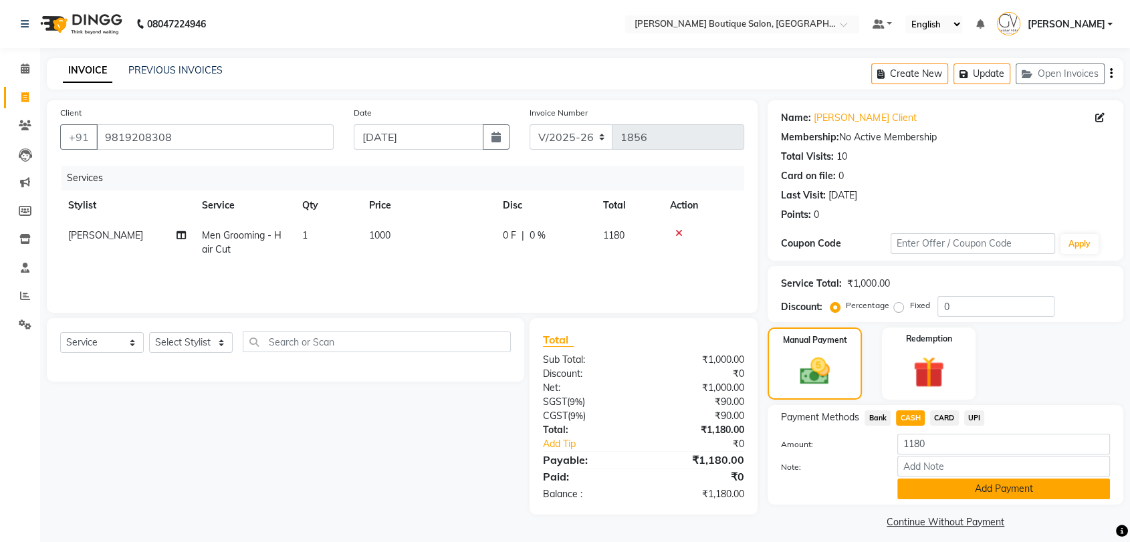
click at [1016, 493] on button "Add Payment" at bounding box center [1003, 489] width 213 height 21
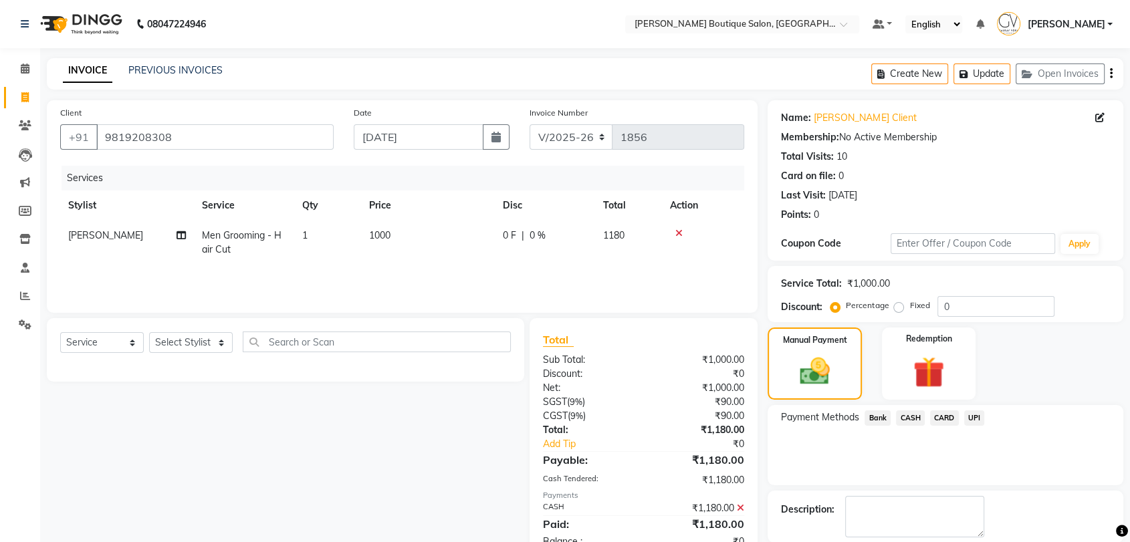
scroll to position [66, 0]
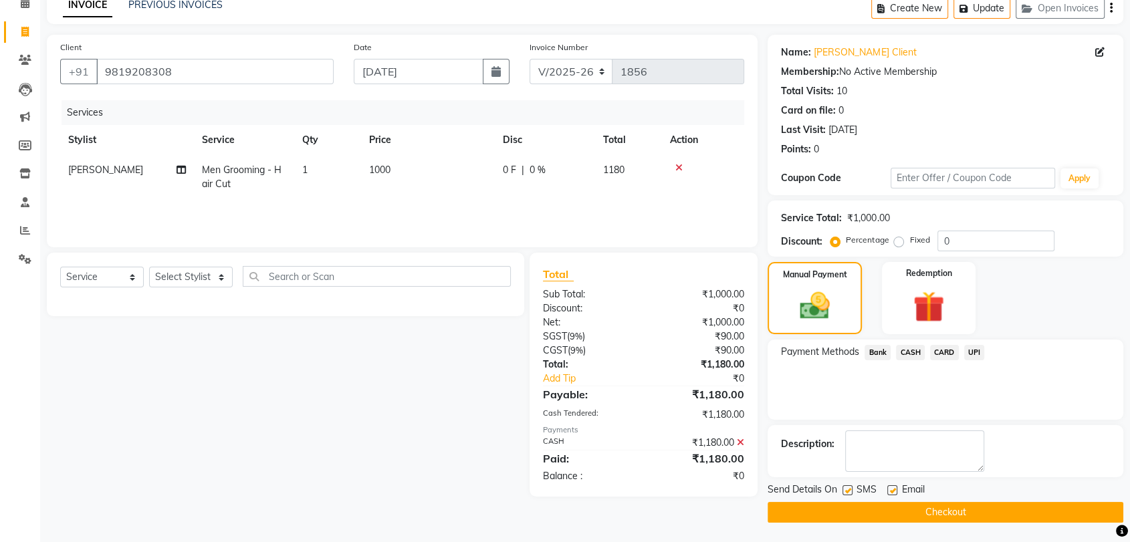
click at [954, 512] on button "Checkout" at bounding box center [945, 512] width 356 height 21
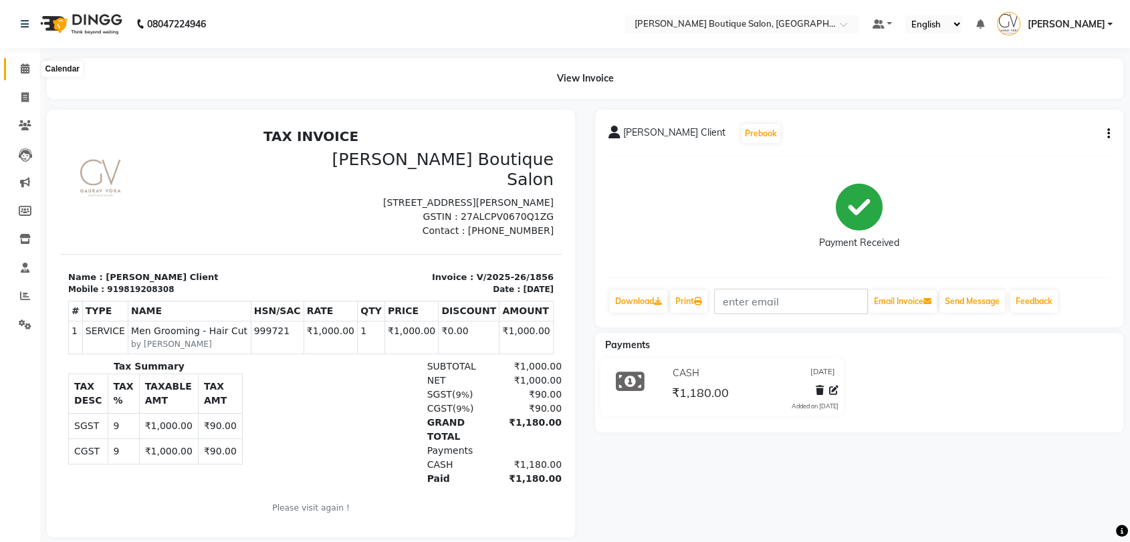
click at [18, 76] on span at bounding box center [24, 68] width 23 height 15
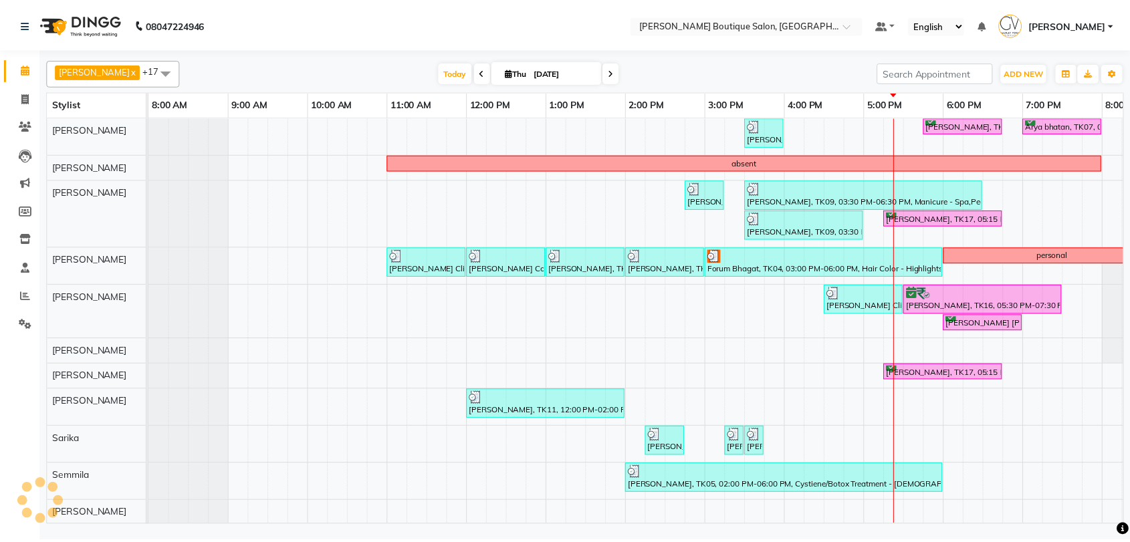
scroll to position [0, 219]
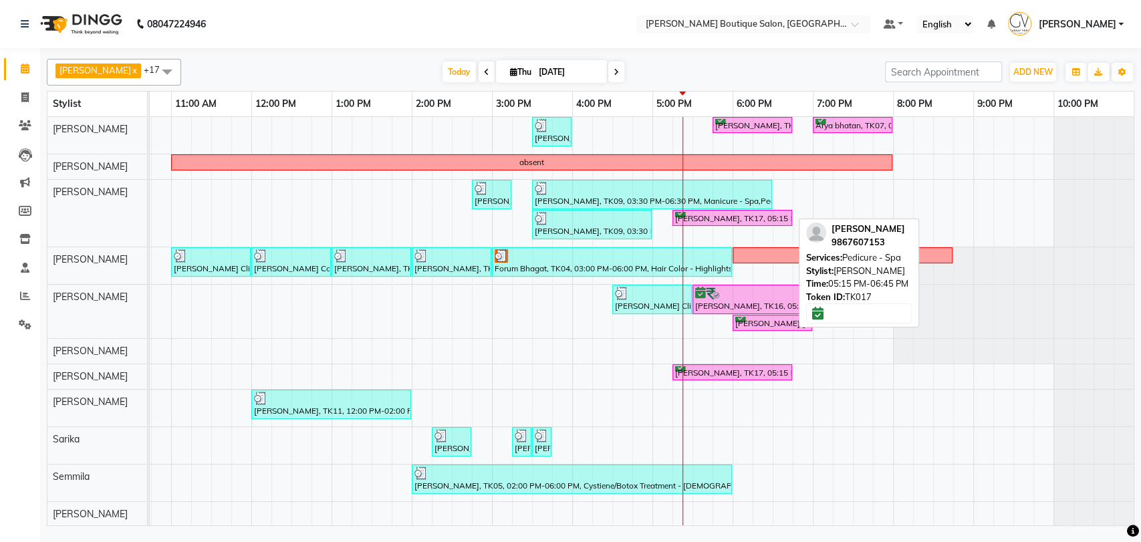
click at [683, 213] on div "[PERSON_NAME], TK17, 05:15 PM-06:45 PM, Pedicure - Spa" at bounding box center [732, 218] width 117 height 13
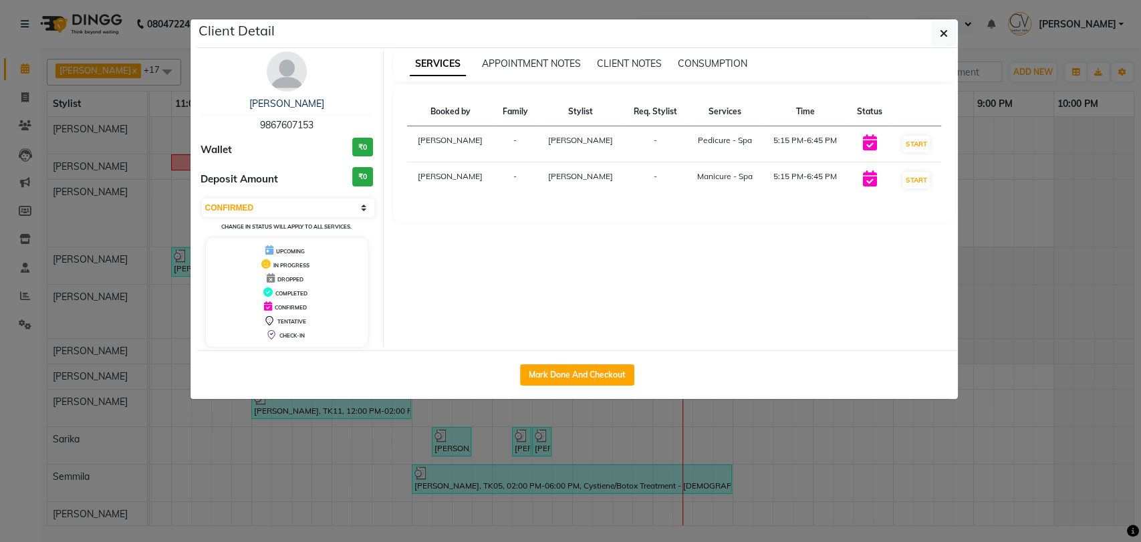
click at [283, 195] on div "Shirin Patel 9867607153 Wallet ₹0 Deposit Amount ₹0 Select IN SERVICE CONFIRMED…" at bounding box center [287, 198] width 194 height 295
click at [262, 215] on select "Select IN SERVICE CONFIRMED TENTATIVE CHECK IN MARK DONE DROPPED UPCOMING" at bounding box center [288, 208] width 173 height 19
select select "1"
click at [202, 199] on select "Select IN SERVICE CONFIRMED TENTATIVE CHECK IN MARK DONE DROPPED UPCOMING" at bounding box center [288, 208] width 173 height 19
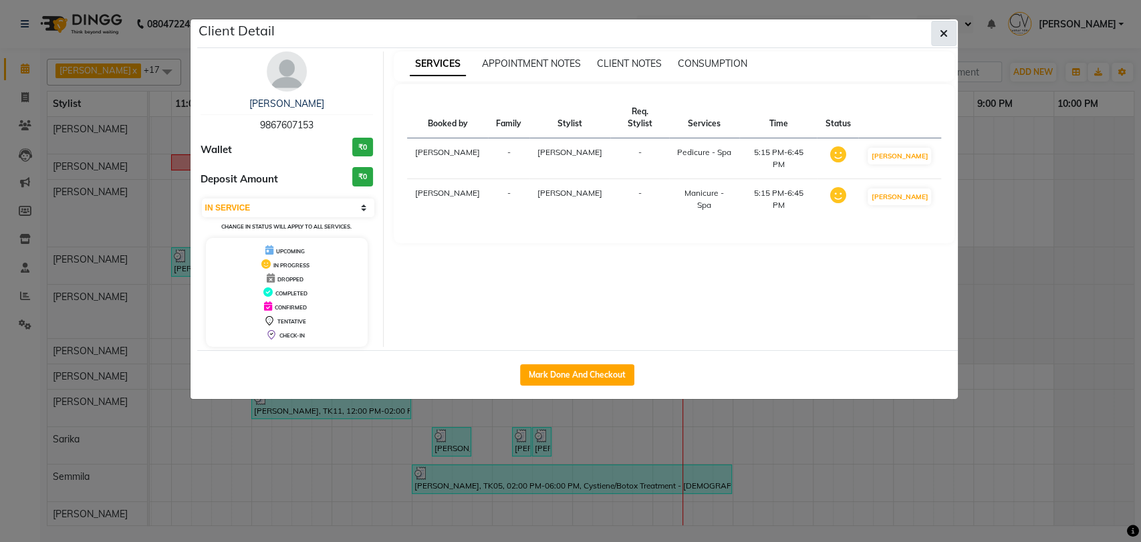
click at [945, 31] on icon "button" at bounding box center [944, 33] width 8 height 11
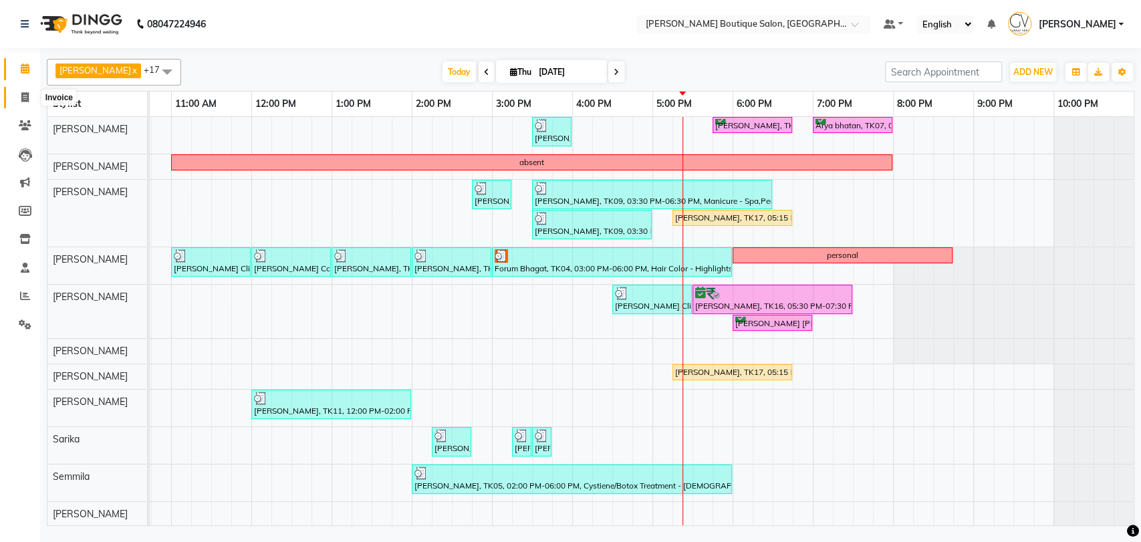
click at [21, 100] on icon at bounding box center [24, 97] width 7 height 10
select select "5350"
select select "service"
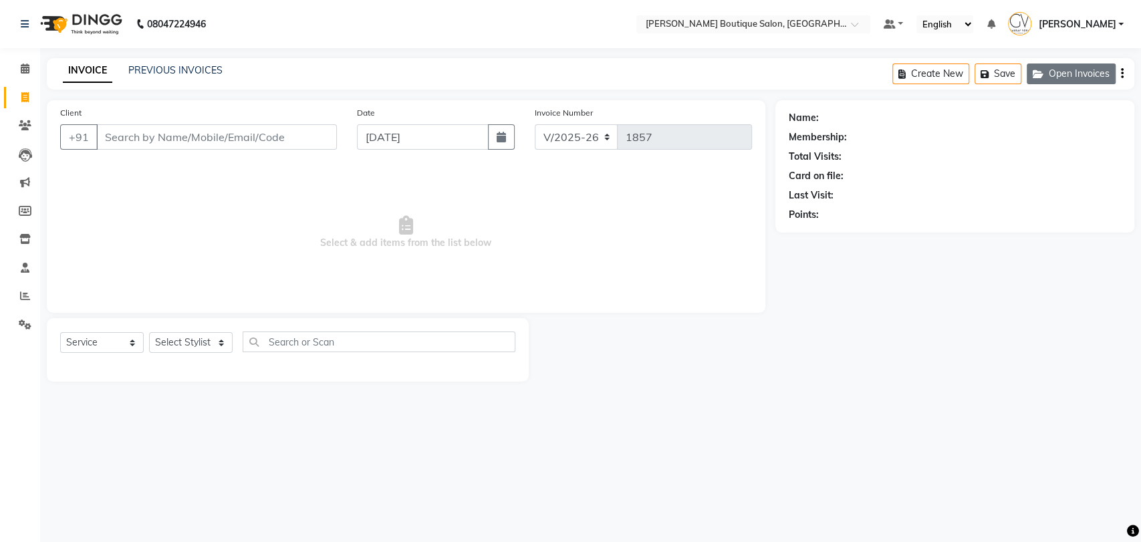
click at [1100, 71] on button "Open Invoices" at bounding box center [1071, 73] width 89 height 21
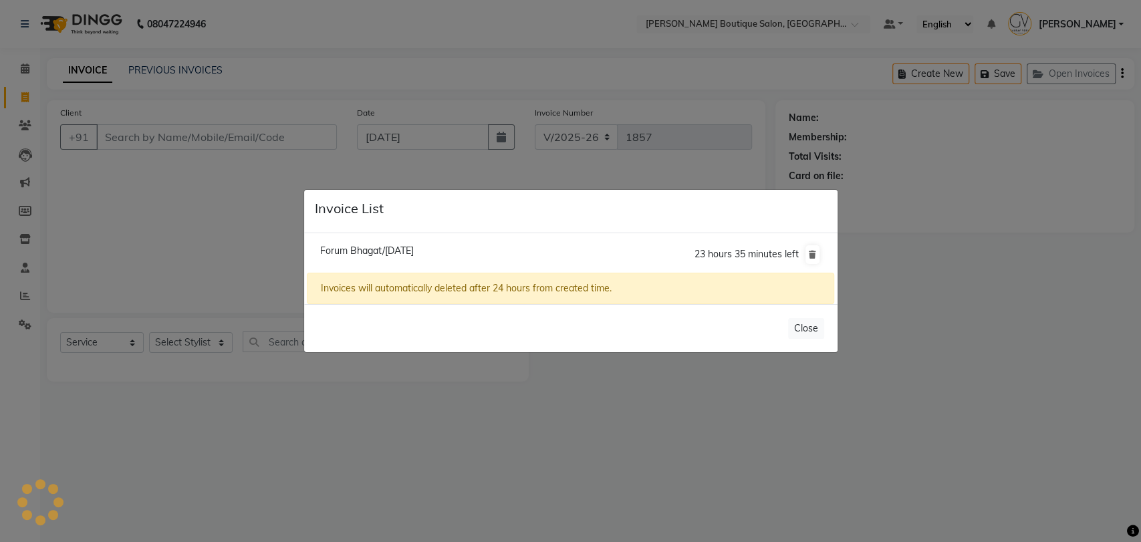
click at [390, 258] on li "Forum Bhagat/04 September 2025 23 hours 35 minutes left" at bounding box center [570, 254] width 527 height 37
click at [391, 255] on span "Forum Bhagat/[DATE]" at bounding box center [367, 251] width 94 height 12
type input "9819679539"
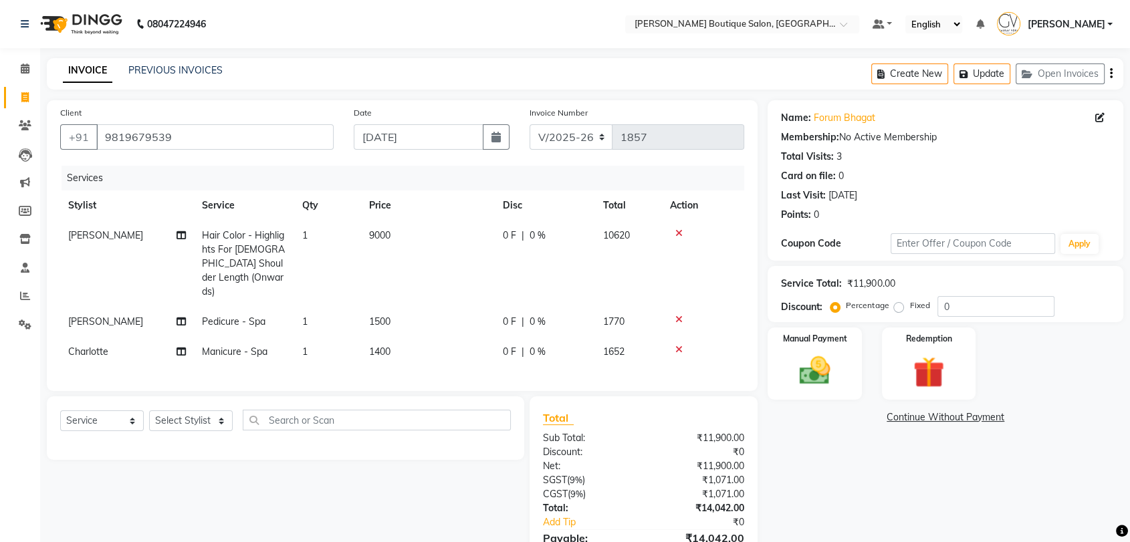
click at [529, 315] on span "0 %" at bounding box center [537, 322] width 16 height 14
select select "84269"
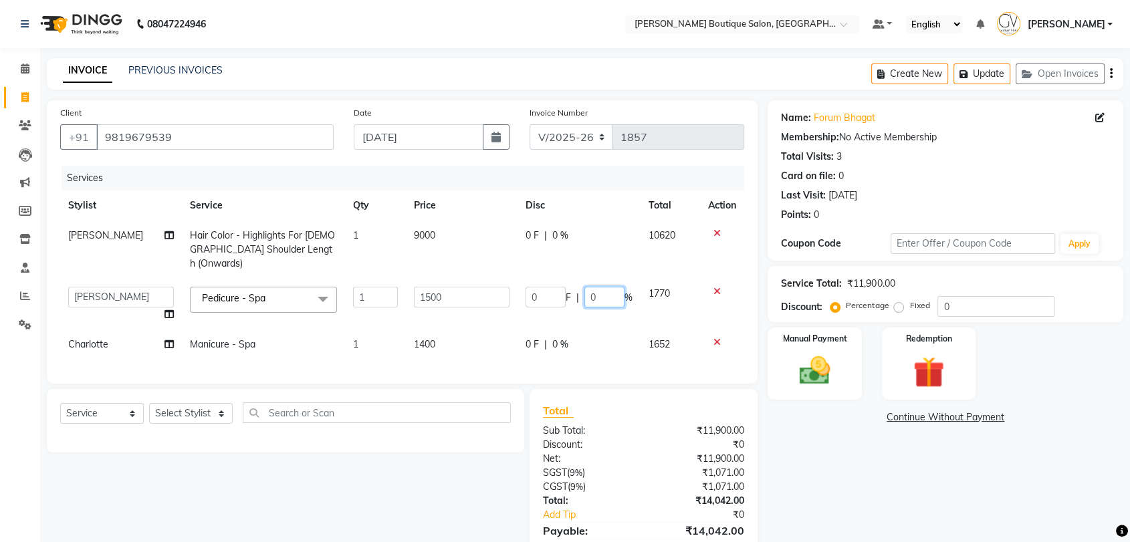
drag, startPoint x: 609, startPoint y: 286, endPoint x: 557, endPoint y: 289, distance: 52.2
click at [561, 288] on div "0 F | 0 %" at bounding box center [578, 297] width 107 height 21
type input "20"
drag, startPoint x: 604, startPoint y: 284, endPoint x: 588, endPoint y: 287, distance: 16.4
click at [588, 287] on input "20" at bounding box center [604, 297] width 40 height 21
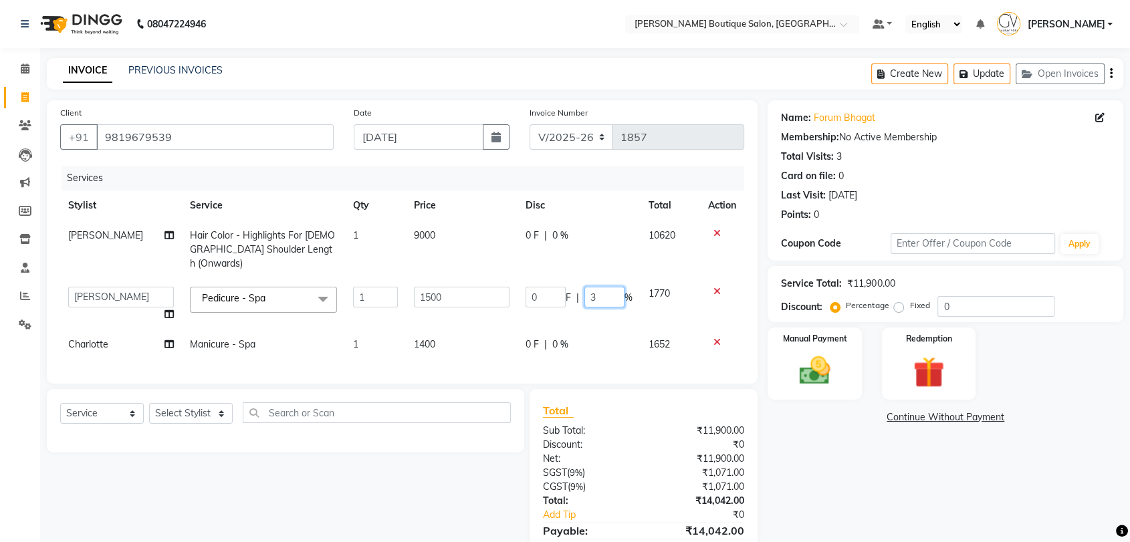
type input "30"
click at [612, 299] on tr "Athar Ansari Athing Swamy Charlotte Dablu Sharma Dashrat Dharmi Gaurav Vora Har…" at bounding box center [402, 304] width 684 height 51
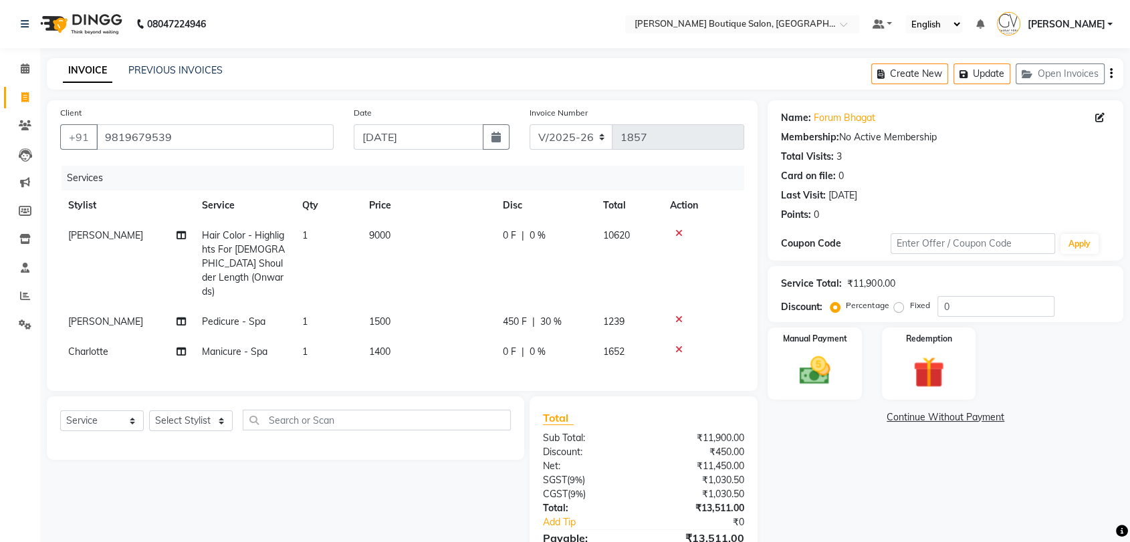
click at [529, 345] on span "0 %" at bounding box center [537, 352] width 16 height 14
select select "87818"
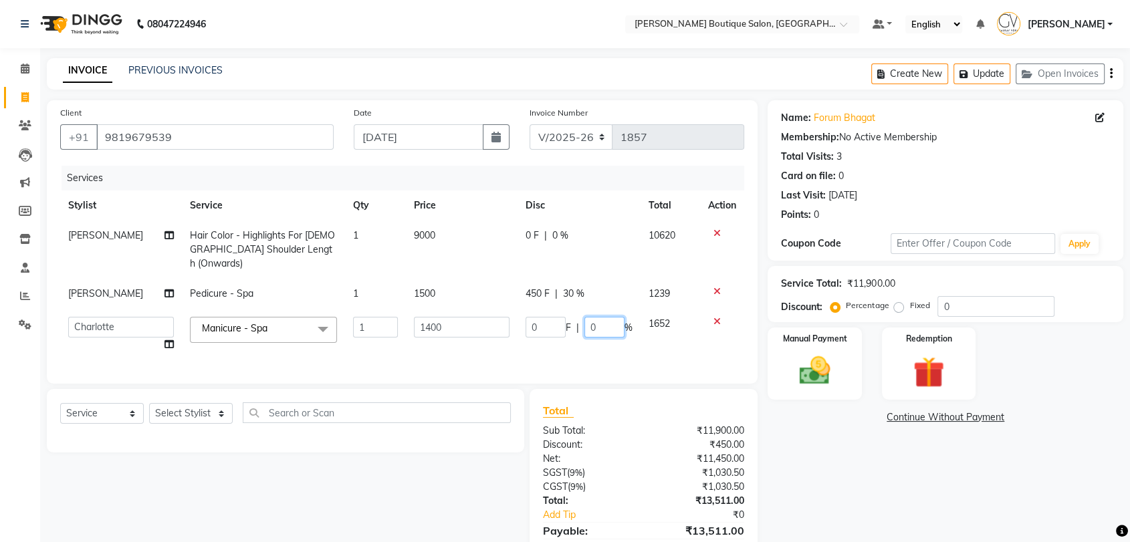
drag, startPoint x: 602, startPoint y: 311, endPoint x: 546, endPoint y: 320, distance: 56.8
click at [556, 317] on div "0 F | 0 %" at bounding box center [578, 327] width 107 height 21
type input "30"
click at [635, 263] on tbody "Gaurav Vora Hair Color - Highlights For Female Shoulder Length (Onwards) 1 9000…" at bounding box center [402, 290] width 684 height 139
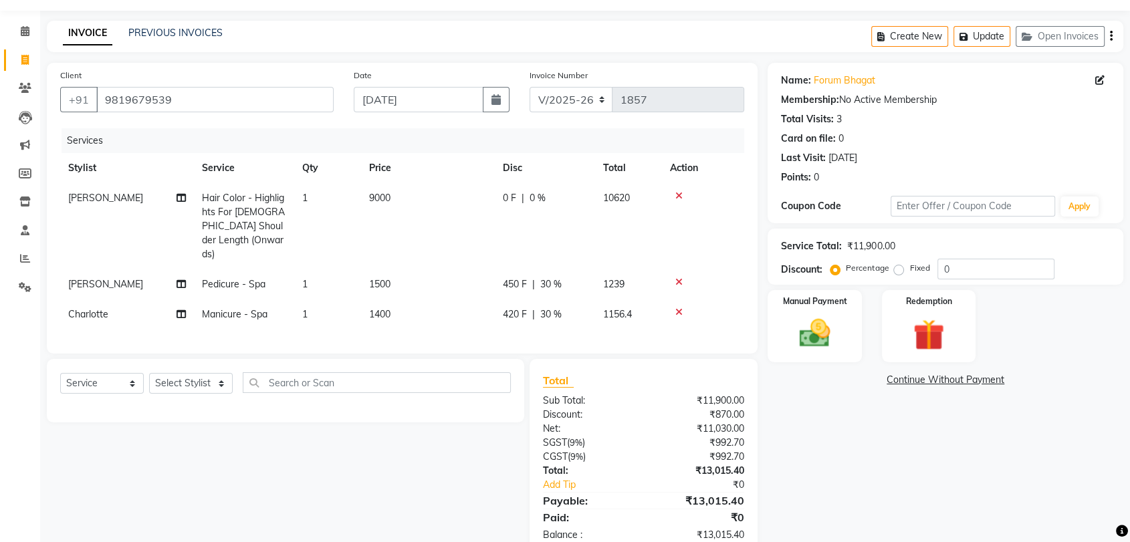
scroll to position [68, 0]
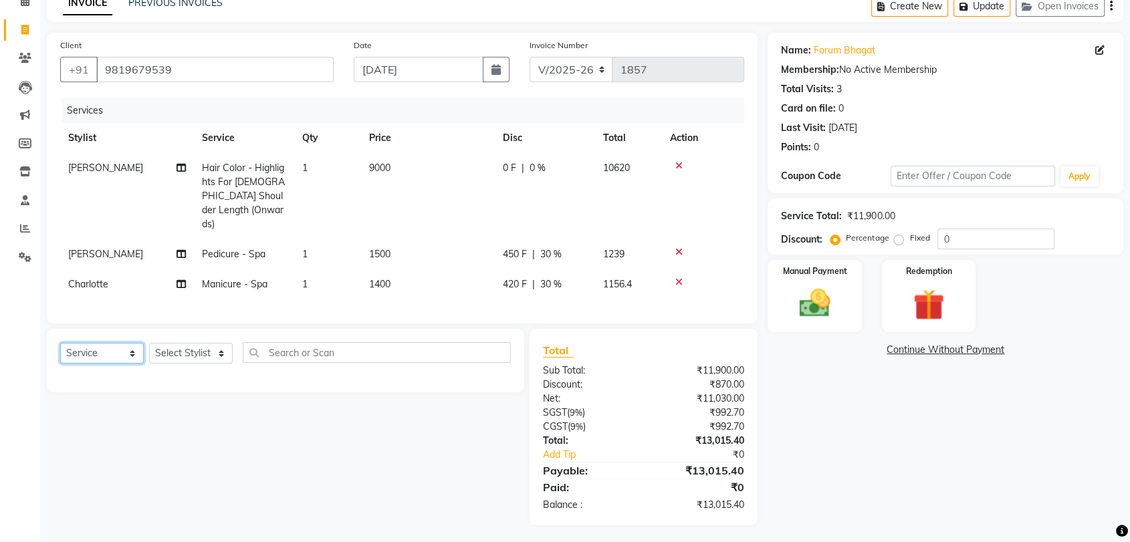
click at [102, 348] on select "Select Service Product Membership Package Voucher Prepaid Gift Card" at bounding box center [102, 353] width 84 height 21
select select "product"
click at [60, 343] on select "Select Service Product Membership Package Voucher Prepaid Gift Card" at bounding box center [102, 353] width 84 height 21
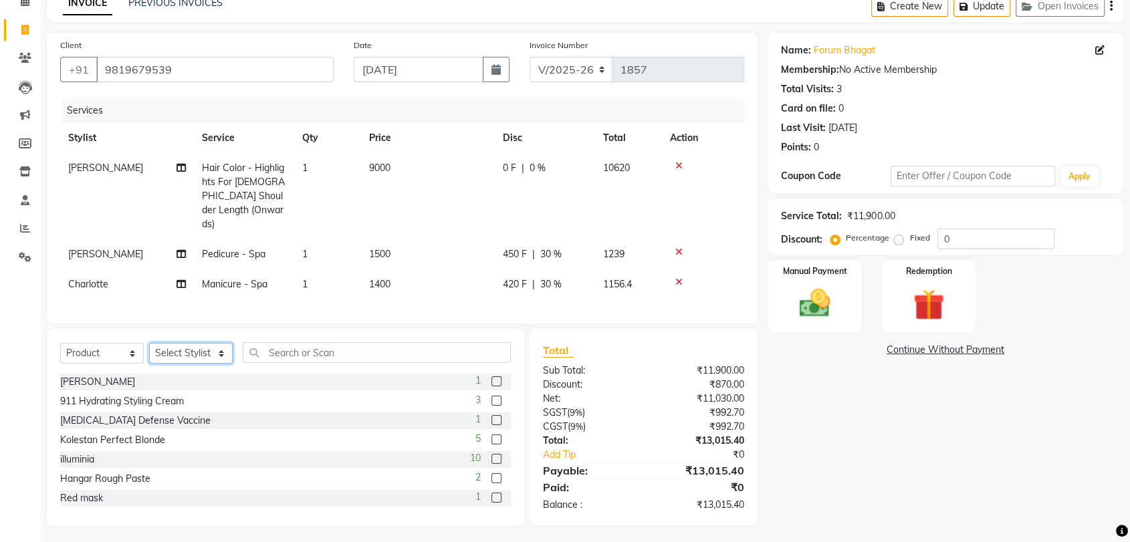
click at [191, 353] on select "Select Stylist Athar Ansari Athing Swamy Charlotte Dablu Sharma Dashrat Dharmi …" at bounding box center [191, 353] width 84 height 21
select select "35410"
click at [149, 343] on select "Select Stylist Athar Ansari Athing Swamy Charlotte Dablu Sharma Dashrat Dharmi …" at bounding box center [191, 353] width 84 height 21
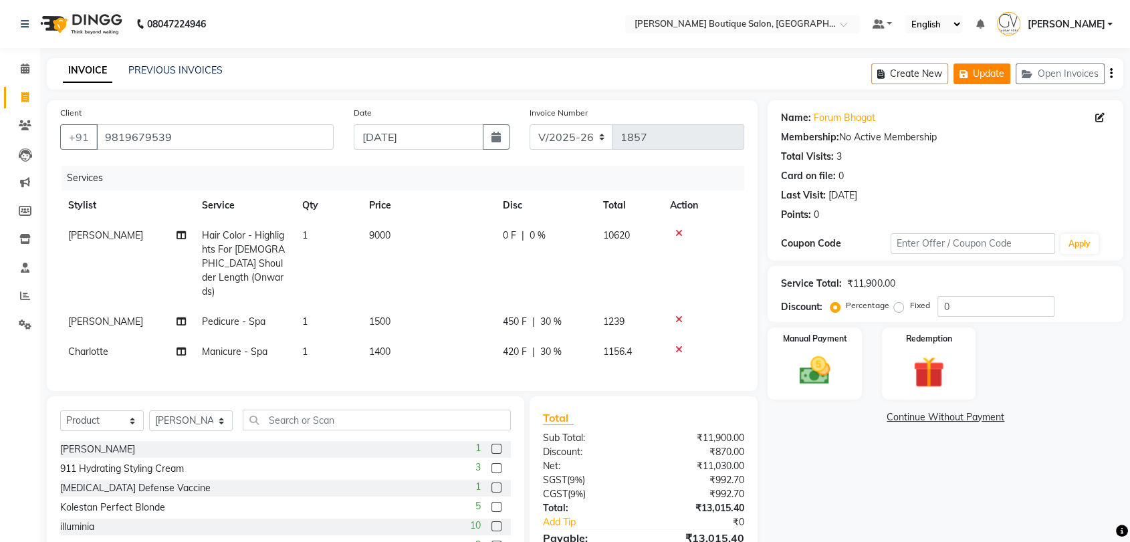
click at [989, 78] on button "Update" at bounding box center [981, 73] width 57 height 21
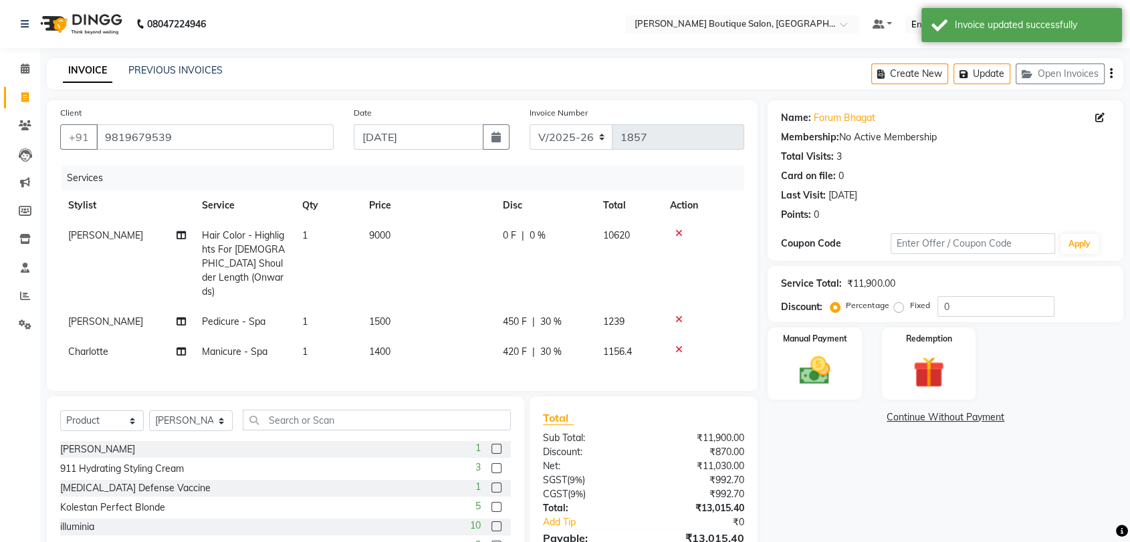
click at [979, 166] on div "Name: Forum Bhagat Membership: No Active Membership Total Visits: 3 Card on fil…" at bounding box center [945, 164] width 329 height 116
click at [19, 98] on span at bounding box center [24, 97] width 23 height 15
select select "5350"
select select "service"
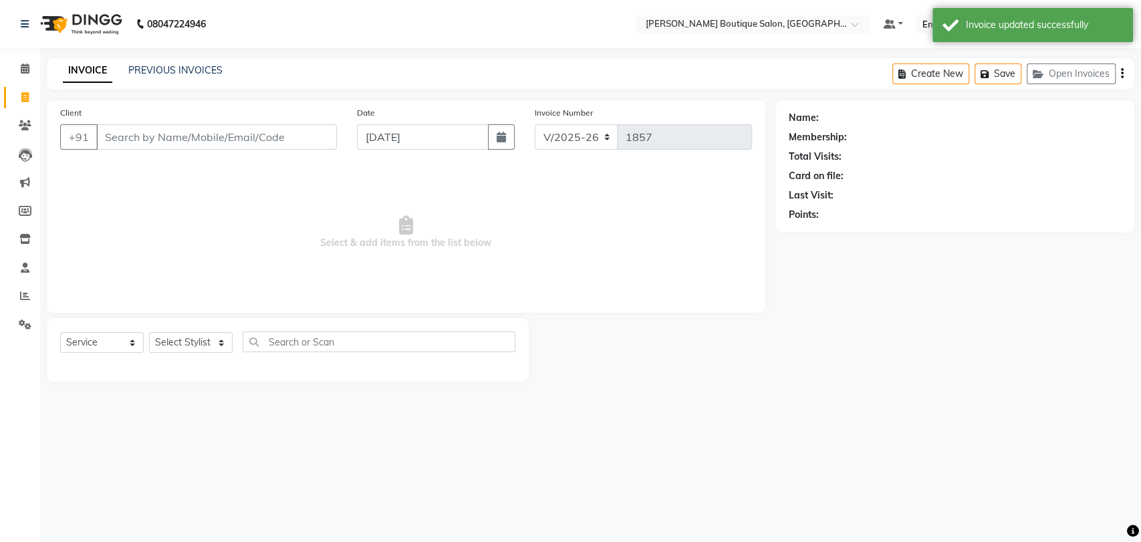
click at [155, 142] on input "Client" at bounding box center [216, 136] width 241 height 25
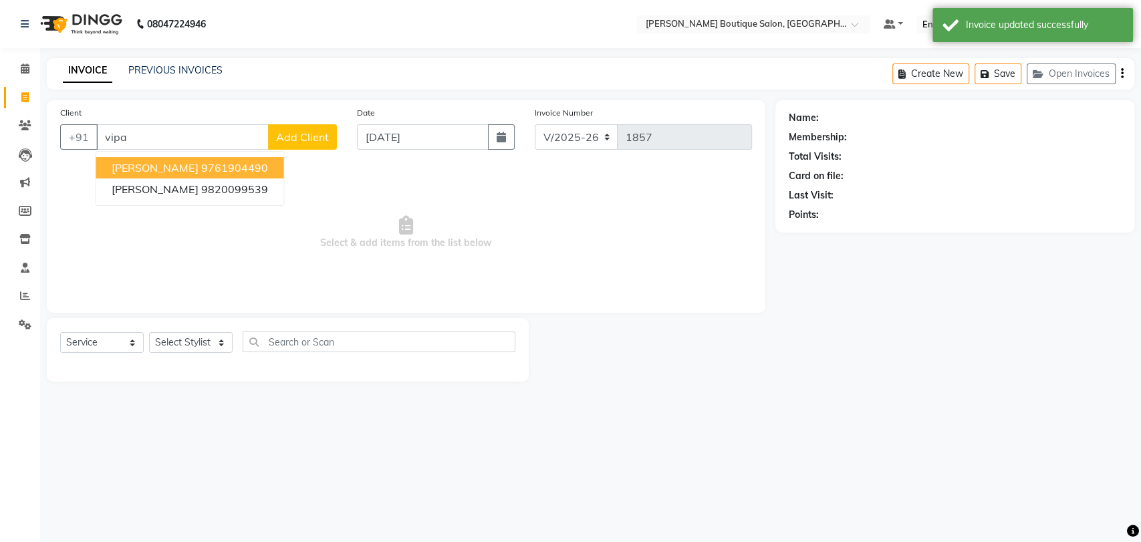
type input "vipal"
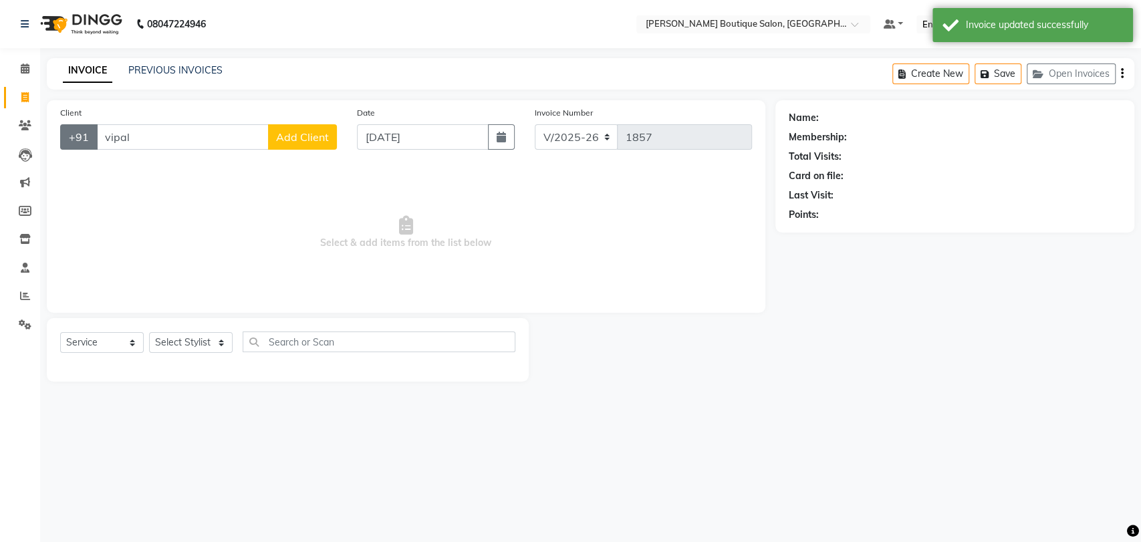
drag, startPoint x: 150, startPoint y: 146, endPoint x: 80, endPoint y: 148, distance: 70.9
click at [80, 148] on div "+91 vipal Add Client" at bounding box center [198, 136] width 277 height 25
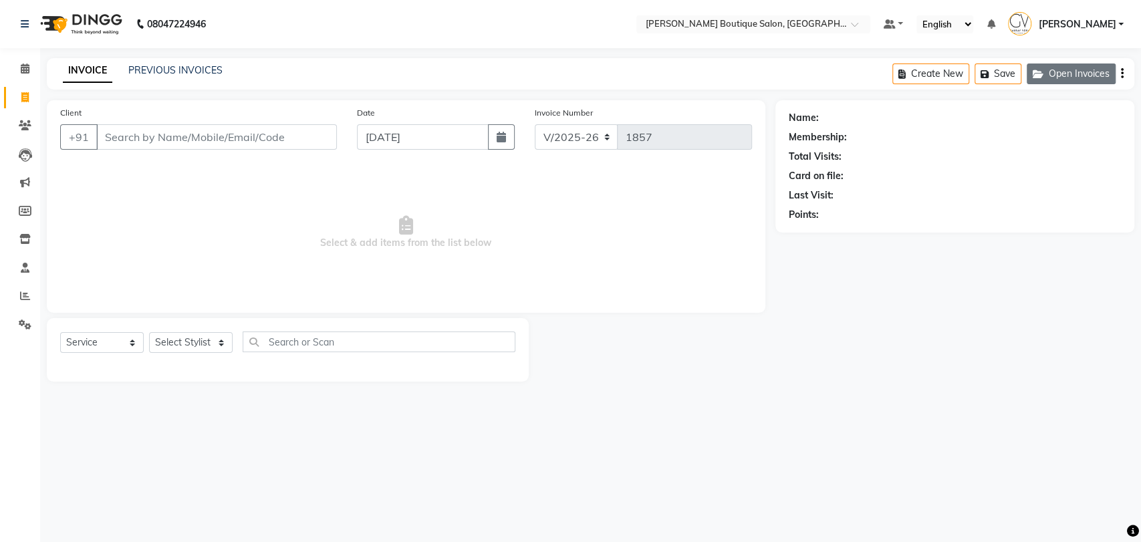
click at [1089, 76] on button "Open Invoices" at bounding box center [1071, 73] width 89 height 21
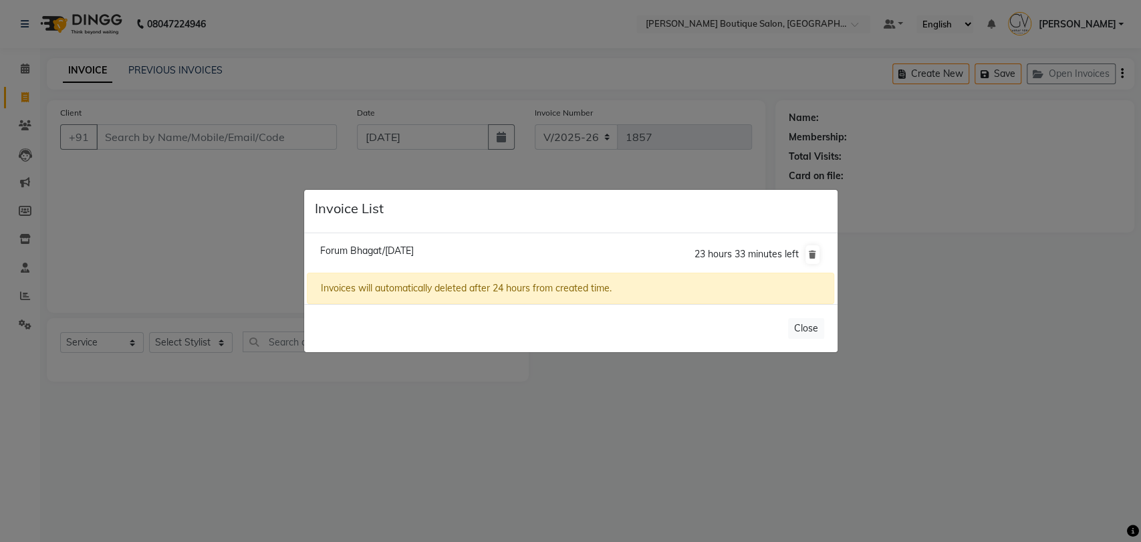
click at [414, 248] on span "Forum Bhagat/[DATE]" at bounding box center [367, 251] width 94 height 12
type input "9819679539"
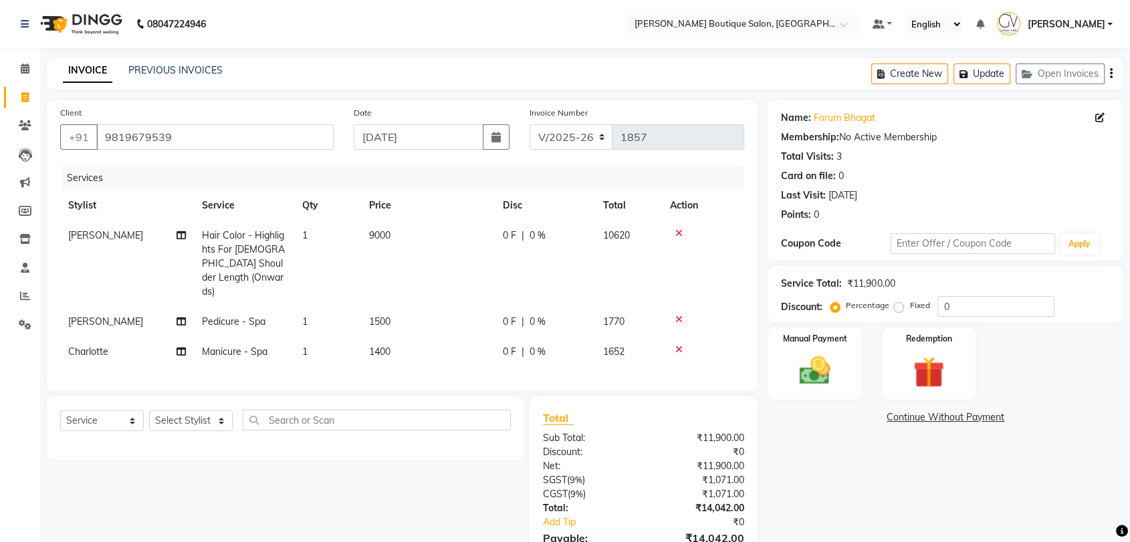
click at [681, 233] on icon at bounding box center [678, 233] width 7 height 9
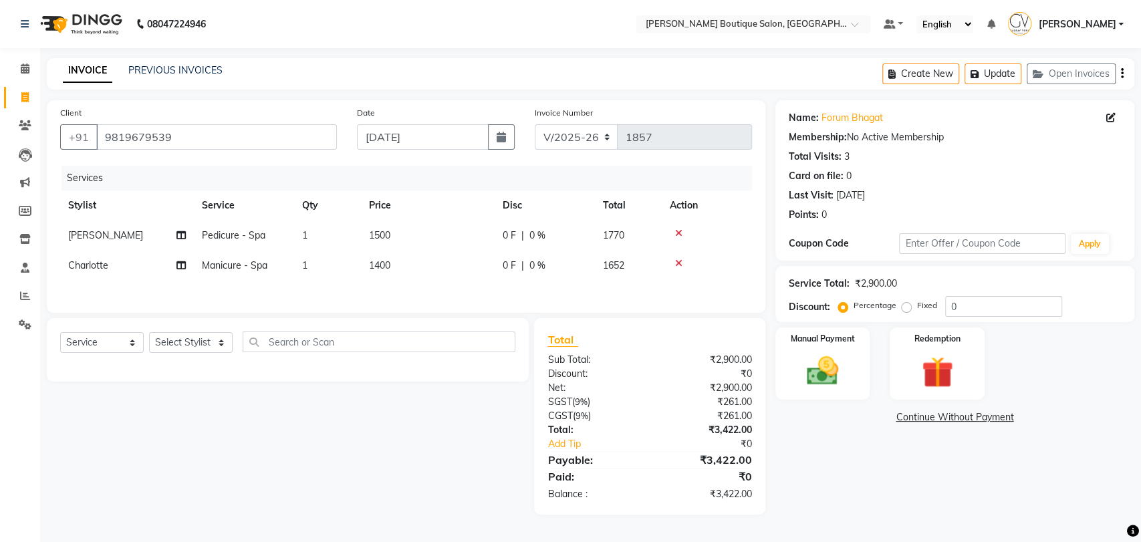
click at [527, 232] on div "0 F | 0 %" at bounding box center [545, 236] width 84 height 14
select select "84269"
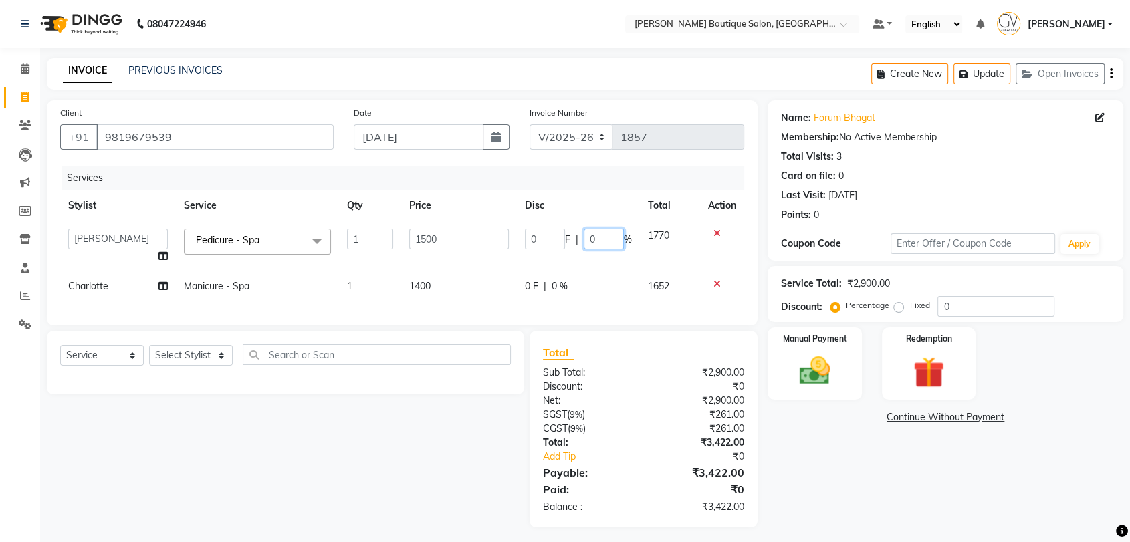
drag, startPoint x: 603, startPoint y: 237, endPoint x: 573, endPoint y: 243, distance: 30.2
click at [581, 239] on div "0 F | 0 %" at bounding box center [578, 239] width 107 height 21
type input "30"
click at [646, 263] on tbody "Athar Ansari Athing Swamy Charlotte Dablu Sharma Dashrat Dharmi Gaurav Vora Har…" at bounding box center [402, 261] width 684 height 81
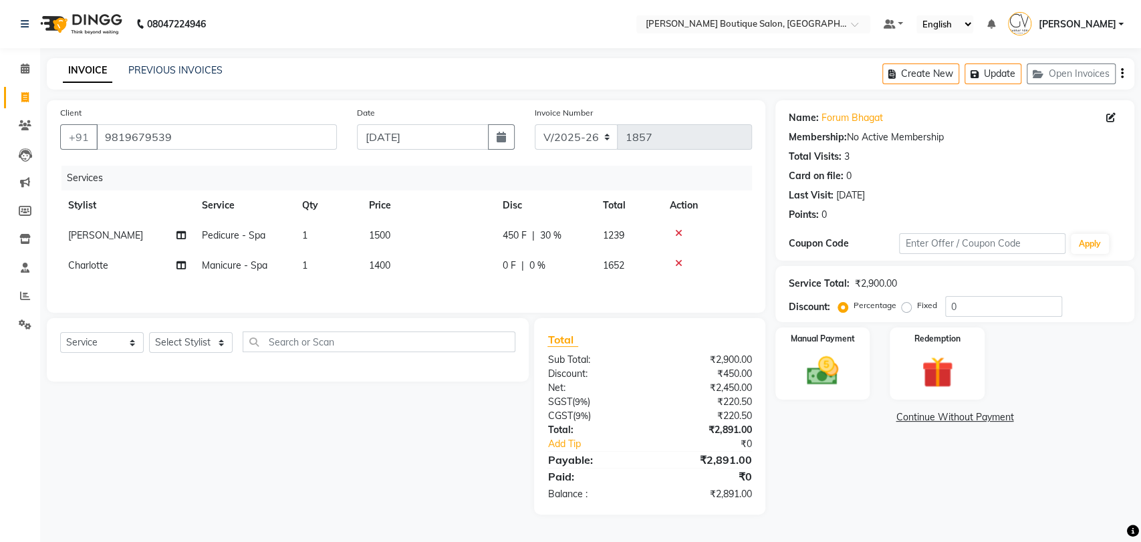
click at [531, 264] on span "0 %" at bounding box center [537, 266] width 16 height 14
select select "87818"
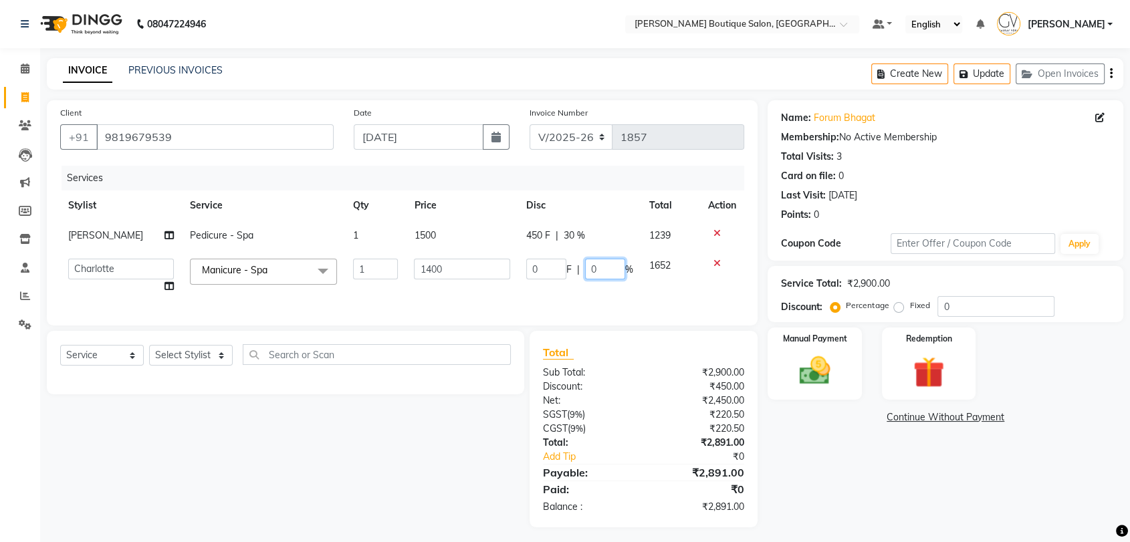
drag, startPoint x: 597, startPoint y: 268, endPoint x: 567, endPoint y: 285, distance: 34.4
click at [576, 279] on td "0 F | 0 %" at bounding box center [579, 276] width 123 height 51
type input "30"
click at [622, 293] on div "Services Stylist Service Qty Price Disc Total Action Ravi Pedicure - Spa 1 1500…" at bounding box center [402, 239] width 684 height 146
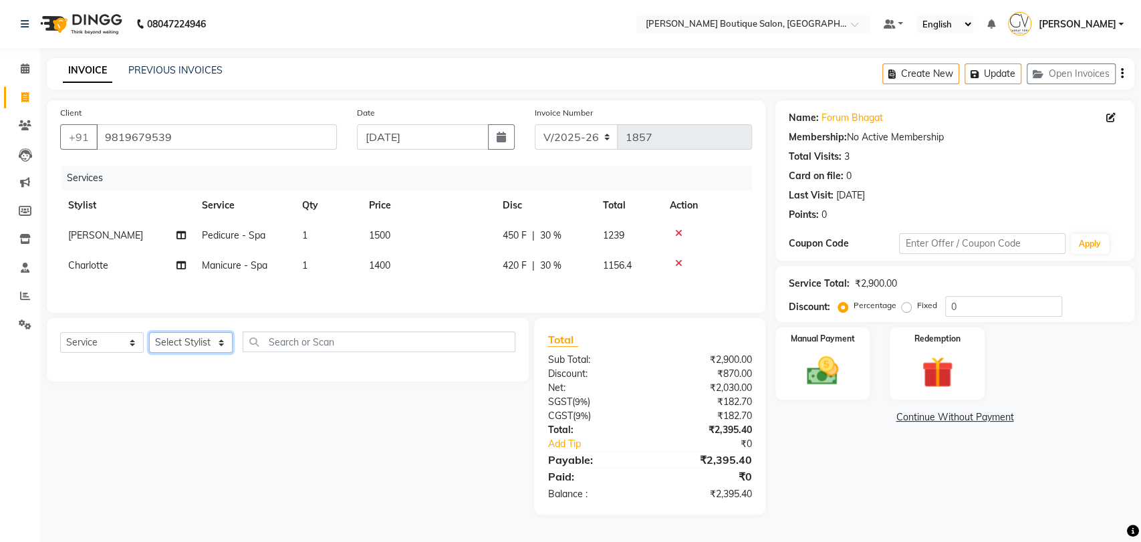
click at [186, 346] on select "Select Stylist Athar Ansari Athing Swamy Charlotte Dablu Sharma Dashrat Dharmi …" at bounding box center [191, 342] width 84 height 21
select select "35410"
click at [149, 336] on select "Select Stylist Athar Ansari Athing Swamy Charlotte Dablu Sharma Dashrat Dharmi …" at bounding box center [191, 342] width 84 height 21
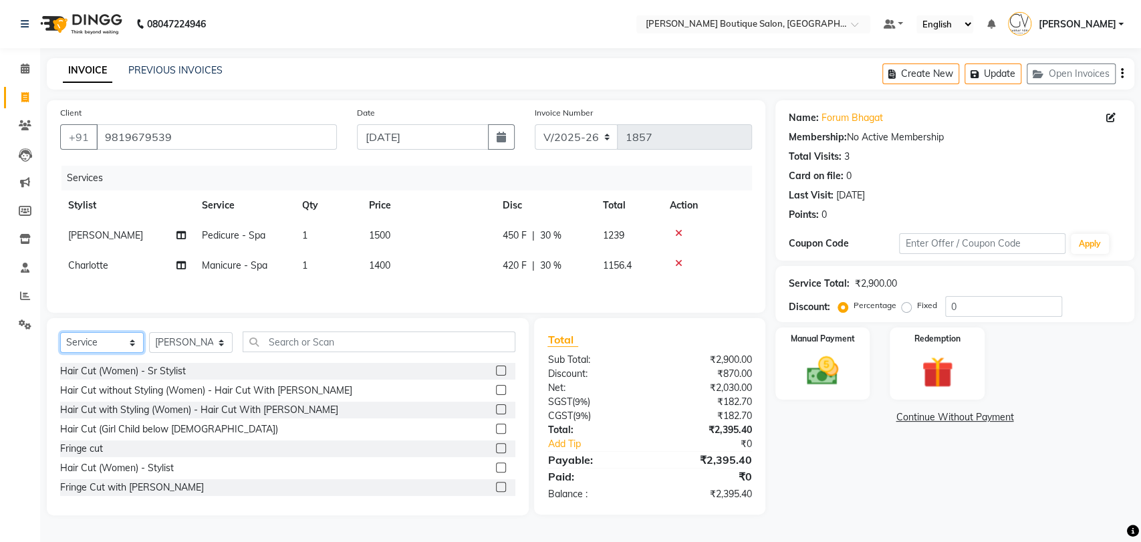
click at [114, 353] on select "Select Service Product Membership Package Voucher Prepaid Gift Card" at bounding box center [102, 342] width 84 height 21
select select "product"
click at [60, 336] on select "Select Service Product Membership Package Voucher Prepaid Gift Card" at bounding box center [102, 342] width 84 height 21
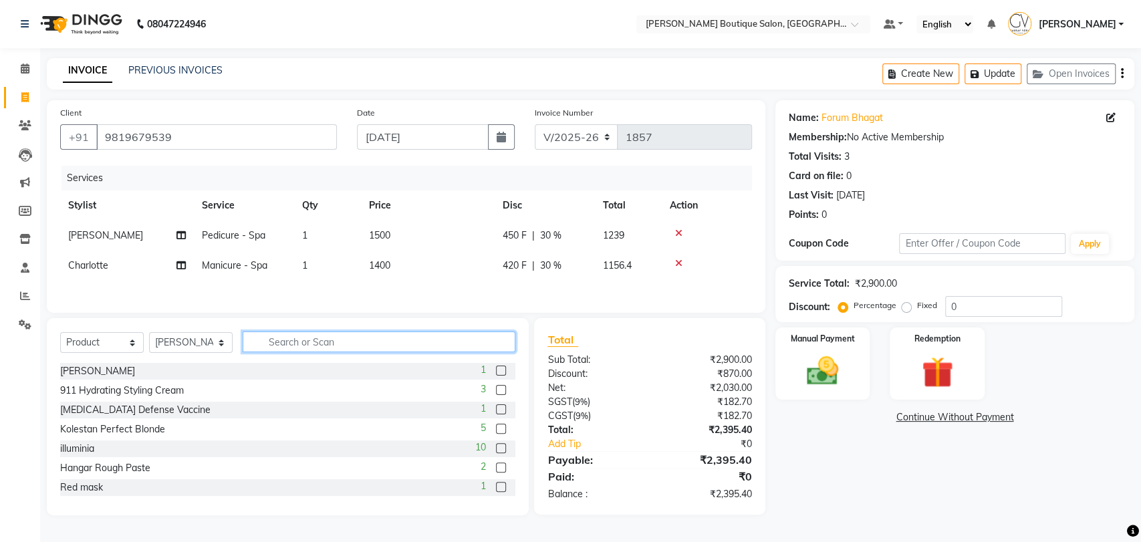
click at [301, 343] on input "text" at bounding box center [379, 342] width 273 height 21
type input "911"
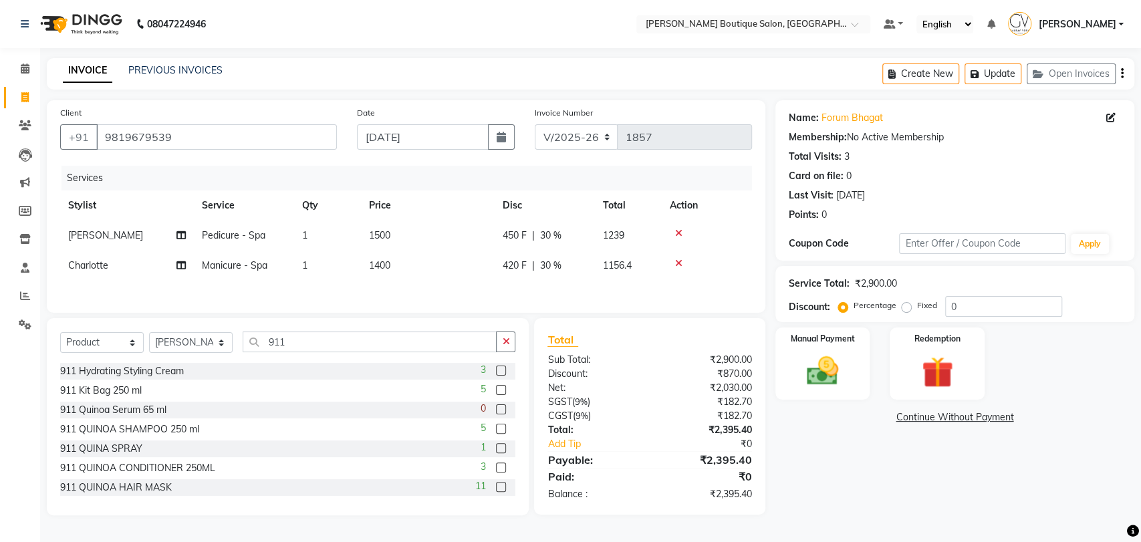
click at [496, 471] on label at bounding box center [501, 468] width 10 height 10
click at [496, 471] on input "checkbox" at bounding box center [500, 468] width 9 height 9
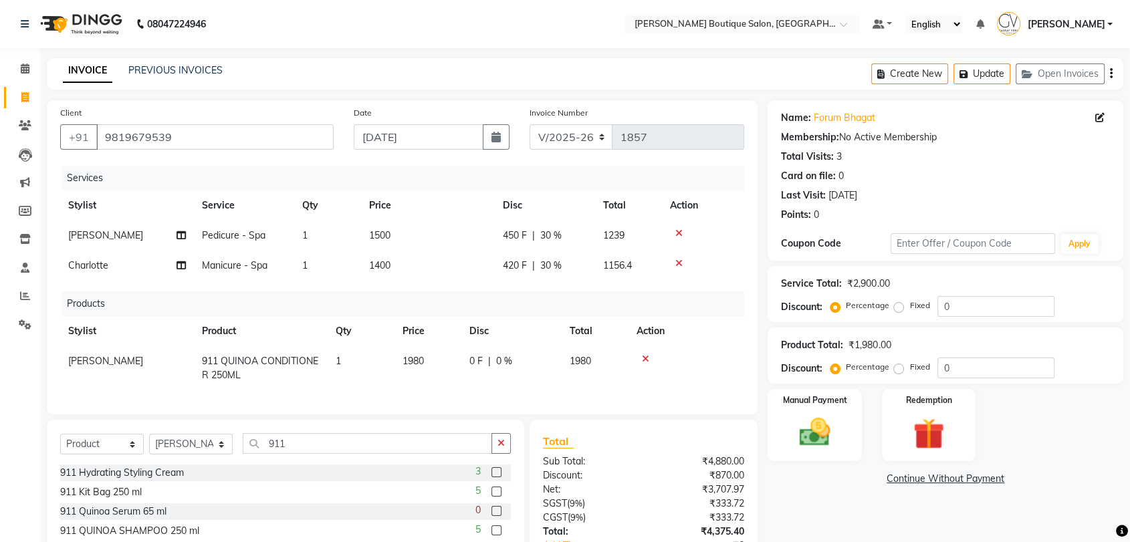
checkbox input "false"
click at [409, 369] on td "1980" at bounding box center [427, 368] width 67 height 44
select select "35410"
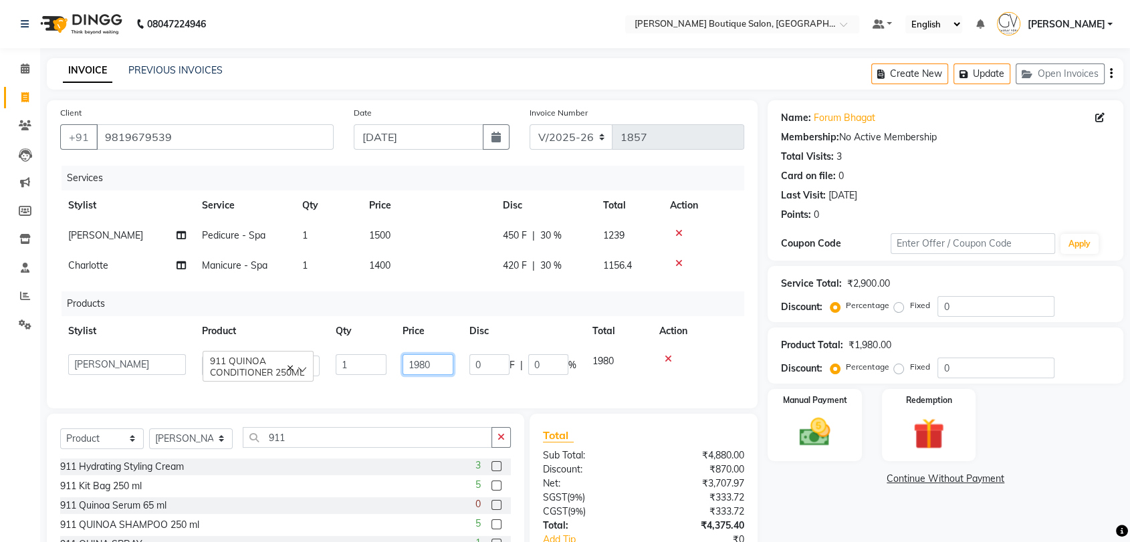
click at [412, 365] on input "1980" at bounding box center [427, 364] width 51 height 21
drag, startPoint x: 445, startPoint y: 360, endPoint x: 368, endPoint y: 381, distance: 80.3
click at [394, 368] on td "1980" at bounding box center [427, 365] width 67 height 38
type input "2250"
click at [576, 330] on tr "Stylist Product Qty Price Disc Total Action" at bounding box center [402, 331] width 684 height 30
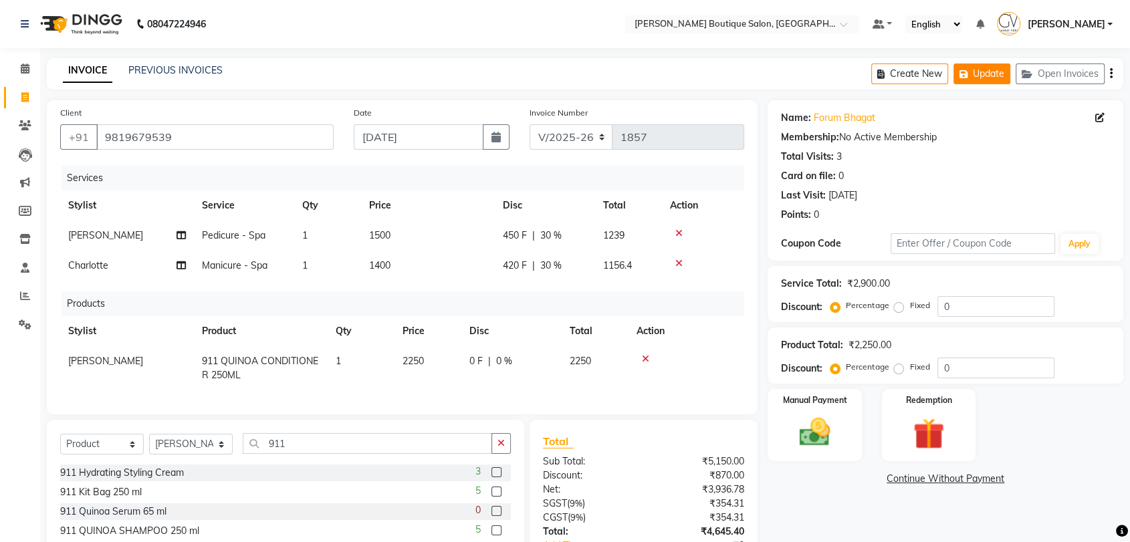
click at [986, 80] on button "Update" at bounding box center [981, 73] width 57 height 21
drag, startPoint x: 24, startPoint y: 69, endPoint x: 38, endPoint y: 113, distance: 46.3
click at [23, 70] on icon at bounding box center [25, 68] width 9 height 10
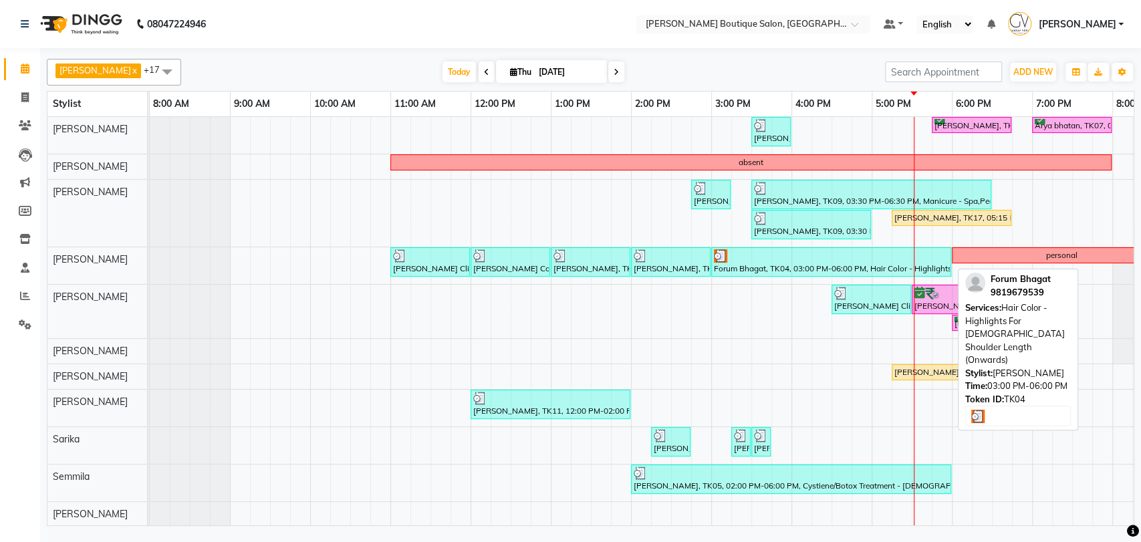
click at [731, 269] on div "Forum Bhagat, TK04, 03:00 PM-06:00 PM, Hair Color - Highlights For [DEMOGRAPHIC…" at bounding box center [831, 261] width 237 height 25
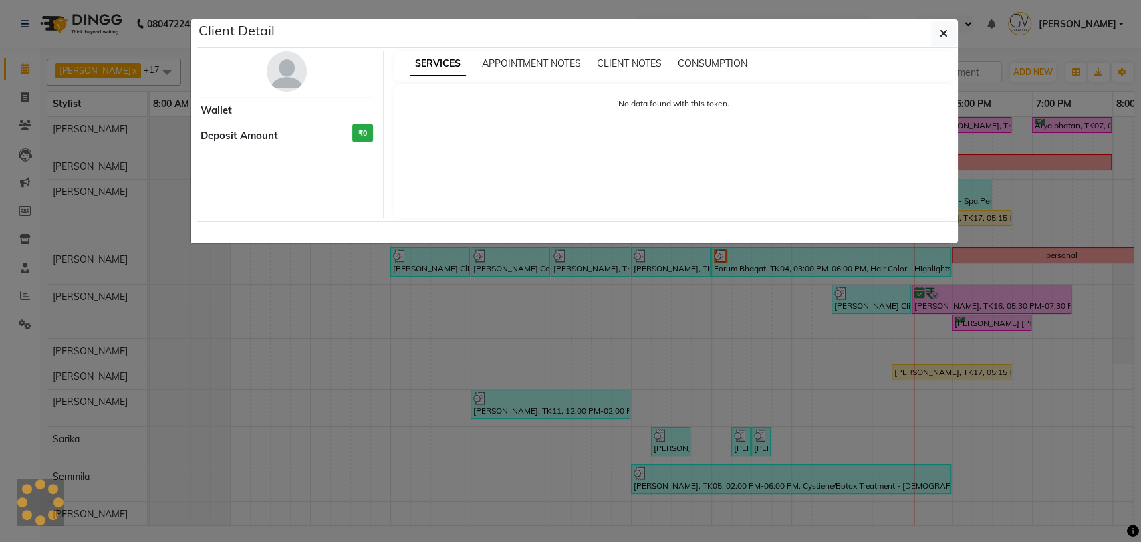
select select "3"
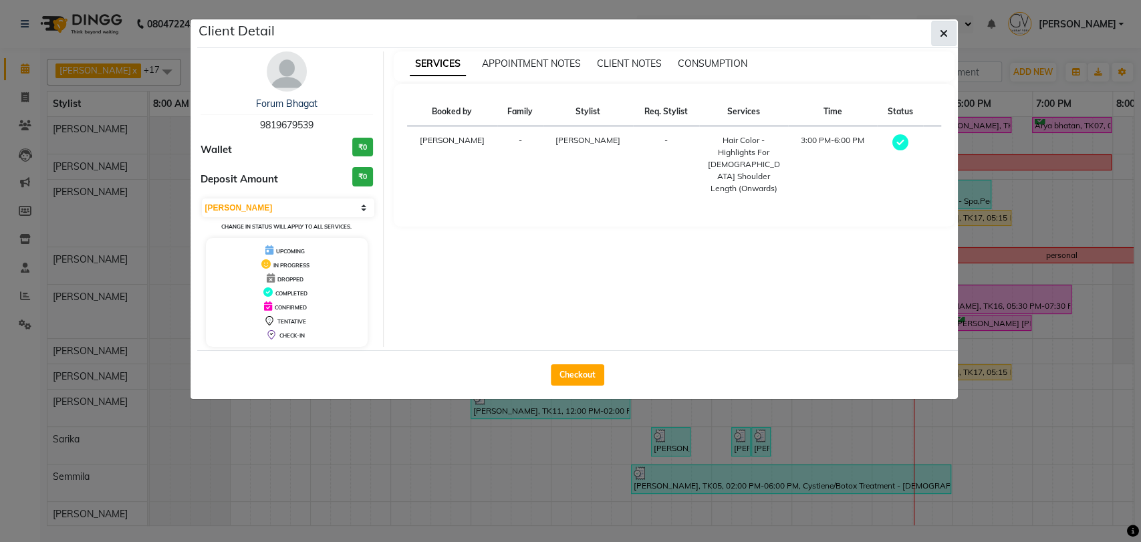
click at [952, 31] on button "button" at bounding box center [943, 33] width 25 height 25
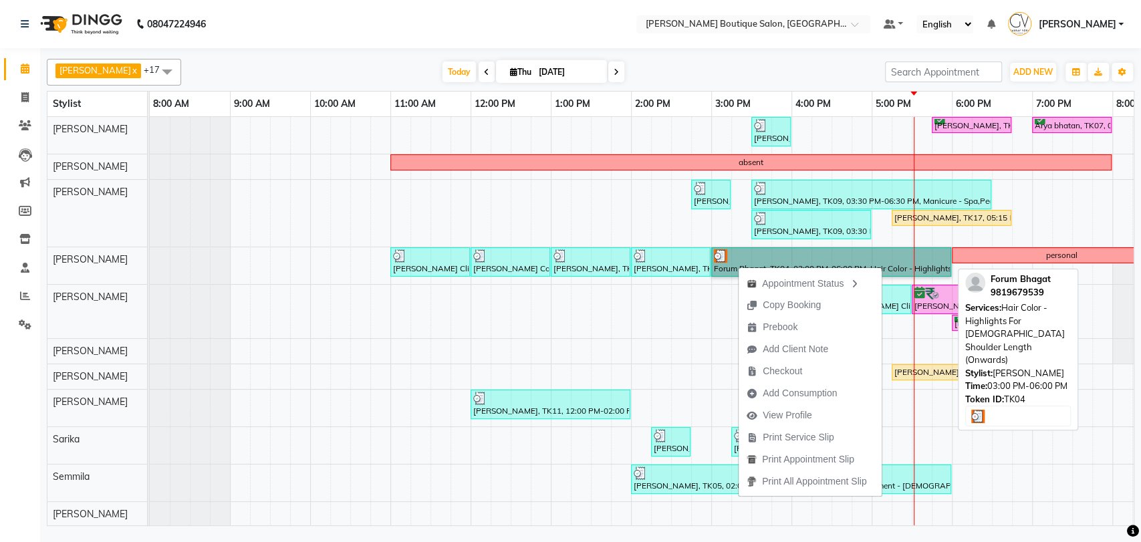
click at [735, 266] on link "Forum Bhagat, TK04, 03:00 PM-06:00 PM, Hair Color - Highlights For [DEMOGRAPHIC…" at bounding box center [831, 261] width 240 height 29
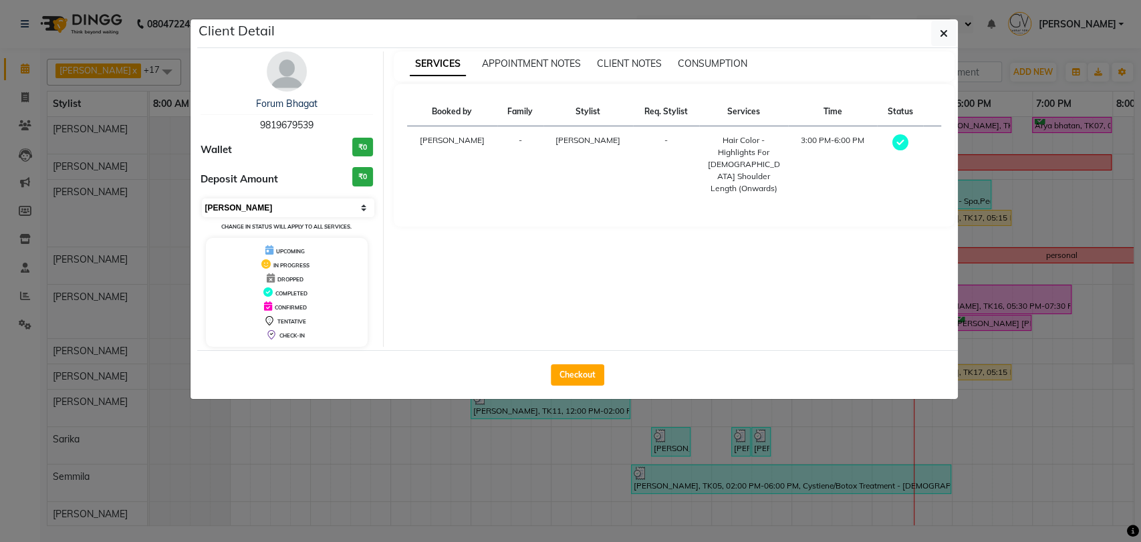
drag, startPoint x: 294, startPoint y: 200, endPoint x: 285, endPoint y: 213, distance: 15.8
click at [294, 199] on select "Select MARK DONE UPCOMING" at bounding box center [288, 208] width 173 height 19
select select "5"
click at [202, 199] on select "Select MARK DONE UPCOMING" at bounding box center [288, 208] width 173 height 19
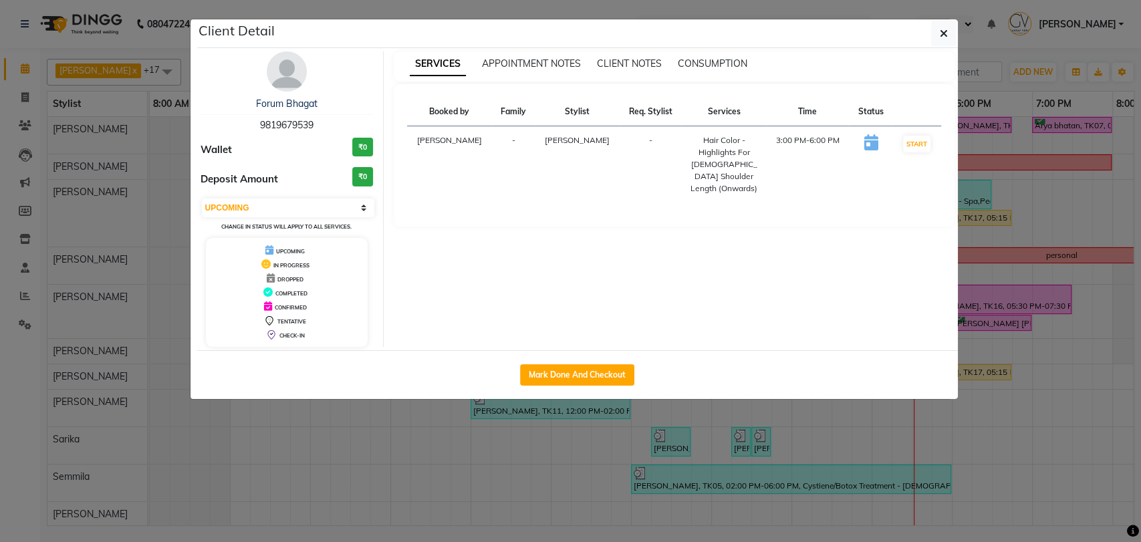
drag, startPoint x: 946, startPoint y: 37, endPoint x: 934, endPoint y: 82, distance: 46.2
click at [946, 35] on icon "button" at bounding box center [944, 33] width 8 height 11
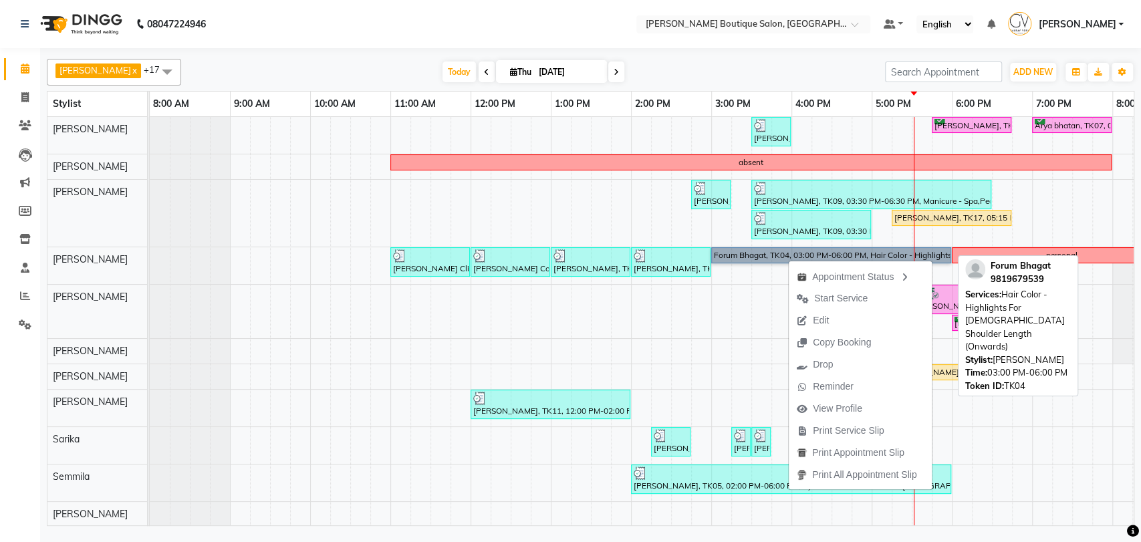
click at [764, 253] on link "Forum Bhagat, TK04, 03:00 PM-06:00 PM, Hair Color - Highlights For [DEMOGRAPHIC…" at bounding box center [831, 255] width 240 height 16
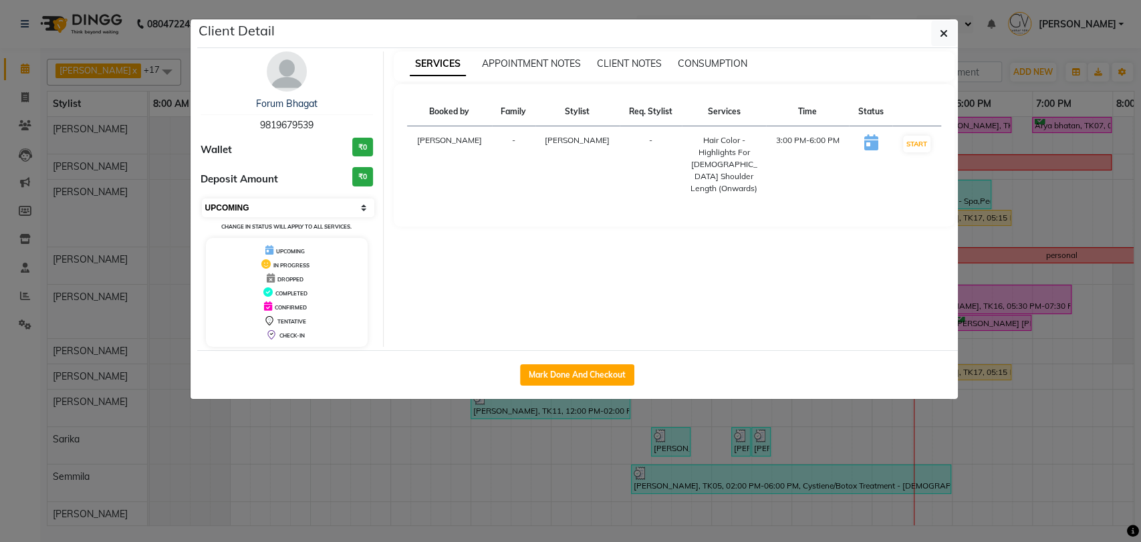
click at [276, 205] on select "Select IN SERVICE CONFIRMED TENTATIVE CHECK IN MARK DONE DROPPED UPCOMING" at bounding box center [288, 208] width 173 height 19
select select "7"
click at [202, 199] on select "Select IN SERVICE CONFIRMED TENTATIVE CHECK IN MARK DONE DROPPED UPCOMING" at bounding box center [288, 208] width 173 height 19
click at [952, 31] on button "button" at bounding box center [943, 33] width 25 height 25
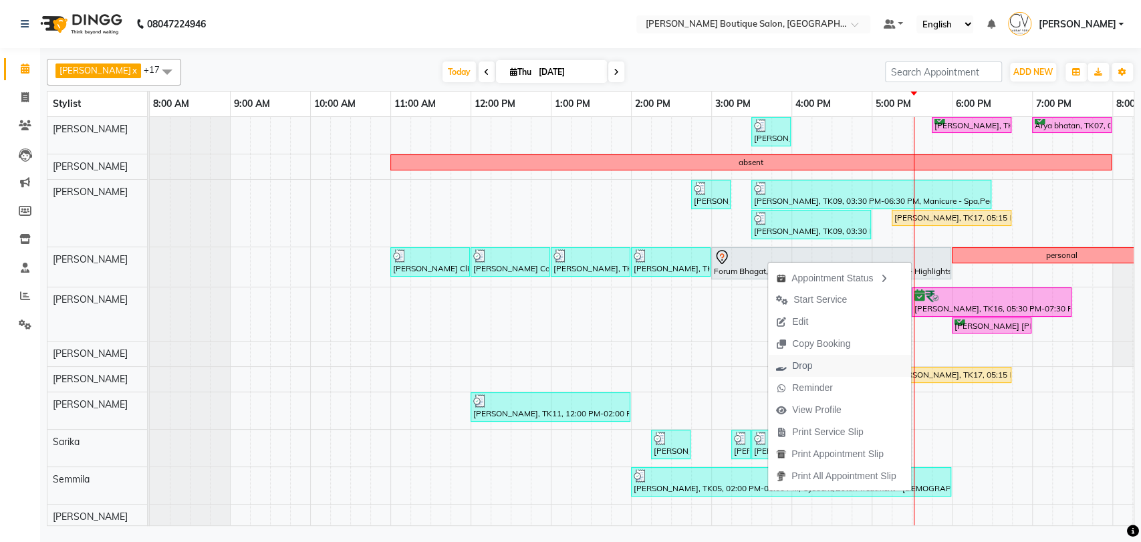
click at [806, 368] on span "Drop" at bounding box center [802, 366] width 20 height 14
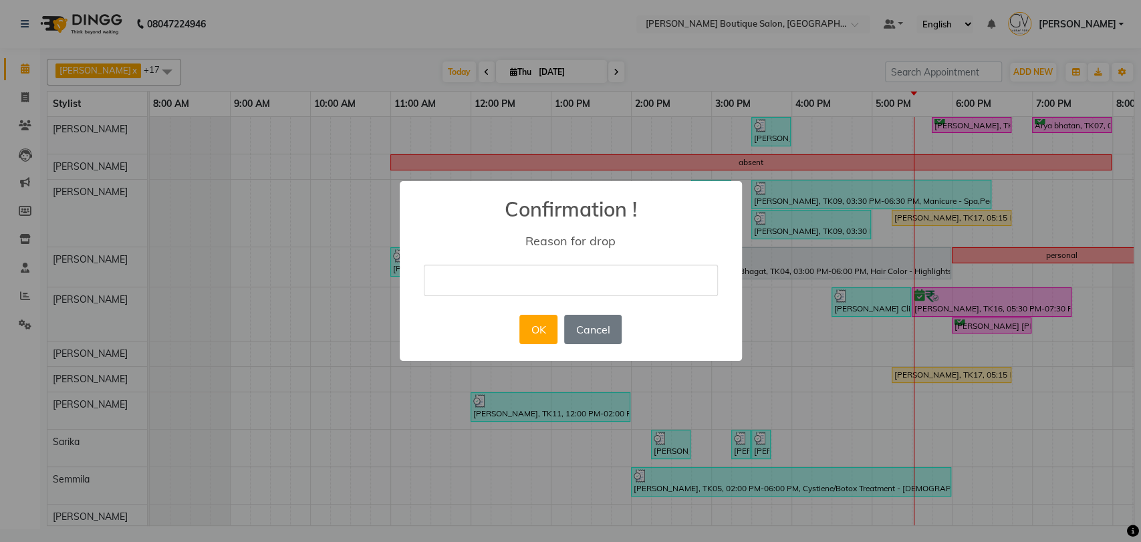
click at [572, 281] on input "text" at bounding box center [571, 280] width 294 height 31
type input "yes"
click at [552, 328] on button "OK" at bounding box center [538, 329] width 38 height 29
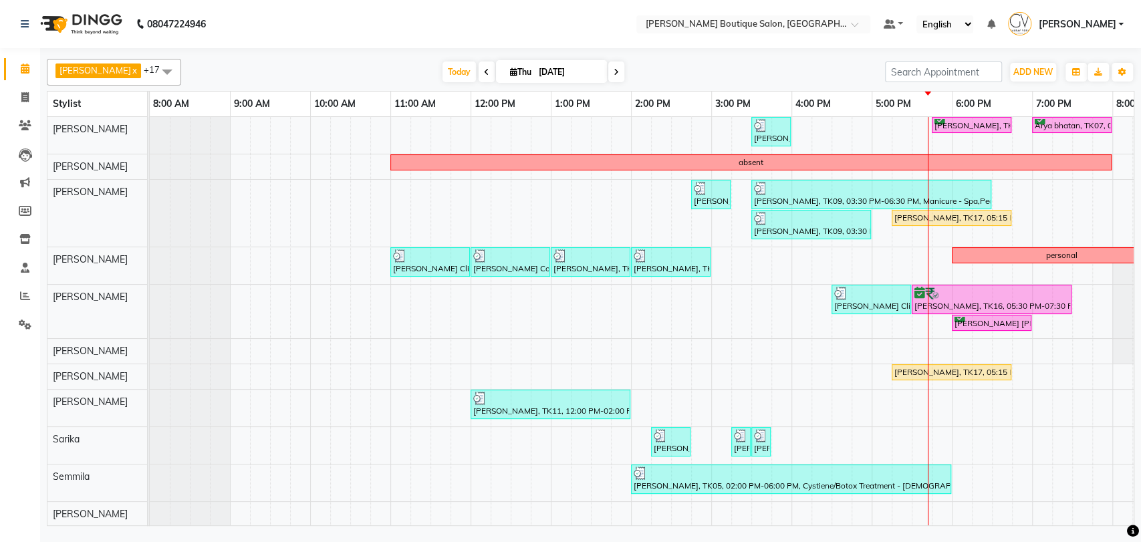
click at [585, 71] on span "Thu 04-09-2025" at bounding box center [551, 71] width 111 height 23
click at [618, 84] on div "Dashrat x Gaurav Vora x Harshit Jatwani x Ishita x MAX VALUI x Rehan Shaikh x s…" at bounding box center [591, 72] width 1088 height 27
click at [608, 78] on span at bounding box center [616, 71] width 16 height 21
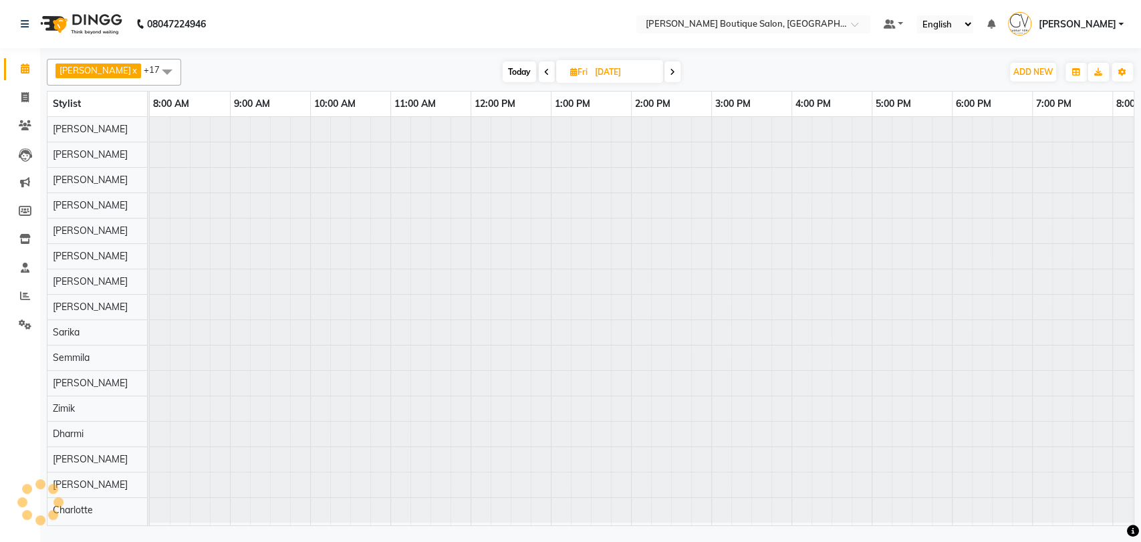
scroll to position [0, 219]
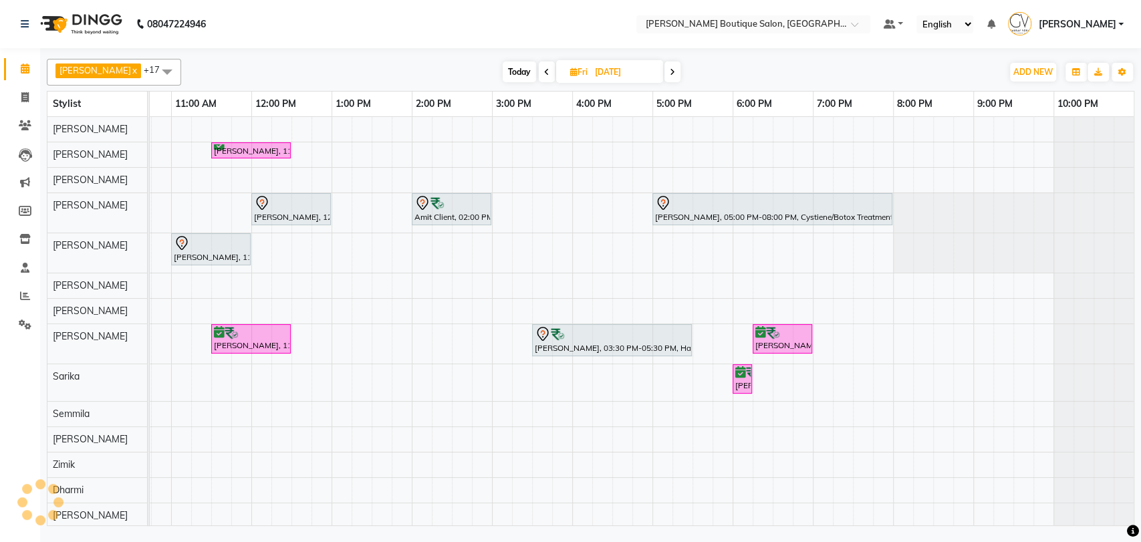
click at [664, 66] on span at bounding box center [672, 71] width 16 height 21
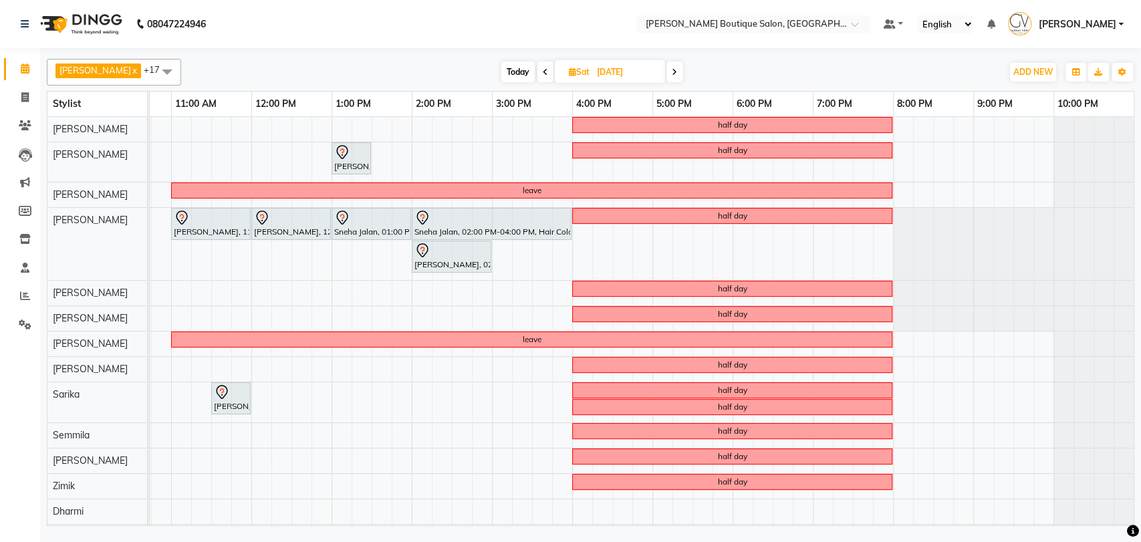
click at [664, 74] on div "Today Sat 06-09-2025" at bounding box center [592, 72] width 184 height 20
click at [672, 74] on icon at bounding box center [674, 72] width 5 height 8
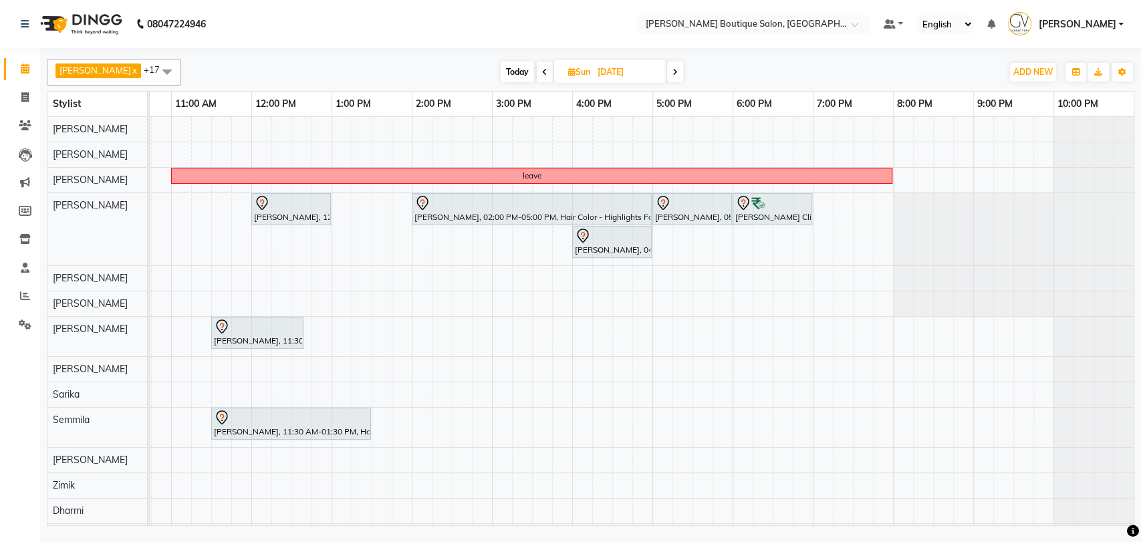
click at [501, 72] on span "Today" at bounding box center [517, 71] width 33 height 21
type input "[DATE]"
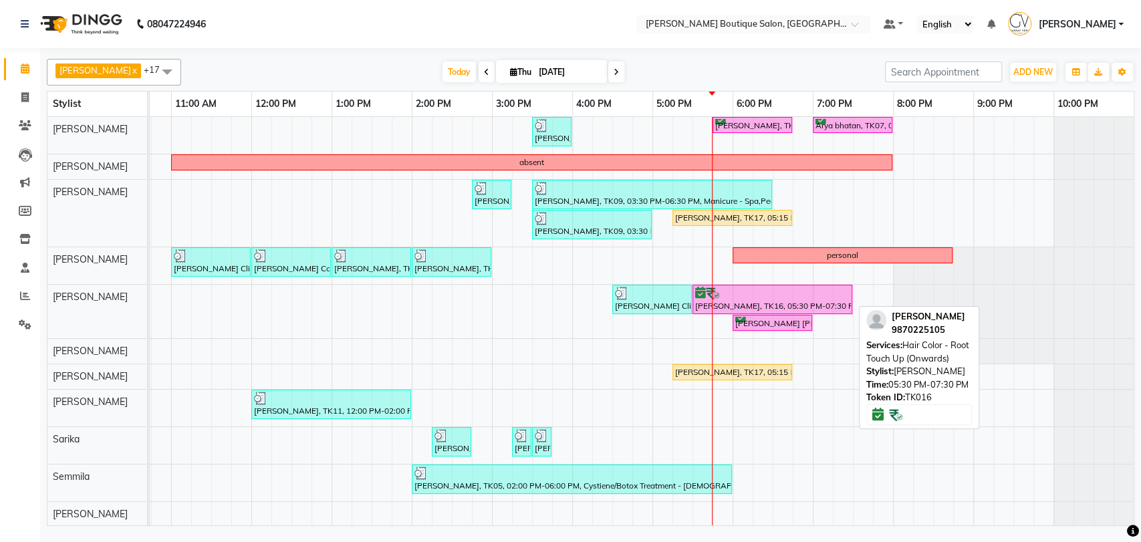
click at [727, 306] on div "[PERSON_NAME], TK16, 05:30 PM-07:30 PM, Hair Color - Root Touch Up (Onwards)" at bounding box center [772, 299] width 157 height 25
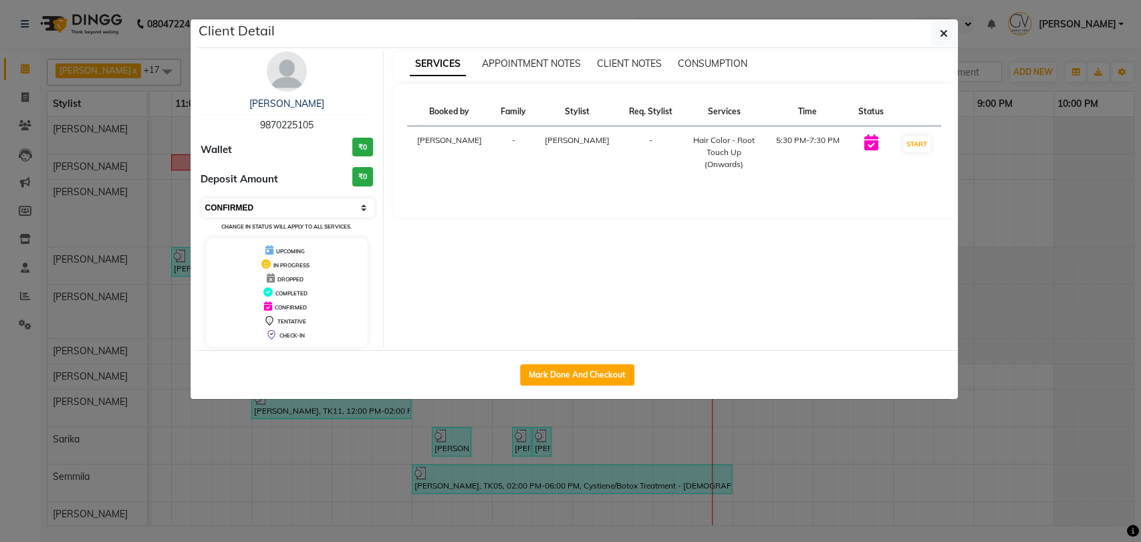
click at [273, 199] on select "Select IN SERVICE CONFIRMED TENTATIVE CHECK IN MARK DONE DROPPED UPCOMING" at bounding box center [288, 208] width 173 height 19
select select "1"
click at [202, 199] on select "Select IN SERVICE CONFIRMED TENTATIVE CHECK IN MARK DONE DROPPED UPCOMING" at bounding box center [288, 208] width 173 height 19
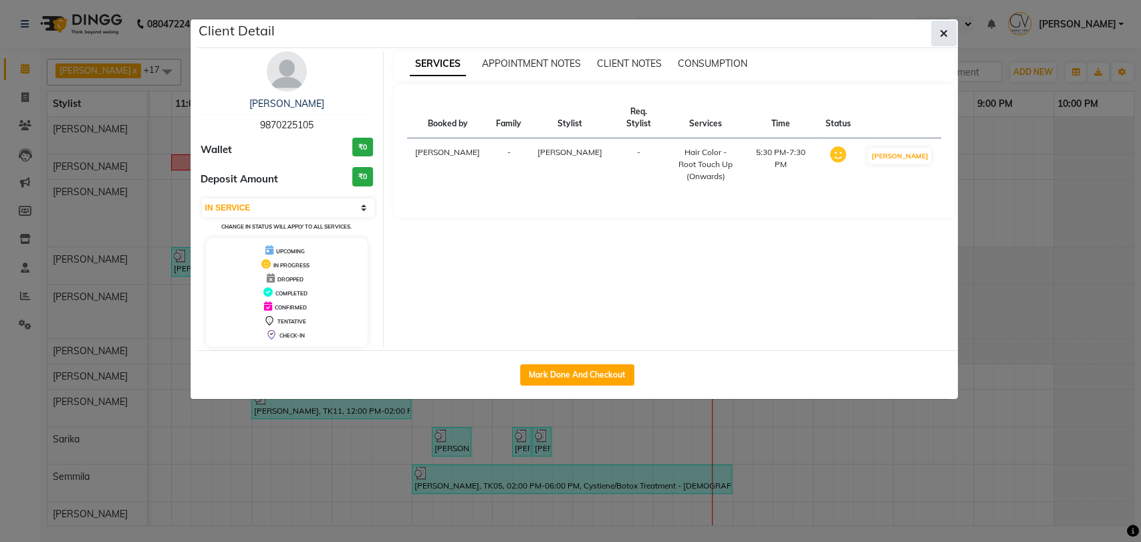
click at [944, 36] on icon "button" at bounding box center [944, 33] width 8 height 11
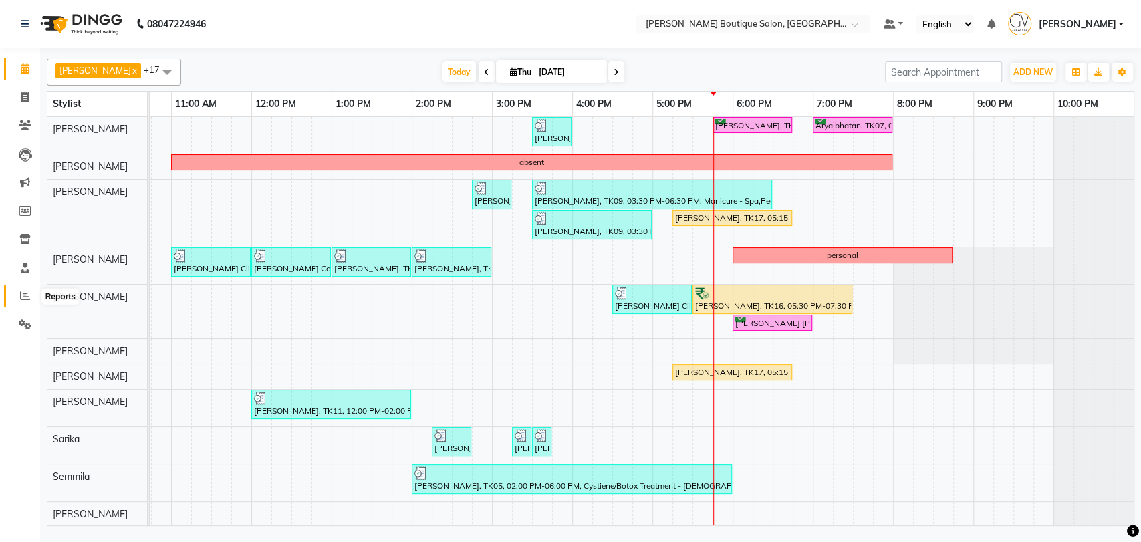
click at [19, 302] on span at bounding box center [24, 296] width 23 height 15
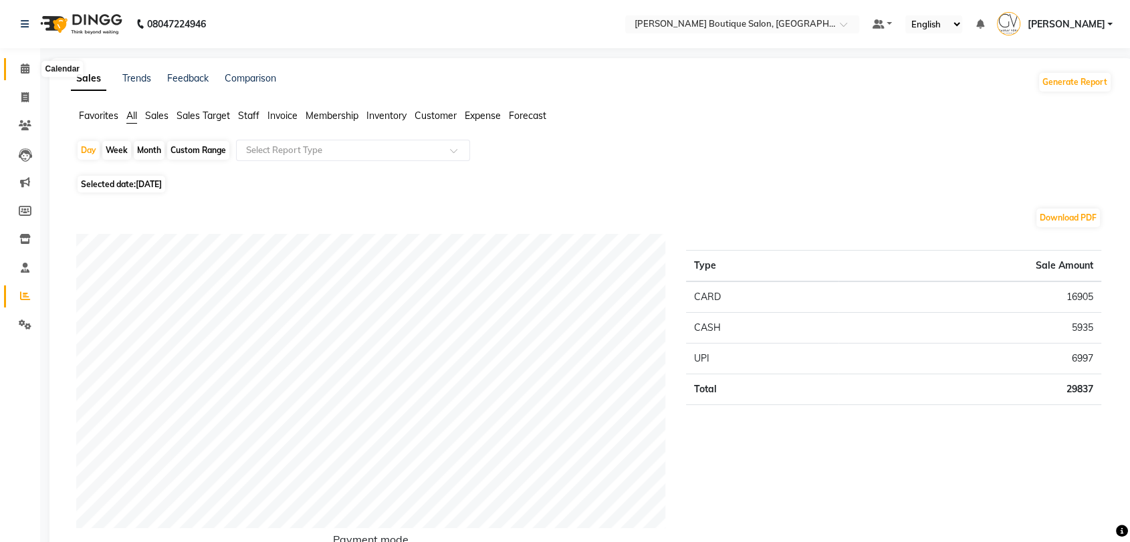
click at [16, 66] on span at bounding box center [24, 68] width 23 height 15
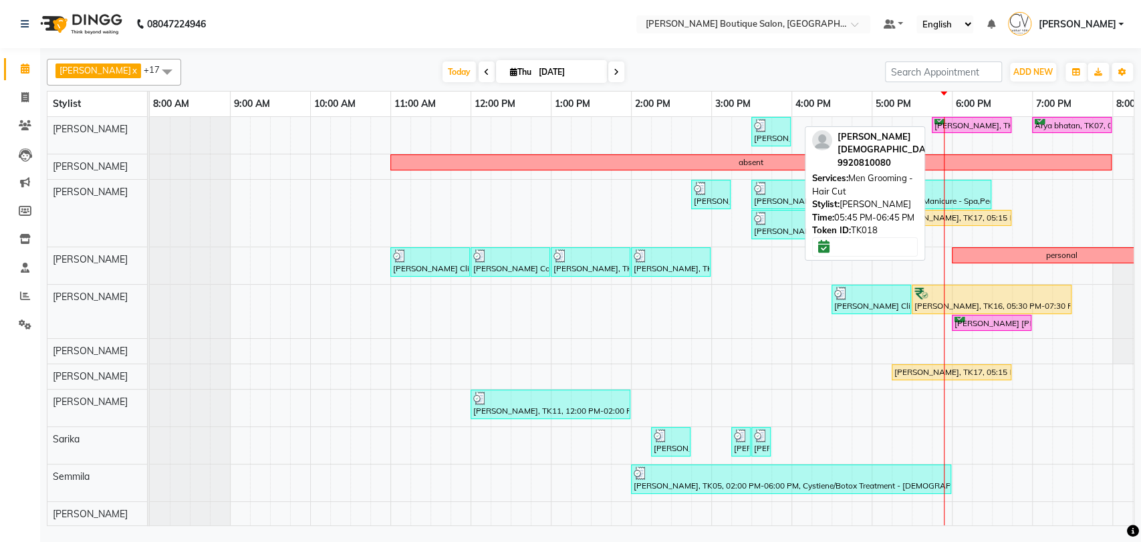
click at [961, 117] on link "[PERSON_NAME], TK18, 05:45 PM-06:45 PM, Men Grooming - Hair Cut" at bounding box center [972, 125] width 80 height 17
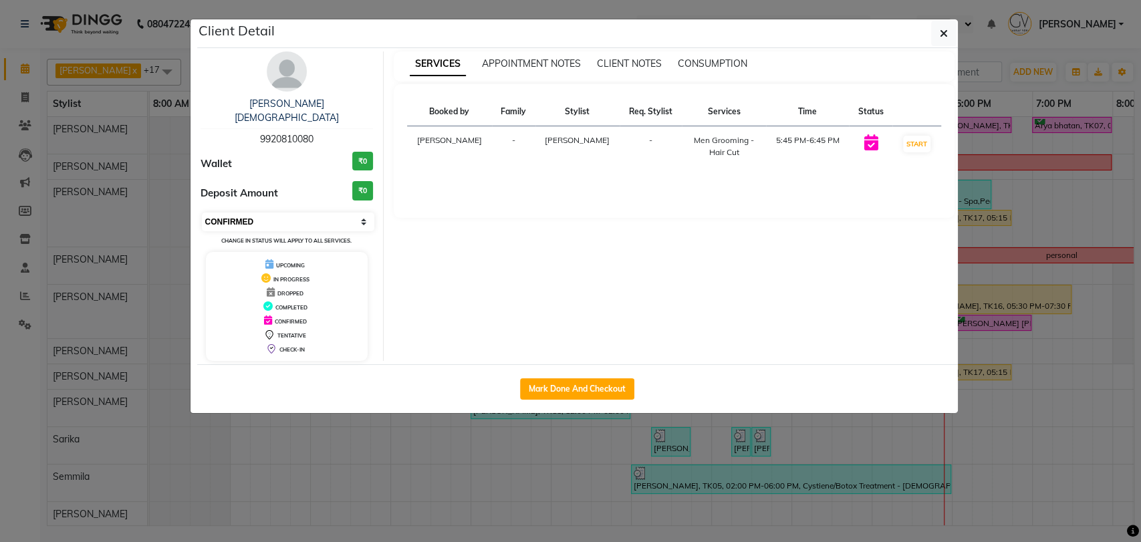
click at [251, 213] on select "Select IN SERVICE CONFIRMED TENTATIVE CHECK IN MARK DONE DROPPED UPCOMING" at bounding box center [288, 222] width 173 height 19
select select "1"
click at [202, 213] on select "Select IN SERVICE CONFIRMED TENTATIVE CHECK IN MARK DONE DROPPED UPCOMING" at bounding box center [288, 222] width 173 height 19
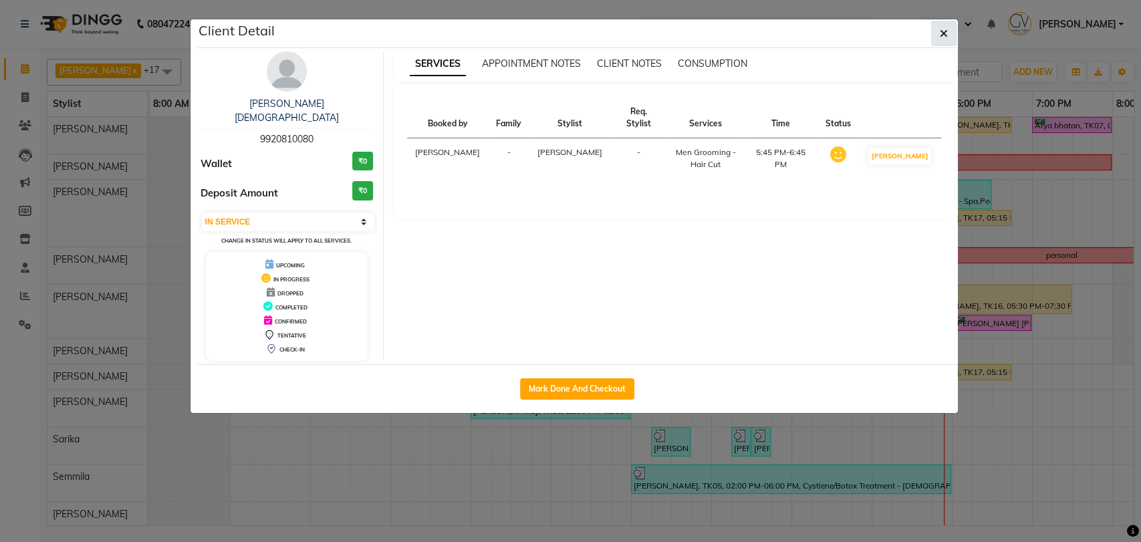
click at [944, 41] on button "button" at bounding box center [943, 33] width 25 height 25
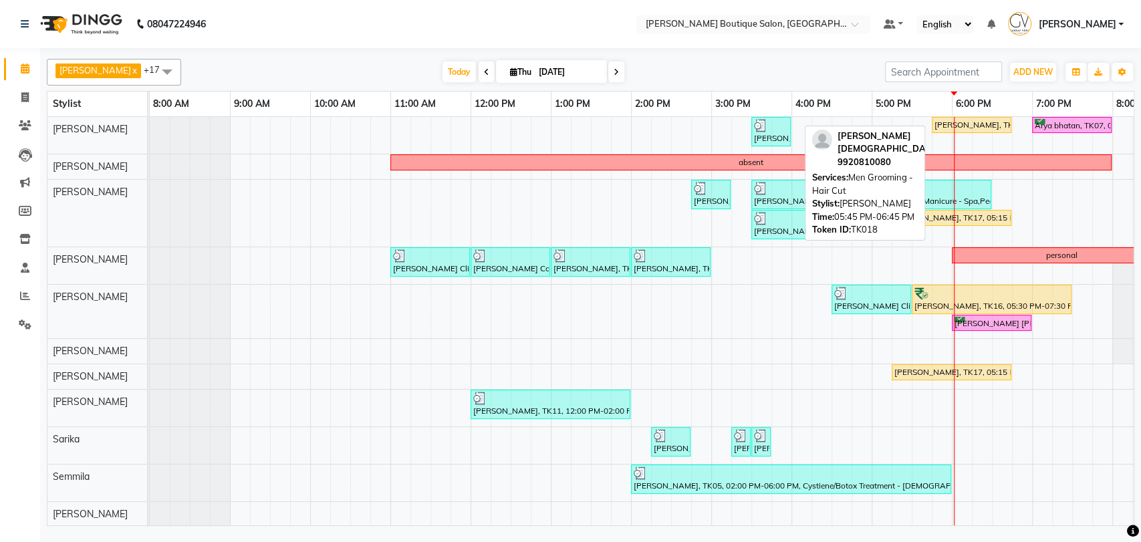
click at [969, 124] on div "[PERSON_NAME], TK18, 05:45 PM-06:45 PM, Men Grooming - Hair Cut" at bounding box center [971, 125] width 77 height 12
select select "1"
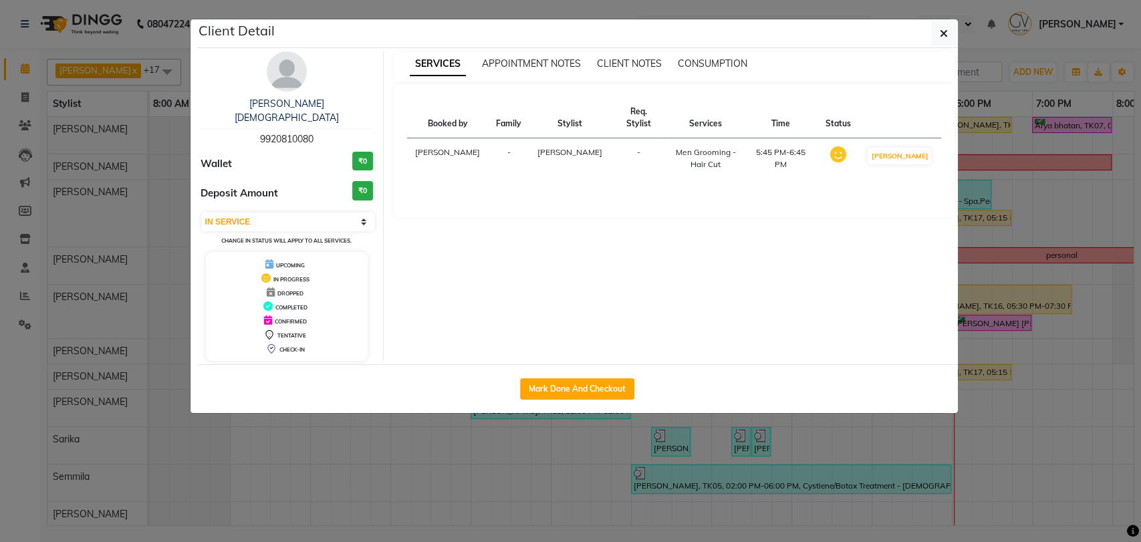
click at [282, 92] on div "Ankit Jain 9920810080 Wallet ₹0 Deposit Amount ₹0 Select IN SERVICE CONFIRMED T…" at bounding box center [287, 205] width 194 height 309
click at [289, 78] on img at bounding box center [287, 71] width 40 height 40
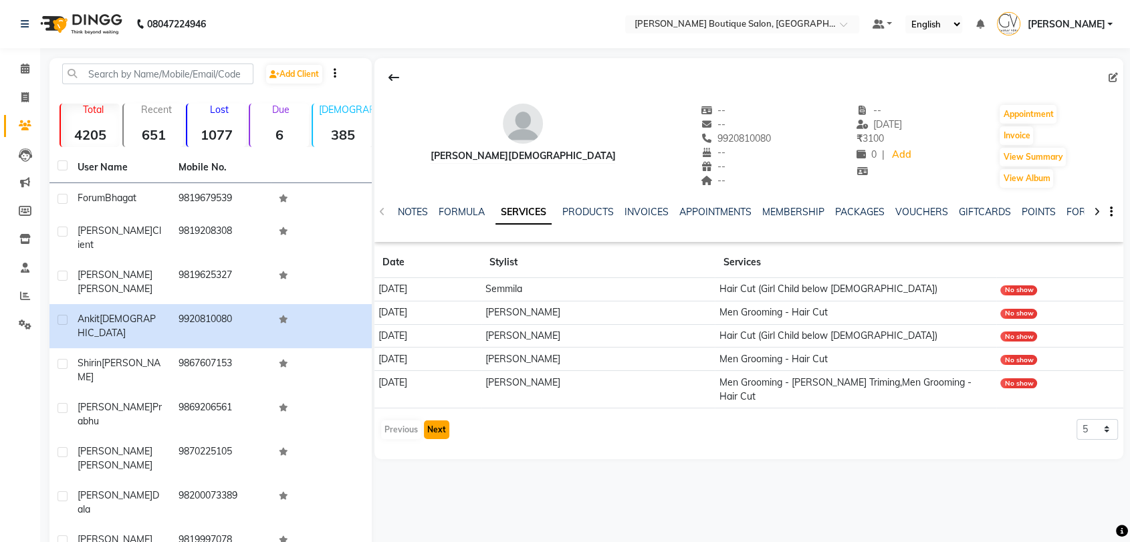
click at [436, 420] on button "Next" at bounding box center [436, 429] width 25 height 19
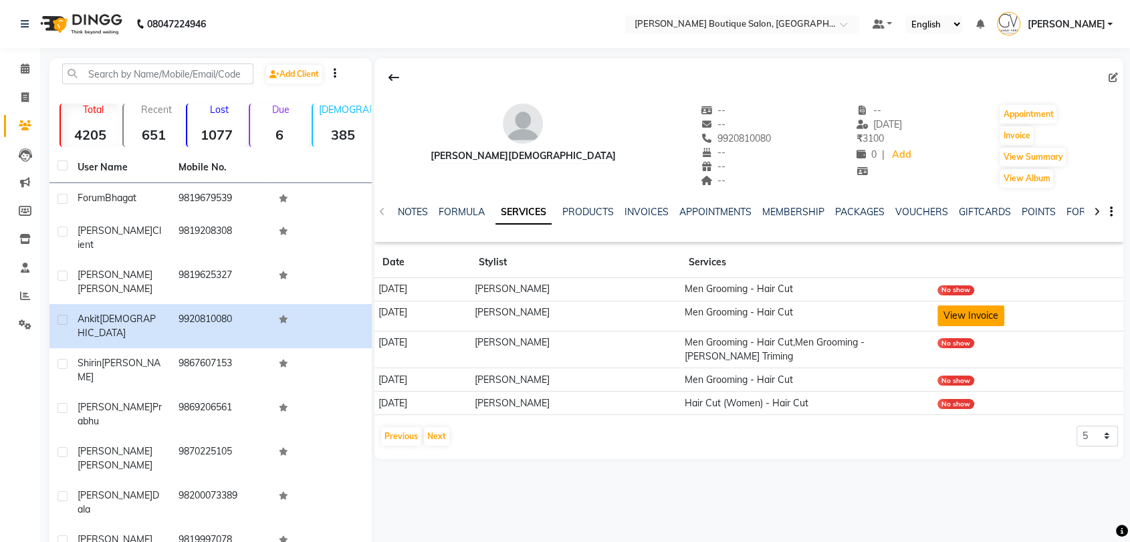
click at [974, 306] on button "View Invoice" at bounding box center [970, 315] width 67 height 21
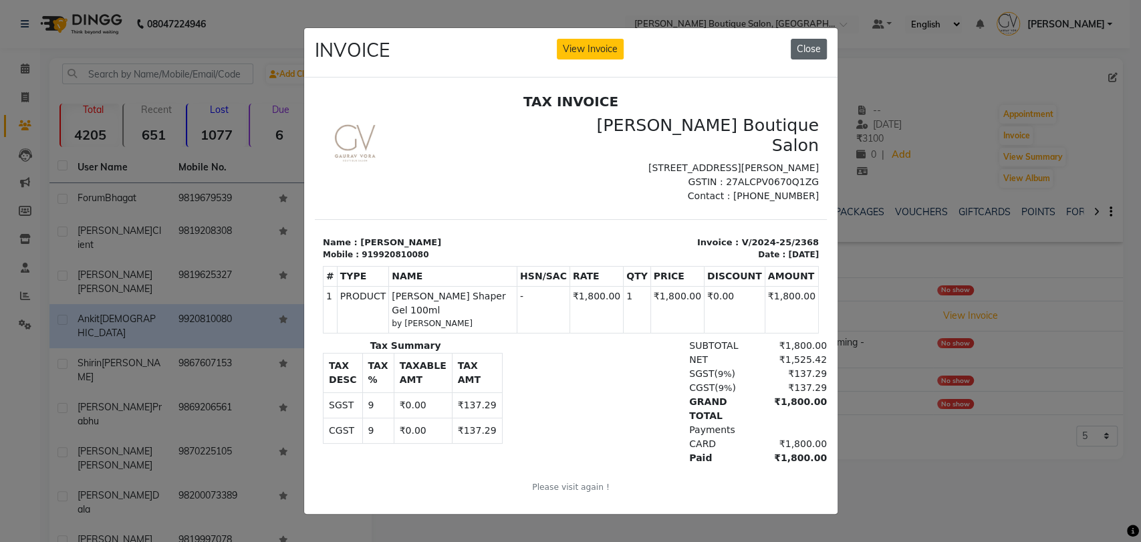
click at [806, 41] on button "Close" at bounding box center [809, 49] width 36 height 21
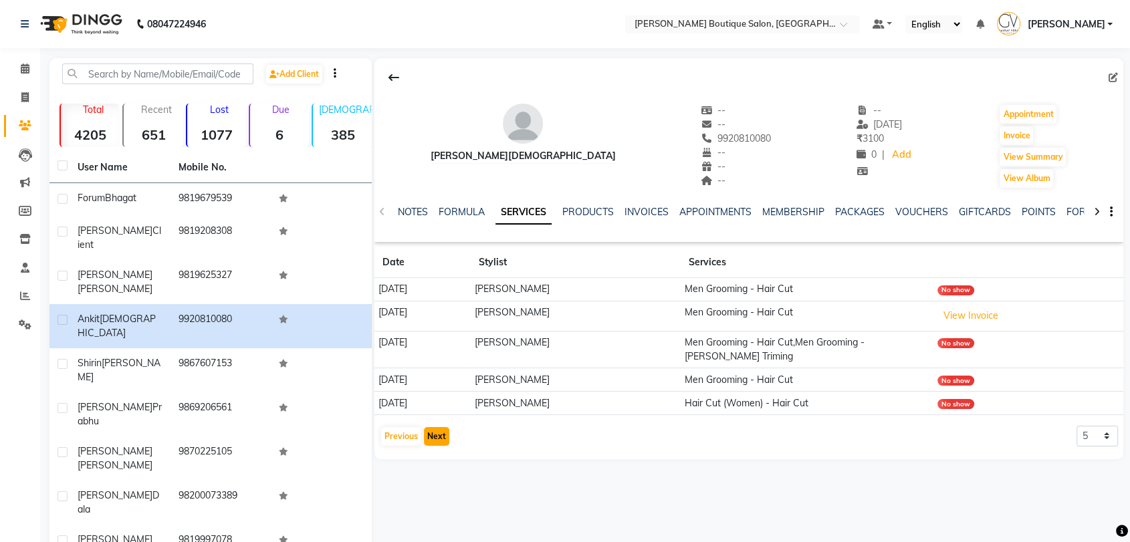
click at [434, 430] on button "Next" at bounding box center [436, 436] width 25 height 19
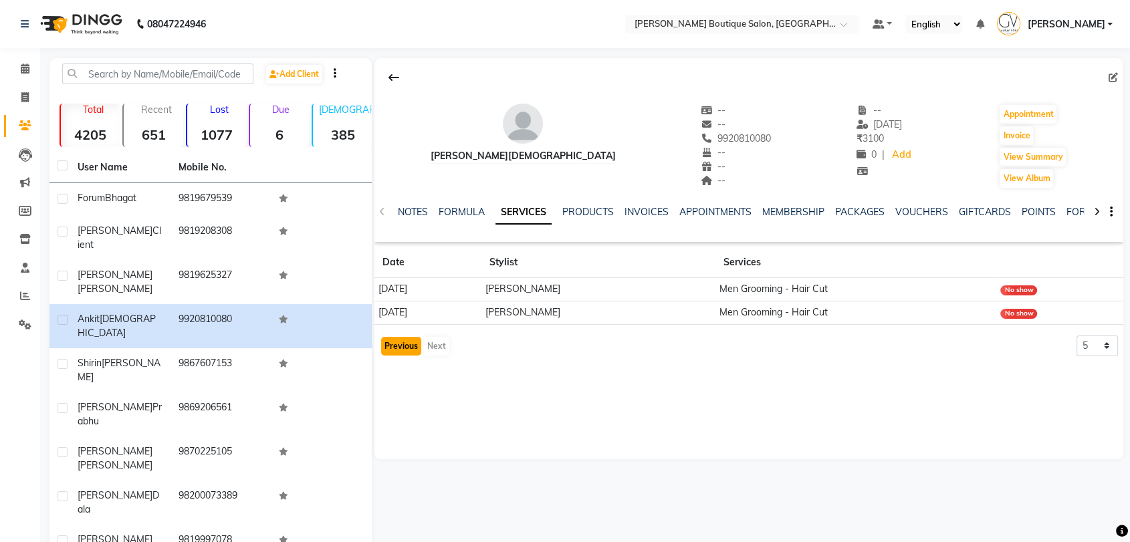
click at [396, 345] on button "Previous" at bounding box center [401, 346] width 40 height 19
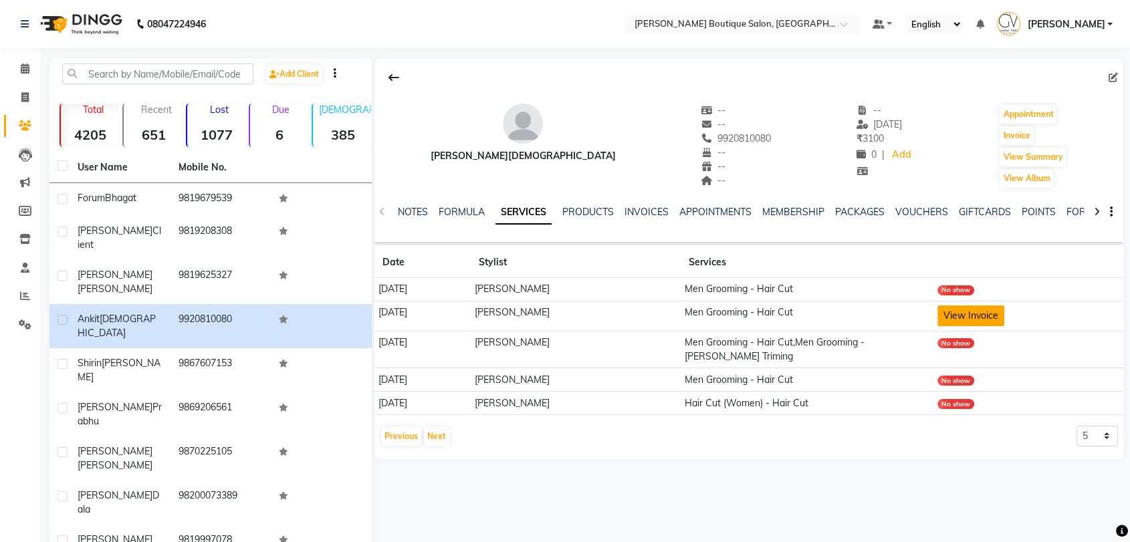
click at [961, 314] on button "View Invoice" at bounding box center [970, 315] width 67 height 21
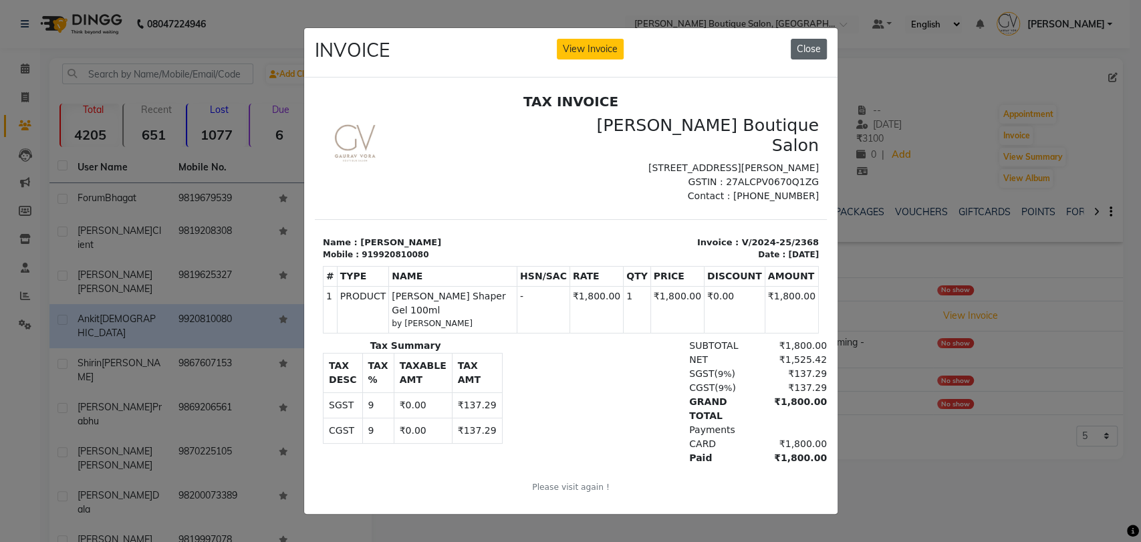
click at [793, 39] on button "Close" at bounding box center [809, 49] width 36 height 21
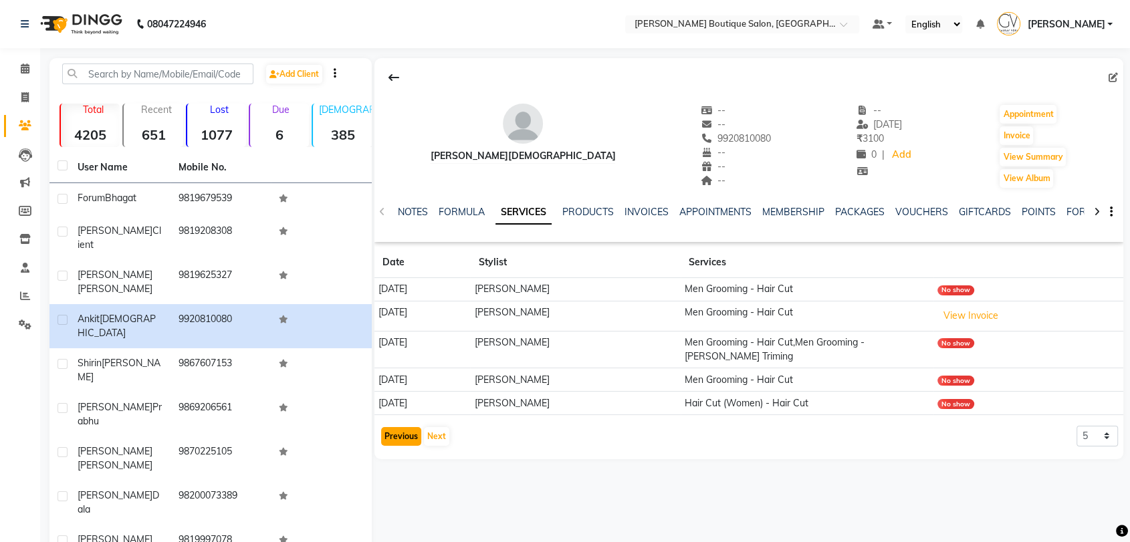
click at [386, 430] on button "Previous" at bounding box center [401, 436] width 40 height 19
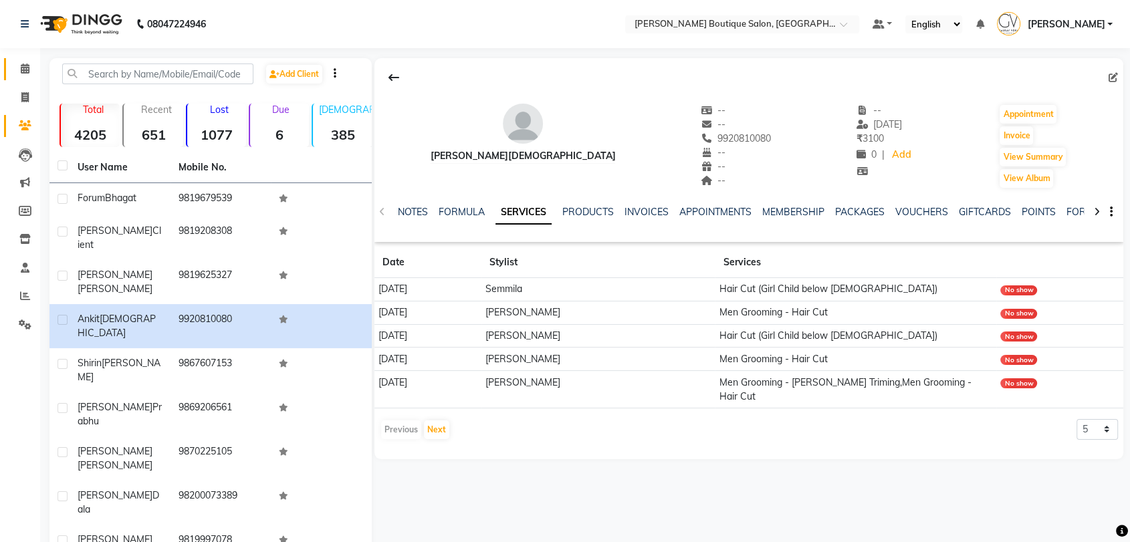
drag, startPoint x: 14, startPoint y: 70, endPoint x: 0, endPoint y: 77, distance: 15.8
click at [12, 71] on link "Calendar" at bounding box center [20, 69] width 32 height 22
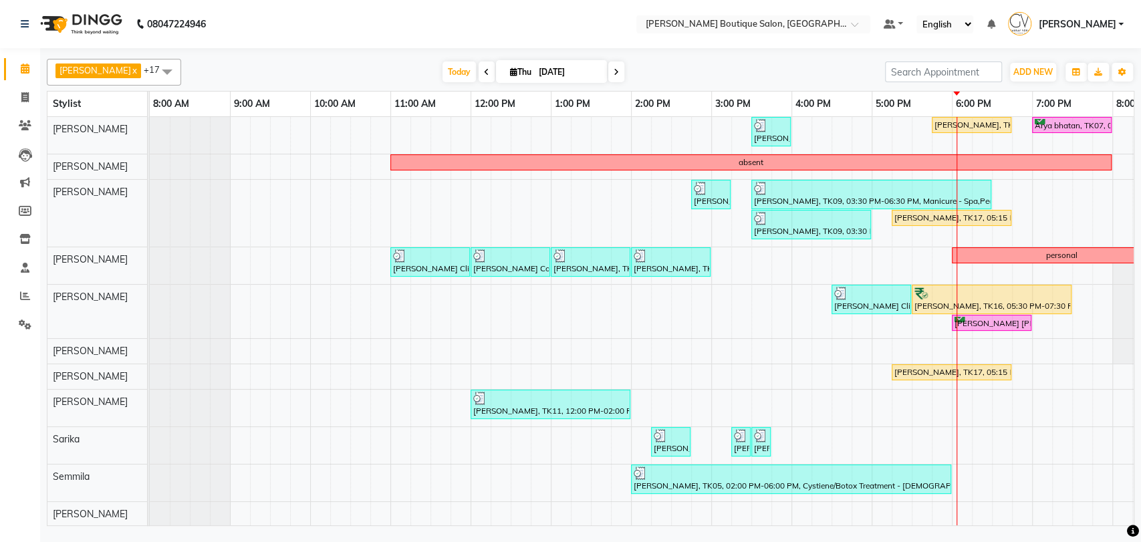
click at [614, 74] on icon at bounding box center [616, 72] width 5 height 8
type input "05-09-2025"
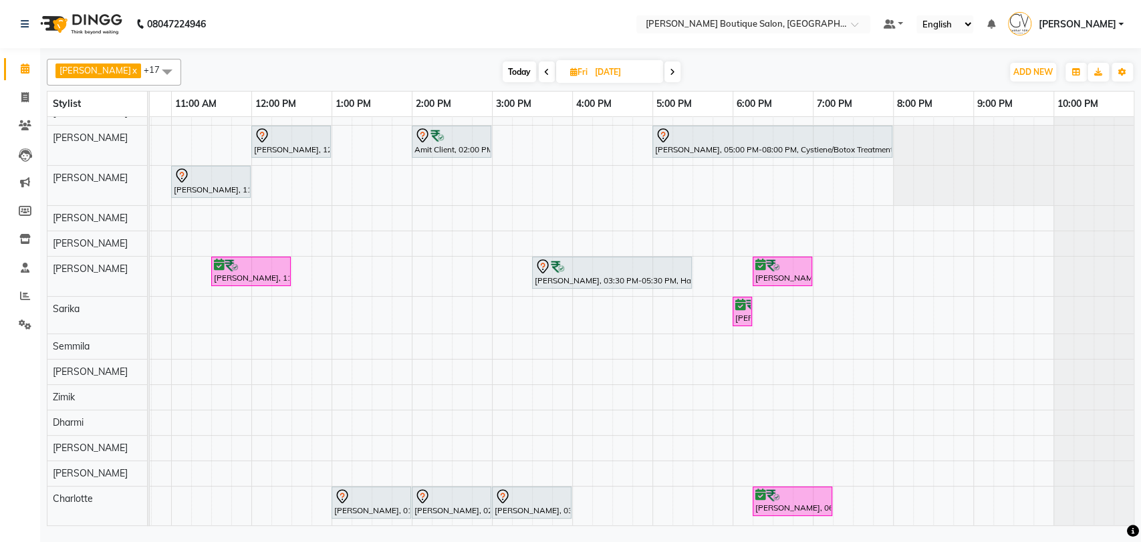
scroll to position [3, 0]
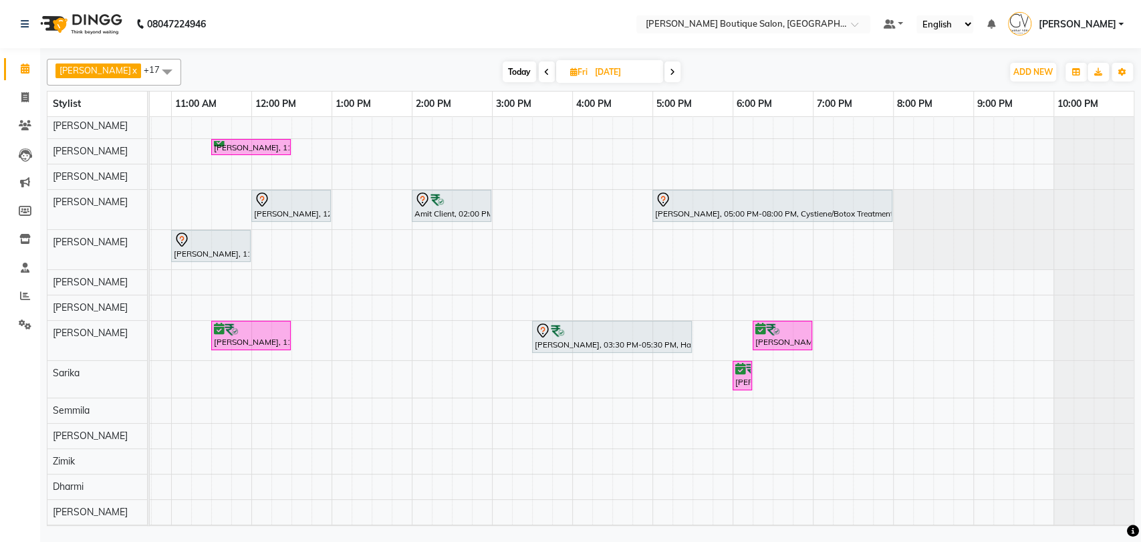
click at [603, 451] on div "Harini, 11:30 AM-12:30 PM, Hair Cut (Women) - Sr Stylist Shirley Krishnan, 12:0…" at bounding box center [531, 352] width 1203 height 477
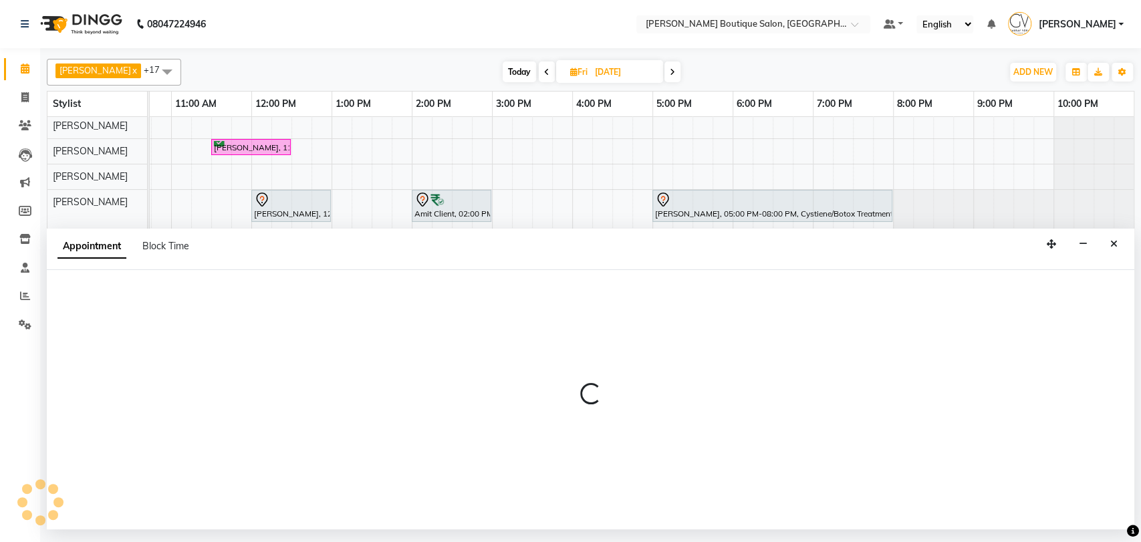
select select "63088"
select select "975"
select select "tentative"
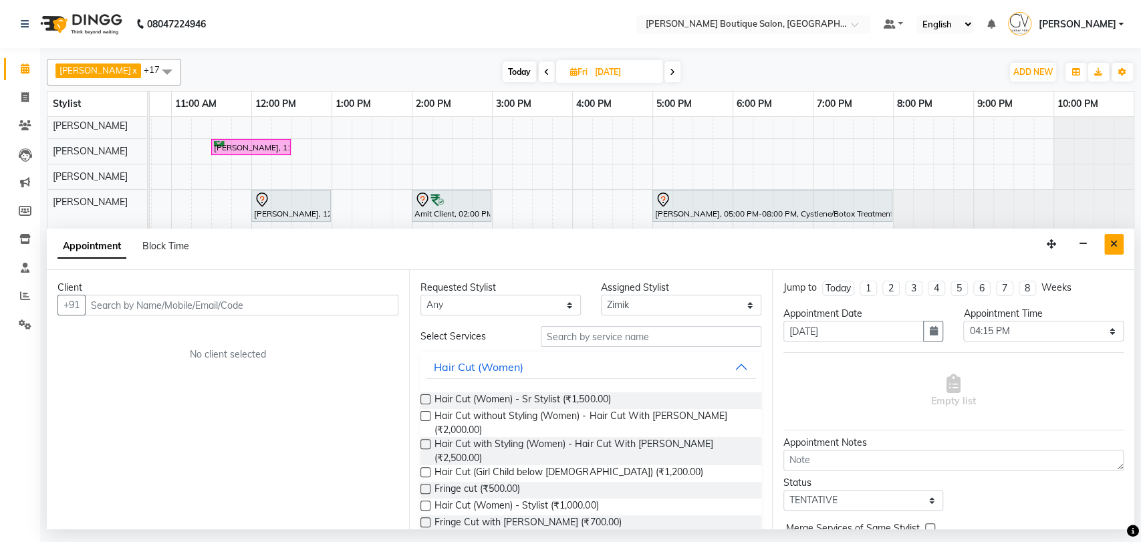
click at [1123, 246] on button "Close" at bounding box center [1113, 244] width 19 height 21
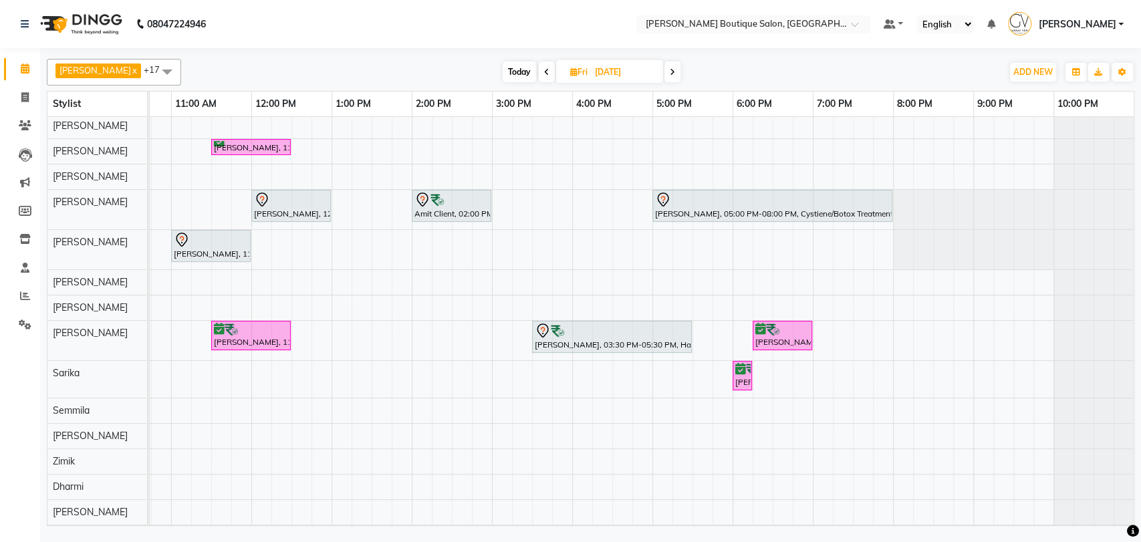
click at [505, 69] on span "Today" at bounding box center [519, 71] width 33 height 21
type input "[DATE]"
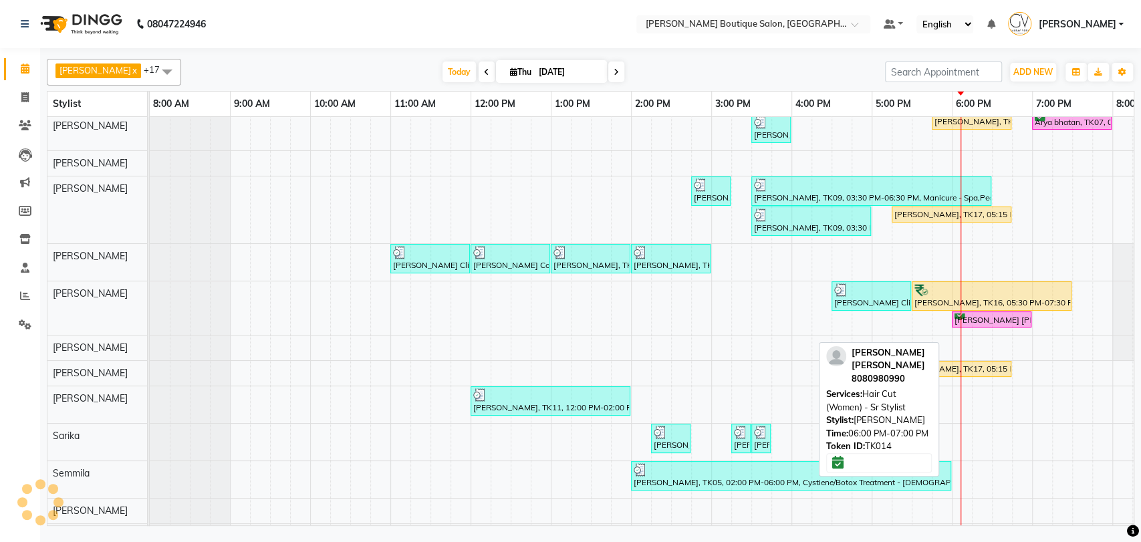
scroll to position [3, 219]
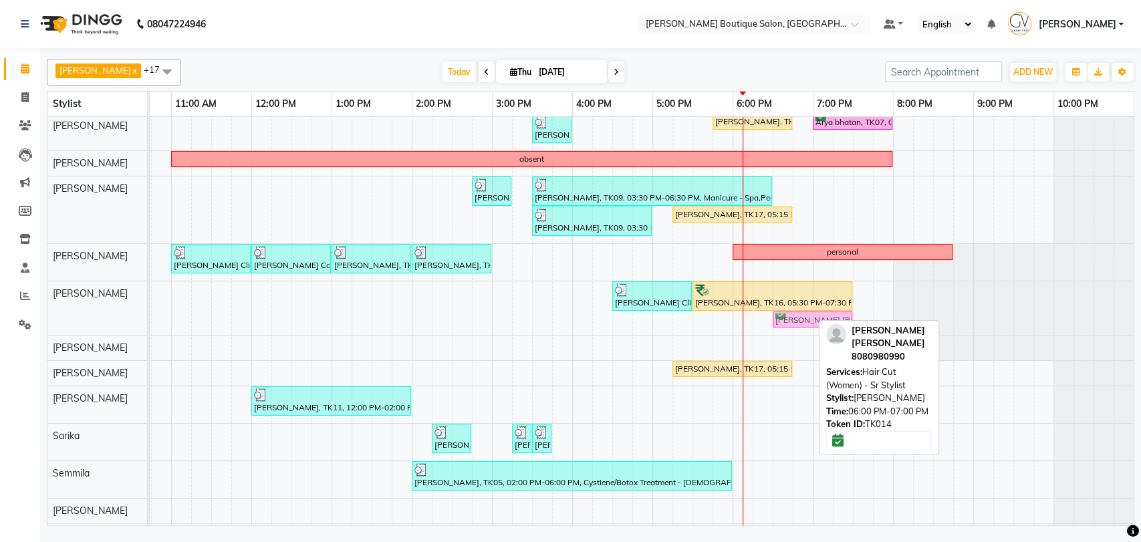
drag, startPoint x: 753, startPoint y: 319, endPoint x: 786, endPoint y: 323, distance: 33.7
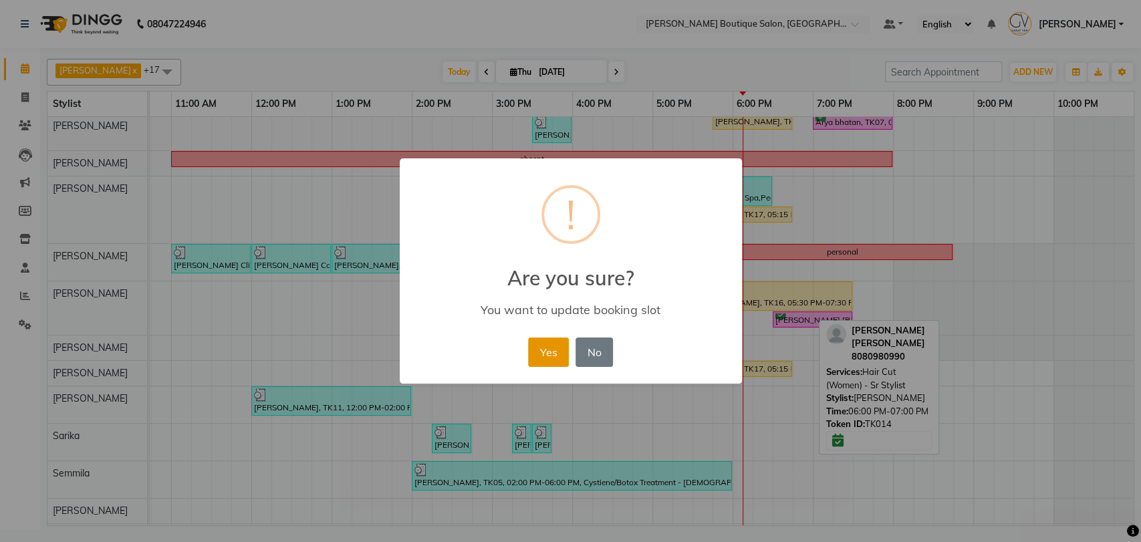
click at [542, 348] on button "Yes" at bounding box center [548, 352] width 41 height 29
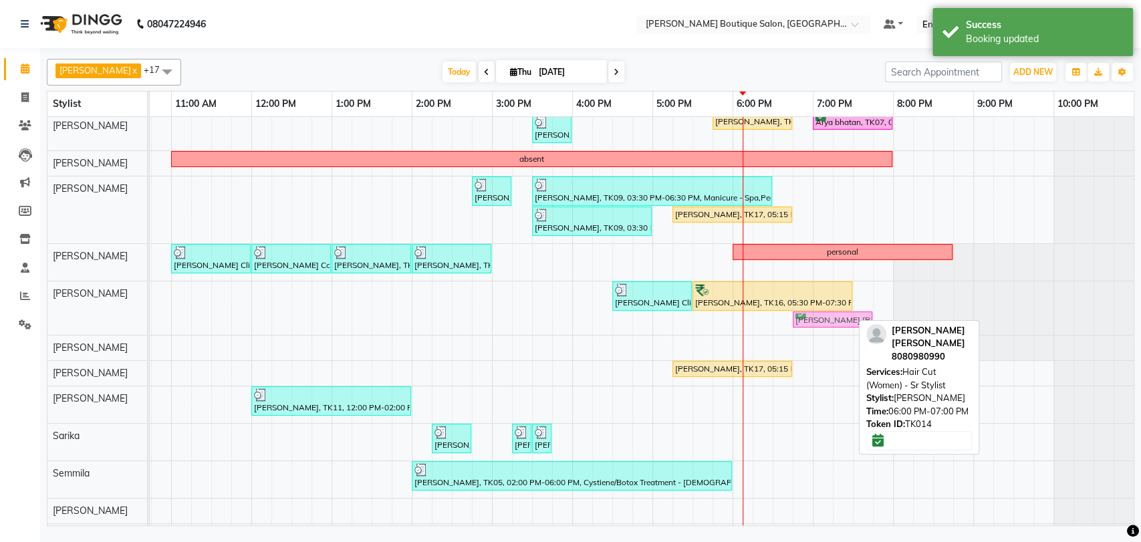
drag, startPoint x: 781, startPoint y: 320, endPoint x: 795, endPoint y: 320, distance: 14.0
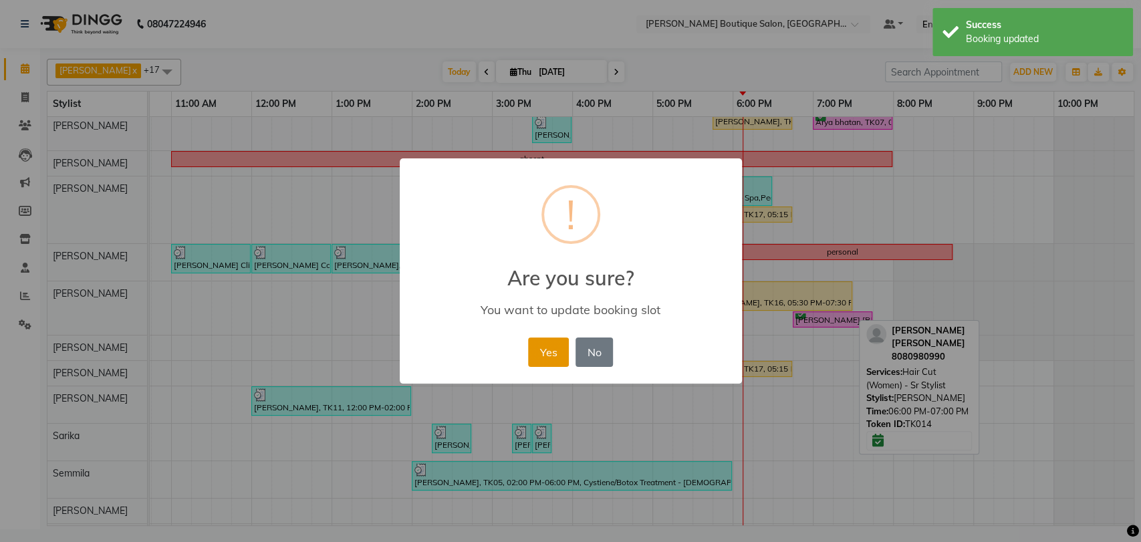
click at [553, 352] on button "Yes" at bounding box center [548, 352] width 41 height 29
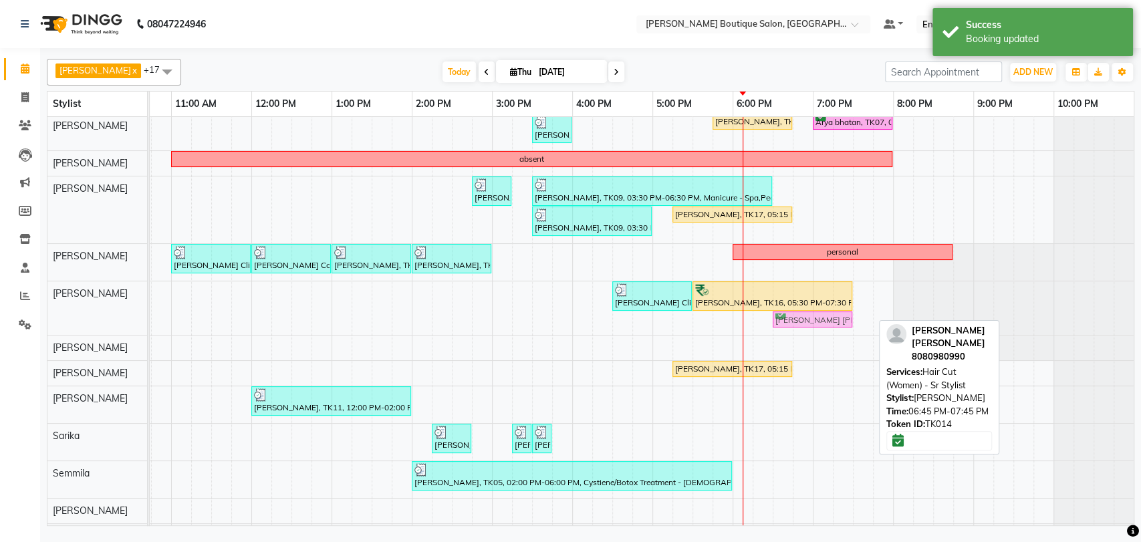
drag, startPoint x: 809, startPoint y: 320, endPoint x: 799, endPoint y: 320, distance: 10.7
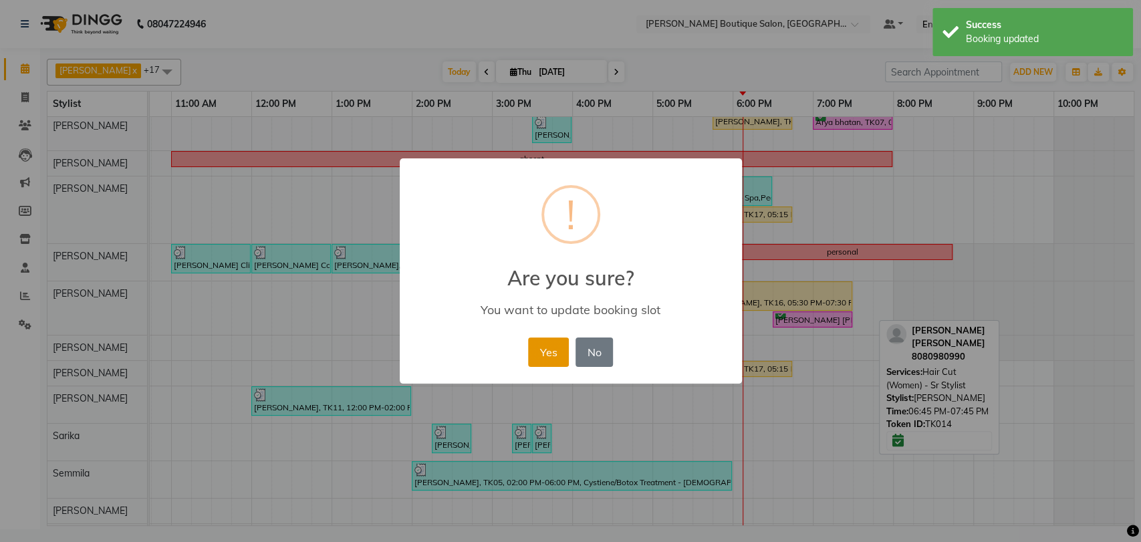
click at [553, 346] on button "Yes" at bounding box center [548, 352] width 41 height 29
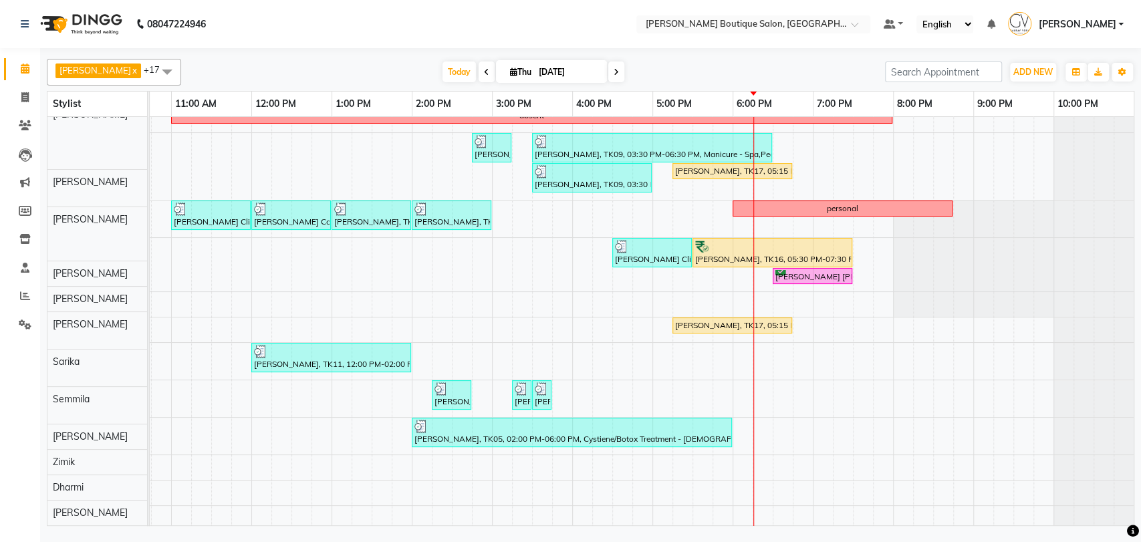
scroll to position [0, 0]
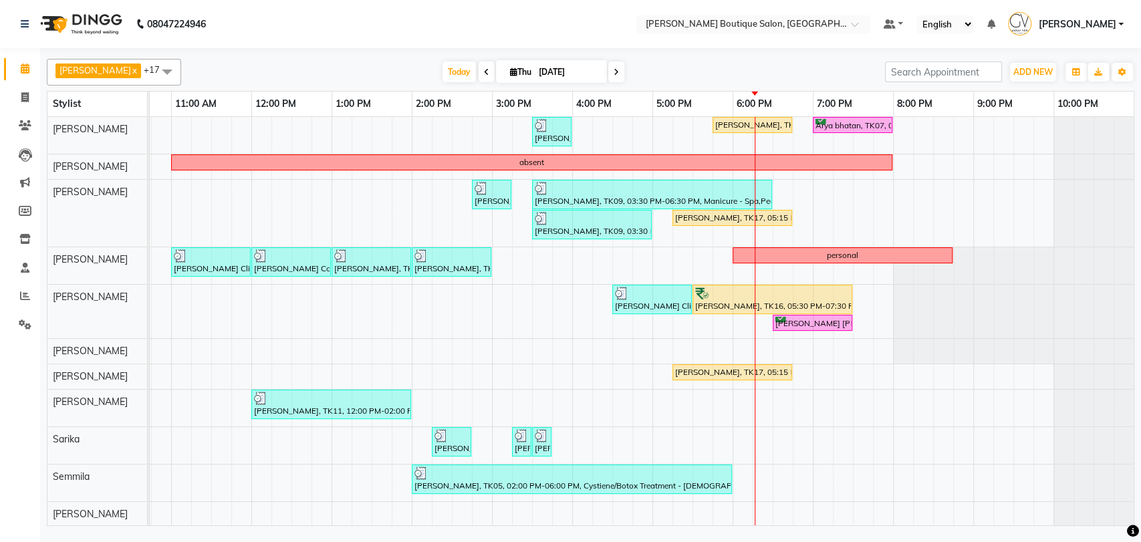
click at [538, 70] on input "[DATE]" at bounding box center [568, 72] width 67 height 20
select select "9"
select select "2025"
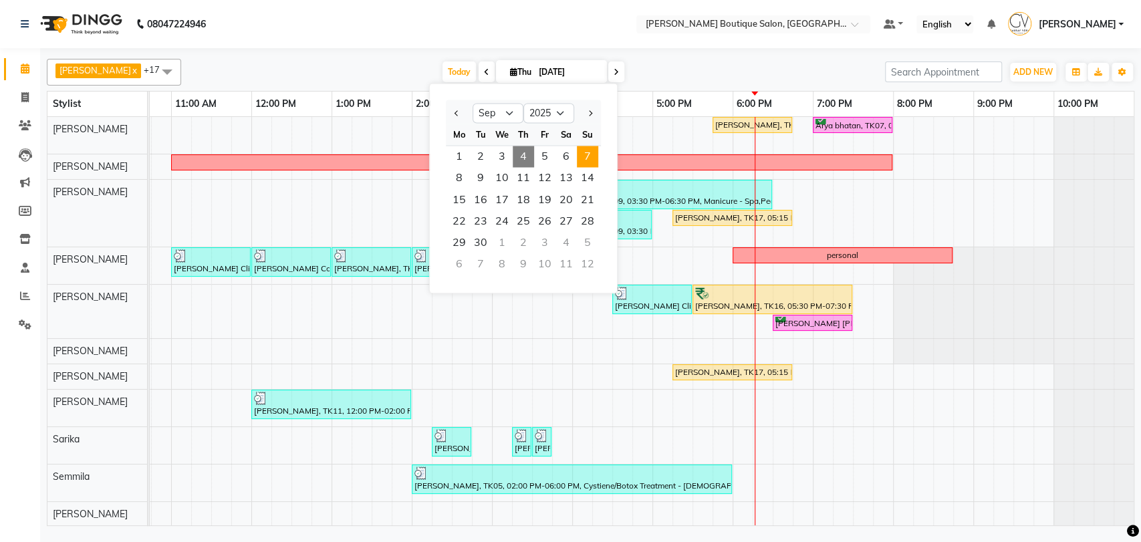
click at [592, 164] on span "7" at bounding box center [587, 156] width 21 height 21
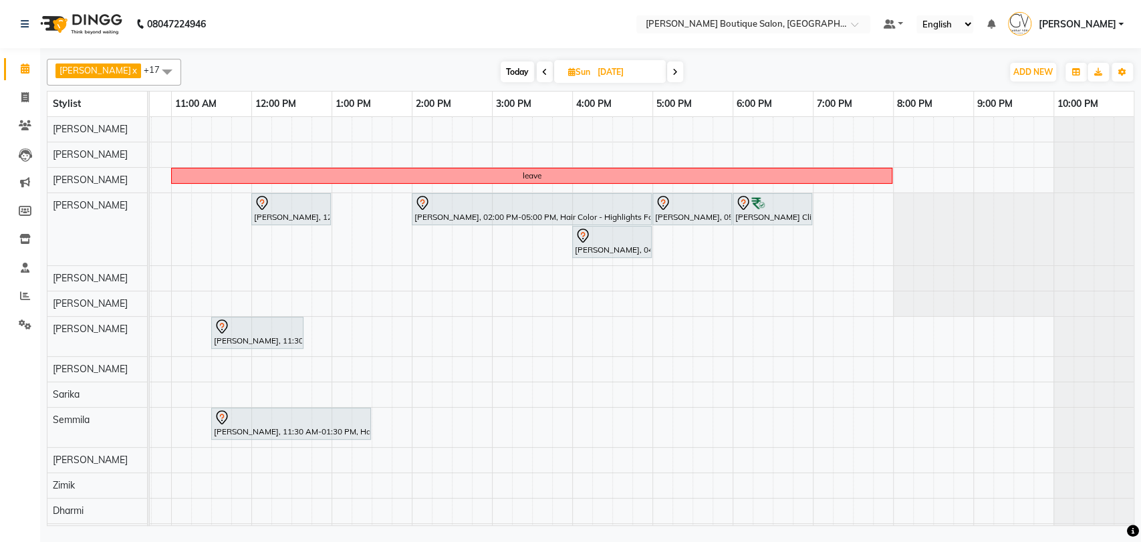
scroll to position [84, 0]
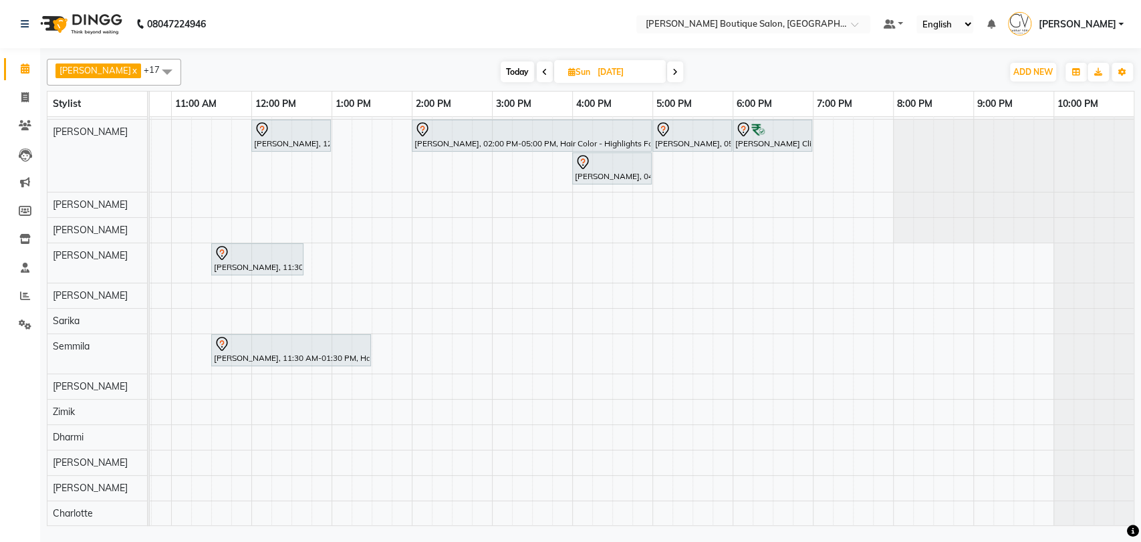
click at [503, 71] on span "Today" at bounding box center [517, 71] width 33 height 21
type input "[DATE]"
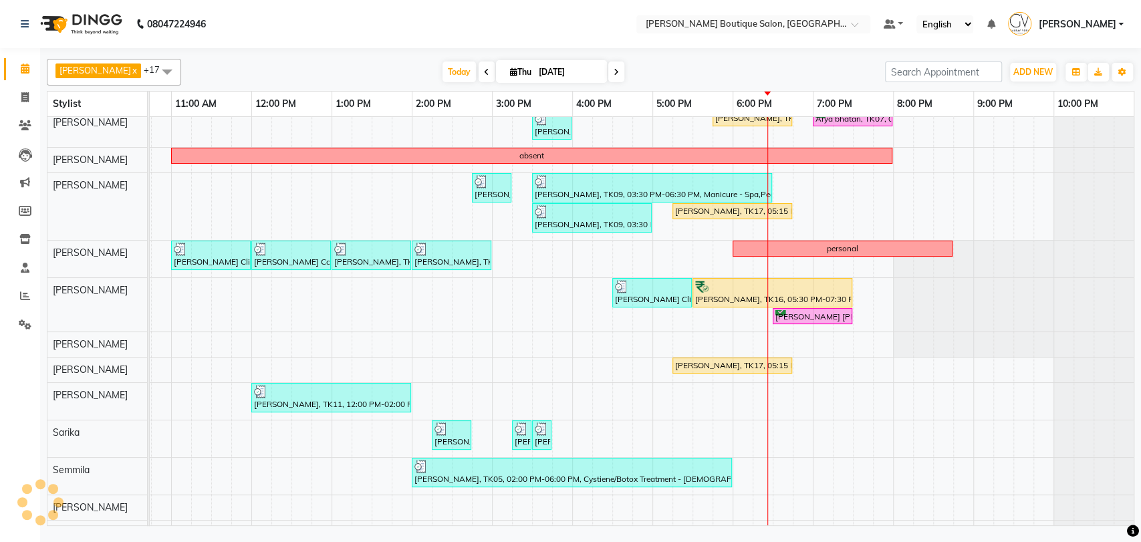
scroll to position [7, 0]
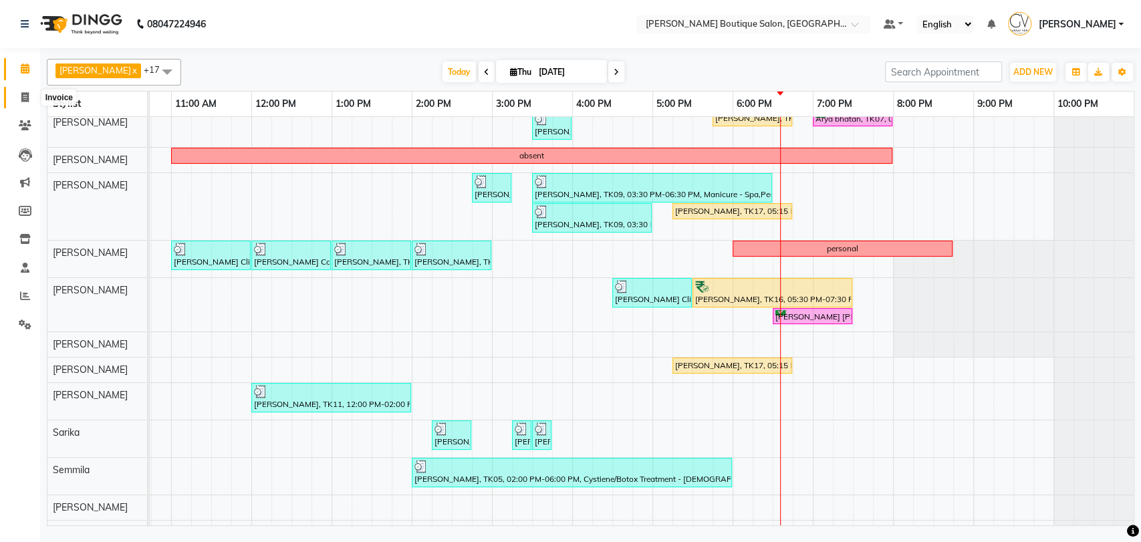
click at [32, 103] on span at bounding box center [24, 97] width 23 height 15
select select "5350"
select select "service"
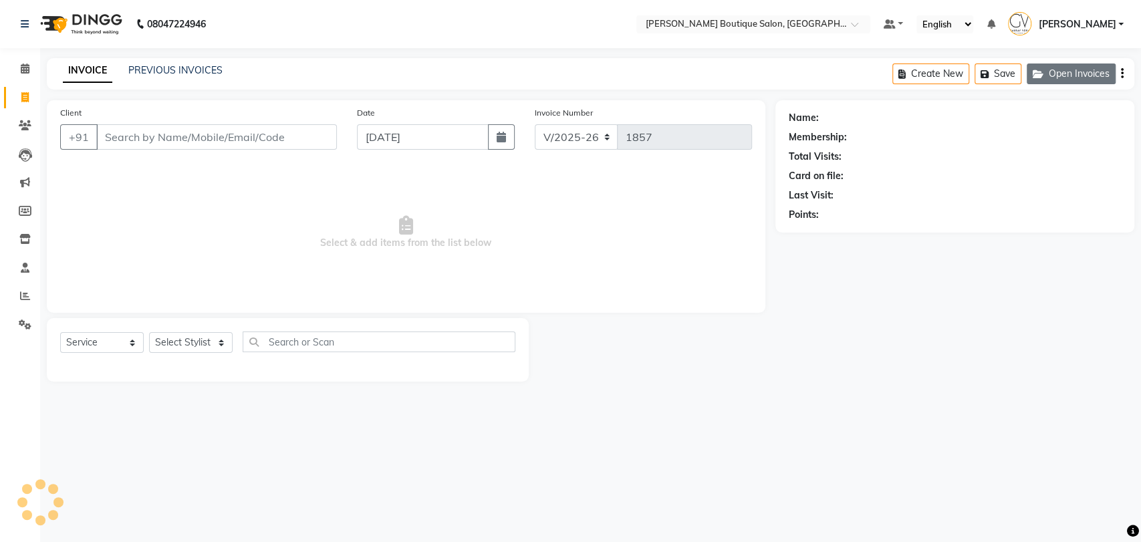
click at [1085, 71] on button "Open Invoices" at bounding box center [1071, 73] width 89 height 21
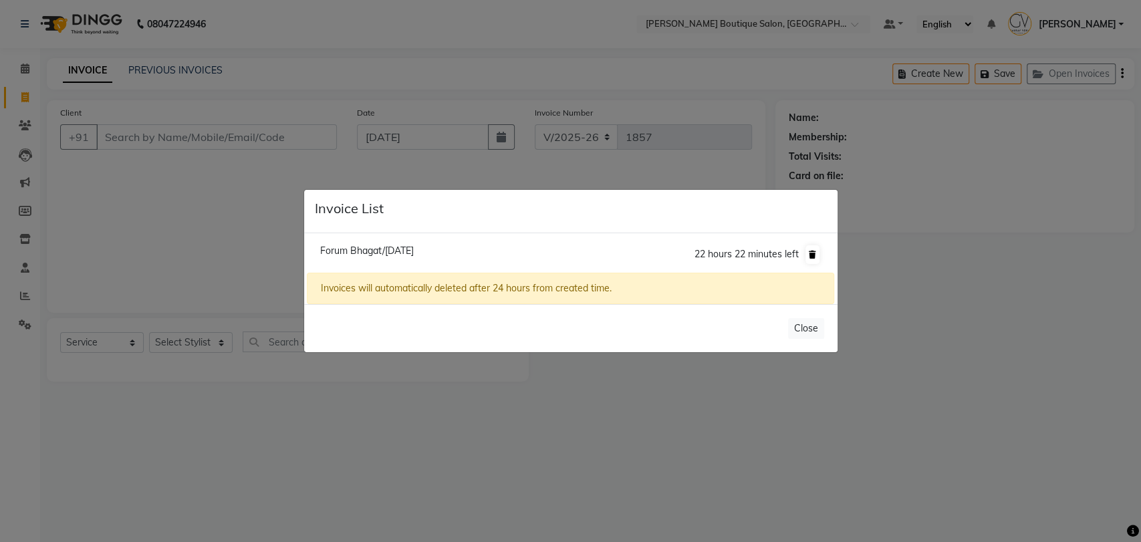
click at [811, 248] on button at bounding box center [812, 254] width 14 height 19
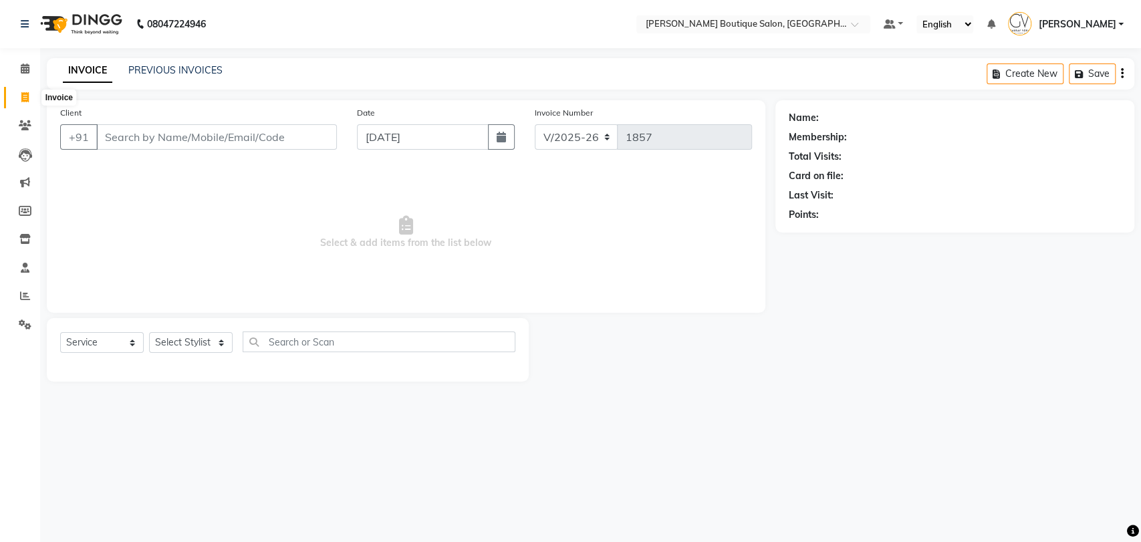
click at [27, 94] on icon at bounding box center [24, 97] width 7 height 10
select select "service"
type input "1857"
select select "5350"
click at [25, 100] on icon at bounding box center [24, 97] width 7 height 10
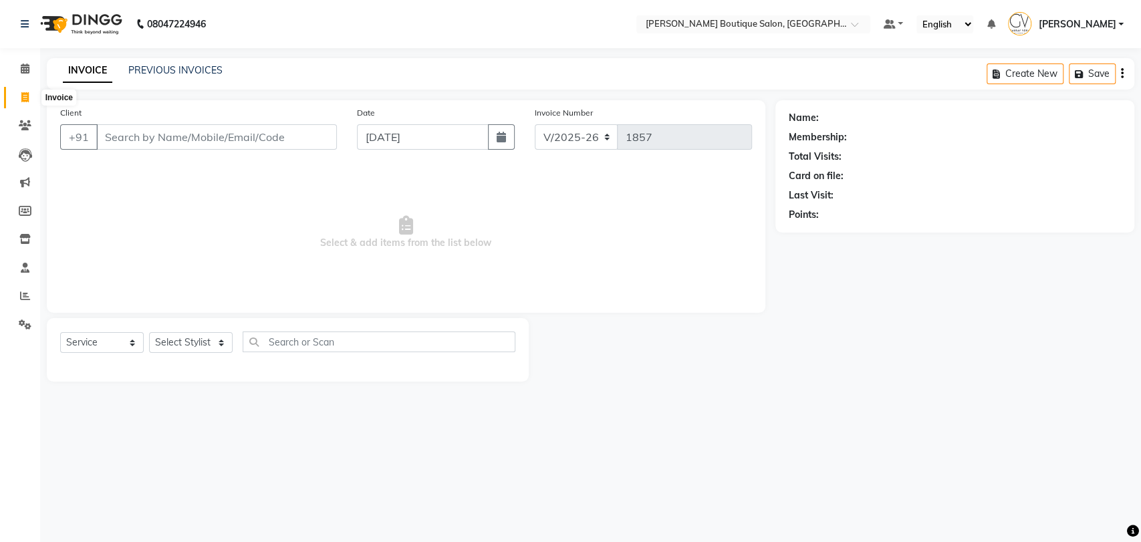
select select "service"
type input "1857"
select select "5350"
click at [29, 104] on span at bounding box center [24, 97] width 23 height 15
select select "5350"
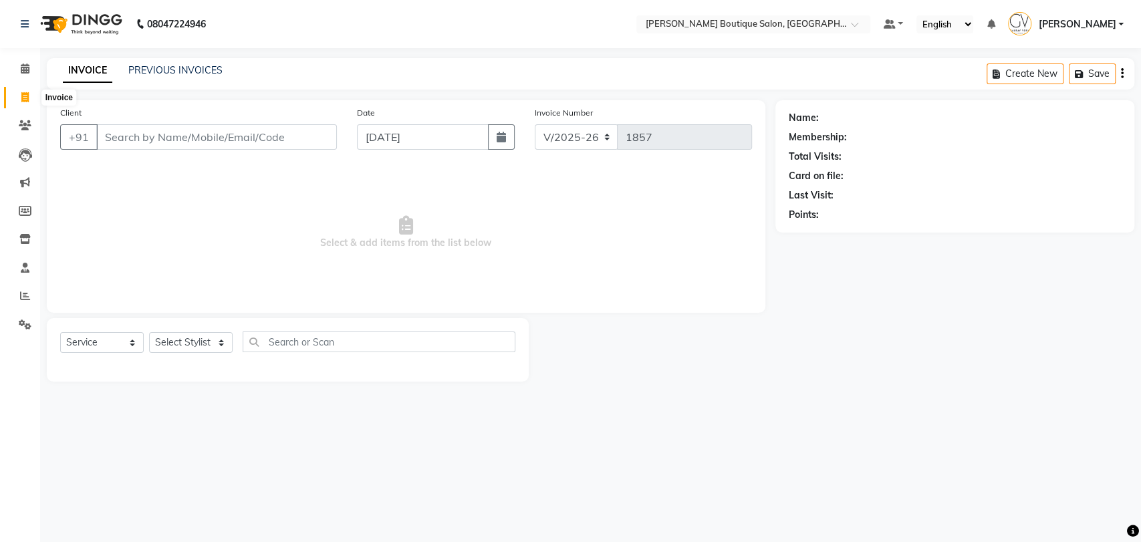
select select "service"
click at [26, 71] on icon at bounding box center [25, 68] width 9 height 10
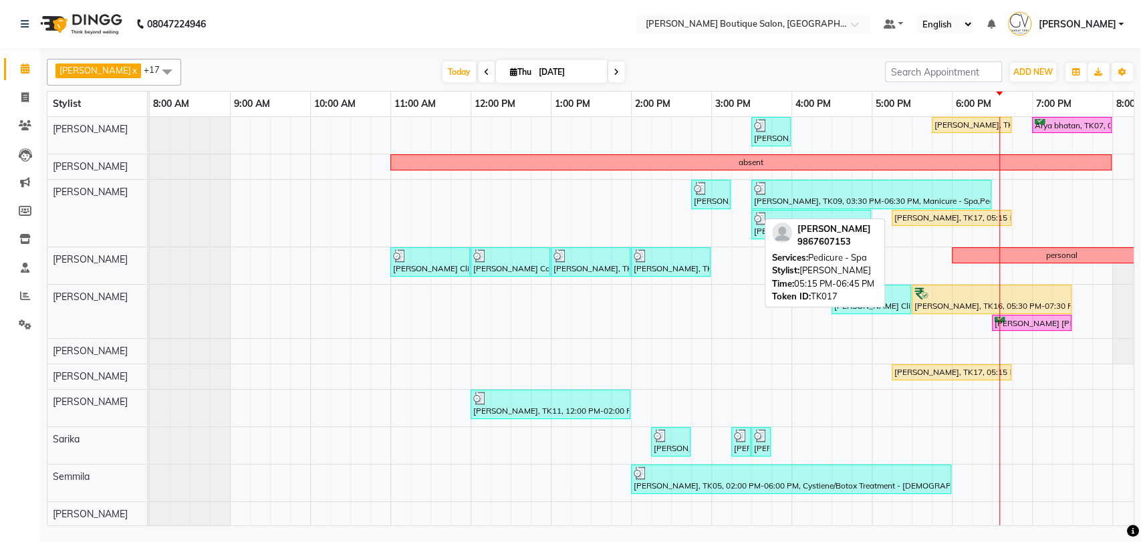
click at [901, 216] on div "[PERSON_NAME], TK17, 05:15 PM-06:45 PM, Pedicure - Spa" at bounding box center [951, 218] width 117 height 12
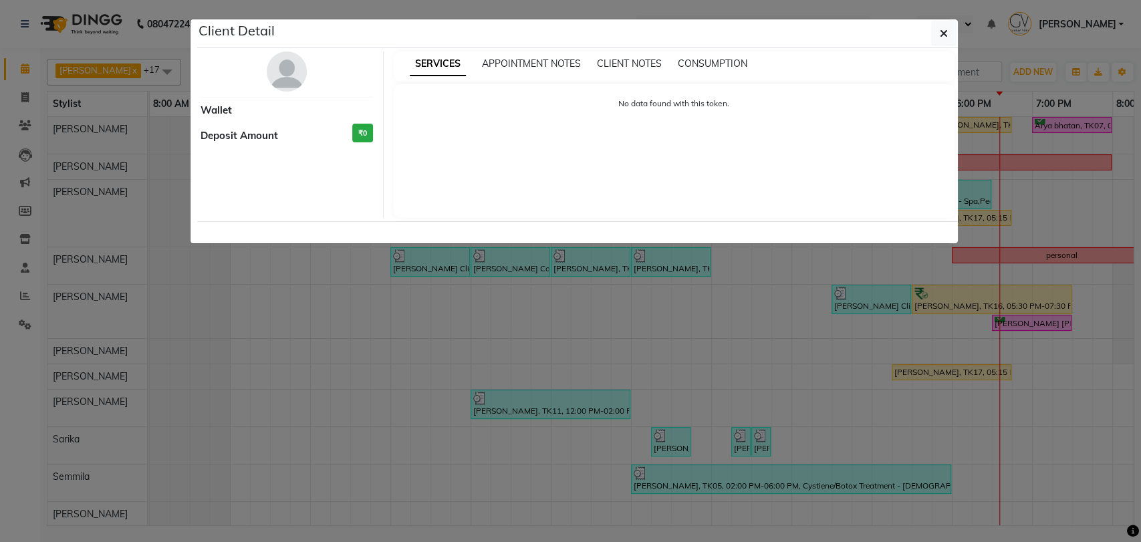
select select "1"
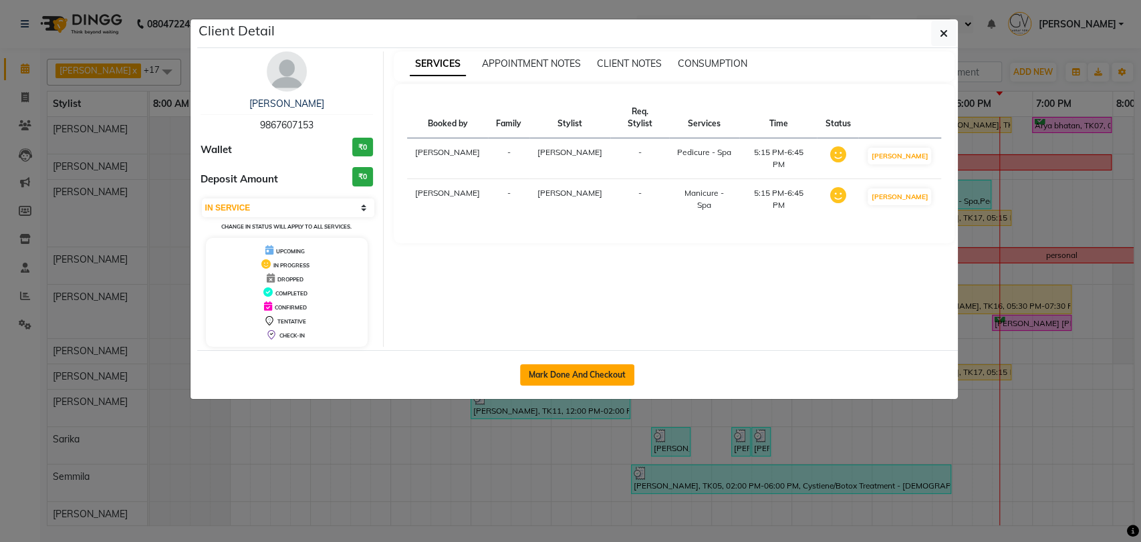
click at [572, 367] on button "Mark Done And Checkout" at bounding box center [577, 374] width 114 height 21
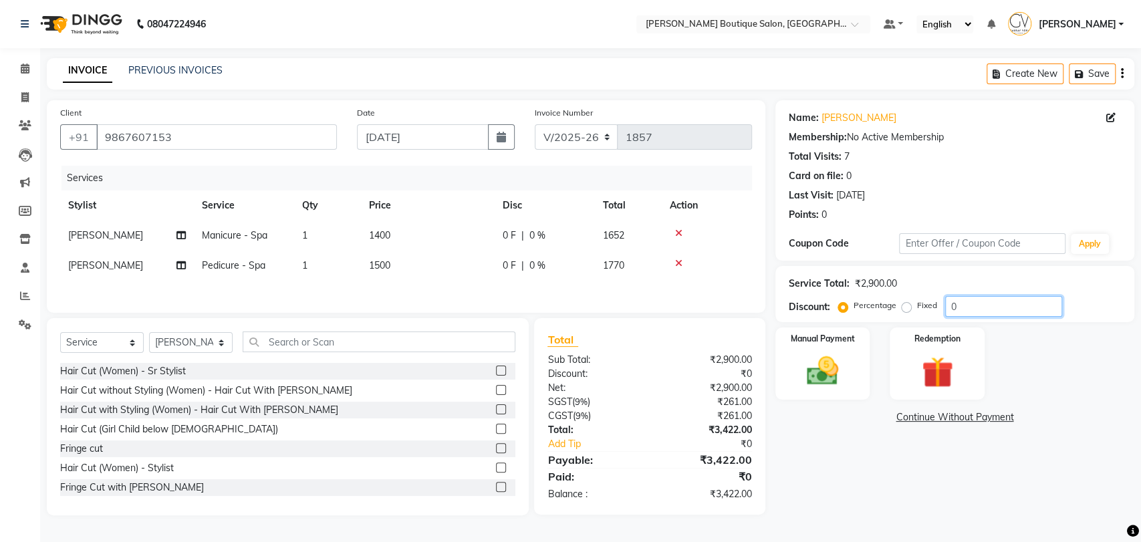
drag, startPoint x: 1009, startPoint y: 299, endPoint x: 896, endPoint y: 307, distance: 112.5
click at [897, 306] on div "Percentage Fixed 0" at bounding box center [951, 306] width 221 height 21
click at [1073, 381] on div "Manual Payment Redemption" at bounding box center [954, 364] width 379 height 72
click at [811, 475] on div "Name: Shirin Patel Membership: No Active Membership Total Visits: 7 Card on fil…" at bounding box center [959, 307] width 369 height 415
click at [821, 370] on img at bounding box center [822, 370] width 53 height 37
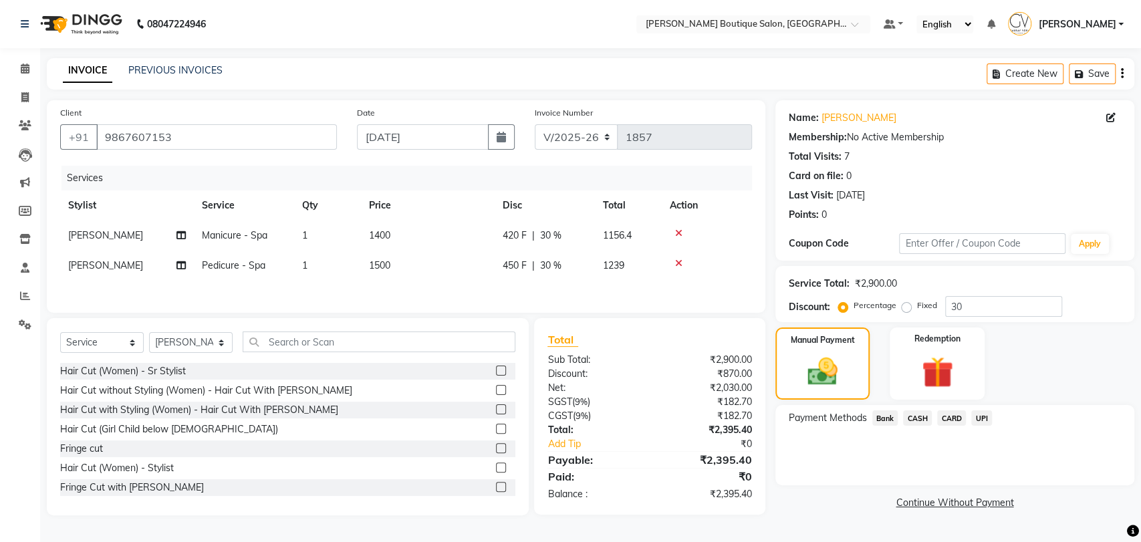
click at [954, 419] on span "CARD" at bounding box center [951, 417] width 29 height 15
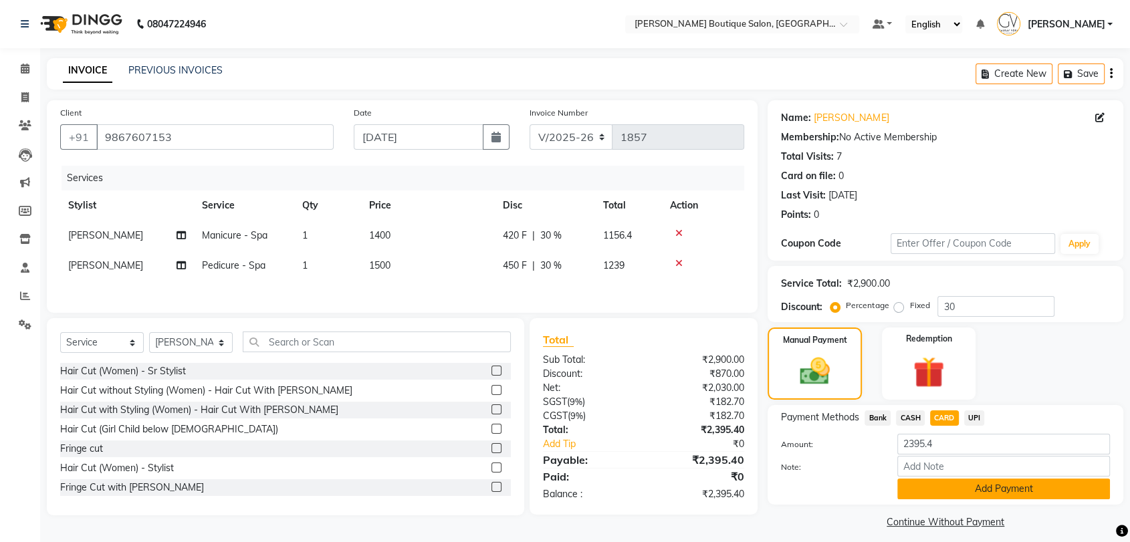
click at [988, 493] on button "Add Payment" at bounding box center [1003, 489] width 213 height 21
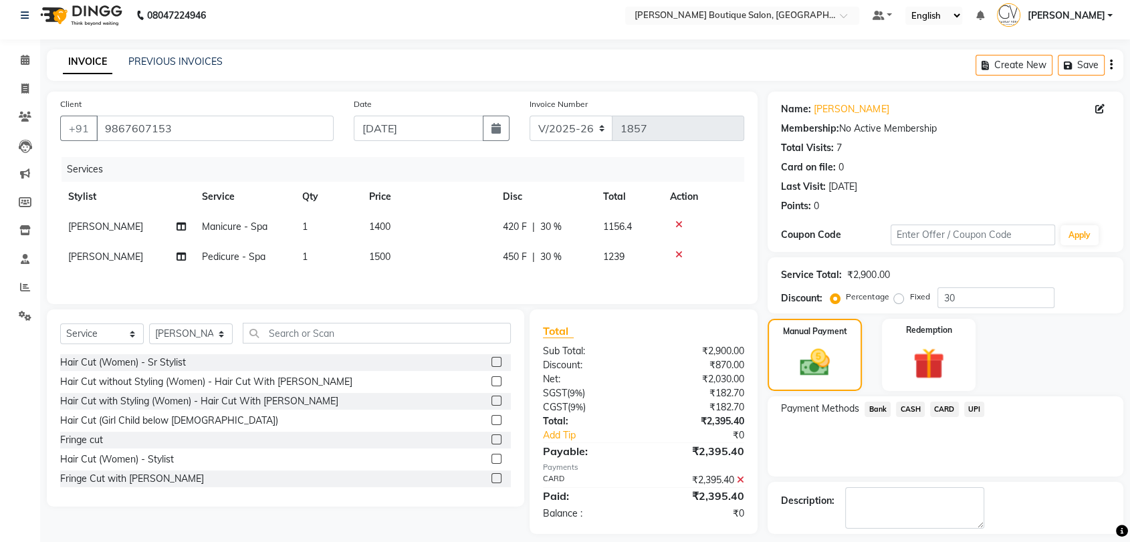
scroll to position [66, 0]
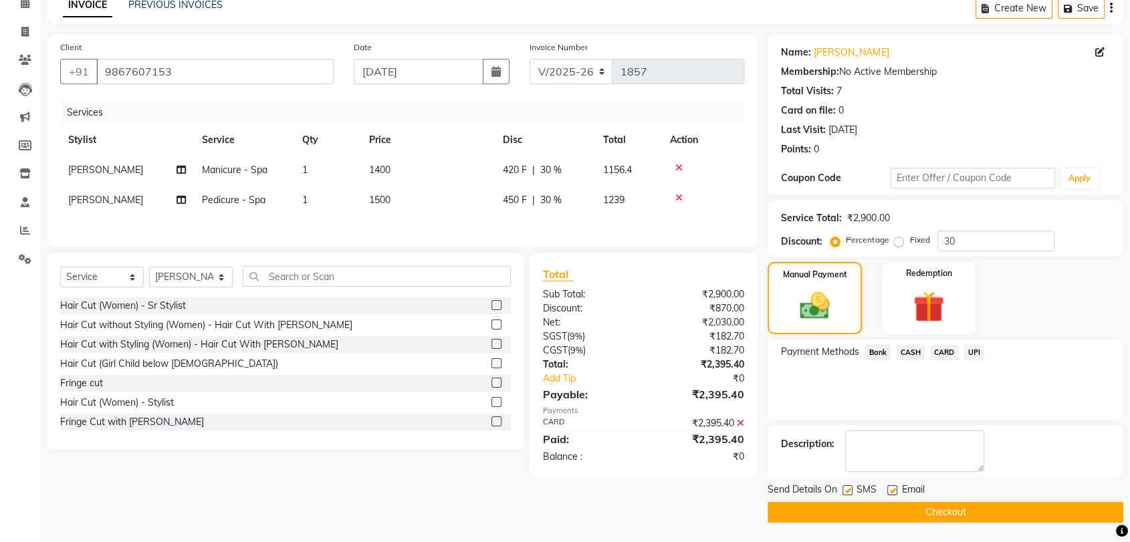
click at [934, 519] on button "Checkout" at bounding box center [945, 512] width 356 height 21
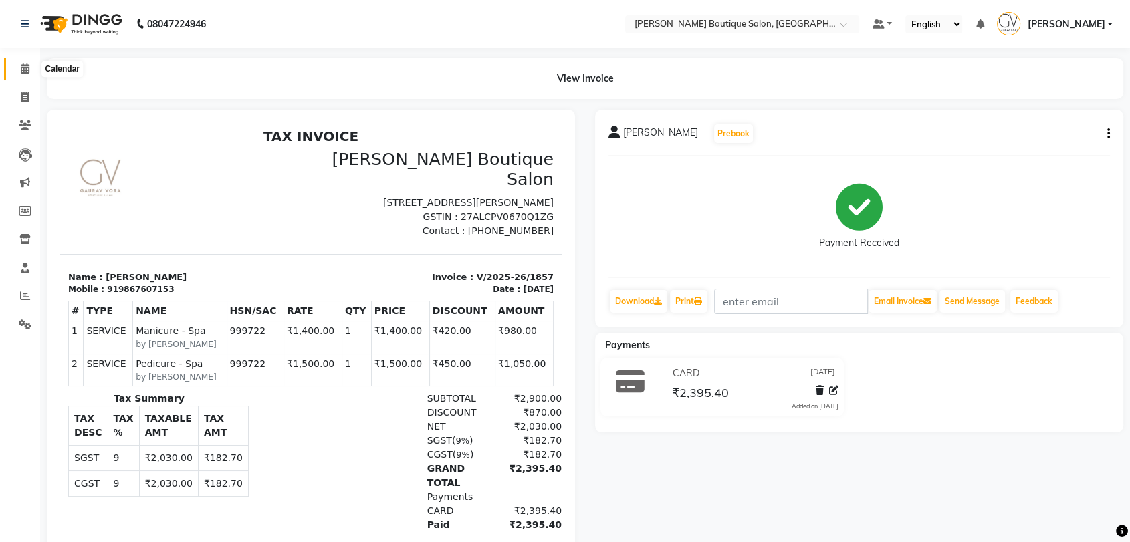
click at [23, 66] on icon at bounding box center [25, 68] width 9 height 10
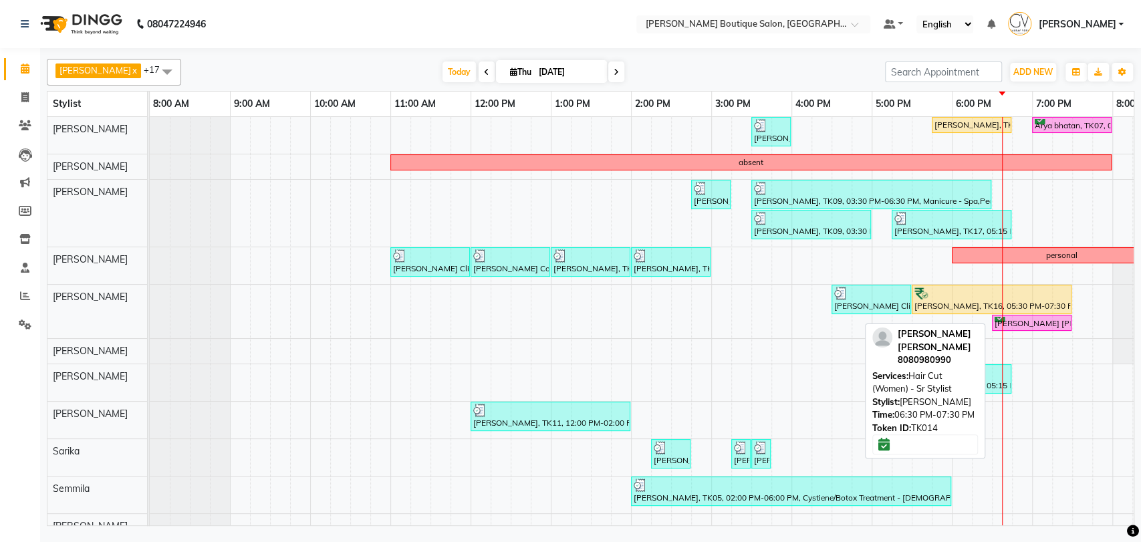
click at [1009, 322] on div "Ameya Suresh, TK14, 06:30 PM-07:30 PM, Hair Cut (Women) - Sr Stylist" at bounding box center [1031, 323] width 77 height 13
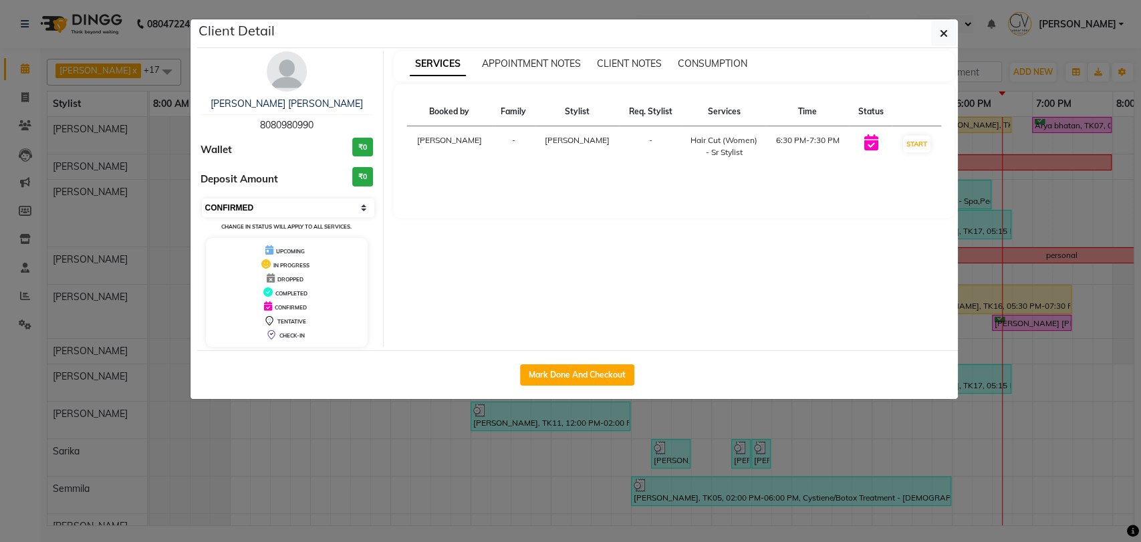
click at [269, 212] on select "Select IN SERVICE CONFIRMED TENTATIVE CHECK IN MARK DONE DROPPED UPCOMING" at bounding box center [288, 208] width 173 height 19
click at [202, 199] on select "Select IN SERVICE CONFIRMED TENTATIVE CHECK IN MARK DONE DROPPED UPCOMING" at bounding box center [288, 208] width 173 height 19
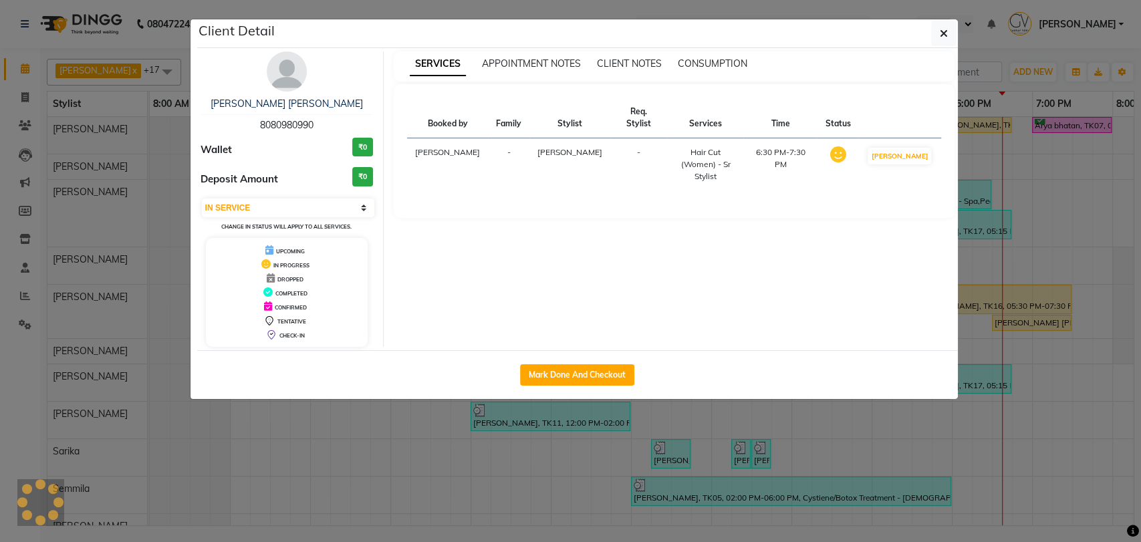
click at [965, 40] on ngb-modal-window "Client Detail Ameya Suresh 8080980990 Wallet ₹0 Deposit Amount ₹0 Select IN SER…" at bounding box center [570, 271] width 1141 height 542
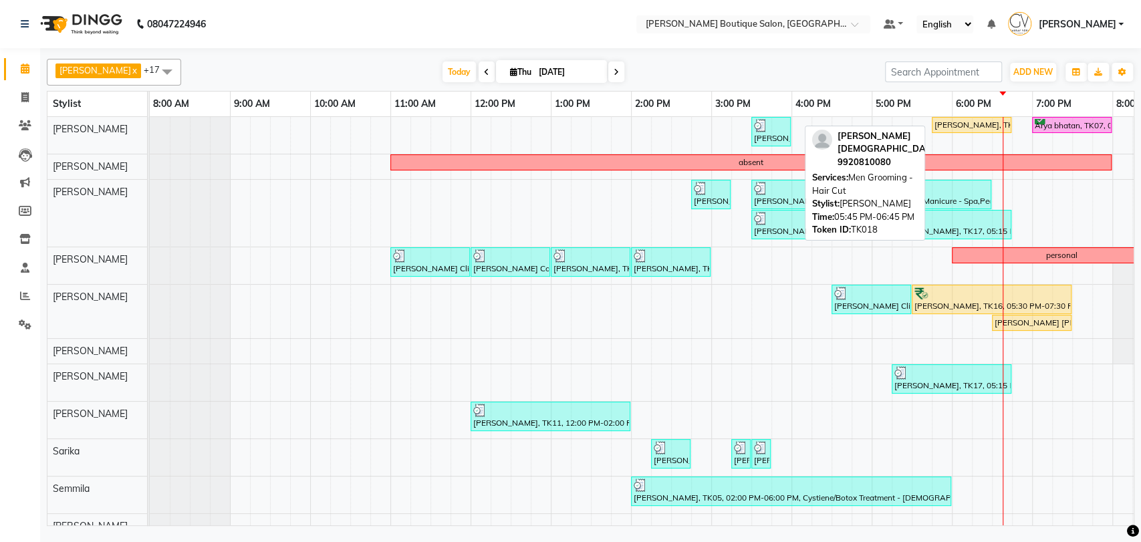
click at [952, 119] on div "[PERSON_NAME], TK18, 05:45 PM-06:45 PM, Men Grooming - Hair Cut" at bounding box center [971, 125] width 77 height 12
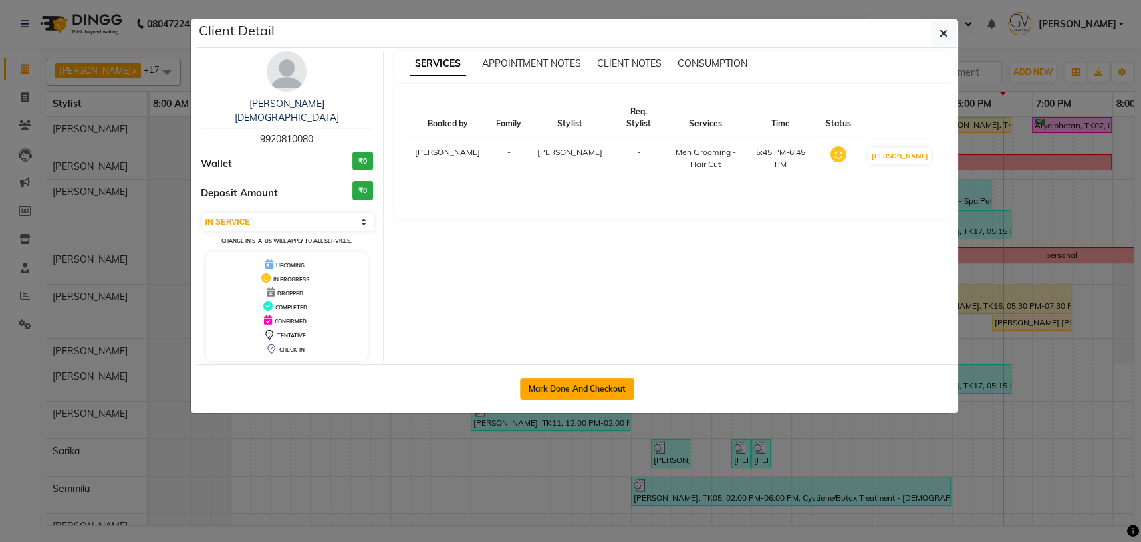
click at [565, 382] on button "Mark Done And Checkout" at bounding box center [577, 388] width 114 height 21
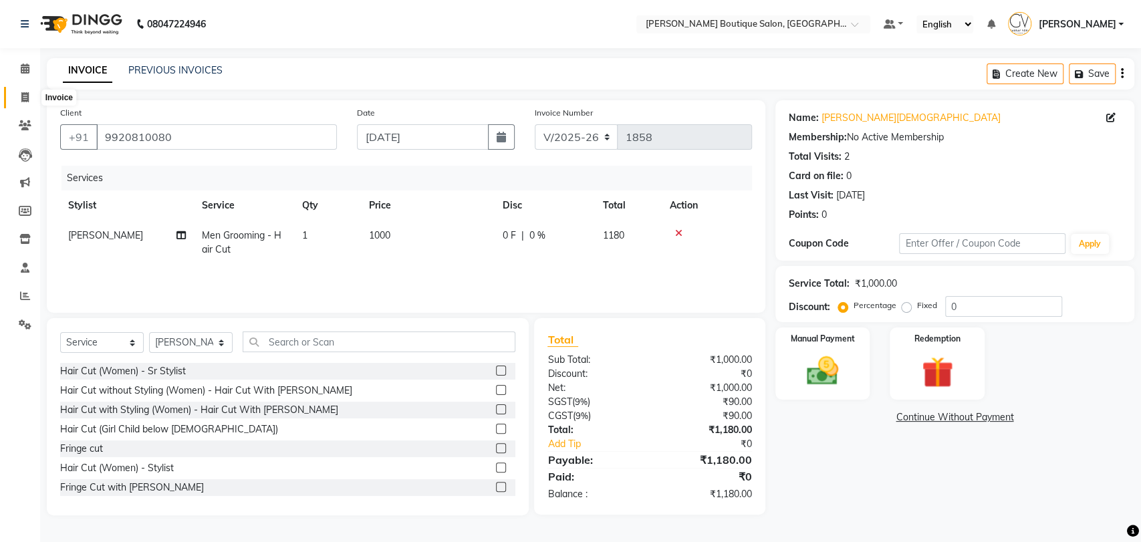
click at [25, 98] on icon at bounding box center [24, 97] width 7 height 10
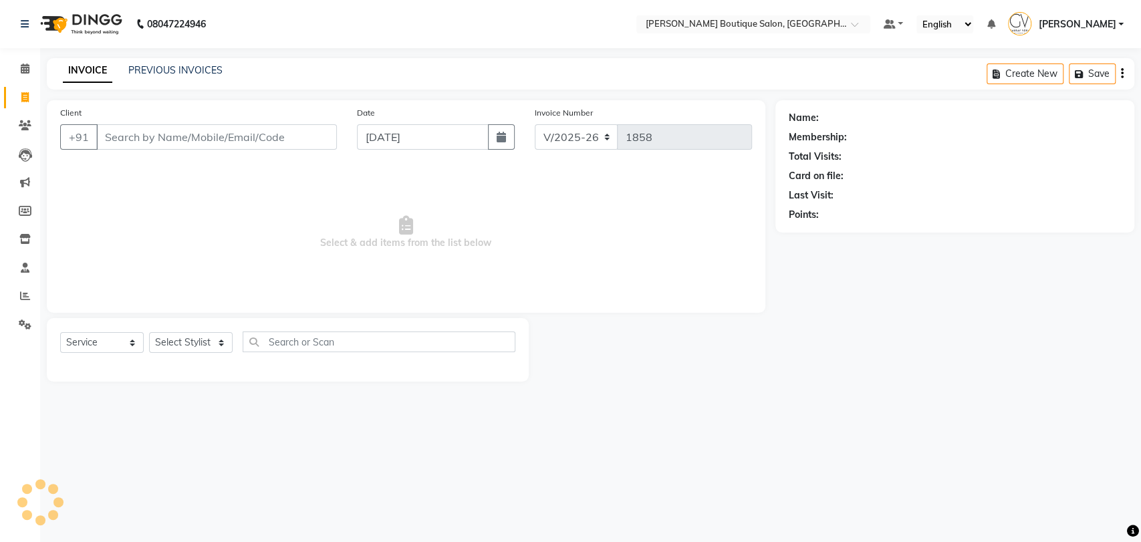
click at [166, 138] on input "Client" at bounding box center [216, 136] width 241 height 25
click at [132, 145] on input "Client" at bounding box center [216, 136] width 241 height 25
click at [119, 121] on div "Client +91" at bounding box center [198, 133] width 297 height 55
click at [143, 144] on input "Client" at bounding box center [216, 136] width 241 height 25
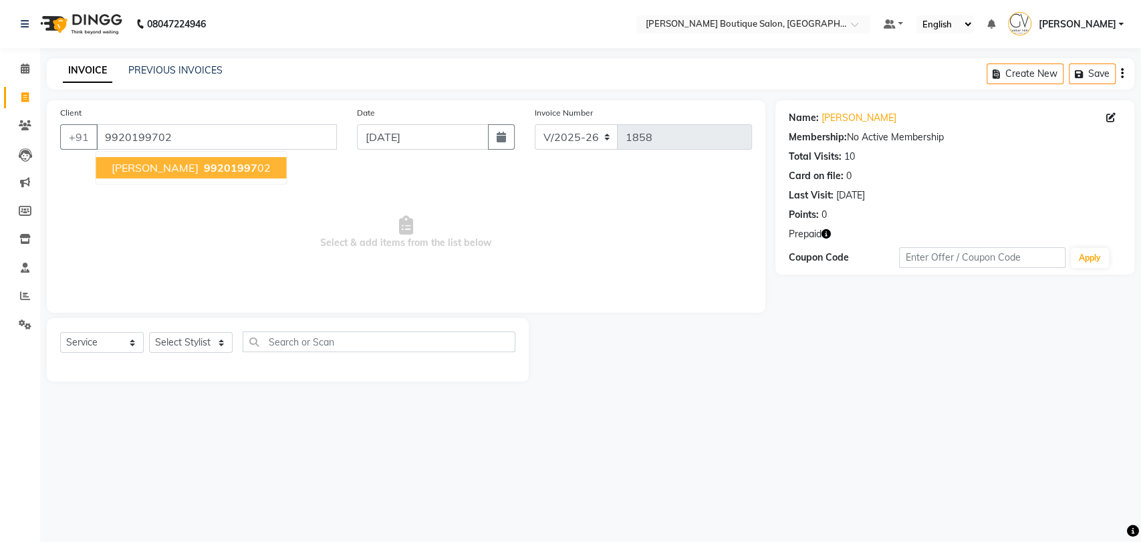
click at [144, 164] on span "Nishita Jain" at bounding box center [155, 167] width 86 height 13
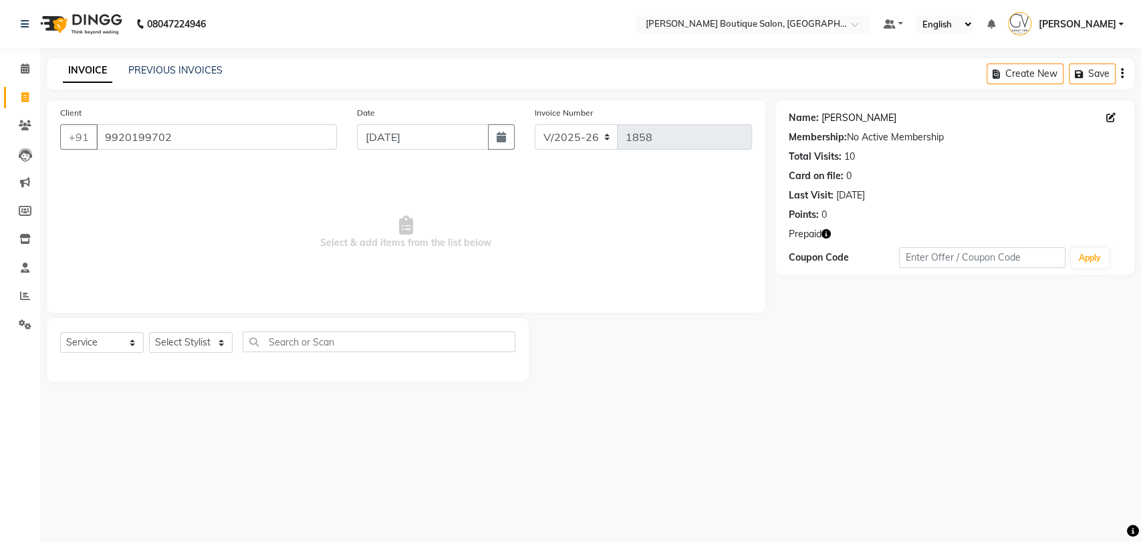
click at [848, 118] on link "Nishita Jain" at bounding box center [858, 118] width 75 height 14
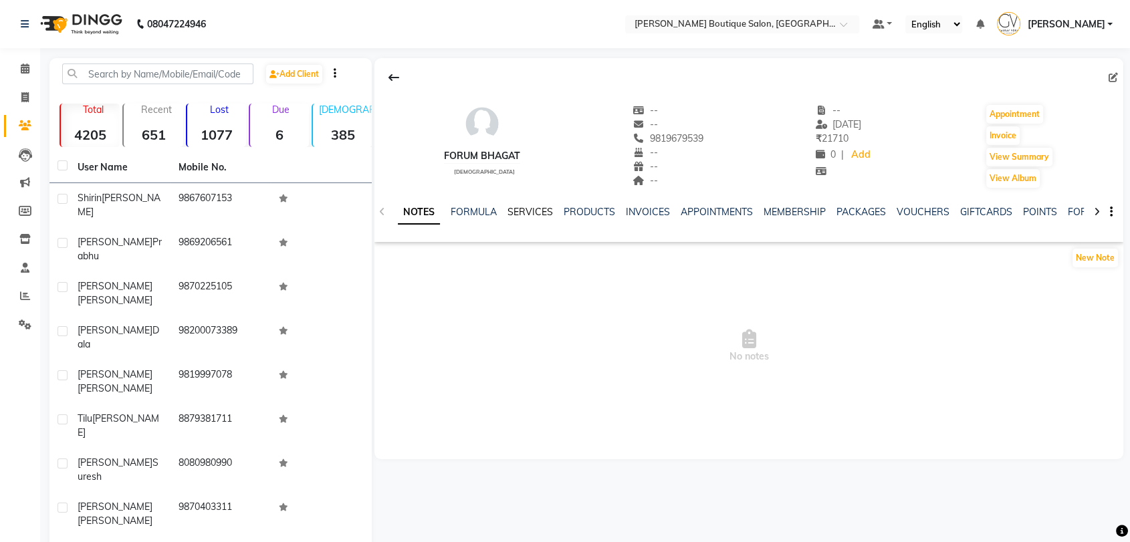
click at [533, 213] on link "SERVICES" at bounding box center [529, 212] width 45 height 12
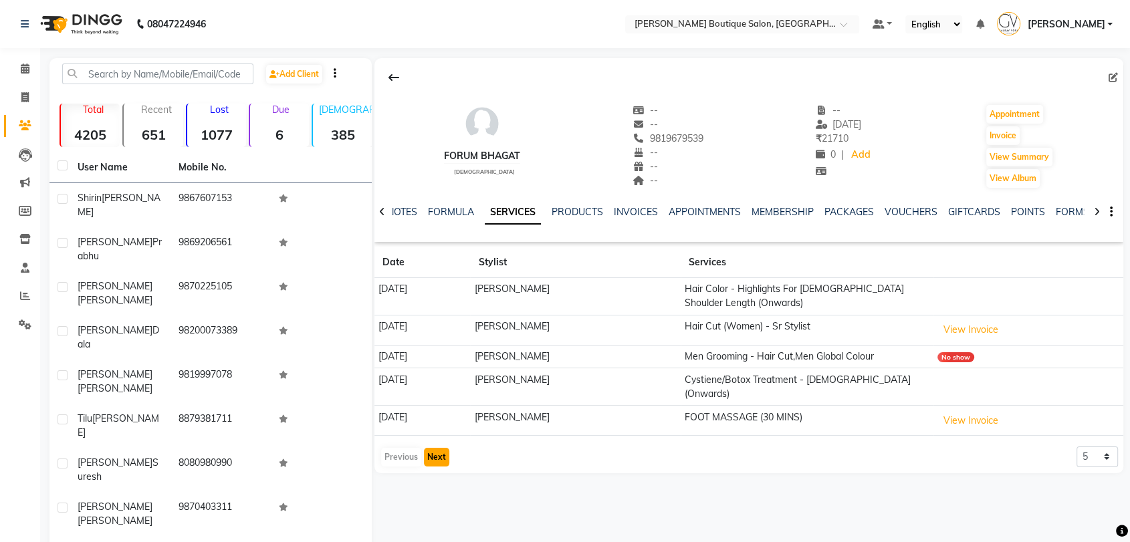
click at [432, 448] on button "Next" at bounding box center [436, 457] width 25 height 19
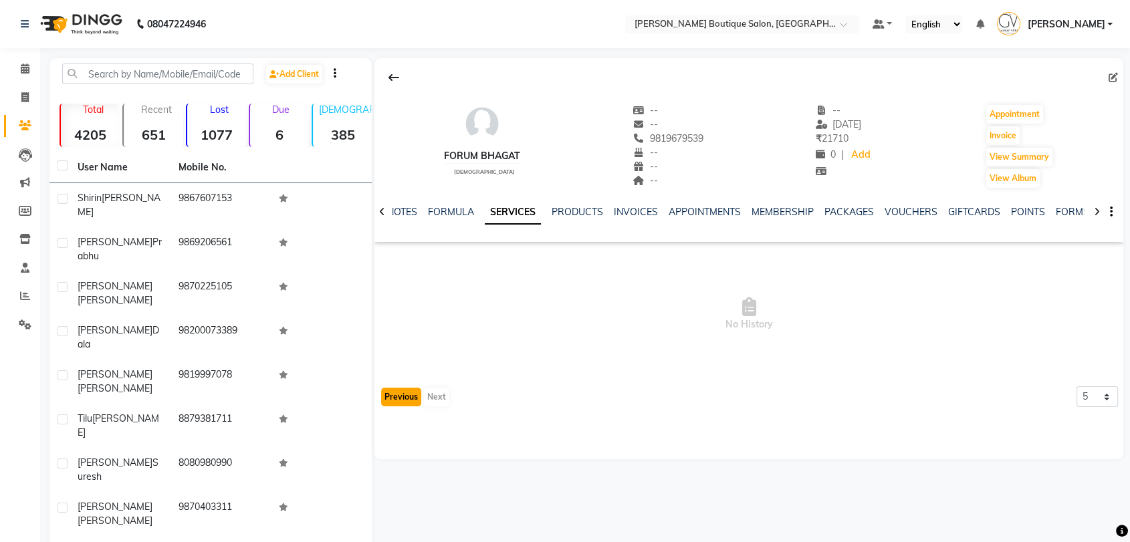
click at [401, 394] on button "Previous" at bounding box center [401, 397] width 40 height 19
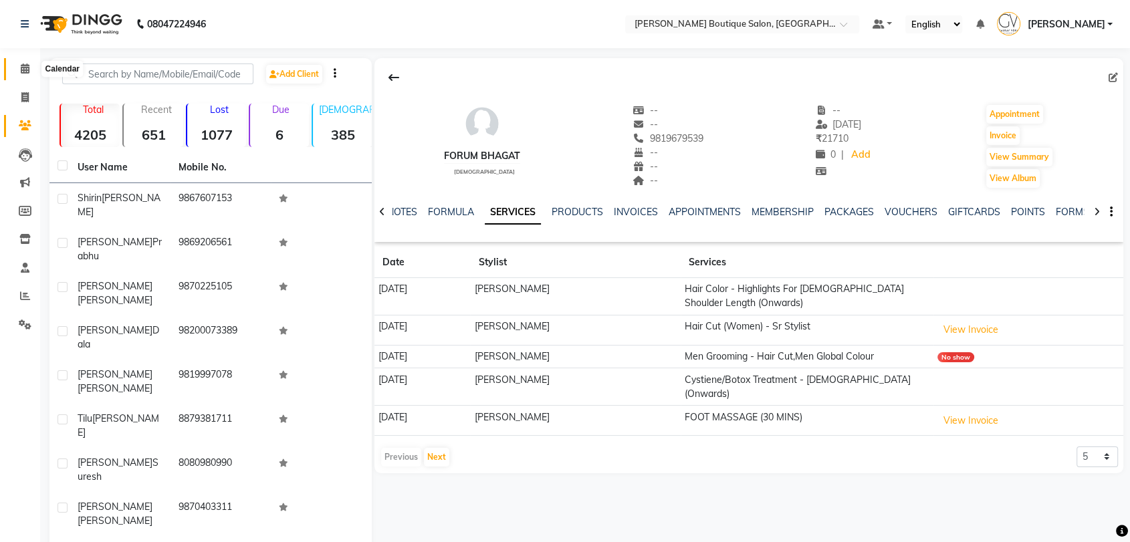
click at [24, 71] on icon at bounding box center [25, 68] width 9 height 10
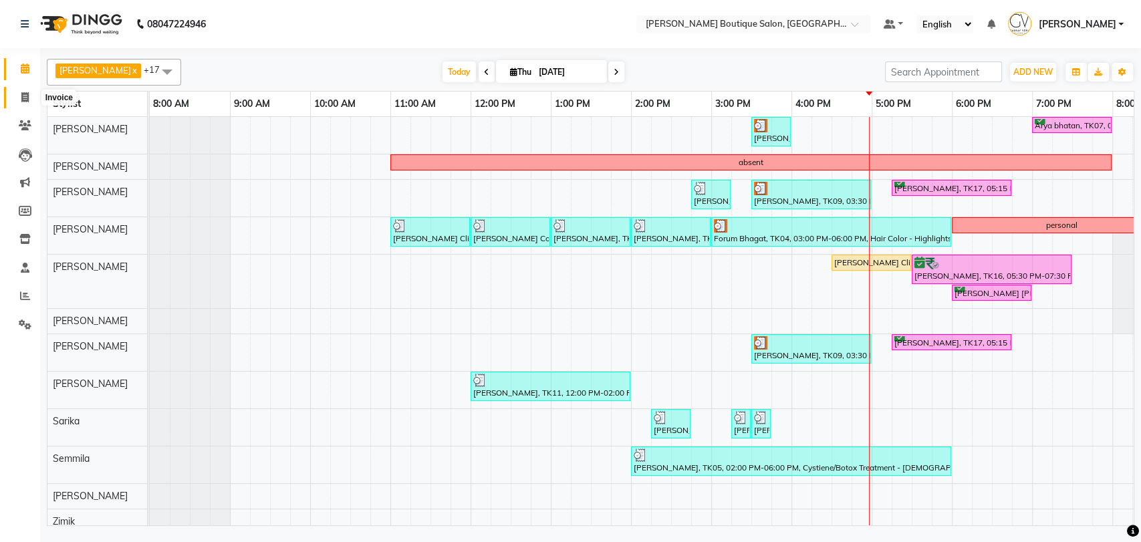
click at [21, 100] on icon at bounding box center [24, 97] width 7 height 10
select select "service"
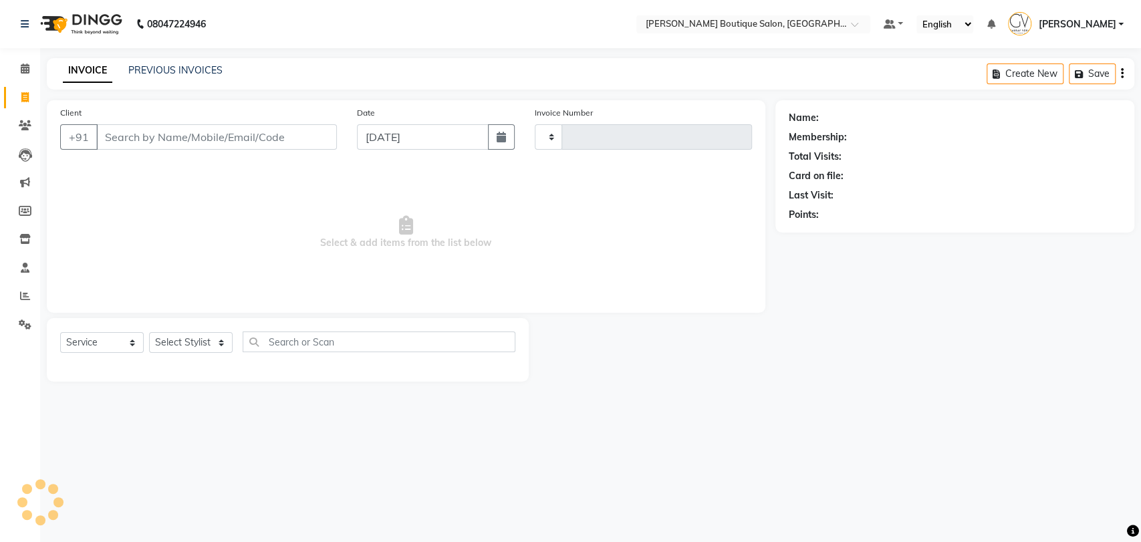
type input "1855"
select select "5350"
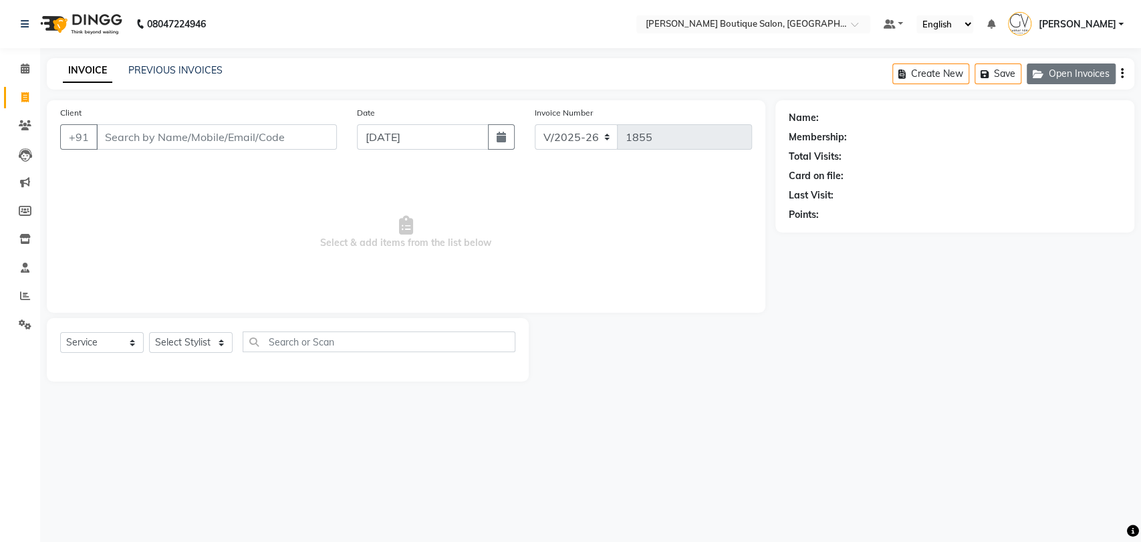
click at [1053, 76] on button "Open Invoices" at bounding box center [1071, 73] width 89 height 21
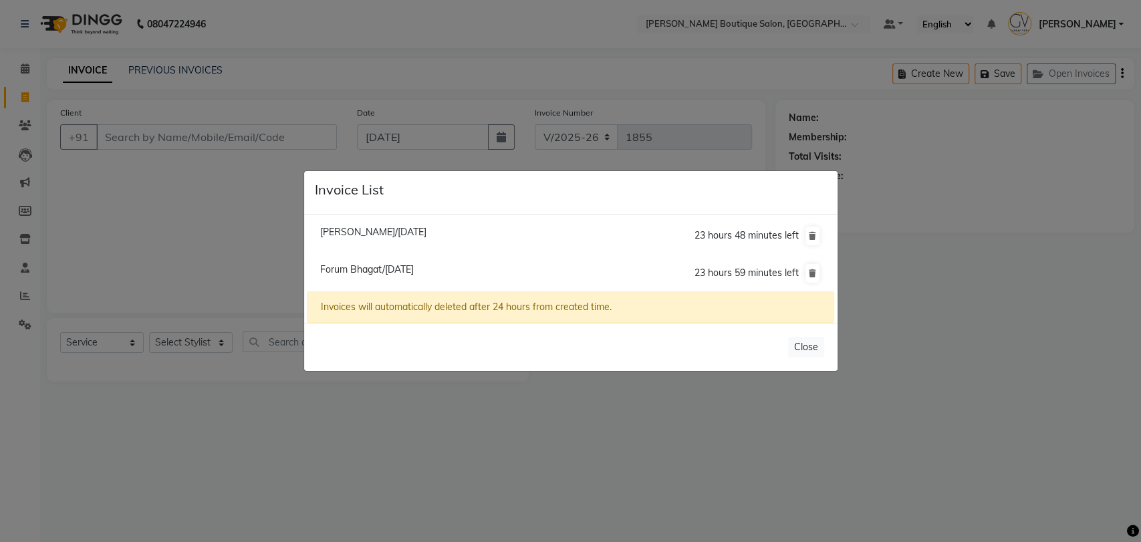
click at [426, 228] on span "[PERSON_NAME]/[DATE]" at bounding box center [373, 232] width 106 height 12
type input "9819625327"
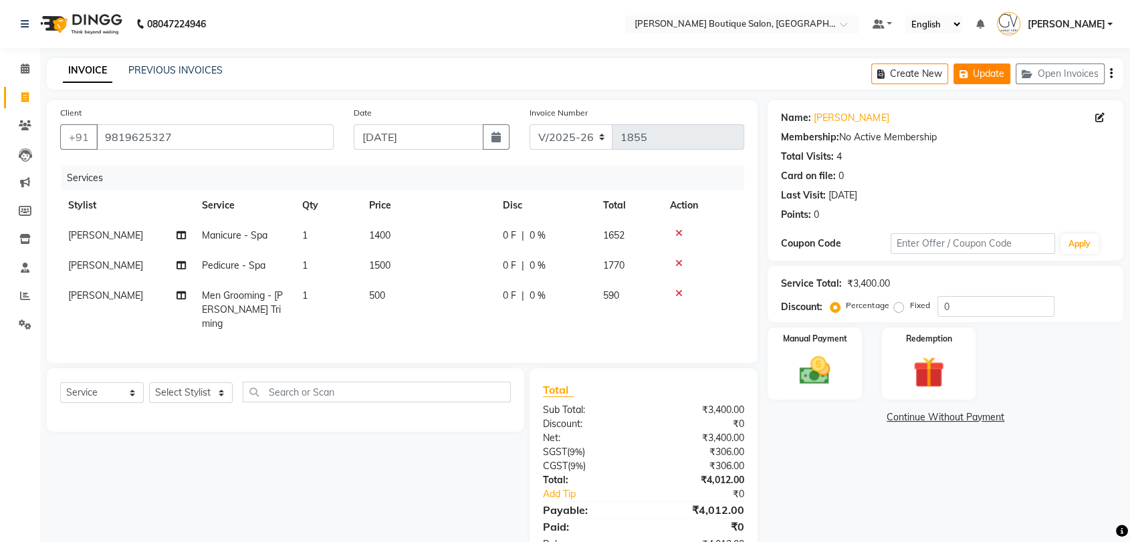
click at [985, 77] on button "Update" at bounding box center [981, 73] width 57 height 21
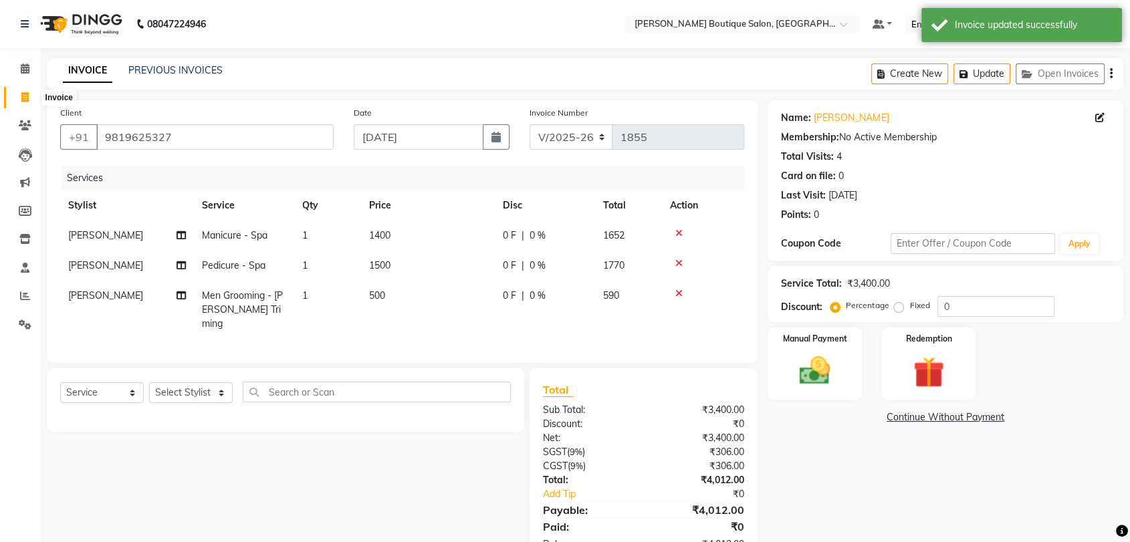
click at [21, 92] on icon at bounding box center [24, 97] width 7 height 10
select select "service"
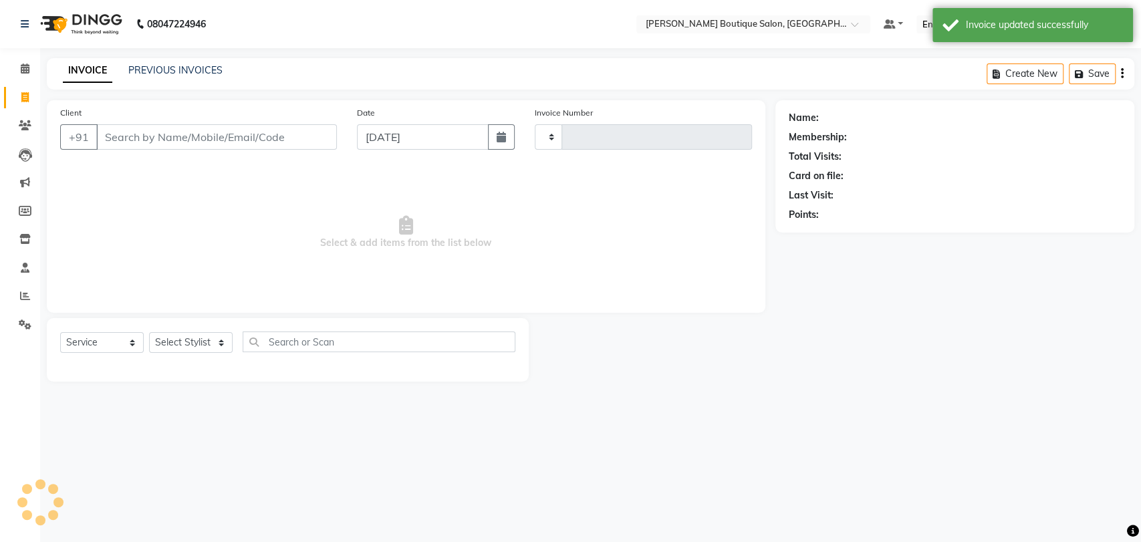
type input "1855"
select select "5350"
click at [22, 98] on icon at bounding box center [24, 97] width 7 height 10
select select "5350"
select select "service"
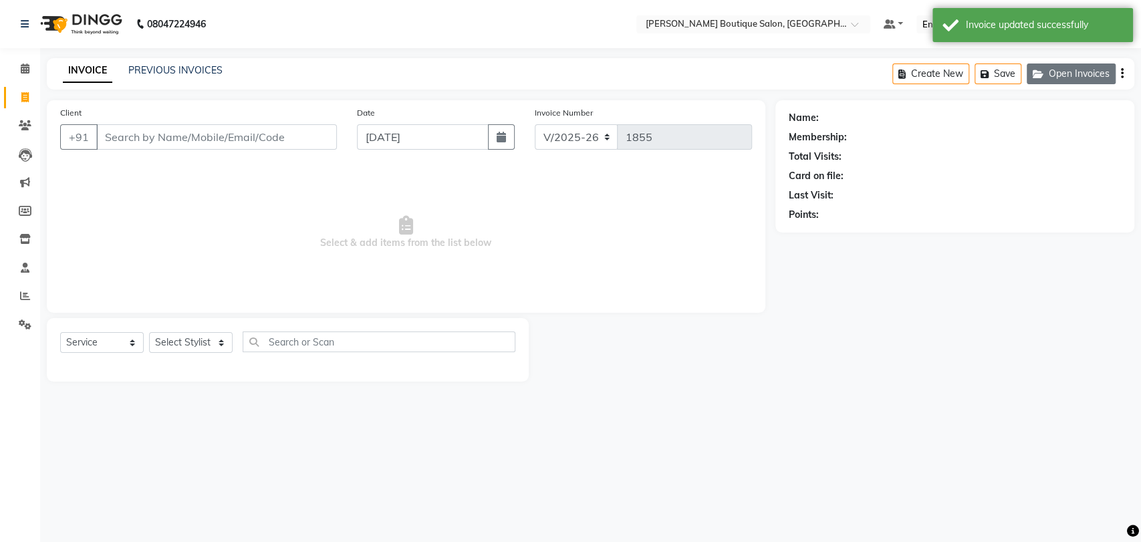
click at [1062, 74] on button "Open Invoices" at bounding box center [1071, 73] width 89 height 21
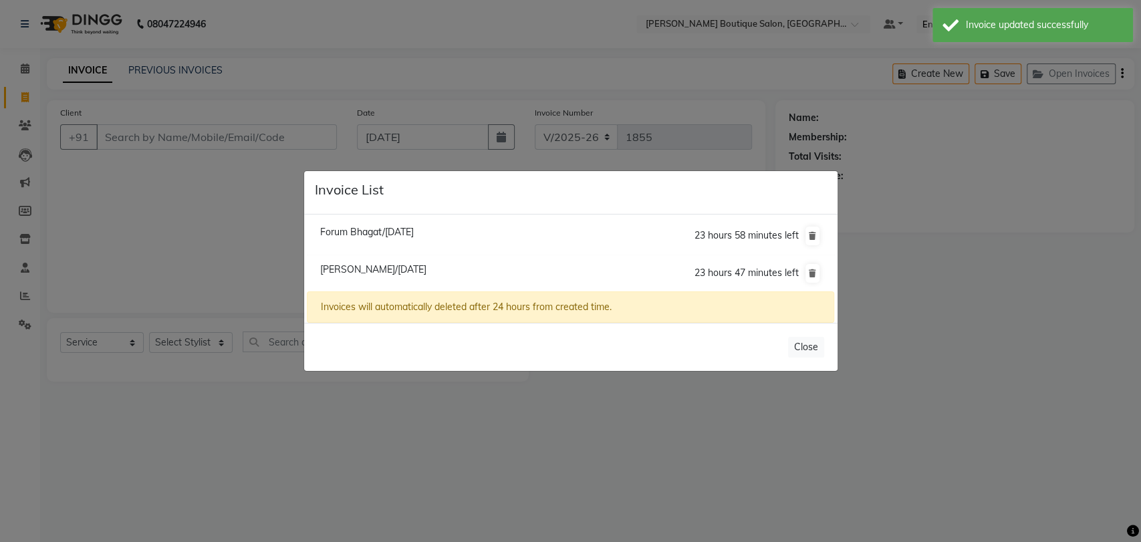
click at [336, 272] on span "[PERSON_NAME]/[DATE]" at bounding box center [373, 269] width 106 height 12
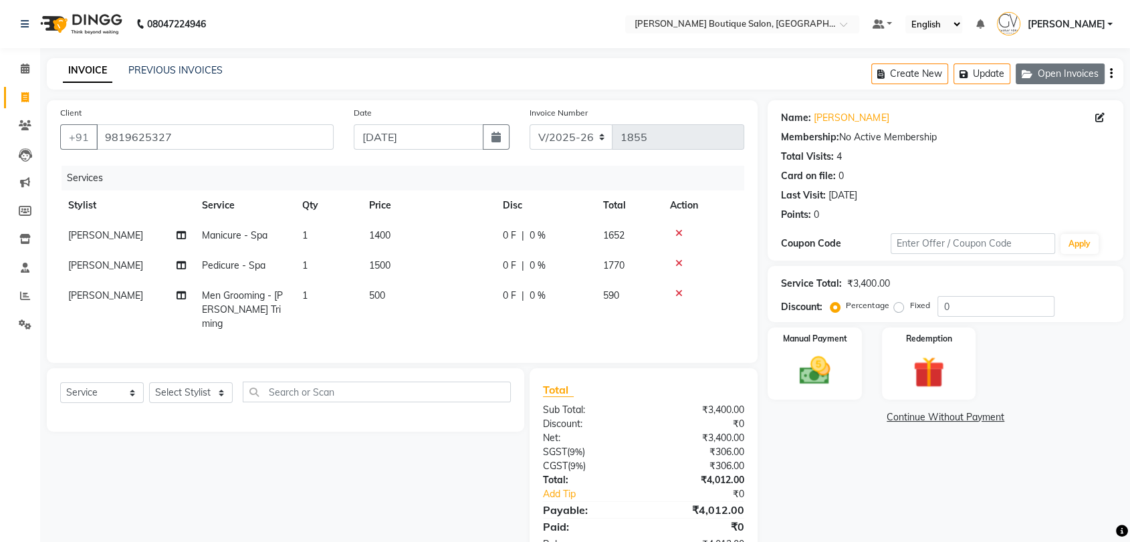
click at [1061, 72] on button "Open Invoices" at bounding box center [1059, 73] width 89 height 21
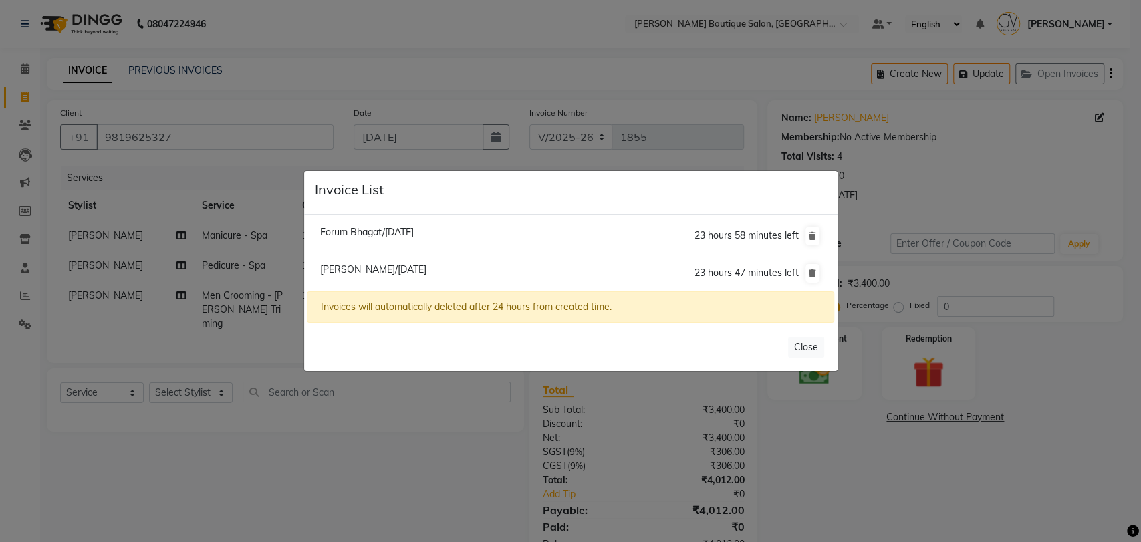
click at [414, 229] on span "Forum Bhagat/[DATE]" at bounding box center [367, 232] width 94 height 12
type input "9819679539"
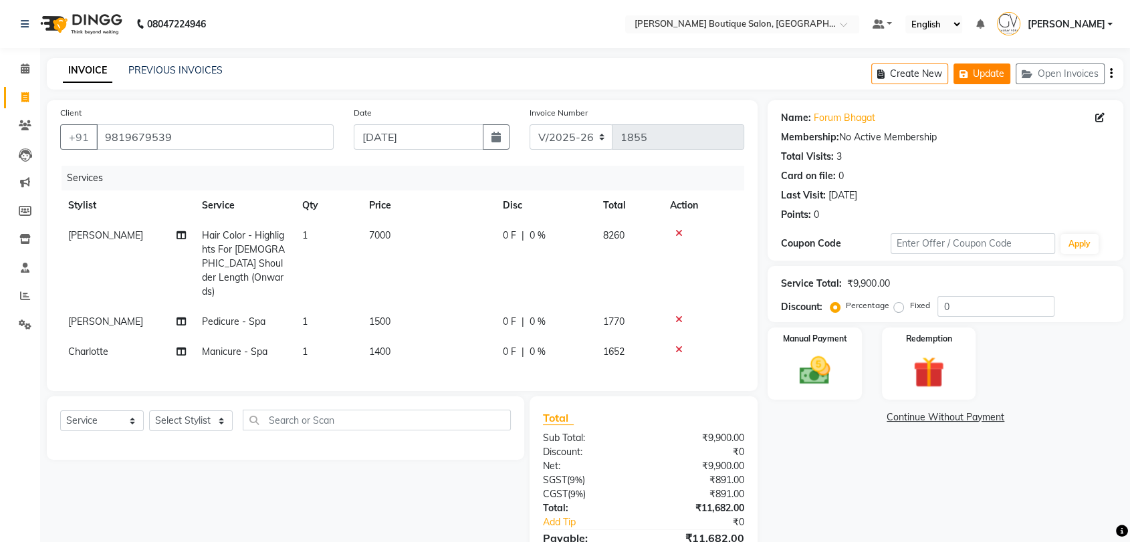
click at [982, 69] on button "Update" at bounding box center [981, 73] width 57 height 21
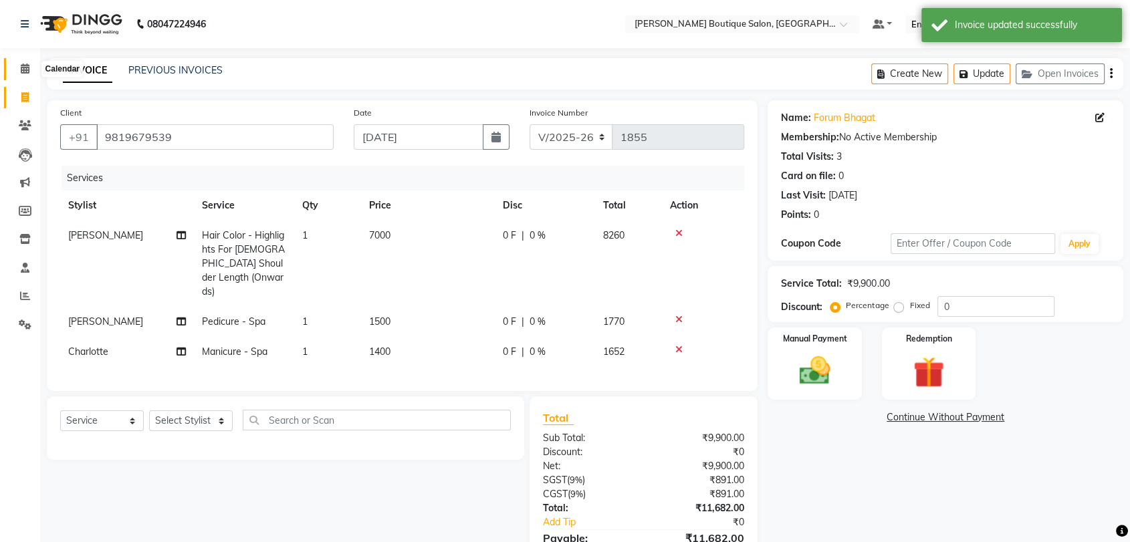
drag, startPoint x: 31, startPoint y: 71, endPoint x: 41, endPoint y: 78, distance: 12.6
click at [31, 71] on span at bounding box center [24, 68] width 23 height 15
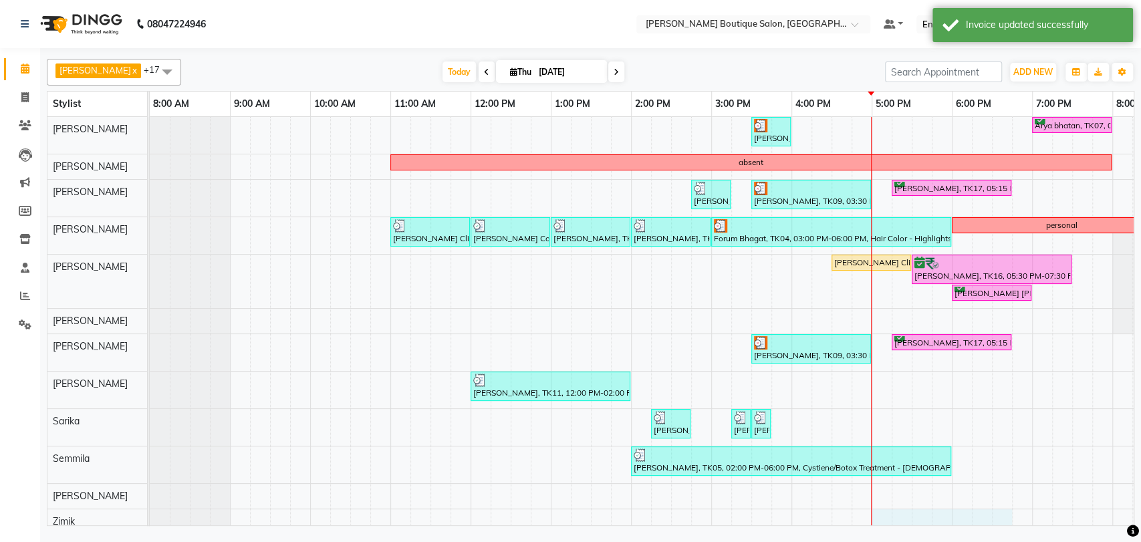
drag, startPoint x: 883, startPoint y: 513, endPoint x: 1053, endPoint y: 507, distance: 169.9
click at [1050, 507] on body "08047224946 Select Location × [PERSON_NAME] Boutique Salon, Dadar East Default …" at bounding box center [570, 271] width 1141 height 542
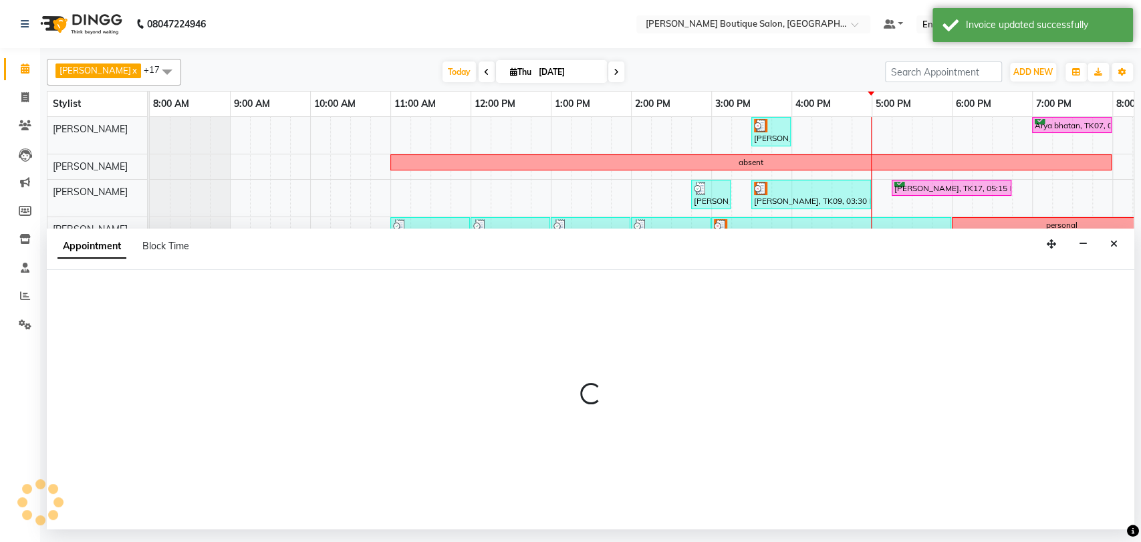
select select "63088"
select select "tentative"
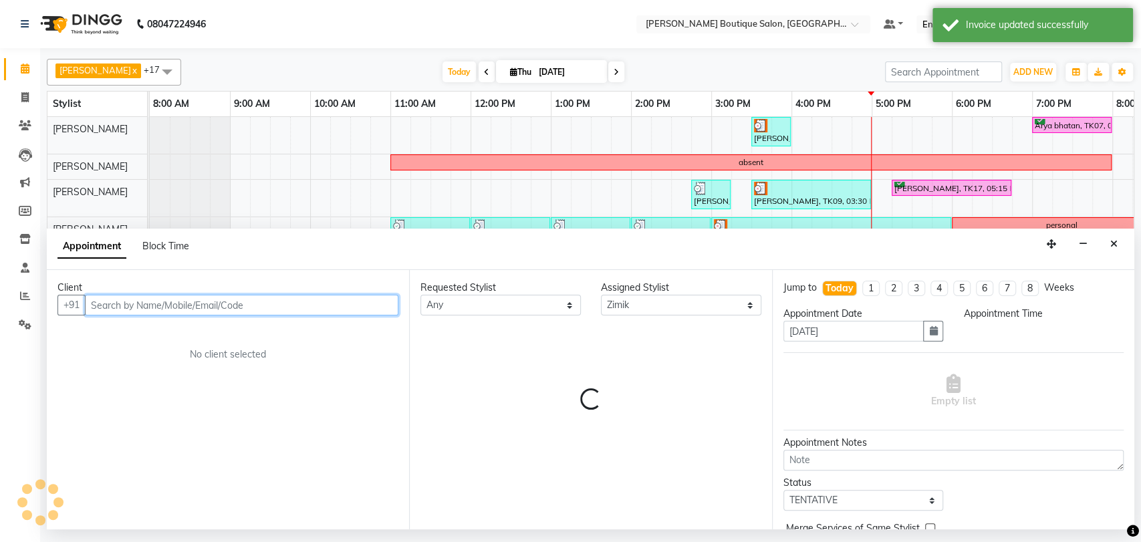
select select "1020"
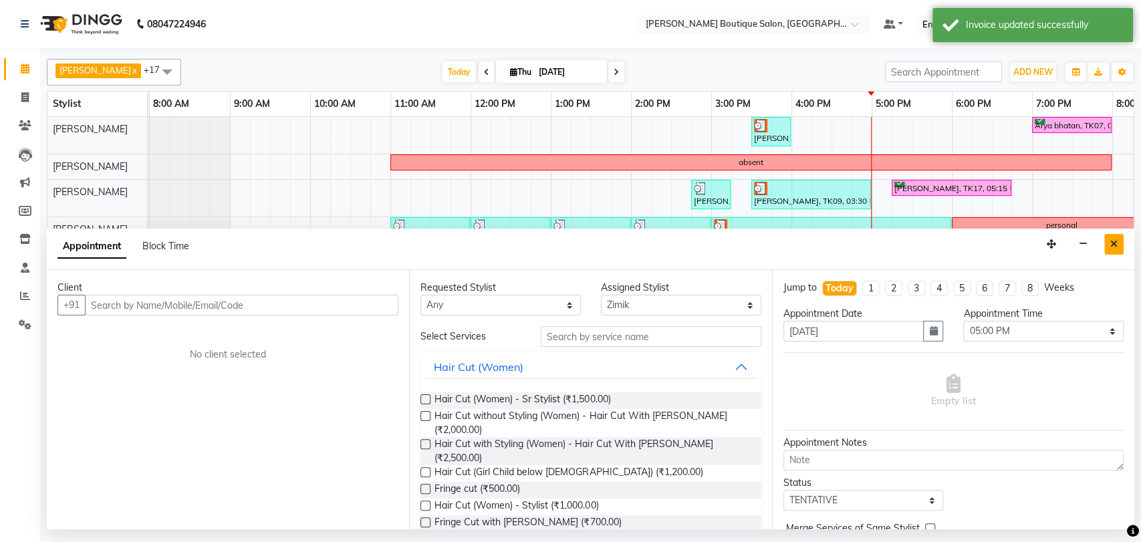
click at [1116, 243] on icon "Close" at bounding box center [1113, 243] width 7 height 9
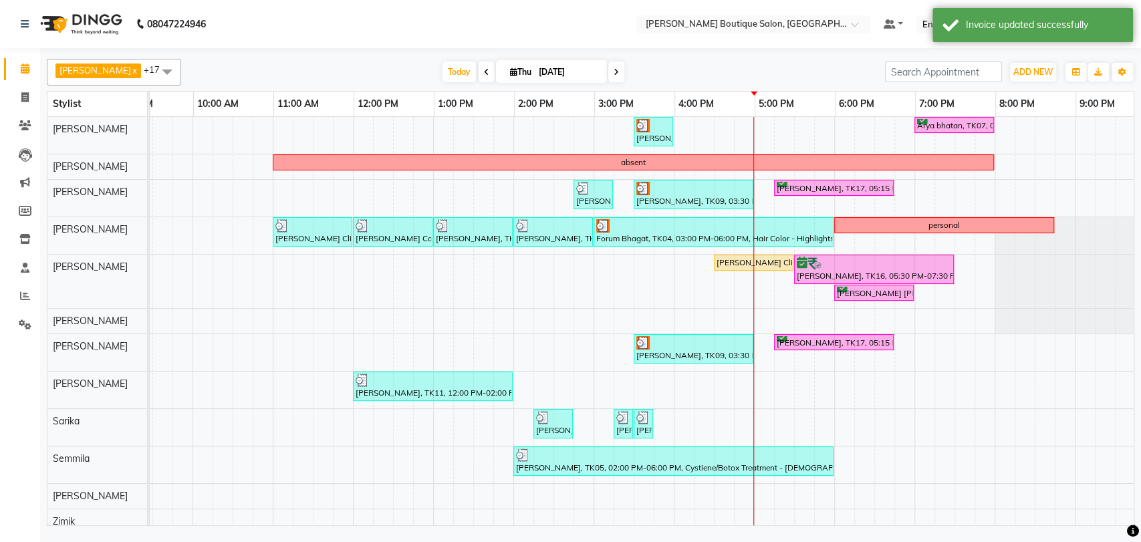
scroll to position [0, 118]
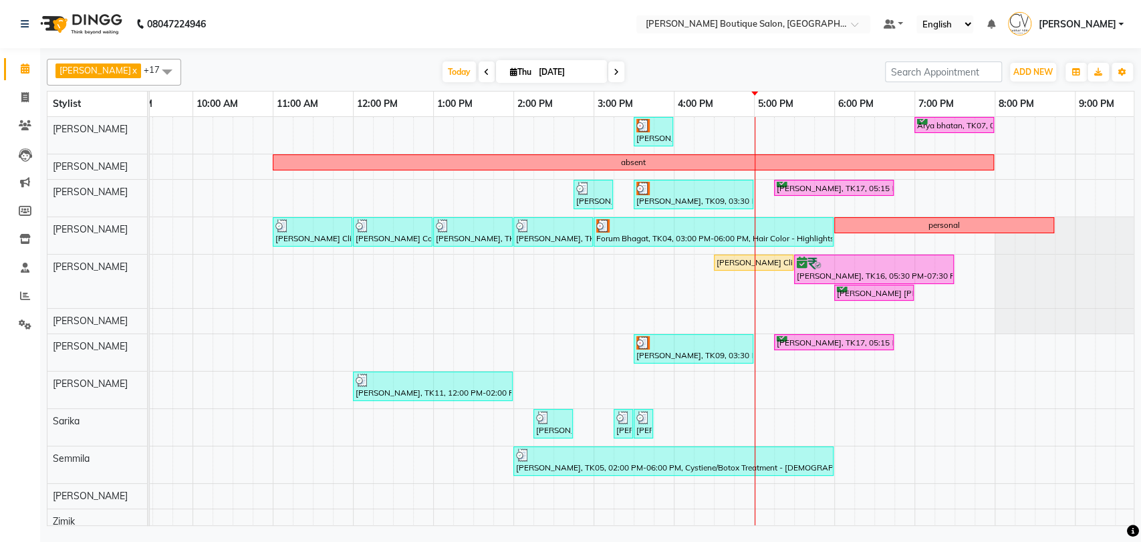
click at [827, 135] on div "[PERSON_NAME], TK09, 03:30 PM-04:00 PM, Men Grooming - [PERSON_NAME] Triming Ar…" at bounding box center [633, 376] width 1203 height 519
select select "63036"
select select "tentative"
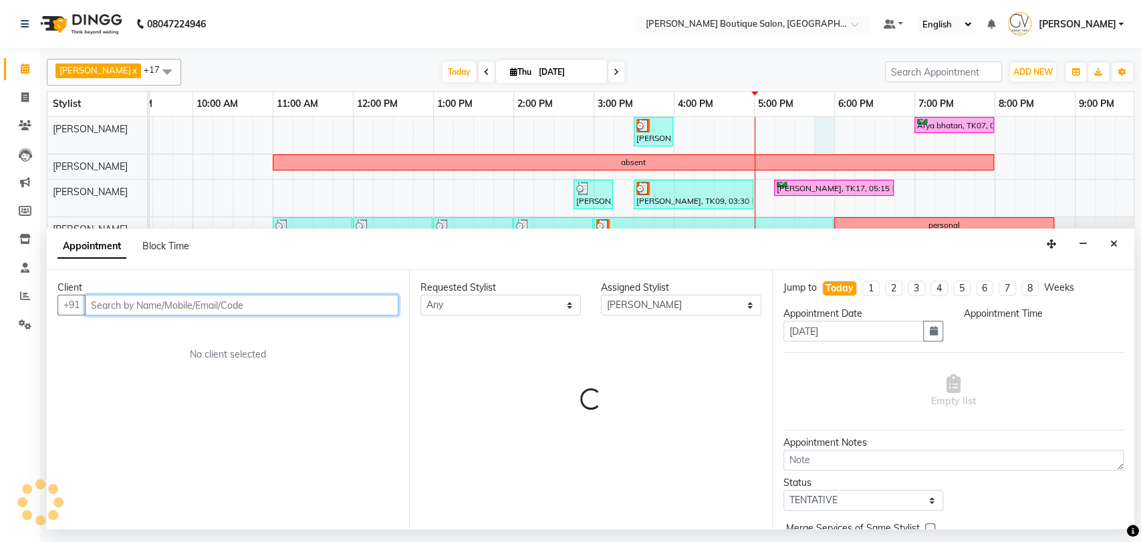
select select "1065"
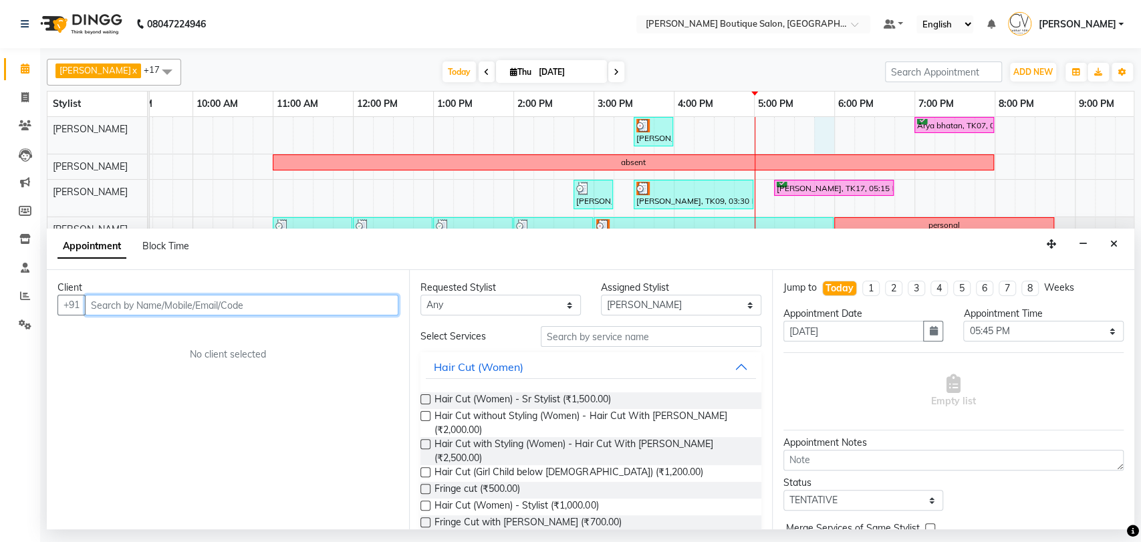
click at [229, 311] on input "text" at bounding box center [241, 305] width 313 height 21
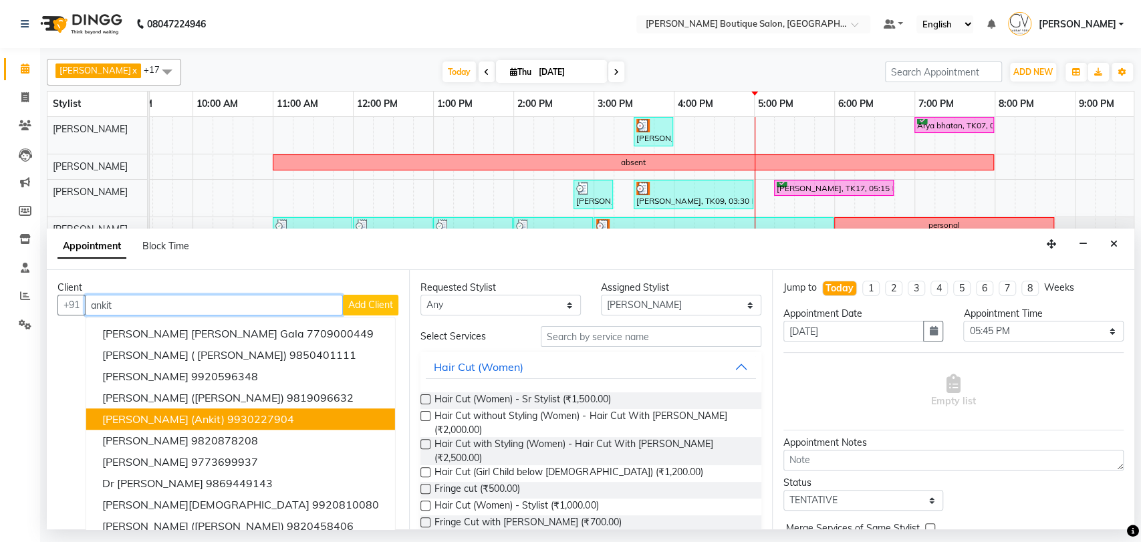
scroll to position [13, 0]
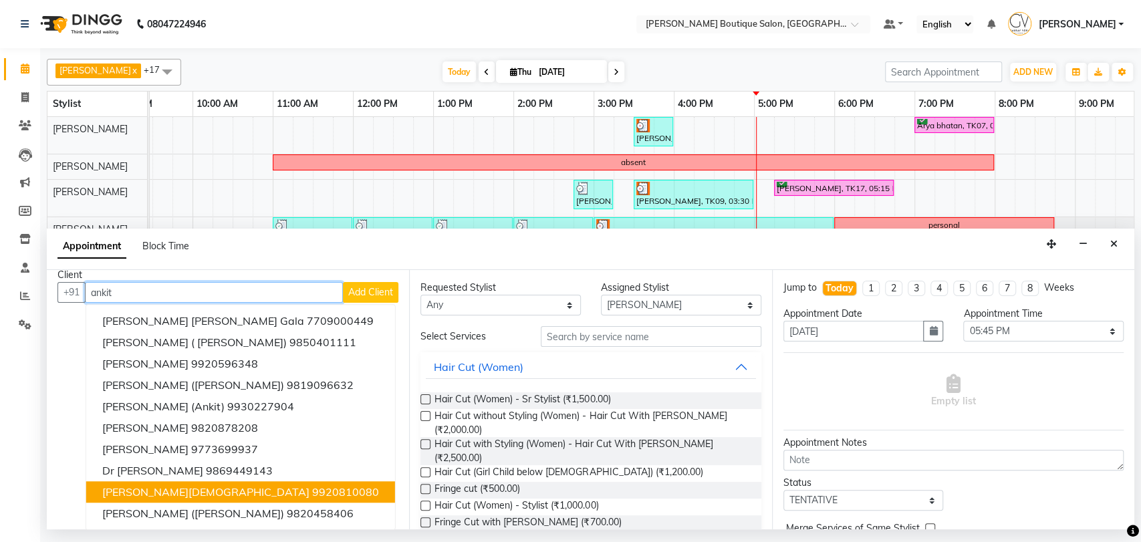
click at [312, 497] on ngb-highlight "9920810080" at bounding box center [345, 492] width 67 height 13
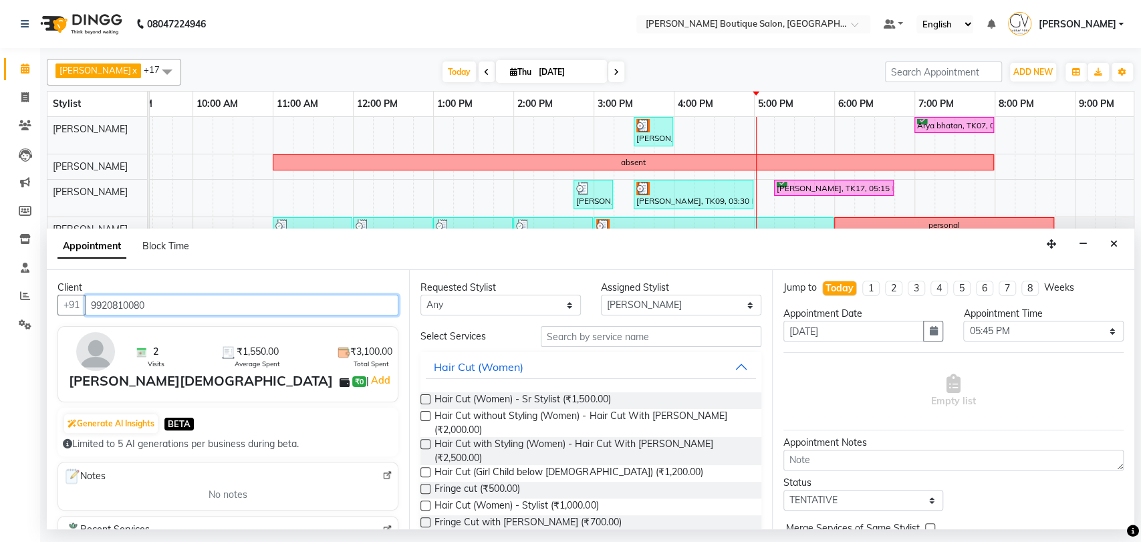
type input "9920810080"
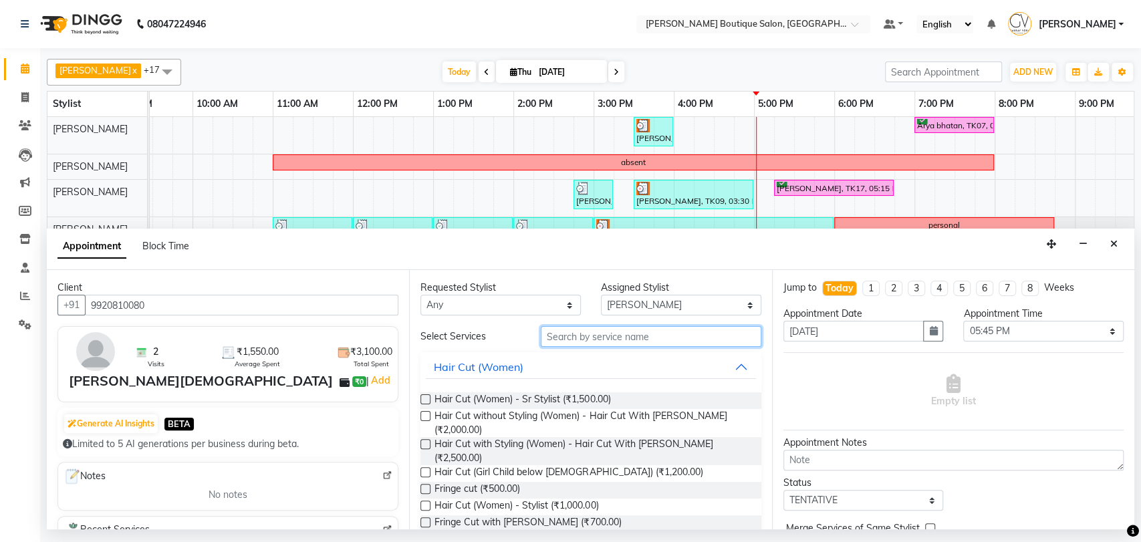
click at [570, 340] on input "text" at bounding box center [651, 336] width 221 height 21
type input "t"
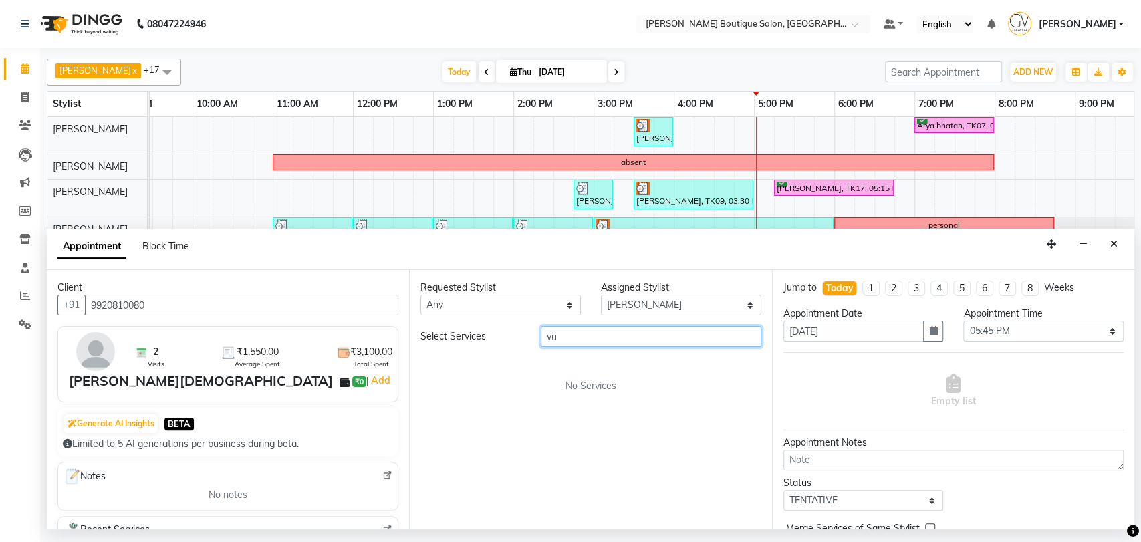
type input "v"
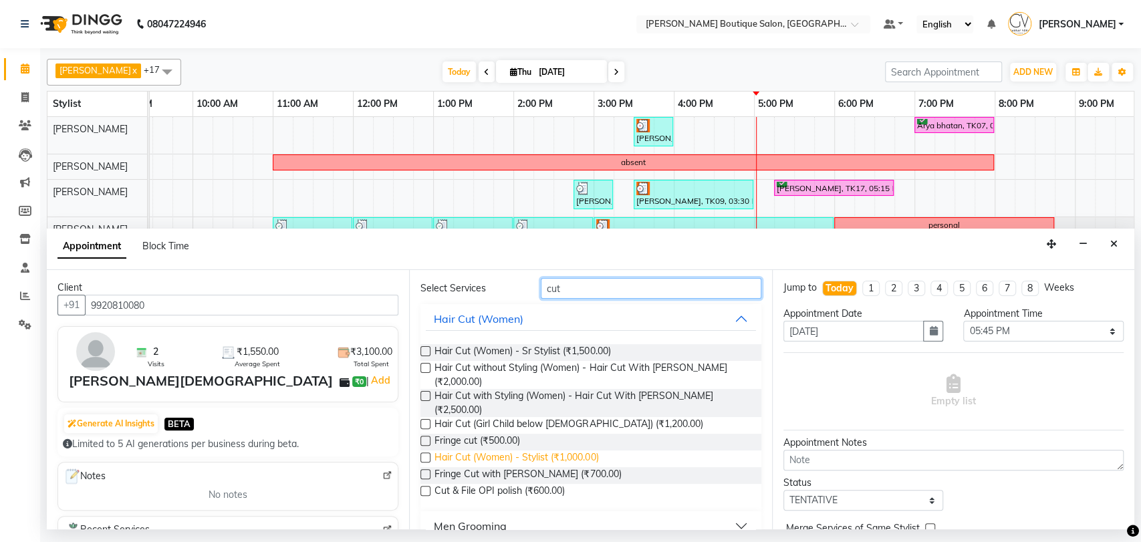
scroll to position [74, 0]
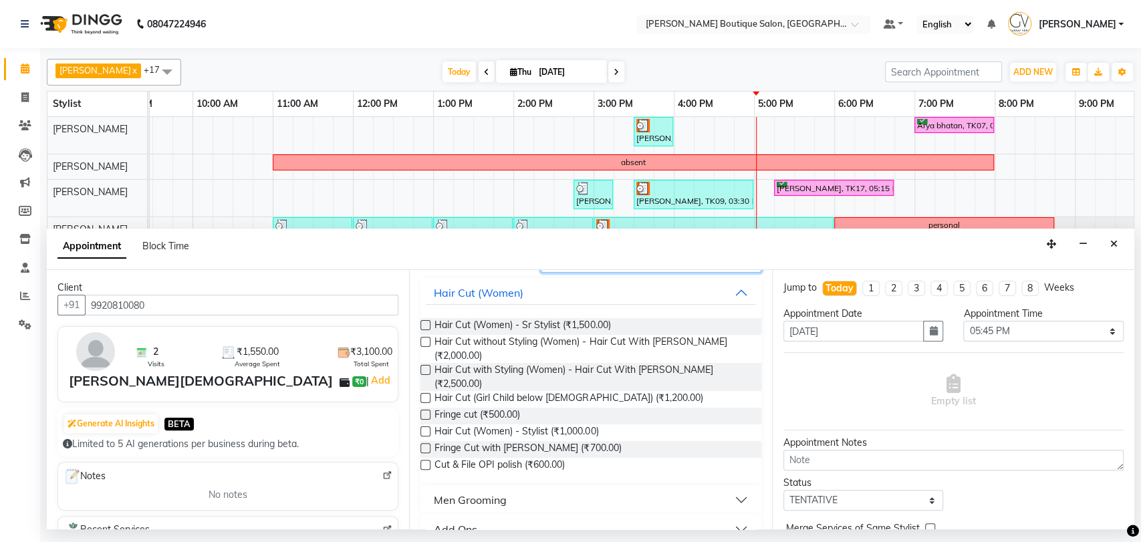
type input "cut"
click at [444, 501] on div "Men Grooming" at bounding box center [470, 500] width 73 height 16
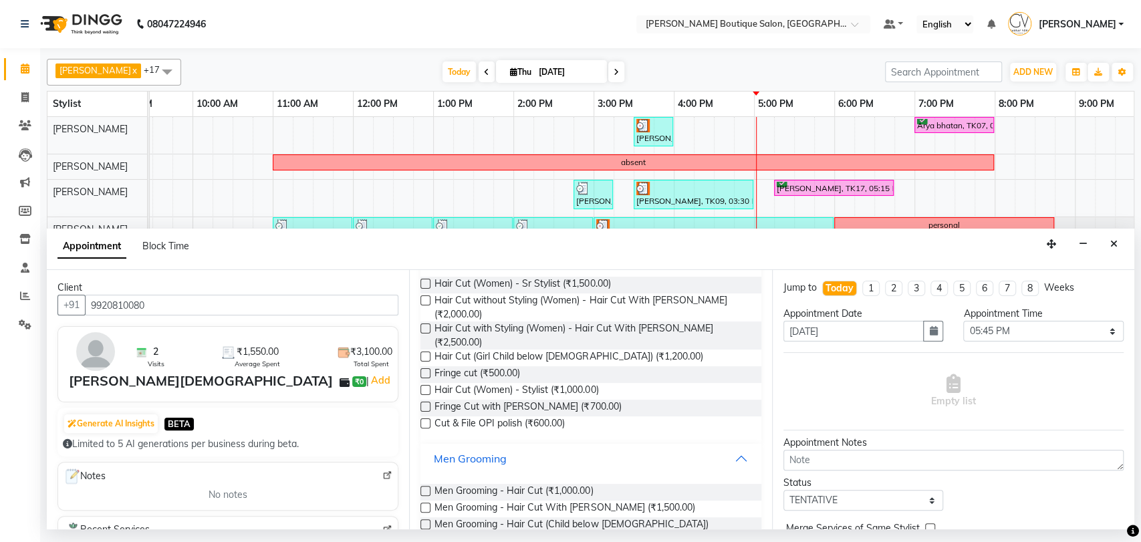
scroll to position [148, 0]
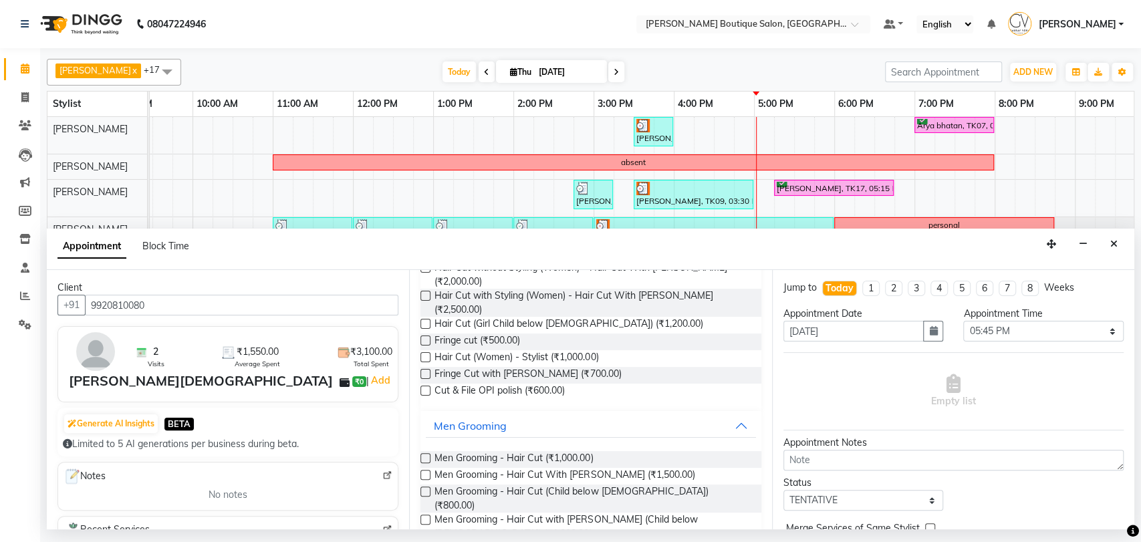
click at [422, 459] on label at bounding box center [425, 458] width 10 height 10
click at [422, 459] on input "checkbox" at bounding box center [424, 459] width 9 height 9
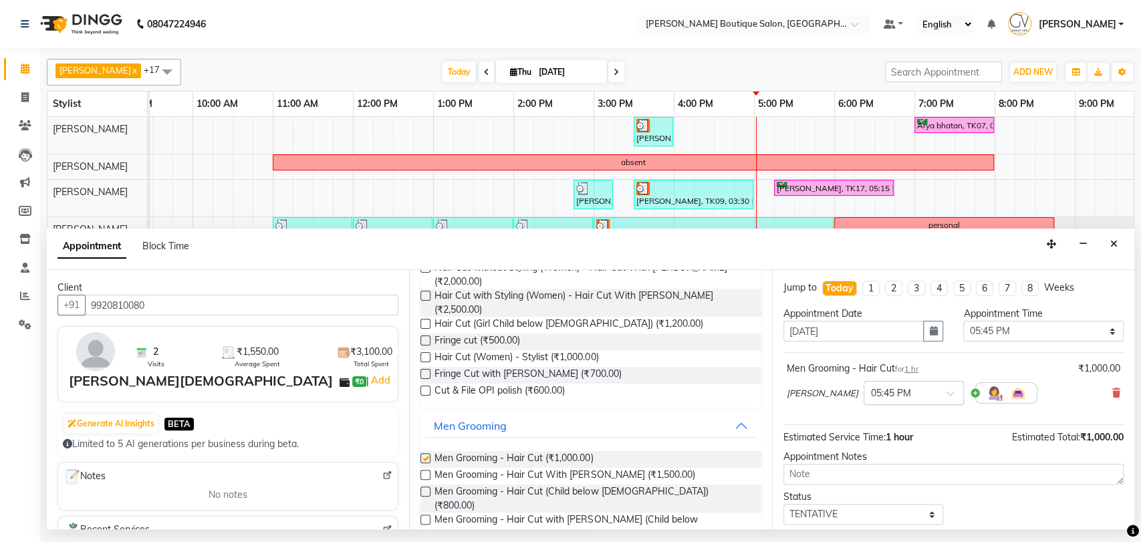
checkbox input "false"
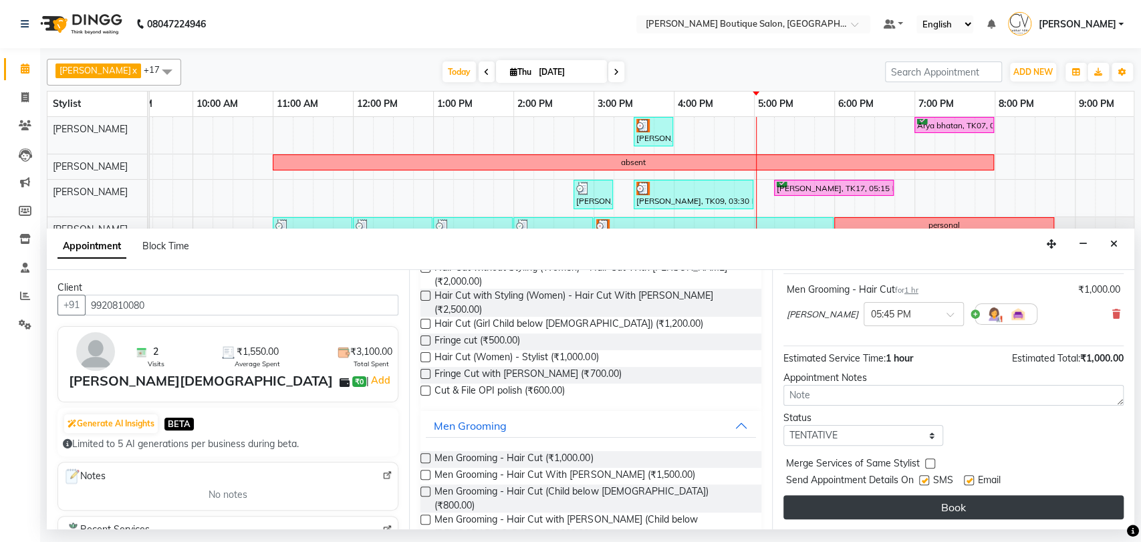
click at [940, 504] on button "Book" at bounding box center [953, 507] width 340 height 24
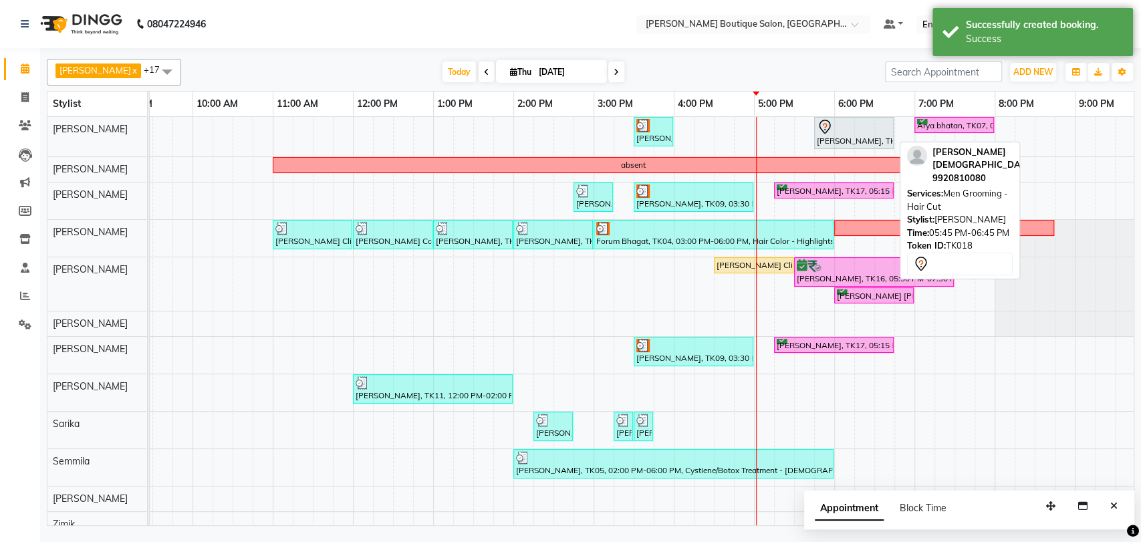
click at [843, 132] on div at bounding box center [854, 127] width 74 height 16
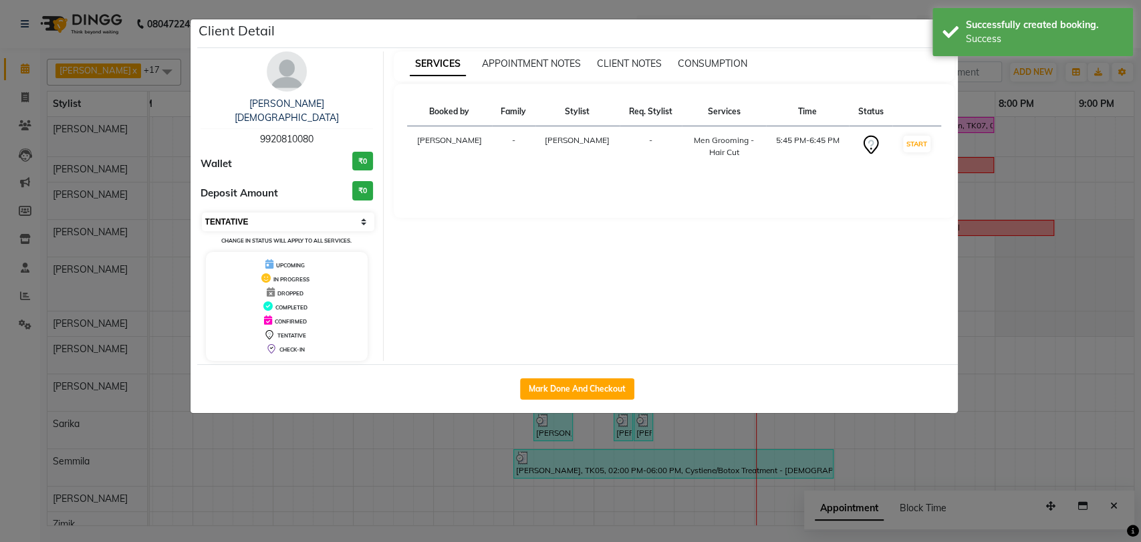
drag, startPoint x: 232, startPoint y: 203, endPoint x: 233, endPoint y: 211, distance: 7.4
click at [232, 213] on select "Select IN SERVICE CONFIRMED TENTATIVE CHECK IN MARK DONE DROPPED UPCOMING" at bounding box center [288, 222] width 173 height 19
select select "6"
click at [202, 213] on select "Select IN SERVICE CONFIRMED TENTATIVE CHECK IN MARK DONE DROPPED UPCOMING" at bounding box center [288, 222] width 173 height 19
click at [1113, 295] on ngb-modal-window "Client Detail [PERSON_NAME][DEMOGRAPHIC_DATA] 9920810080 Wallet ₹0 Deposit Amou…" at bounding box center [570, 271] width 1141 height 542
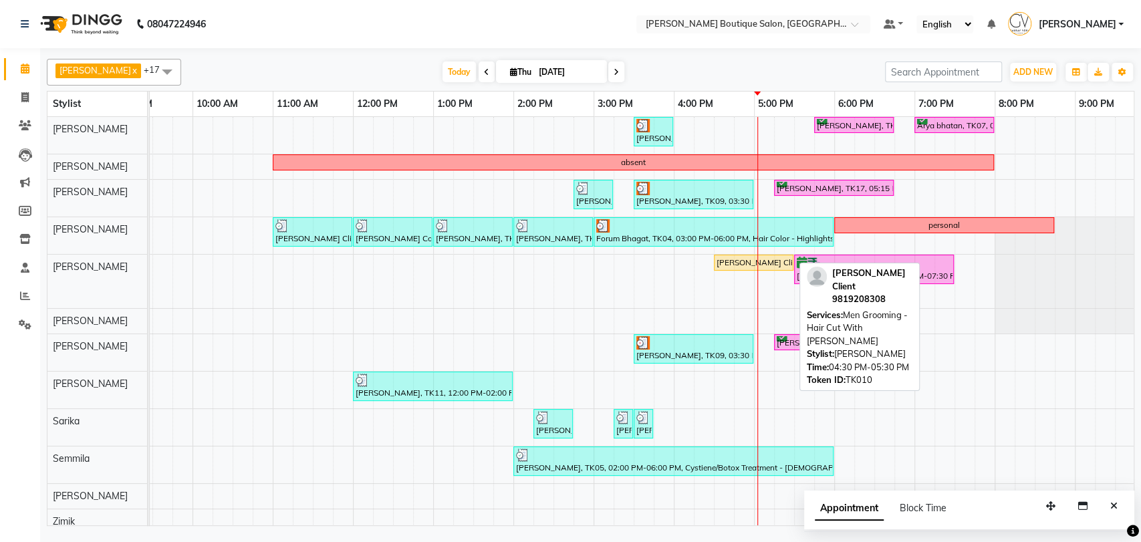
click at [769, 263] on div "[PERSON_NAME] Client, TK10, 04:30 PM-05:30 PM, Men Grooming - Hair Cut With [PE…" at bounding box center [753, 263] width 77 height 12
select select "6"
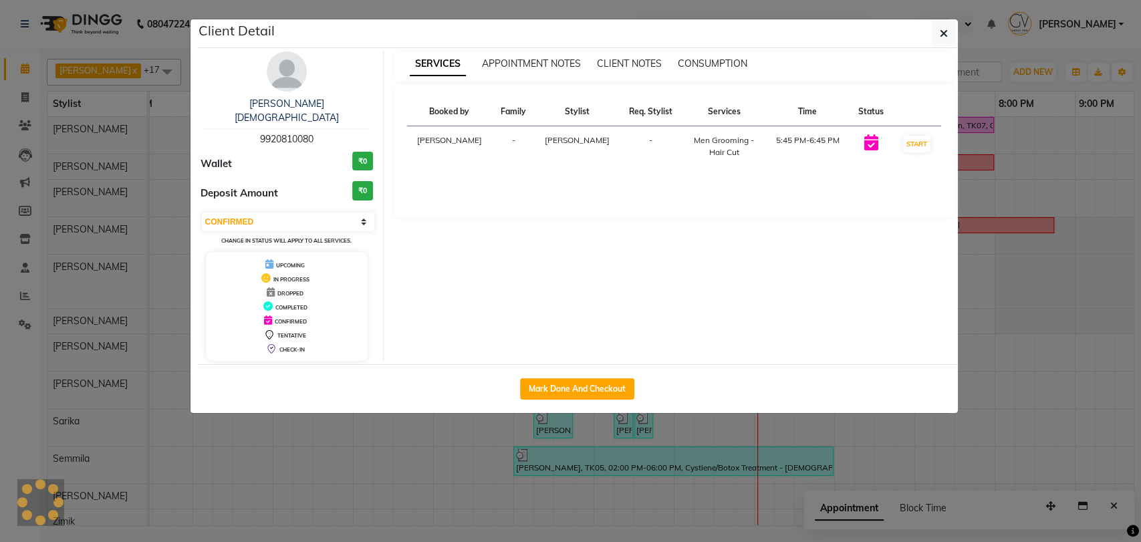
click at [287, 78] on img at bounding box center [287, 71] width 40 height 40
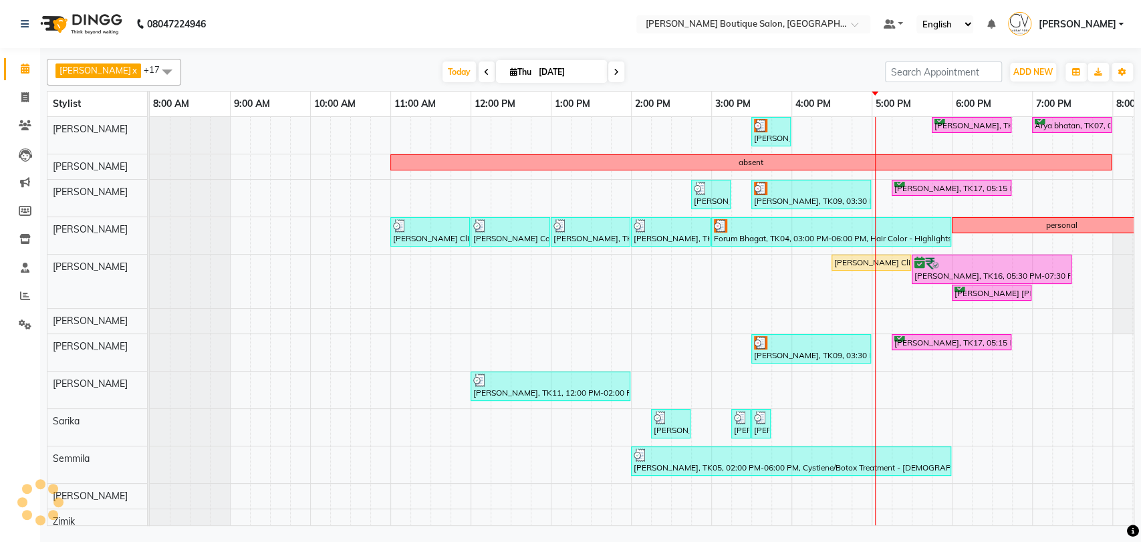
select select "service"
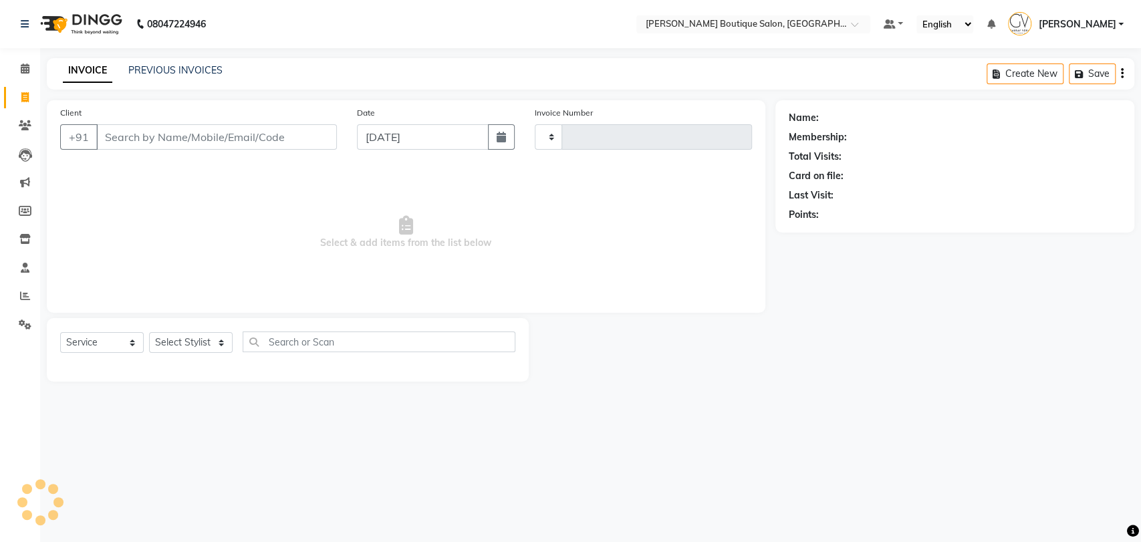
type input "1855"
select select "5350"
click at [26, 68] on icon at bounding box center [25, 68] width 9 height 10
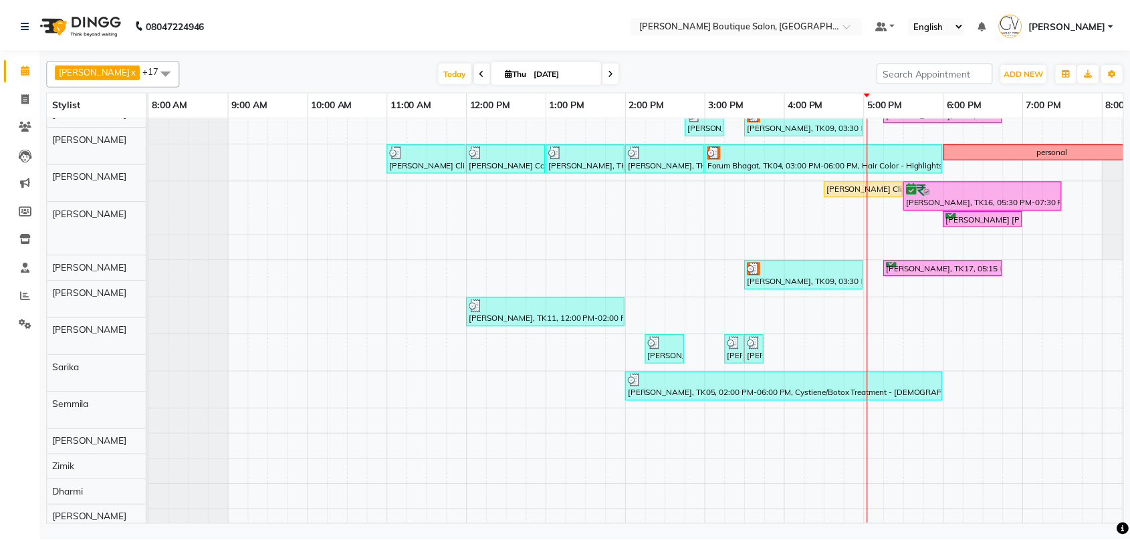
scroll to position [74, 0]
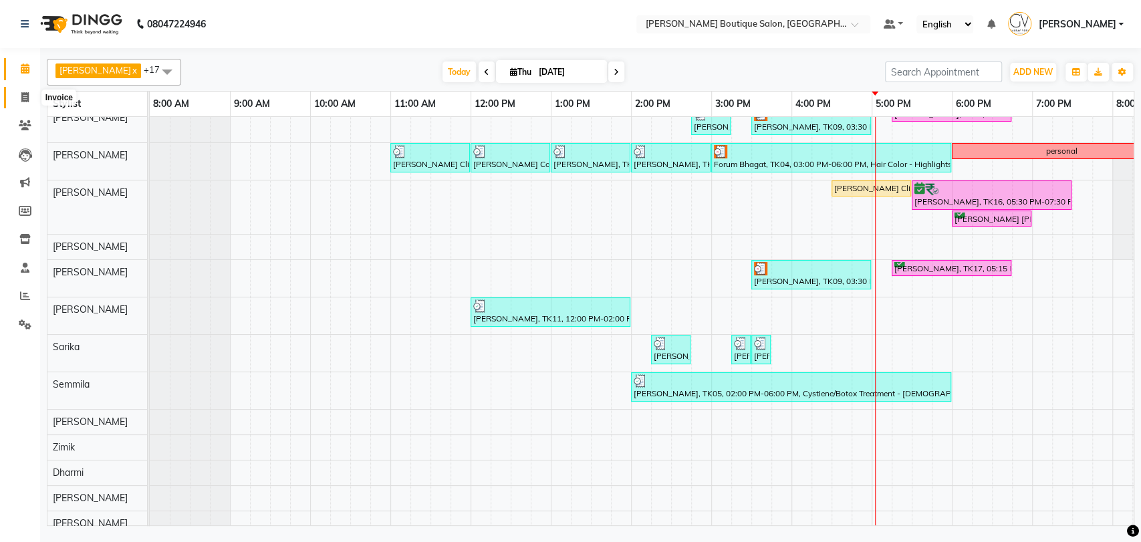
click at [24, 102] on icon at bounding box center [24, 97] width 7 height 10
select select "service"
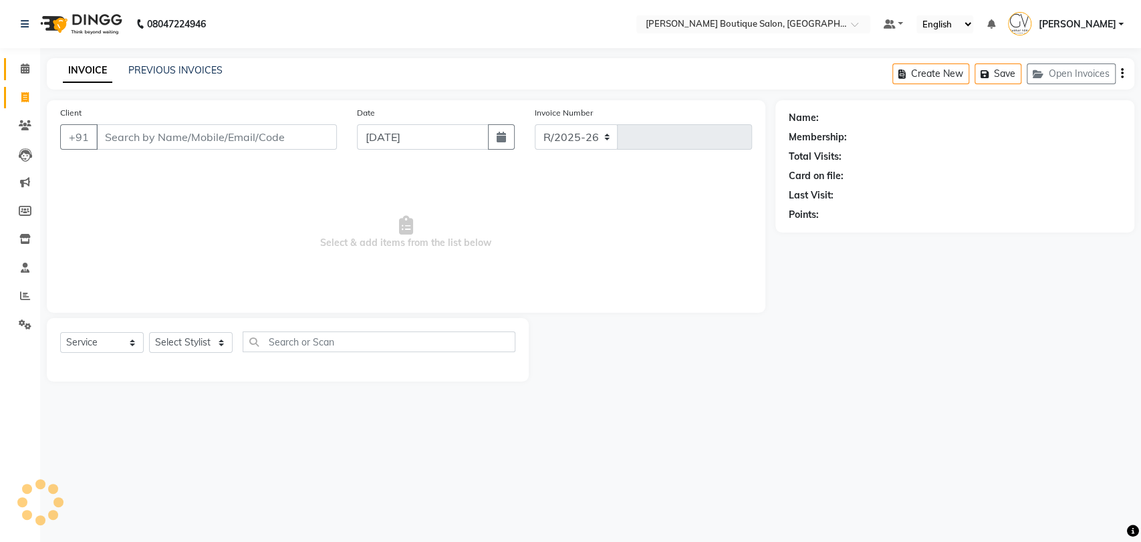
select select "5350"
type input "1855"
click at [1093, 64] on button "Open Invoices" at bounding box center [1071, 73] width 89 height 21
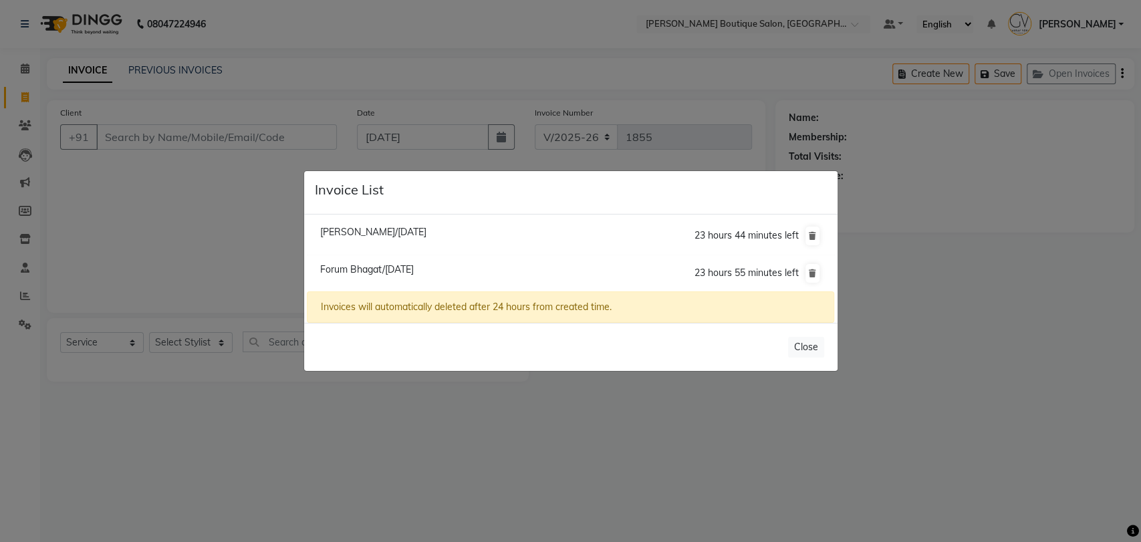
click at [409, 261] on li "Forum Bhagat/[DATE] 23 hours 55 minutes left" at bounding box center [570, 273] width 527 height 37
click at [418, 227] on span "[PERSON_NAME]/[DATE]" at bounding box center [373, 232] width 106 height 12
type input "9819625327"
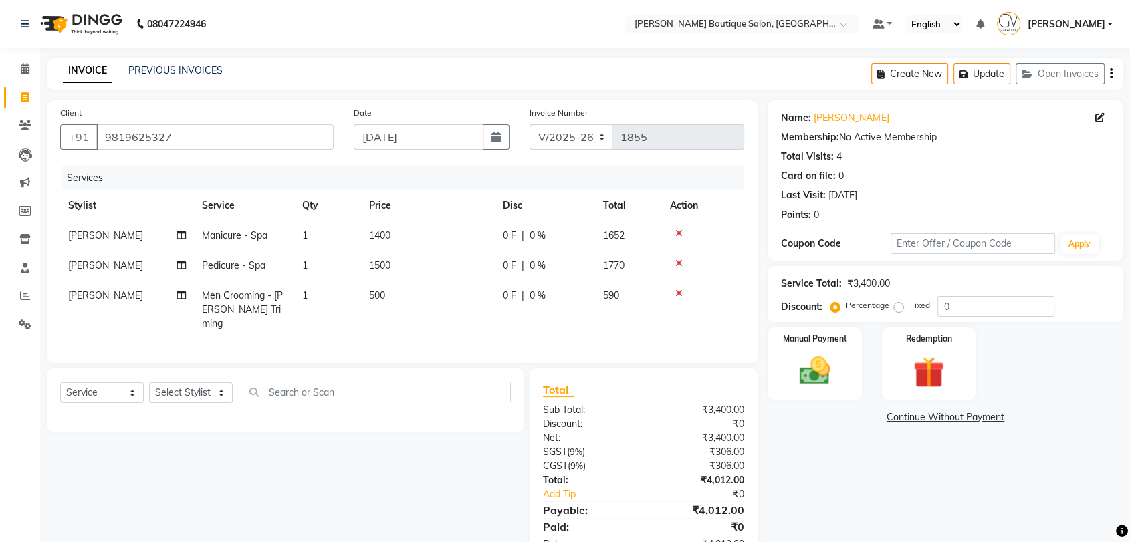
click at [538, 237] on span "0 %" at bounding box center [537, 236] width 16 height 14
select select "52192"
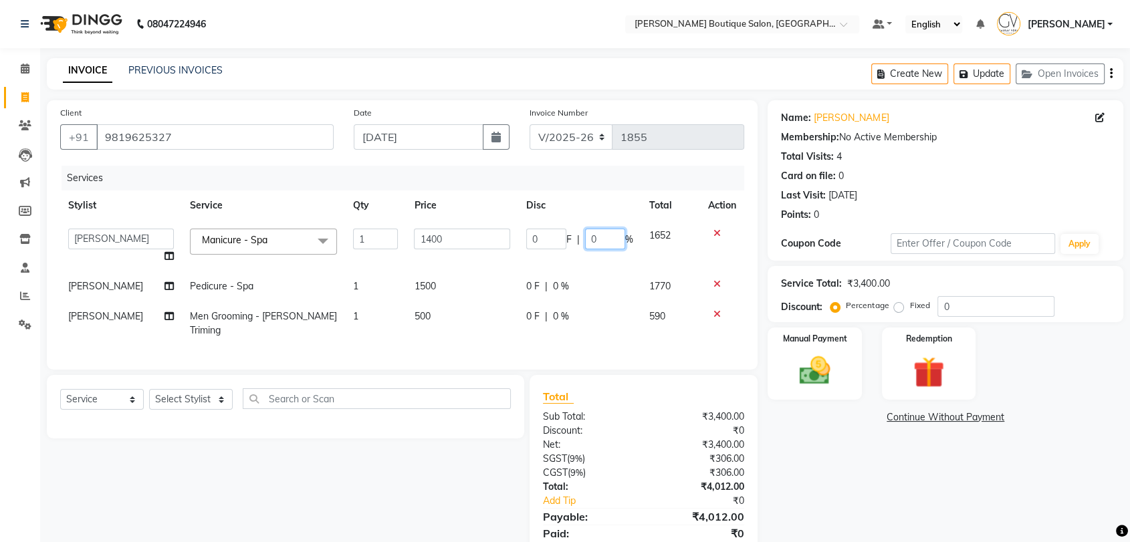
drag, startPoint x: 597, startPoint y: 237, endPoint x: 551, endPoint y: 240, distance: 46.2
click at [561, 241] on div "0 F | 0 %" at bounding box center [579, 239] width 107 height 21
type input "30"
click at [577, 292] on tbody "[PERSON_NAME] Athing [PERSON_NAME] Dablu [PERSON_NAME] [PERSON_NAME] [PERSON_NA…" at bounding box center [402, 283] width 684 height 125
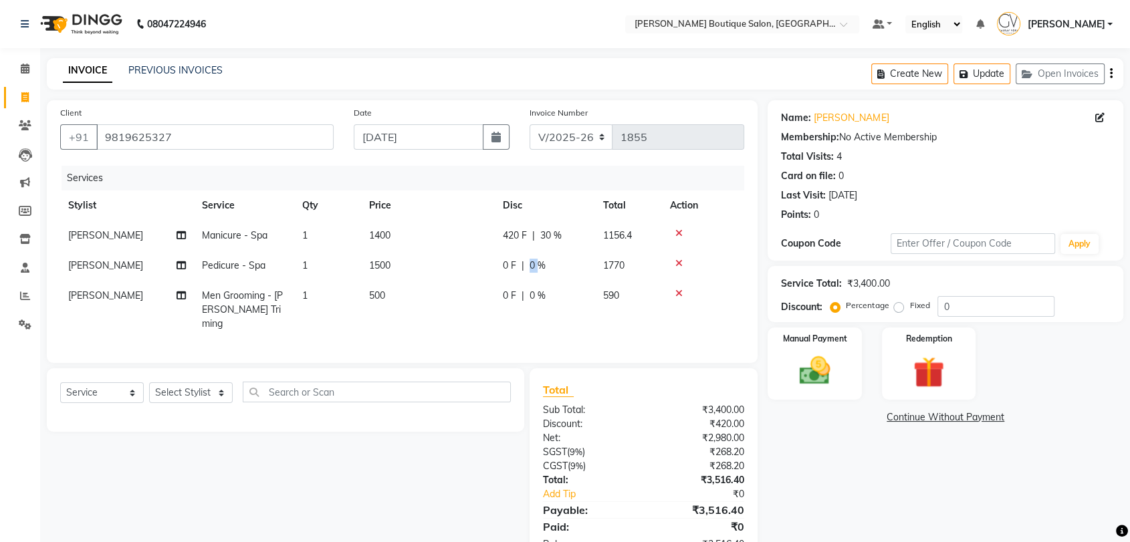
drag, startPoint x: 538, startPoint y: 263, endPoint x: 523, endPoint y: 263, distance: 14.7
click at [523, 263] on div "0 F | 0 %" at bounding box center [545, 266] width 84 height 14
select select "52192"
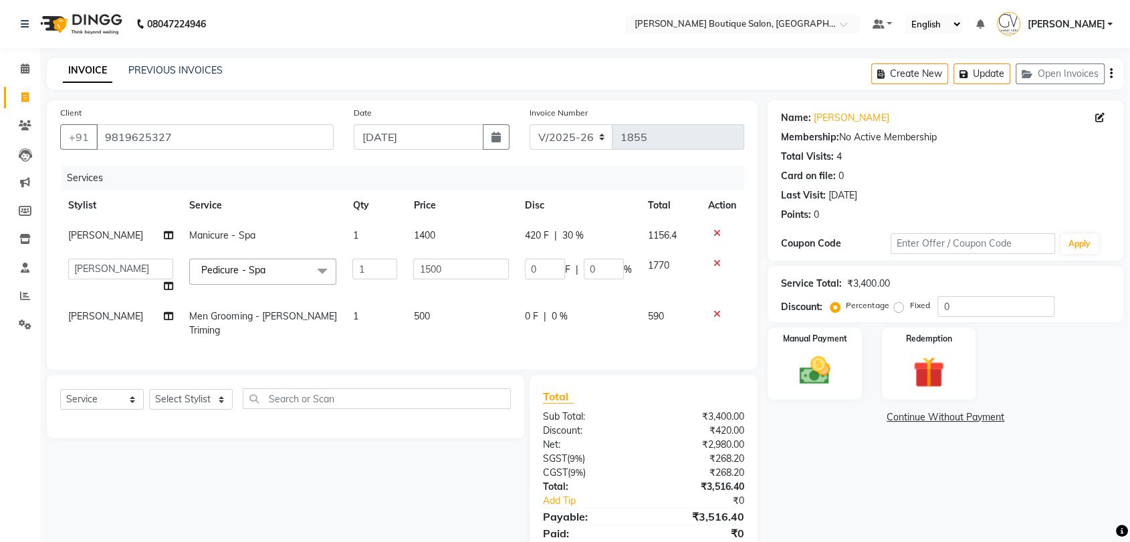
click at [590, 313] on div "0 F | 0 %" at bounding box center [578, 316] width 107 height 14
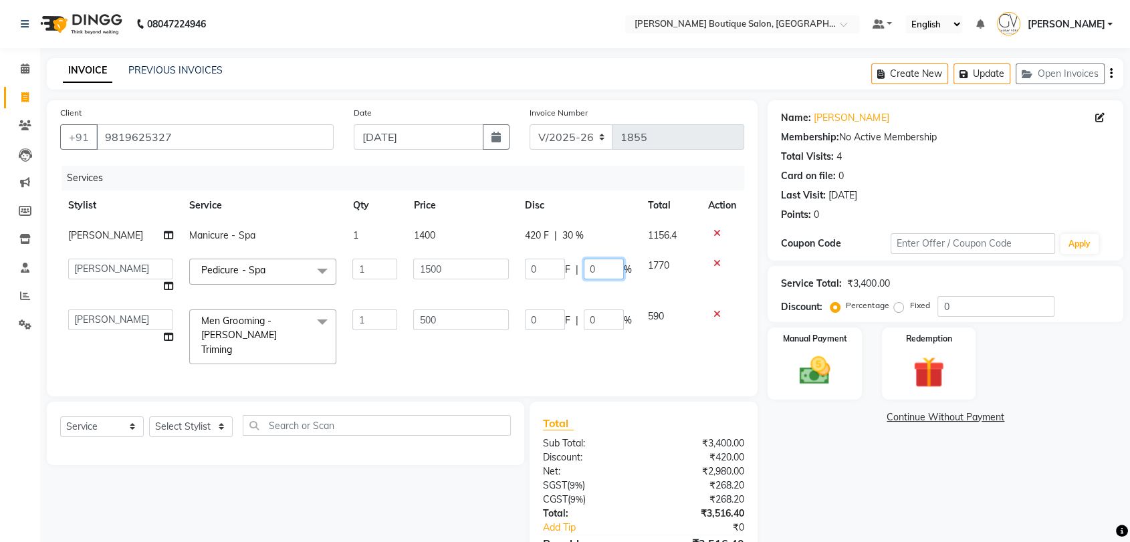
click at [588, 274] on input "0" at bounding box center [604, 269] width 40 height 21
drag, startPoint x: 604, startPoint y: 273, endPoint x: 551, endPoint y: 269, distance: 53.6
click at [551, 269] on div "0 F | 0 %" at bounding box center [578, 269] width 107 height 21
type input "30"
click at [626, 296] on tbody "[PERSON_NAME] Manicure - Spa 1 1400 420 F | 30 % 1156.4 [PERSON_NAME] [PERSON_N…" at bounding box center [402, 297] width 684 height 152
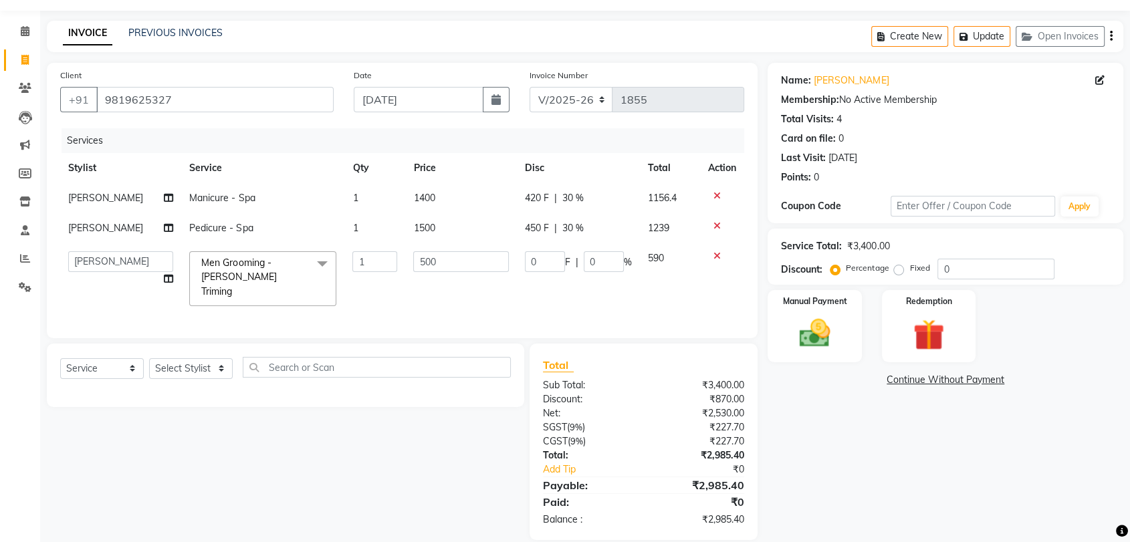
scroll to position [52, 0]
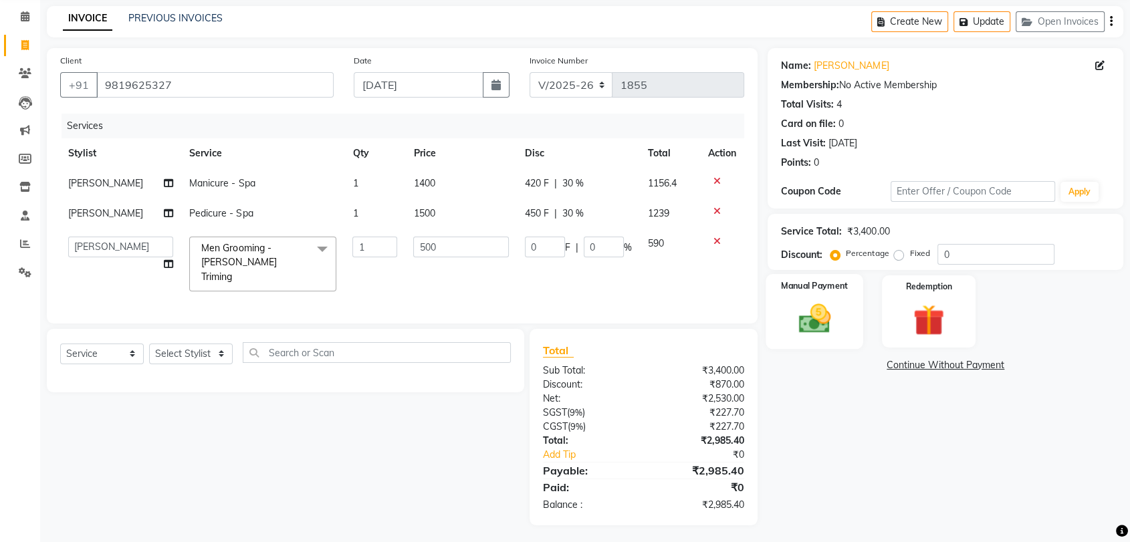
click at [811, 321] on img at bounding box center [814, 318] width 52 height 37
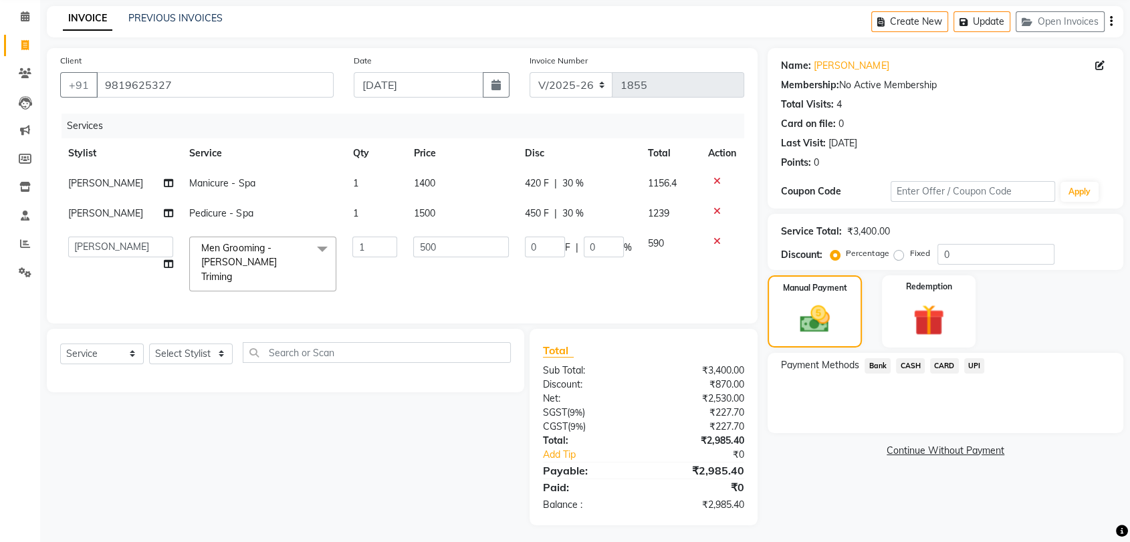
click at [975, 359] on span "UPI" at bounding box center [974, 365] width 21 height 15
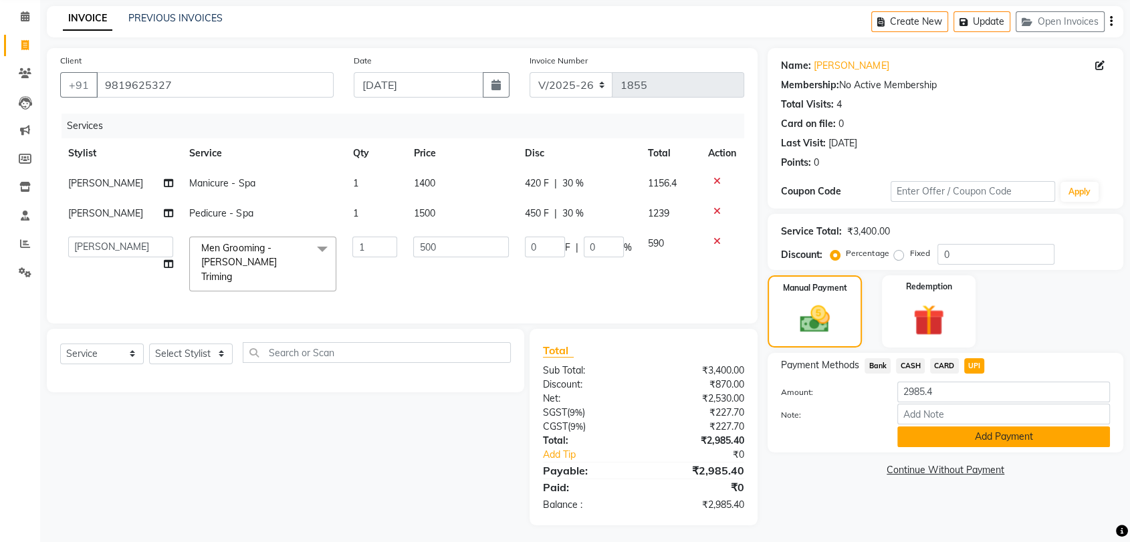
click at [956, 428] on button "Add Payment" at bounding box center [1003, 436] width 213 height 21
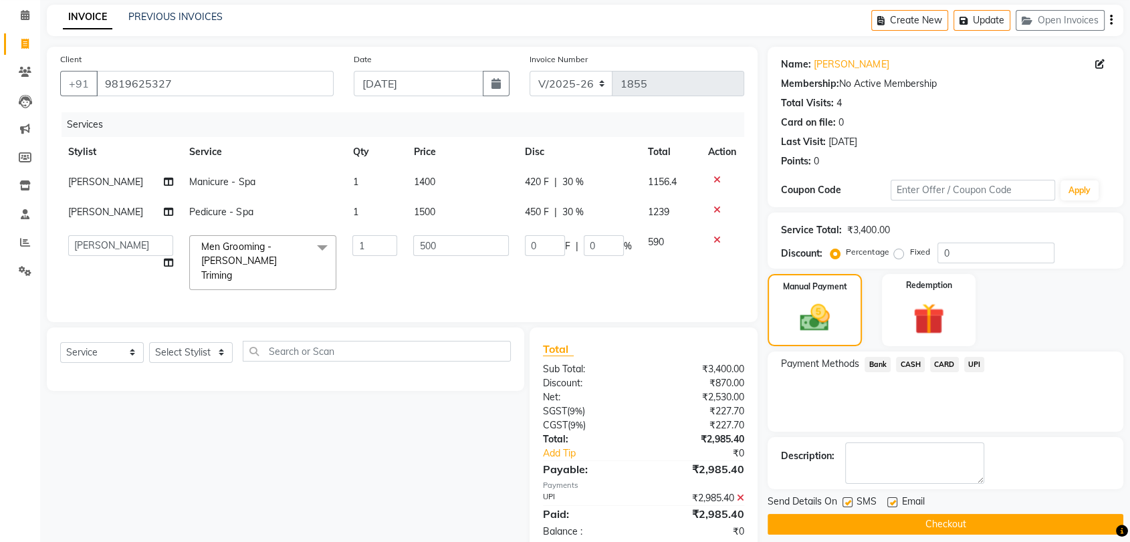
scroll to position [80, 0]
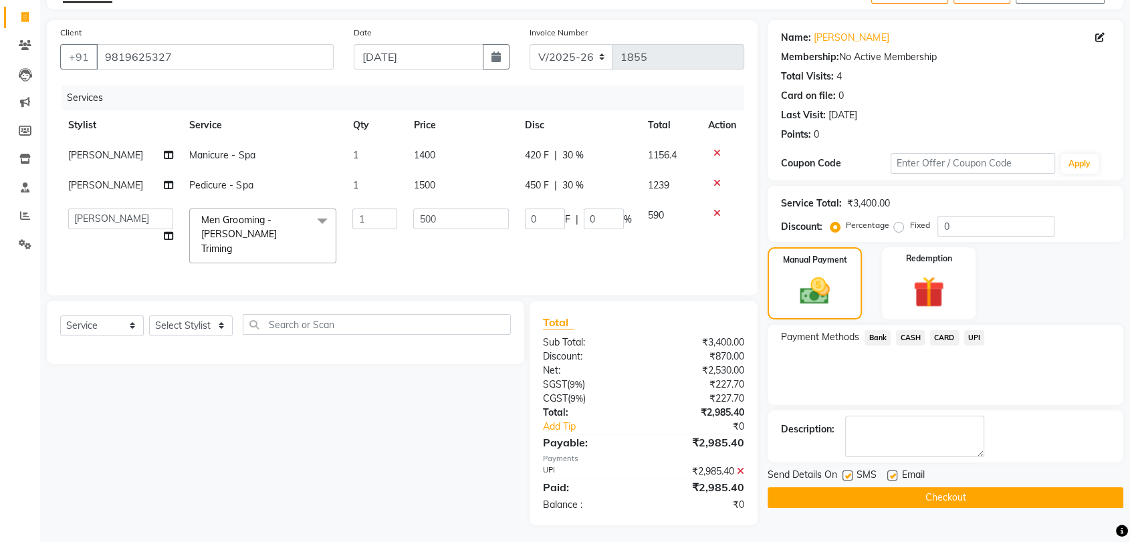
click at [912, 499] on button "Checkout" at bounding box center [945, 497] width 356 height 21
